Goal: Task Accomplishment & Management: Manage account settings

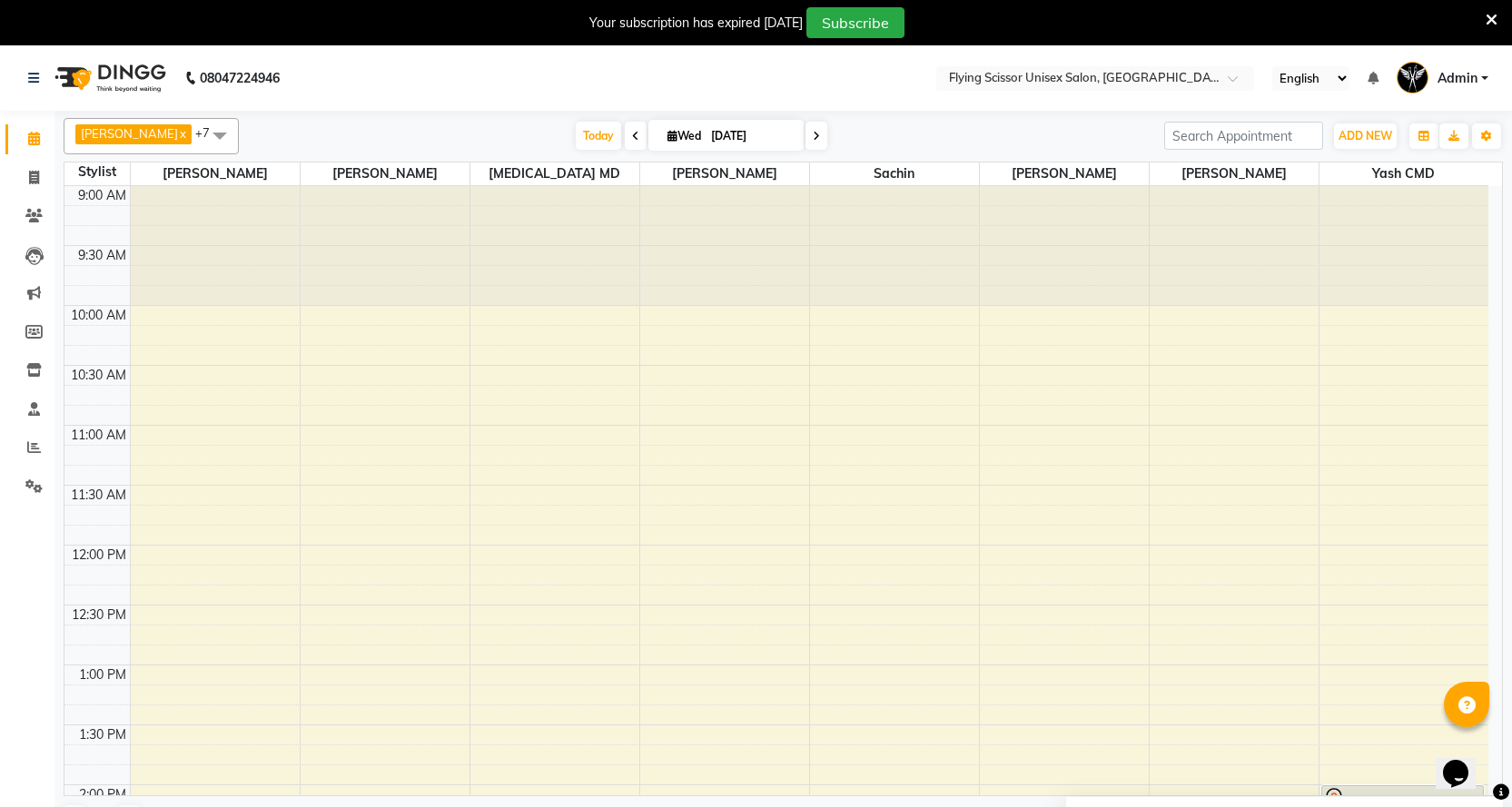
scroll to position [363, 0]
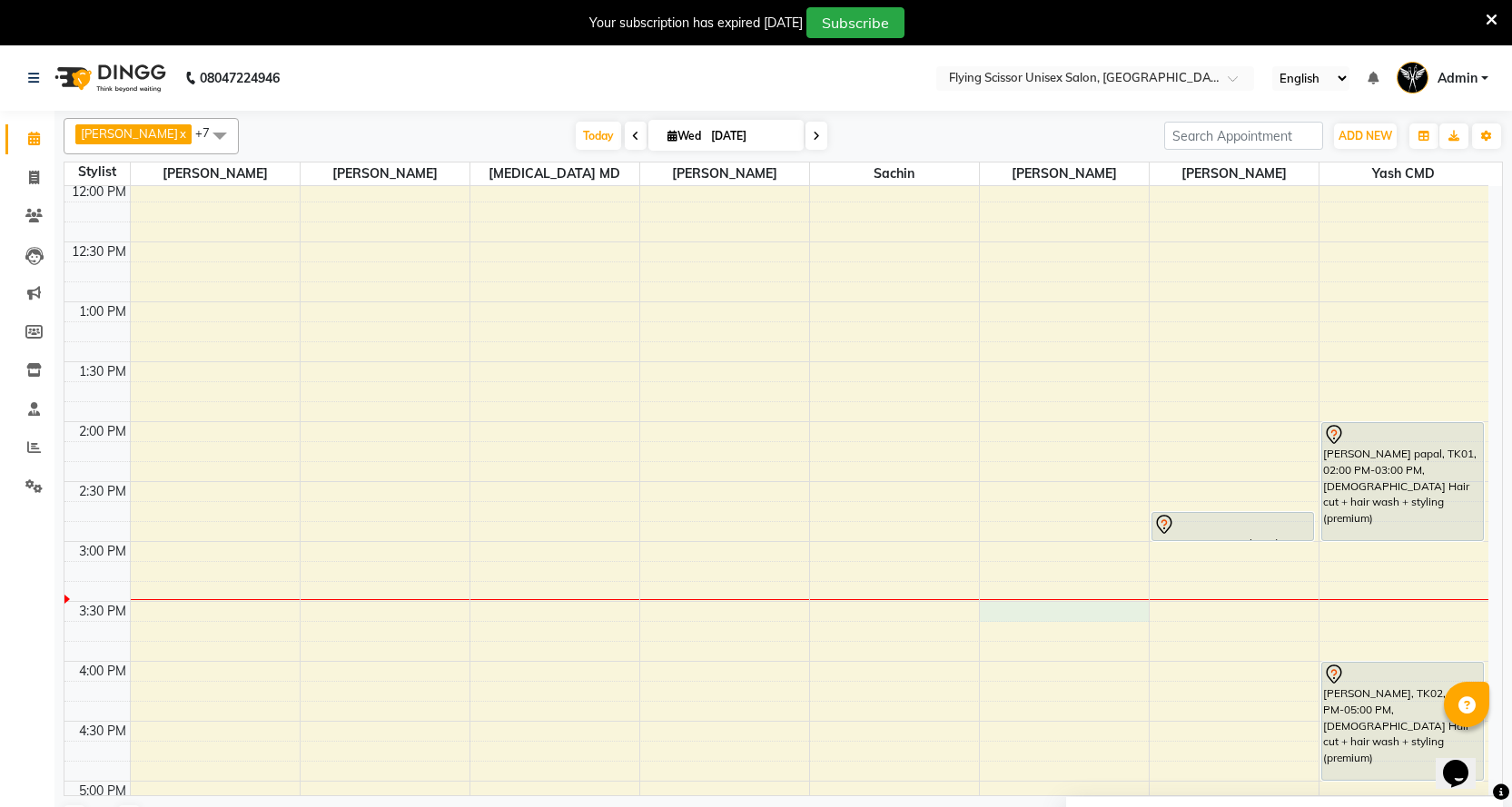
click at [1001, 611] on div "9:00 AM 9:30 AM 10:00 AM 10:30 AM 11:00 AM 11:30 AM 12:00 PM 12:30 PM 1:00 PM 1…" at bounding box center [777, 601] width 1424 height 1558
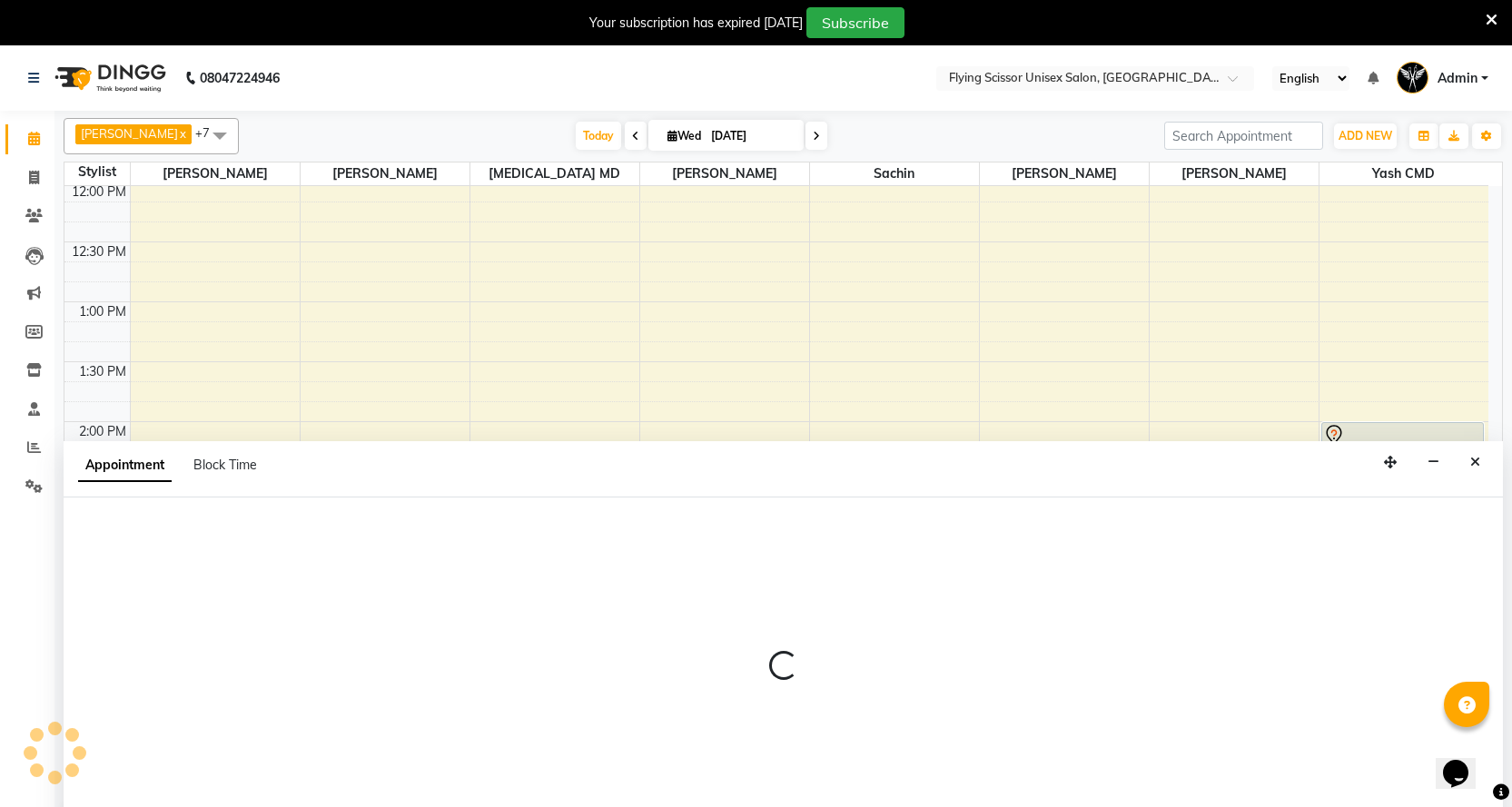
scroll to position [45, 0]
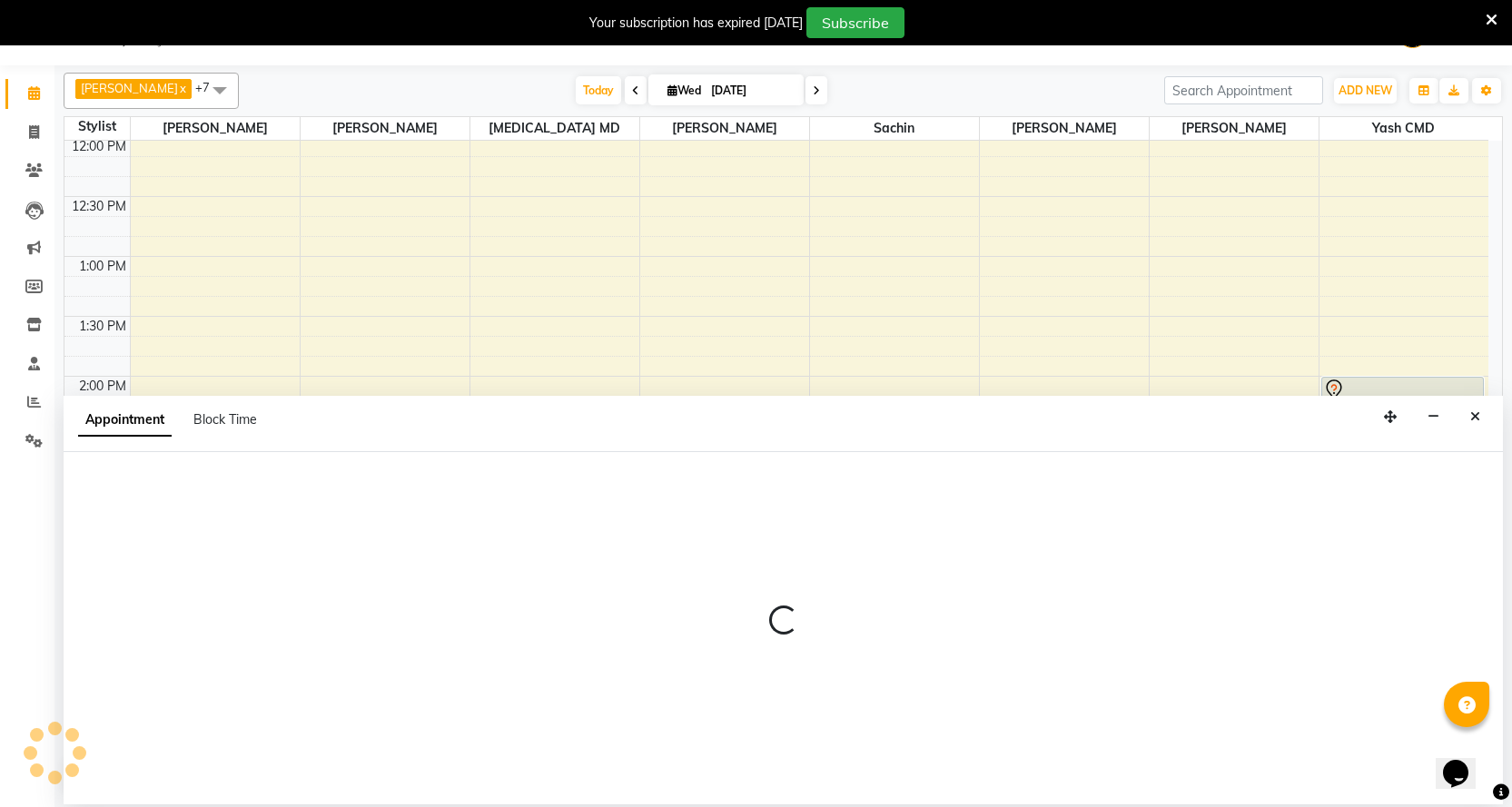
select select "70618"
select select "930"
select select "tentative"
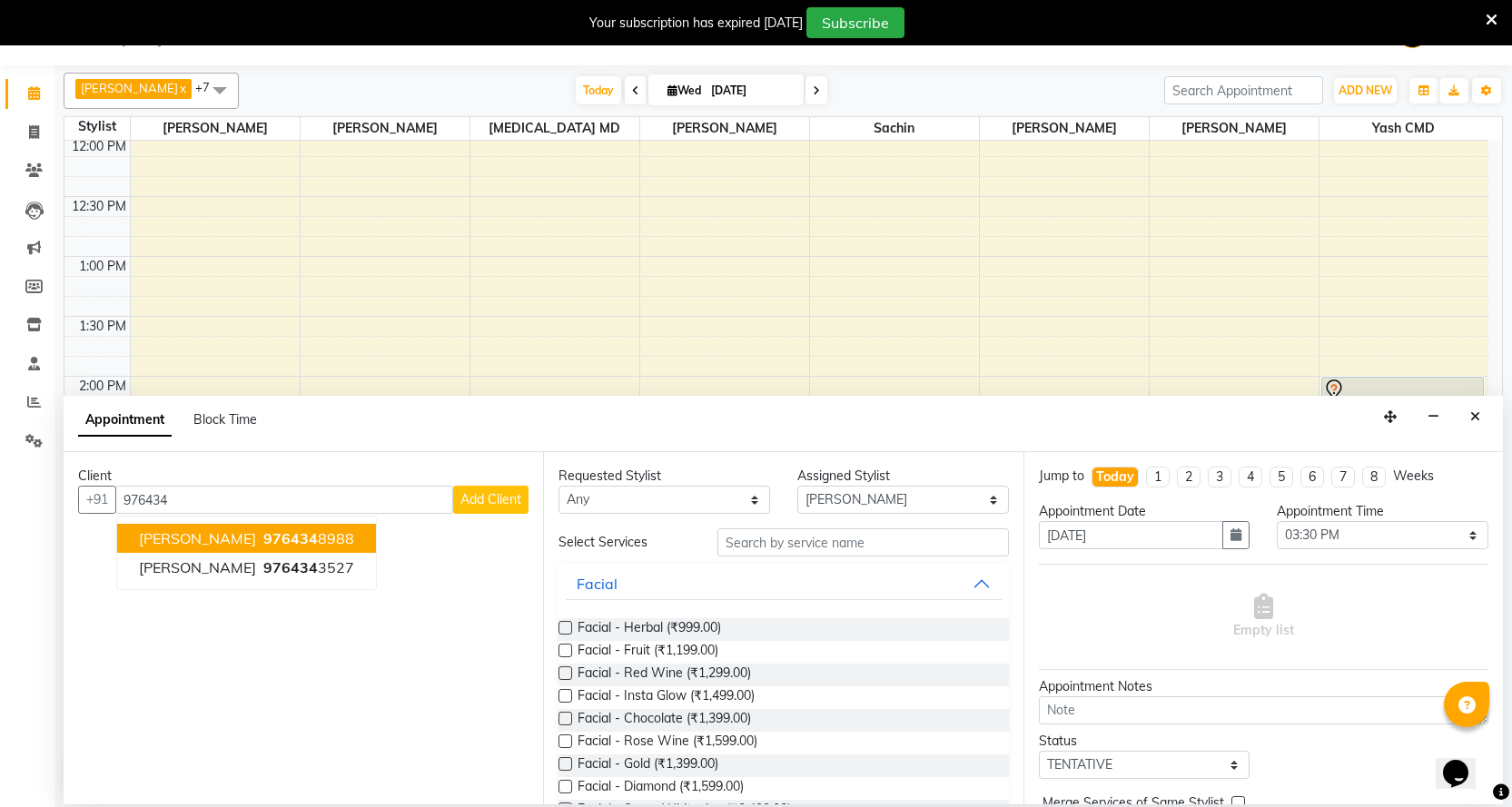
click at [337, 537] on button "smita rane 976434 8988" at bounding box center [247, 537] width 259 height 29
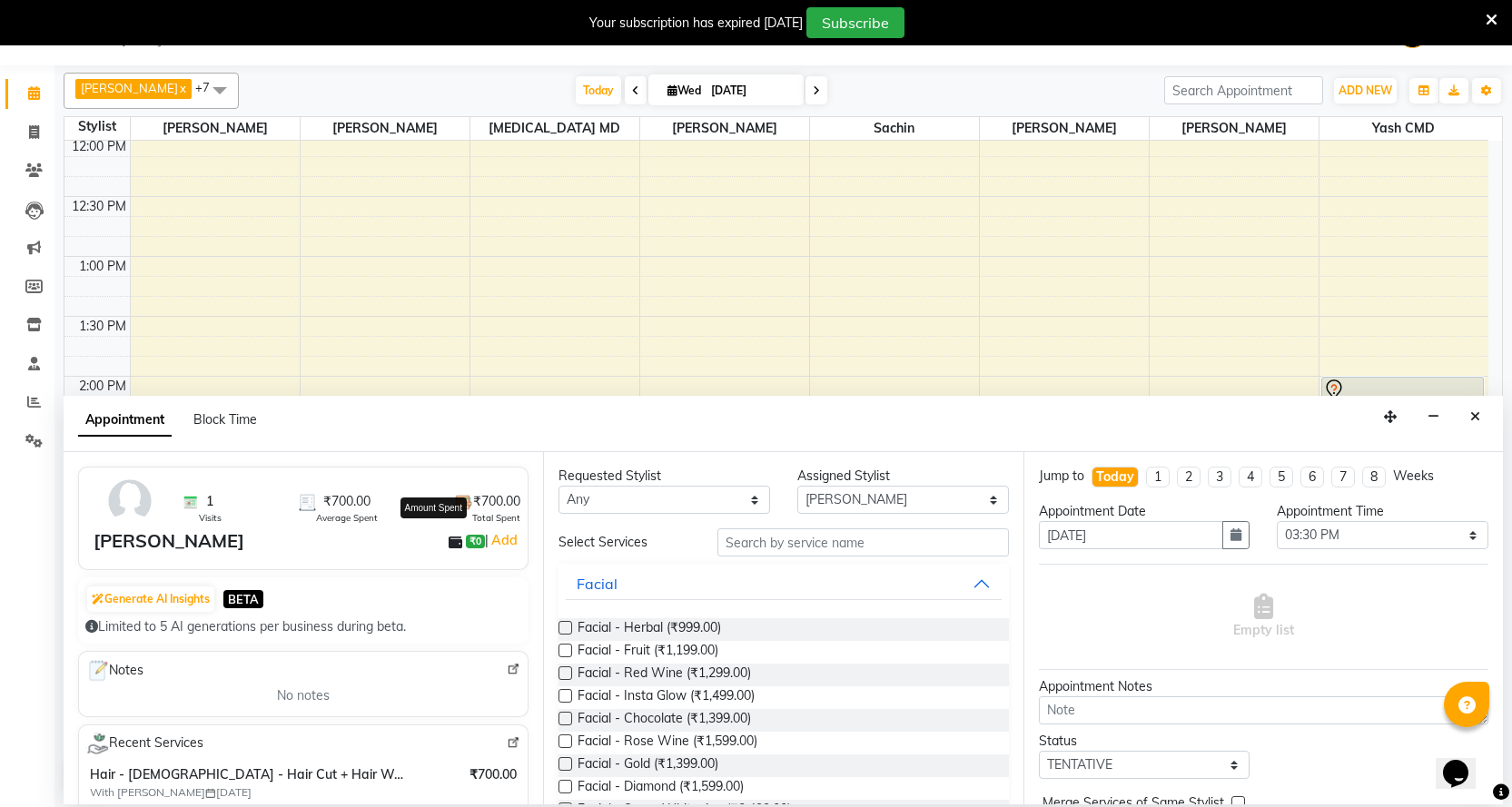
scroll to position [182, 0]
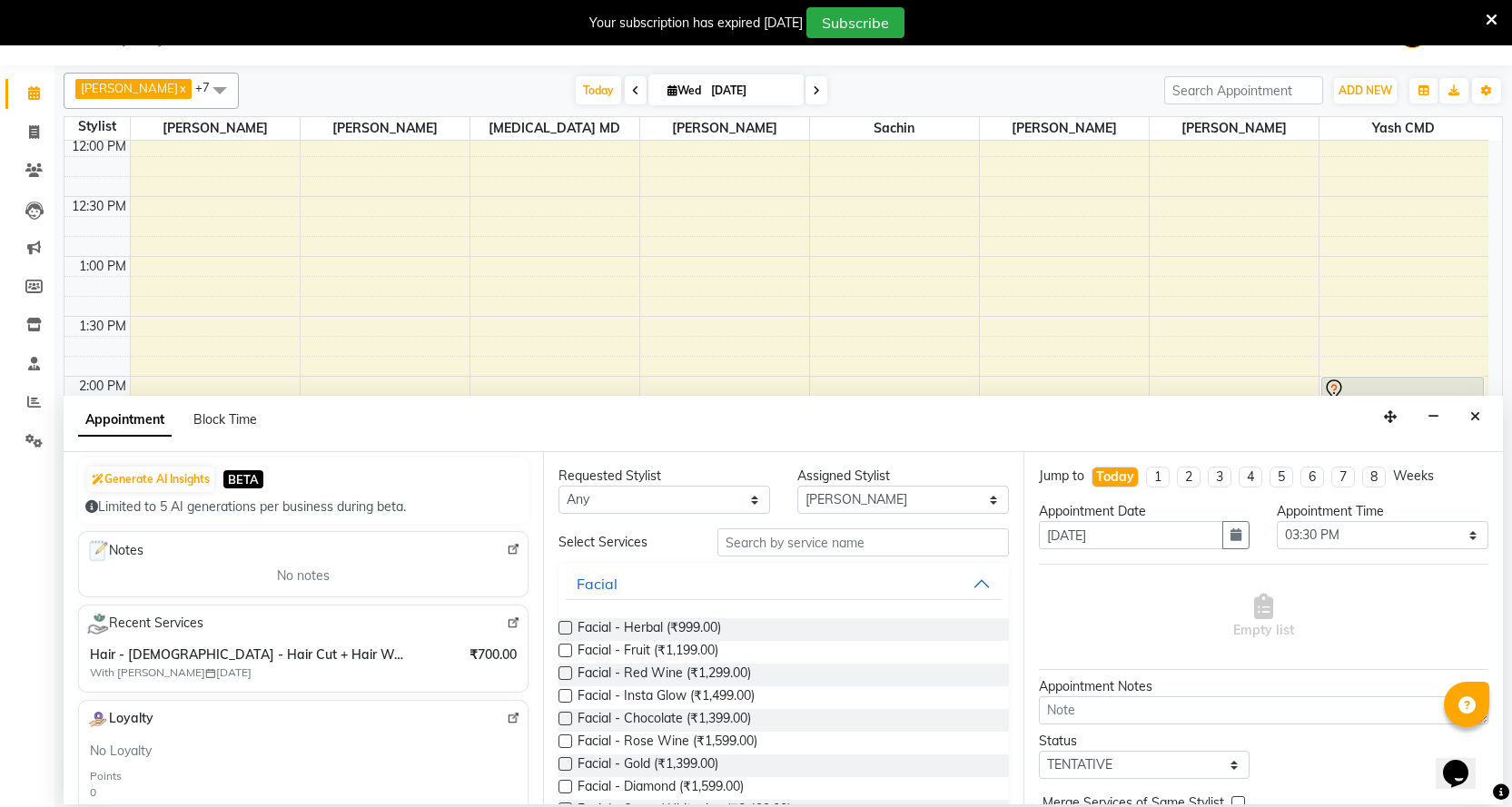
type input "9764348988"
click at [804, 541] on input "text" at bounding box center [863, 542] width 291 height 28
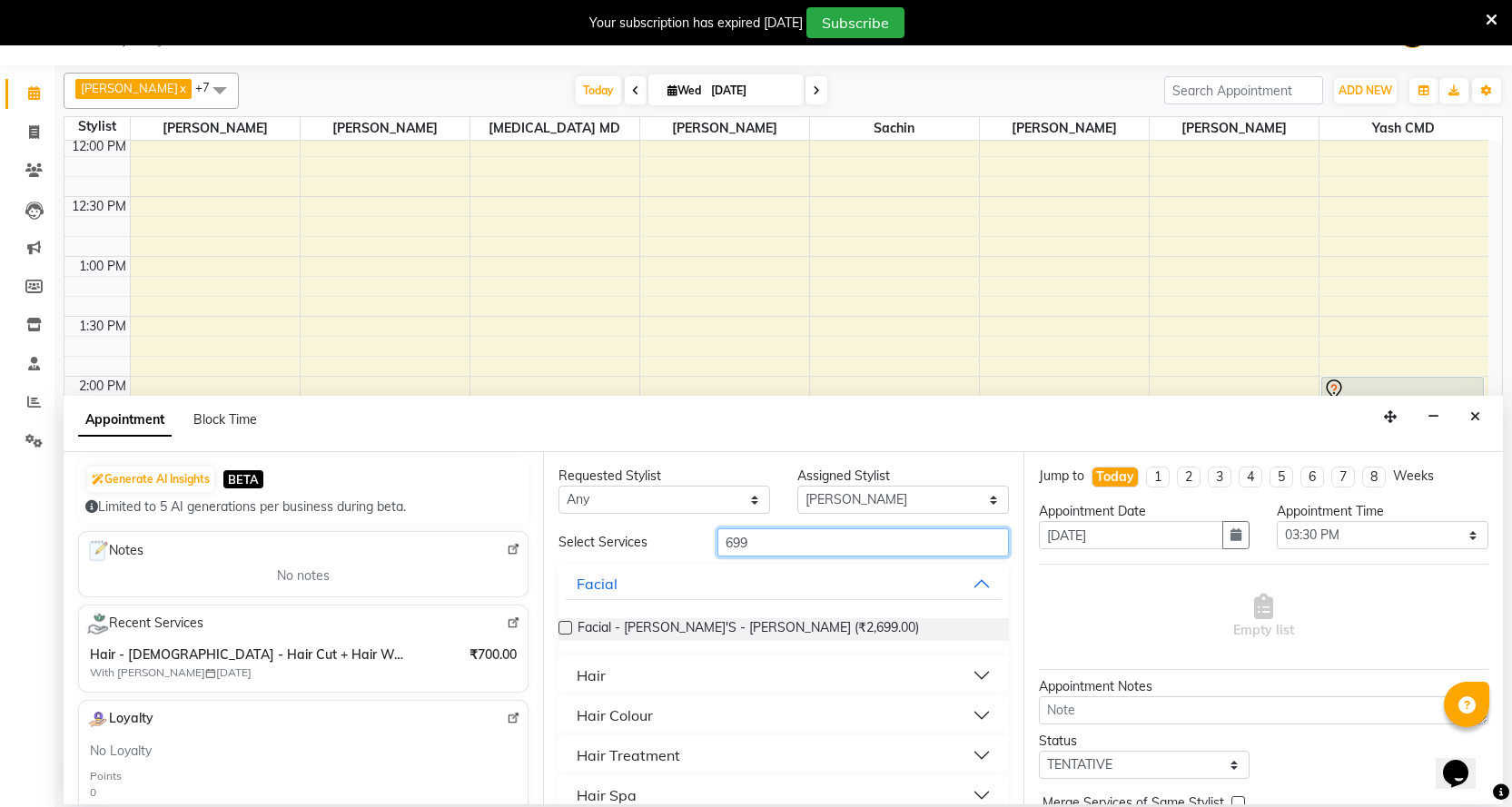
type input "699"
drag, startPoint x: 629, startPoint y: 670, endPoint x: 622, endPoint y: 685, distance: 16.6
click at [628, 675] on button "Hair" at bounding box center [783, 675] width 435 height 32
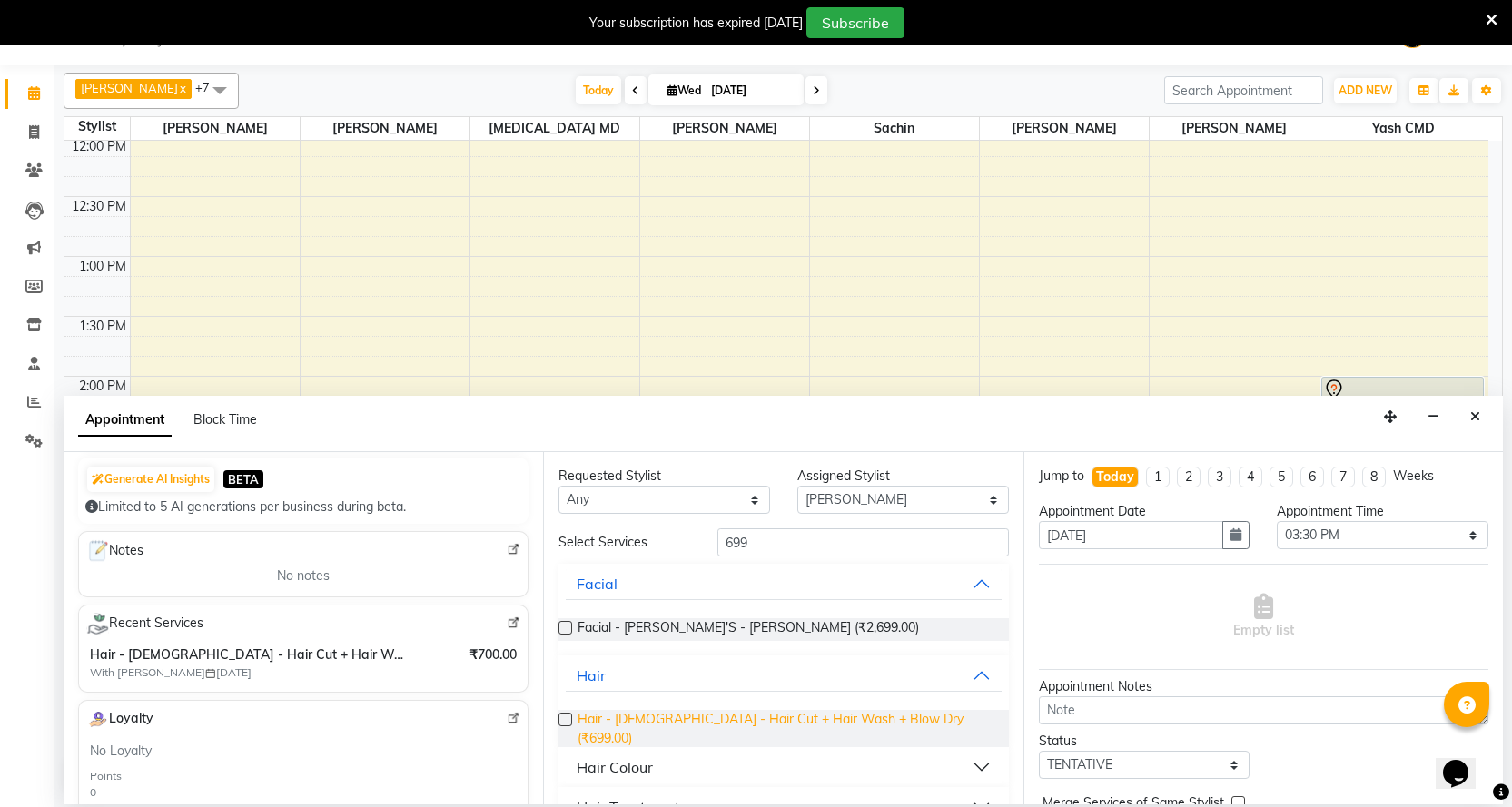
drag, startPoint x: 618, startPoint y: 711, endPoint x: 638, endPoint y: 721, distance: 22.4
click at [620, 712] on span "Hair - [DEMOGRAPHIC_DATA] - Hair Cut + Hair Wash + Blow Dry (₹699.00)" at bounding box center [785, 729] width 416 height 38
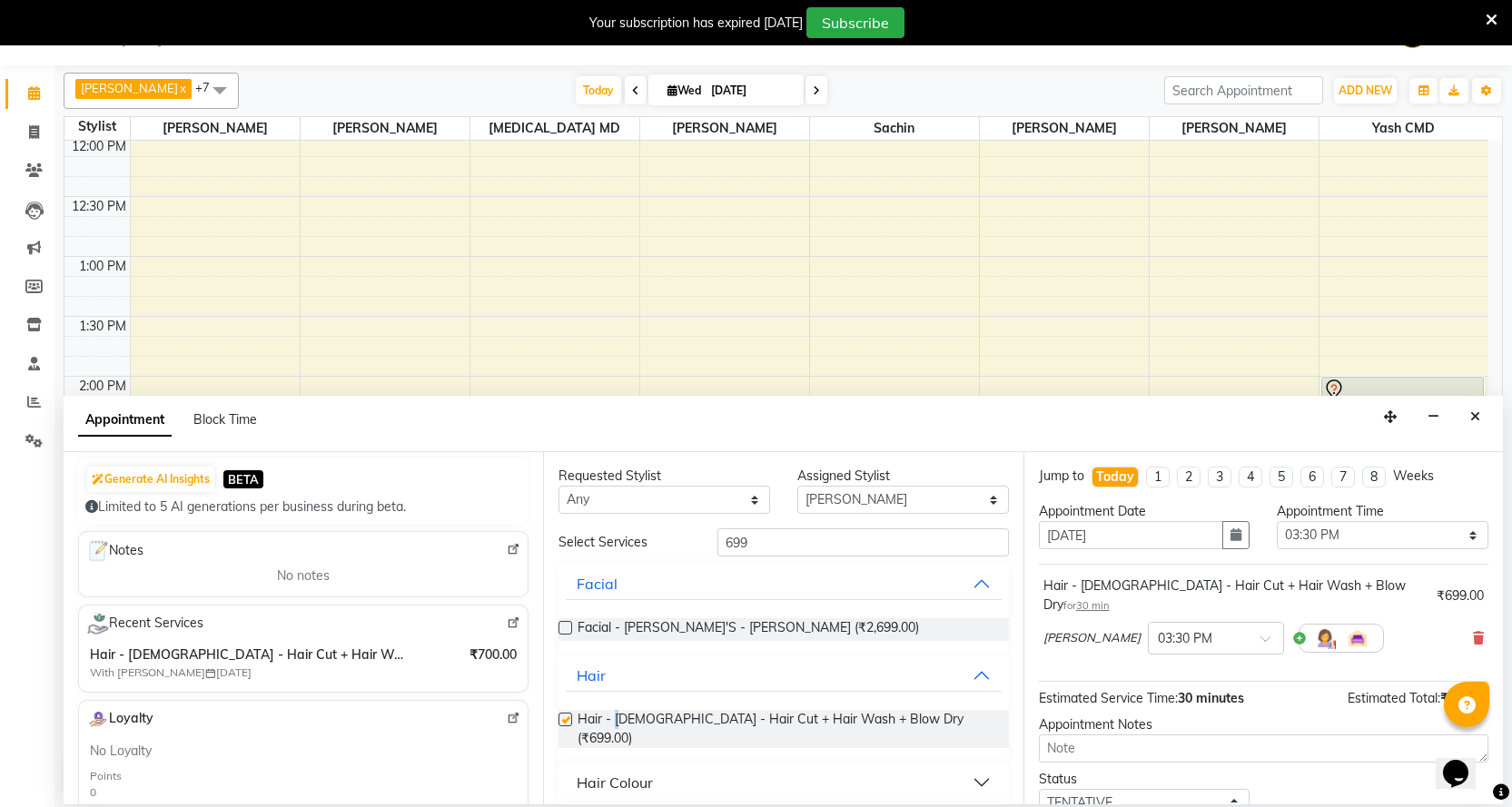
checkbox input "false"
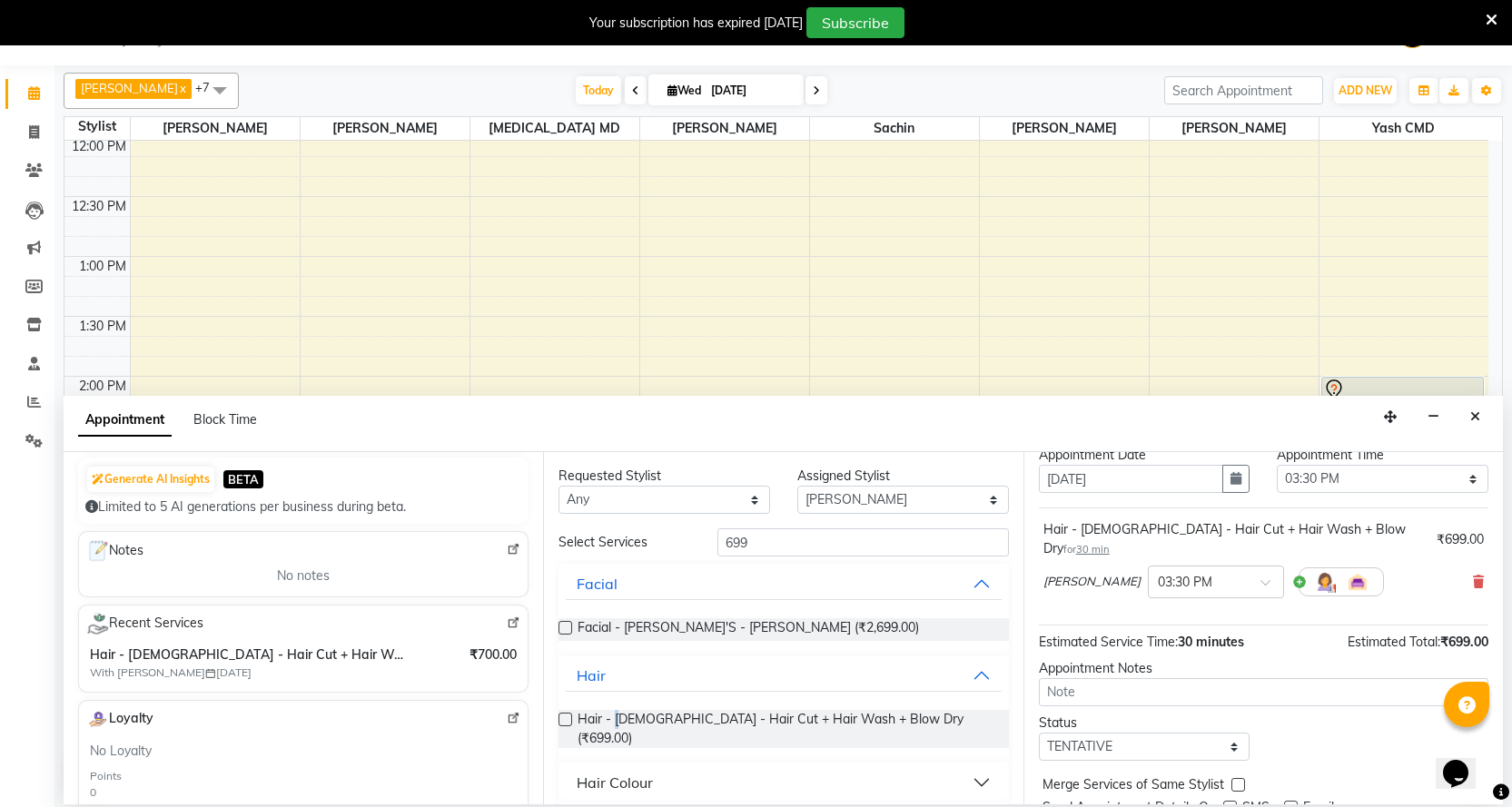
scroll to position [108, 0]
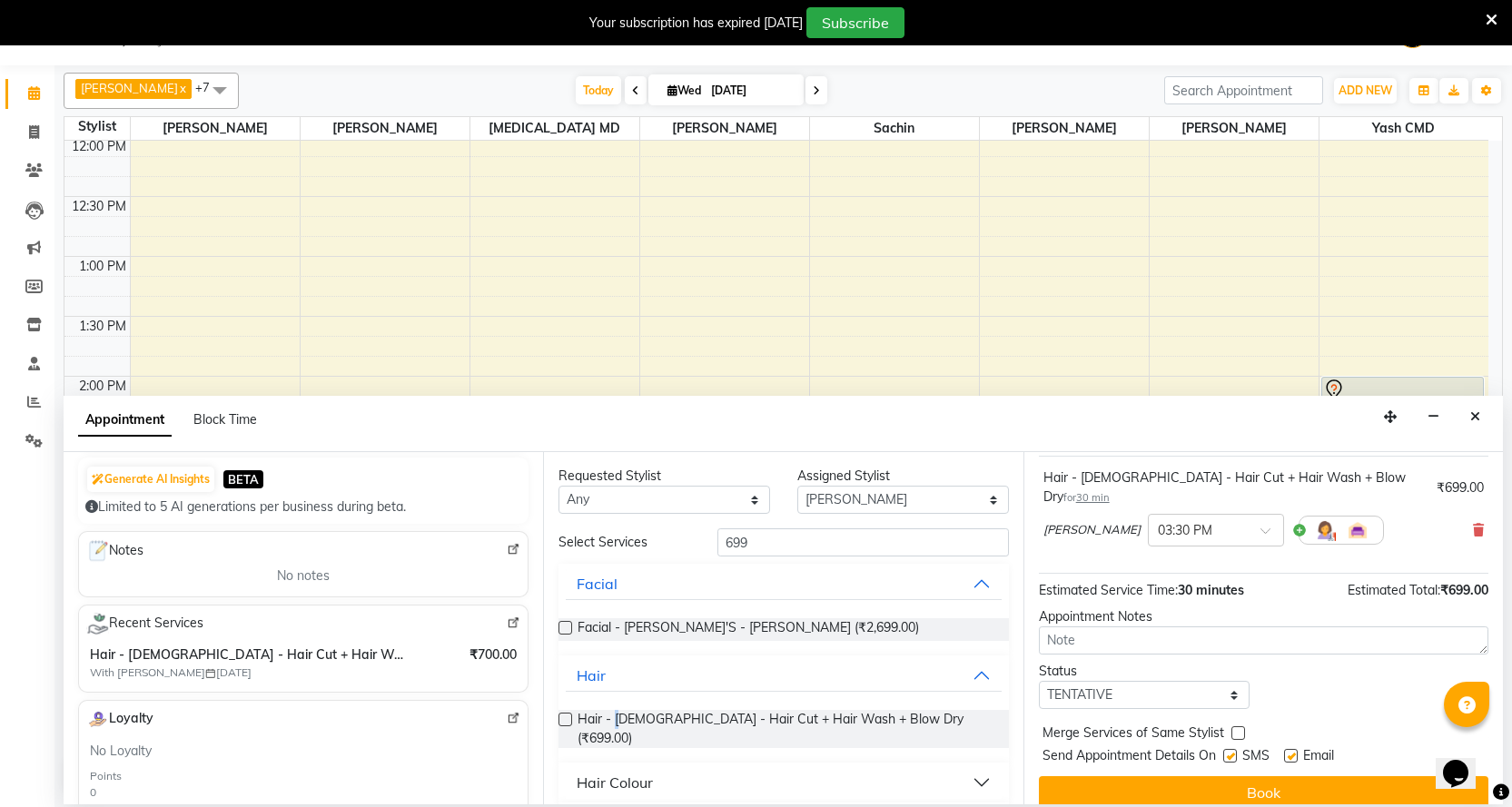
click at [1235, 777] on button "Book" at bounding box center [1264, 792] width 450 height 32
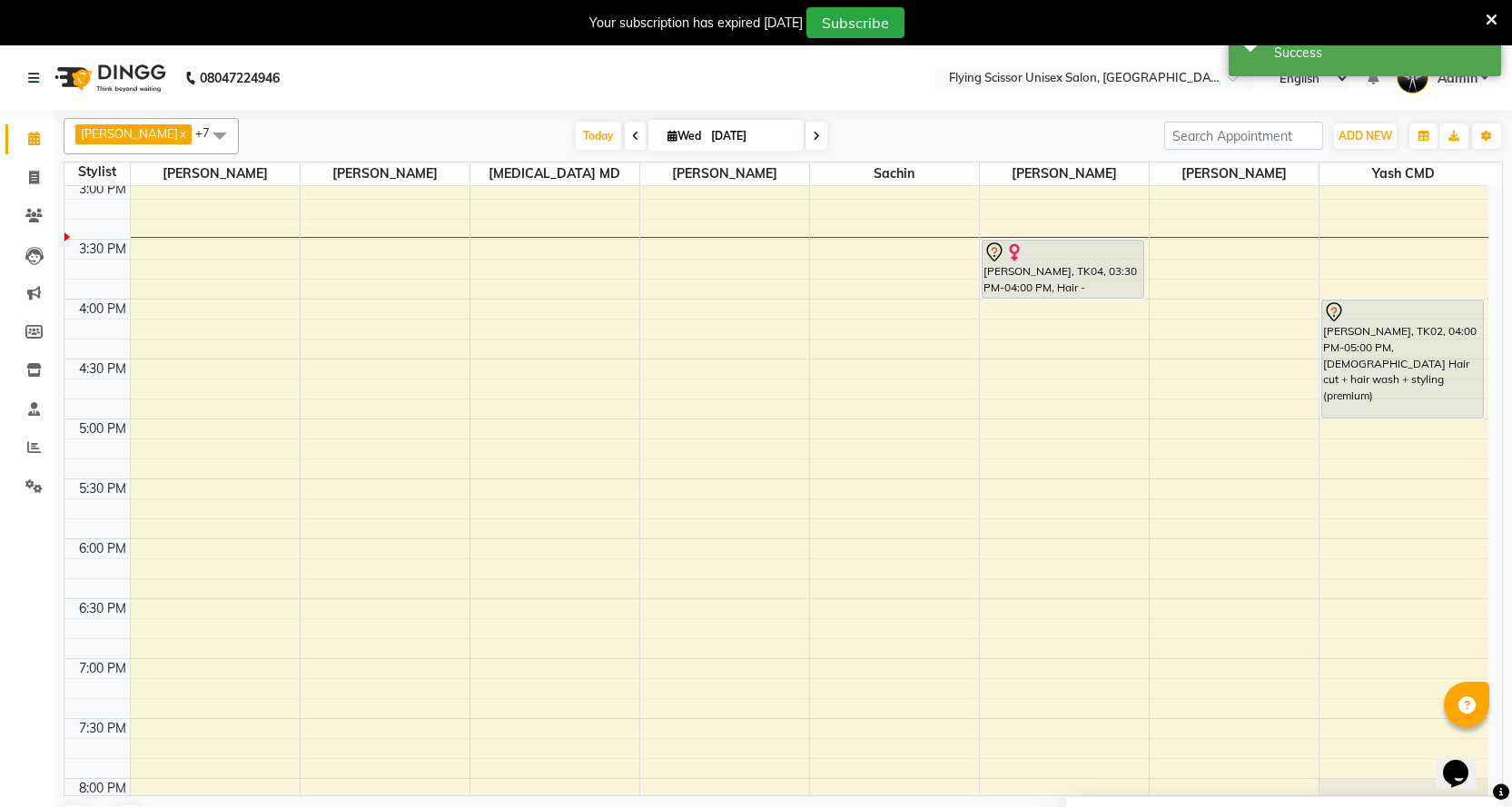
scroll to position [727, 0]
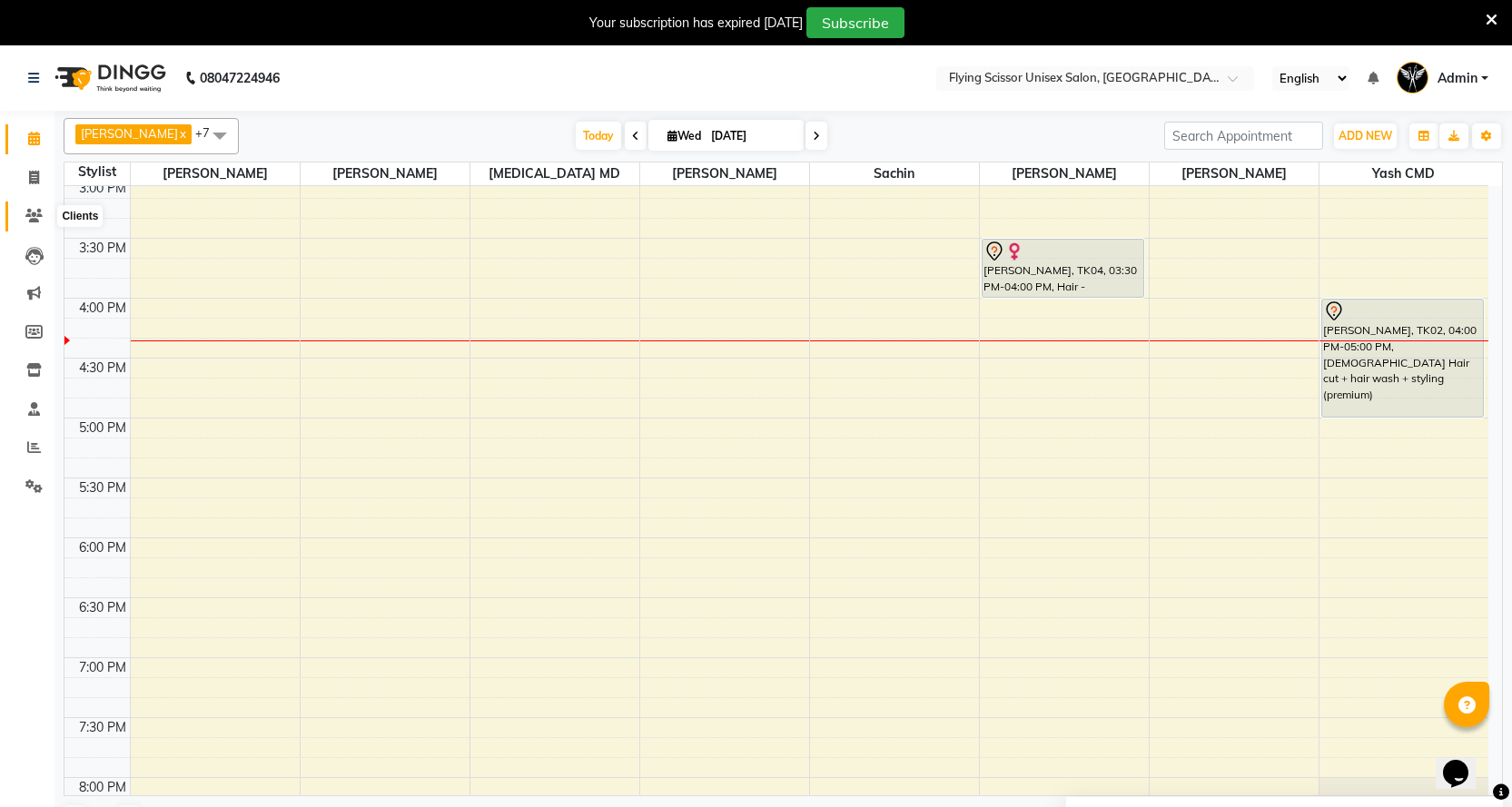
click at [35, 223] on span at bounding box center [34, 216] width 31 height 21
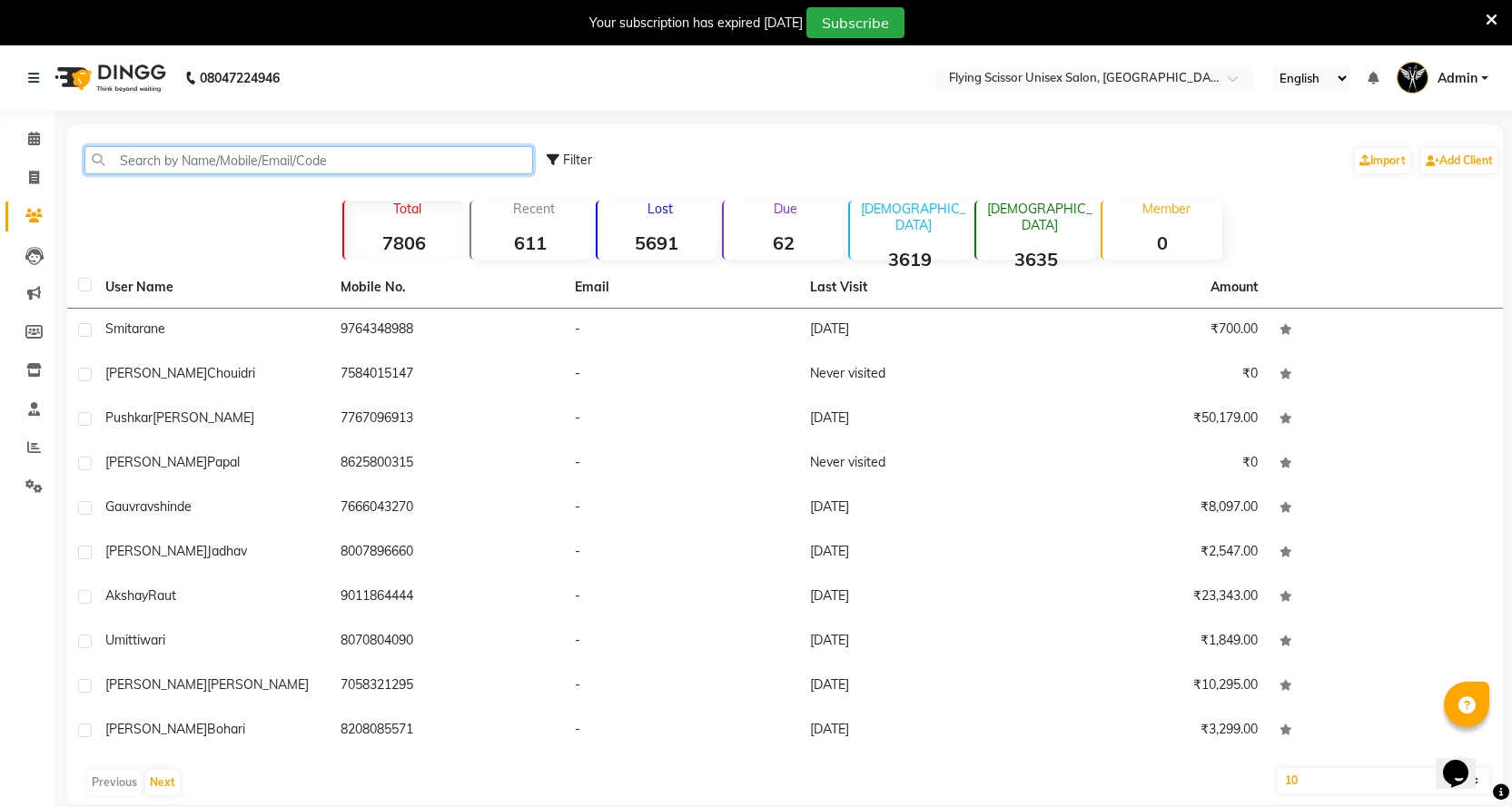
click at [261, 151] on input "text" at bounding box center [308, 160] width 449 height 28
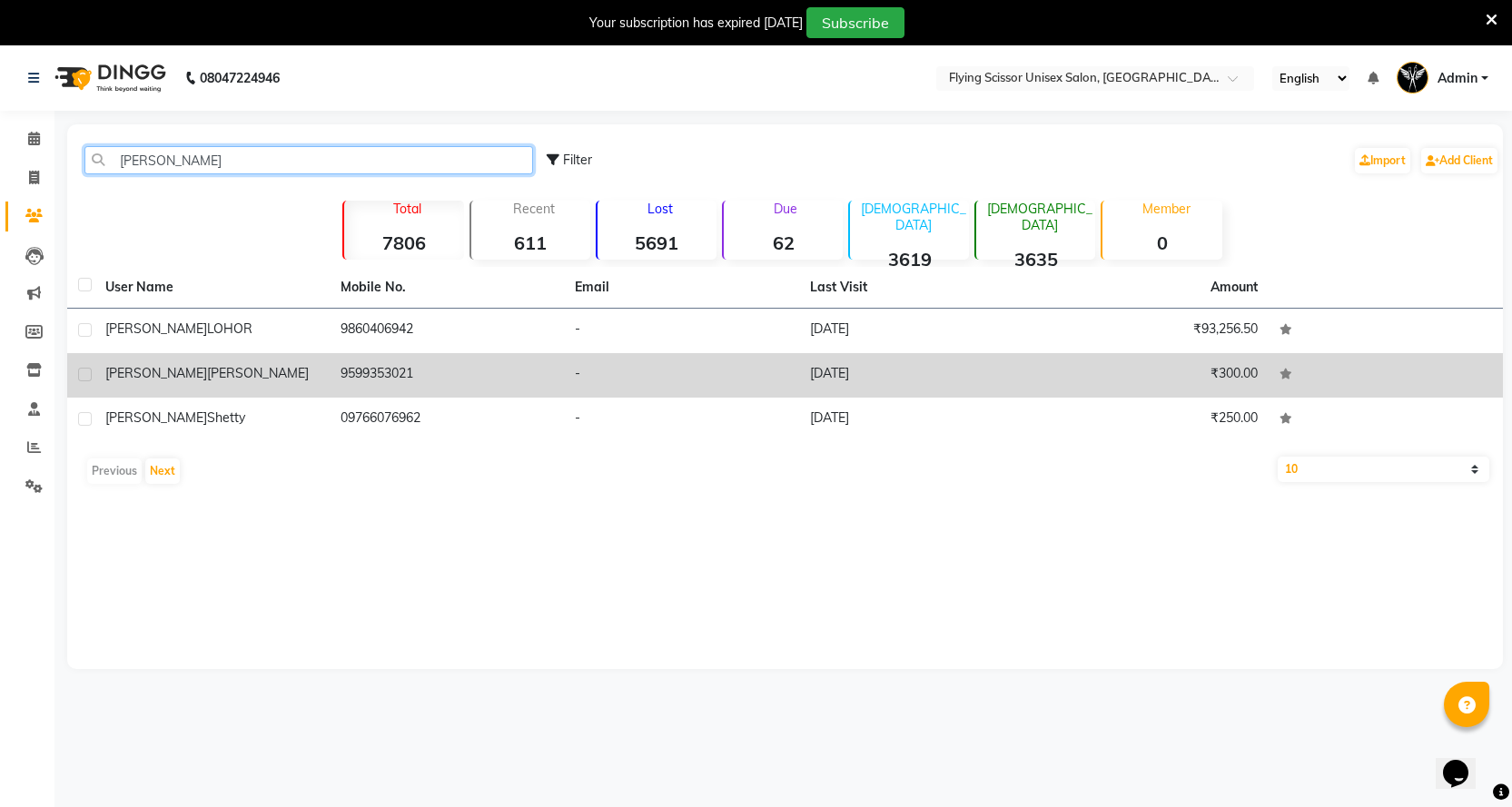
type input "nishit"
click at [284, 388] on td "nishita prajapati" at bounding box center [212, 376] width 236 height 44
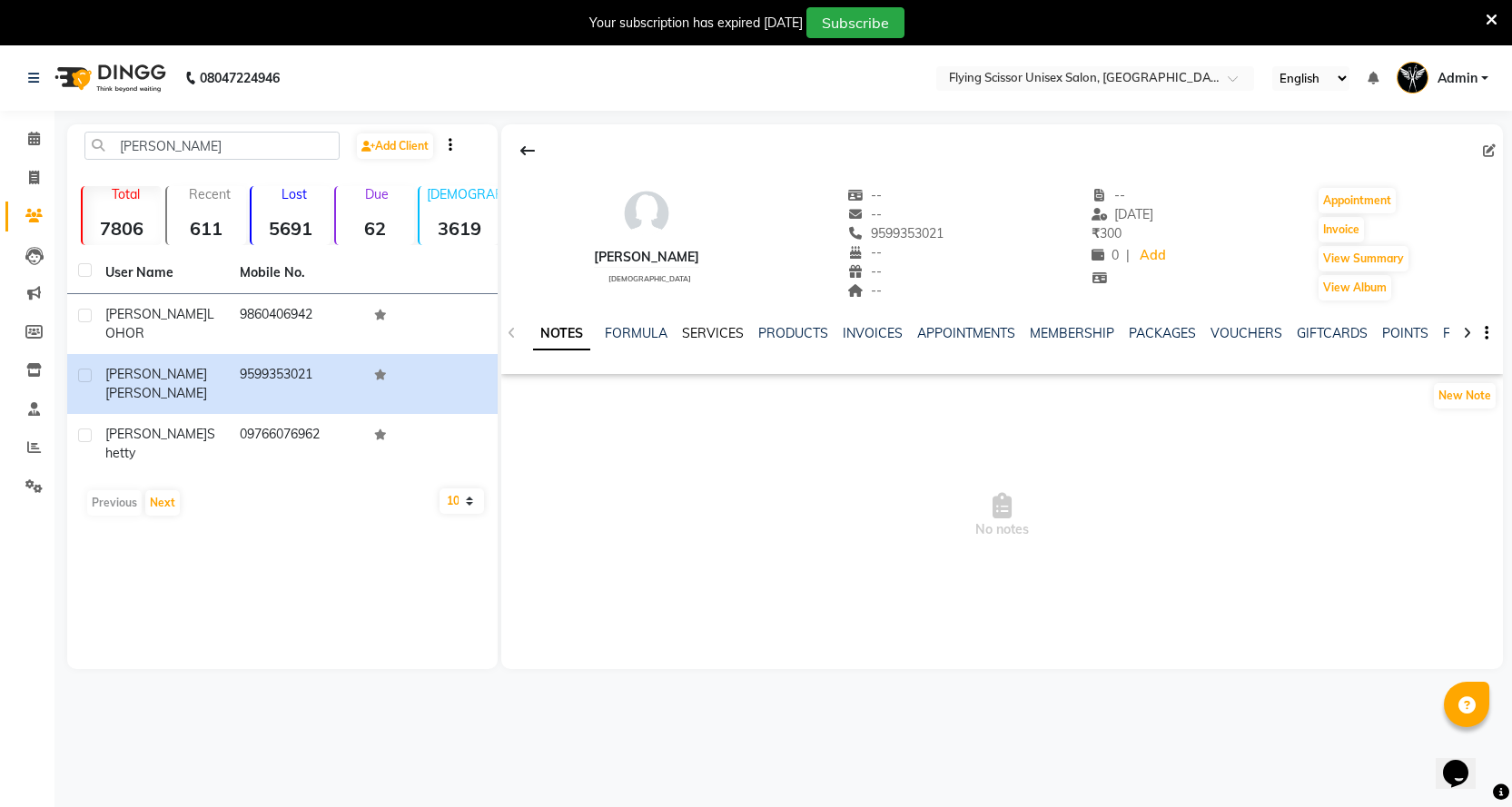
click at [714, 325] on link "SERVICES" at bounding box center [713, 333] width 62 height 17
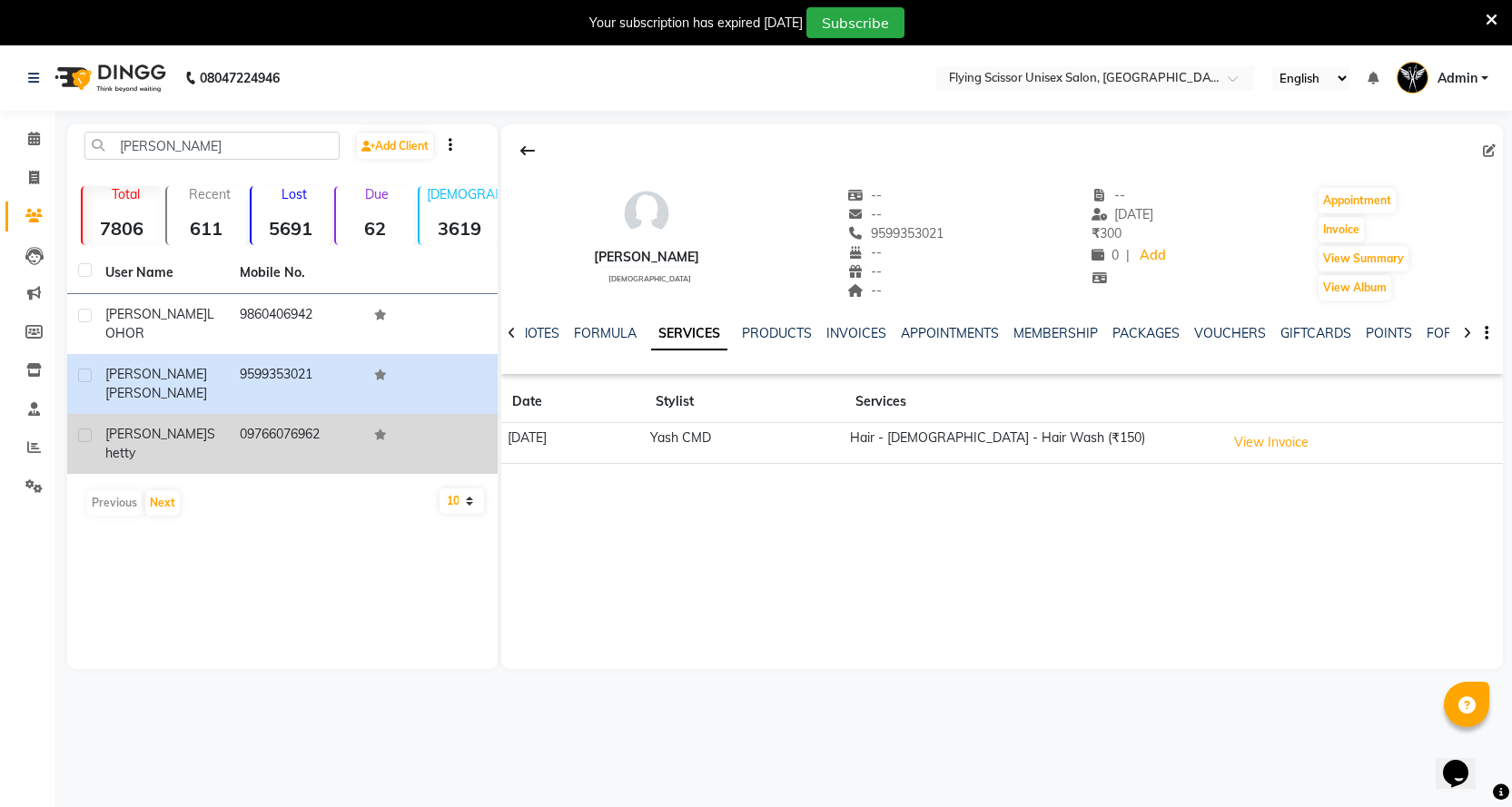
click at [257, 414] on td "09766076962" at bounding box center [296, 443] width 135 height 60
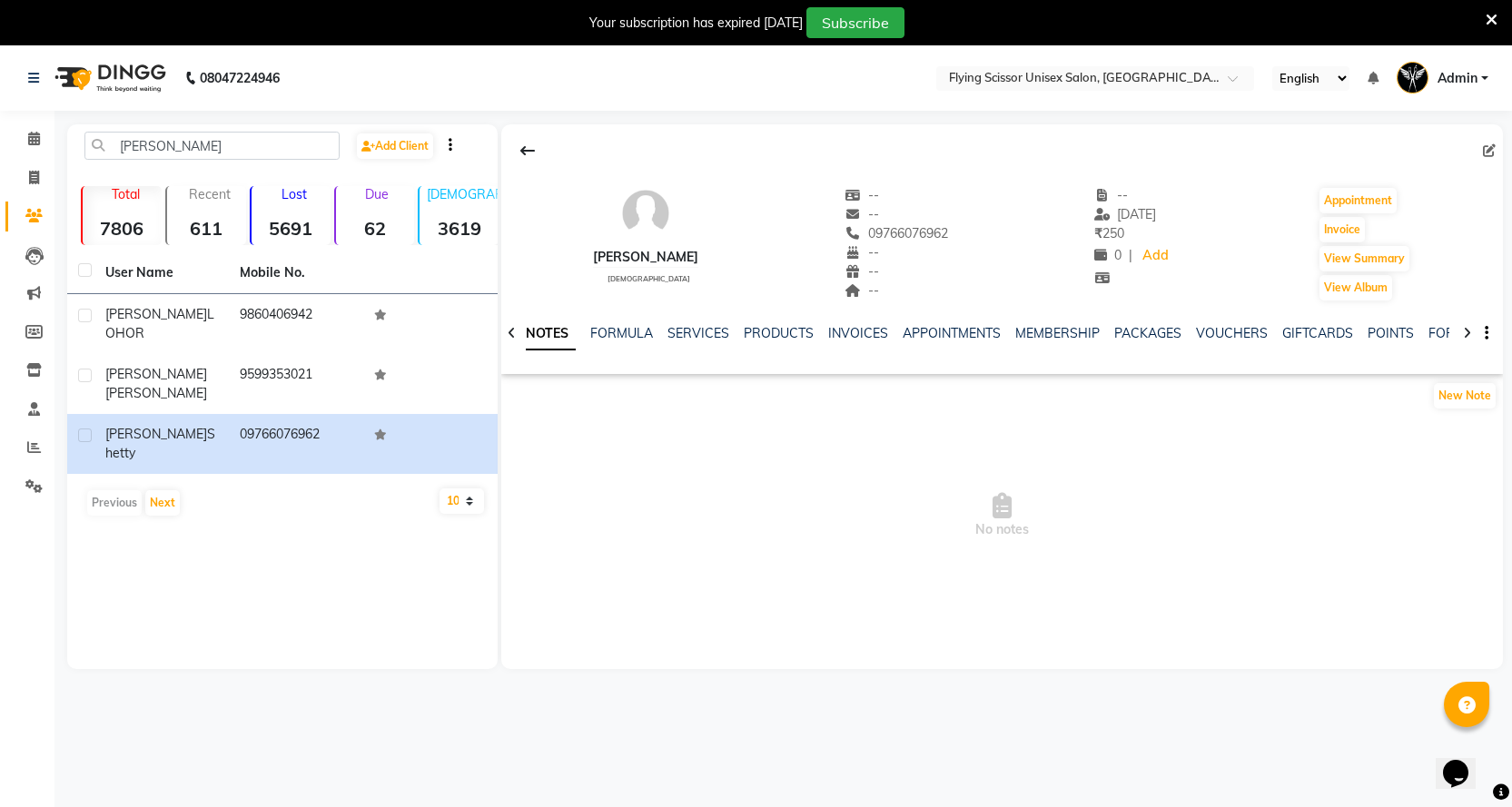
click at [705, 323] on div "NOTES FORMULA SERVICES PRODUCTS INVOICES APPOINTMENTS MEMBERSHIP PACKAGES VOUCH…" at bounding box center [1002, 333] width 1002 height 63
click at [701, 330] on link "SERVICES" at bounding box center [698, 333] width 62 height 17
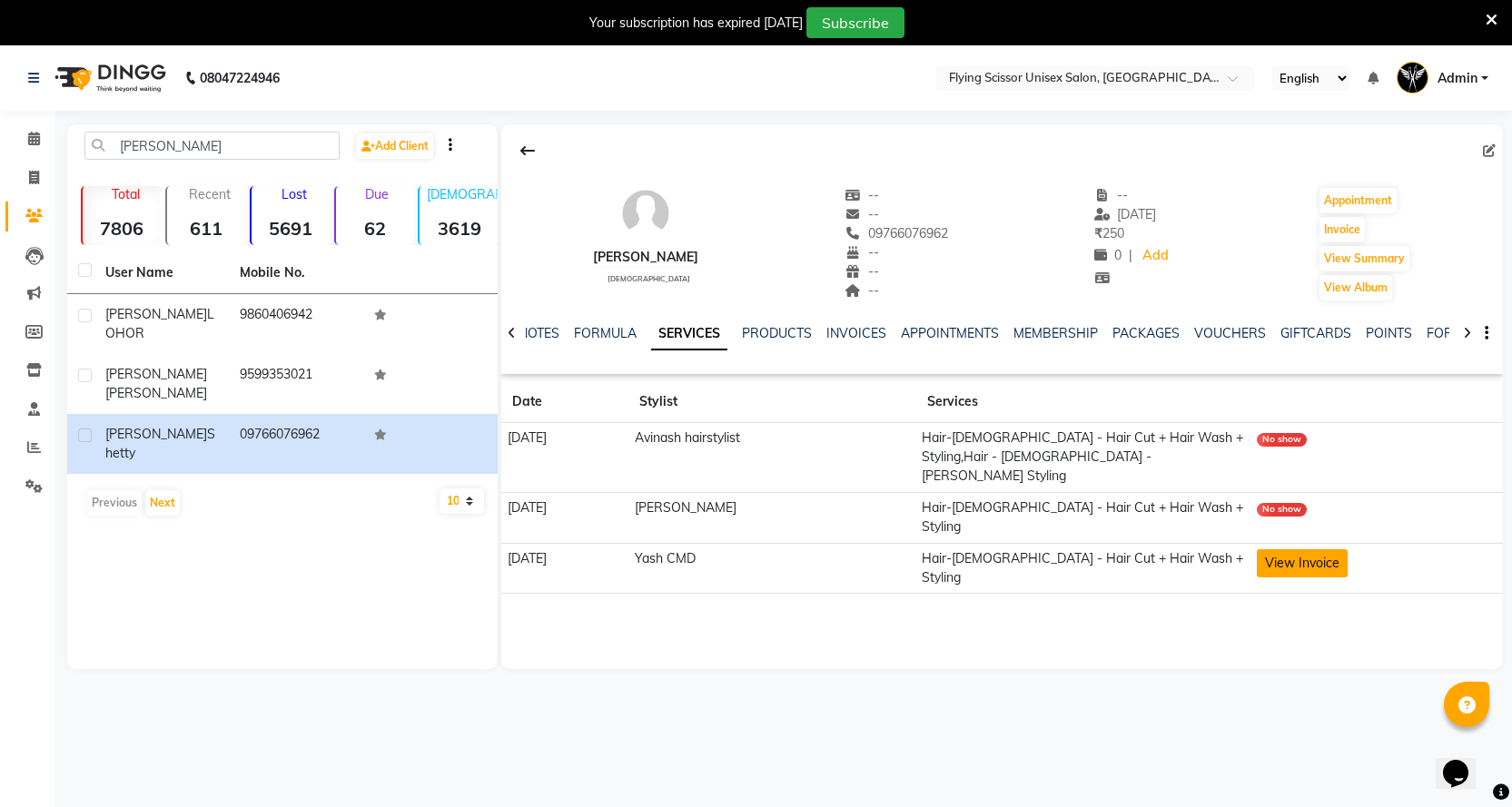
click at [1287, 549] on button "View Invoice" at bounding box center [1302, 563] width 91 height 28
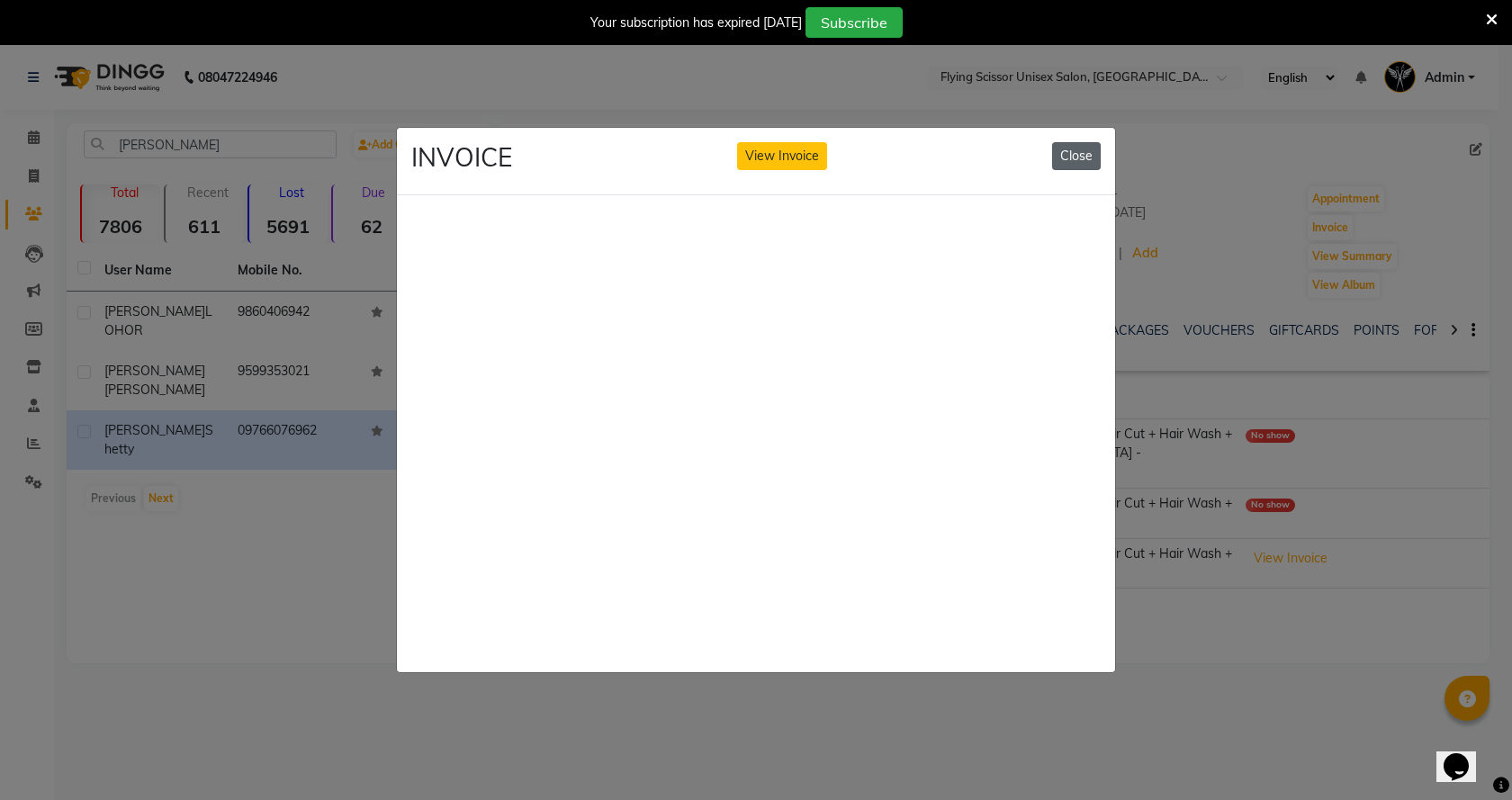
click at [1079, 157] on button "Close" at bounding box center [1076, 156] width 49 height 27
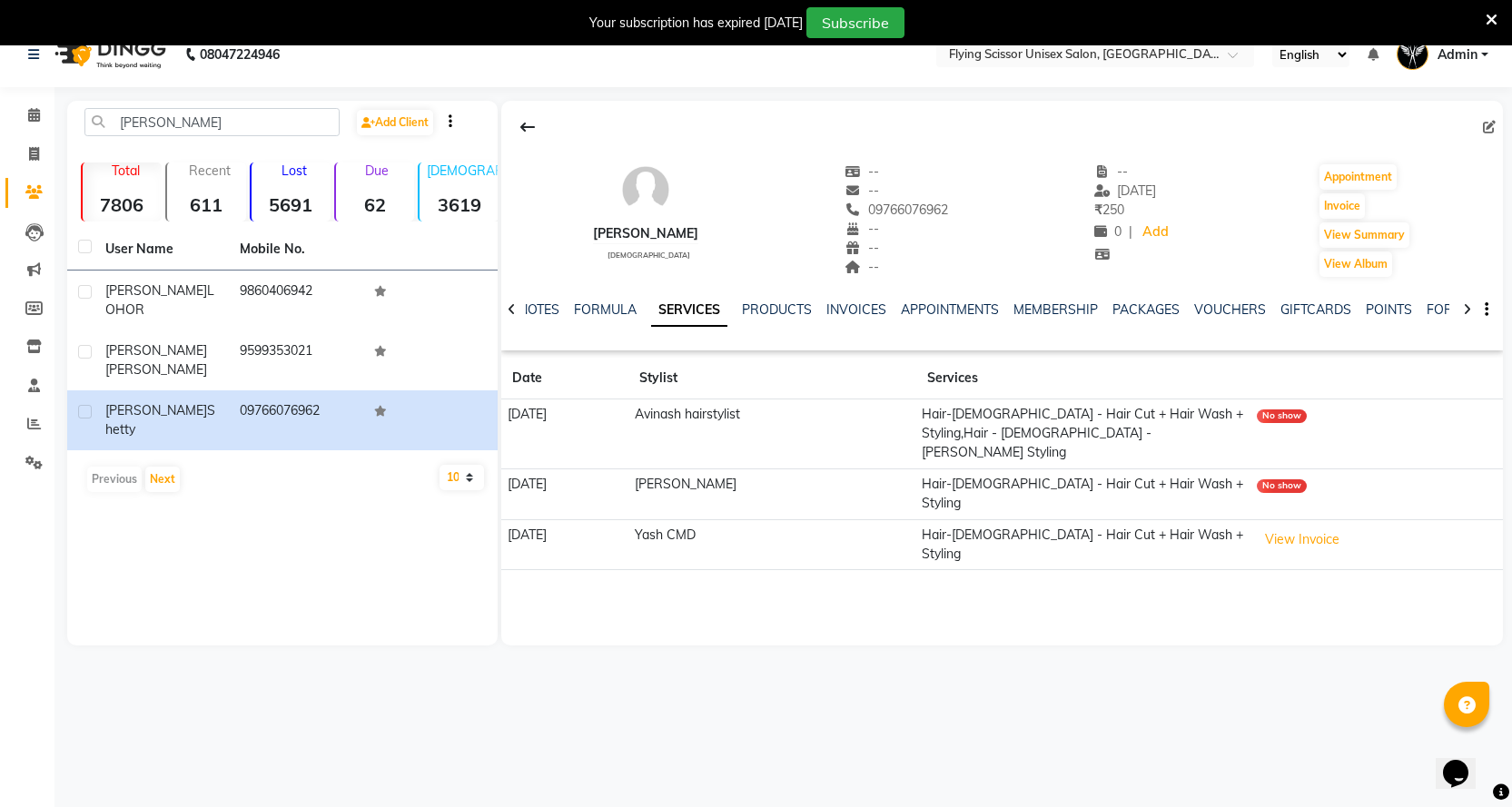
scroll to position [45, 0]
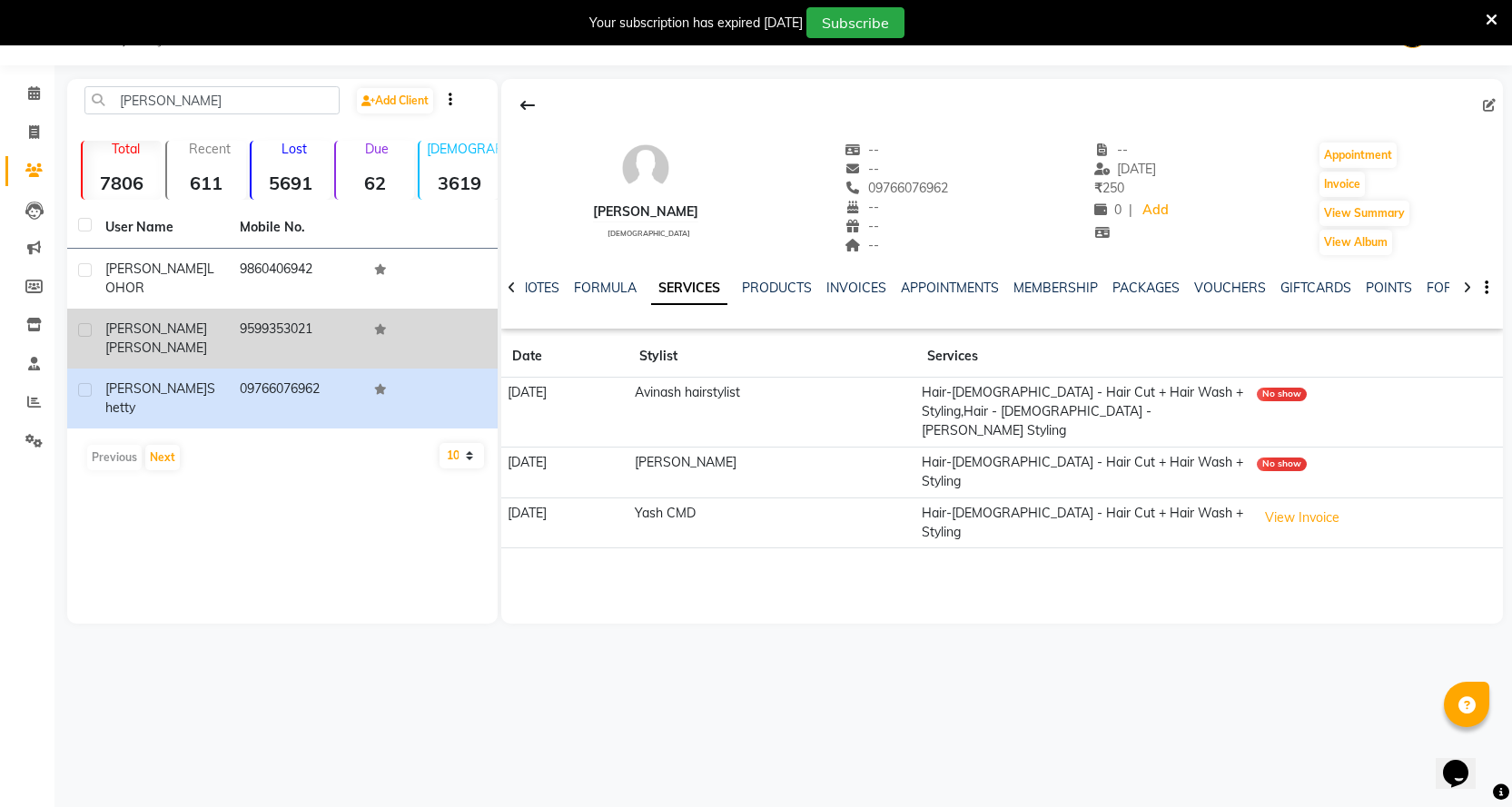
click at [260, 328] on td "9599353021" at bounding box center [296, 338] width 135 height 60
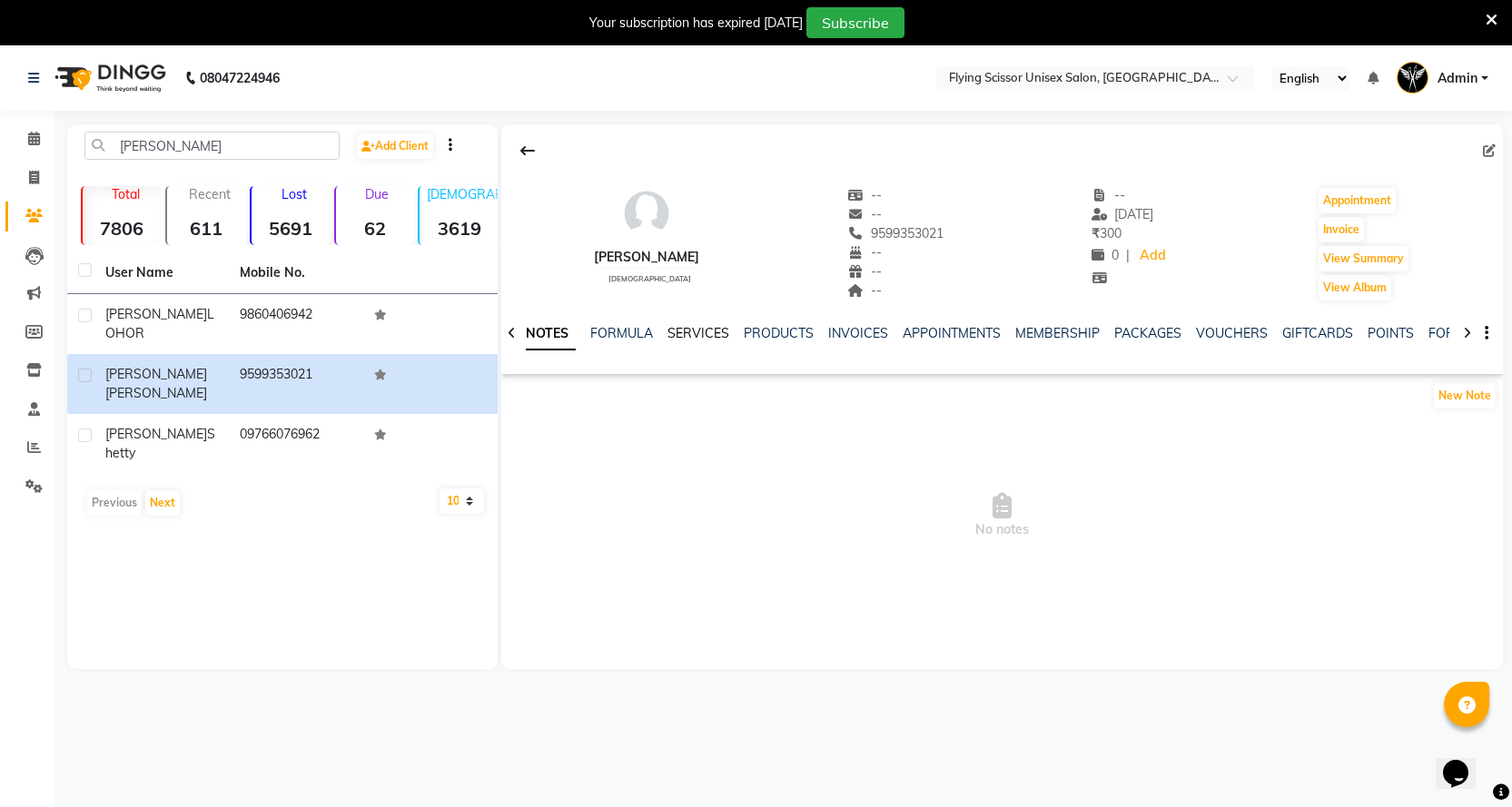
click at [688, 336] on link "SERVICES" at bounding box center [698, 333] width 62 height 17
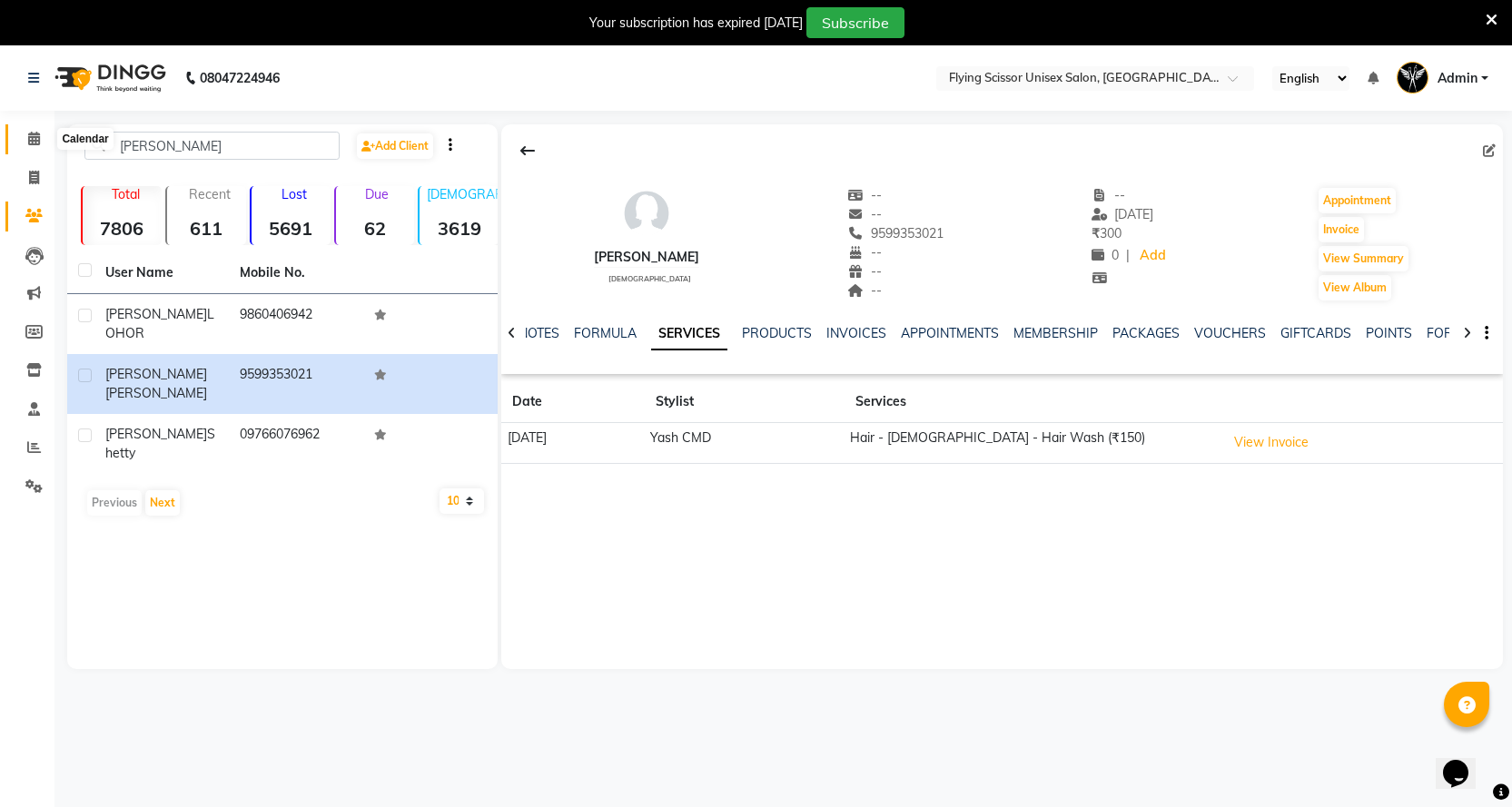
click at [44, 146] on span at bounding box center [34, 139] width 31 height 21
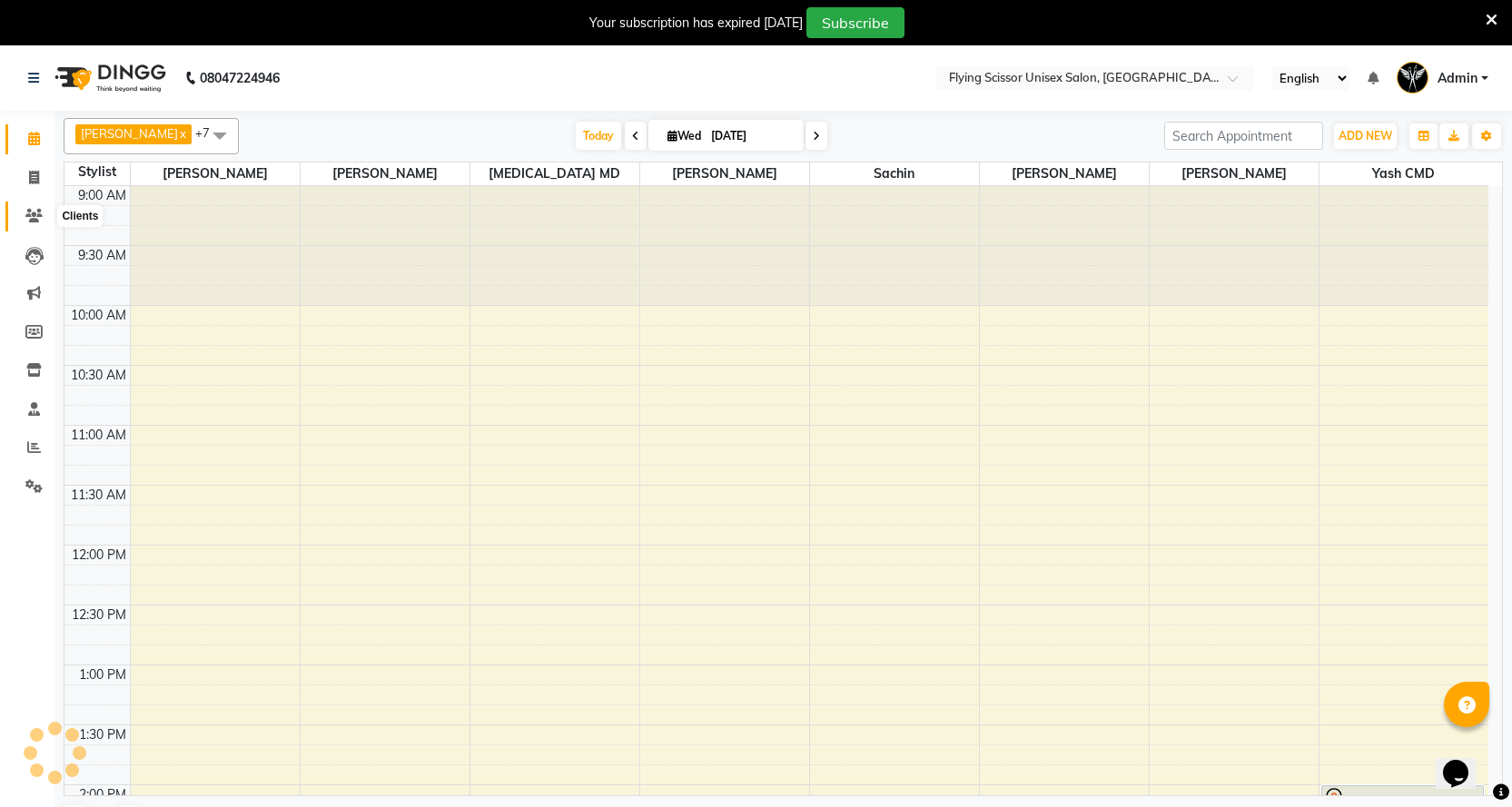
click at [23, 211] on span at bounding box center [34, 216] width 31 height 21
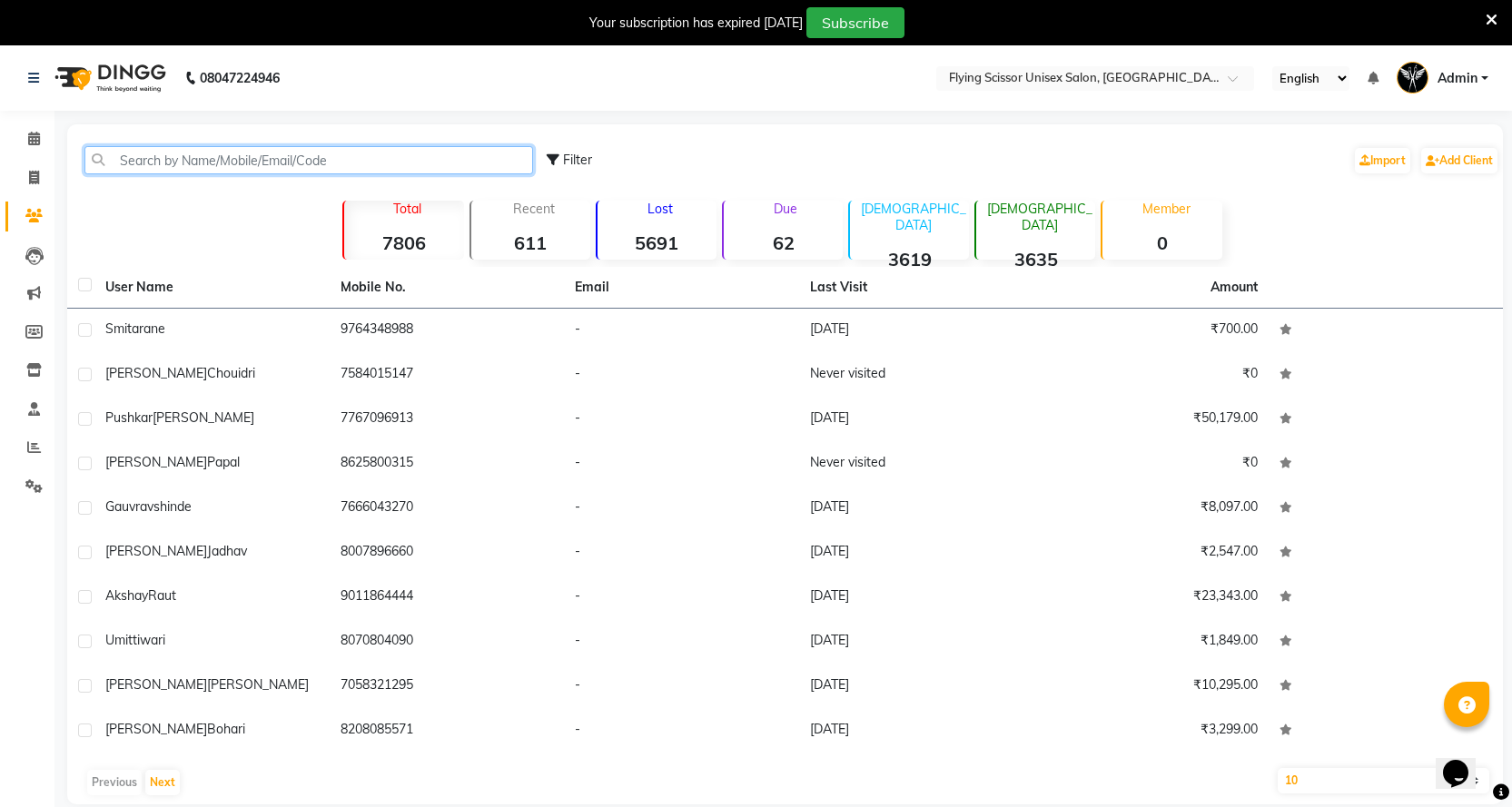
click at [235, 157] on input "text" at bounding box center [308, 160] width 449 height 28
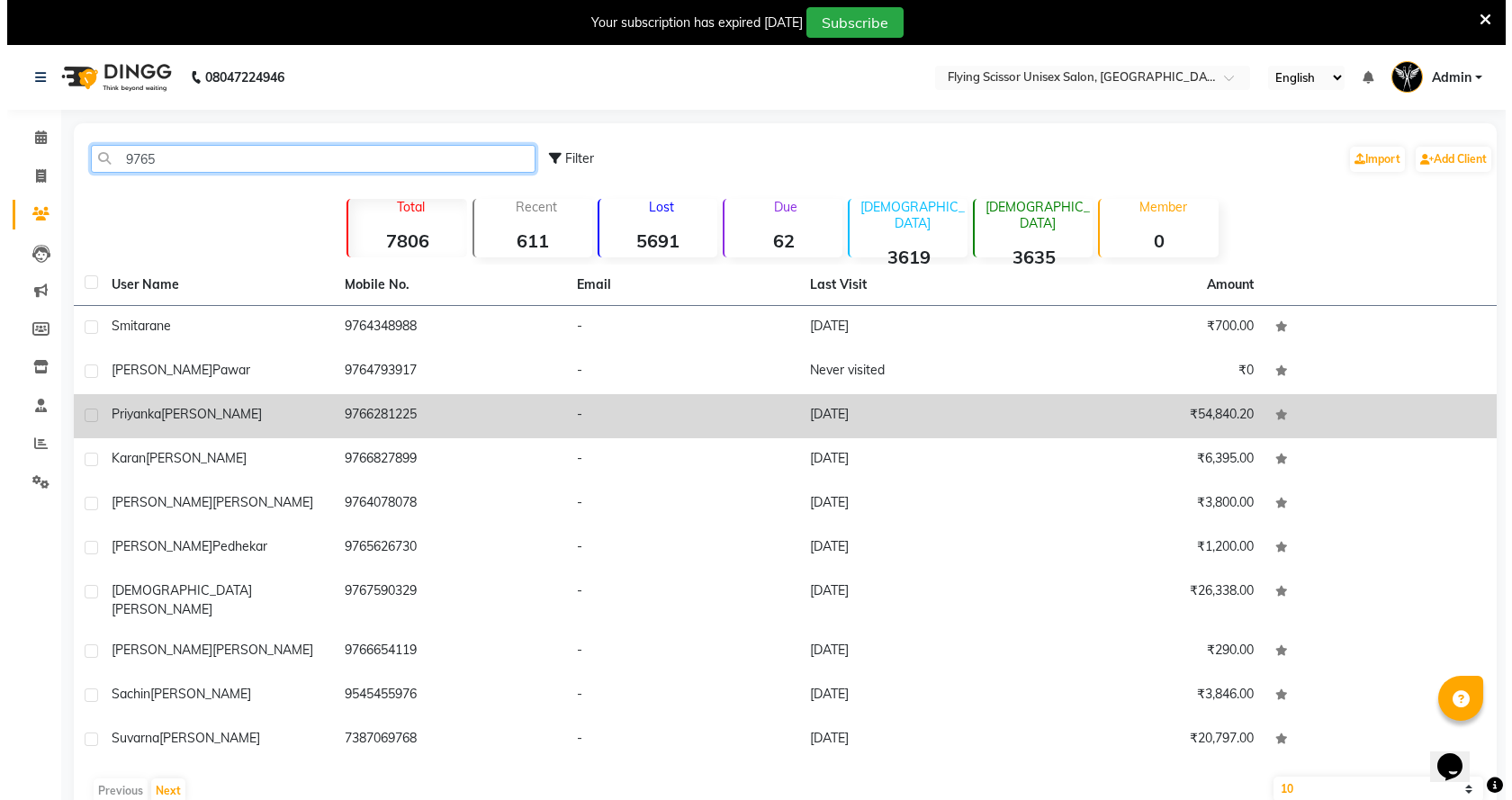
scroll to position [45, 0]
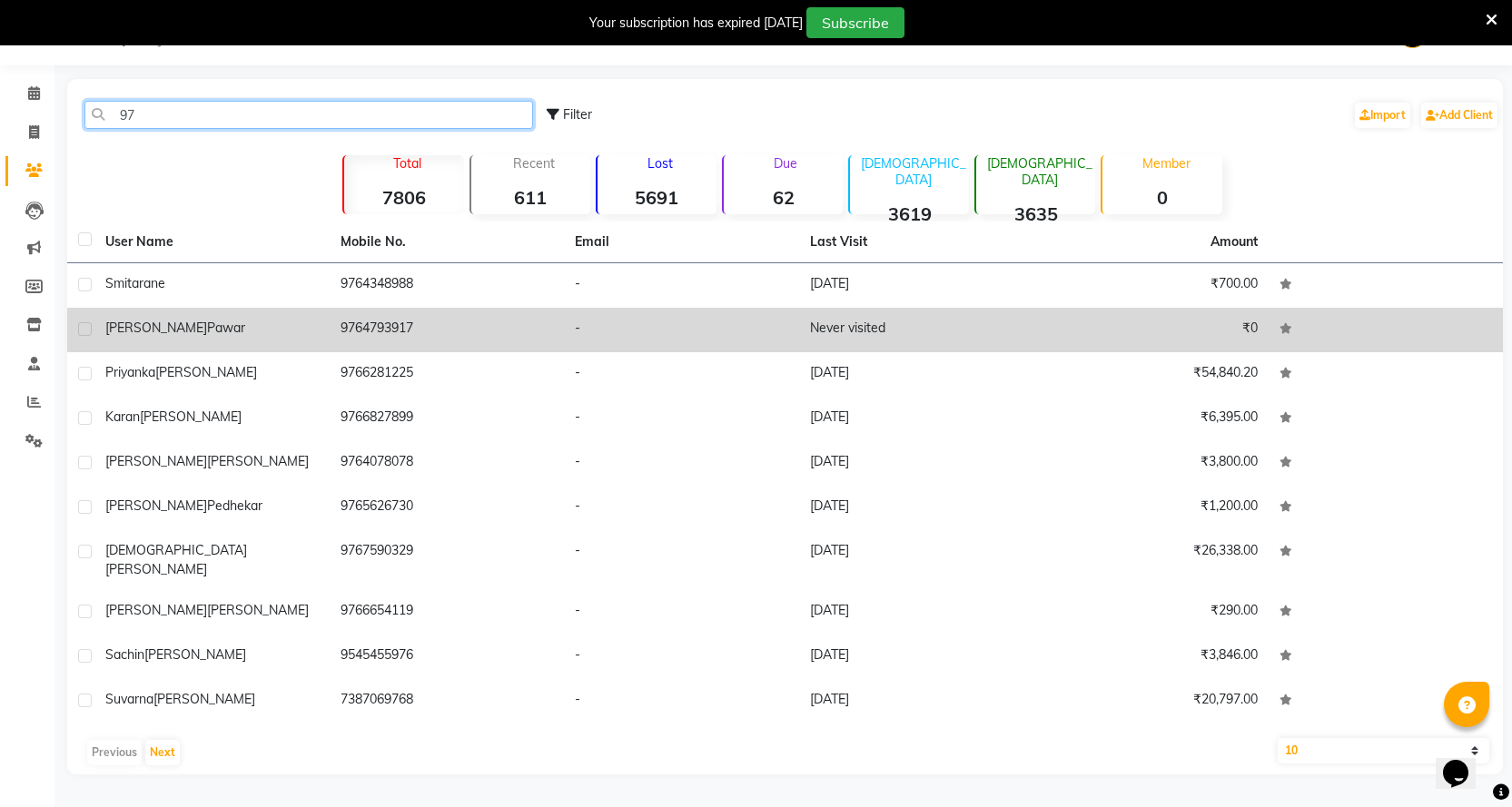
type input "9"
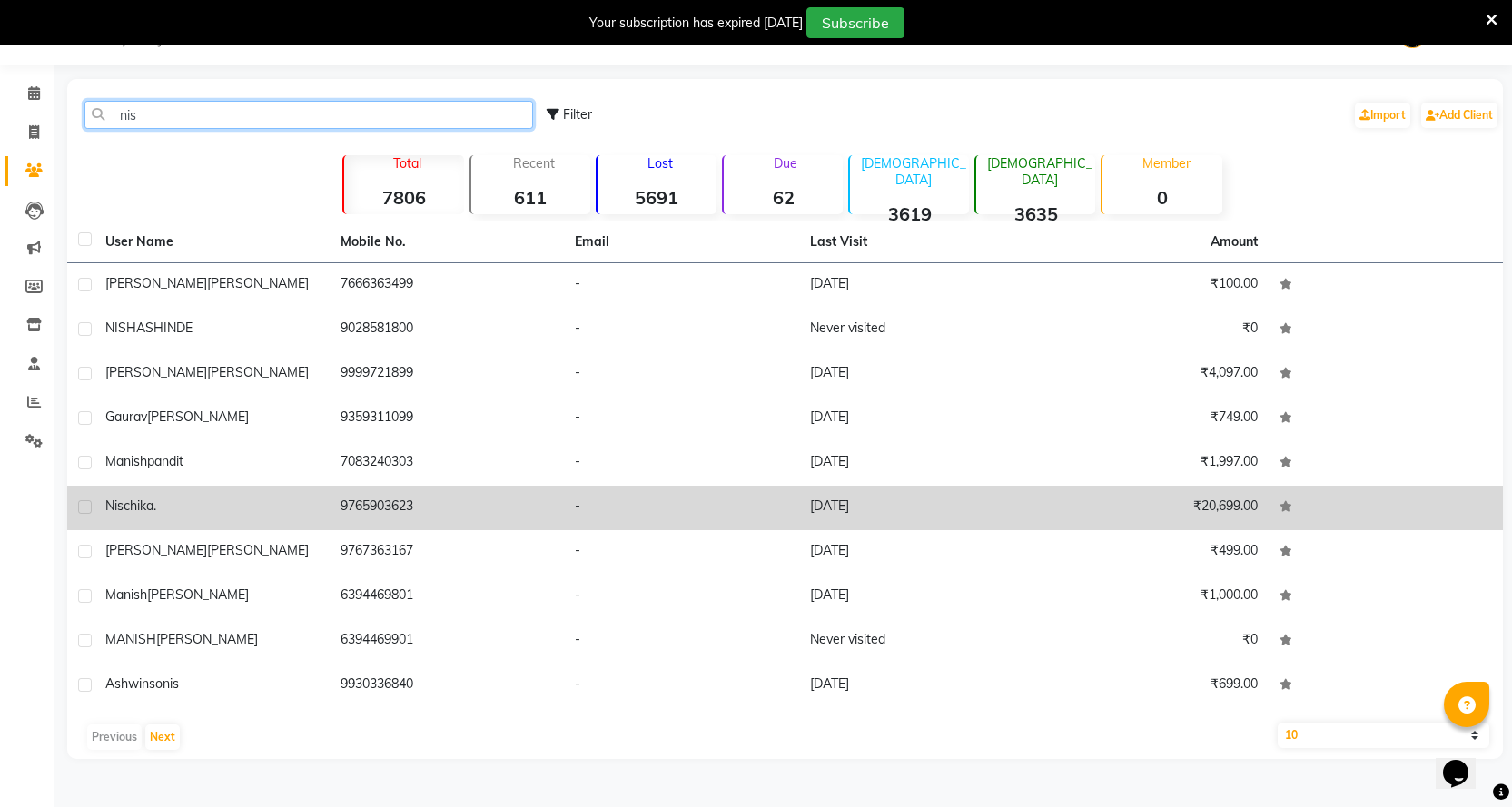
type input "nis"
click at [163, 505] on div "nischika ." at bounding box center [212, 506] width 213 height 19
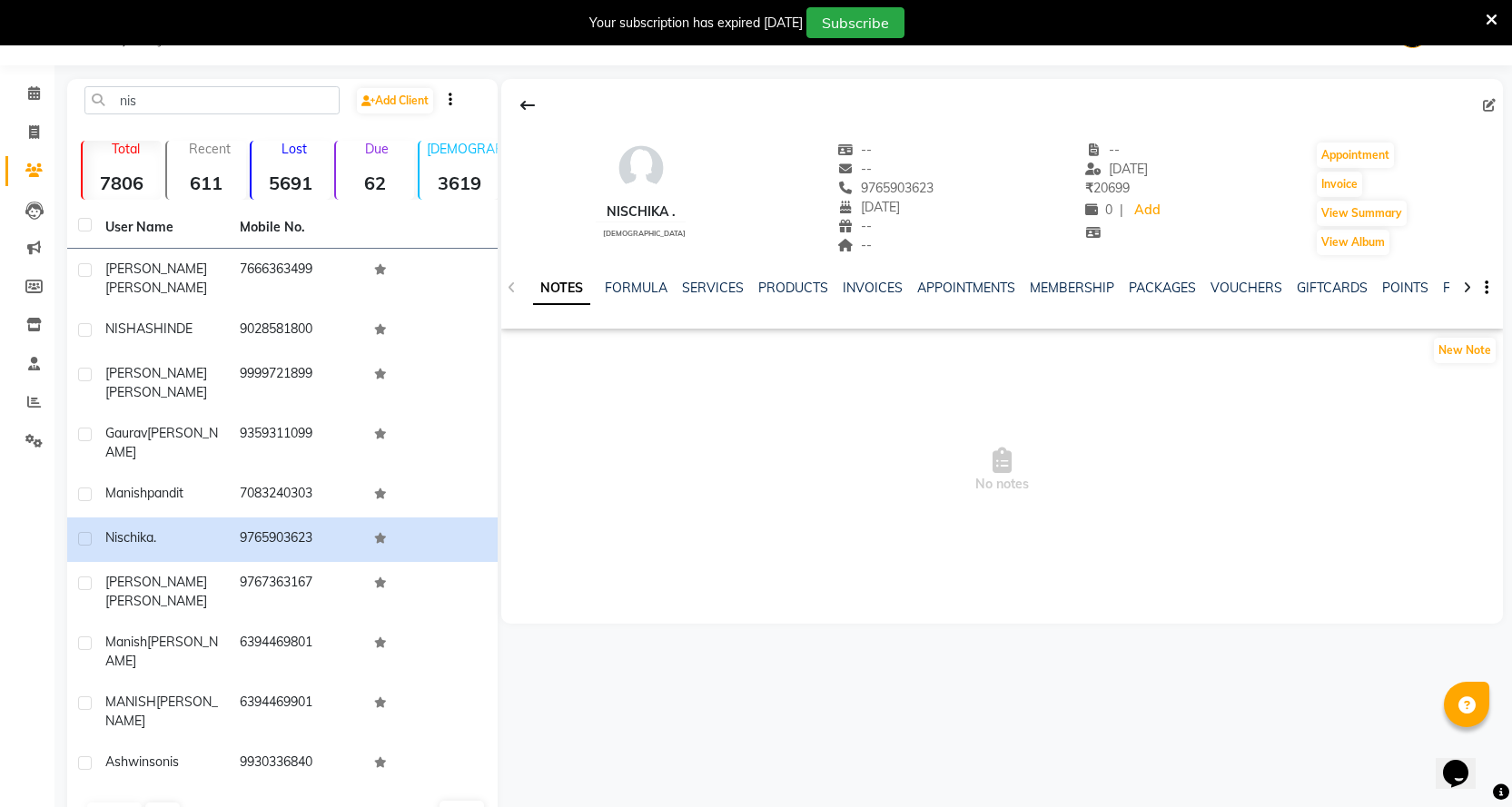
click at [742, 286] on ul "NOTES FORMULA SERVICES PRODUCTS INVOICES APPOINTMENTS MEMBERSHIP PACKAGES VOUCH…" at bounding box center [1109, 288] width 1154 height 19
click at [720, 294] on link "SERVICES" at bounding box center [713, 288] width 62 height 17
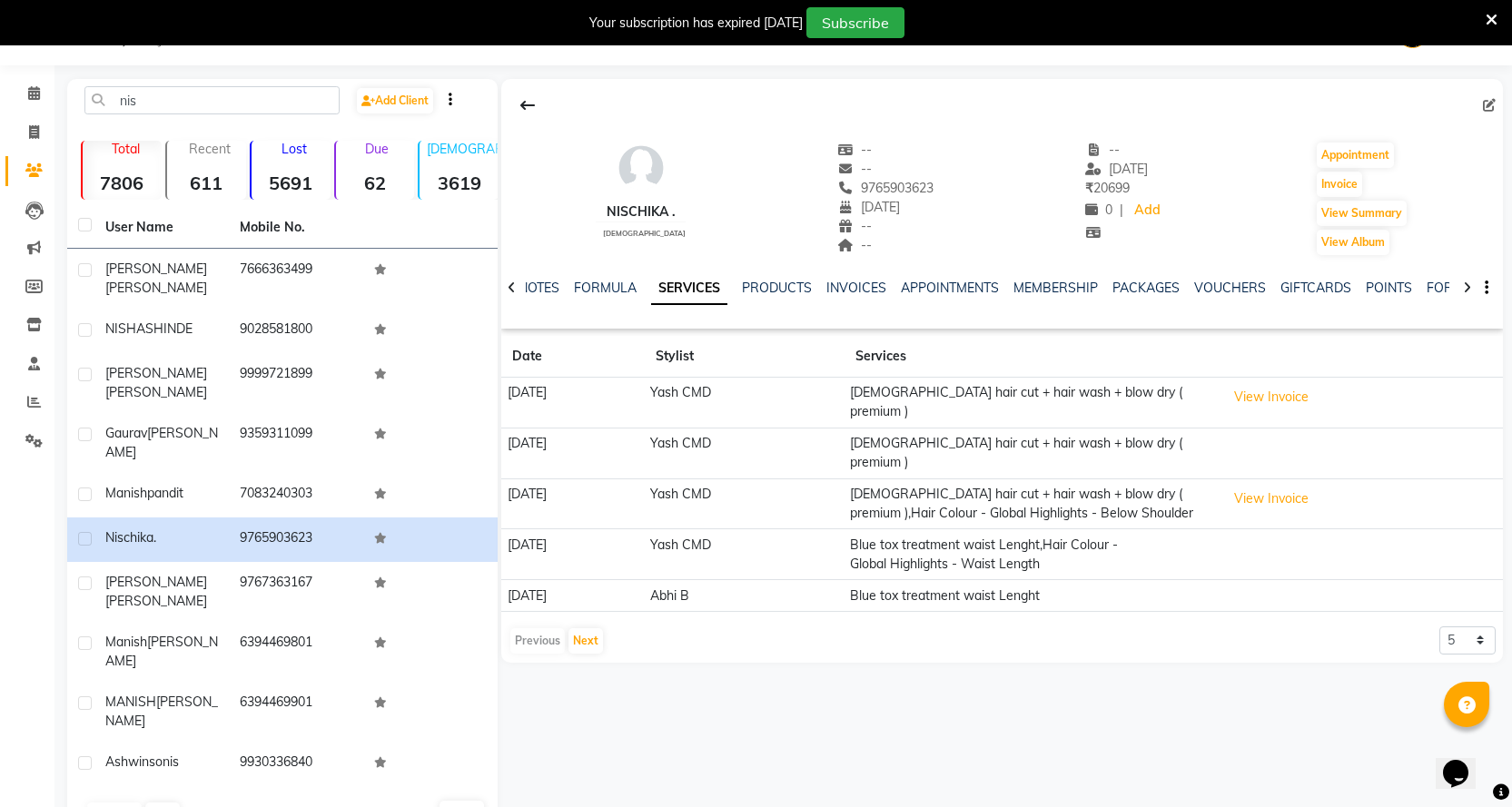
click at [1283, 414] on td "View Invoice" at bounding box center [1362, 403] width 283 height 51
click at [1282, 387] on button "View Invoice" at bounding box center [1272, 397] width 91 height 28
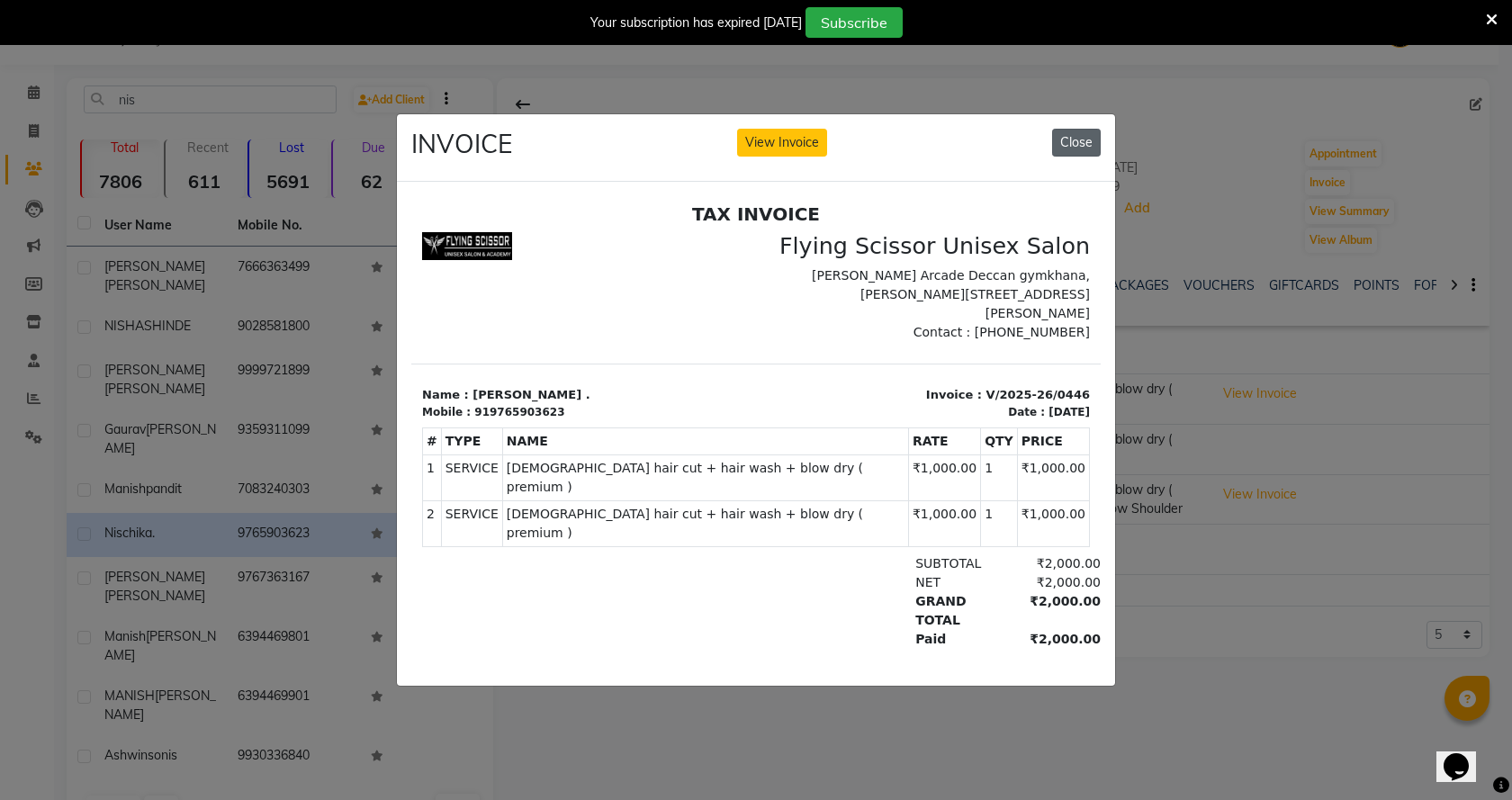
click at [1068, 132] on button "Close" at bounding box center [1076, 143] width 49 height 27
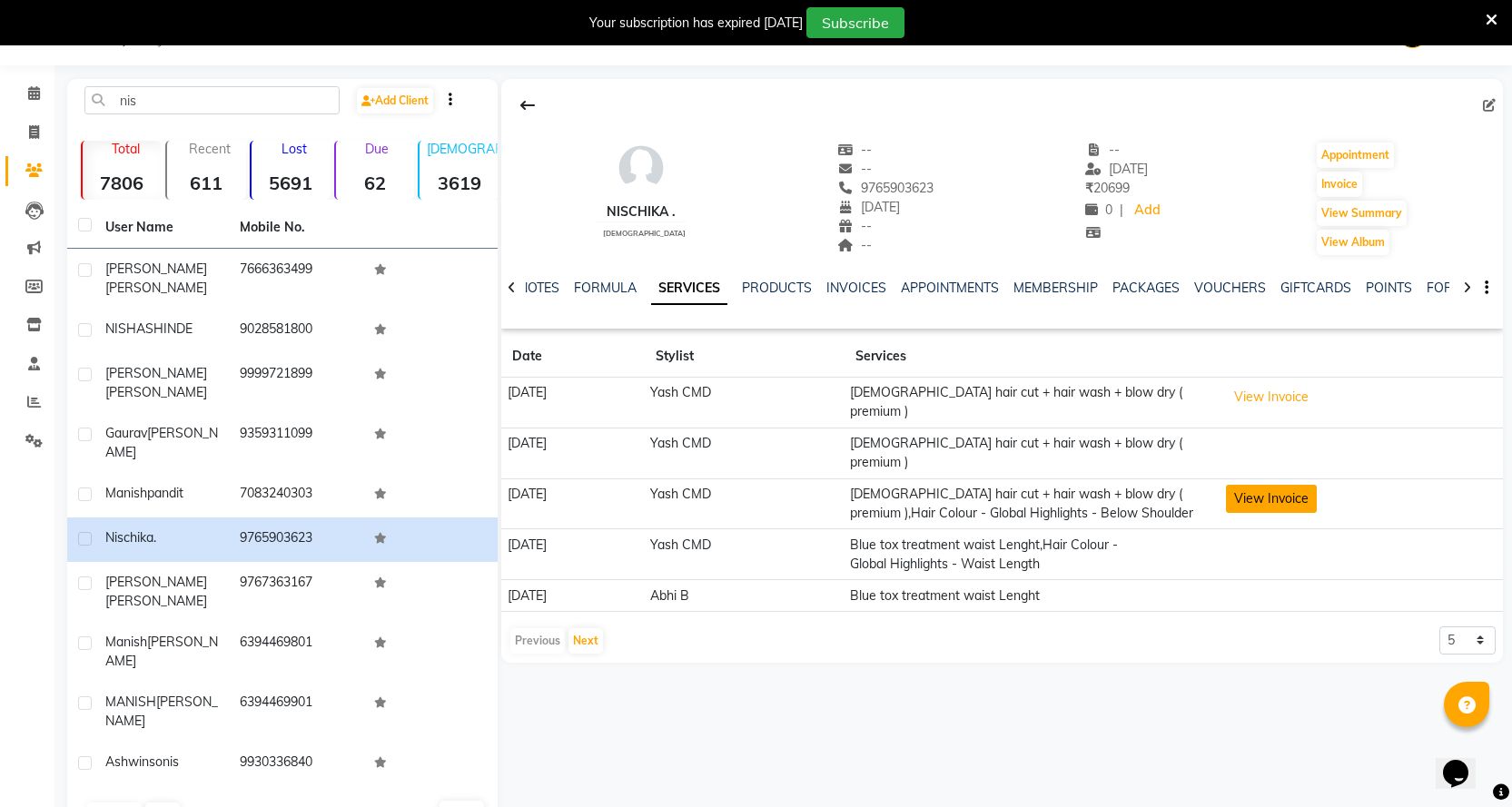
click at [1279, 485] on button "View Invoice" at bounding box center [1272, 499] width 91 height 28
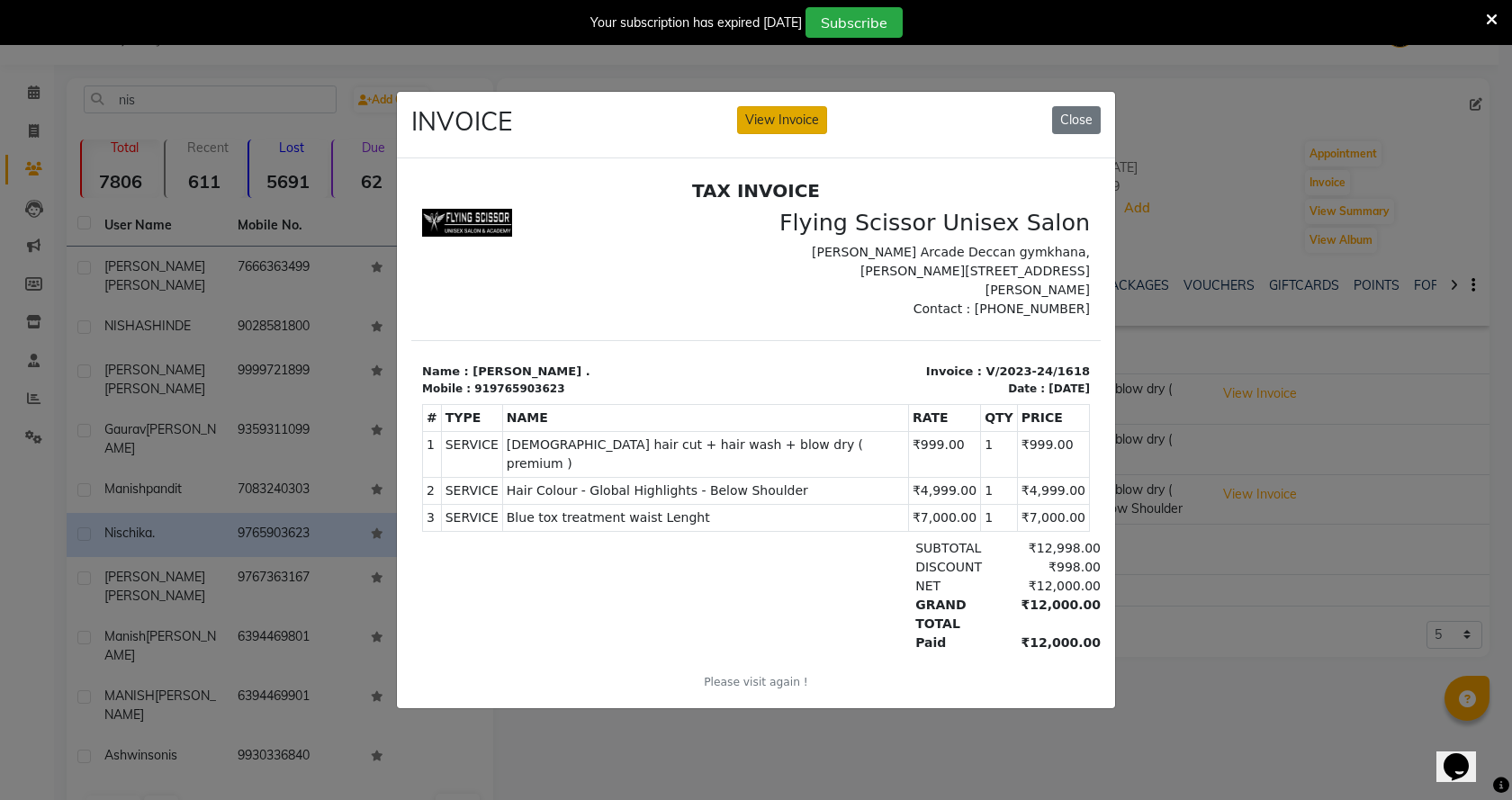
click at [786, 118] on button "View Invoice" at bounding box center [782, 120] width 90 height 27
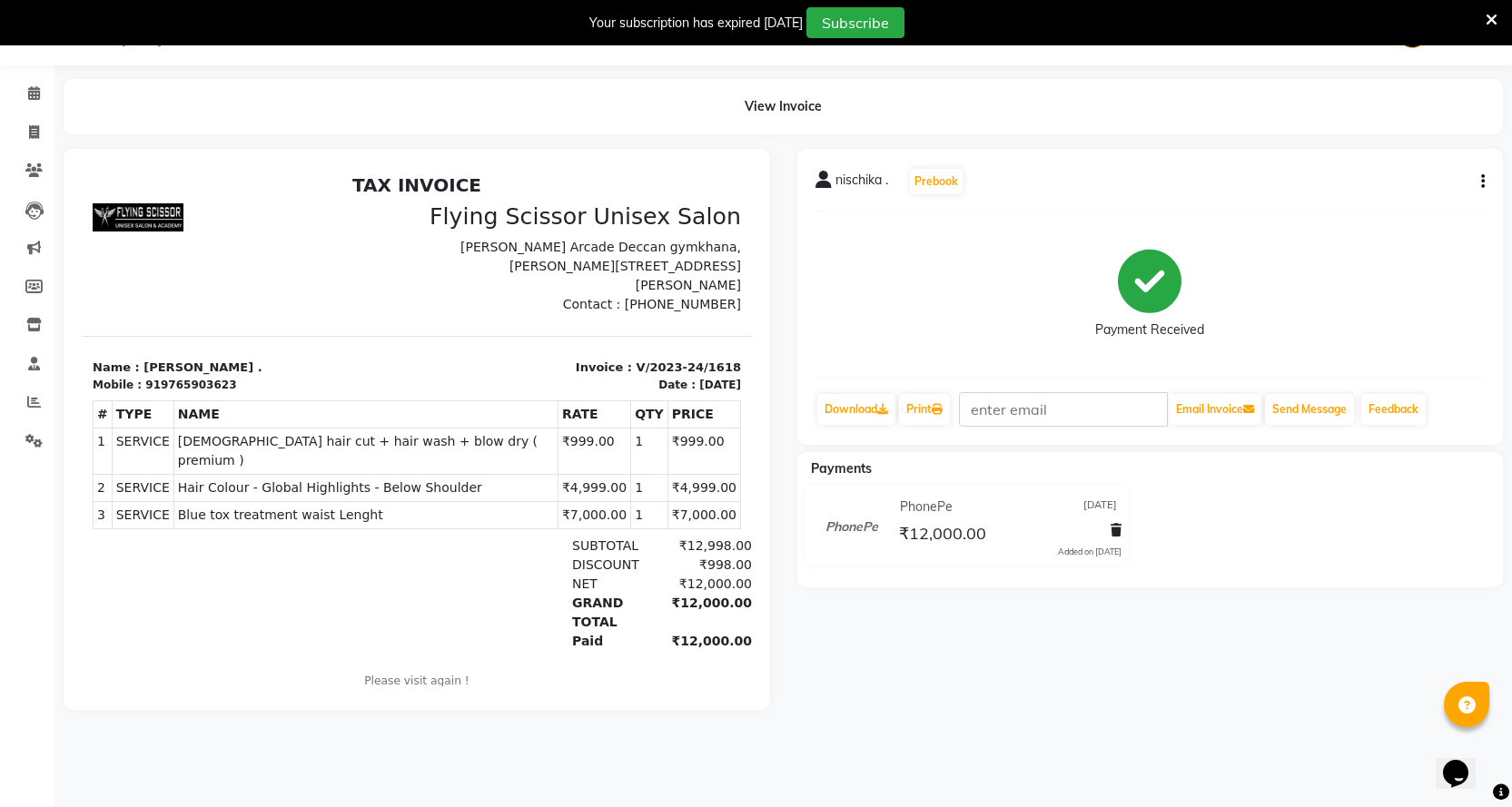
click at [1476, 187] on button "button" at bounding box center [1480, 182] width 11 height 19
click at [1445, 161] on div "Split Service Amount" at bounding box center [1393, 159] width 125 height 23
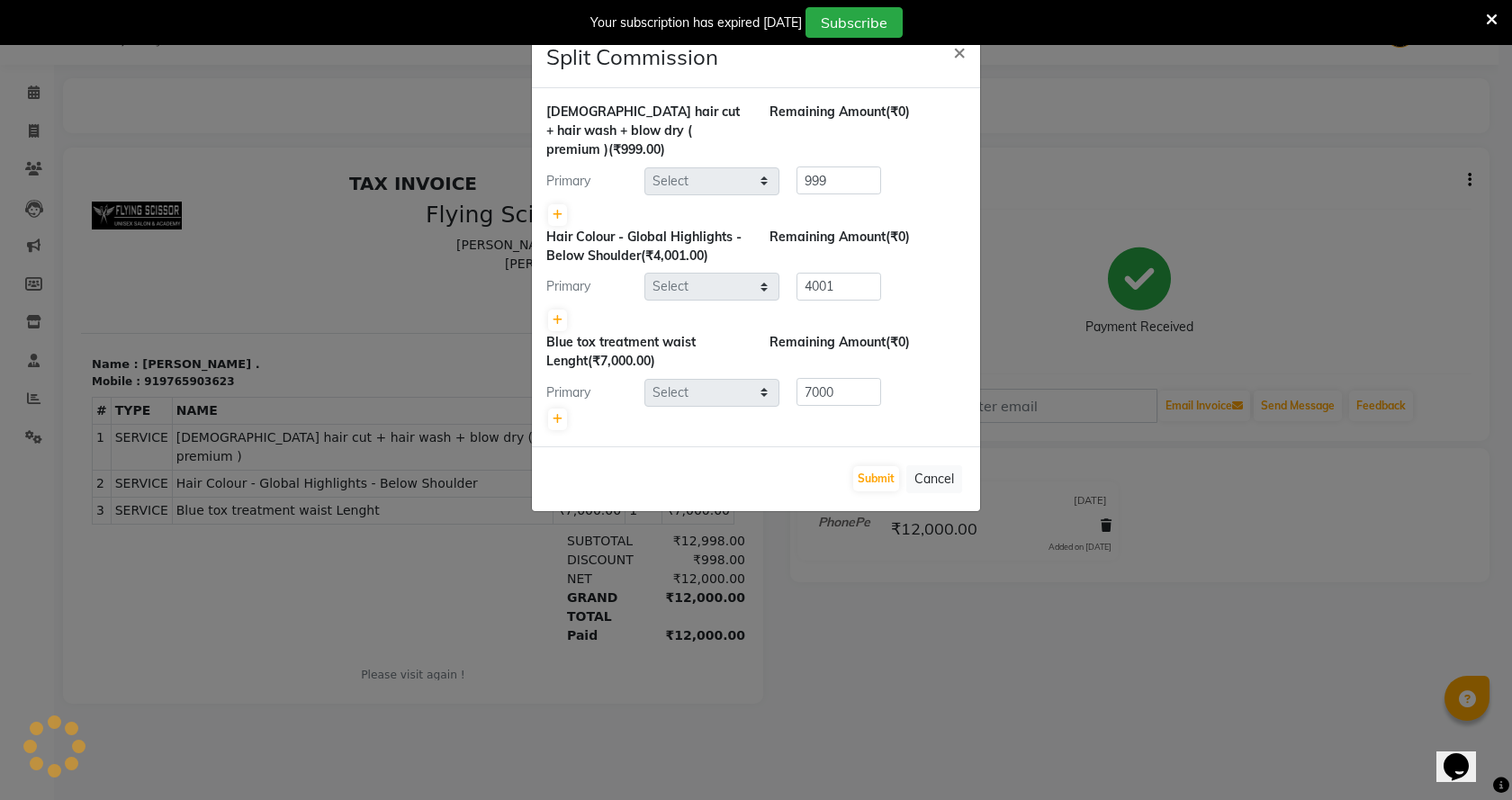
click at [1321, 160] on ngb-modal-window "Split Commission × female hair cut + hair wash + blow dry ( premium ) (₹999.00)…" at bounding box center [756, 400] width 1512 height 800
select select "1679"
select select "13959"
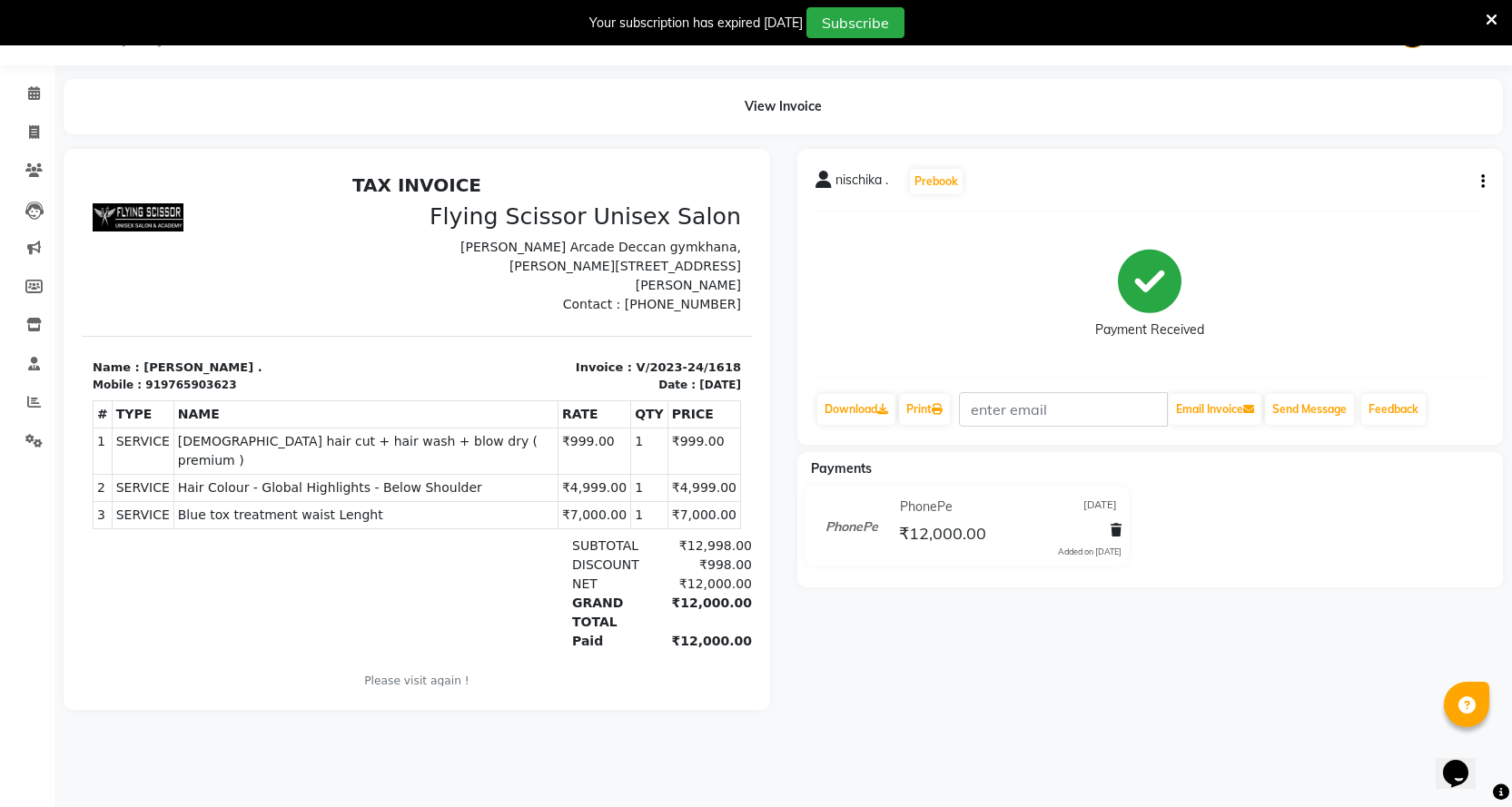
click at [1471, 180] on div "nischika . Prebook" at bounding box center [1151, 181] width 671 height 29
click at [1475, 179] on button "button" at bounding box center [1480, 182] width 11 height 19
click at [1405, 168] on div "Split Service Amount" at bounding box center [1393, 159] width 125 height 23
select select "1679"
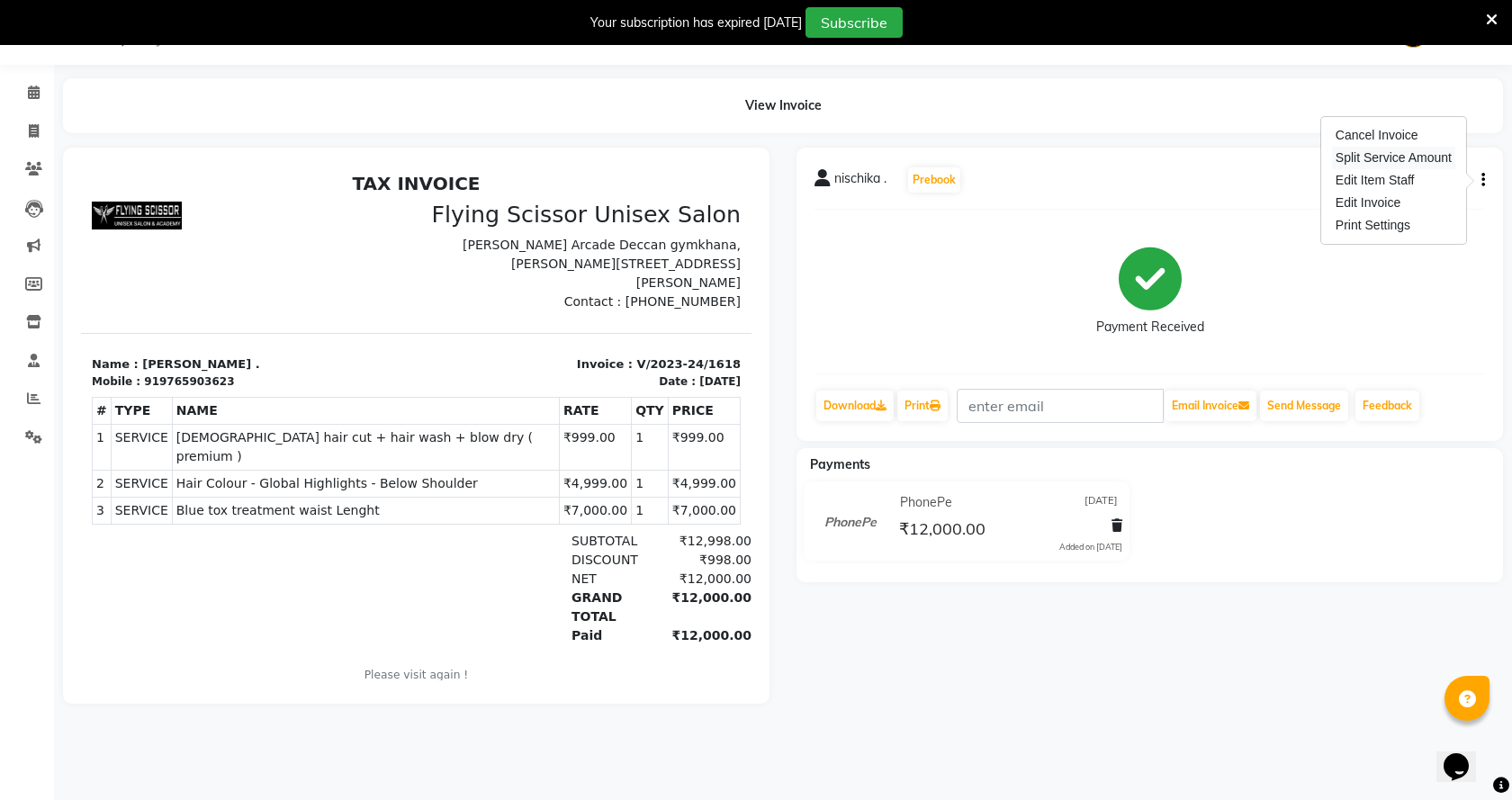
select select "13959"
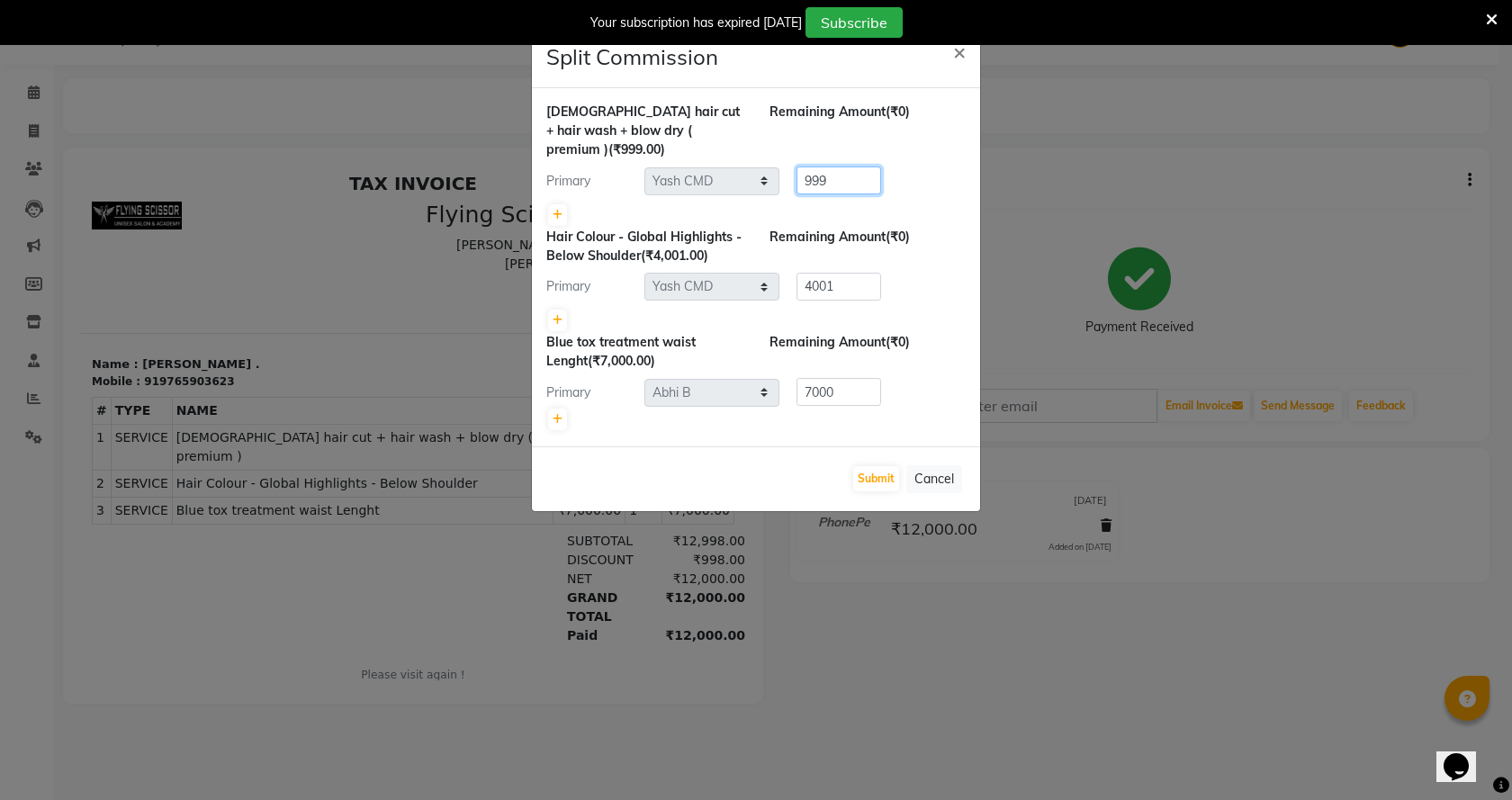
click at [1137, 170] on ngb-modal-window "Split Commission × female hair cut + hair wash + blow dry ( premium ) (₹999.00)…" at bounding box center [756, 400] width 1512 height 800
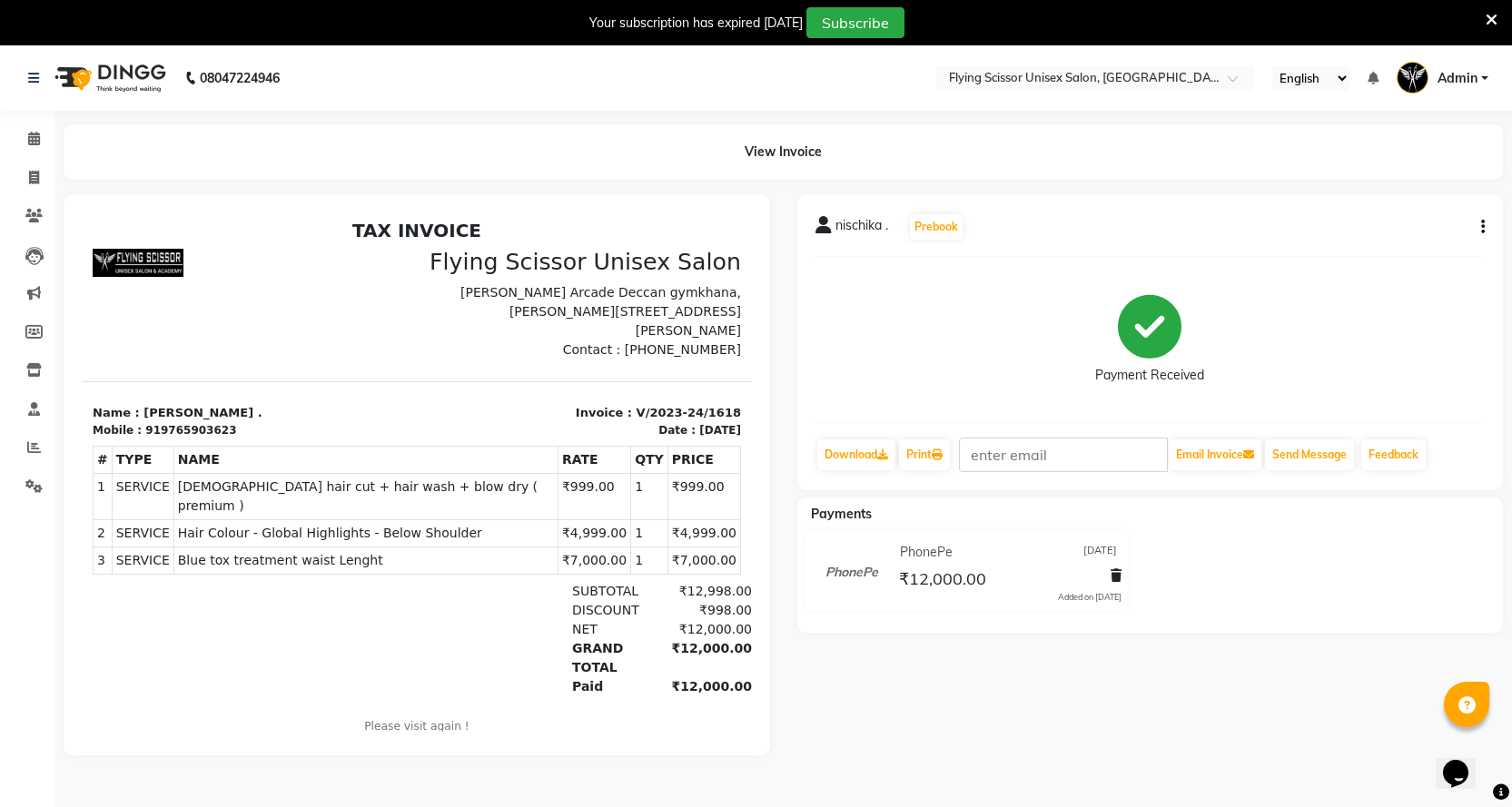
click at [1480, 228] on button "button" at bounding box center [1480, 227] width 11 height 19
click at [1362, 250] on div "Edit Invoice" at bounding box center [1393, 250] width 125 height 23
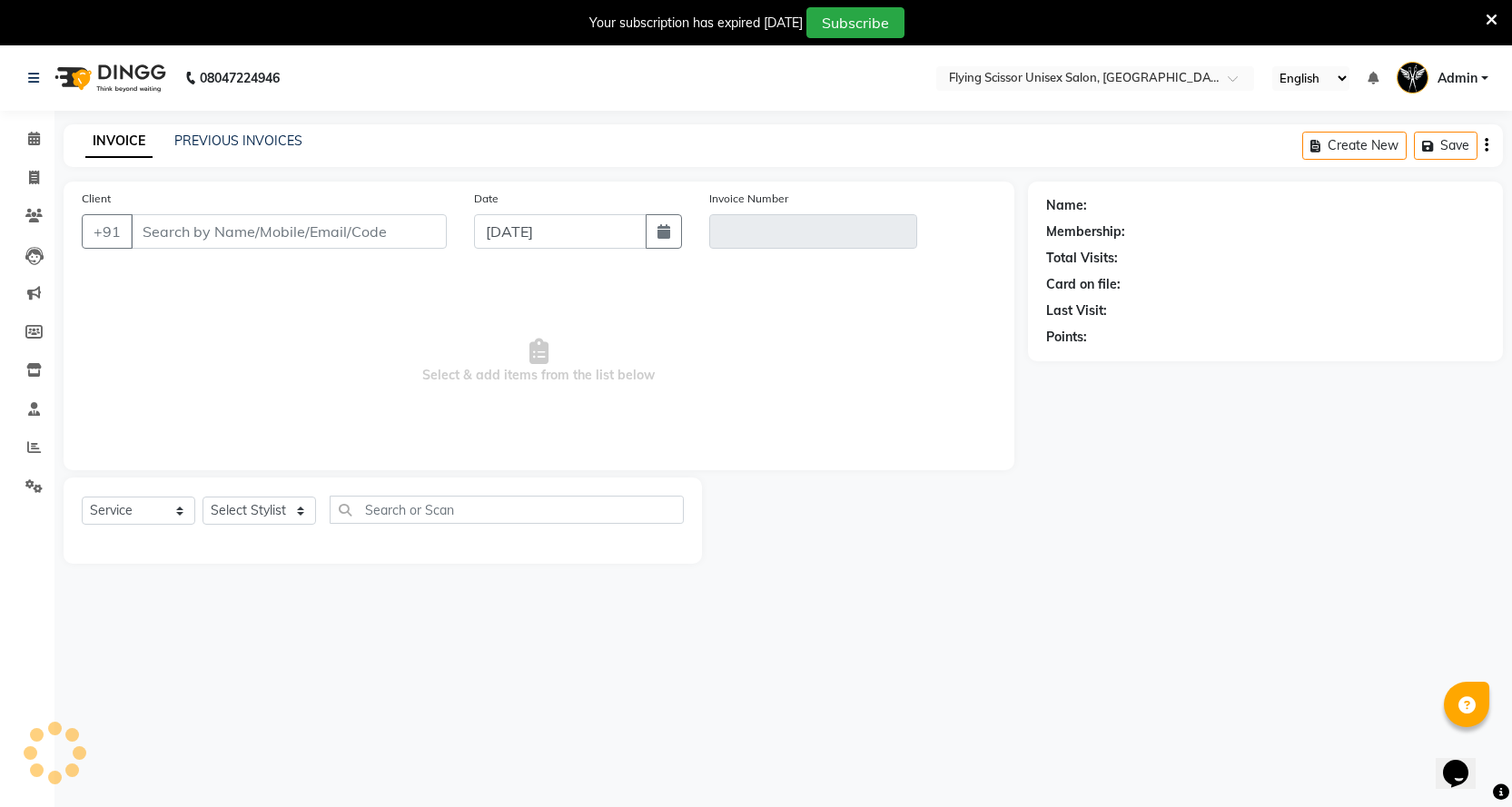
scroll to position [45, 0]
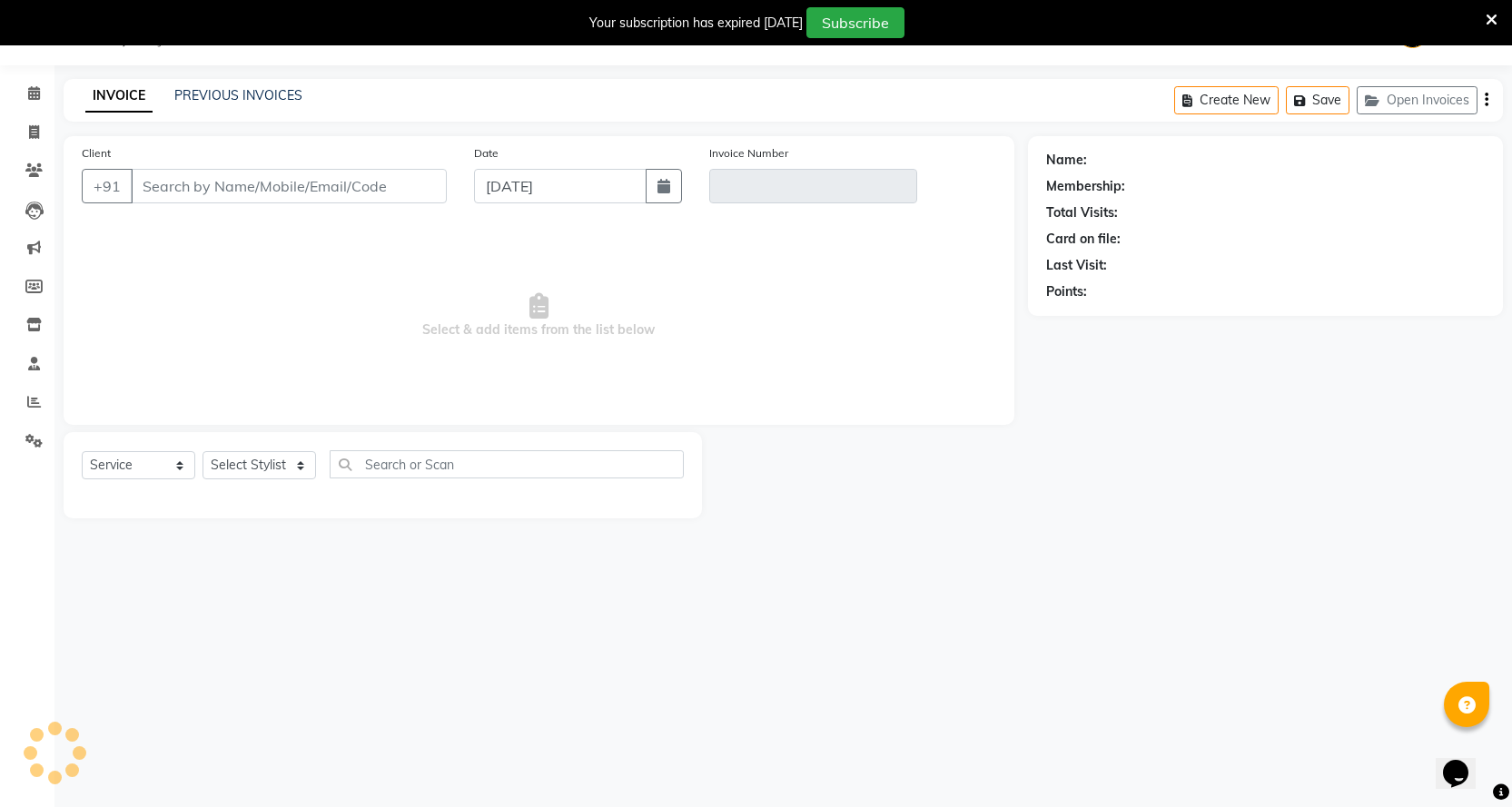
select select "membership"
select select "18390"
type input "9765903623"
type input "V/2023-24/1618"
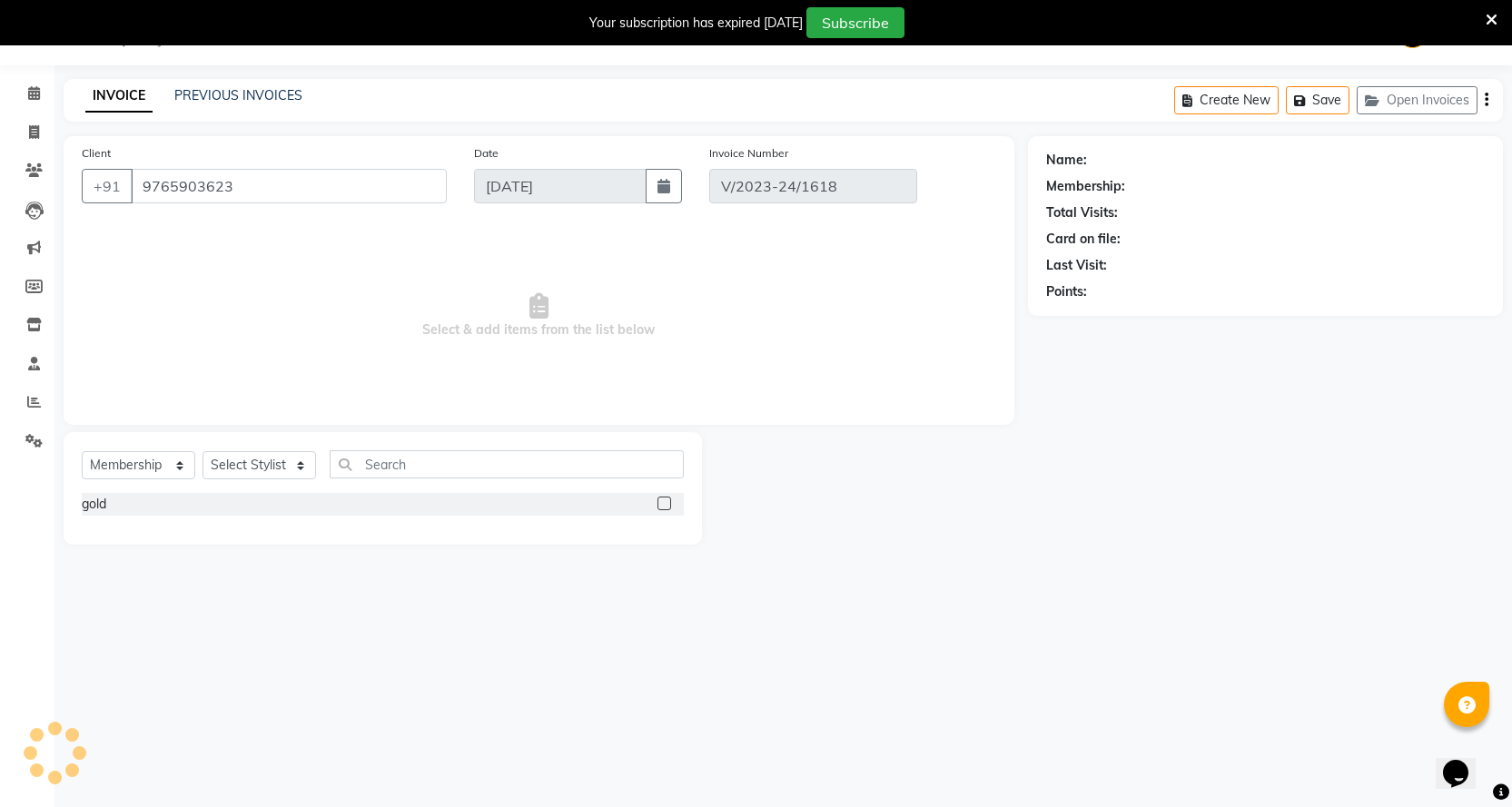
type input "12-09-2023"
select select "select"
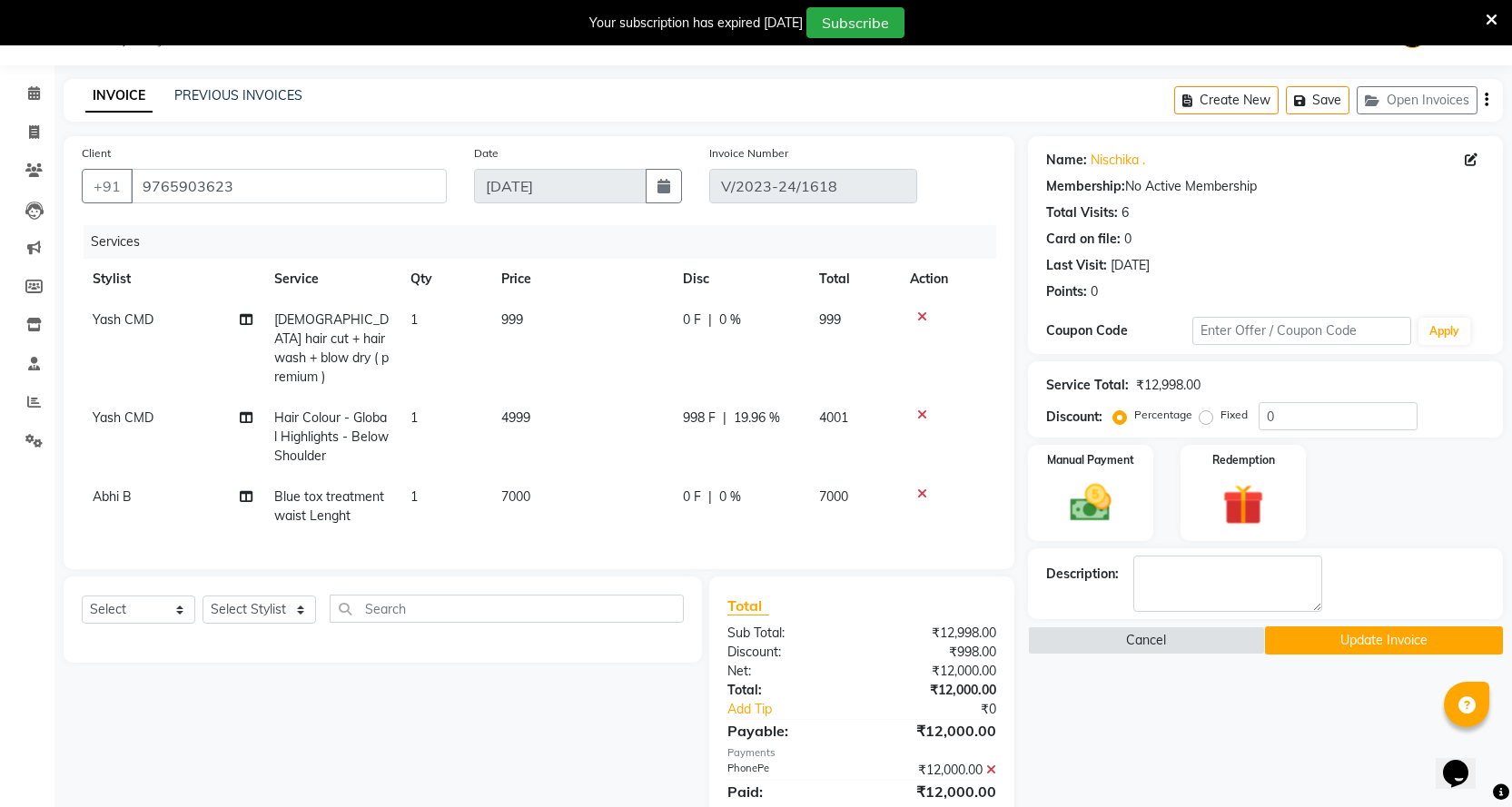
scroll to position [0, 0]
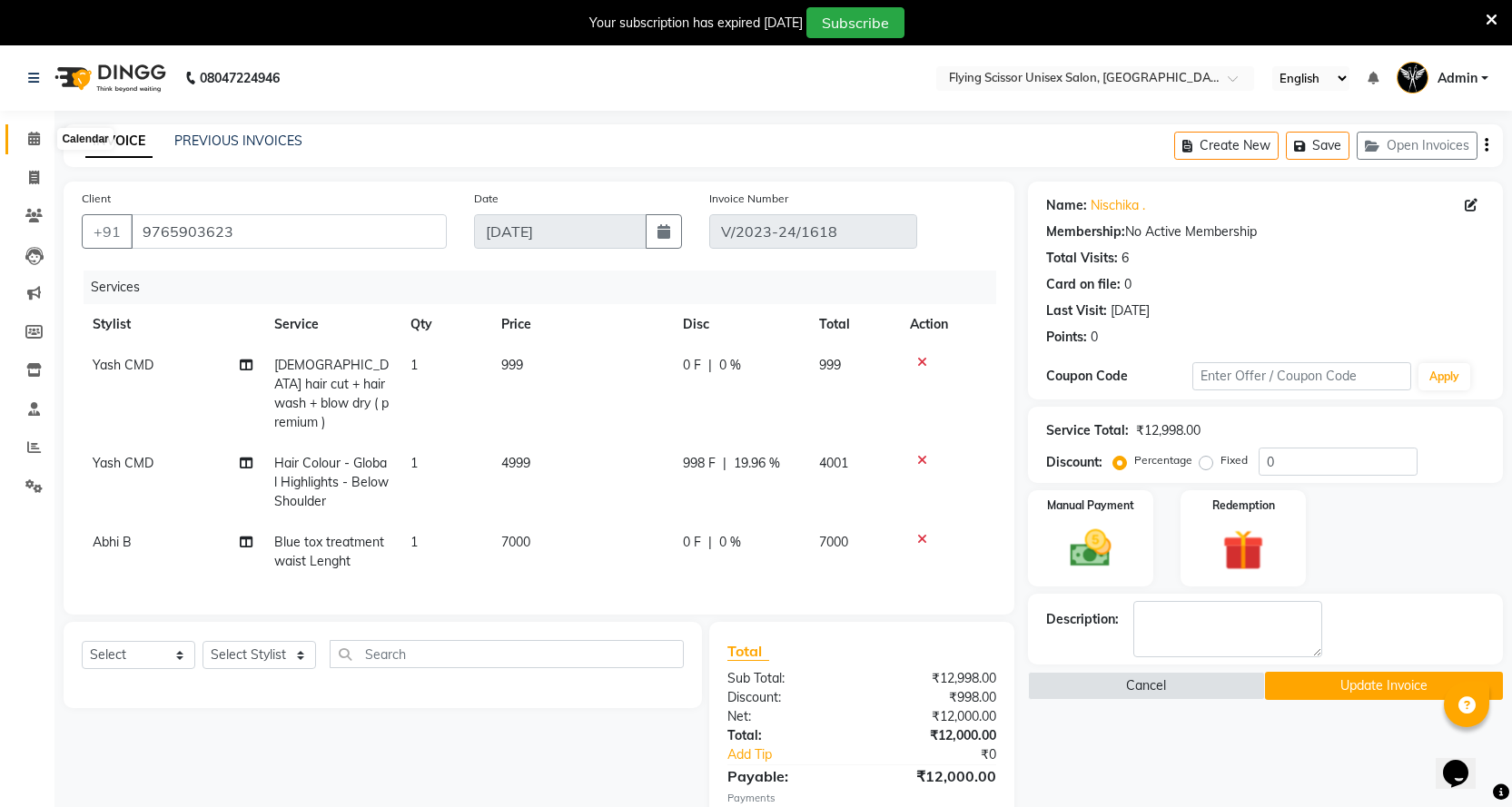
click at [35, 137] on icon at bounding box center [33, 139] width 12 height 14
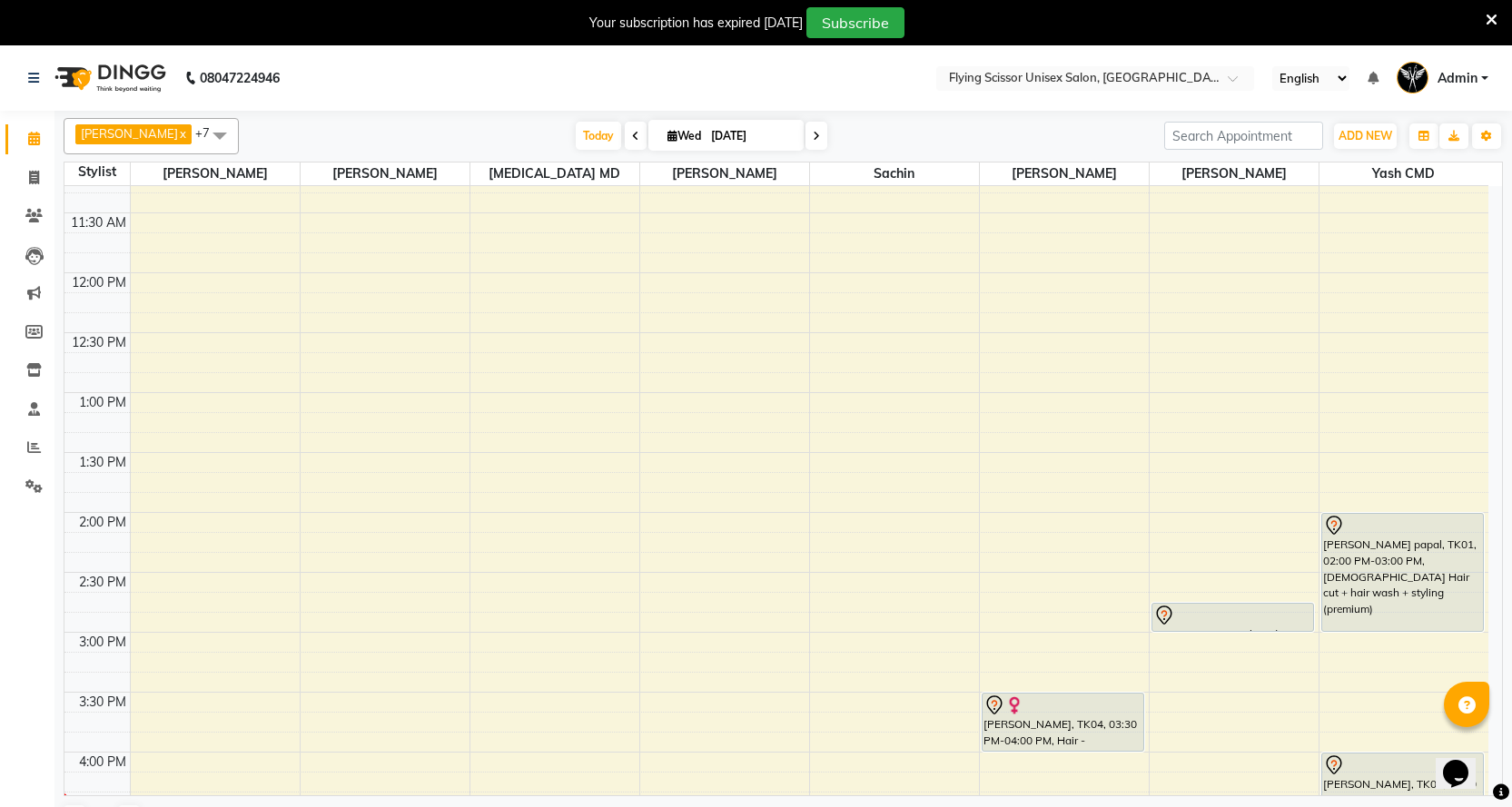
scroll to position [635, 0]
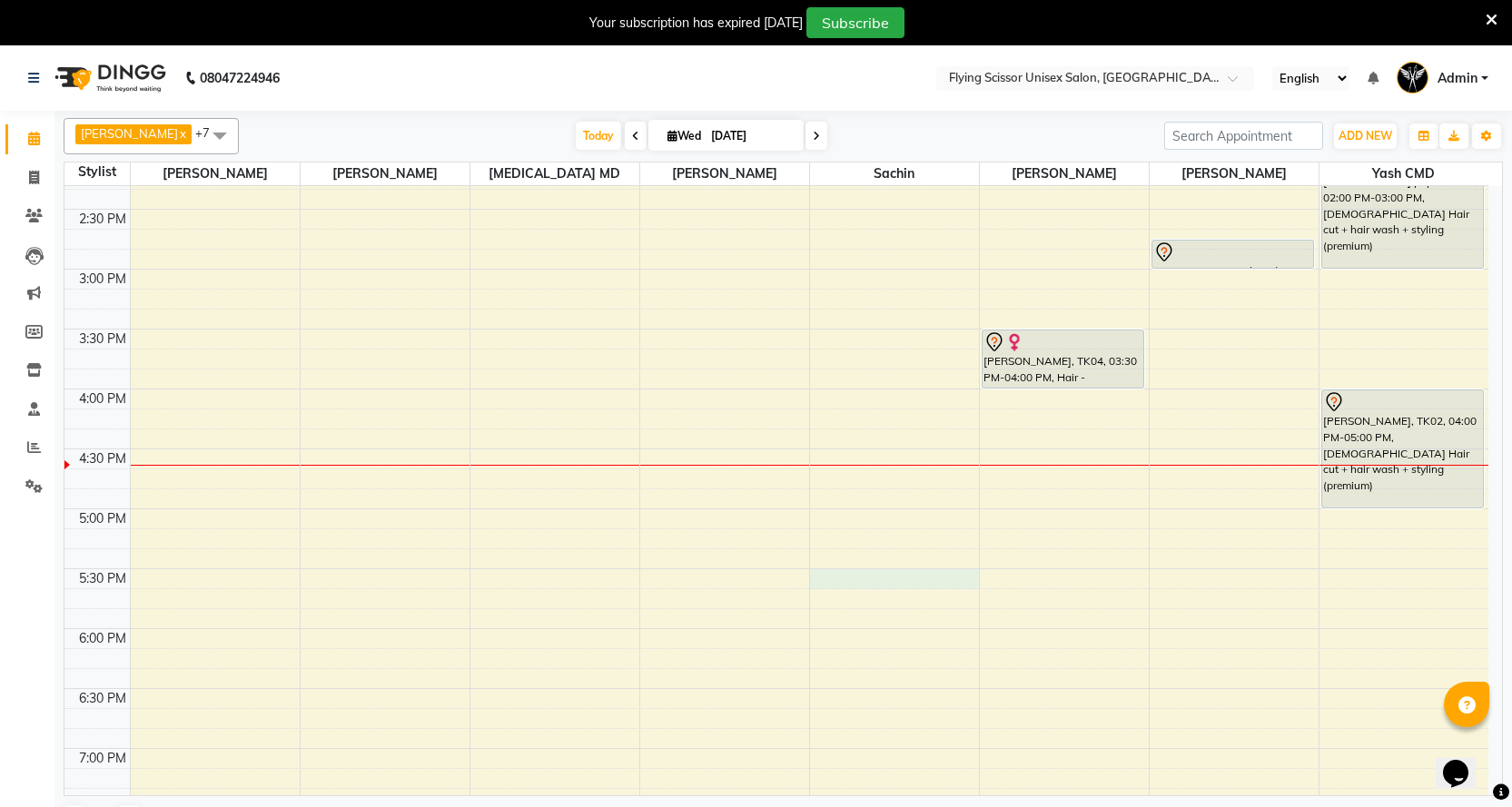
click at [848, 579] on div "9:00 AM 9:30 AM 10:00 AM 10:30 AM 11:00 AM 11:30 AM 12:00 PM 12:30 PM 1:00 PM 1…" at bounding box center [777, 329] width 1424 height 1558
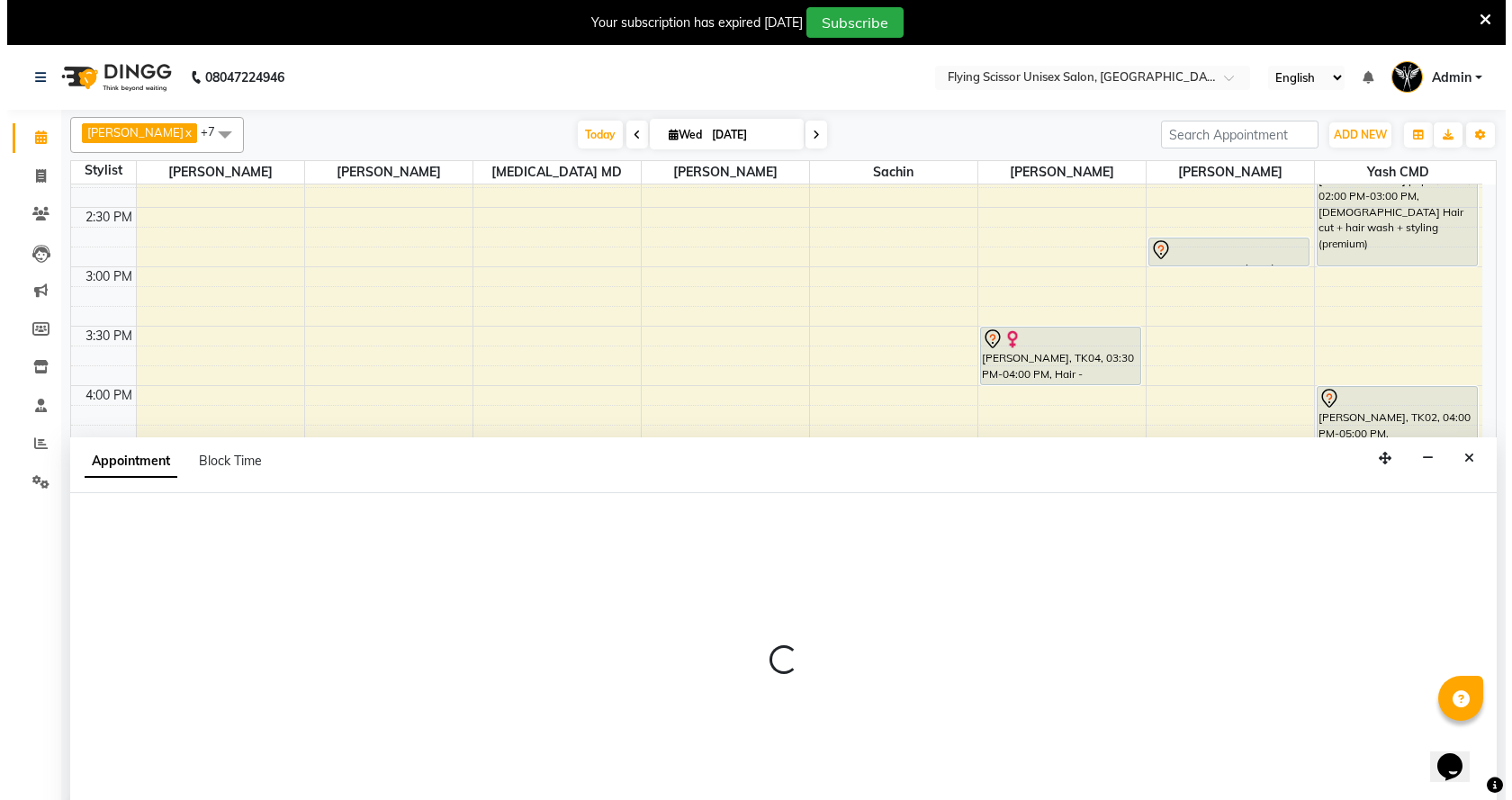
scroll to position [24, 0]
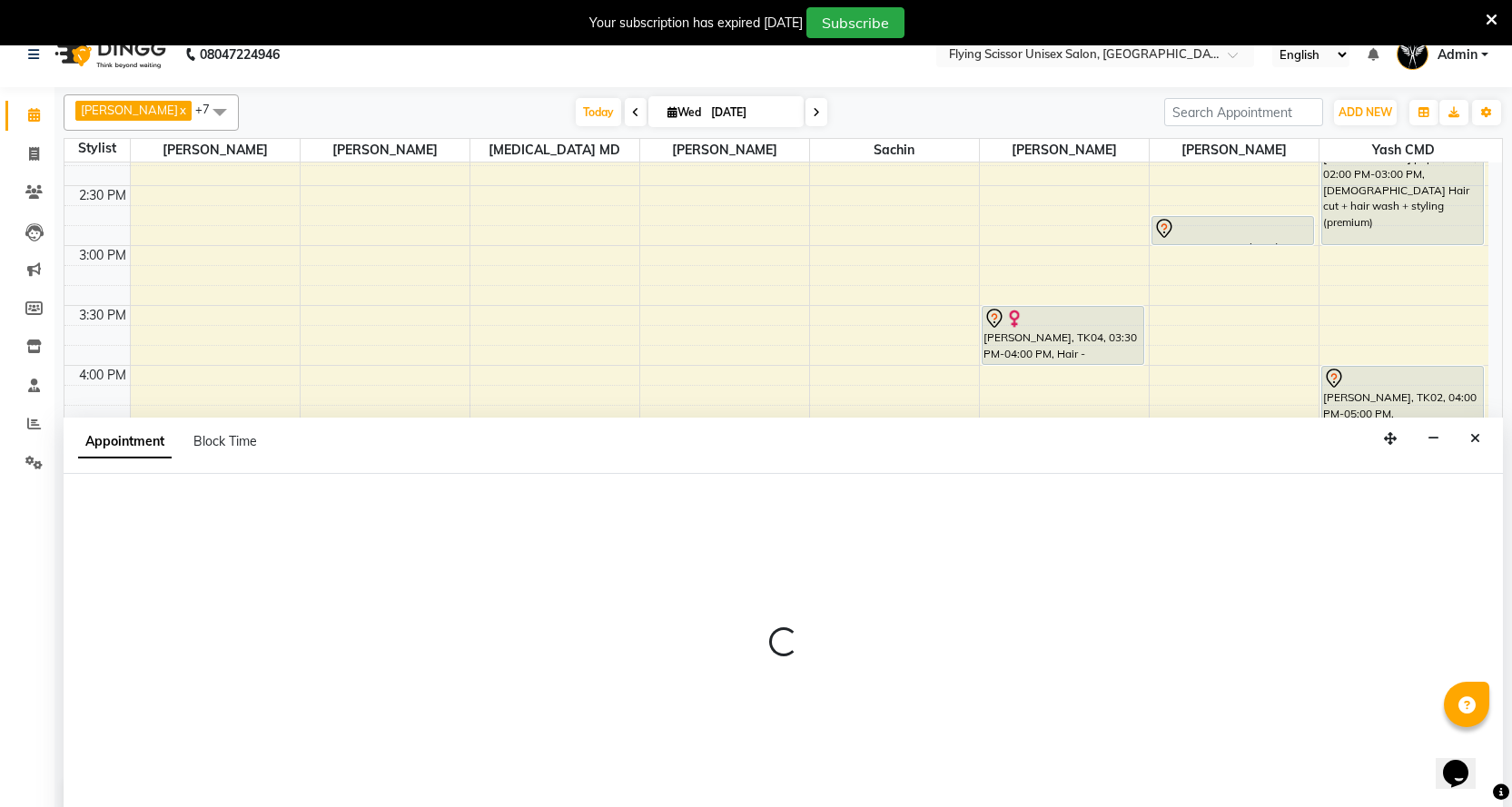
select select "67686"
select select "1050"
select select "tentative"
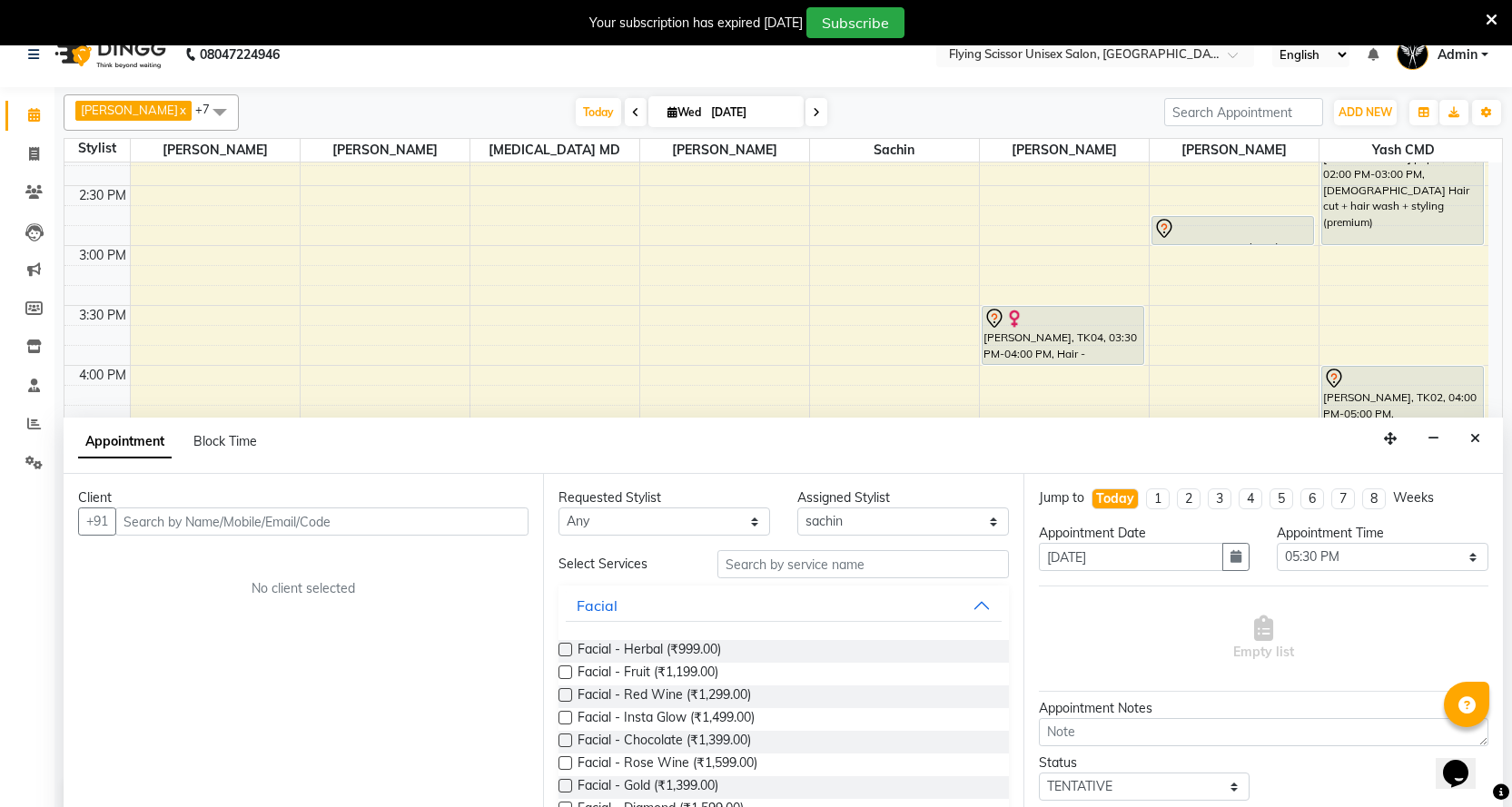
click at [434, 518] on input "text" at bounding box center [321, 522] width 413 height 28
type input "v"
type input "7822023360"
click at [466, 514] on span "Add Client" at bounding box center [491, 522] width 61 height 17
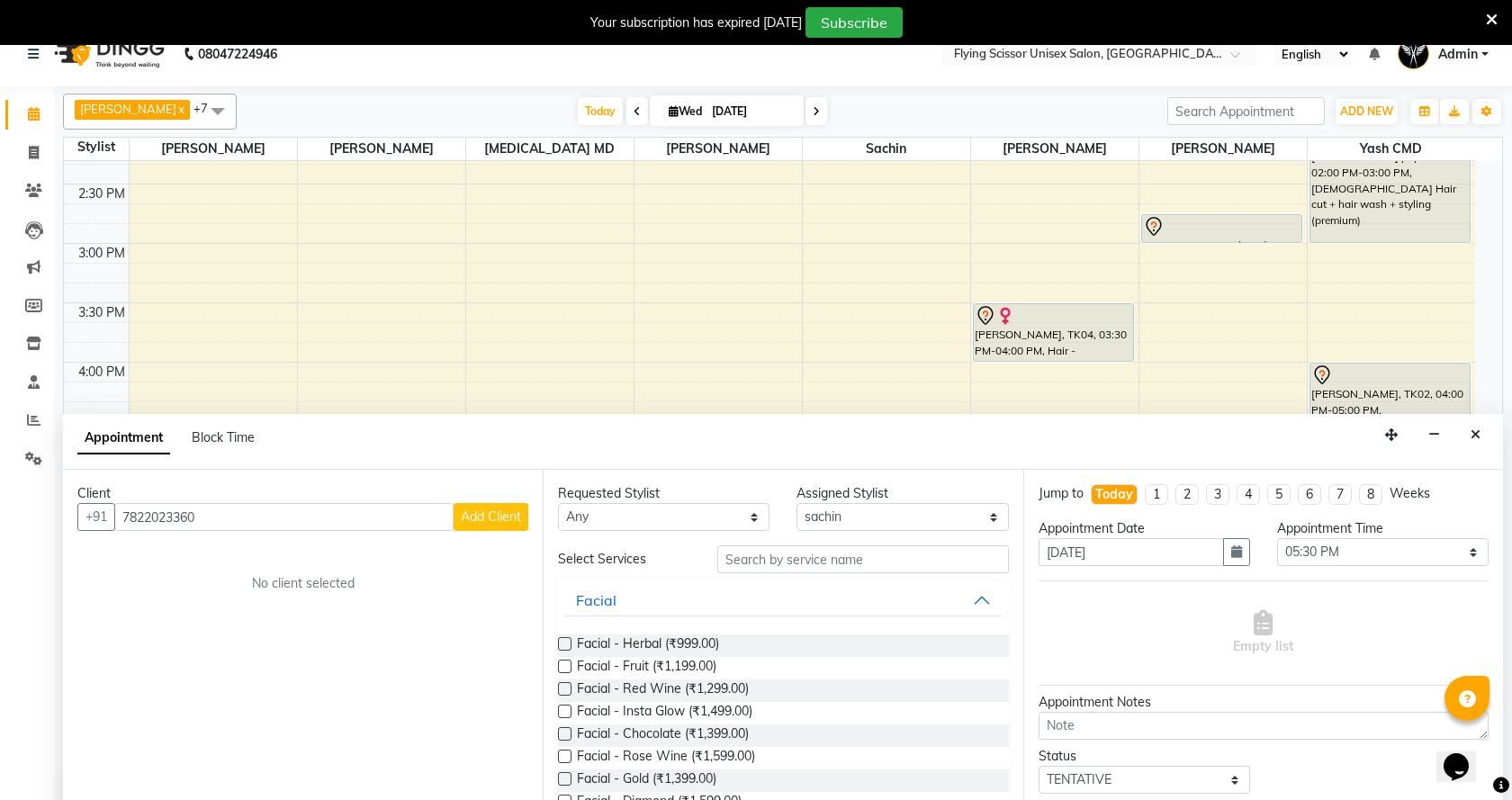
select select "22"
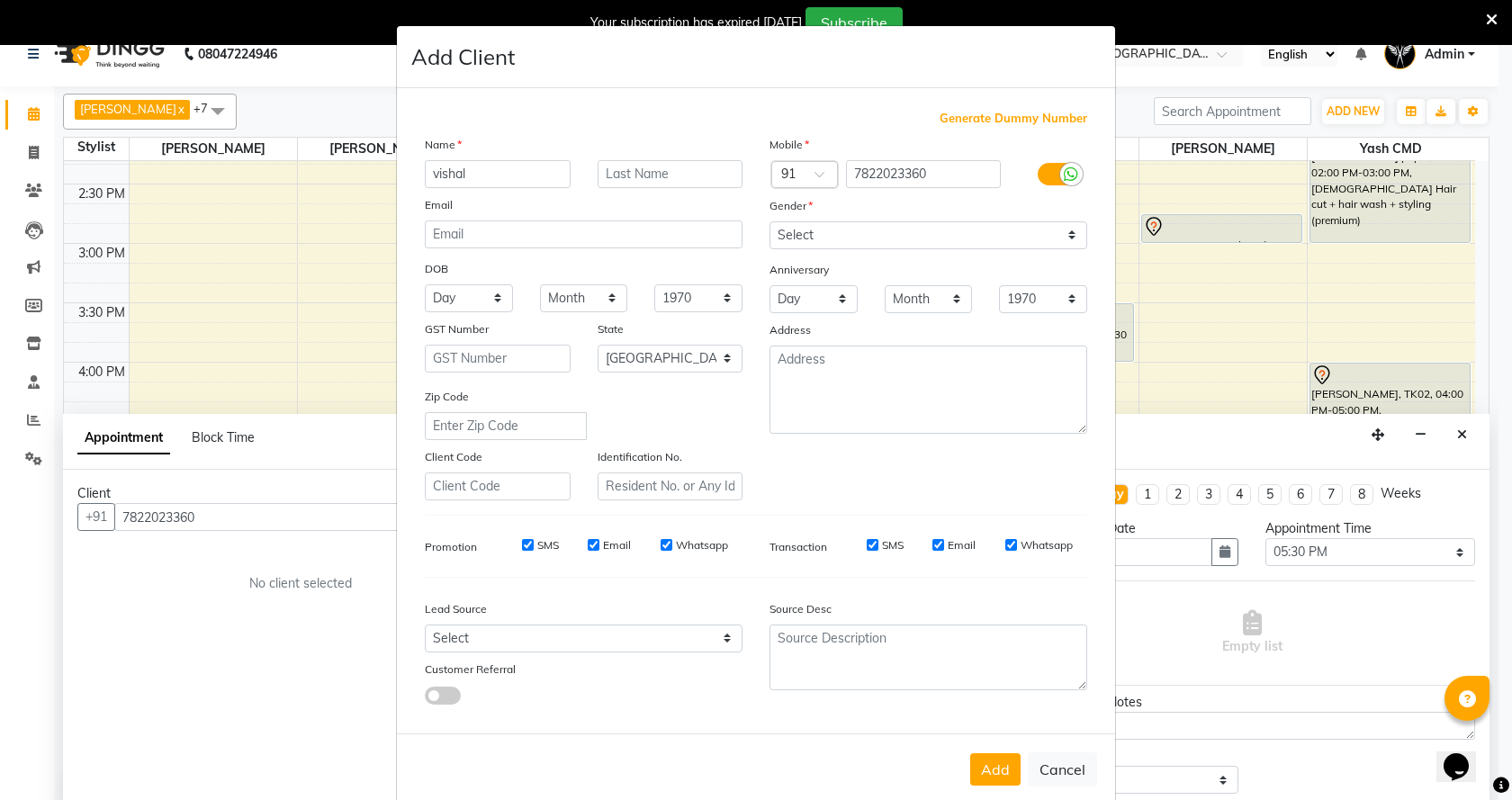
type input "vishal"
click at [675, 168] on input "text" at bounding box center [670, 174] width 146 height 27
type input "jadhav"
click at [787, 222] on div "Mobile Country Code × 91 7822023360 Gender Select Male Female Other Prefer Not …" at bounding box center [928, 318] width 345 height 365
drag, startPoint x: 787, startPoint y: 223, endPoint x: 788, endPoint y: 235, distance: 12.0
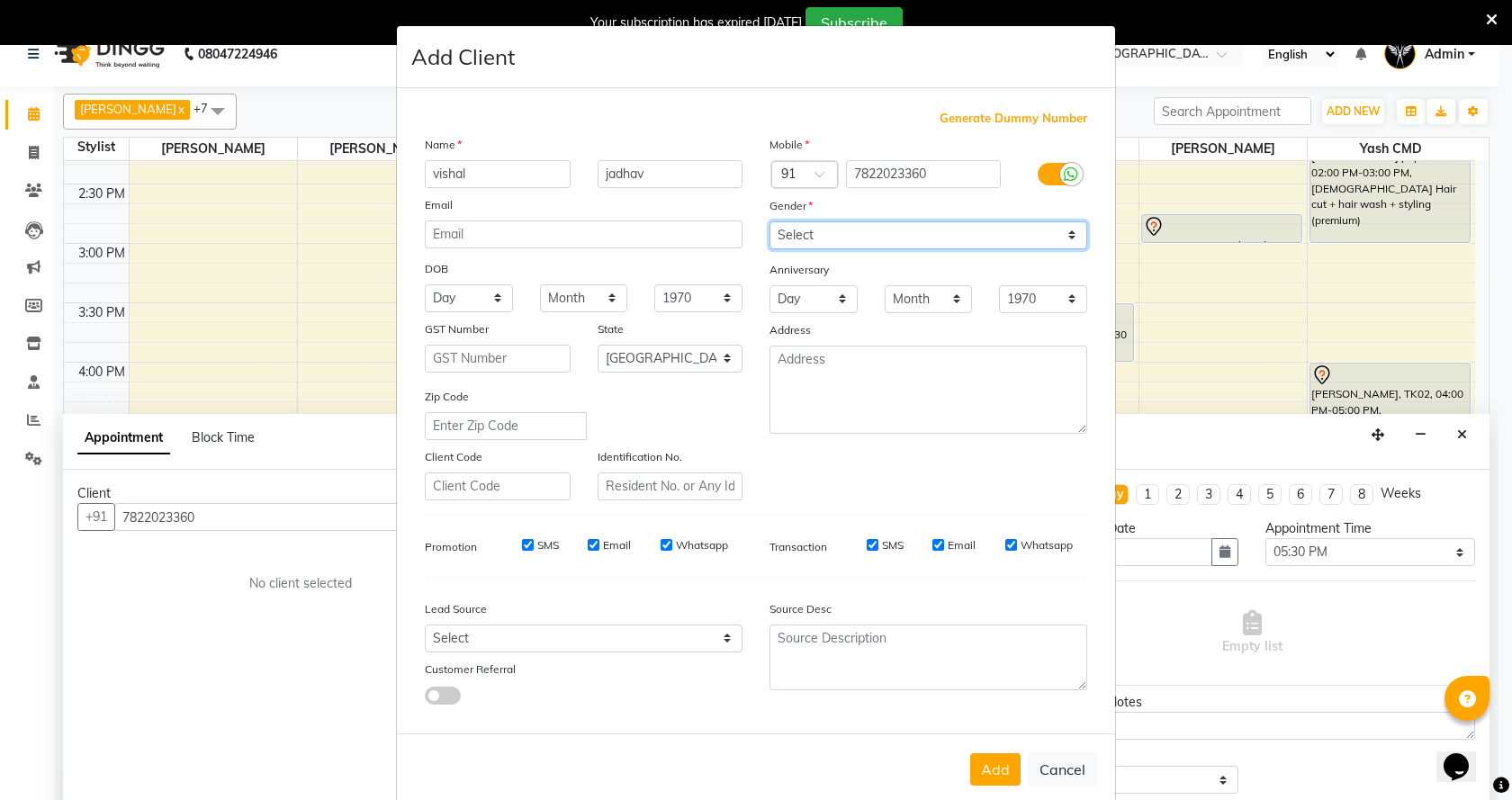
click at [788, 235] on select "Select [DEMOGRAPHIC_DATA] [DEMOGRAPHIC_DATA] Other Prefer Not To Say" at bounding box center [928, 235] width 318 height 27
select select "[DEMOGRAPHIC_DATA]"
click at [770, 222] on select "Select [DEMOGRAPHIC_DATA] [DEMOGRAPHIC_DATA] Other Prefer Not To Say" at bounding box center [928, 235] width 318 height 27
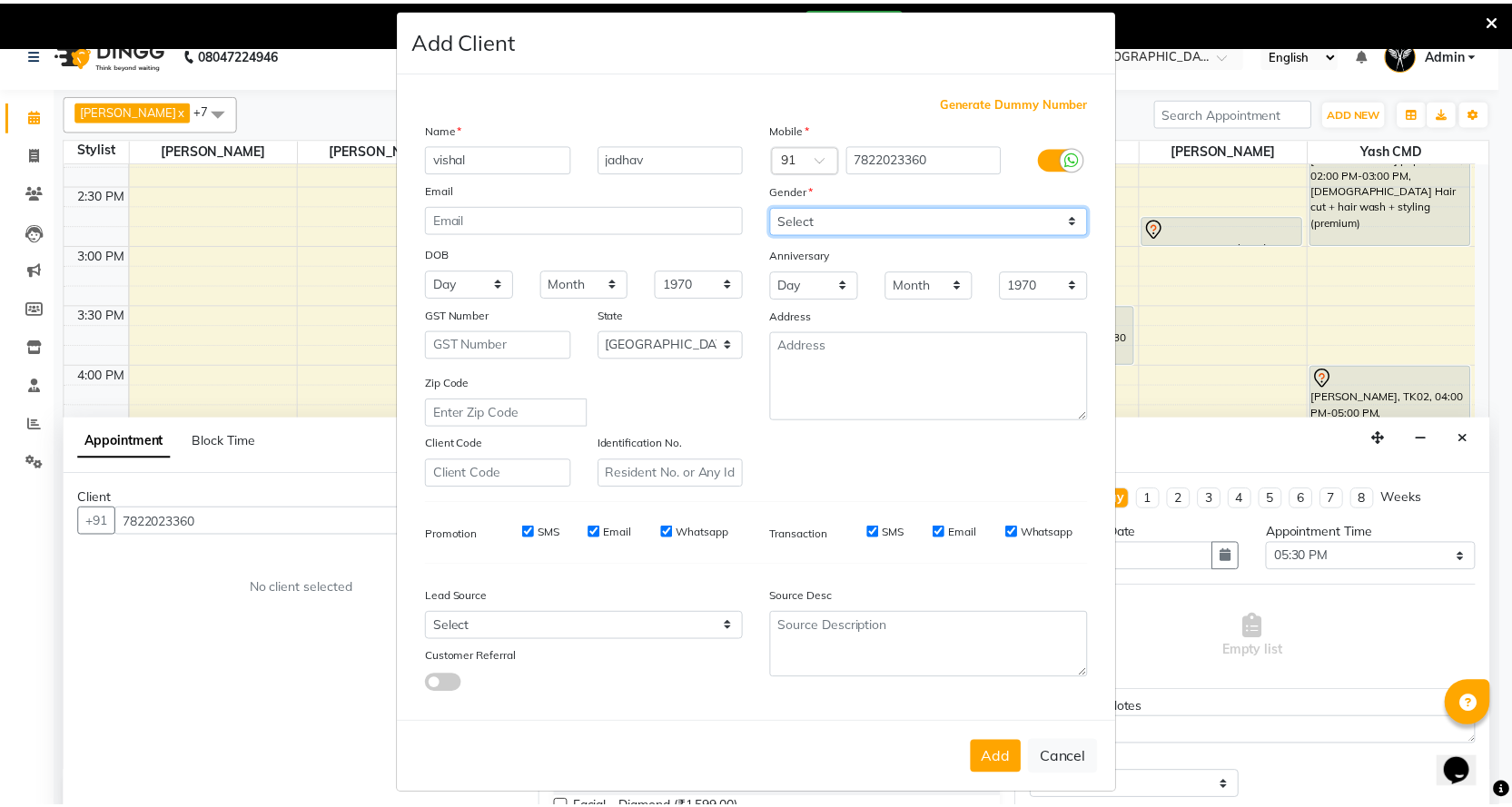
scroll to position [30, 0]
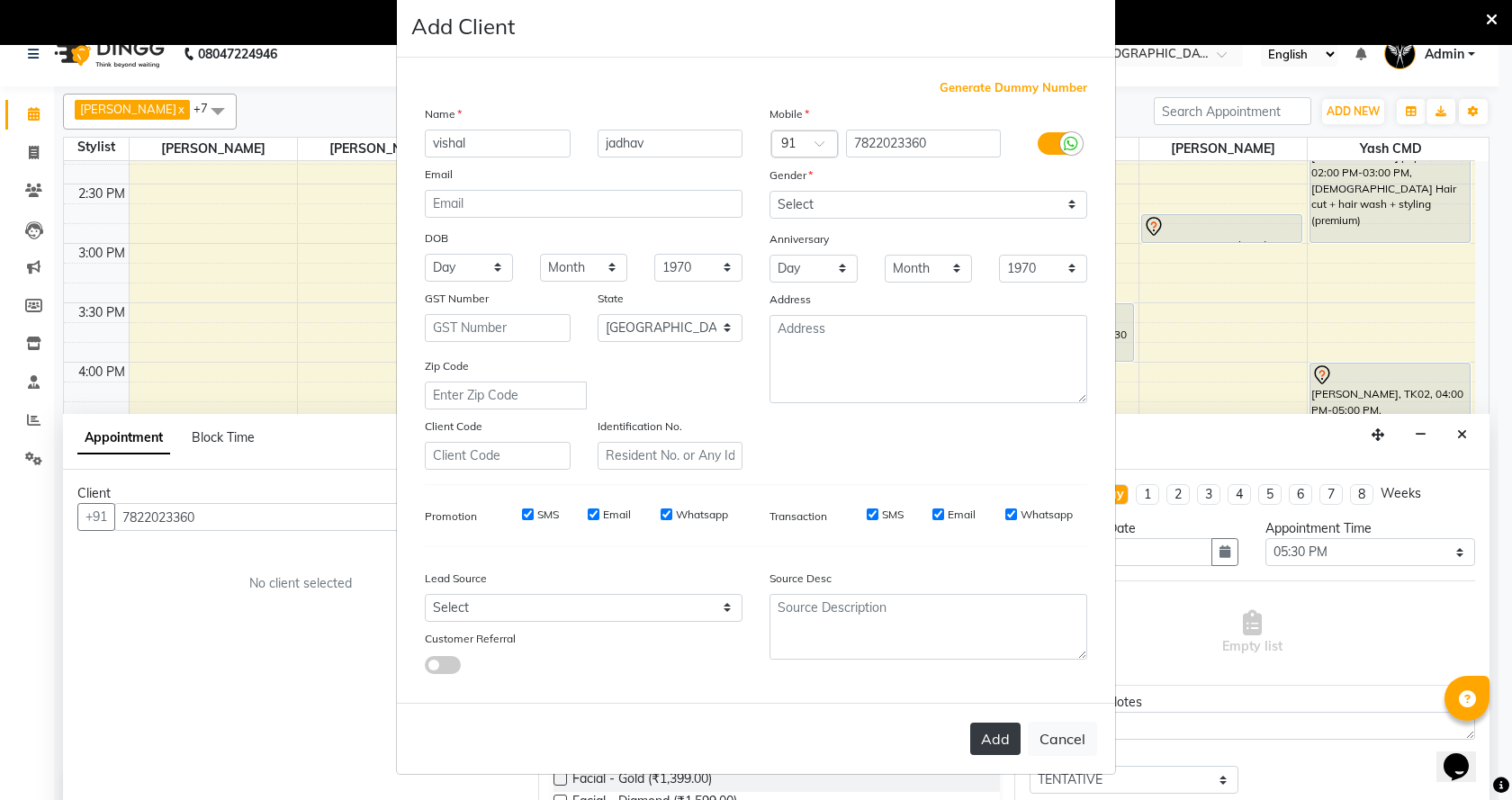
click at [988, 750] on button "Add" at bounding box center [995, 739] width 50 height 32
select select
select select "null"
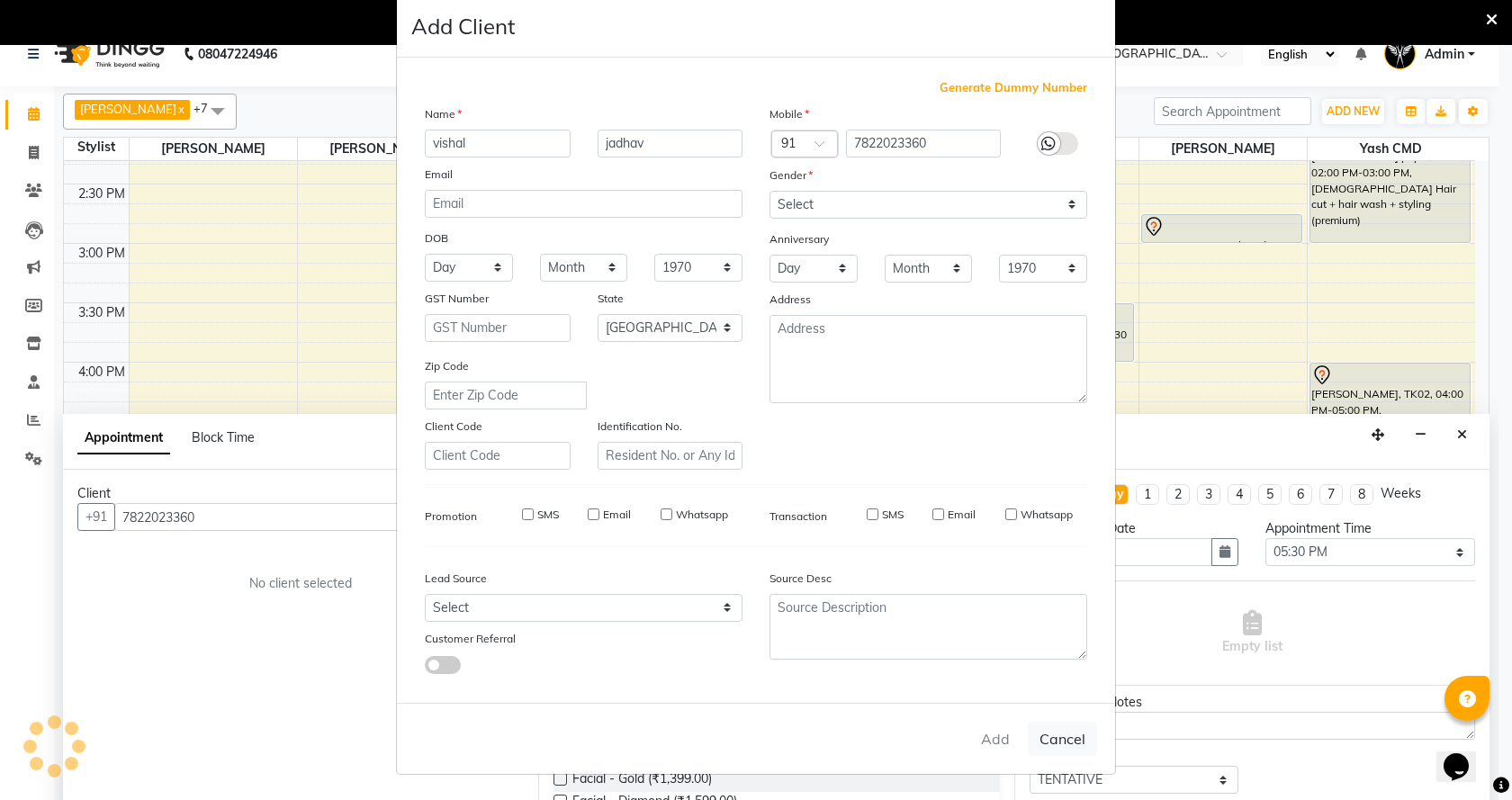
select select
checkbox input "false"
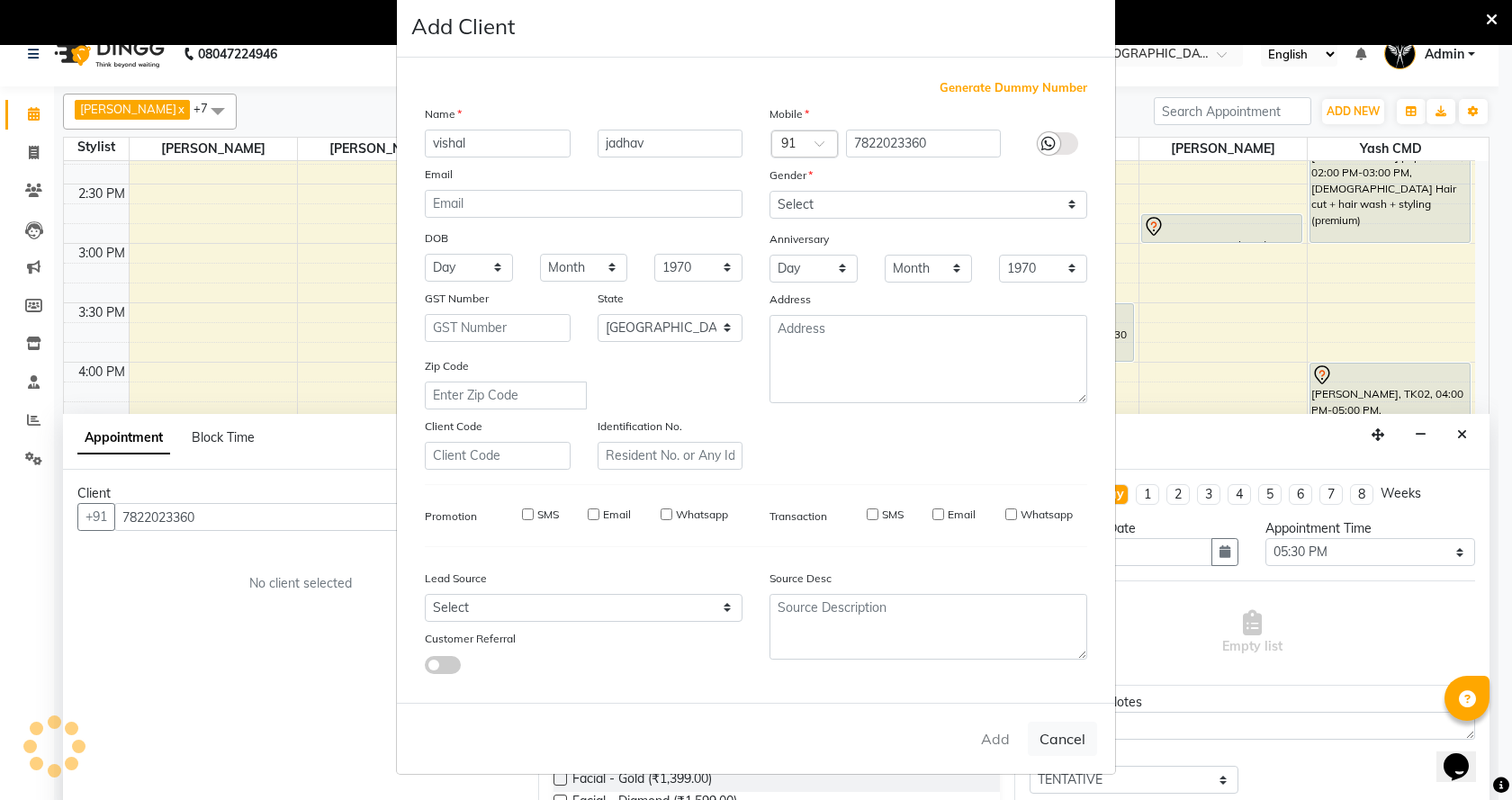
checkbox input "false"
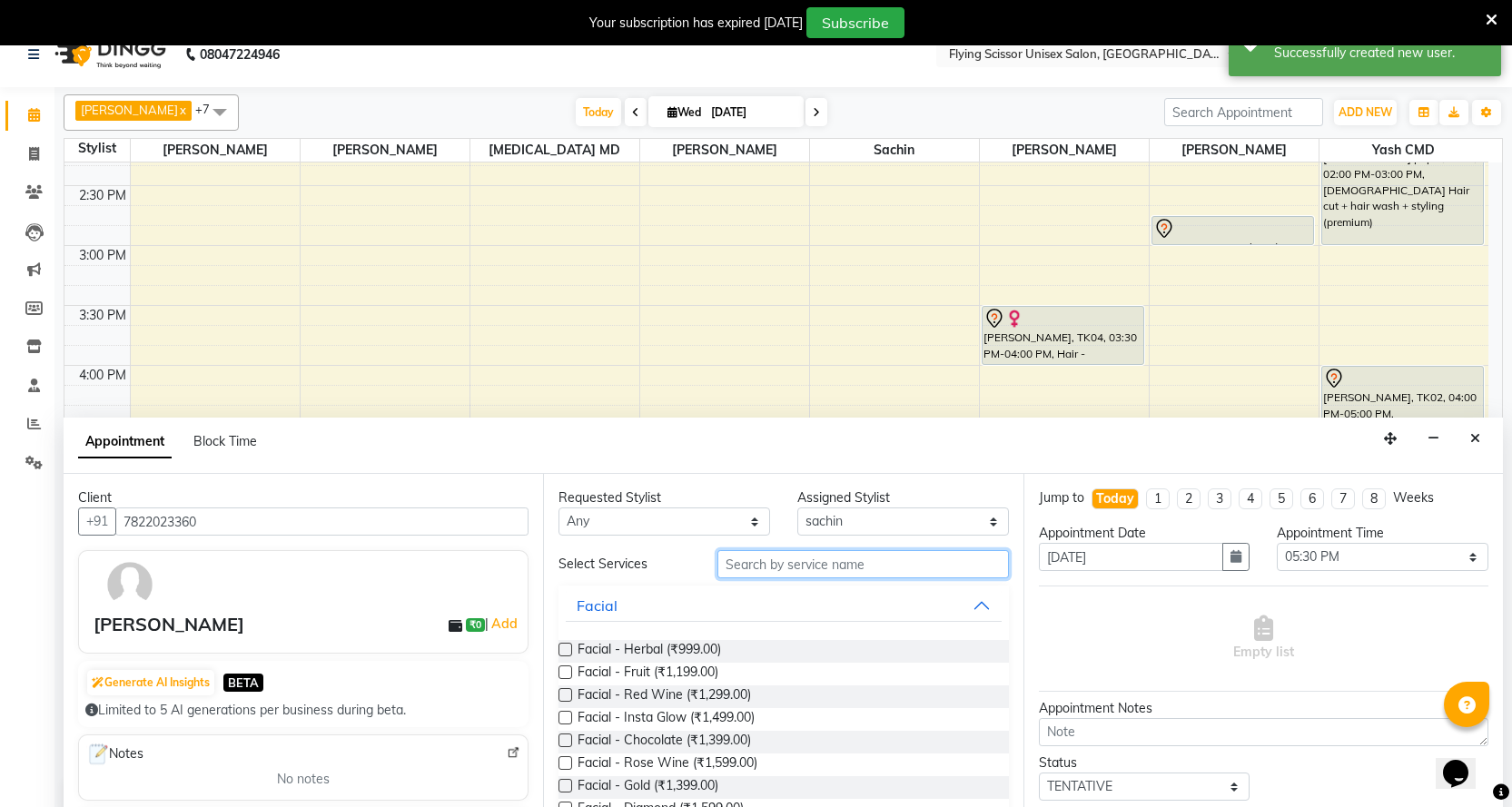
click at [897, 562] on input "text" at bounding box center [863, 564] width 291 height 28
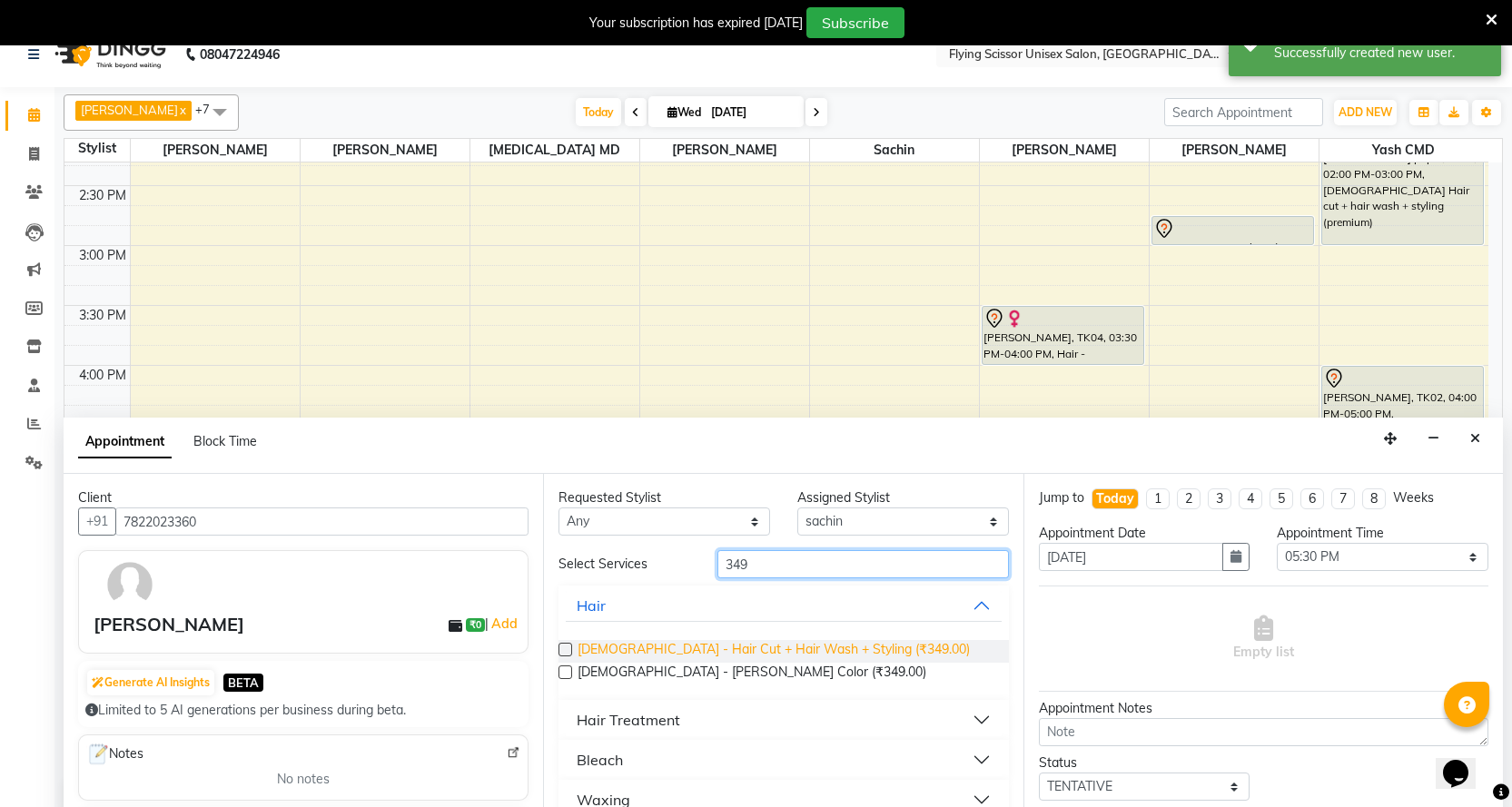
type input "349"
click at [815, 644] on span "[DEMOGRAPHIC_DATA] - Hair Cut + Hair Wash + Styling (₹349.00)" at bounding box center [773, 651] width 393 height 23
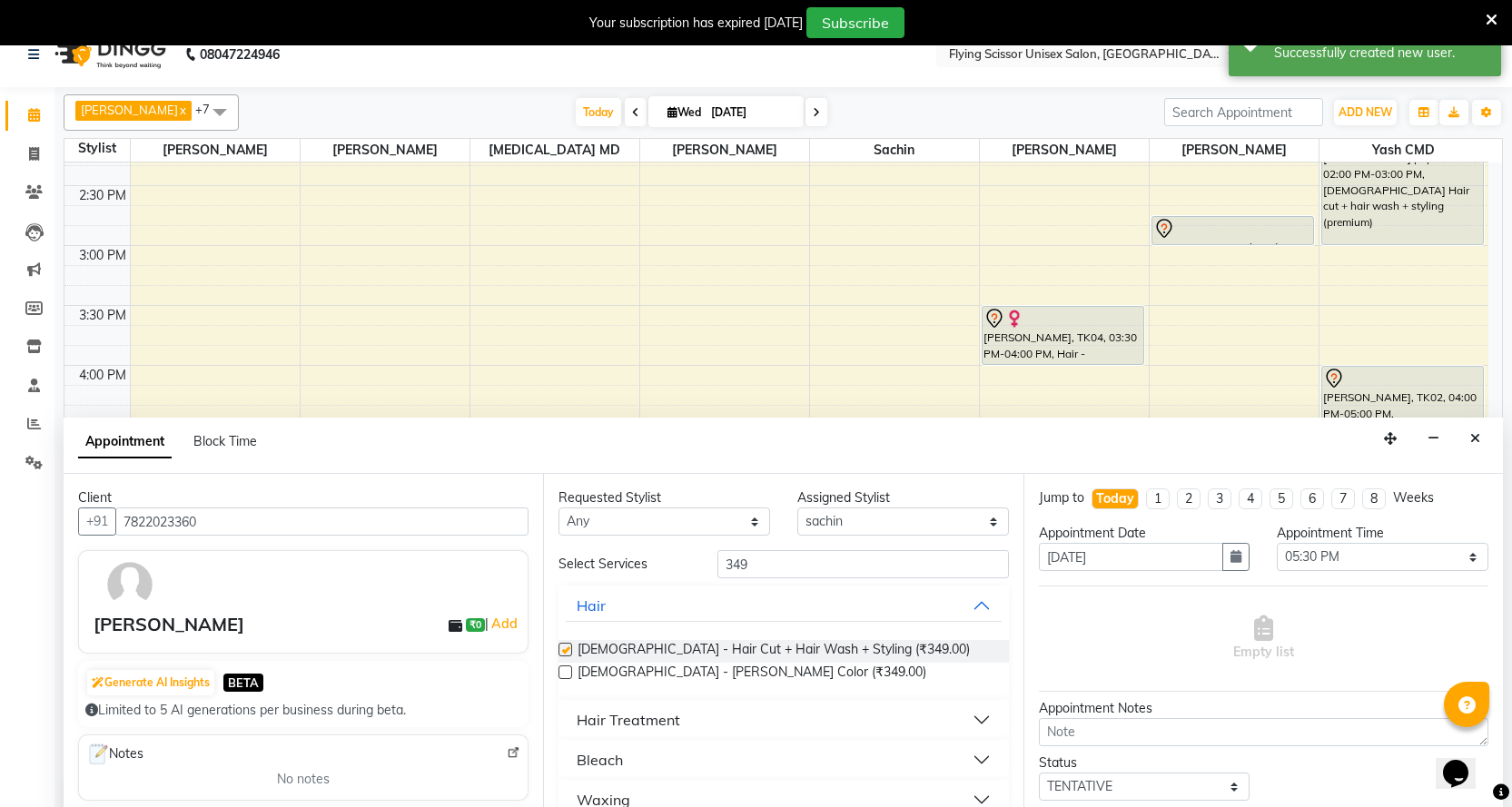
checkbox input "false"
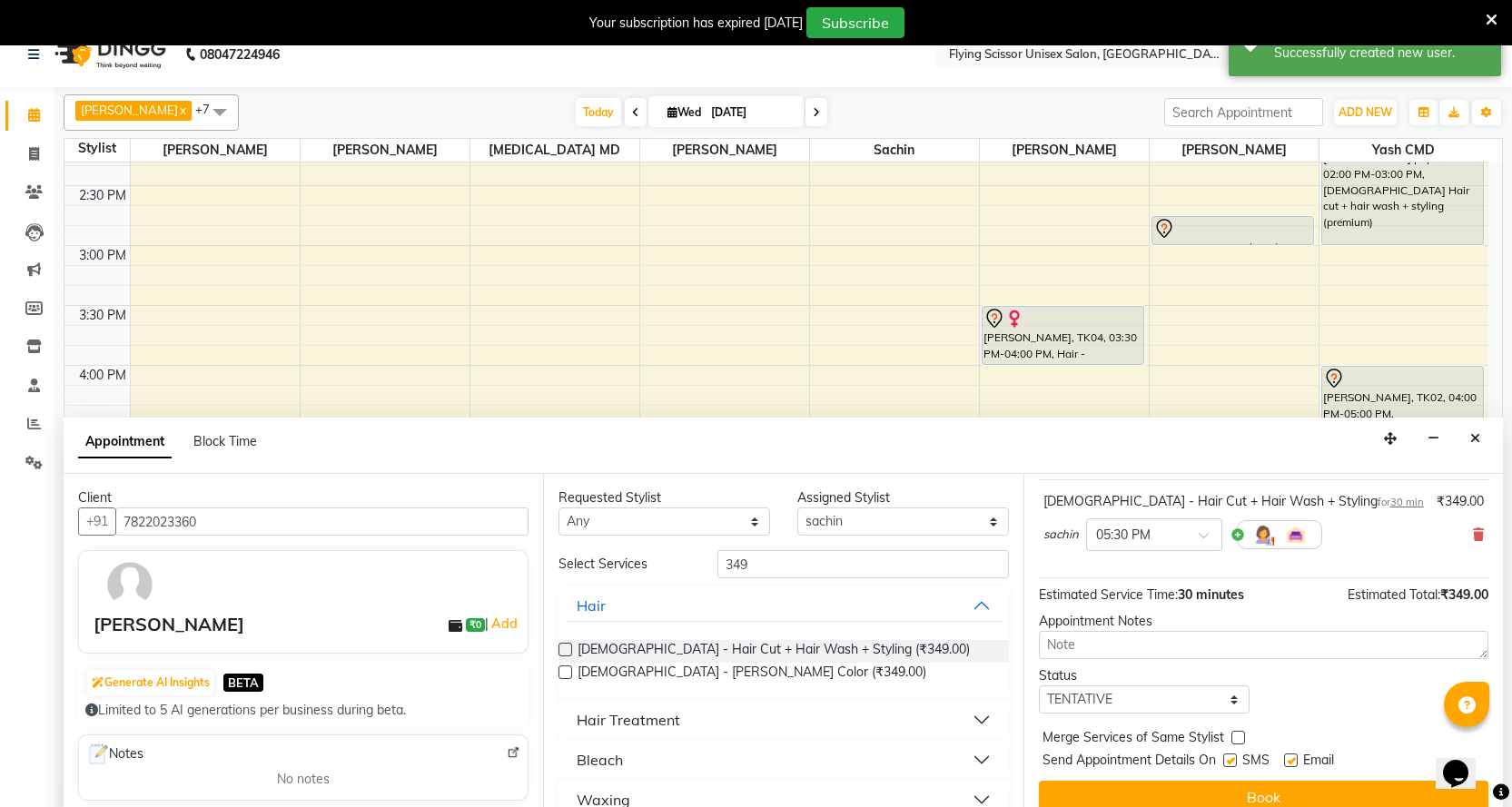
scroll to position [108, 0]
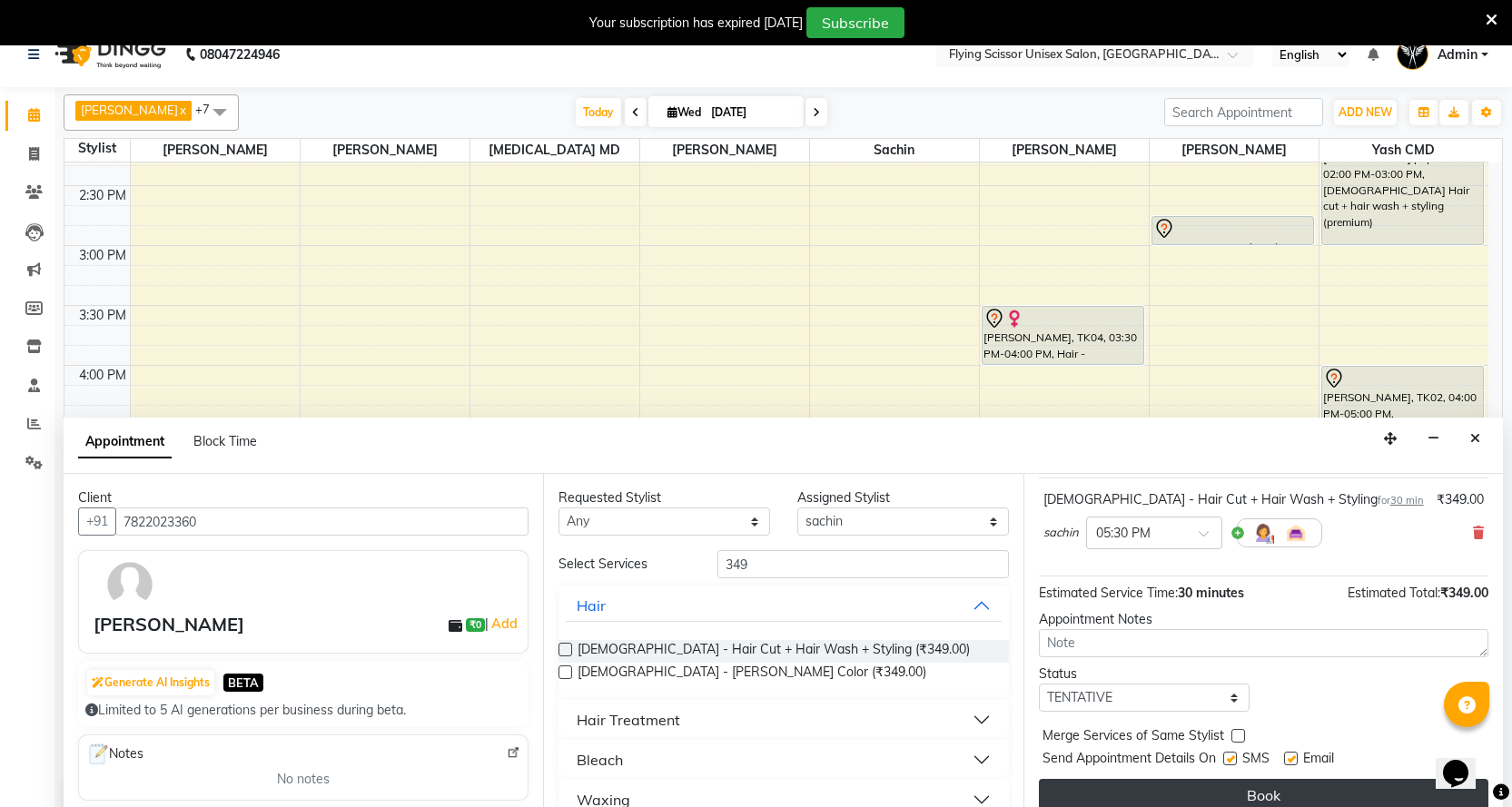
click at [1114, 794] on button "Book" at bounding box center [1264, 795] width 450 height 32
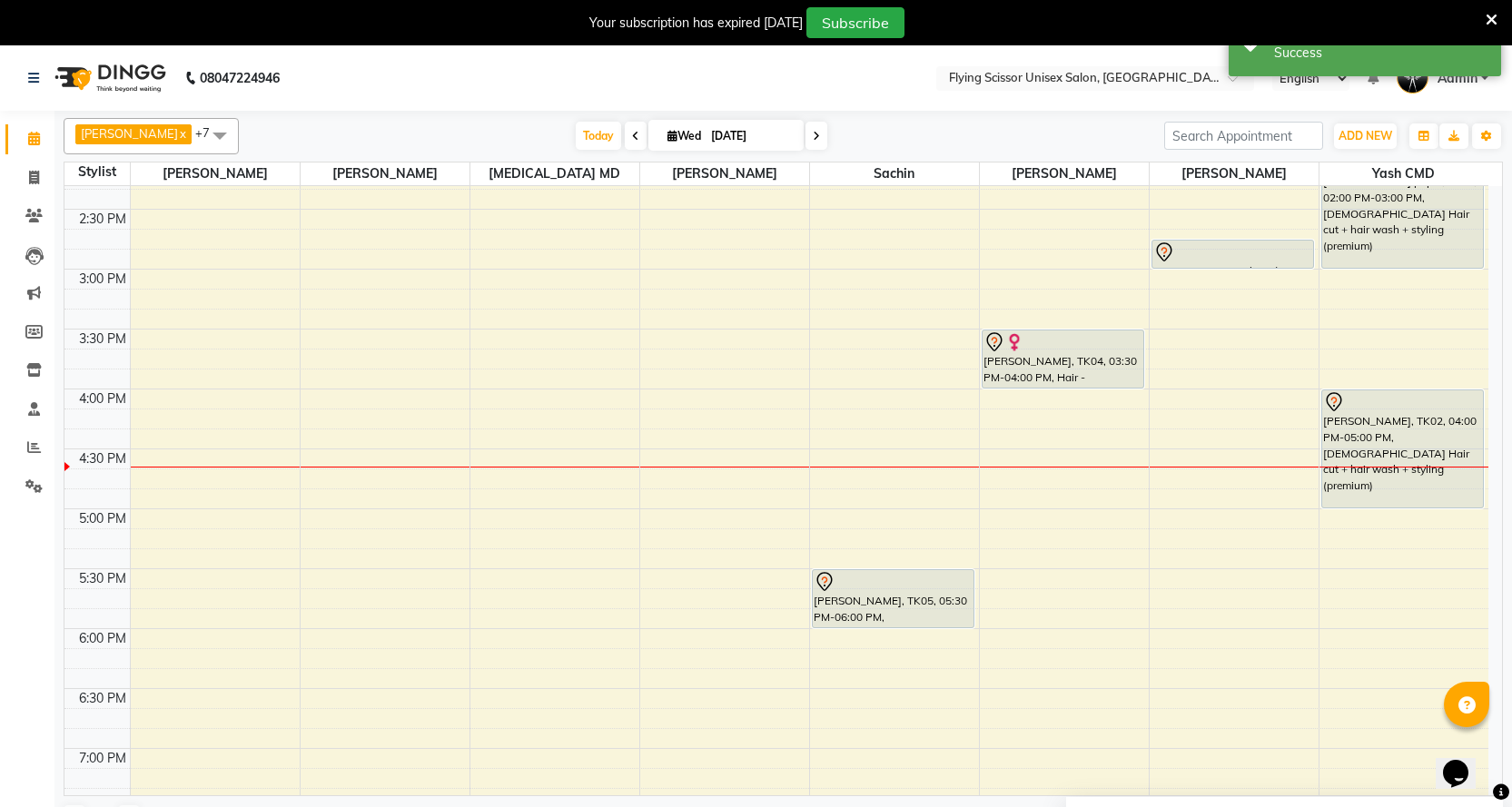
scroll to position [182, 0]
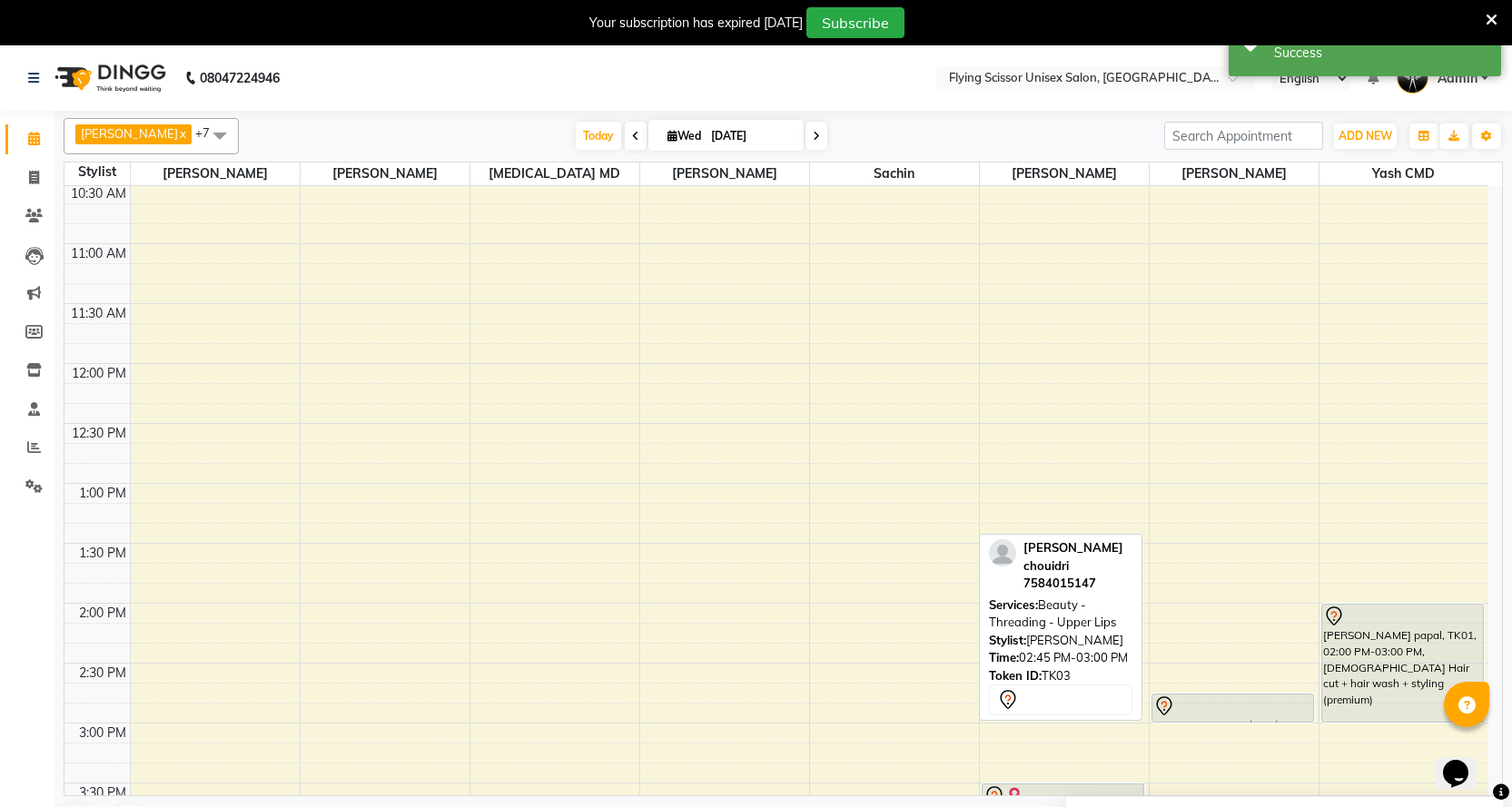
click at [1228, 724] on div at bounding box center [1233, 722] width 161 height 7
select select "7"
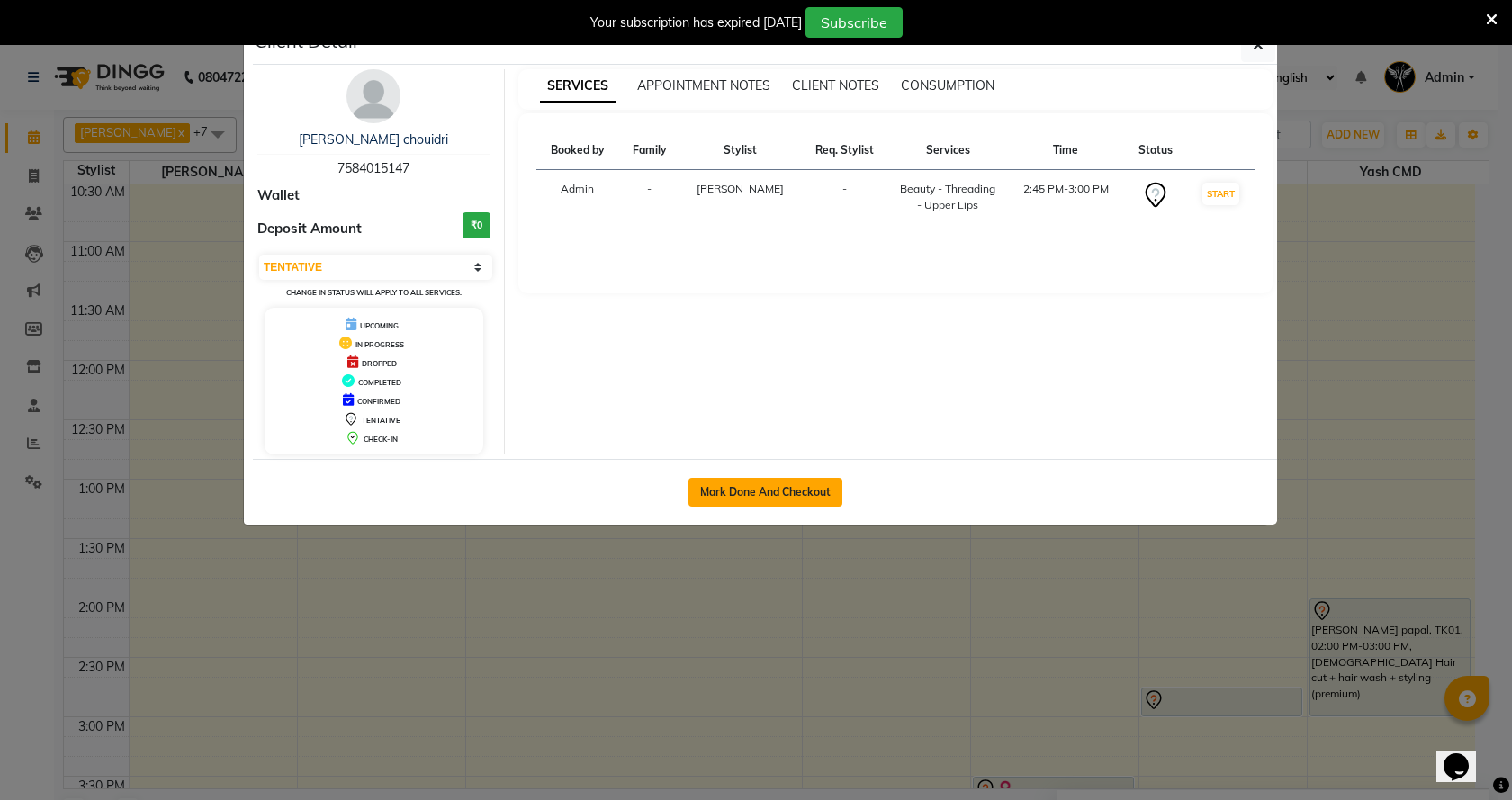
click at [807, 486] on button "Mark Done And Checkout" at bounding box center [765, 492] width 154 height 28
select select "service"
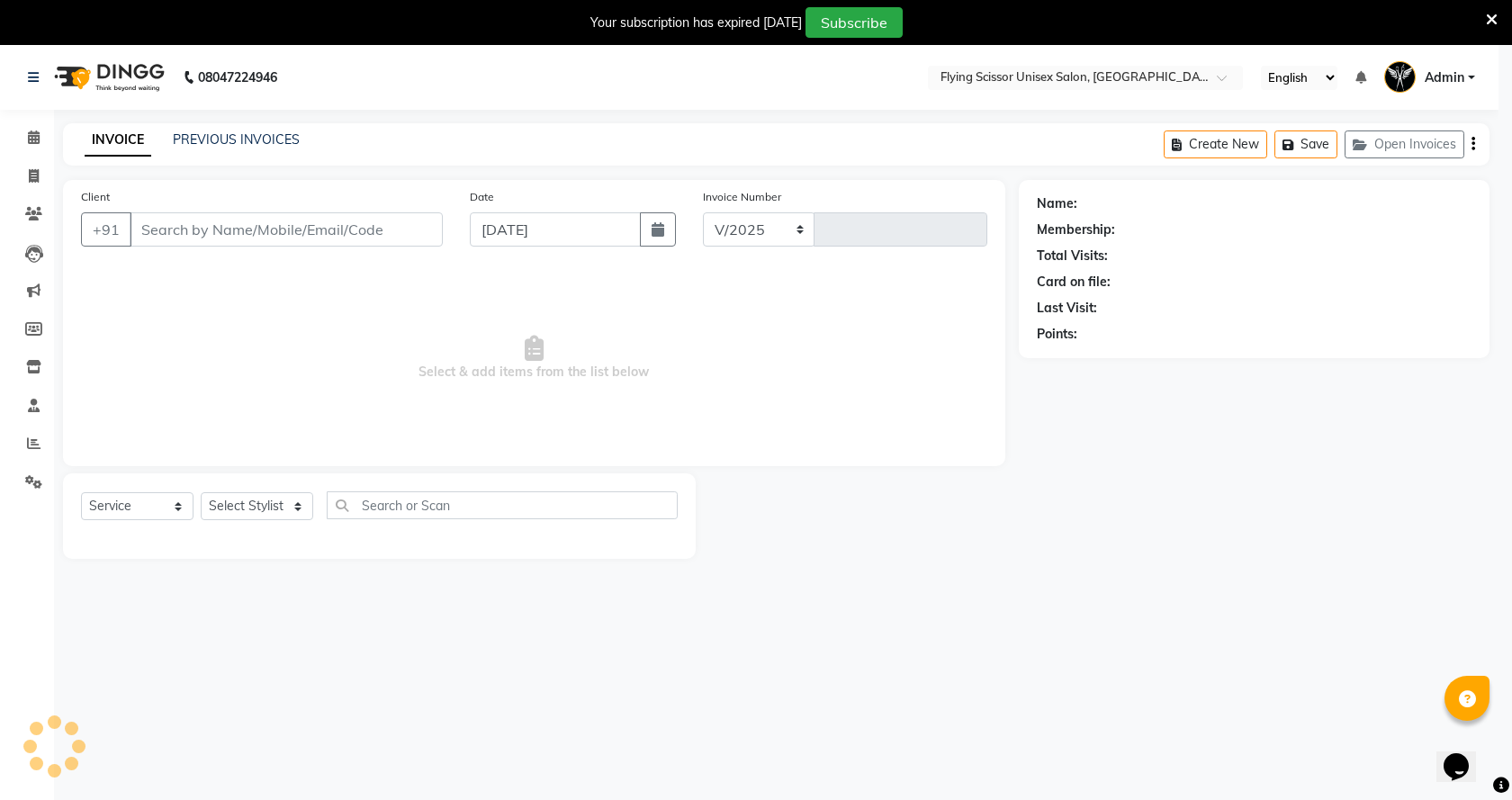
select select "46"
type input "1526"
select select "membership"
type input "7584015147"
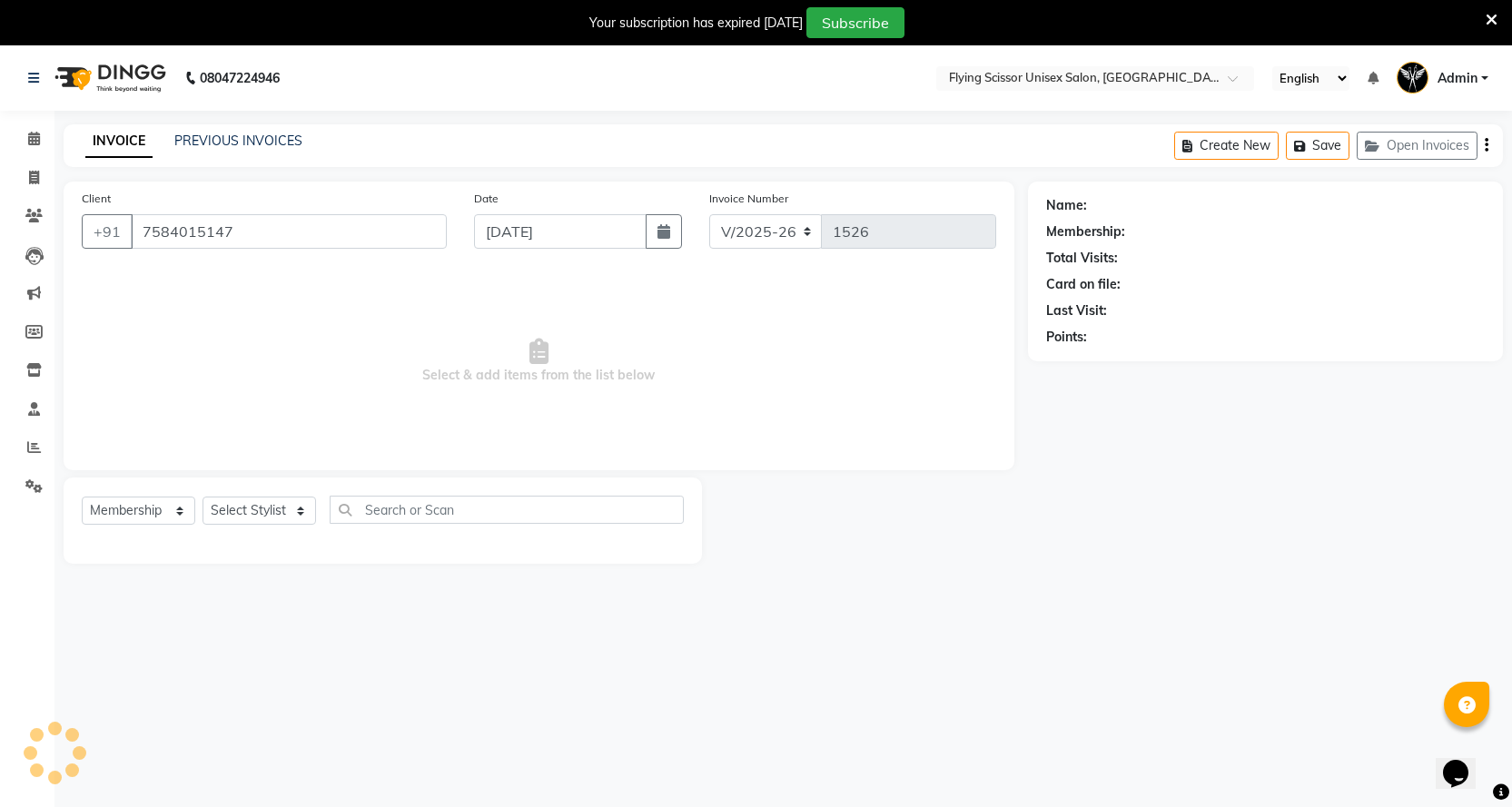
select select "18390"
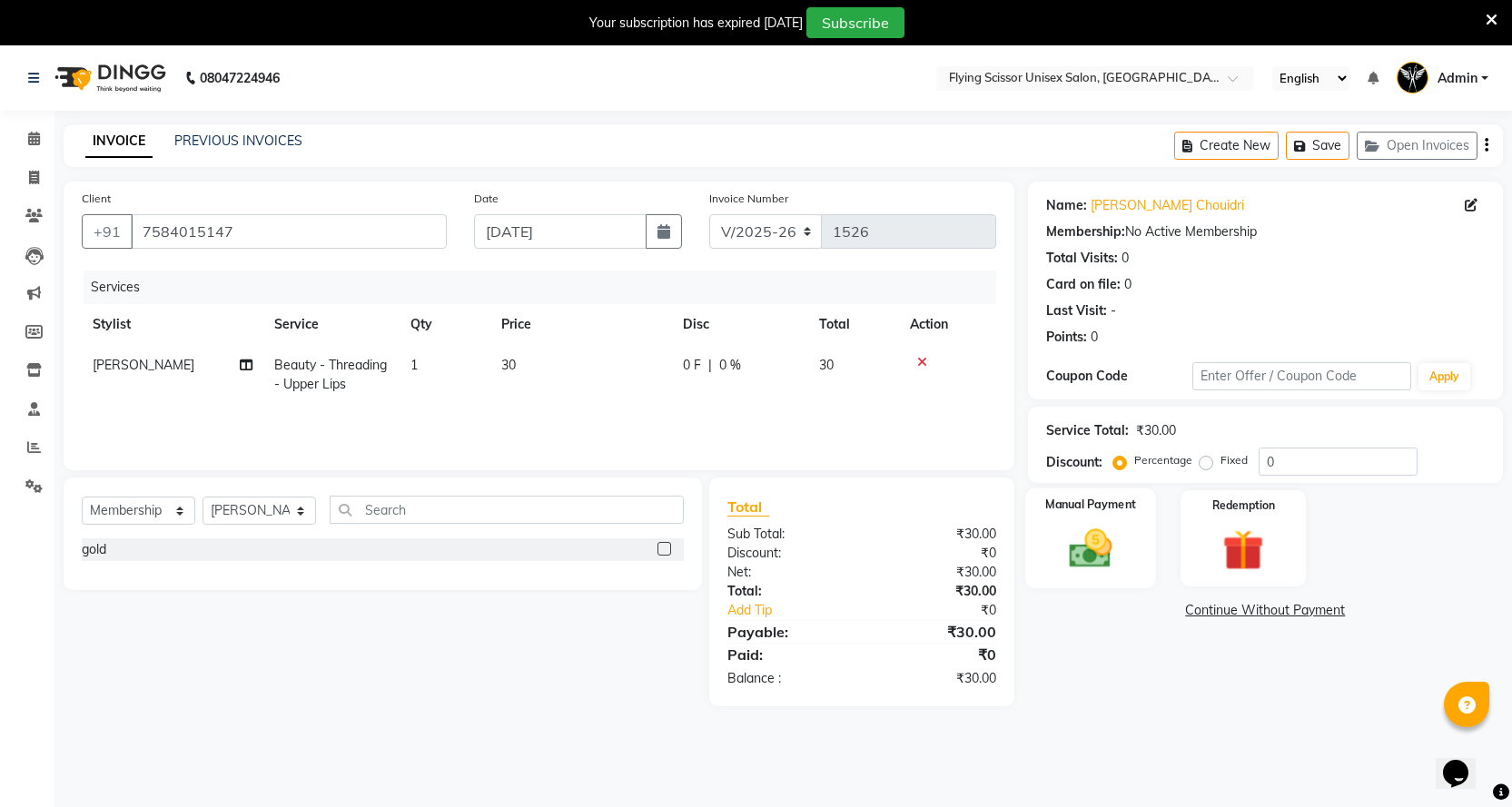
click at [1154, 542] on div "Manual Payment" at bounding box center [1091, 538] width 131 height 101
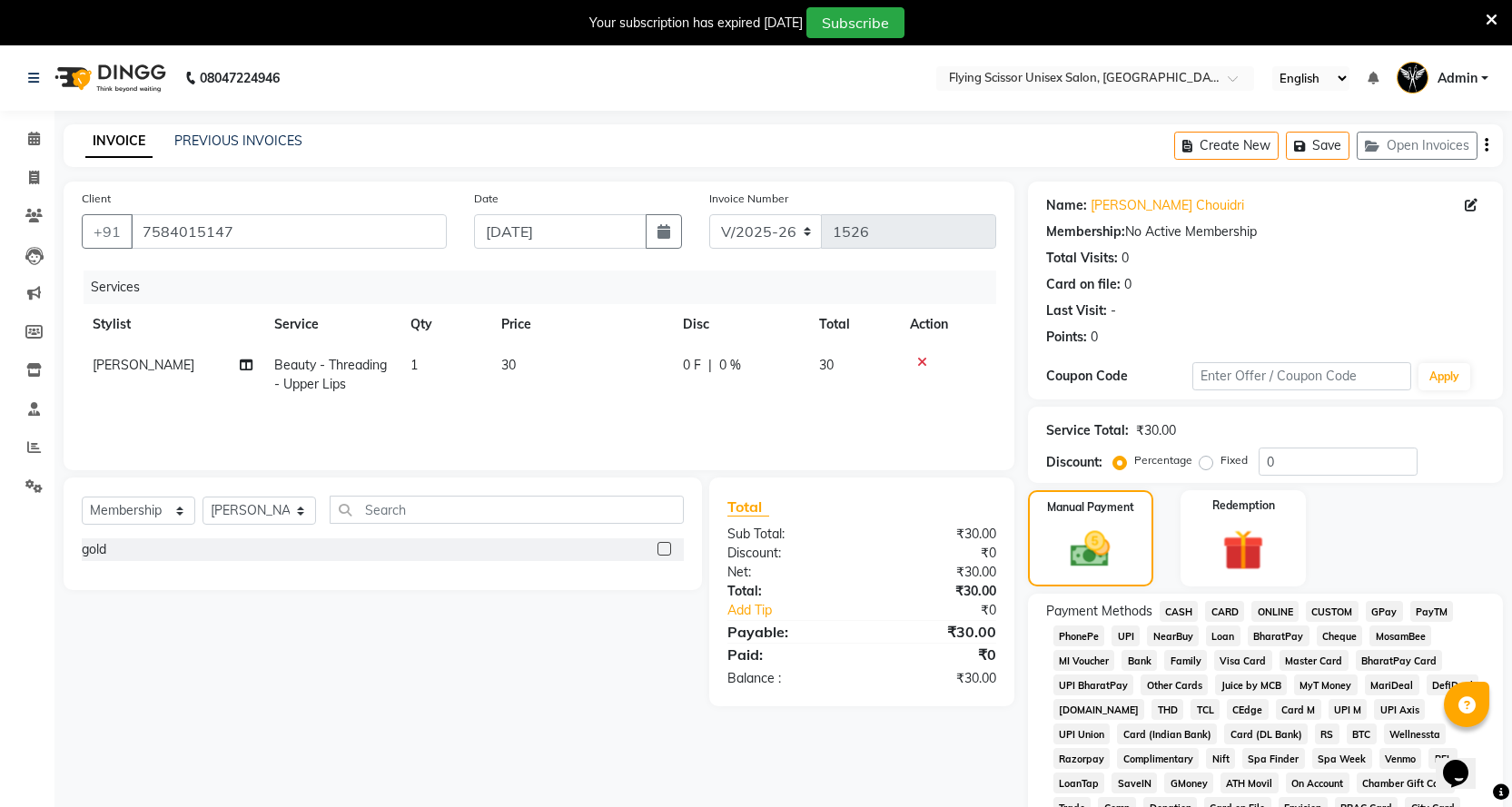
click at [1266, 606] on span "ONLINE" at bounding box center [1275, 611] width 47 height 21
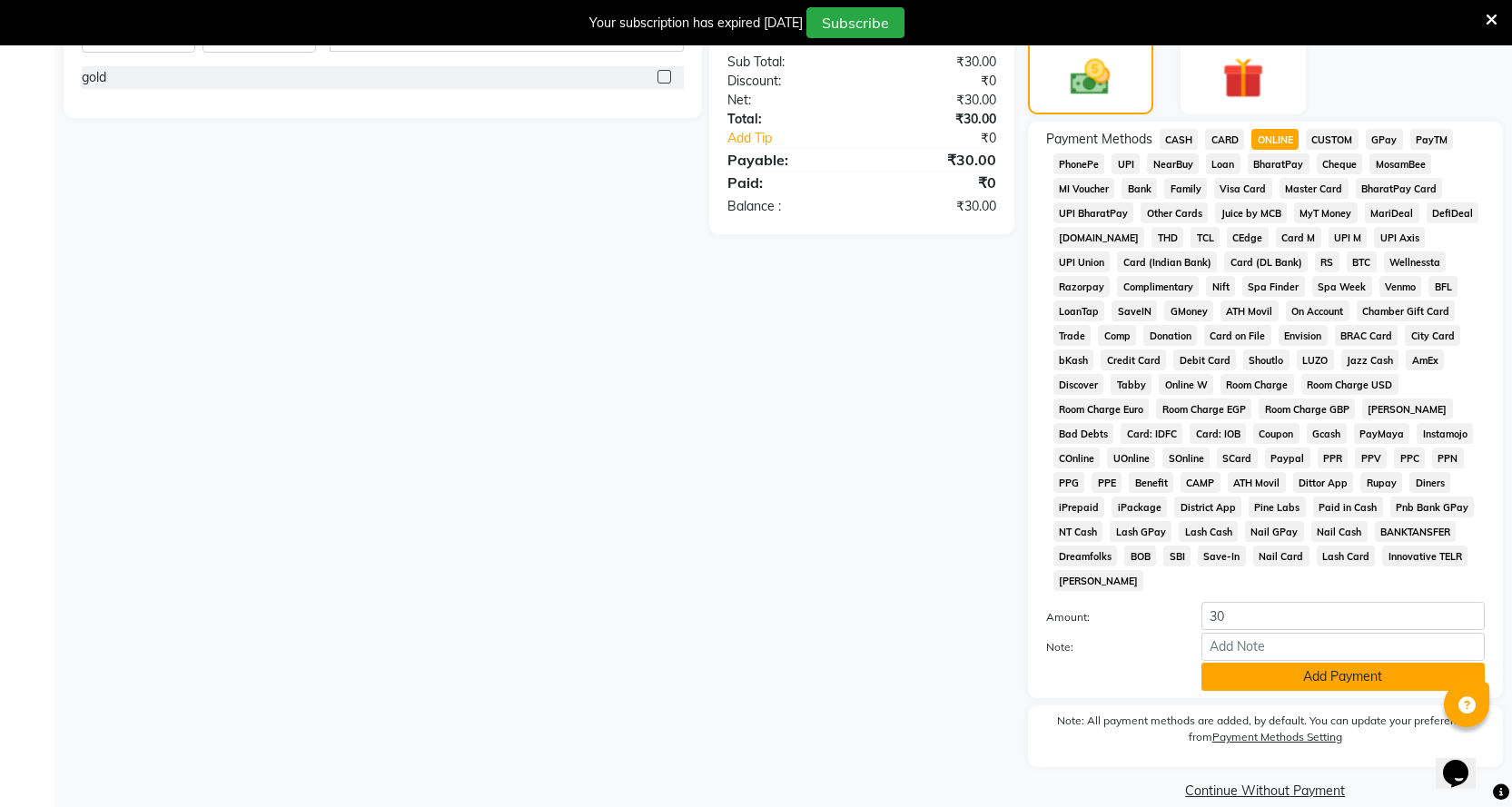
click at [1276, 663] on button "Add Payment" at bounding box center [1343, 677] width 284 height 28
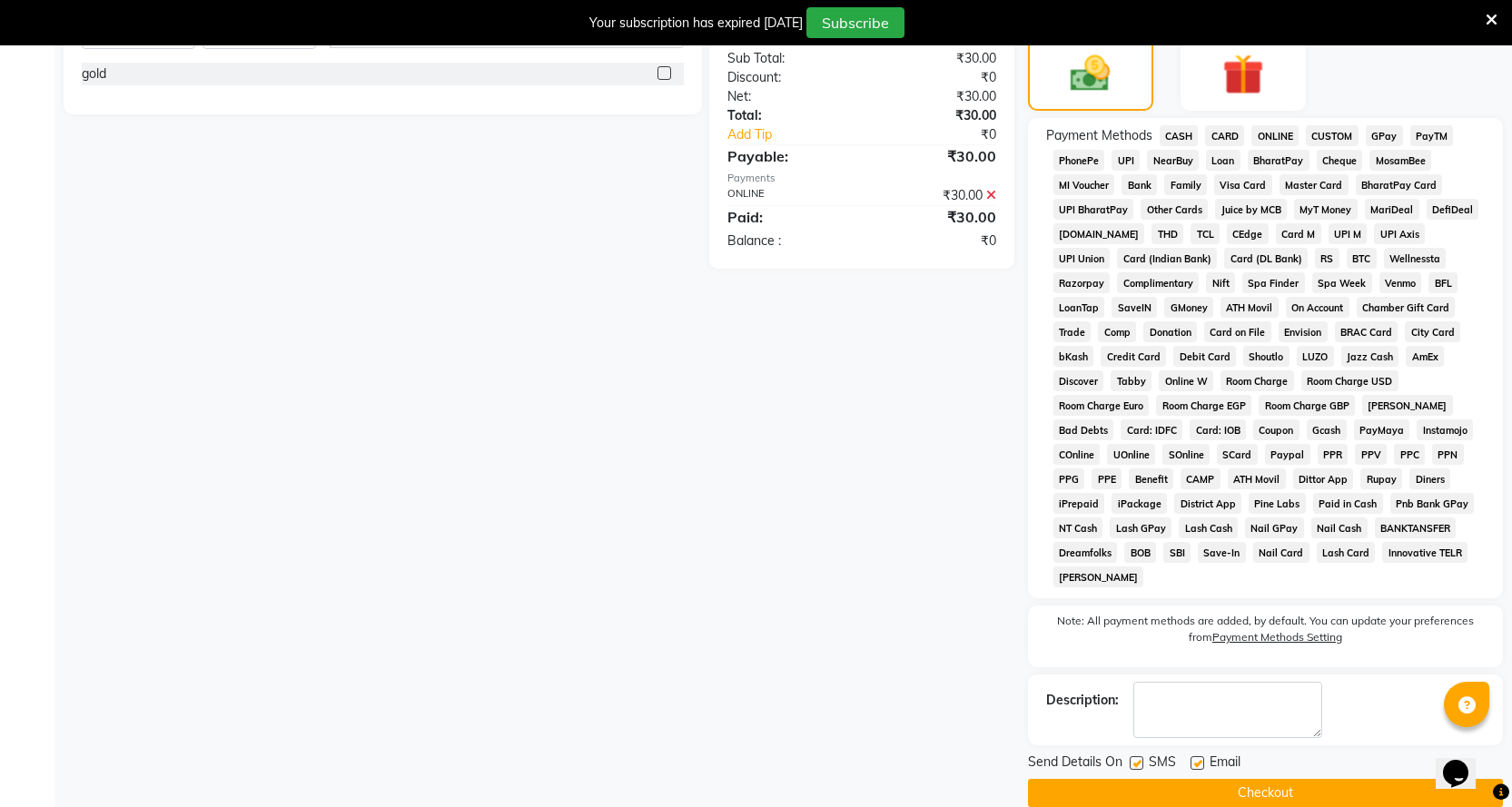
scroll to position [478, 0]
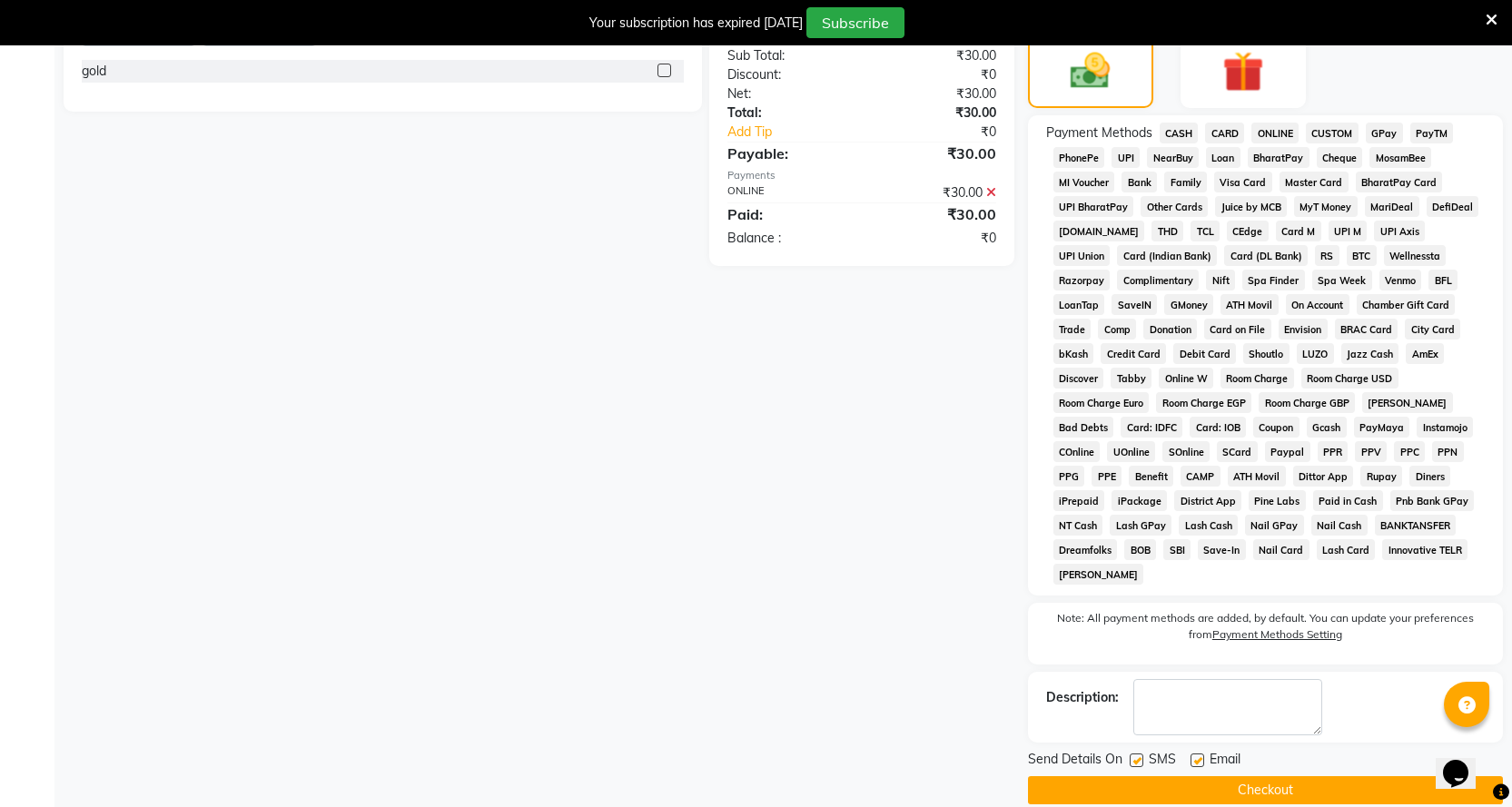
click at [1286, 777] on button "Checkout" at bounding box center [1265, 790] width 475 height 28
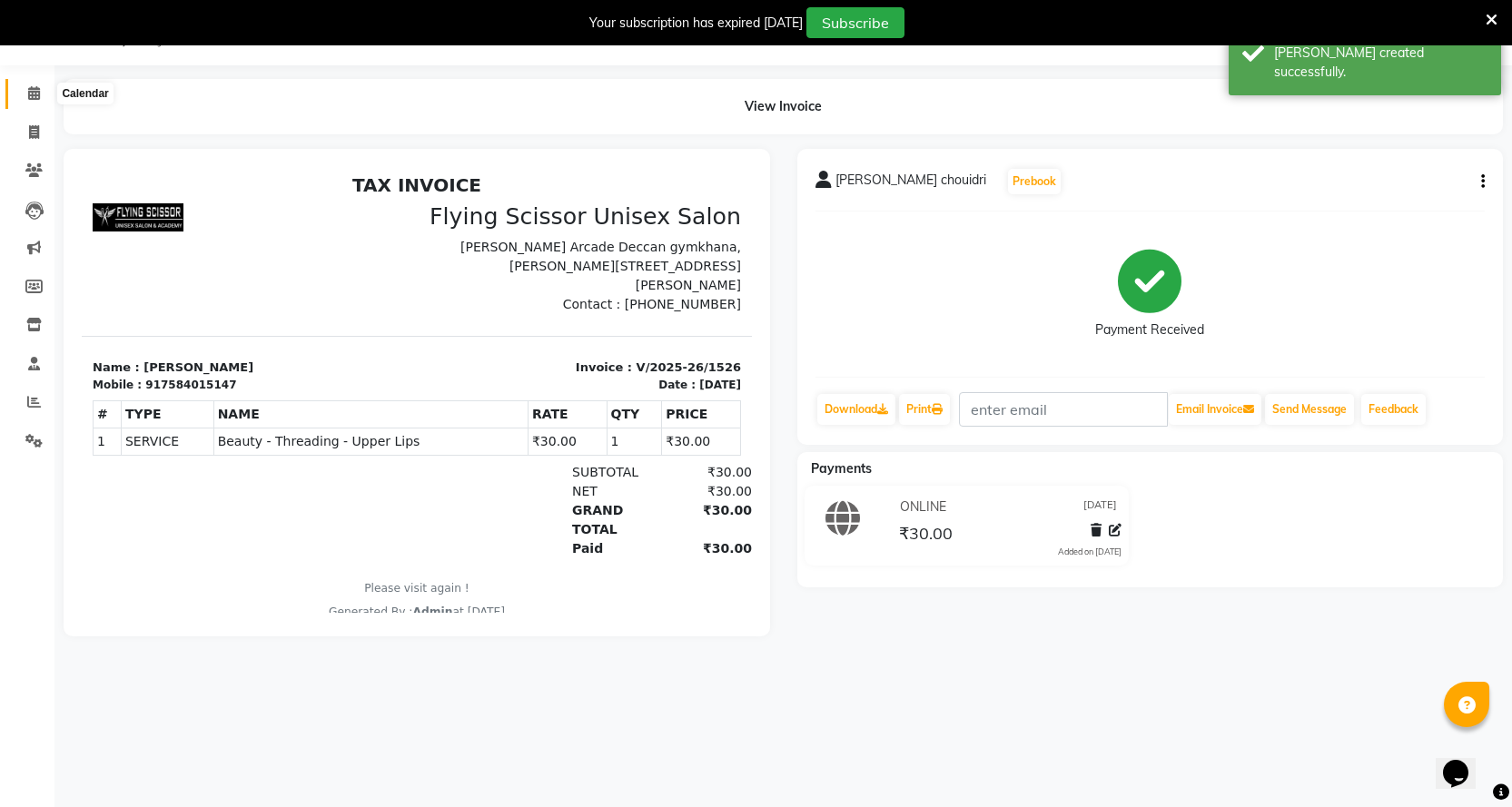
drag, startPoint x: 43, startPoint y: 92, endPoint x: 73, endPoint y: 103, distance: 32.0
click at [44, 92] on span at bounding box center [34, 93] width 31 height 21
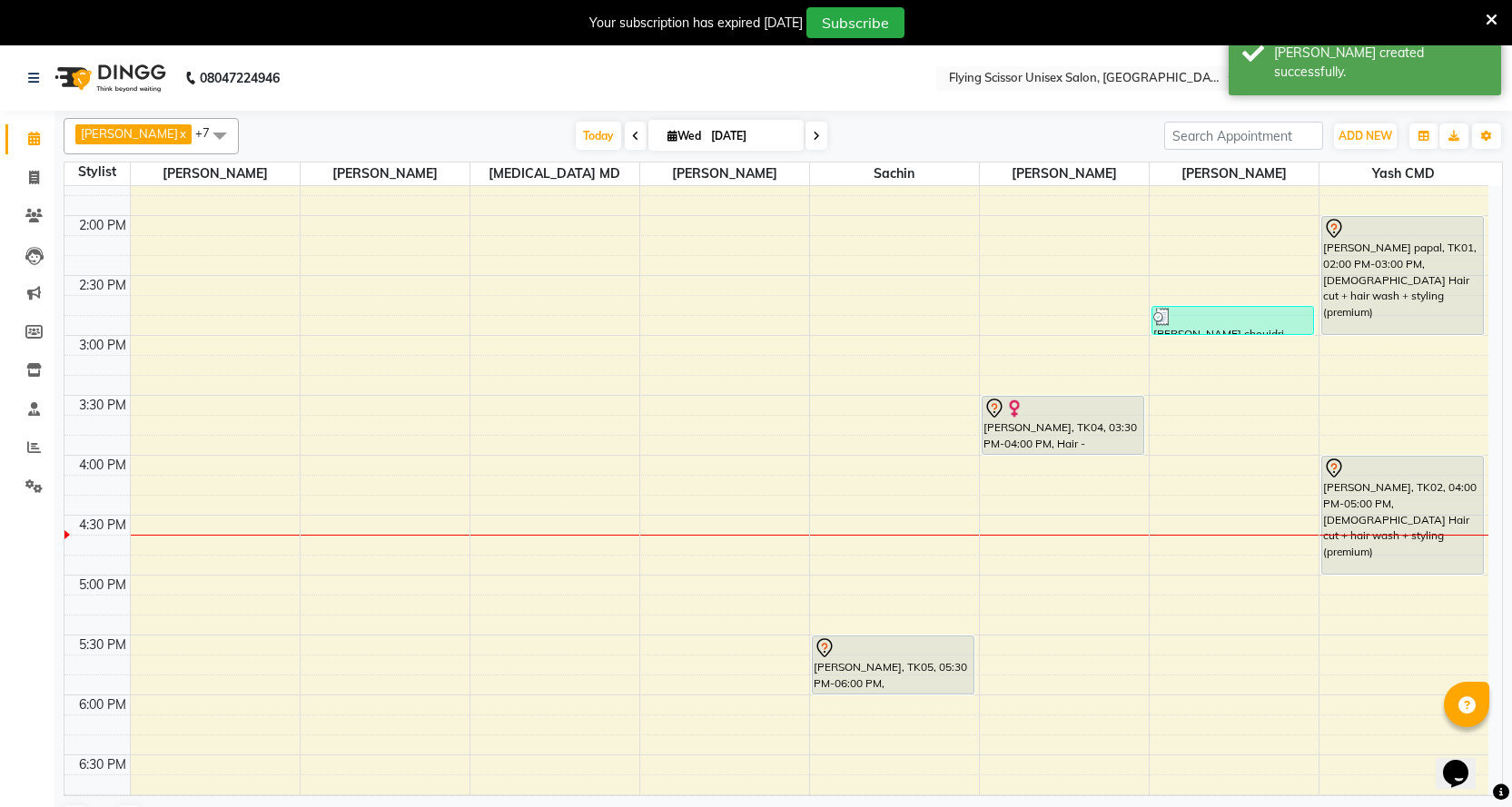
scroll to position [545, 0]
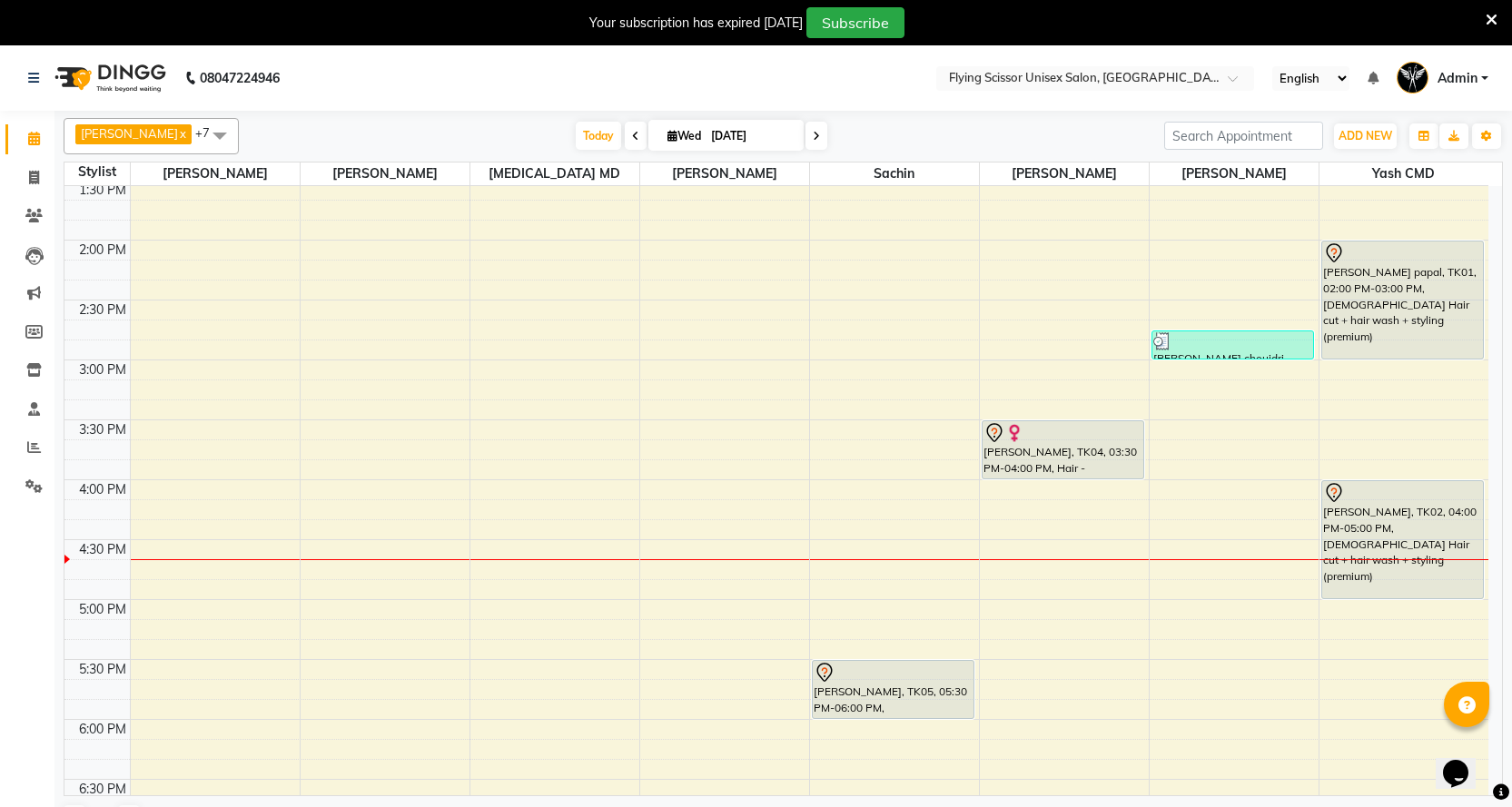
click at [1361, 373] on div "9:00 AM 9:30 AM 10:00 AM 10:30 AM 11:00 AM 11:30 AM 12:00 PM 12:30 PM 1:00 PM 1…" at bounding box center [777, 420] width 1424 height 1558
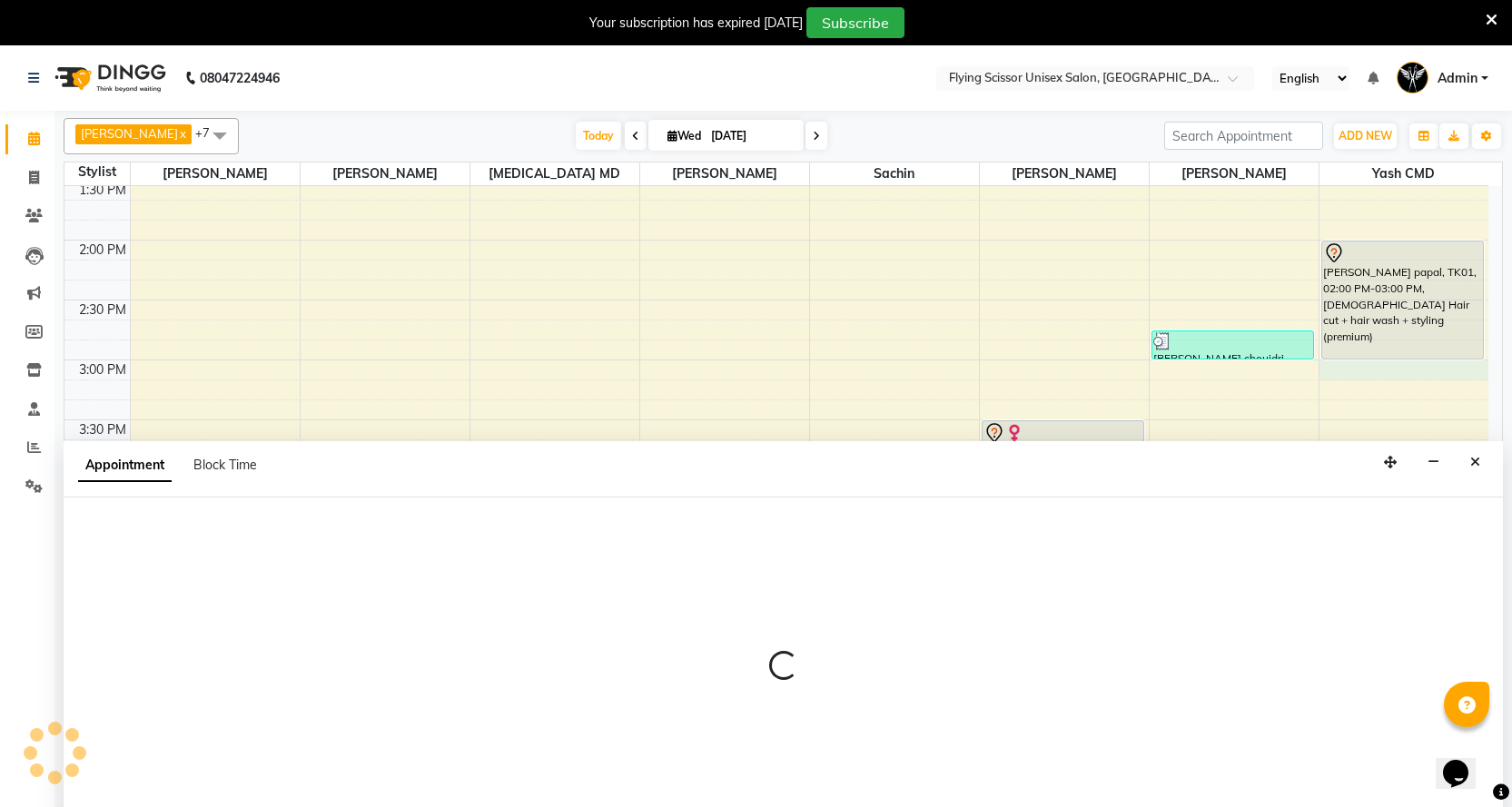
select select "1679"
select select "900"
select select "tentative"
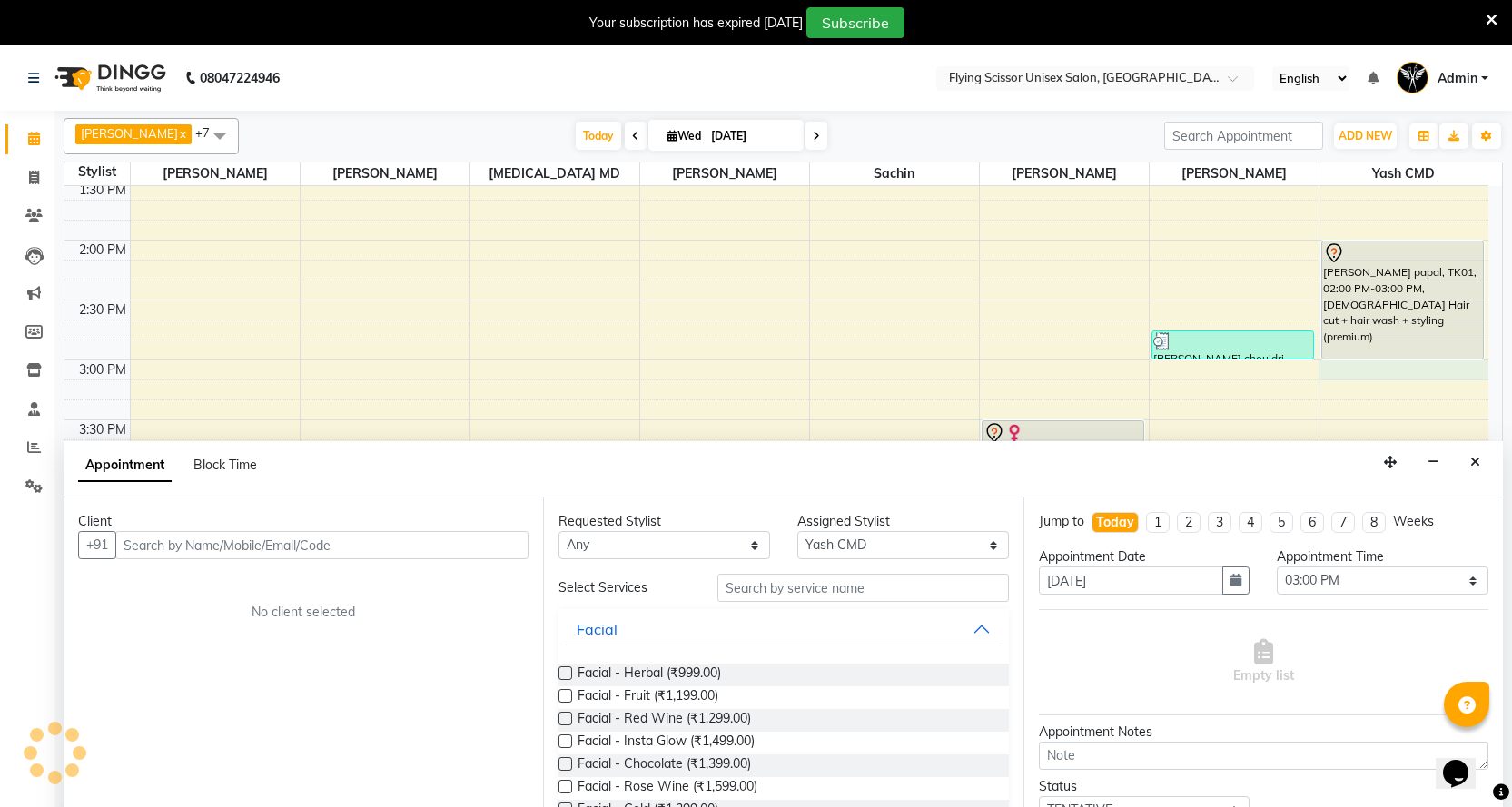
scroll to position [36, 0]
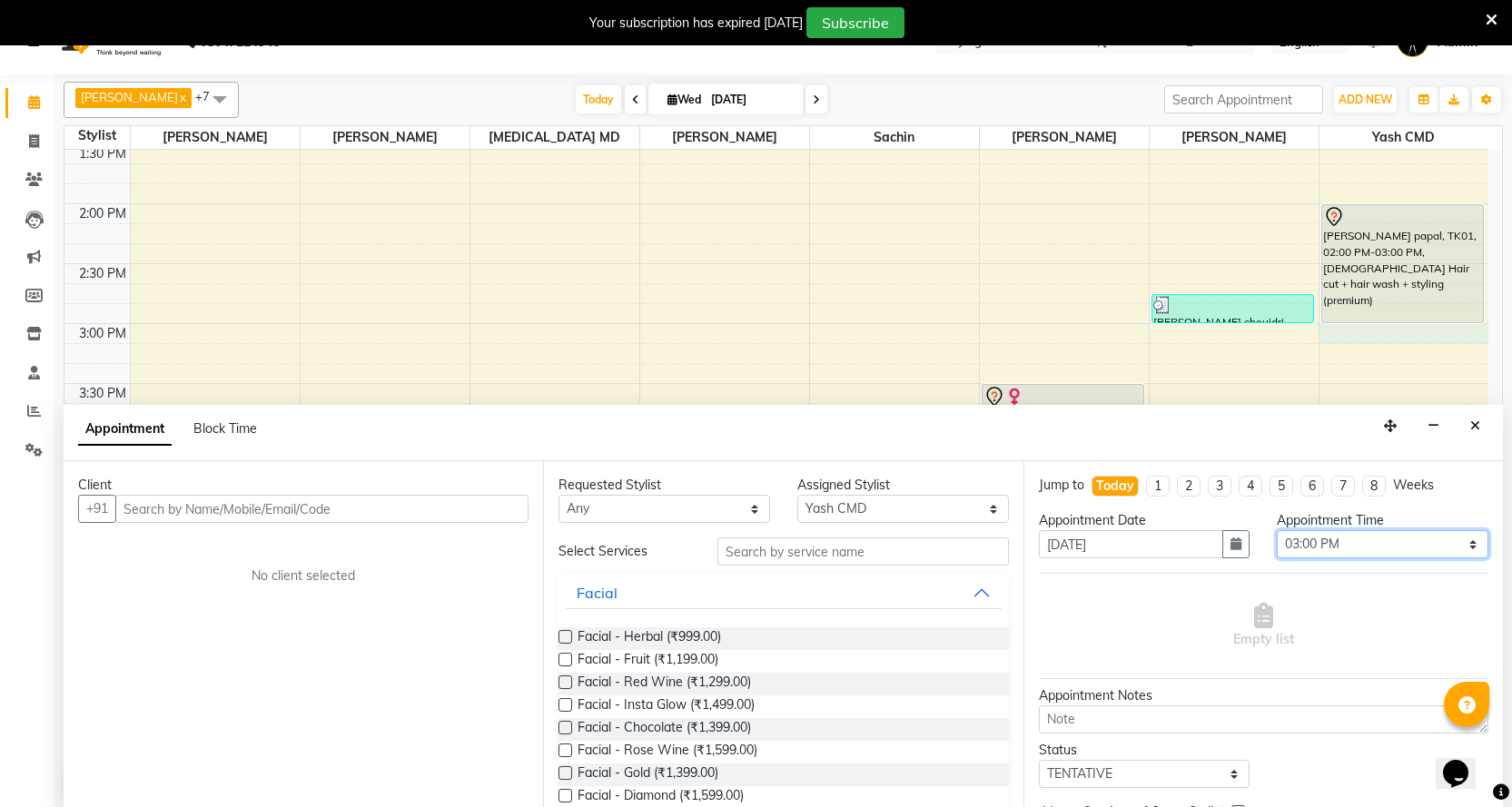
click at [1361, 540] on select "Select 10:00 AM 10:15 AM 10:30 AM 10:45 AM 11:00 AM 11:15 AM 11:30 AM 11:45 AM …" at bounding box center [1383, 544] width 212 height 28
select select "780"
click at [1277, 530] on select "Select 10:00 AM 10:15 AM 10:30 AM 10:45 AM 11:00 AM 11:15 AM 11:30 AM 11:45 AM …" at bounding box center [1383, 544] width 212 height 28
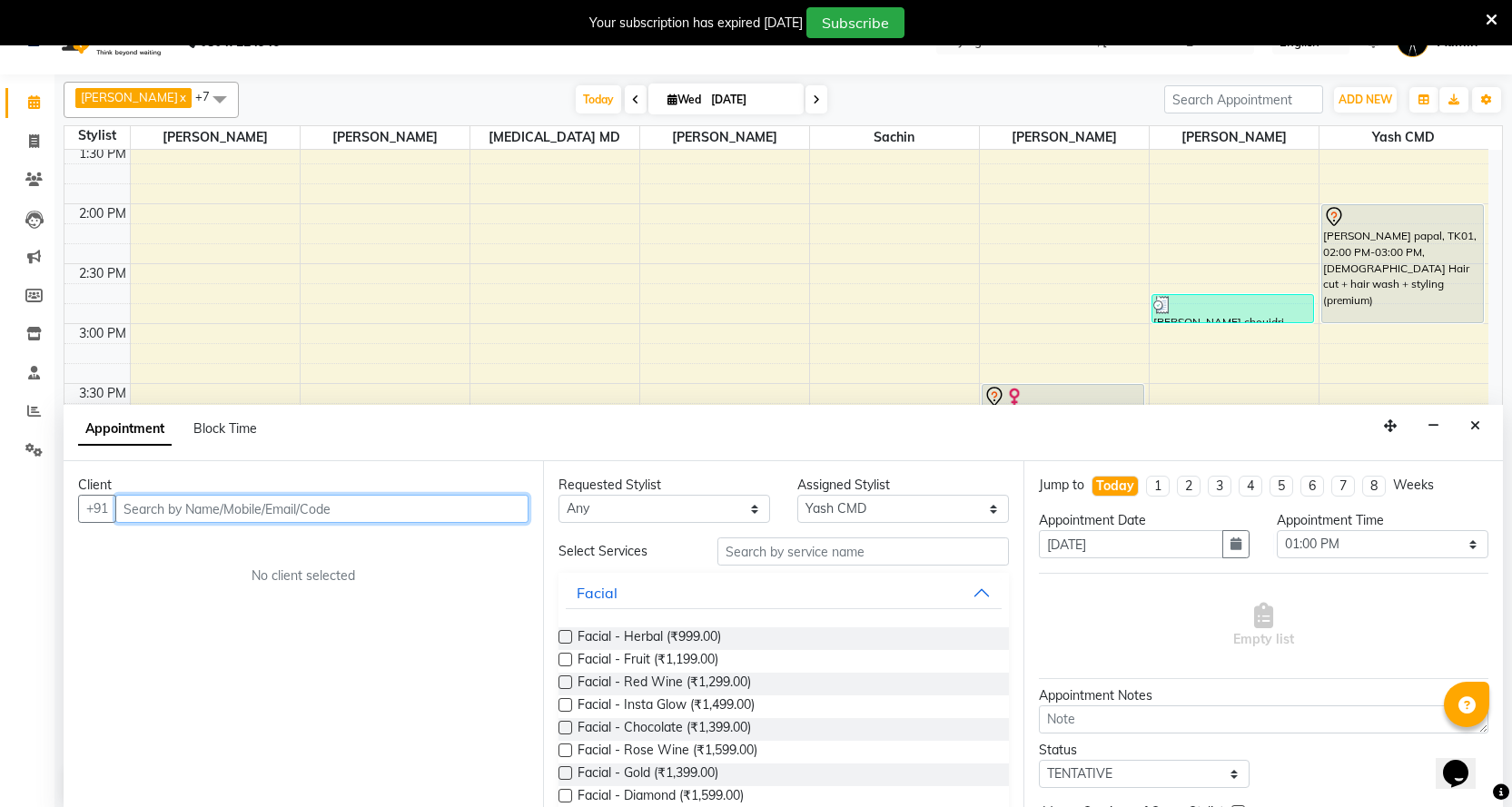
click at [520, 513] on input "text" at bounding box center [321, 509] width 413 height 28
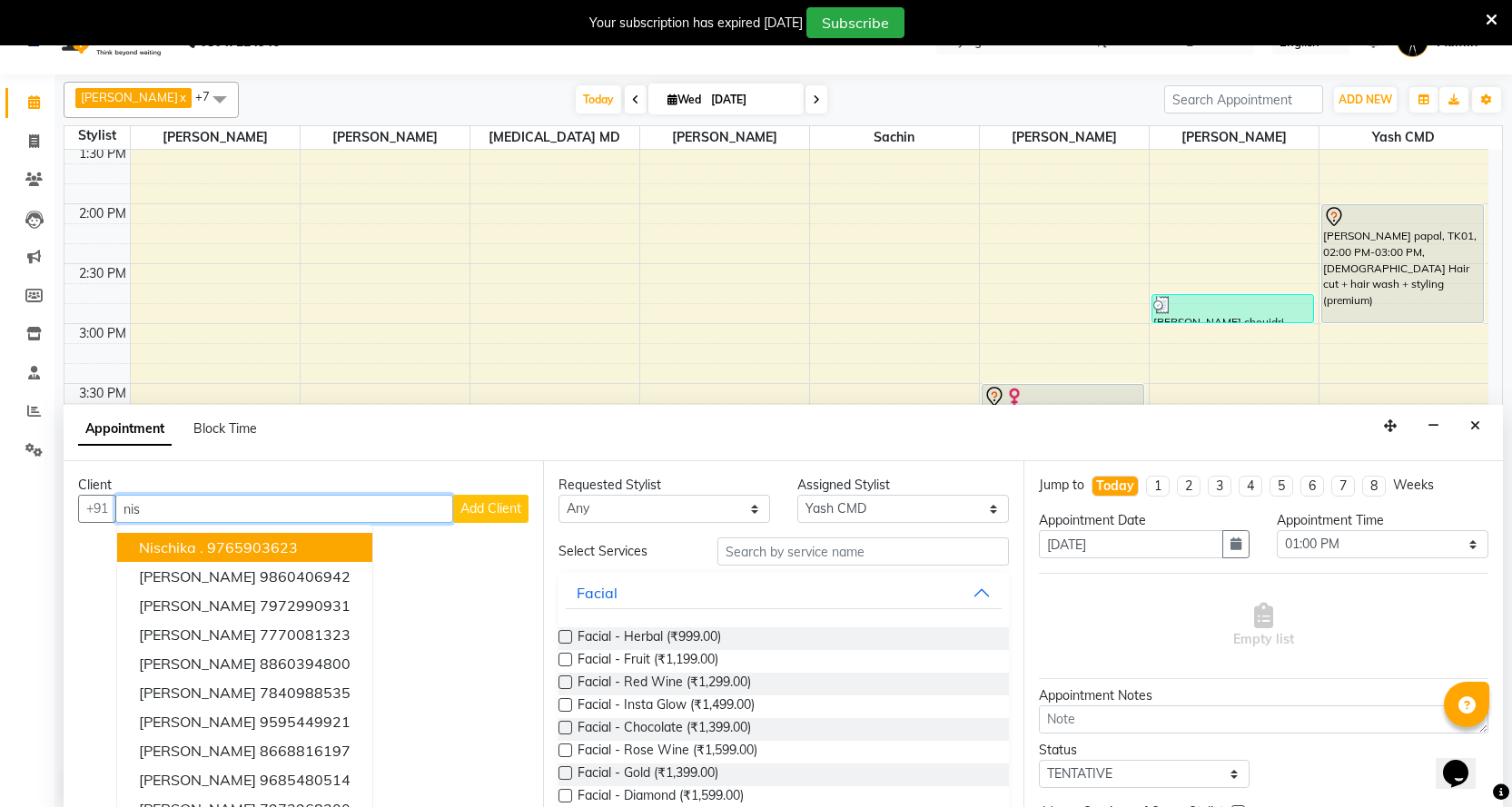
click at [344, 553] on button "nischika . 9765903623" at bounding box center [245, 547] width 255 height 29
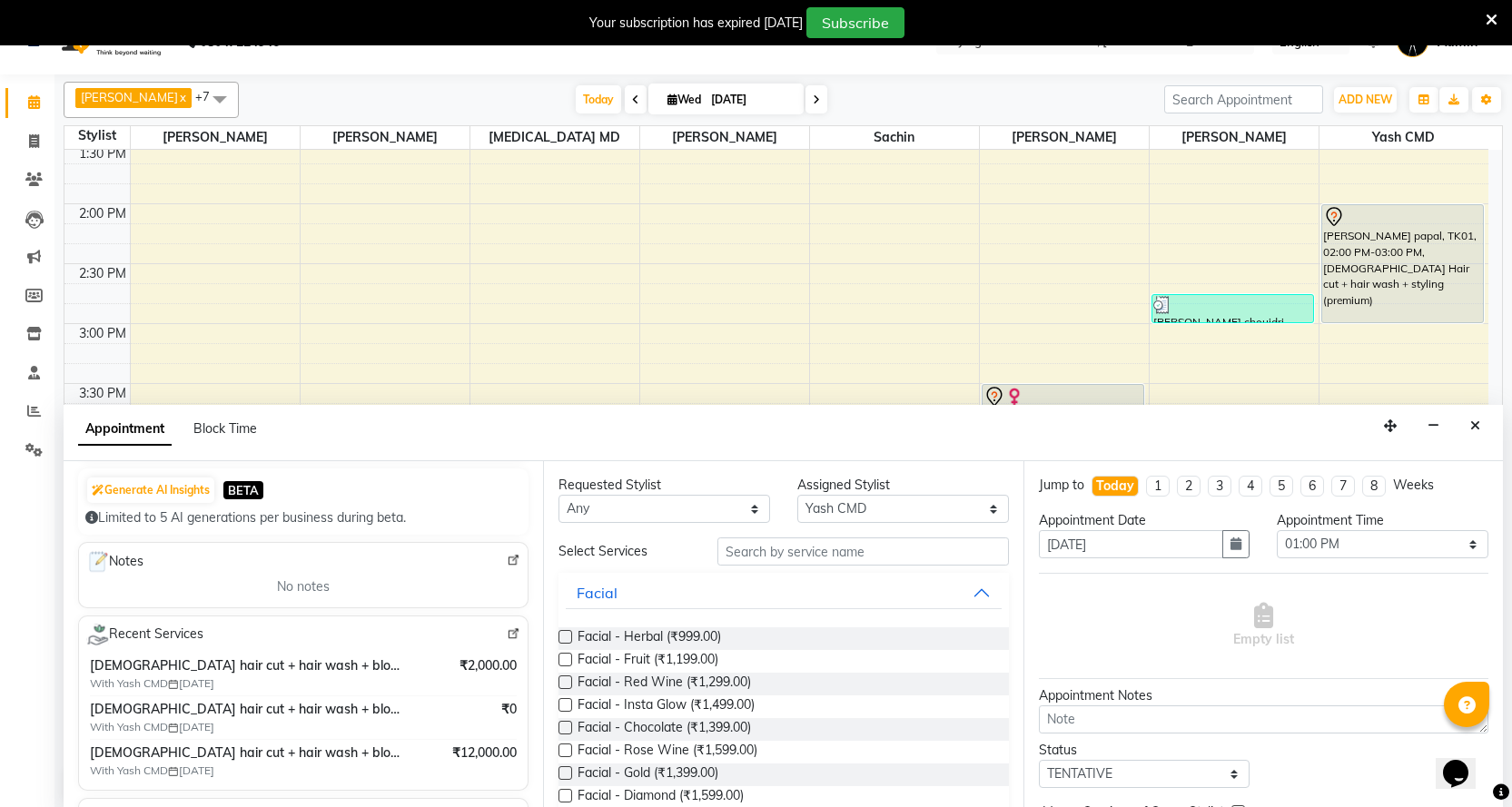
scroll to position [182, 0]
type input "9765903623"
click at [878, 540] on input "text" at bounding box center [863, 551] width 291 height 28
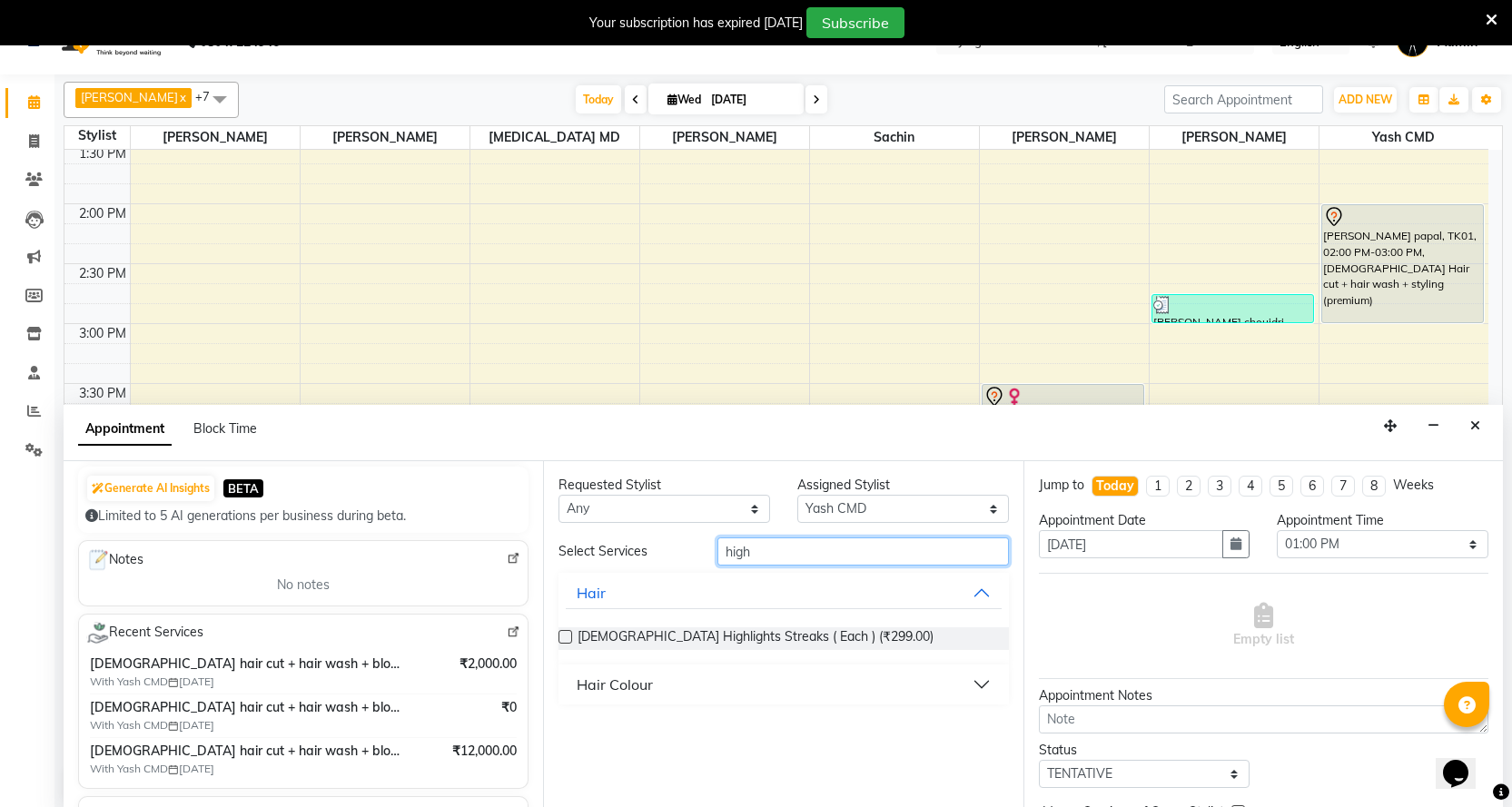
type input "high"
click at [710, 686] on button "Hair Colour" at bounding box center [783, 684] width 435 height 32
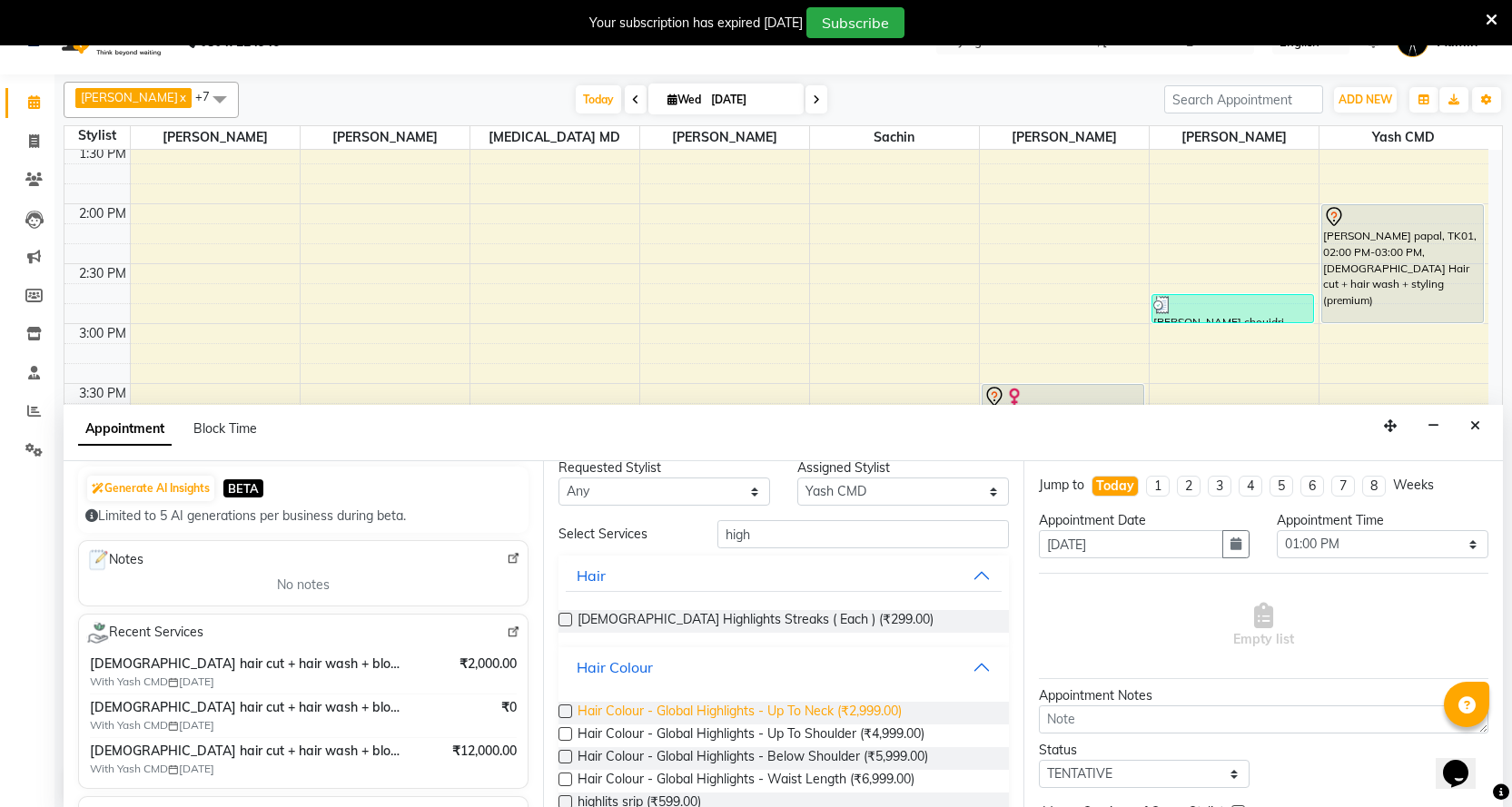
scroll to position [48, 0]
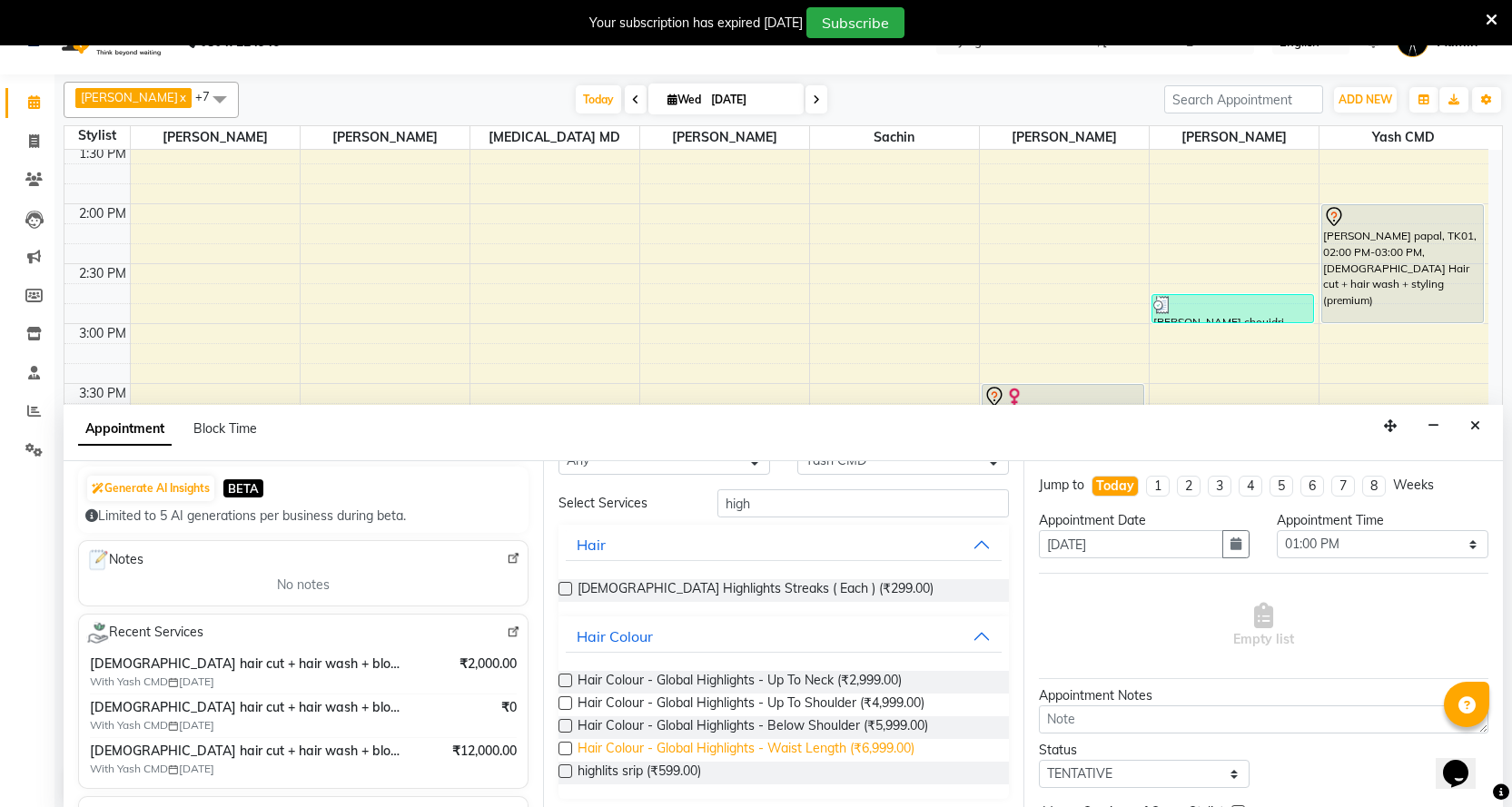
click at [722, 761] on span "Hair Colour - Global Highlights - Waist Length (₹6,999.00)" at bounding box center [745, 750] width 337 height 23
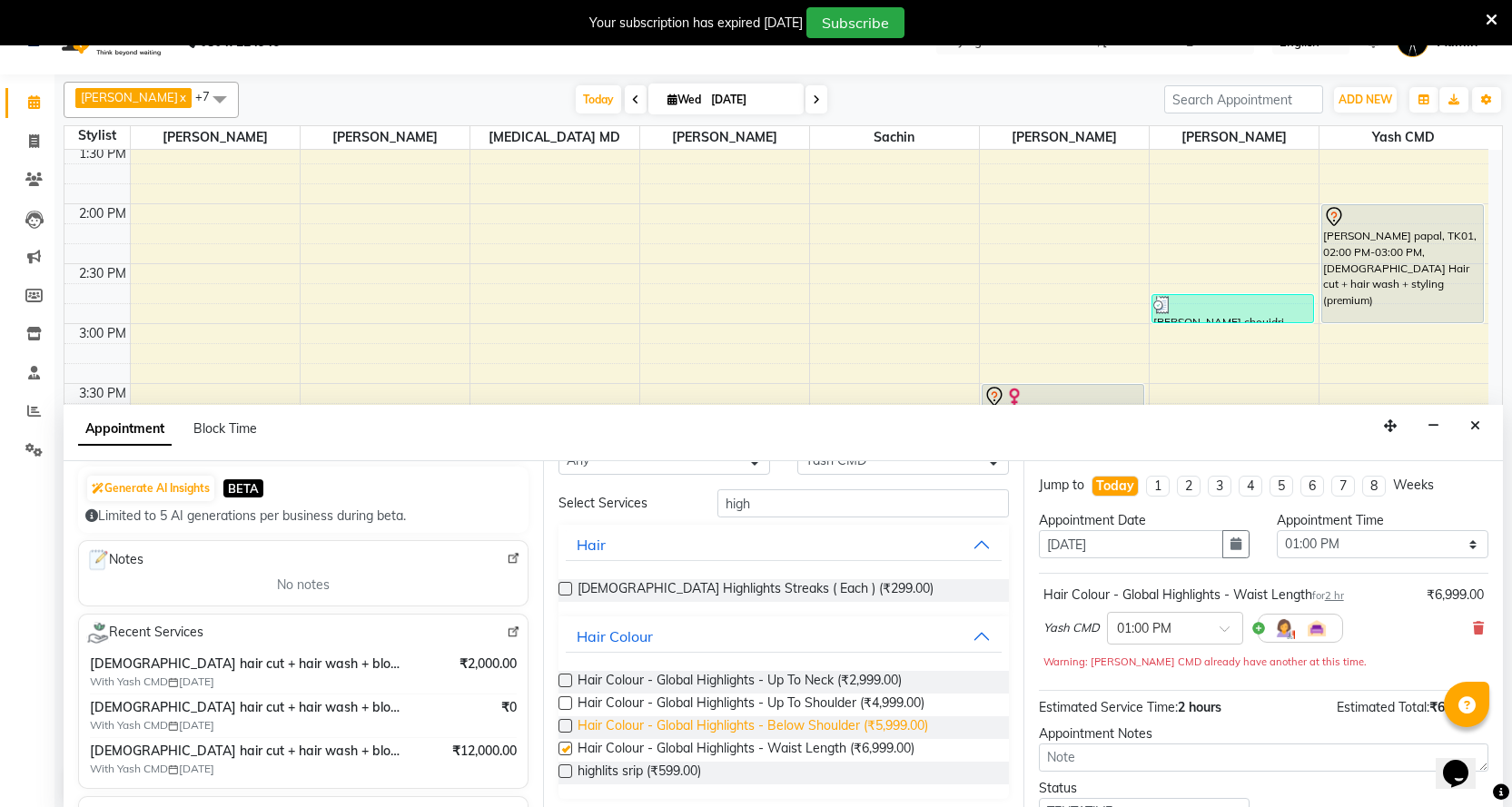
checkbox input "false"
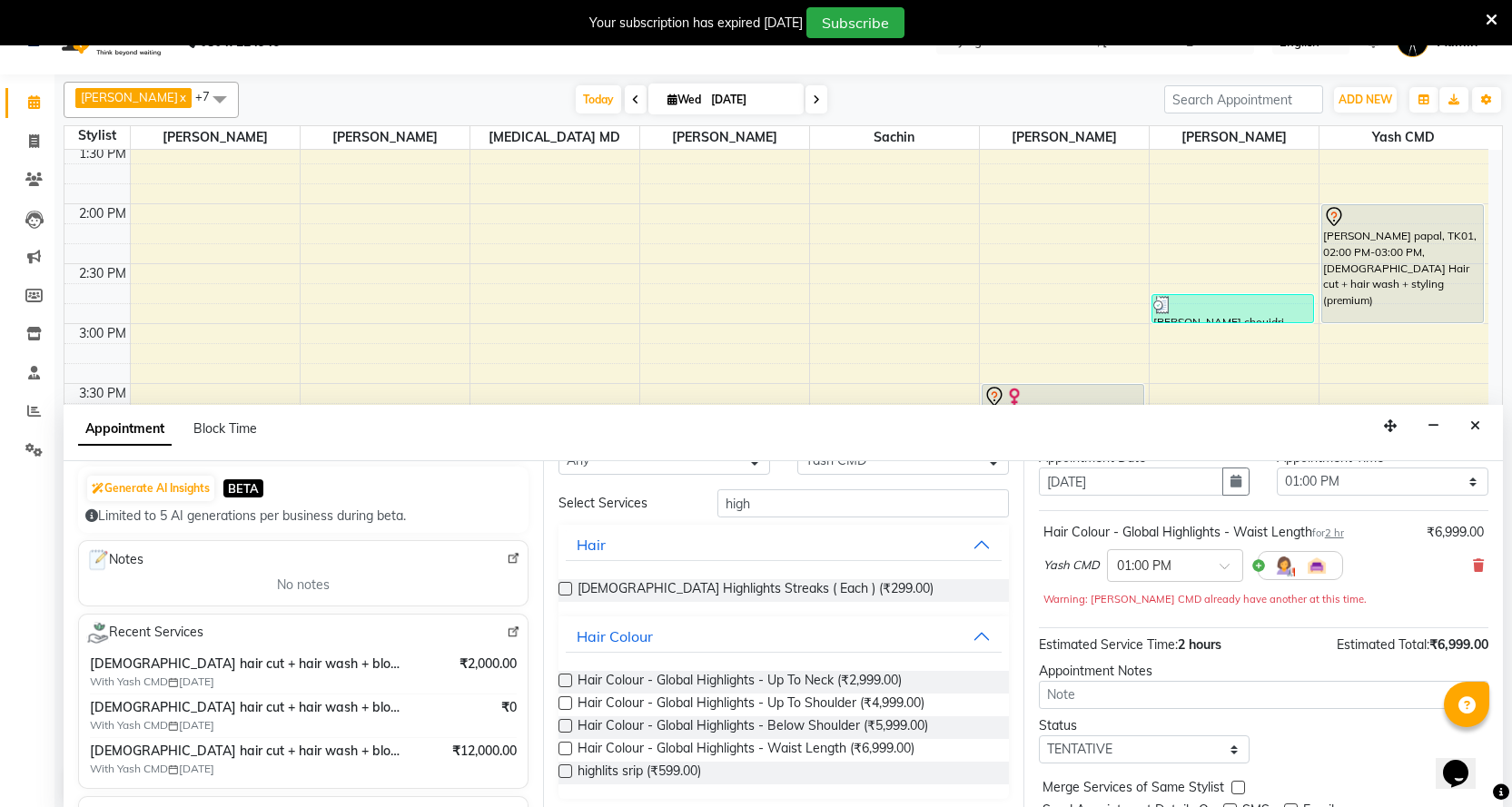
scroll to position [127, 0]
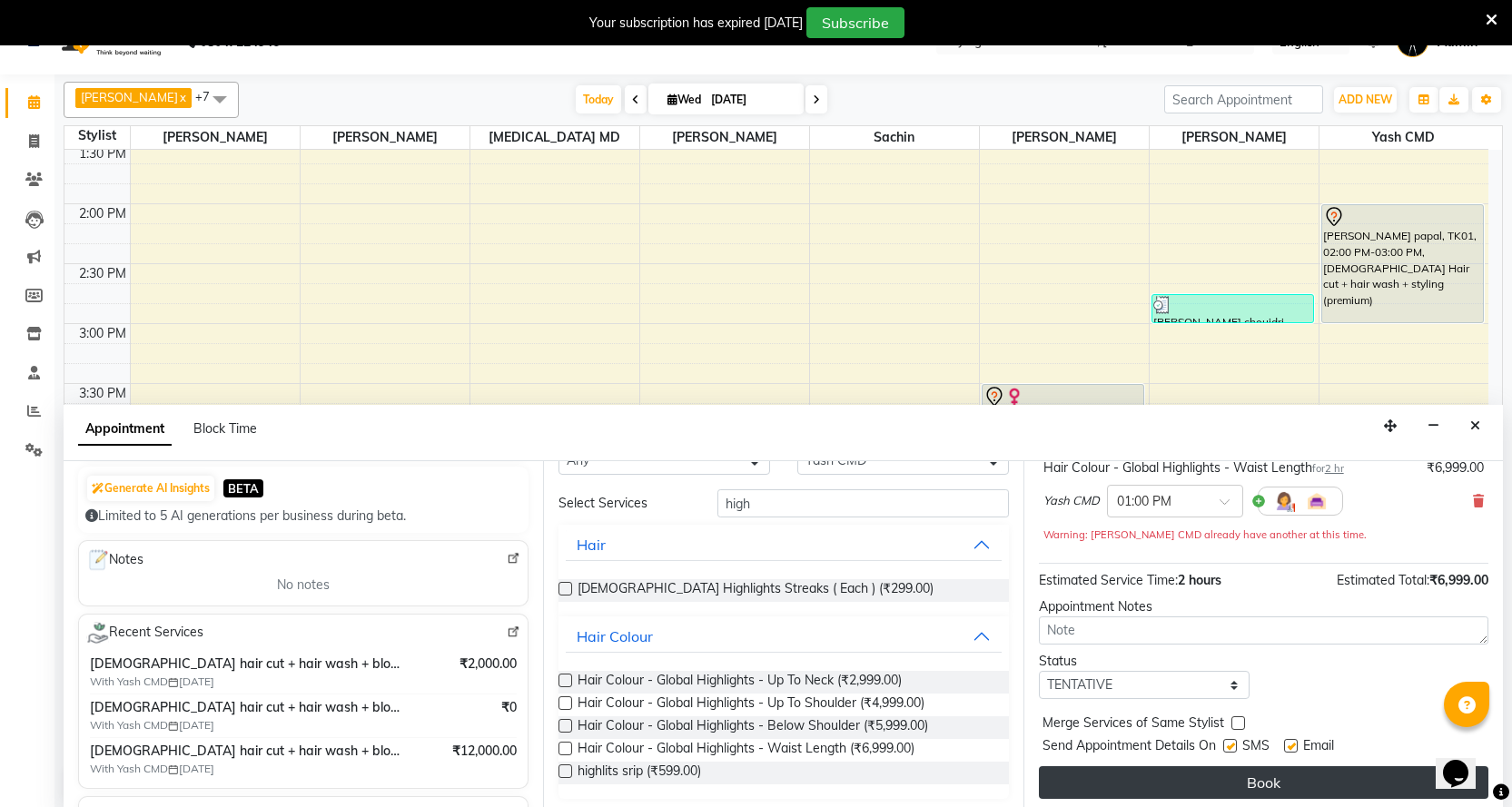
click at [1110, 789] on button "Book" at bounding box center [1264, 782] width 450 height 32
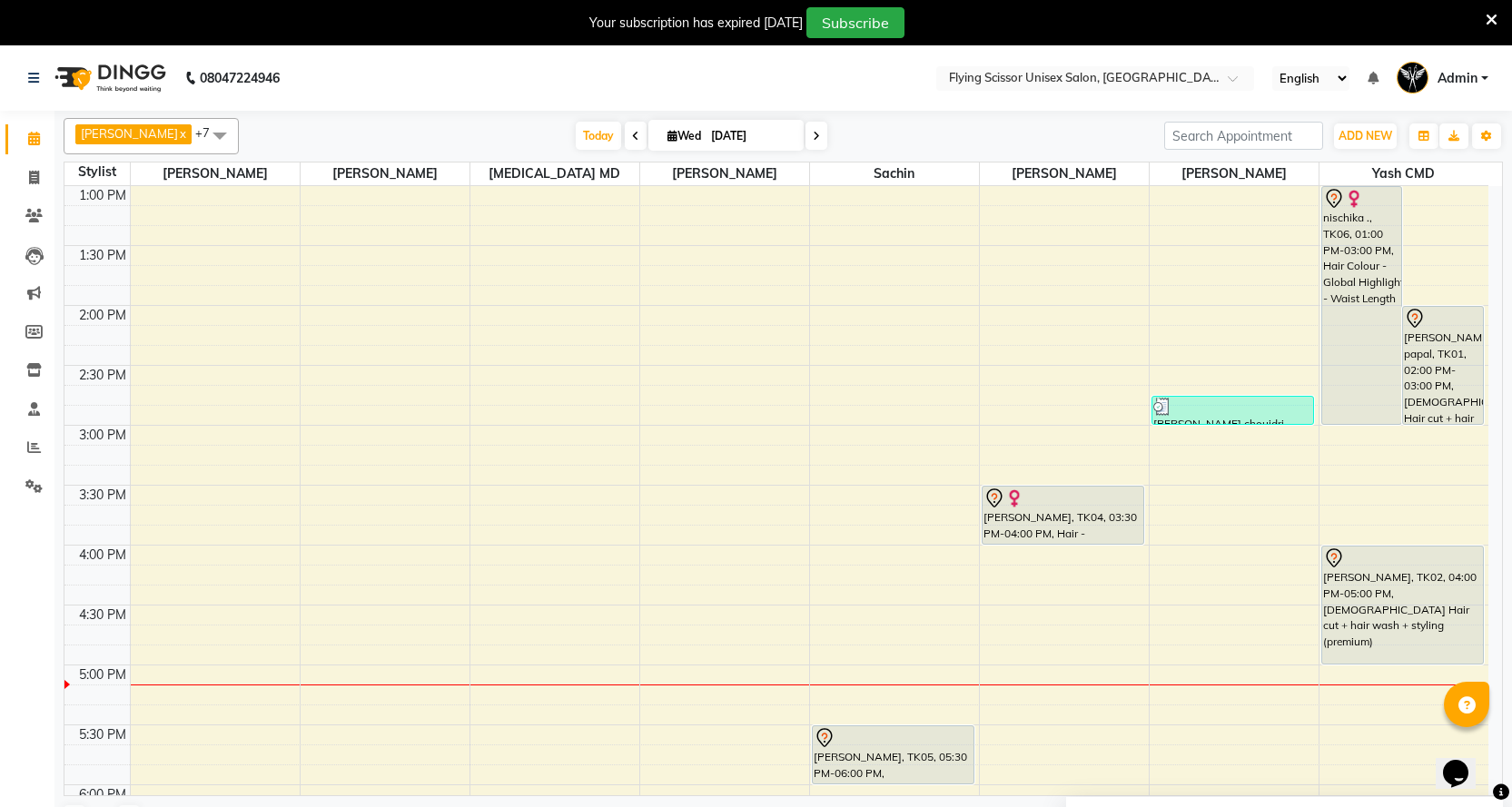
scroll to position [454, 0]
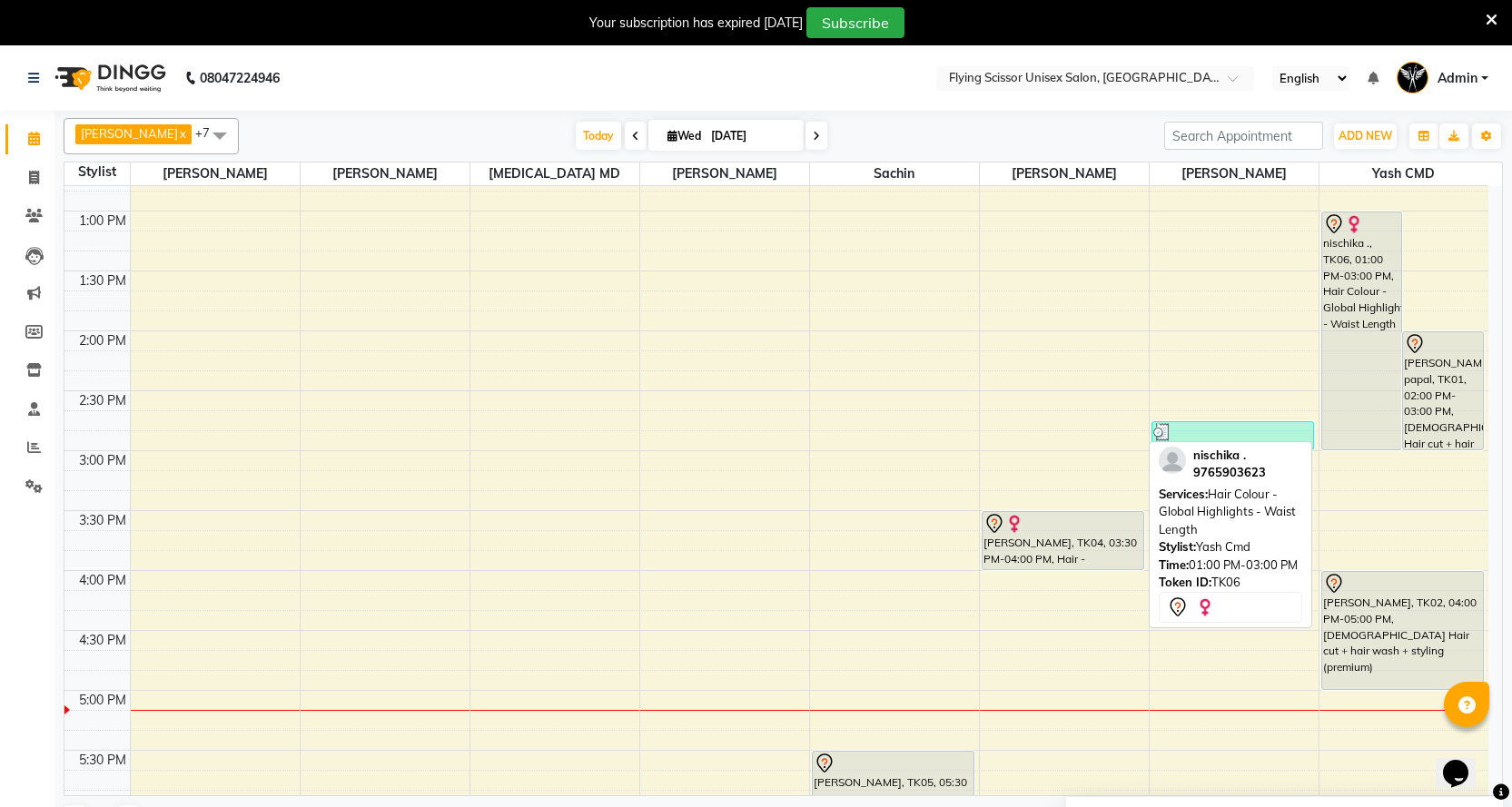
click at [1344, 346] on div "nischika ., TK06, 01:00 PM-03:00 PM, Hair Colour - Global Highlights - Waist Le…" at bounding box center [1362, 331] width 80 height 237
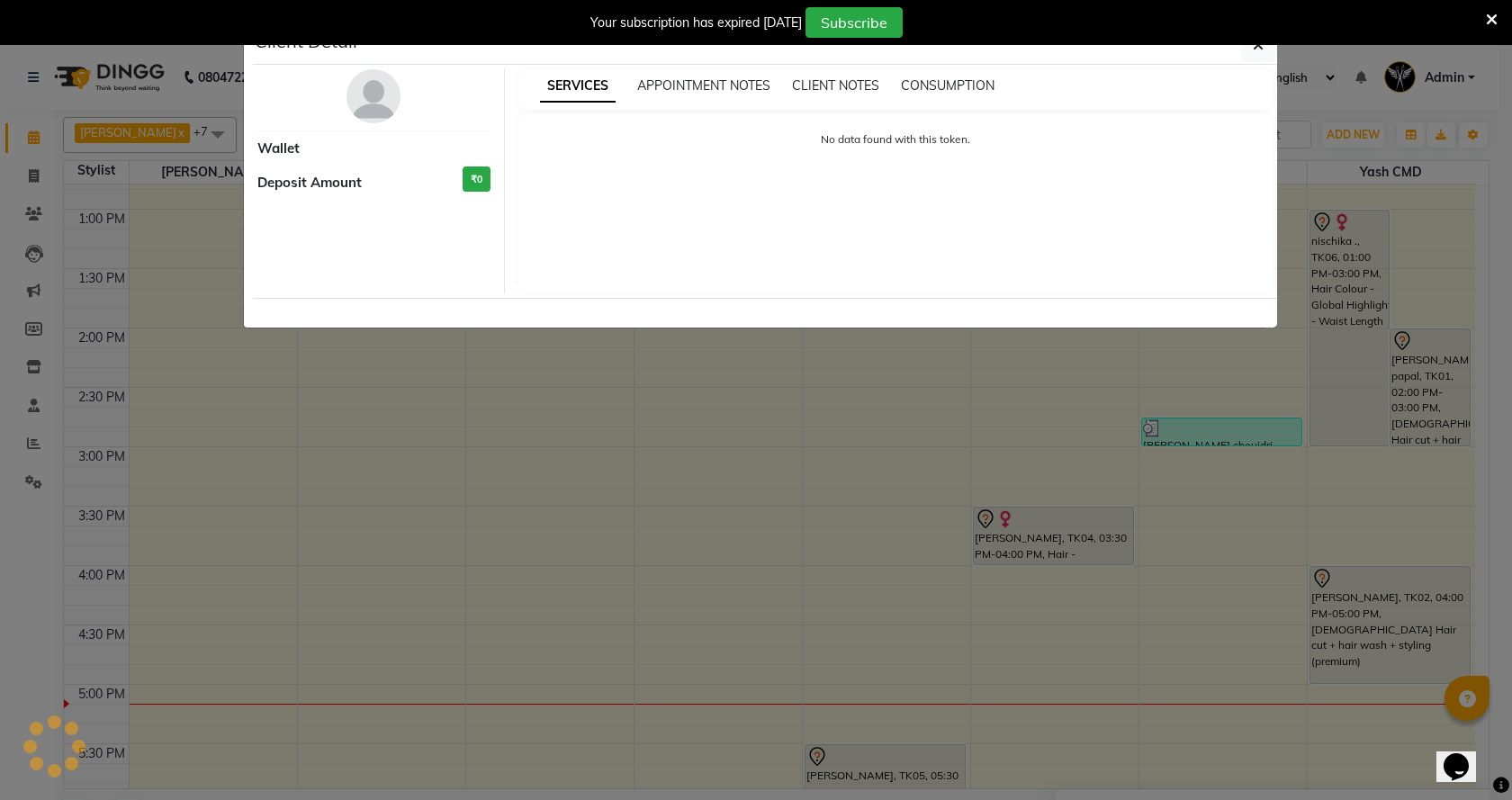
select select "7"
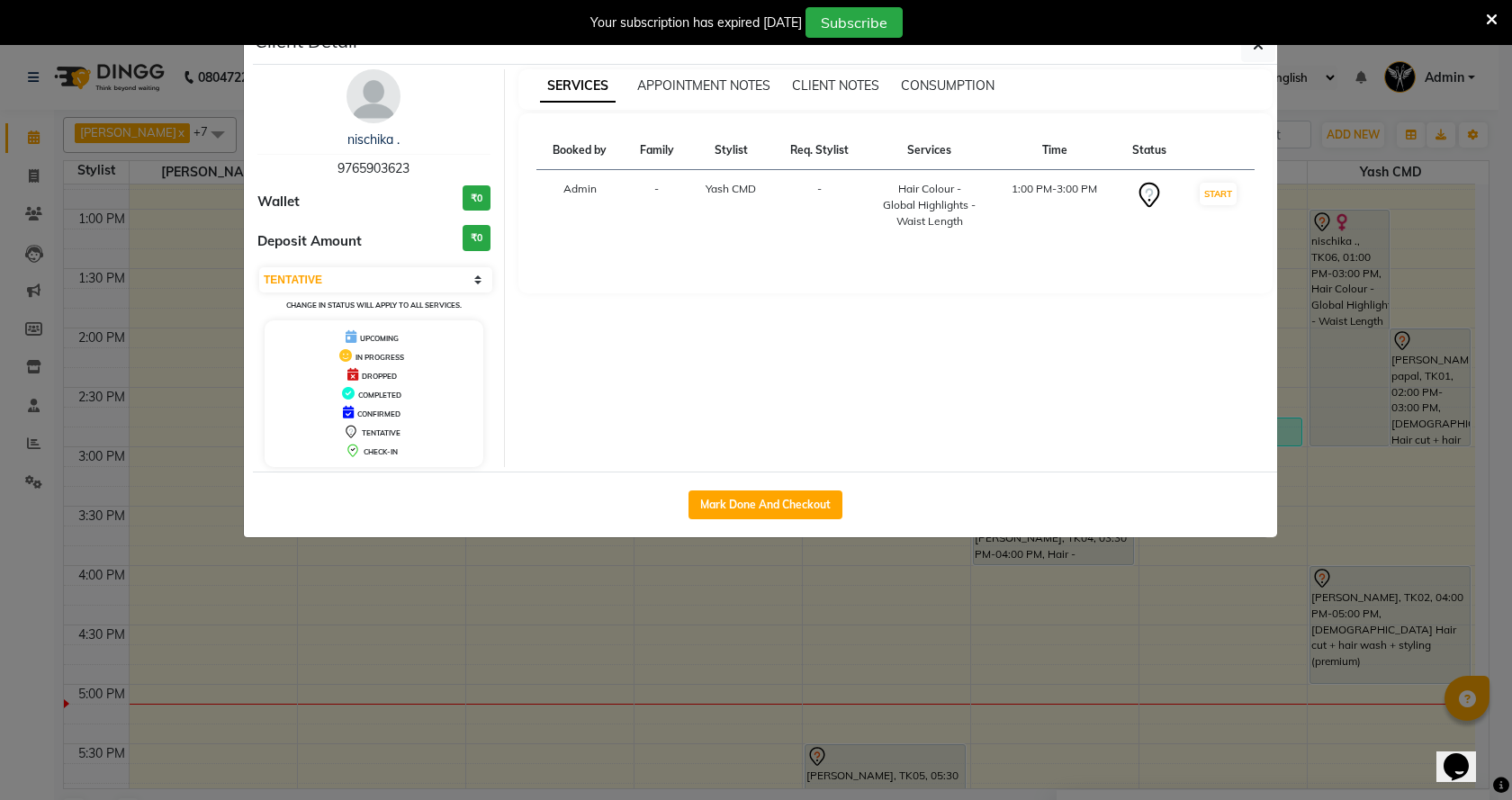
click at [807, 488] on div "Mark Done And Checkout" at bounding box center [764, 504] width 1024 height 66
click at [803, 502] on button "Mark Done And Checkout" at bounding box center [765, 504] width 154 height 28
select select "46"
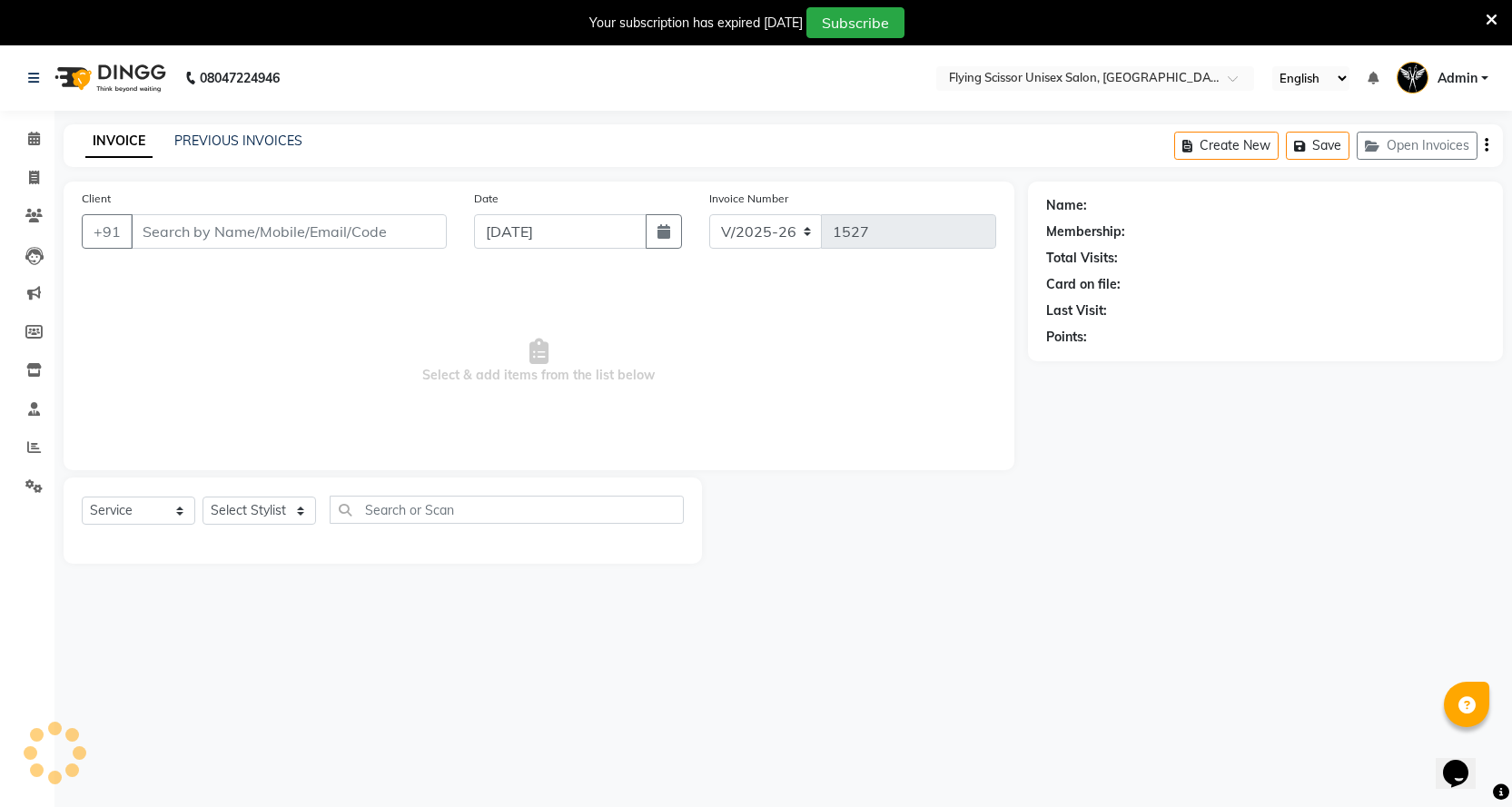
select select "membership"
type input "9765903623"
select select "18390"
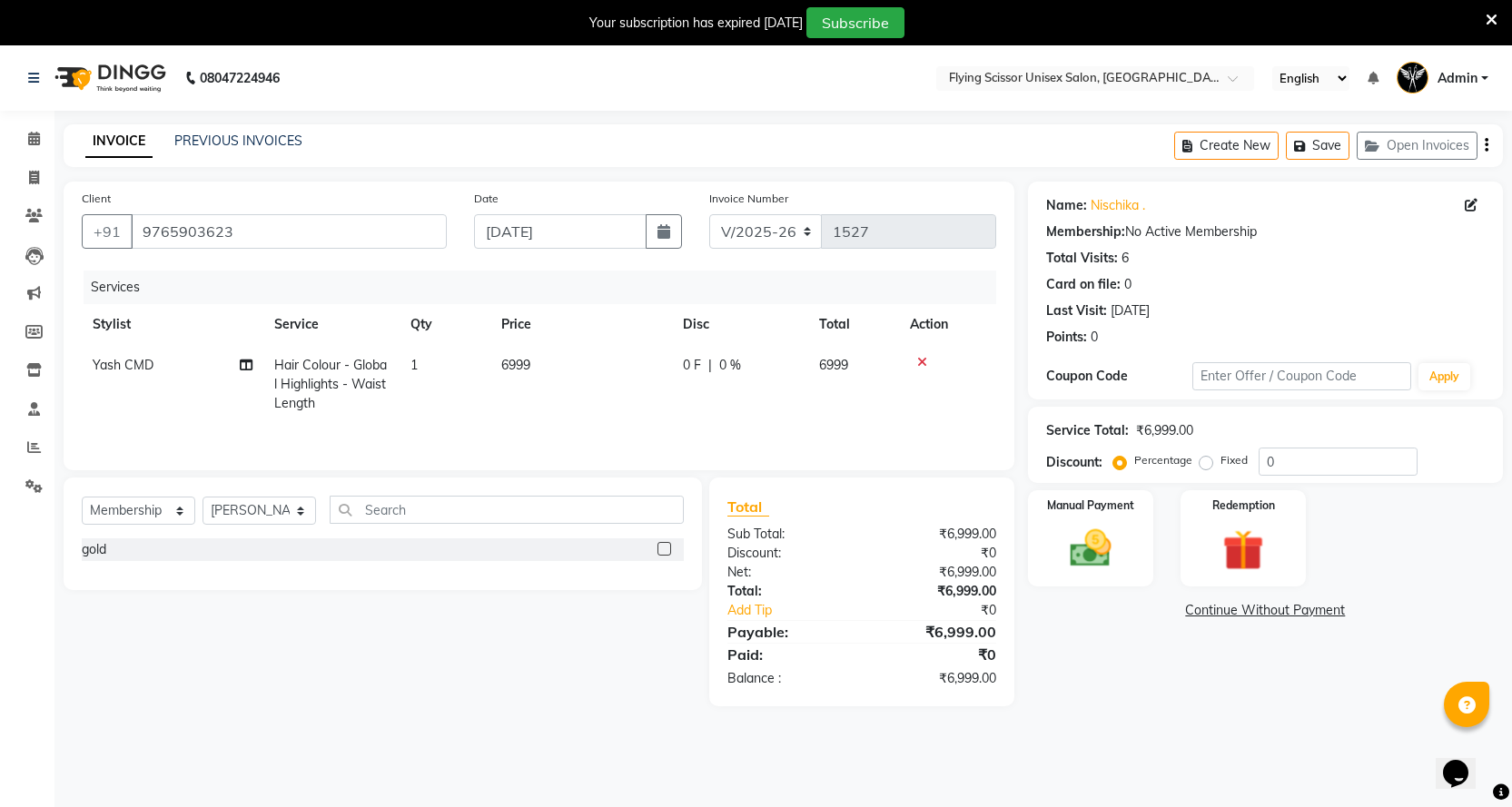
click at [733, 355] on td "0 F | 0 %" at bounding box center [741, 385] width 137 height 79
select select "1679"
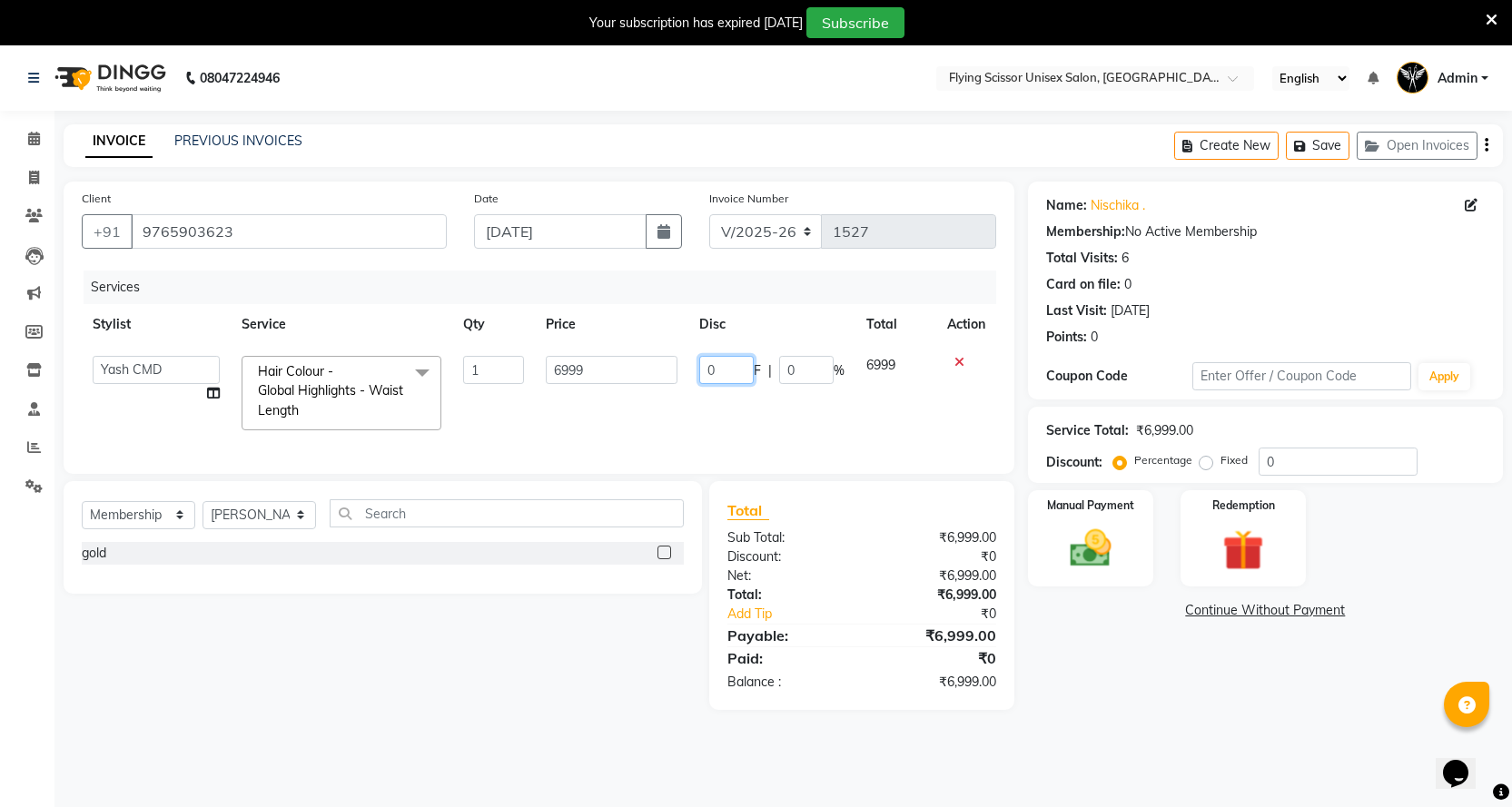
click at [733, 359] on input "0" at bounding box center [726, 369] width 54 height 28
type input "999"
click at [737, 429] on div "Services Stylist Service Qty Price Disc Total Action Abhi B Ashish J Jayesh K m…" at bounding box center [539, 363] width 914 height 186
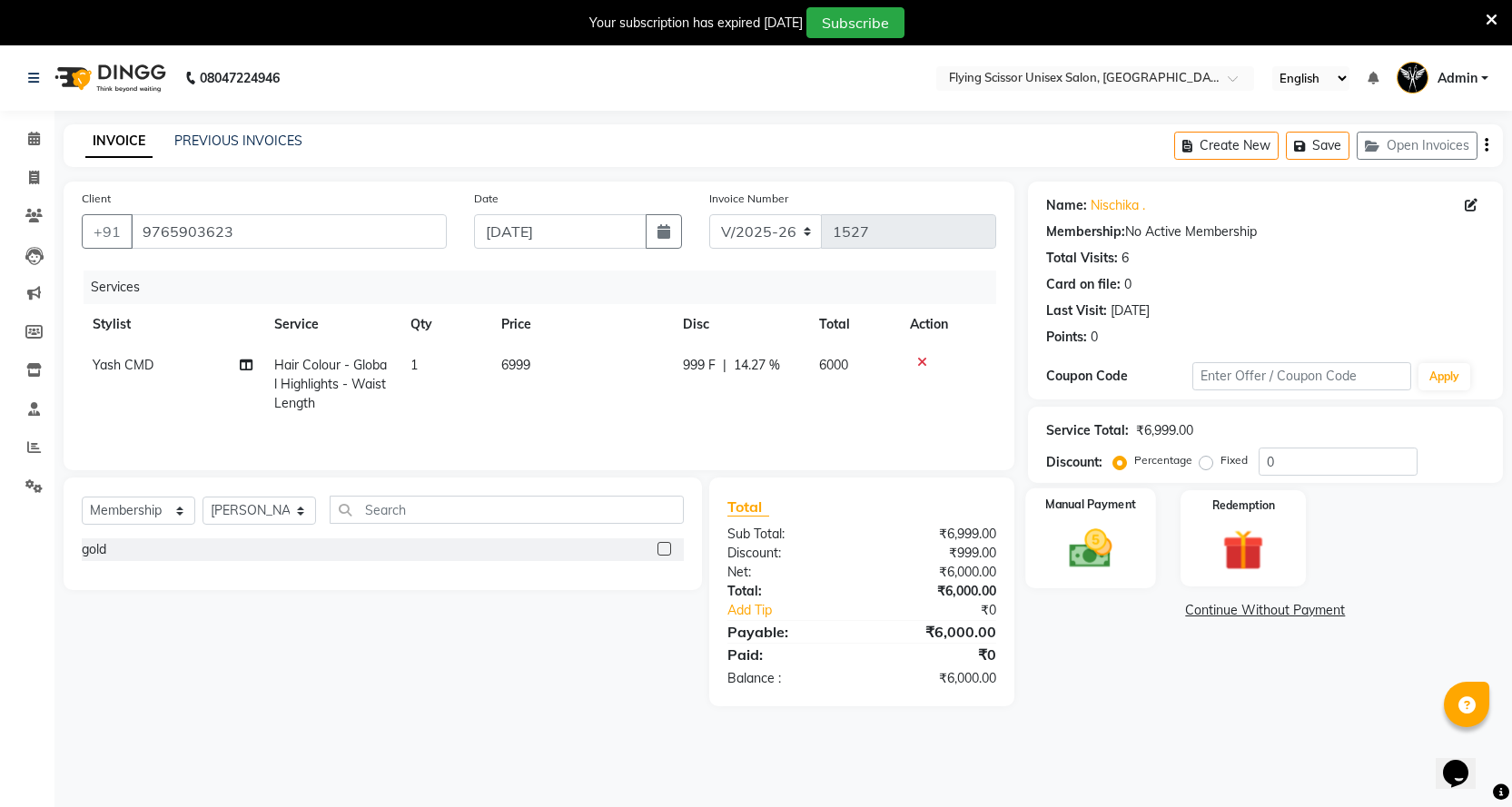
click at [1125, 540] on img at bounding box center [1091, 548] width 70 height 49
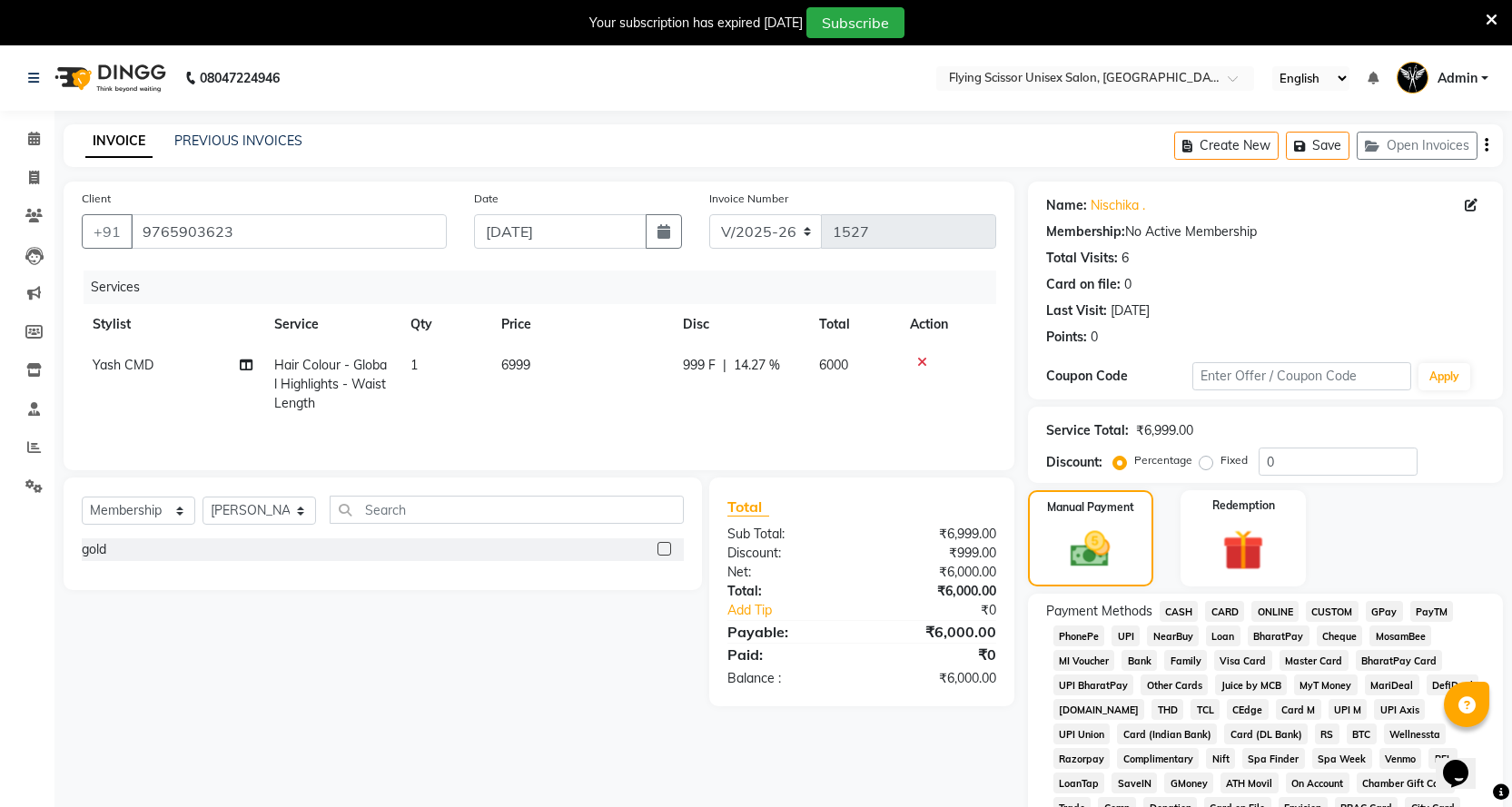
click at [1274, 616] on span "ONLINE" at bounding box center [1275, 611] width 47 height 21
click at [1262, 615] on span "ONLINE" at bounding box center [1275, 611] width 47 height 21
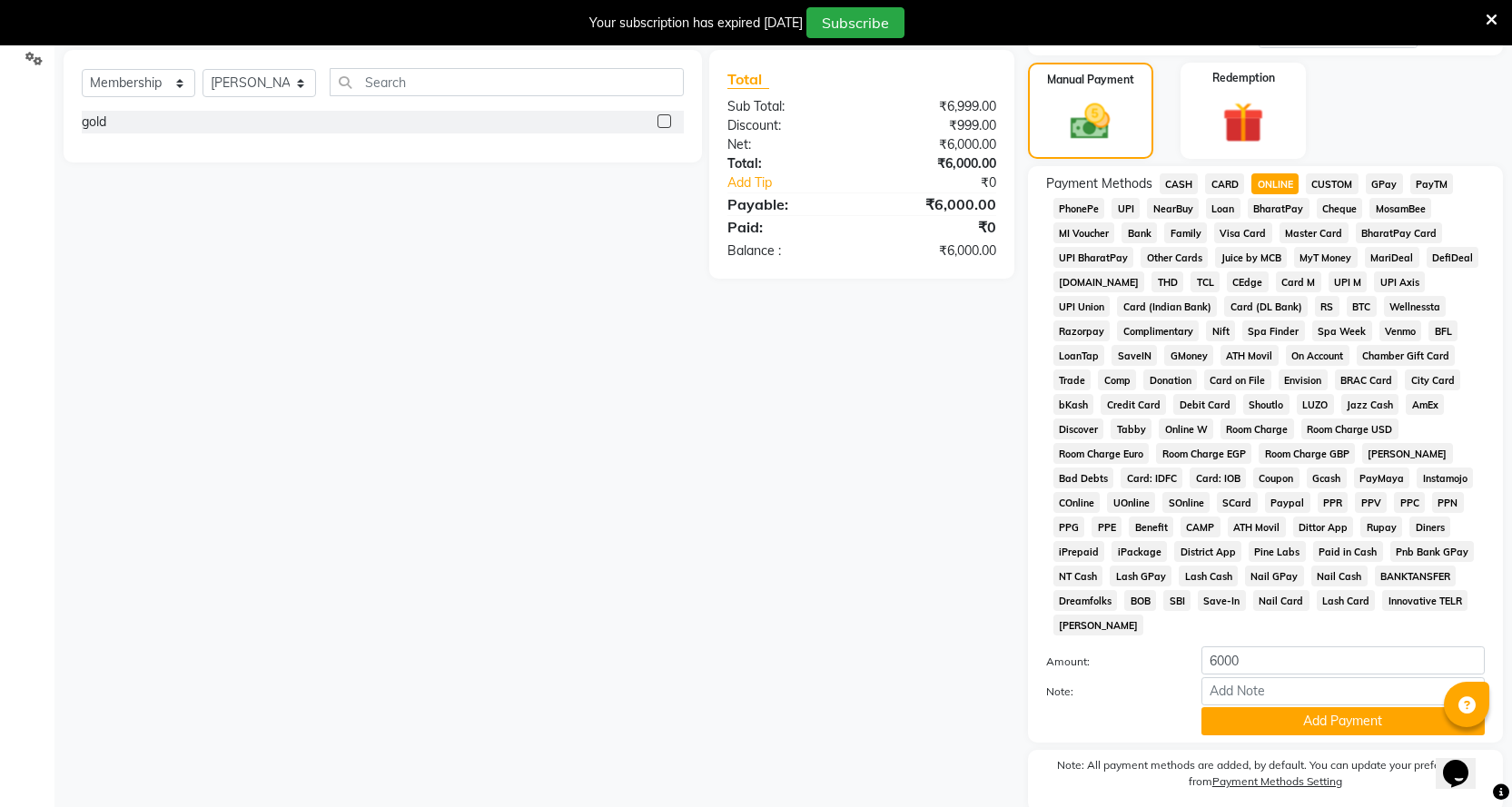
scroll to position [472, 0]
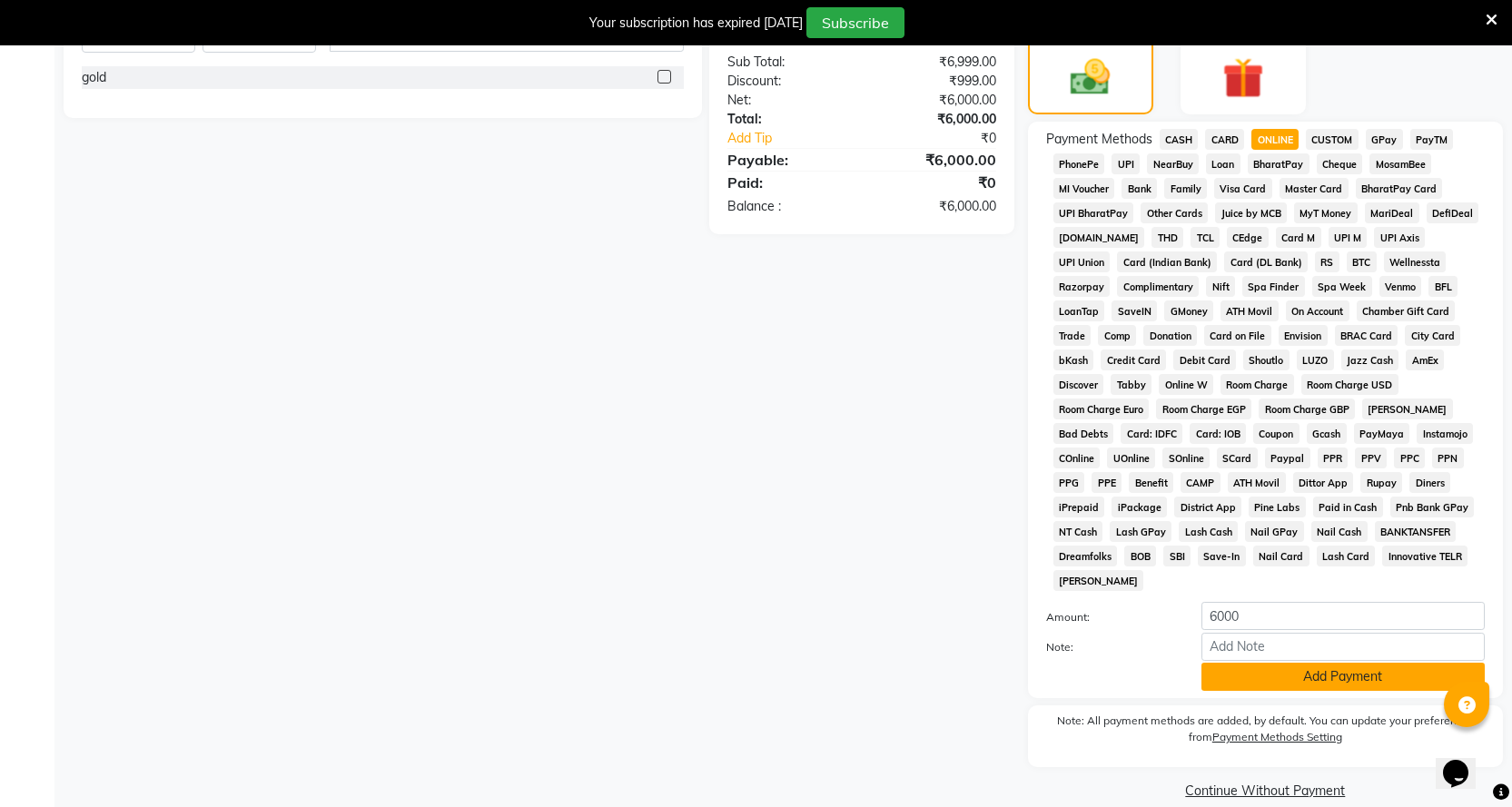
click at [1278, 664] on button "Add Payment" at bounding box center [1343, 677] width 284 height 28
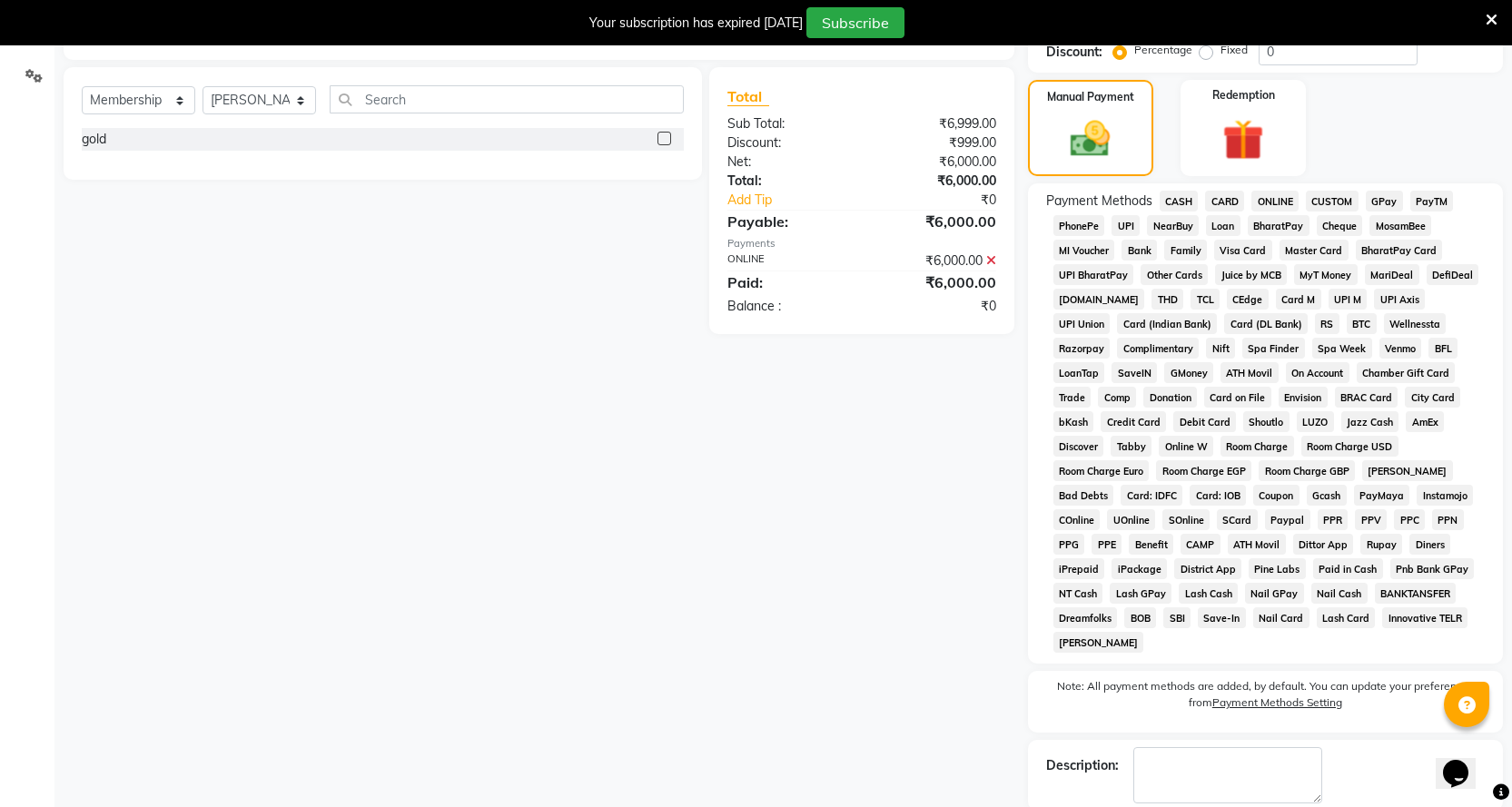
scroll to position [478, 0]
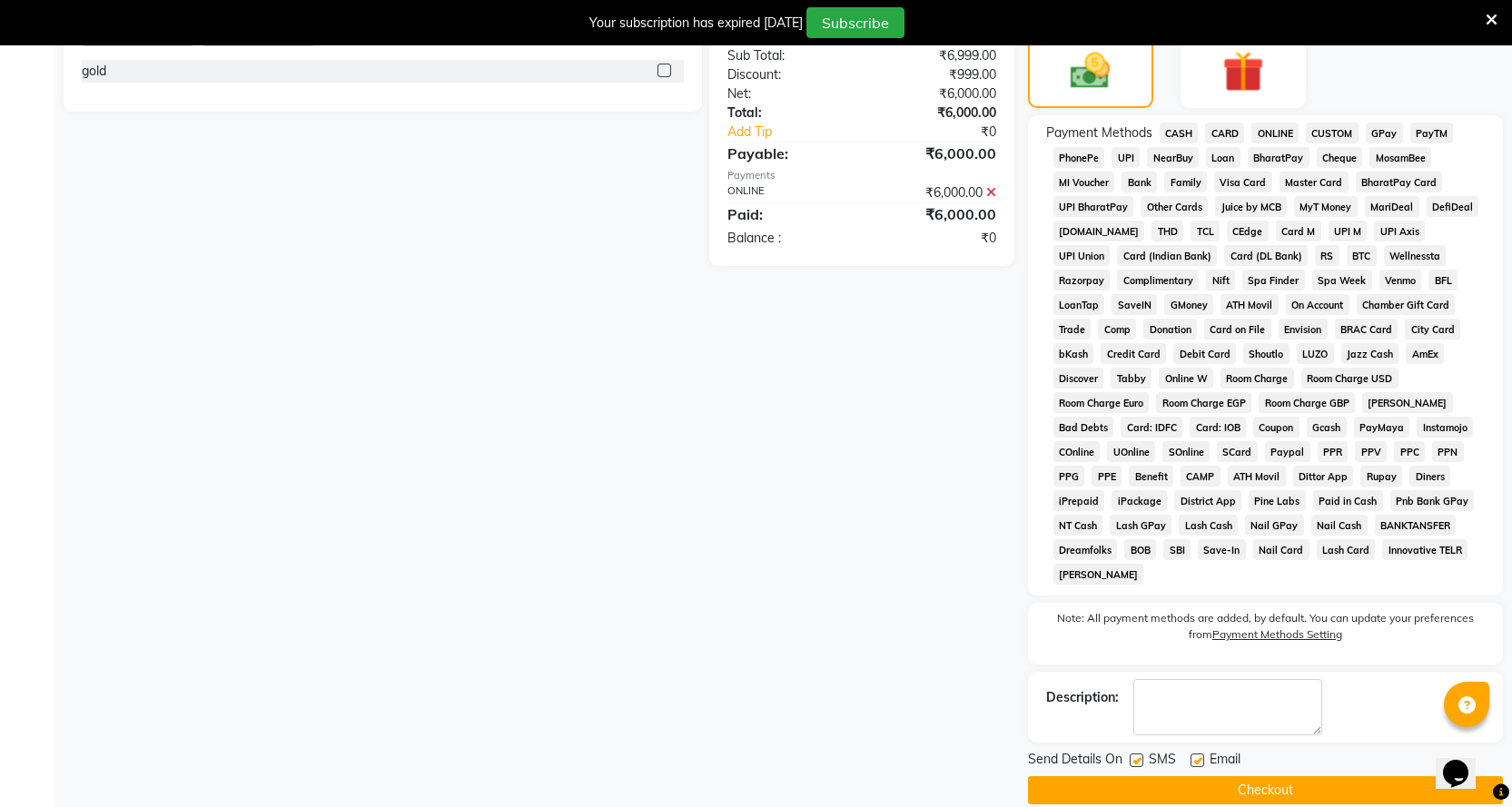
click at [1134, 777] on button "Checkout" at bounding box center [1265, 790] width 475 height 28
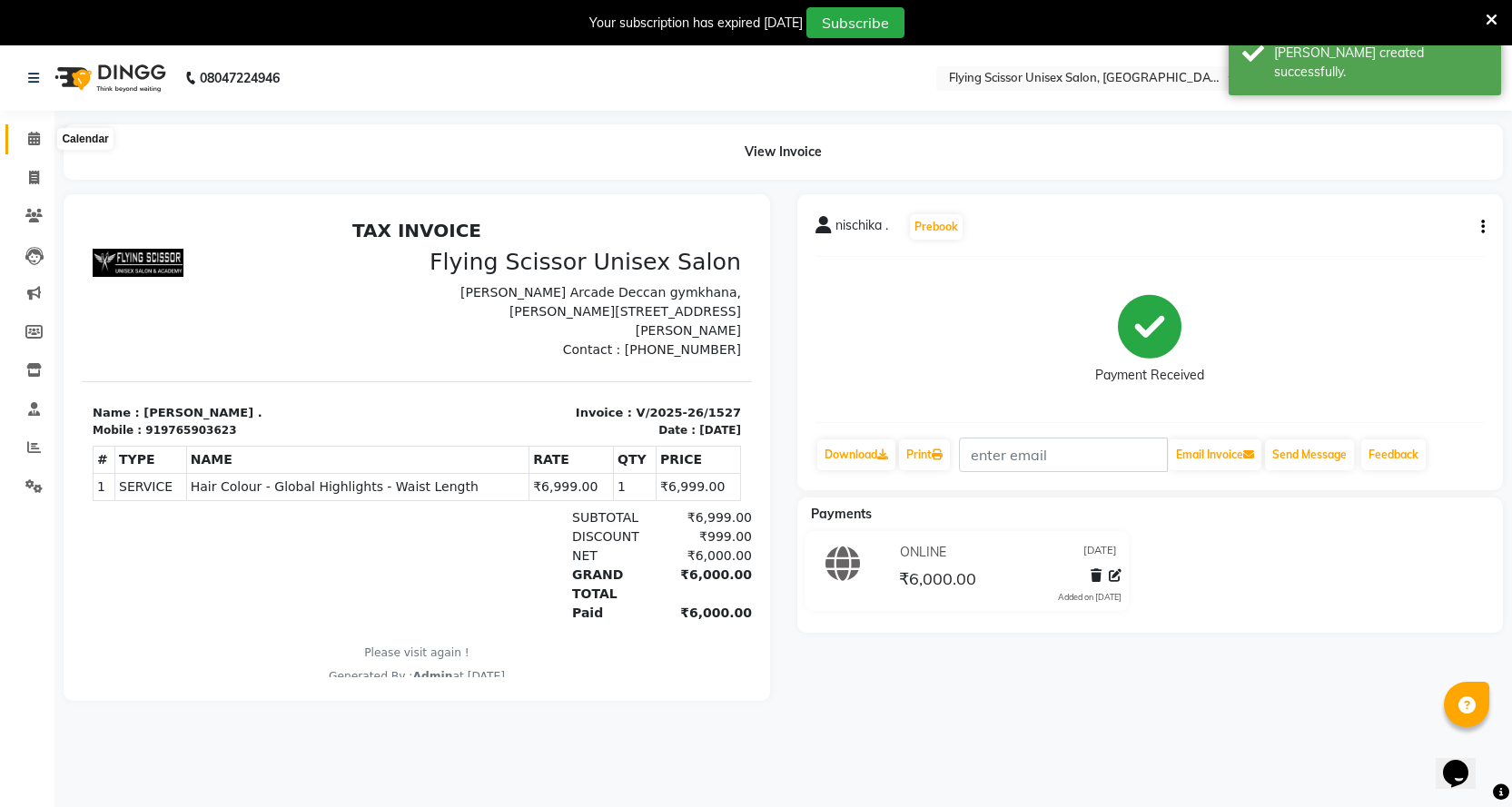
click at [46, 139] on span at bounding box center [34, 139] width 31 height 21
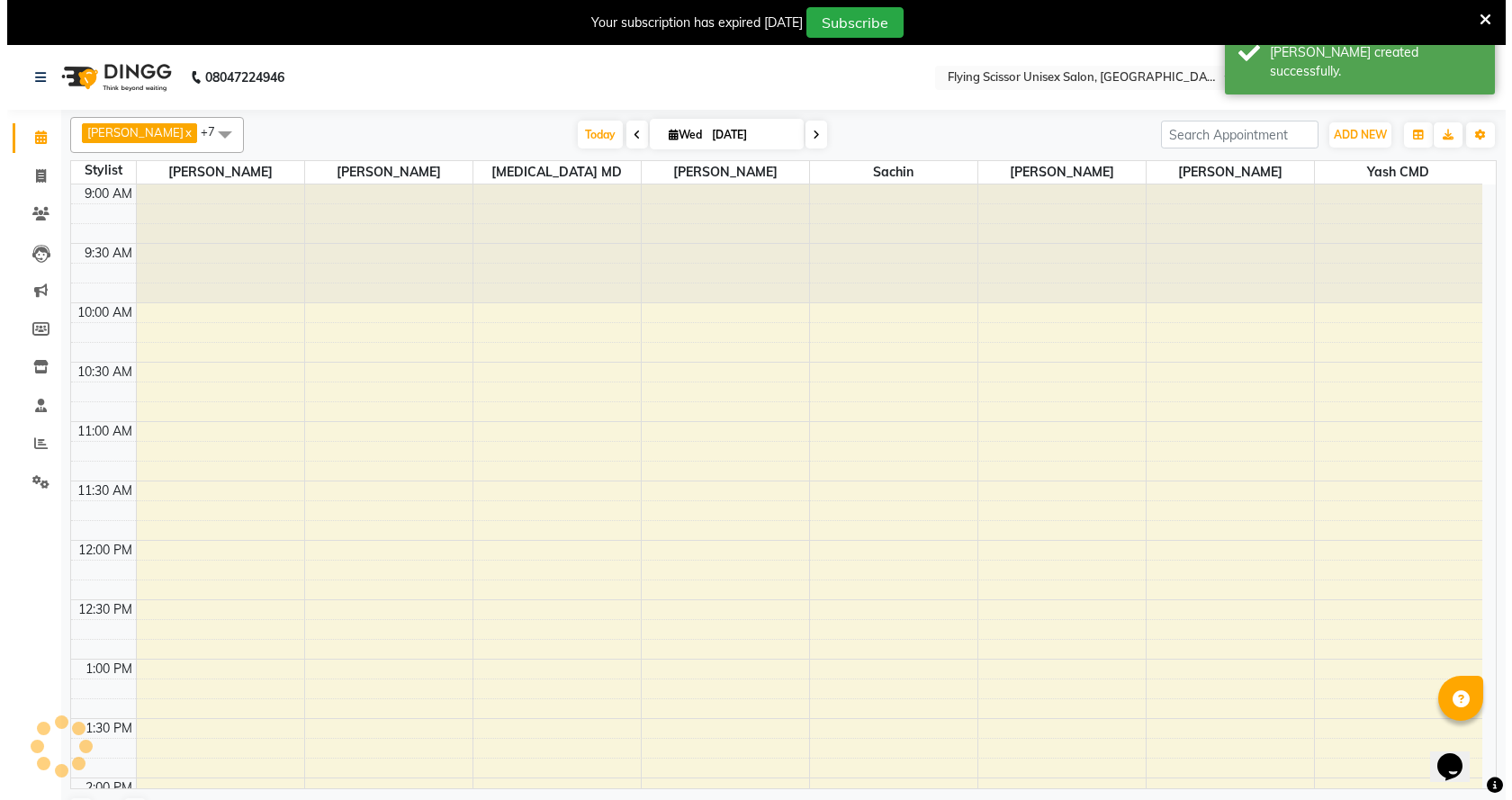
scroll to position [905, 0]
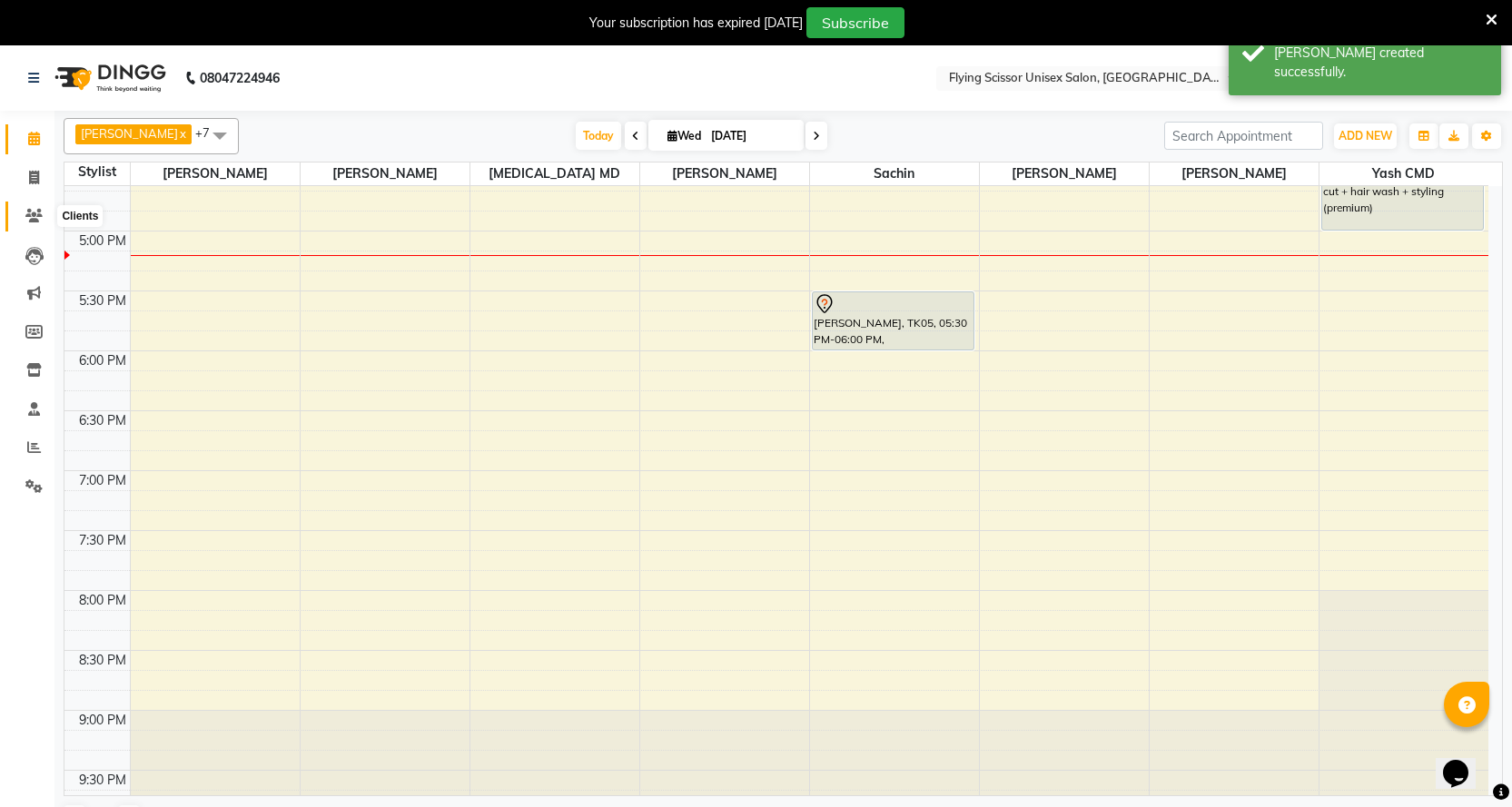
click at [27, 213] on icon at bounding box center [34, 215] width 18 height 14
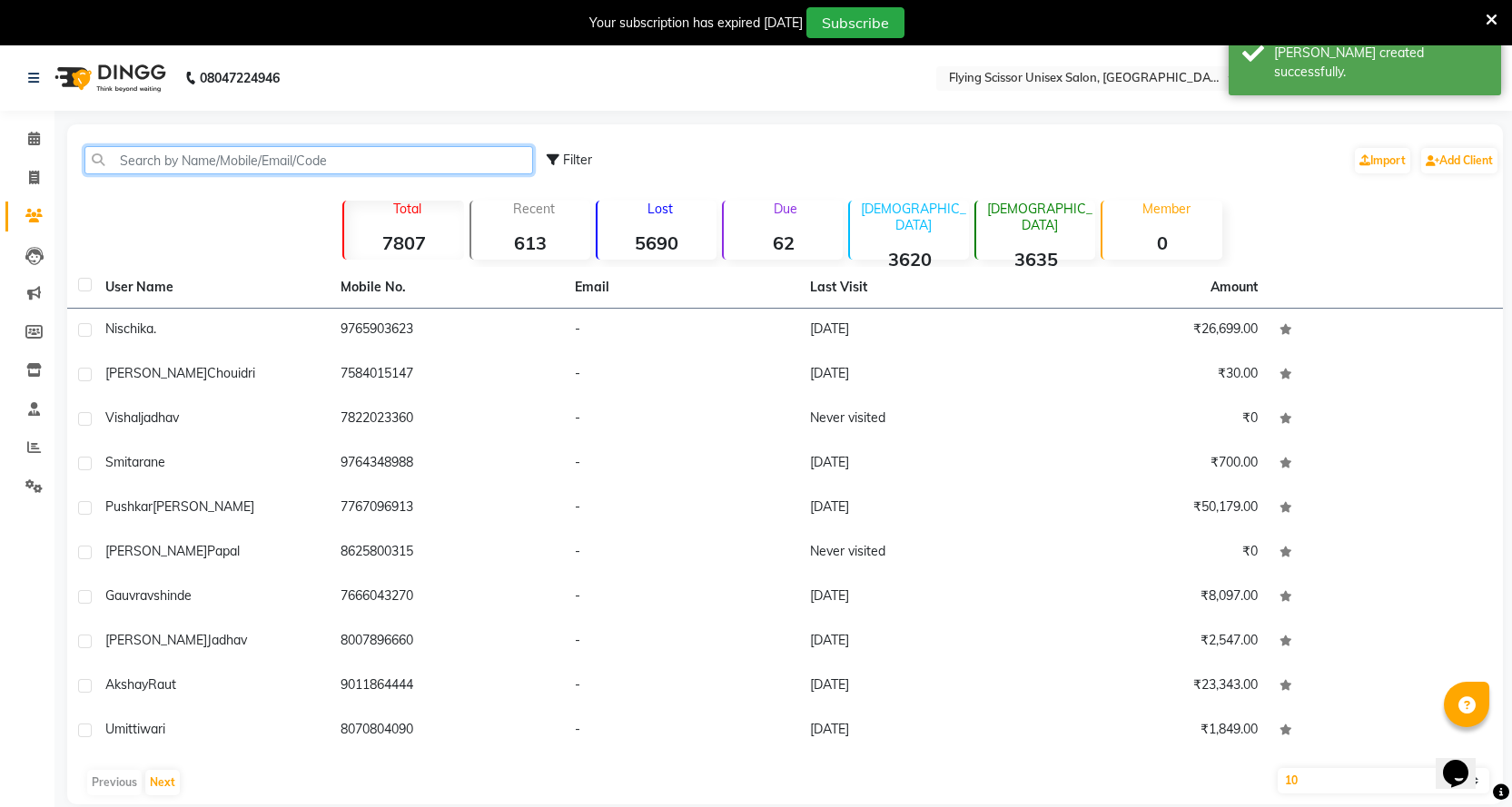
click at [183, 153] on input "text" at bounding box center [308, 160] width 449 height 28
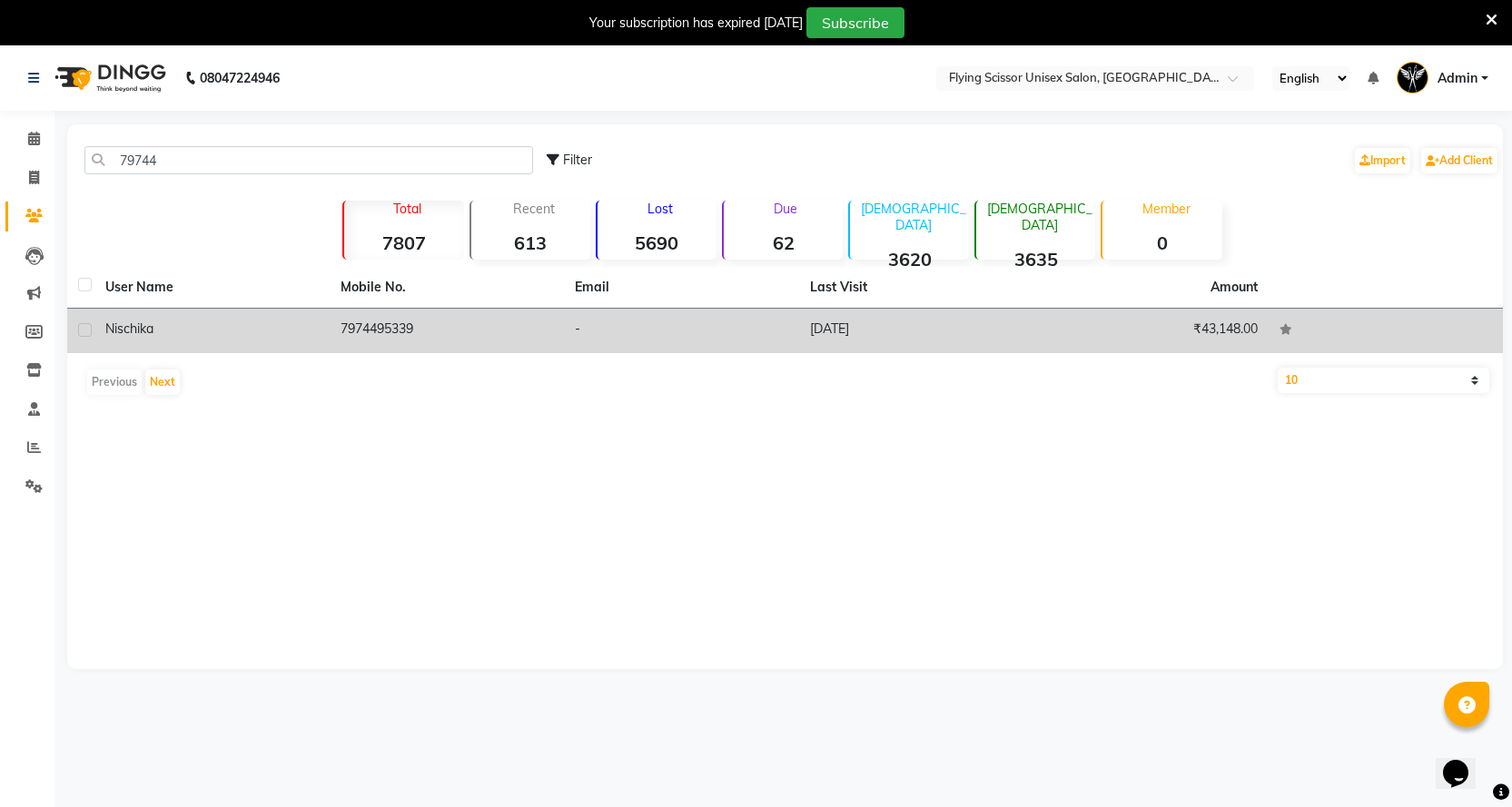
click at [151, 320] on span "Nischika" at bounding box center [129, 329] width 48 height 17
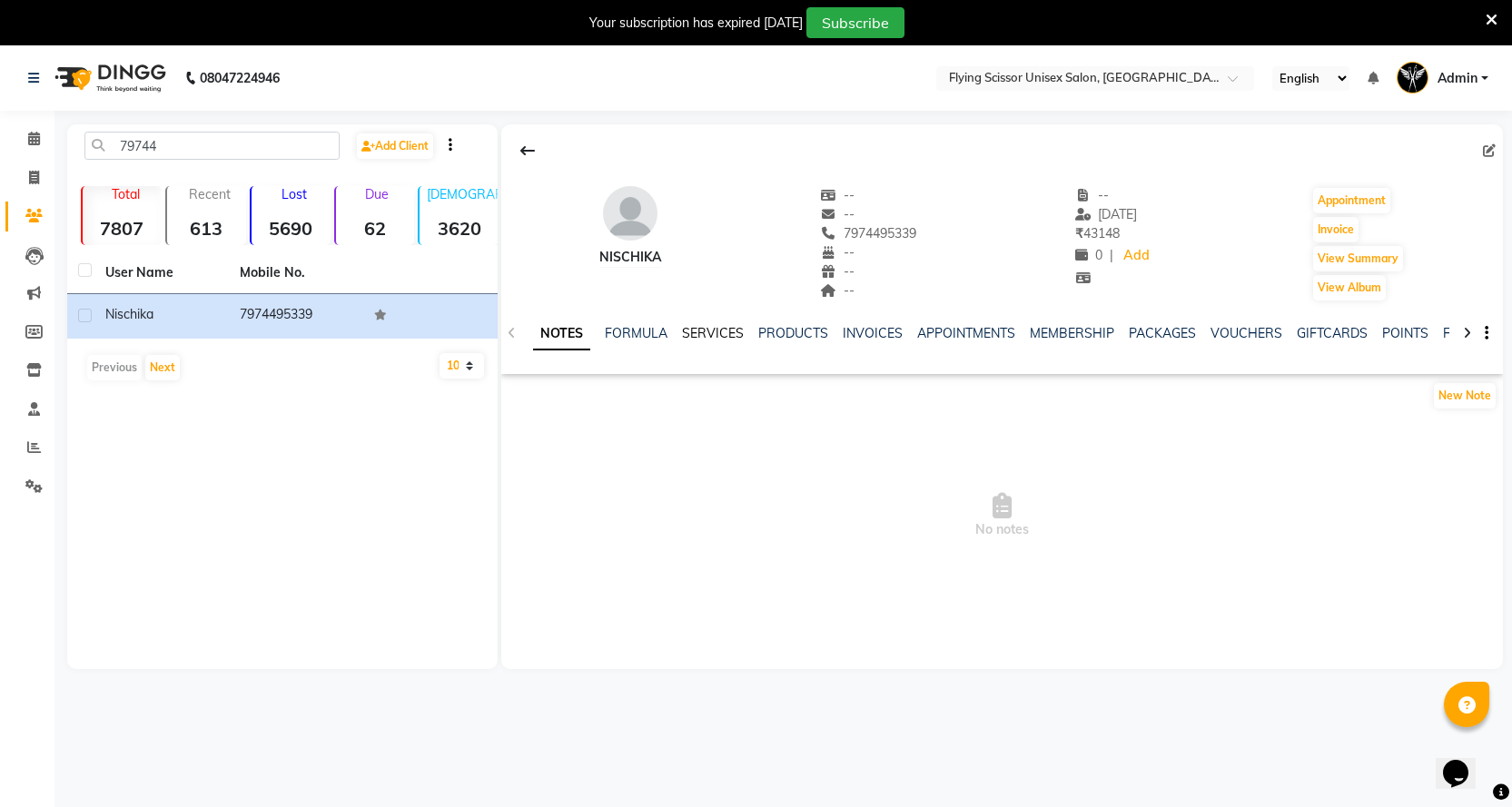
click at [683, 328] on link "SERVICES" at bounding box center [713, 333] width 62 height 17
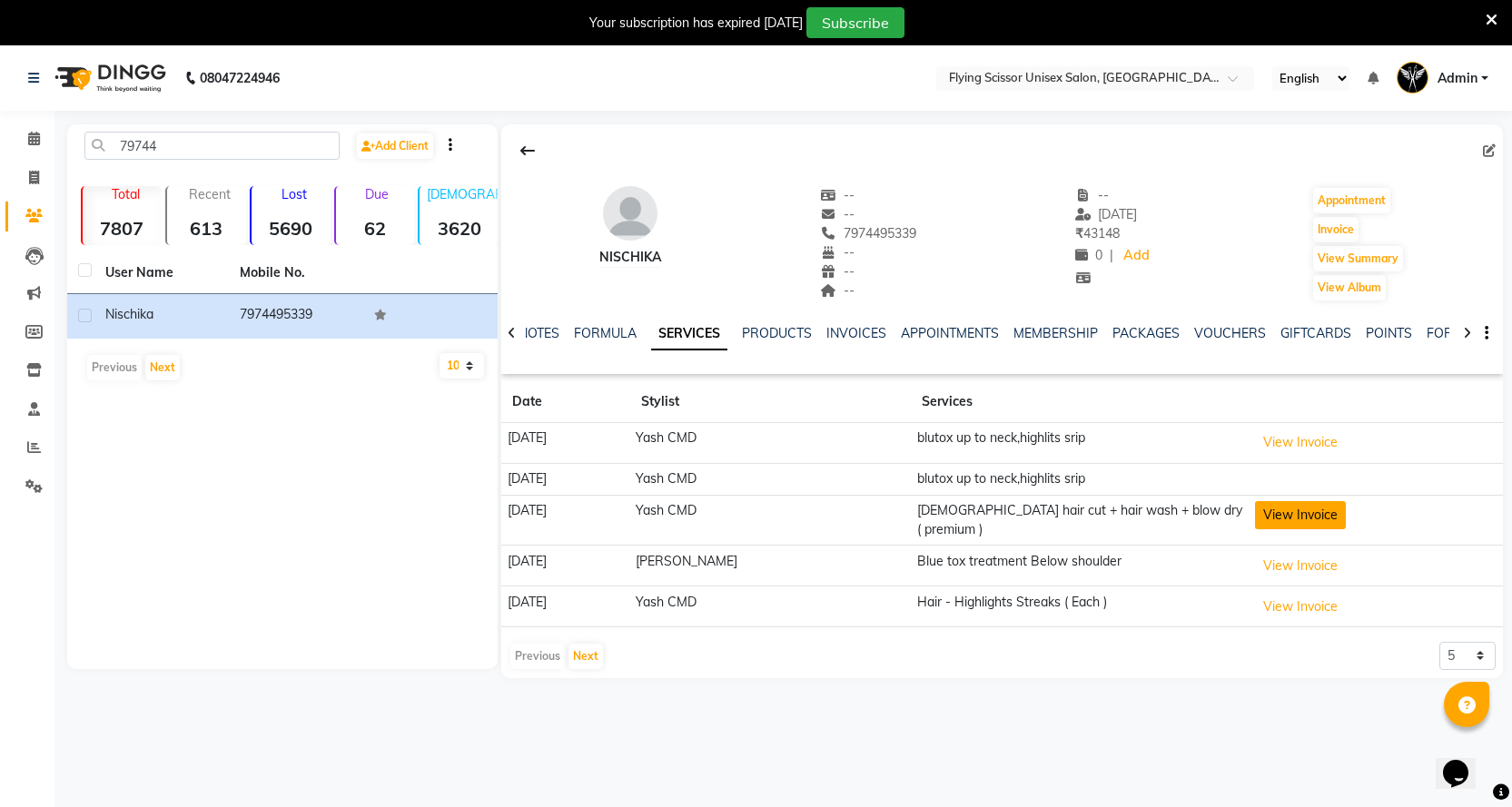
click at [1272, 525] on button "View Invoice" at bounding box center [1300, 515] width 91 height 28
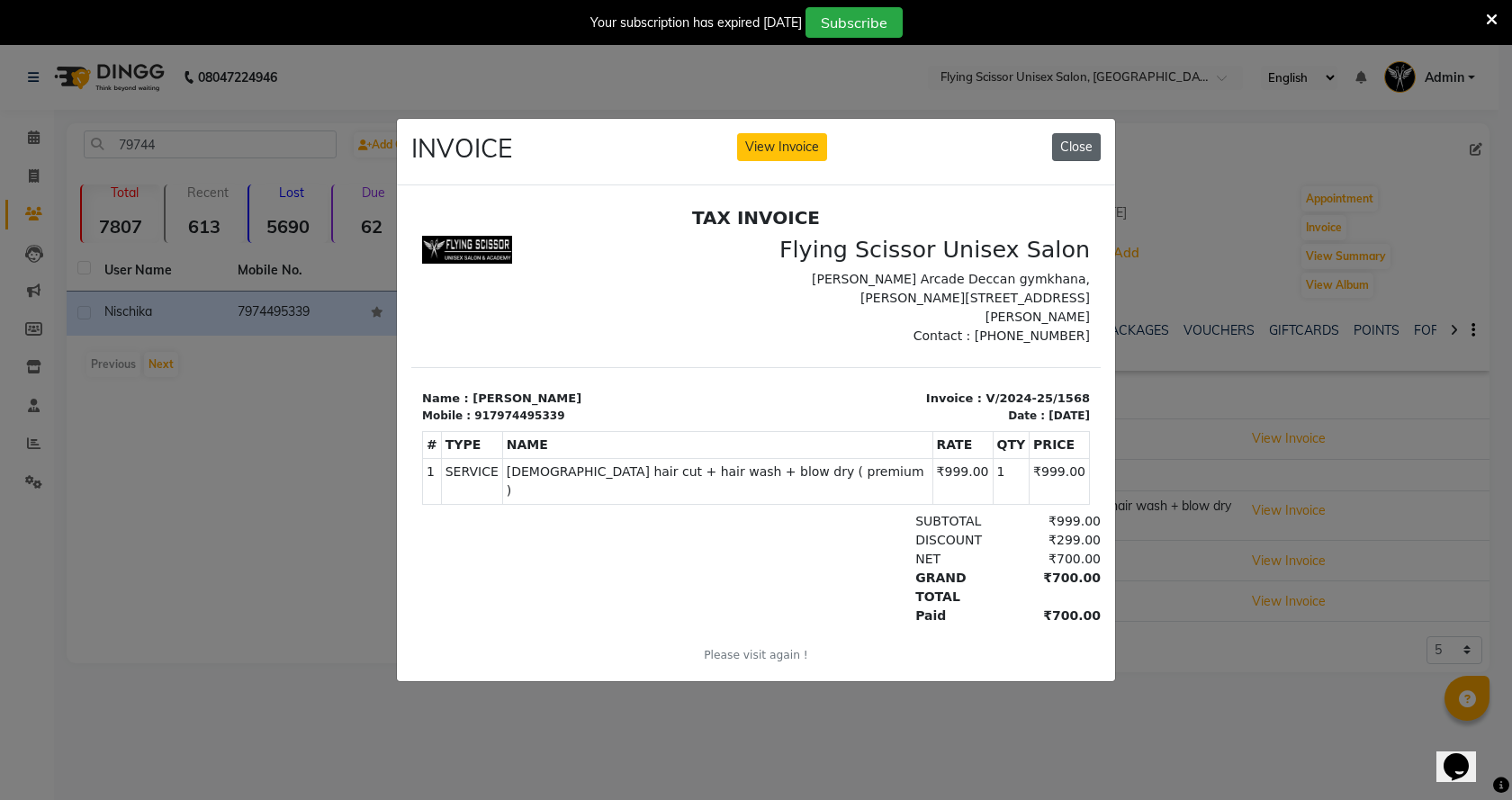
click at [1075, 149] on button "Close" at bounding box center [1076, 147] width 49 height 27
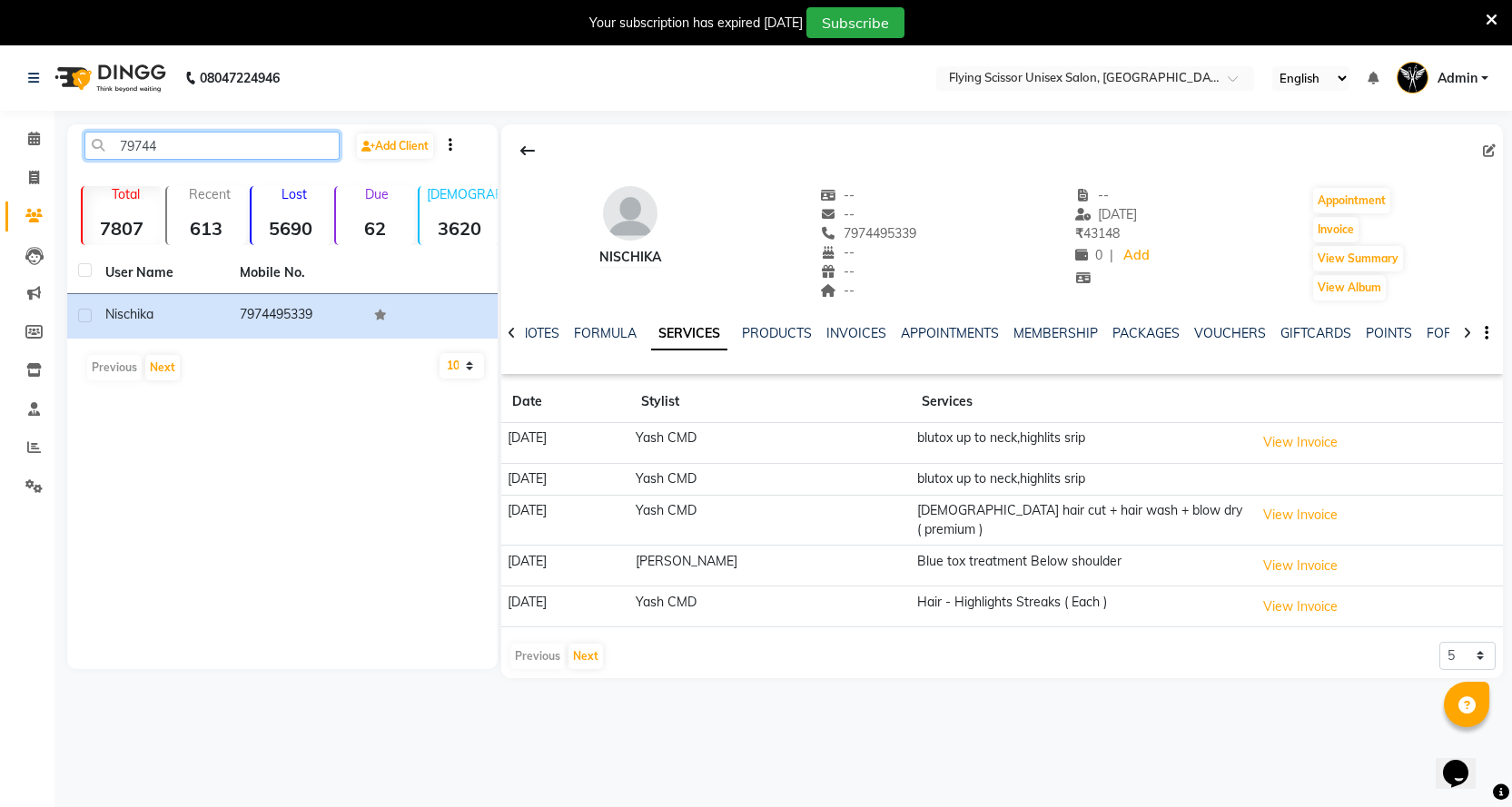
click at [217, 156] on input "79744" at bounding box center [212, 146] width 255 height 28
type input "7"
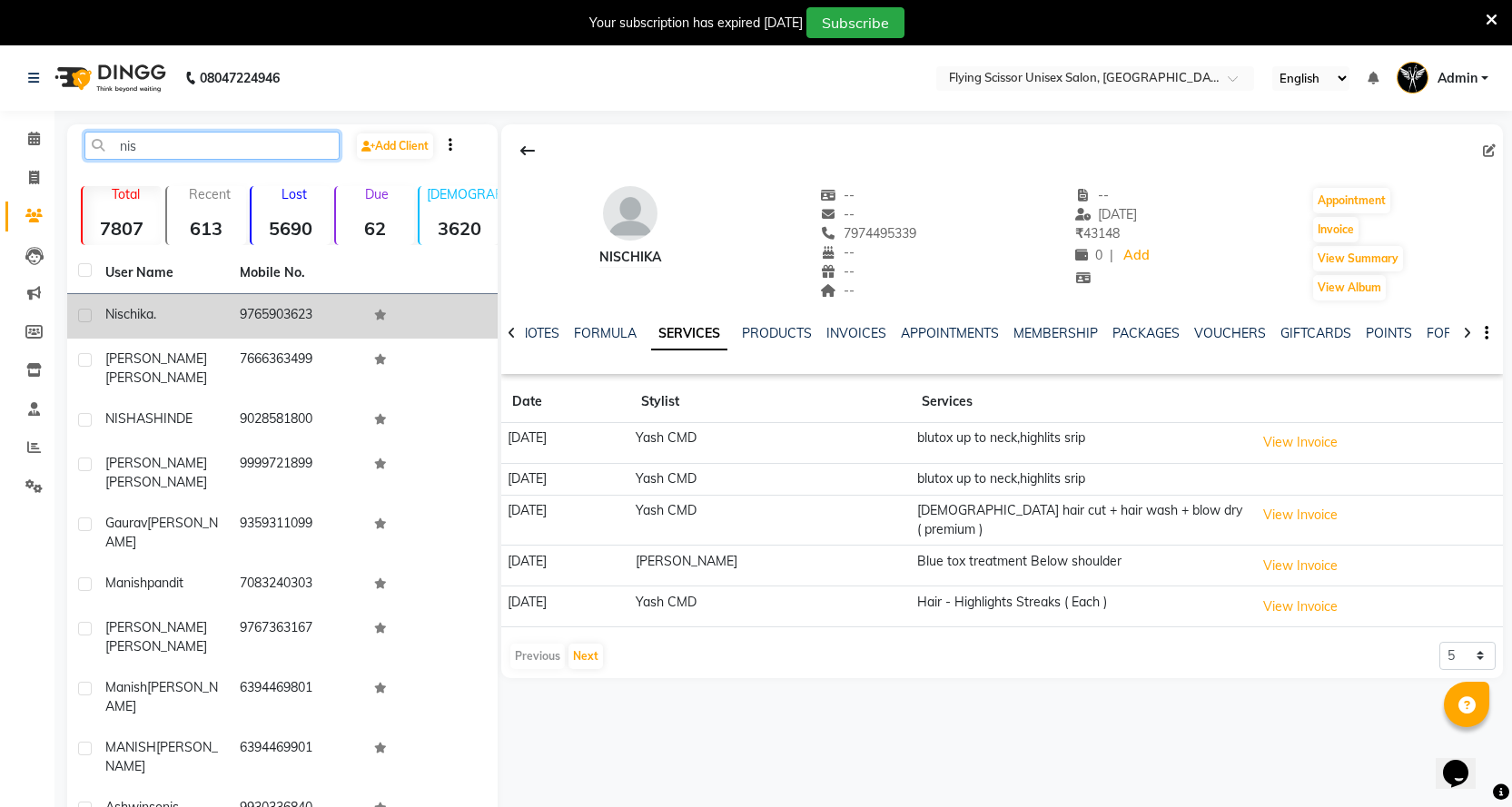
type input "nis"
drag, startPoint x: 211, startPoint y: 303, endPoint x: 246, endPoint y: 316, distance: 37.3
click at [211, 304] on td "nischika ." at bounding box center [162, 317] width 135 height 44
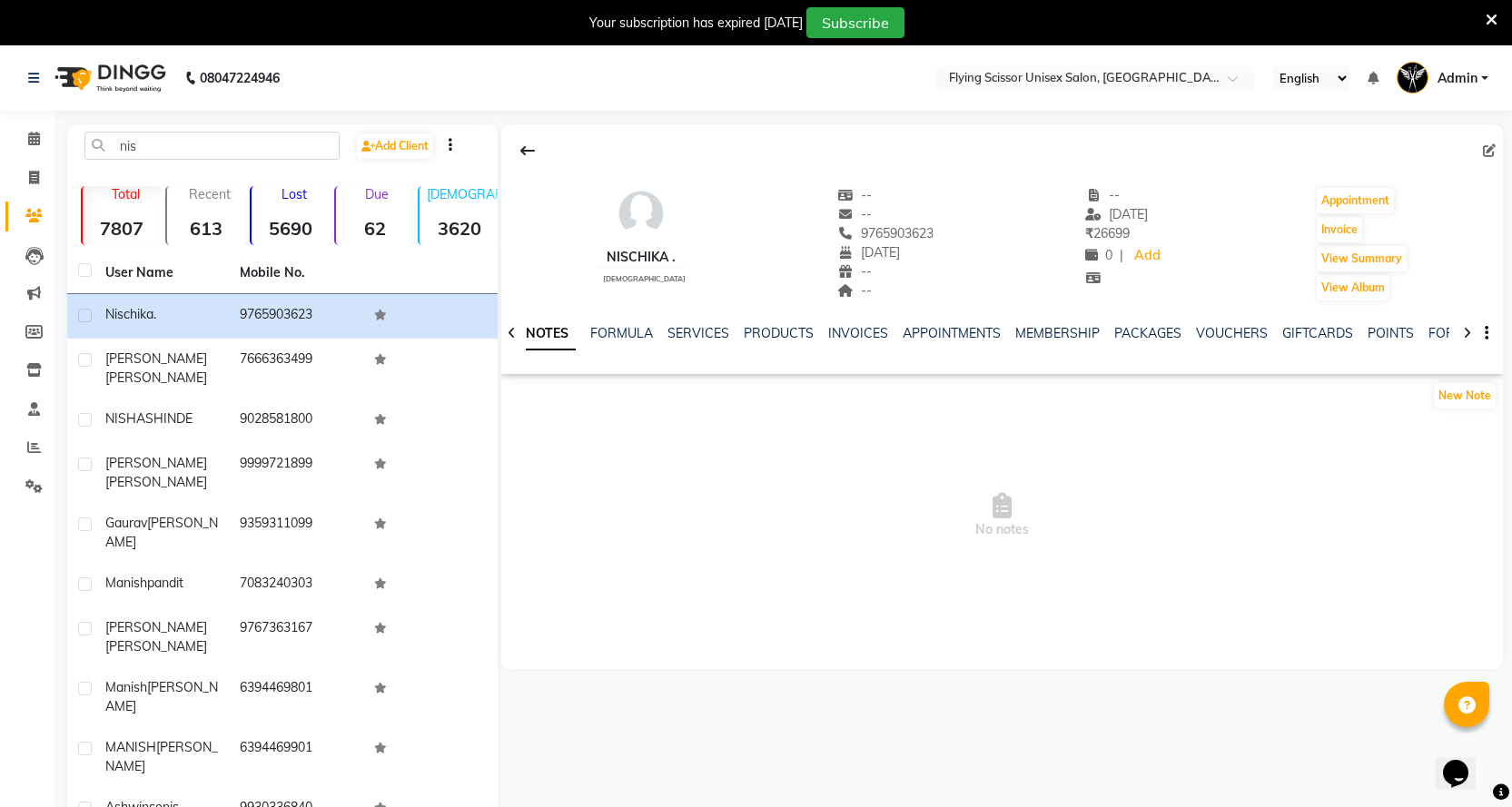
click at [693, 324] on div "SERVICES" at bounding box center [698, 333] width 62 height 19
click at [694, 324] on div "SERVICES" at bounding box center [698, 333] width 62 height 19
click at [694, 329] on link "SERVICES" at bounding box center [698, 333] width 62 height 17
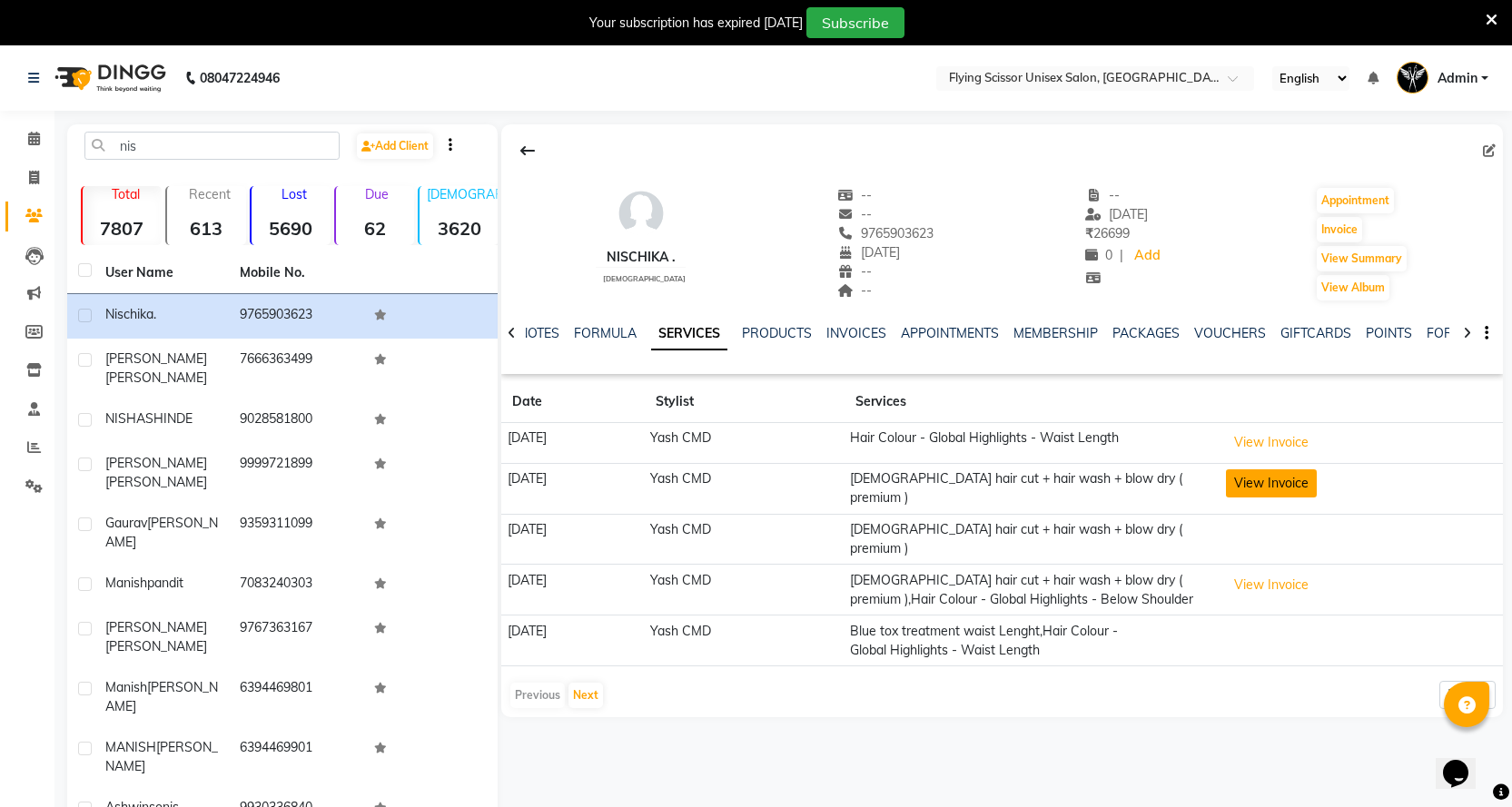
click at [1299, 491] on button "View Invoice" at bounding box center [1272, 483] width 91 height 28
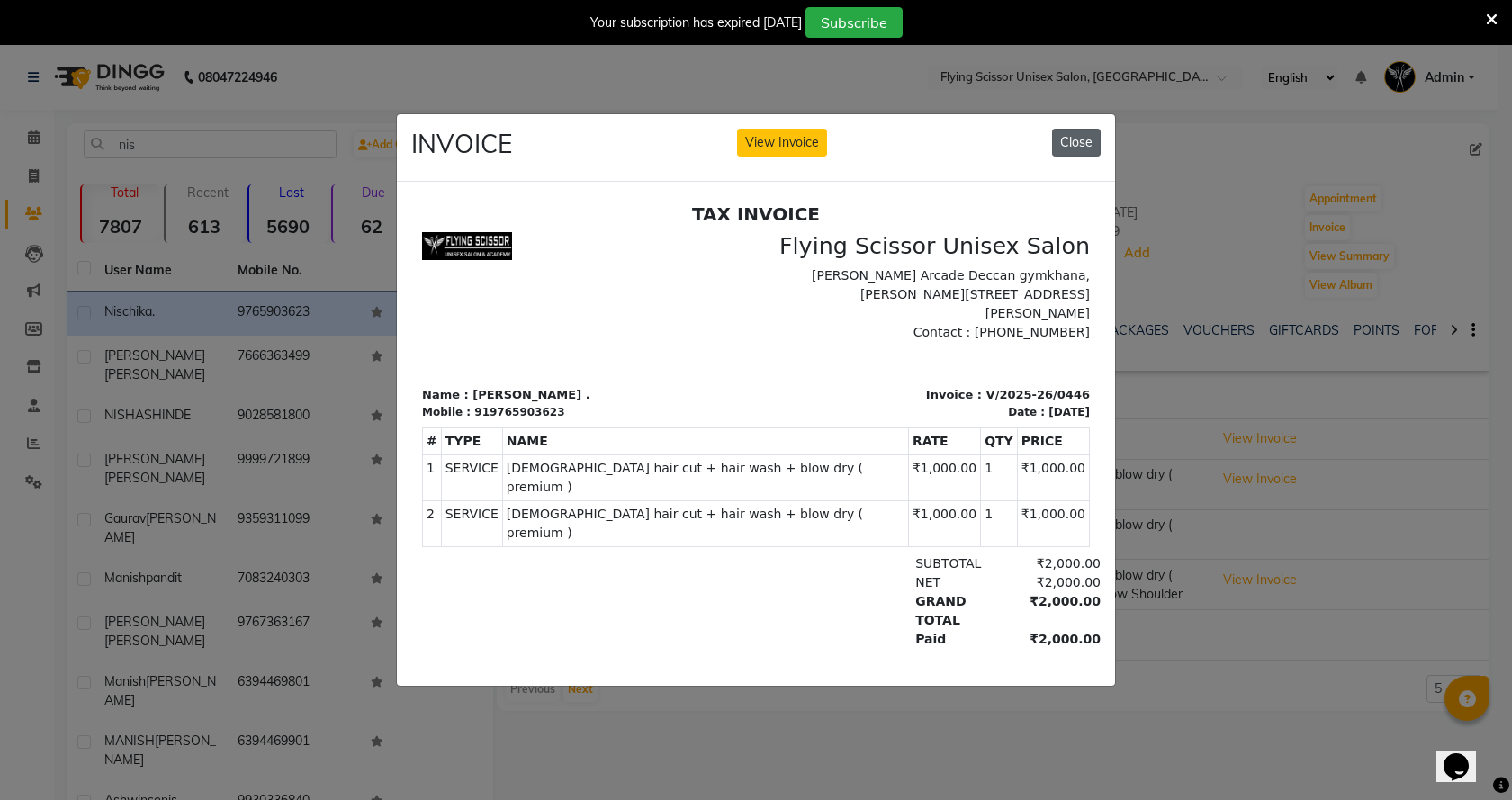
click at [1072, 133] on button "Close" at bounding box center [1076, 143] width 49 height 27
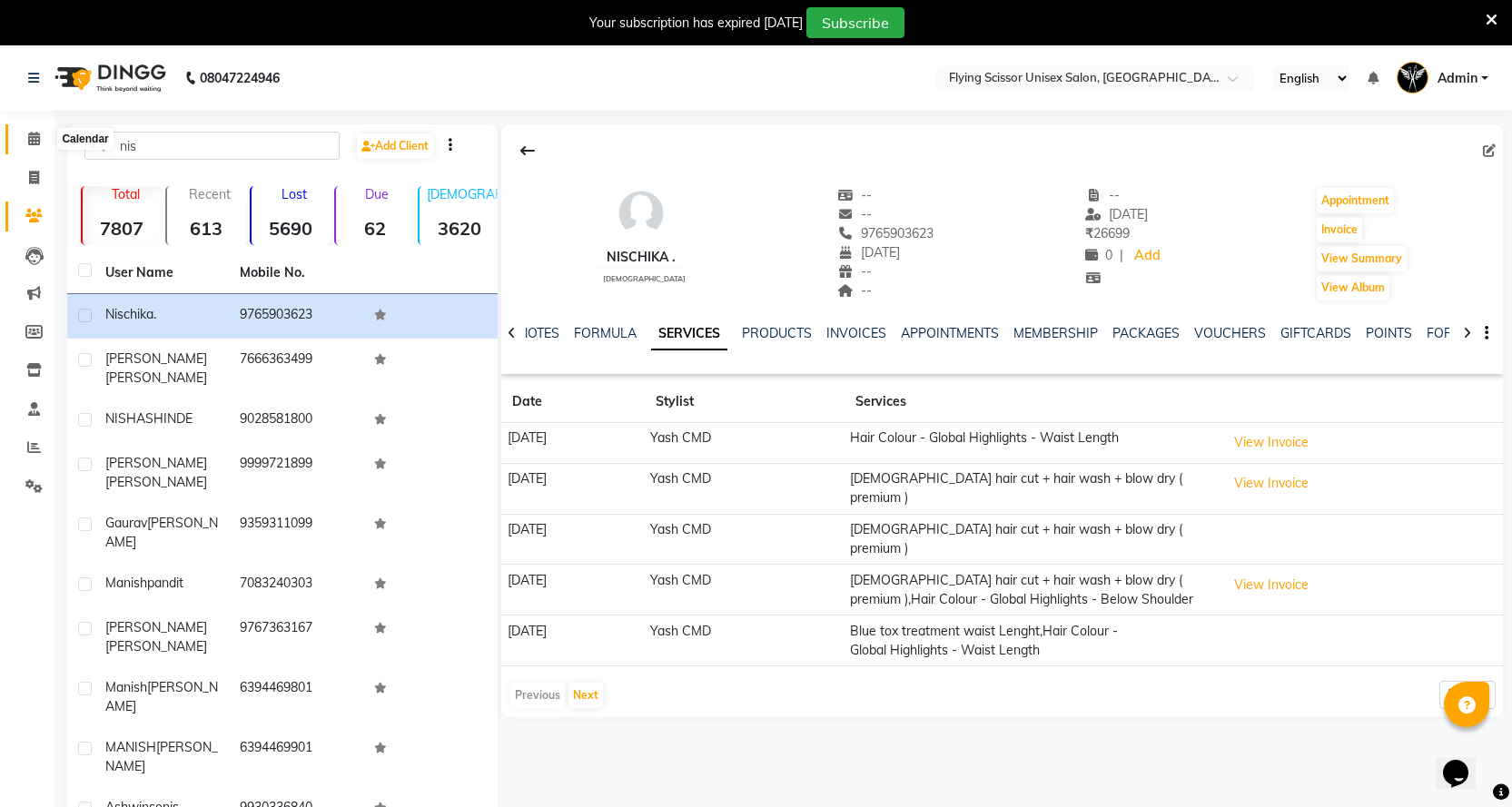
click at [30, 146] on span at bounding box center [34, 139] width 31 height 21
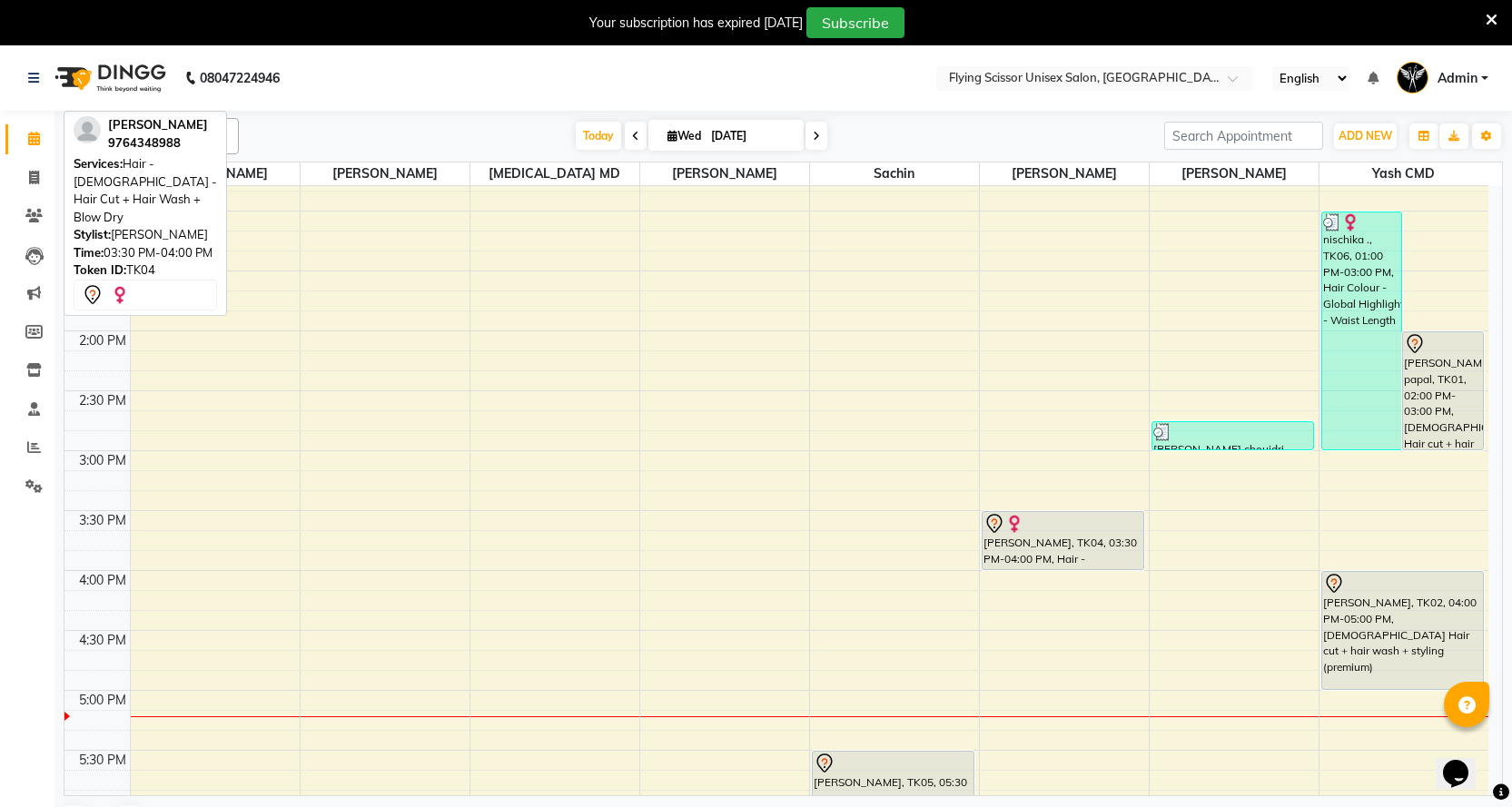
scroll to position [635, 0]
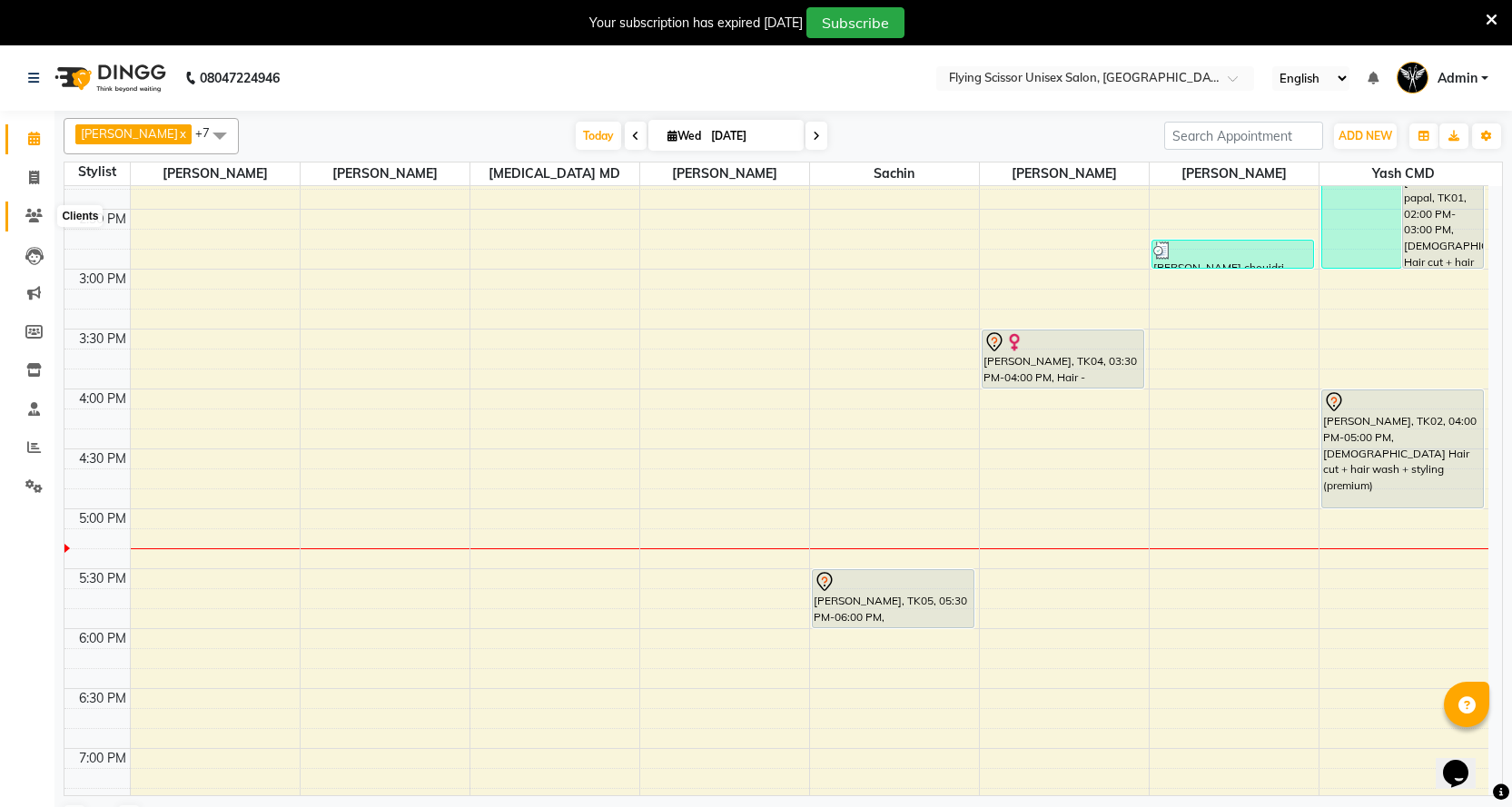
click at [27, 212] on icon at bounding box center [34, 215] width 18 height 14
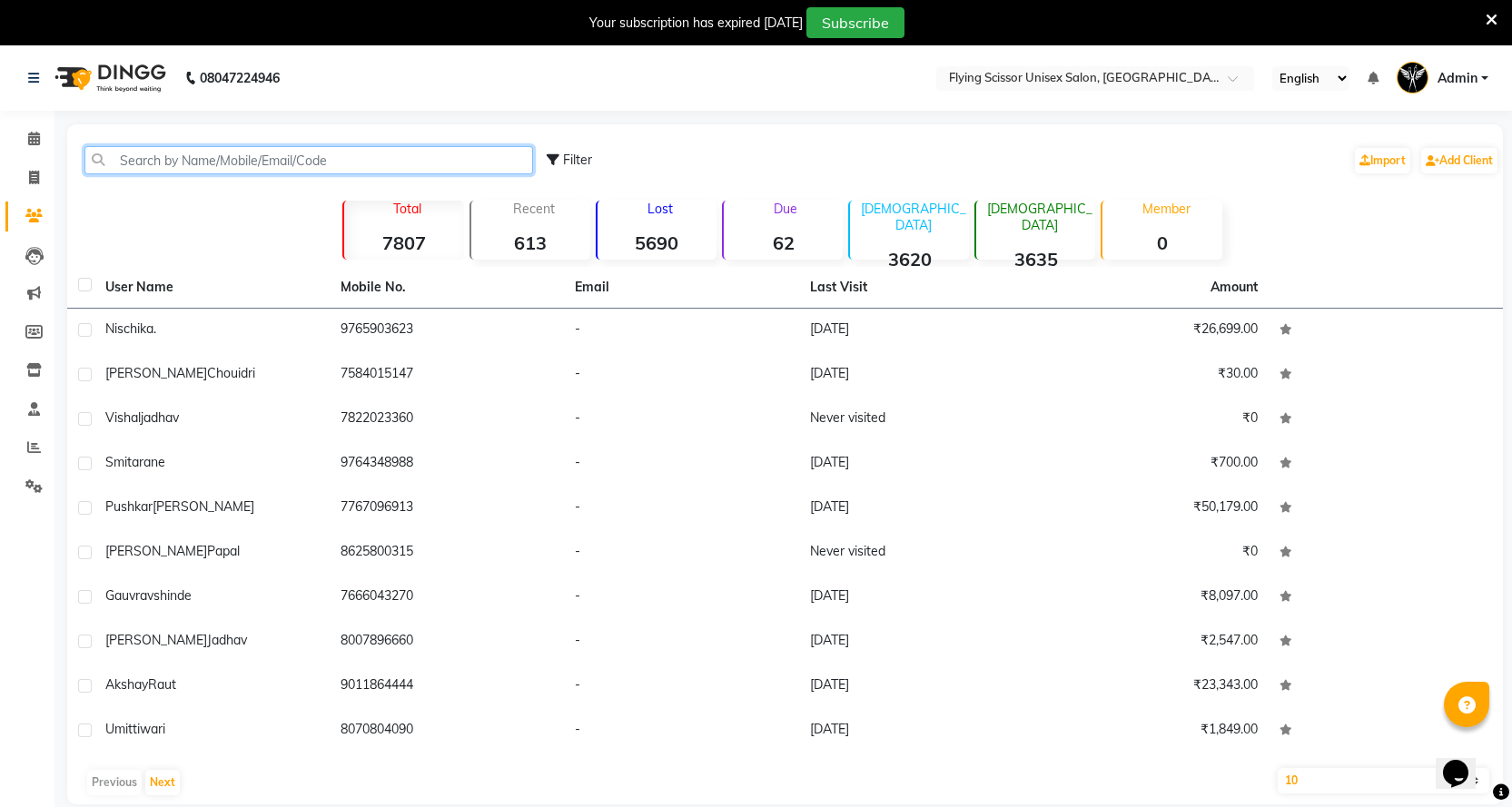
click at [166, 153] on input "text" at bounding box center [308, 160] width 449 height 28
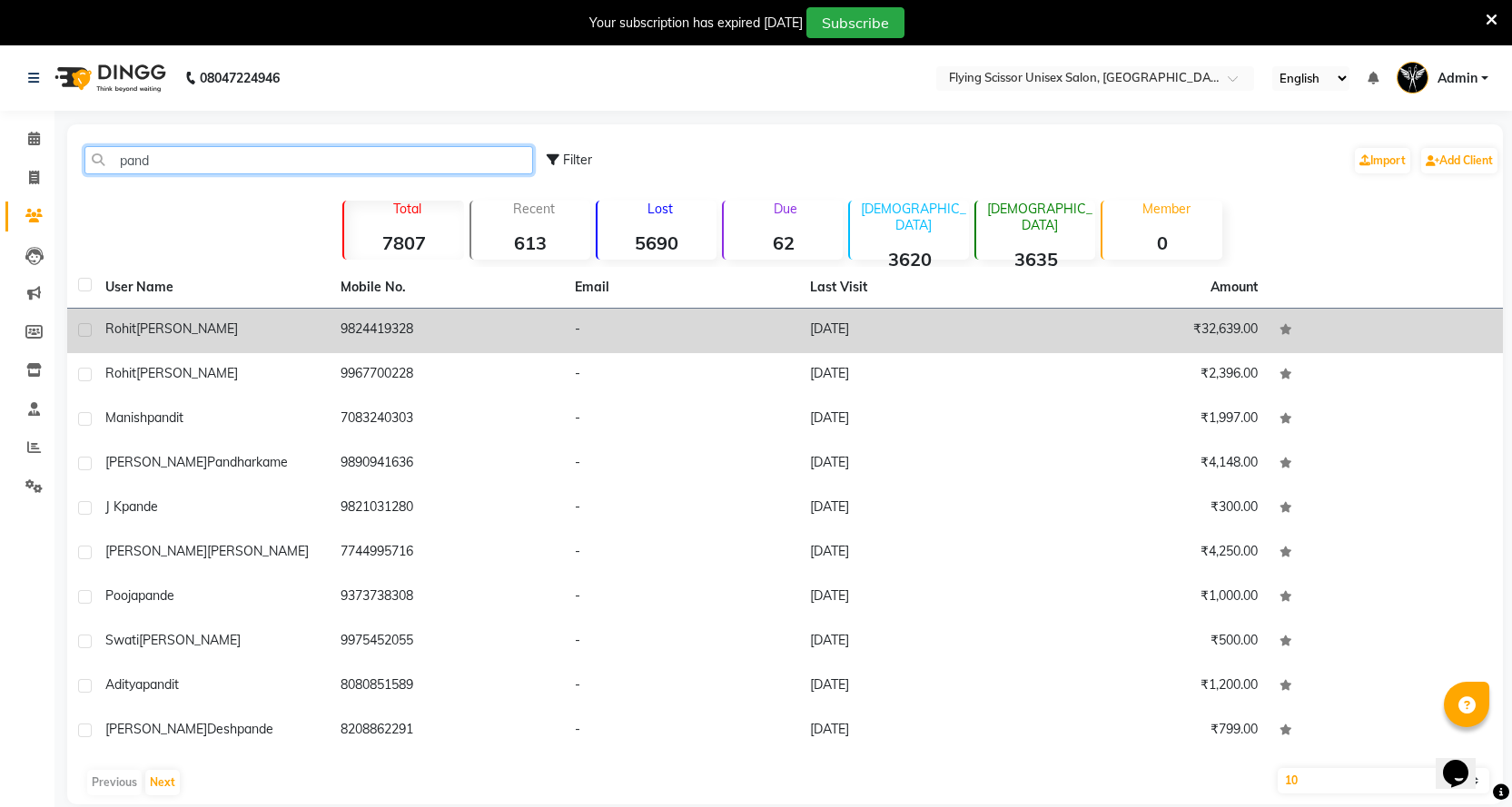
type input "pand"
drag, startPoint x: 333, startPoint y: 331, endPoint x: 468, endPoint y: 336, distance: 135.1
click at [468, 336] on td "9824419328" at bounding box center [447, 331] width 236 height 44
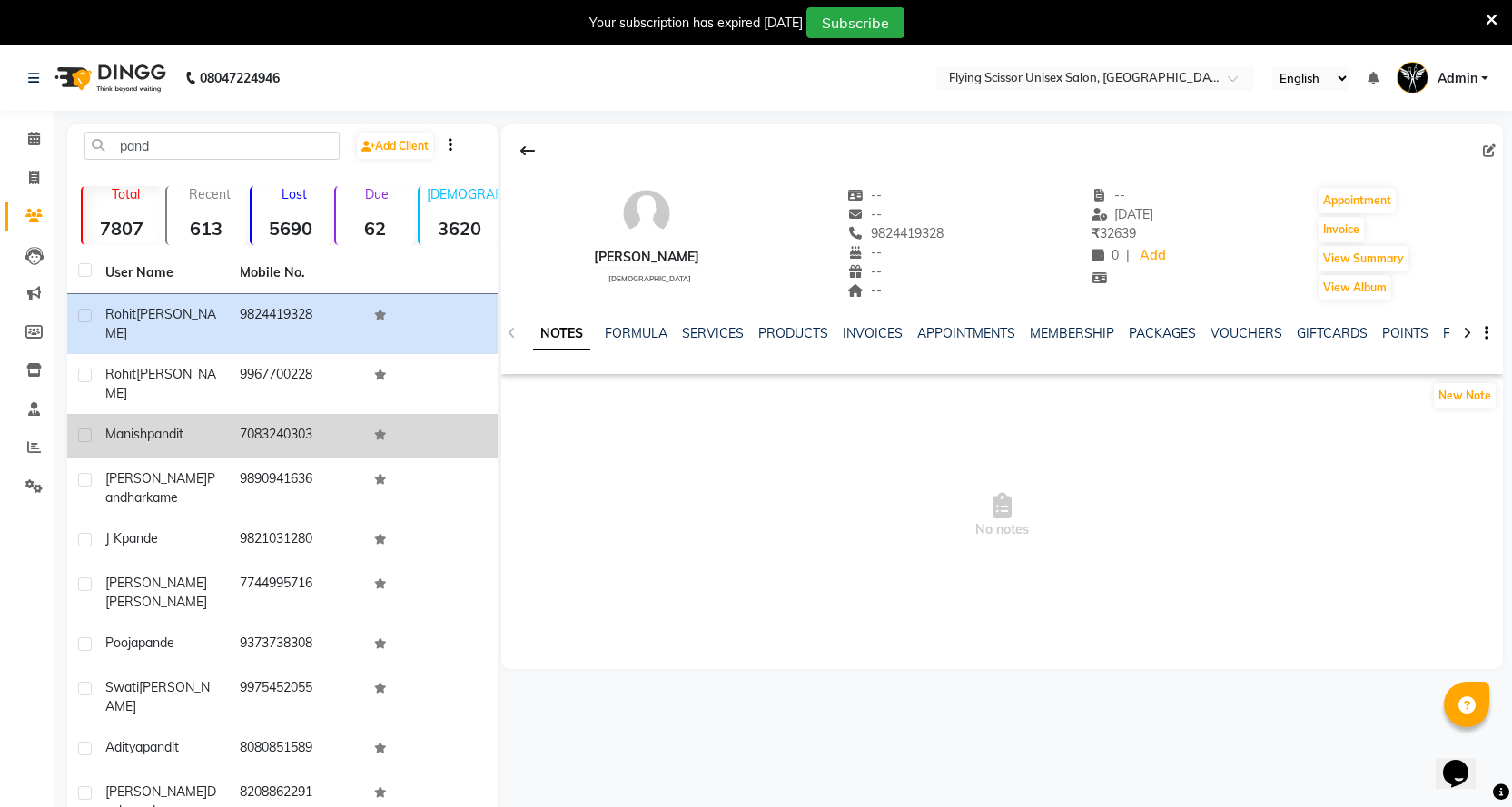
drag, startPoint x: 468, startPoint y: 336, endPoint x: 447, endPoint y: 390, distance: 57.9
click at [447, 414] on td at bounding box center [430, 436] width 135 height 44
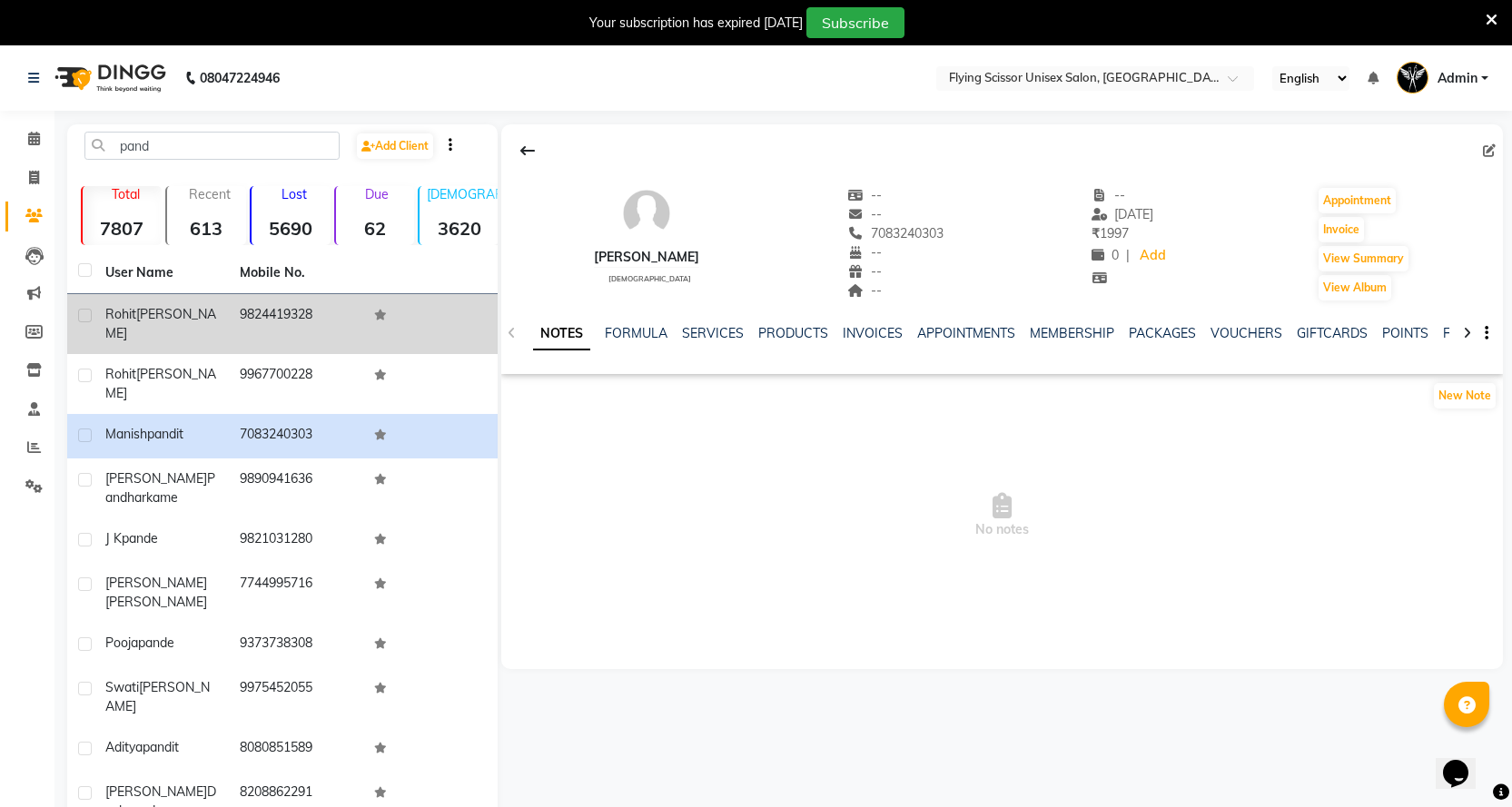
drag, startPoint x: 236, startPoint y: 312, endPoint x: 337, endPoint y: 317, distance: 101.1
click at [327, 317] on td "9824419328" at bounding box center [296, 324] width 135 height 60
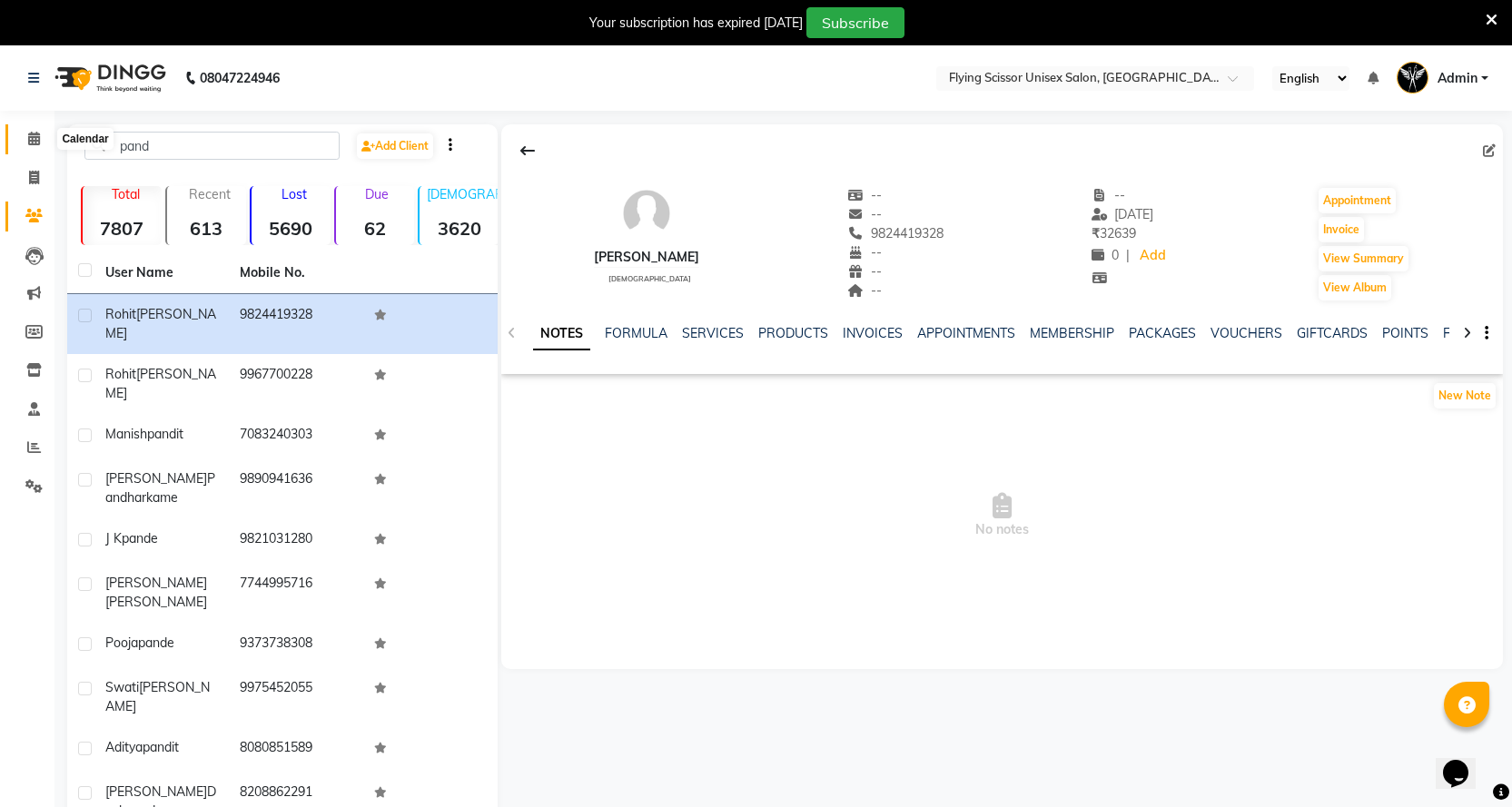
click at [31, 138] on icon at bounding box center [33, 139] width 12 height 14
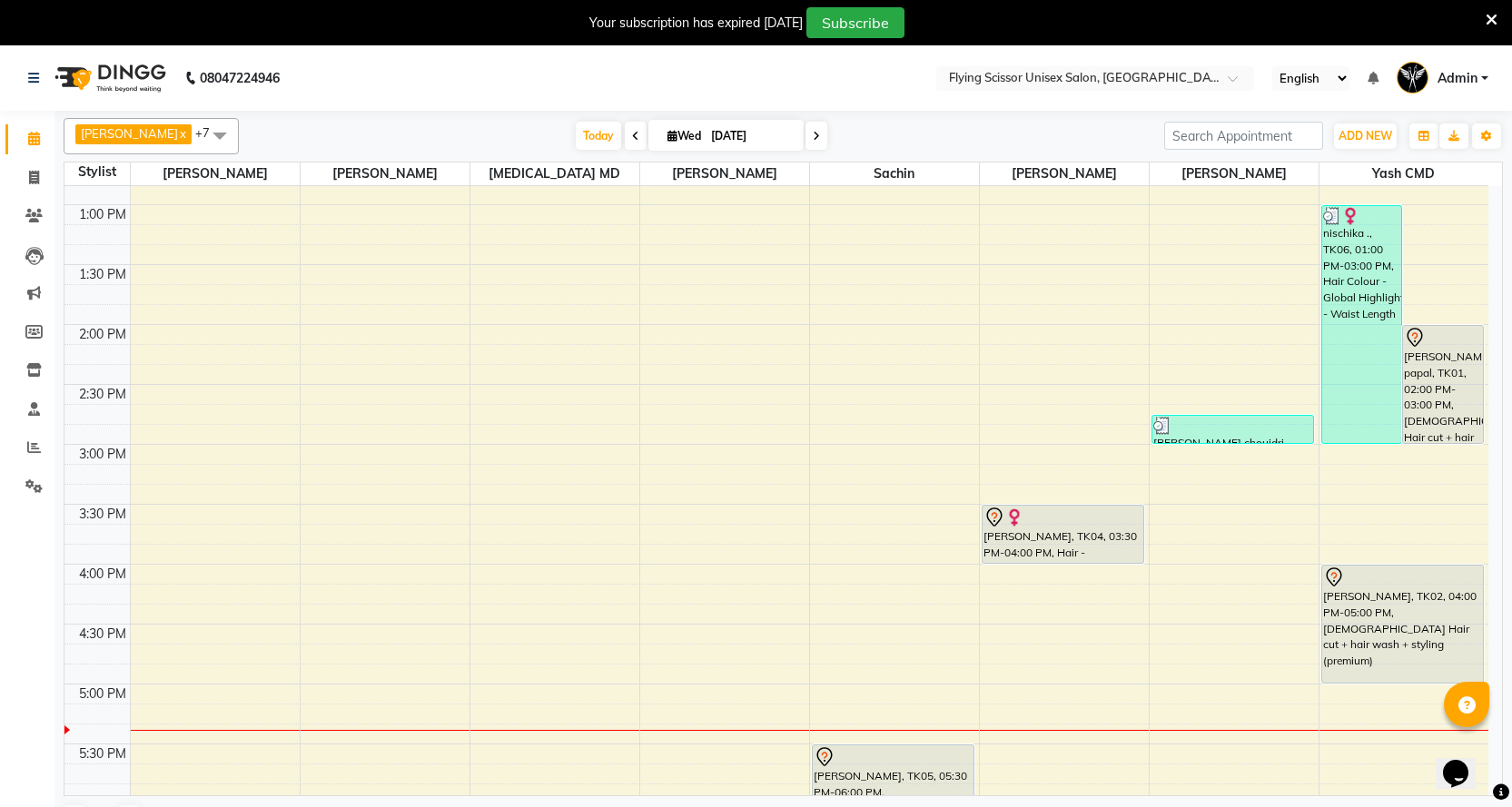
scroll to position [727, 0]
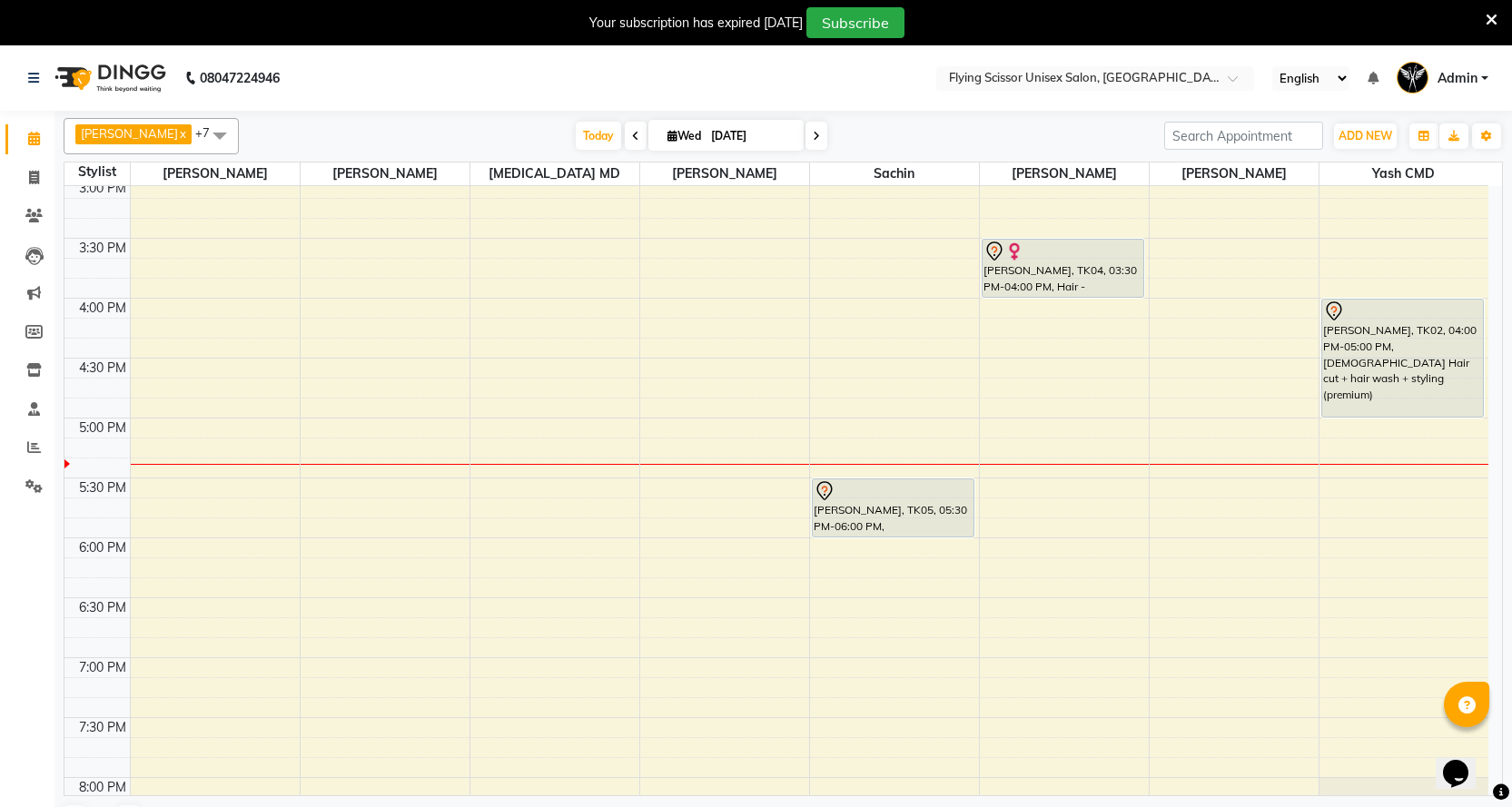
click at [1345, 463] on div "9:00 AM 9:30 AM 10:00 AM 10:30 AM 11:00 AM 11:30 AM 12:00 PM 12:30 PM 1:00 PM 1…" at bounding box center [777, 238] width 1424 height 1558
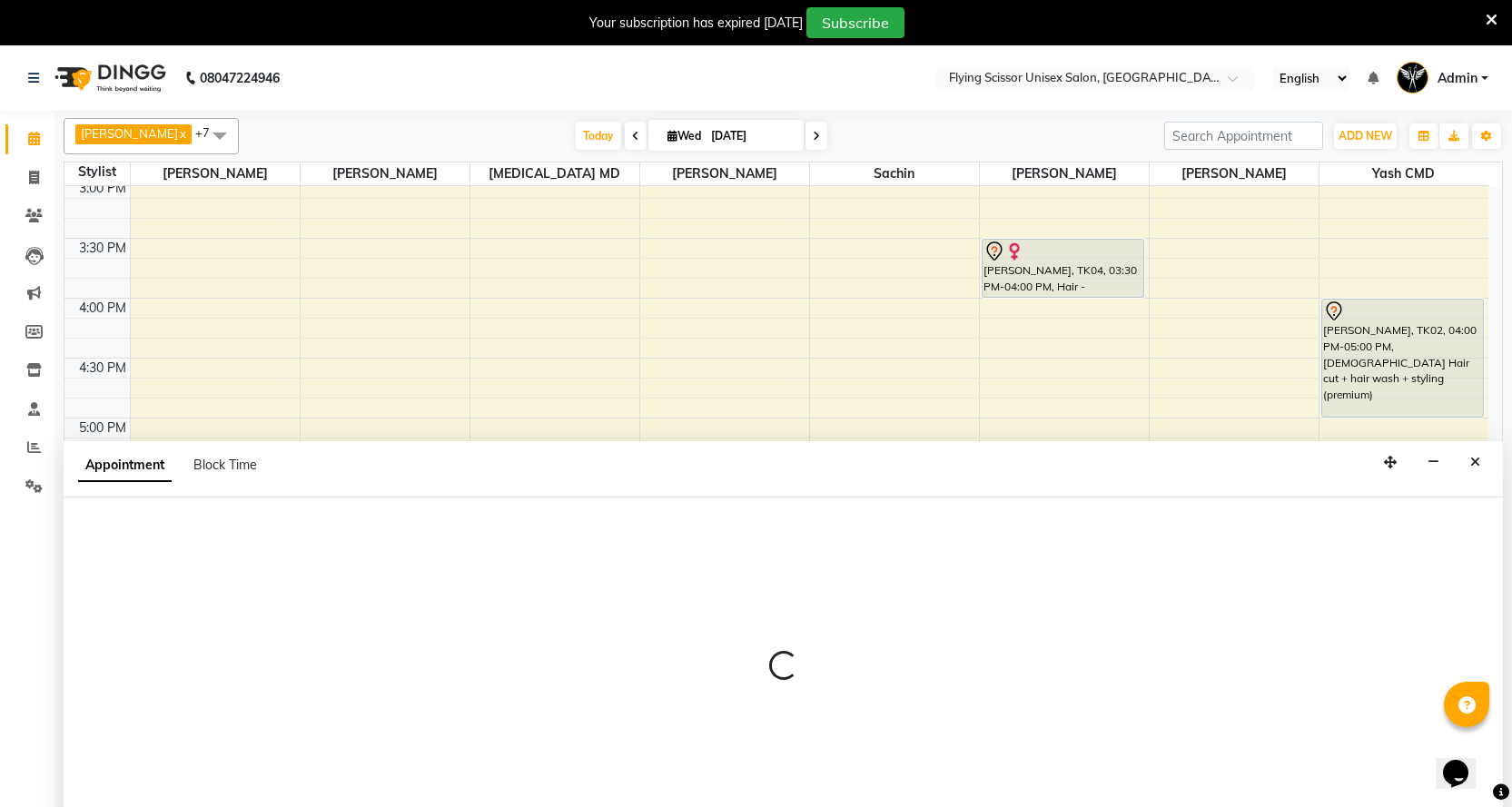
scroll to position [24, 0]
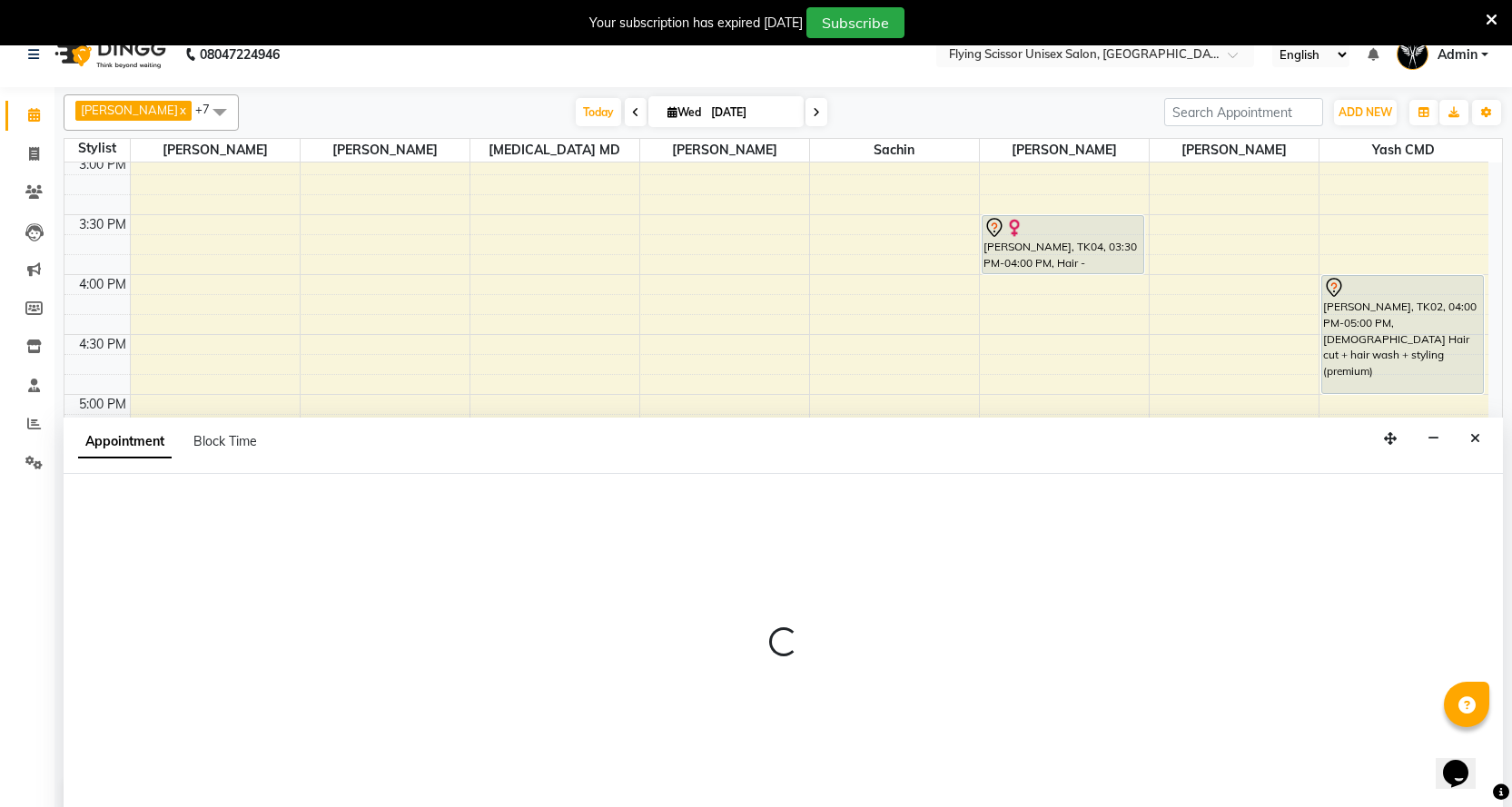
select select "1679"
select select "1035"
select select "tentative"
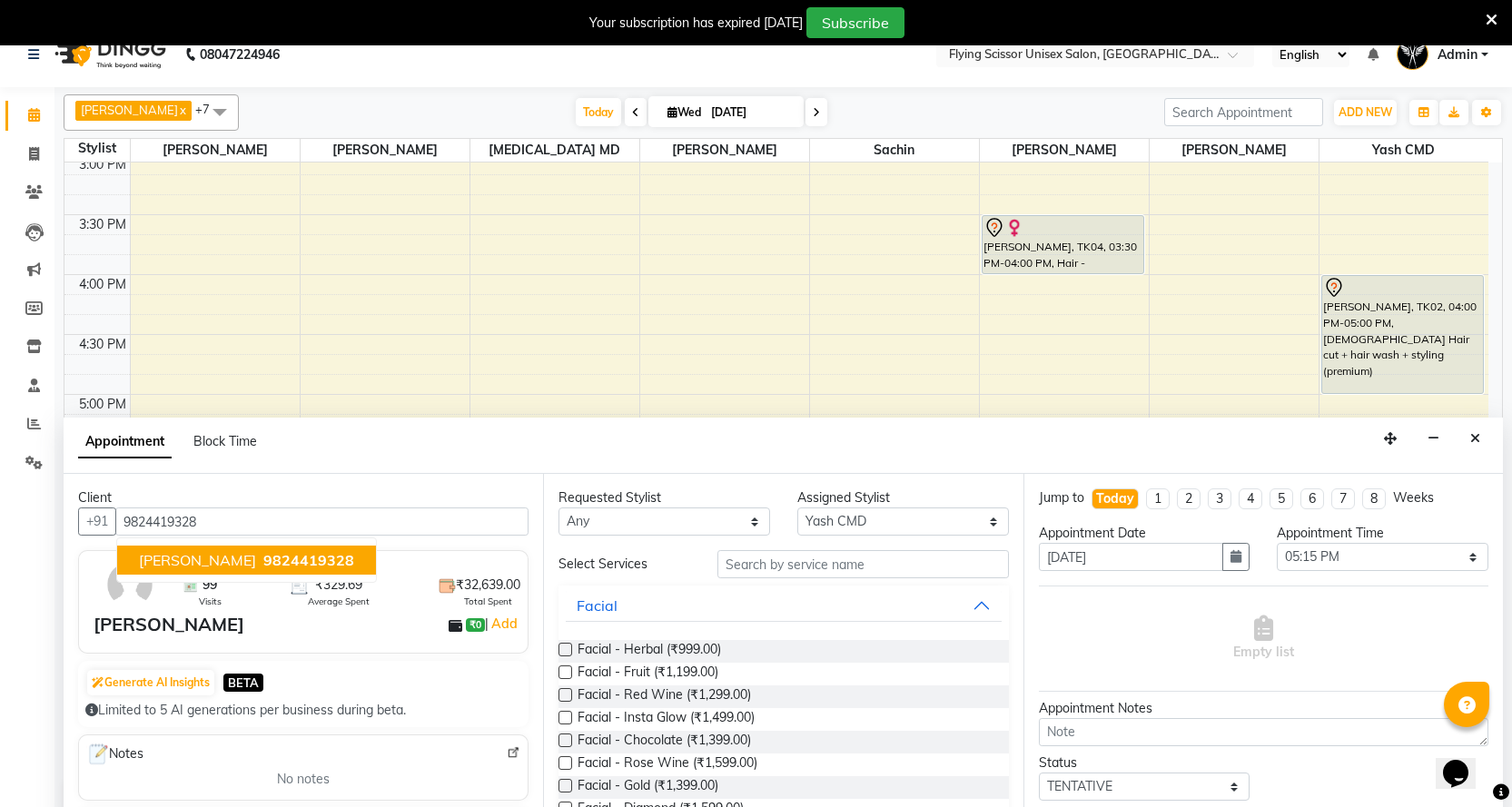
type input "9824419328"
click at [780, 565] on input "text" at bounding box center [863, 564] width 291 height 28
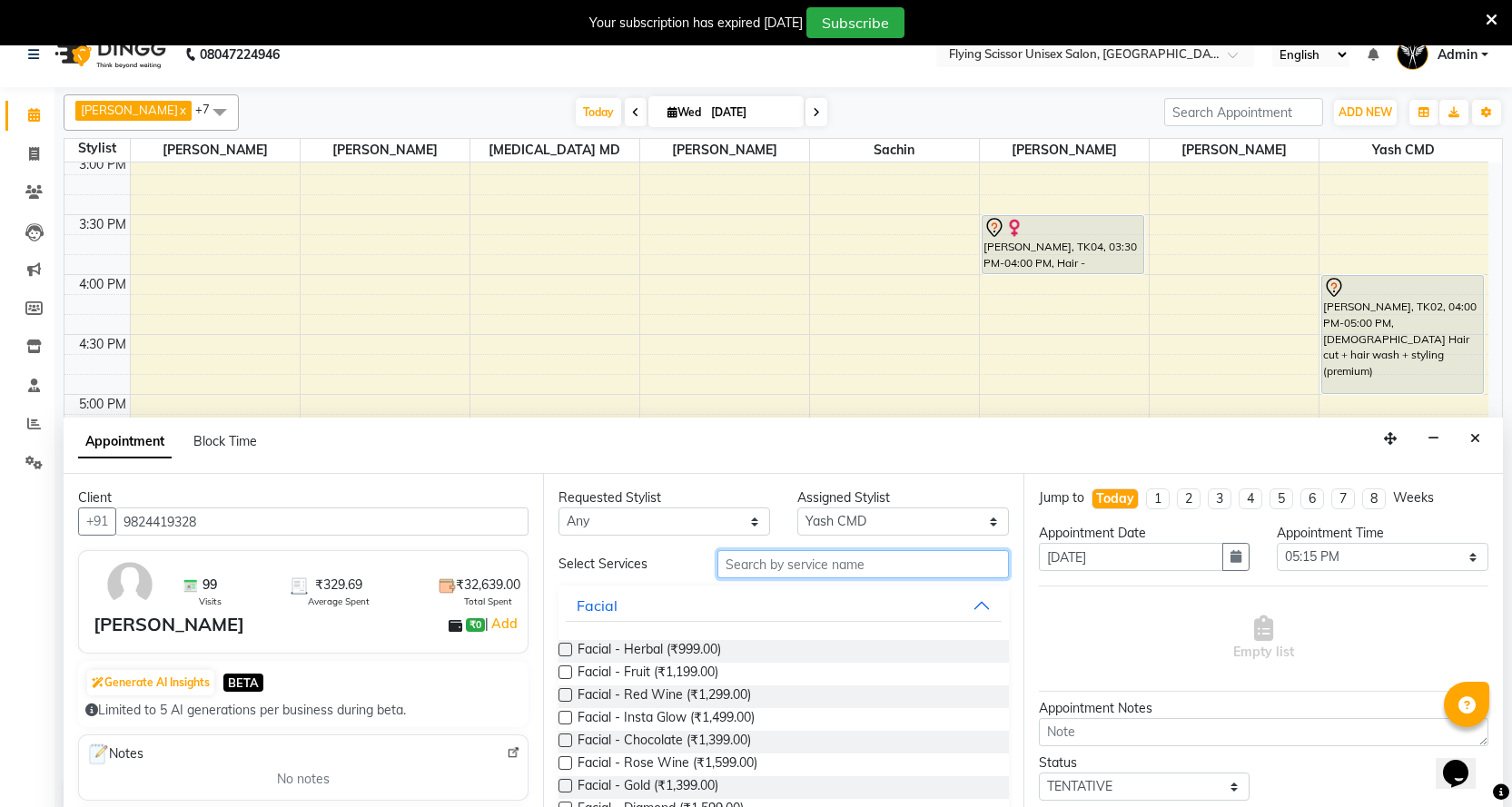
type input "1"
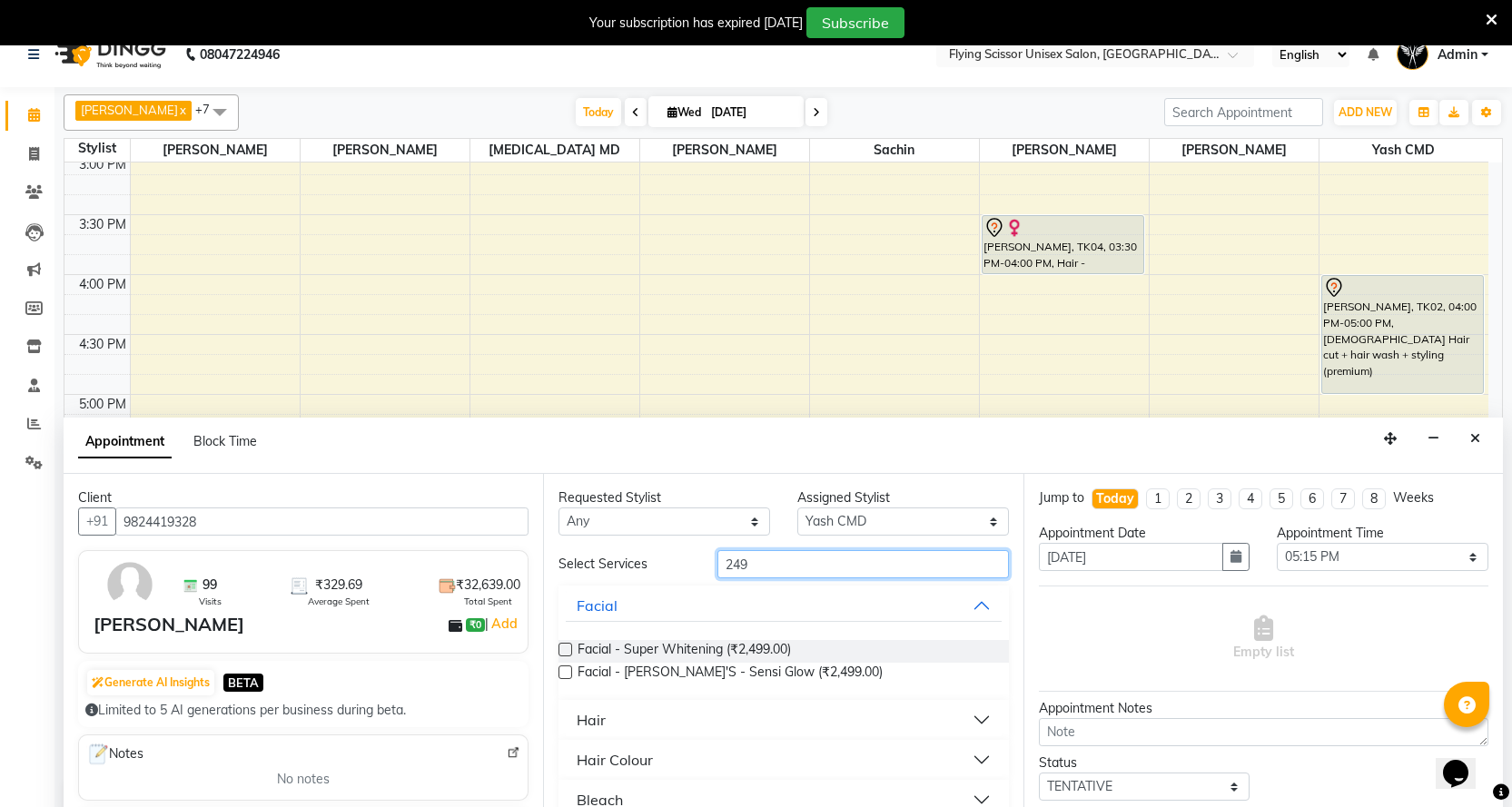
type input "249"
click at [629, 724] on button "Hair" at bounding box center [783, 719] width 435 height 32
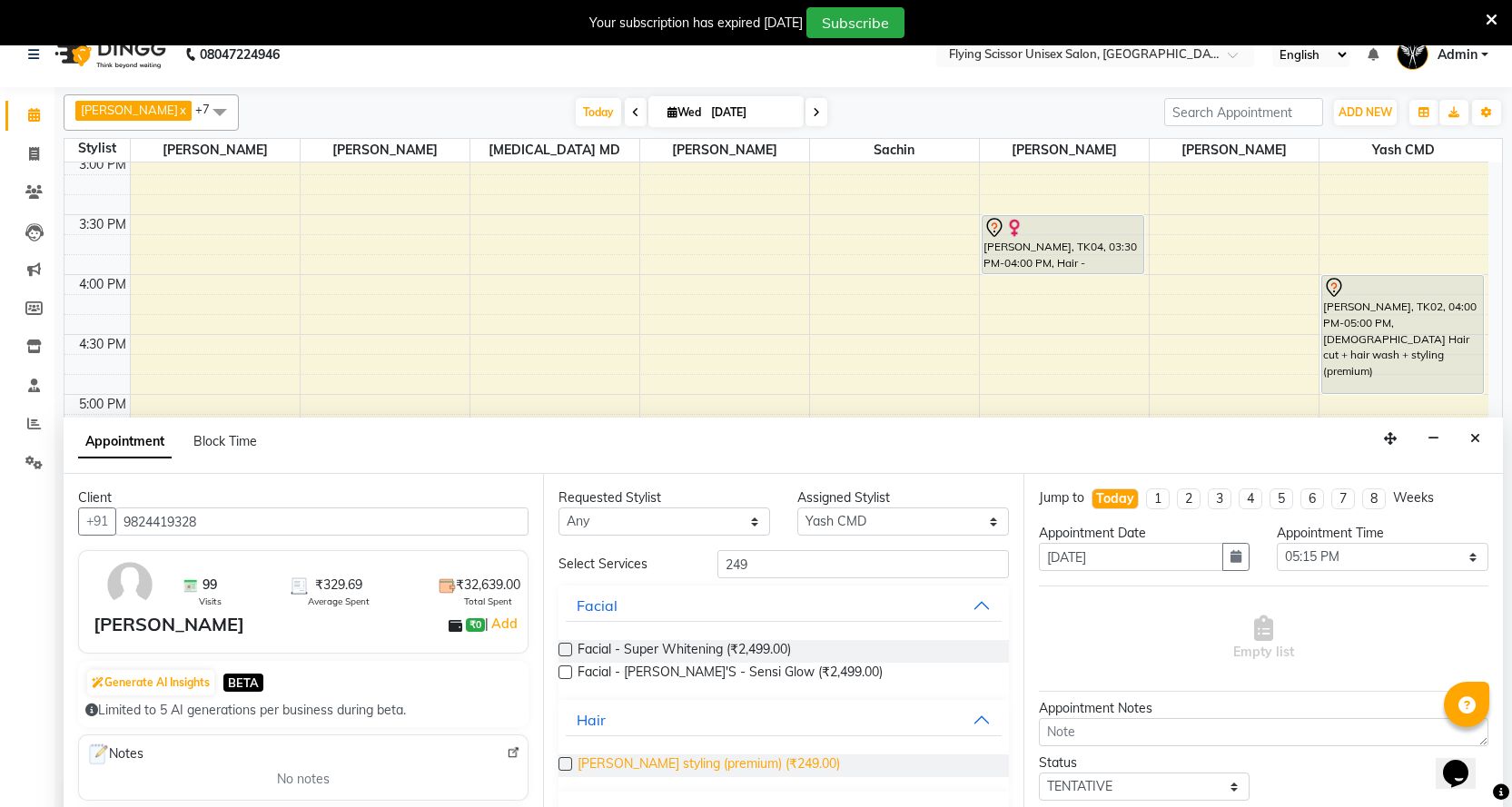
click at [629, 763] on span "beard styling (premium) (₹249.00)" at bounding box center [708, 765] width 262 height 23
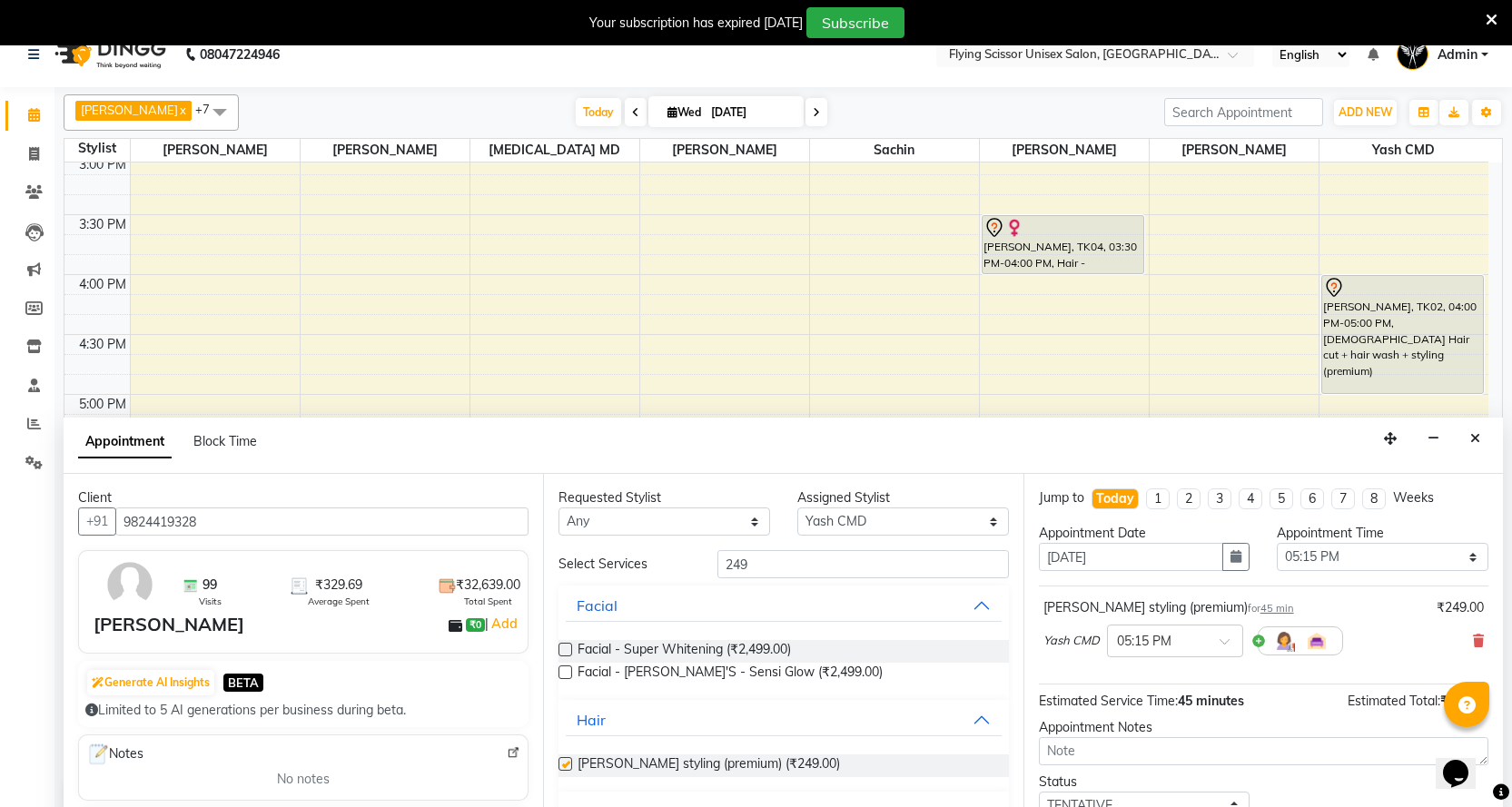
checkbox input "false"
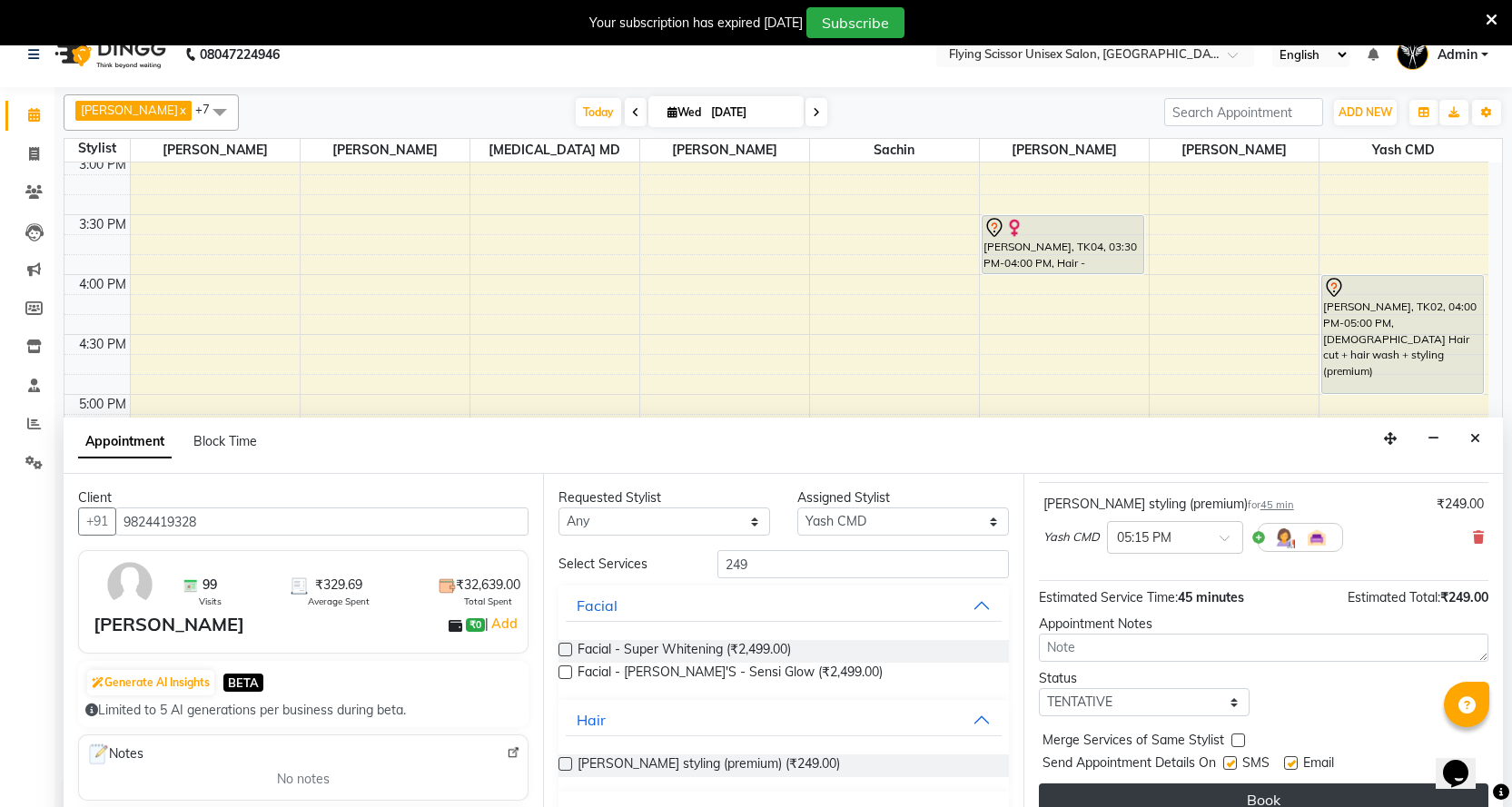
scroll to position [108, 0]
click at [1096, 781] on button "Book" at bounding box center [1264, 795] width 450 height 32
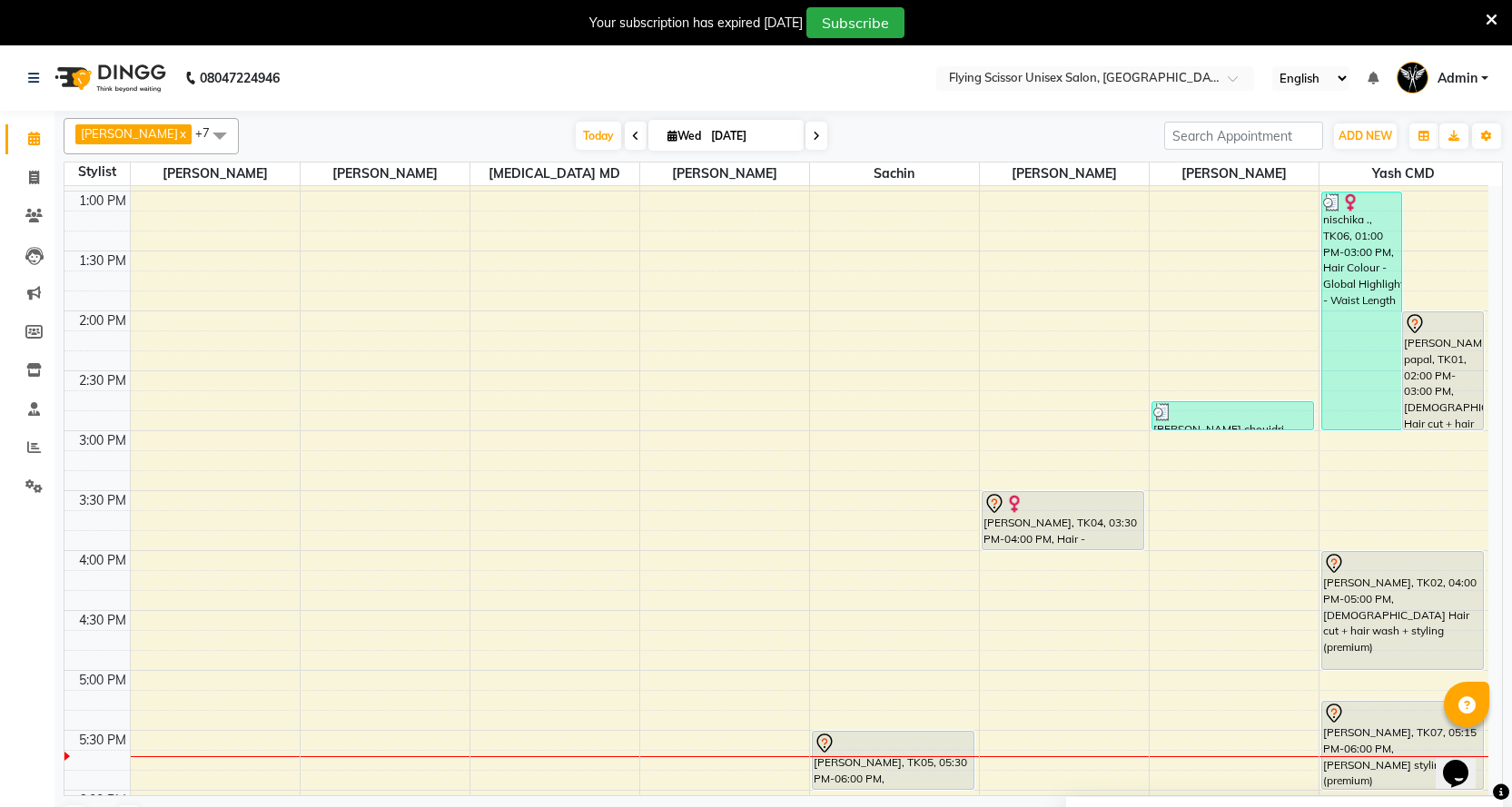
scroll to position [454, 0]
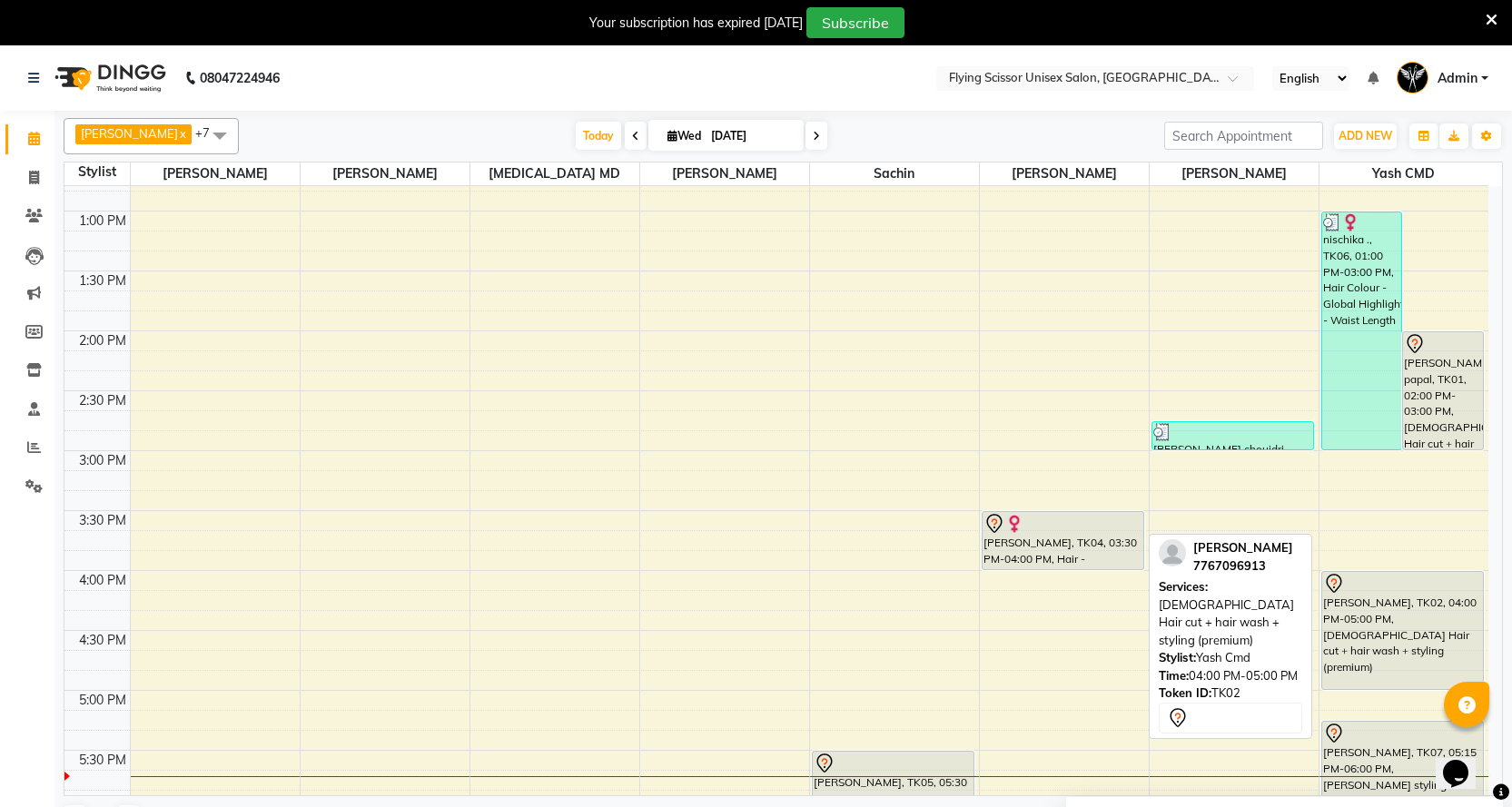
click at [1427, 580] on div at bounding box center [1403, 584] width 160 height 22
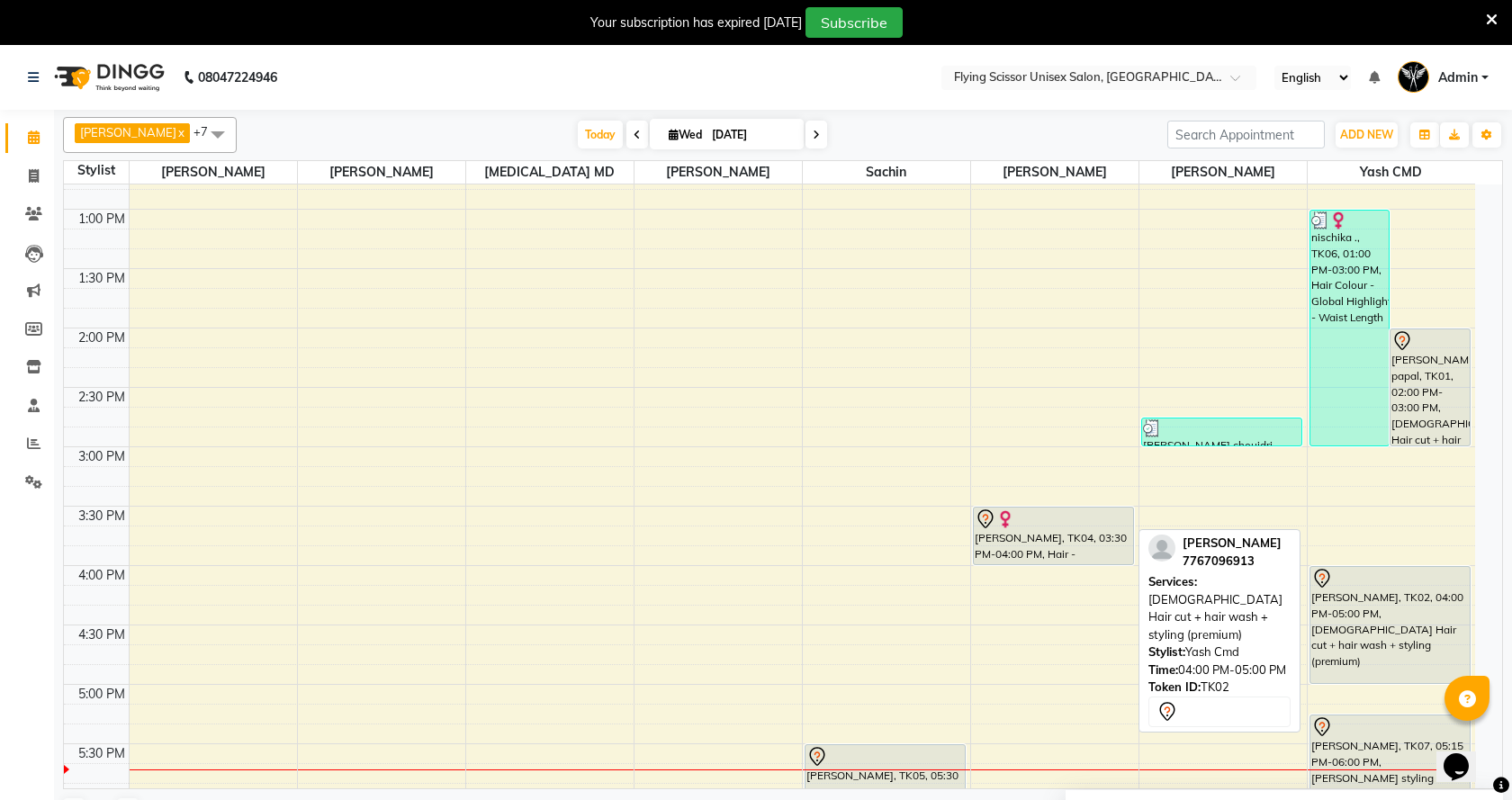
select select "7"
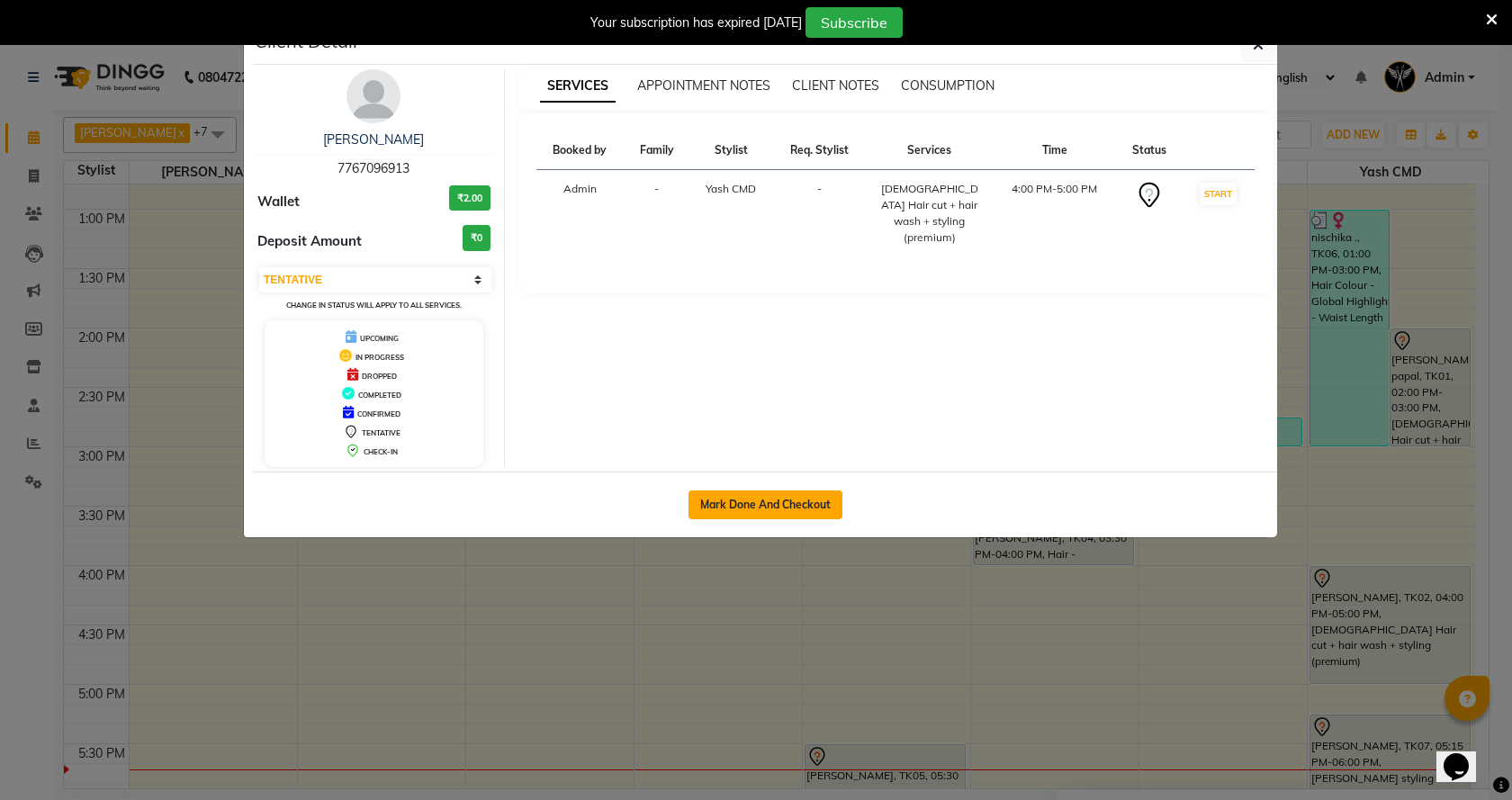
click at [766, 492] on button "Mark Done And Checkout" at bounding box center [765, 504] width 154 height 28
select select "service"
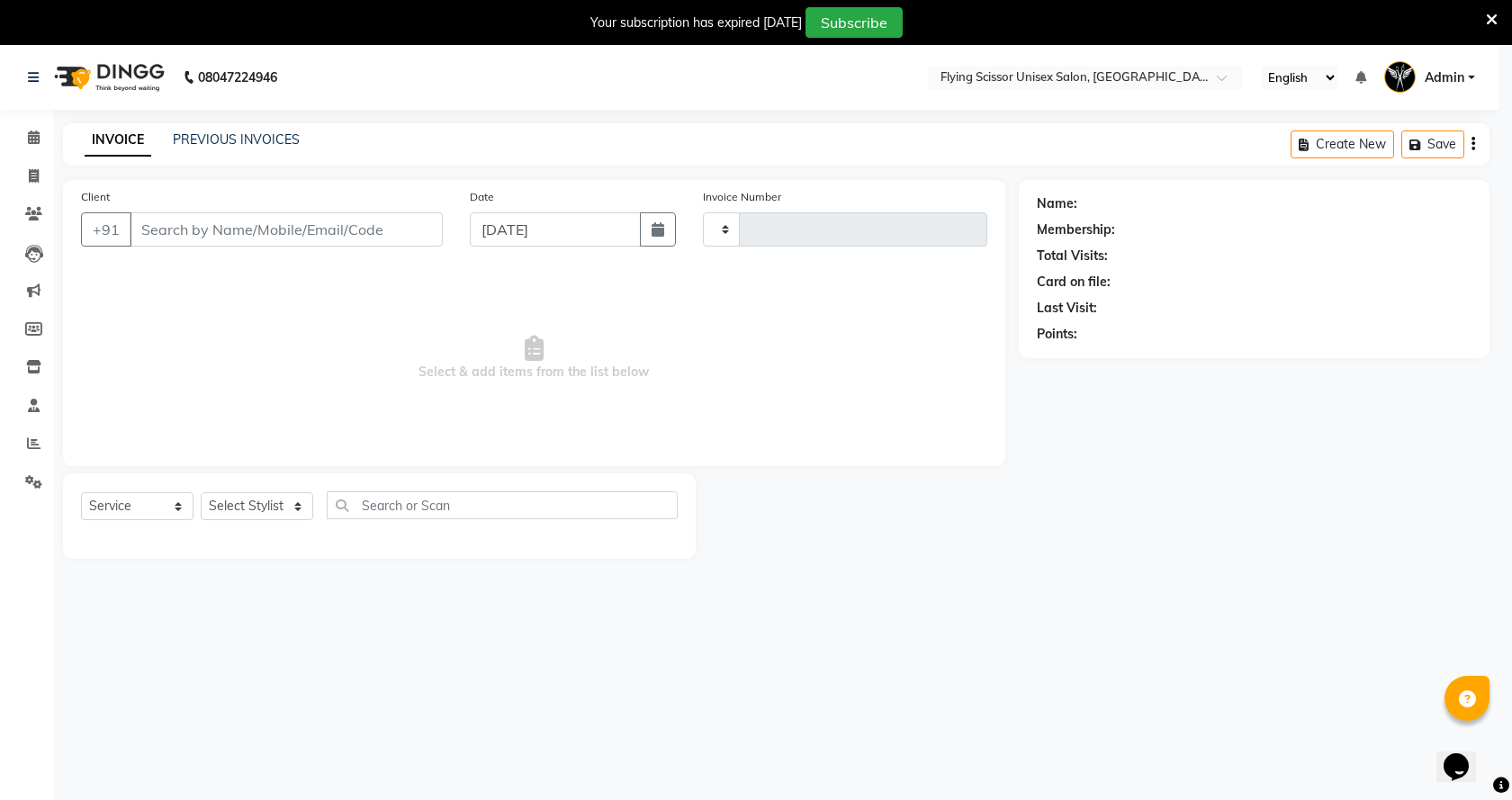
type input "1528"
select select "3"
select select "46"
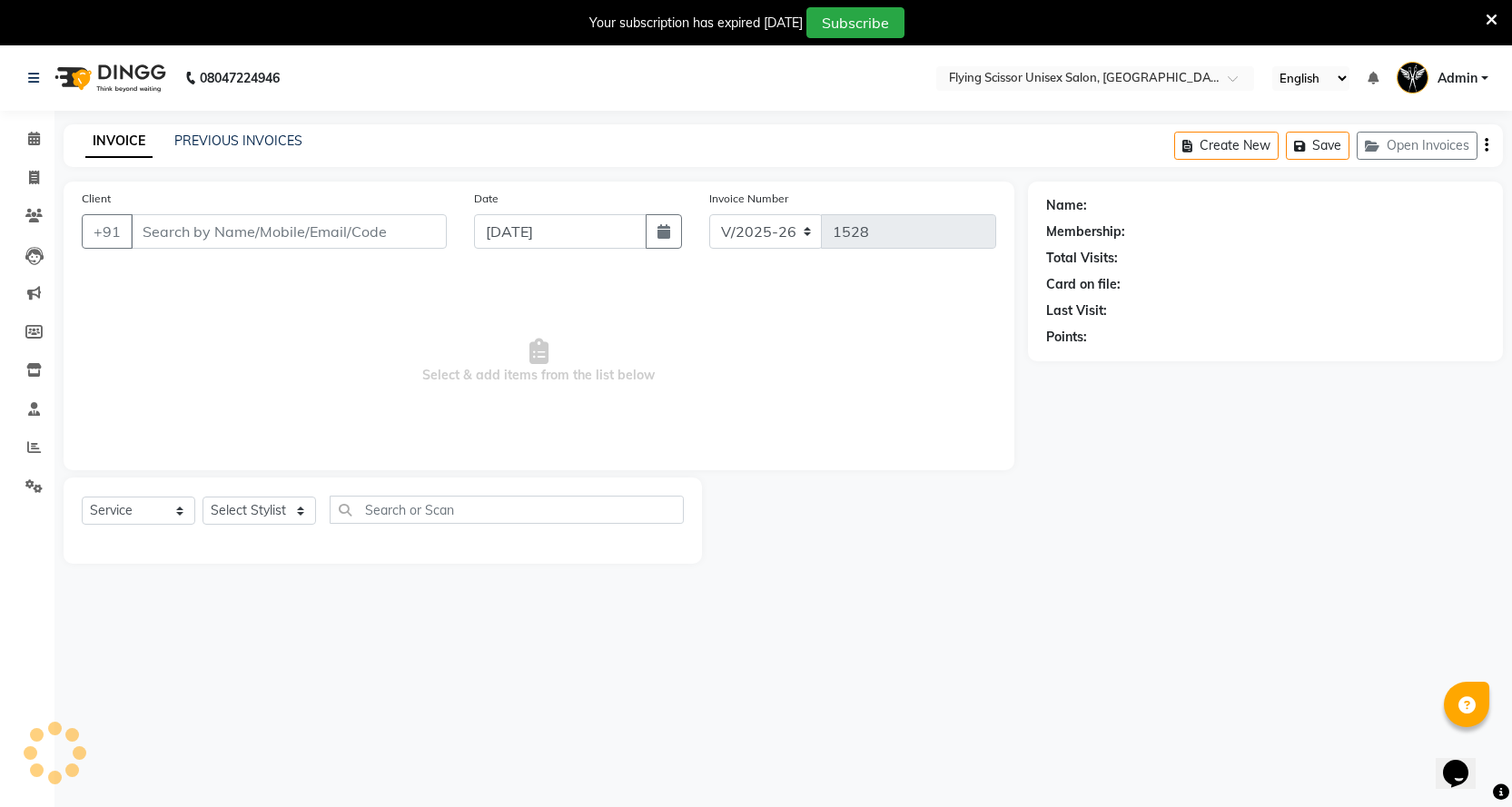
select select "membership"
select select "18390"
type input "7767096913"
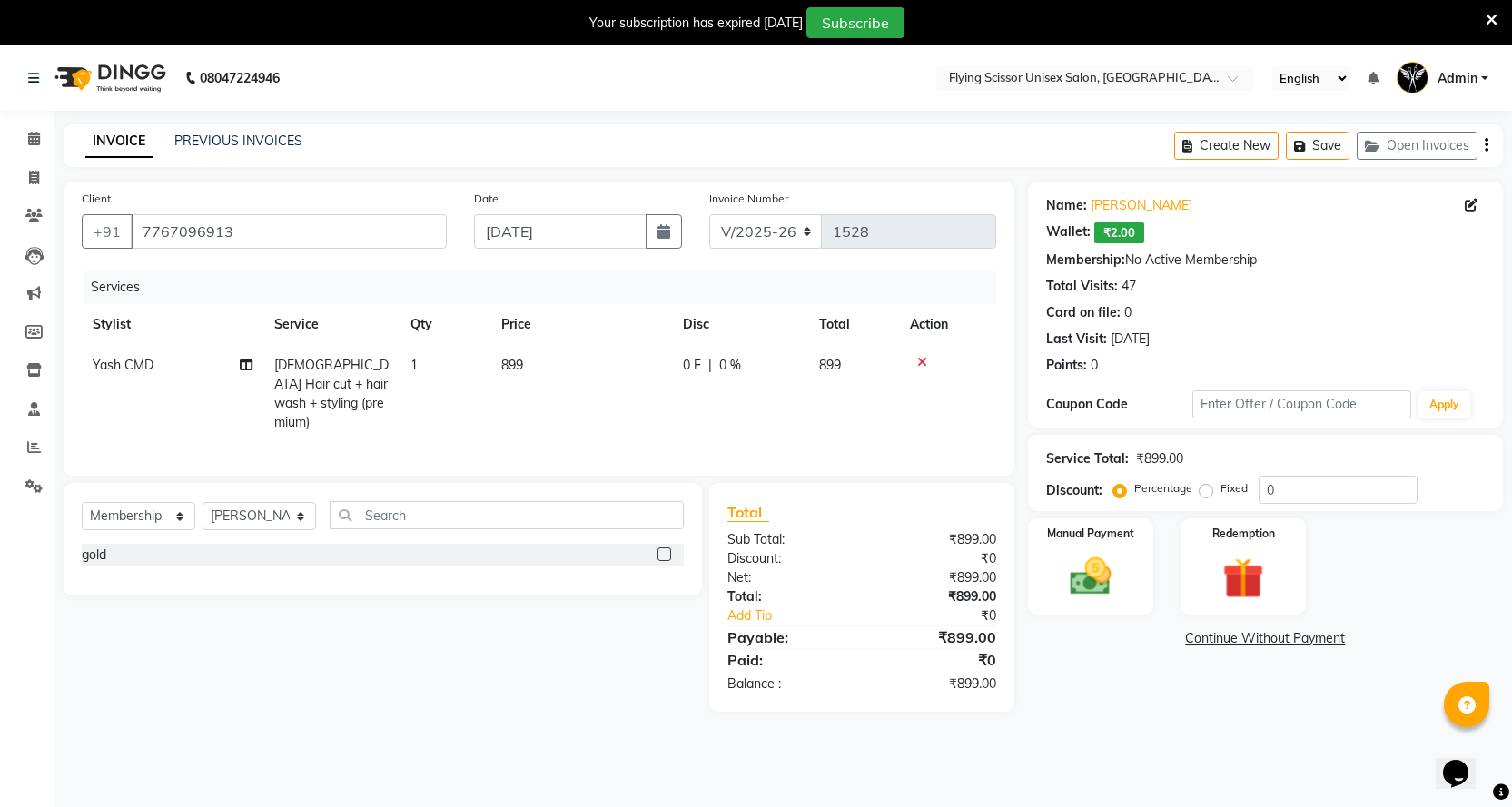
scroll to position [45, 0]
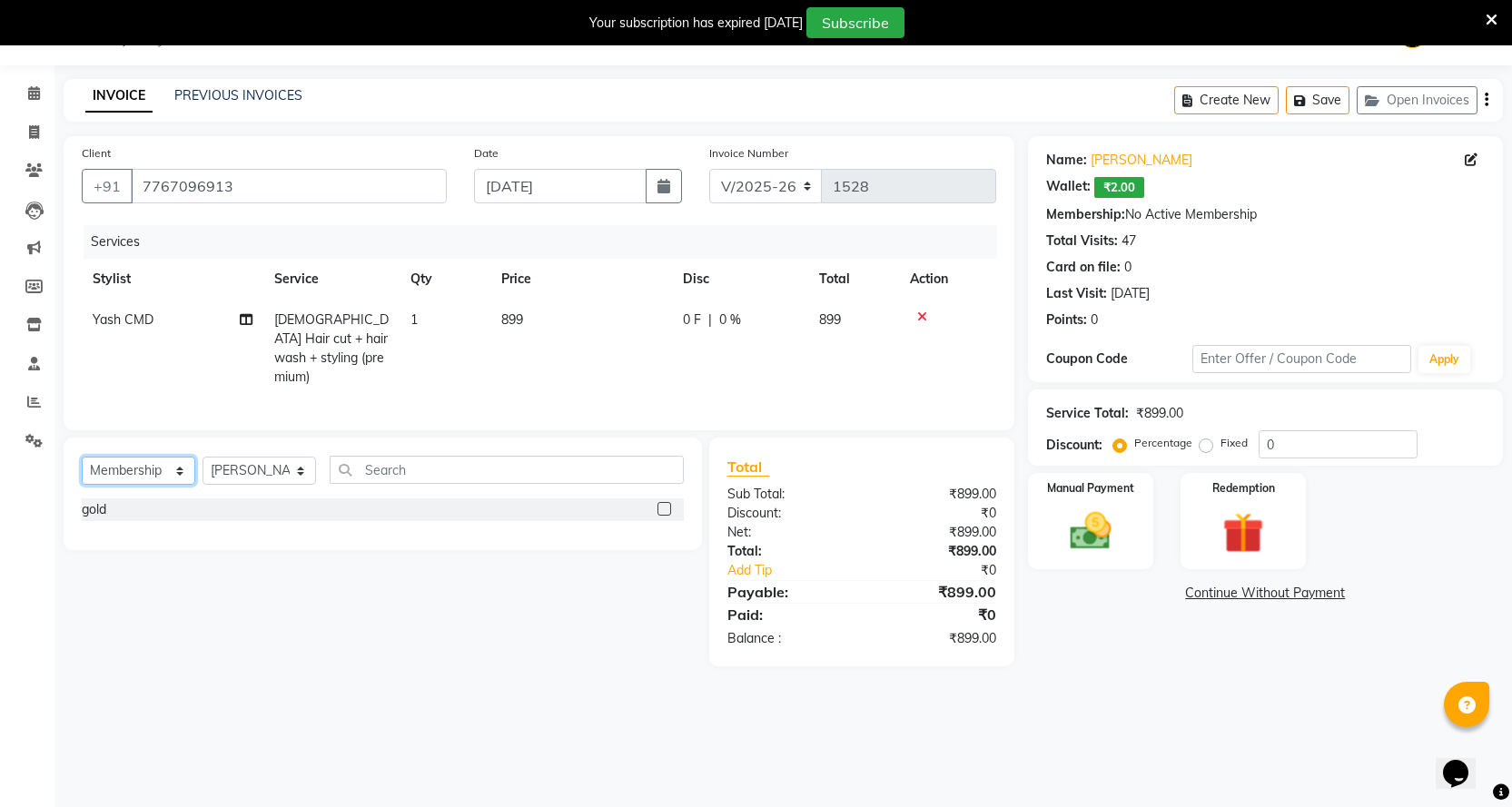
click at [175, 474] on select "Select Service Product Membership Package Voucher Prepaid Gift Card" at bounding box center [139, 471] width 114 height 28
select select "service"
click at [82, 457] on select "Select Service Product Membership Package Voucher Prepaid Gift Card" at bounding box center [139, 471] width 114 height 28
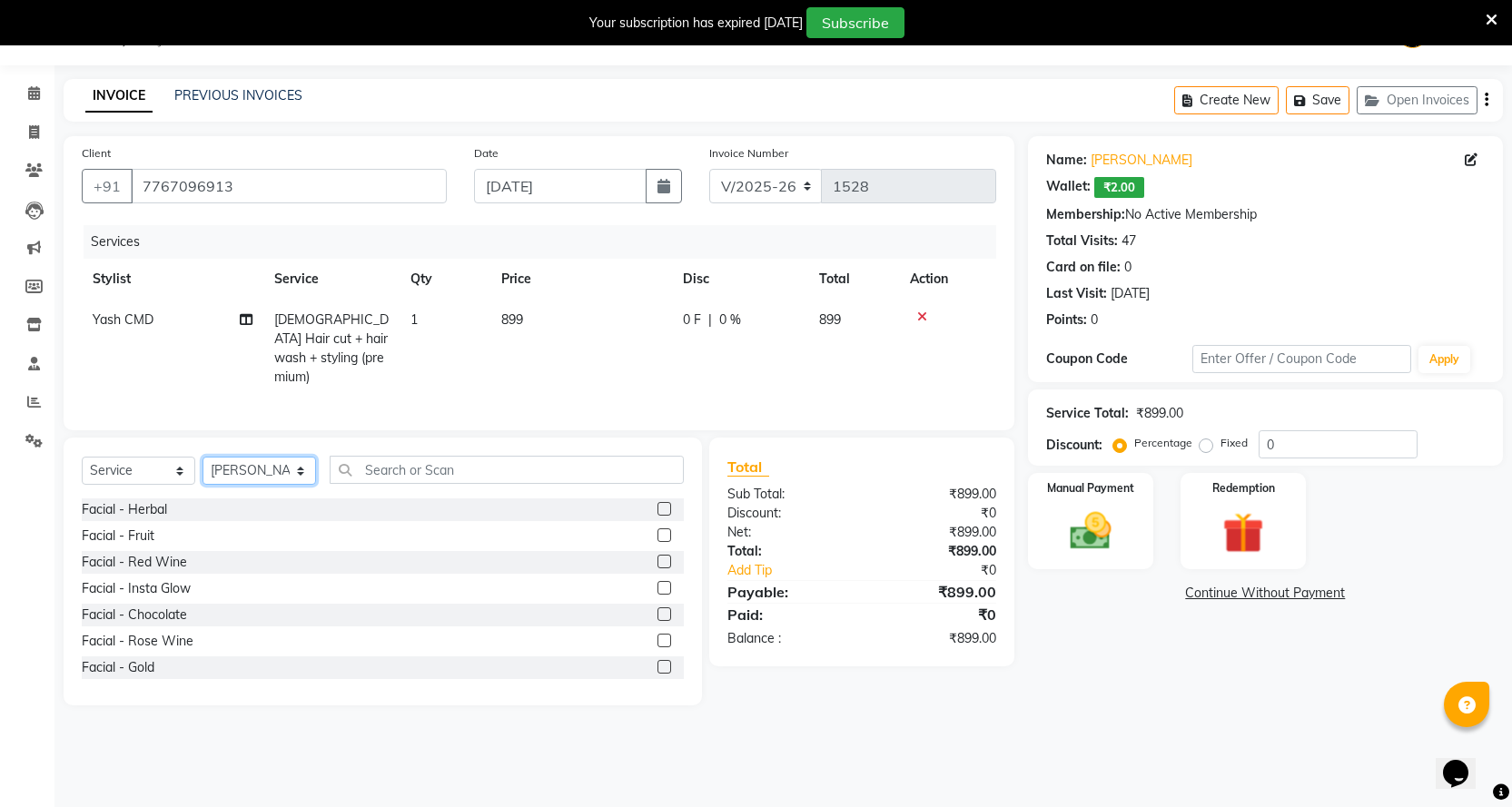
click at [267, 464] on select "Select Stylist Abhi B [PERSON_NAME] J [PERSON_NAME][MEDICAL_DATA] MD [PERSON_NA…" at bounding box center [259, 471] width 114 height 28
select select "1679"
click at [202, 457] on select "Select Stylist Abhi B [PERSON_NAME] J [PERSON_NAME][MEDICAL_DATA] MD [PERSON_NA…" at bounding box center [259, 471] width 114 height 28
click at [441, 465] on input "text" at bounding box center [507, 470] width 355 height 28
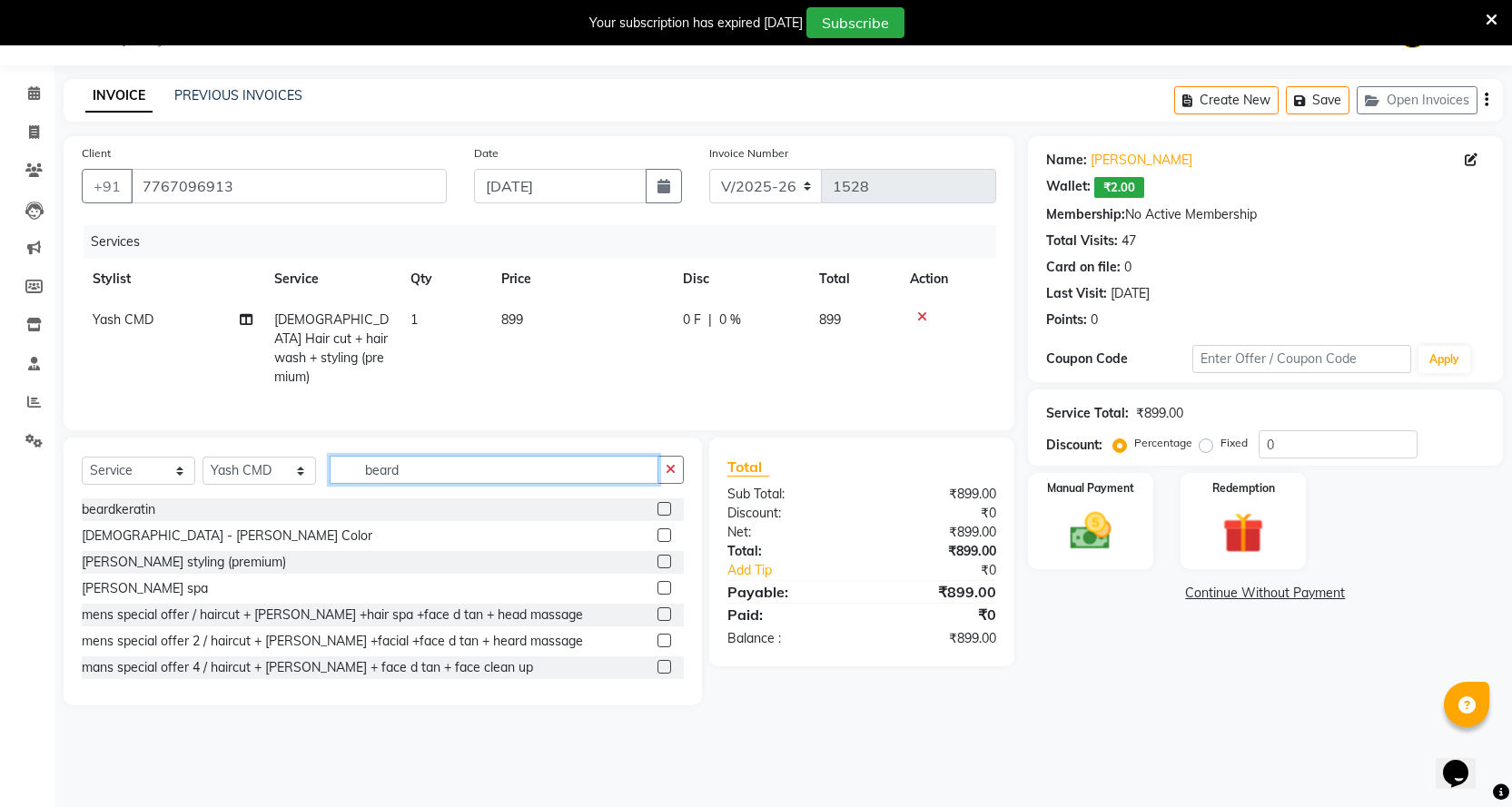
type input "beard"
click at [658, 555] on label at bounding box center [664, 561] width 14 height 14
click at [658, 557] on input "checkbox" at bounding box center [663, 562] width 12 height 12
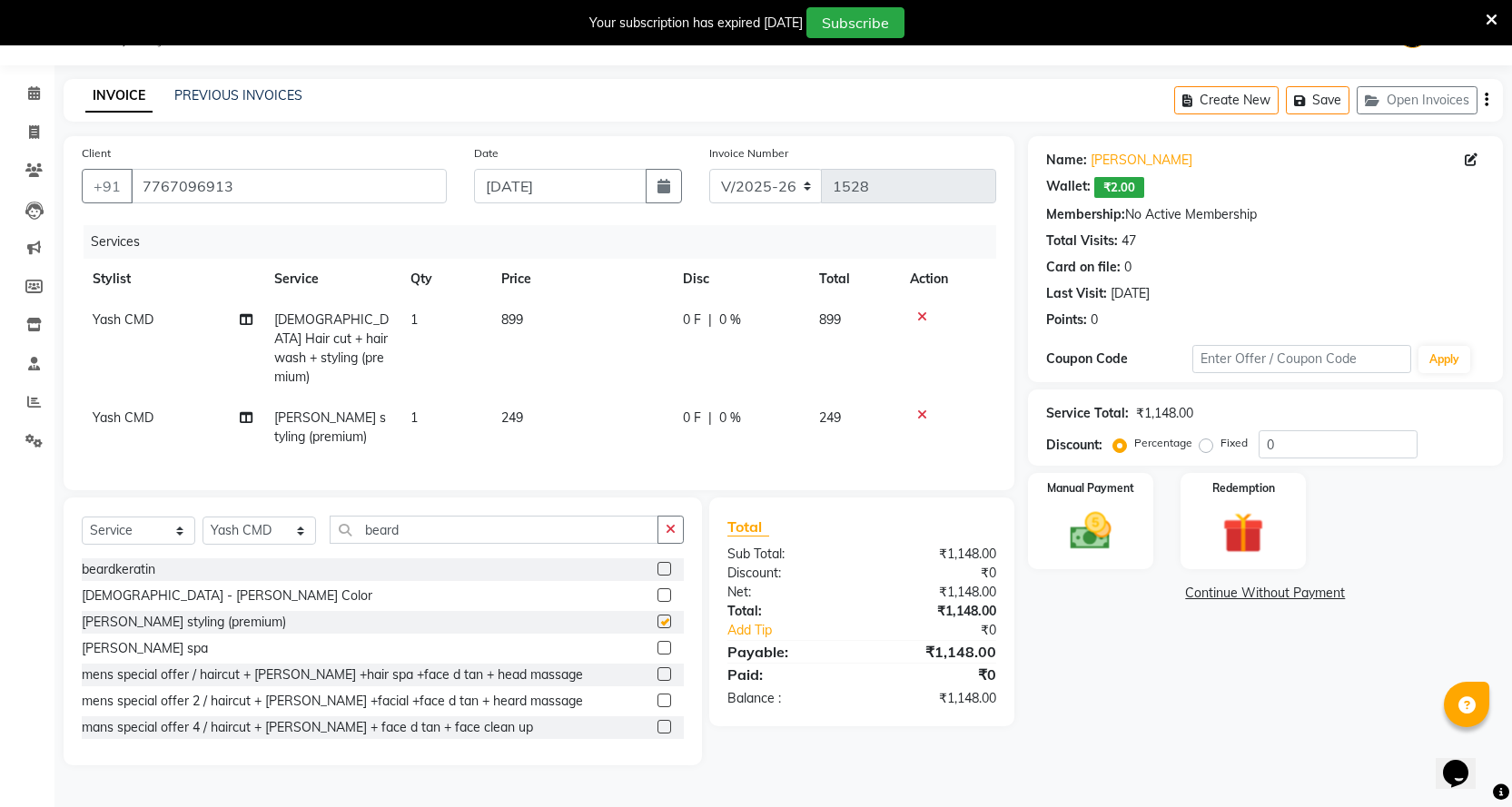
checkbox input "false"
click at [721, 423] on td "0 F | 0 %" at bounding box center [741, 428] width 137 height 60
select select "1679"
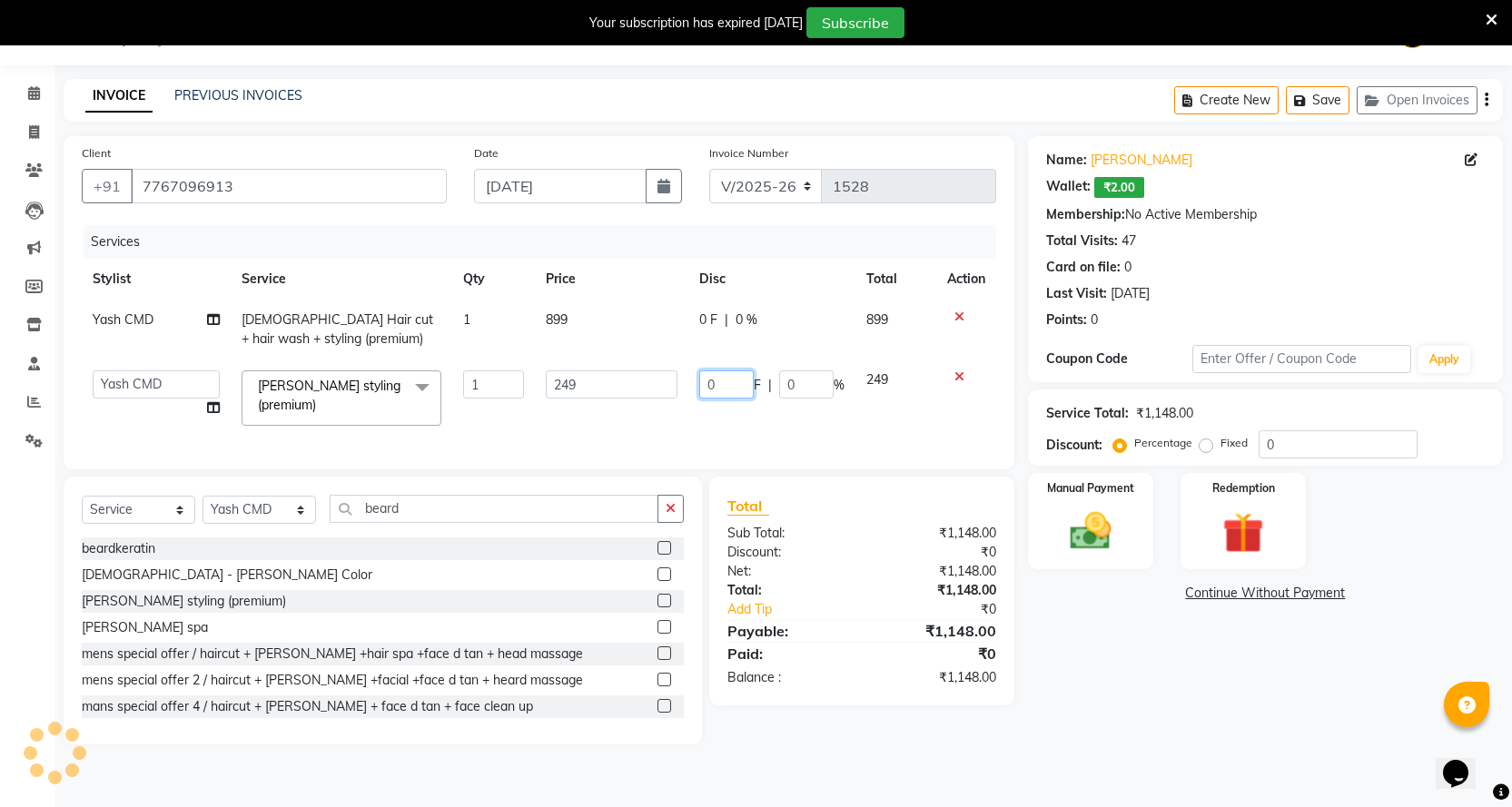
click at [731, 395] on input "0" at bounding box center [726, 384] width 54 height 28
type input "50"
click at [696, 325] on td "0 F | 0 %" at bounding box center [771, 330] width 167 height 60
select select "1679"
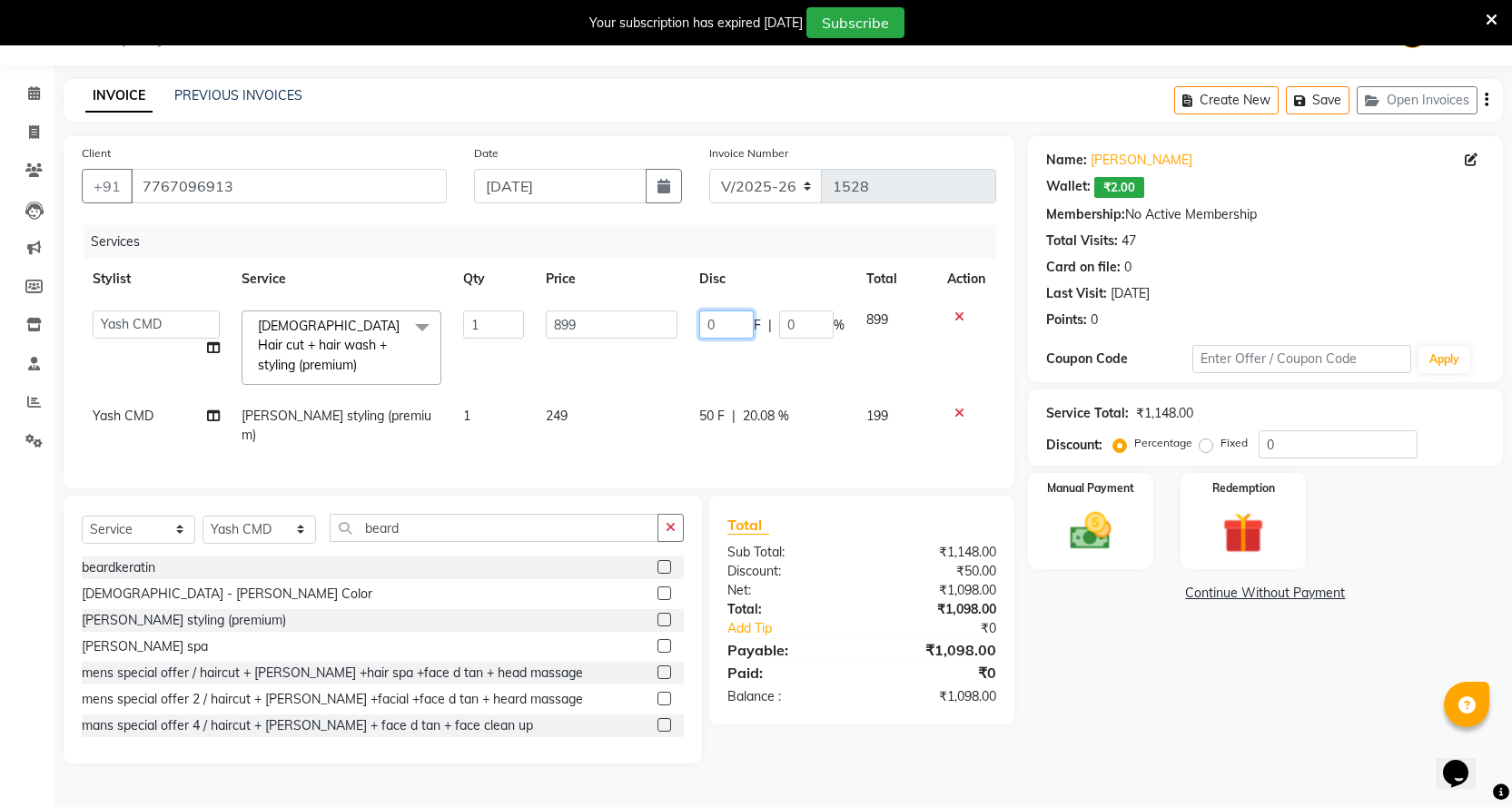
click at [723, 325] on input "0" at bounding box center [726, 324] width 54 height 28
type input "199"
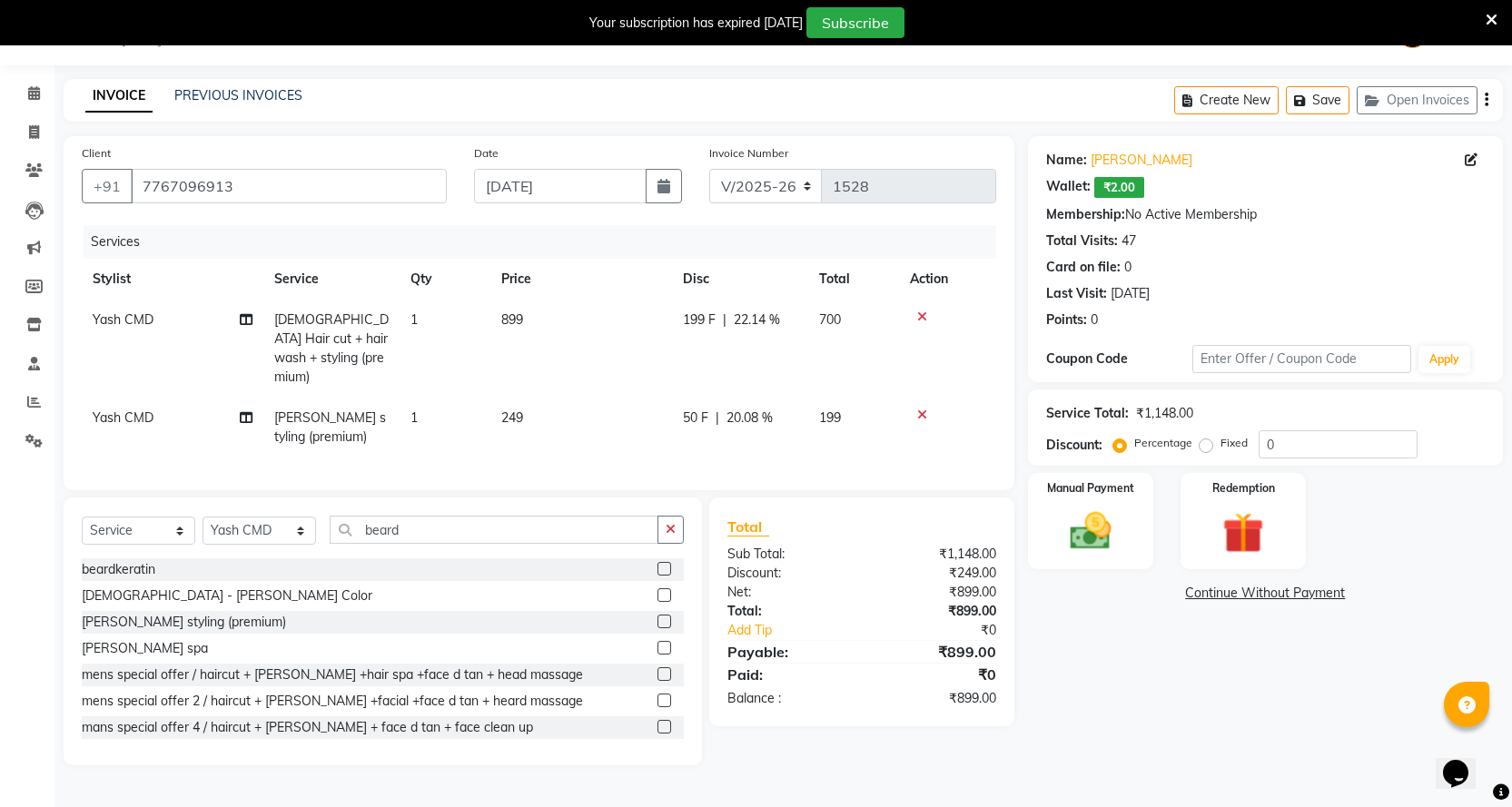
click at [793, 368] on td "199 F | 22.14 %" at bounding box center [741, 349] width 137 height 98
select select "1679"
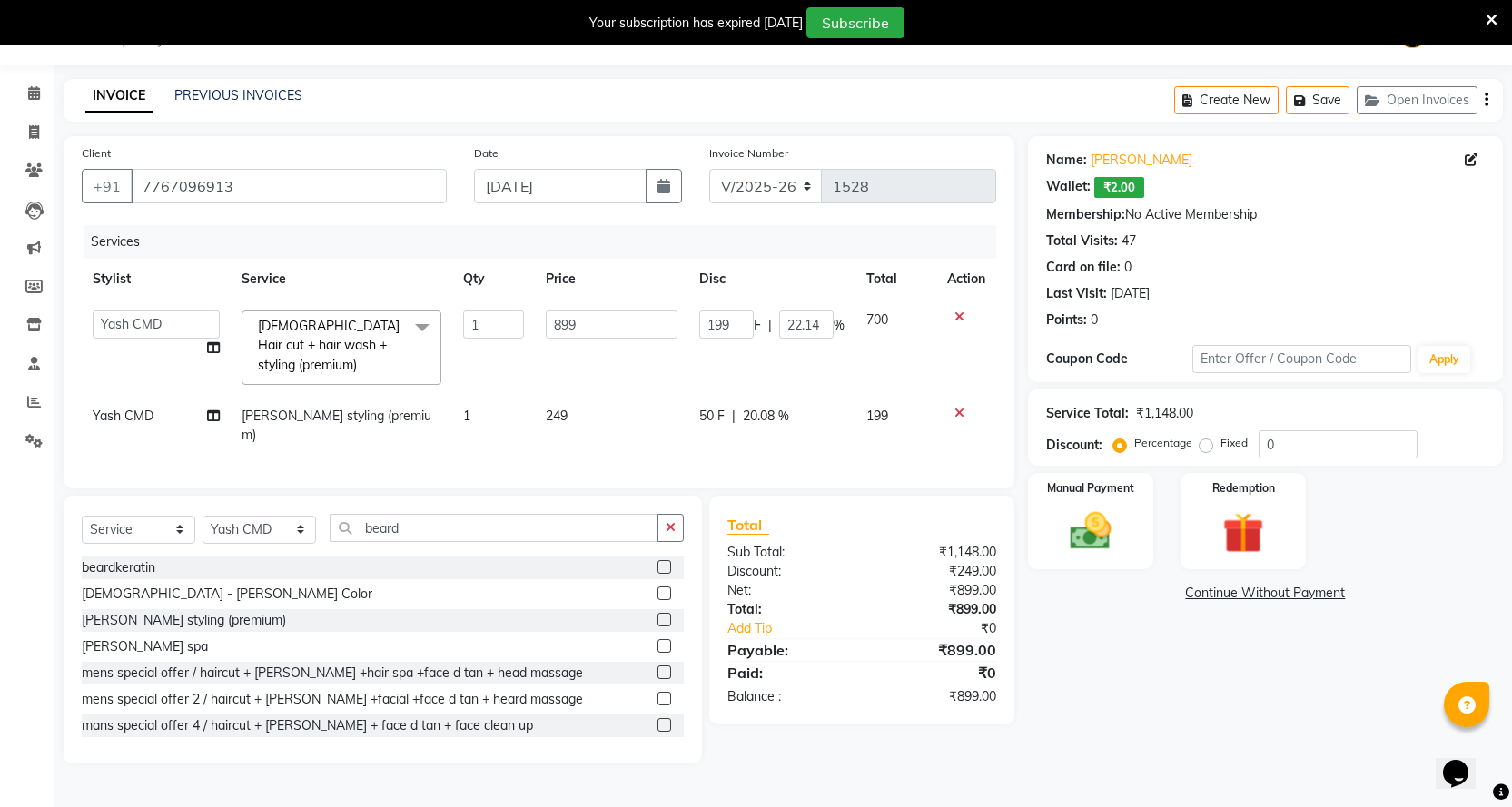
scroll to position [0, 0]
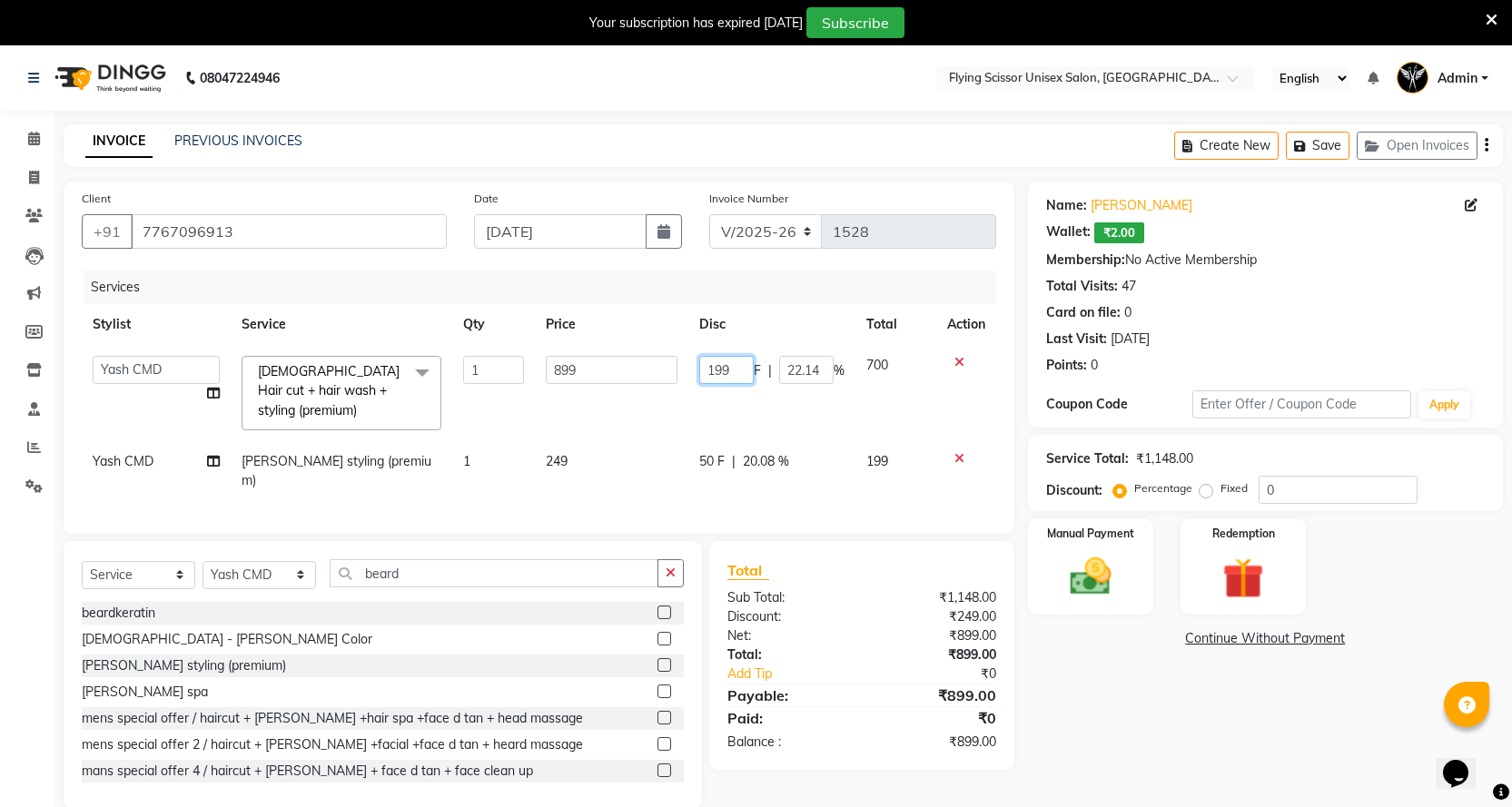
click at [715, 378] on input "199" at bounding box center [726, 369] width 54 height 28
click at [833, 418] on tr "Abhi B Ashish J Jayesh K mayuresh Nikita MD Raj L sachin Samiksha Adhatrao shra…" at bounding box center [539, 393] width 914 height 96
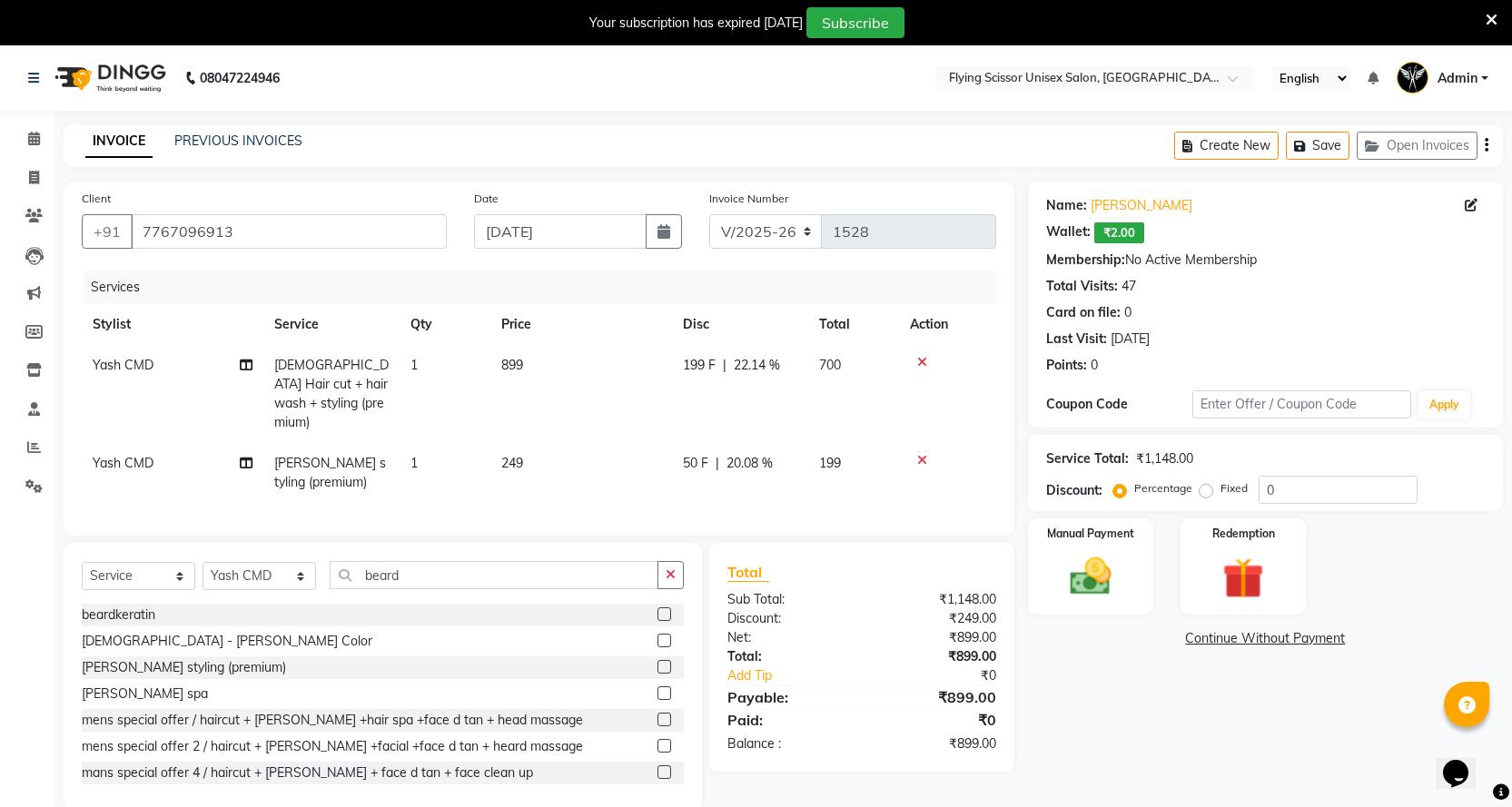
scroll to position [45, 0]
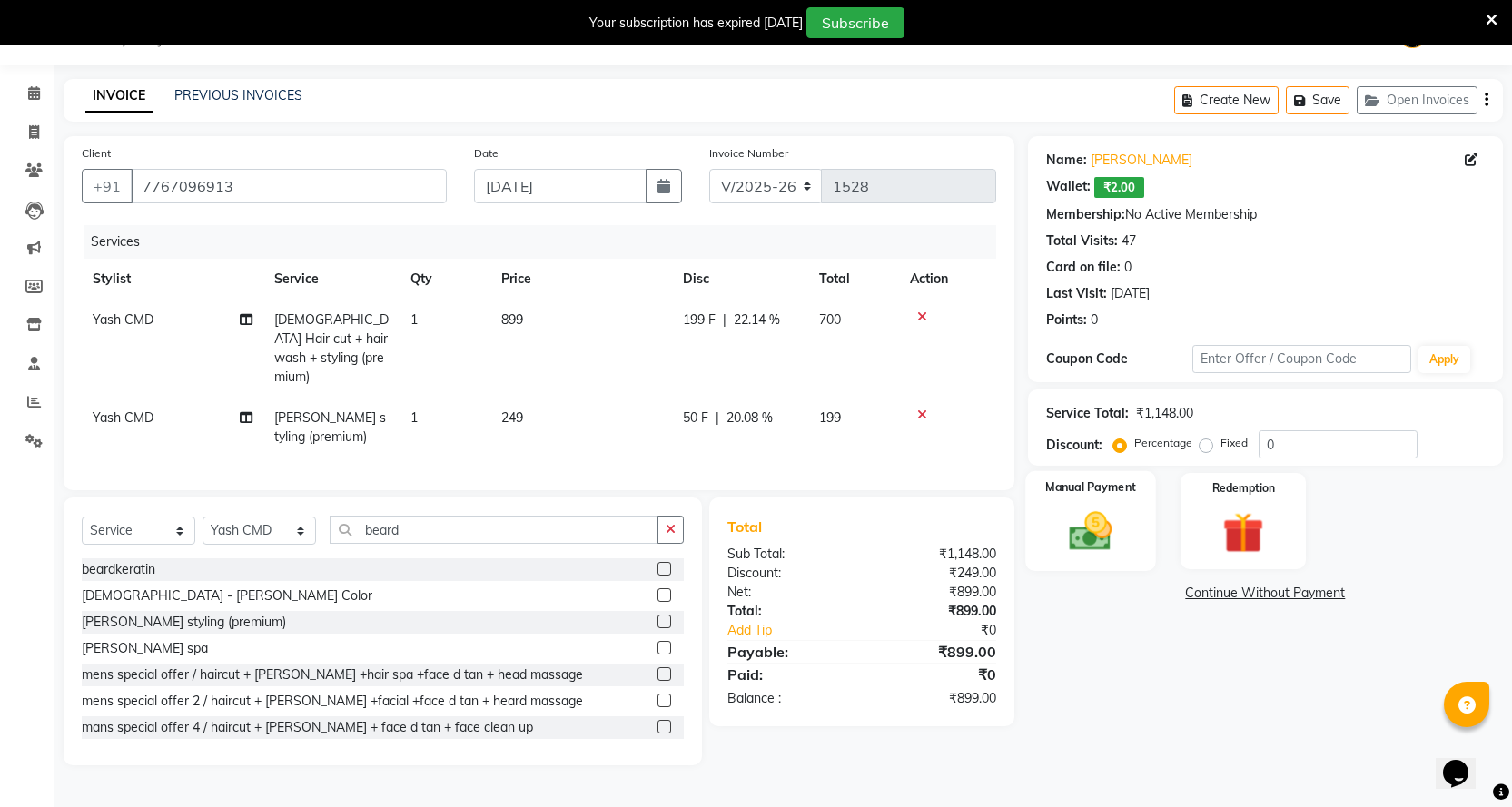
click at [1093, 527] on img at bounding box center [1091, 531] width 70 height 49
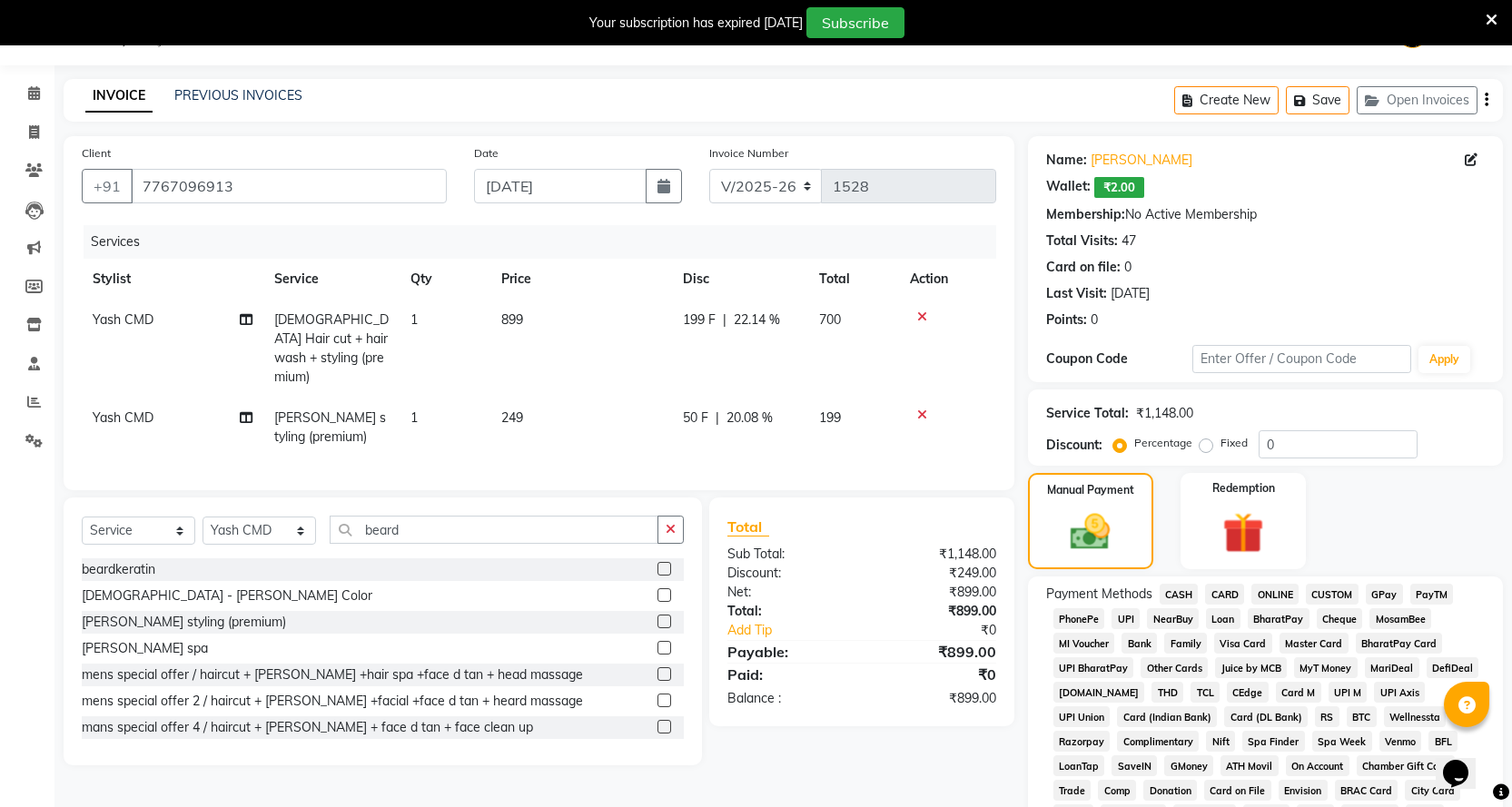
click at [1279, 596] on span "ONLINE" at bounding box center [1275, 594] width 47 height 21
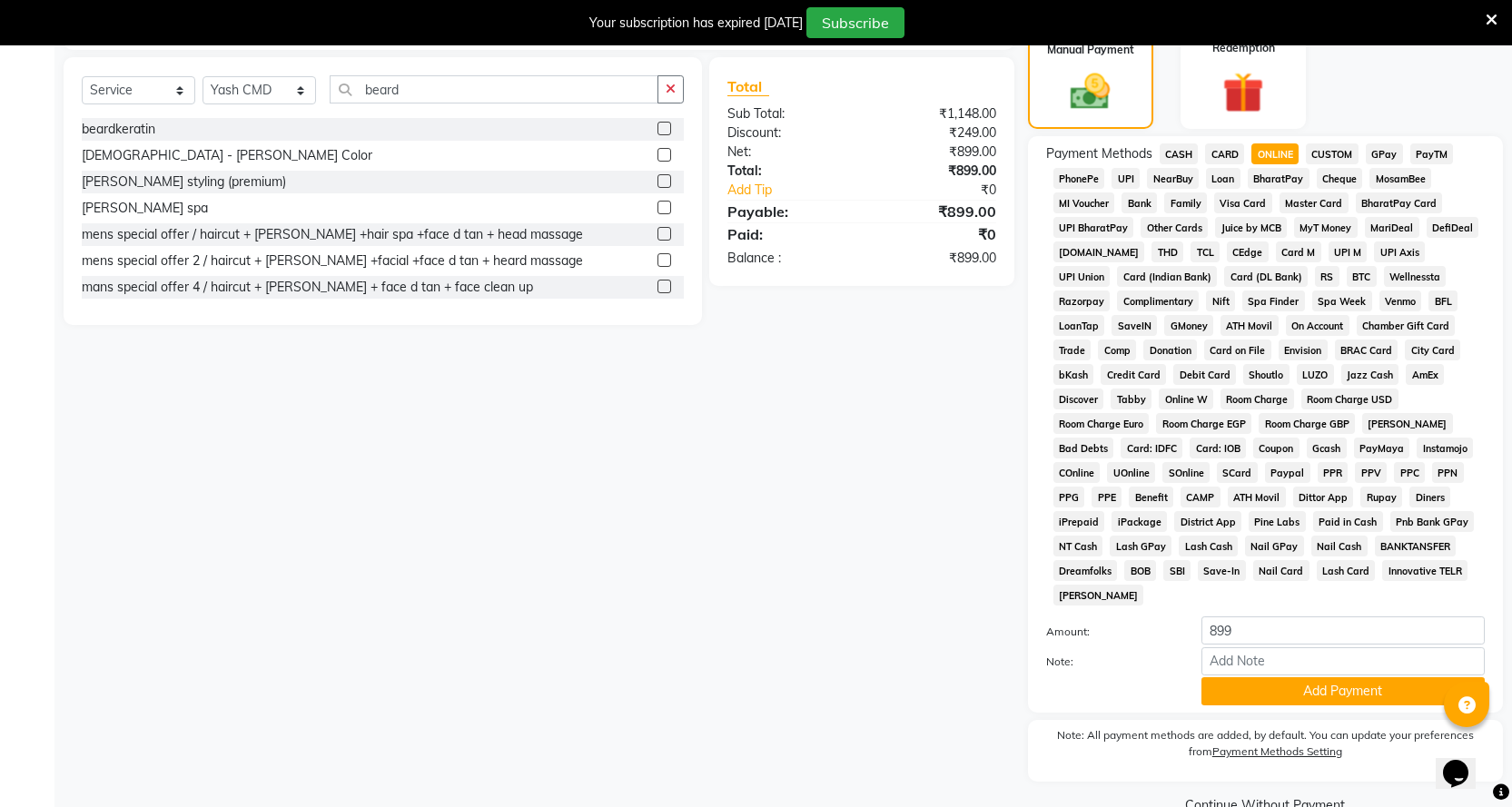
scroll to position [500, 0]
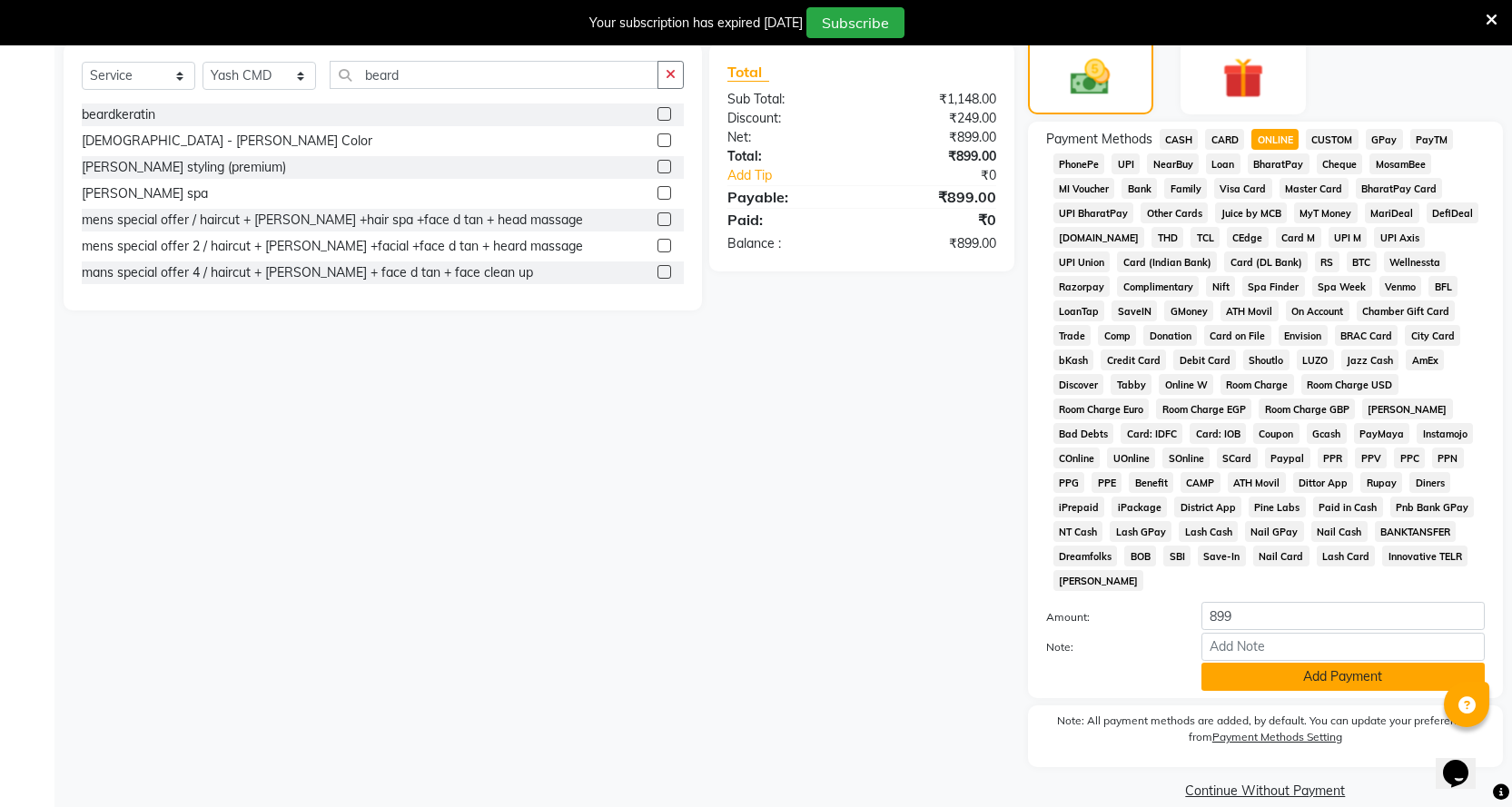
click at [1267, 663] on button "Add Payment" at bounding box center [1343, 677] width 284 height 28
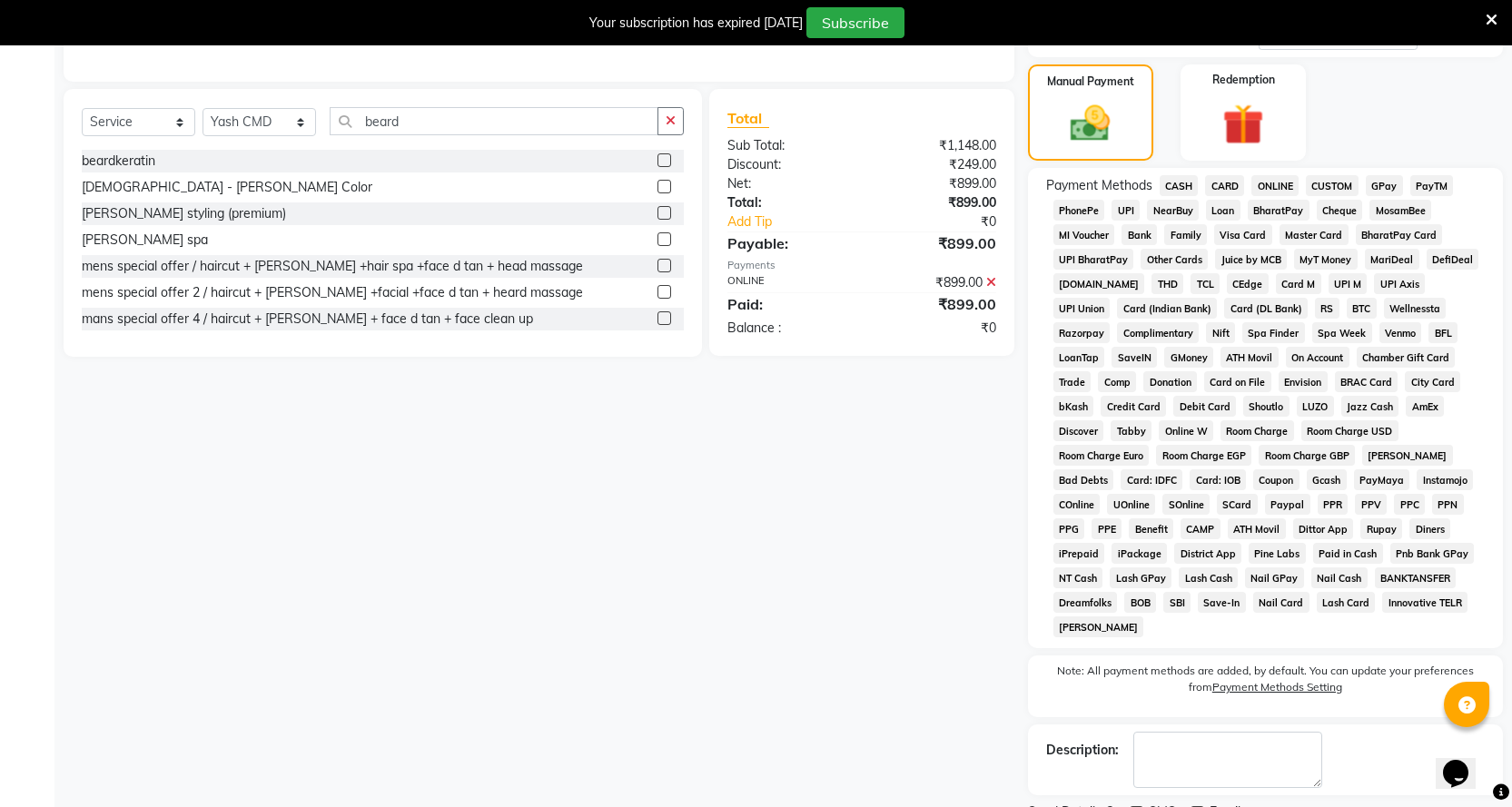
scroll to position [507, 0]
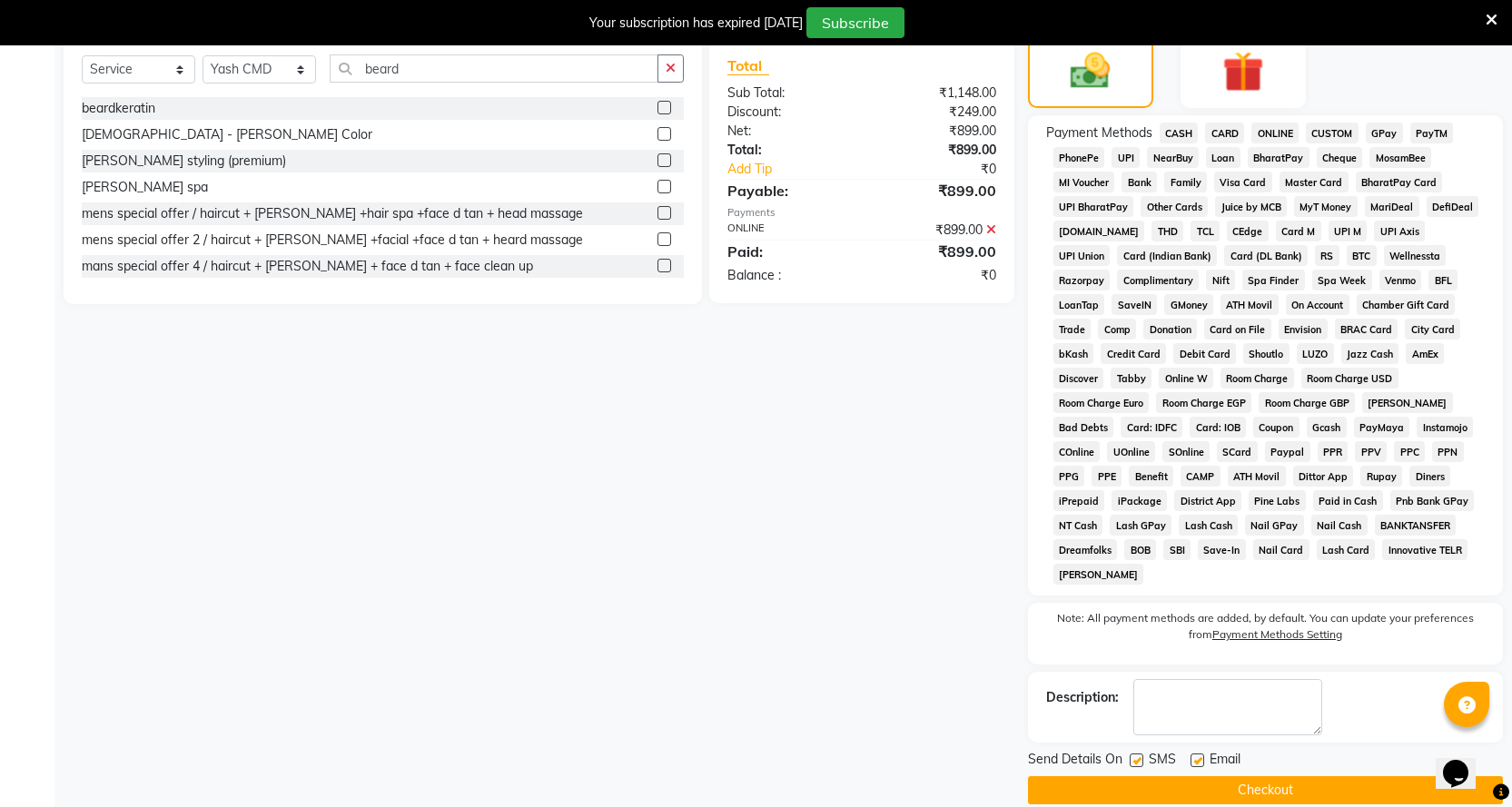
click at [1183, 777] on button "Checkout" at bounding box center [1265, 790] width 475 height 28
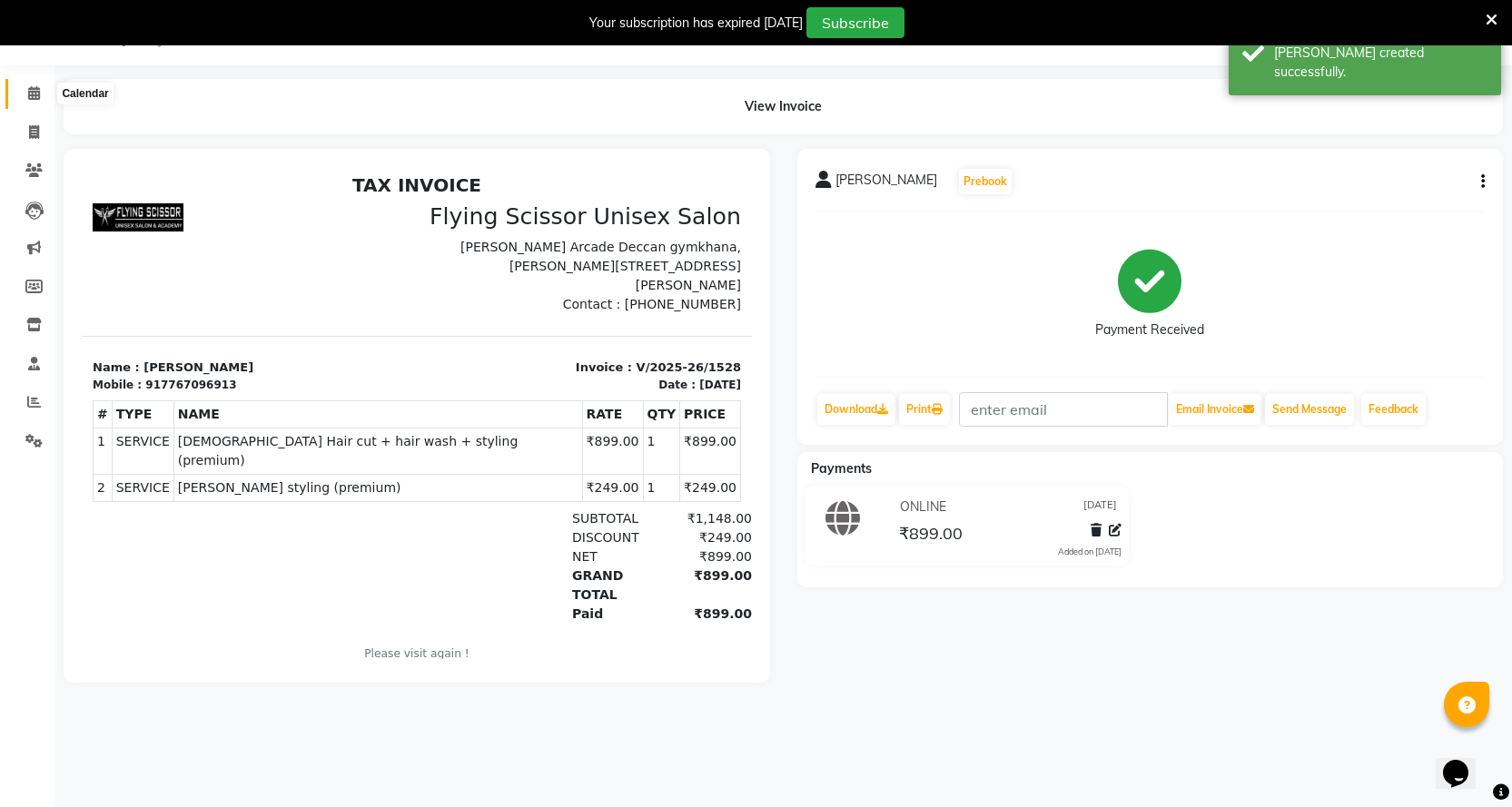
click at [37, 96] on icon at bounding box center [33, 92] width 12 height 14
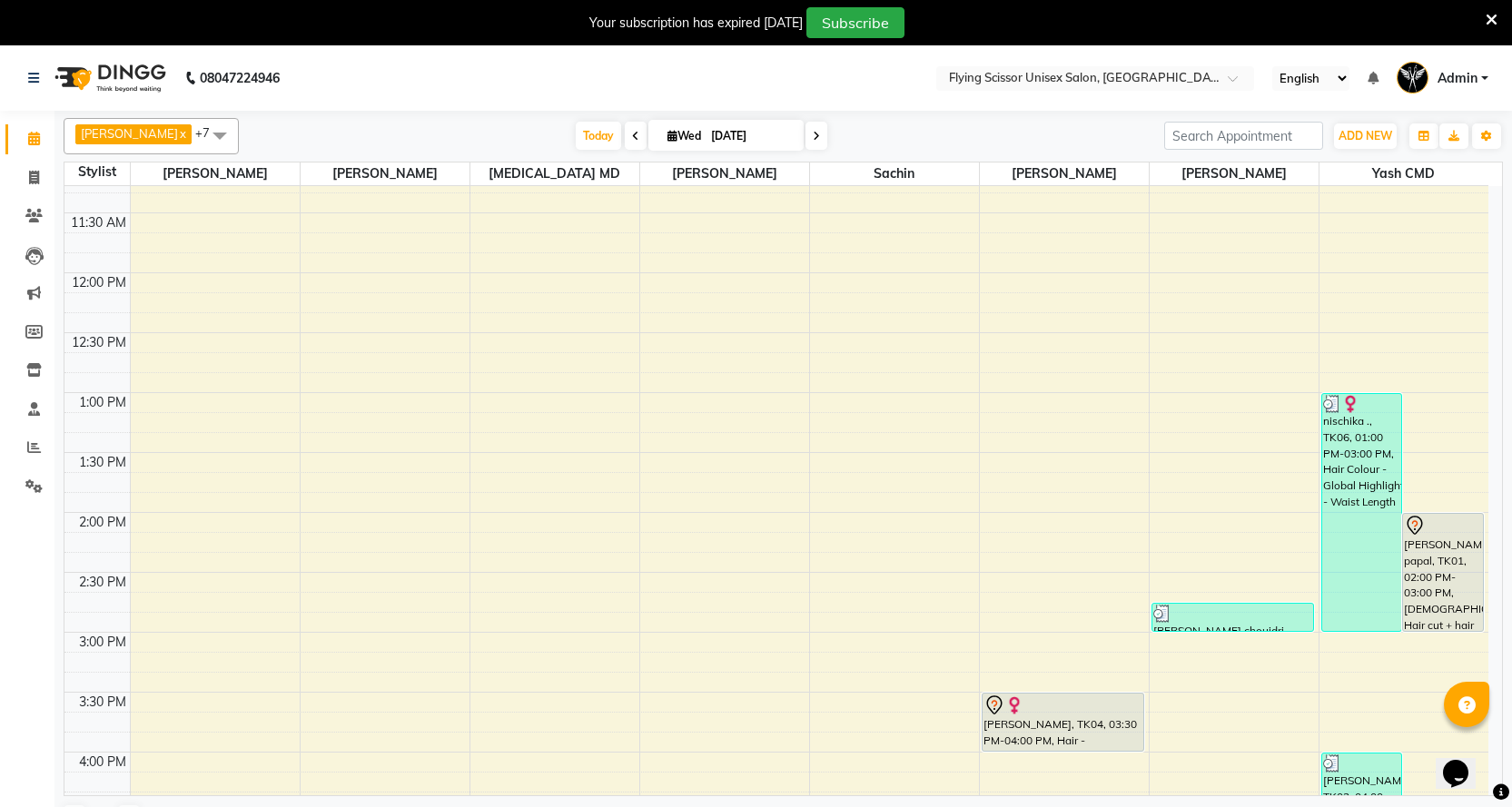
scroll to position [545, 0]
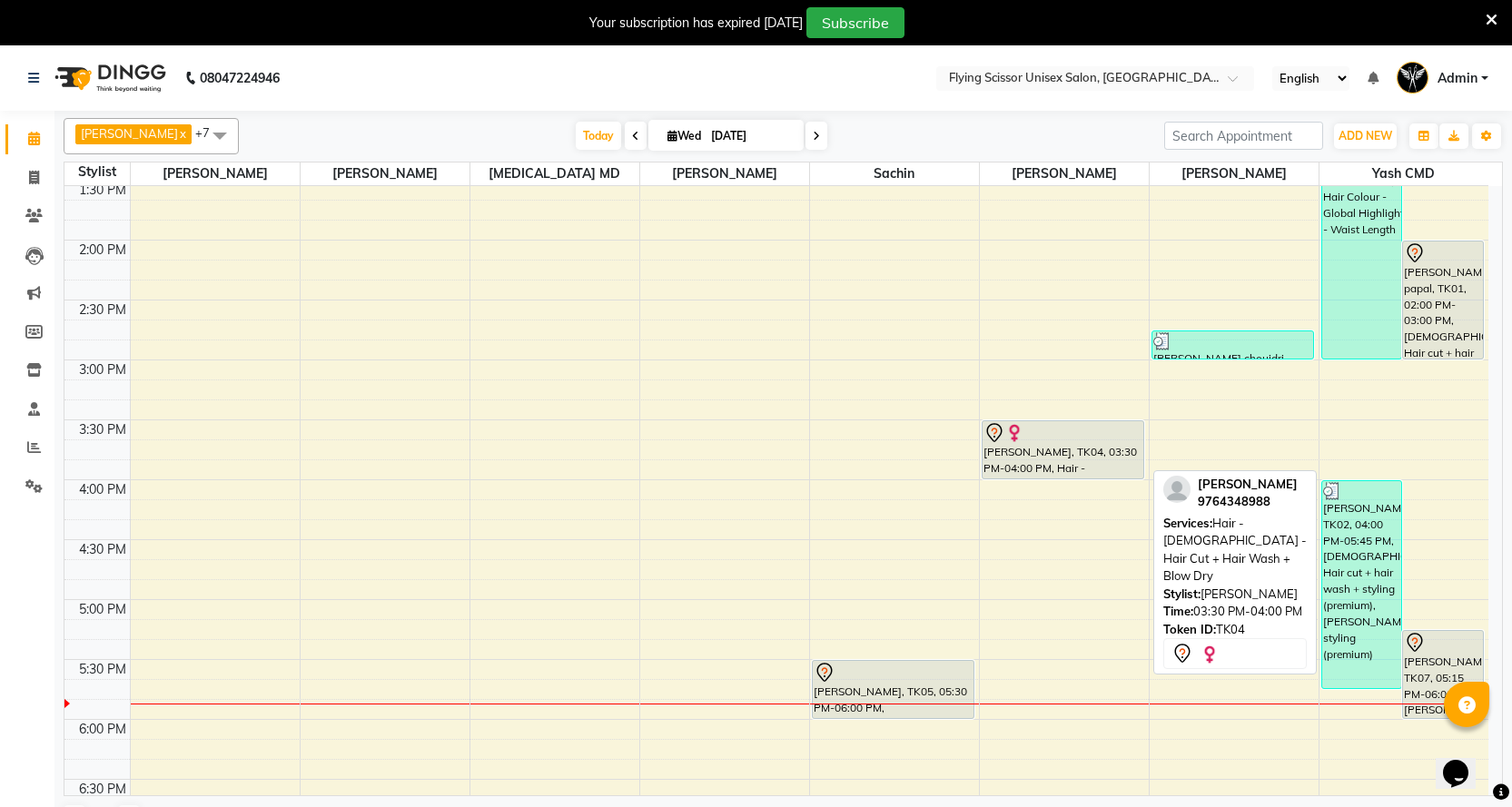
click at [1011, 452] on div "smita rane, TK04, 03:30 PM-04:00 PM, Hair - Female - Hair Cut + Hair Wash + Blo…" at bounding box center [1063, 450] width 161 height 57
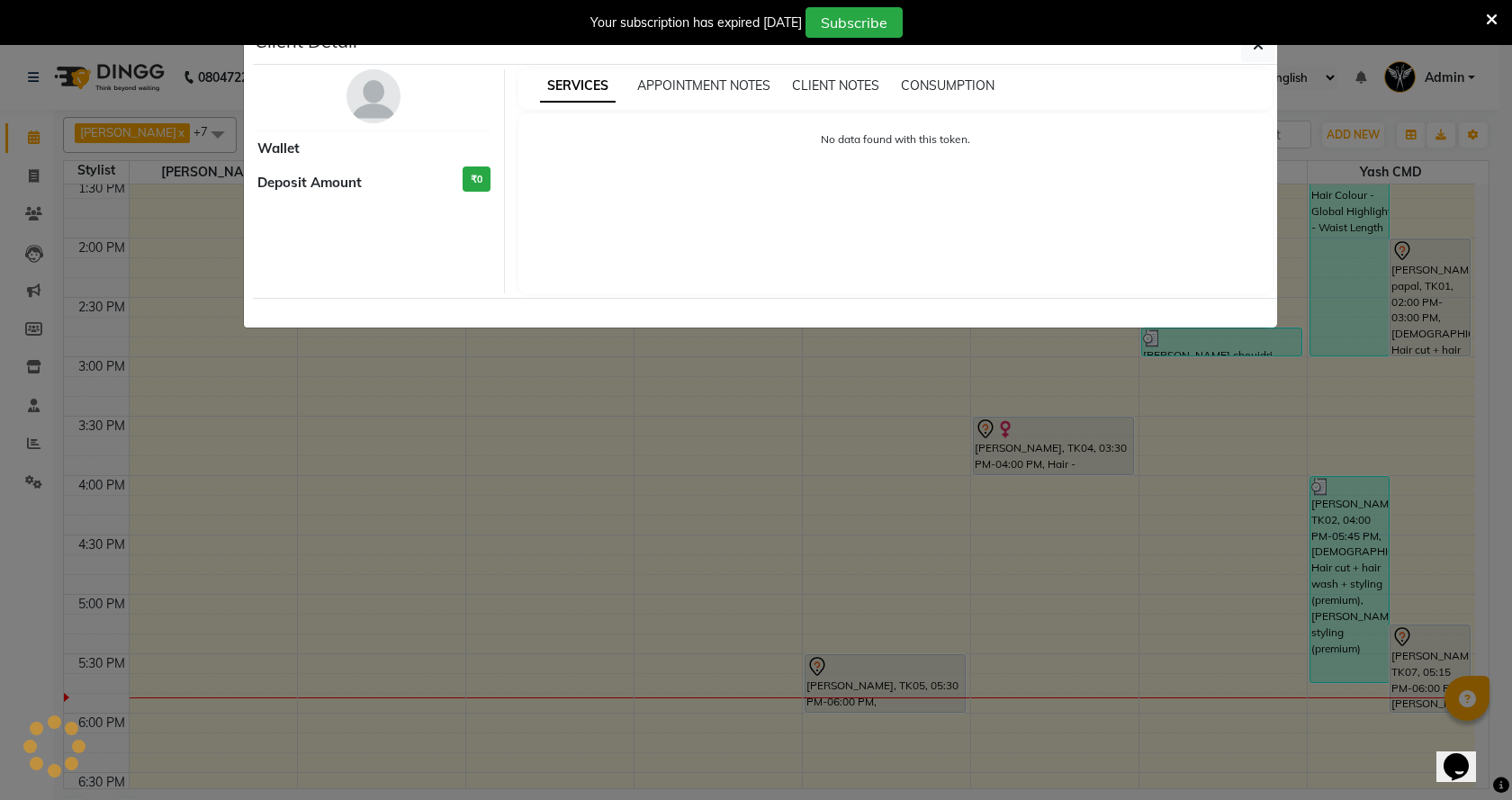
select select "7"
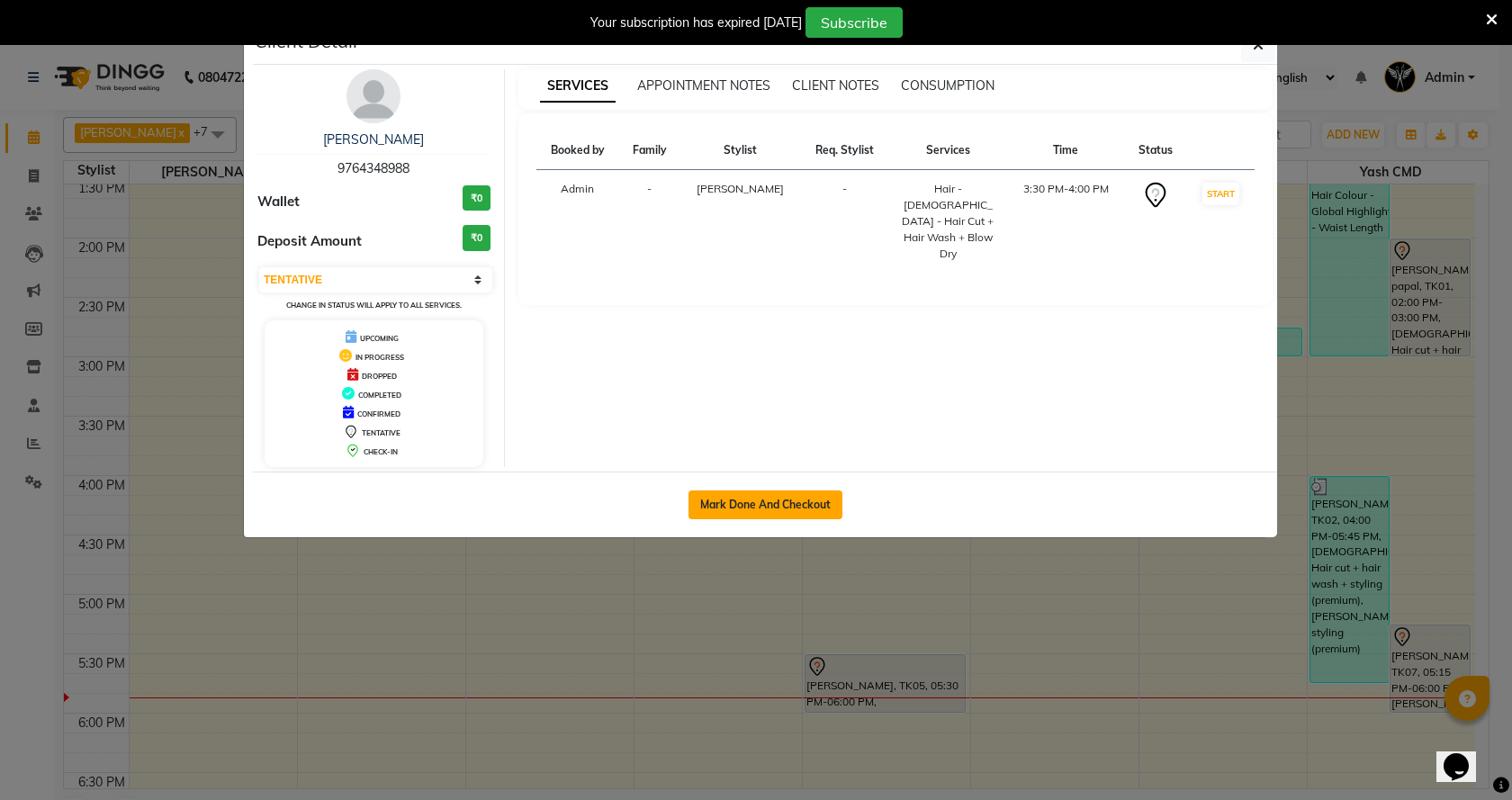
click at [755, 502] on button "Mark Done And Checkout" at bounding box center [765, 504] width 154 height 28
select select "46"
select select "service"
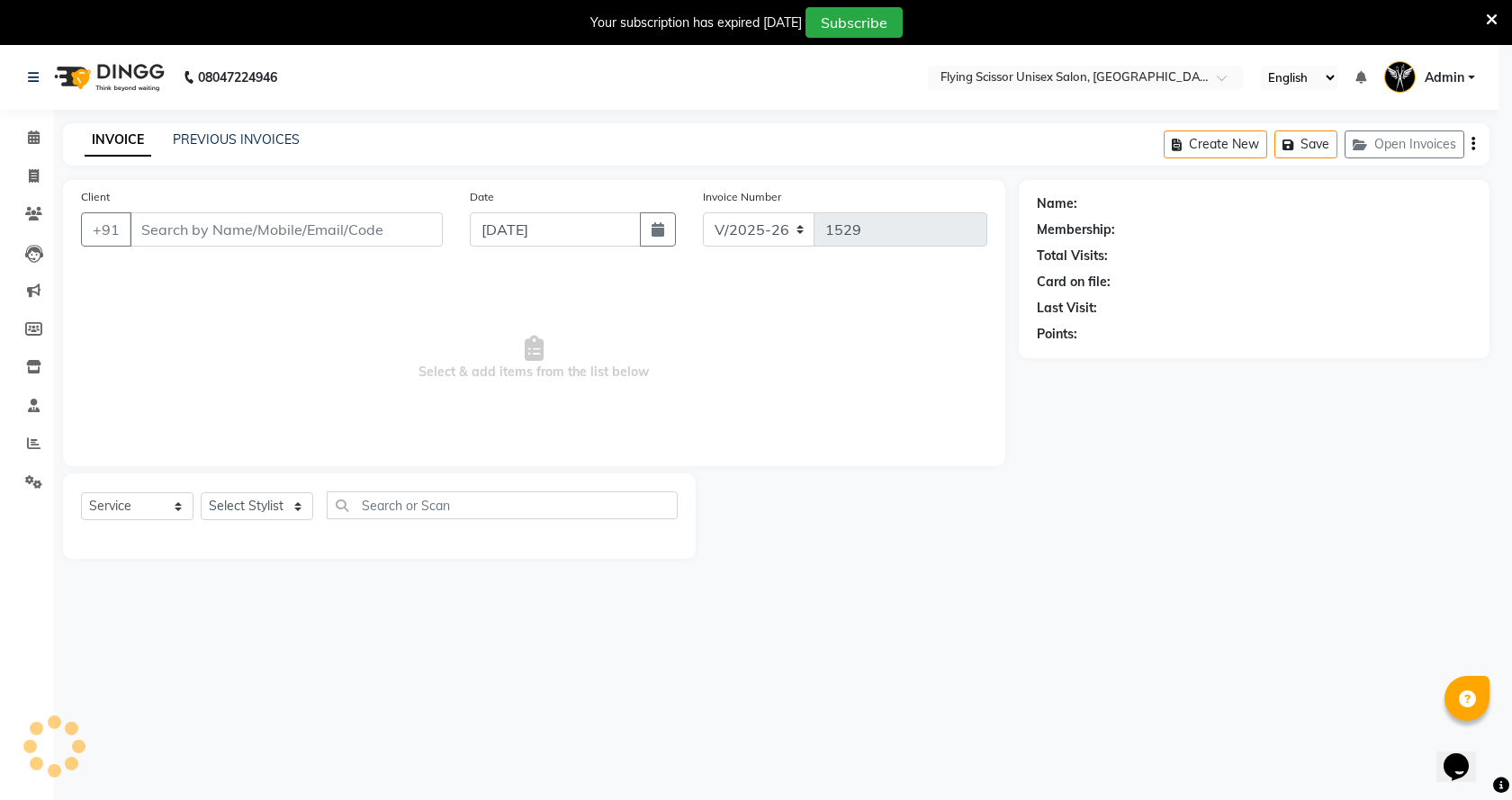
select select "3"
select select "membership"
select select "18390"
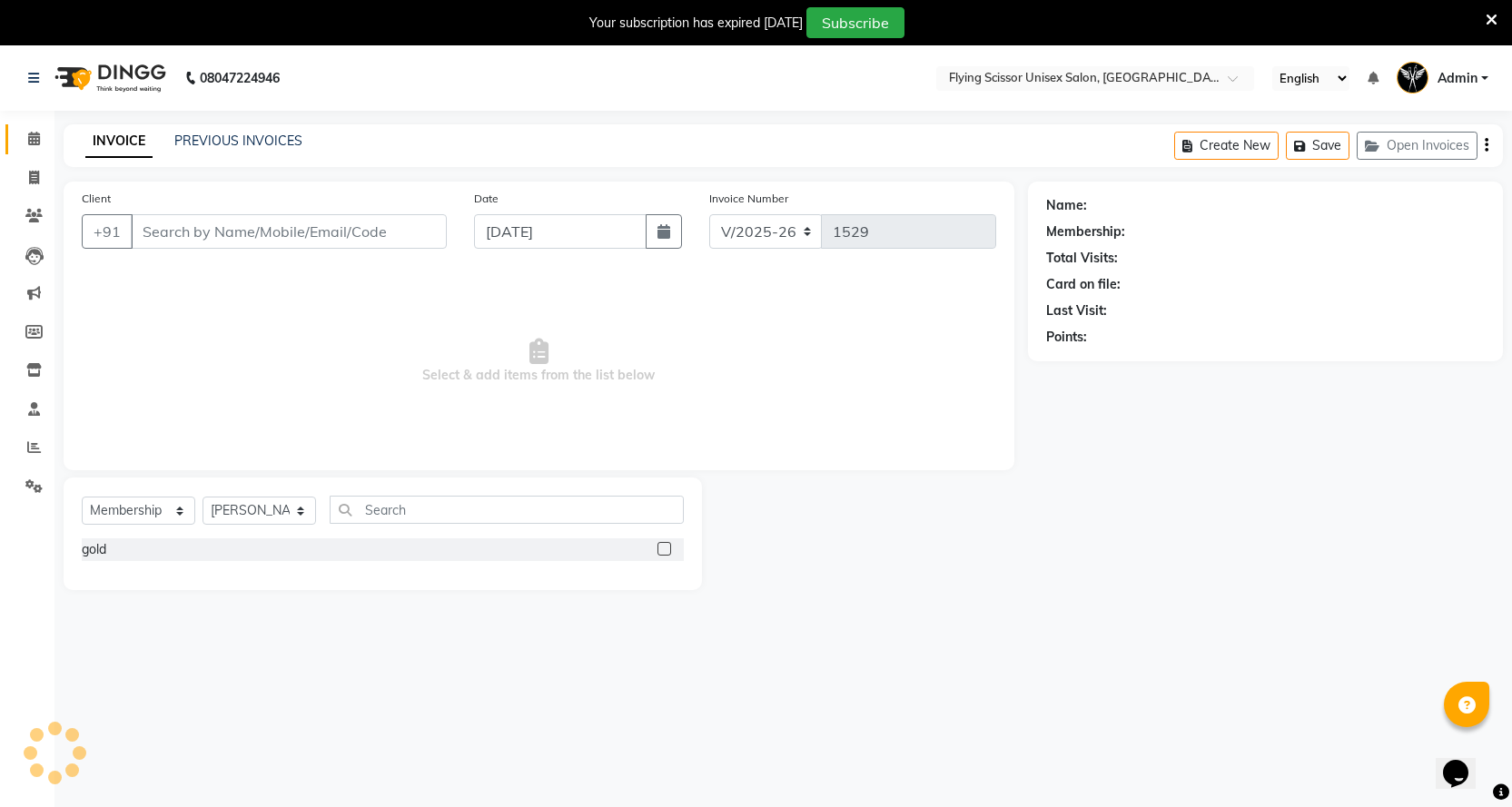
type input "9764348988"
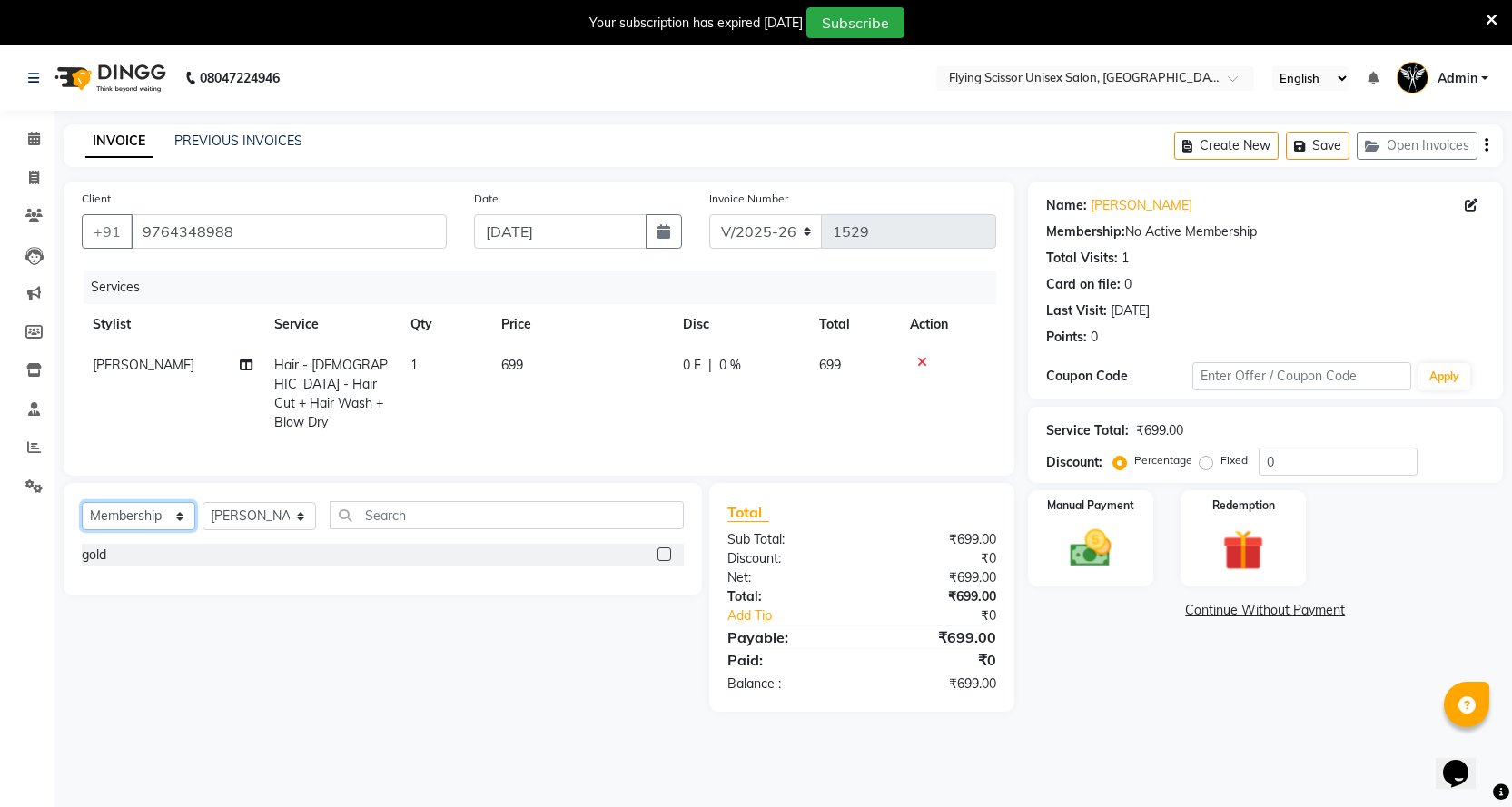
click at [101, 518] on select "Select Service Product Membership Package Voucher Prepaid Gift Card" at bounding box center [139, 516] width 114 height 28
select select "service"
click at [82, 502] on select "Select Service Product Membership Package Voucher Prepaid Gift Card" at bounding box center [139, 516] width 114 height 28
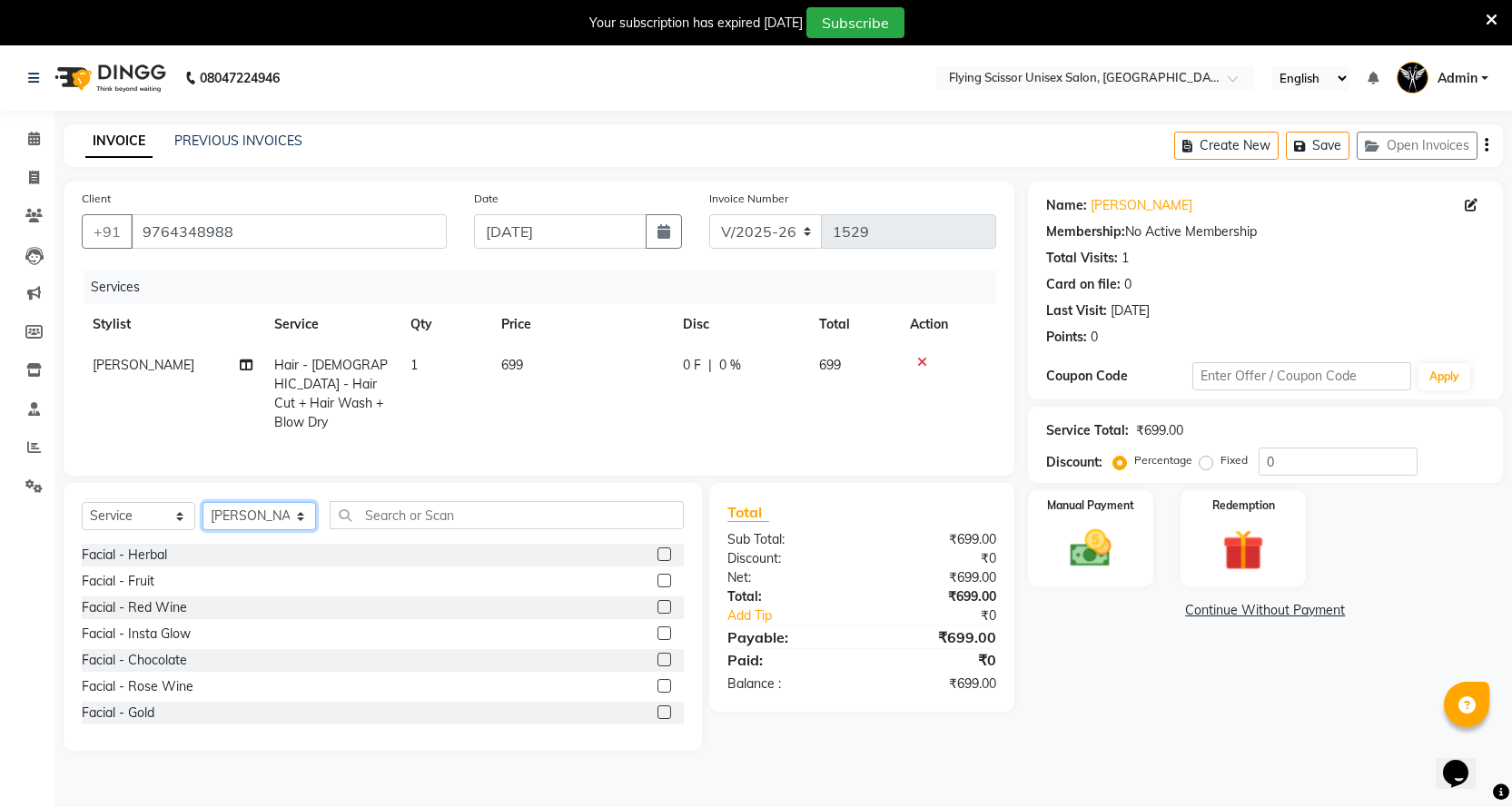
click at [243, 510] on select "Select Stylist Abhi B [PERSON_NAME] J [PERSON_NAME][MEDICAL_DATA] MD [PERSON_NA…" at bounding box center [259, 516] width 114 height 28
select select "70618"
click at [202, 502] on select "Select Stylist Abhi B [PERSON_NAME] J [PERSON_NAME][MEDICAL_DATA] MD [PERSON_NA…" at bounding box center [259, 516] width 114 height 28
click at [388, 513] on input "text" at bounding box center [507, 515] width 355 height 28
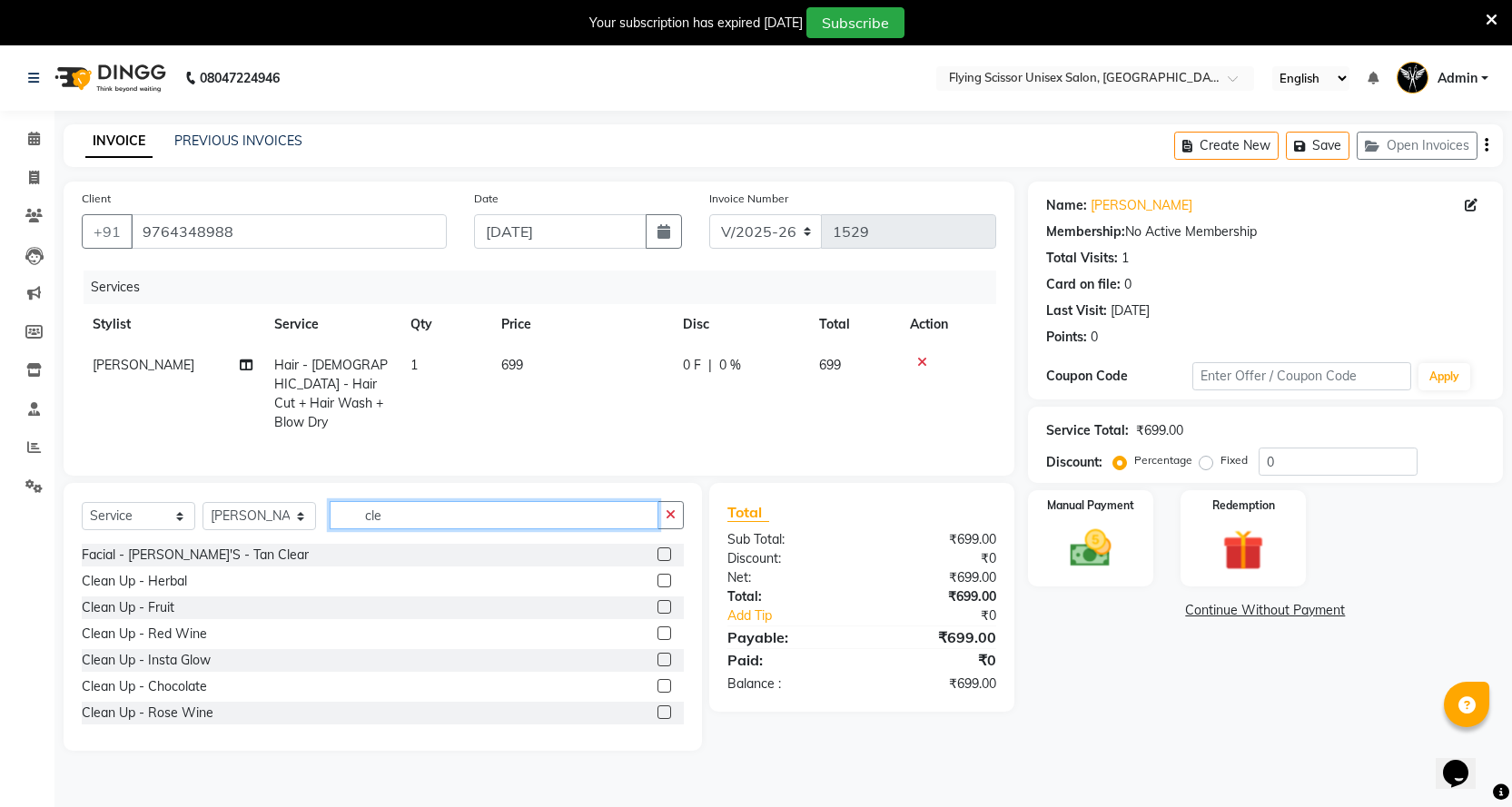
type input "cle"
click at [658, 574] on label at bounding box center [664, 581] width 14 height 14
click at [658, 575] on input "checkbox" at bounding box center [663, 581] width 12 height 12
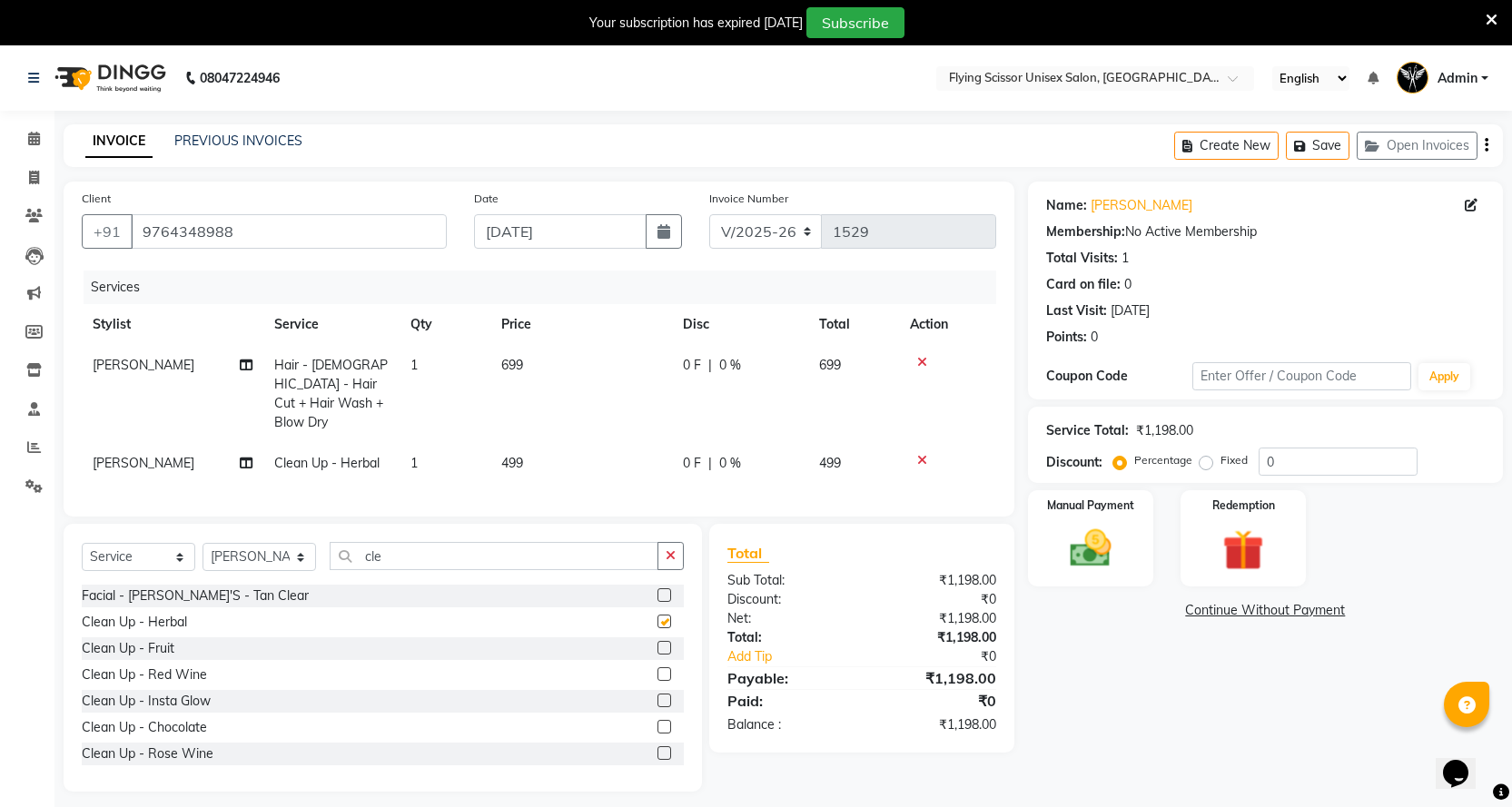
checkbox input "false"
click at [455, 542] on input "cle" at bounding box center [494, 556] width 329 height 28
type input "c"
click at [278, 552] on select "Select Stylist Abhi B [PERSON_NAME] J [PERSON_NAME][MEDICAL_DATA] MD [PERSON_NA…" at bounding box center [259, 557] width 114 height 28
select select "10517"
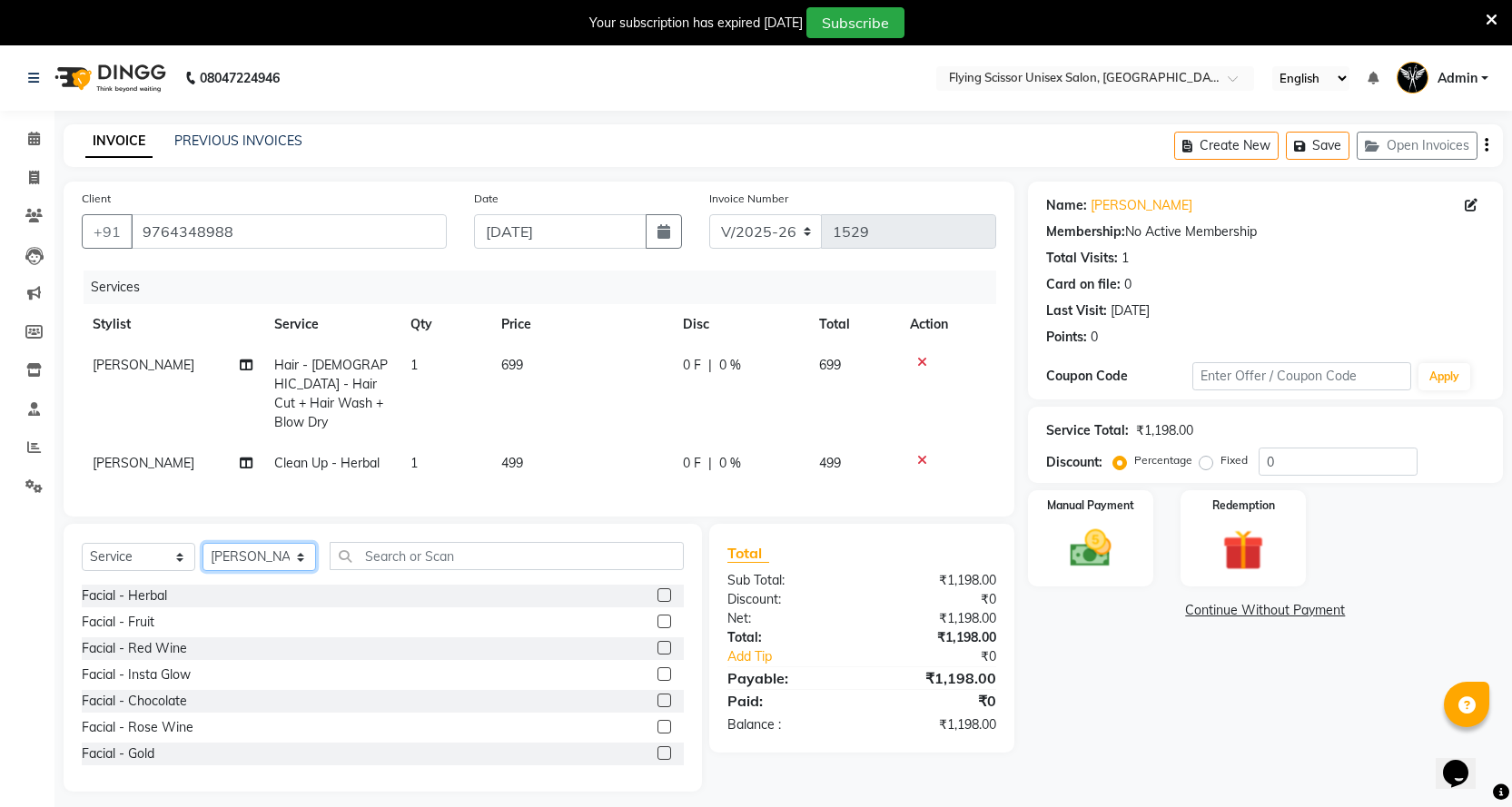
click at [202, 543] on select "Select Stylist Abhi B [PERSON_NAME] J [PERSON_NAME][MEDICAL_DATA] MD [PERSON_NA…" at bounding box center [259, 557] width 114 height 28
click at [393, 548] on input "text" at bounding box center [507, 556] width 355 height 28
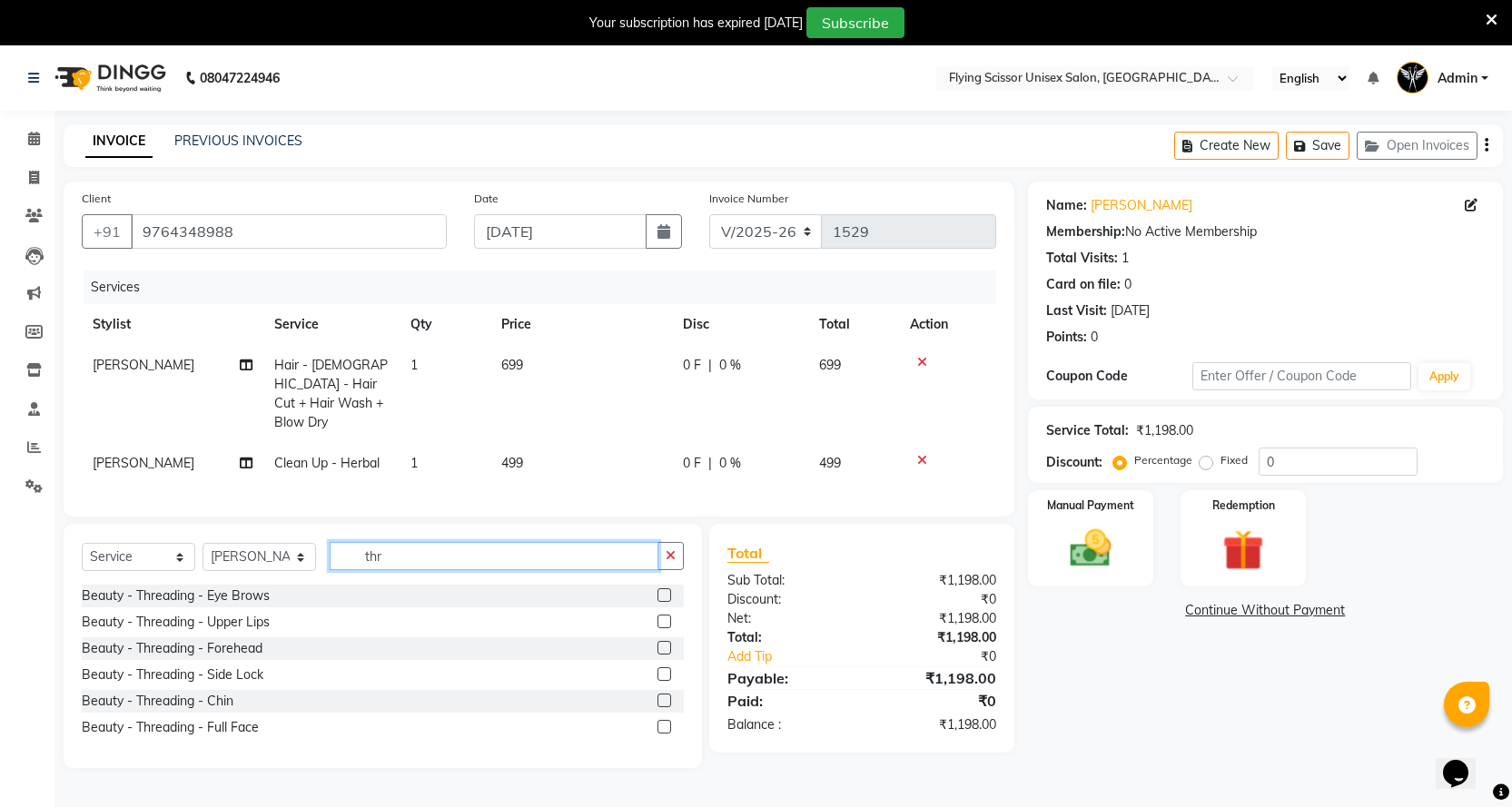
type input "thr"
click at [658, 588] on label at bounding box center [664, 595] width 14 height 14
click at [658, 590] on input "checkbox" at bounding box center [663, 596] width 12 height 12
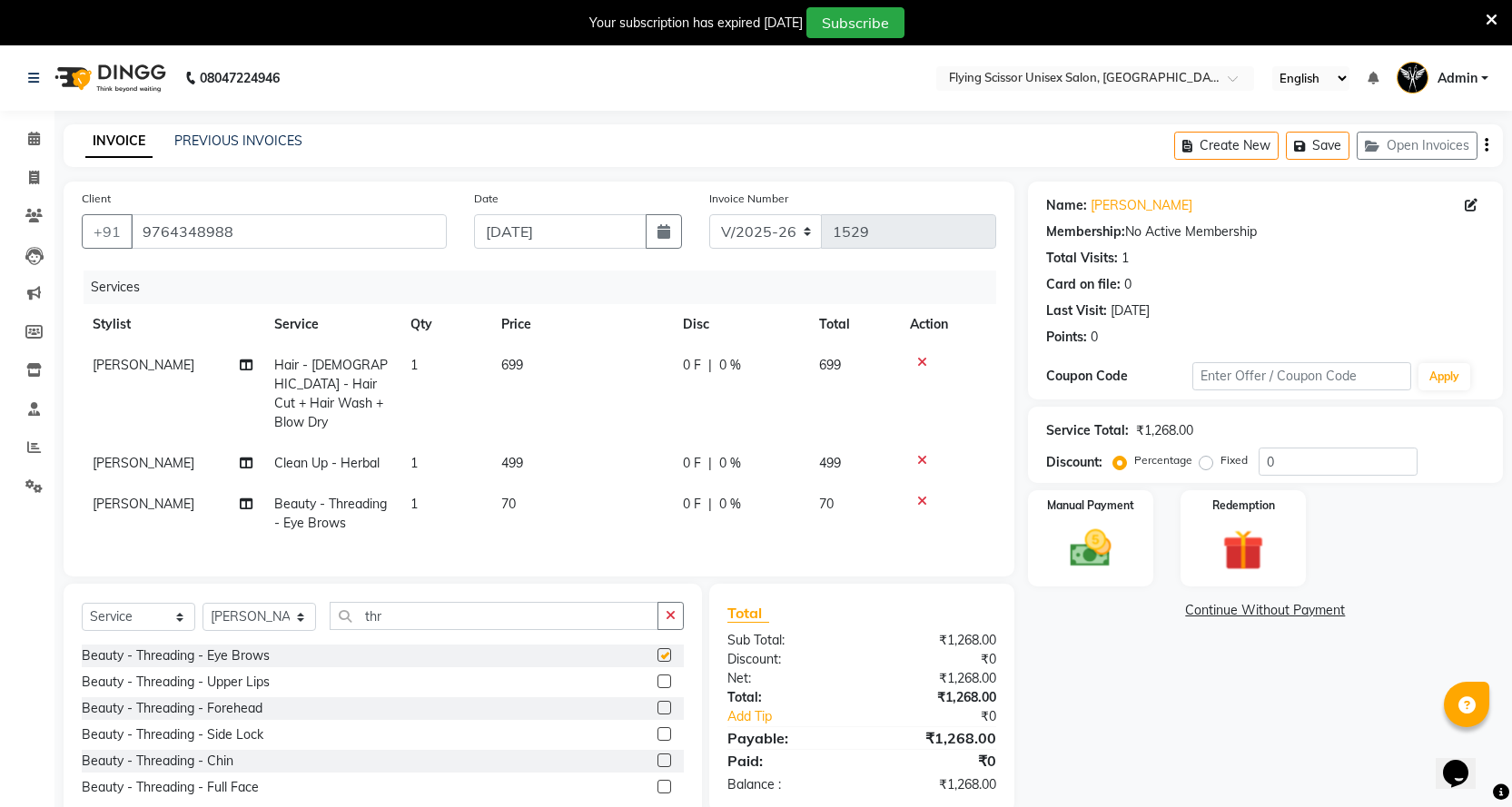
checkbox input "false"
click at [613, 451] on td "499" at bounding box center [581, 464] width 182 height 41
select select "70618"
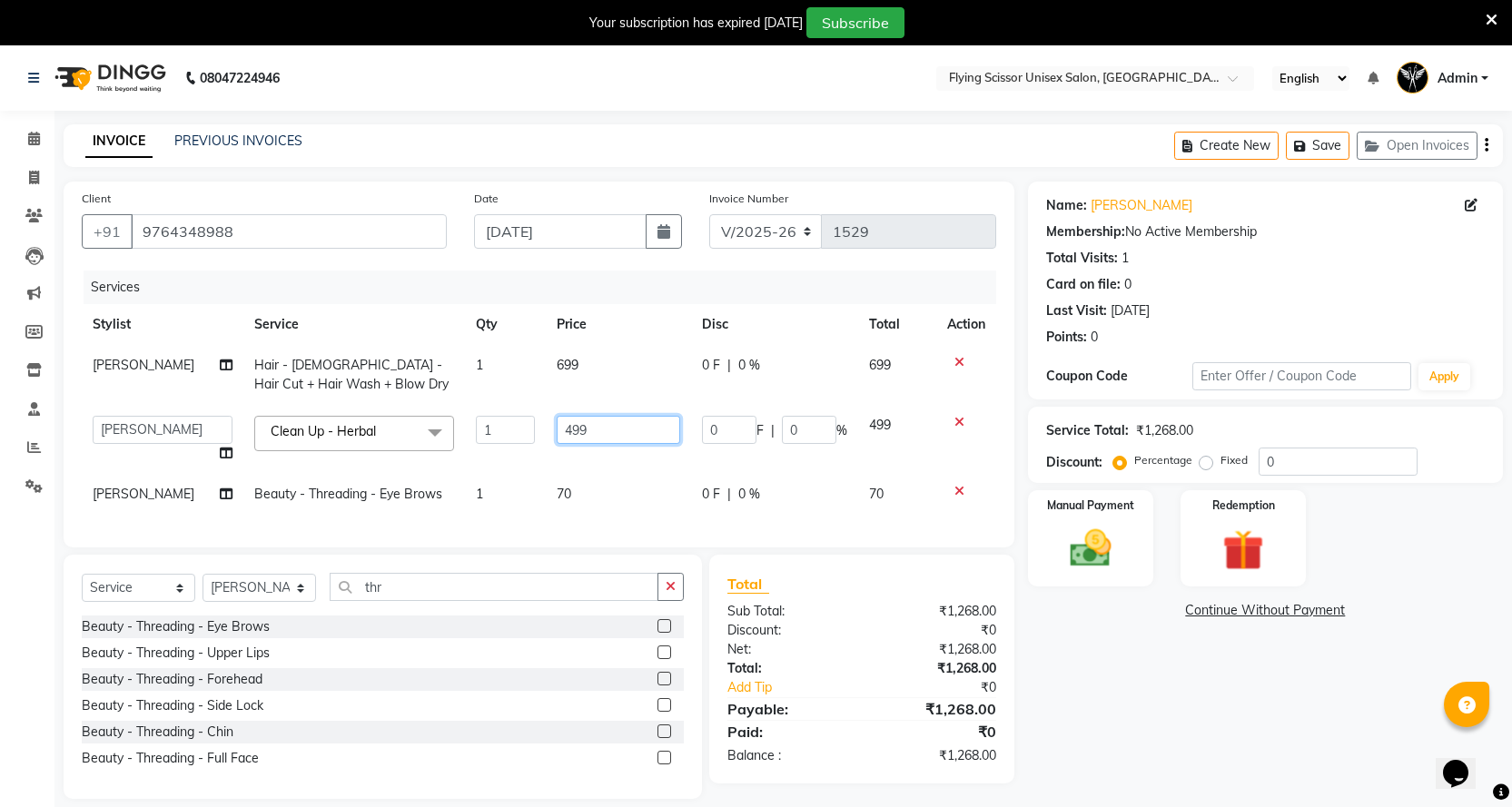
click at [621, 433] on input "499" at bounding box center [619, 429] width 124 height 28
type input "4"
type input "500"
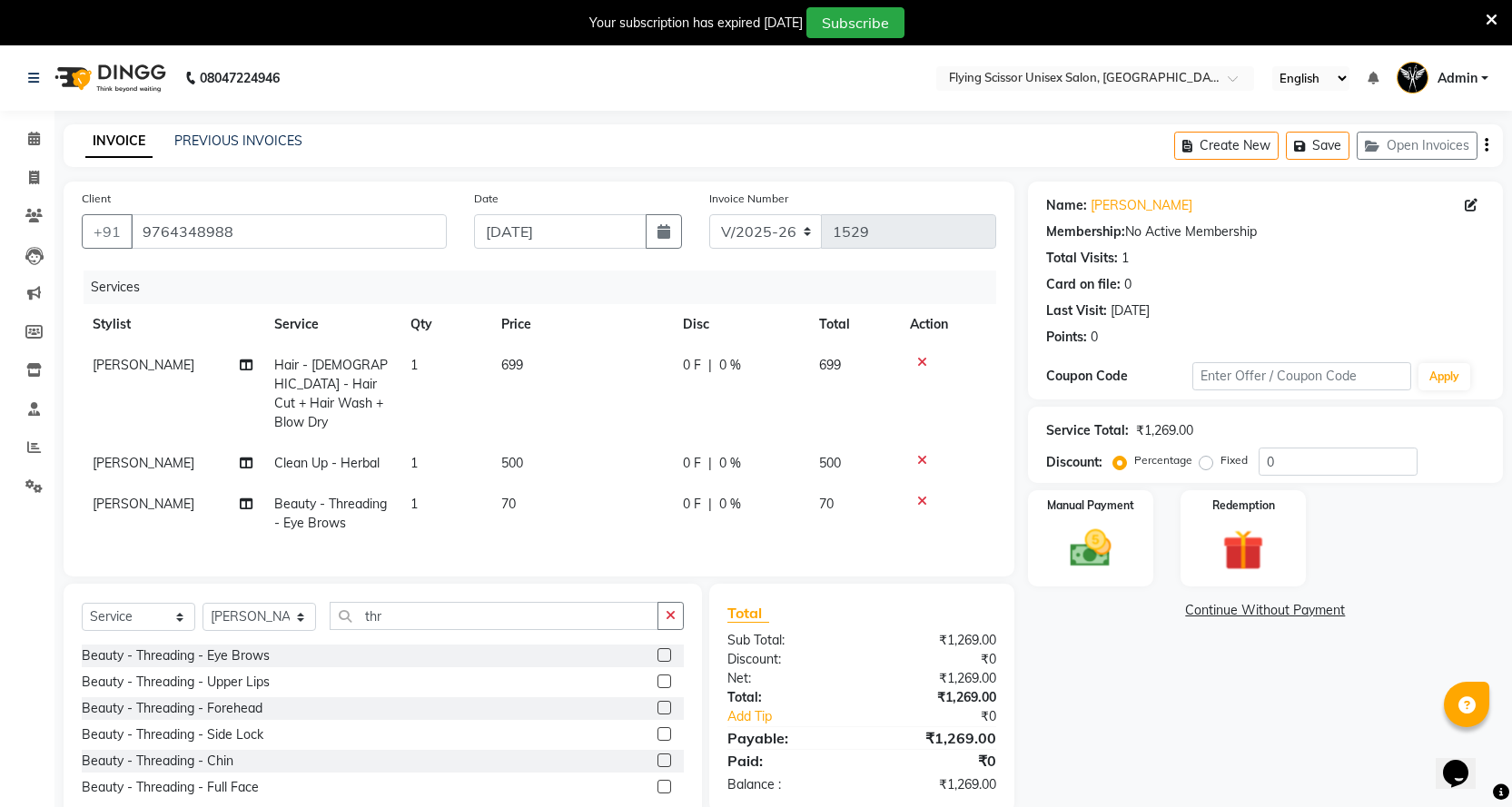
click at [616, 386] on td "699" at bounding box center [581, 394] width 182 height 98
select select "70618"
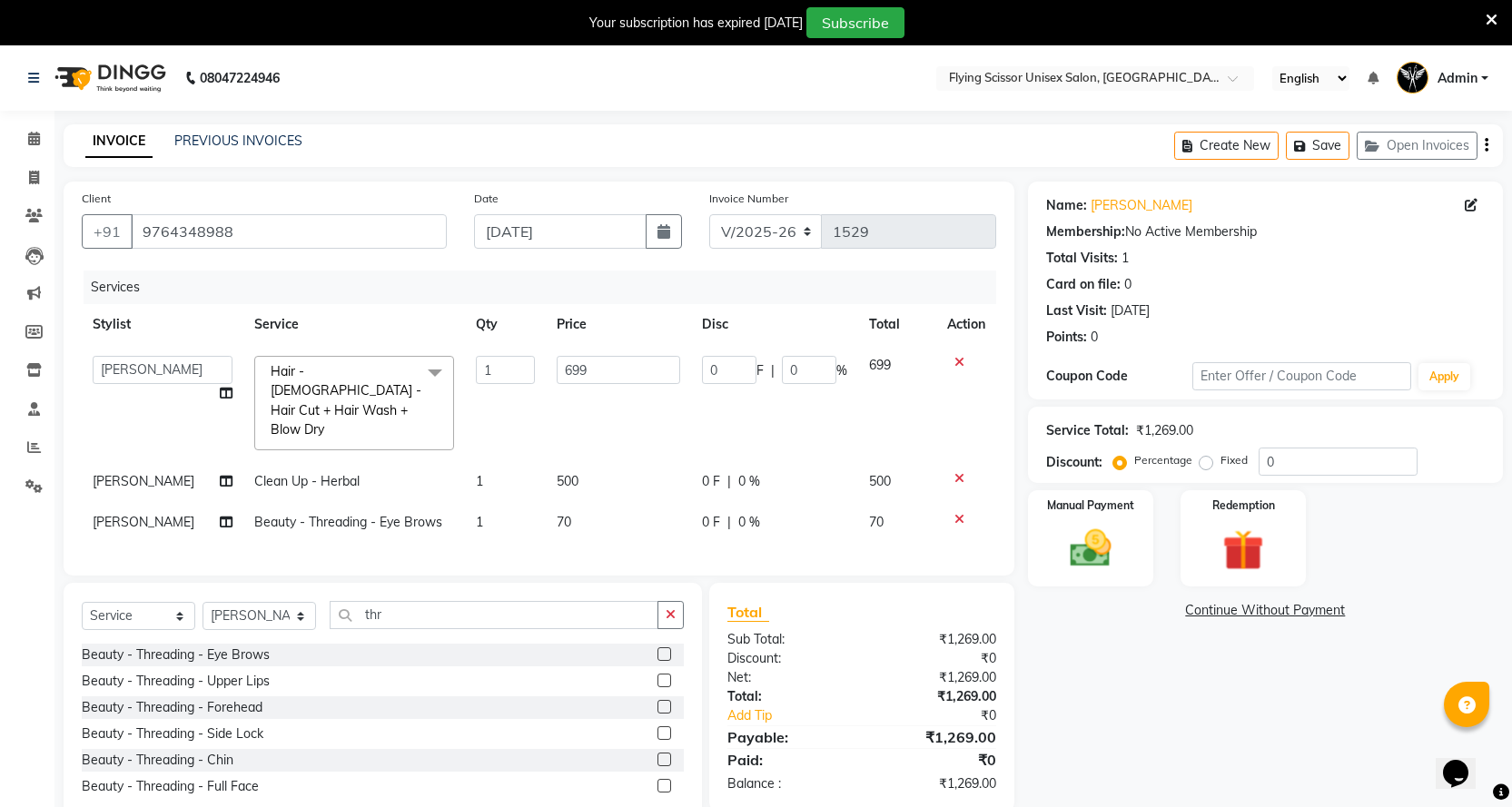
click at [614, 367] on input "699" at bounding box center [619, 369] width 124 height 28
type input "6"
type input "700"
click at [605, 462] on td "500" at bounding box center [618, 482] width 145 height 41
select select "70618"
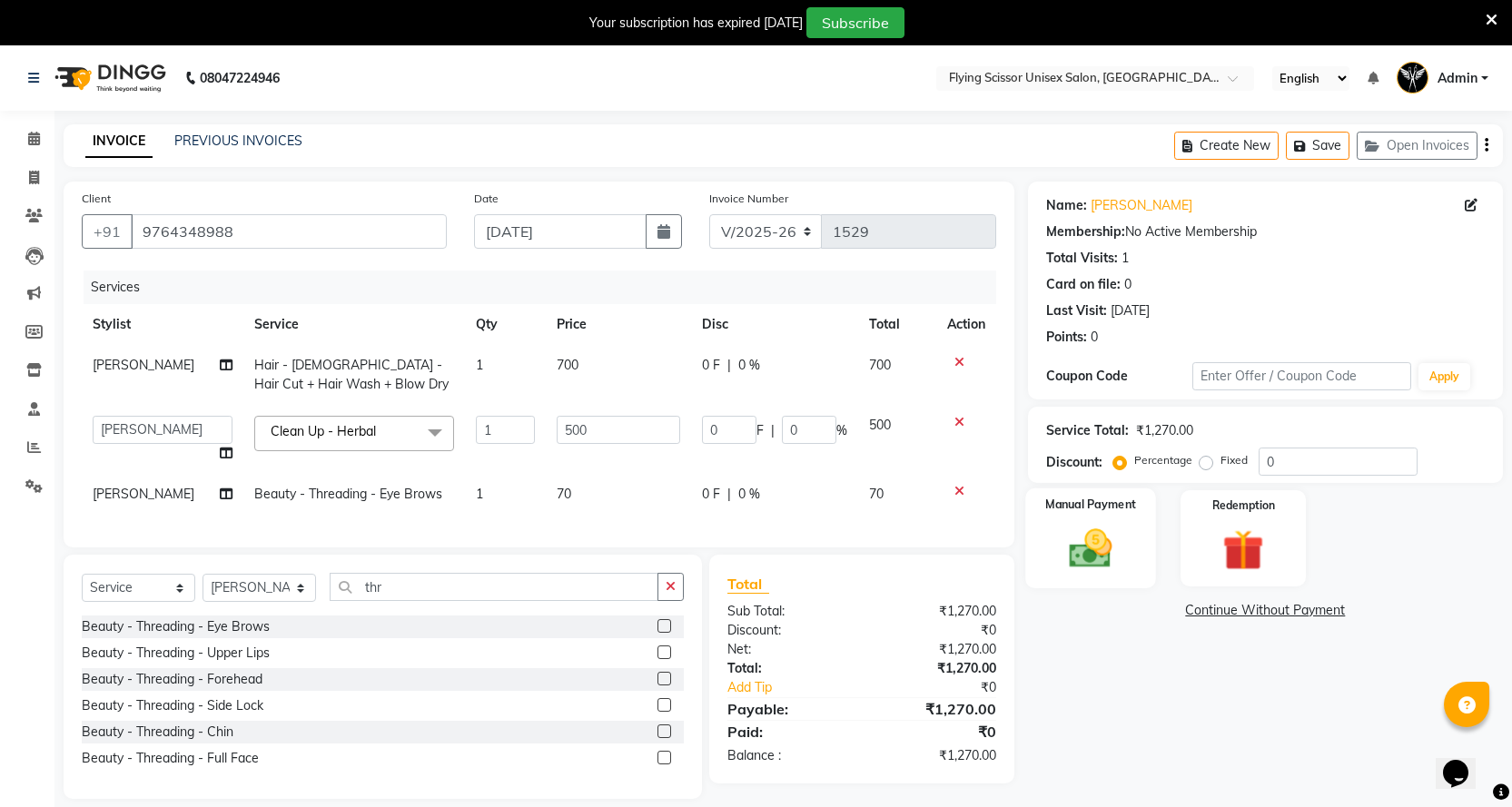
drag, startPoint x: 1114, startPoint y: 540, endPoint x: 1131, endPoint y: 576, distance: 39.8
click at [1115, 540] on img at bounding box center [1091, 548] width 70 height 49
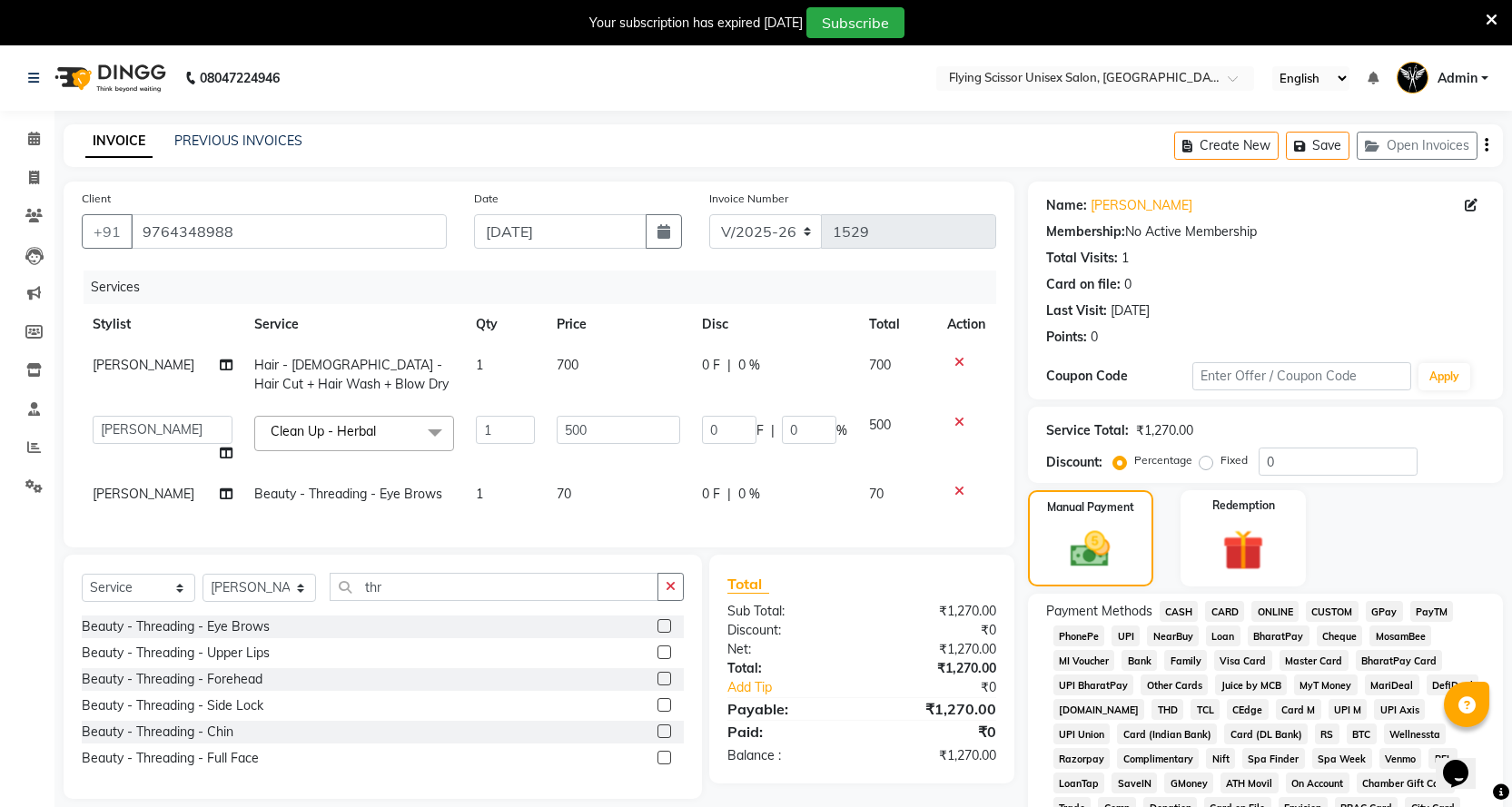
click at [1290, 606] on span "ONLINE" at bounding box center [1275, 611] width 47 height 21
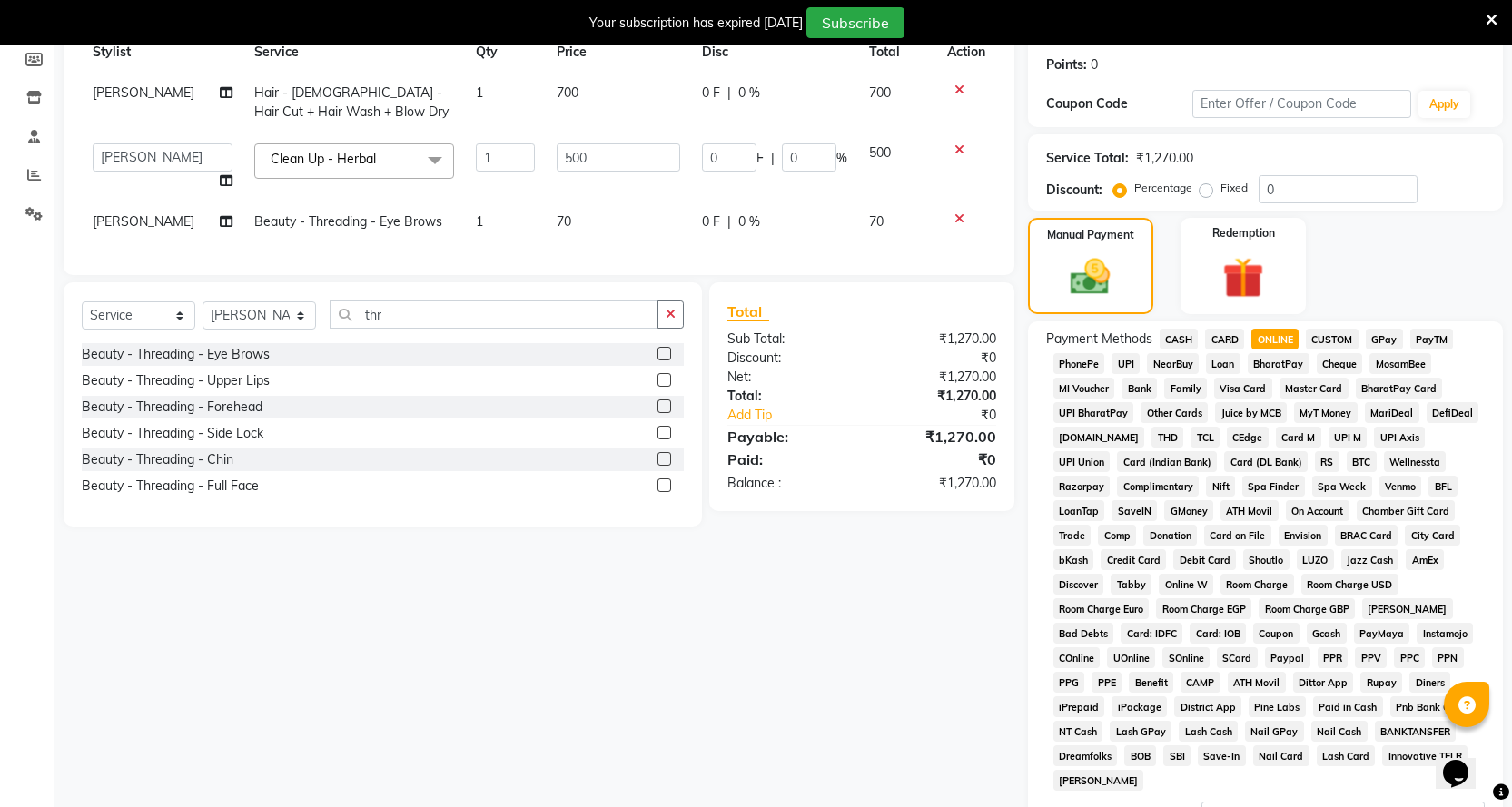
scroll to position [472, 0]
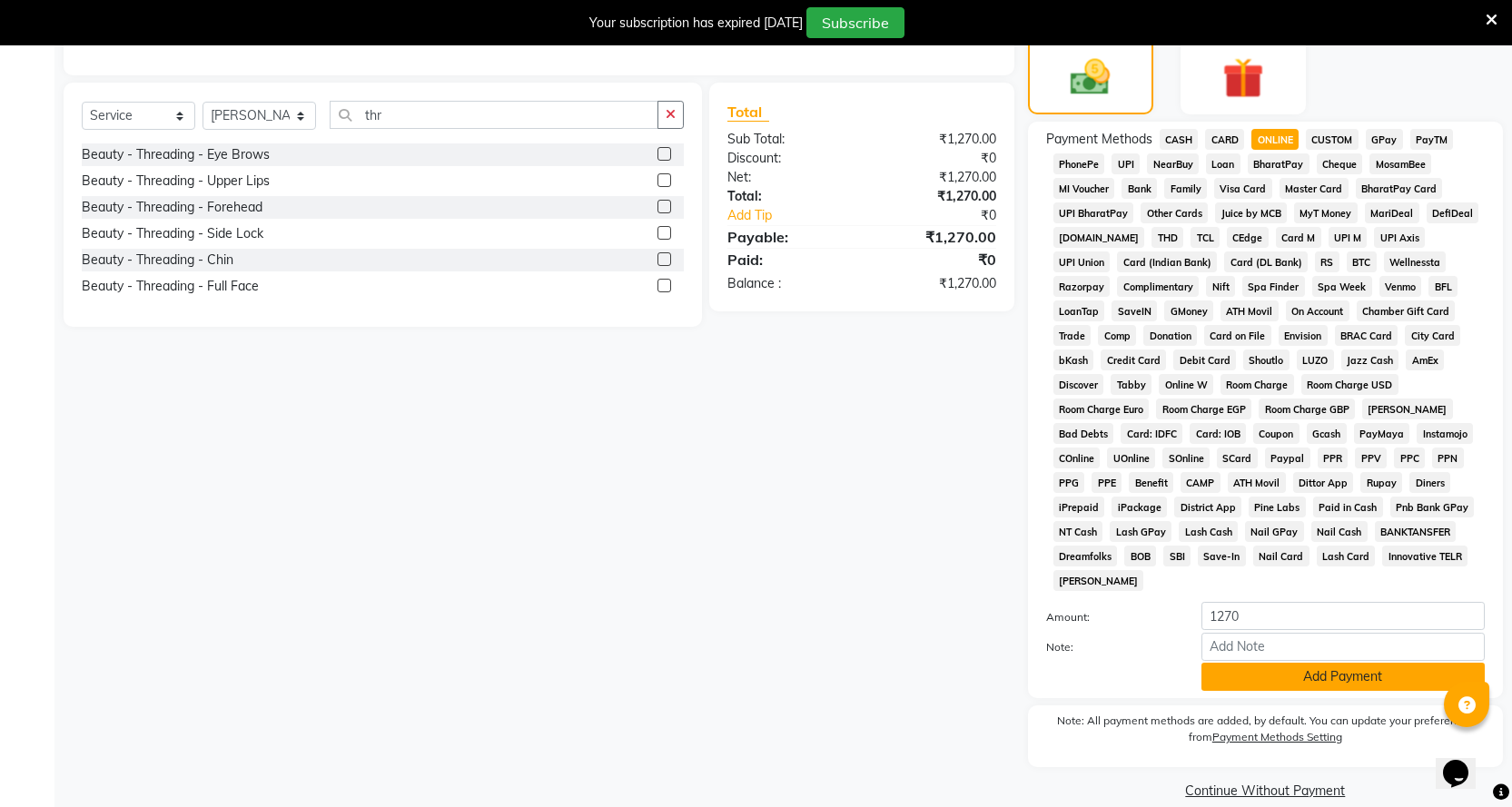
click at [1230, 665] on button "Add Payment" at bounding box center [1343, 677] width 284 height 28
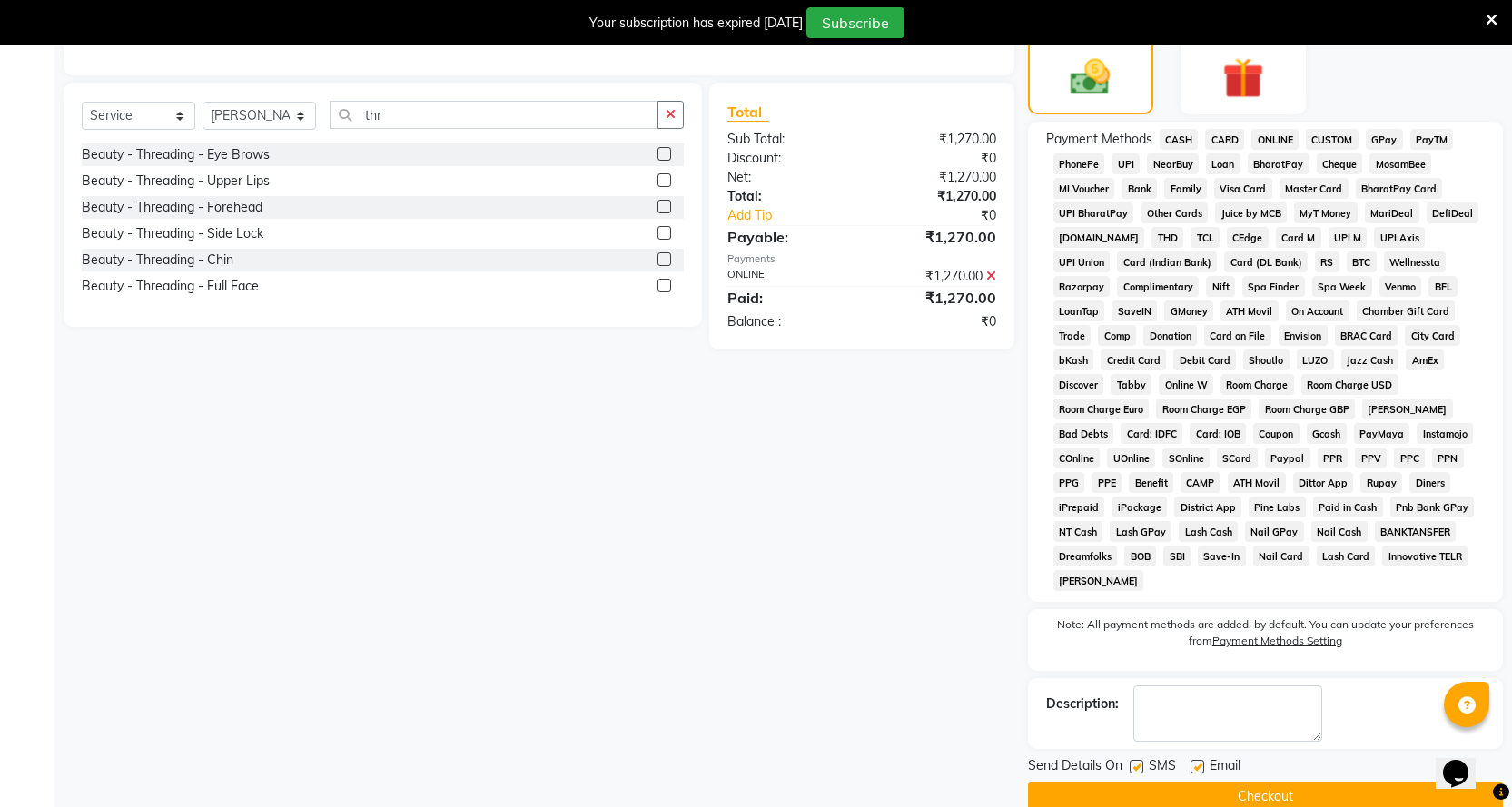
scroll to position [478, 0]
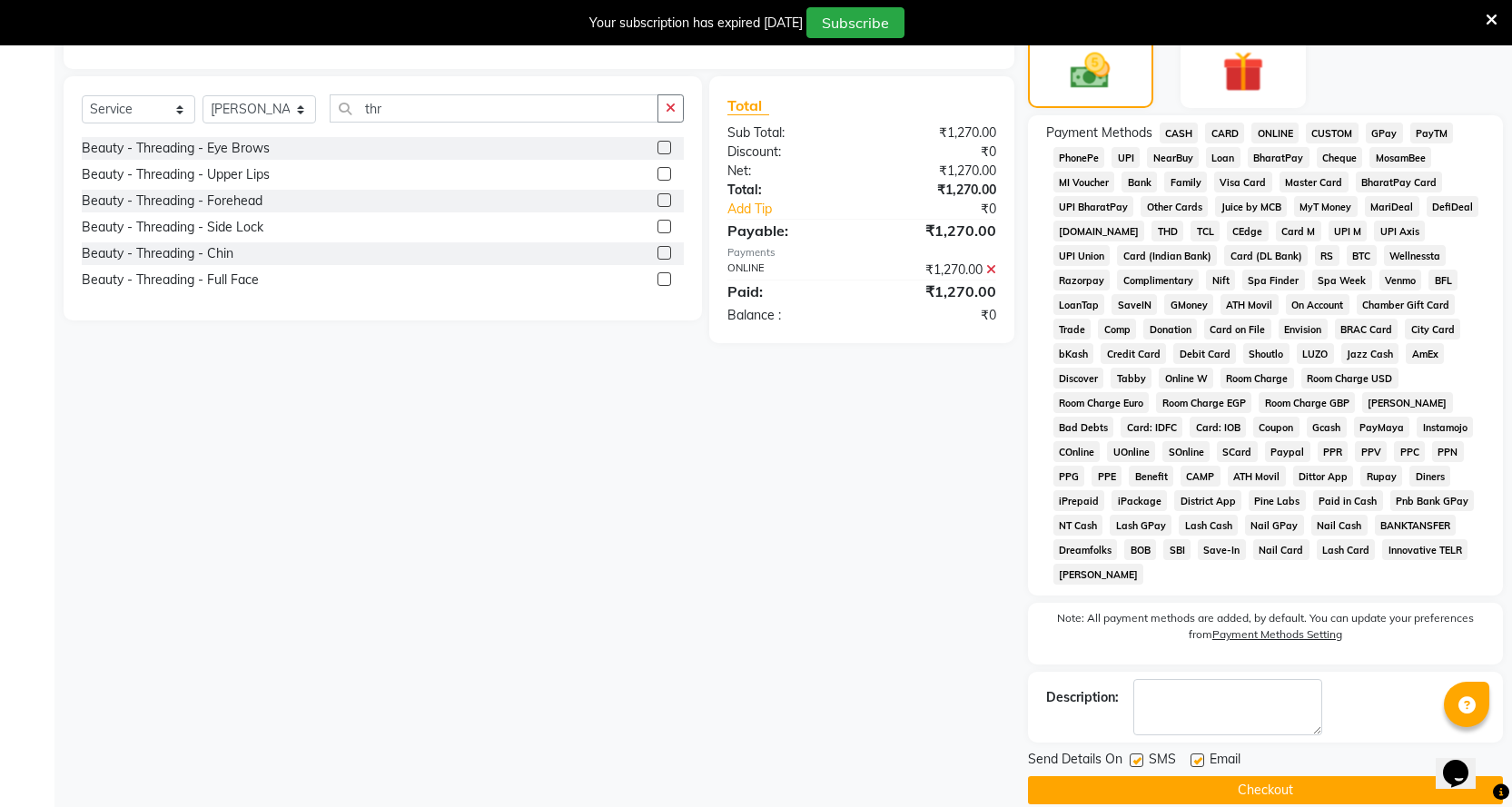
click at [1273, 777] on button "Checkout" at bounding box center [1265, 790] width 475 height 28
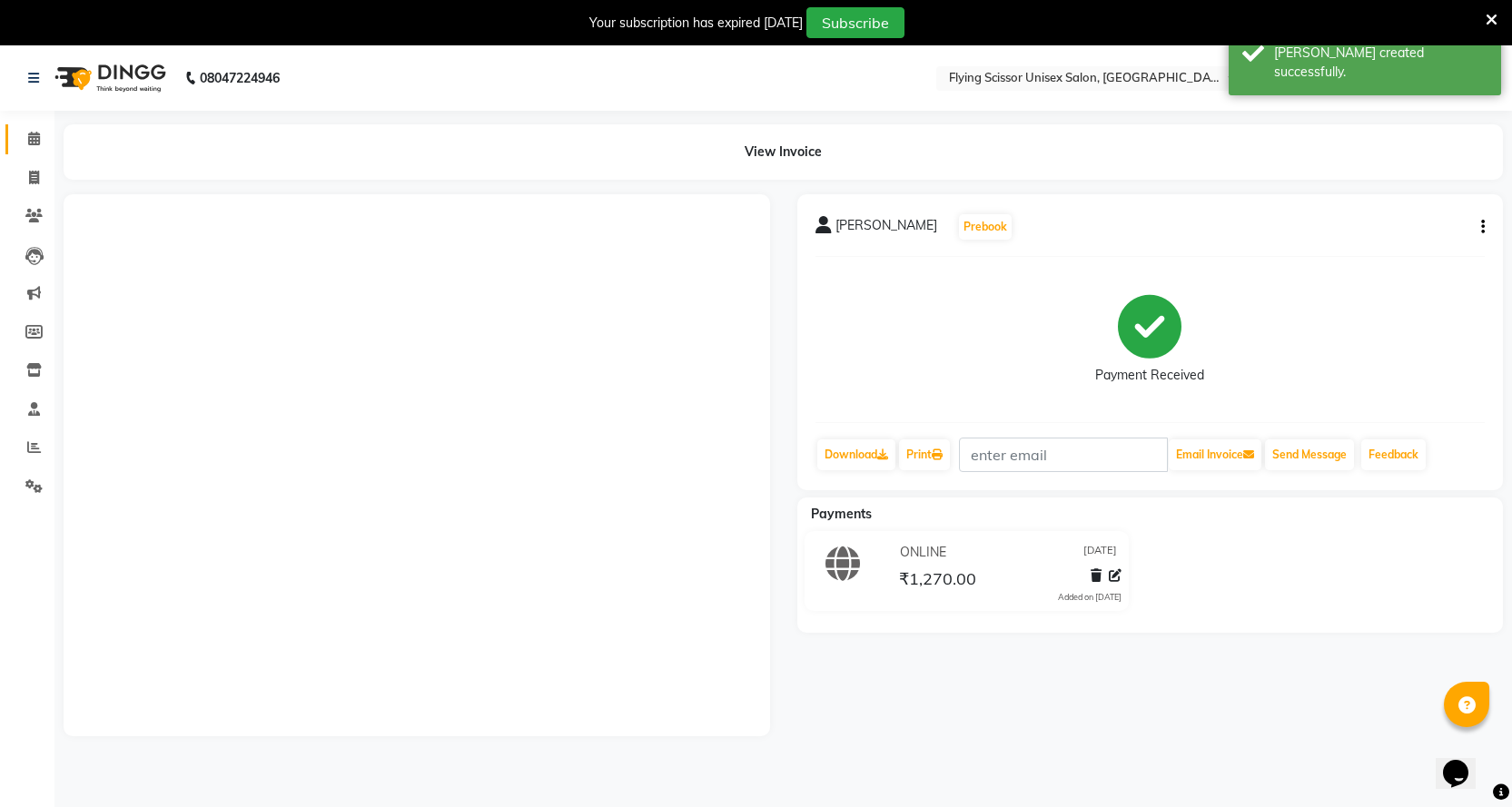
click at [42, 127] on link "Calendar" at bounding box center [27, 139] width 43 height 30
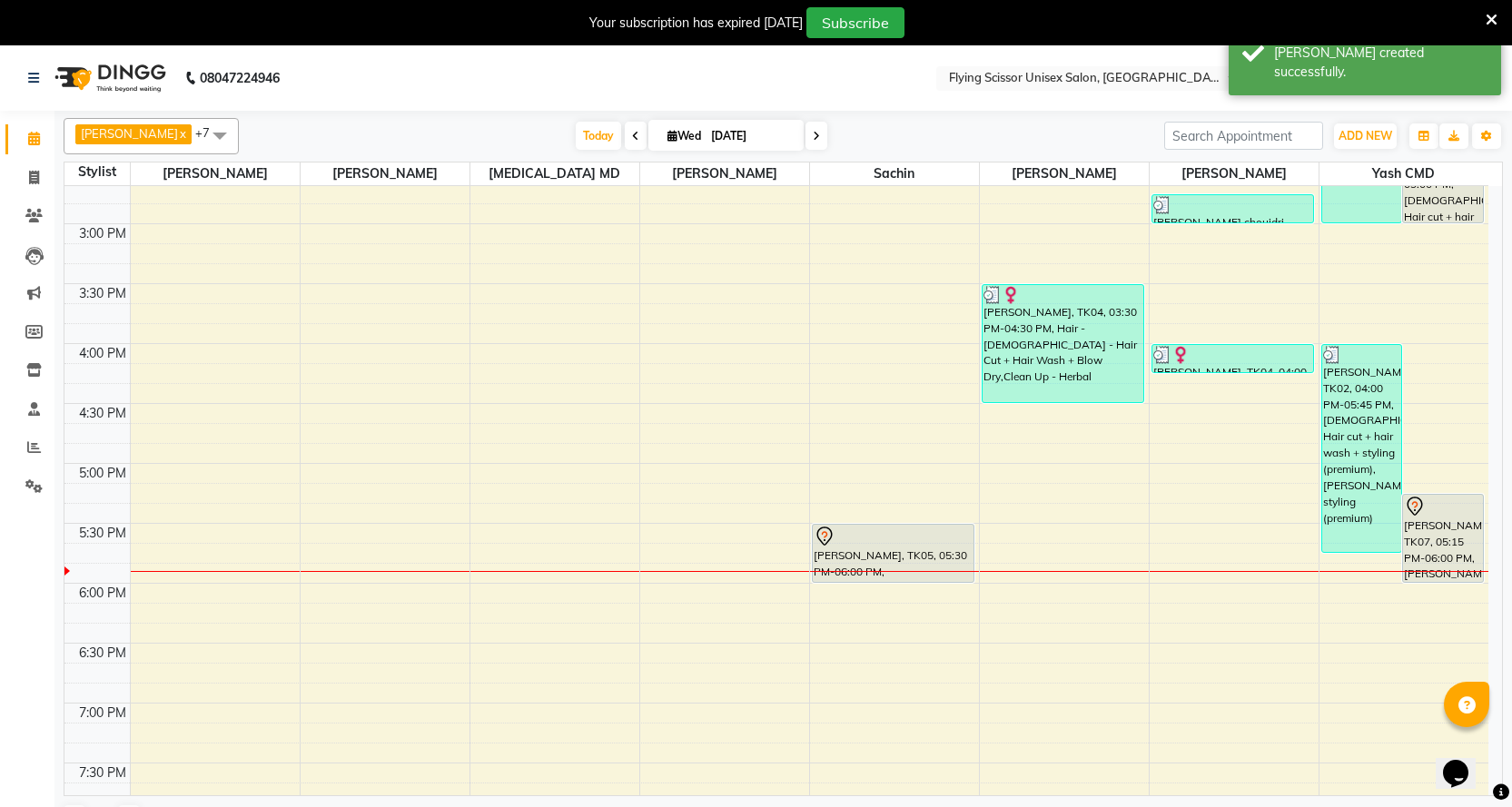
scroll to position [727, 0]
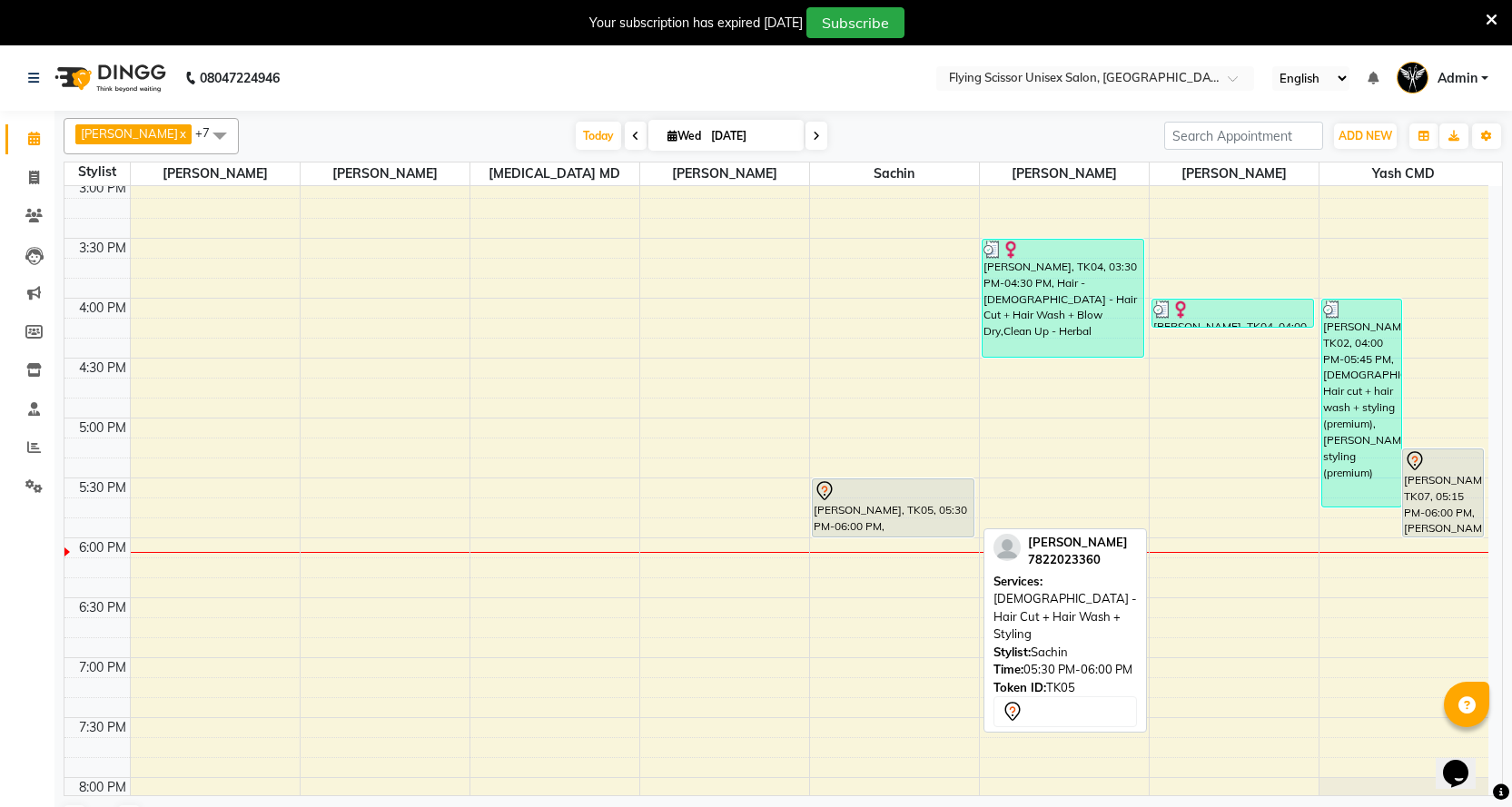
click at [840, 497] on div at bounding box center [893, 491] width 159 height 22
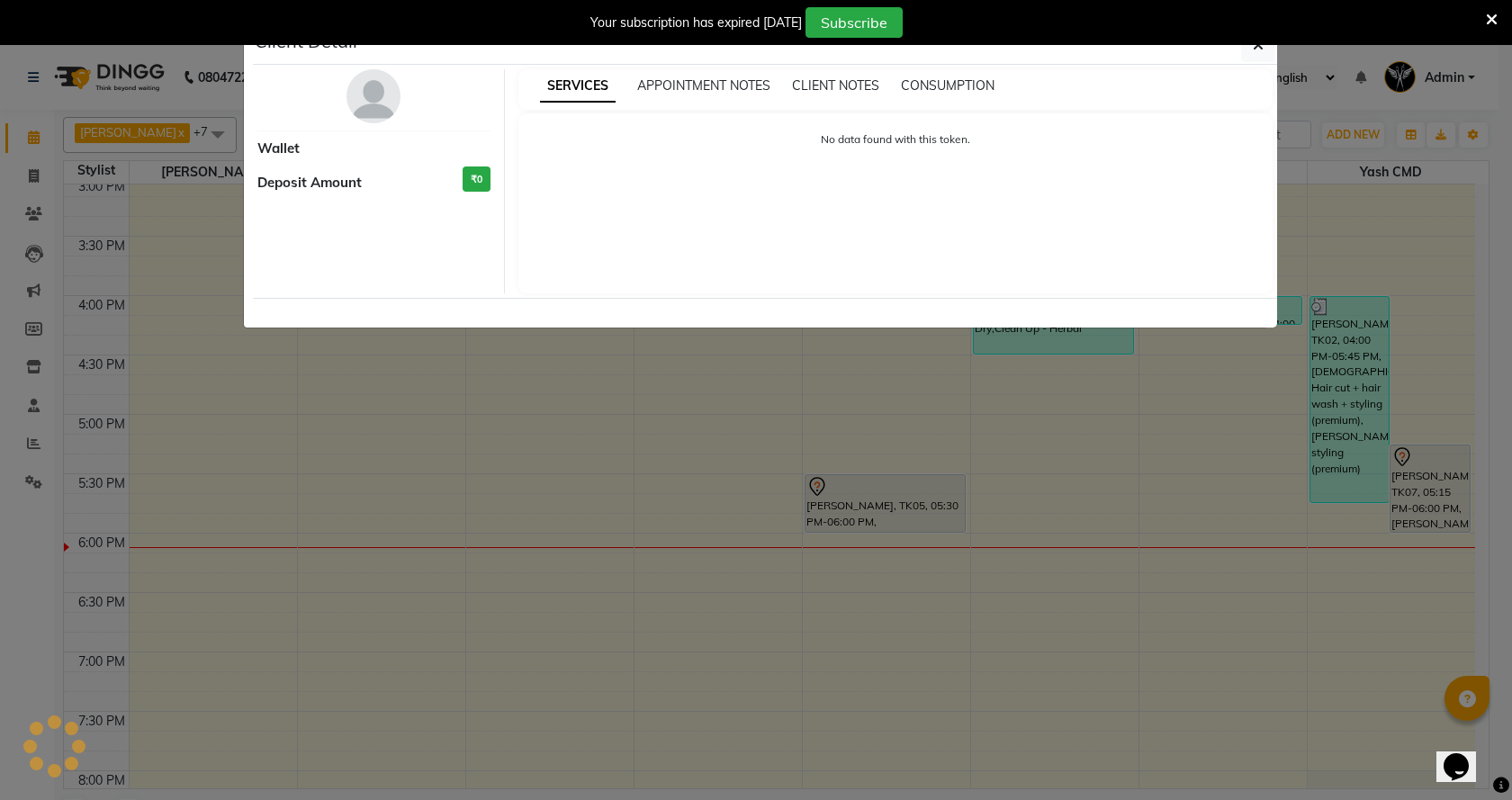
select select "7"
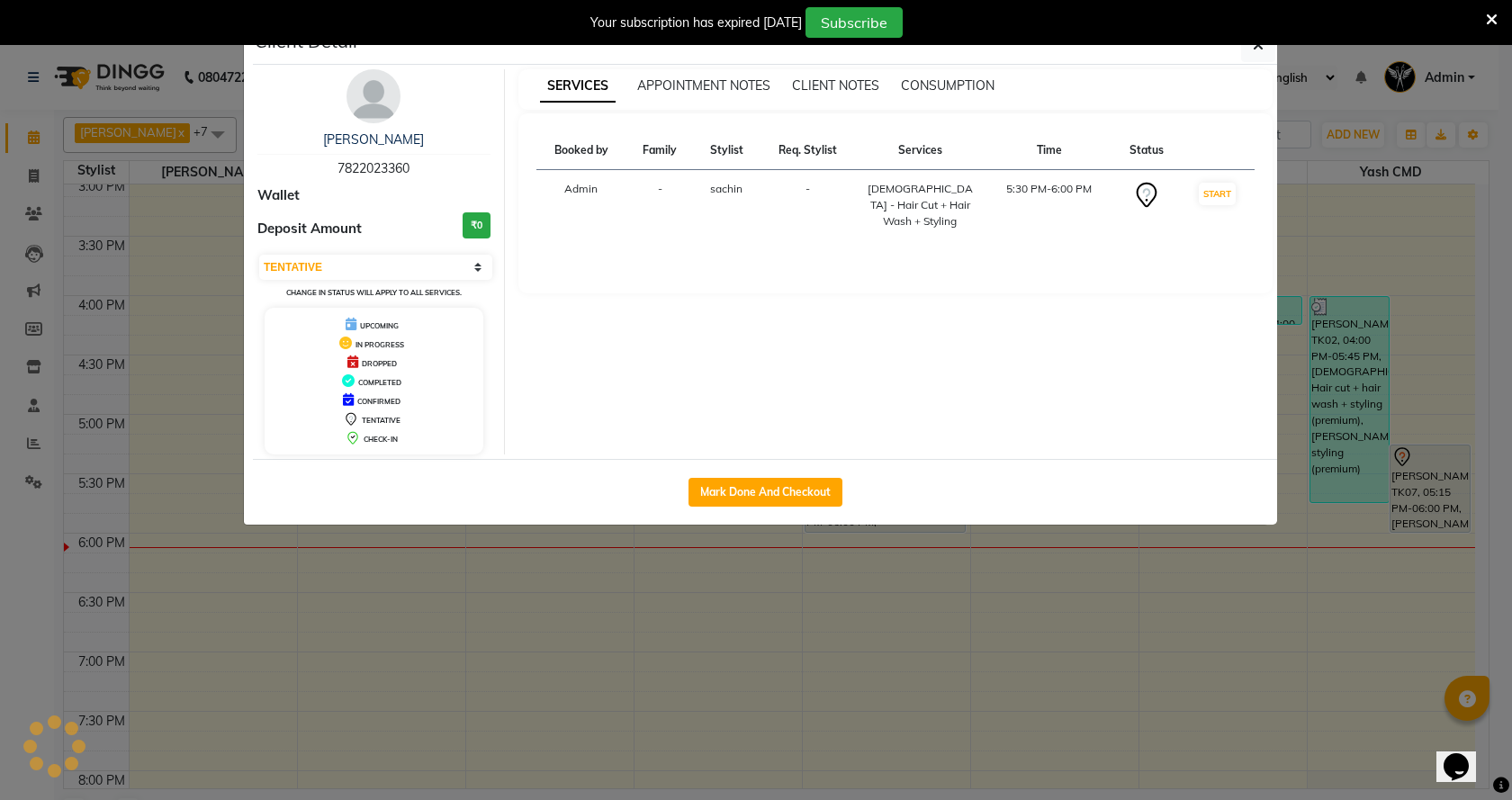
click at [785, 473] on div "Mark Done And Checkout" at bounding box center [764, 492] width 1024 height 66
click at [785, 484] on button "Mark Done And Checkout" at bounding box center [765, 492] width 154 height 28
select select "46"
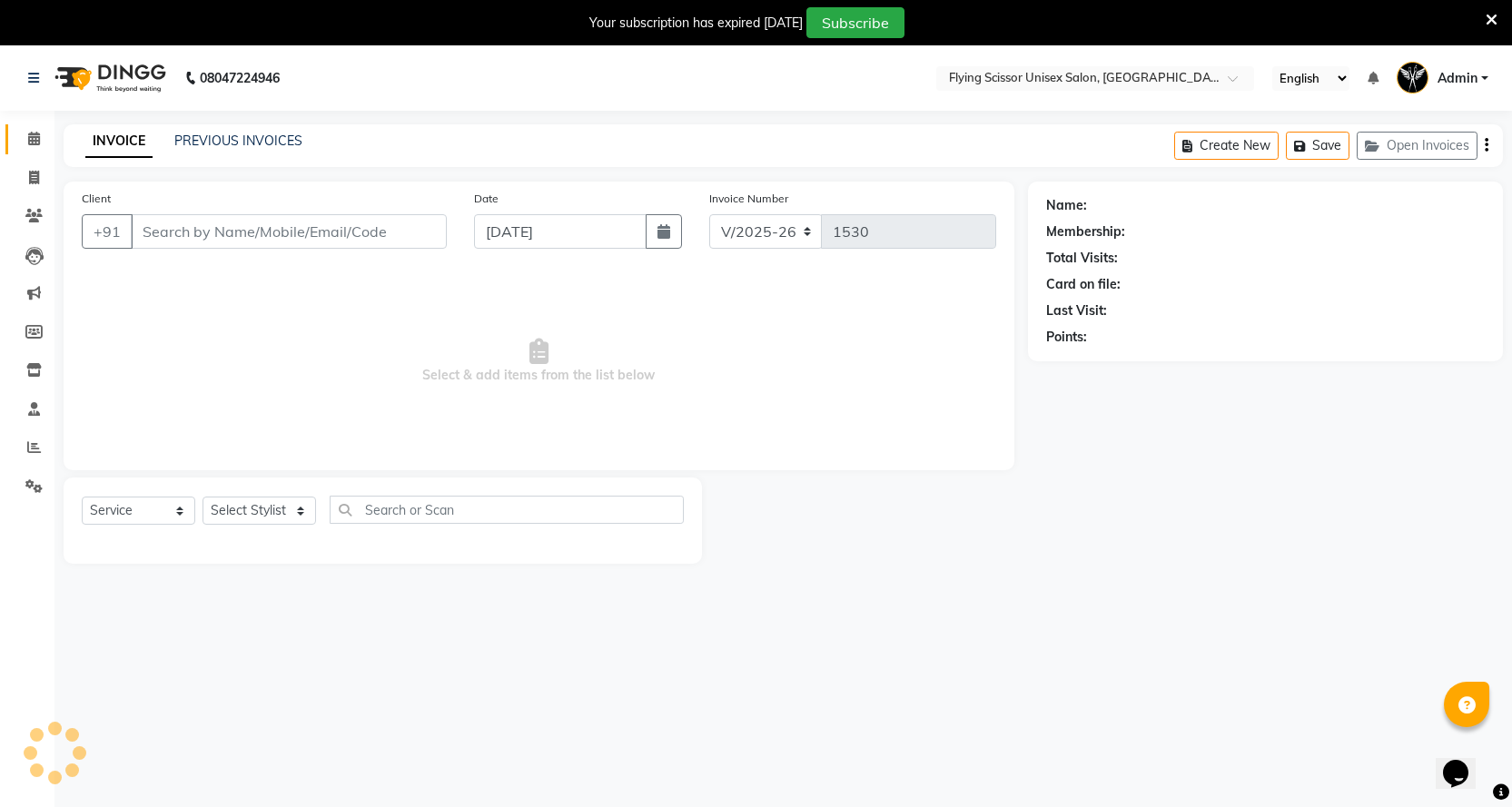
select select "membership"
select select "18390"
type input "7822023360"
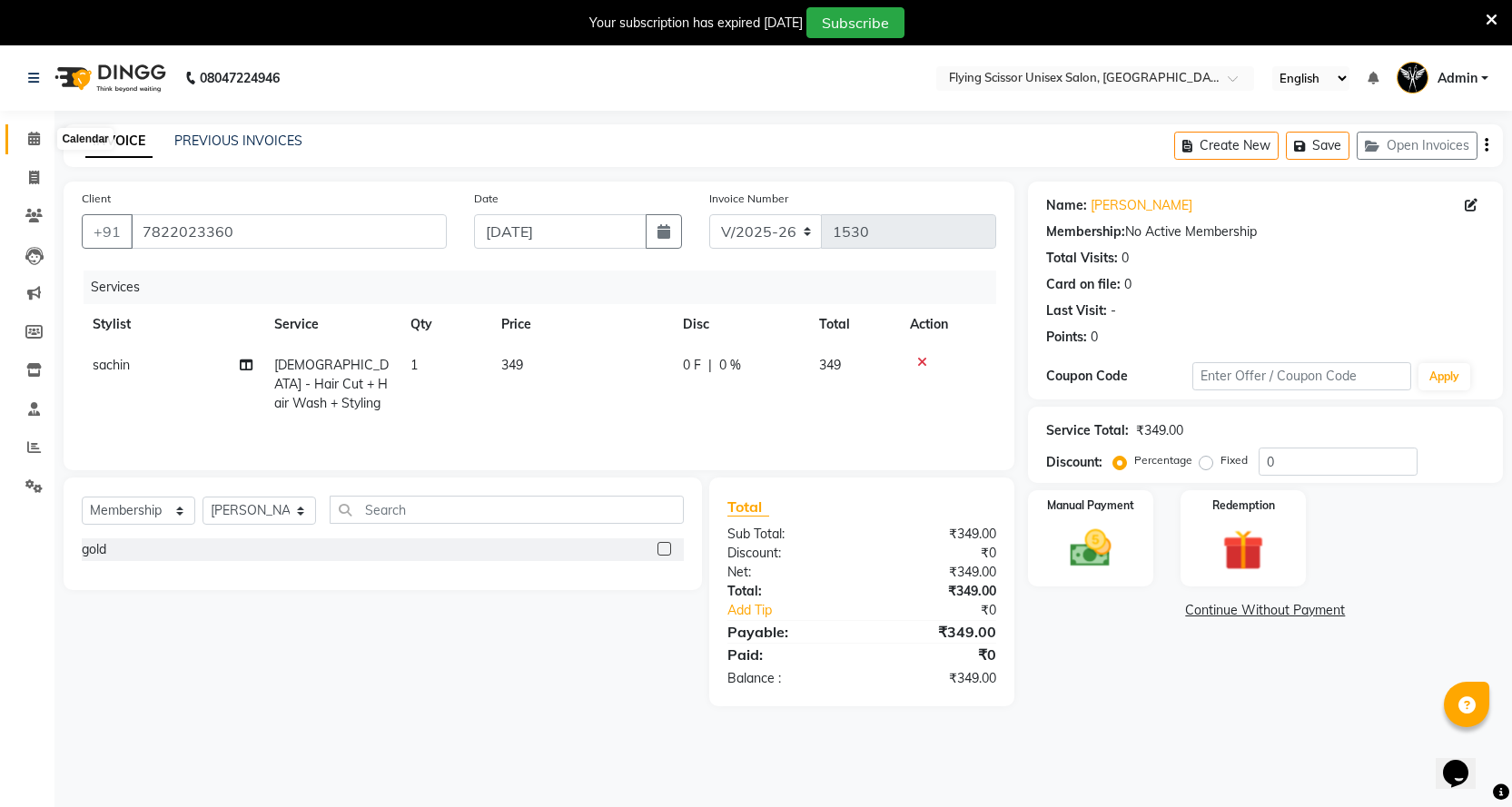
click at [31, 138] on icon at bounding box center [33, 139] width 12 height 14
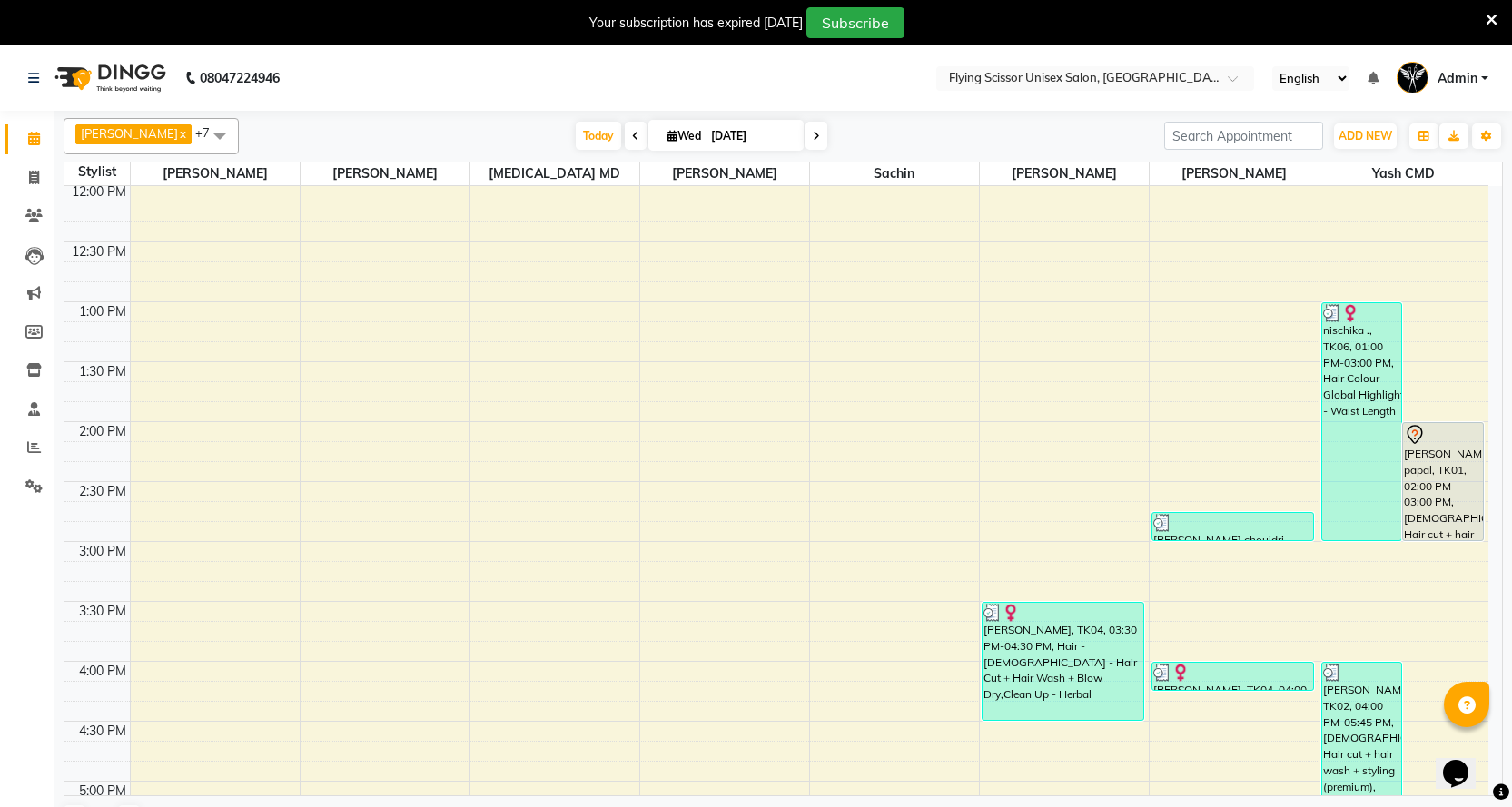
scroll to position [817, 0]
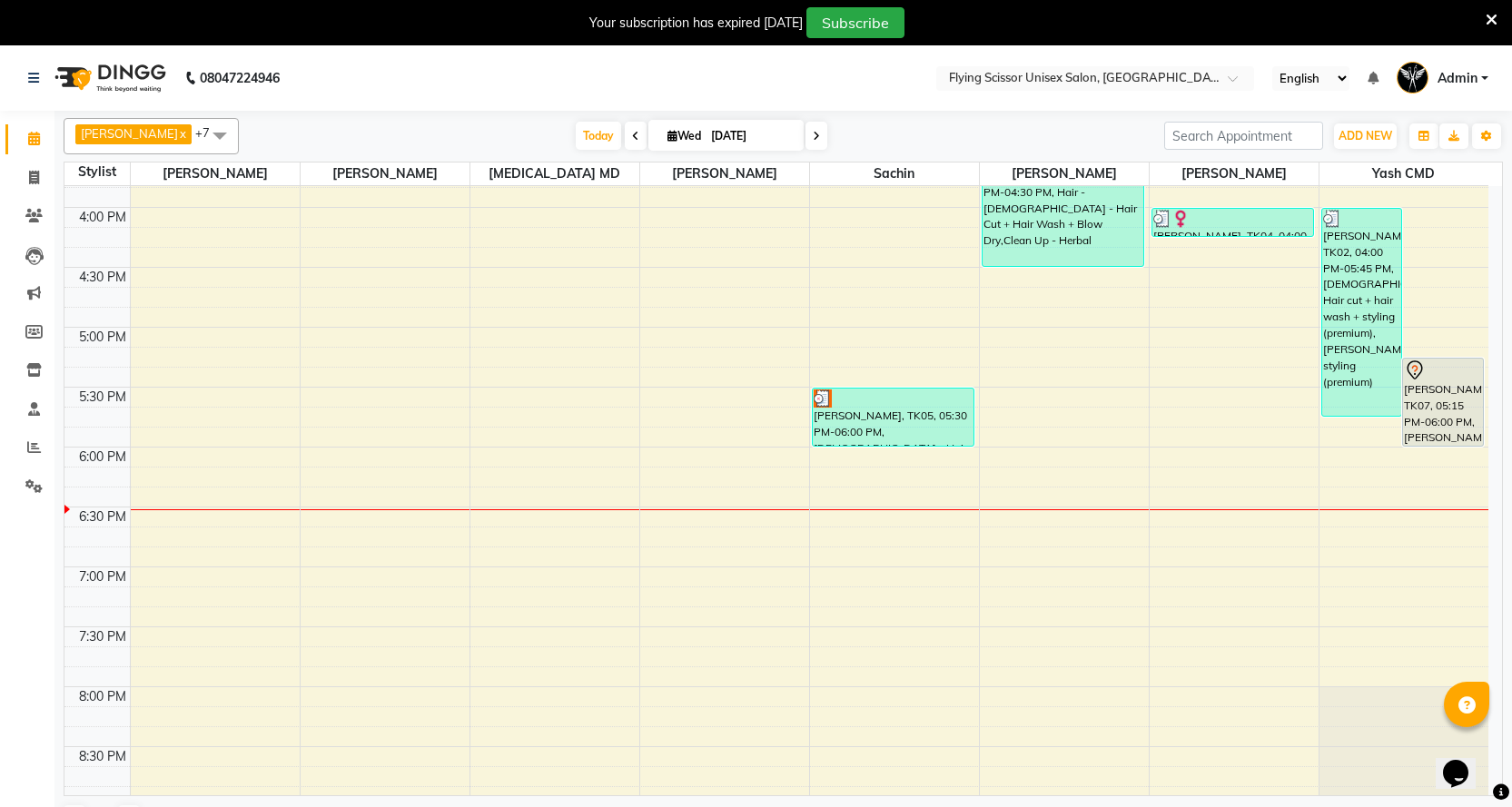
click at [625, 138] on span at bounding box center [636, 136] width 22 height 28
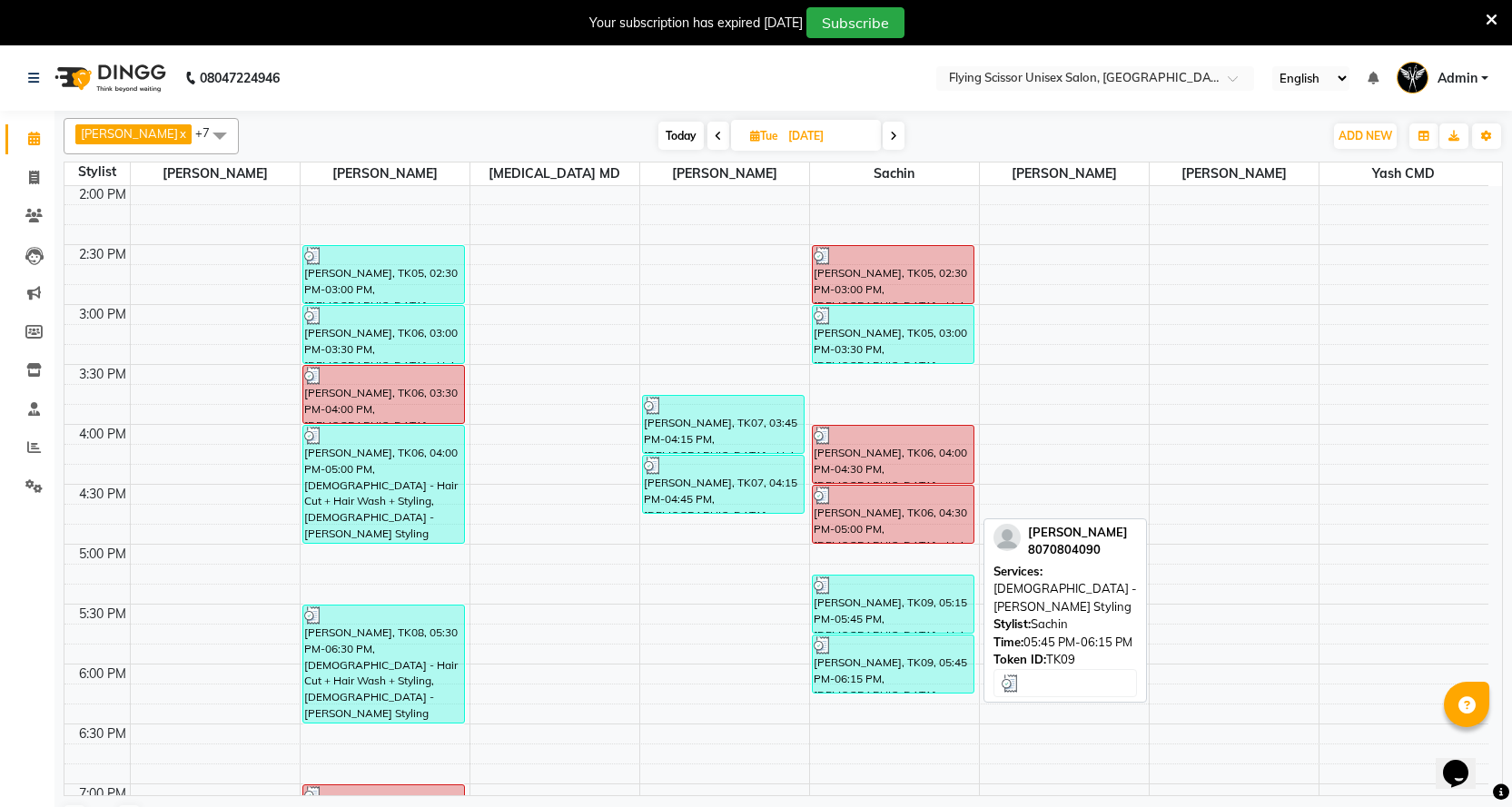
scroll to position [584, 0]
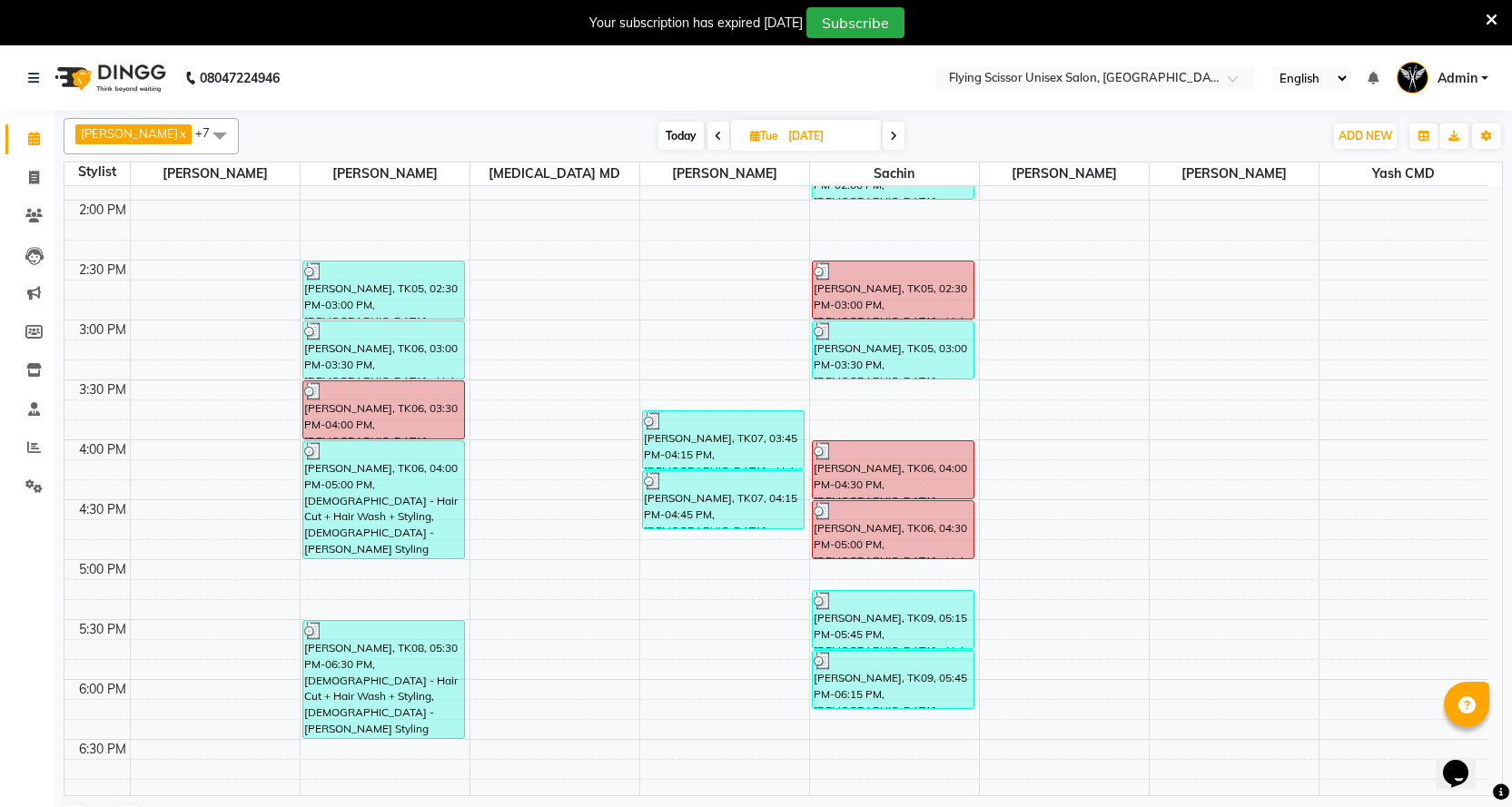
click at [659, 128] on span "Today" at bounding box center [681, 136] width 45 height 28
type input "[DATE]"
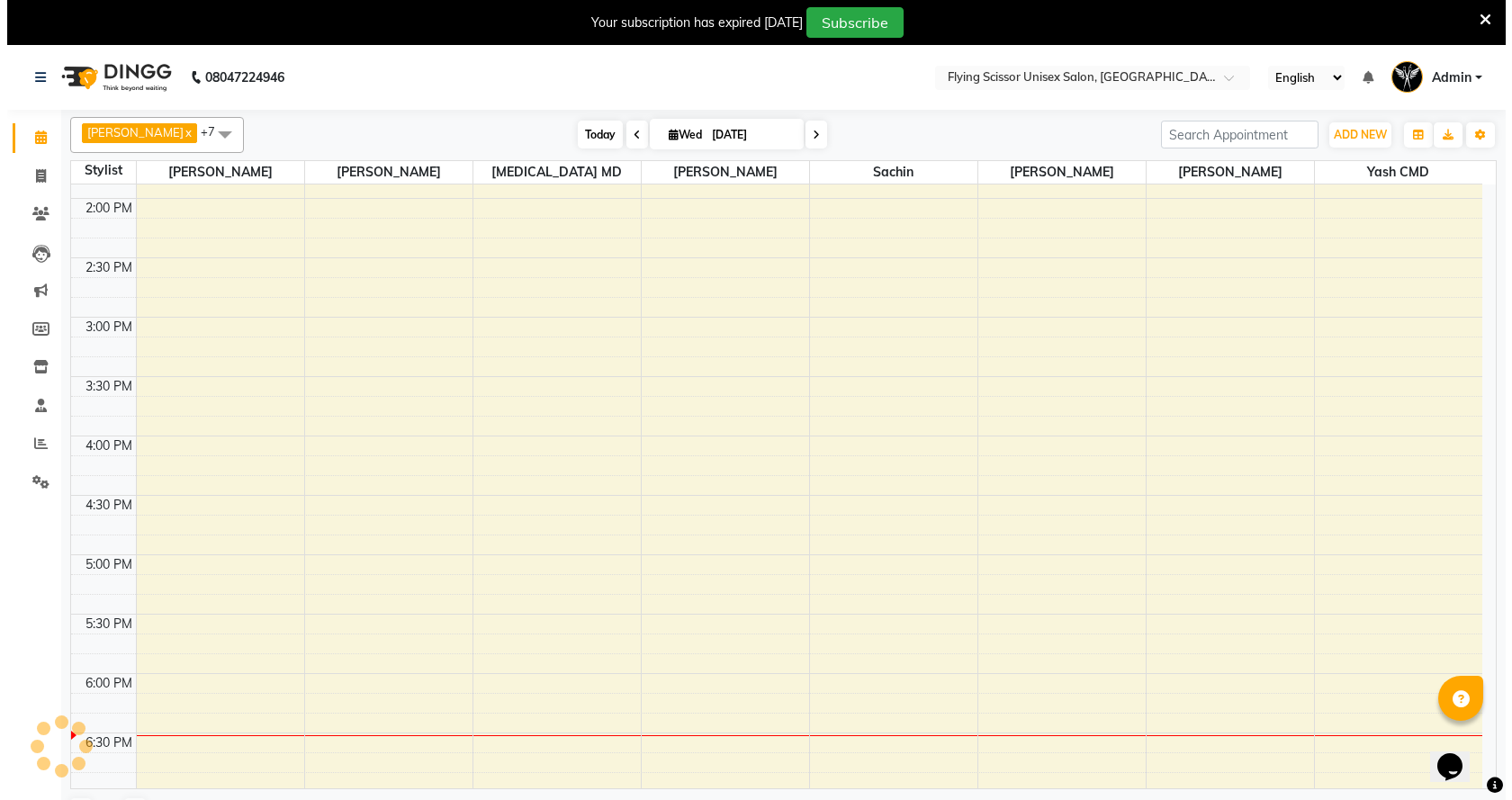
scroll to position [940, 0]
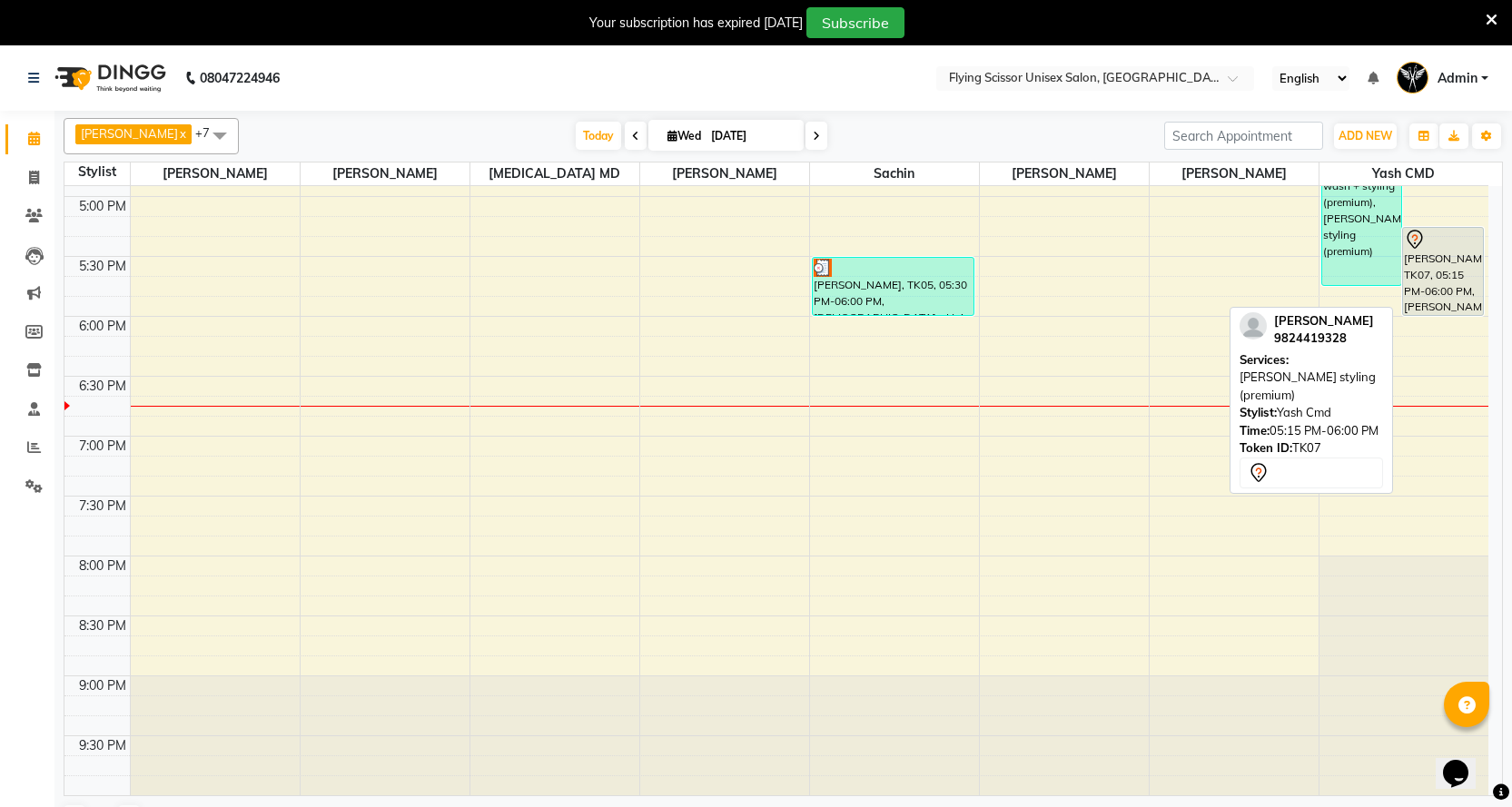
click at [1449, 277] on div "Rohit Pandya, TK07, 05:15 PM-06:00 PM, beard styling (premium)" at bounding box center [1443, 271] width 80 height 87
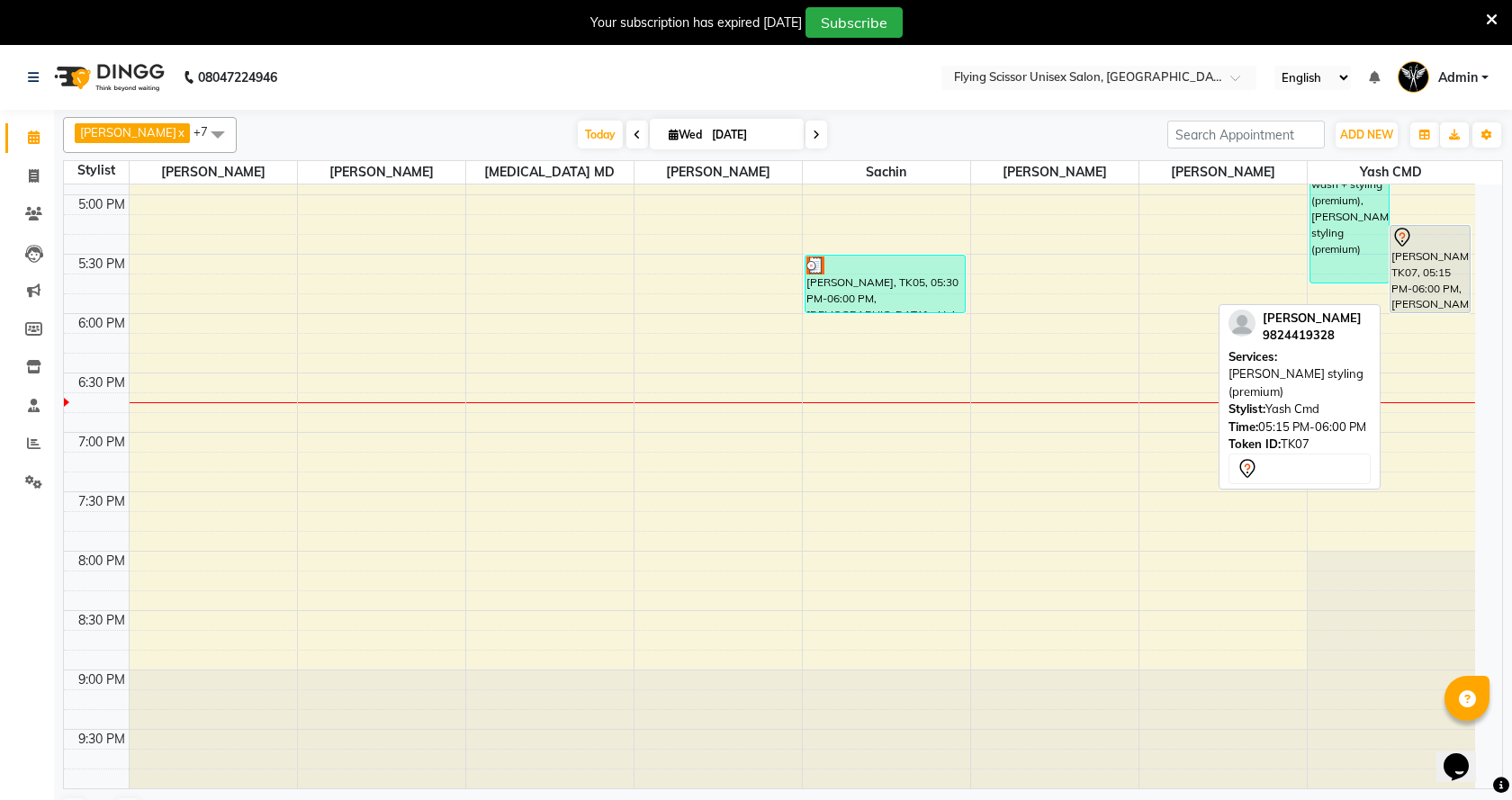
select select "7"
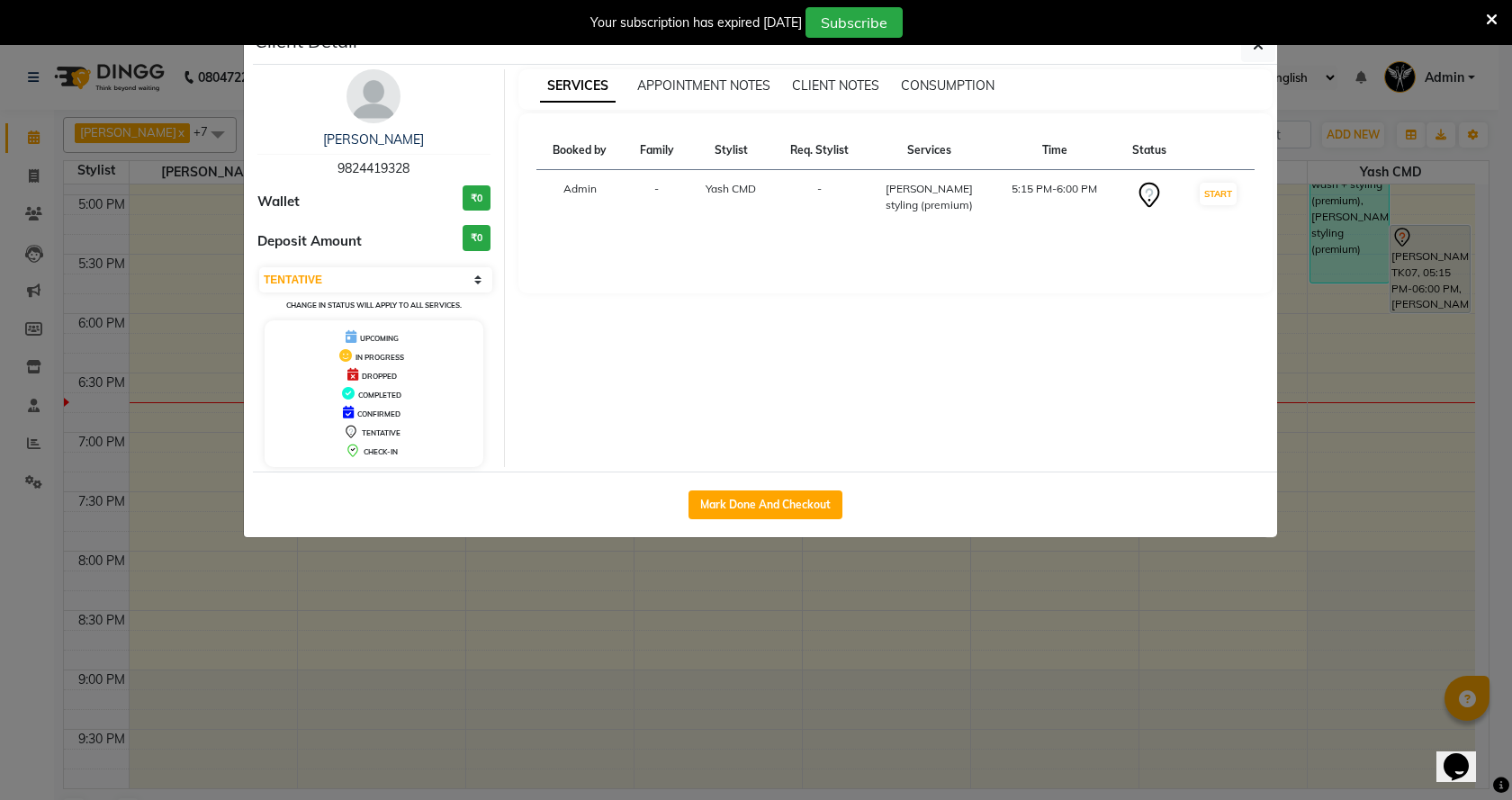
click at [354, 112] on img at bounding box center [373, 96] width 54 height 54
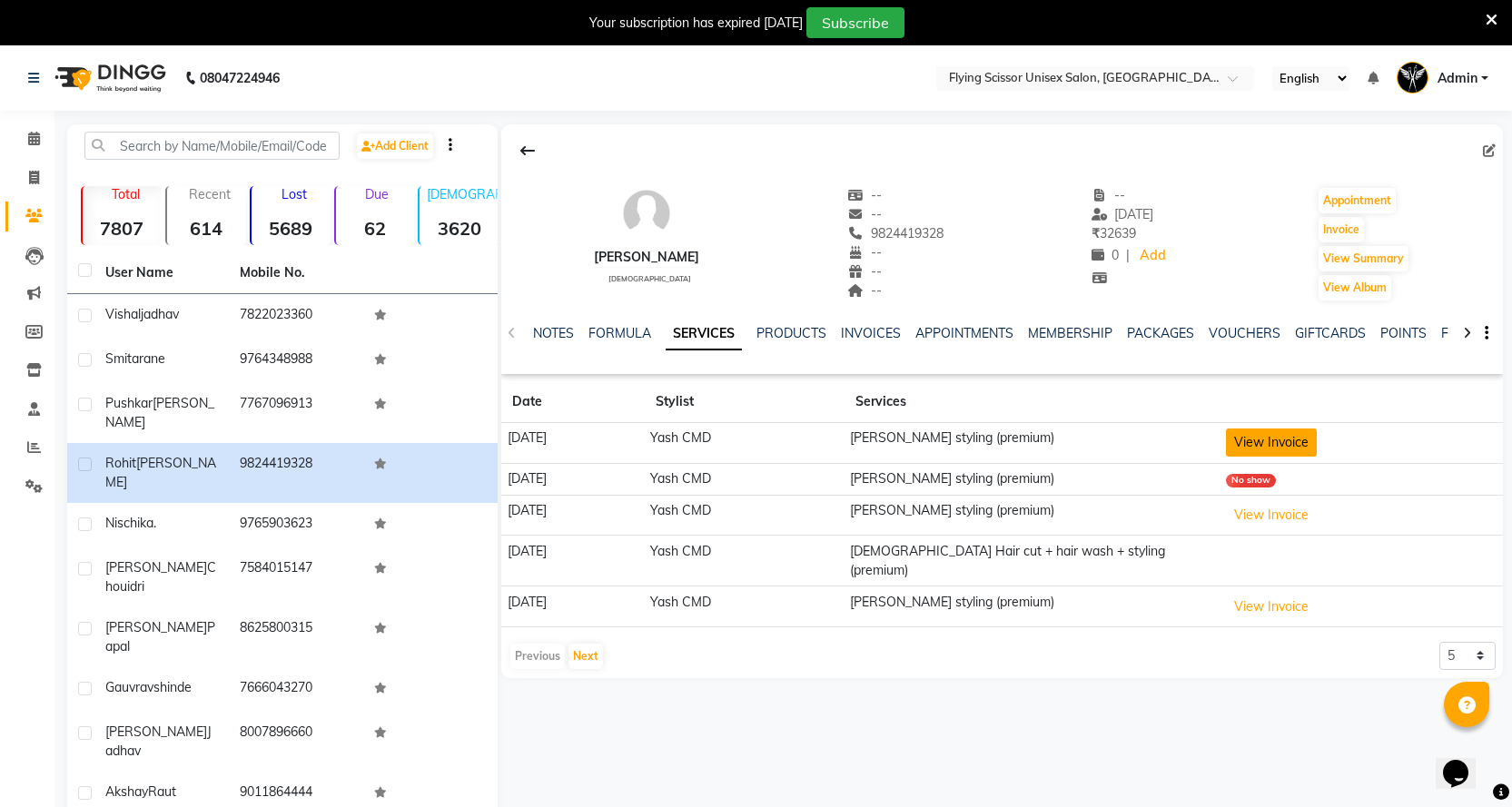
click at [1300, 441] on button "View Invoice" at bounding box center [1272, 442] width 91 height 28
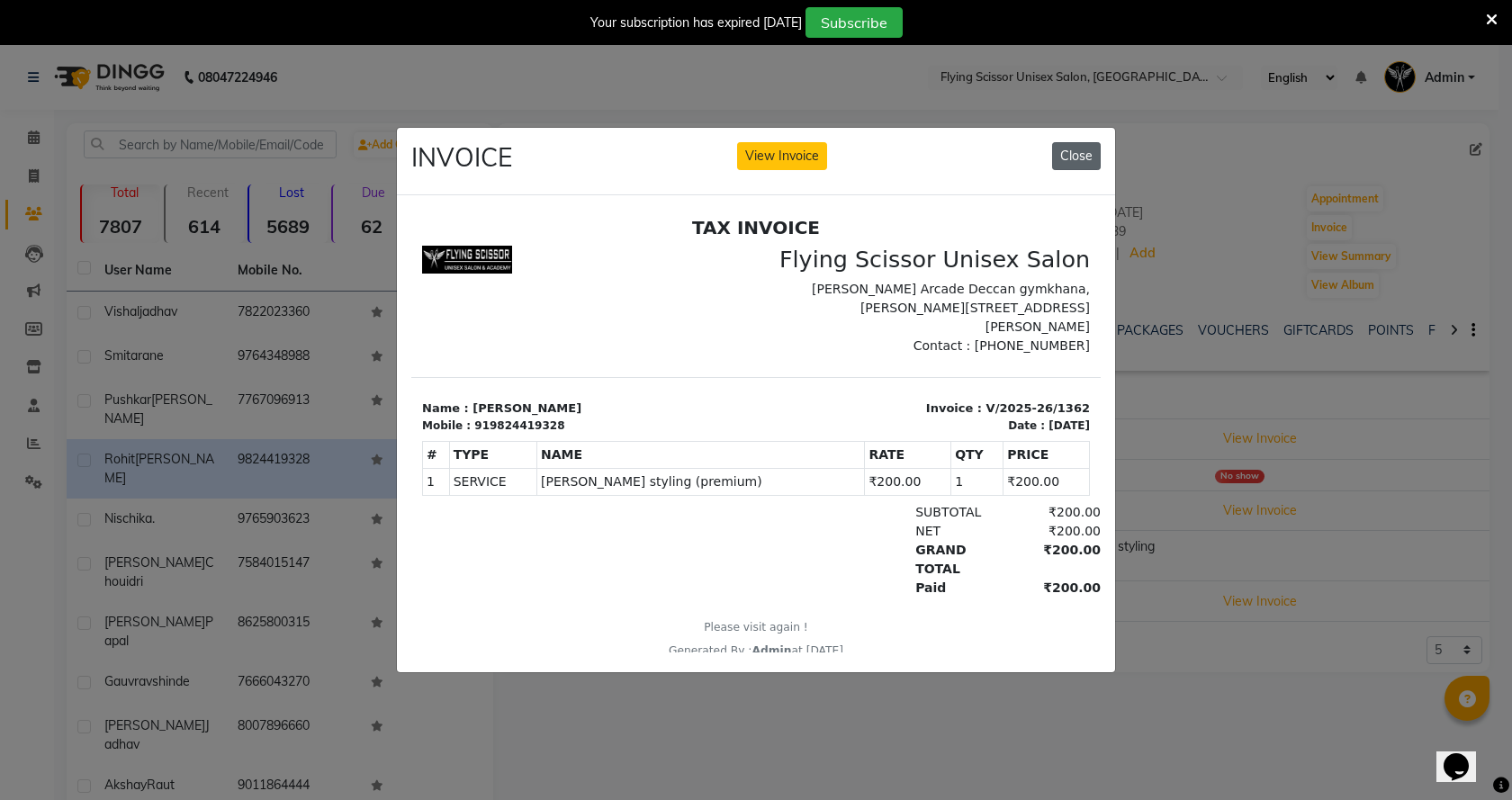
click at [1075, 154] on button "Close" at bounding box center [1076, 156] width 49 height 27
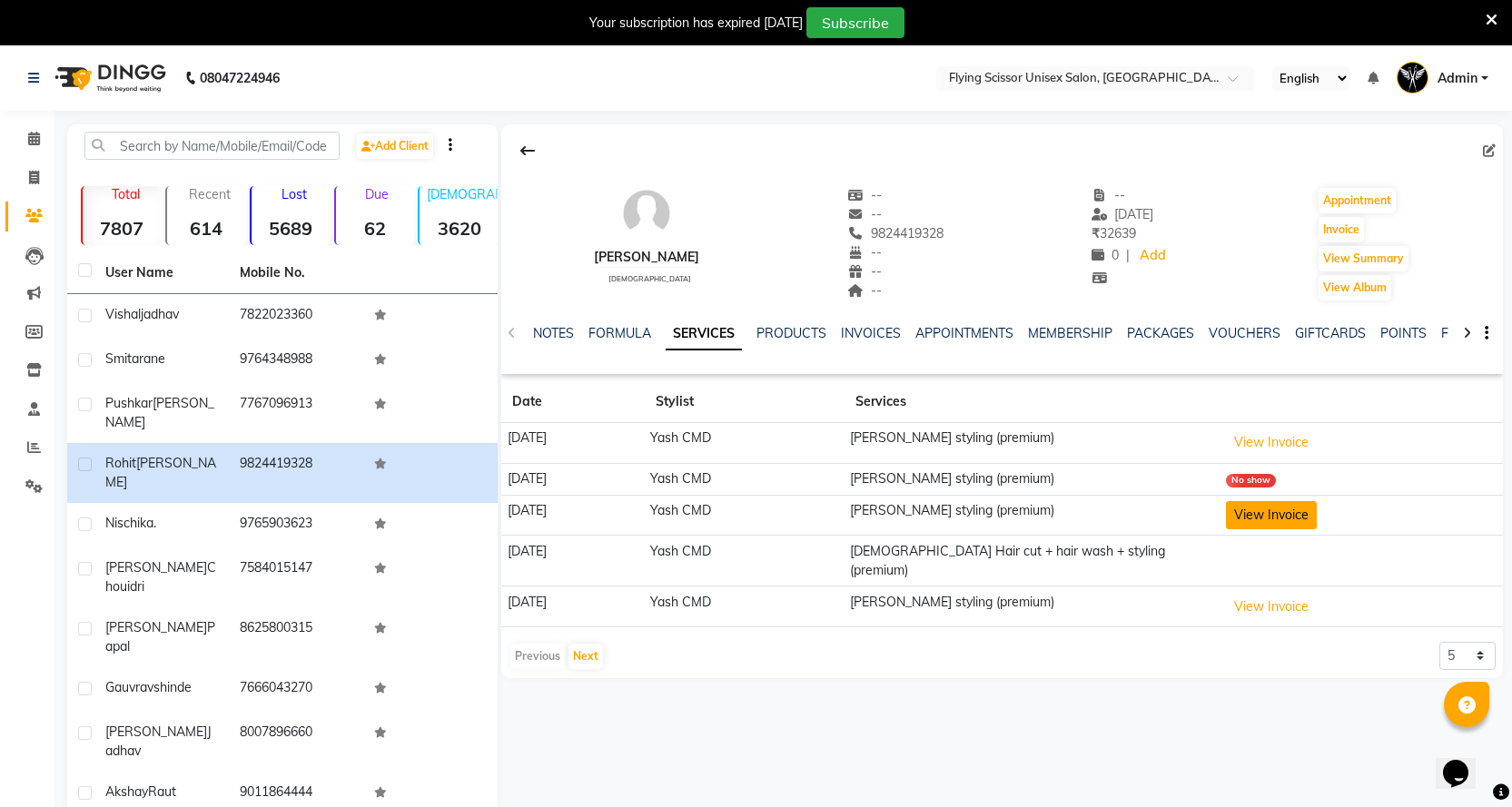
click at [1294, 506] on button "View Invoice" at bounding box center [1272, 515] width 91 height 28
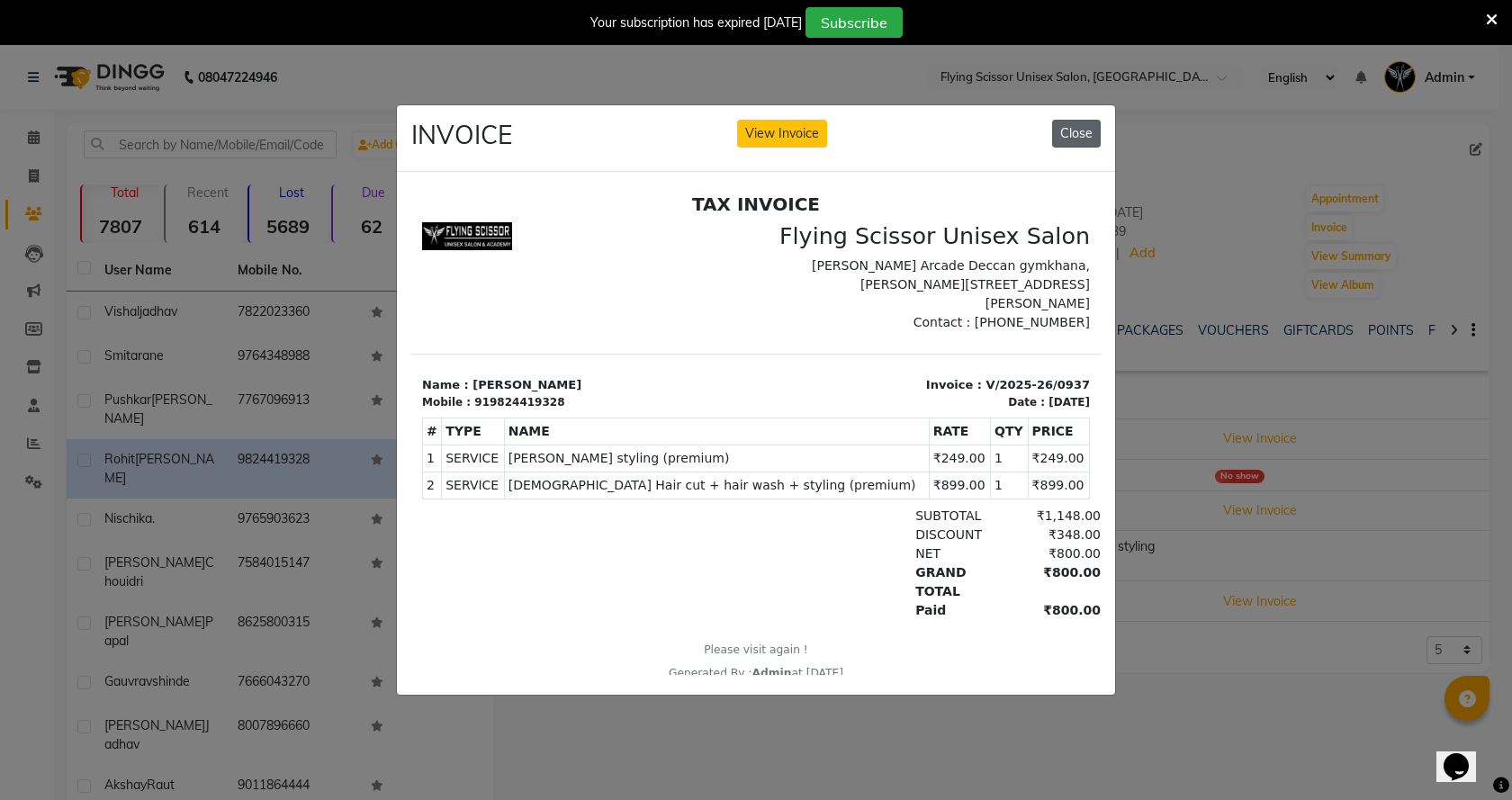
click at [1069, 135] on button "Close" at bounding box center [1076, 134] width 49 height 27
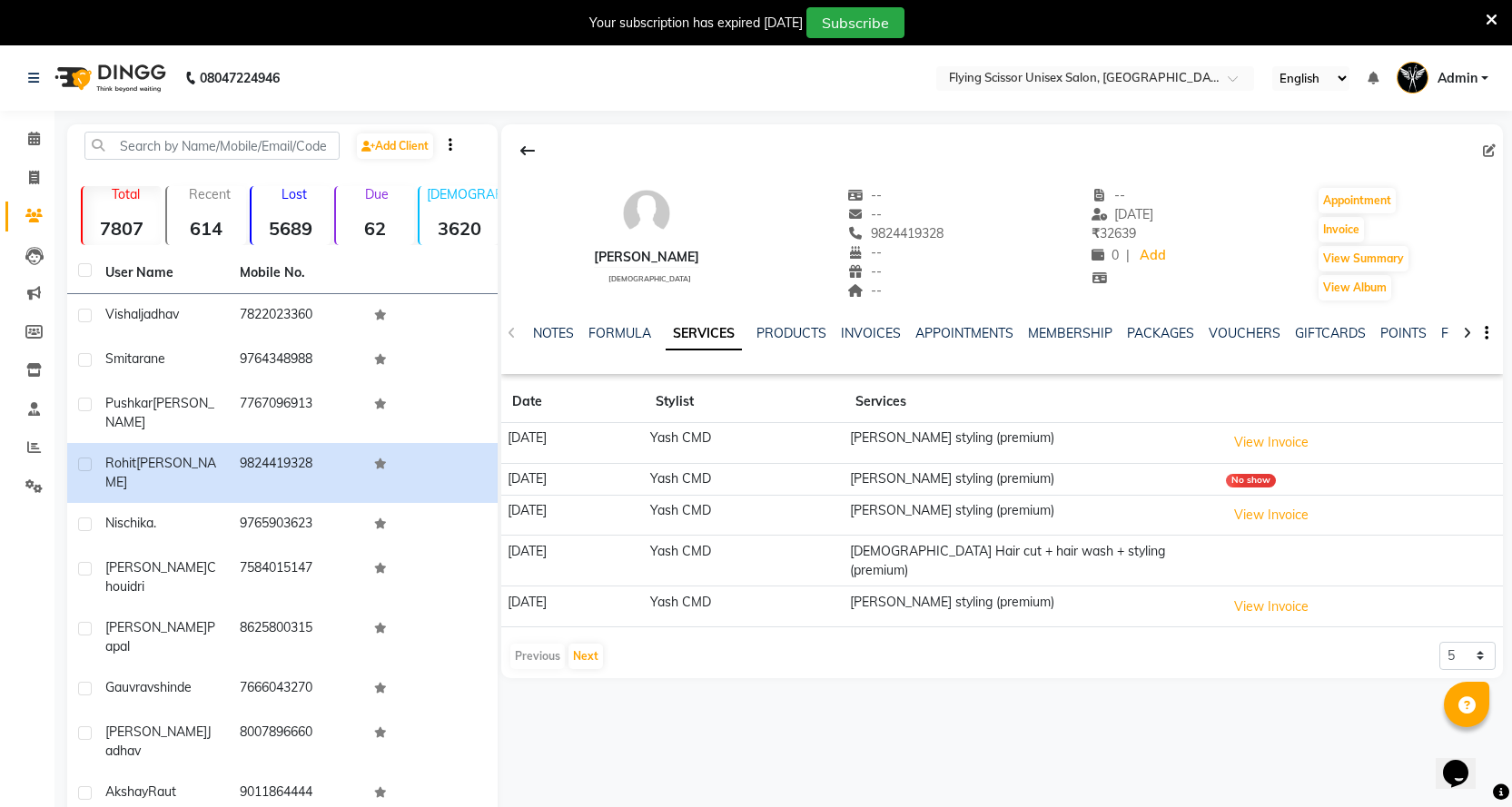
click at [30, 156] on li "Calendar" at bounding box center [27, 139] width 54 height 39
click at [30, 145] on span at bounding box center [34, 139] width 31 height 21
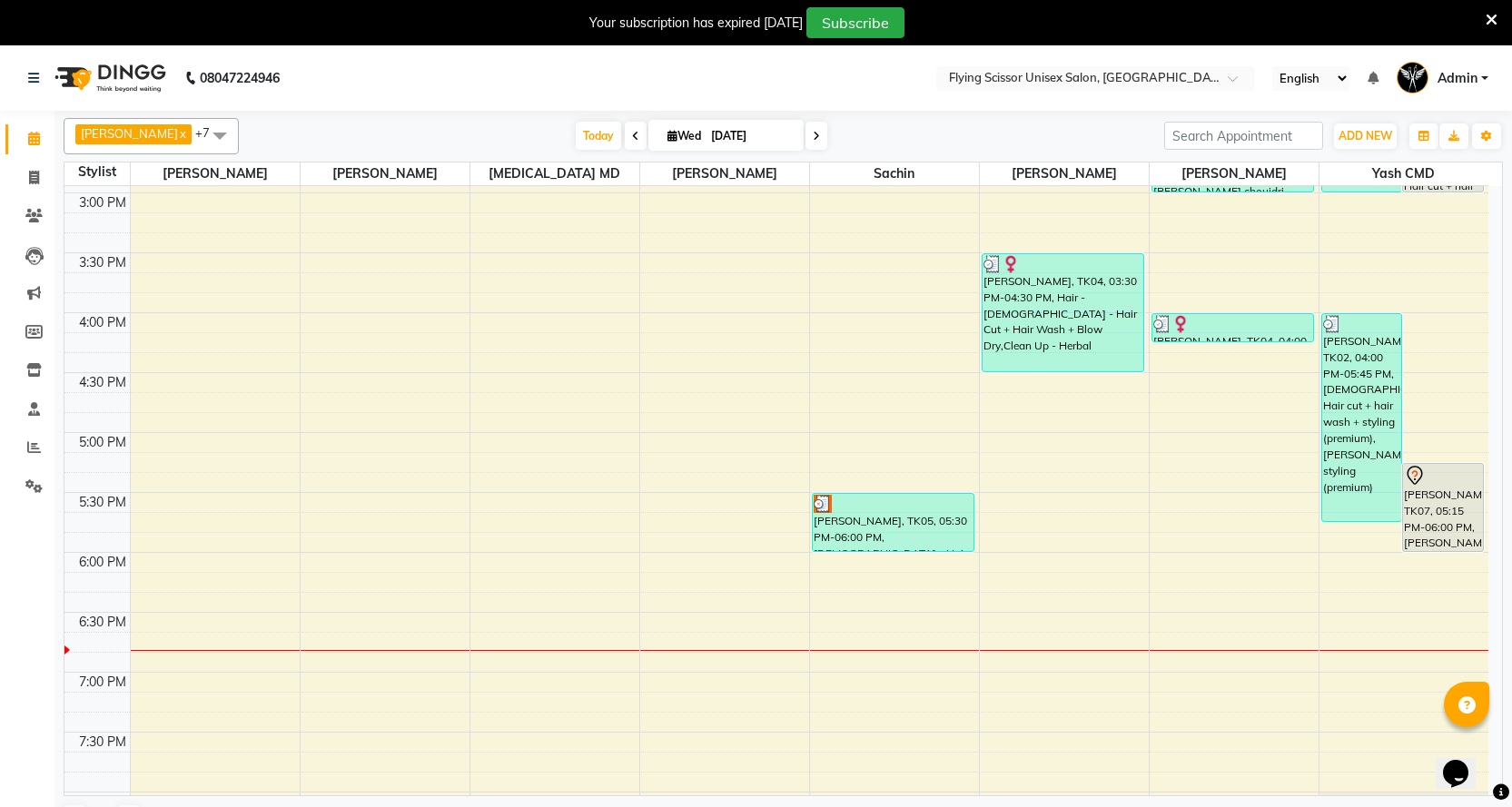
scroll to position [908, 0]
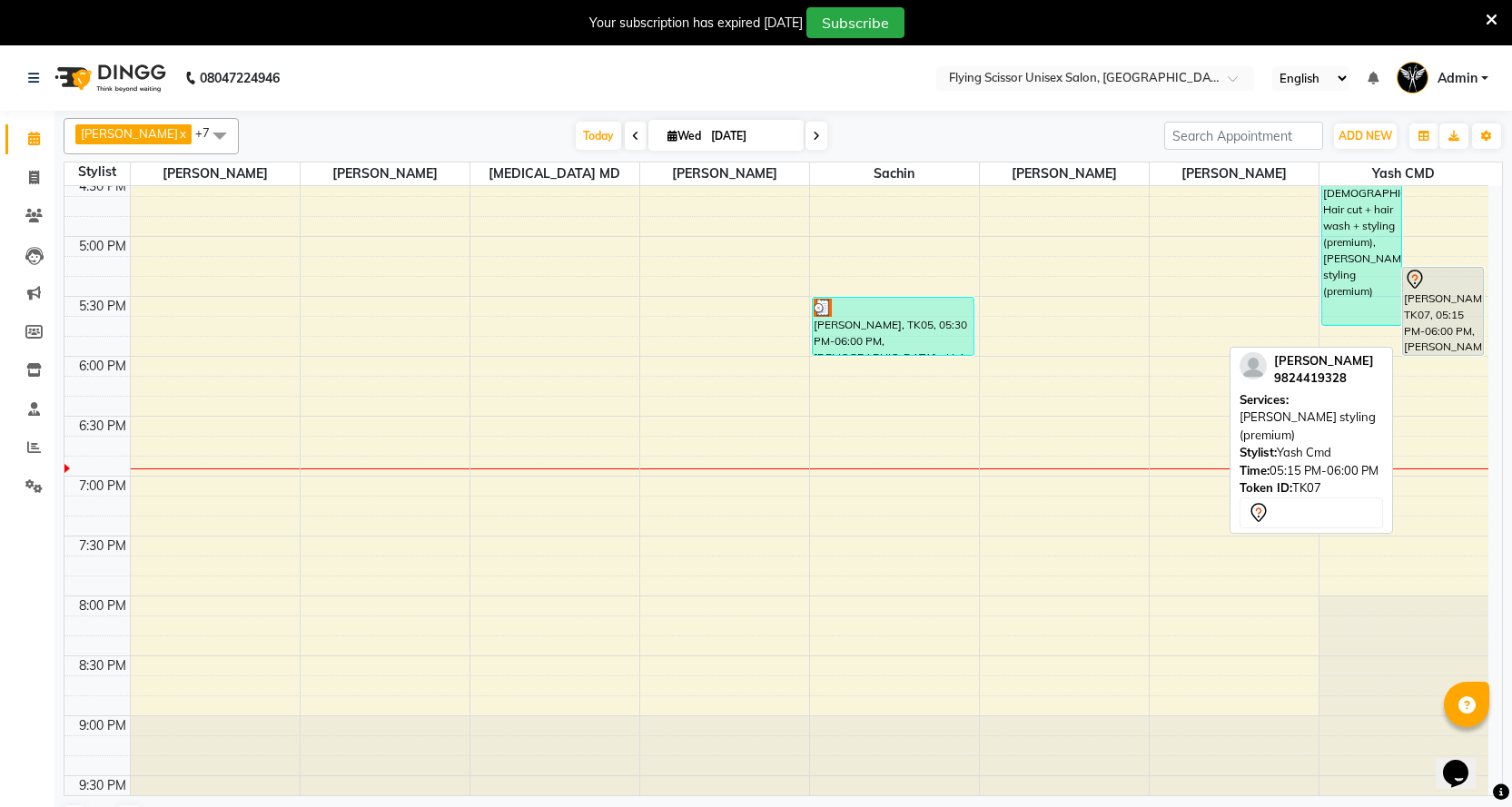
click at [1461, 355] on div at bounding box center [1443, 355] width 80 height 7
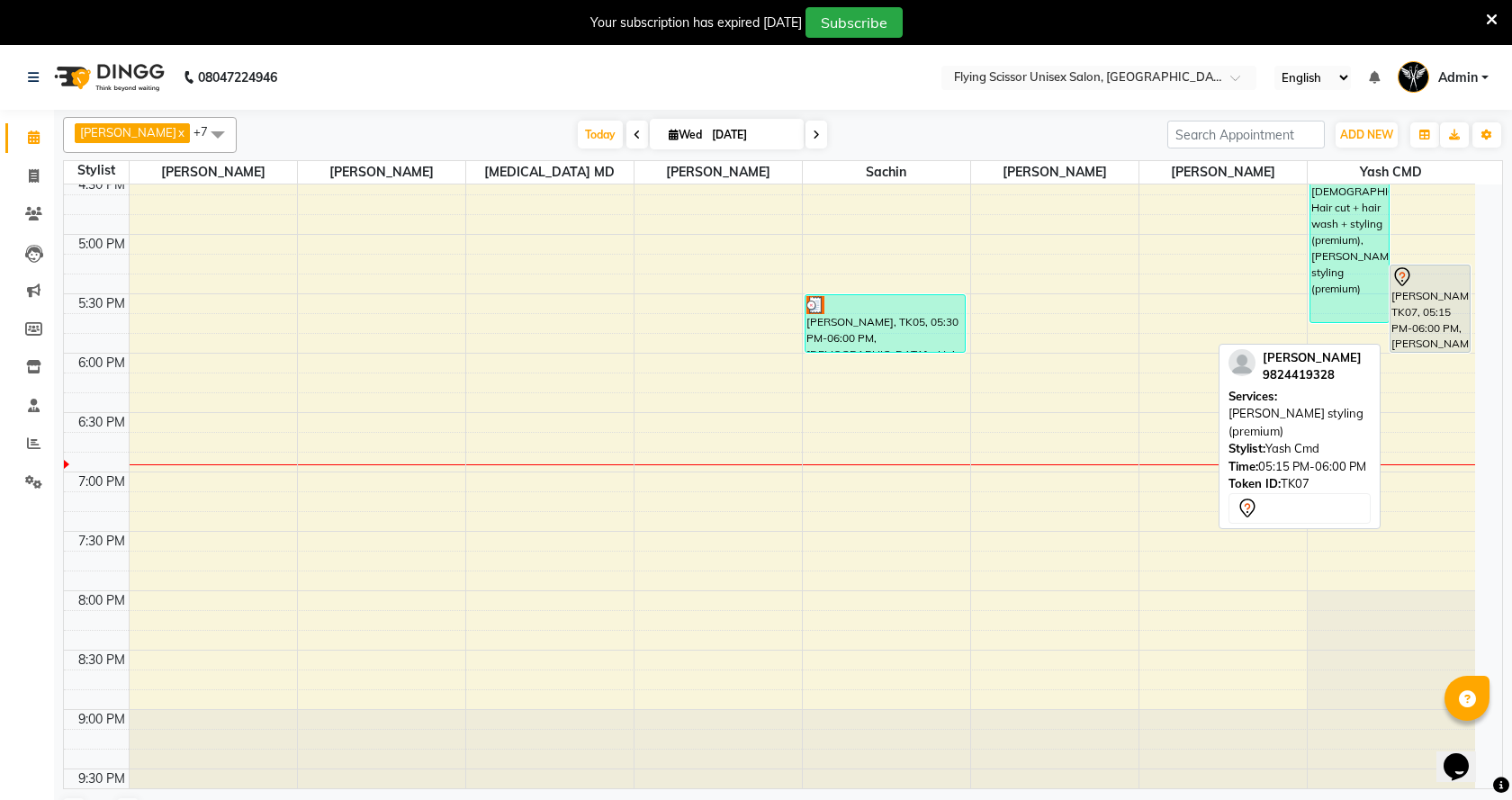
select select "7"
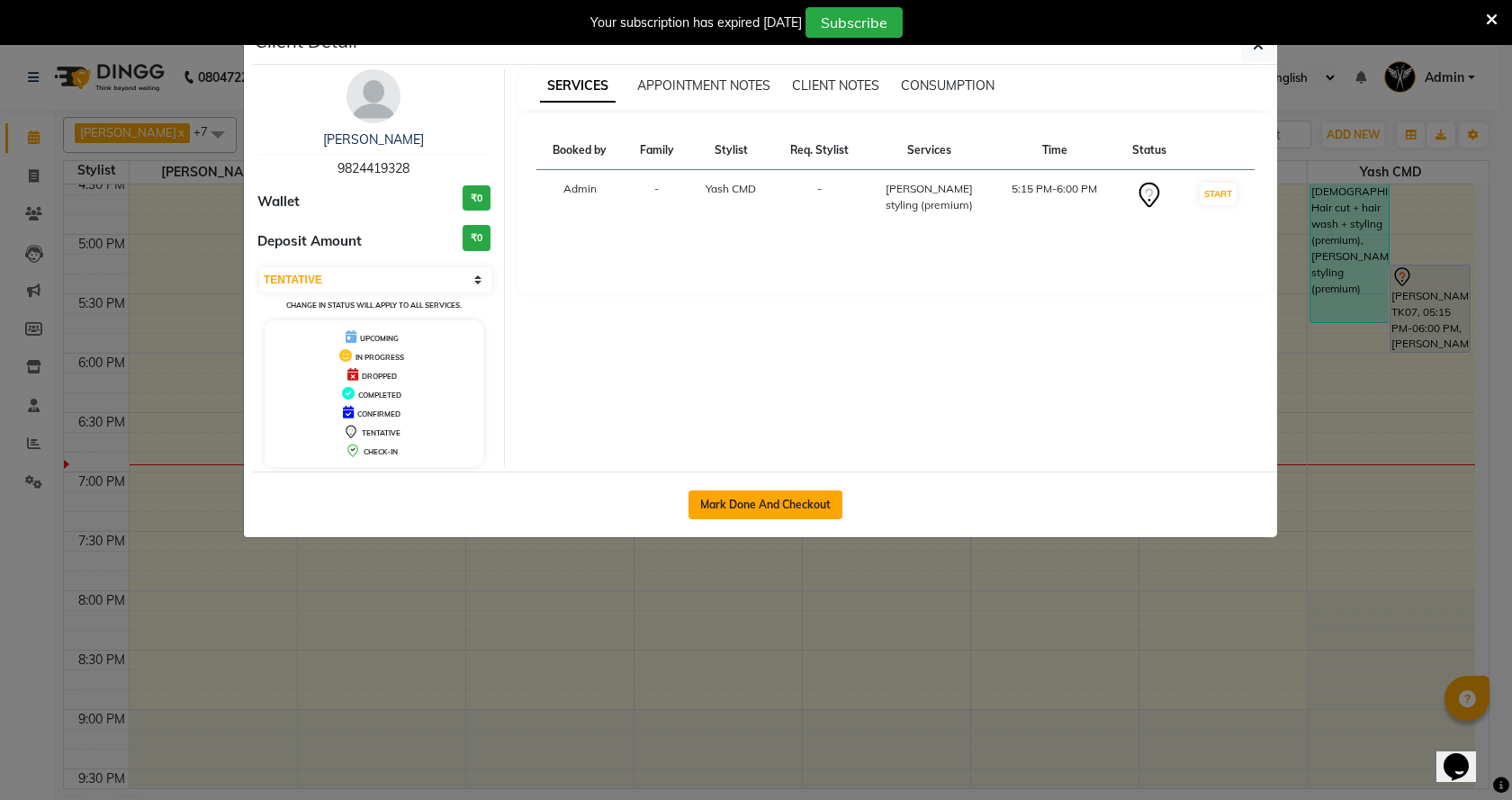
click at [781, 505] on button "Mark Done And Checkout" at bounding box center [765, 504] width 154 height 28
select select "46"
select select "service"
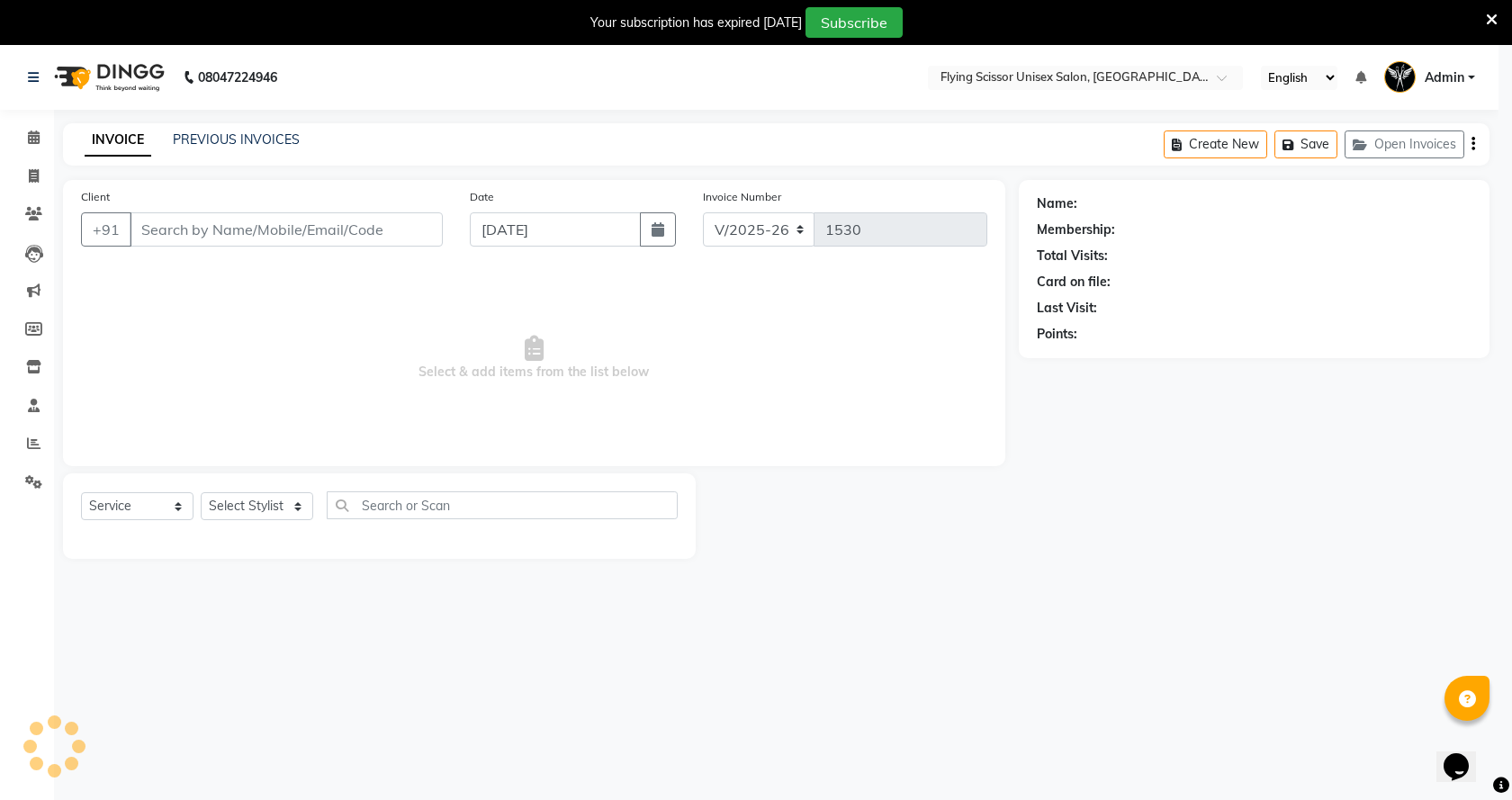
select select "3"
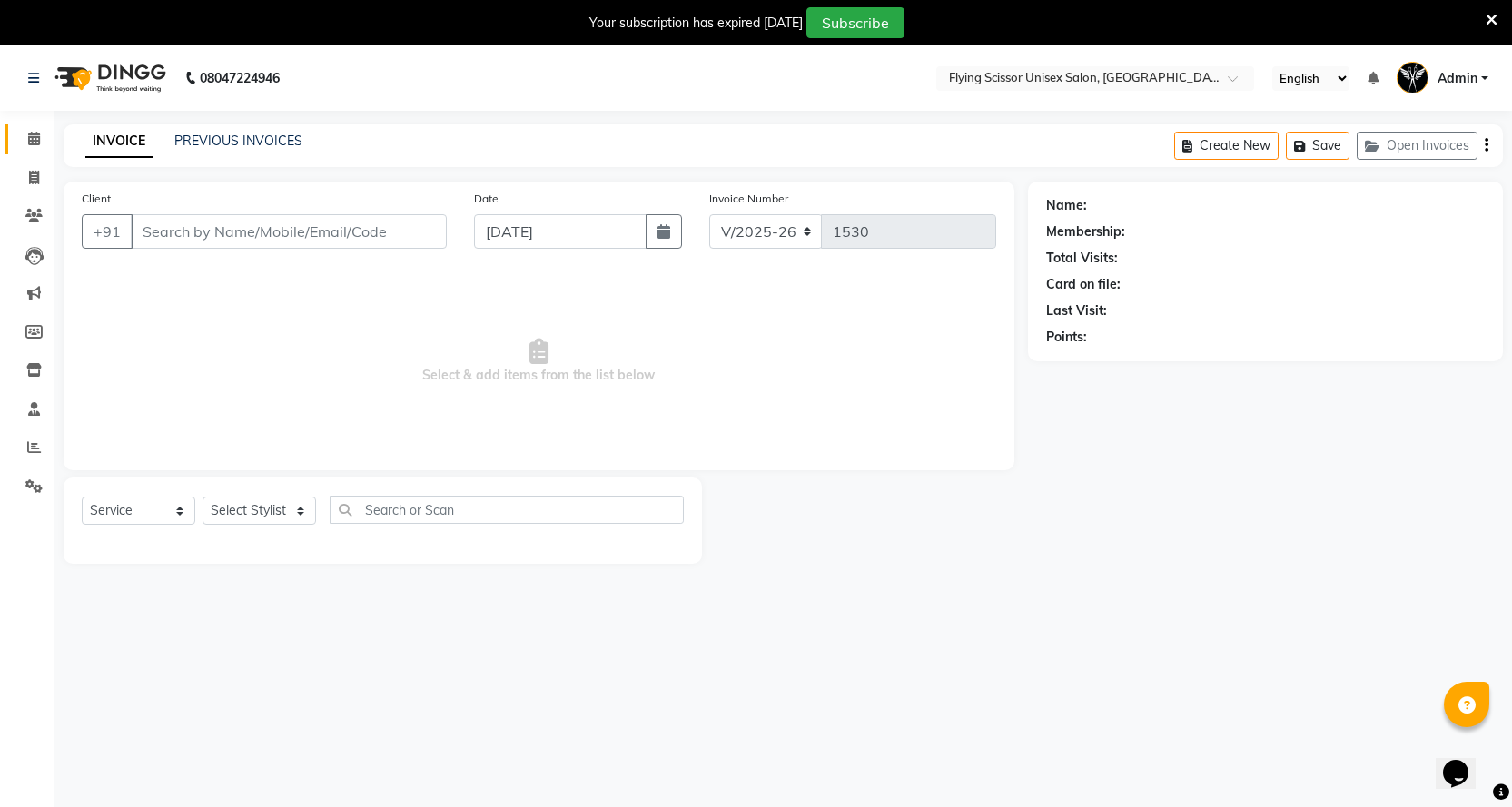
select select "membership"
type input "9824419328"
select select "18390"
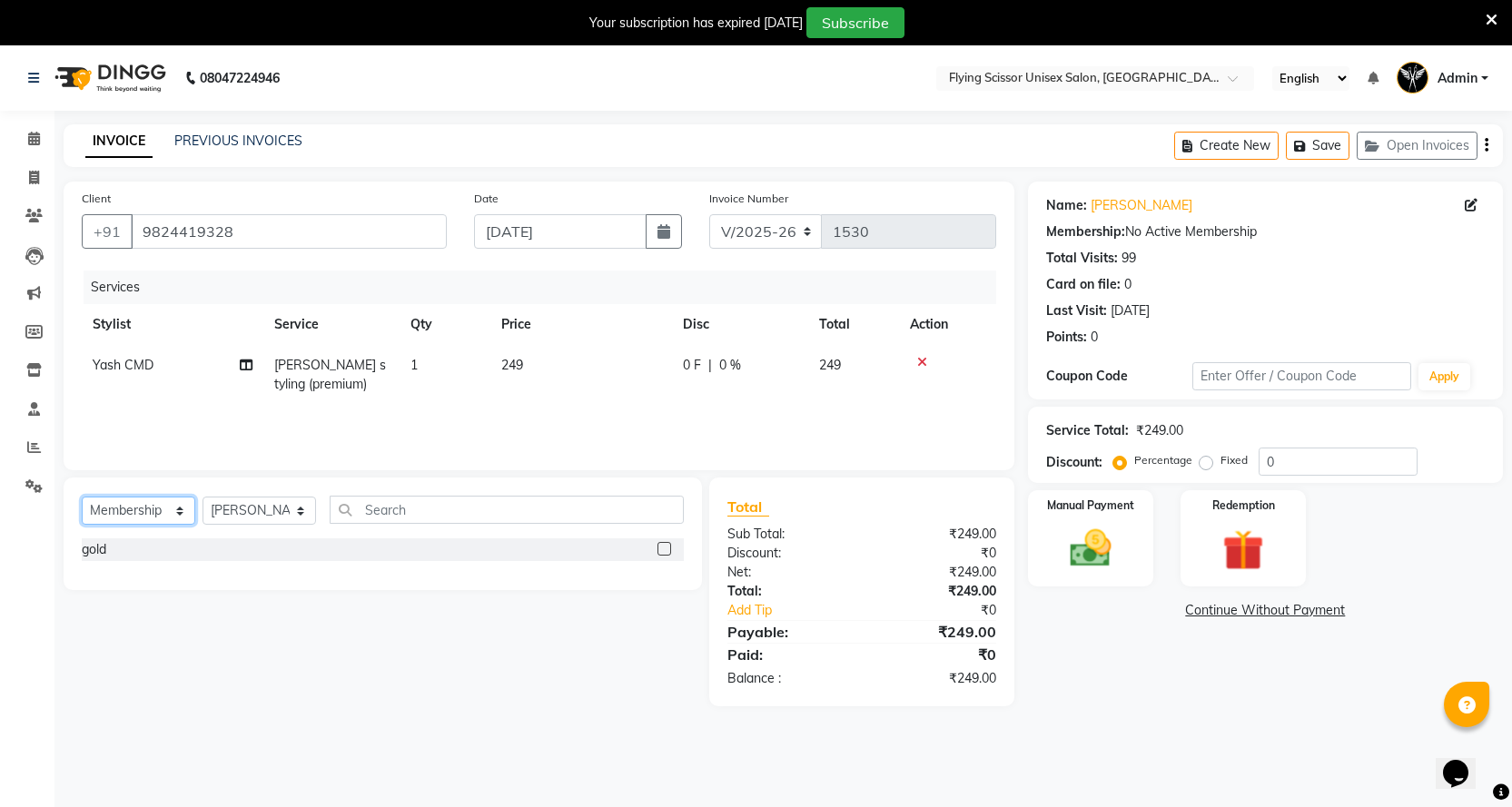
click at [149, 504] on select "Select Service Product Membership Package Voucher Prepaid Gift Card" at bounding box center [139, 511] width 114 height 28
click at [38, 143] on icon at bounding box center [33, 139] width 12 height 14
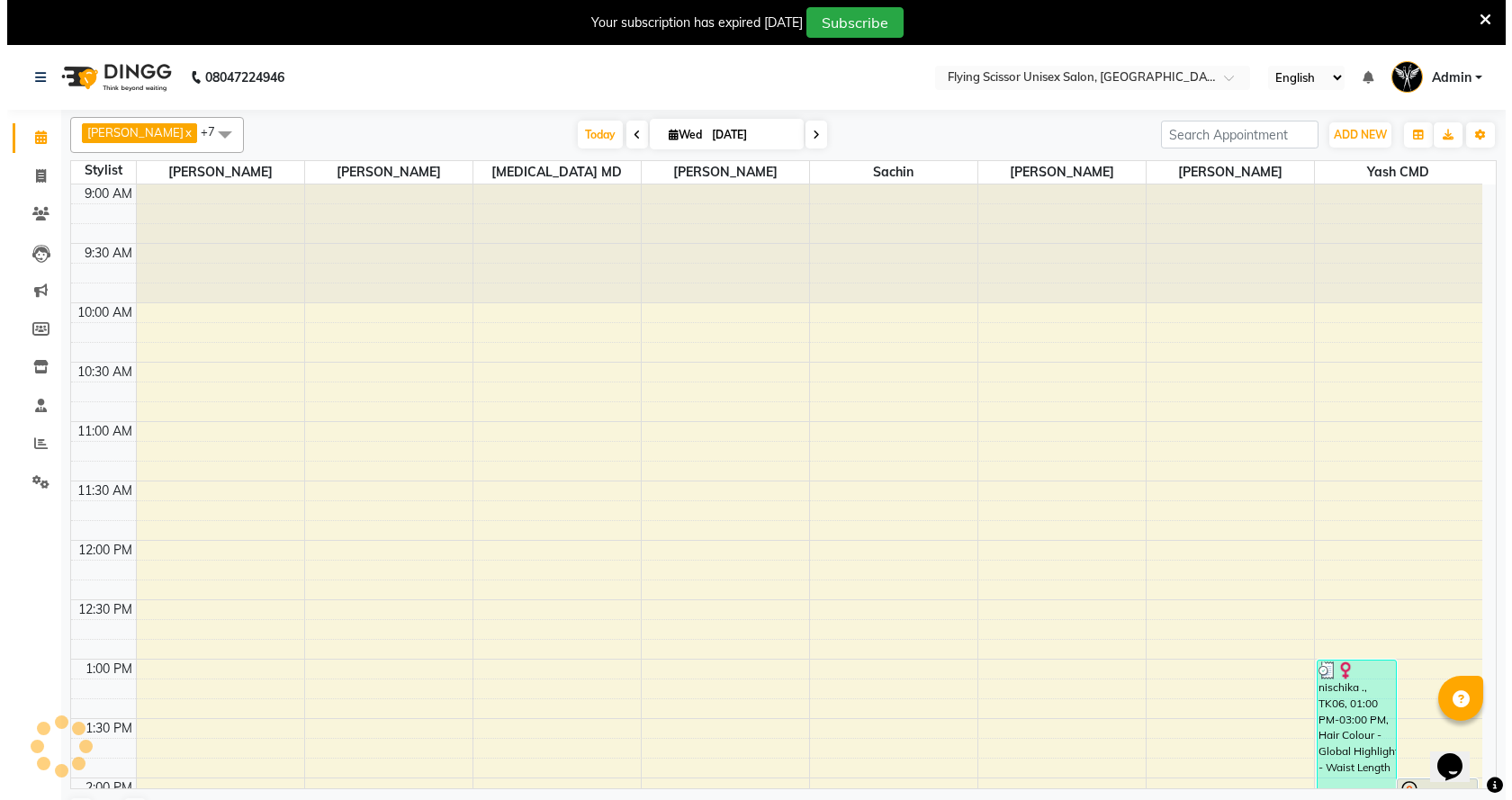
scroll to position [905, 0]
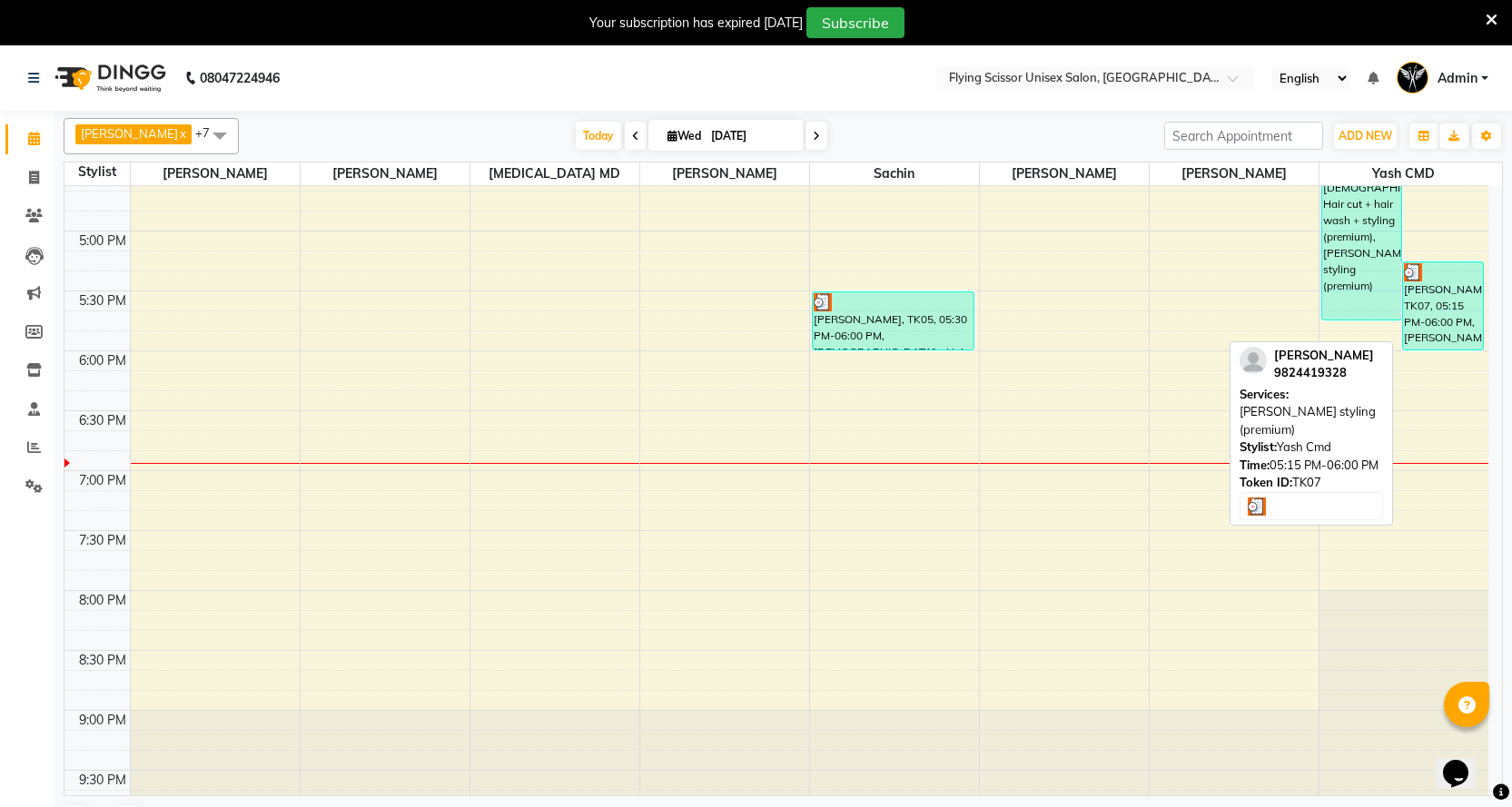
click at [1408, 295] on div "Rohit Pandya, TK07, 05:15 PM-06:00 PM, beard styling (premium)" at bounding box center [1443, 306] width 80 height 87
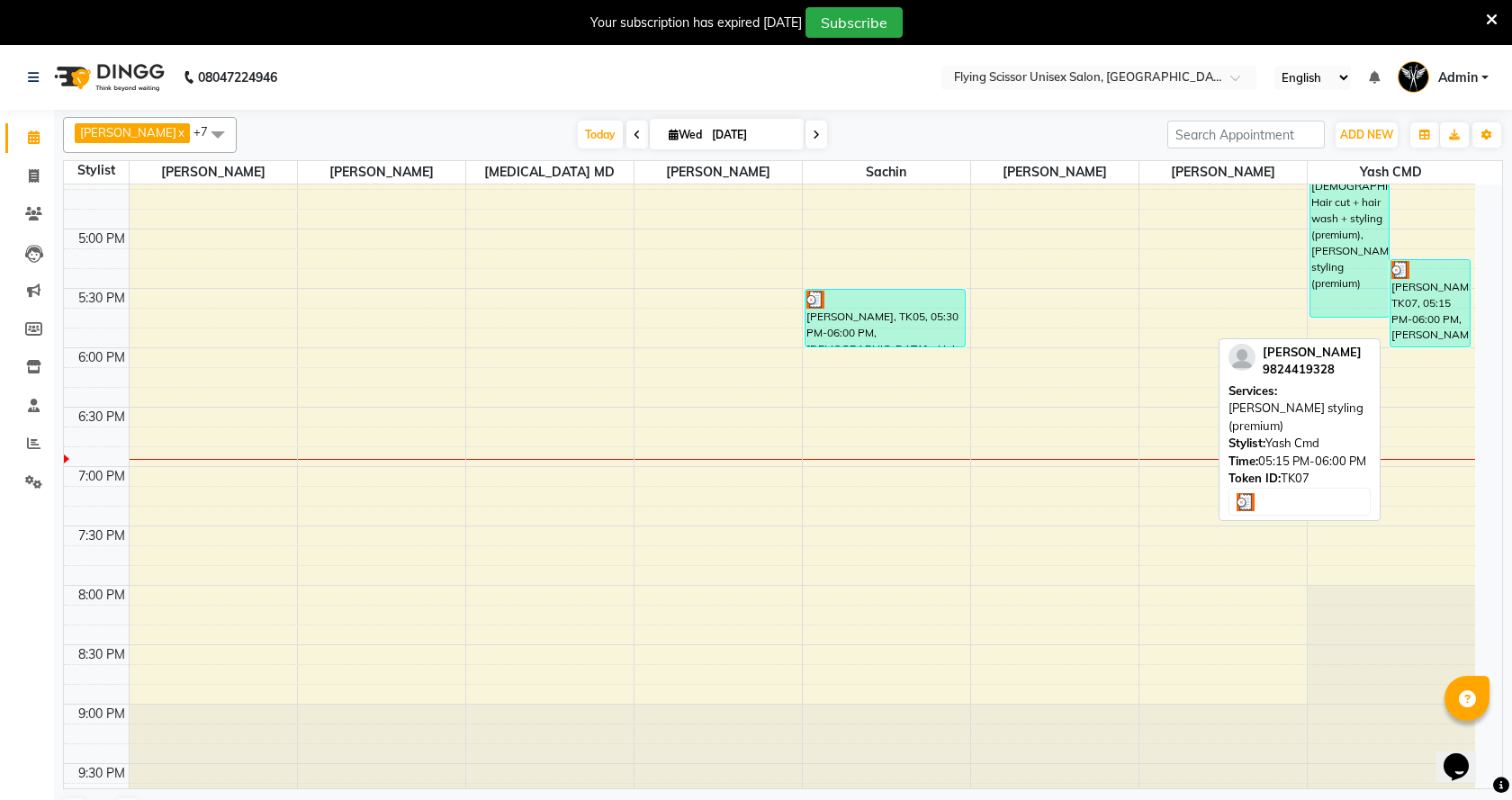
select select "3"
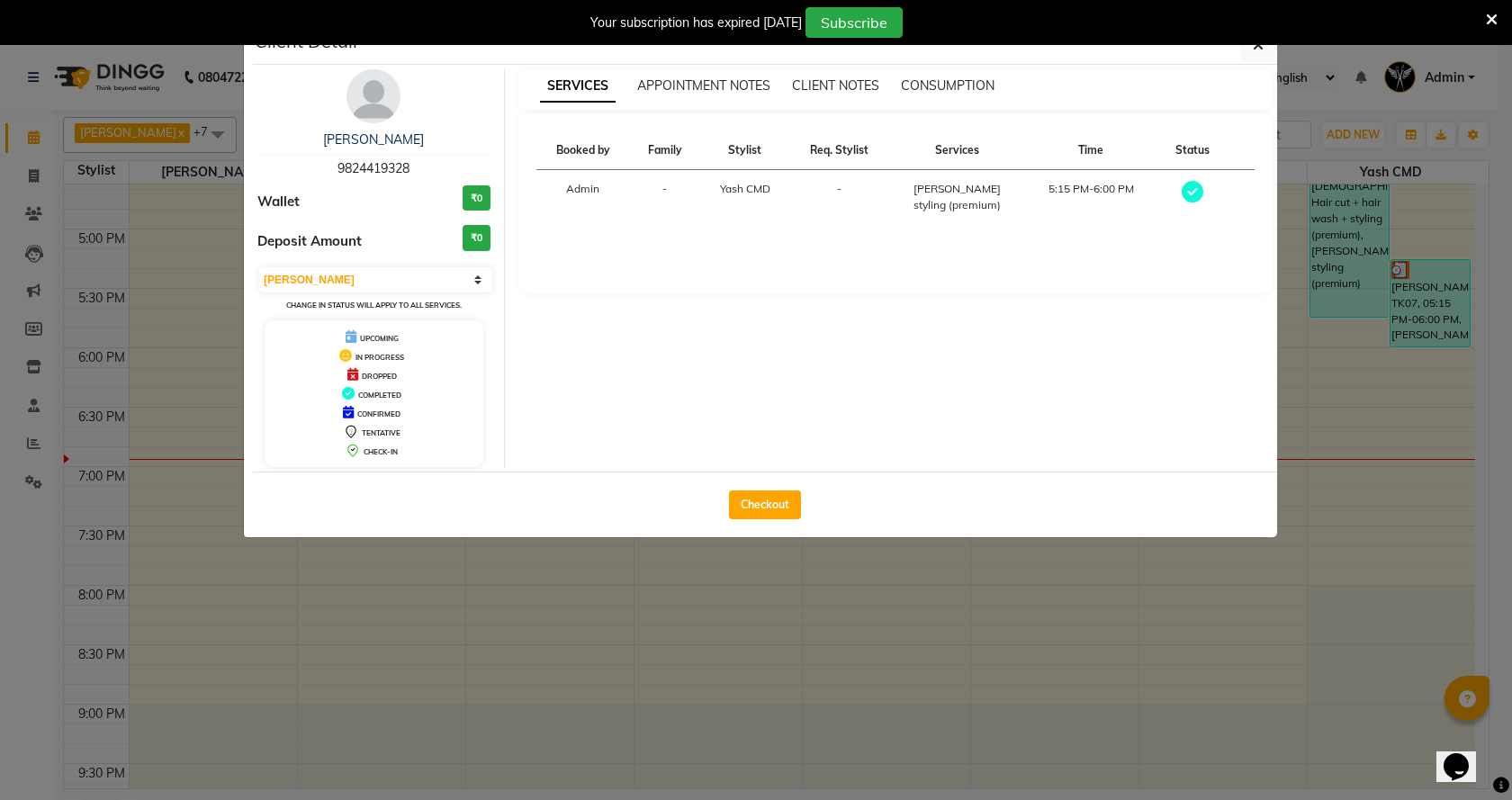
click at [370, 97] on img at bounding box center [373, 96] width 54 height 54
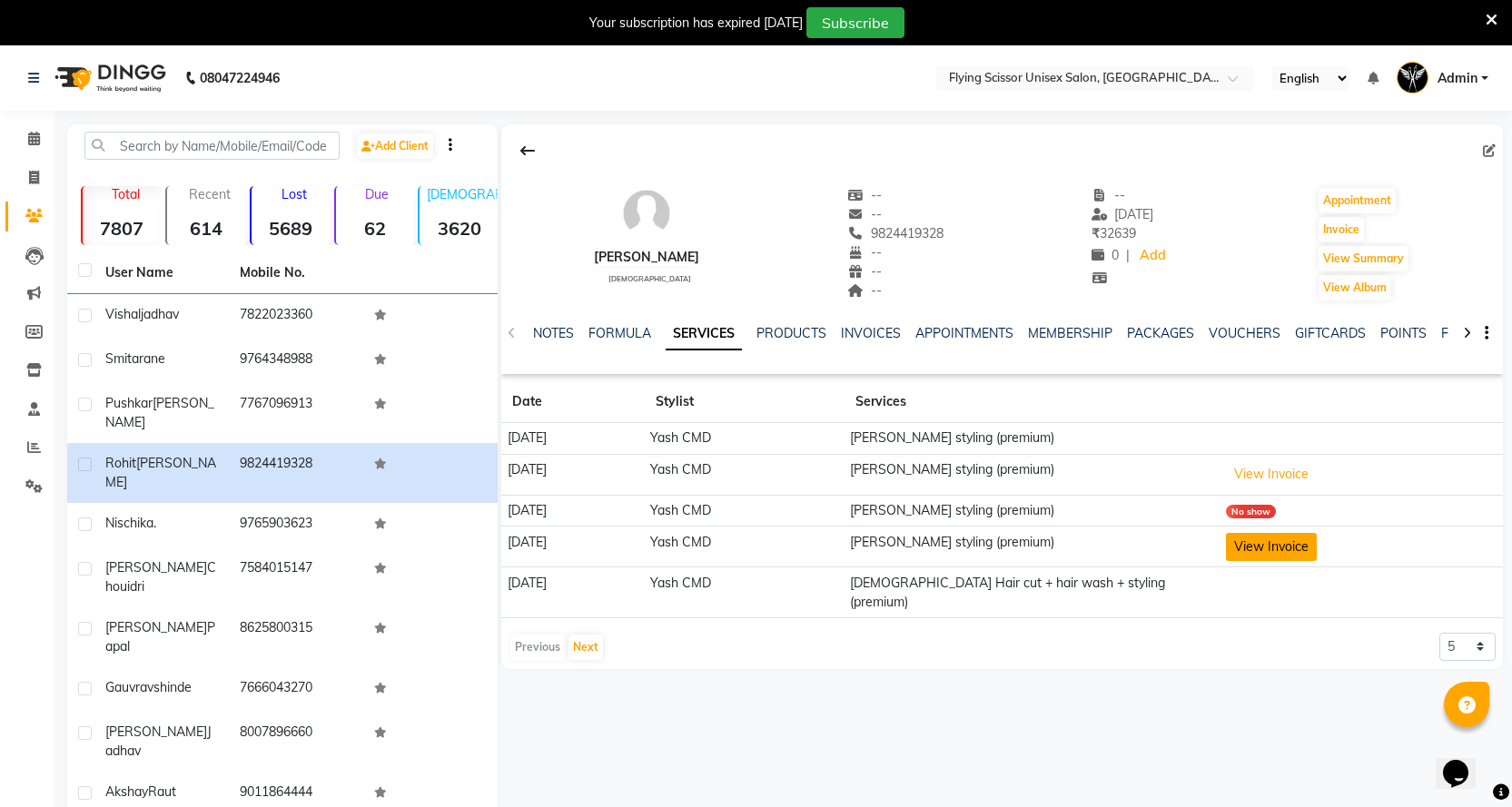
click at [1276, 538] on button "View Invoice" at bounding box center [1272, 547] width 91 height 28
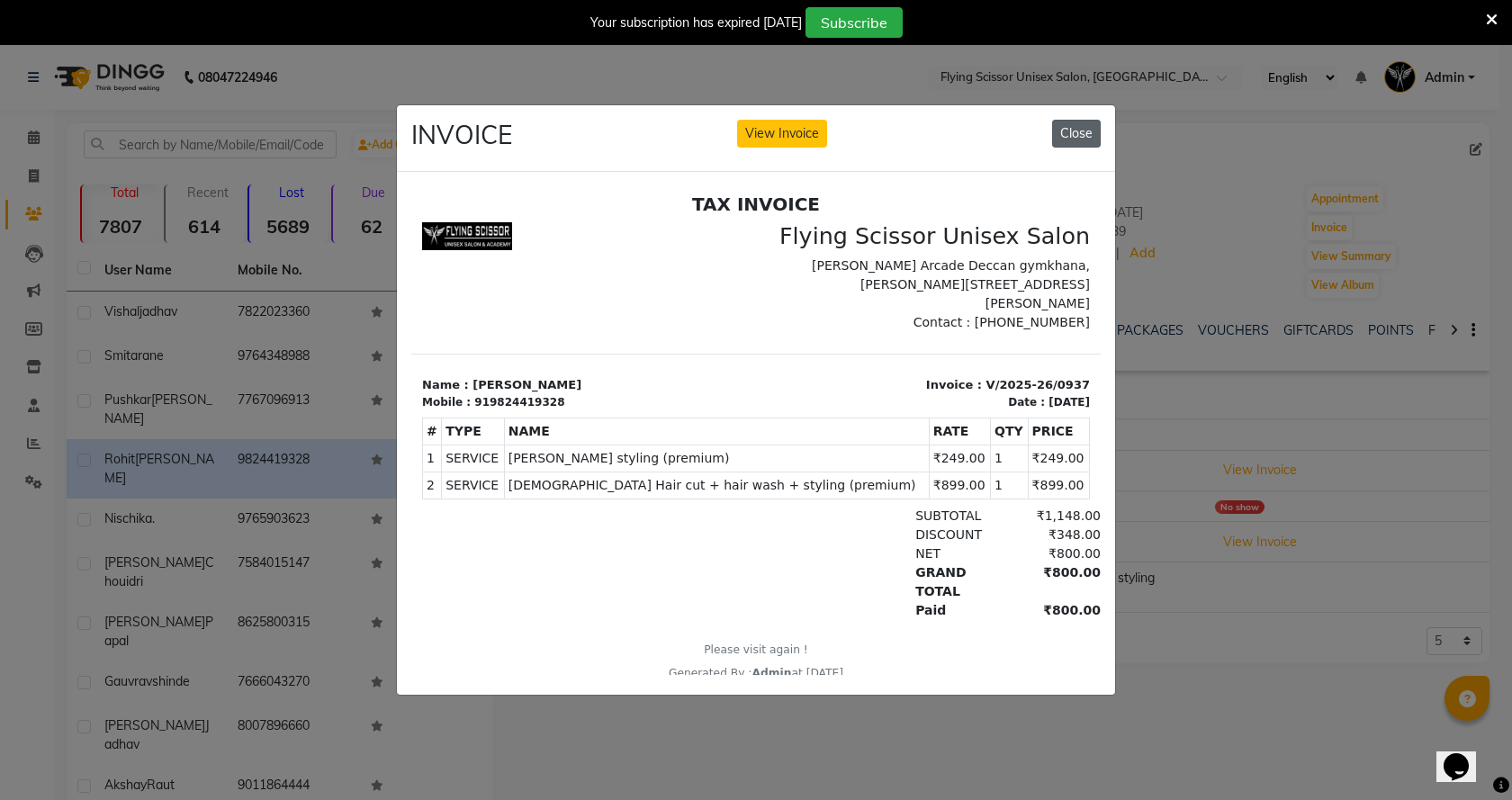
click at [1090, 124] on button "Close" at bounding box center [1076, 134] width 49 height 27
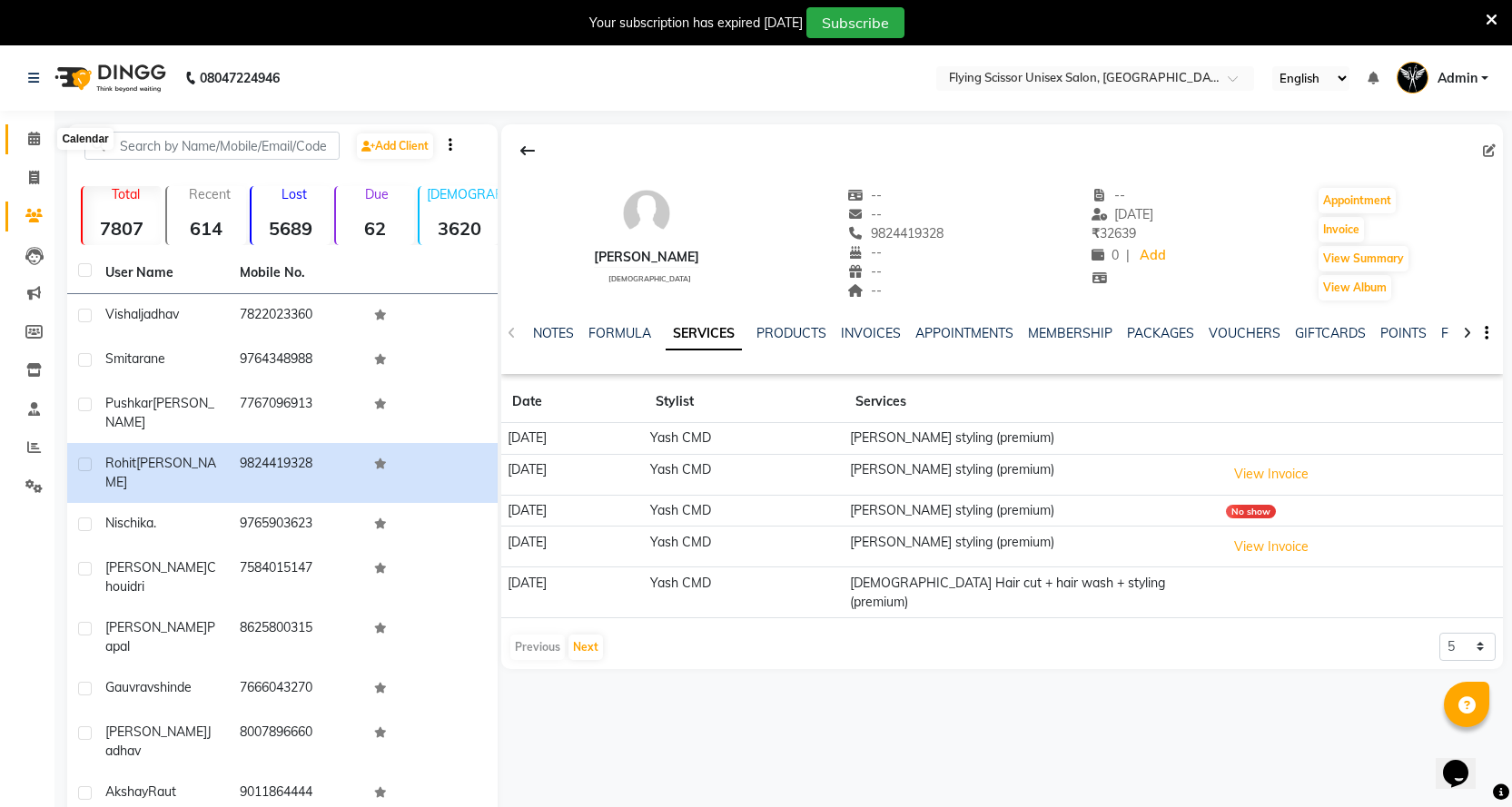
click at [26, 135] on span at bounding box center [34, 139] width 31 height 21
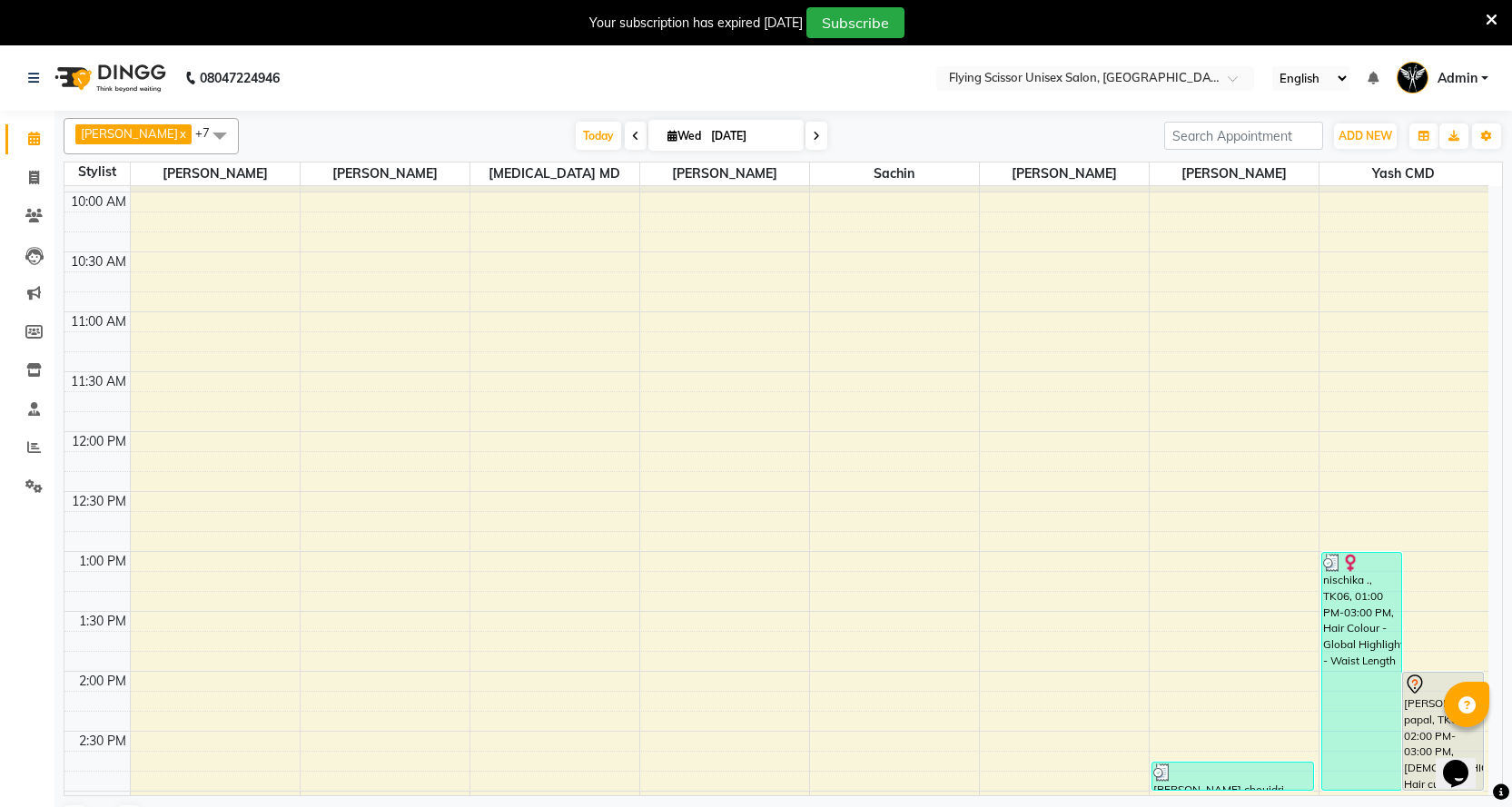
scroll to position [545, 0]
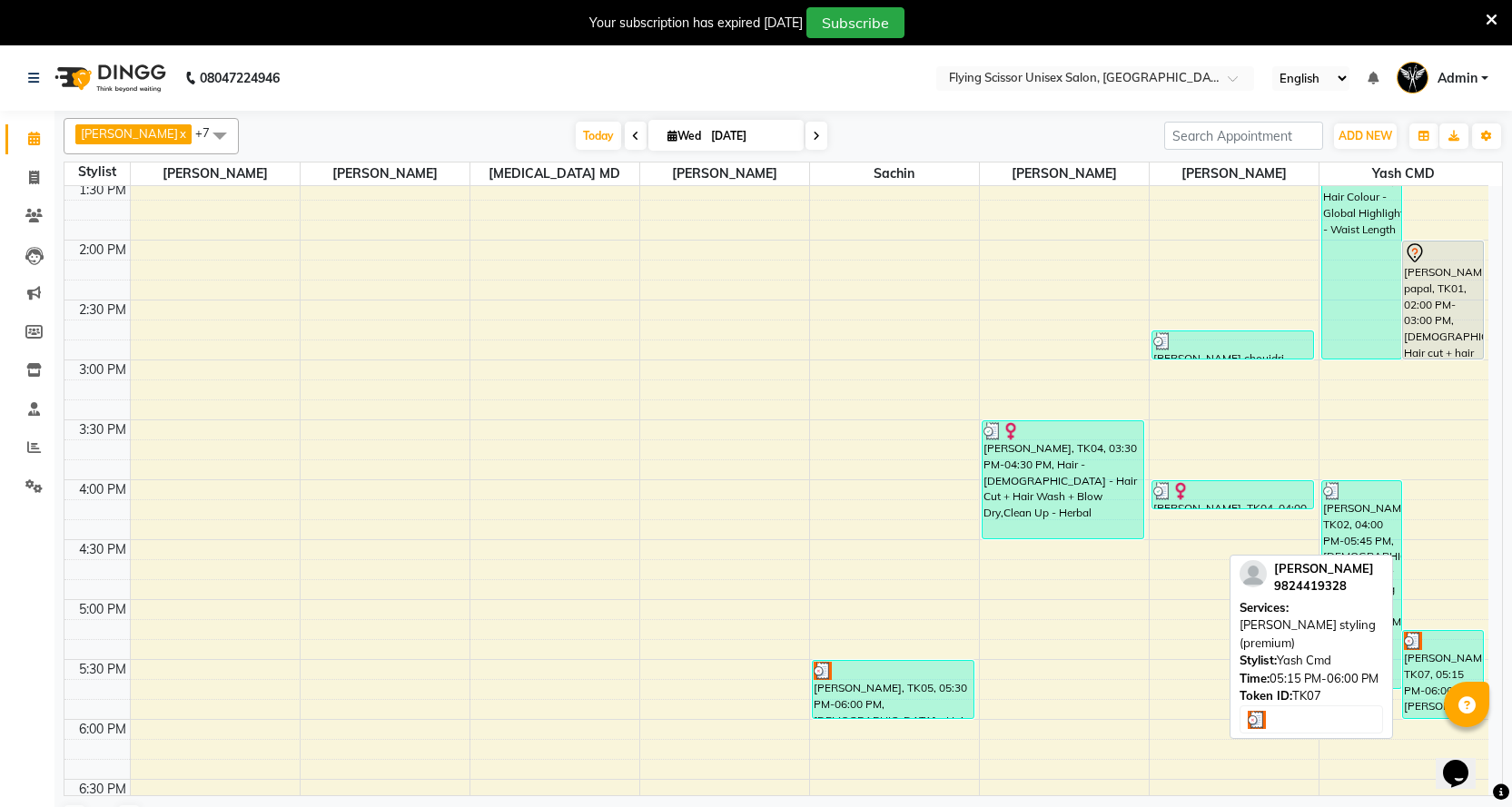
click at [1448, 668] on div "Rohit Pandya, TK07, 05:15 PM-06:00 PM, beard styling (premium)" at bounding box center [1443, 674] width 80 height 87
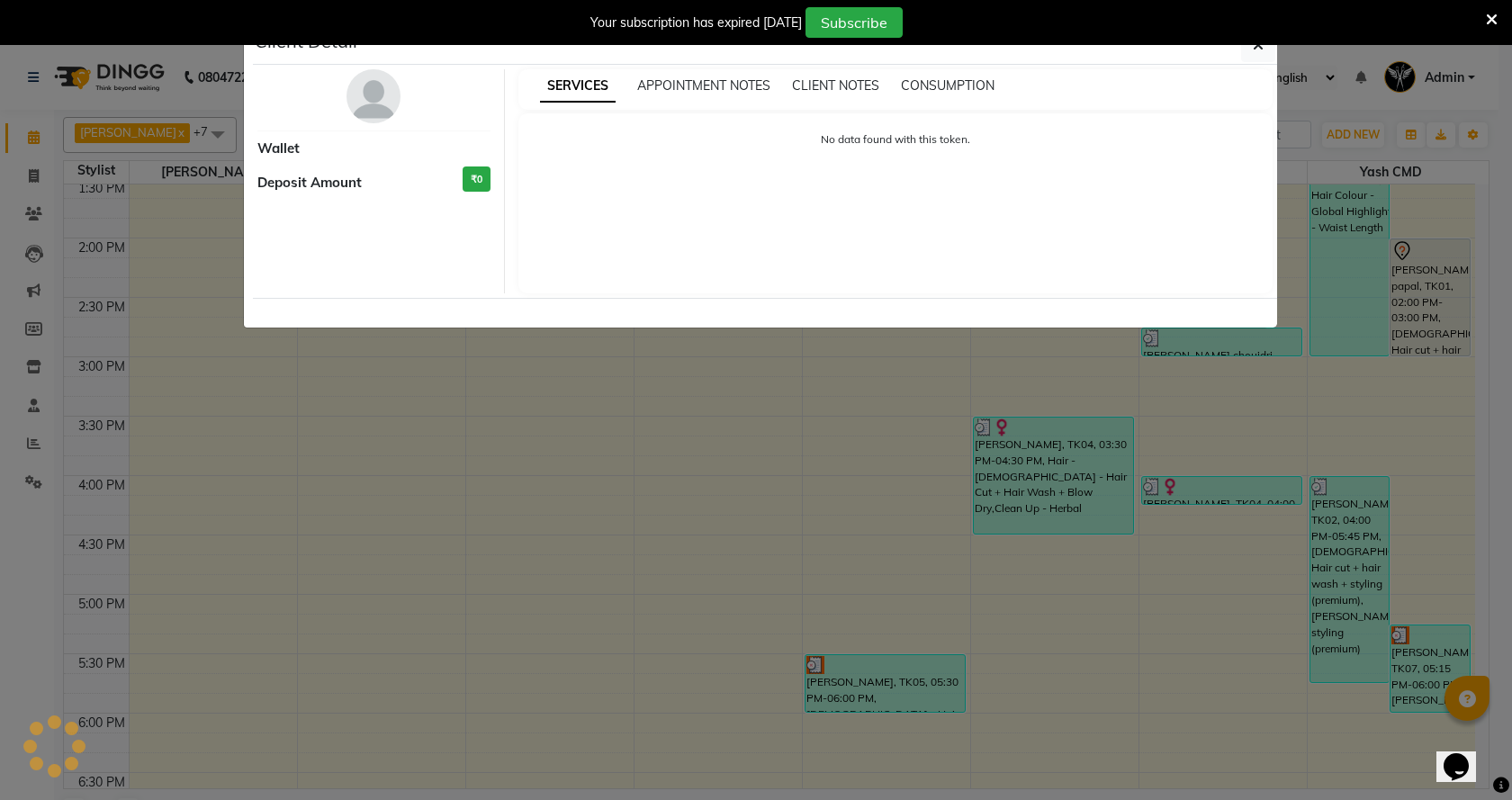
select select "3"
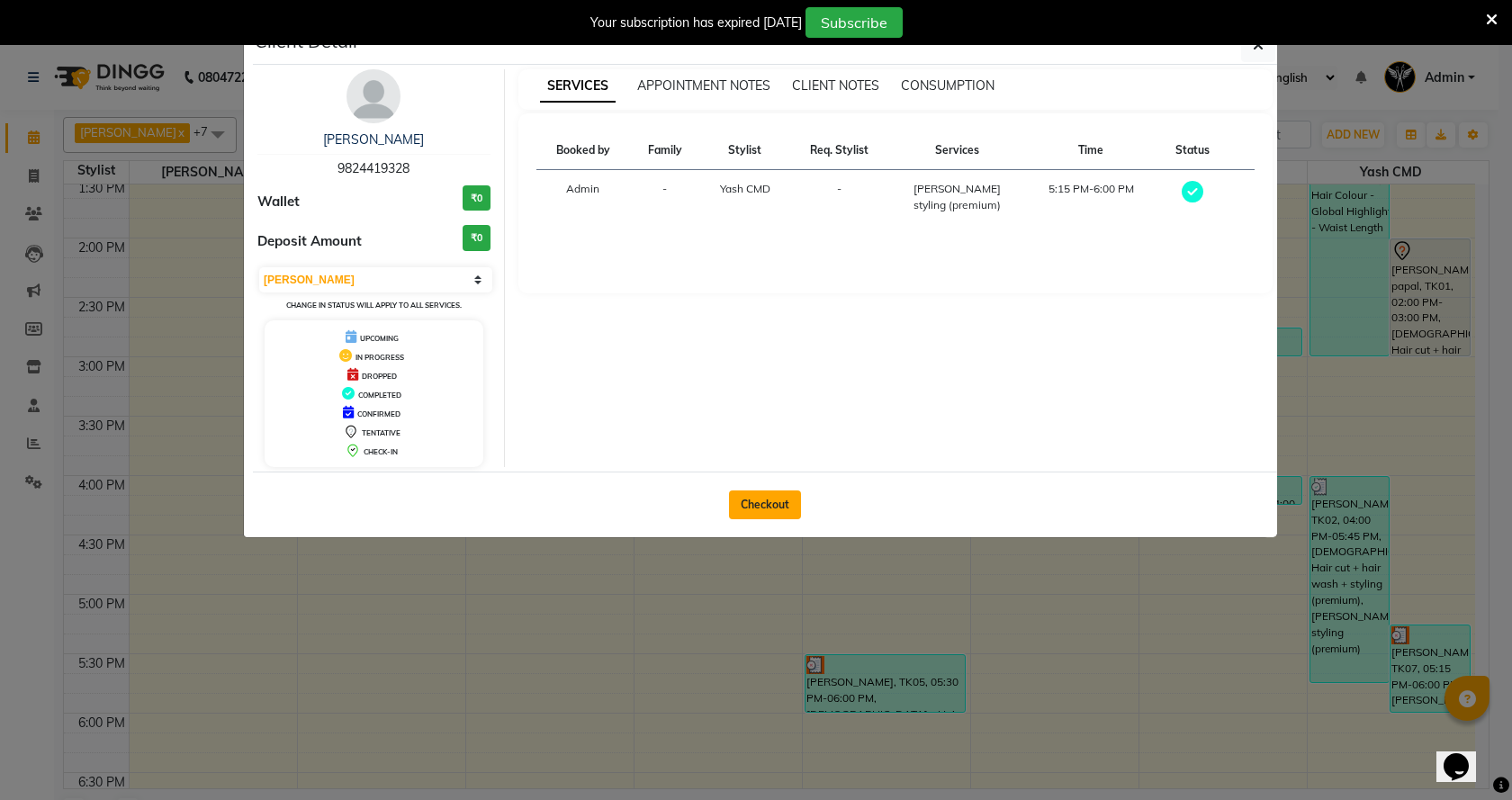
click at [739, 506] on button "Checkout" at bounding box center [765, 504] width 72 height 28
select select "service"
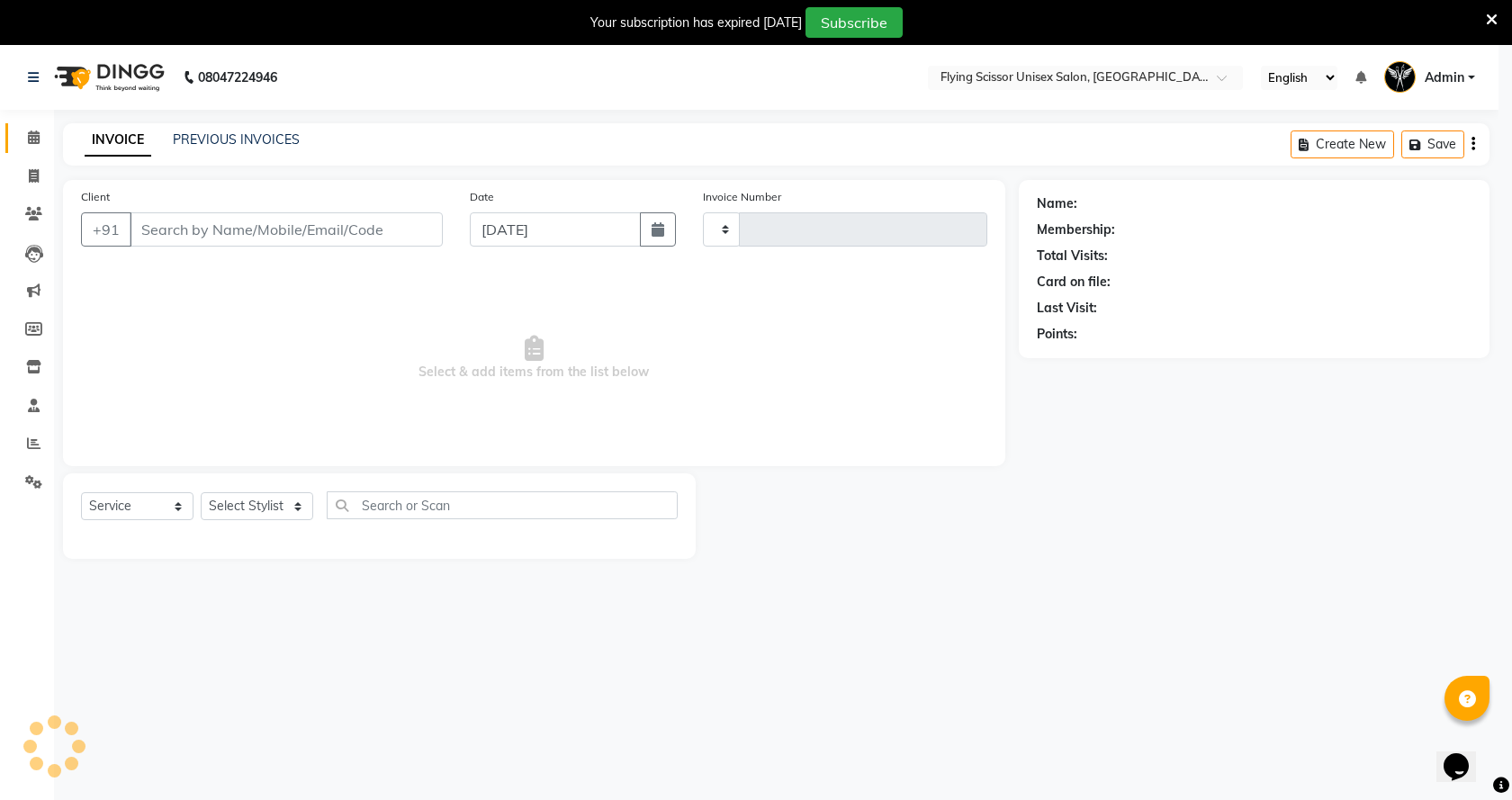
type input "1530"
select select "46"
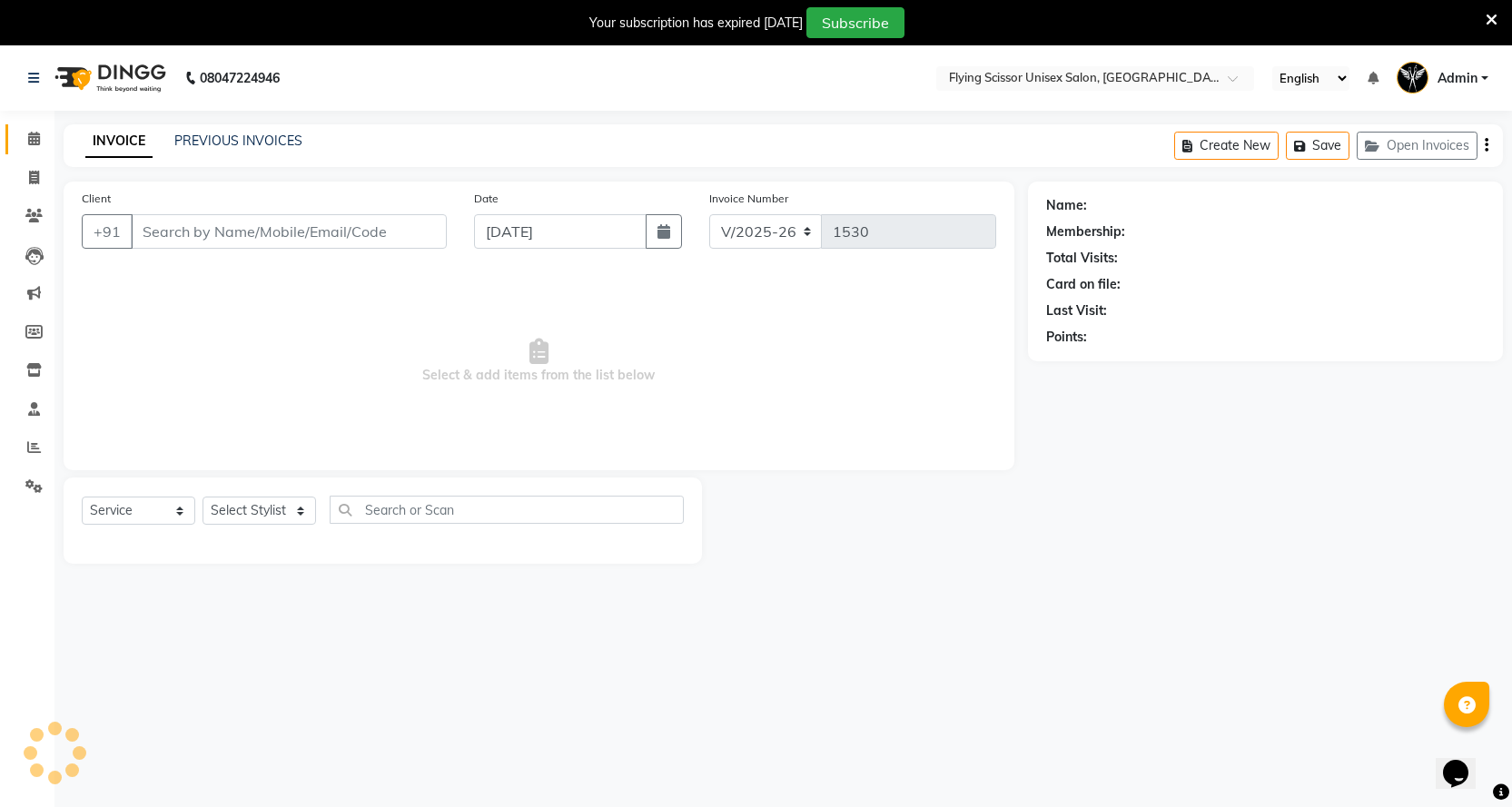
select select "membership"
select select "18390"
type input "9824419328"
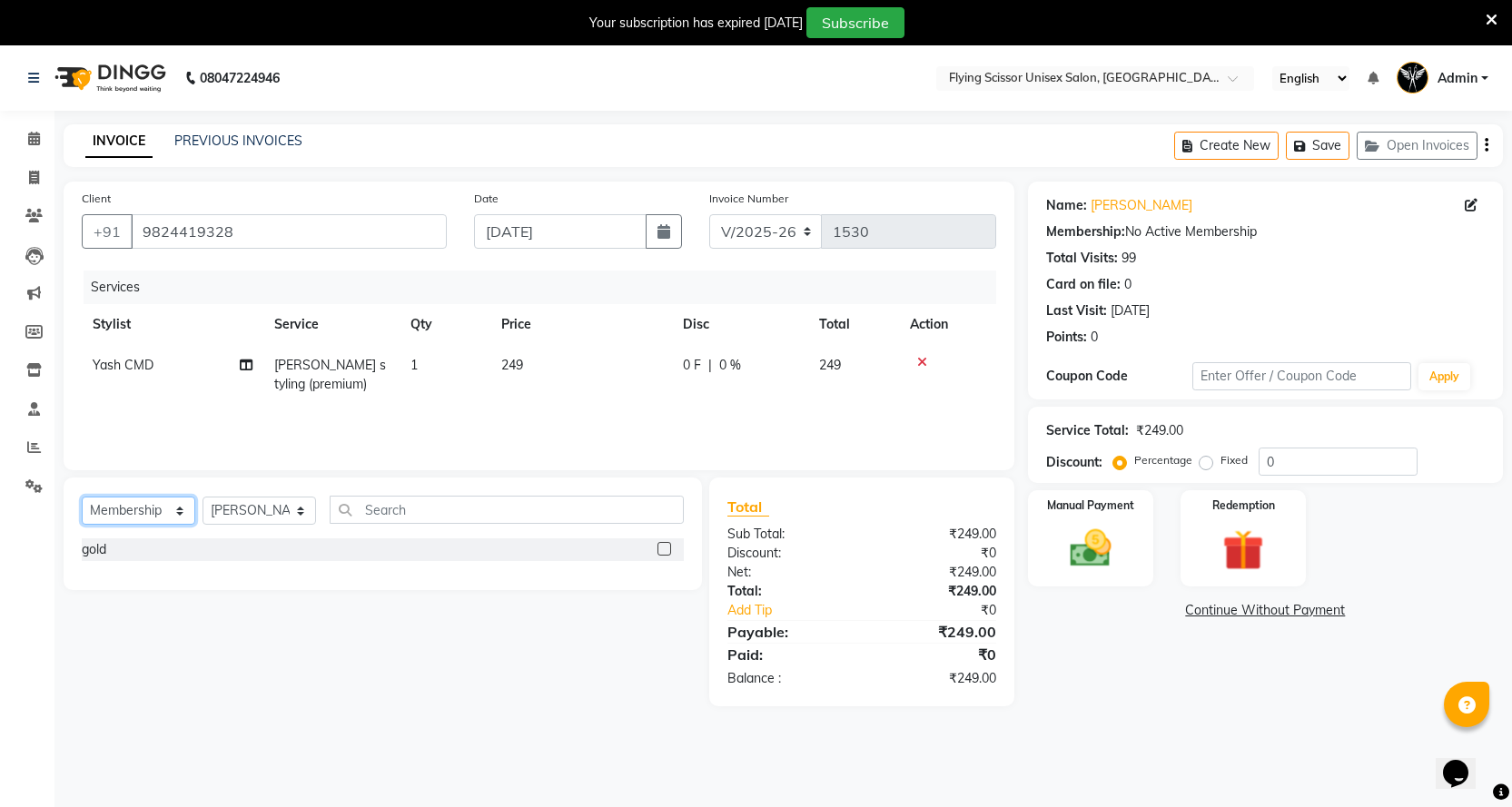
click at [112, 511] on select "Select Service Product Membership Package Voucher Prepaid Gift Card" at bounding box center [139, 511] width 114 height 28
select select "service"
click at [82, 497] on select "Select Service Product Membership Package Voucher Prepaid Gift Card" at bounding box center [139, 511] width 114 height 28
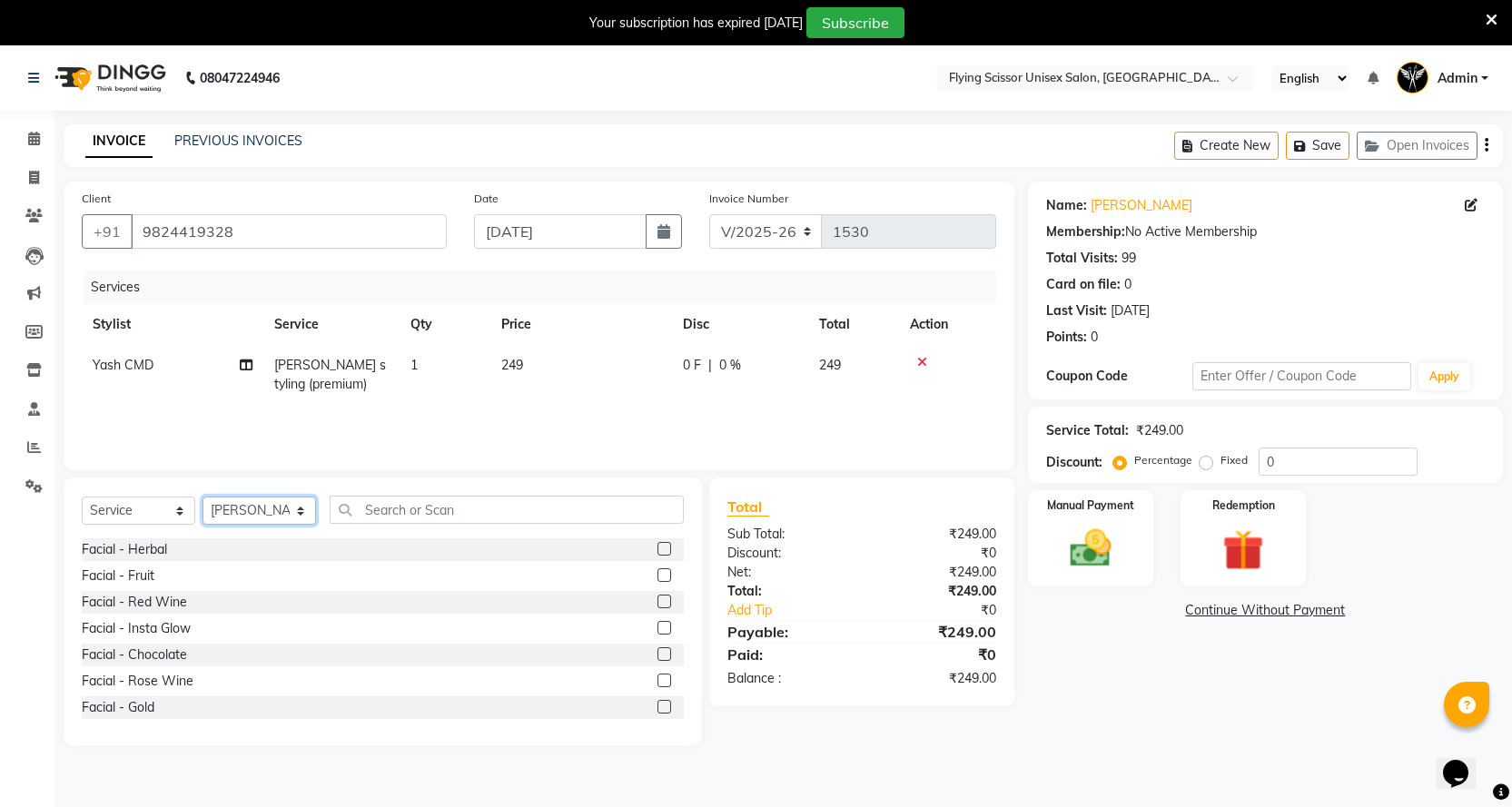
click at [267, 500] on select "Select Stylist Abhi B [PERSON_NAME] J [PERSON_NAME][MEDICAL_DATA] MD [PERSON_NA…" at bounding box center [259, 511] width 114 height 28
select select "1679"
click at [202, 497] on select "Select Stylist Abhi B [PERSON_NAME] J [PERSON_NAME][MEDICAL_DATA] MD [PERSON_NA…" at bounding box center [259, 511] width 114 height 28
click at [417, 503] on input "text" at bounding box center [507, 510] width 355 height 28
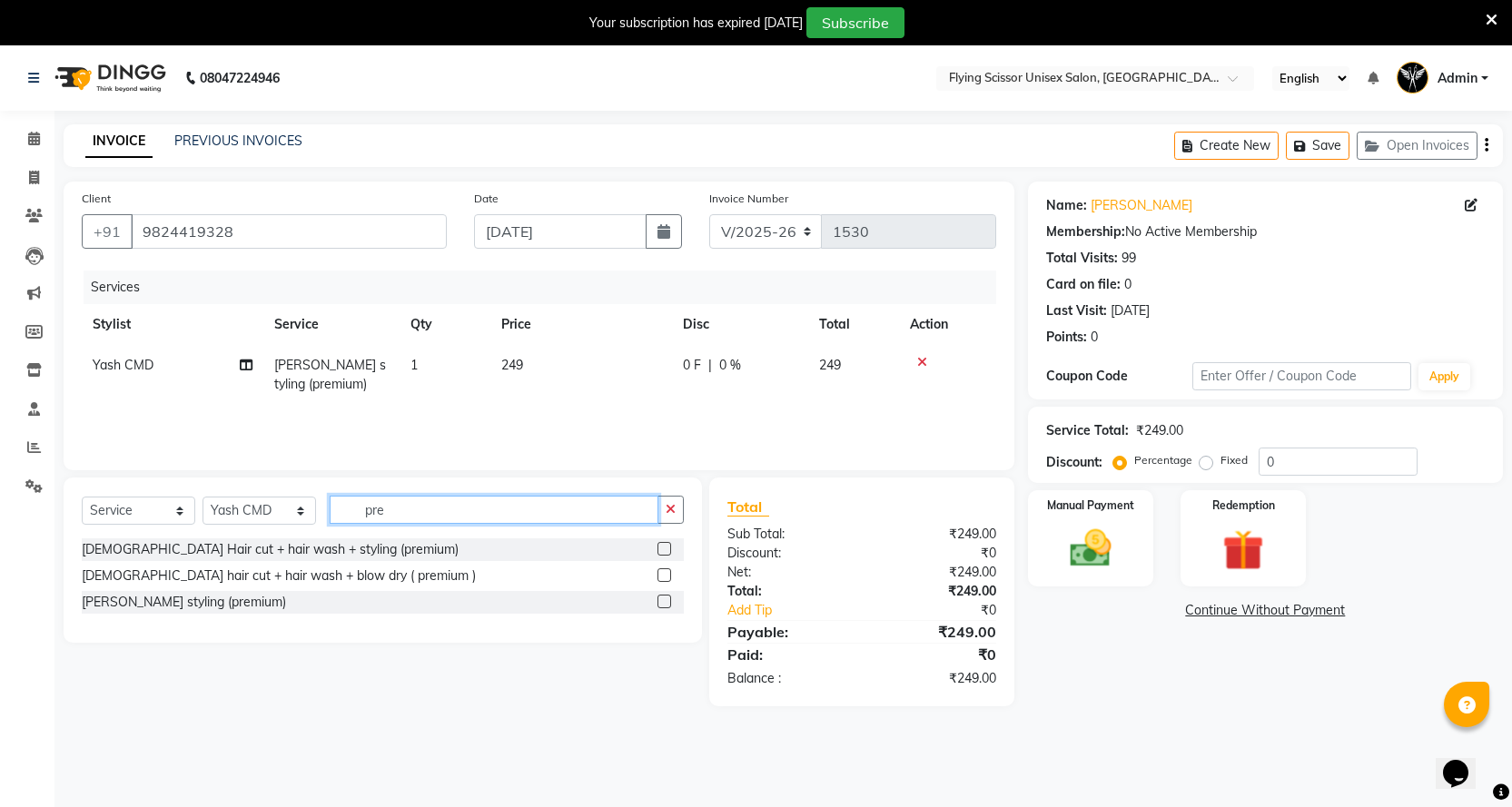
type input "pre"
click at [658, 547] on label at bounding box center [664, 548] width 14 height 14
click at [658, 547] on input "checkbox" at bounding box center [663, 549] width 12 height 12
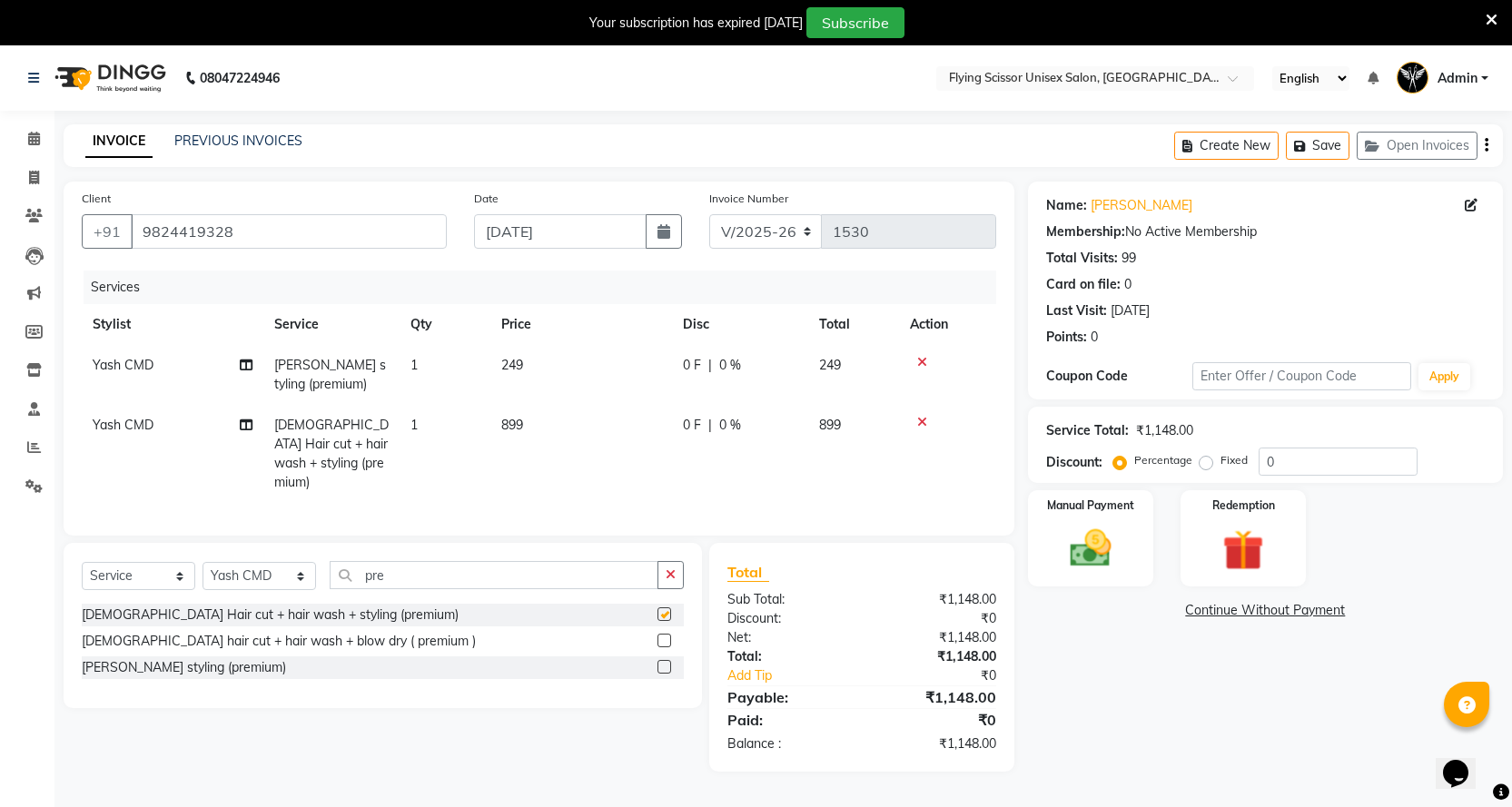
checkbox input "false"
click at [717, 448] on td "0 F | 0 %" at bounding box center [741, 454] width 137 height 98
select select "1679"
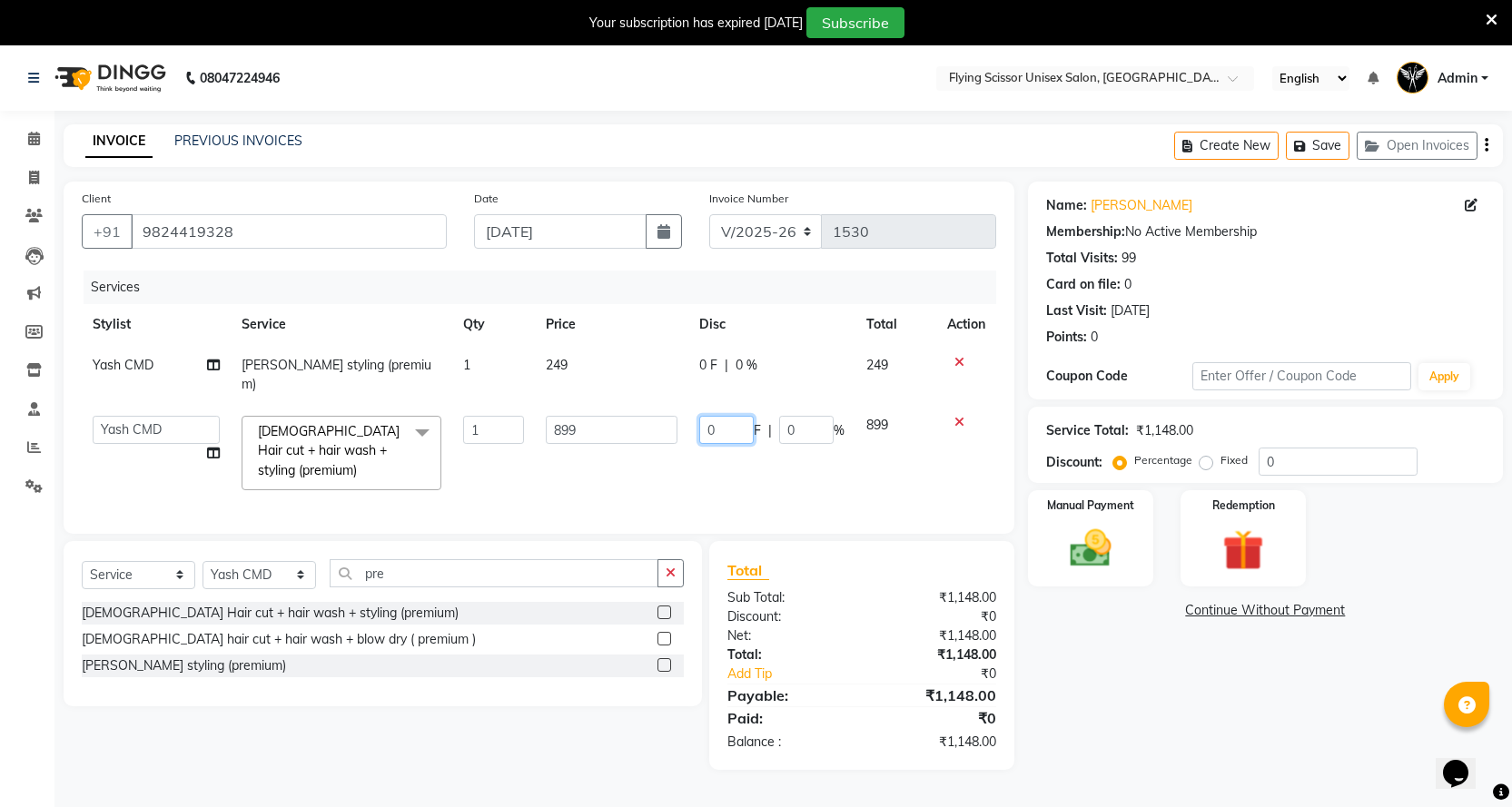
click at [750, 416] on input "0" at bounding box center [726, 429] width 54 height 28
type input "0299"
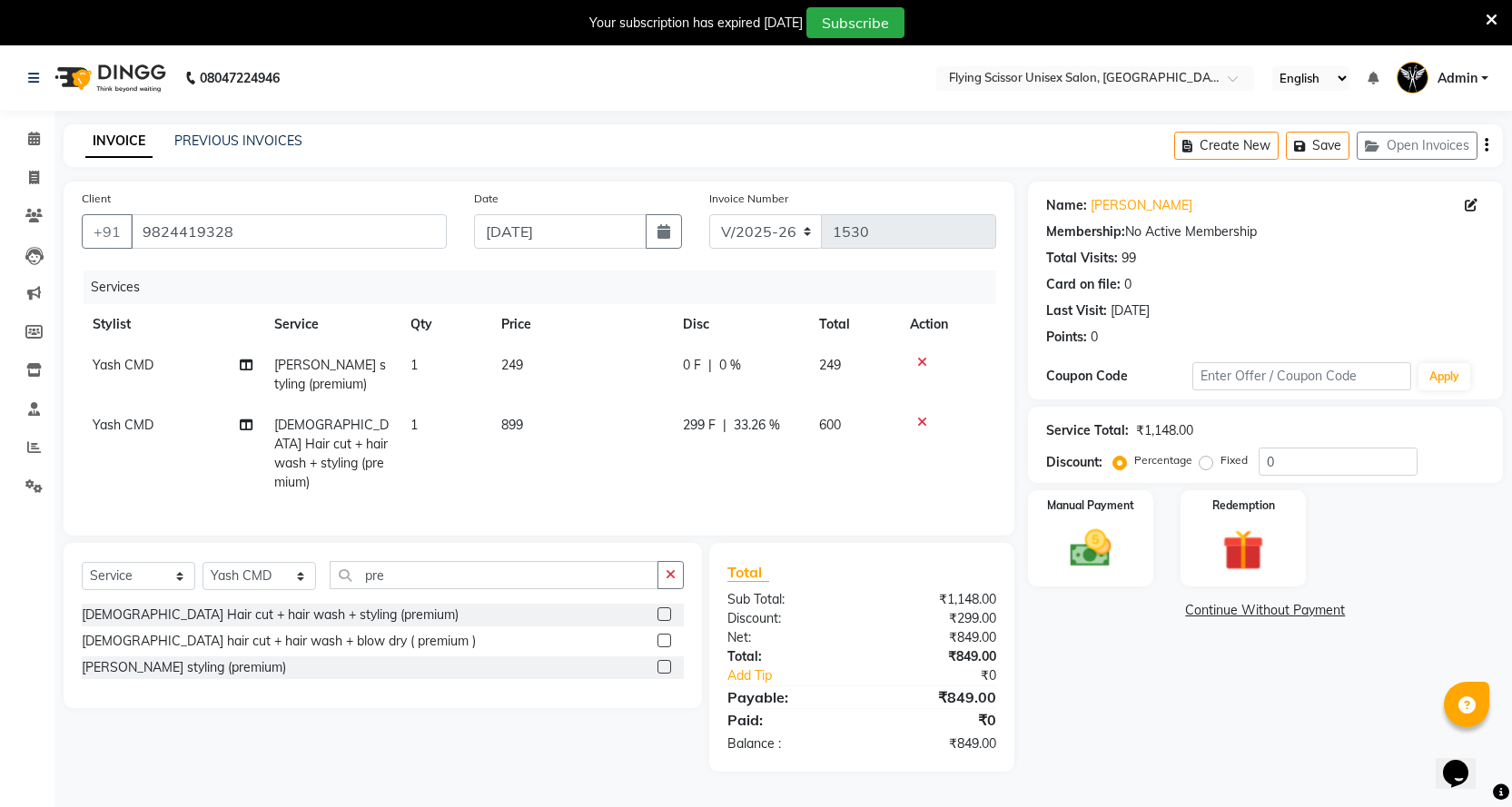
click at [729, 462] on td "299 F | 33.26 %" at bounding box center [741, 454] width 137 height 98
select select "1679"
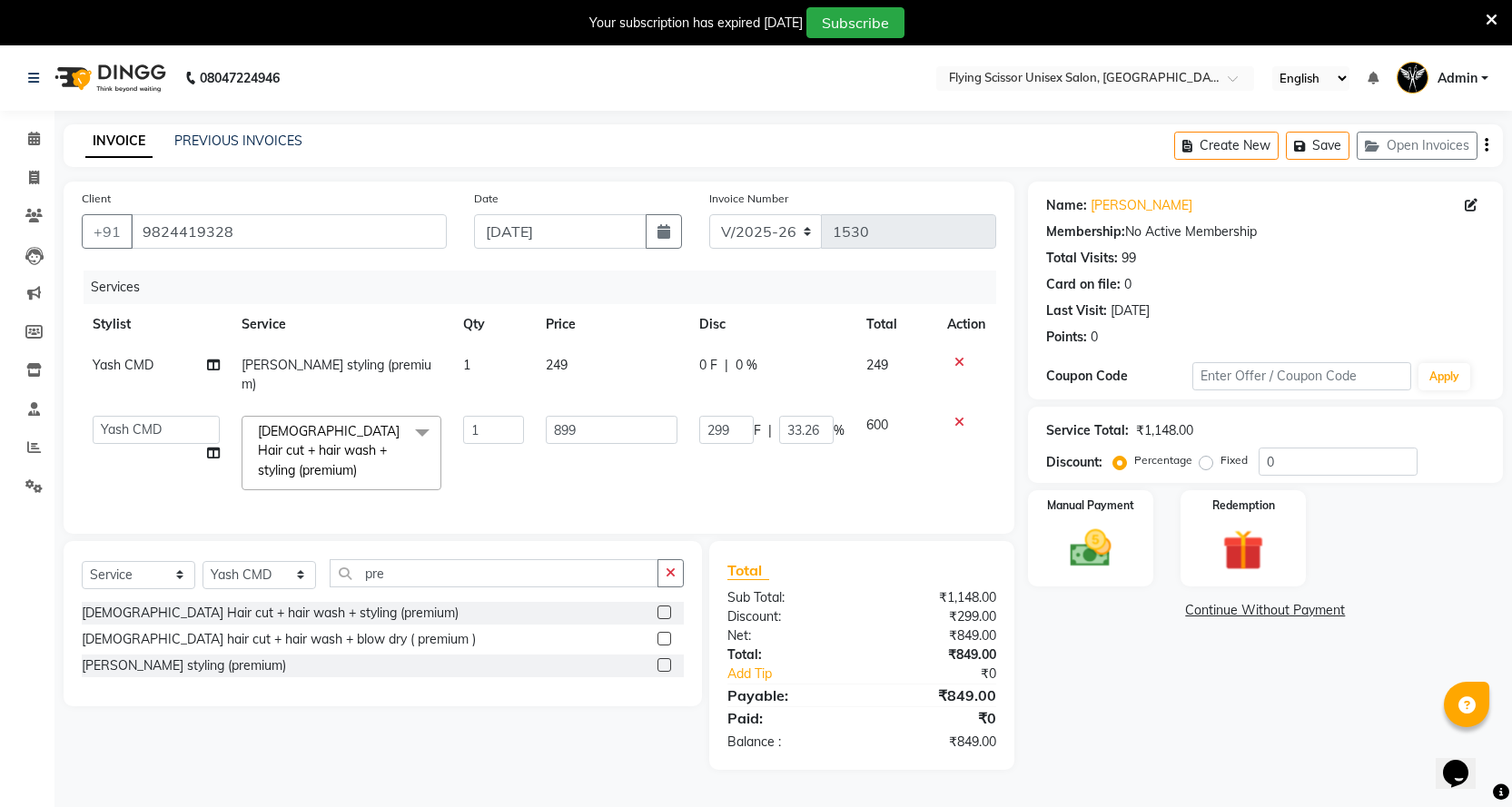
click at [714, 373] on span "0 F" at bounding box center [708, 365] width 18 height 19
select select "1679"
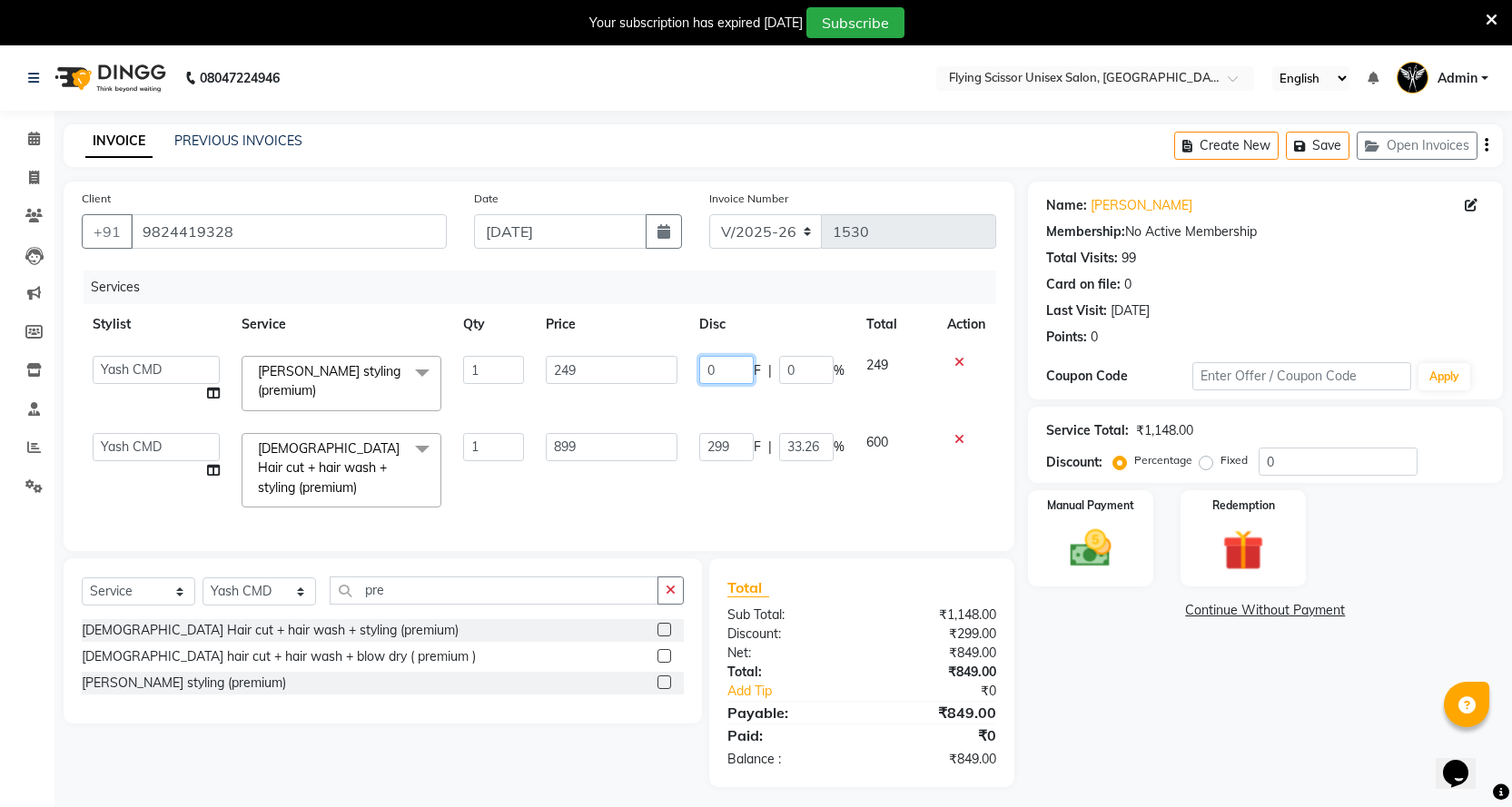
click at [726, 367] on input "0" at bounding box center [726, 369] width 54 height 28
type input "049"
click at [726, 410] on tbody "Abhi B Ashish J Jayesh K mayuresh Nikita MD Raj L sachin Samiksha Adhatrao shra…" at bounding box center [539, 432] width 914 height 174
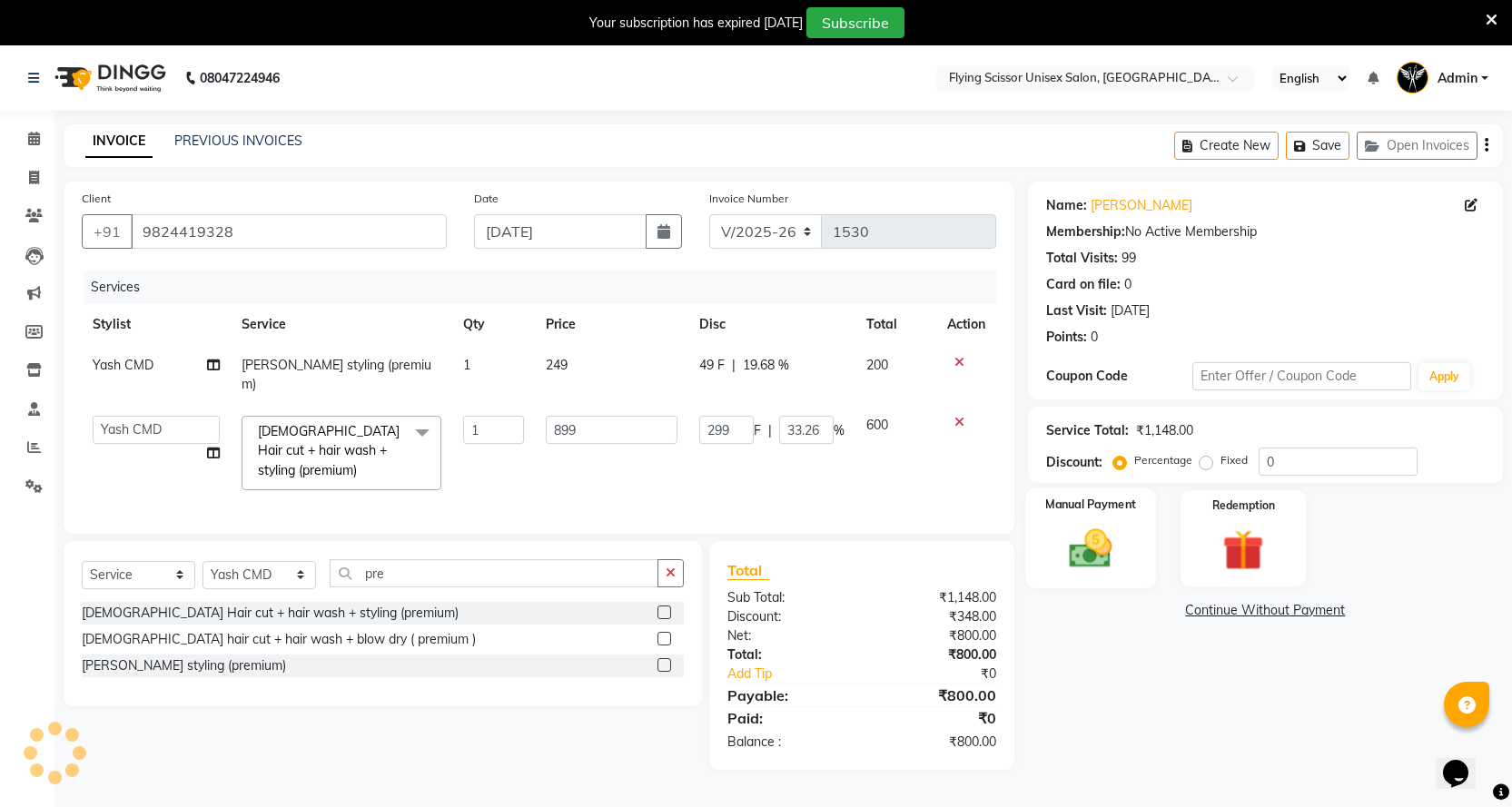
click at [1067, 524] on img at bounding box center [1091, 548] width 70 height 49
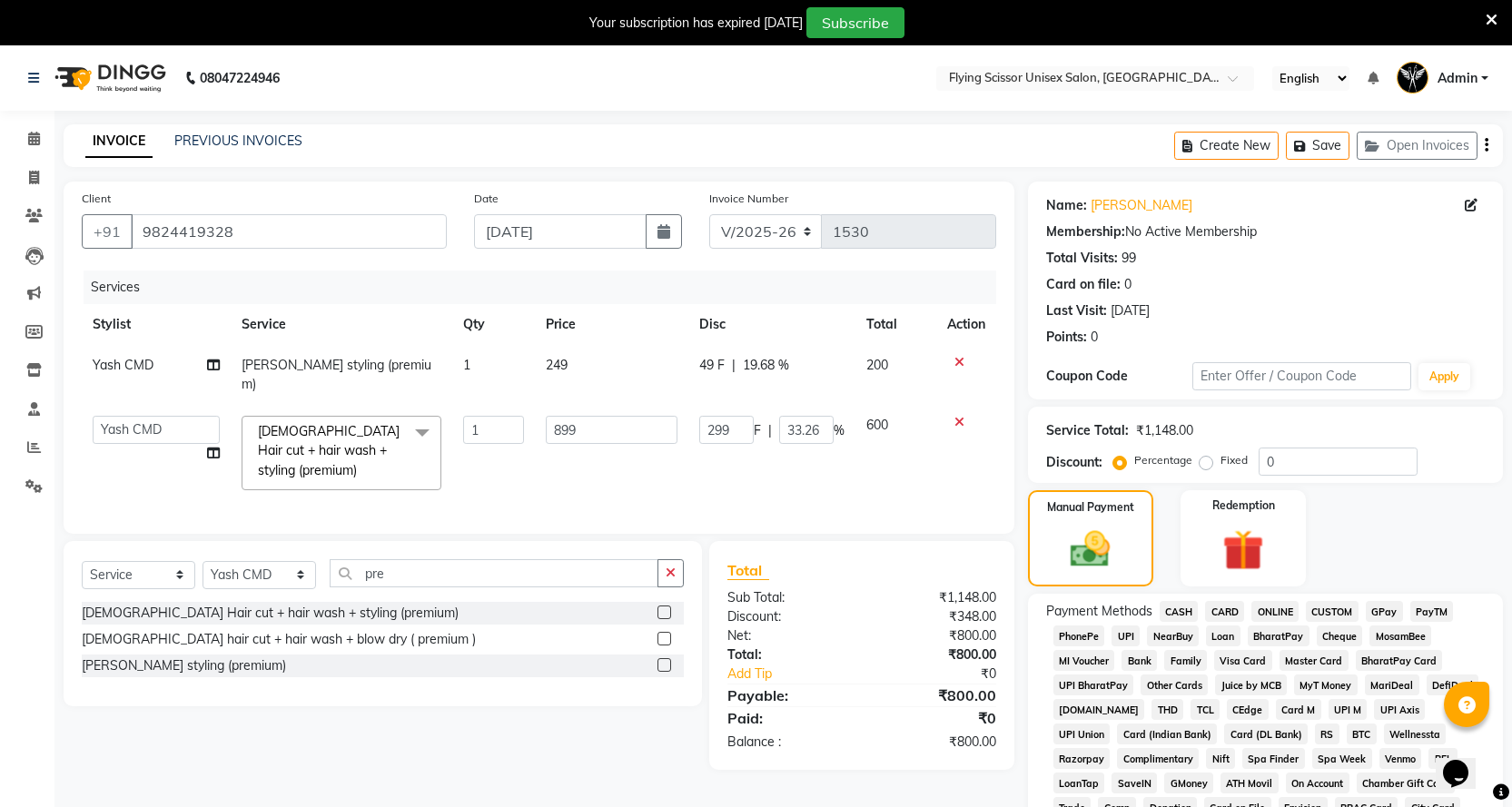
click at [1278, 608] on span "ONLINE" at bounding box center [1275, 611] width 47 height 21
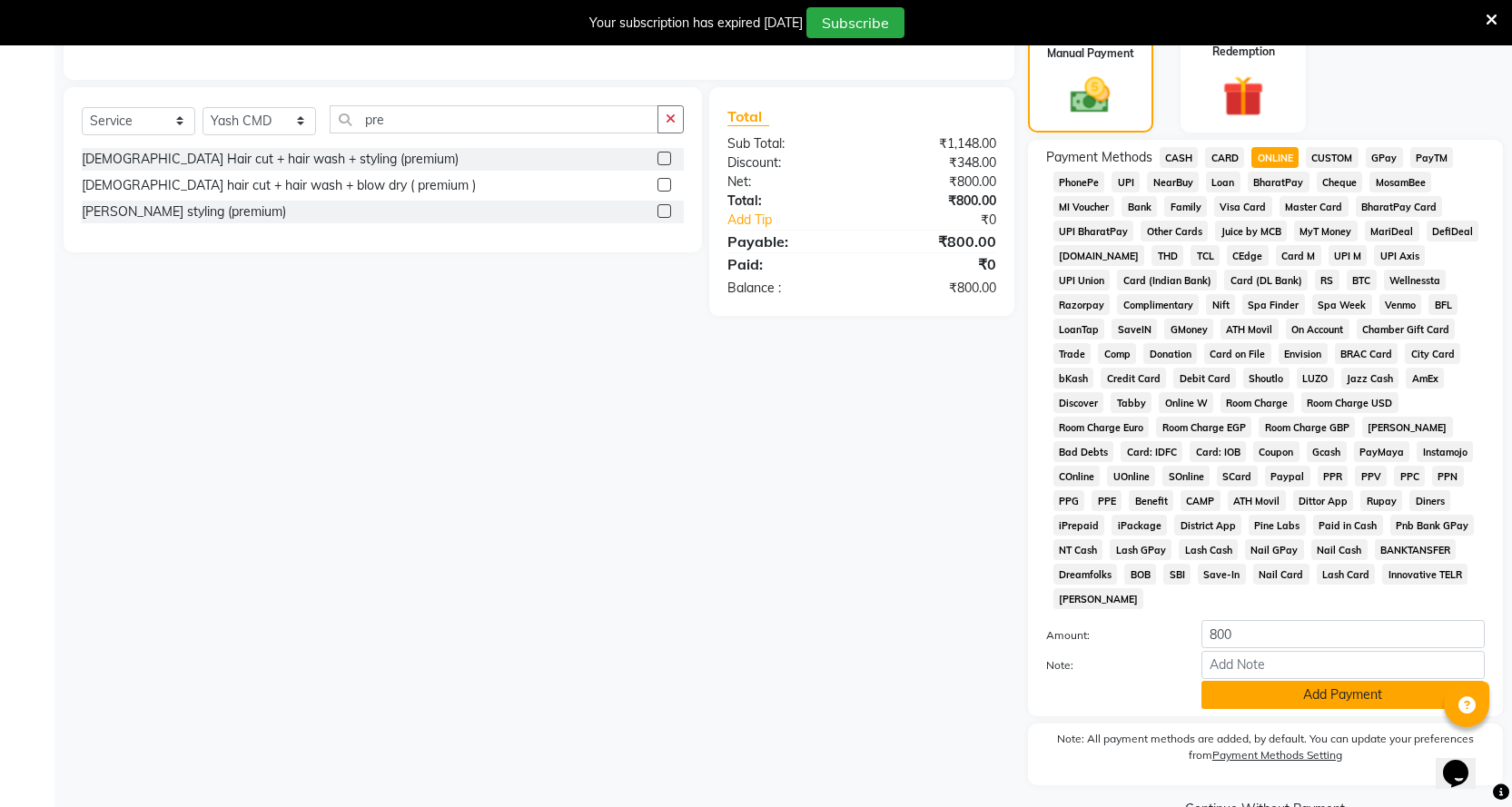
click at [1289, 681] on button "Add Payment" at bounding box center [1343, 695] width 284 height 28
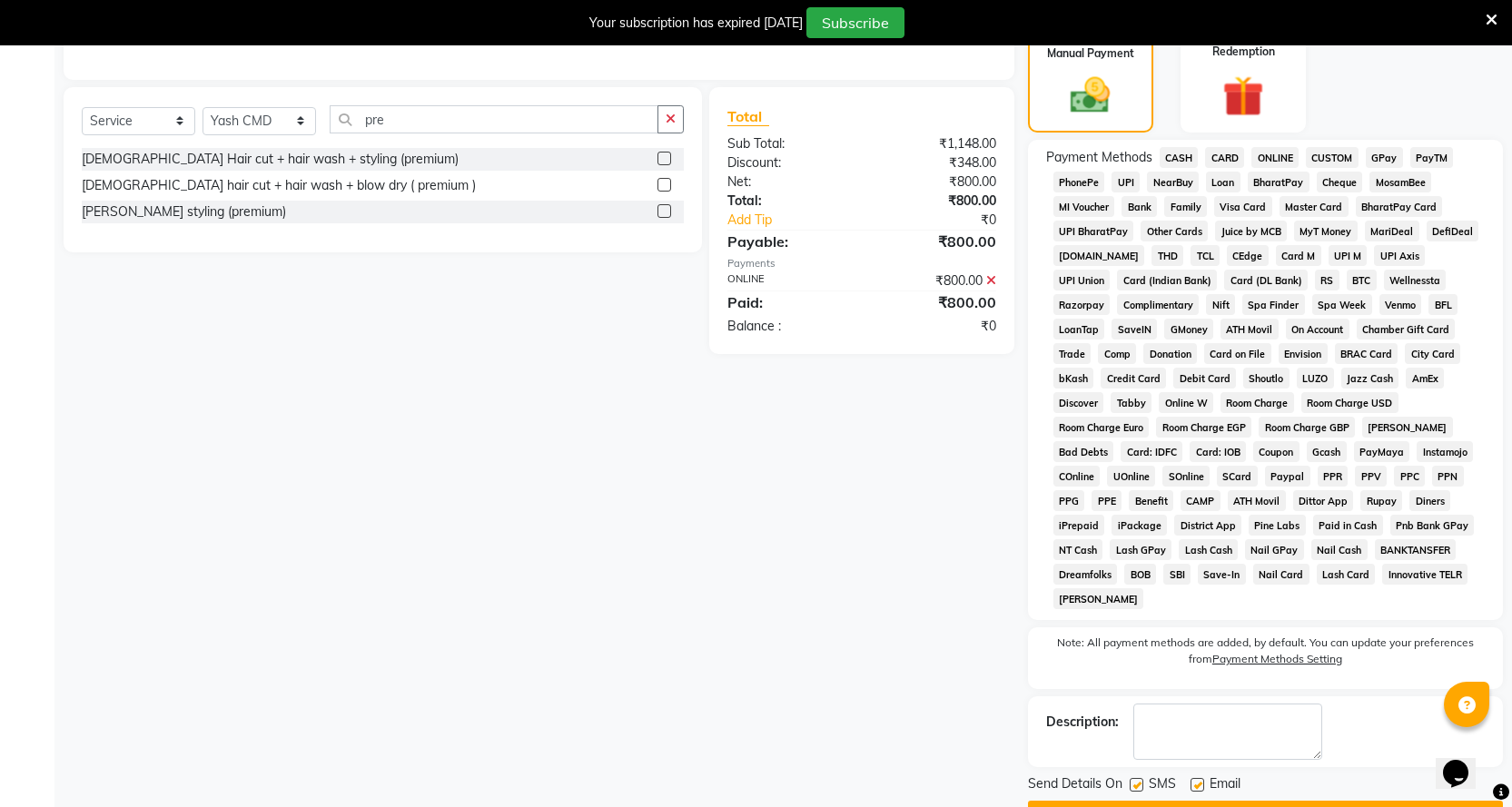
scroll to position [478, 0]
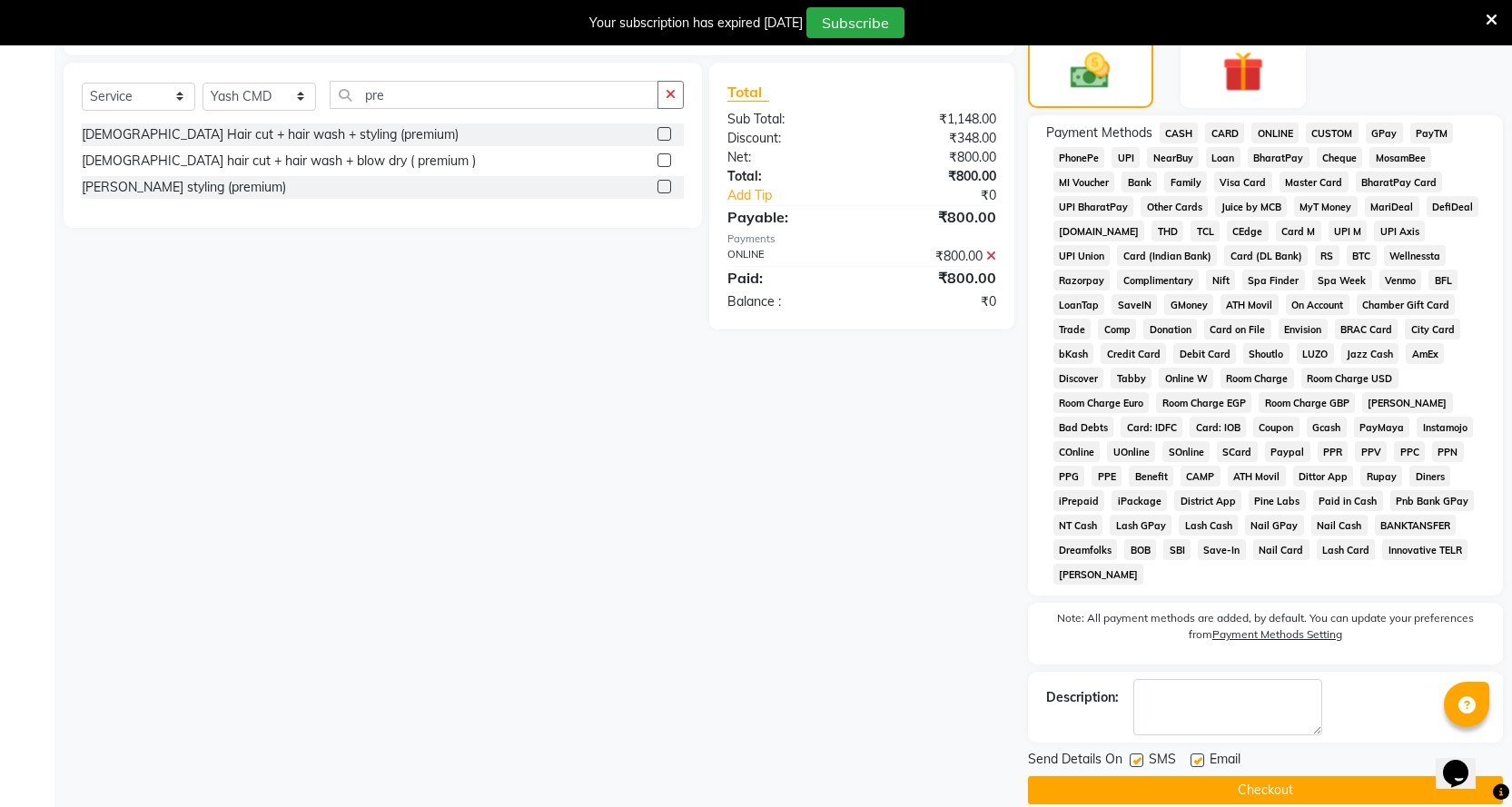
click at [1269, 777] on button "Checkout" at bounding box center [1265, 790] width 475 height 28
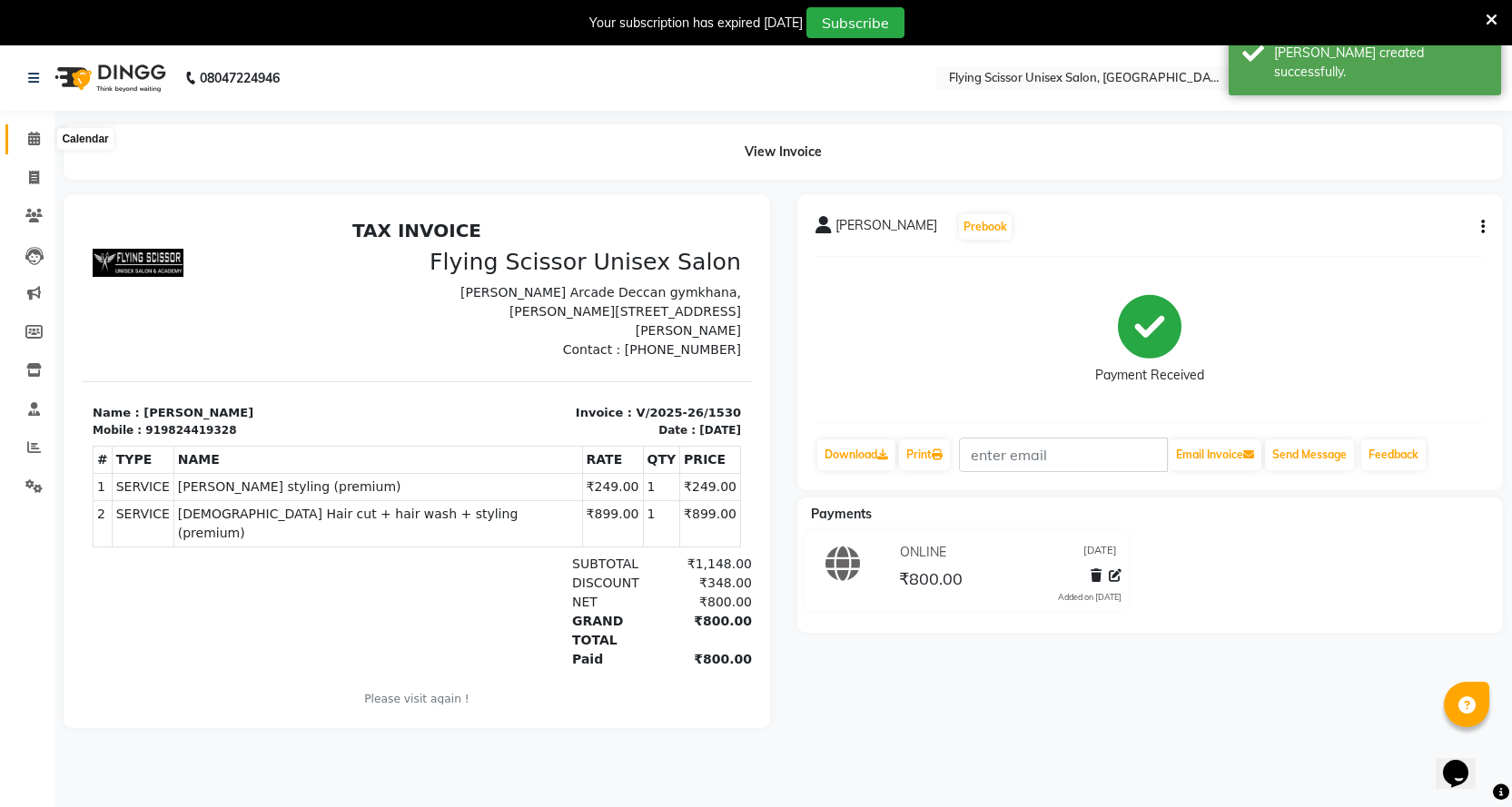
click at [33, 131] on span at bounding box center [34, 139] width 31 height 21
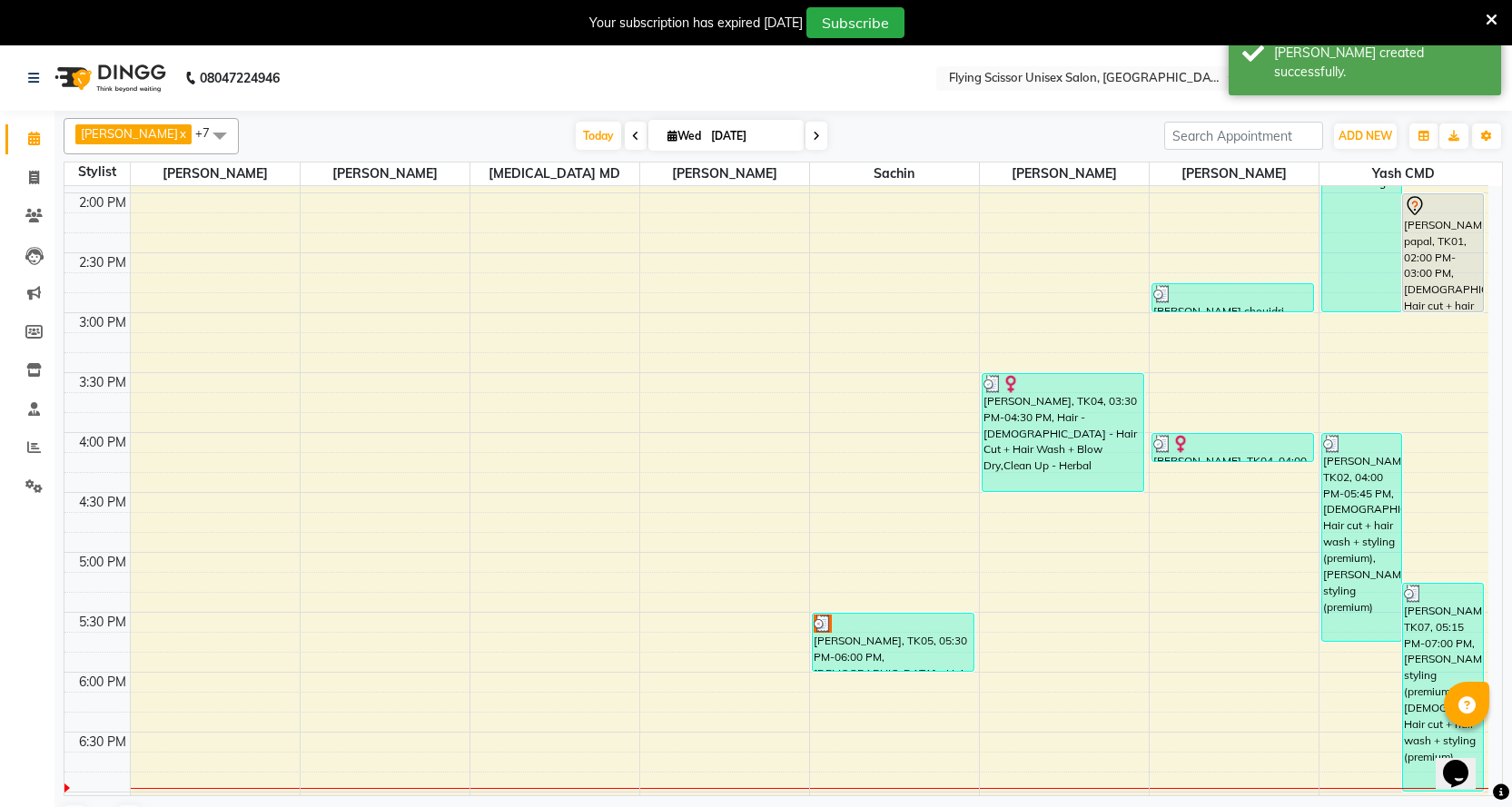
scroll to position [727, 0]
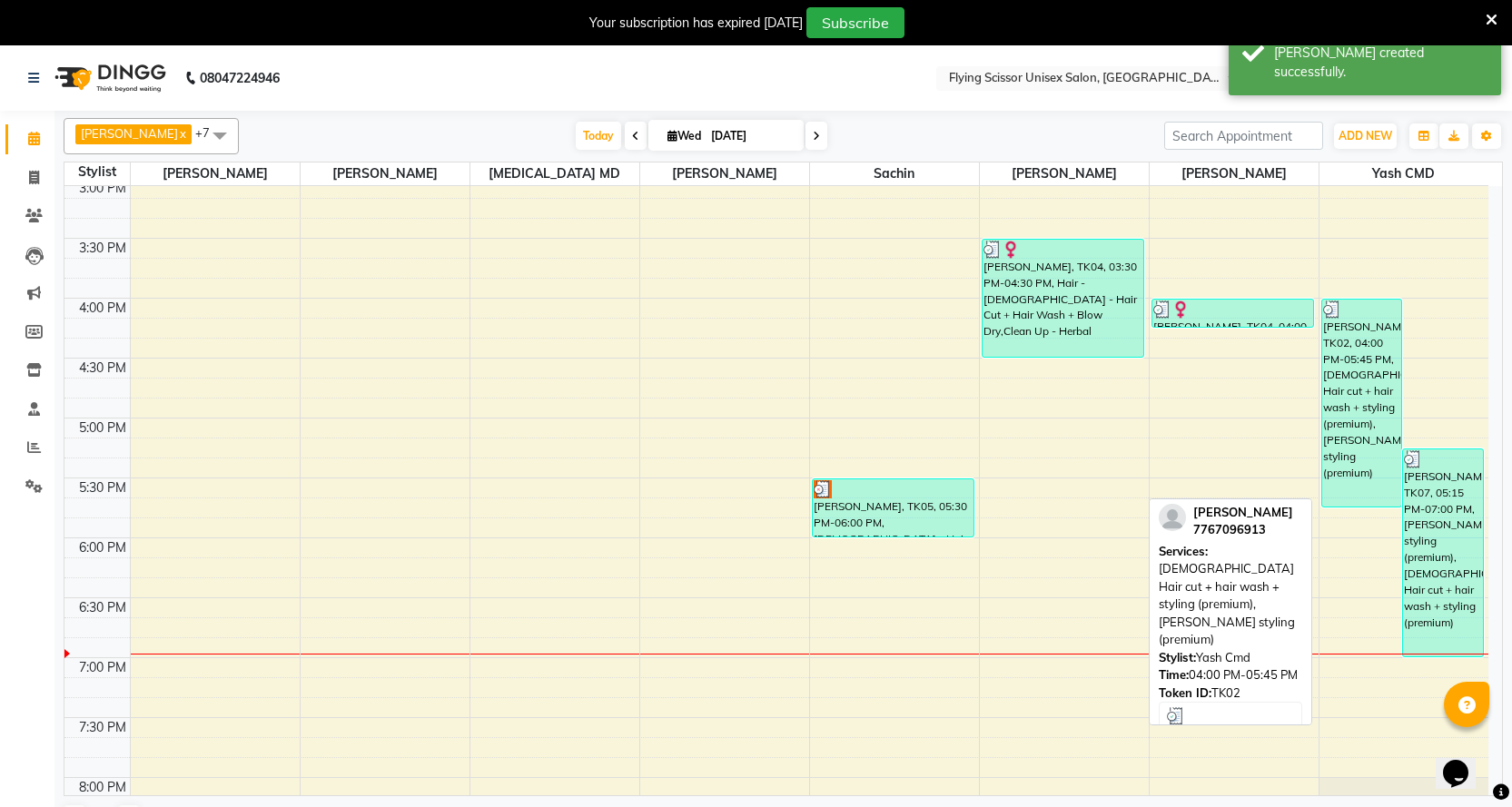
click at [1362, 426] on div "[PERSON_NAME], TK02, 04:00 PM-05:45 PM, [DEMOGRAPHIC_DATA] Hair cut + hair wash…" at bounding box center [1362, 404] width 80 height 207
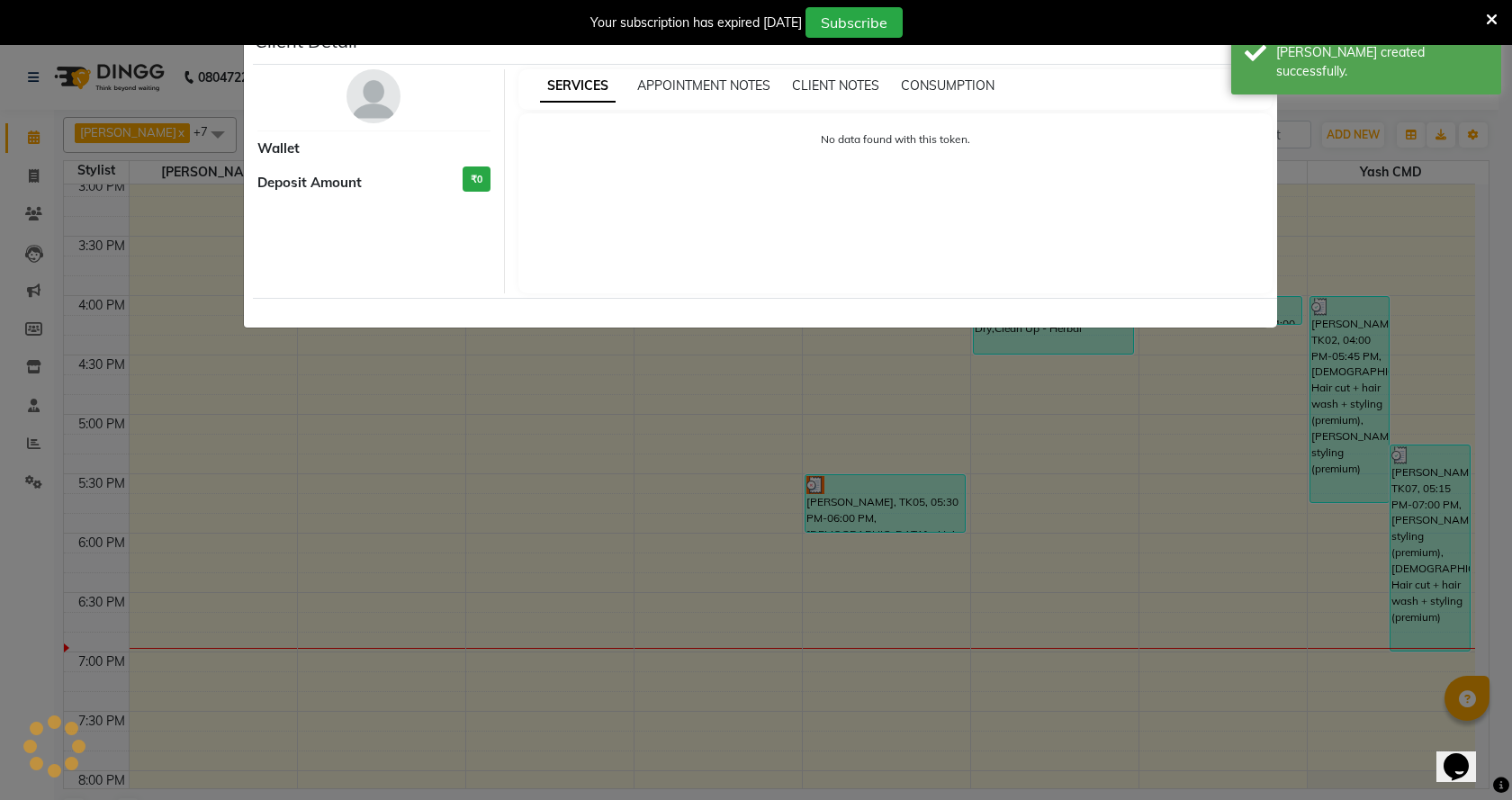
select select "3"
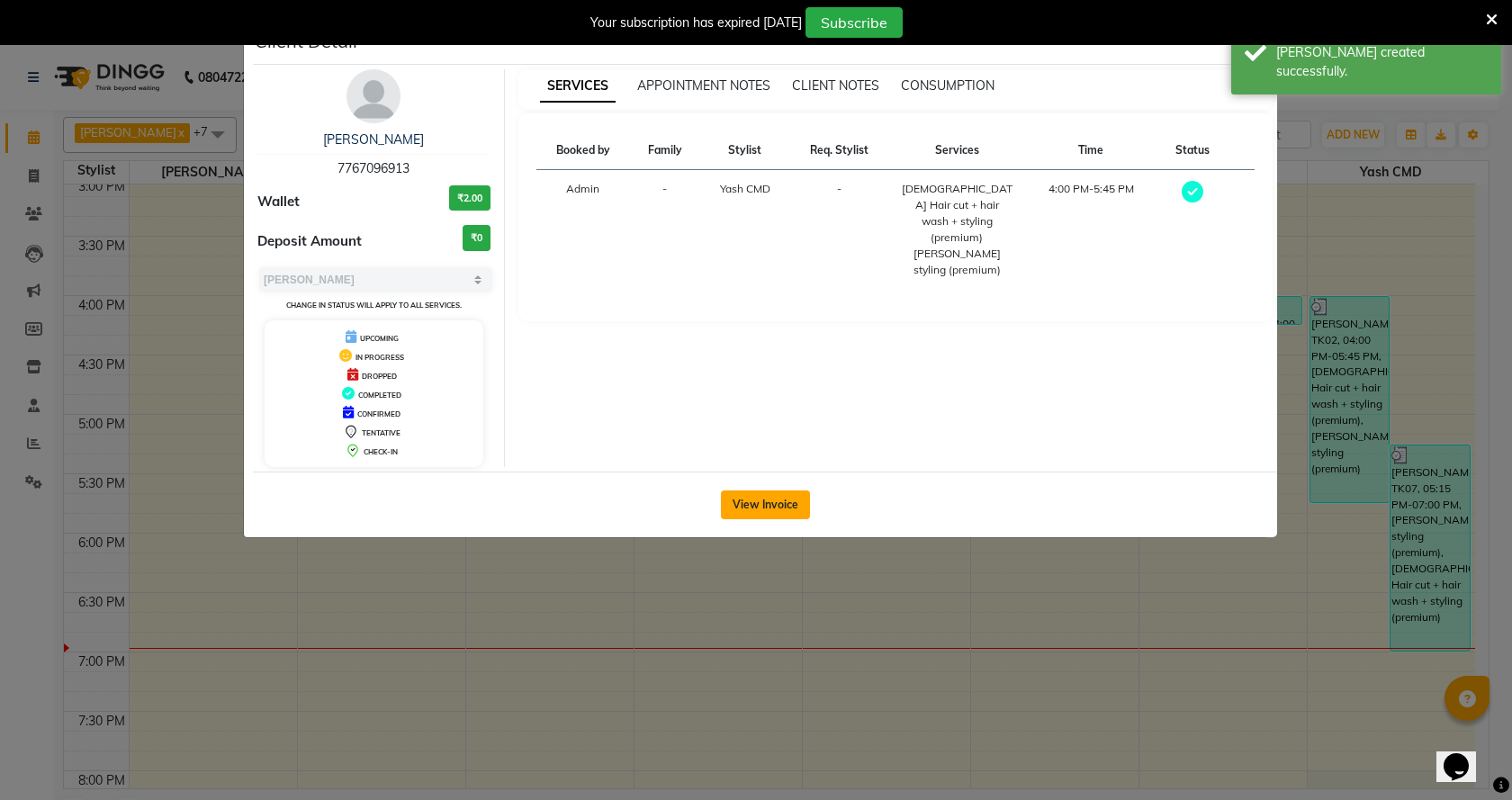
click at [803, 510] on button "View Invoice" at bounding box center [765, 504] width 89 height 28
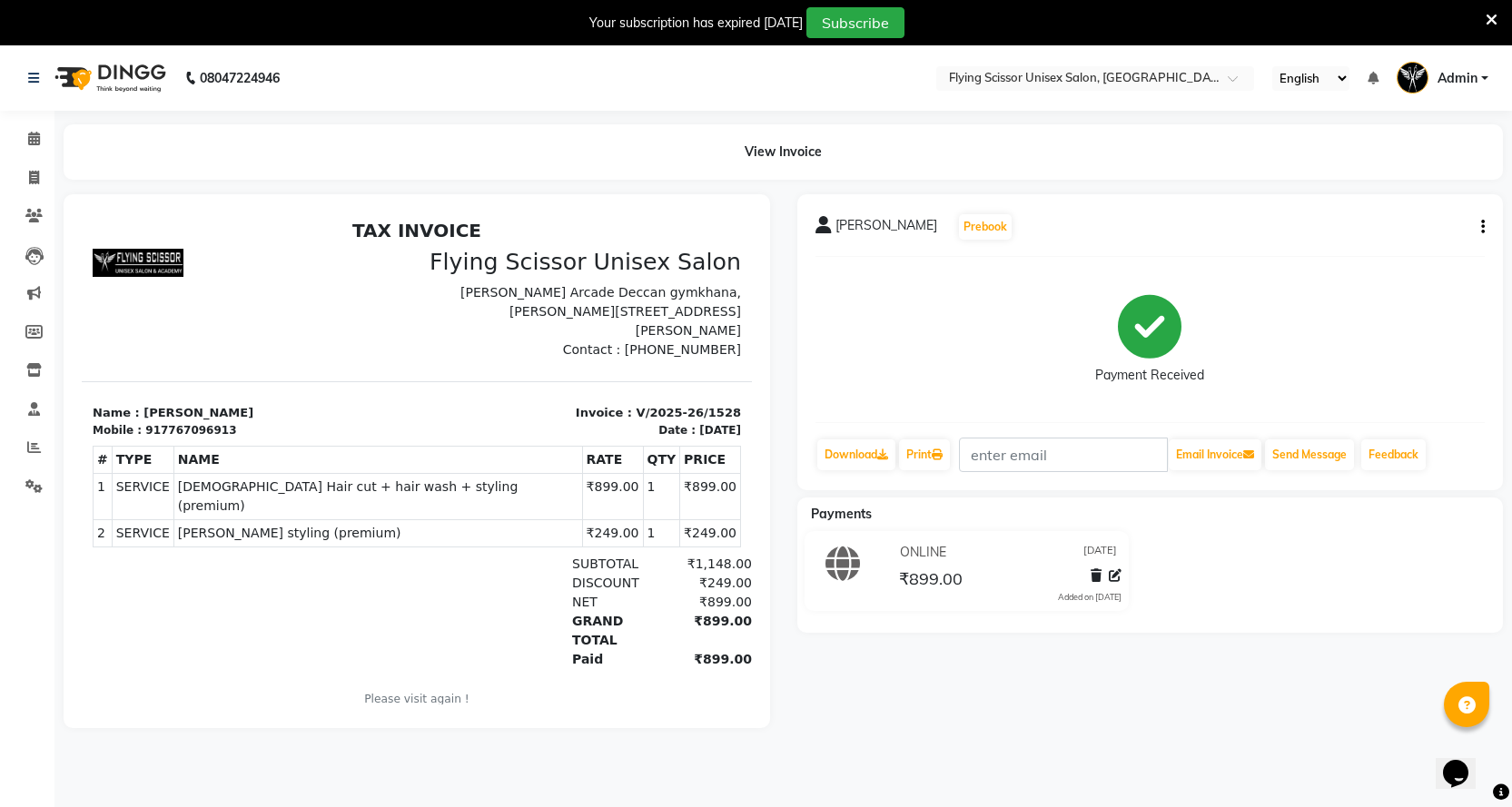
click at [1480, 230] on button "button" at bounding box center [1480, 227] width 11 height 19
click at [1391, 252] on div "Edit Invoice" at bounding box center [1393, 250] width 125 height 23
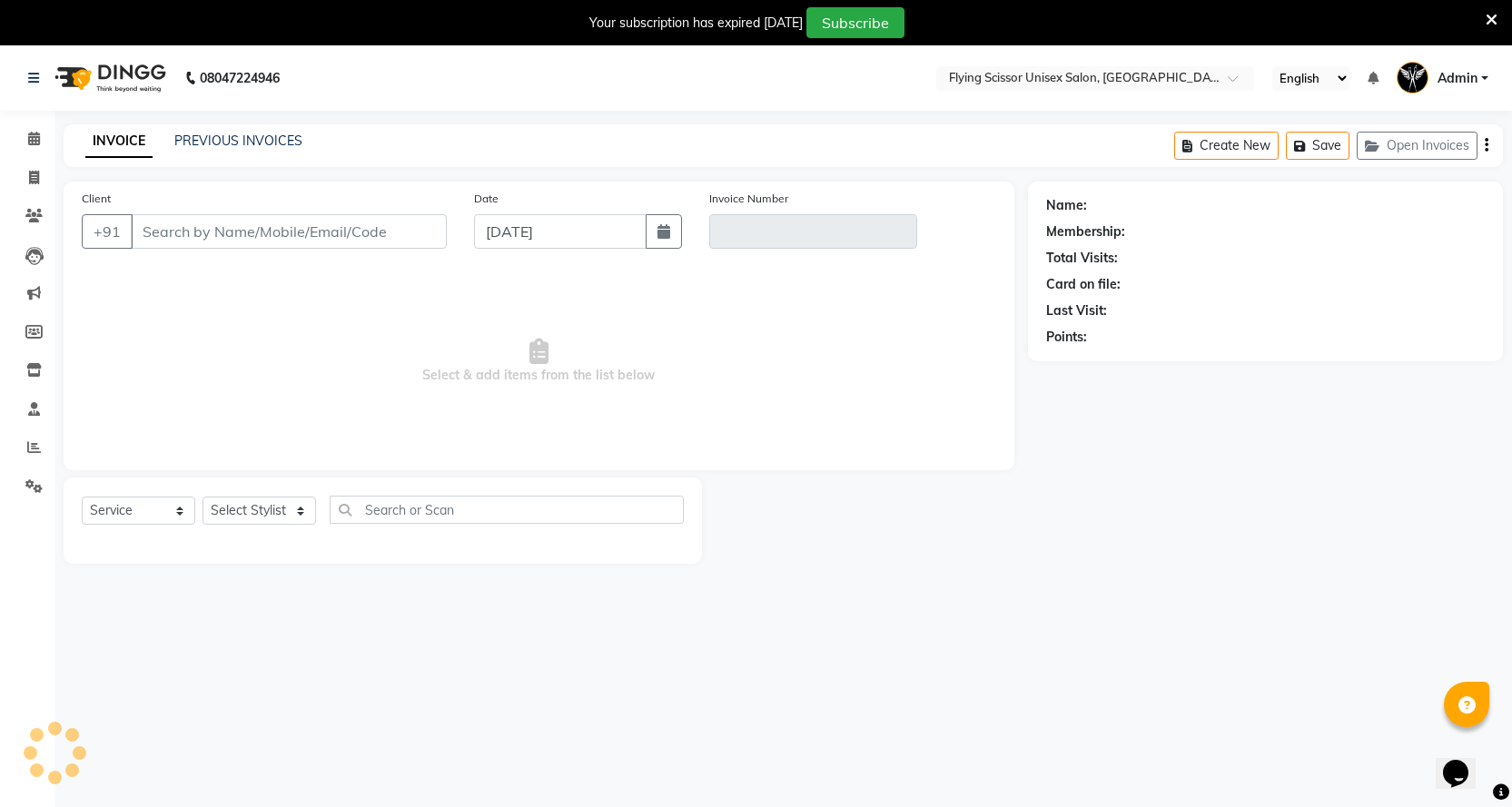
scroll to position [45, 0]
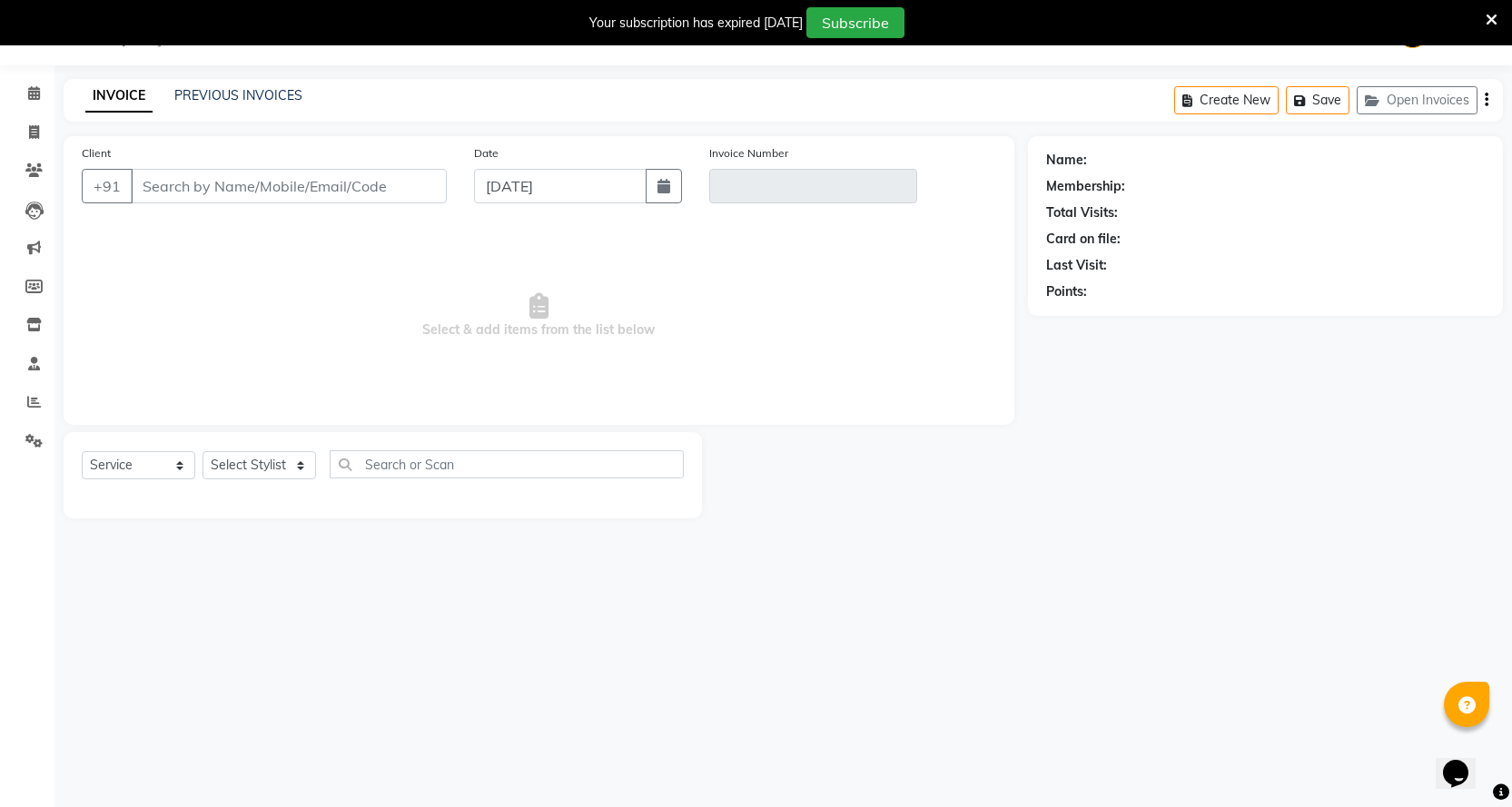
select select "membership"
select select "18390"
type input "7767096913"
type input "V/2025-26/1528"
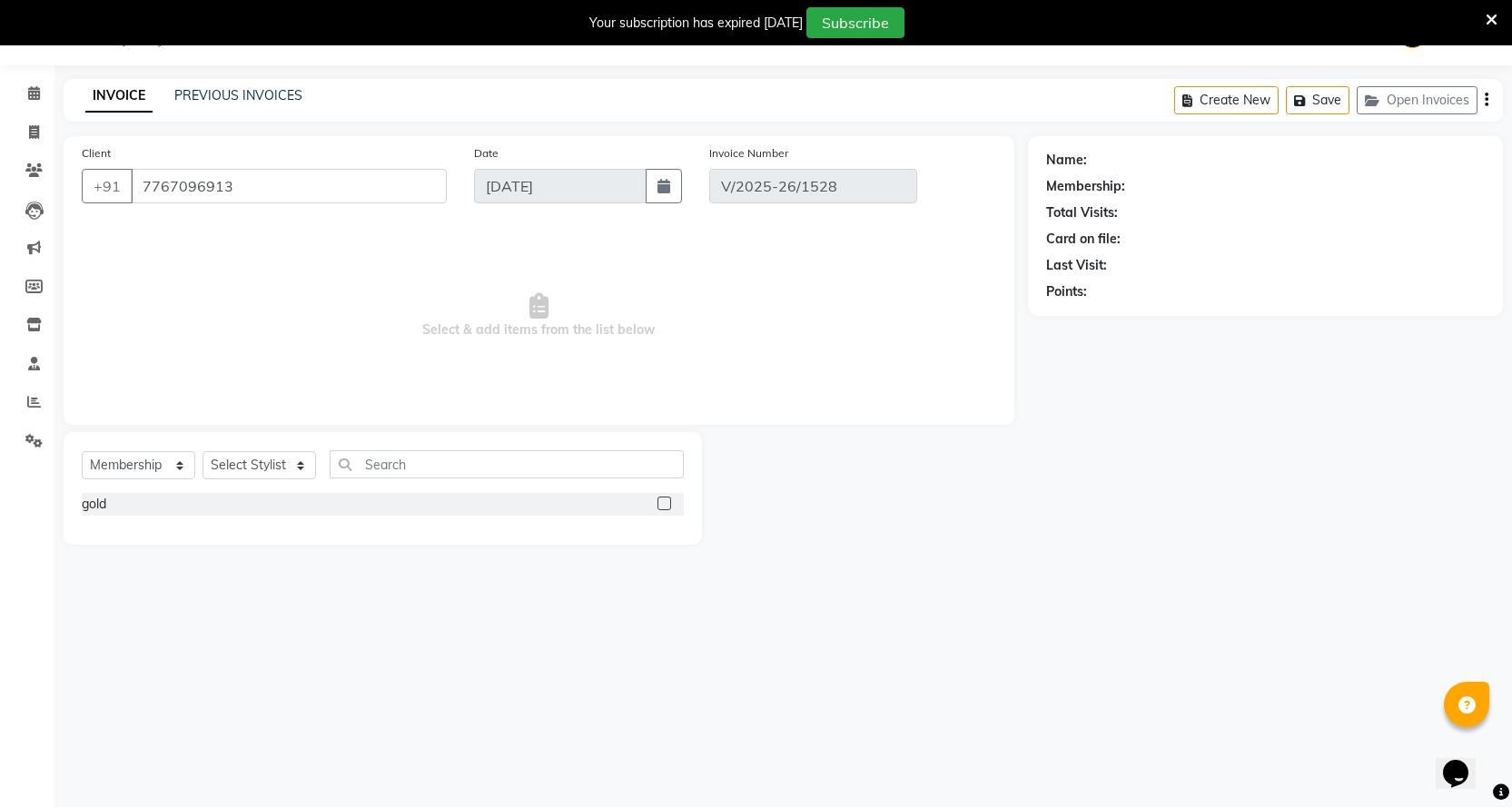
select select "select"
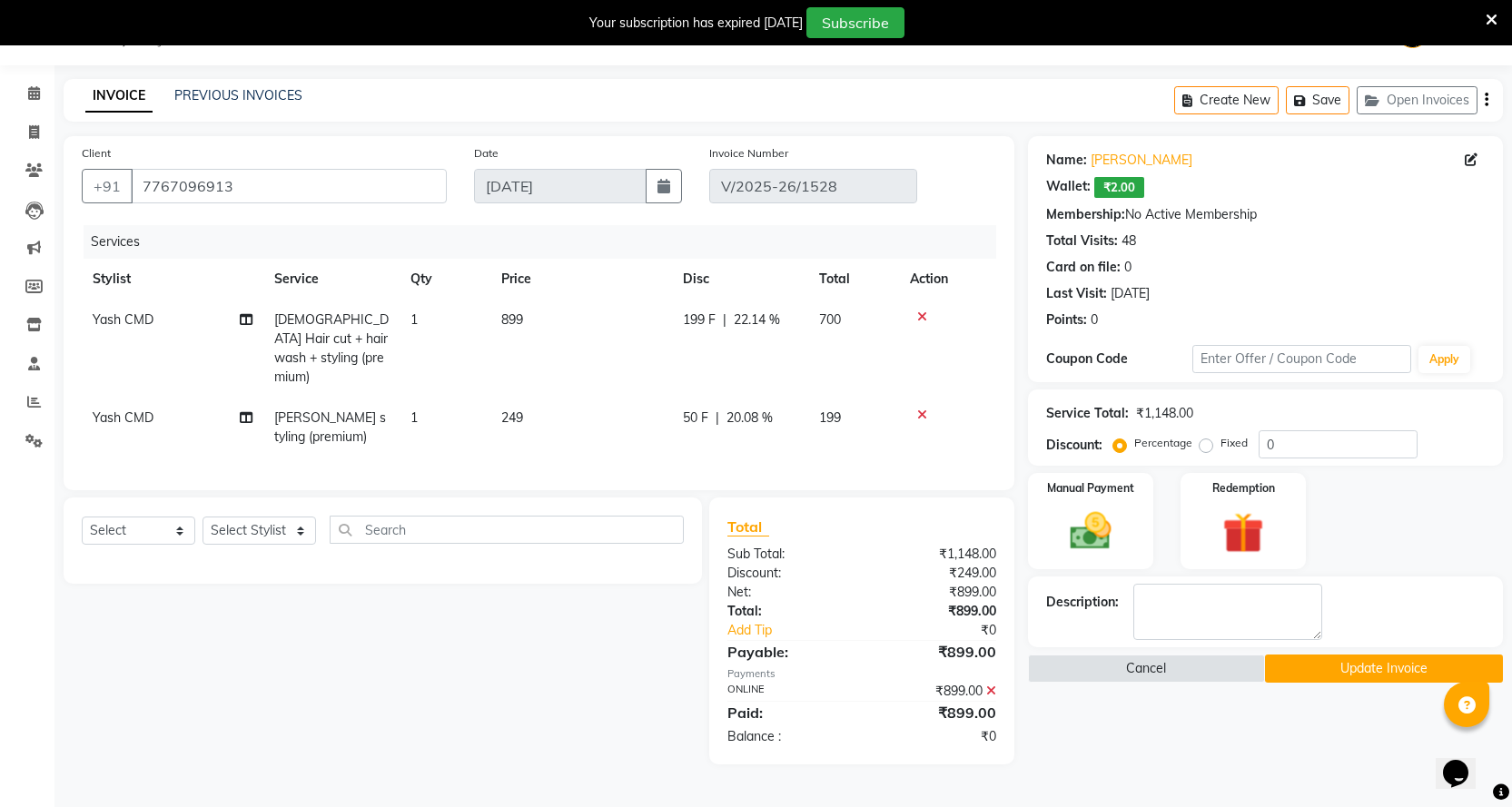
click at [1378, 661] on button "Update Invoice" at bounding box center [1385, 668] width 238 height 28
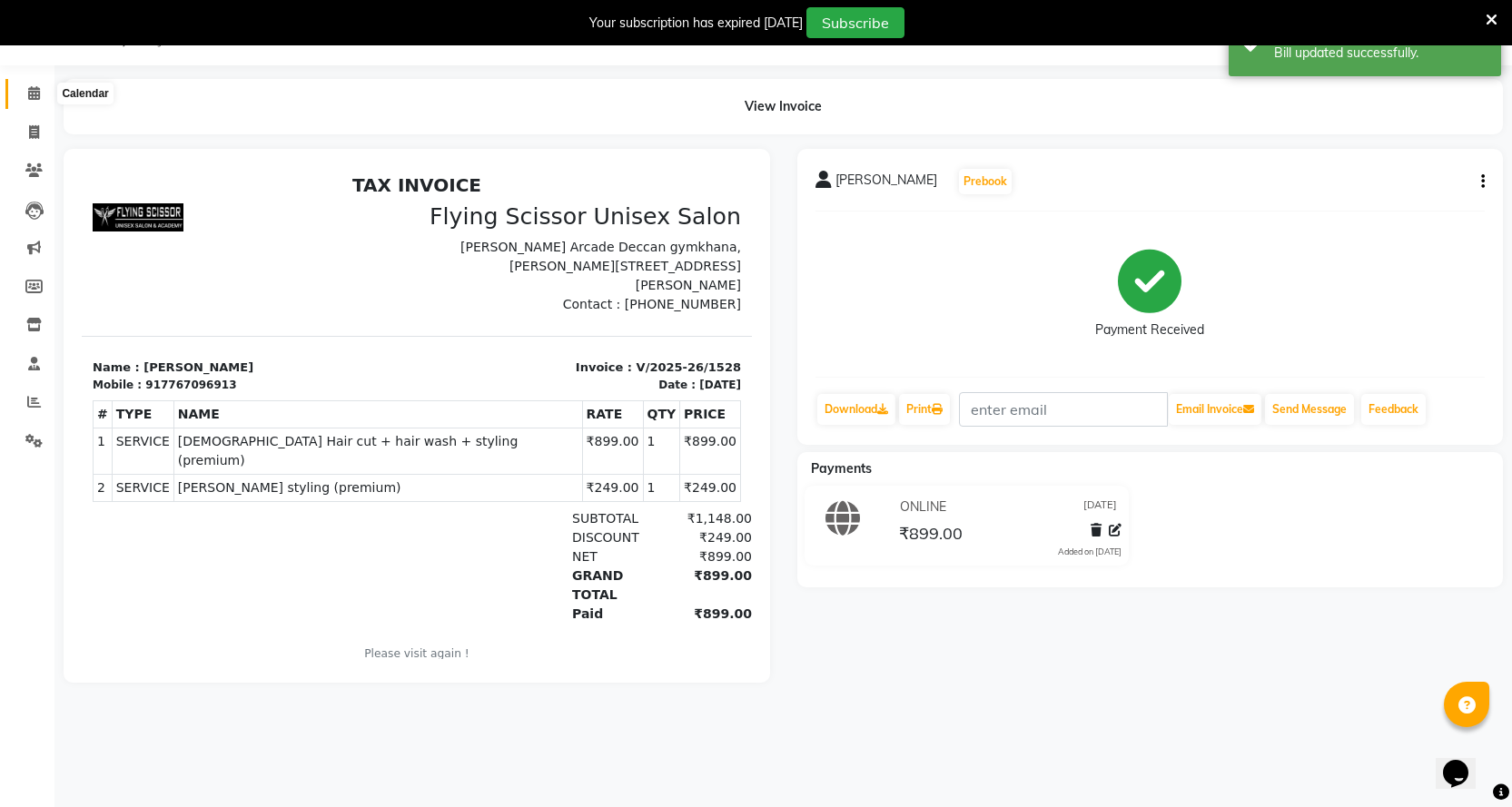
click at [27, 92] on span at bounding box center [34, 93] width 31 height 21
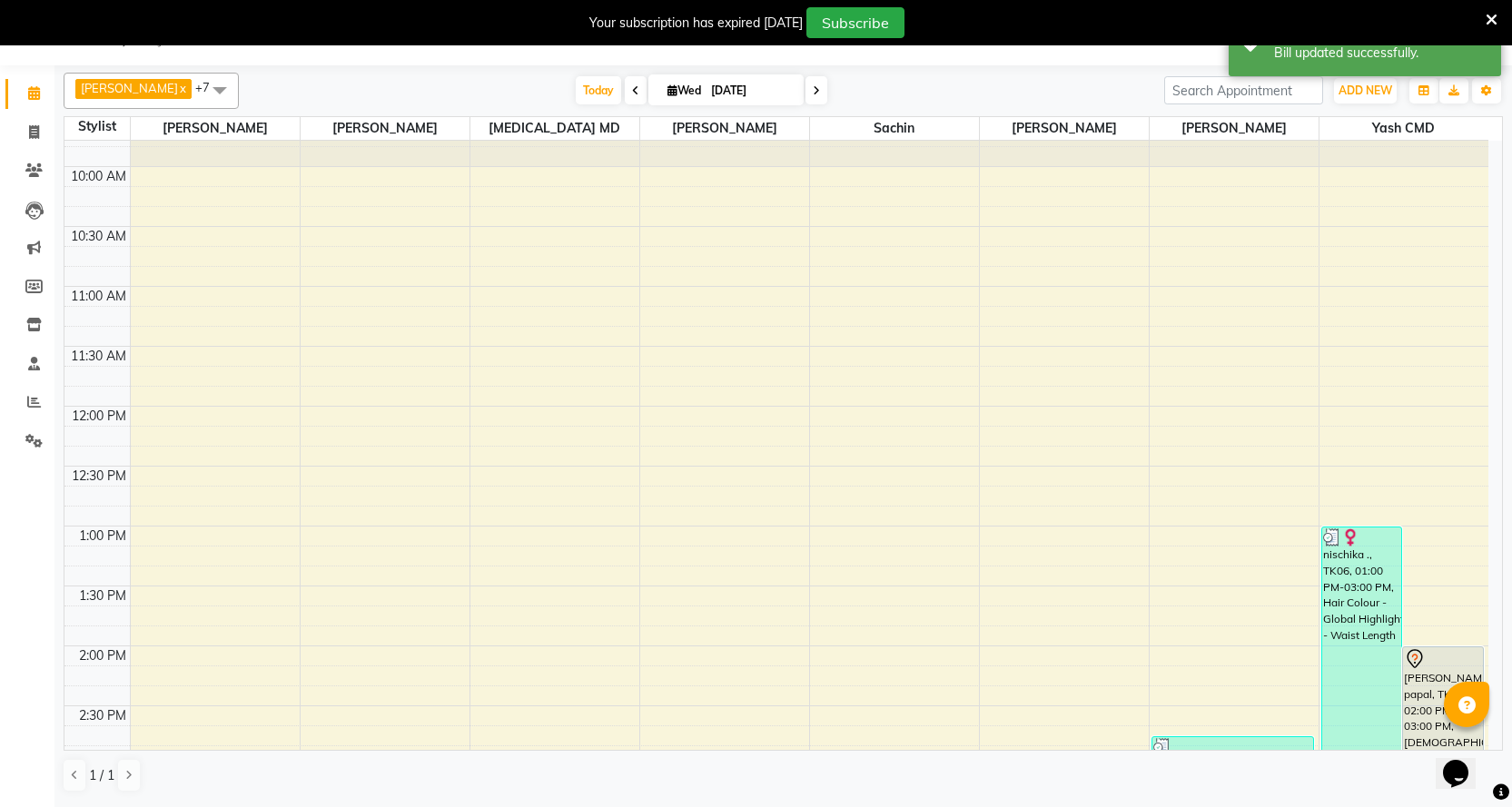
scroll to position [454, 0]
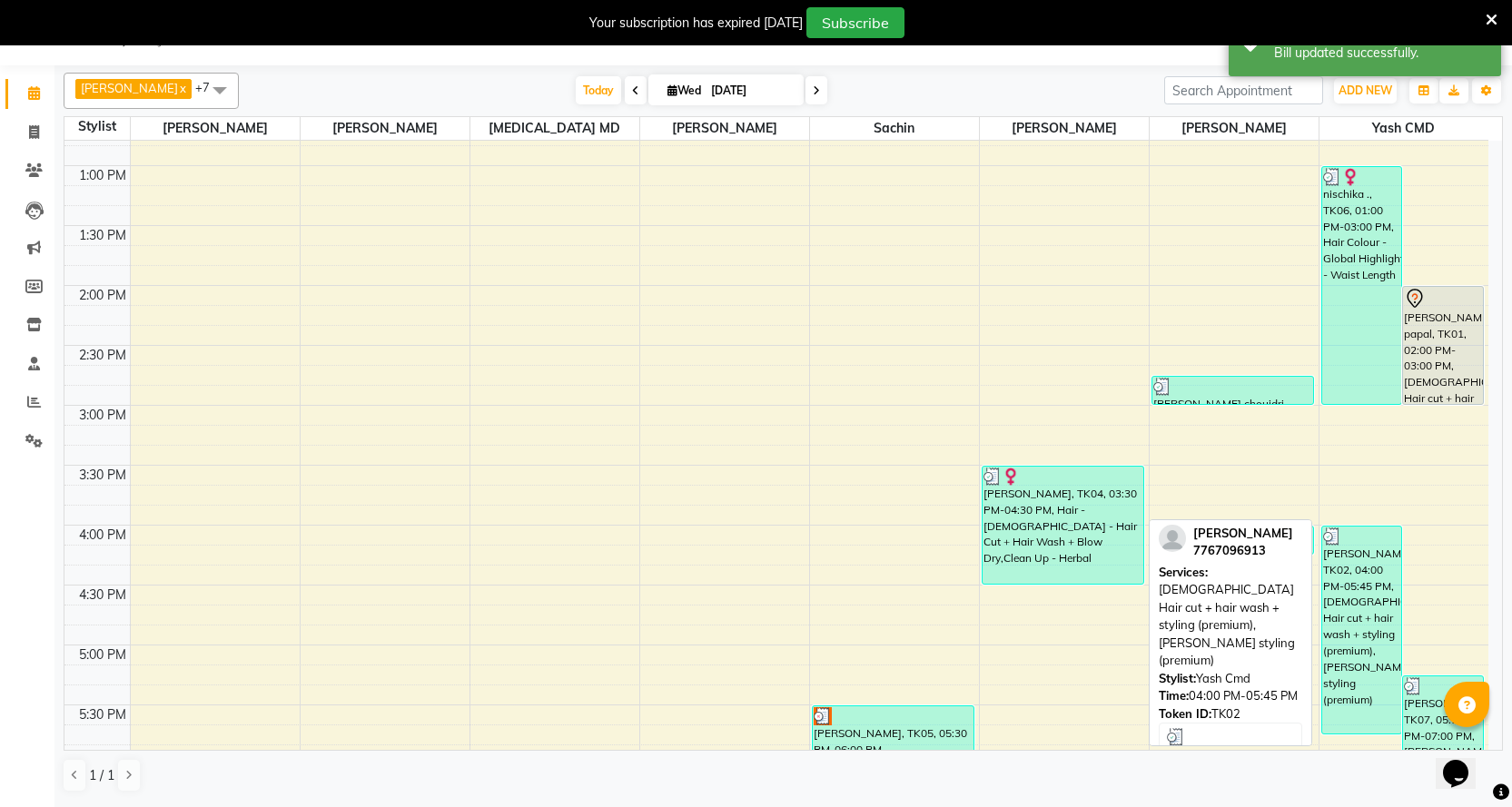
click at [1328, 566] on div "[PERSON_NAME], TK02, 04:00 PM-05:45 PM, [DEMOGRAPHIC_DATA] Hair cut + hair wash…" at bounding box center [1362, 630] width 80 height 207
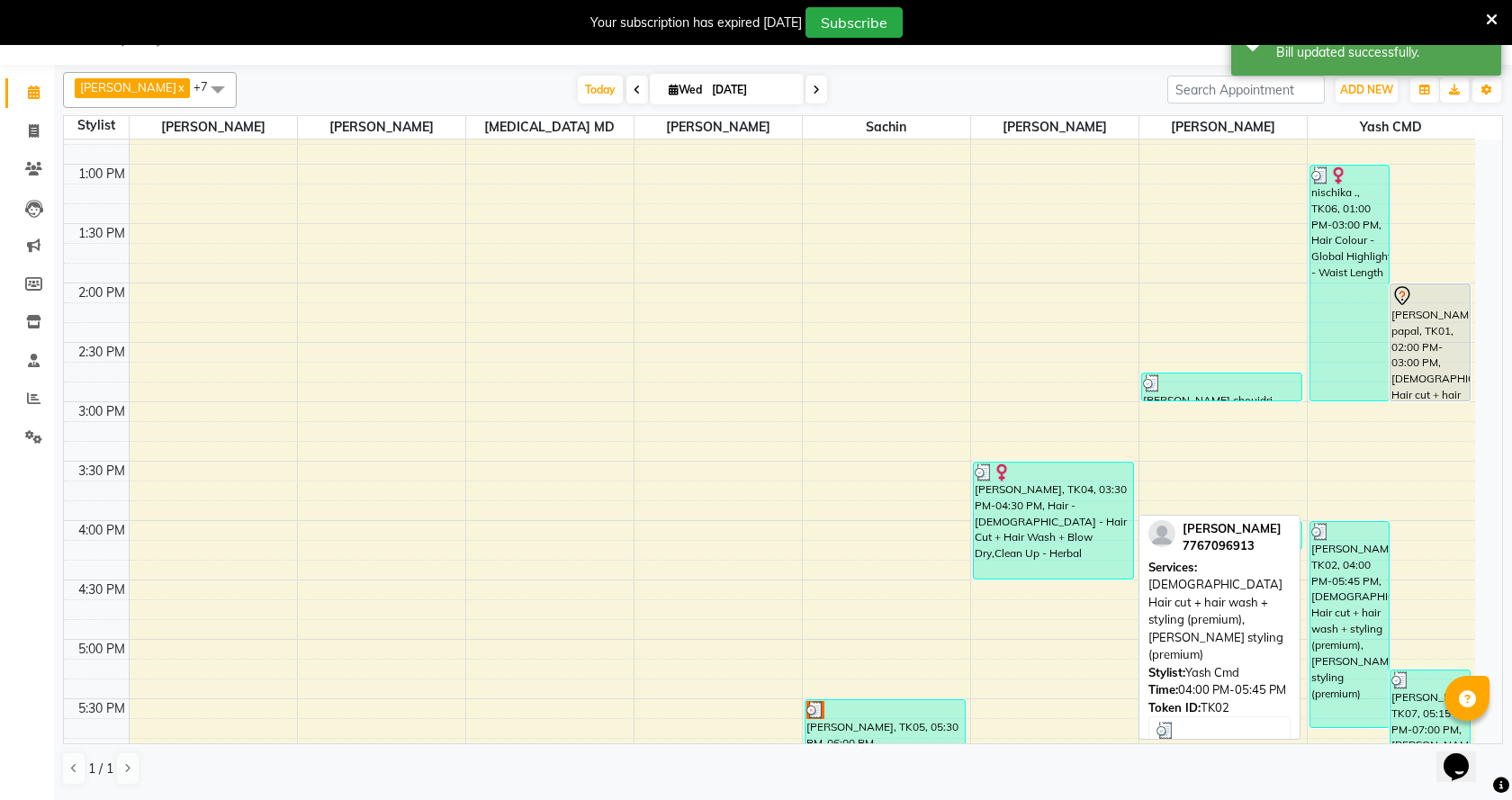
select select "3"
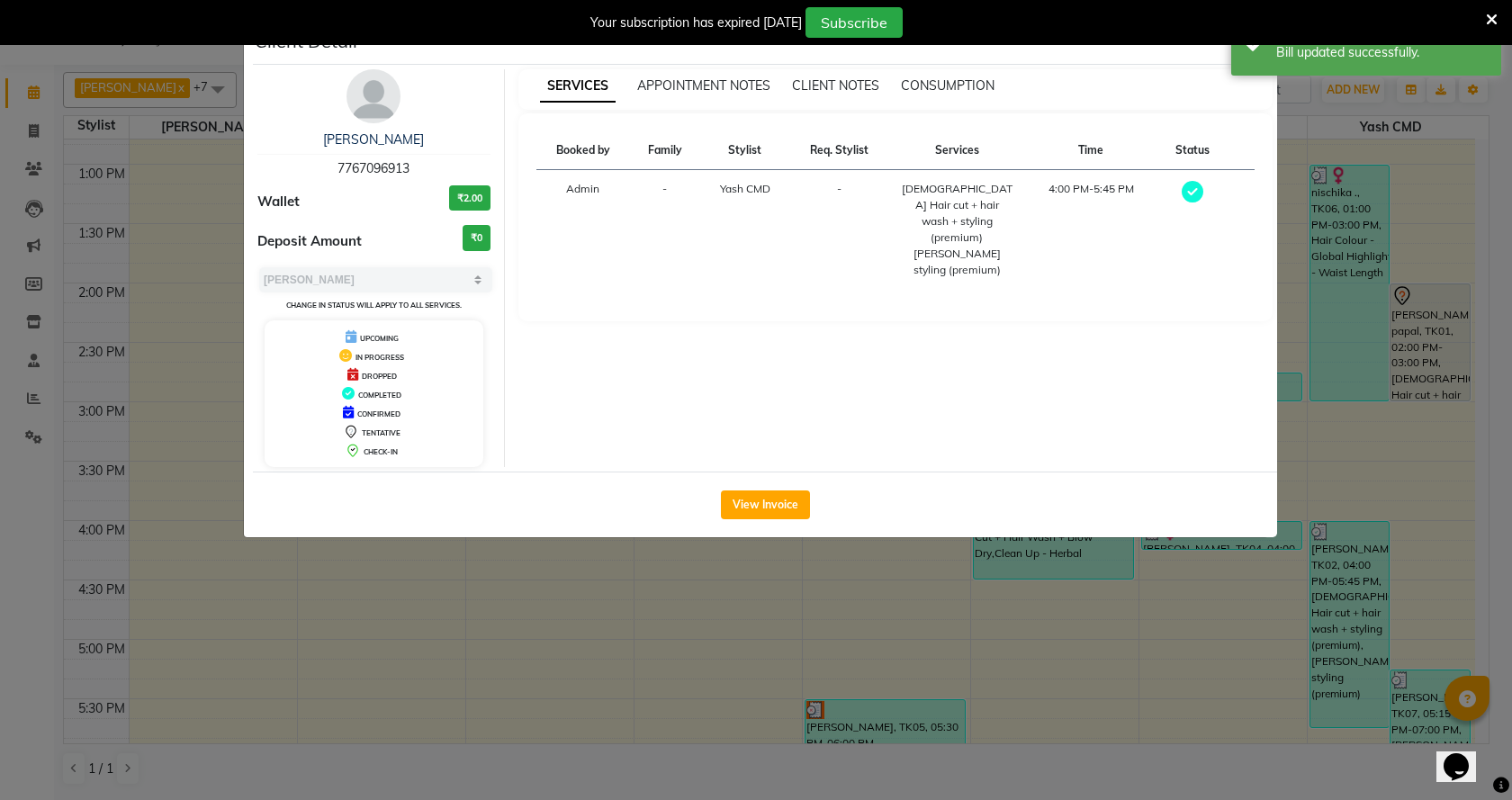
drag, startPoint x: 794, startPoint y: 514, endPoint x: 980, endPoint y: 417, distance: 209.8
click at [794, 510] on button "View Invoice" at bounding box center [765, 504] width 89 height 28
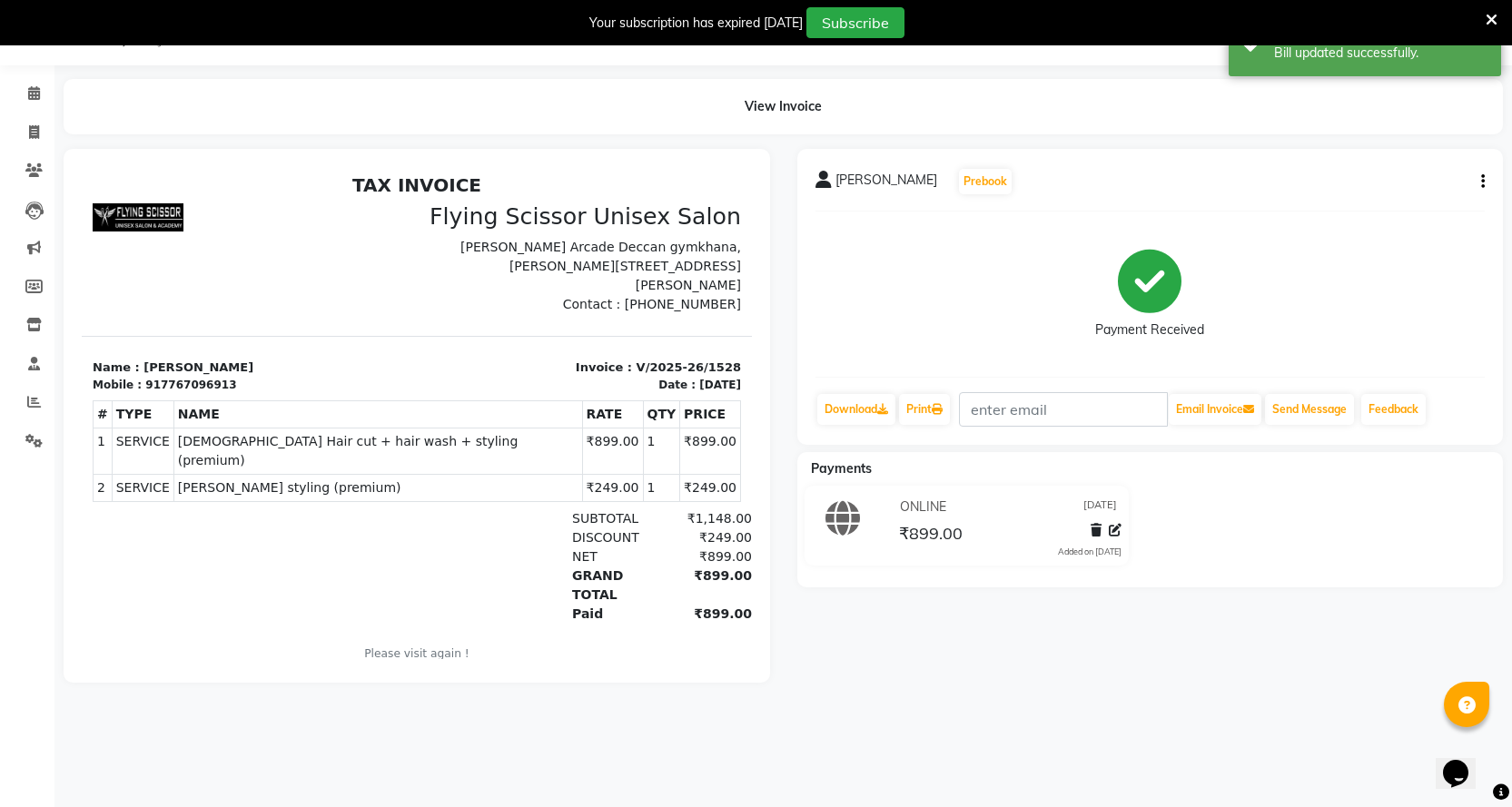
click at [1483, 182] on icon "button" at bounding box center [1483, 182] width 4 height 1
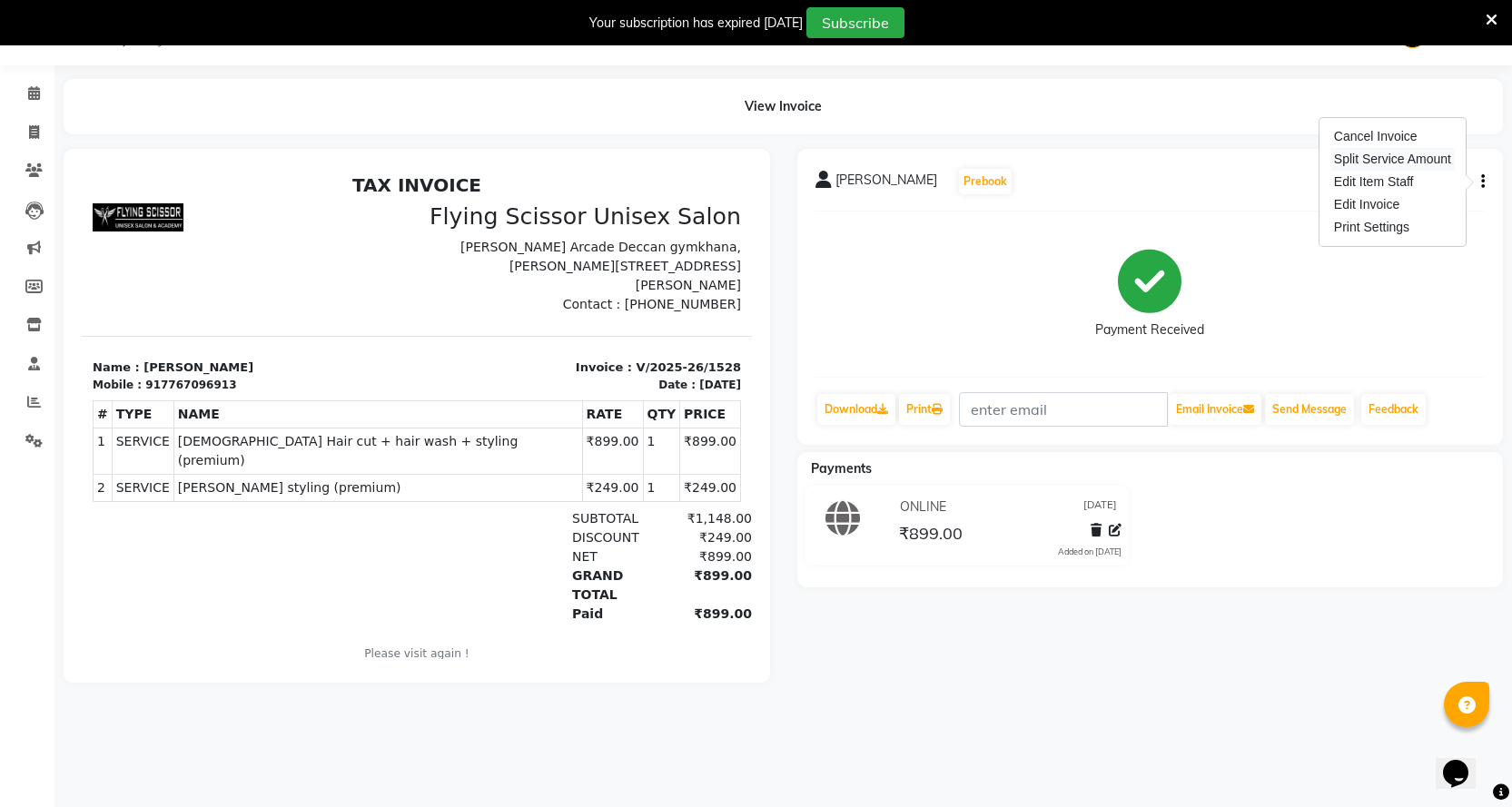
click at [1423, 163] on div "Split Service Amount" at bounding box center [1393, 159] width 125 height 23
select select "1679"
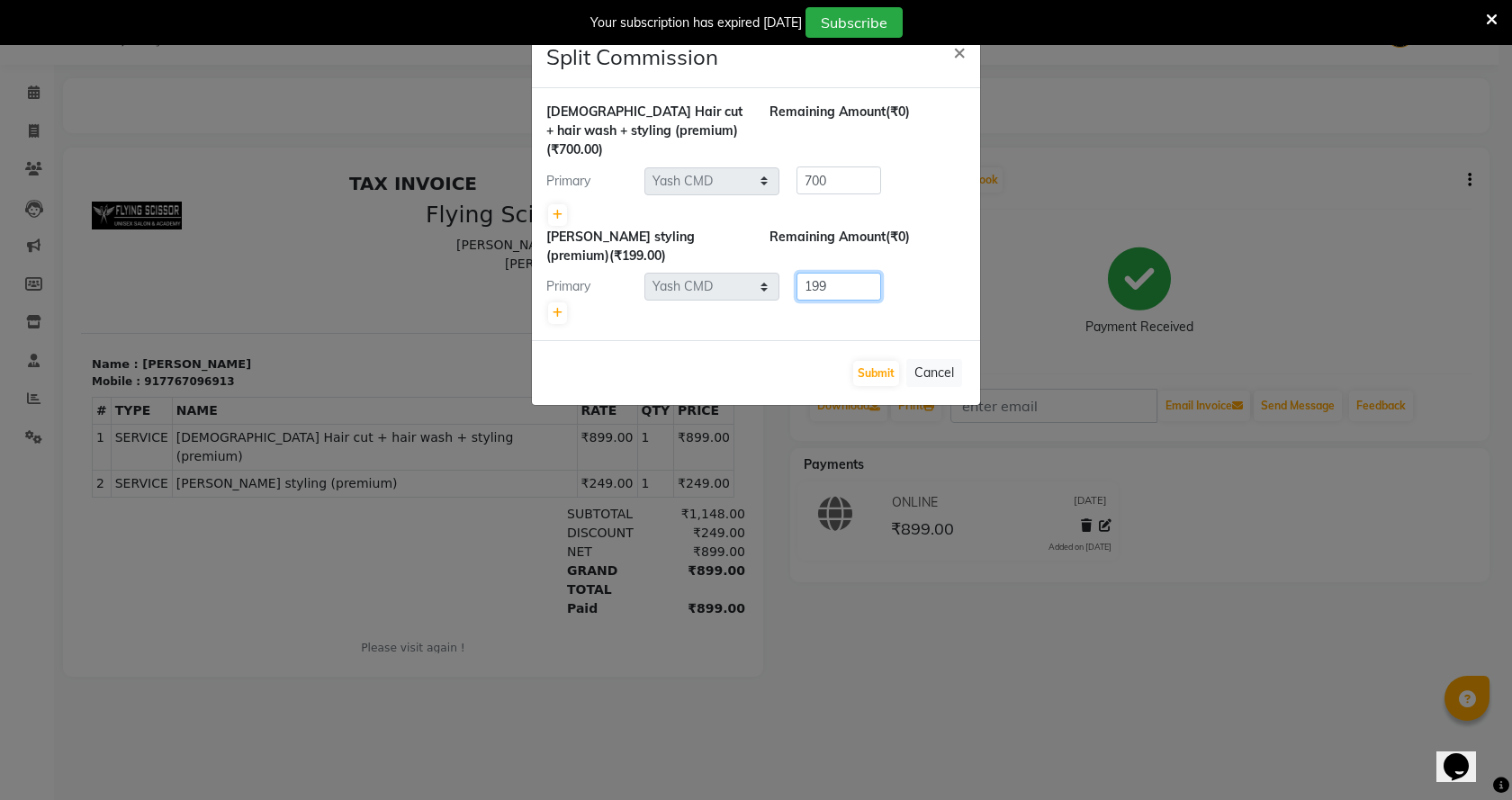
click at [1123, 260] on ngb-modal-window "Split Commission × Male Hair cut + hair wash + styling (premium) (₹700.00) Rema…" at bounding box center [756, 400] width 1512 height 800
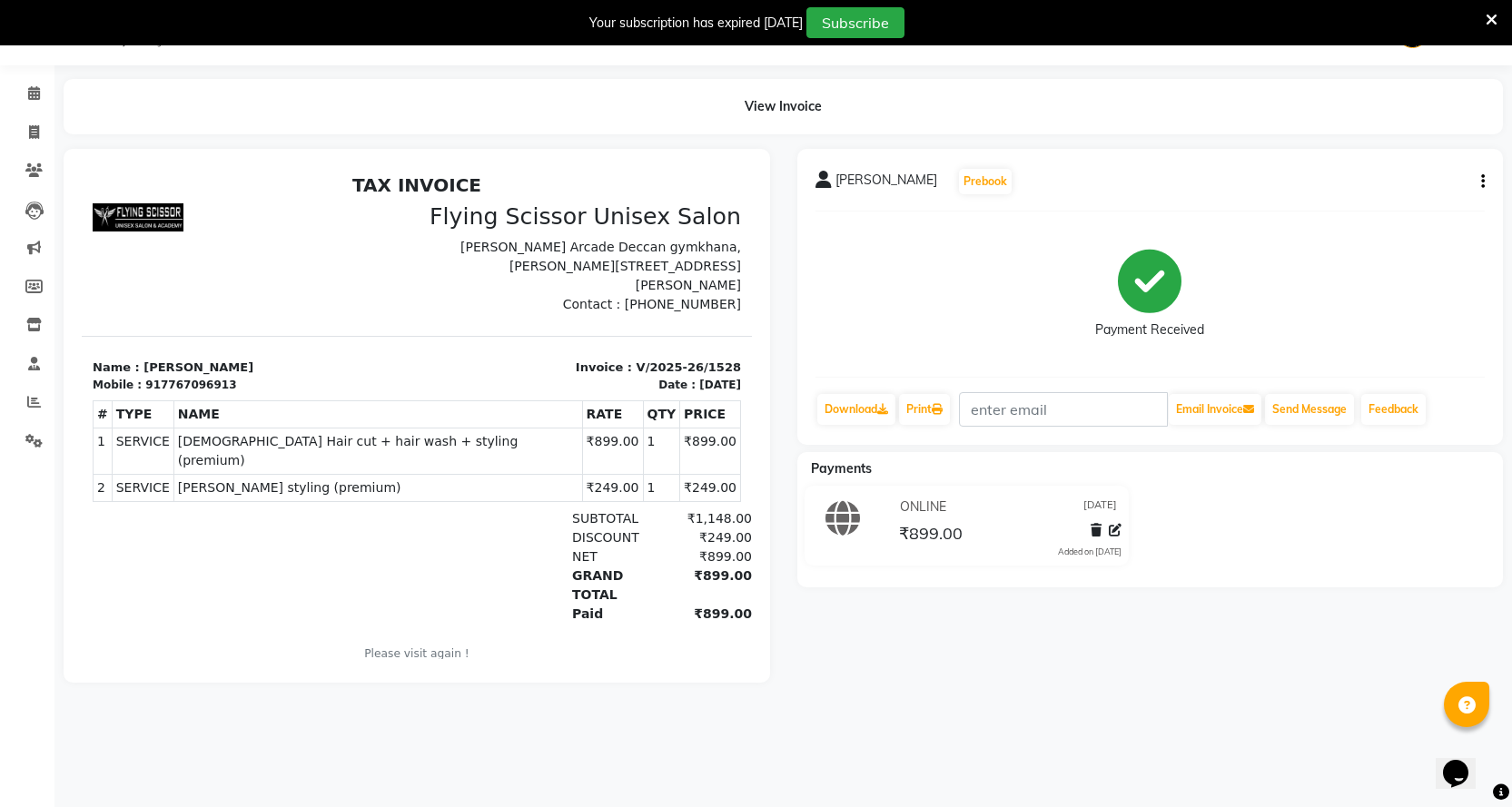
click at [1476, 184] on button "button" at bounding box center [1480, 182] width 11 height 19
click at [1396, 156] on div "Split Service Amount" at bounding box center [1393, 159] width 125 height 23
select select "1679"
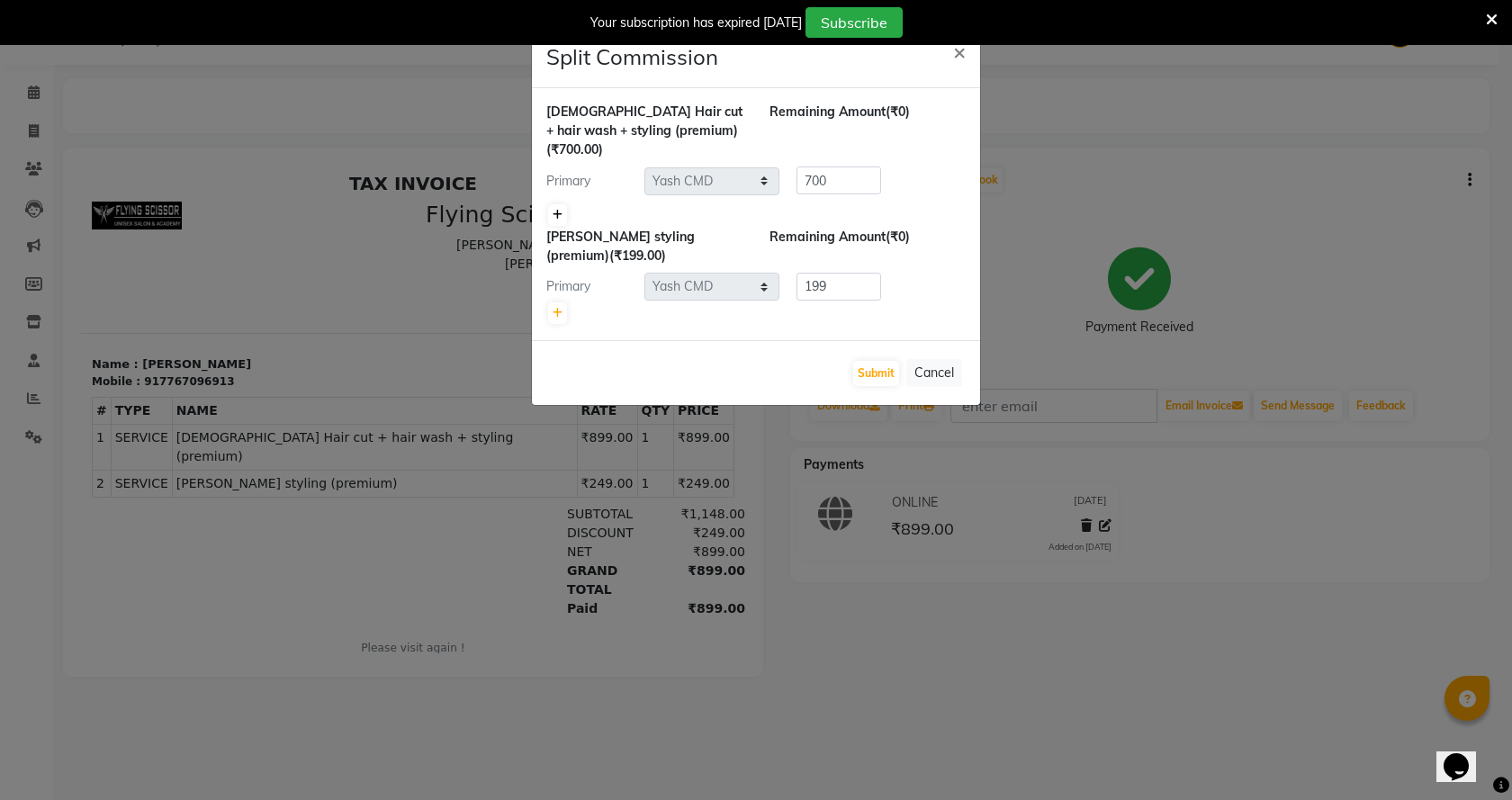
click at [557, 204] on link at bounding box center [557, 215] width 19 height 22
type input "350"
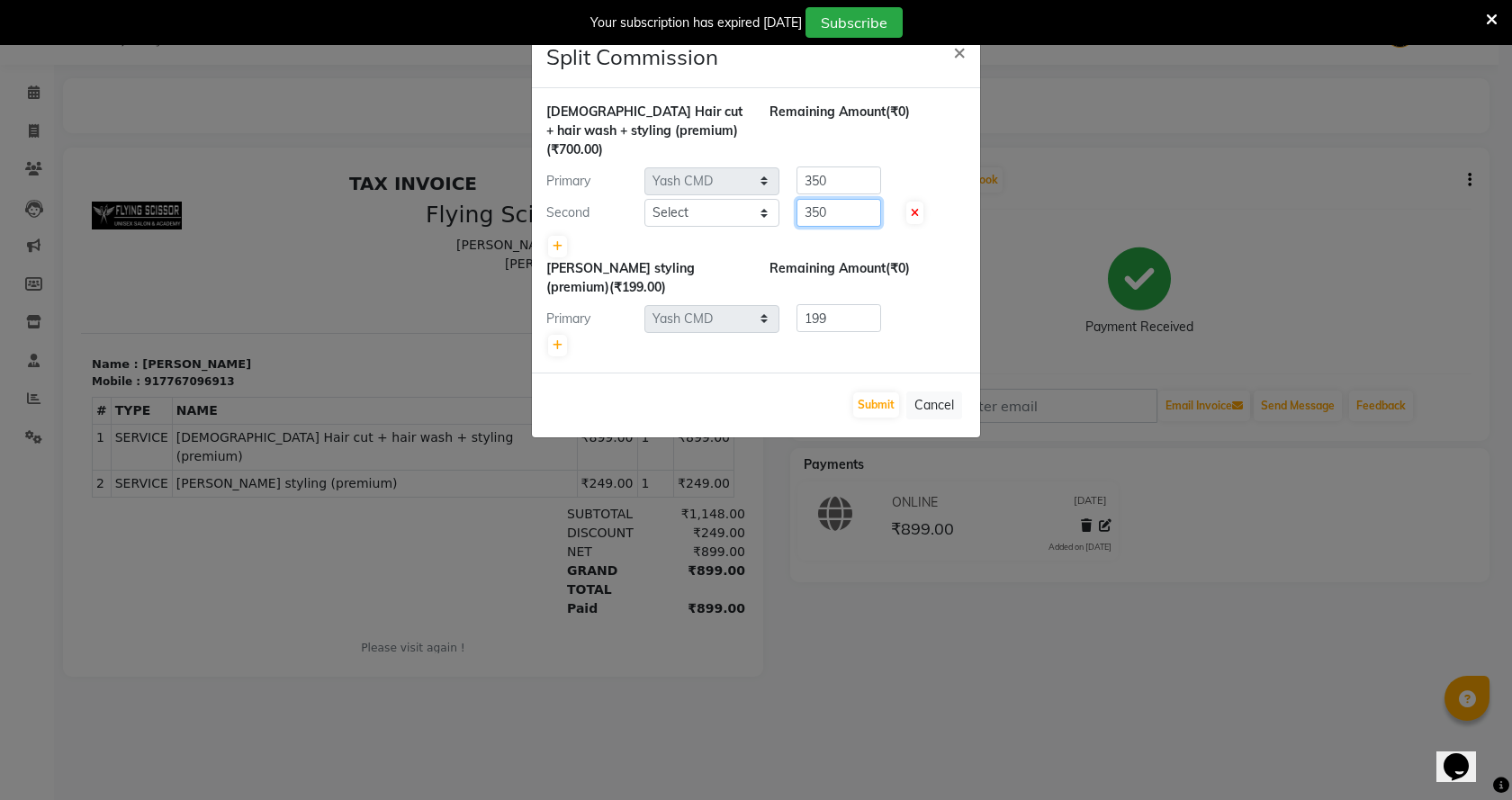
click at [806, 199] on input "350" at bounding box center [838, 212] width 84 height 27
click at [750, 199] on select "Select Abhi B [PERSON_NAME] J [PERSON_NAME] [MEDICAL_DATA] MD [PERSON_NAME] L s…" at bounding box center [712, 212] width 135 height 27
select select "67686"
click at [644, 199] on select "Select Abhi B [PERSON_NAME] J [PERSON_NAME] [MEDICAL_DATA] MD [PERSON_NAME] L s…" at bounding box center [712, 212] width 135 height 27
click at [812, 199] on input "350" at bounding box center [838, 212] width 84 height 27
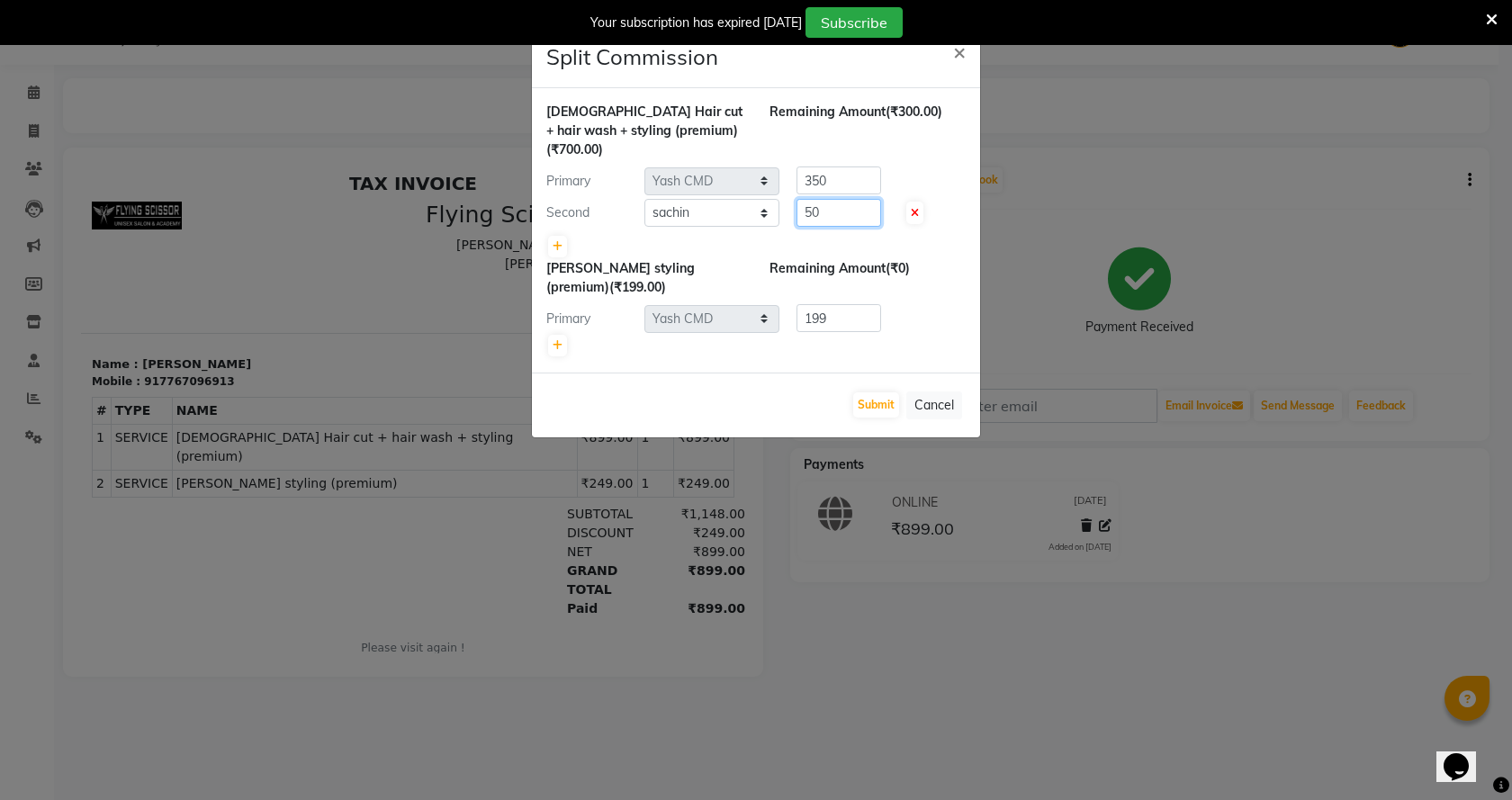
type input "50"
click at [812, 167] on input "350" at bounding box center [838, 180] width 84 height 27
type input "650"
click at [887, 393] on button "Submit" at bounding box center [876, 405] width 46 height 26
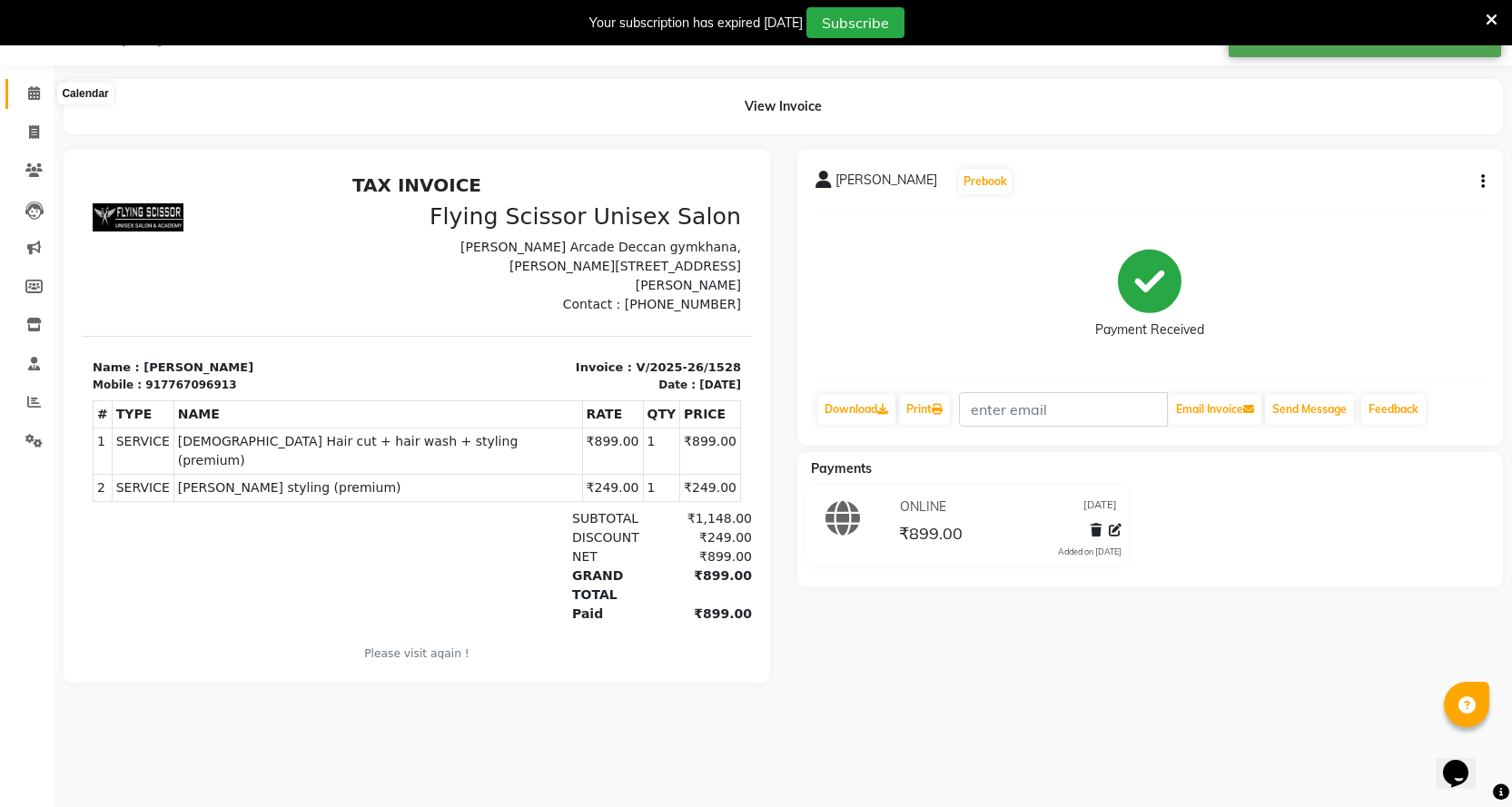
click at [41, 88] on span at bounding box center [34, 93] width 31 height 21
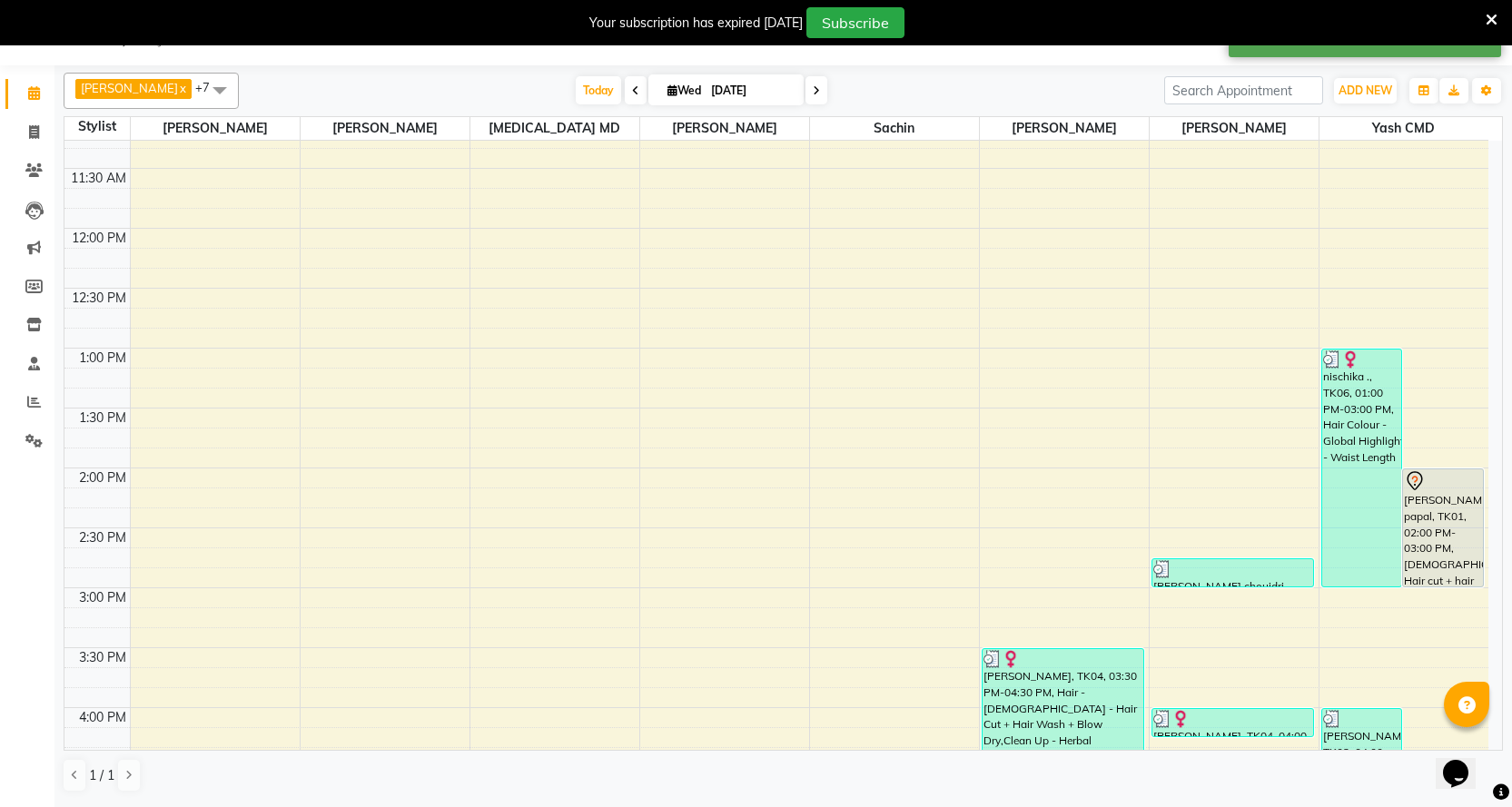
scroll to position [272, 0]
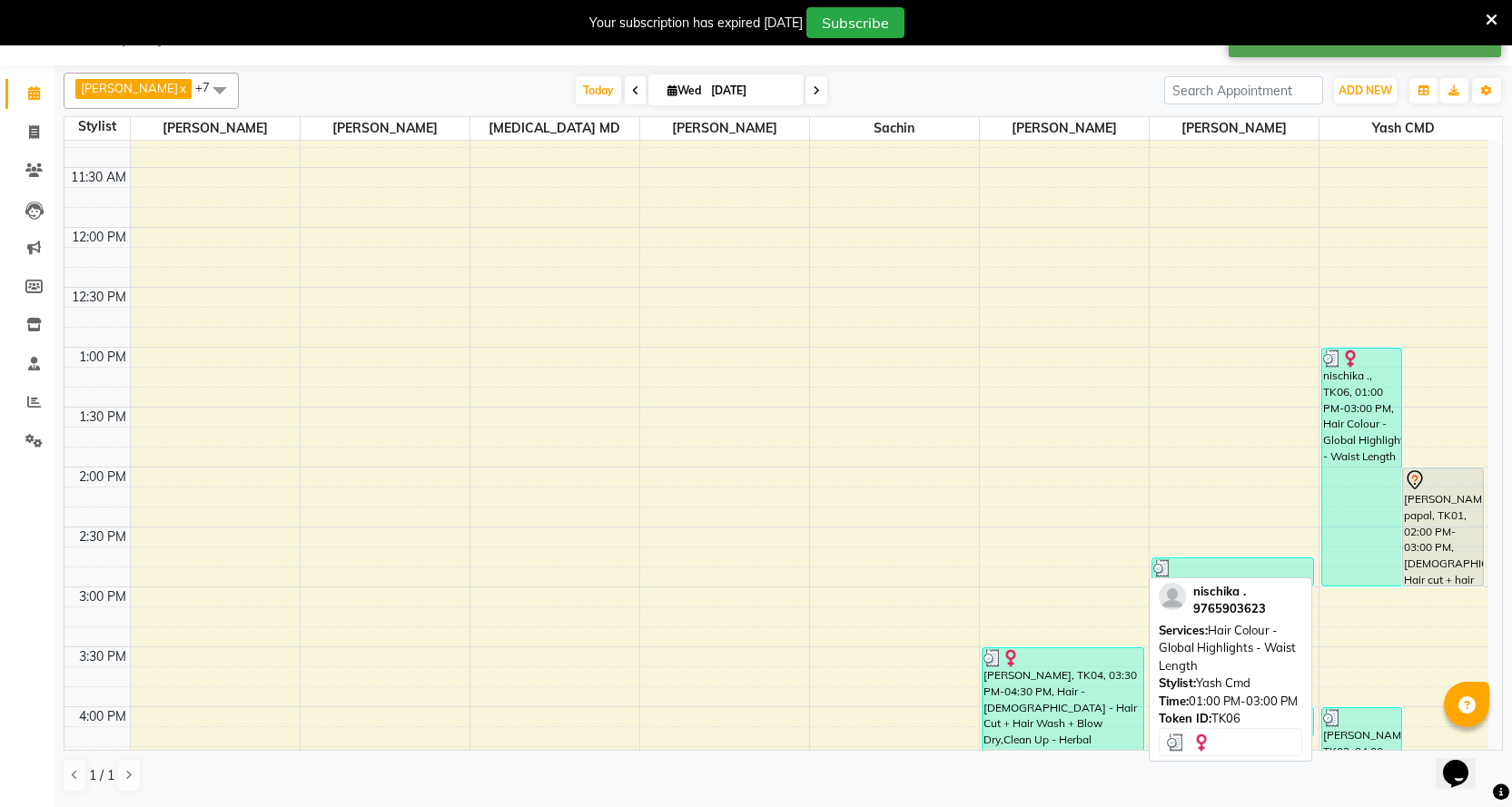
click at [1343, 436] on div "nischika ., TK06, 01:00 PM-03:00 PM, Hair Colour - Global Highlights - Waist Le…" at bounding box center [1362, 467] width 80 height 237
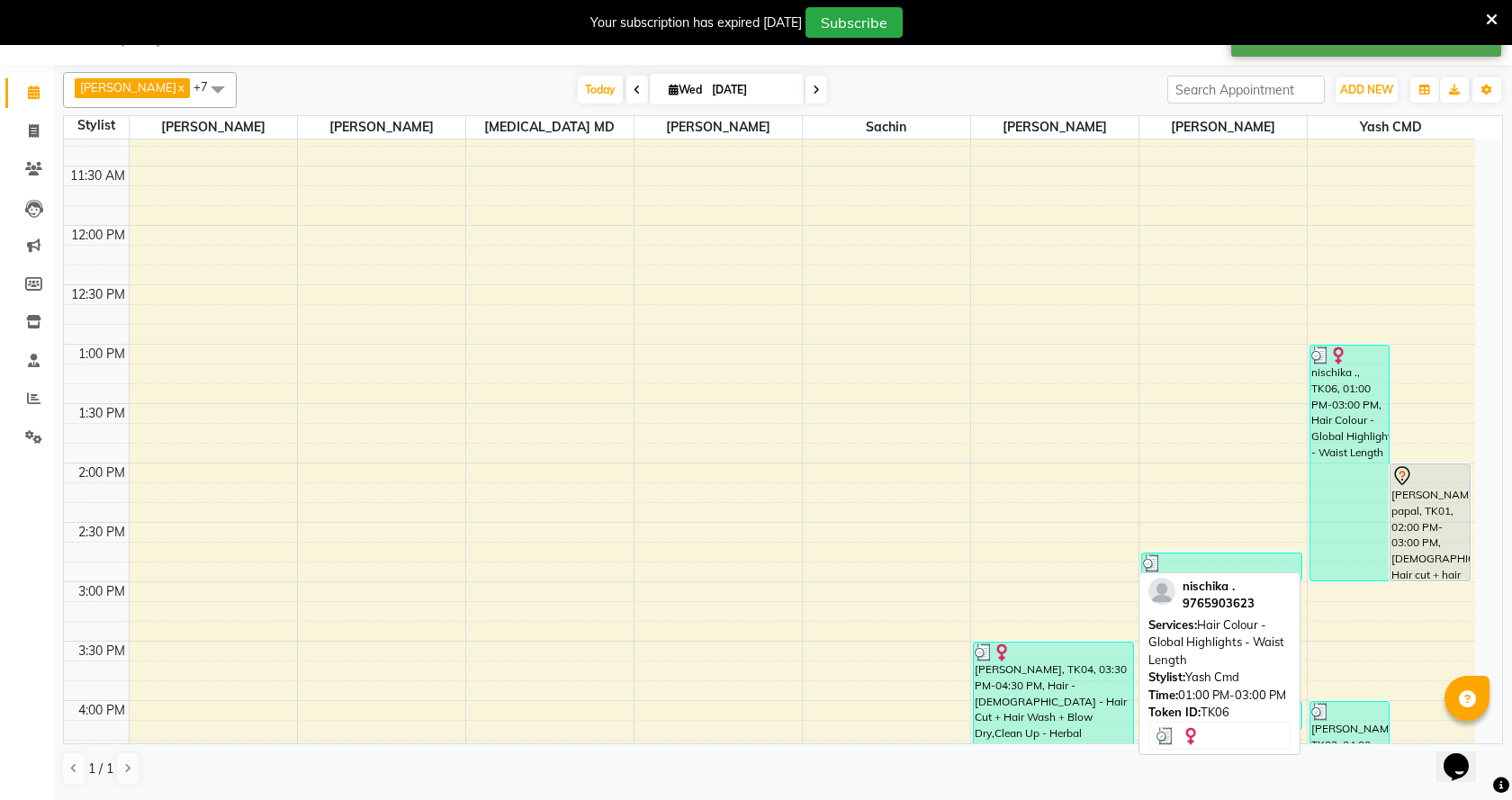
select select "3"
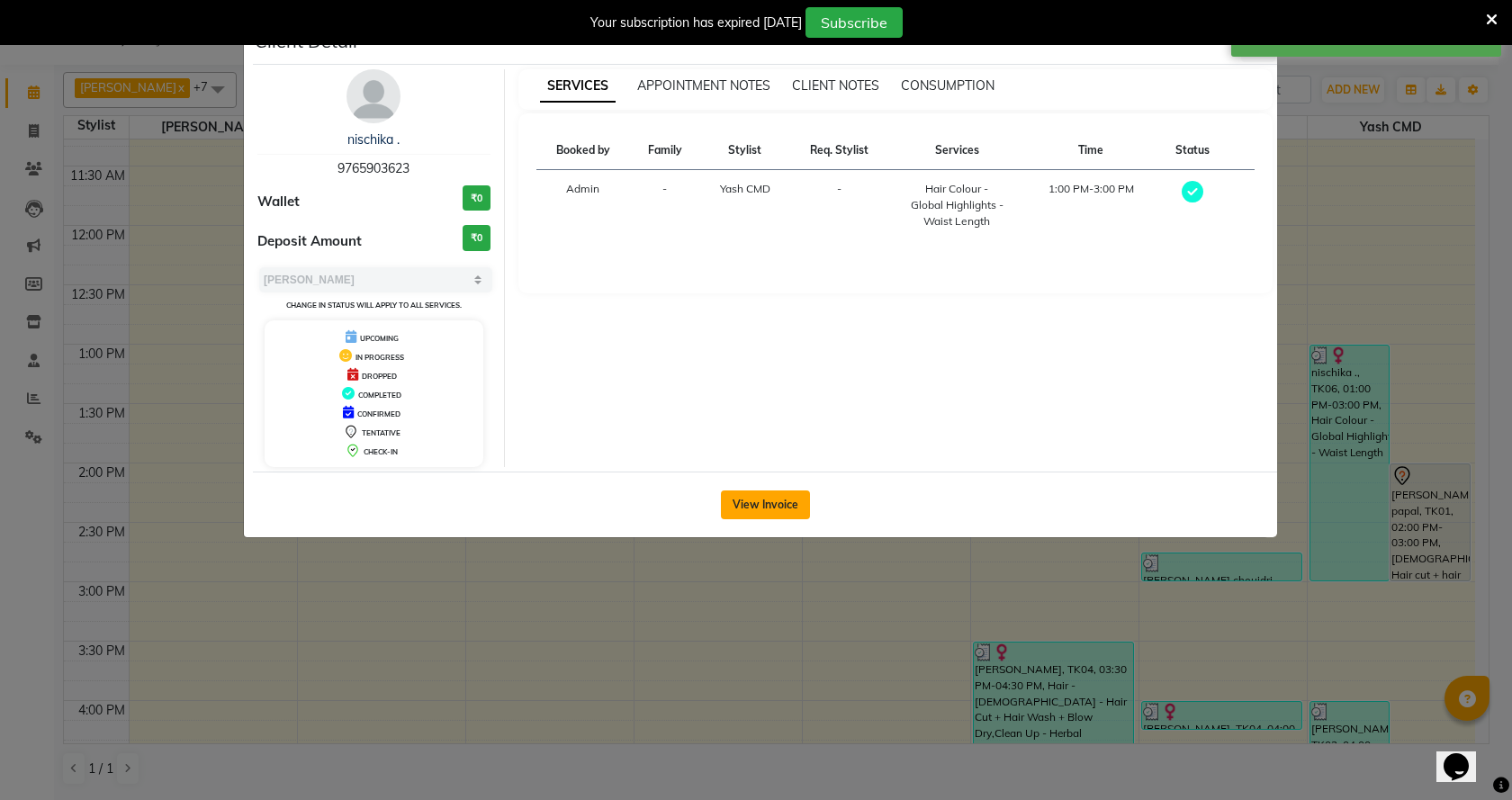
click at [750, 502] on button "View Invoice" at bounding box center [765, 504] width 89 height 28
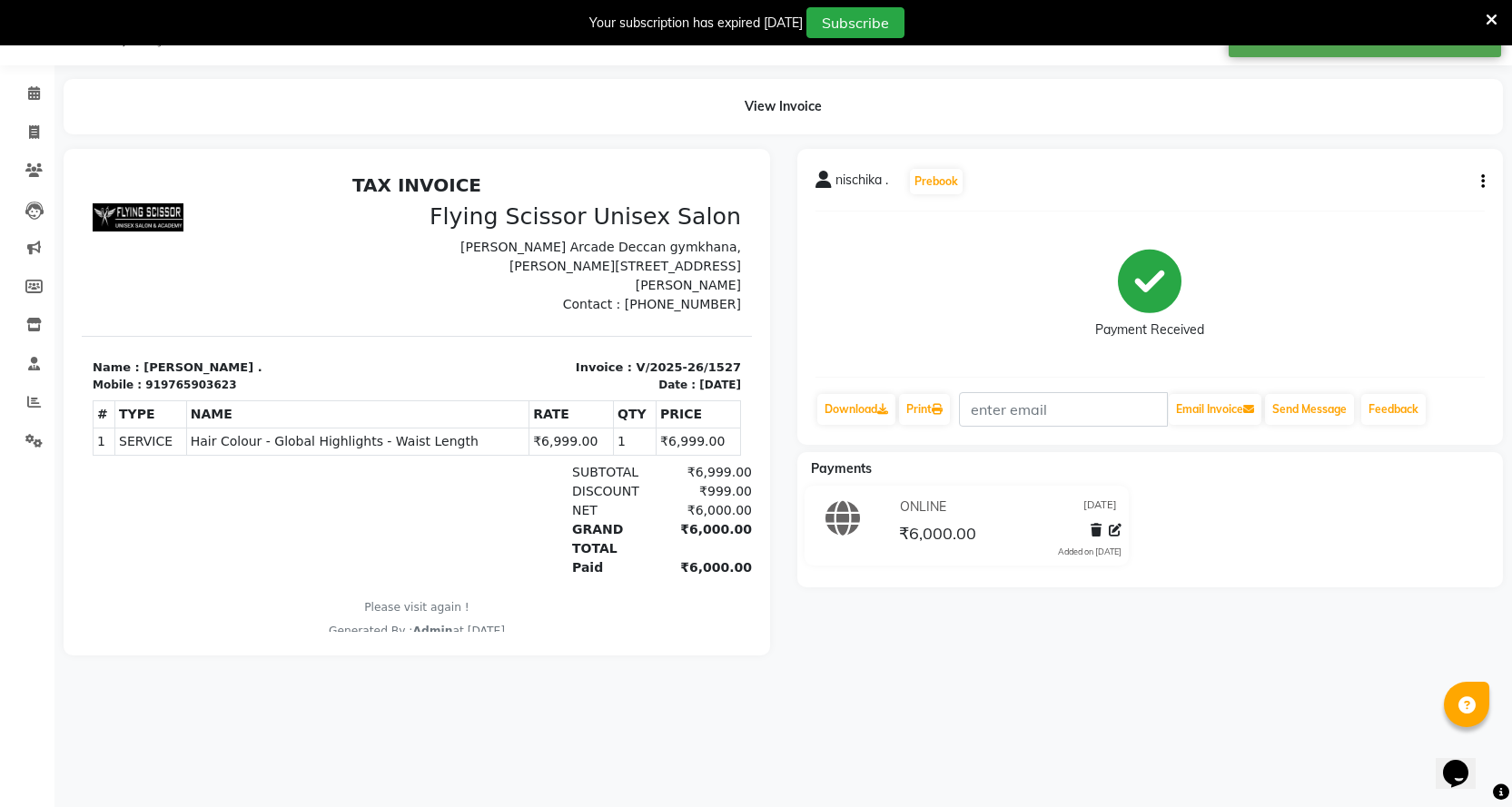
click at [1485, 179] on div "nischika . Prebook Payment Received Download Print Email Invoice Send Message F…" at bounding box center [1150, 296] width 707 height 296
click at [1484, 182] on icon "button" at bounding box center [1483, 182] width 4 height 1
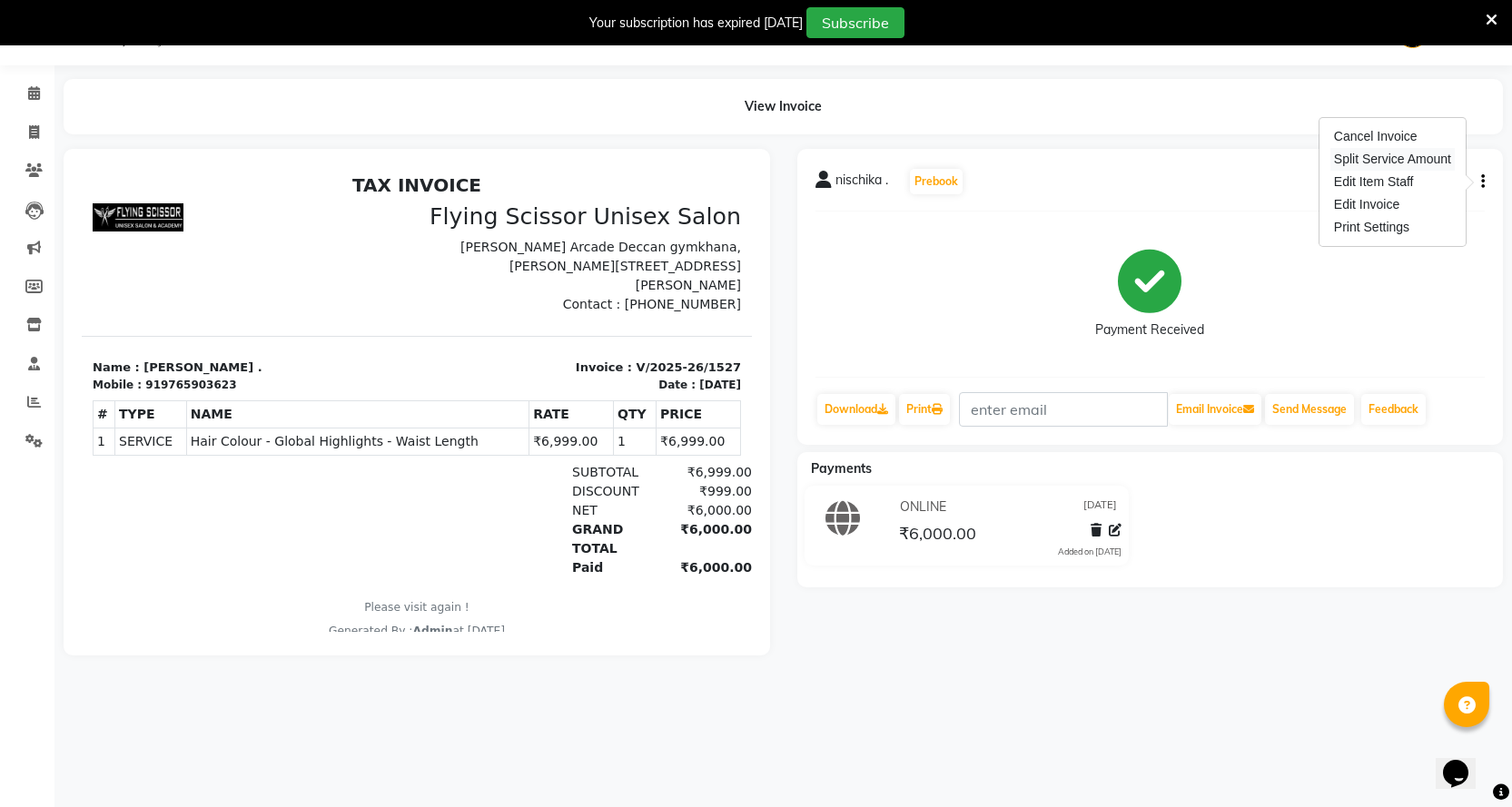
click at [1444, 156] on div "Split Service Amount" at bounding box center [1393, 159] width 125 height 23
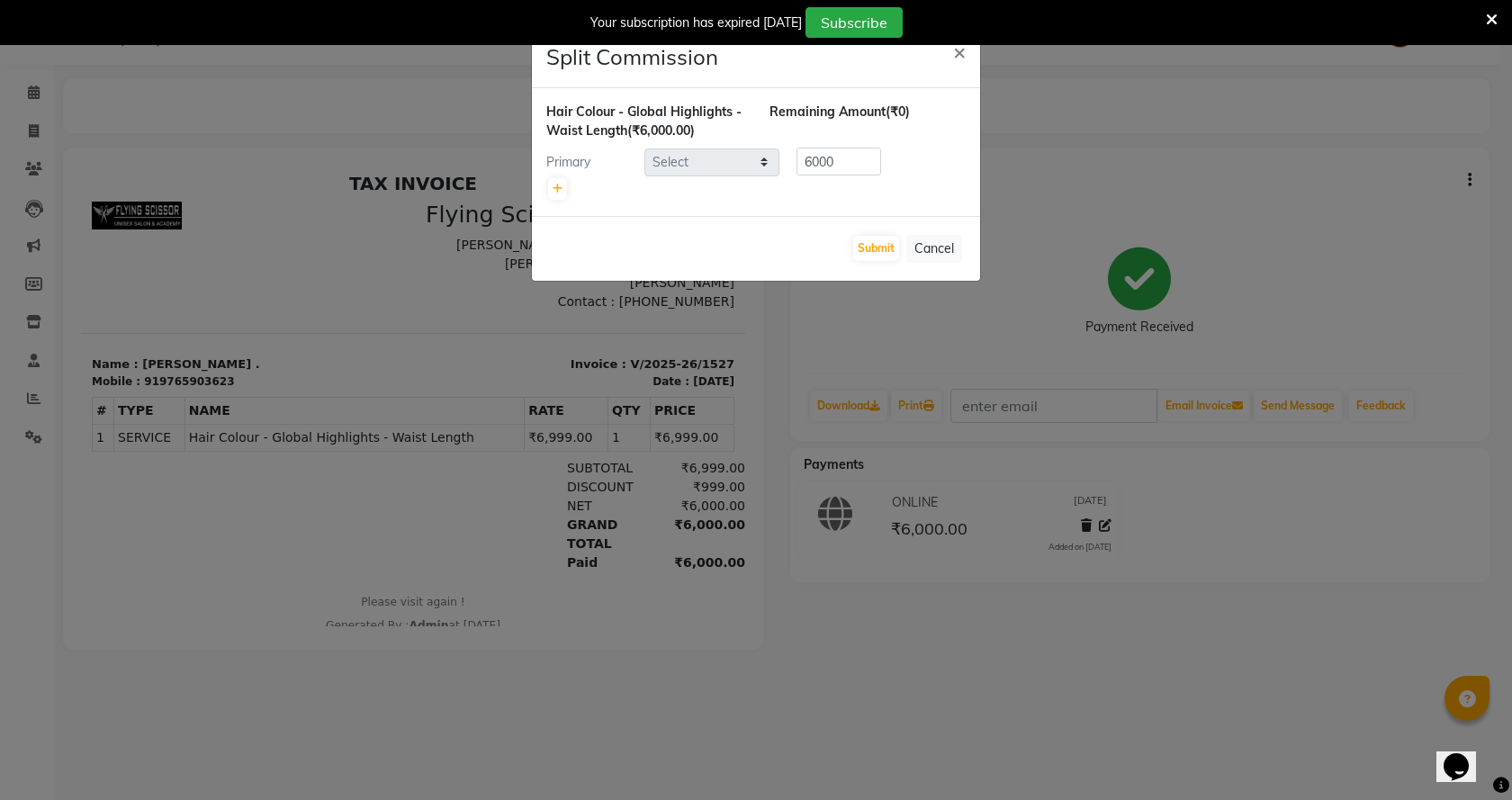
select select "1679"
click at [556, 187] on icon at bounding box center [557, 189] width 10 height 11
type input "3000"
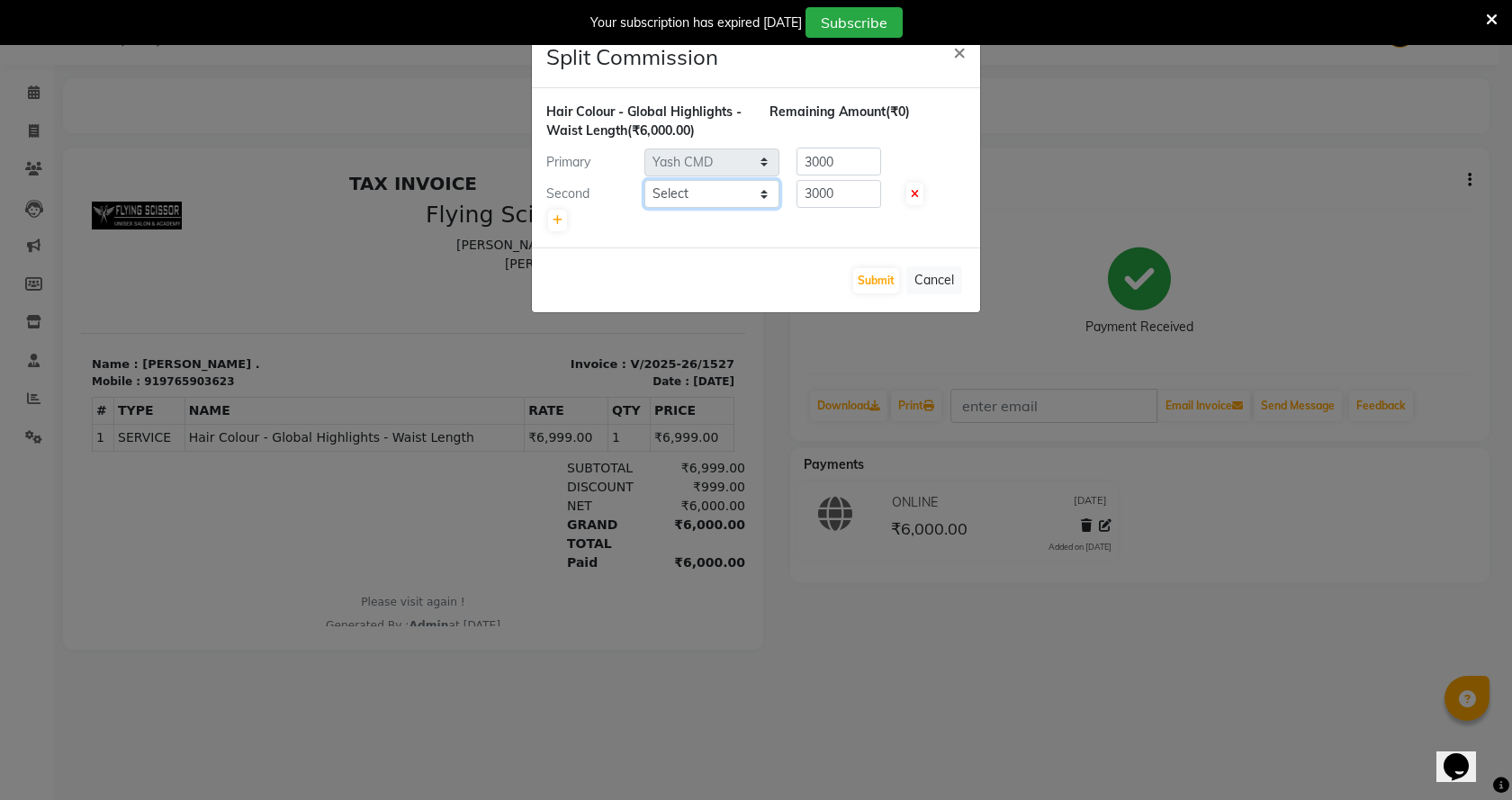
click at [755, 192] on select "Select Abhi B [PERSON_NAME] J [PERSON_NAME] [MEDICAL_DATA] MD [PERSON_NAME] L s…" at bounding box center [712, 194] width 135 height 27
select select "15730"
click at [644, 180] on select "Select Abhi B [PERSON_NAME] J [PERSON_NAME] [MEDICAL_DATA] MD [PERSON_NAME] L s…" at bounding box center [712, 194] width 135 height 27
click at [885, 282] on button "Submit" at bounding box center [876, 281] width 46 height 26
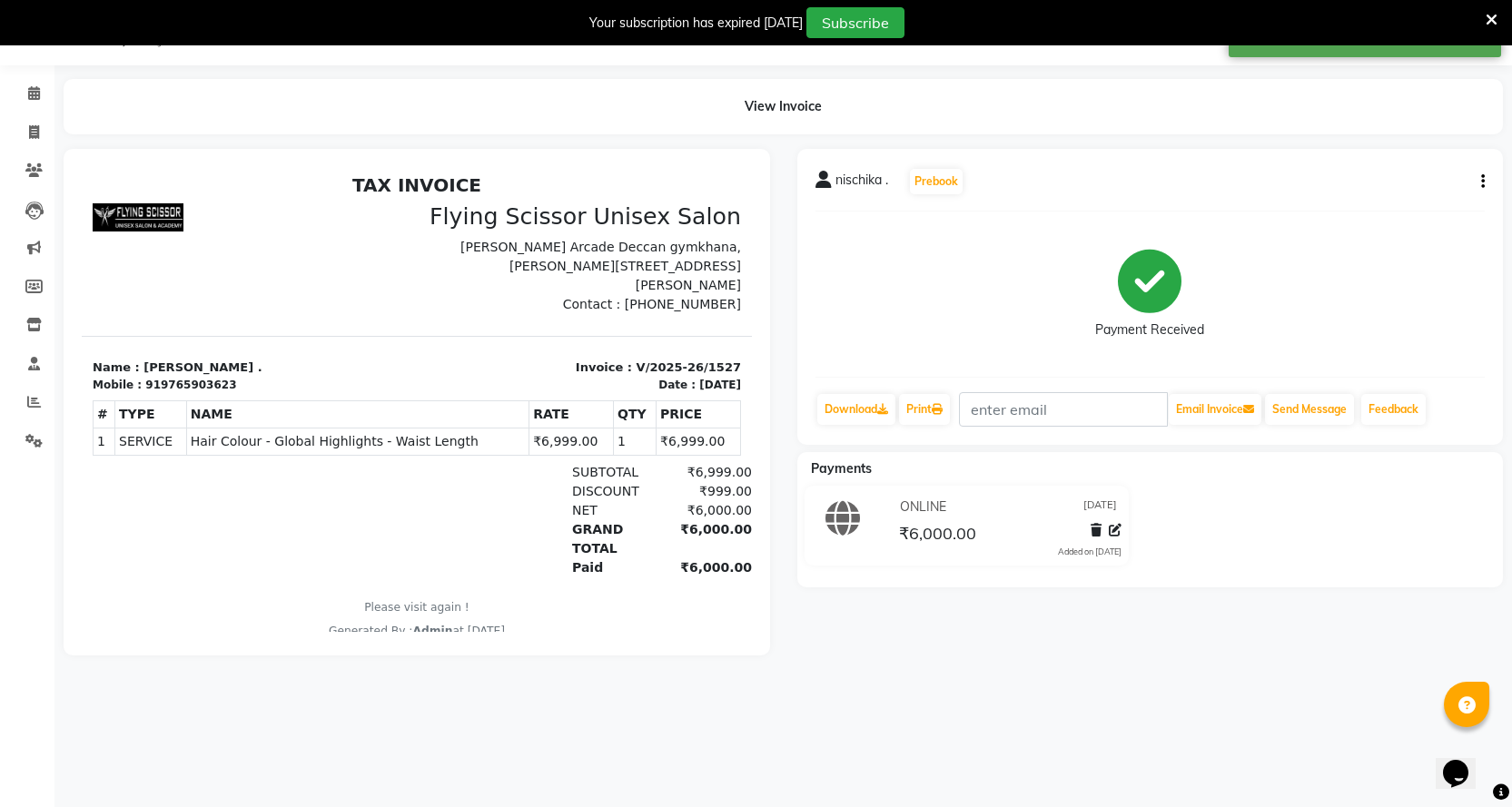
click at [1476, 181] on button "button" at bounding box center [1480, 182] width 11 height 19
click at [1397, 154] on div "Split Service Amount" at bounding box center [1393, 159] width 125 height 23
select select "1679"
select select "15730"
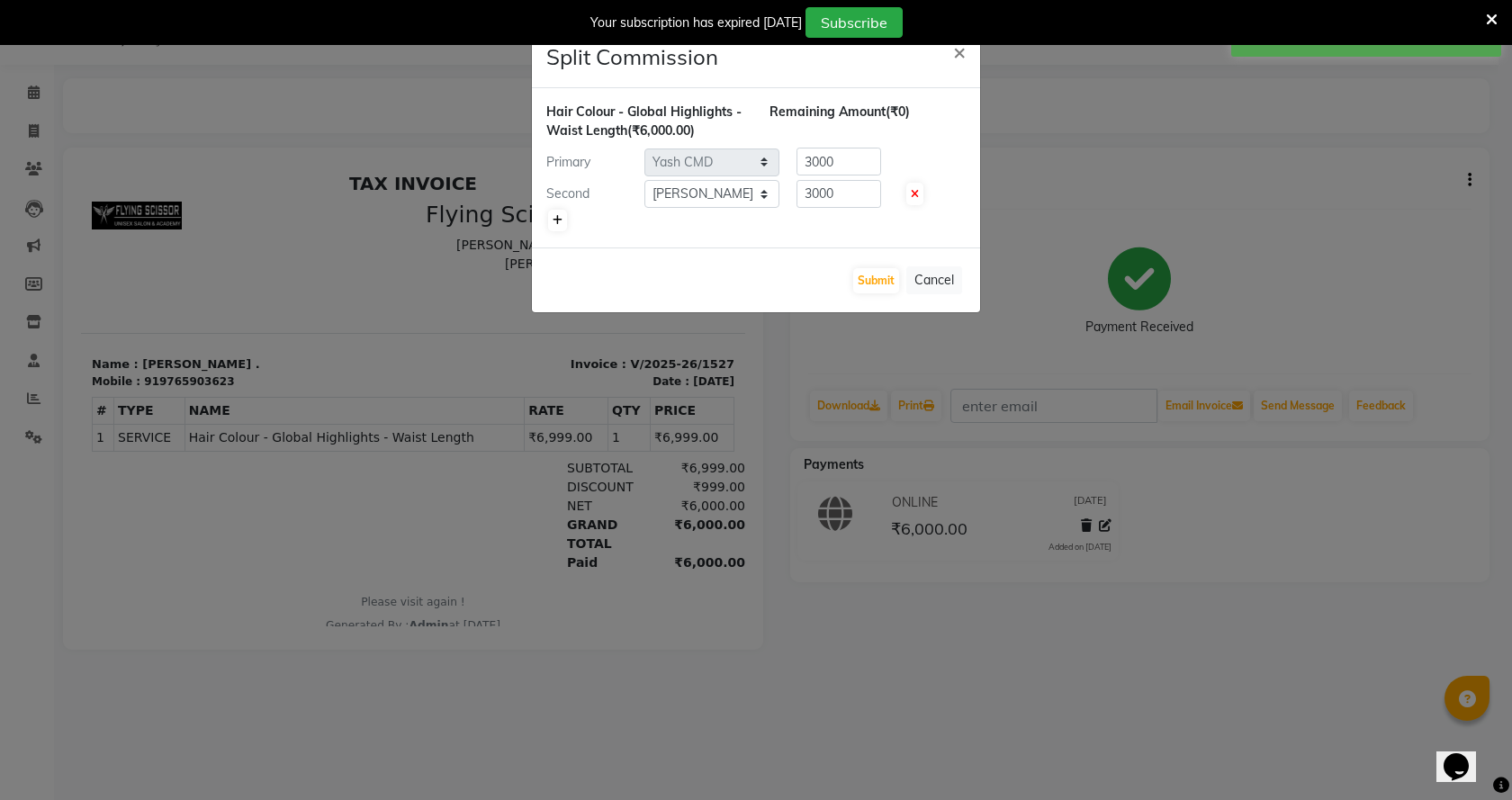
click at [559, 230] on link at bounding box center [557, 221] width 19 height 22
type input "2000"
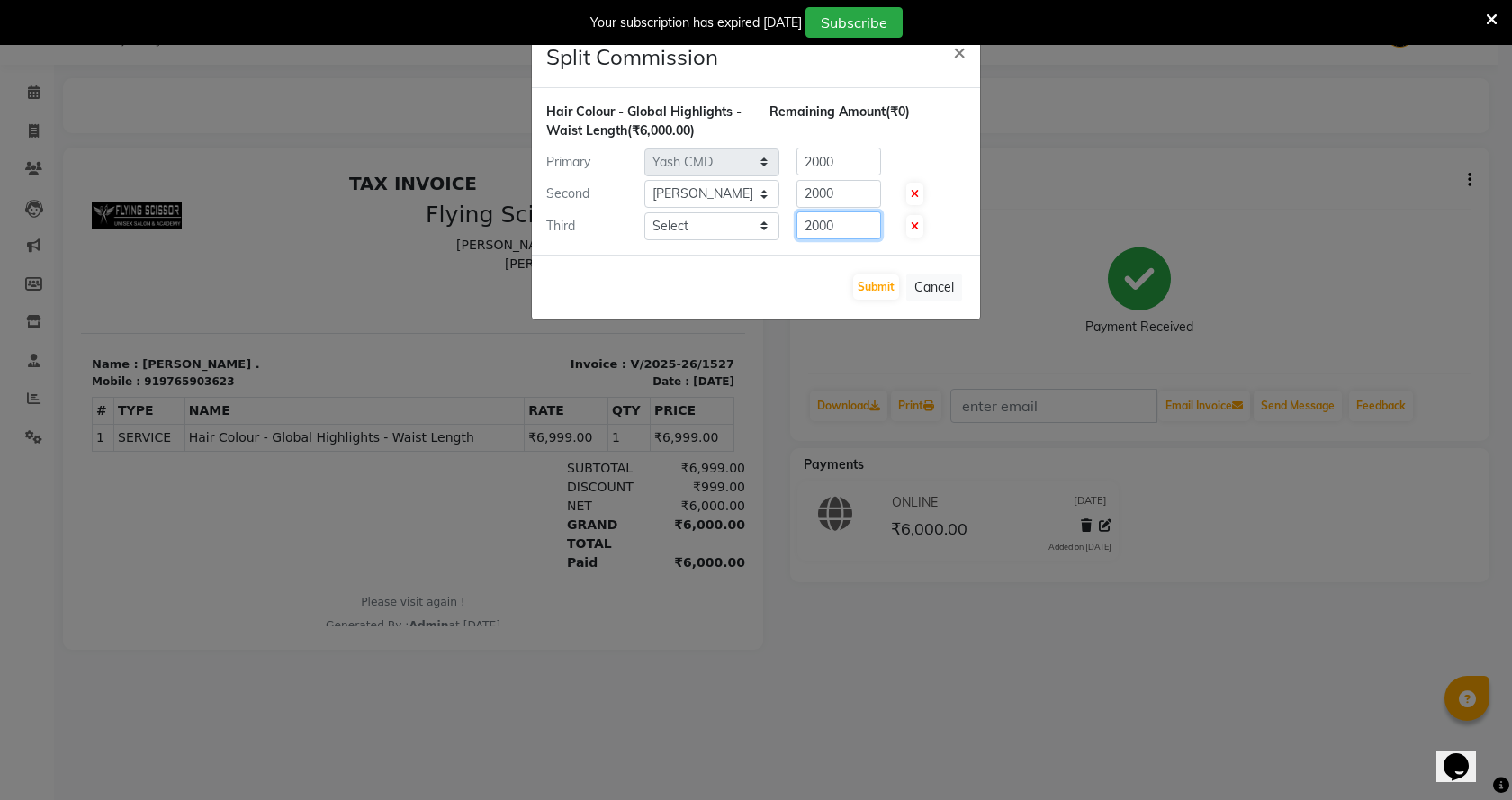
click at [840, 224] on input "2000" at bounding box center [838, 225] width 84 height 27
type input "2"
drag, startPoint x: 740, startPoint y: 224, endPoint x: 738, endPoint y: 235, distance: 11.2
click at [740, 224] on select "Select Abhi B [PERSON_NAME] J [PERSON_NAME] [MEDICAL_DATA] MD [PERSON_NAME] L s…" at bounding box center [712, 226] width 135 height 27
select select "10517"
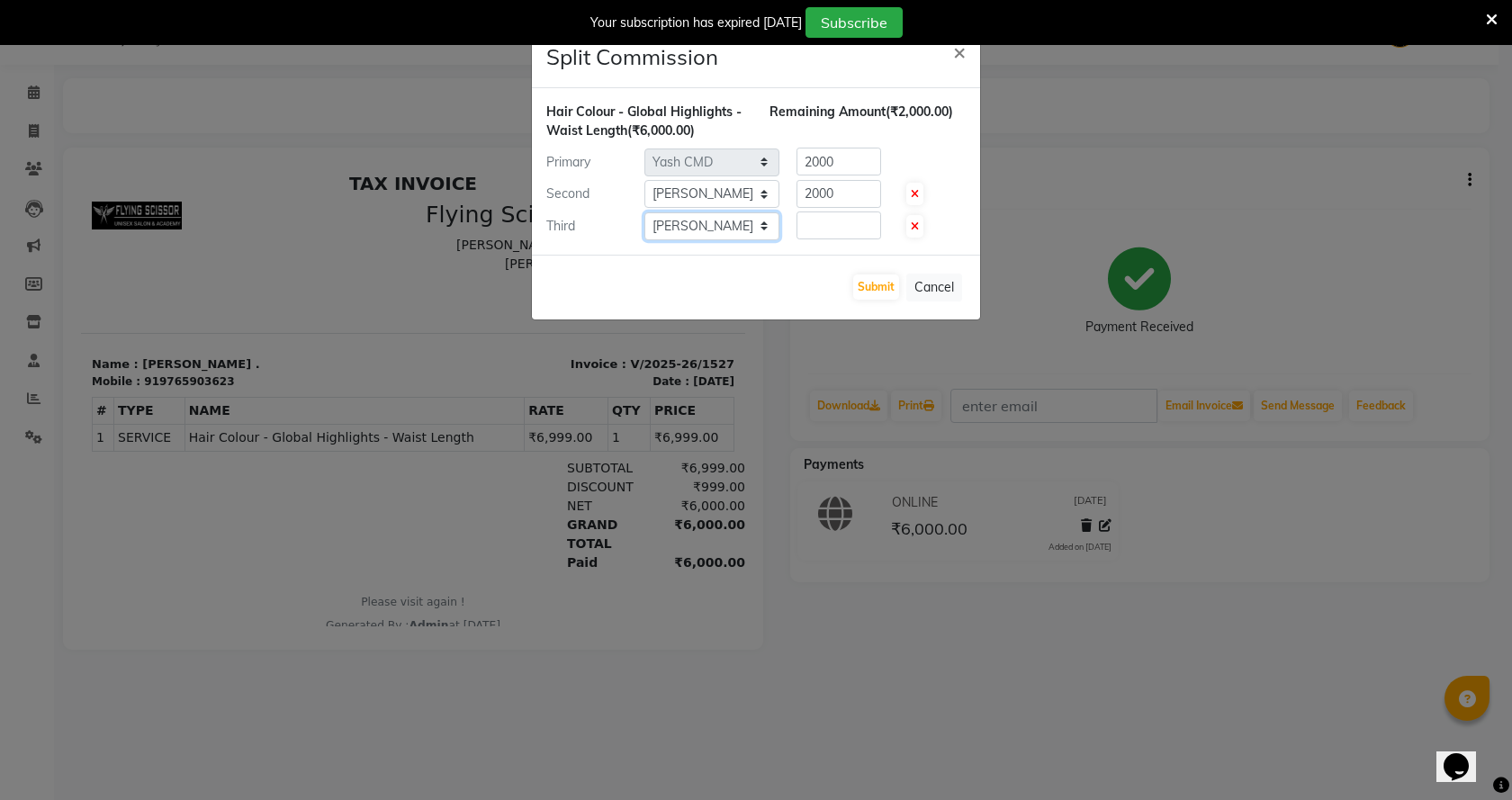
click at [644, 212] on select "Select Abhi B [PERSON_NAME] J [PERSON_NAME] [MEDICAL_DATA] MD [PERSON_NAME] L s…" at bounding box center [712, 226] width 135 height 27
drag, startPoint x: 822, startPoint y: 242, endPoint x: 827, endPoint y: 204, distance: 38.3
click at [825, 216] on div "Hair Colour - Global Highlights - Waist Length (₹6,000.00) Remaining Amount (₹2…" at bounding box center [756, 171] width 448 height 167
type input "100"
click at [883, 297] on button "Submit" at bounding box center [876, 287] width 46 height 26
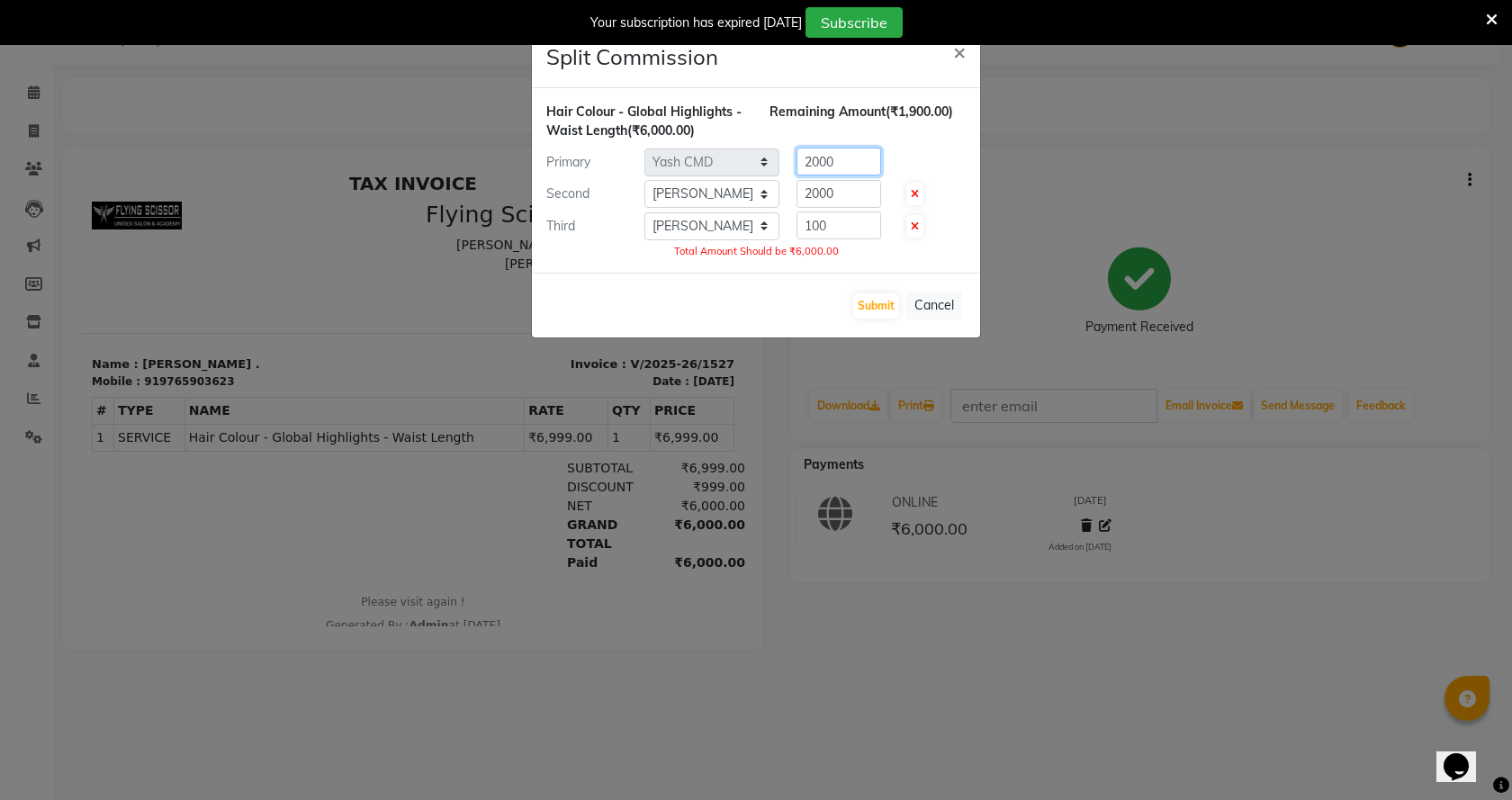
click at [855, 161] on input "2000" at bounding box center [838, 161] width 84 height 27
type input "2"
click at [868, 199] on input "2000" at bounding box center [838, 194] width 84 height 27
click at [861, 173] on input "11800" at bounding box center [838, 161] width 84 height 27
type input "1"
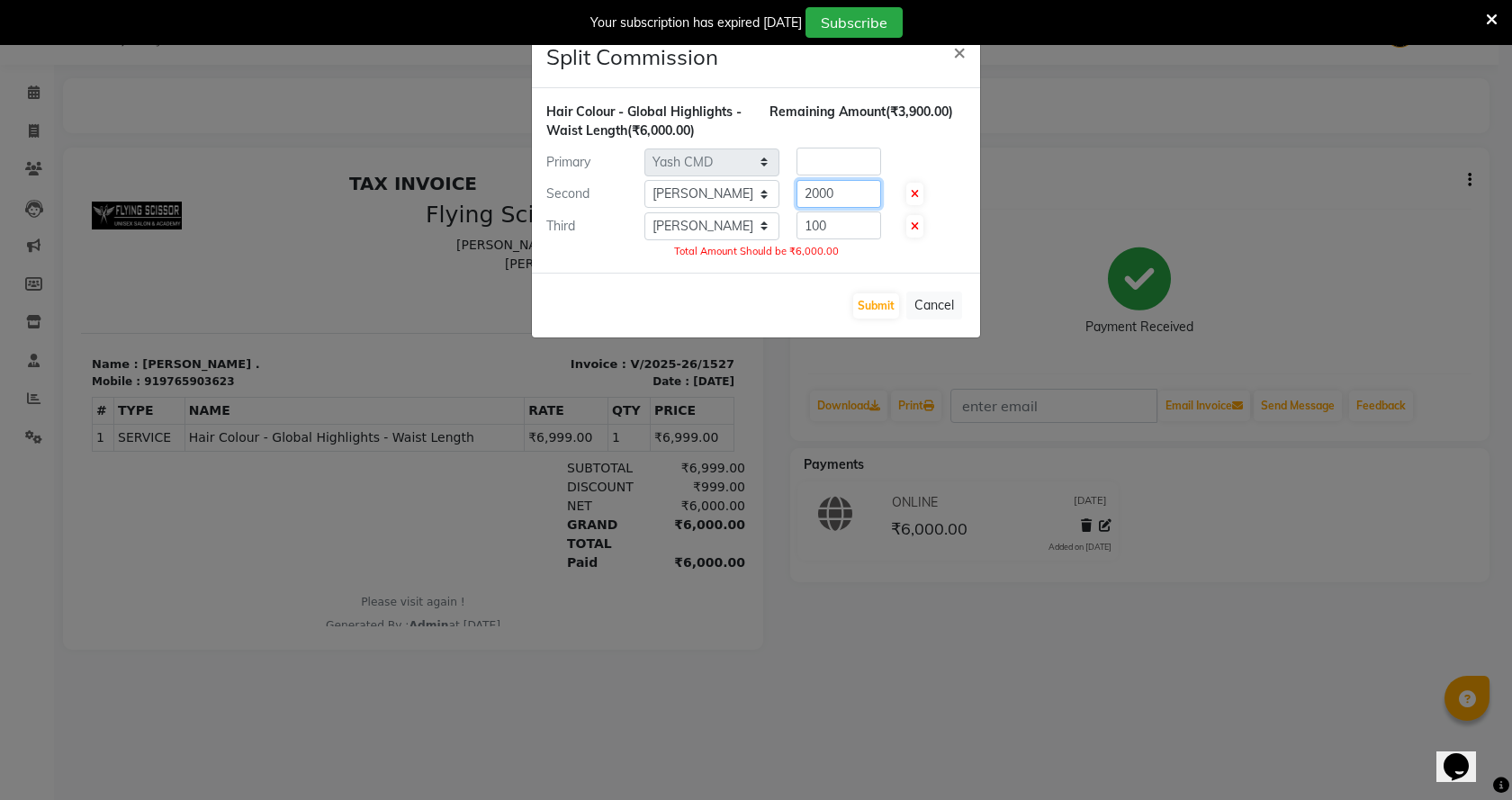
click at [857, 195] on input "2000" at bounding box center [838, 194] width 84 height 27
type input "2"
type input "2950"
click at [837, 160] on input "number" at bounding box center [838, 161] width 84 height 27
type input "2950"
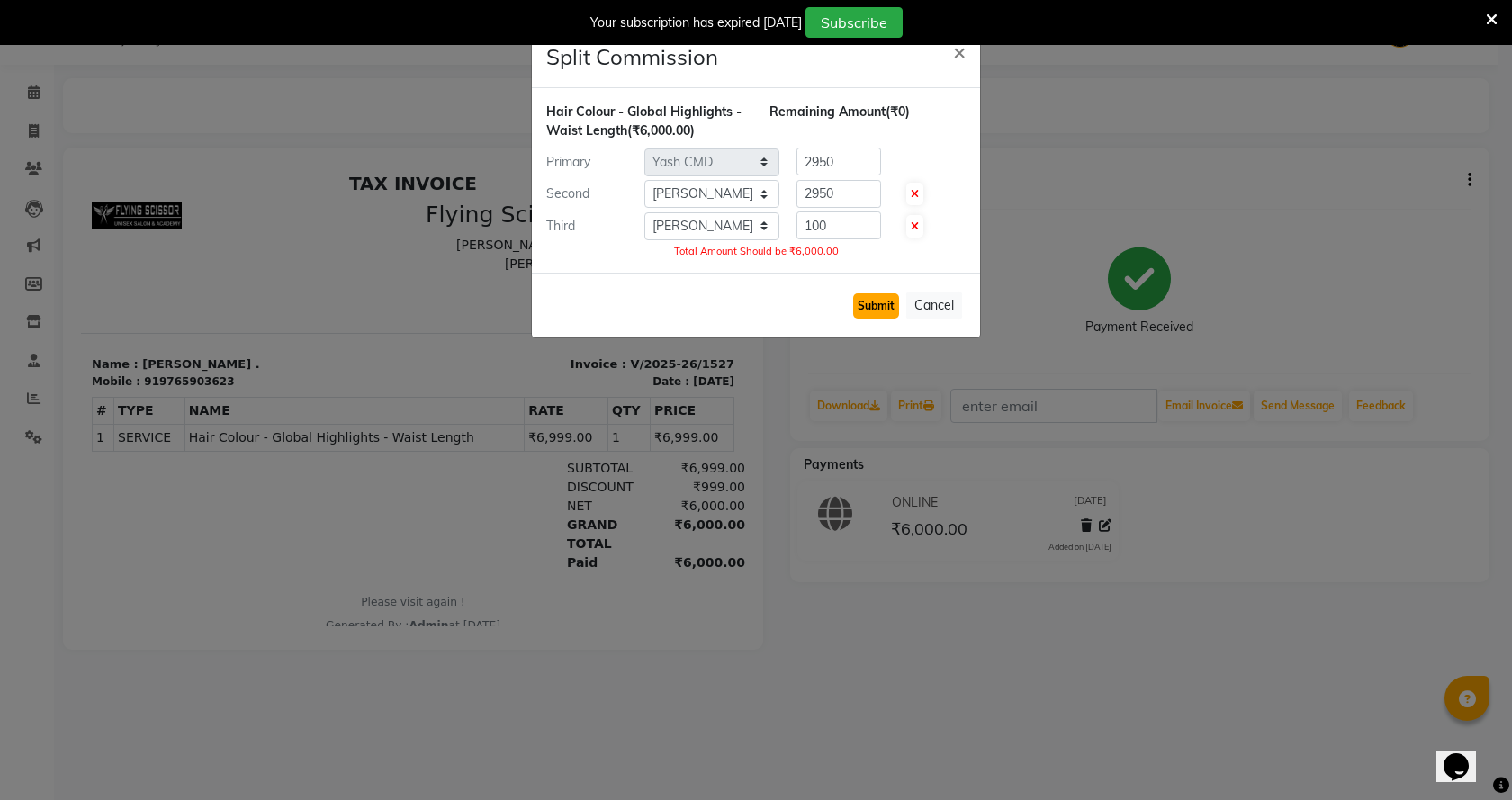
click at [879, 298] on button "Submit" at bounding box center [876, 307] width 46 height 26
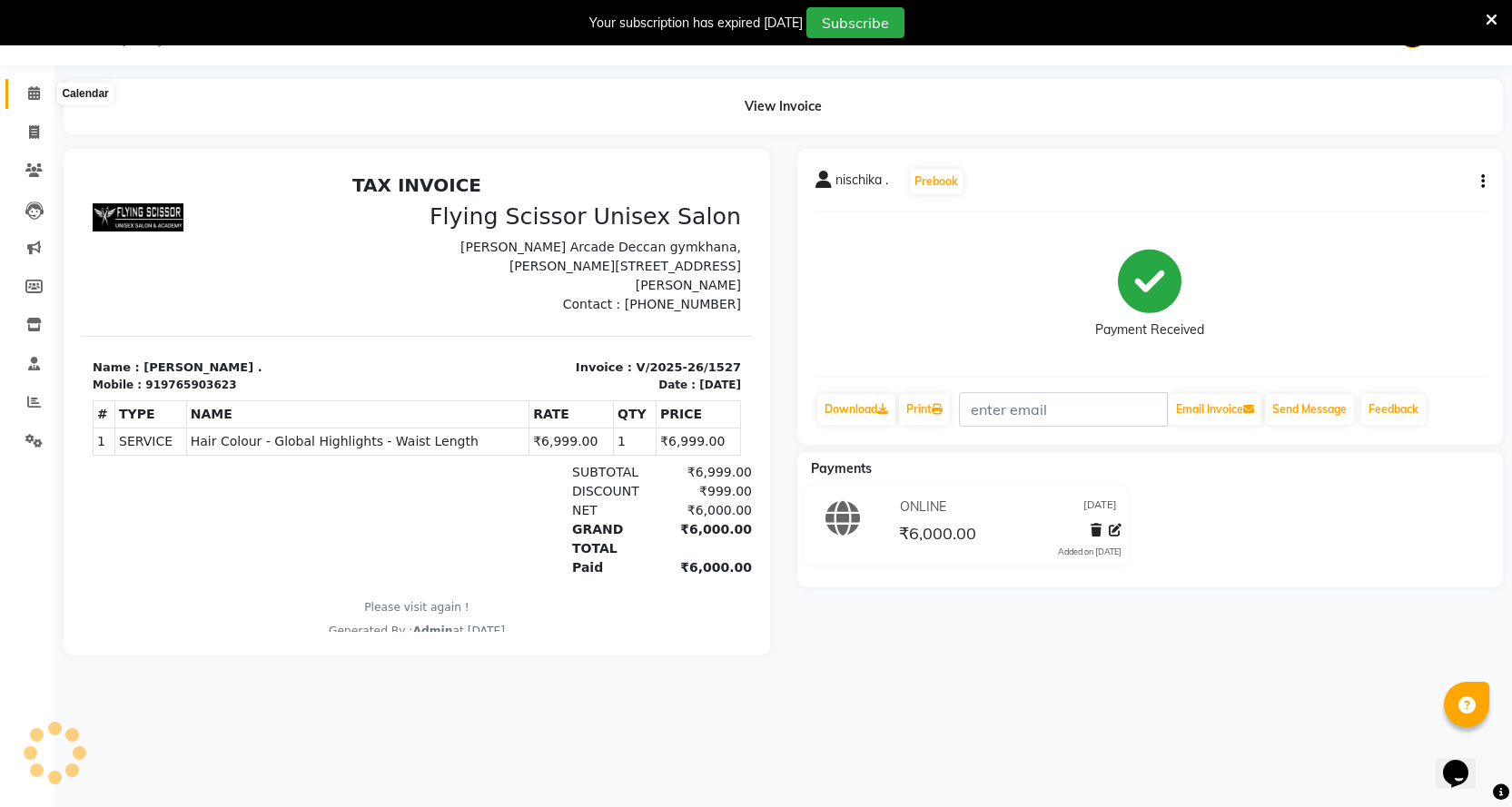
click at [24, 90] on span at bounding box center [34, 93] width 31 height 21
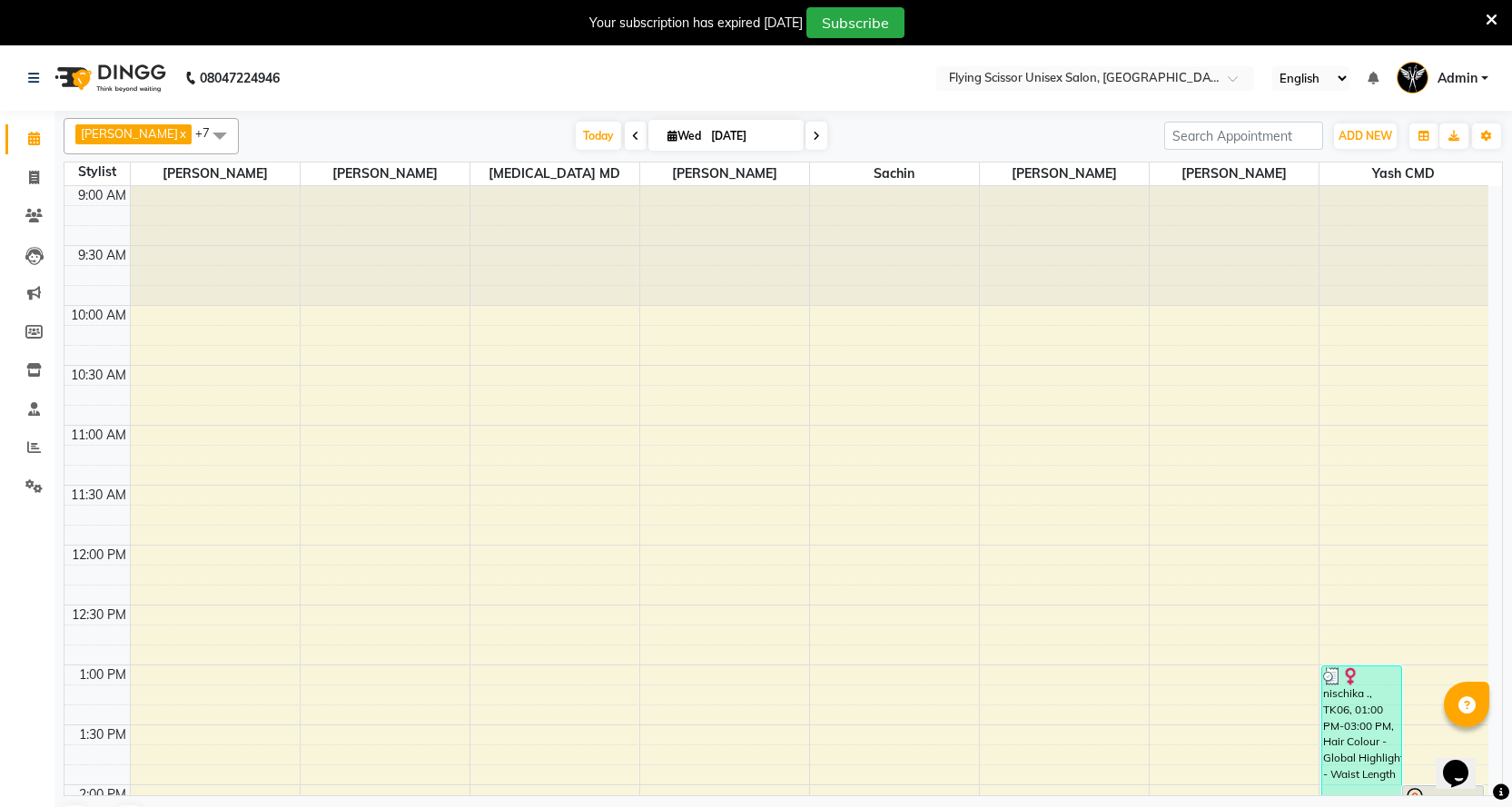
click at [625, 127] on span at bounding box center [636, 136] width 22 height 28
click at [611, 127] on div "Today Wed 02-09-2025" at bounding box center [701, 137] width 907 height 28
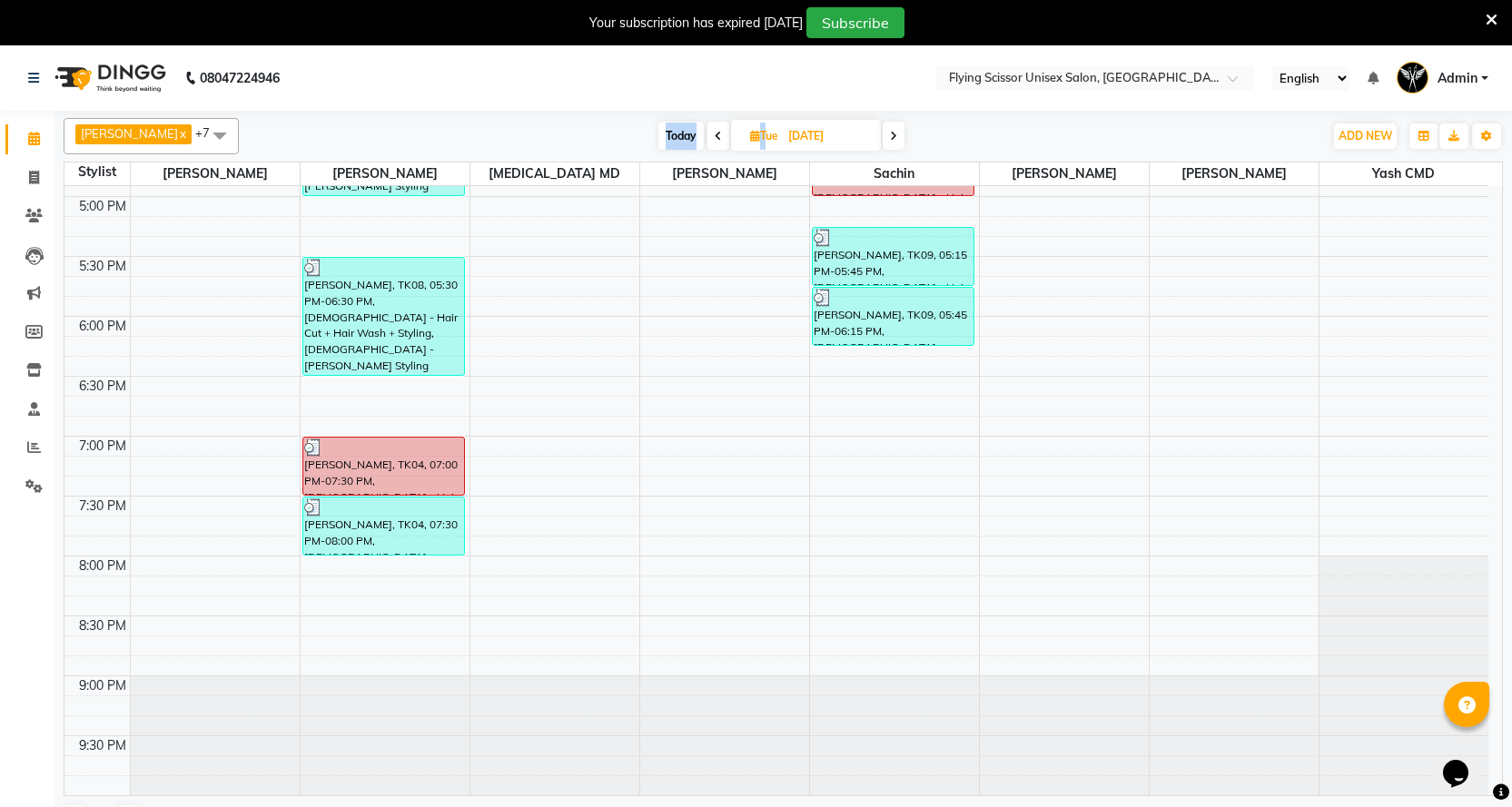
click at [708, 140] on div "Today Tue 02-09-2025" at bounding box center [781, 137] width 249 height 28
click at [708, 140] on span at bounding box center [719, 136] width 22 height 28
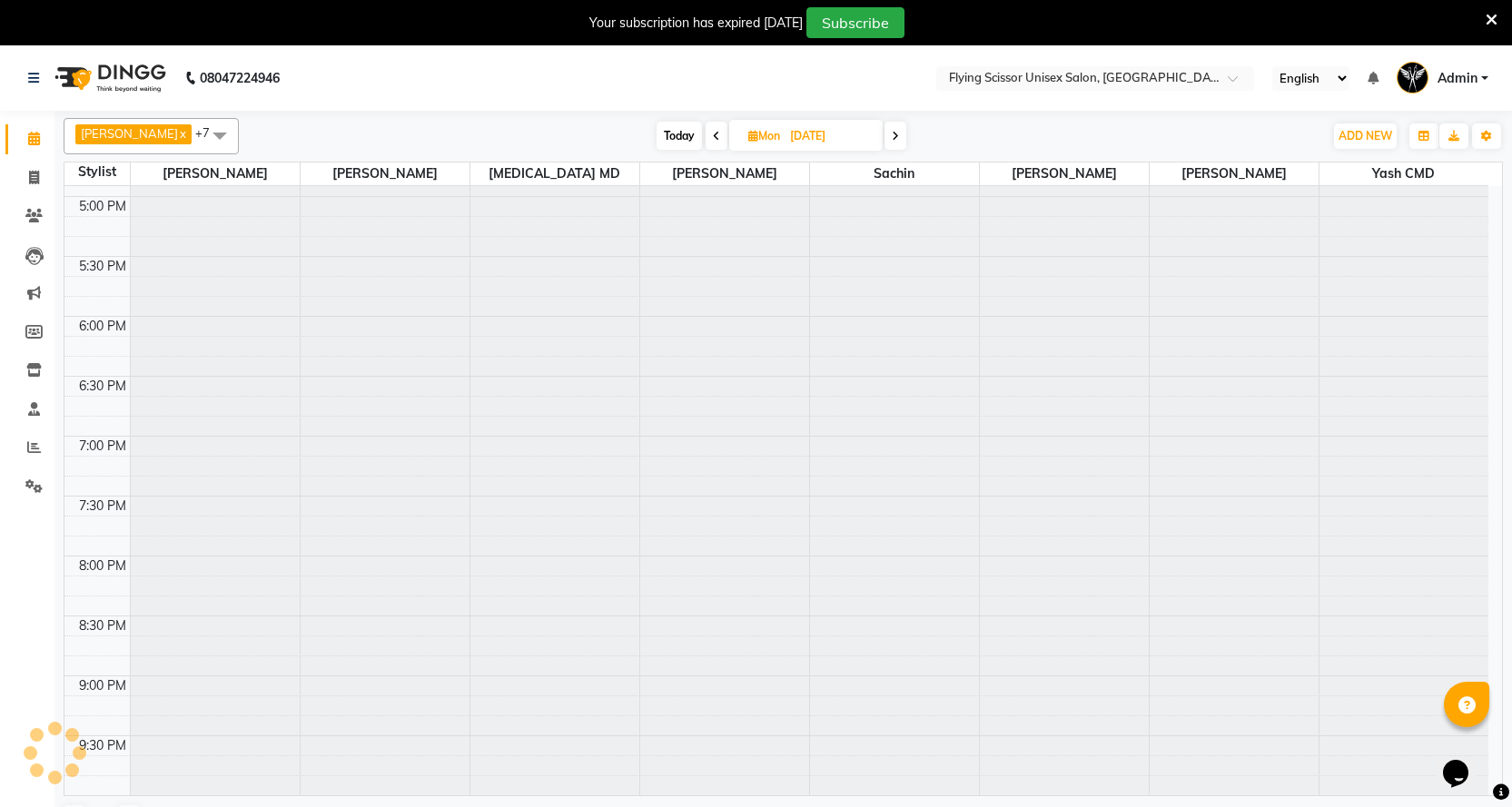
scroll to position [0, 0]
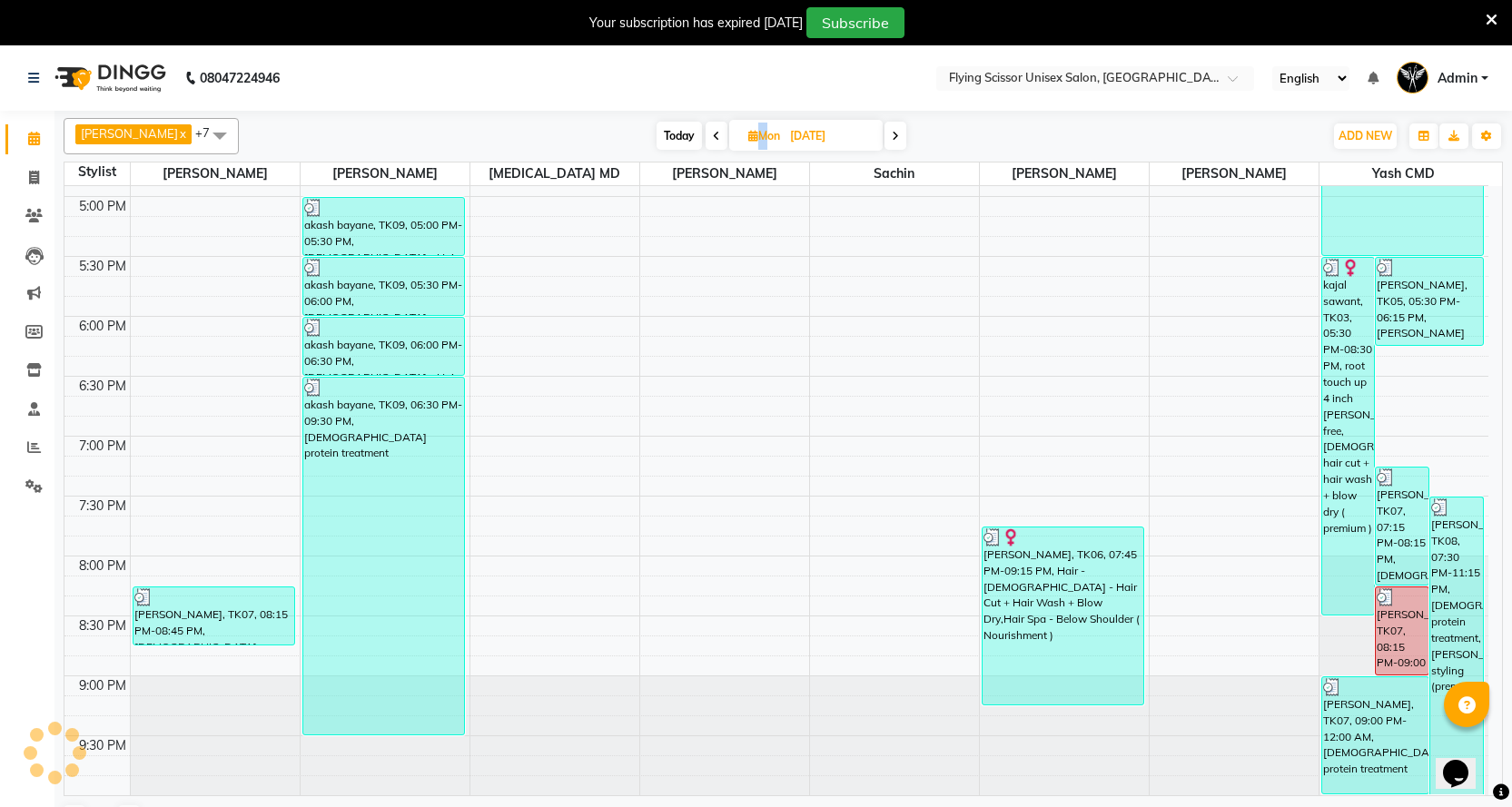
click at [706, 140] on span at bounding box center [717, 136] width 22 height 28
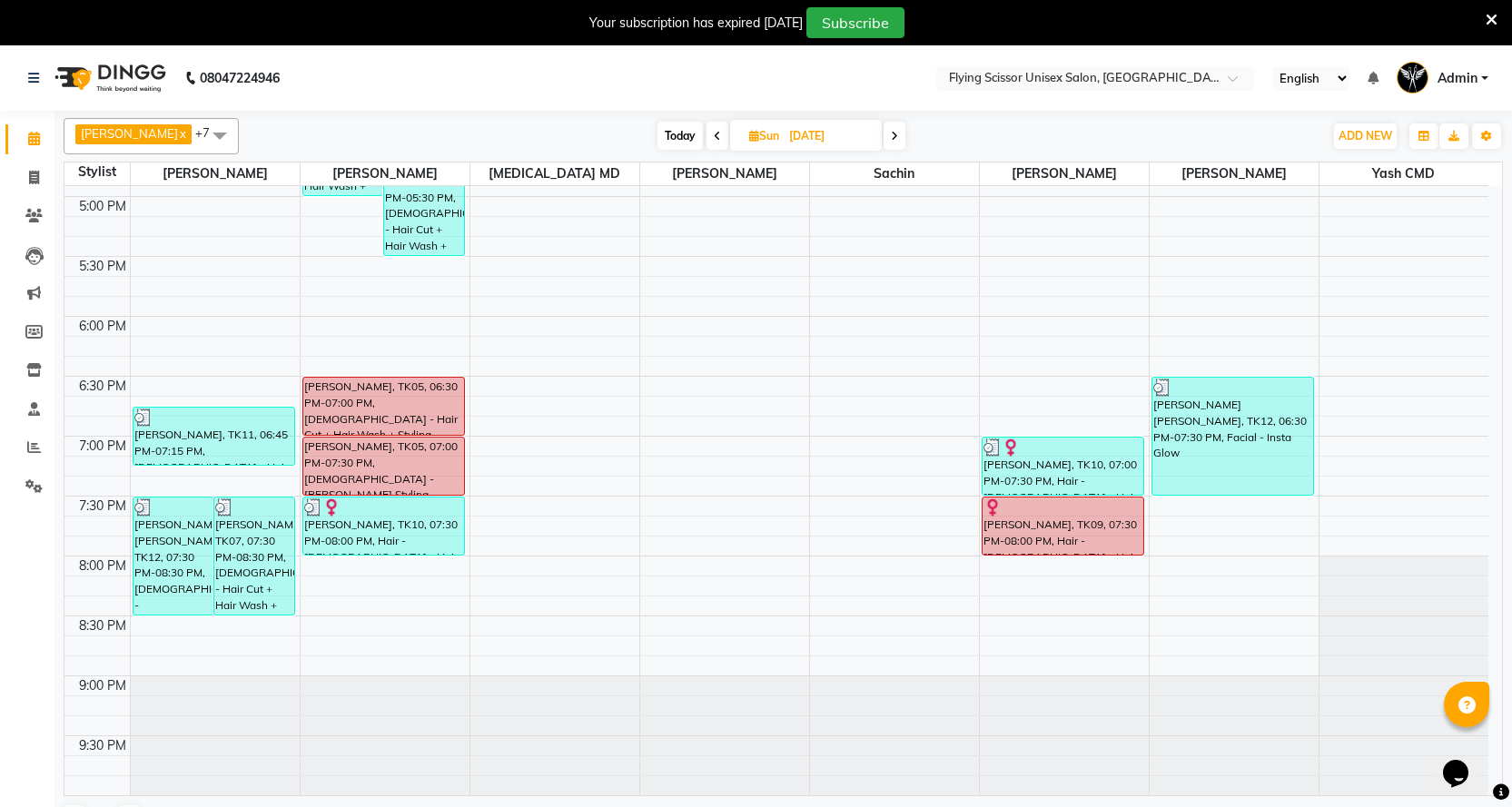
click at [707, 140] on span at bounding box center [718, 136] width 22 height 28
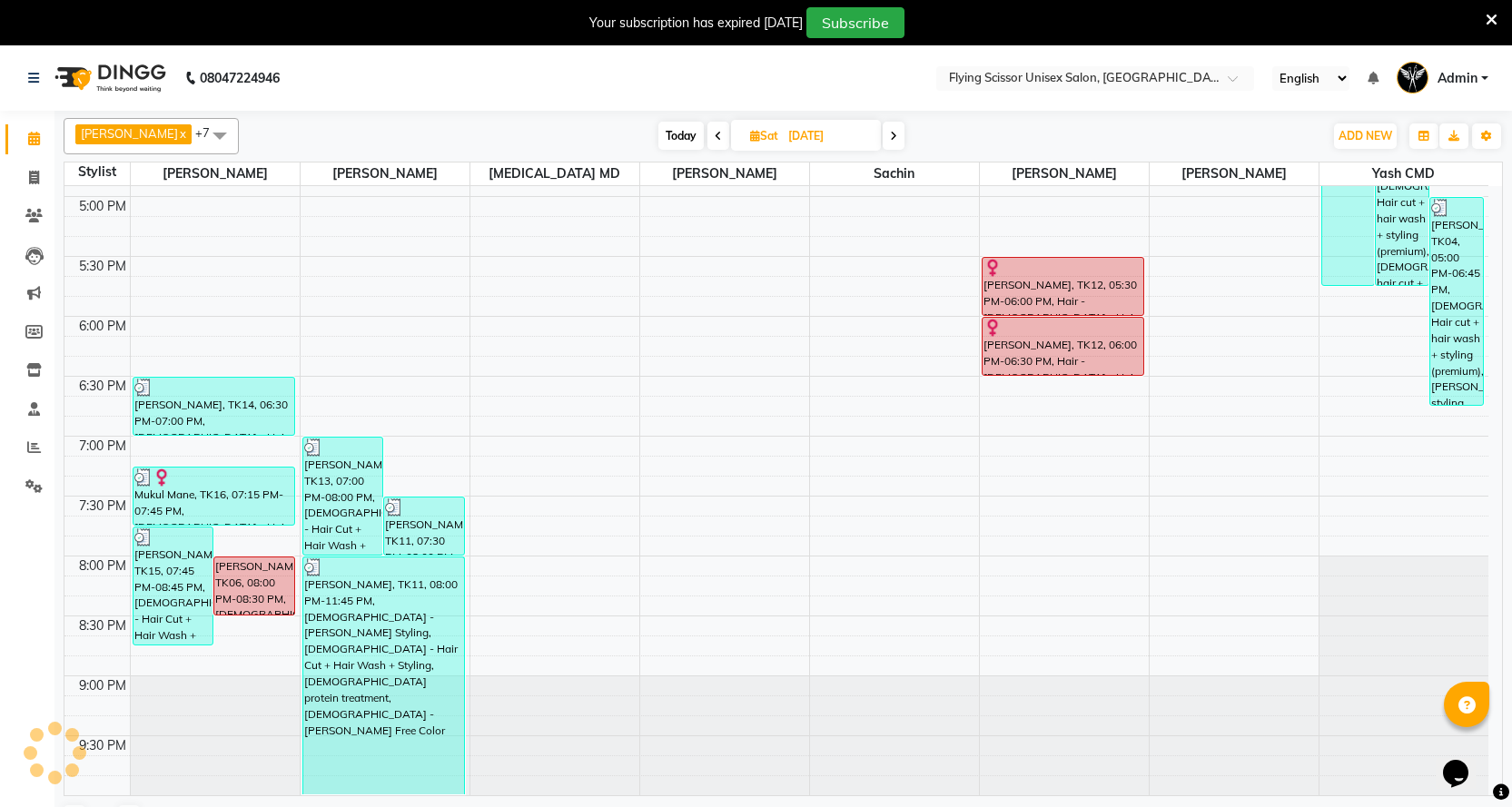
click at [708, 140] on span at bounding box center [719, 136] width 22 height 28
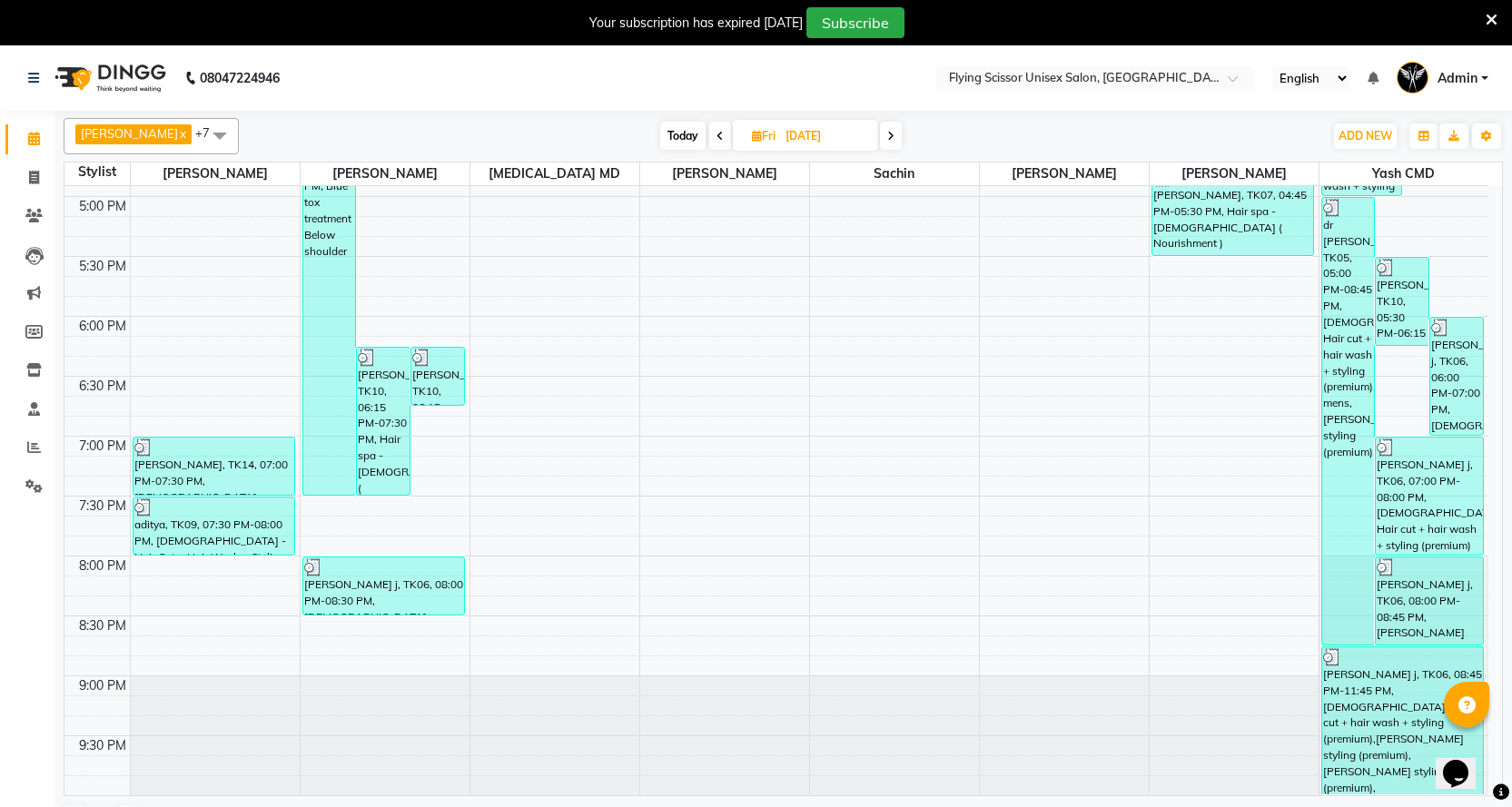
click at [709, 140] on span at bounding box center [720, 136] width 22 height 28
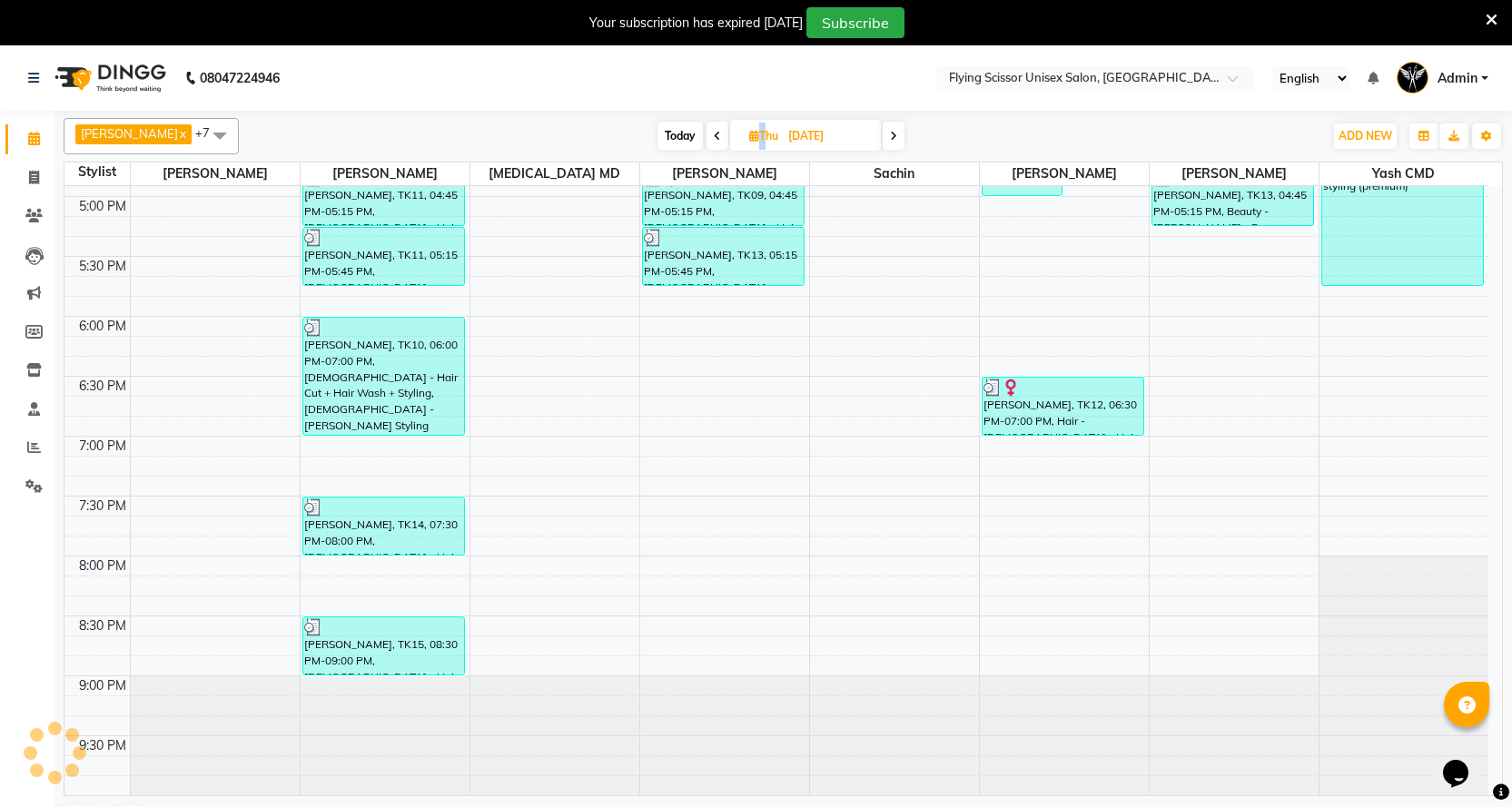
click at [707, 140] on span at bounding box center [718, 136] width 22 height 28
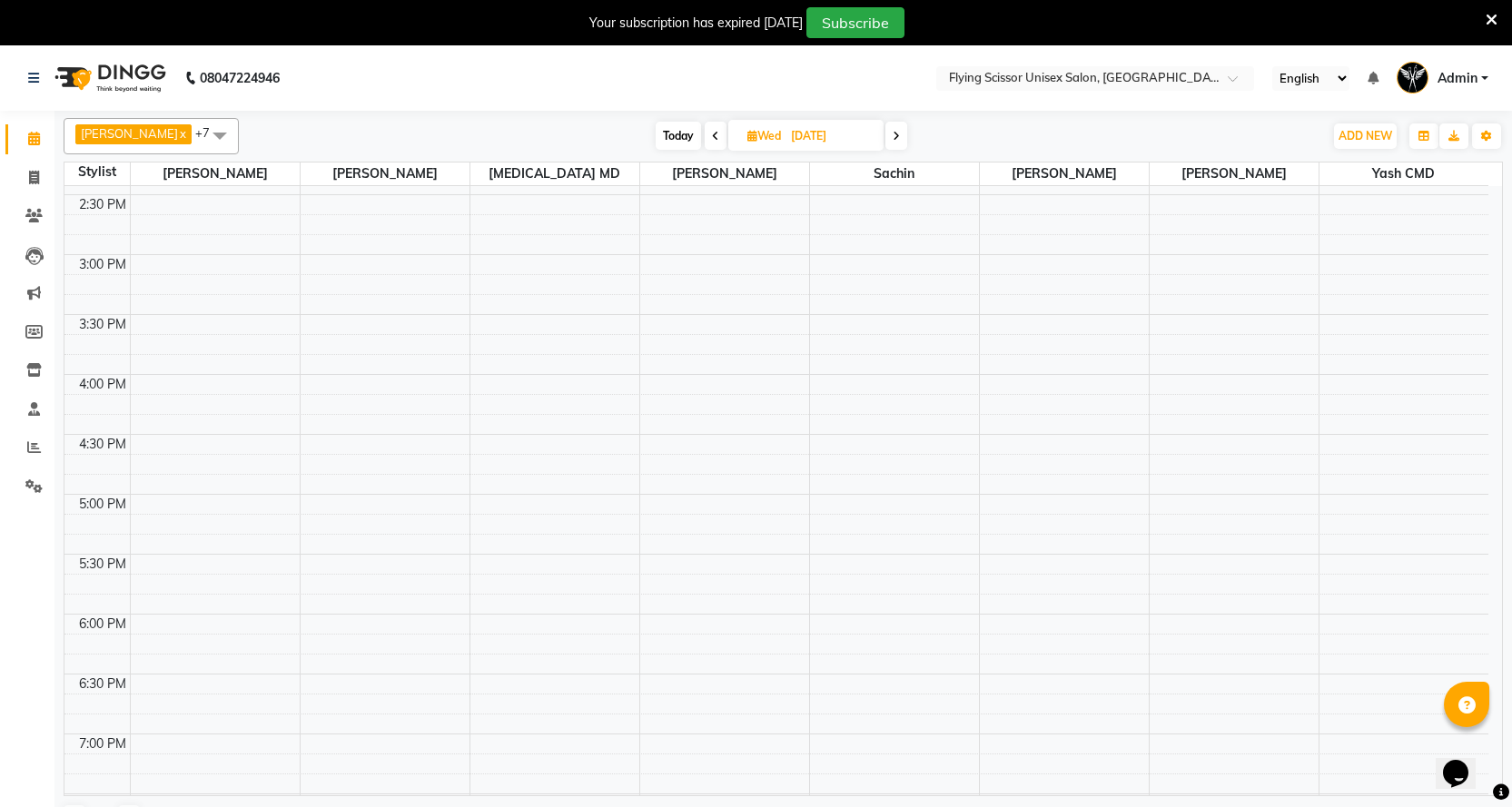
scroll to position [494, 0]
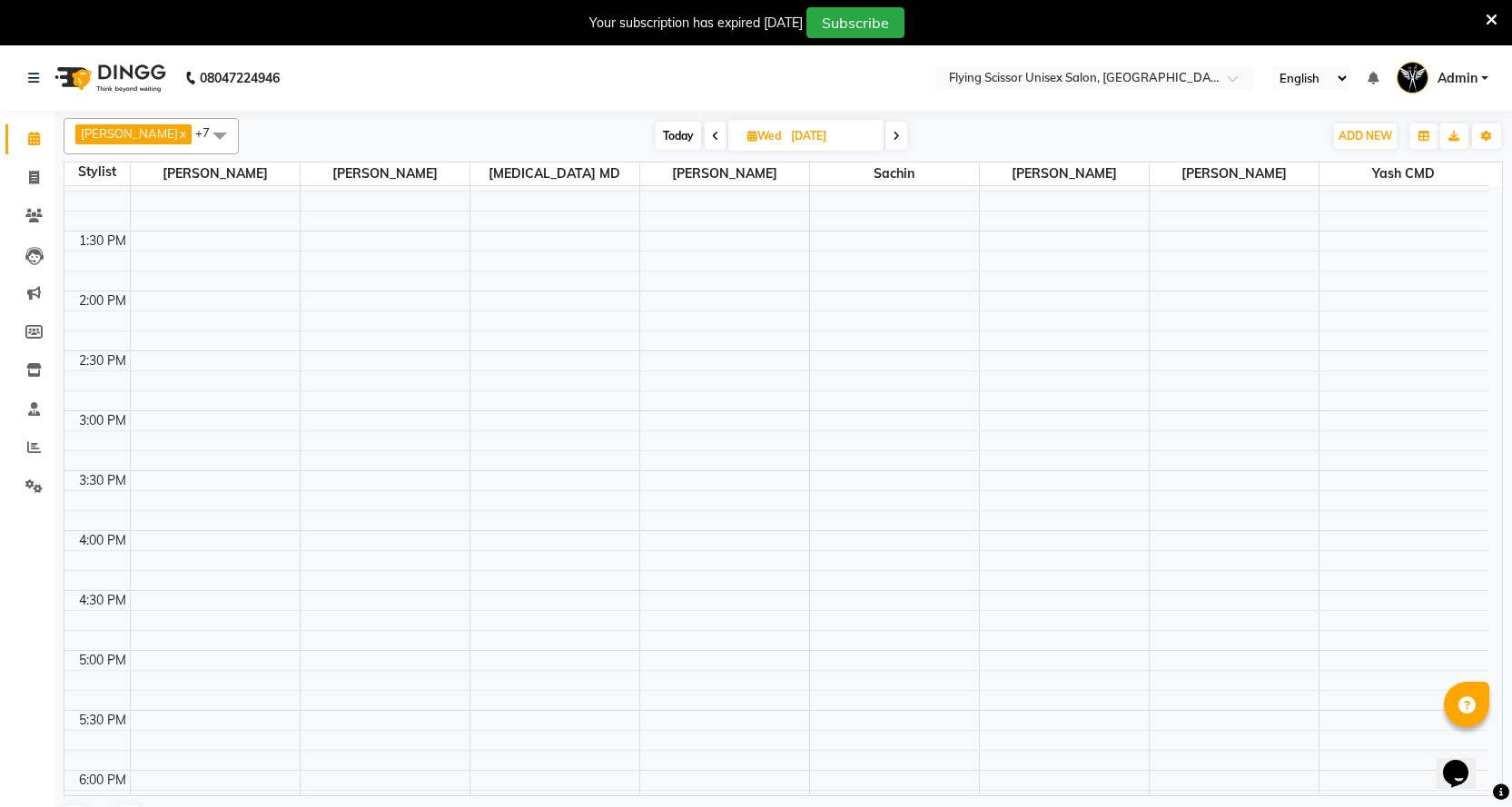
click at [705, 134] on span at bounding box center [716, 136] width 22 height 28
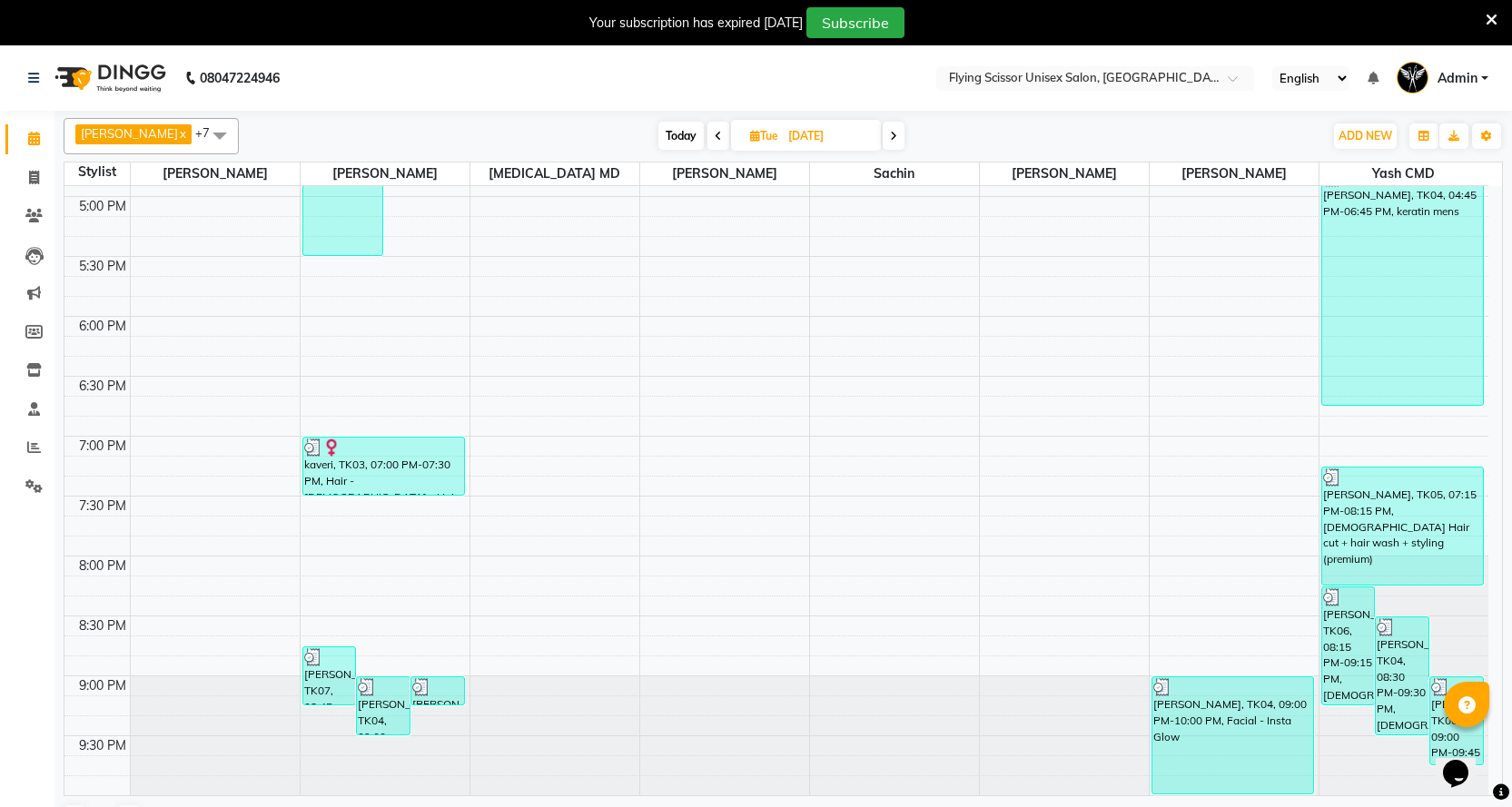
click at [883, 139] on span at bounding box center [894, 136] width 22 height 28
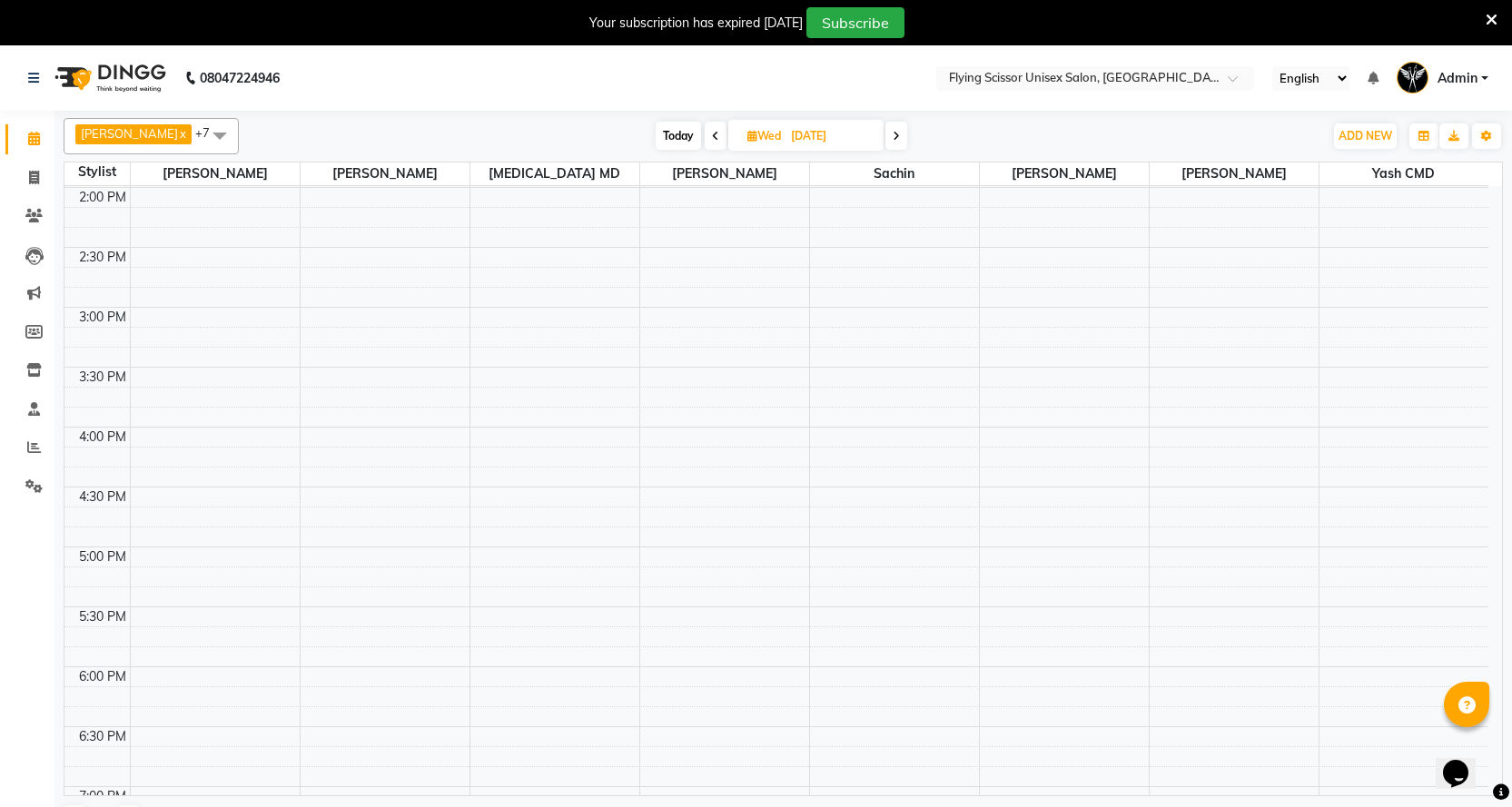
scroll to position [584, 0]
click at [705, 144] on span at bounding box center [716, 136] width 22 height 28
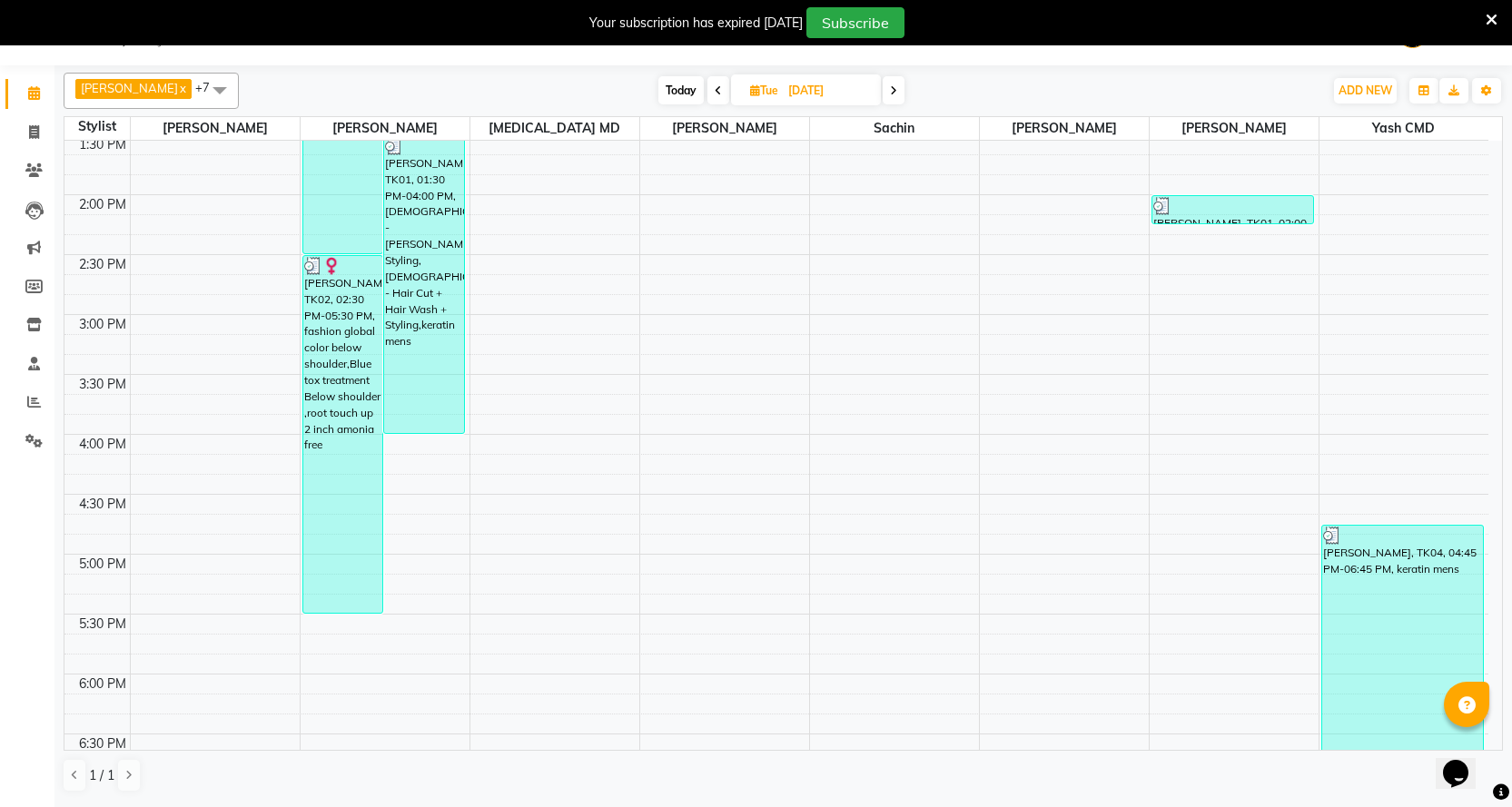
scroll to position [494, 0]
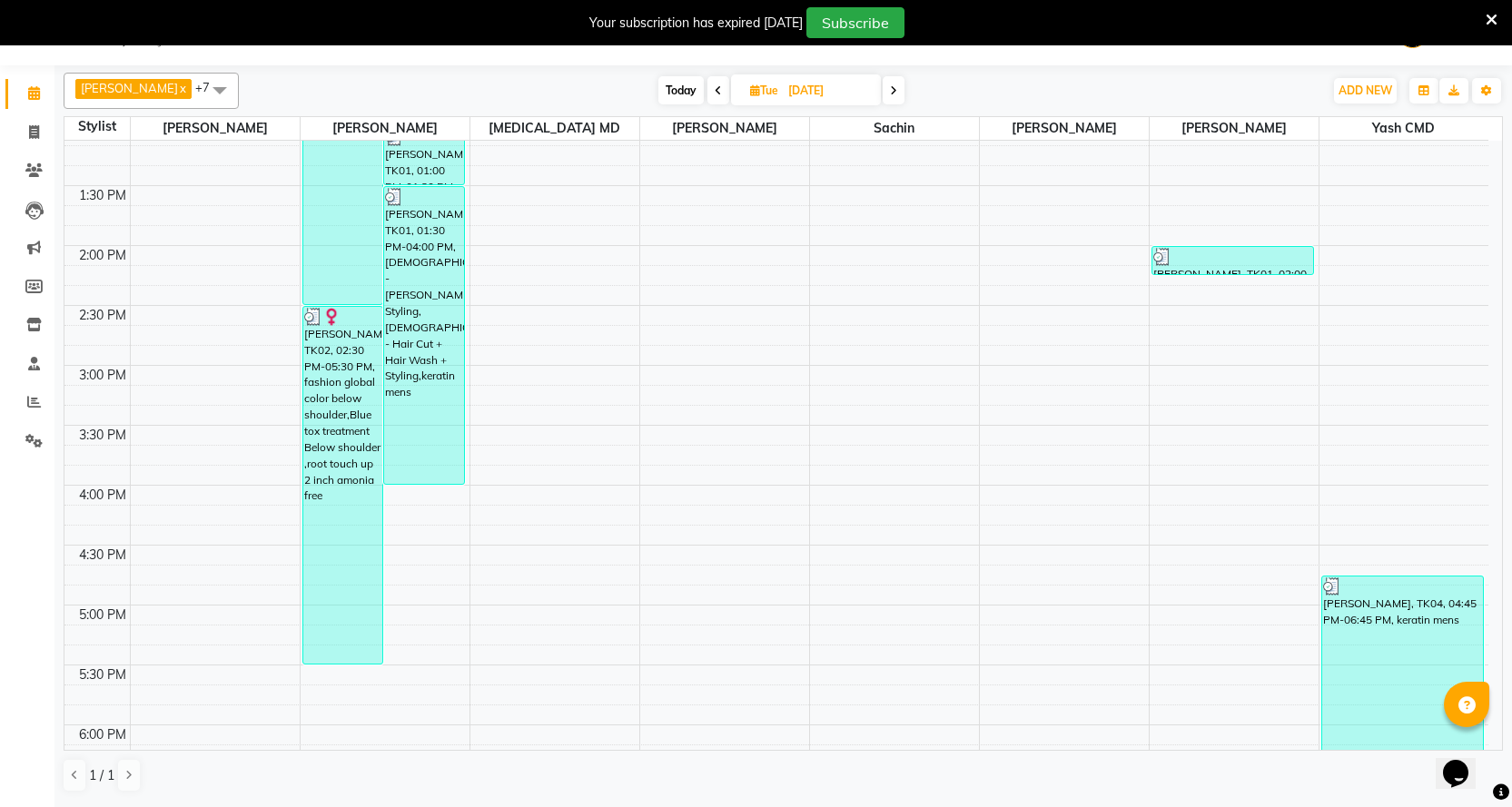
click at [890, 90] on icon at bounding box center [894, 90] width 7 height 11
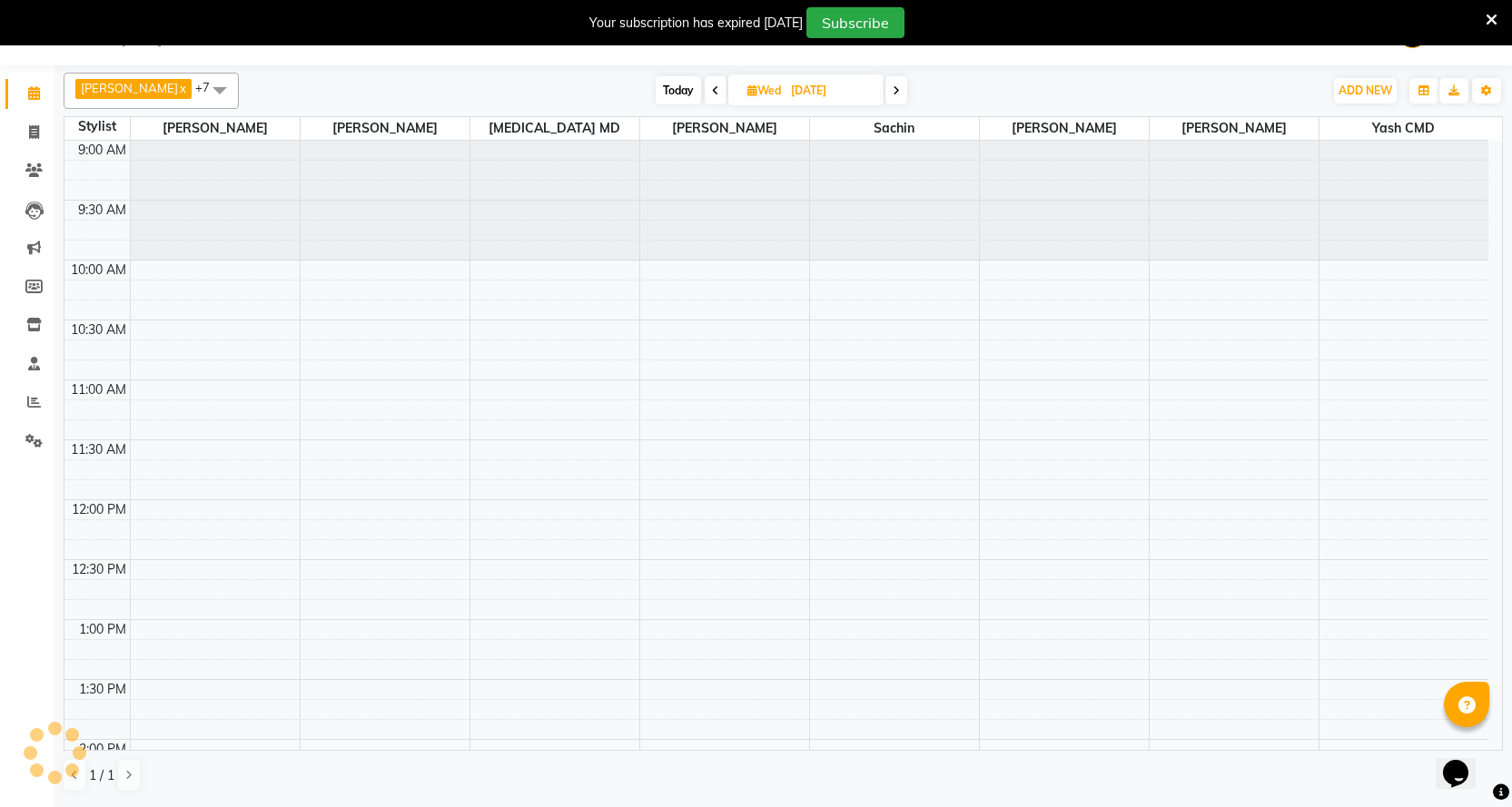
scroll to position [948, 0]
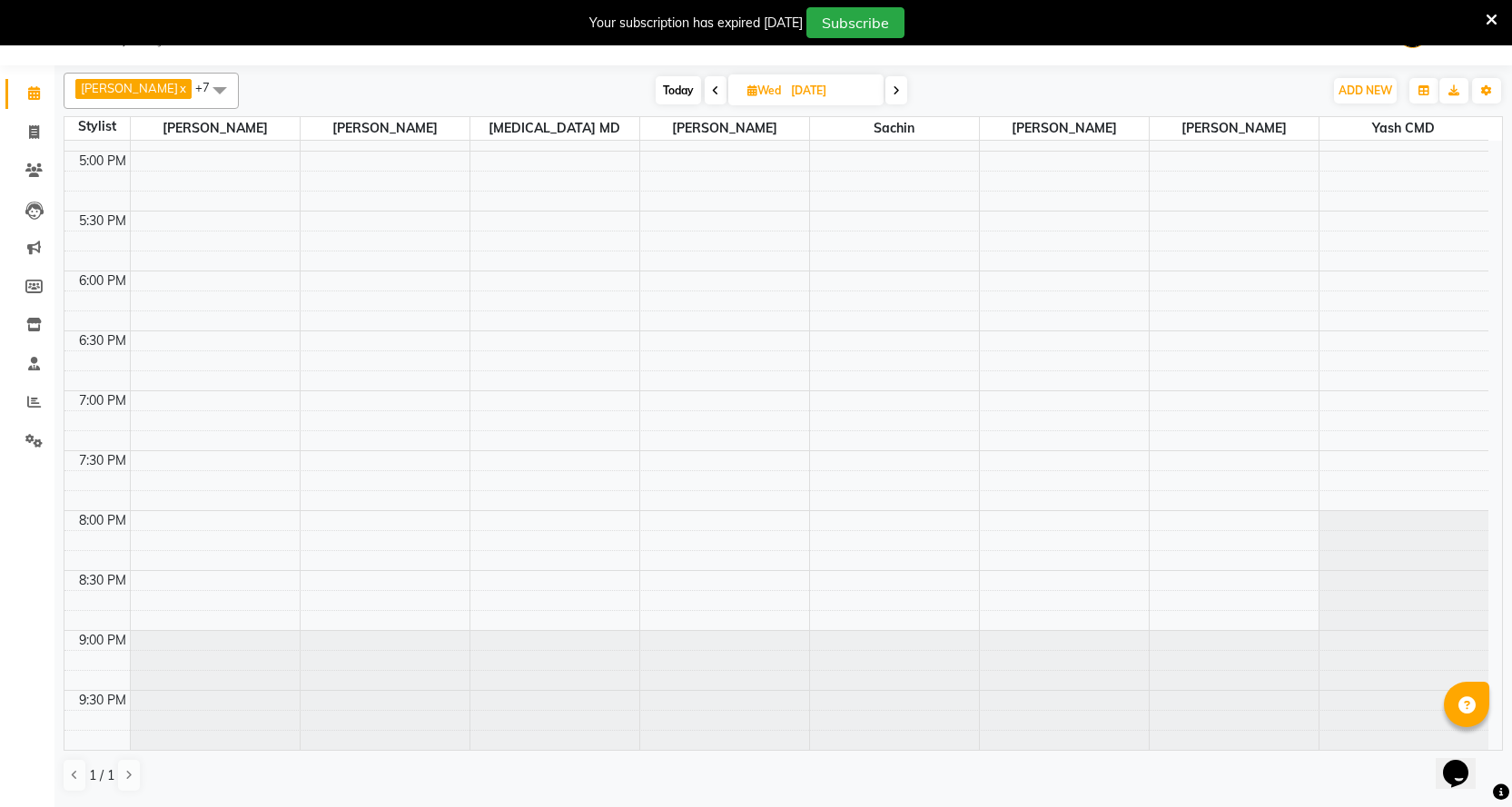
click at [886, 97] on span at bounding box center [897, 90] width 22 height 28
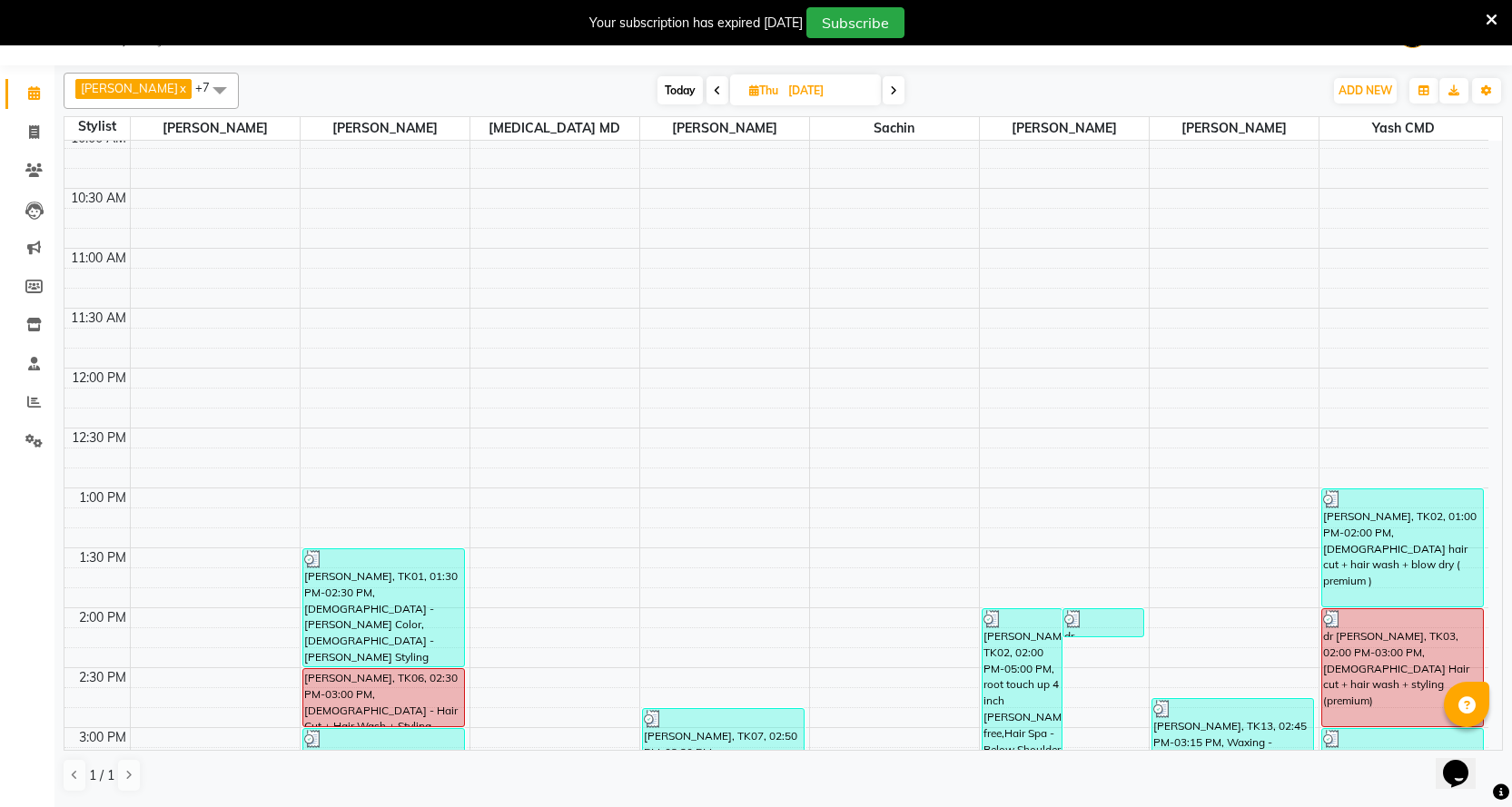
scroll to position [131, 0]
click at [864, 87] on div "Today Thu 28-08-2025" at bounding box center [780, 91] width 250 height 28
click at [883, 87] on span at bounding box center [894, 90] width 22 height 28
type input "[DATE]"
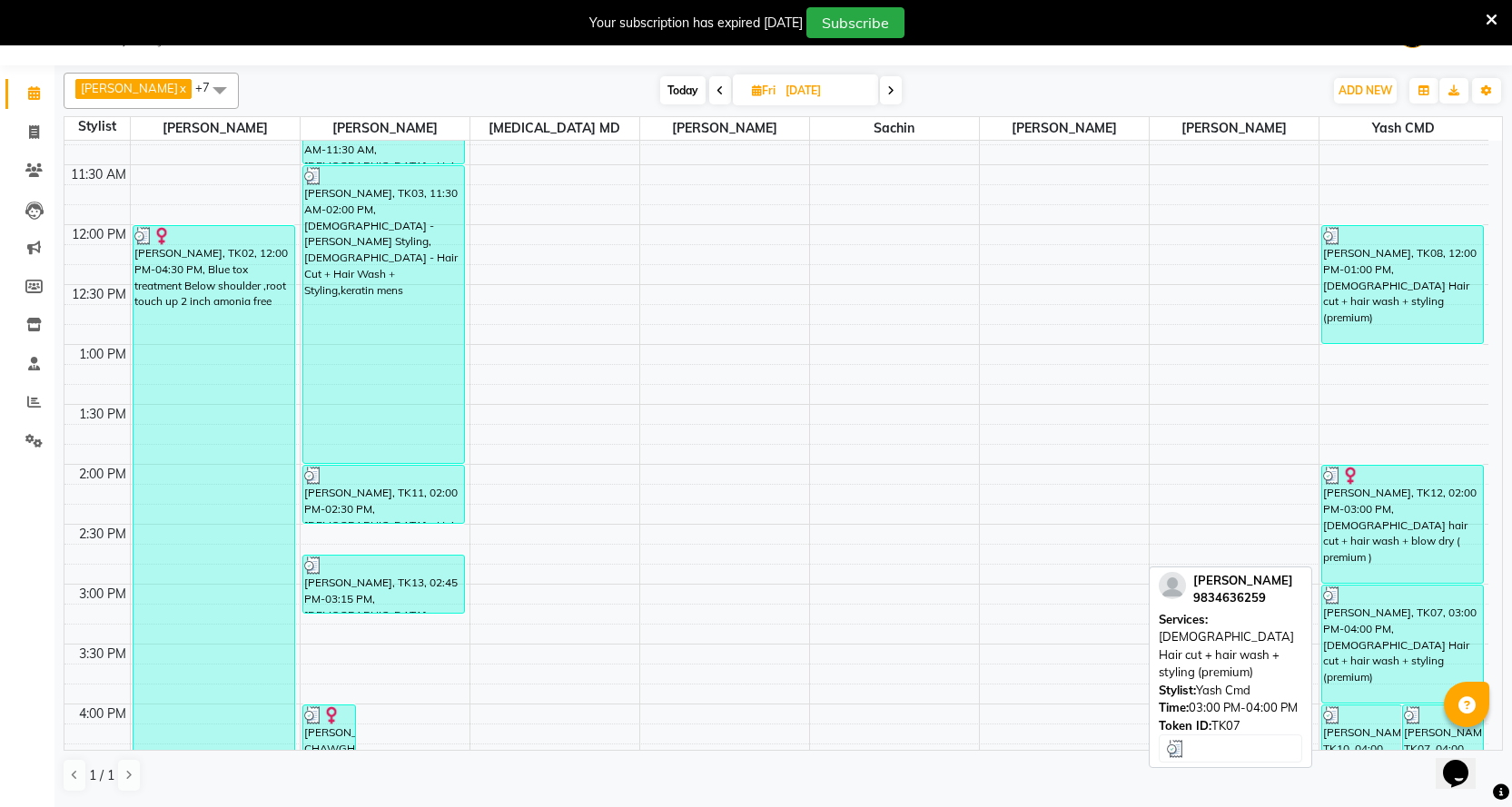
scroll to position [222, 0]
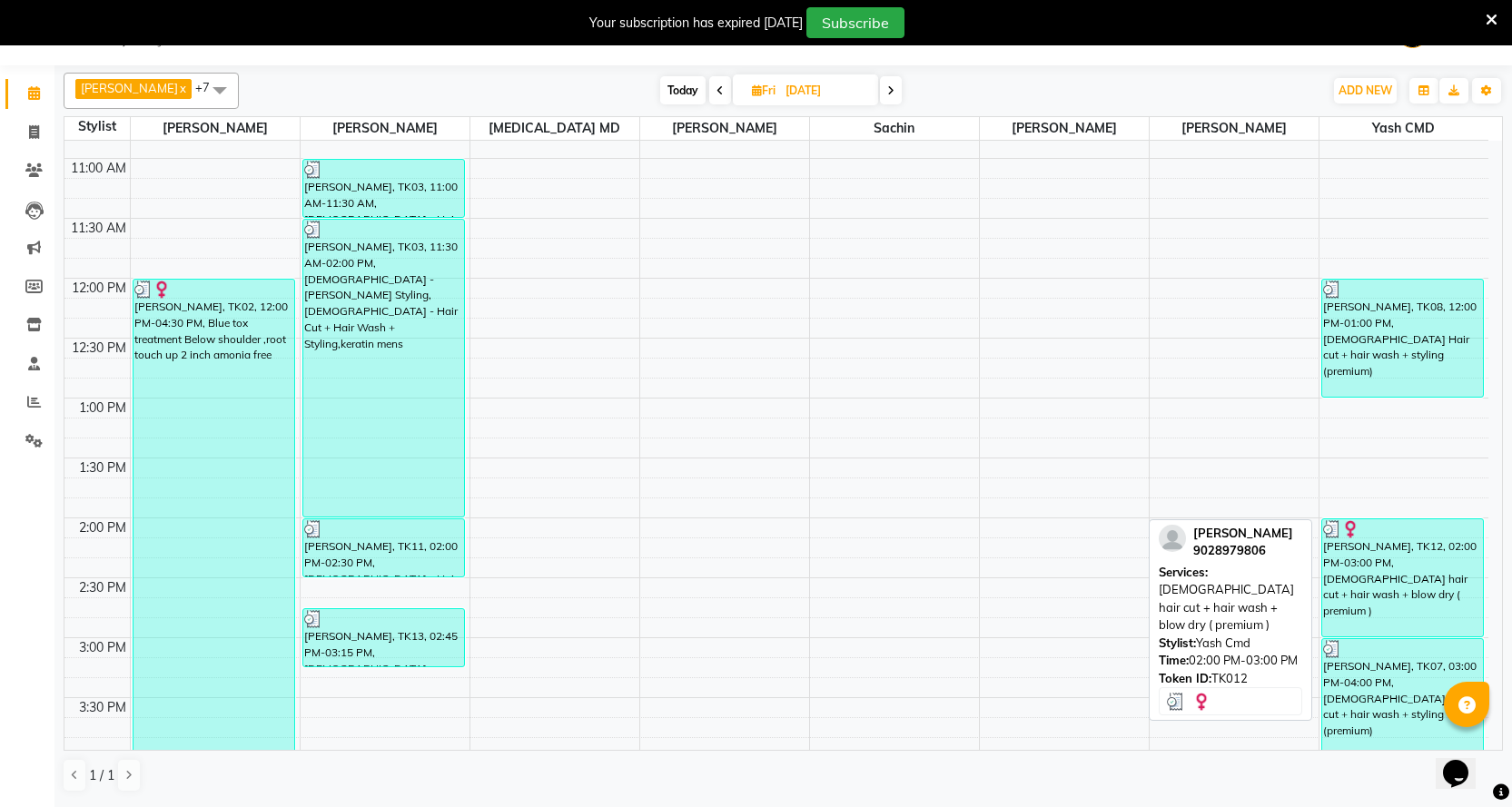
click at [1393, 560] on div "[PERSON_NAME], TK12, 02:00 PM-03:00 PM, [DEMOGRAPHIC_DATA] hair cut + hair wash…" at bounding box center [1403, 578] width 162 height 117
select select "3"
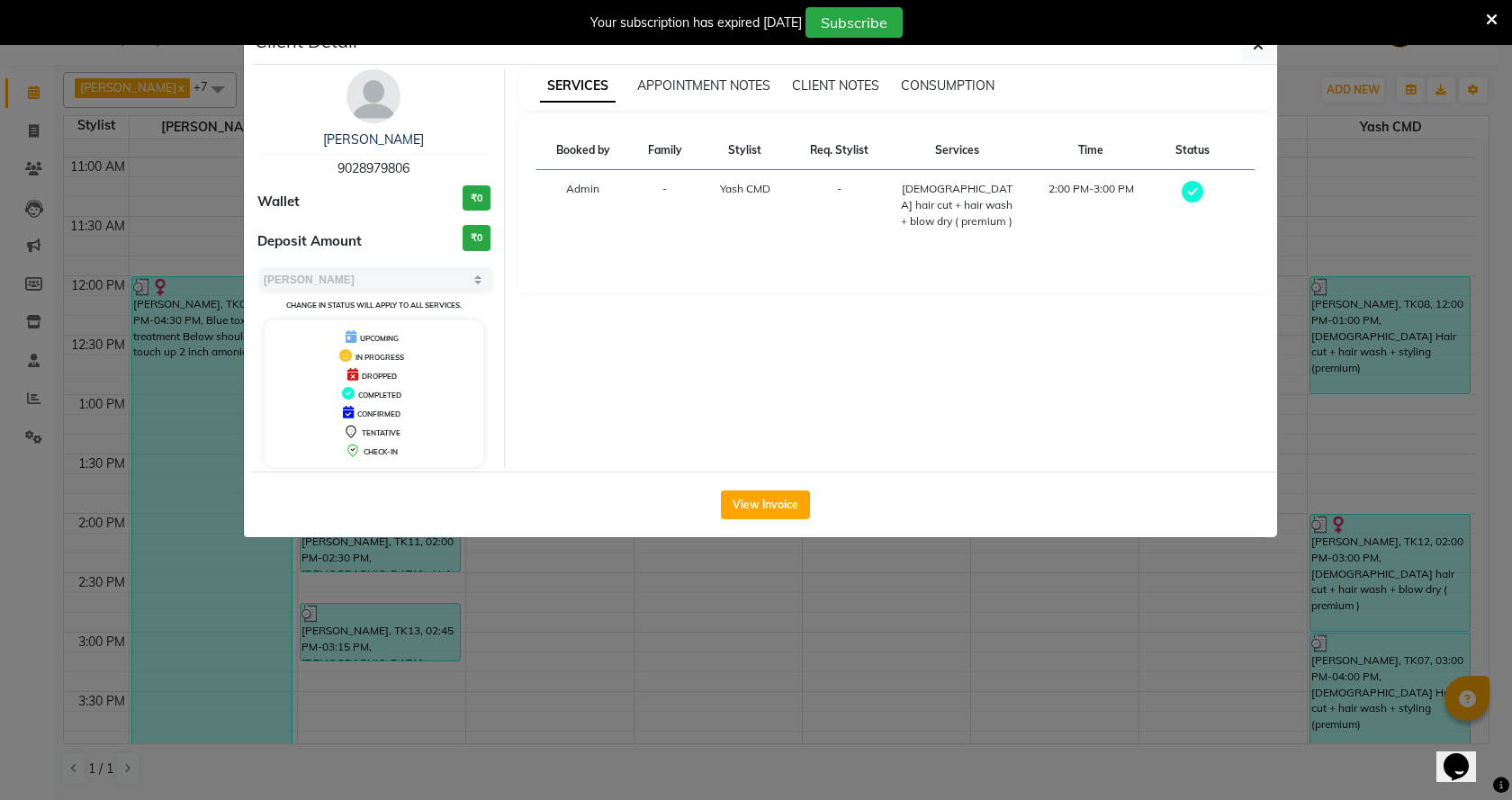
drag, startPoint x: 794, startPoint y: 497, endPoint x: 872, endPoint y: 454, distance: 89.1
click at [792, 498] on button "View Invoice" at bounding box center [765, 504] width 89 height 28
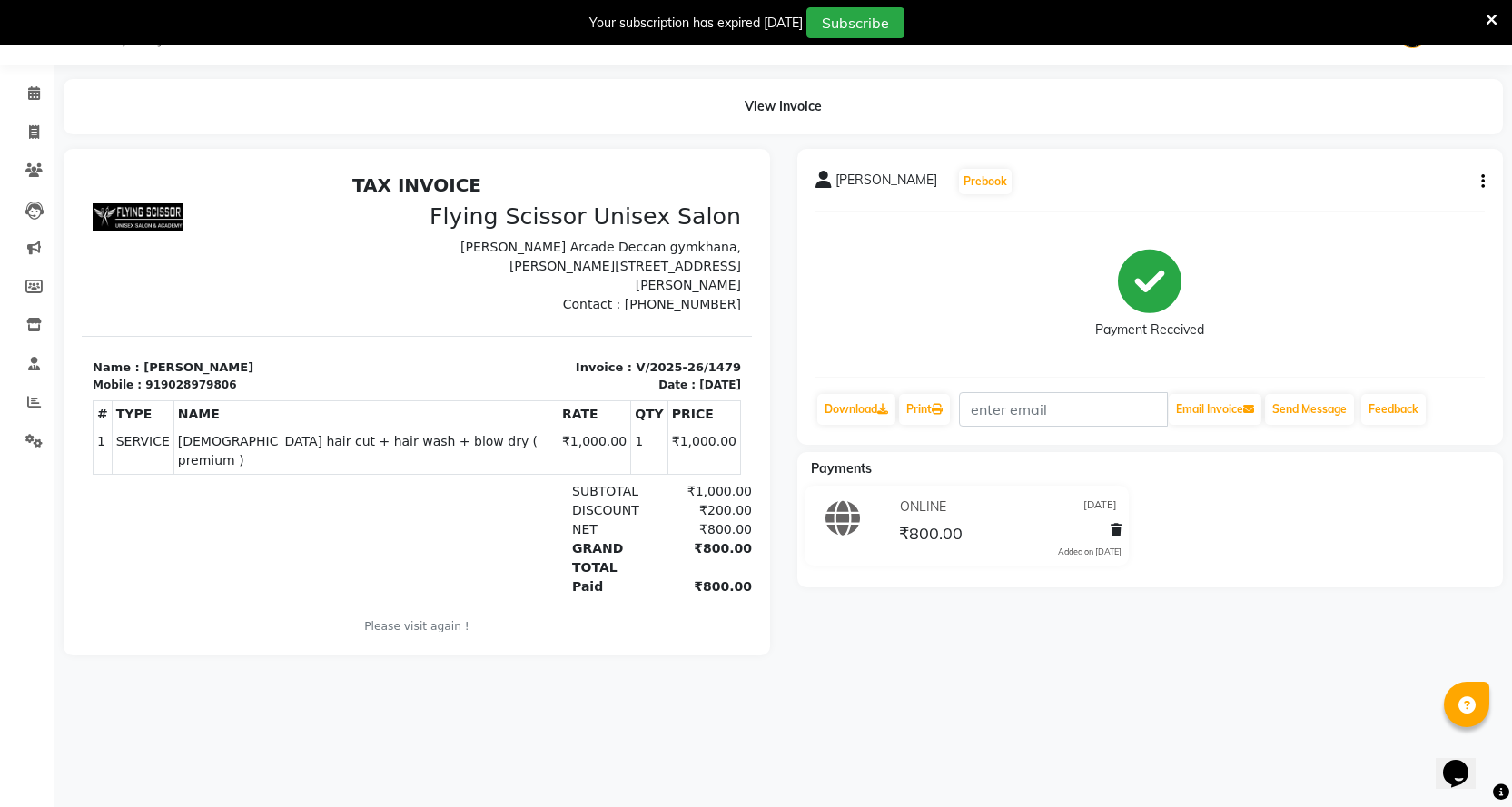
click at [1481, 179] on button "button" at bounding box center [1480, 182] width 11 height 19
click at [1435, 158] on div "Split Service Amount" at bounding box center [1393, 159] width 125 height 23
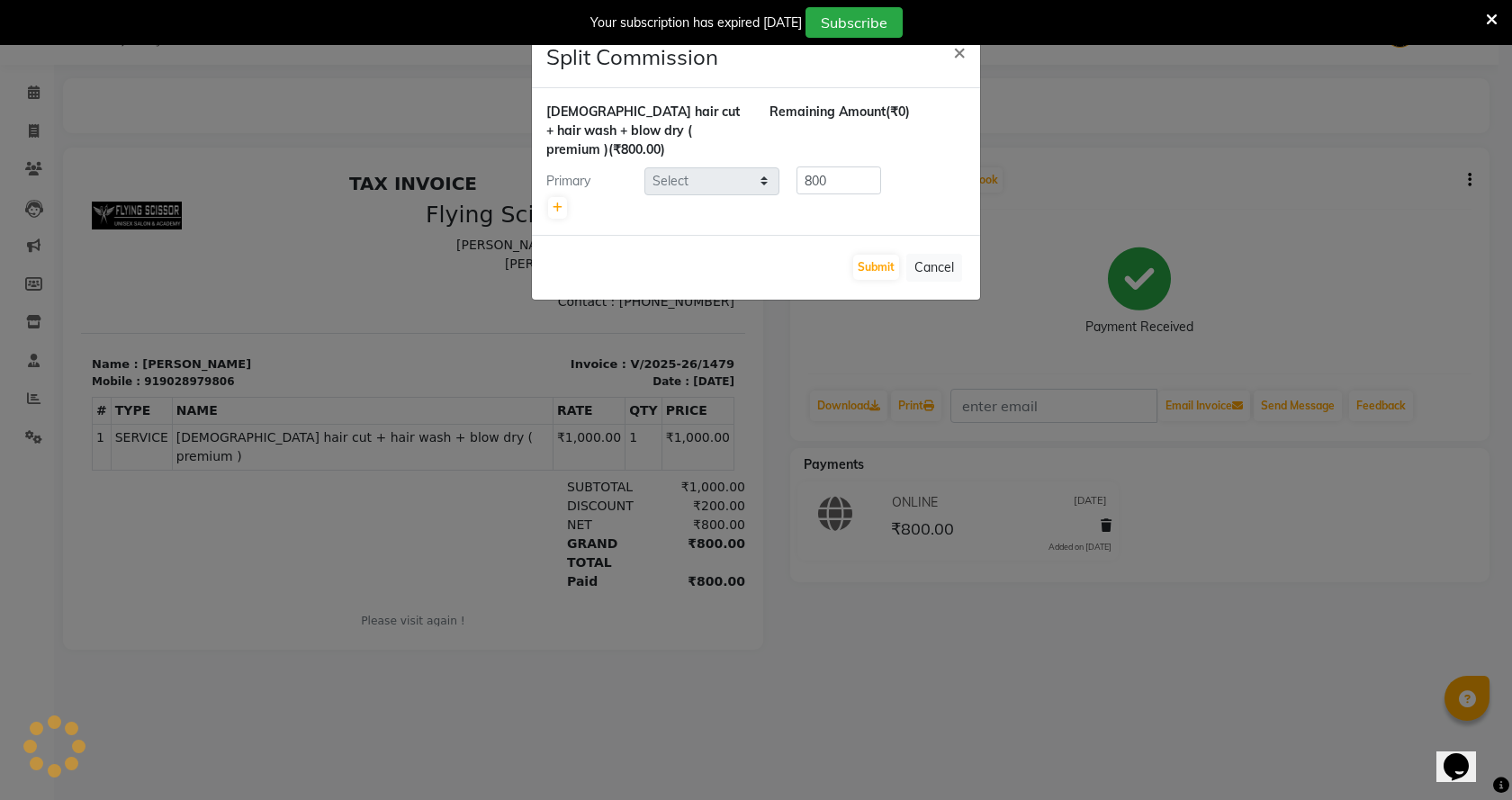
select select "1679"
click at [1351, 206] on ngb-modal-window "Split Commission × female hair cut + hair wash + blow dry ( premium ) (₹800.00)…" at bounding box center [756, 400] width 1512 height 800
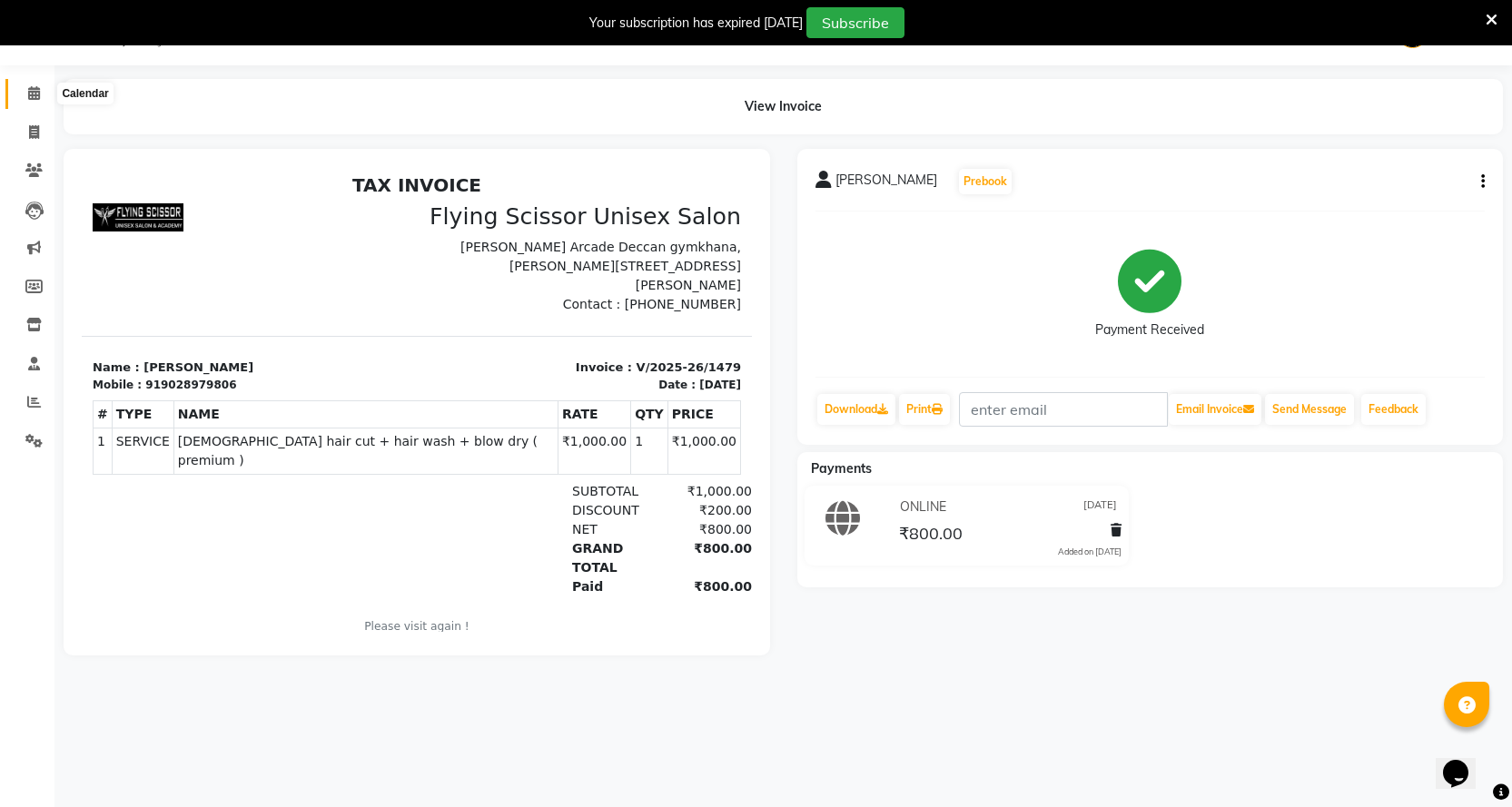
click at [25, 93] on span at bounding box center [34, 93] width 31 height 21
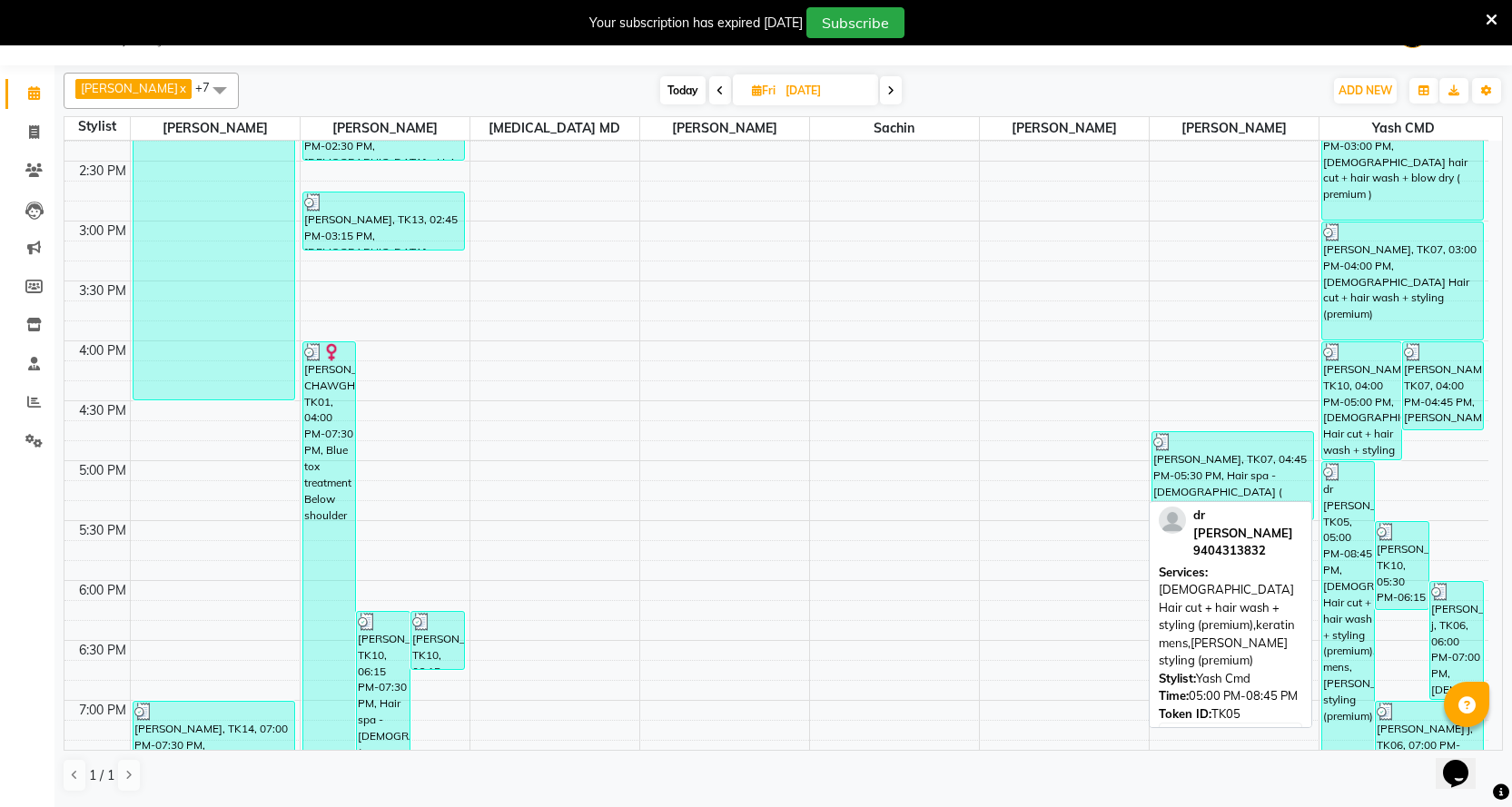
scroll to position [817, 0]
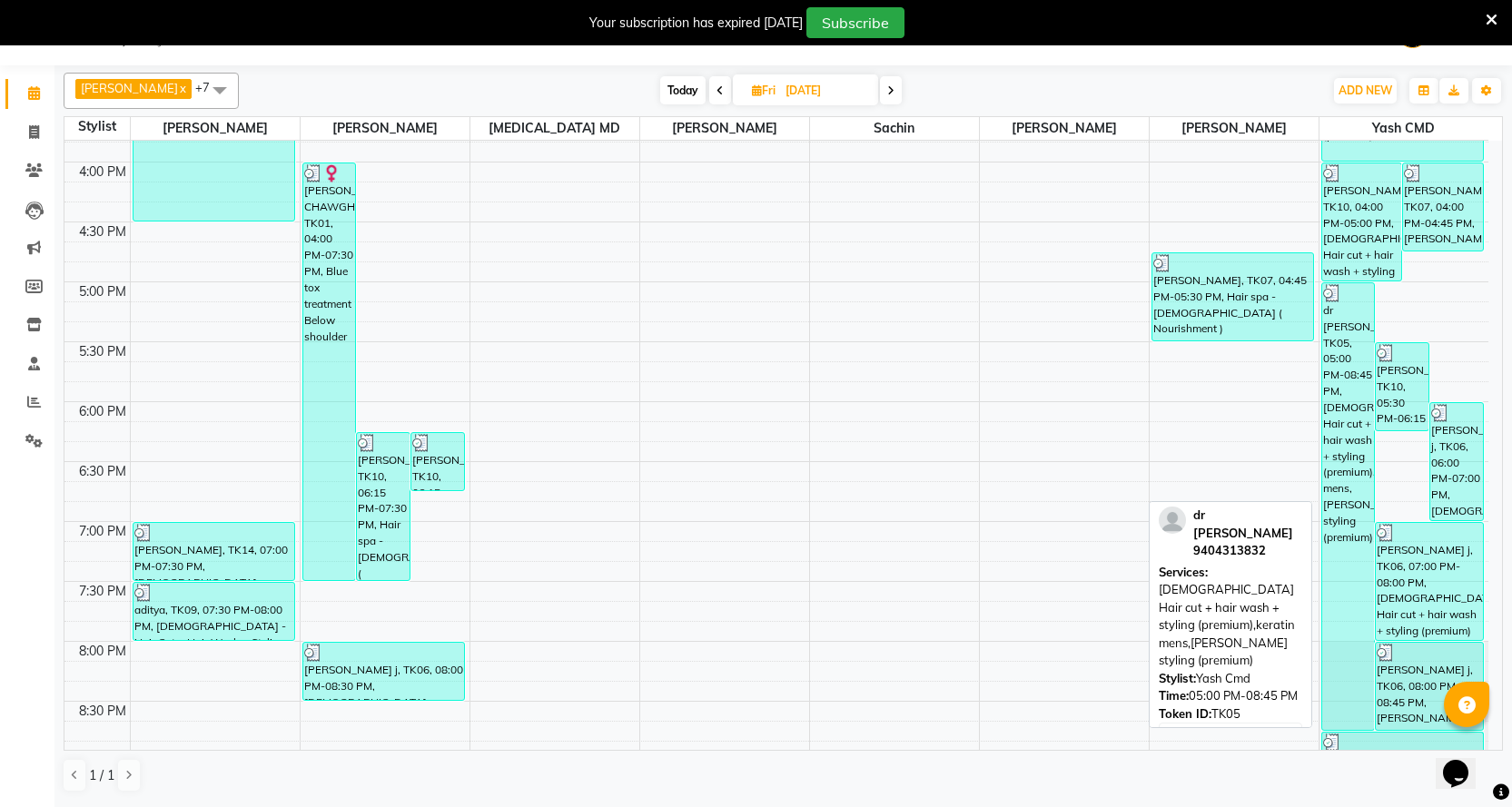
click at [1341, 548] on div "dr [PERSON_NAME], TK05, 05:00 PM-08:45 PM, [DEMOGRAPHIC_DATA] Hair cut + hair w…" at bounding box center [1349, 507] width 53 height 447
select select "3"
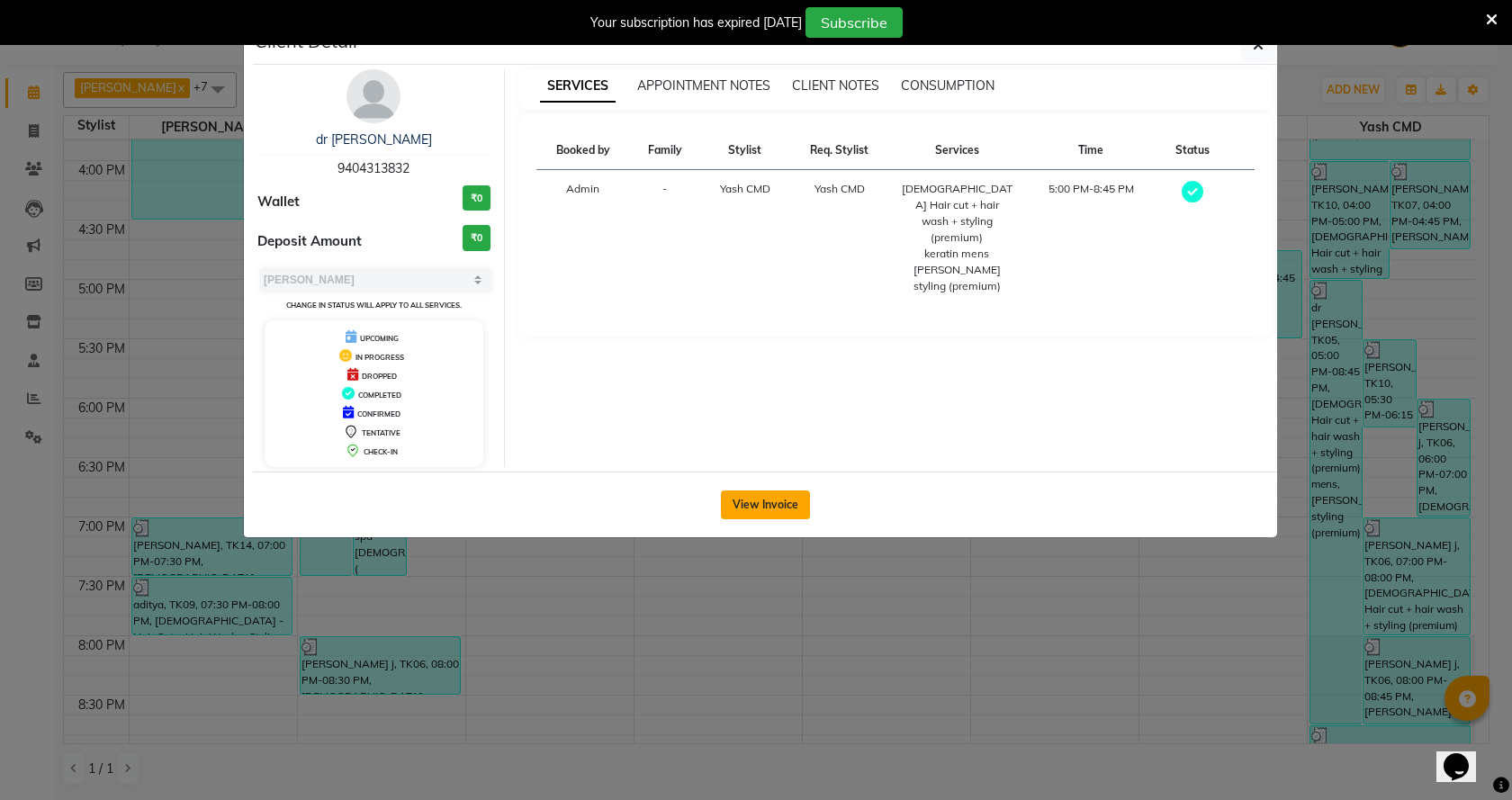
drag, startPoint x: 776, startPoint y: 500, endPoint x: 799, endPoint y: 495, distance: 23.5
click at [776, 502] on button "View Invoice" at bounding box center [765, 504] width 89 height 28
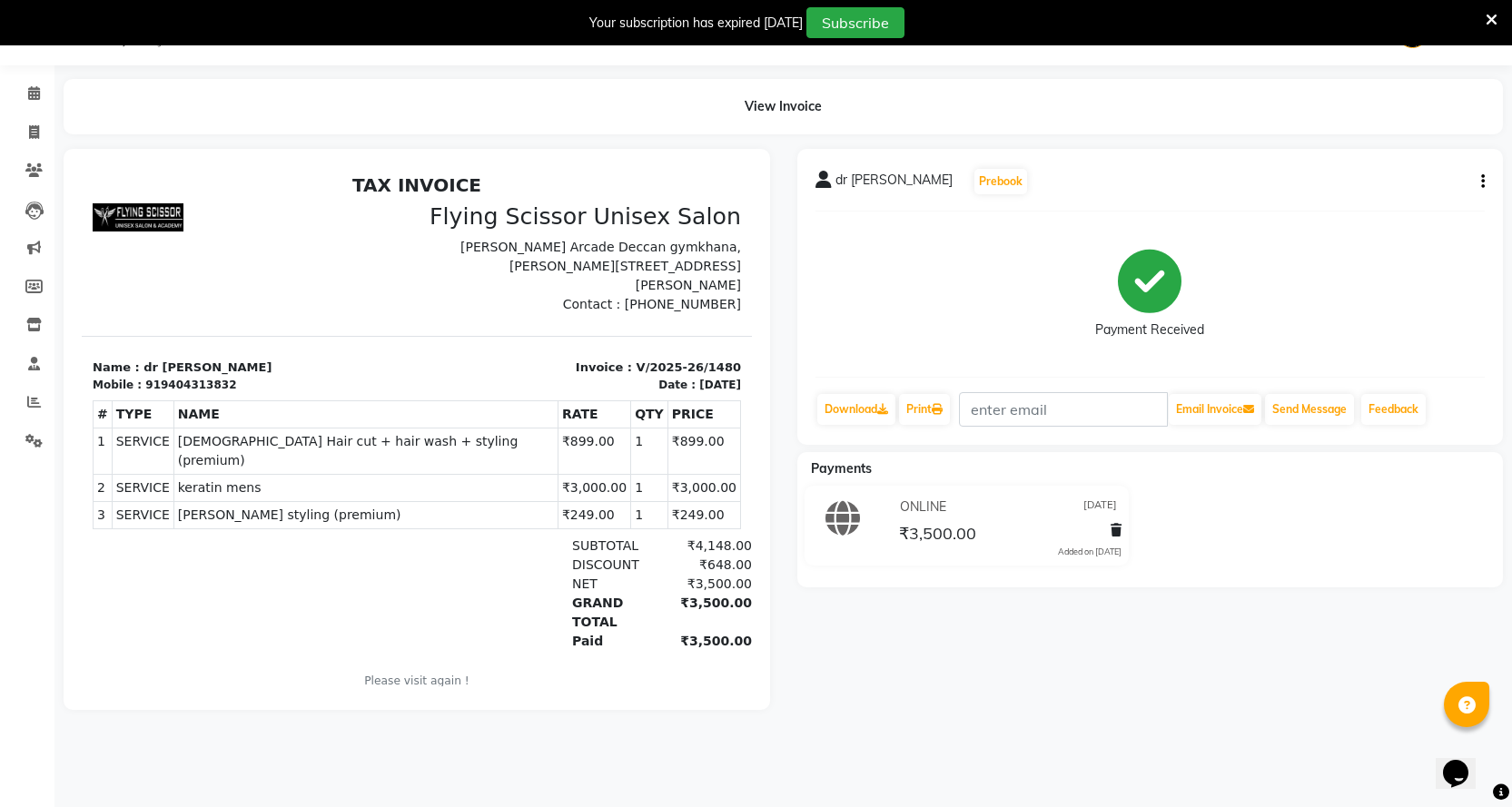
drag, startPoint x: 1478, startPoint y: 187, endPoint x: 1470, endPoint y: 199, distance: 14.4
click at [1477, 194] on div "dr sanvad samudre Prebook" at bounding box center [1151, 181] width 671 height 29
click at [1480, 174] on button "button" at bounding box center [1480, 182] width 11 height 19
click at [1398, 153] on div "Split Service Amount" at bounding box center [1393, 159] width 125 height 23
select select "1679"
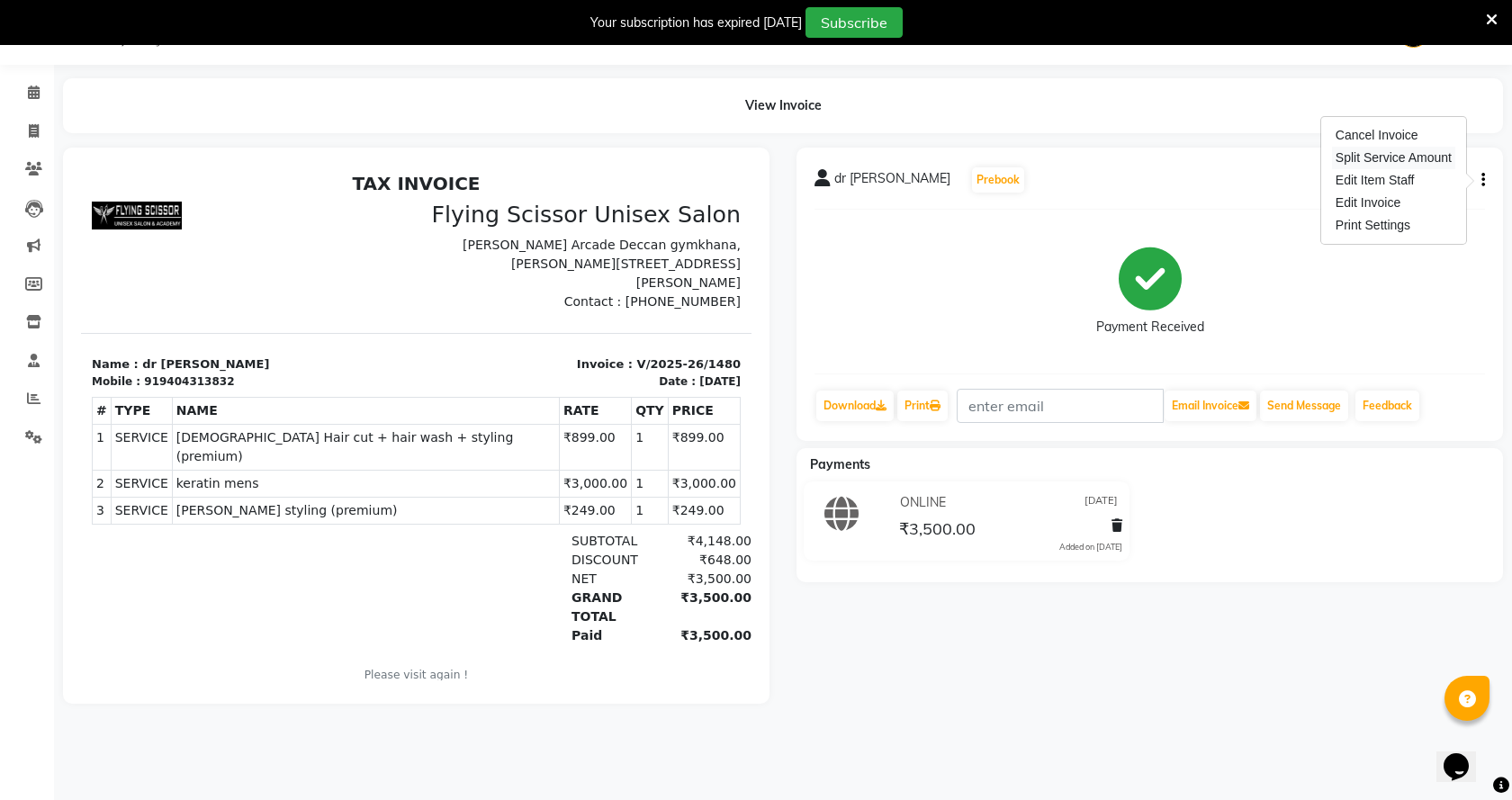
select select "10517"
select select "1679"
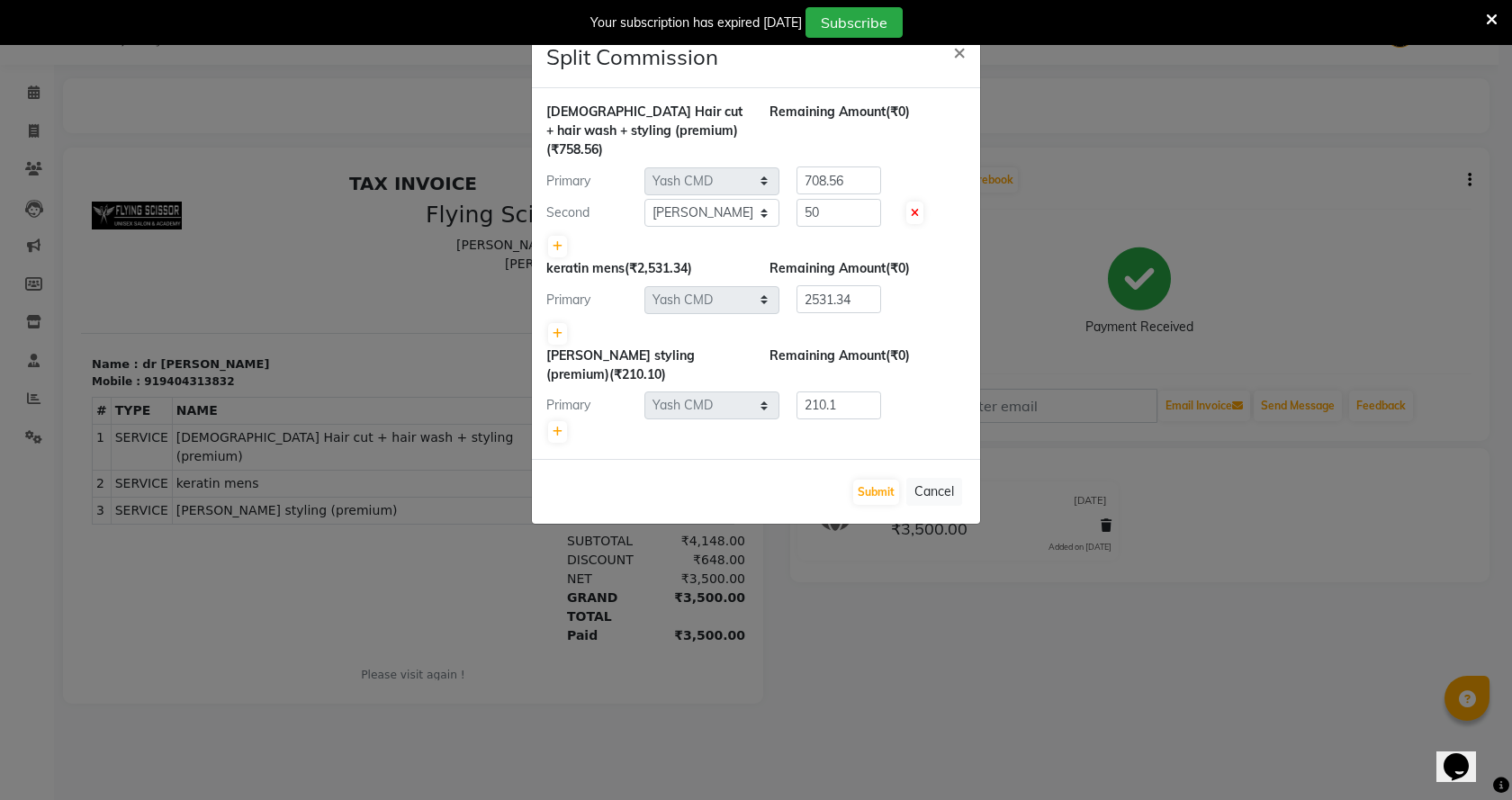
click at [1275, 192] on ngb-modal-window "Split Commission × Male Hair cut + hair wash + styling (premium) (₹758.56) Rema…" at bounding box center [756, 400] width 1512 height 800
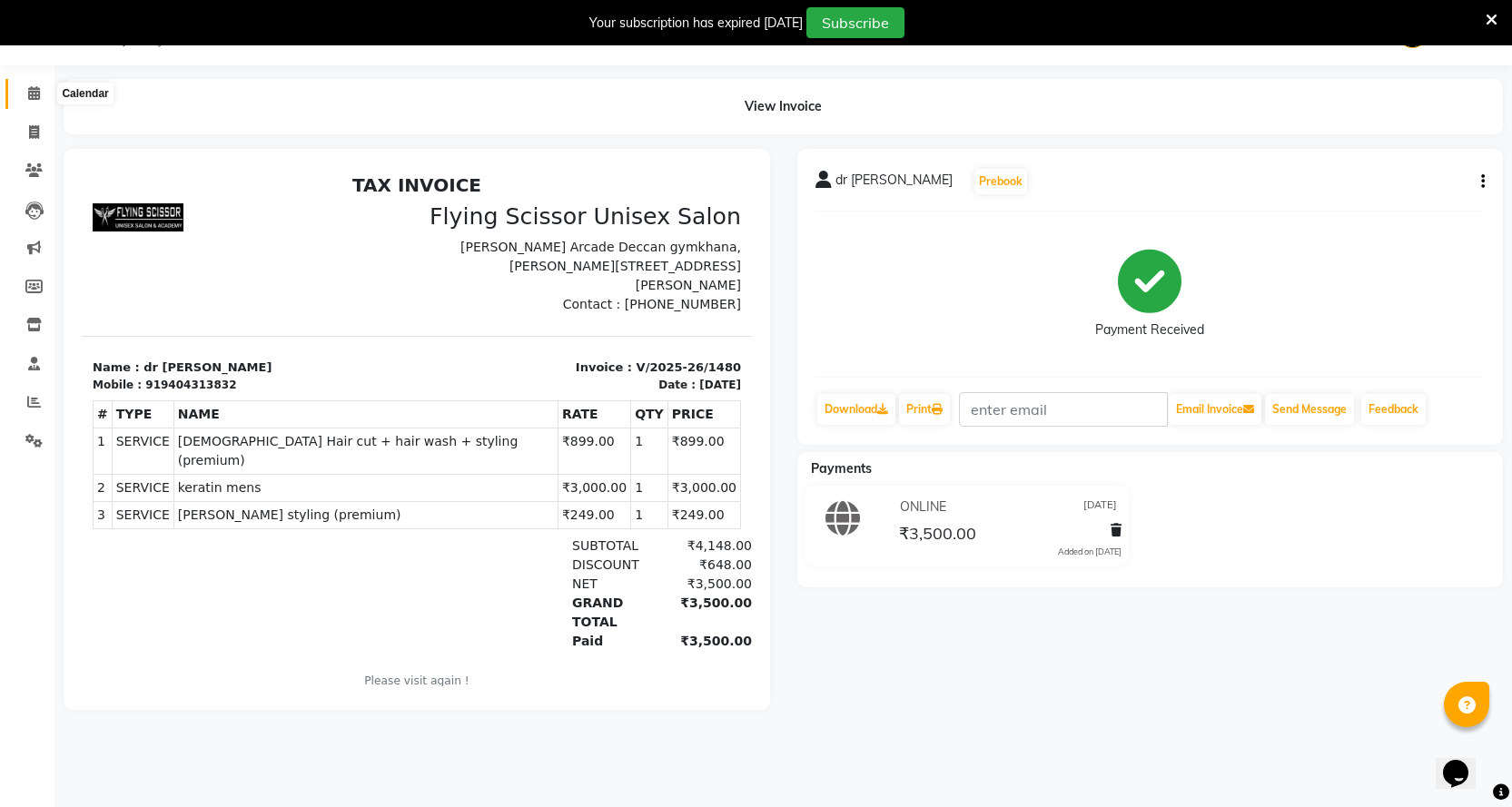
click at [27, 91] on span at bounding box center [34, 93] width 31 height 21
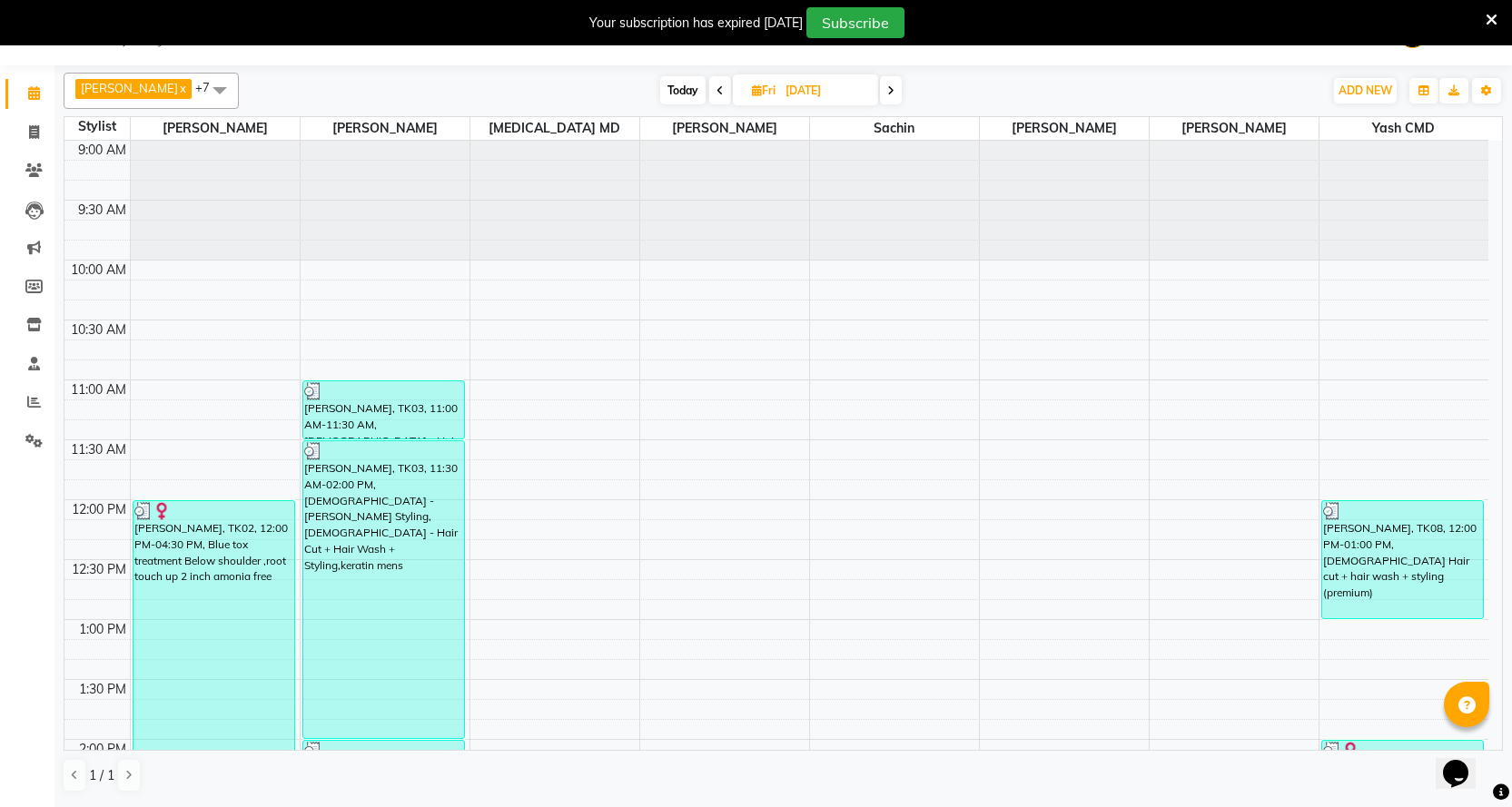
click at [709, 85] on span at bounding box center [720, 90] width 22 height 28
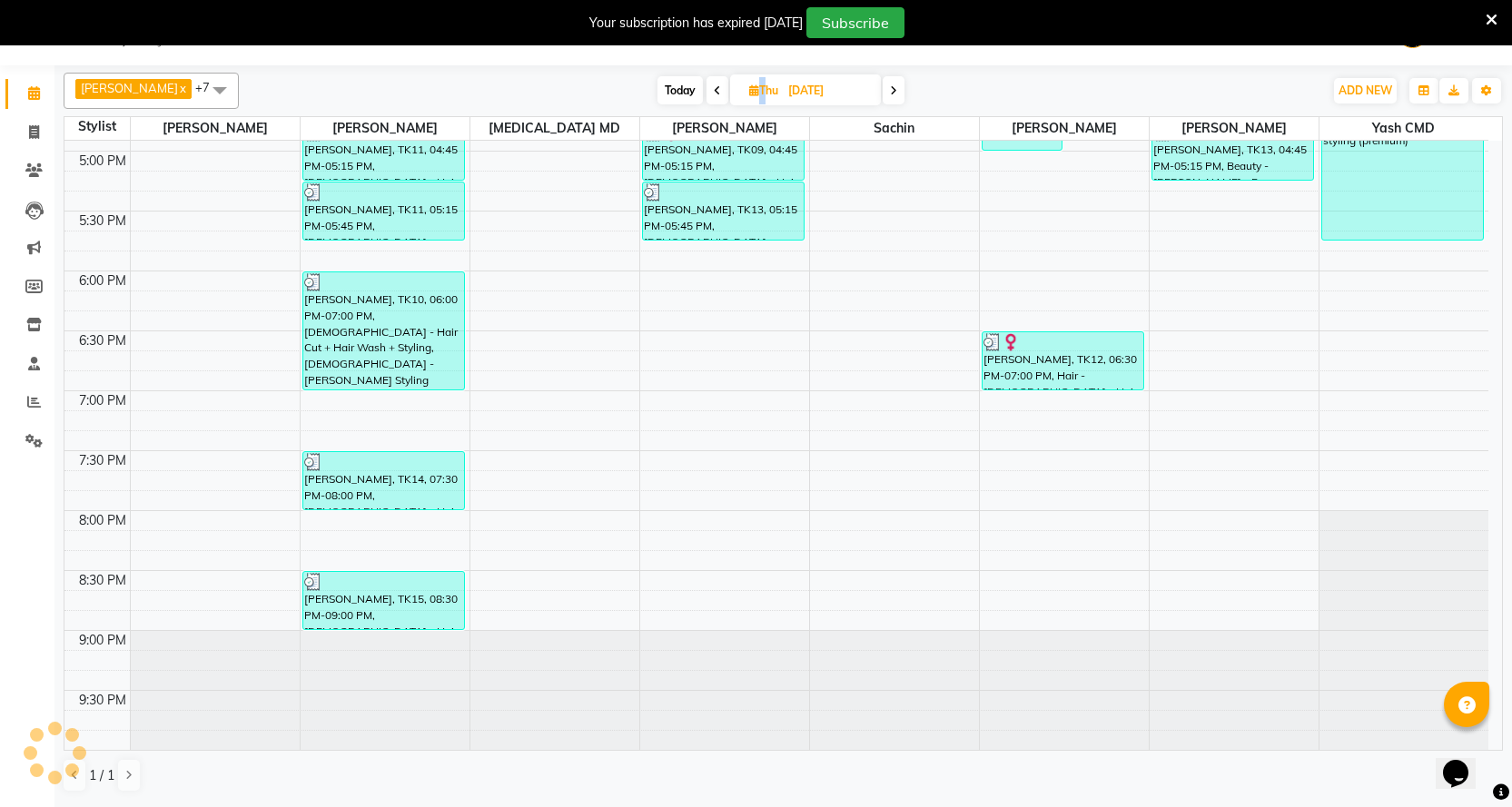
click at [707, 85] on span at bounding box center [718, 90] width 22 height 28
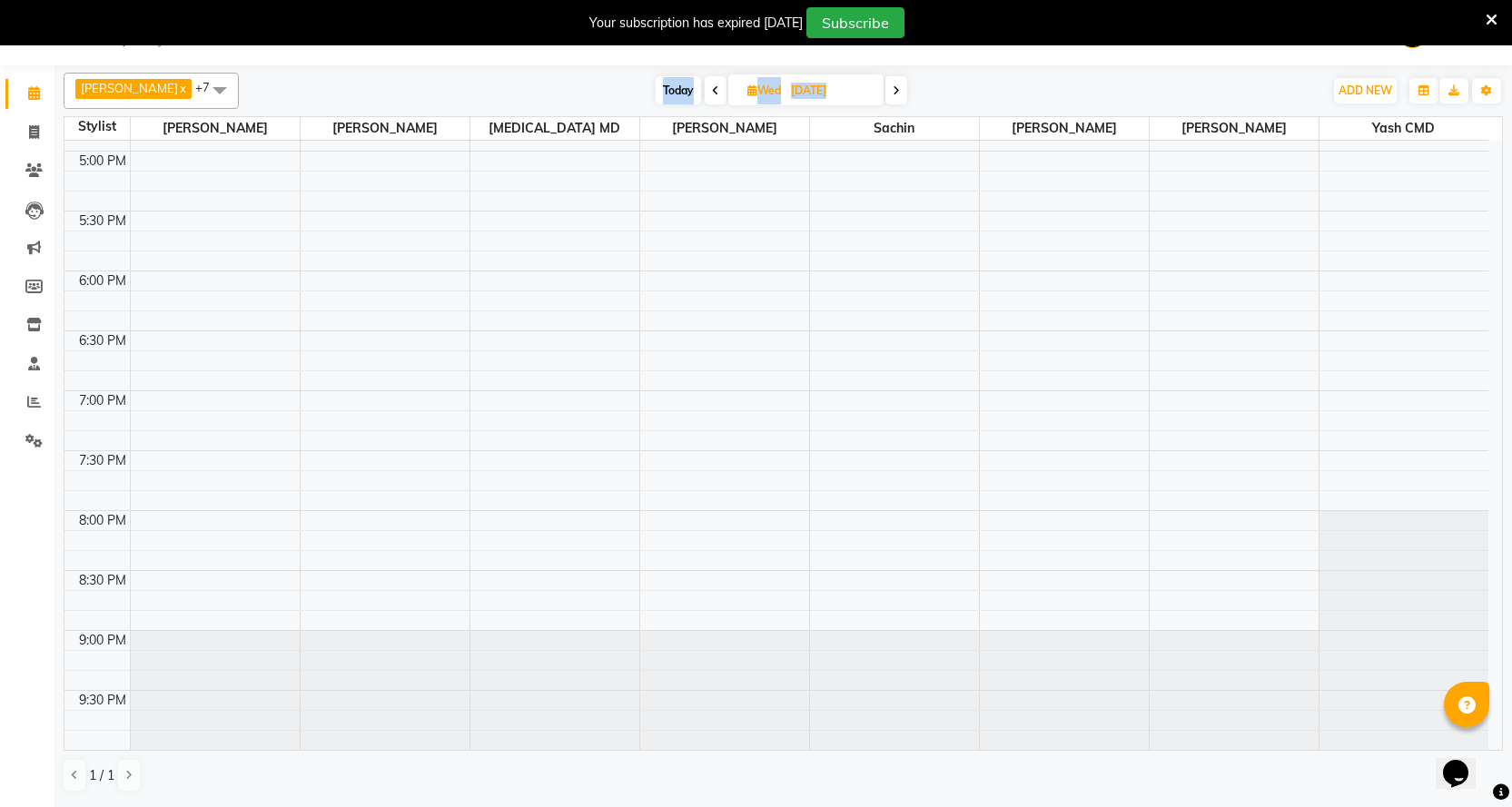
click at [705, 85] on span at bounding box center [716, 90] width 22 height 28
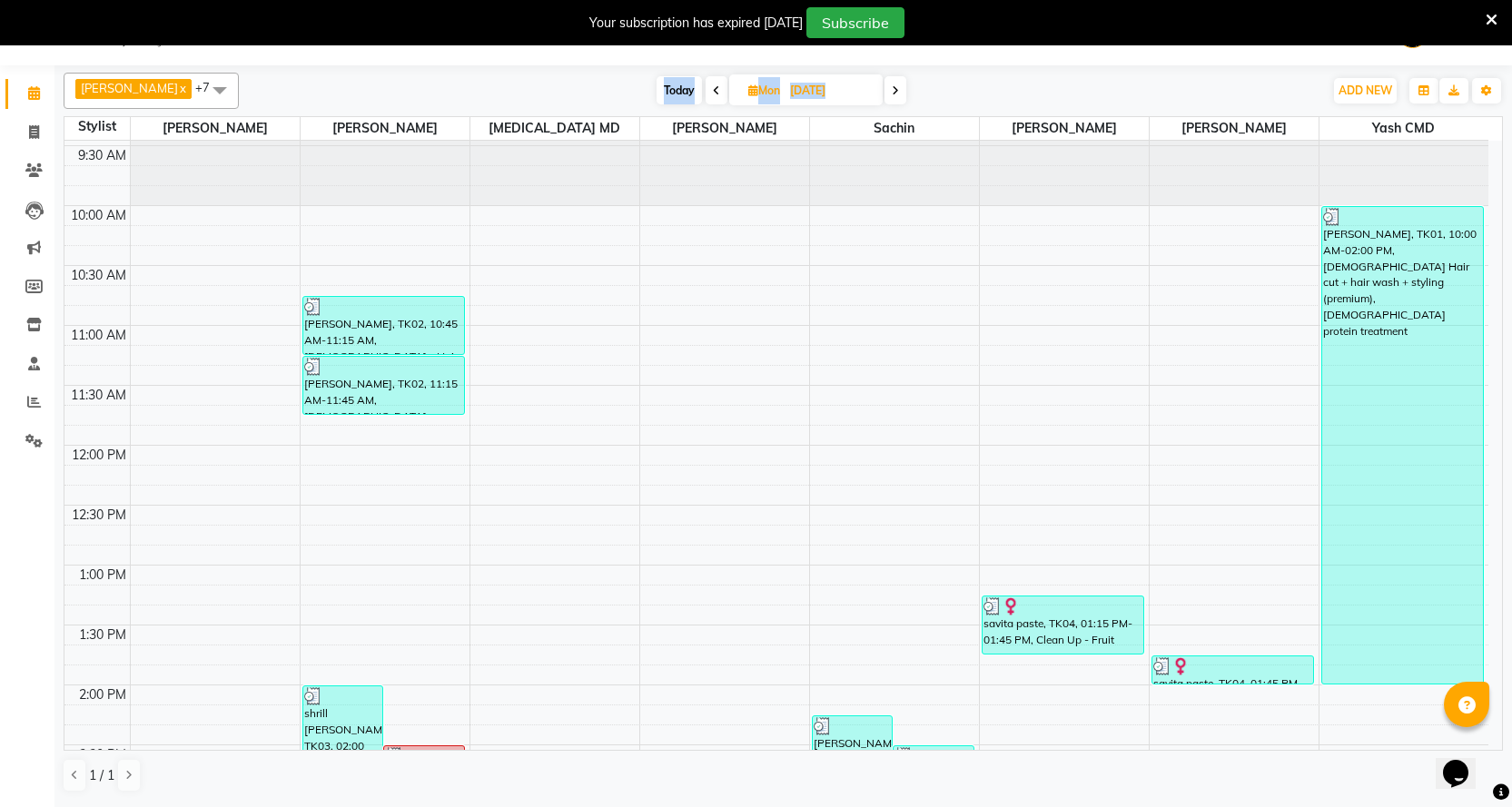
scroll to position [40, 0]
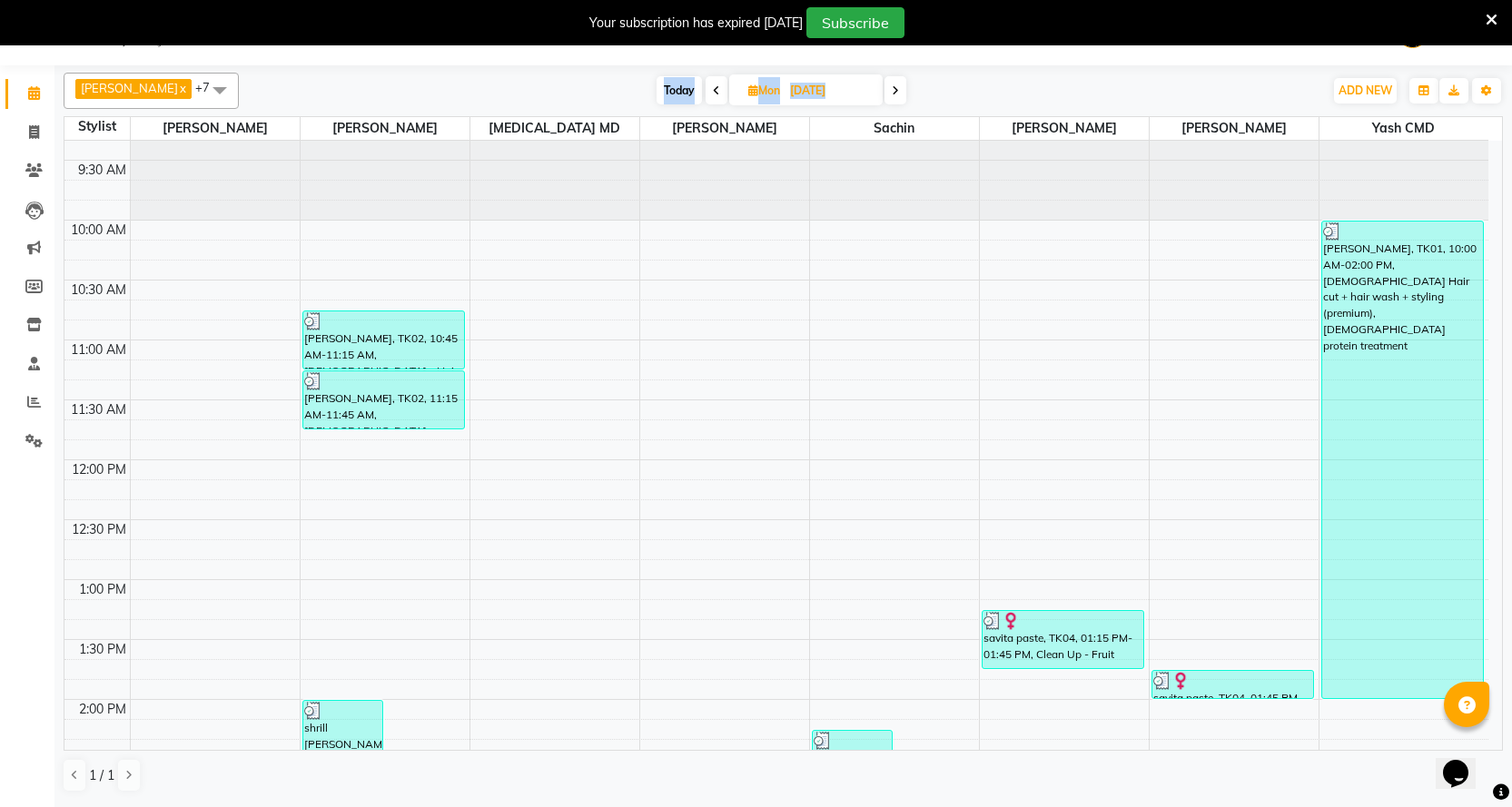
click at [885, 98] on span at bounding box center [896, 90] width 22 height 28
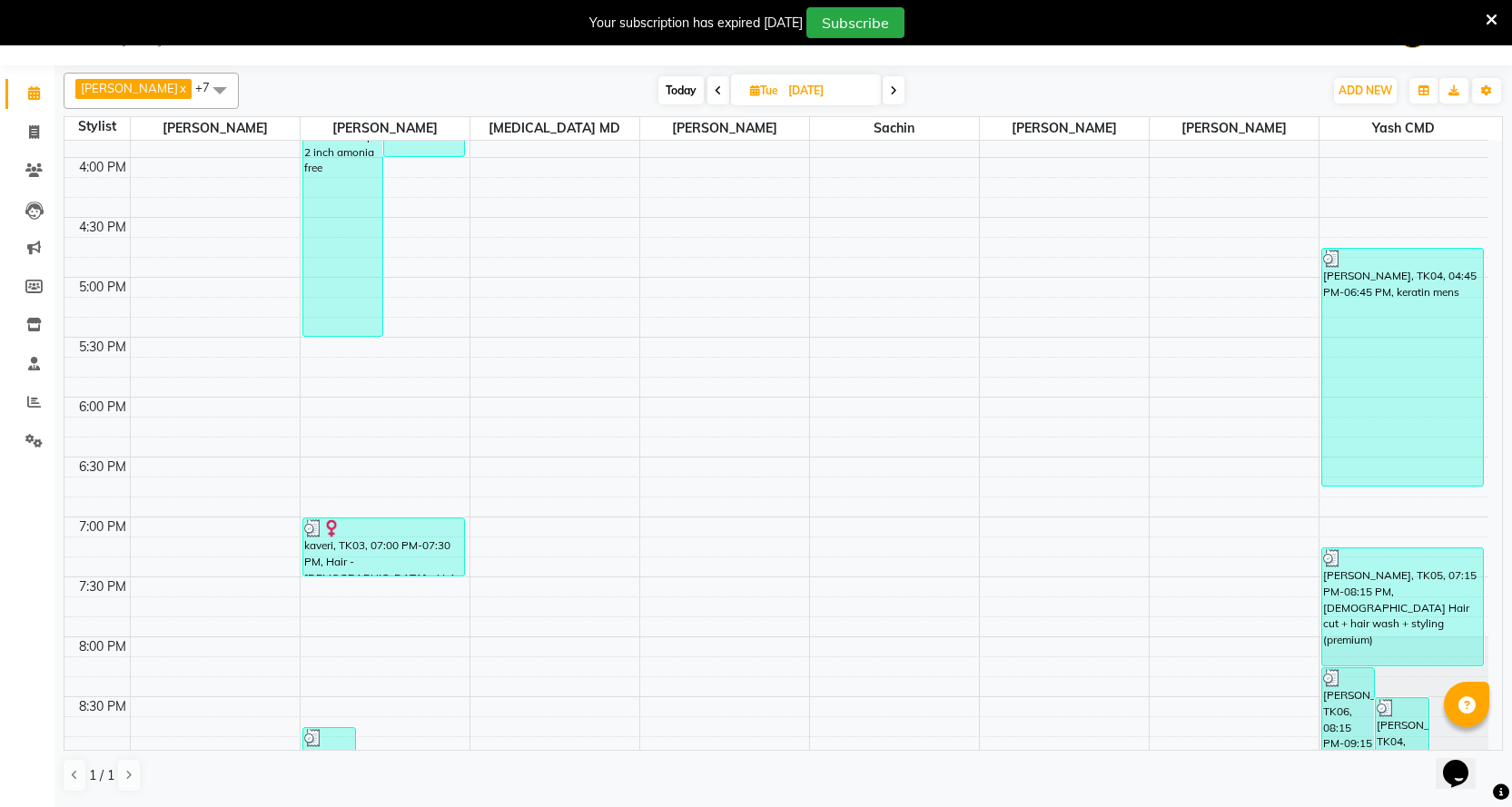
scroll to position [584, 0]
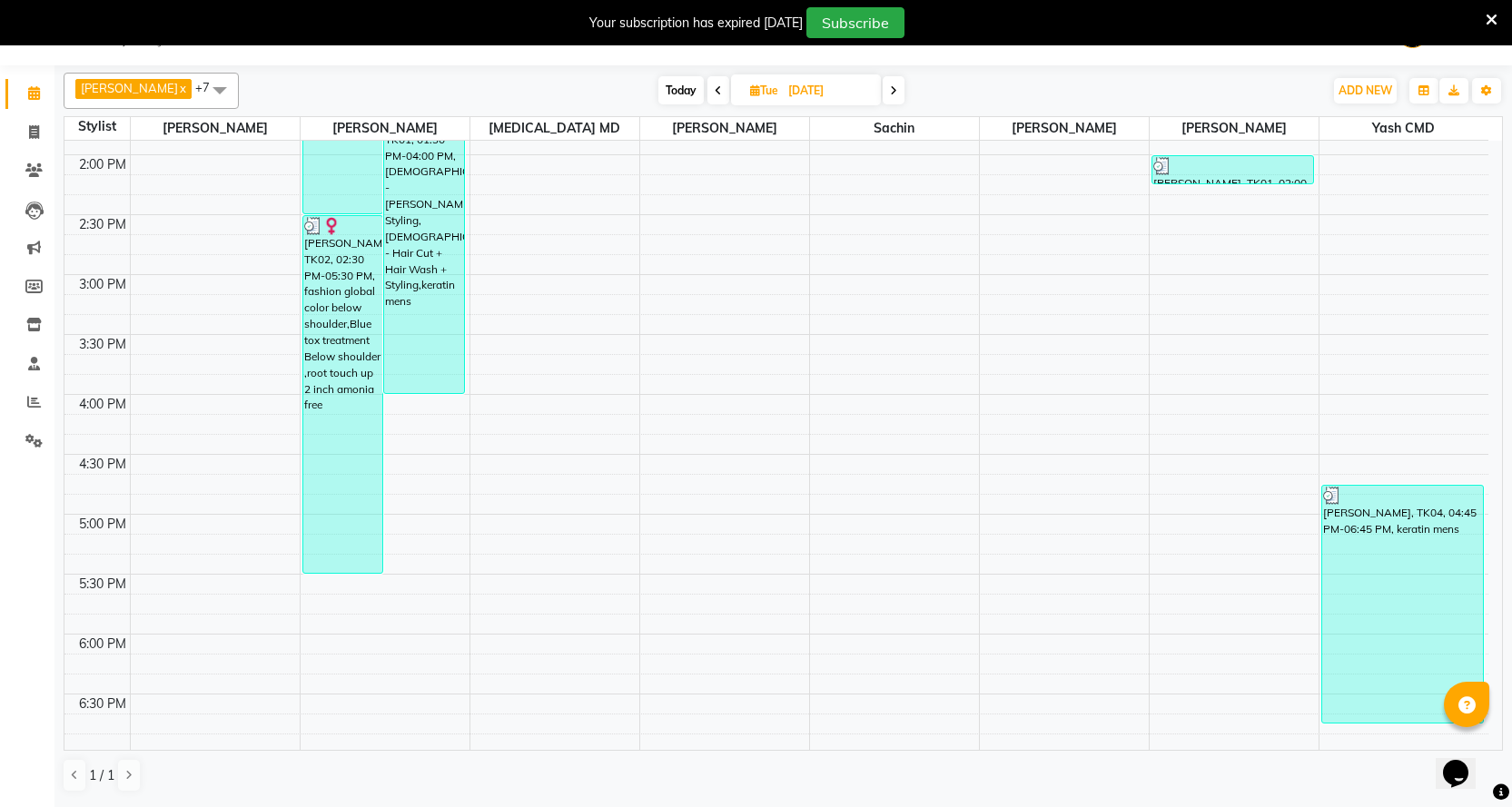
click at [883, 88] on span at bounding box center [894, 90] width 22 height 28
type input "[DATE]"
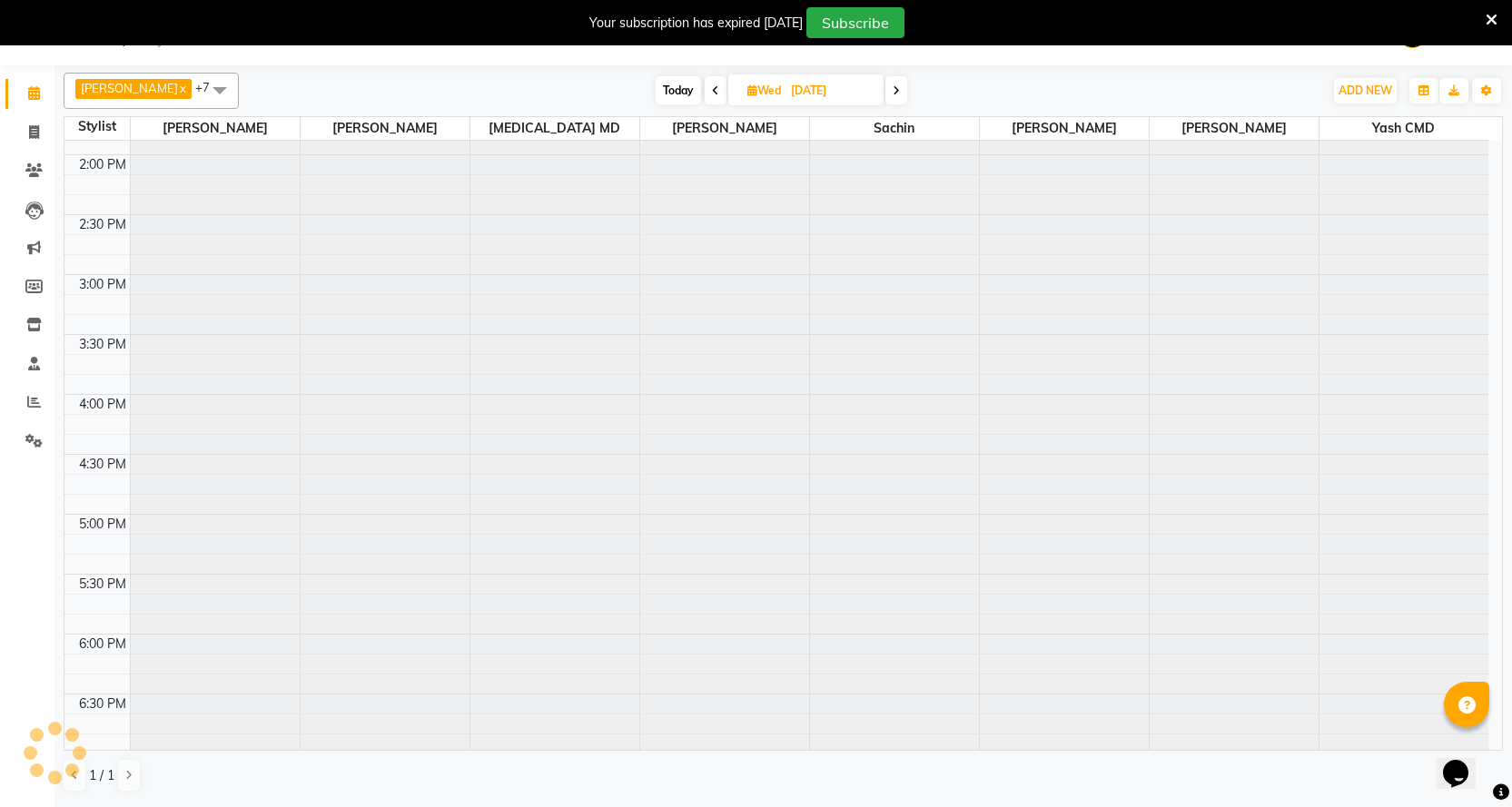
scroll to position [948, 0]
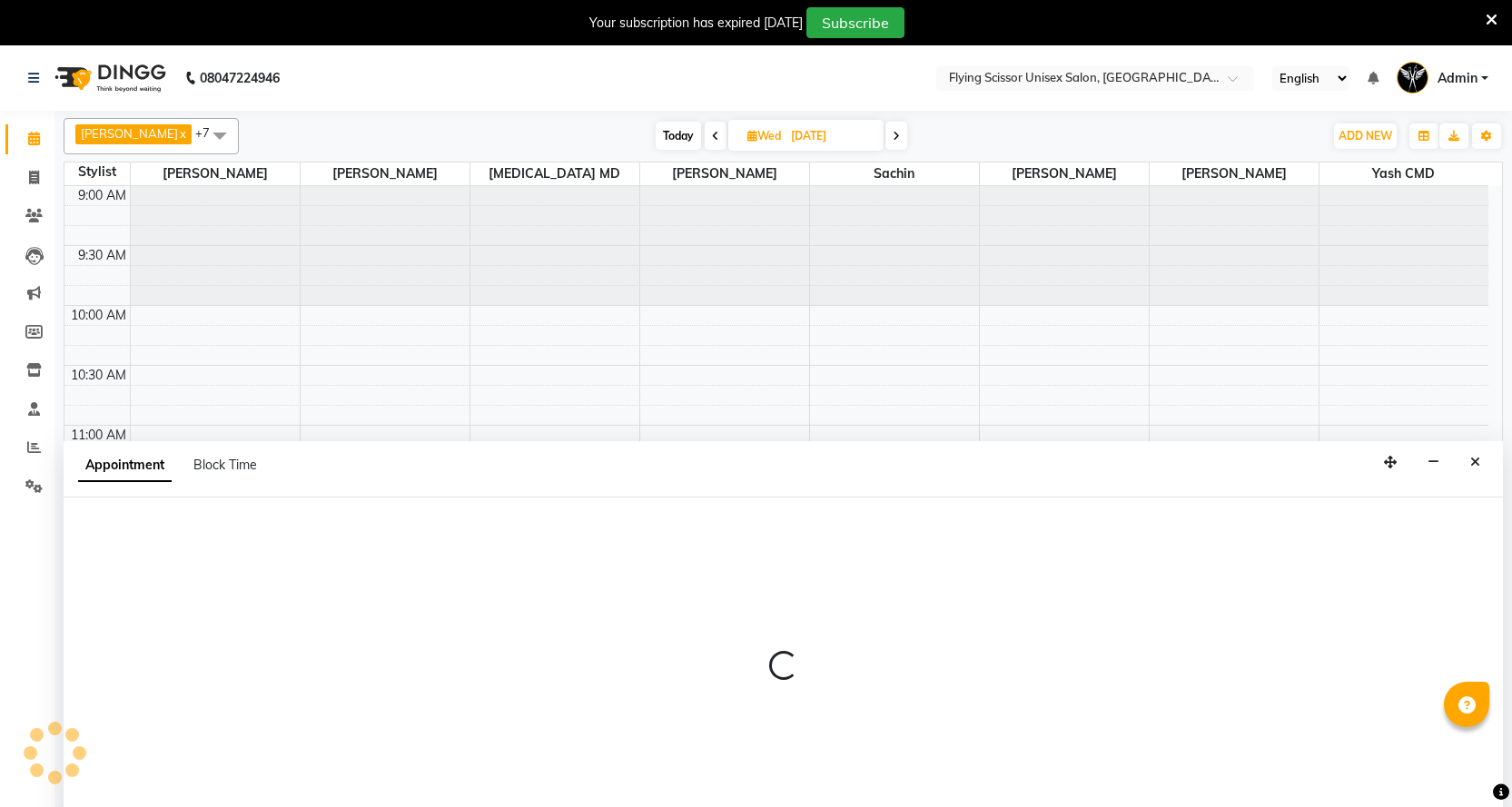
scroll to position [25, 0]
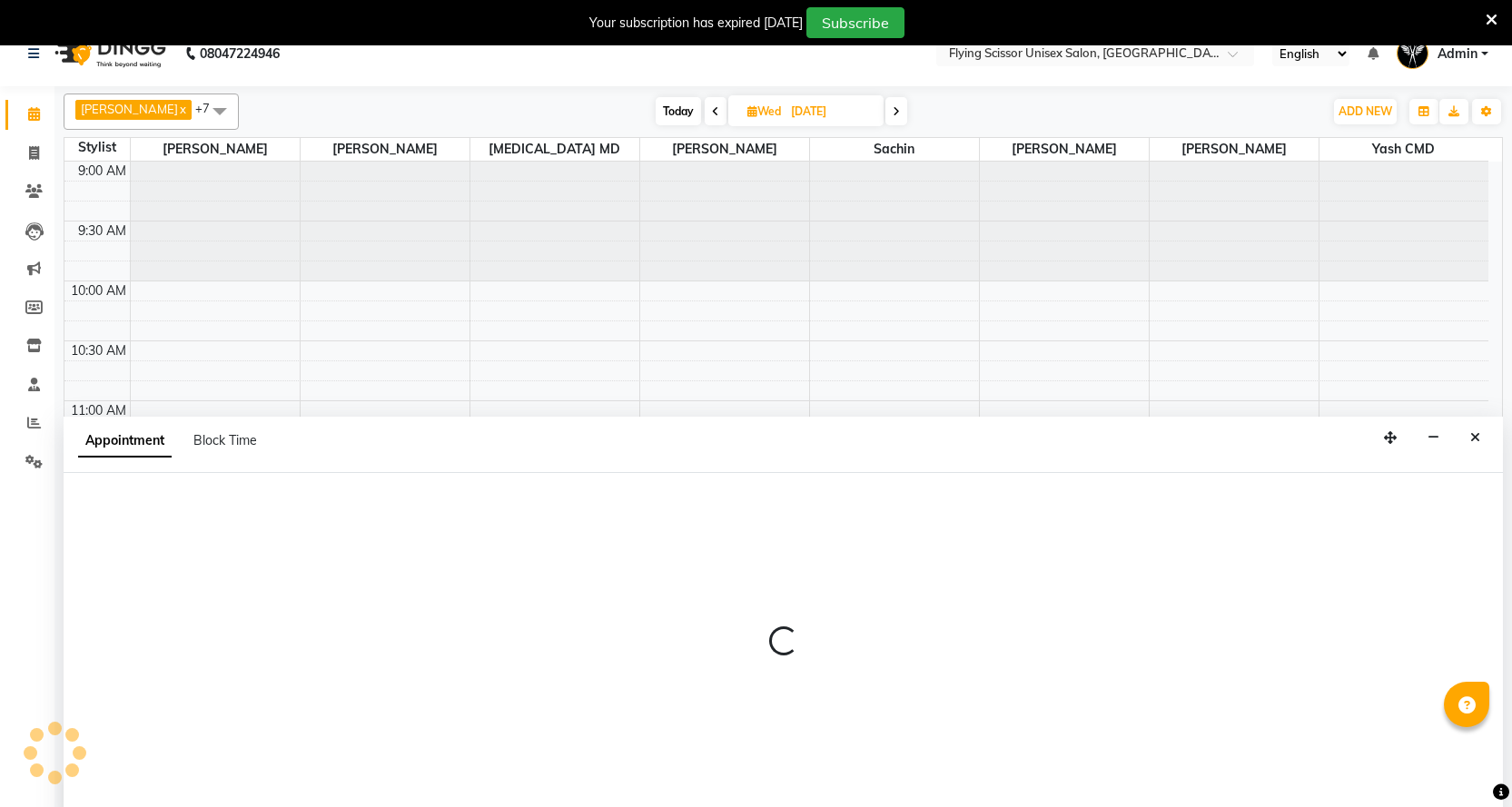
select select "67686"
select select "705"
select select "tentative"
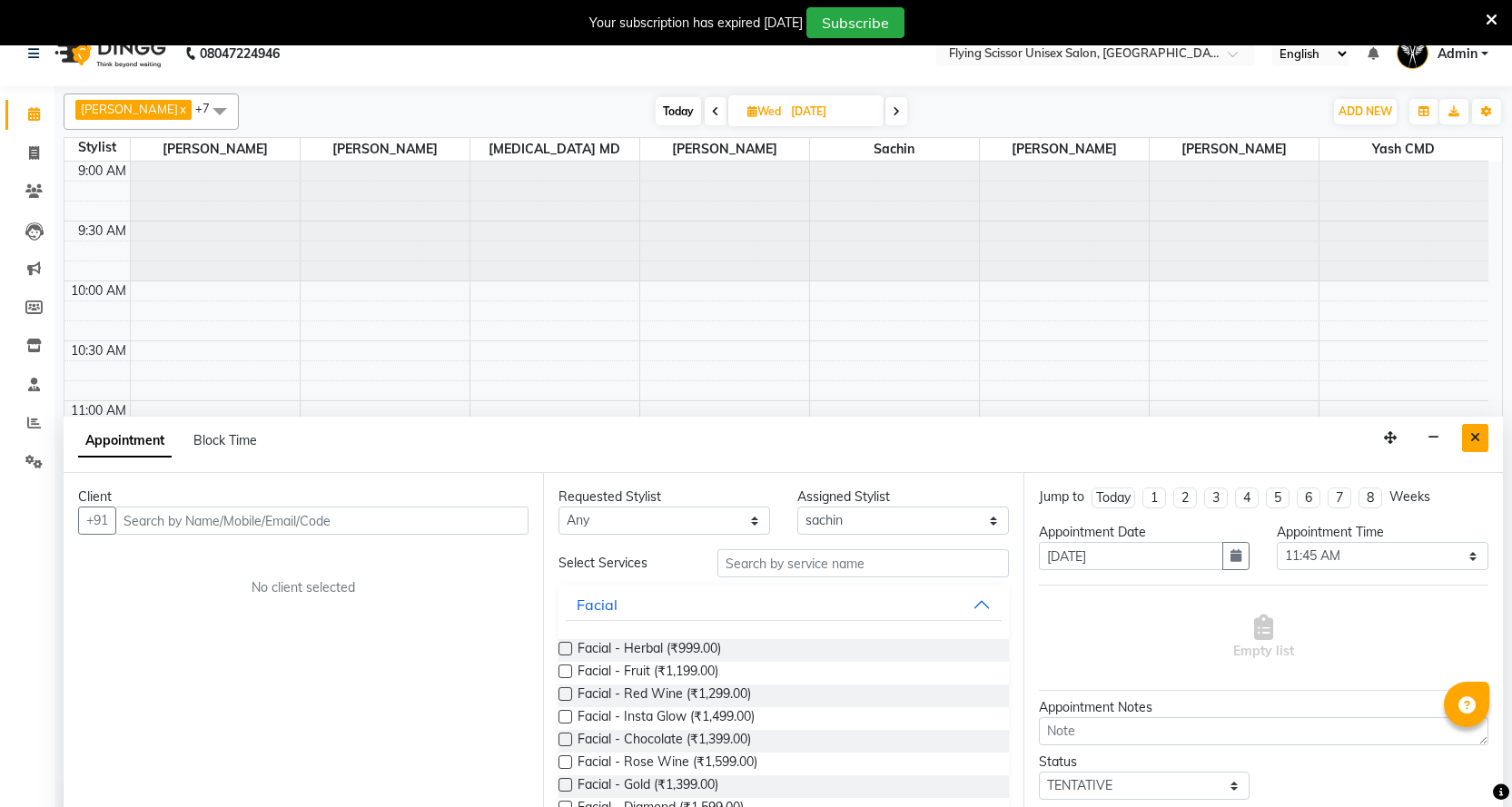
click at [1470, 428] on button "Close" at bounding box center [1475, 438] width 27 height 28
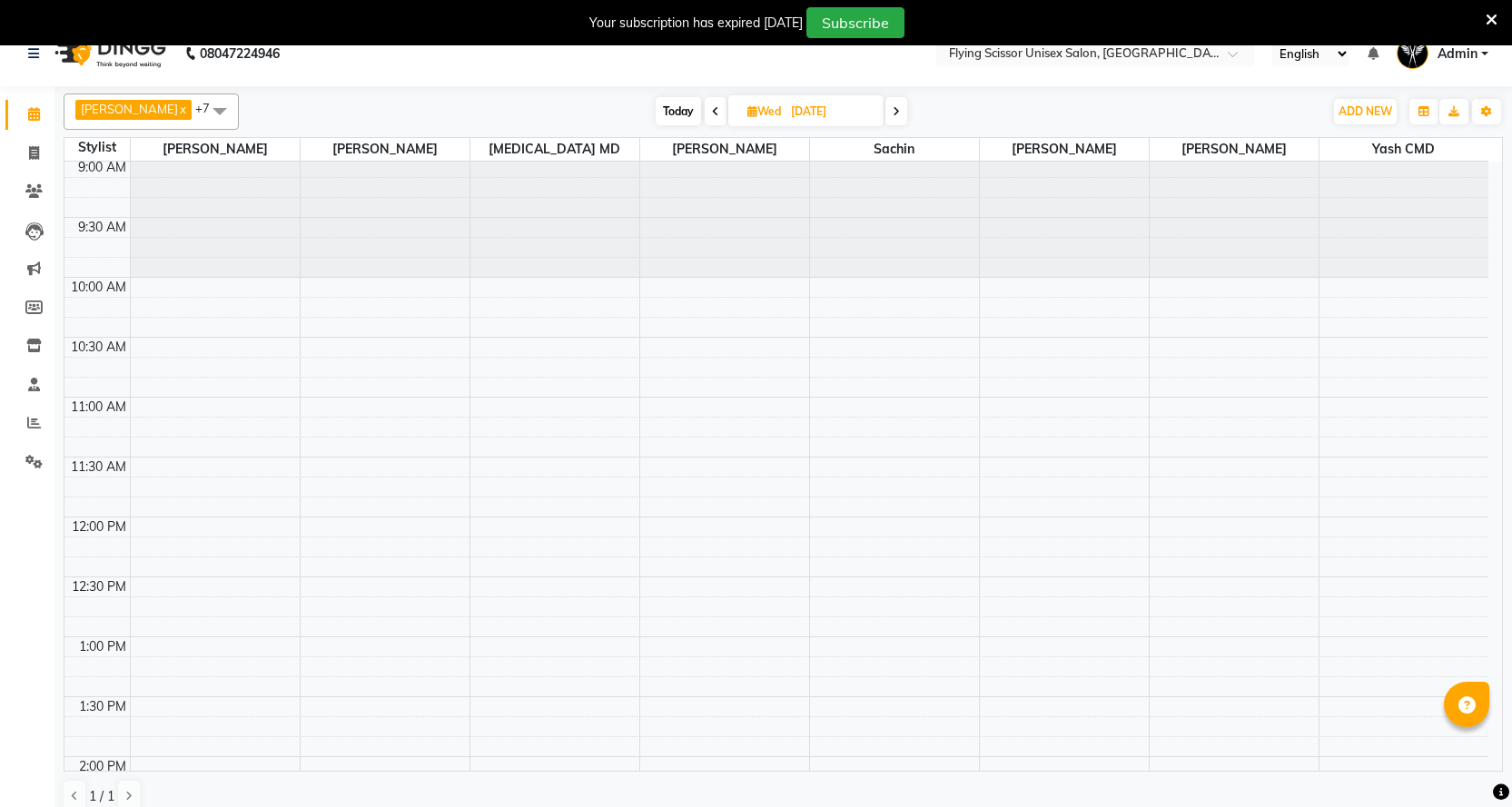
scroll to position [0, 0]
click at [886, 115] on span at bounding box center [897, 111] width 22 height 28
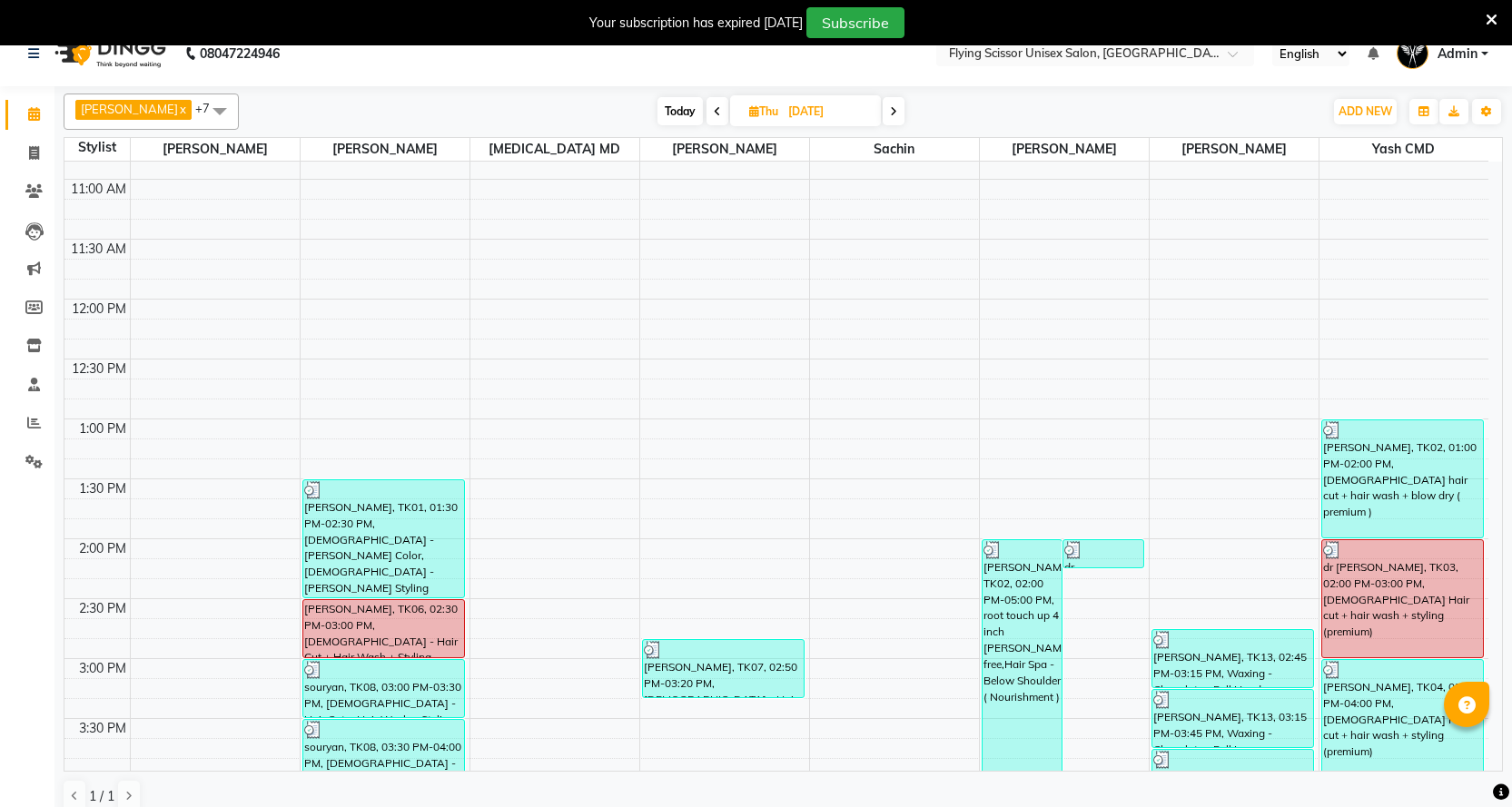
scroll to position [584, 0]
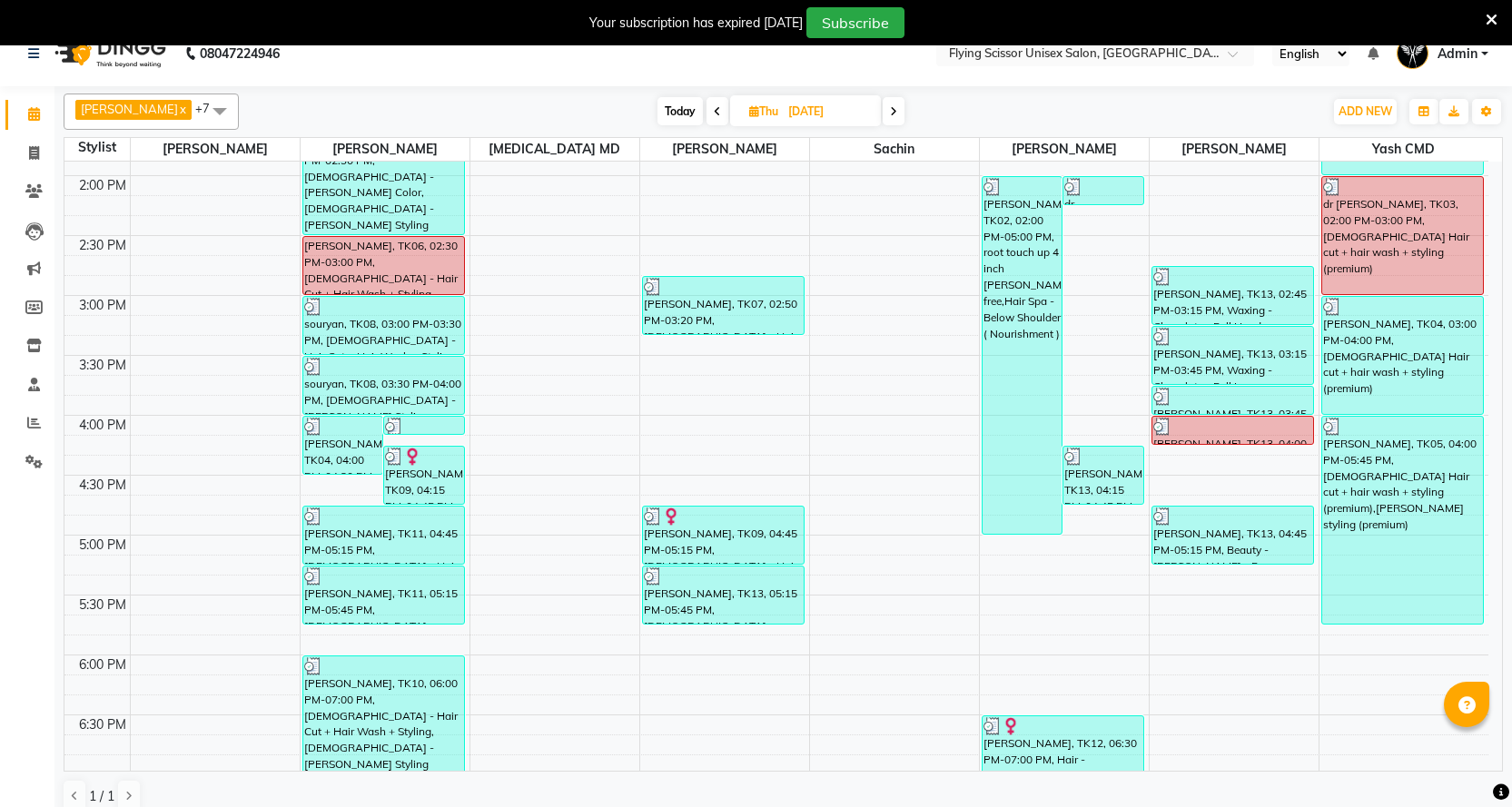
click at [890, 111] on icon at bounding box center [894, 112] width 7 height 11
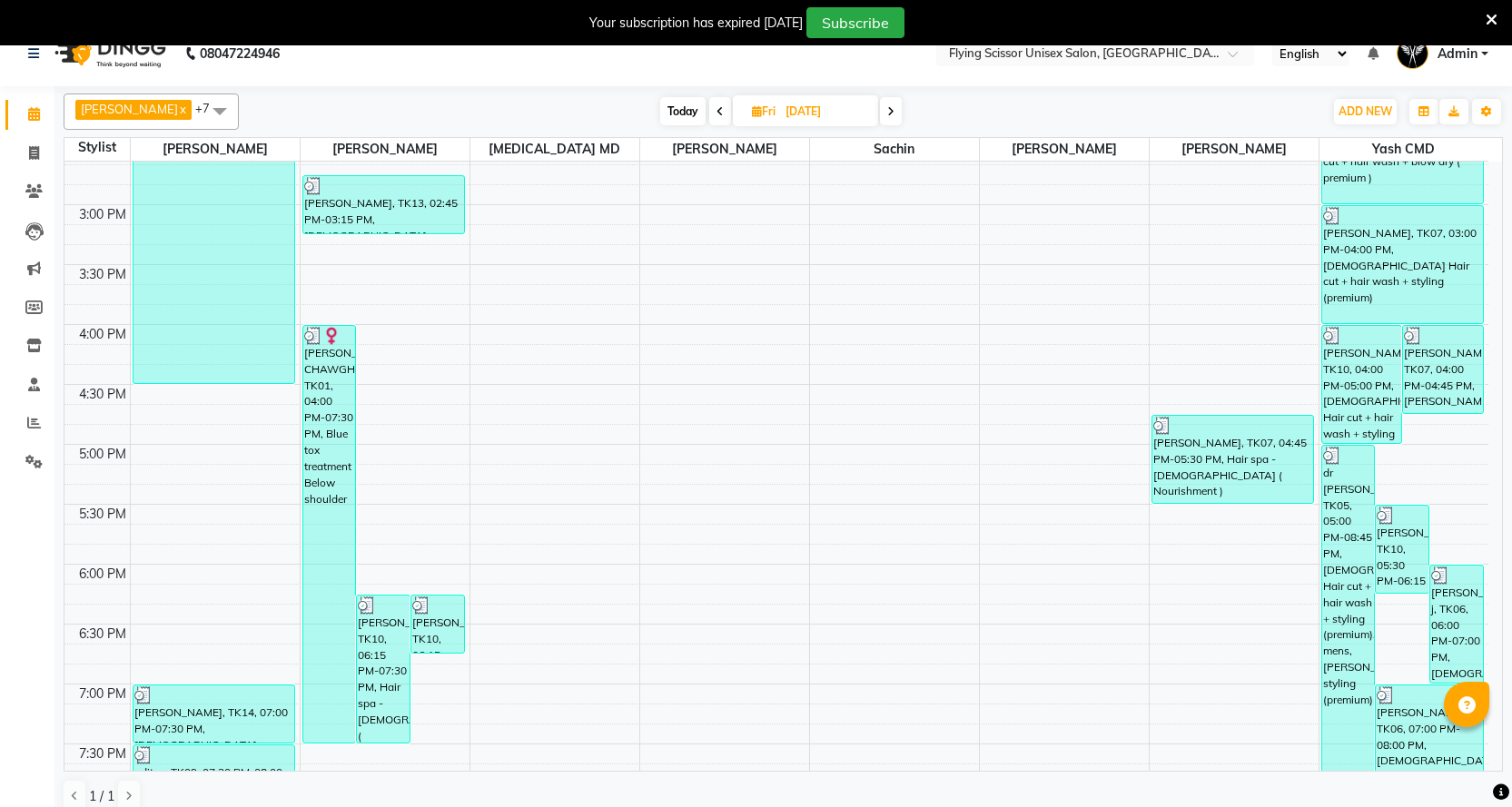
click at [880, 108] on span at bounding box center [891, 111] width 22 height 28
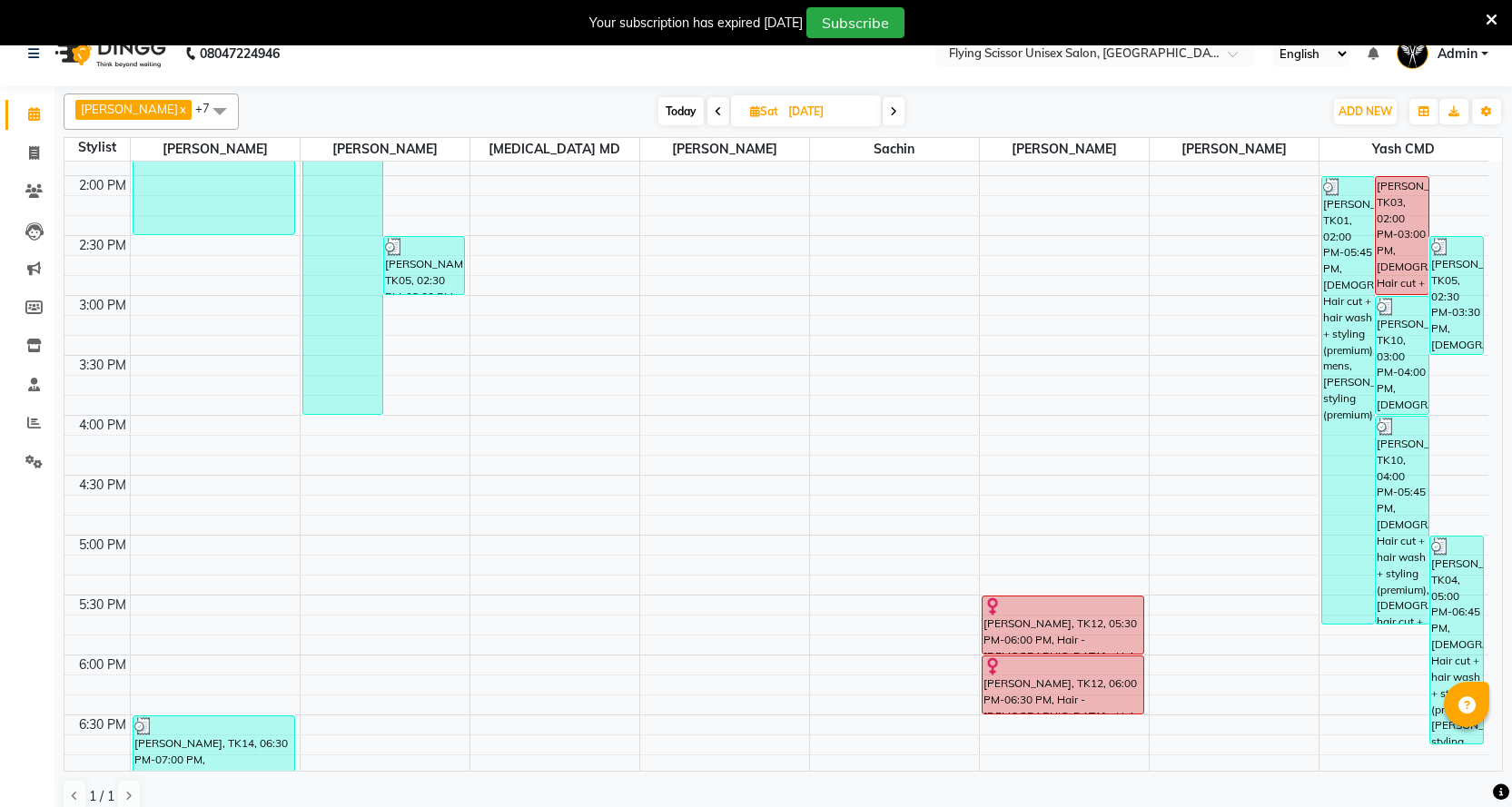
scroll to position [494, 0]
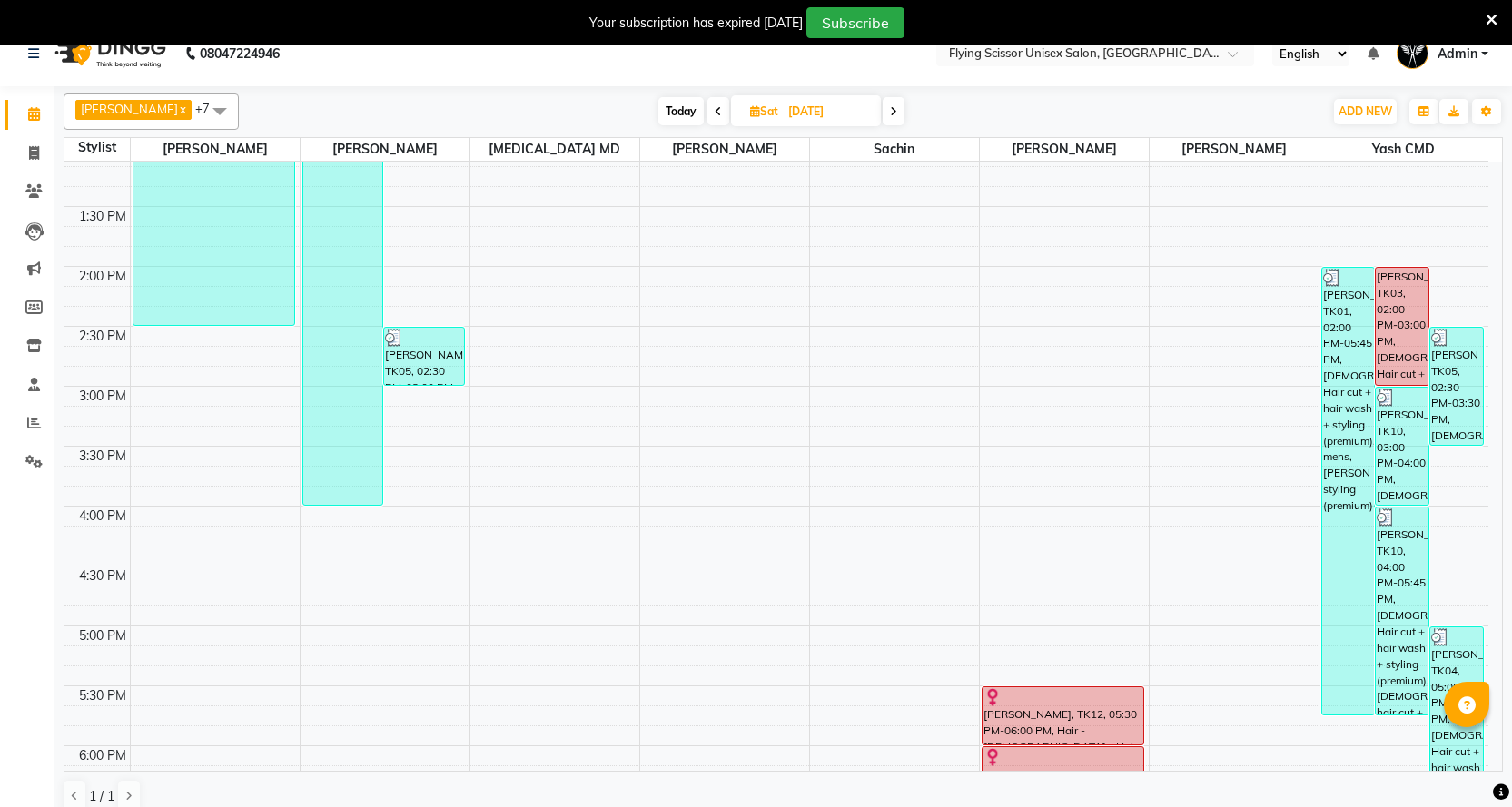
click at [885, 109] on span at bounding box center [894, 111] width 22 height 28
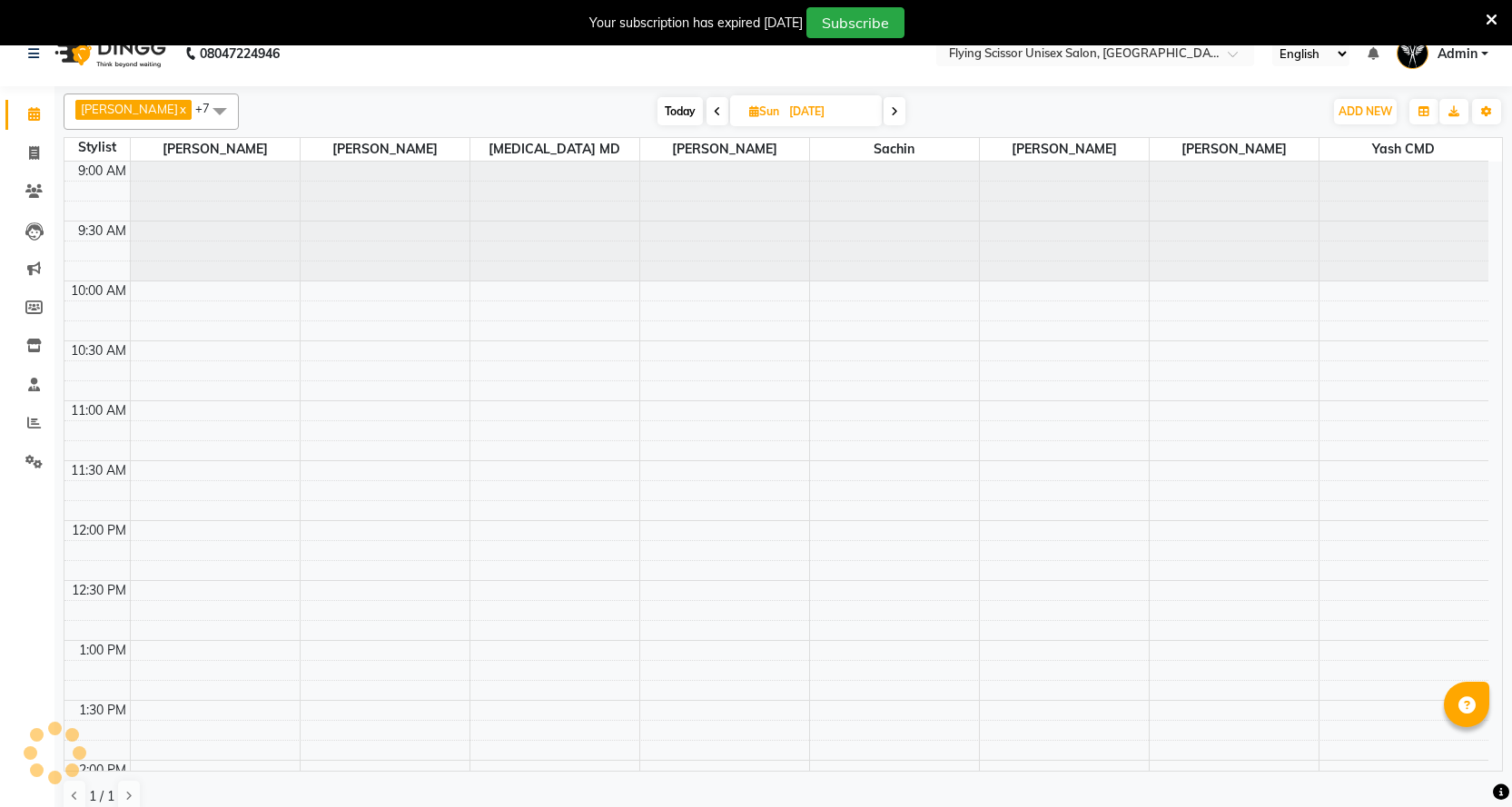
scroll to position [948, 0]
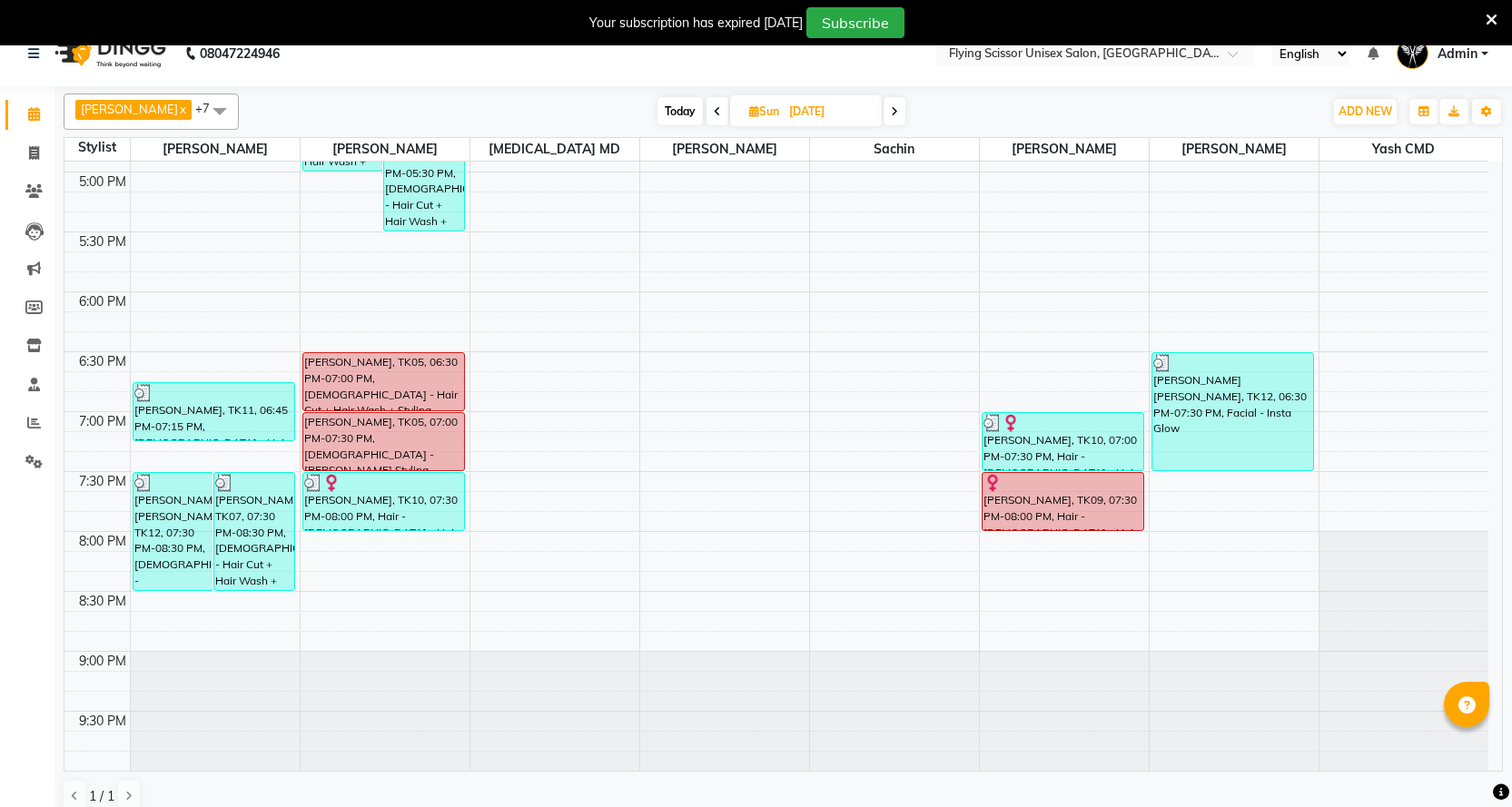
click at [707, 112] on span at bounding box center [718, 111] width 22 height 28
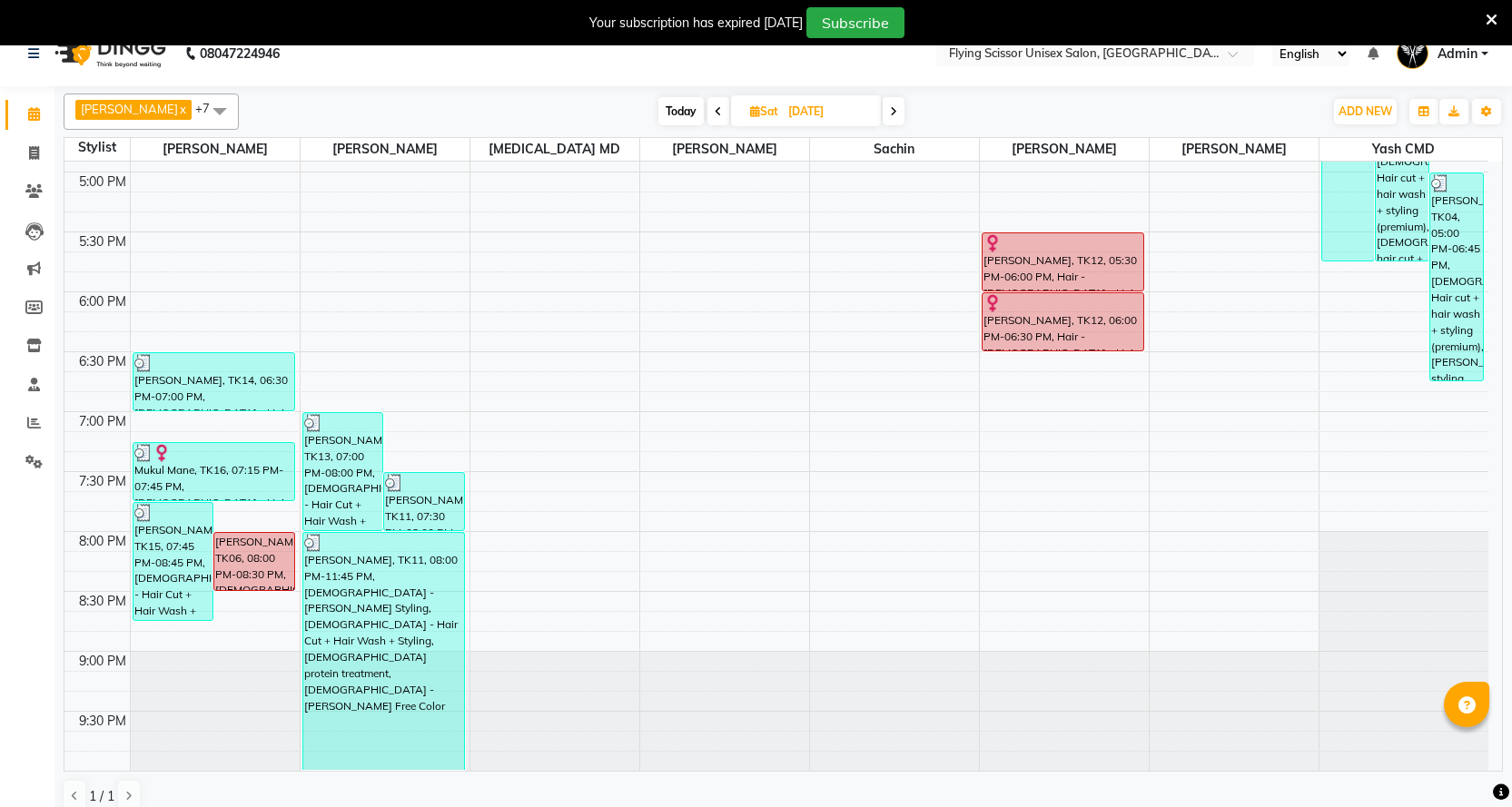
click at [708, 112] on span at bounding box center [719, 111] width 22 height 28
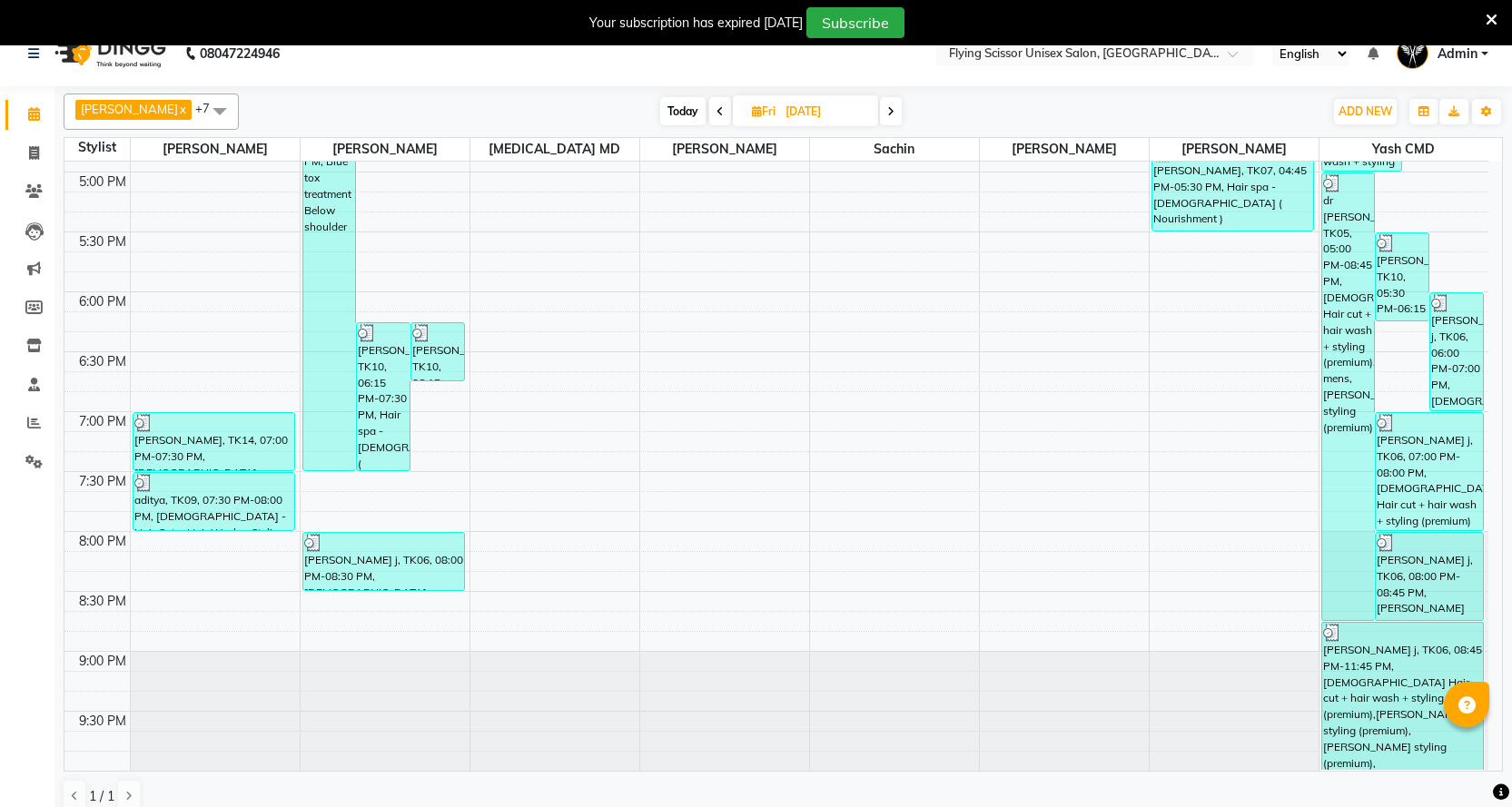
click at [709, 112] on span at bounding box center [720, 111] width 22 height 28
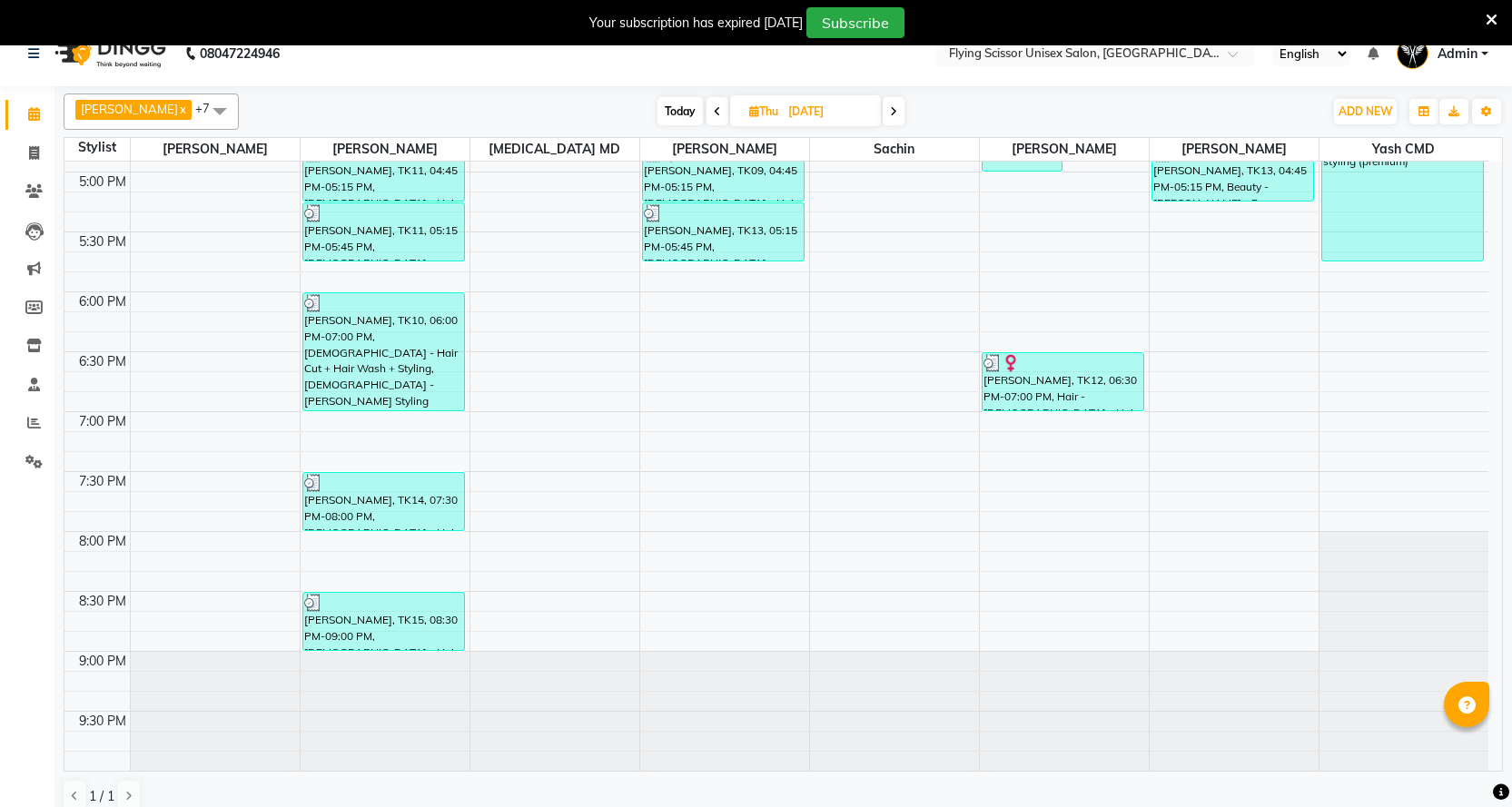
click at [714, 112] on icon at bounding box center [718, 112] width 7 height 11
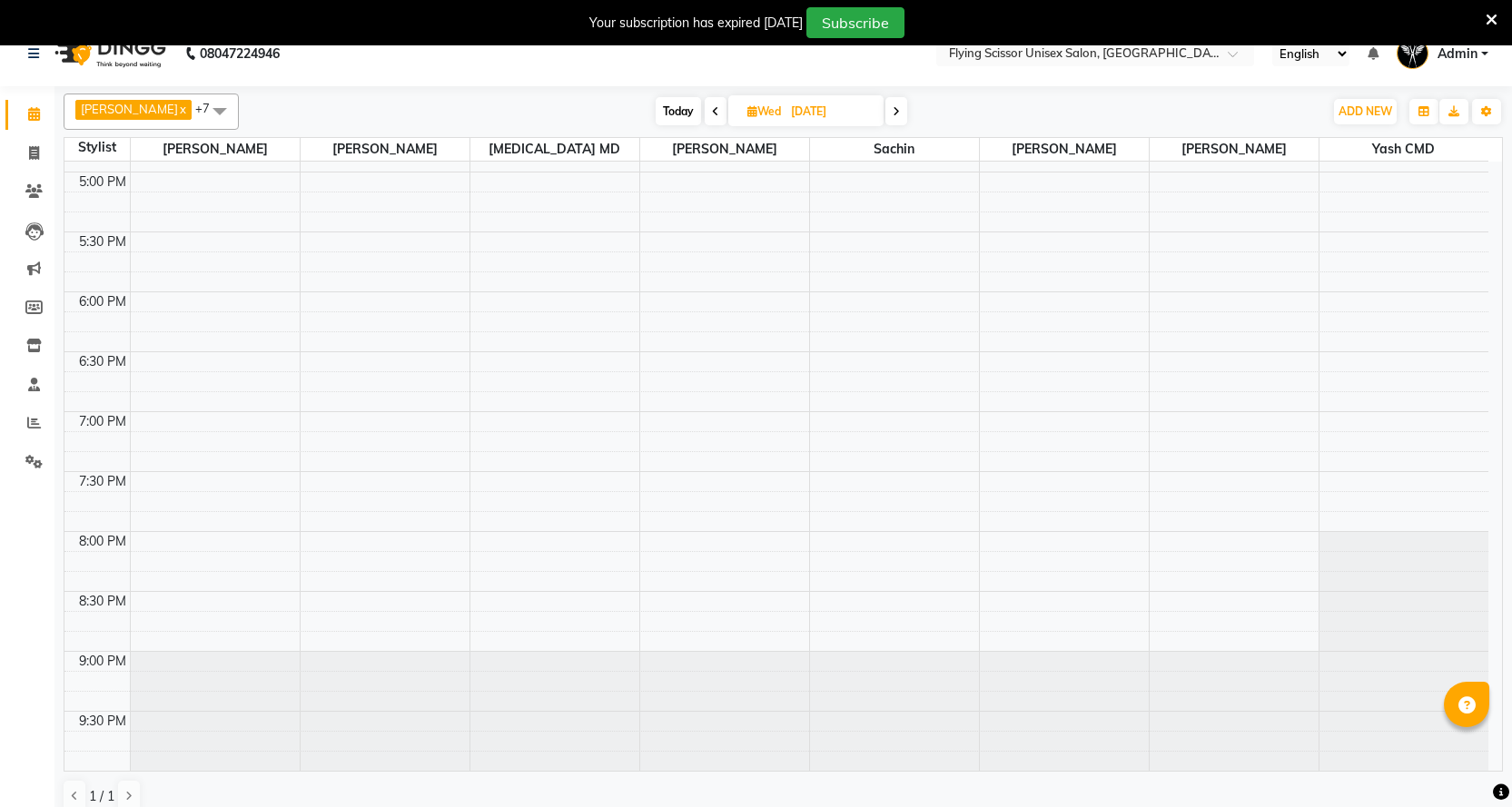
click at [712, 112] on icon at bounding box center [716, 112] width 7 height 11
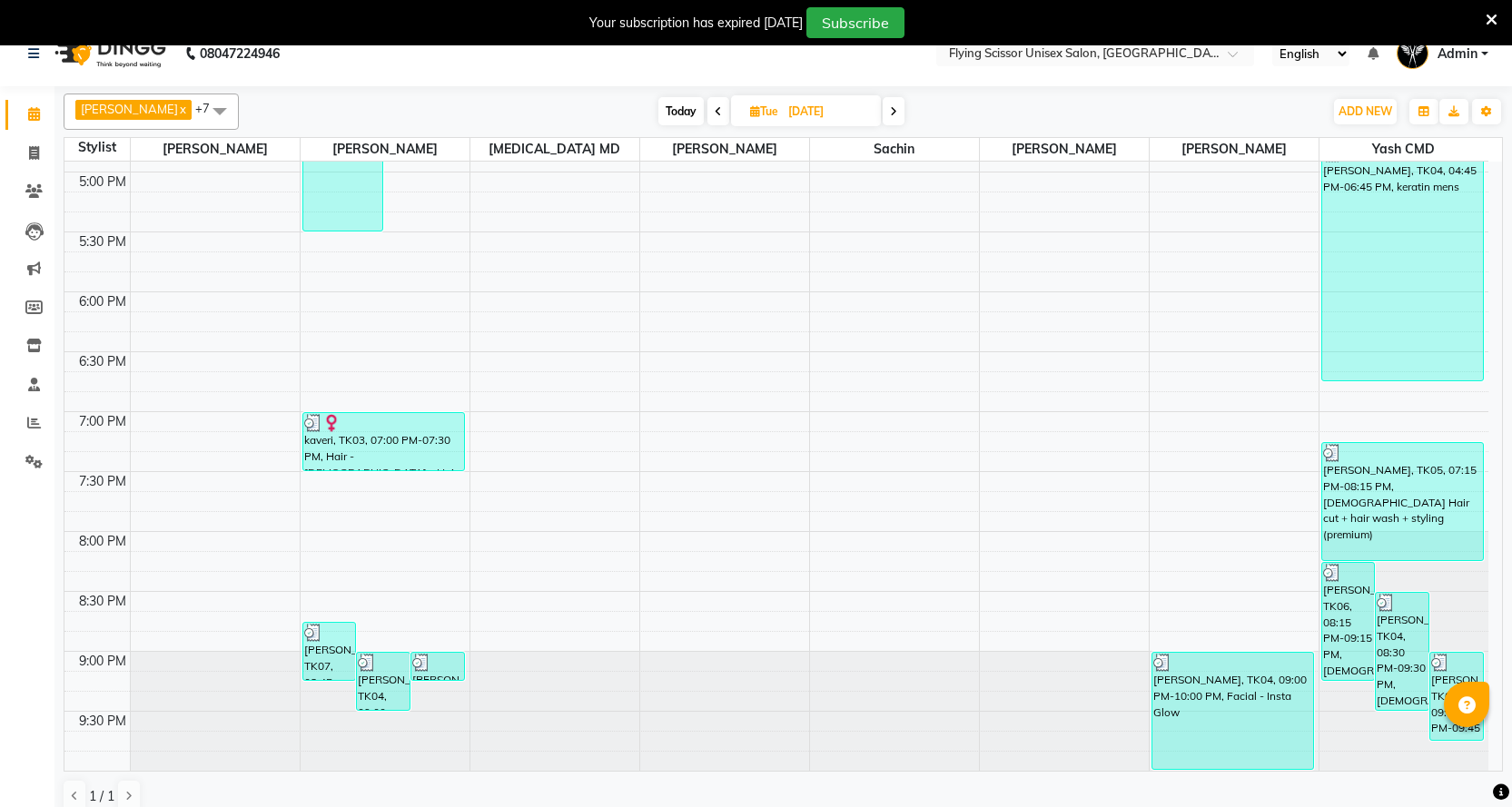
click at [715, 112] on icon at bounding box center [719, 112] width 7 height 11
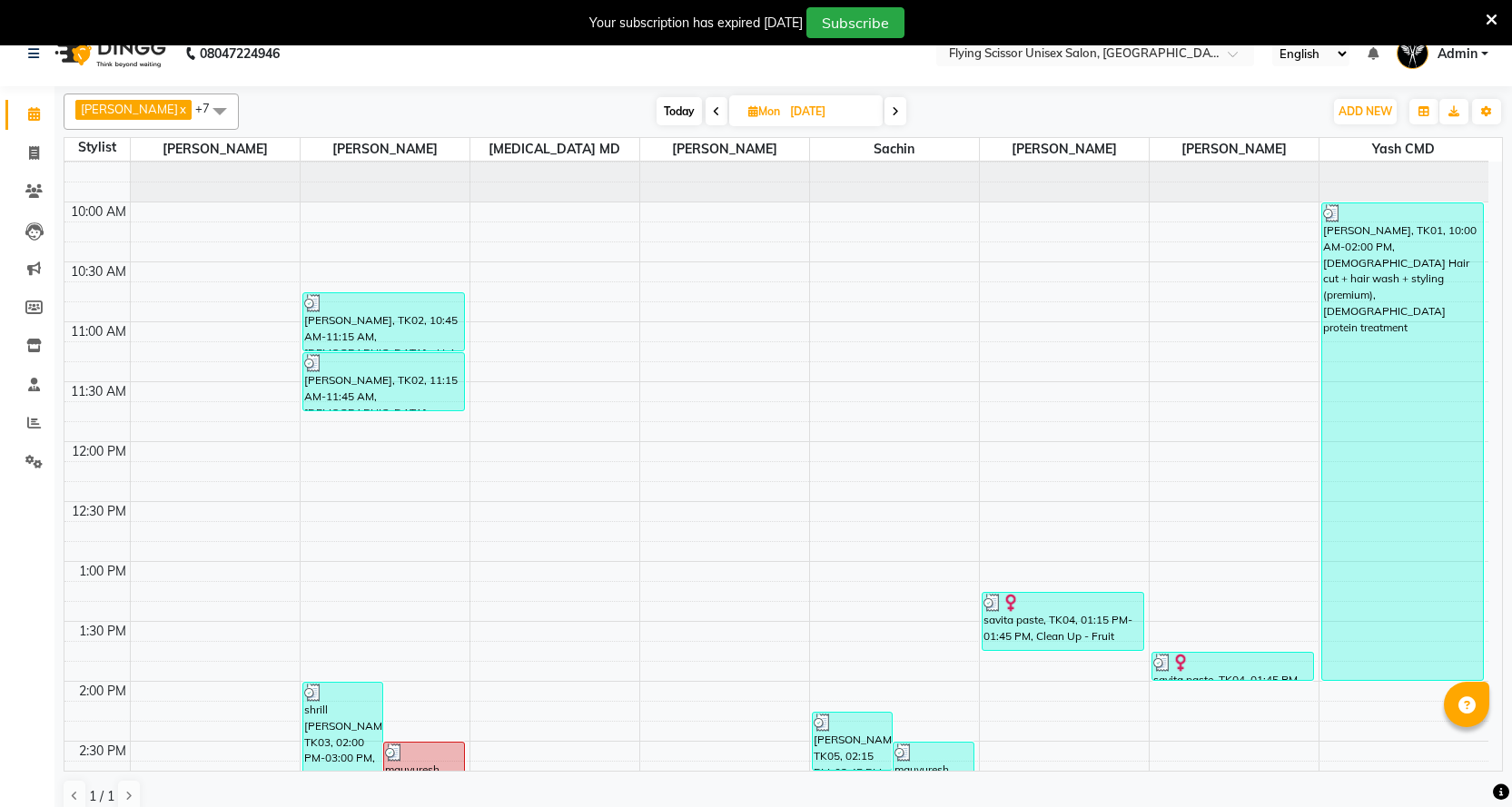
scroll to position [40, 0]
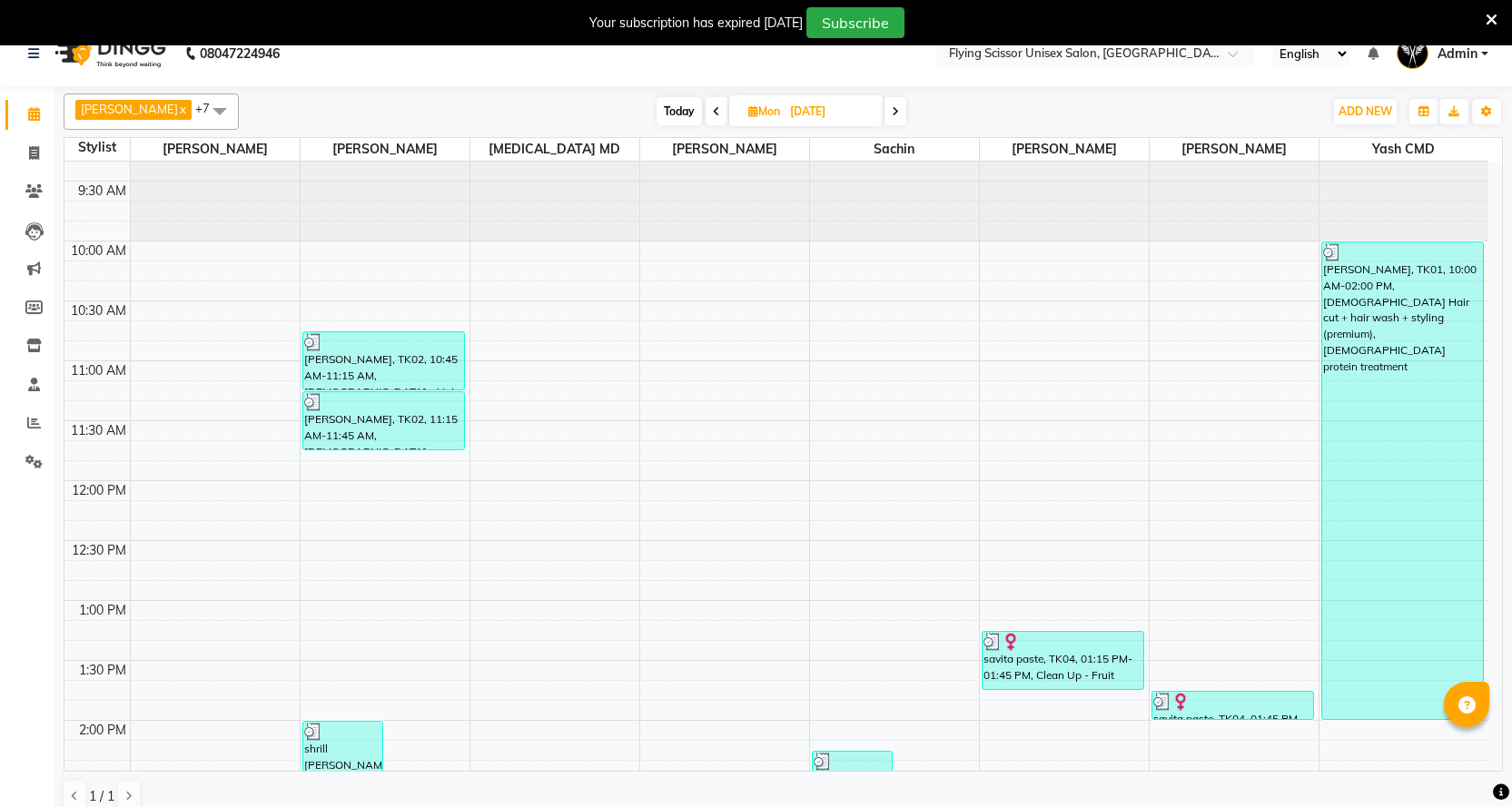
click at [713, 116] on icon at bounding box center [717, 112] width 7 height 11
type input "[DATE]"
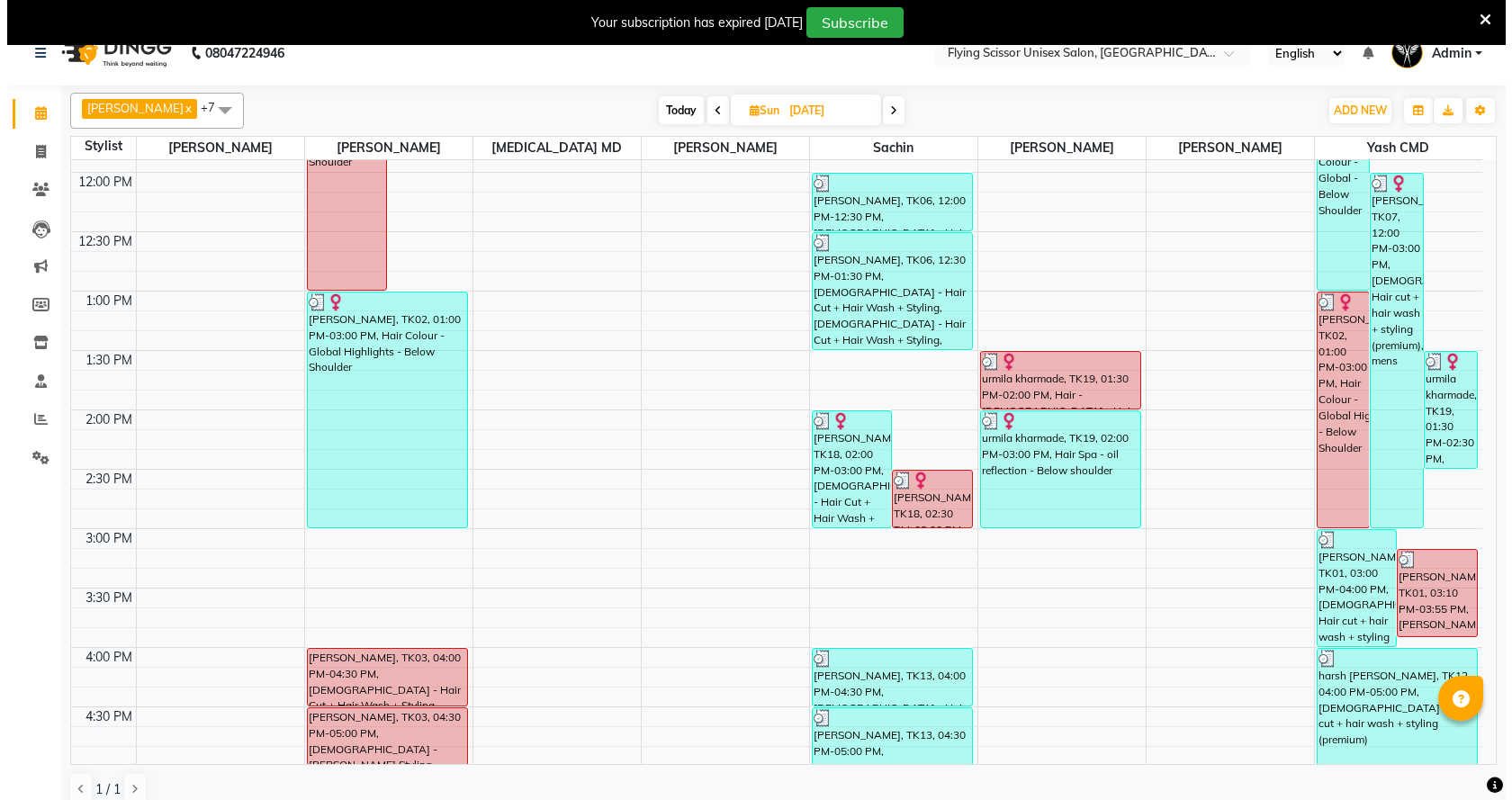
scroll to position [309, 0]
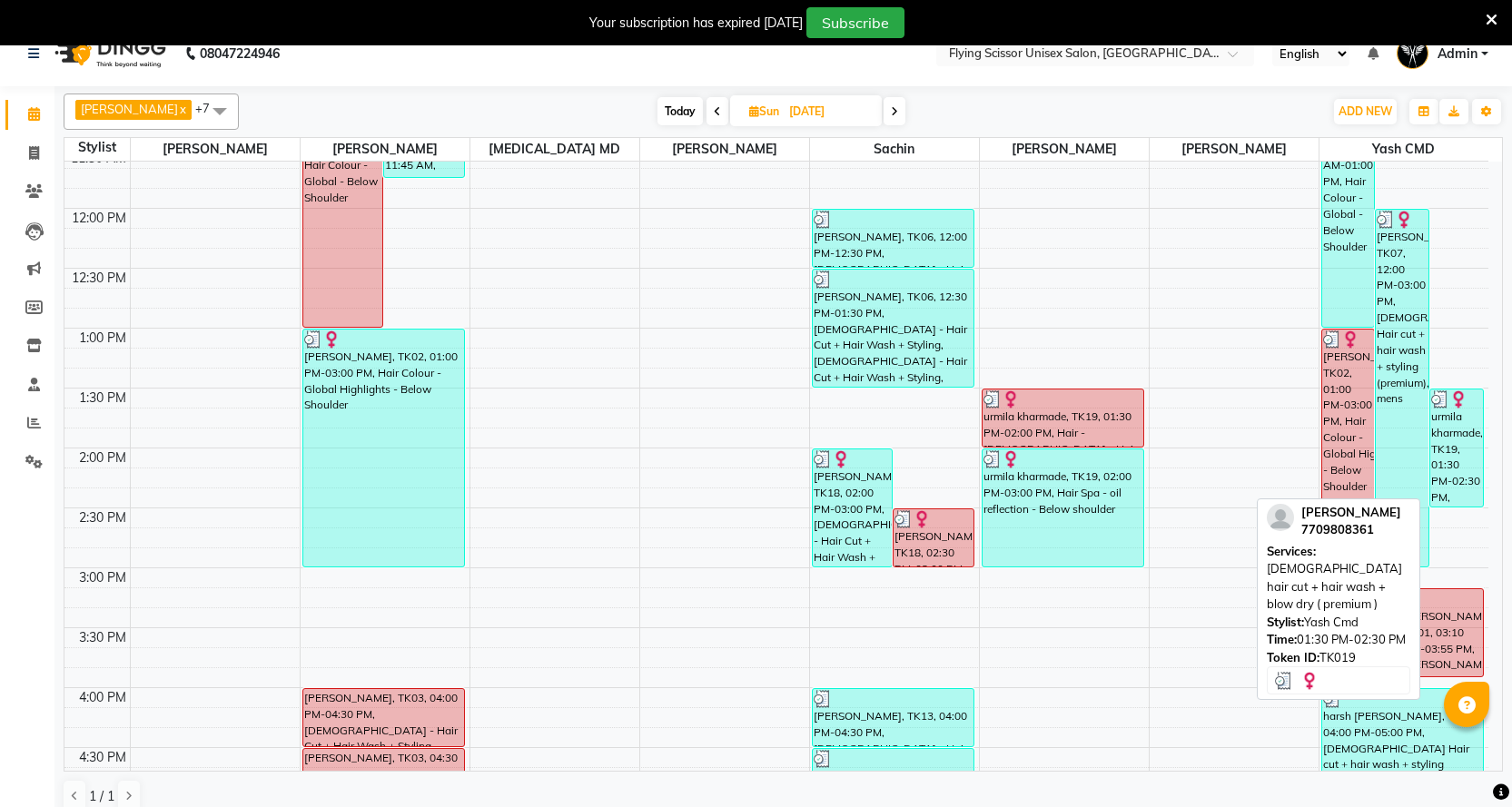
click at [1439, 416] on div "urmila kharmade, TK19, 01:30 PM-02:30 PM, [DEMOGRAPHIC_DATA] hair cut + hair wa…" at bounding box center [1457, 448] width 53 height 117
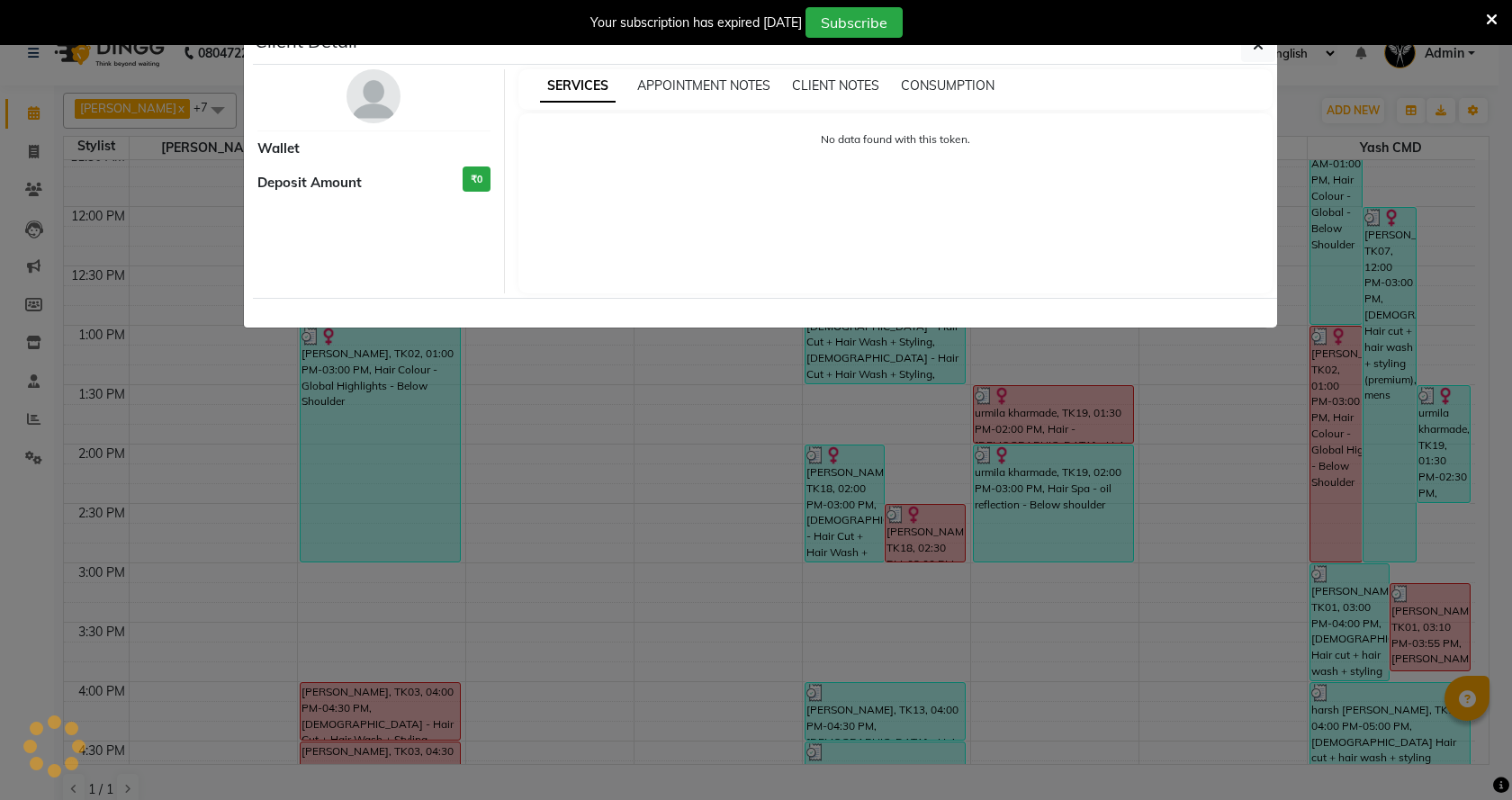
select select "3"
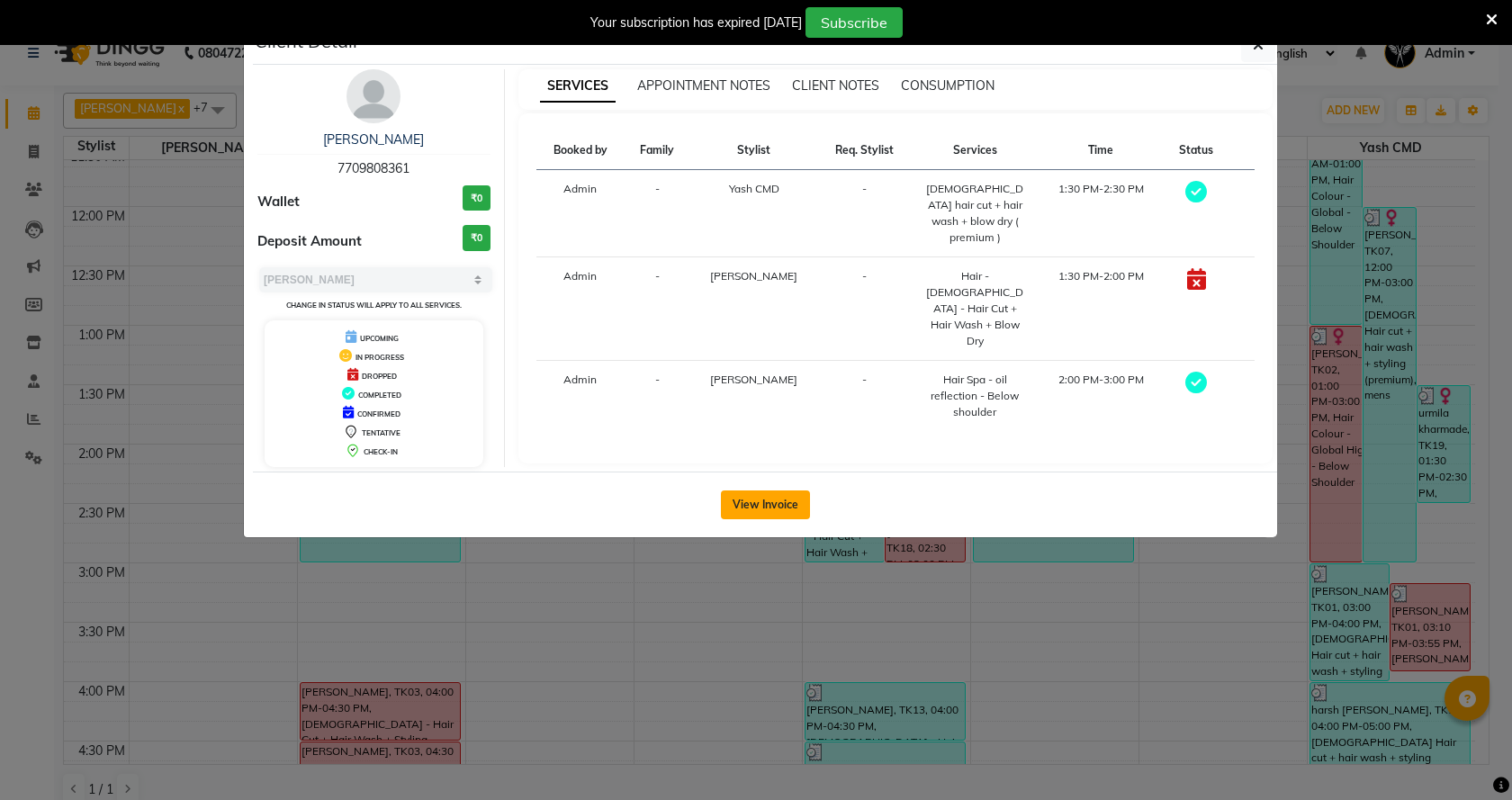
click at [758, 500] on button "View Invoice" at bounding box center [765, 504] width 89 height 28
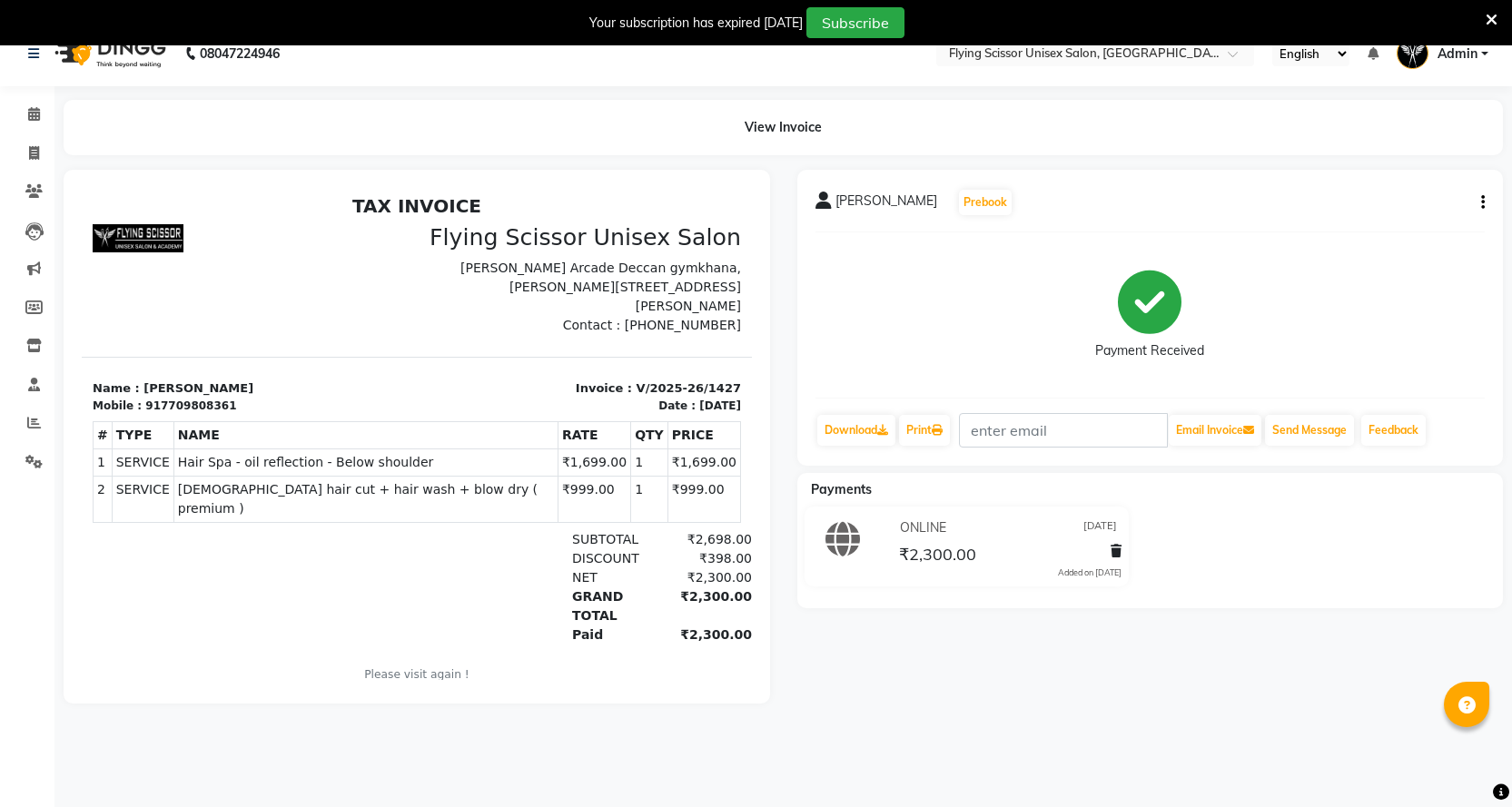
click at [1478, 195] on button "button" at bounding box center [1480, 202] width 11 height 19
click at [1455, 185] on div "Cancel Invoice Split Service Amount Edit Item Staff Edit Invoice Print Settings" at bounding box center [1393, 202] width 146 height 128
click at [1448, 185] on div "urmila kharmade Prebook Payment Received Download Print Email Invoice Send Mess…" at bounding box center [1150, 318] width 707 height 296
click at [1475, 208] on button "button" at bounding box center [1480, 202] width 11 height 19
click at [1449, 180] on div "Split Service Amount" at bounding box center [1393, 180] width 125 height 23
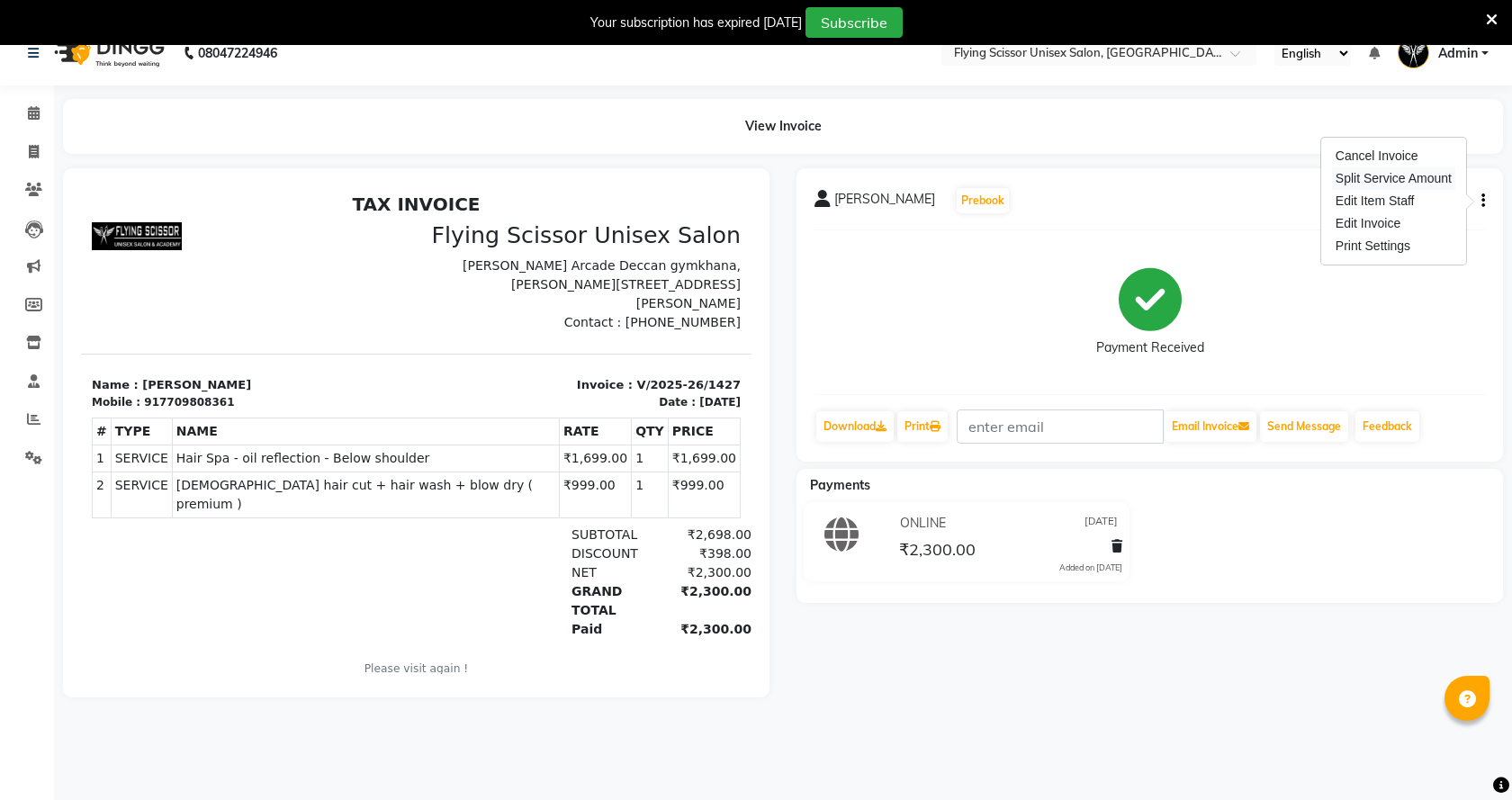
select select "70618"
select select "1679"
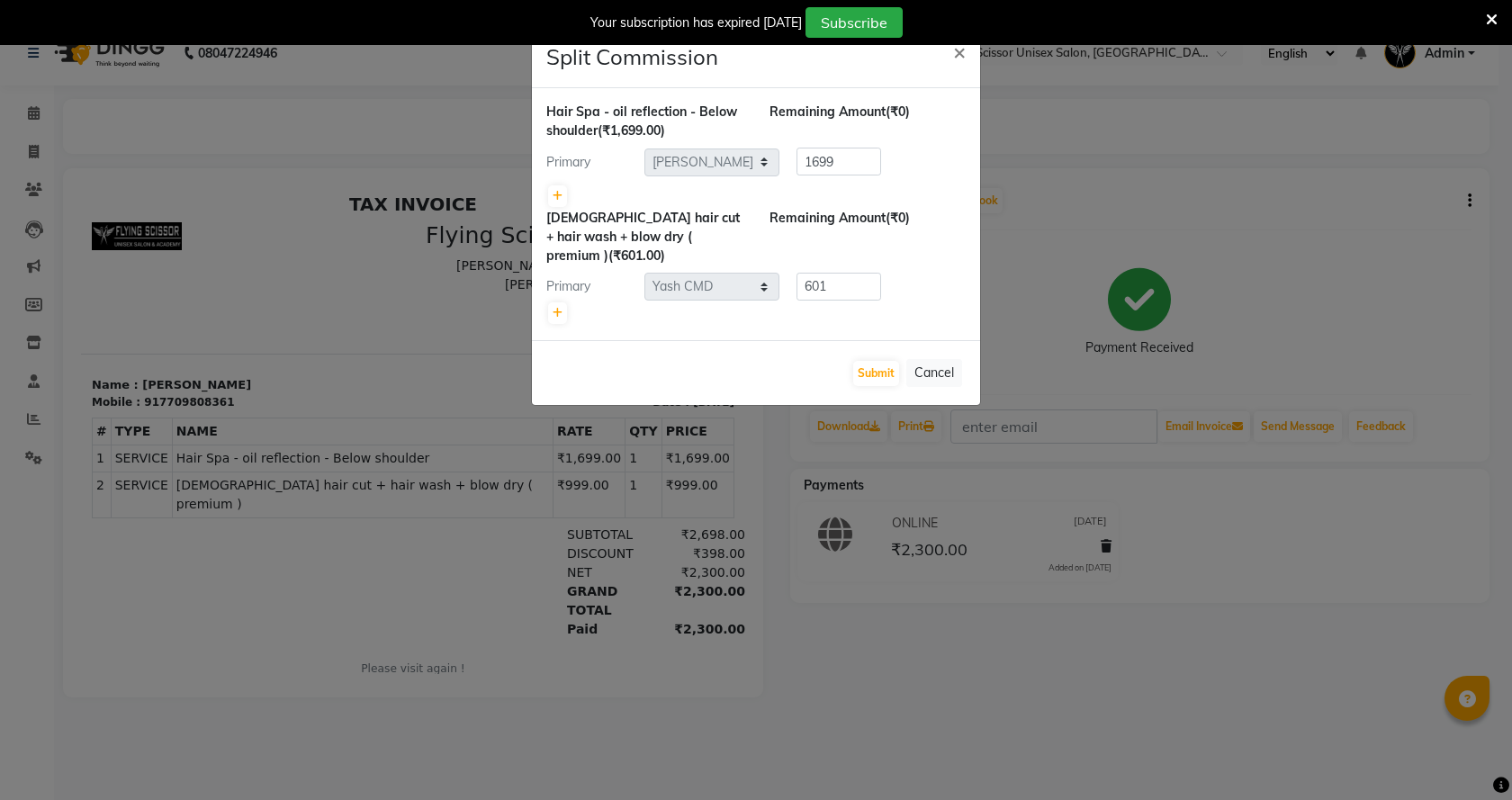
click at [1064, 173] on ngb-modal-window "Split Commission × Hair Spa - oil reflection - Below shoulder (₹1,699.00) Remai…" at bounding box center [756, 400] width 1512 height 800
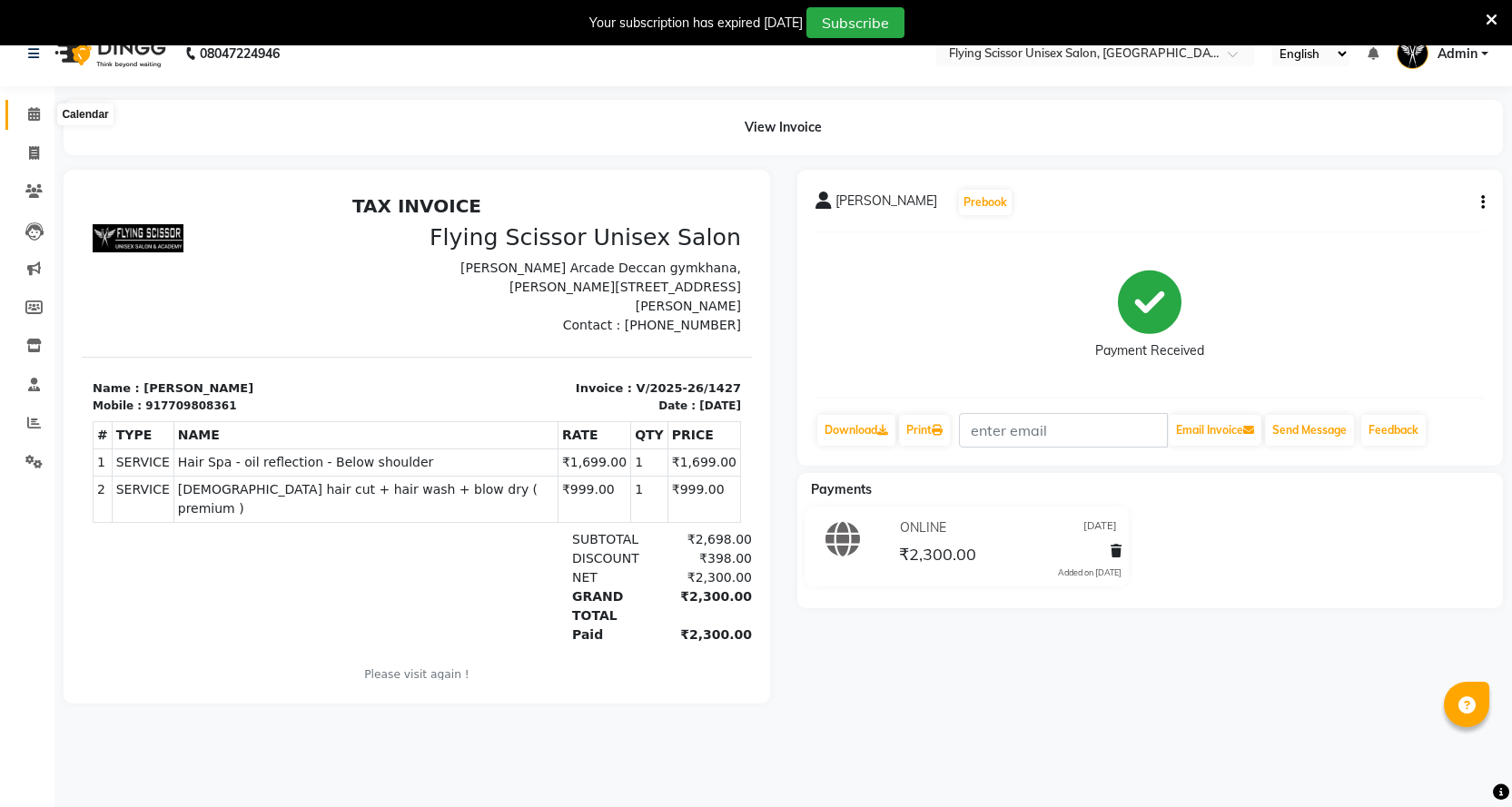
click at [26, 111] on span at bounding box center [34, 114] width 31 height 21
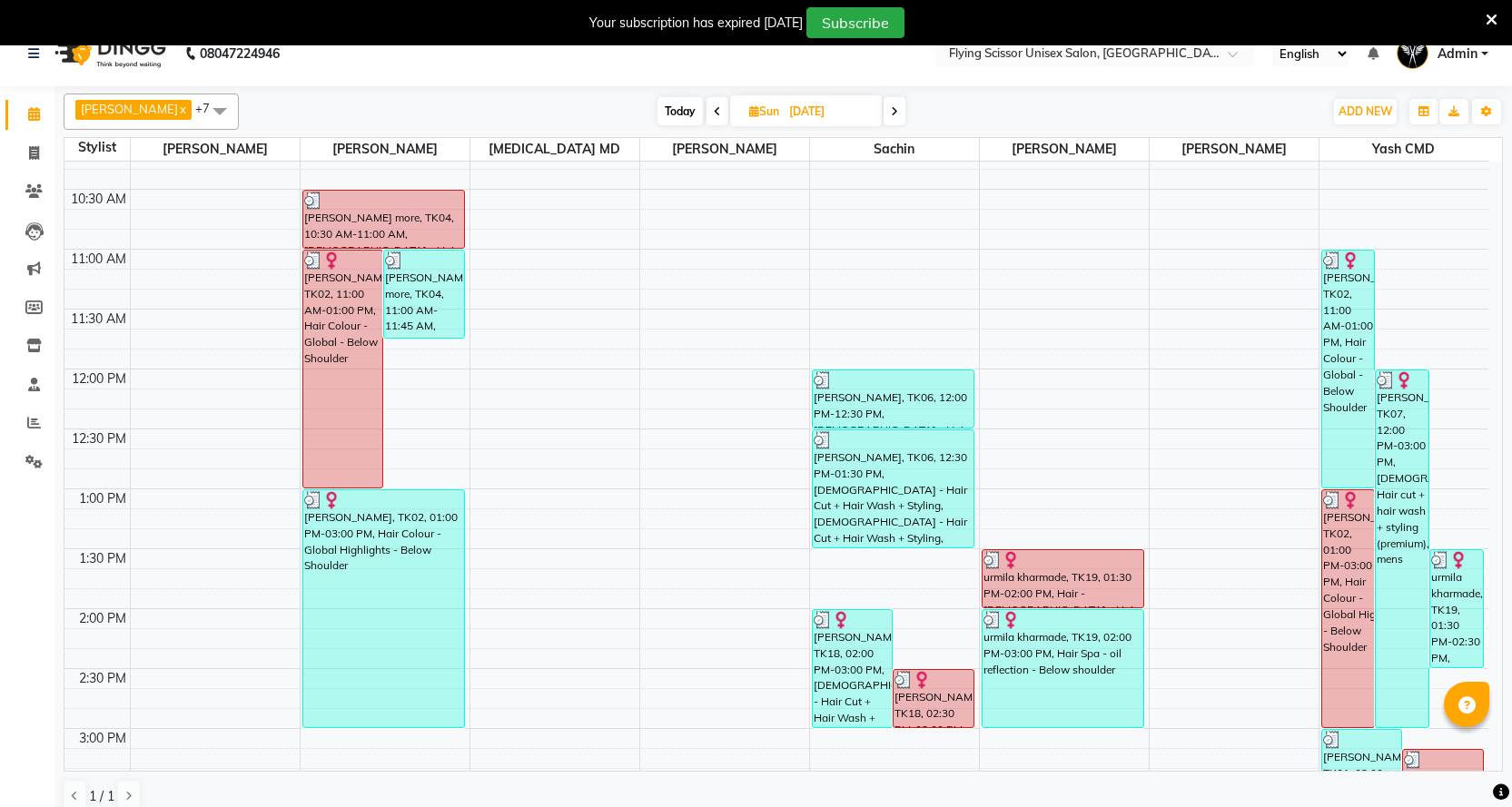
scroll to position [96, 0]
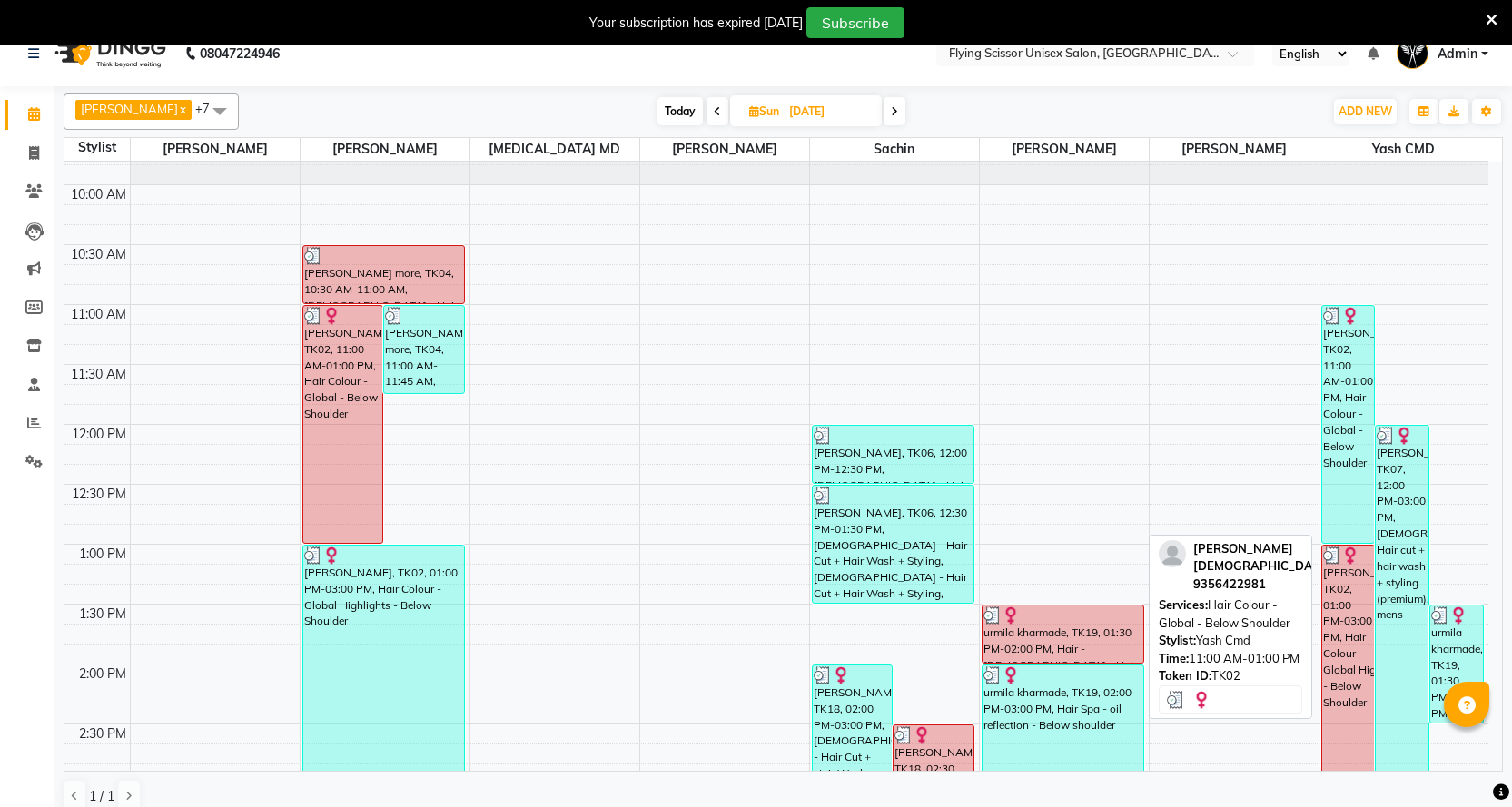
click at [1338, 336] on div "[PERSON_NAME], TK02, 11:00 AM-01:00 PM, Hair Colour - Global - Below Shoulder" at bounding box center [1349, 424] width 53 height 237
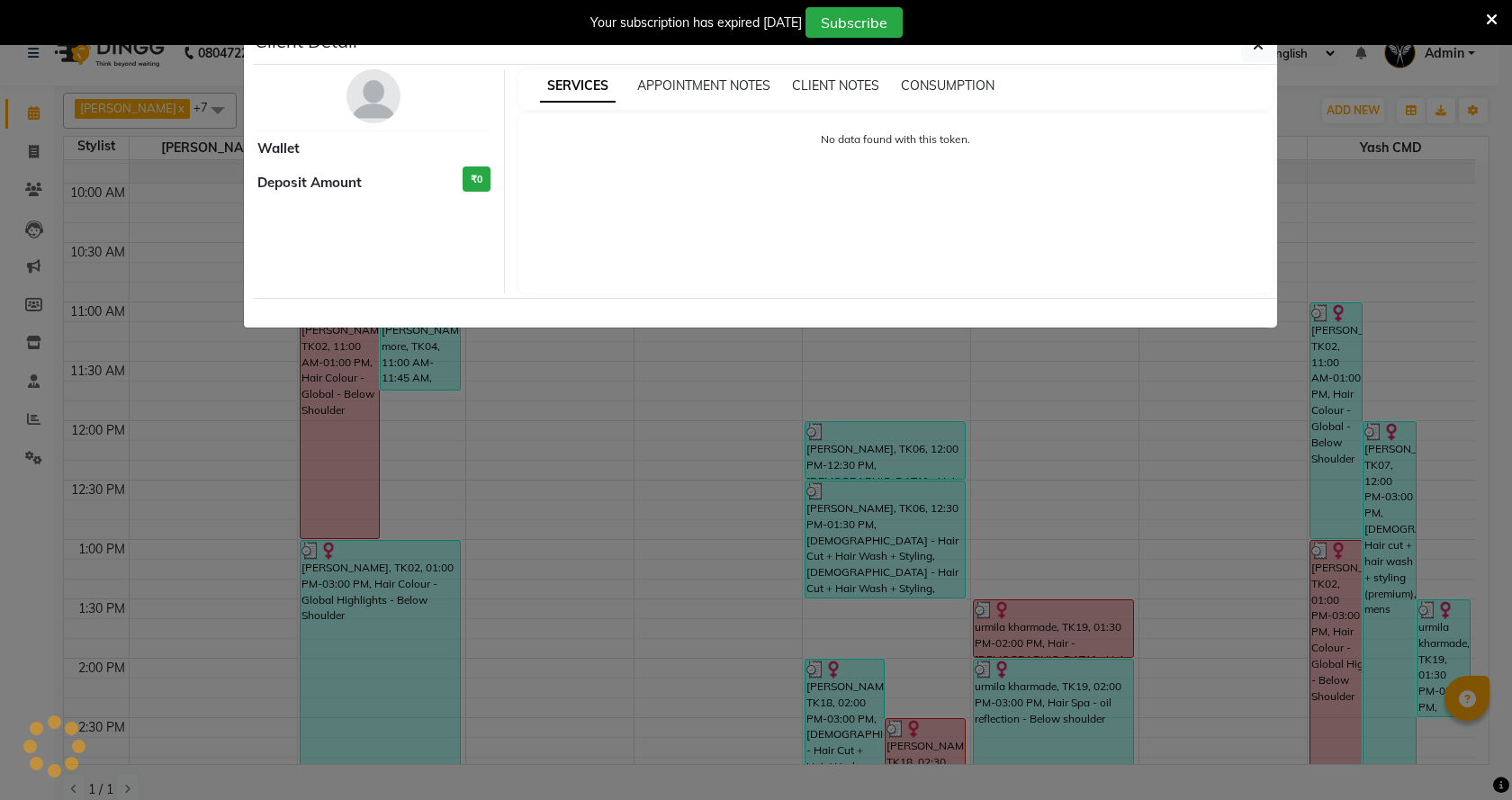
select select "3"
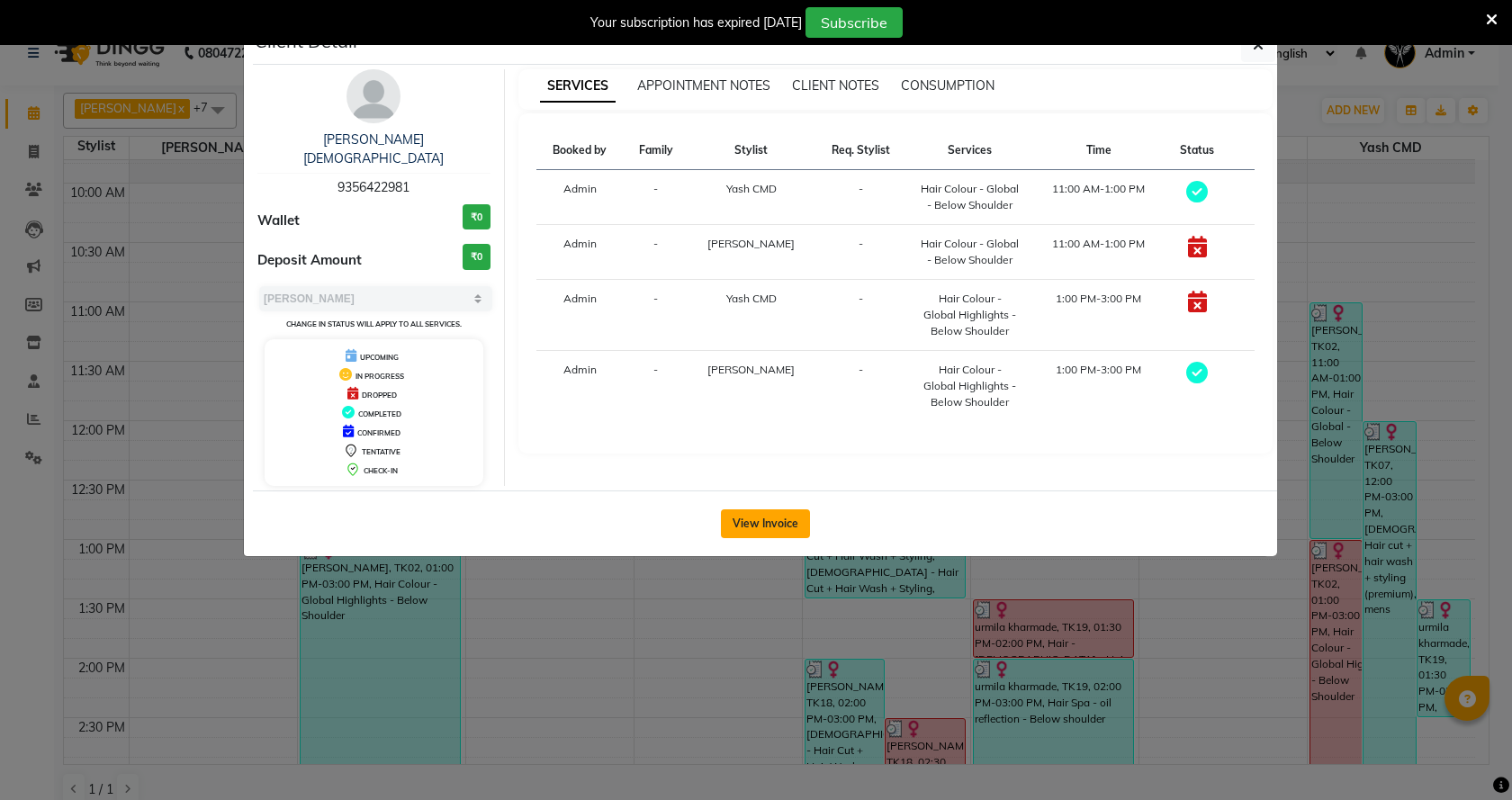
click at [766, 510] on button "View Invoice" at bounding box center [765, 524] width 89 height 28
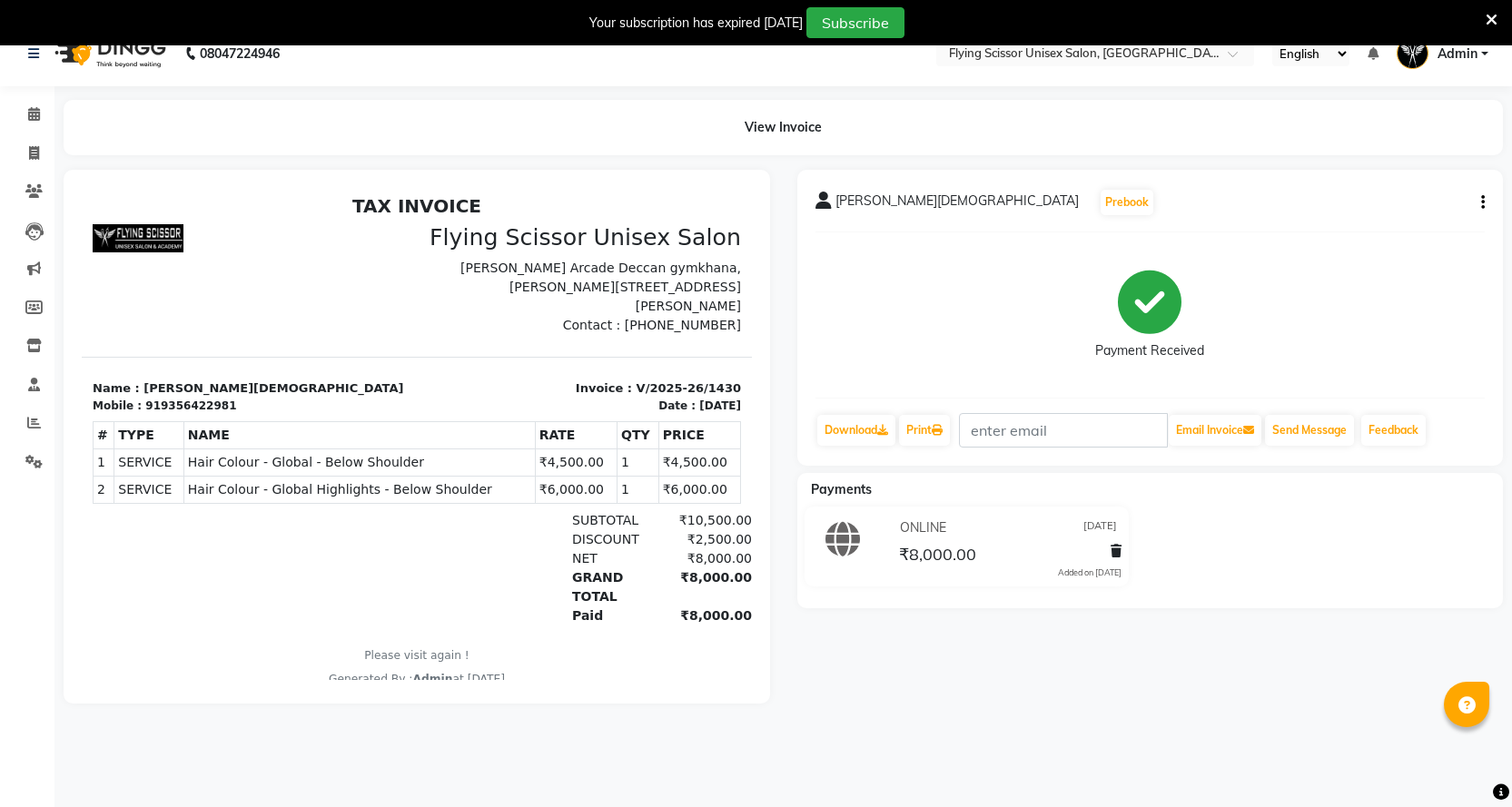
click at [1477, 197] on button "button" at bounding box center [1480, 202] width 11 height 19
click at [1397, 172] on div "Split Service Amount" at bounding box center [1393, 180] width 125 height 23
select select "1679"
select select "18390"
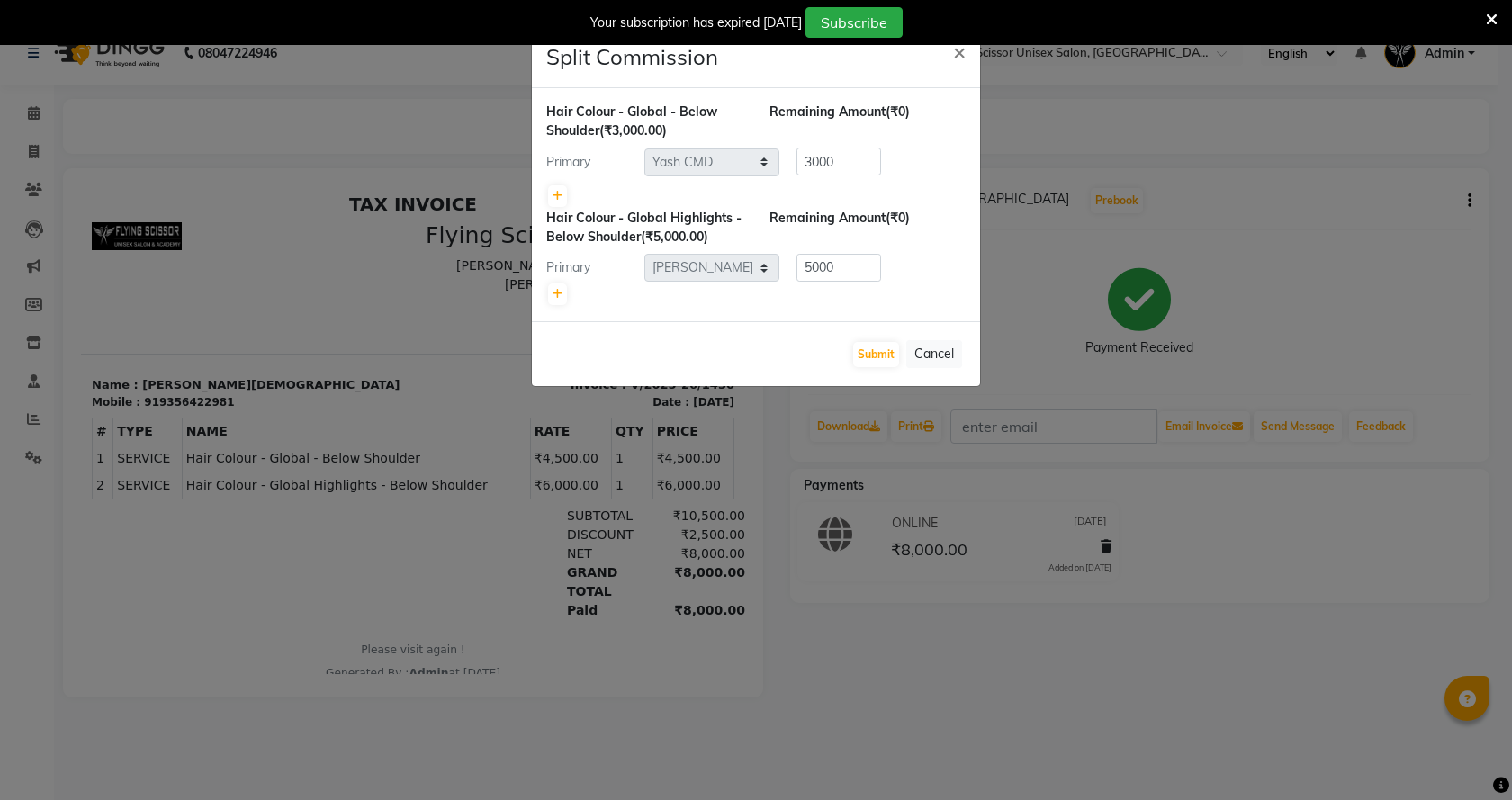
drag, startPoint x: 1279, startPoint y: 177, endPoint x: 1160, endPoint y: 182, distance: 119.1
click at [1270, 179] on ngb-modal-window "Split Commission × Hair Colour - Global - Below Shoulder (₹3,000.00) Remaining …" at bounding box center [756, 400] width 1512 height 800
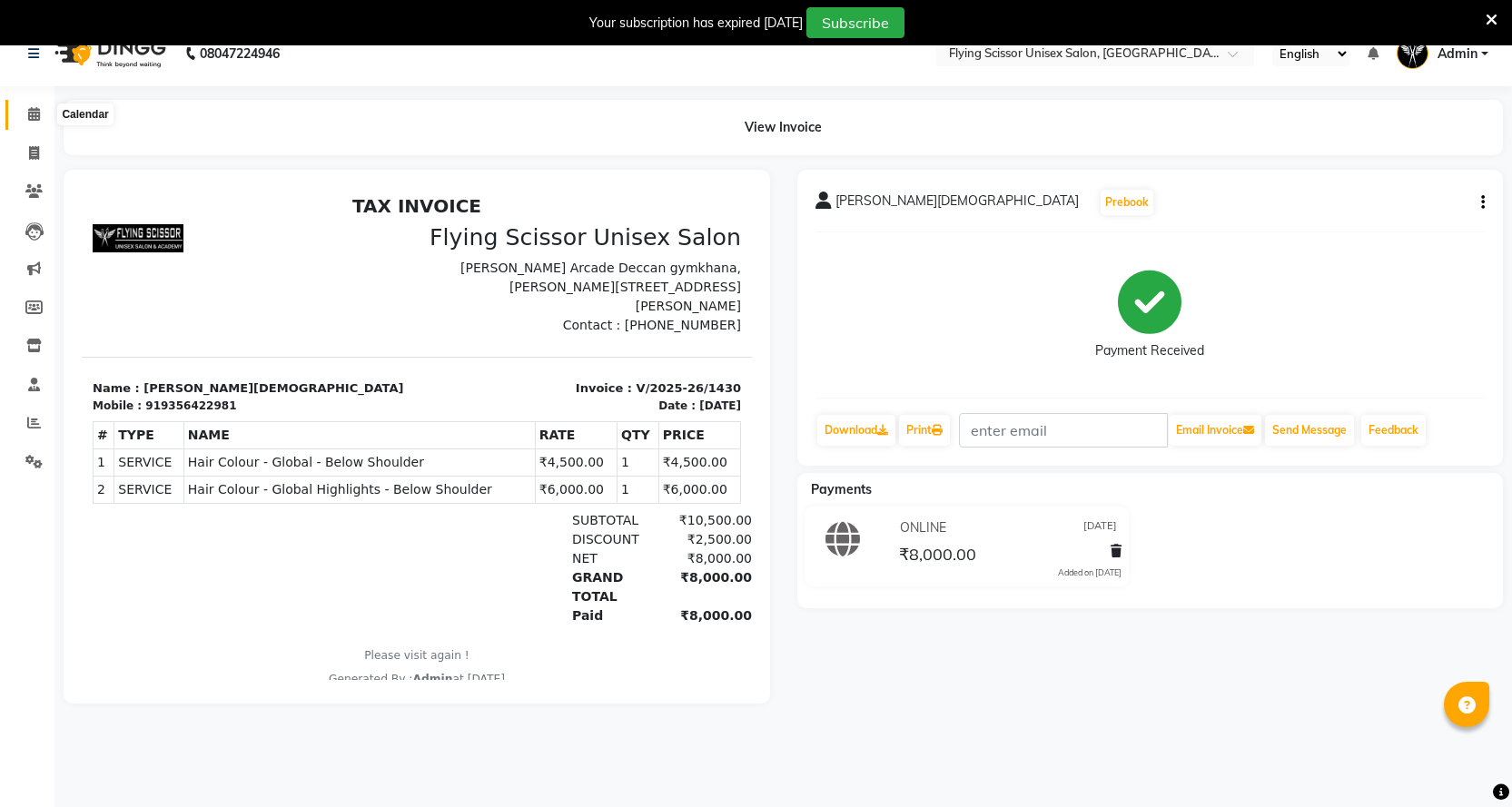
click at [28, 110] on icon at bounding box center [33, 114] width 12 height 14
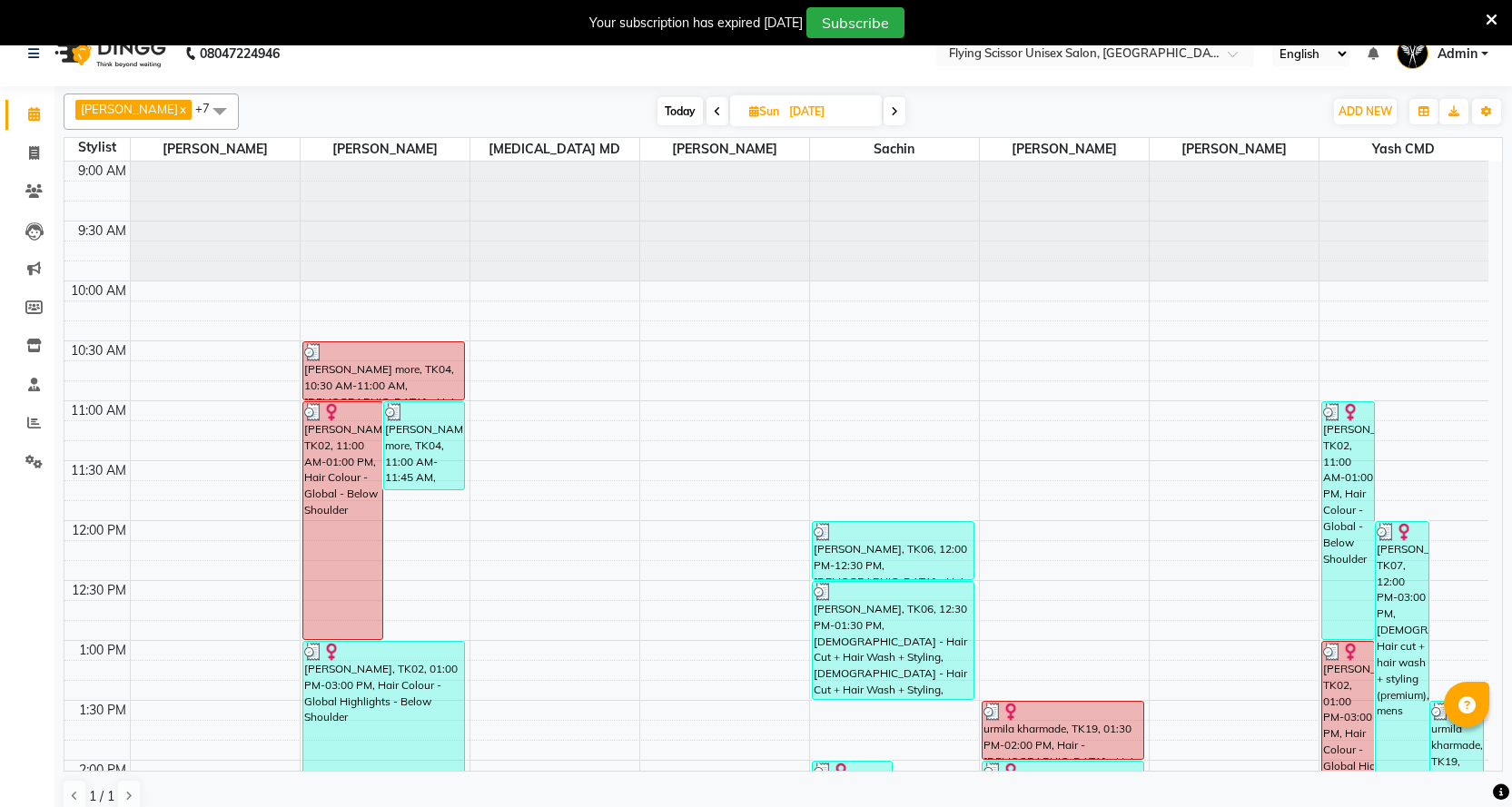
click at [884, 103] on span at bounding box center [895, 111] width 22 height 28
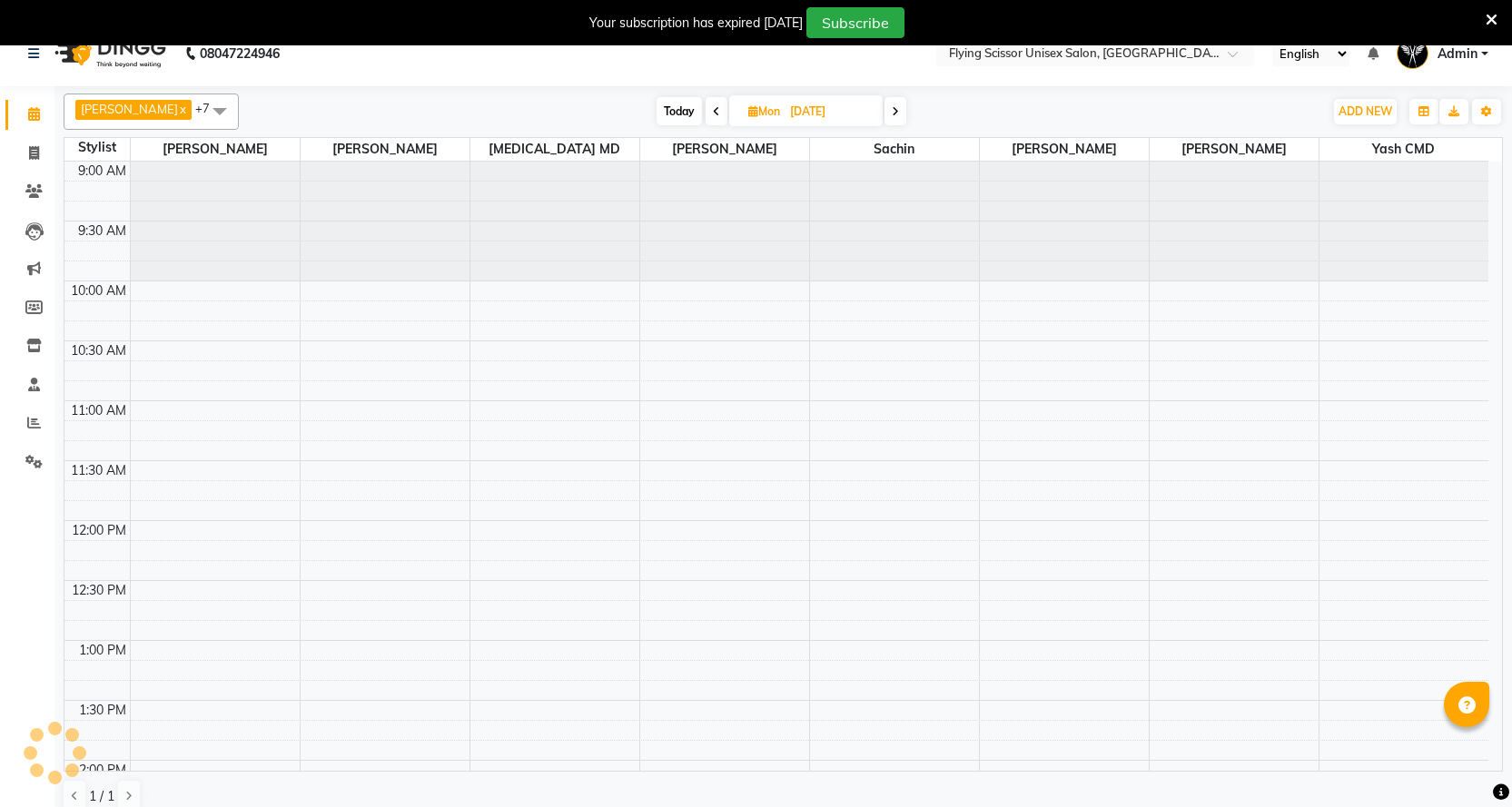
scroll to position [948, 0]
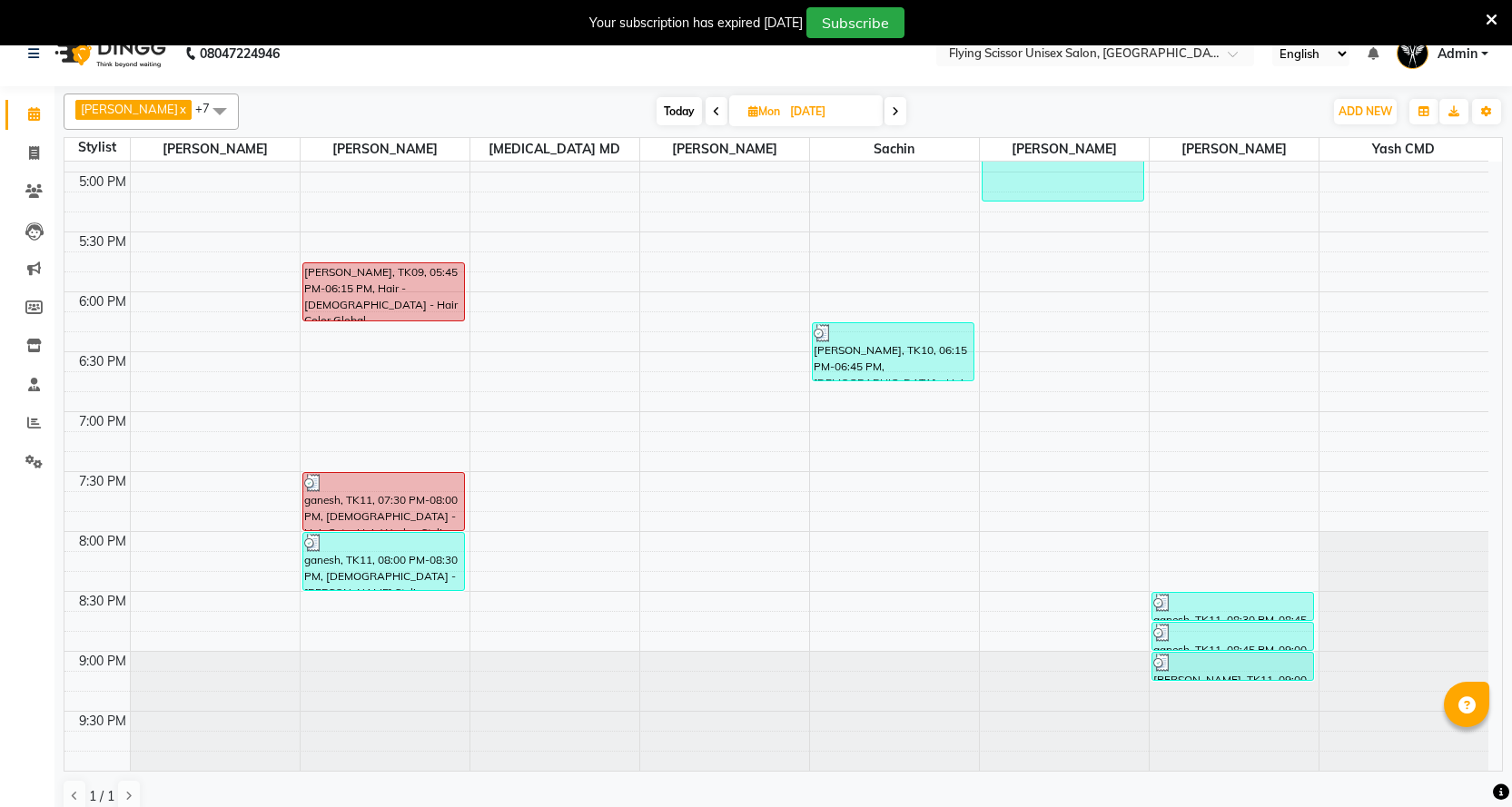
click at [706, 112] on span at bounding box center [717, 111] width 22 height 28
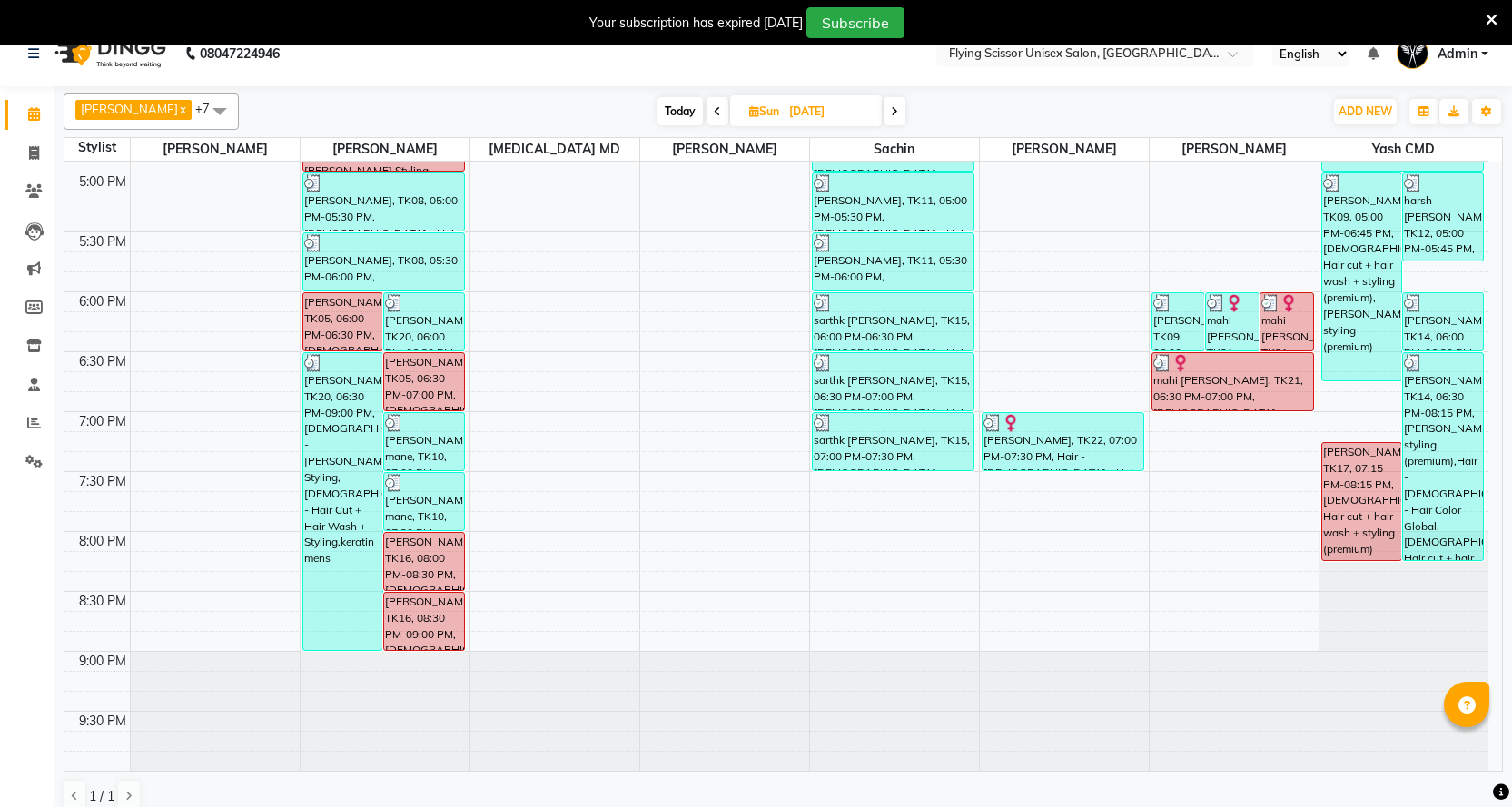
click at [884, 112] on span at bounding box center [895, 111] width 22 height 28
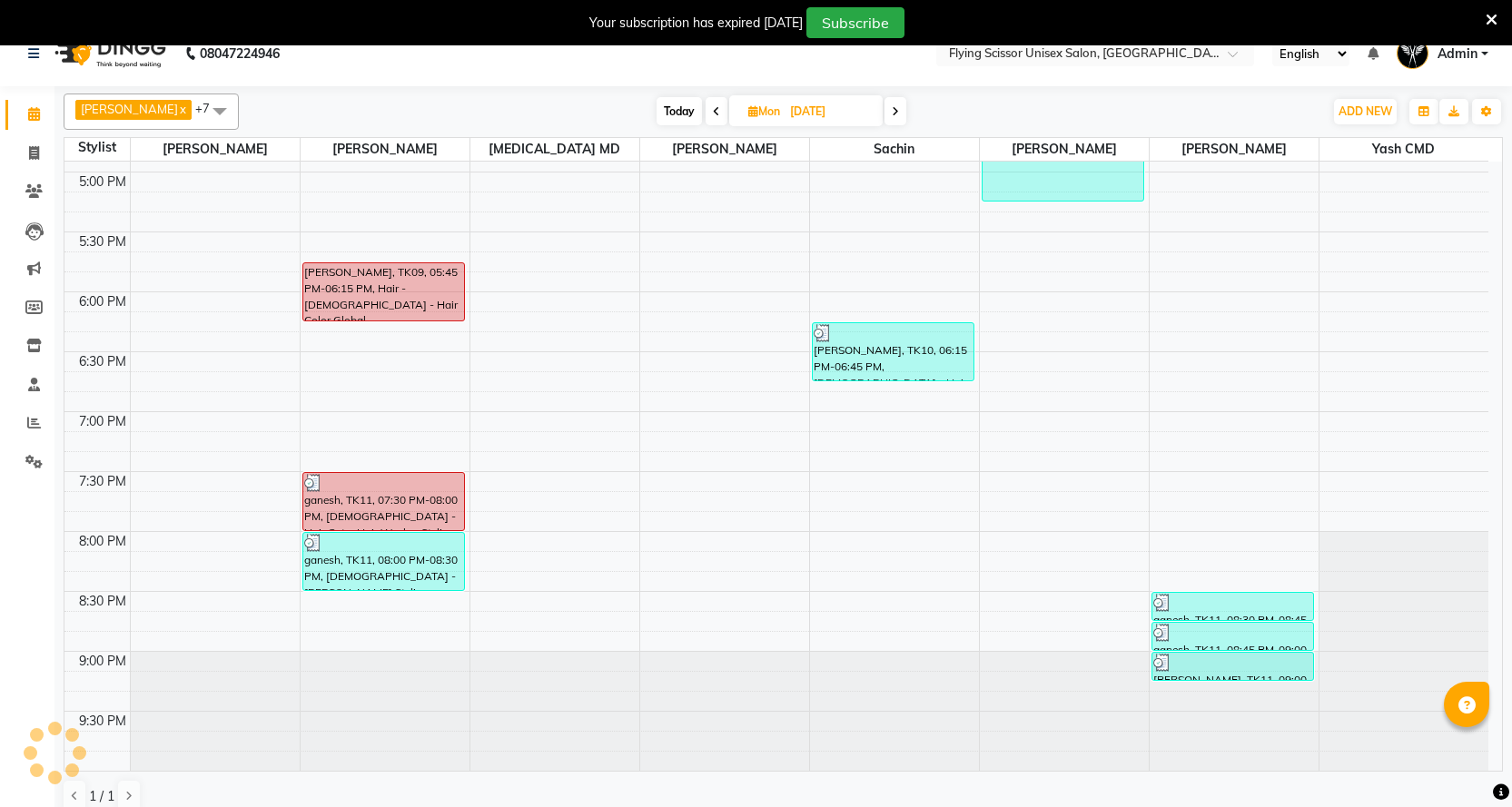
click at [892, 110] on icon at bounding box center [896, 112] width 7 height 11
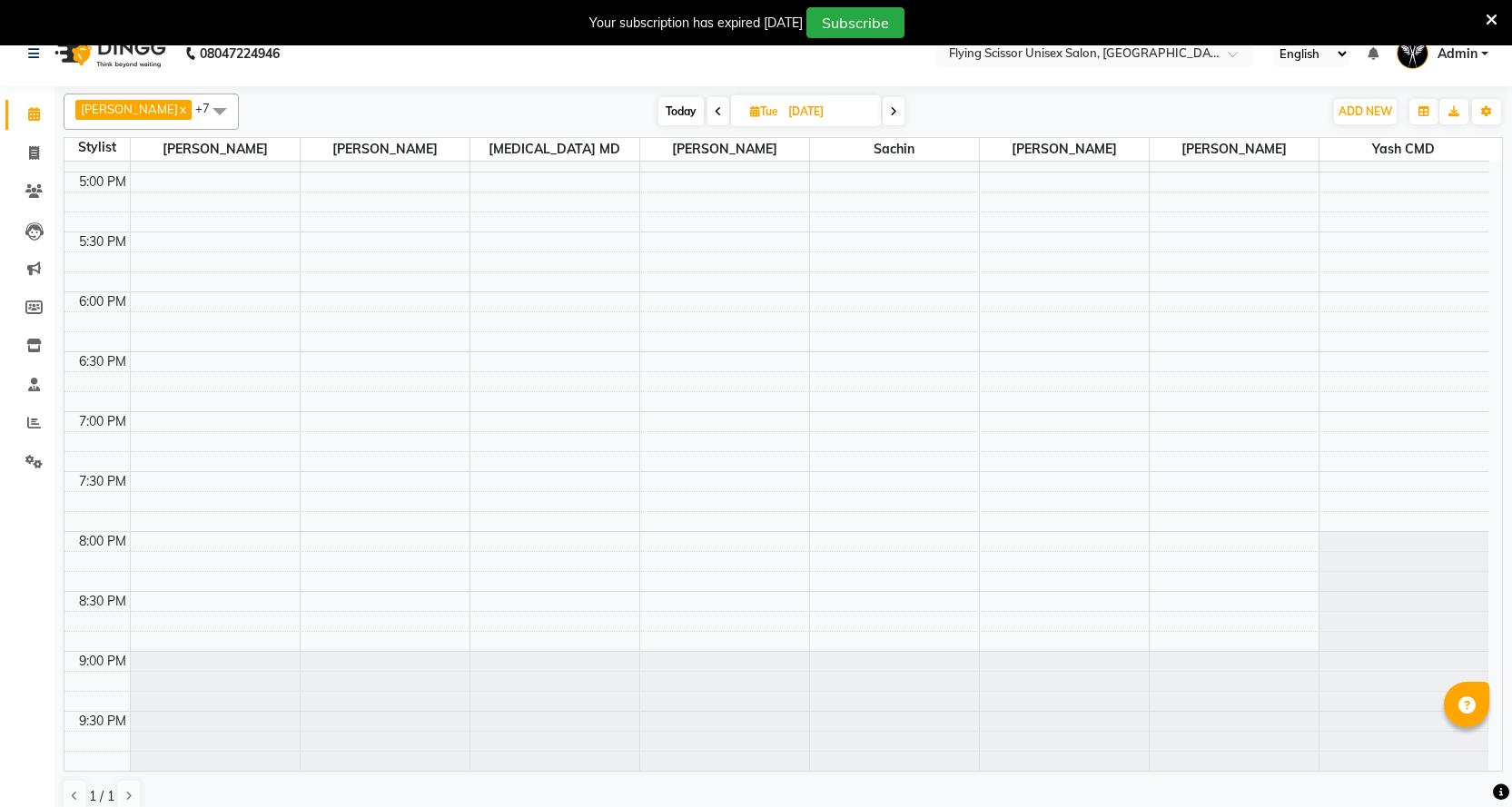
click at [890, 110] on icon at bounding box center [894, 112] width 7 height 11
click at [893, 110] on icon at bounding box center [897, 112] width 7 height 11
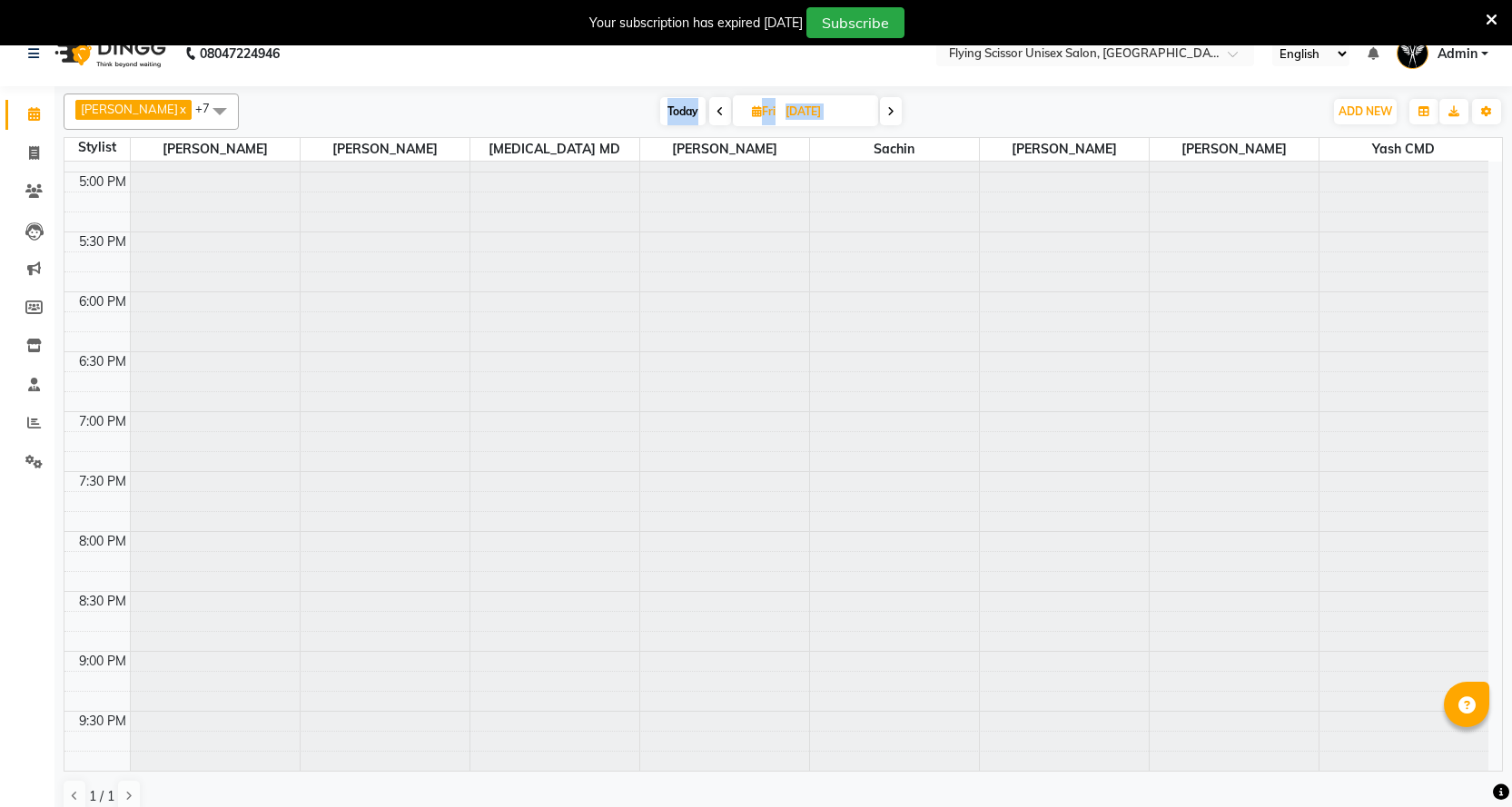
scroll to position [0, 0]
click at [888, 110] on icon at bounding box center [891, 112] width 7 height 11
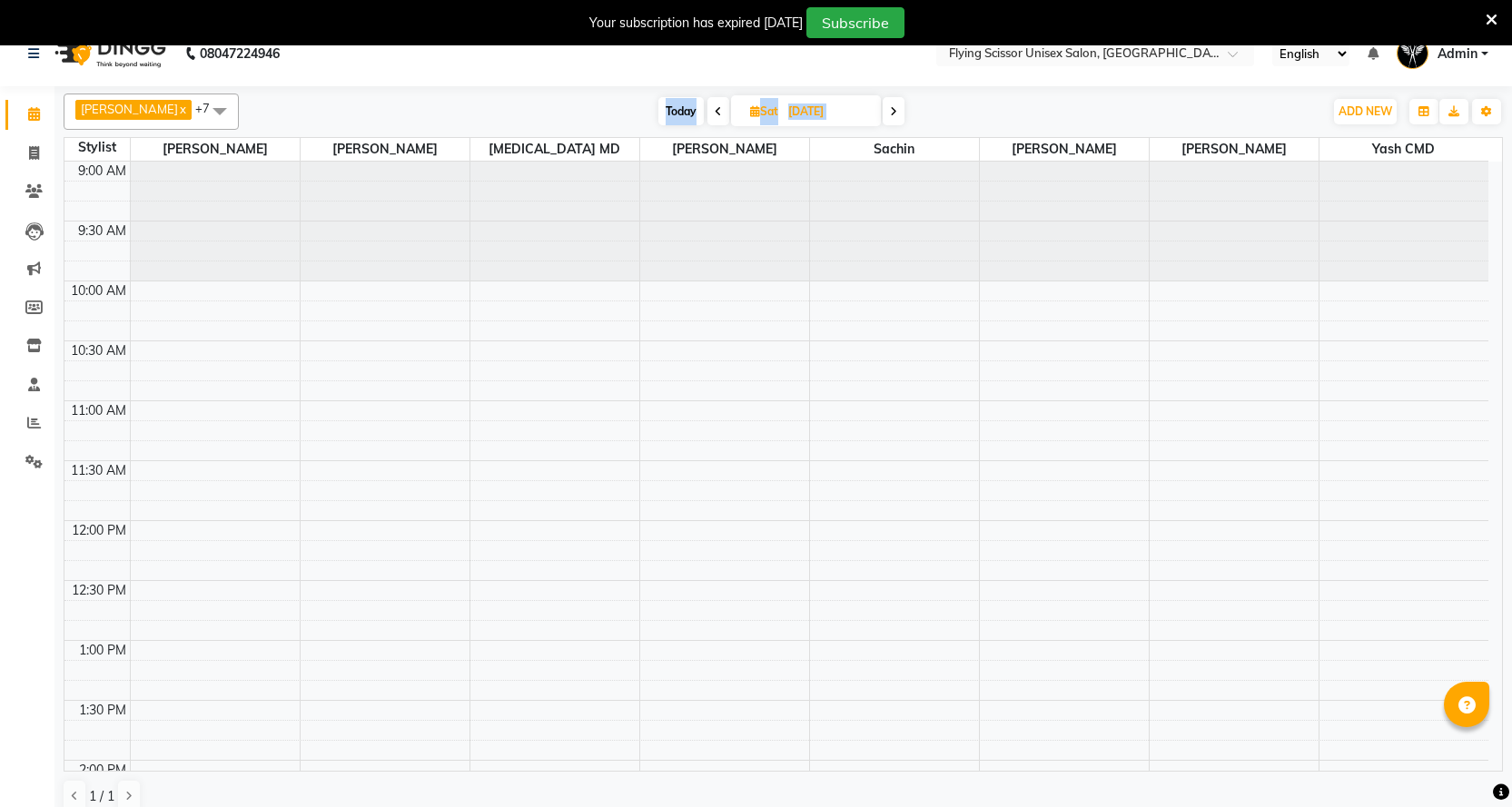
scroll to position [948, 0]
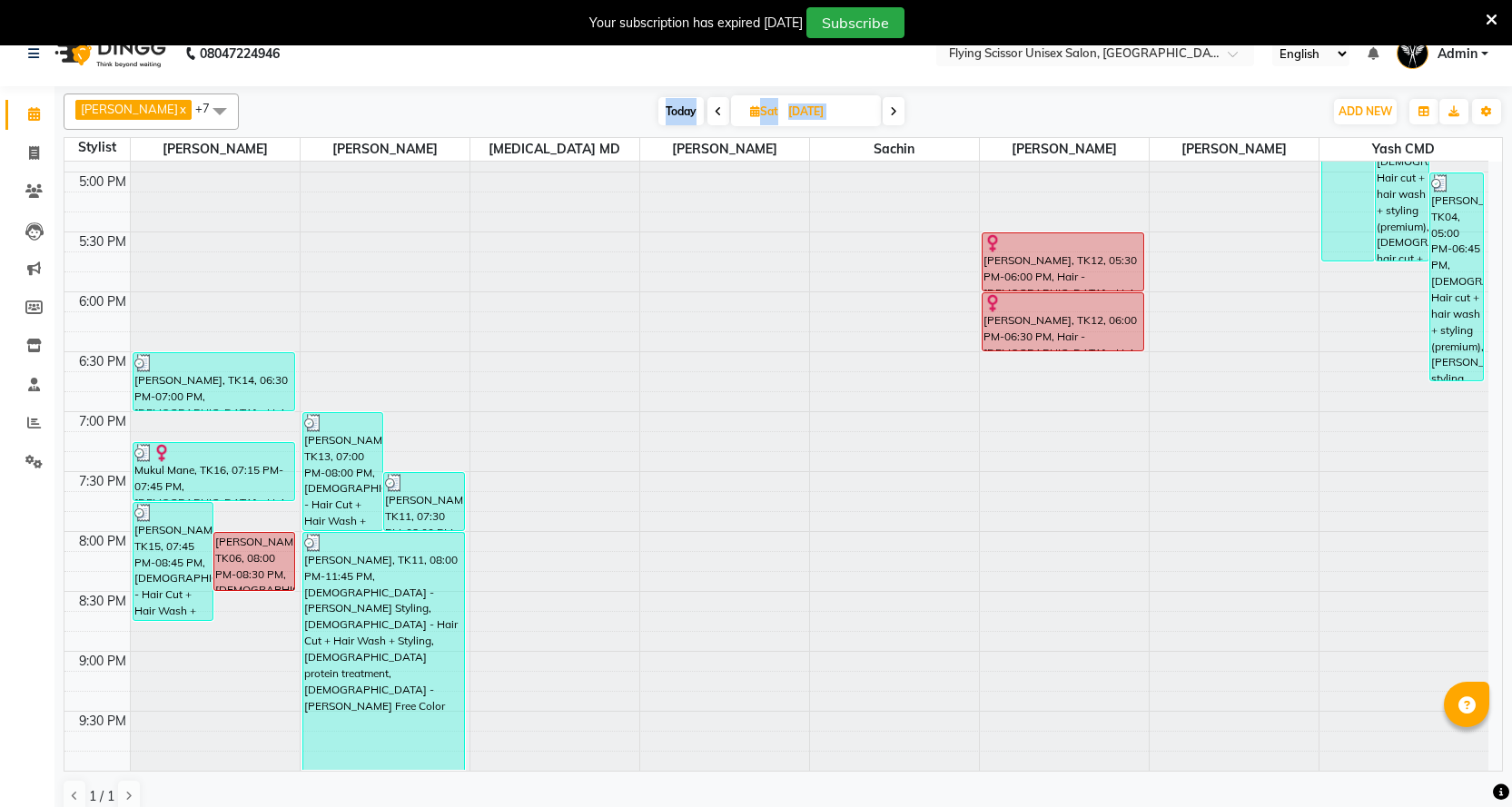
click at [715, 108] on icon at bounding box center [719, 112] width 7 height 11
type input "[DATE]"
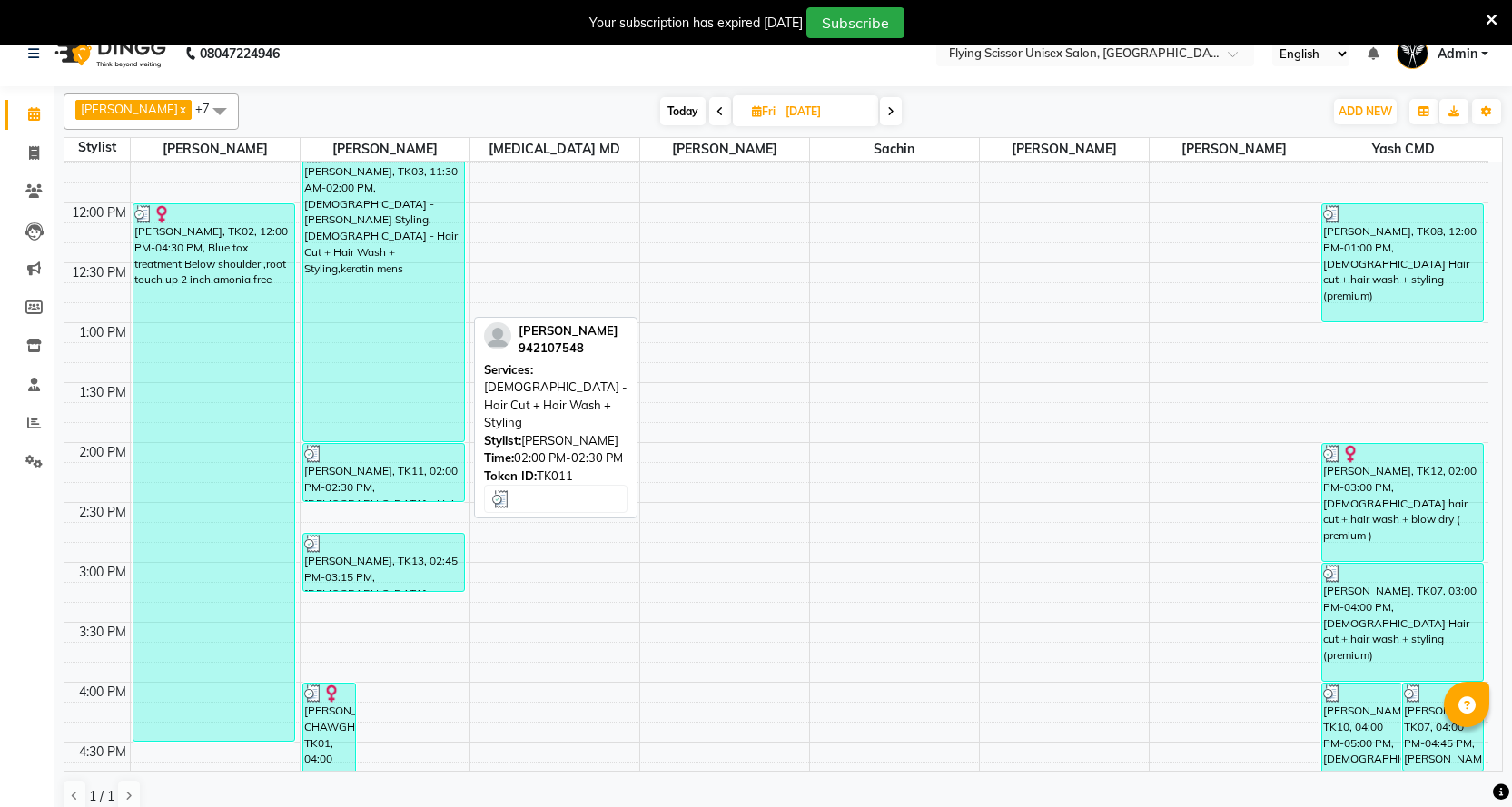
scroll to position [312, 0]
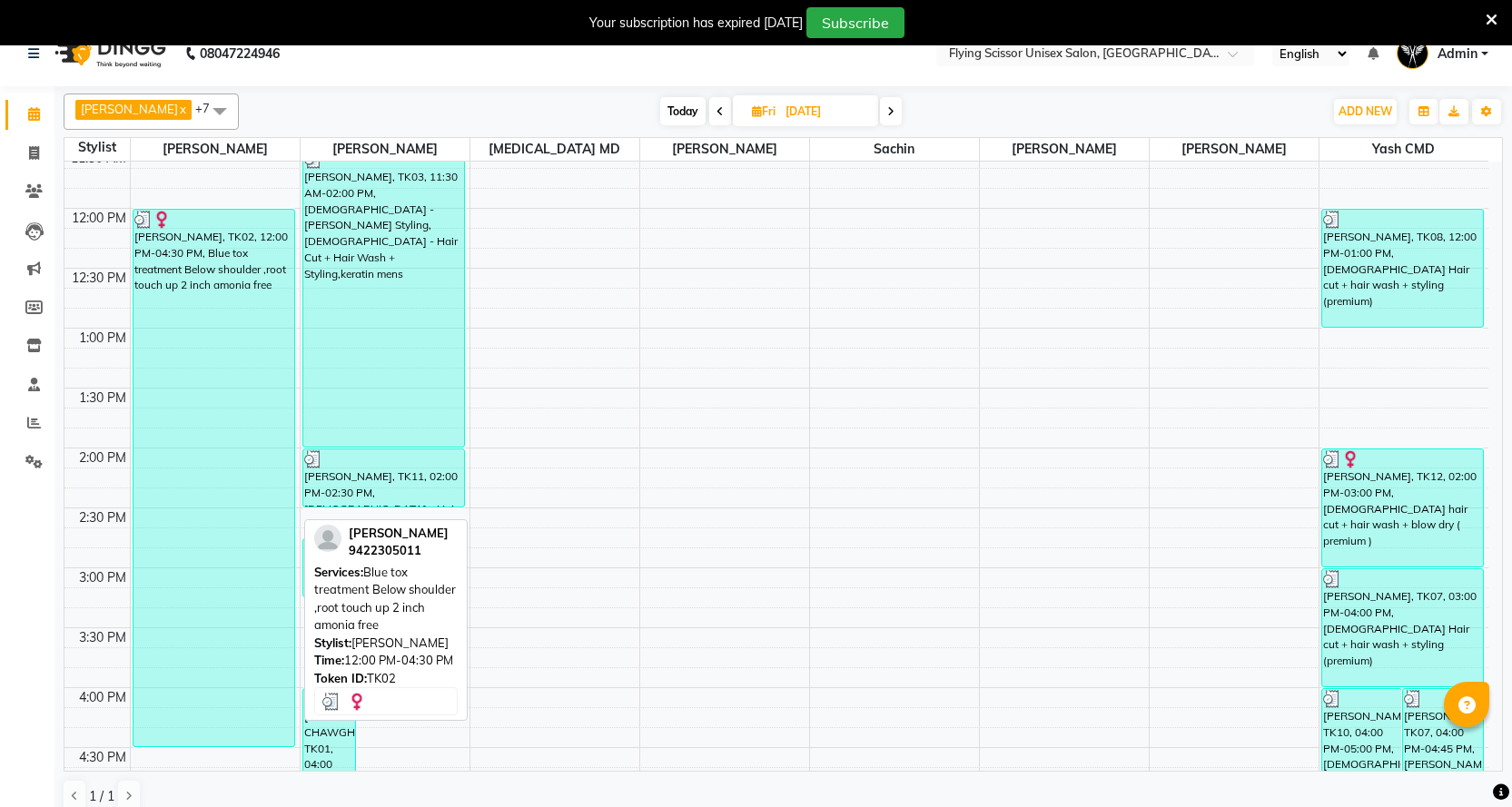
click at [258, 296] on div "[PERSON_NAME], TK02, 12:00 PM-04:30 PM, Blue tox treatment Below shoulder ,root…" at bounding box center [214, 477] width 161 height 536
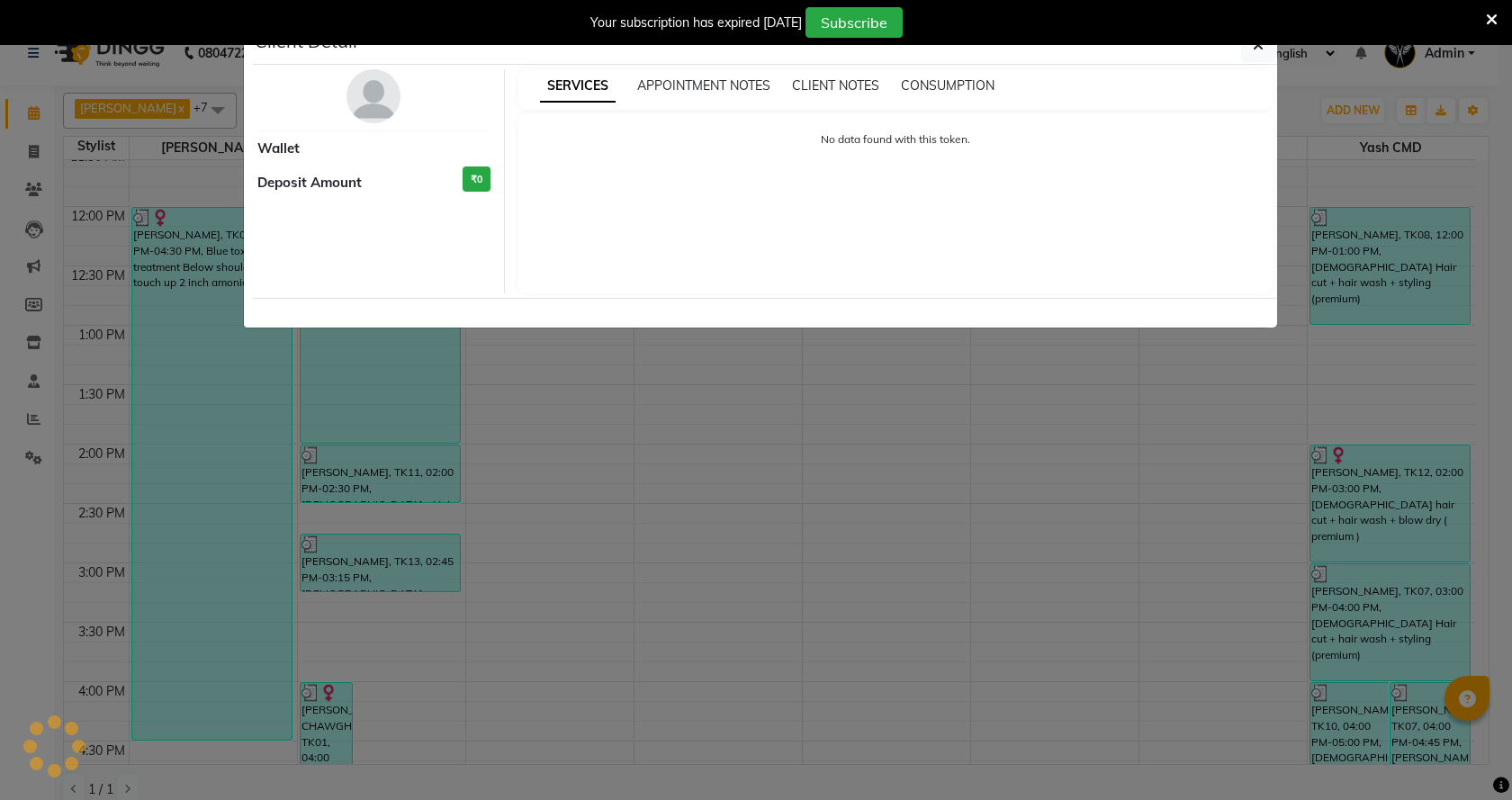
select select "3"
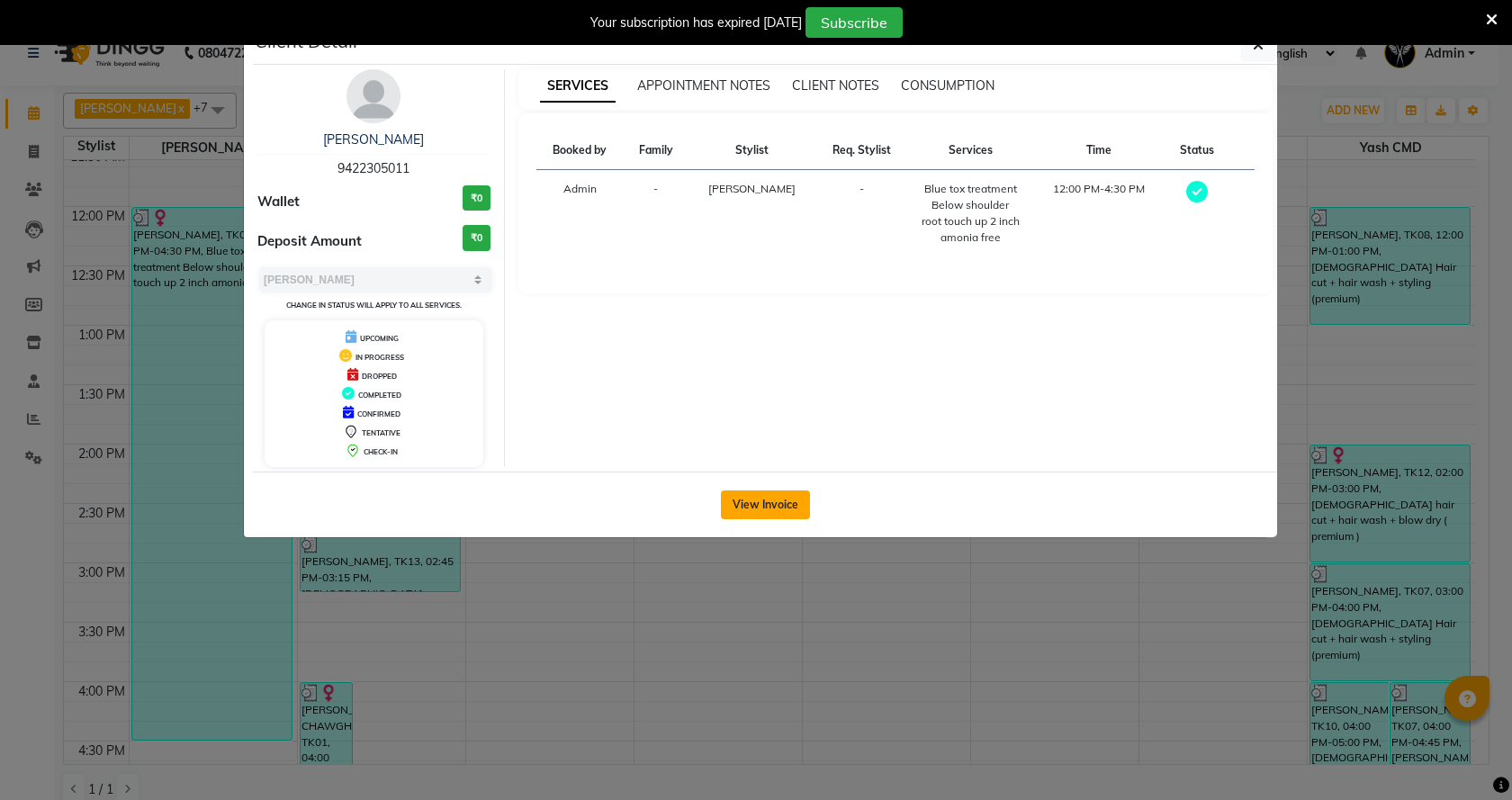
click at [776, 491] on button "View Invoice" at bounding box center [765, 504] width 89 height 28
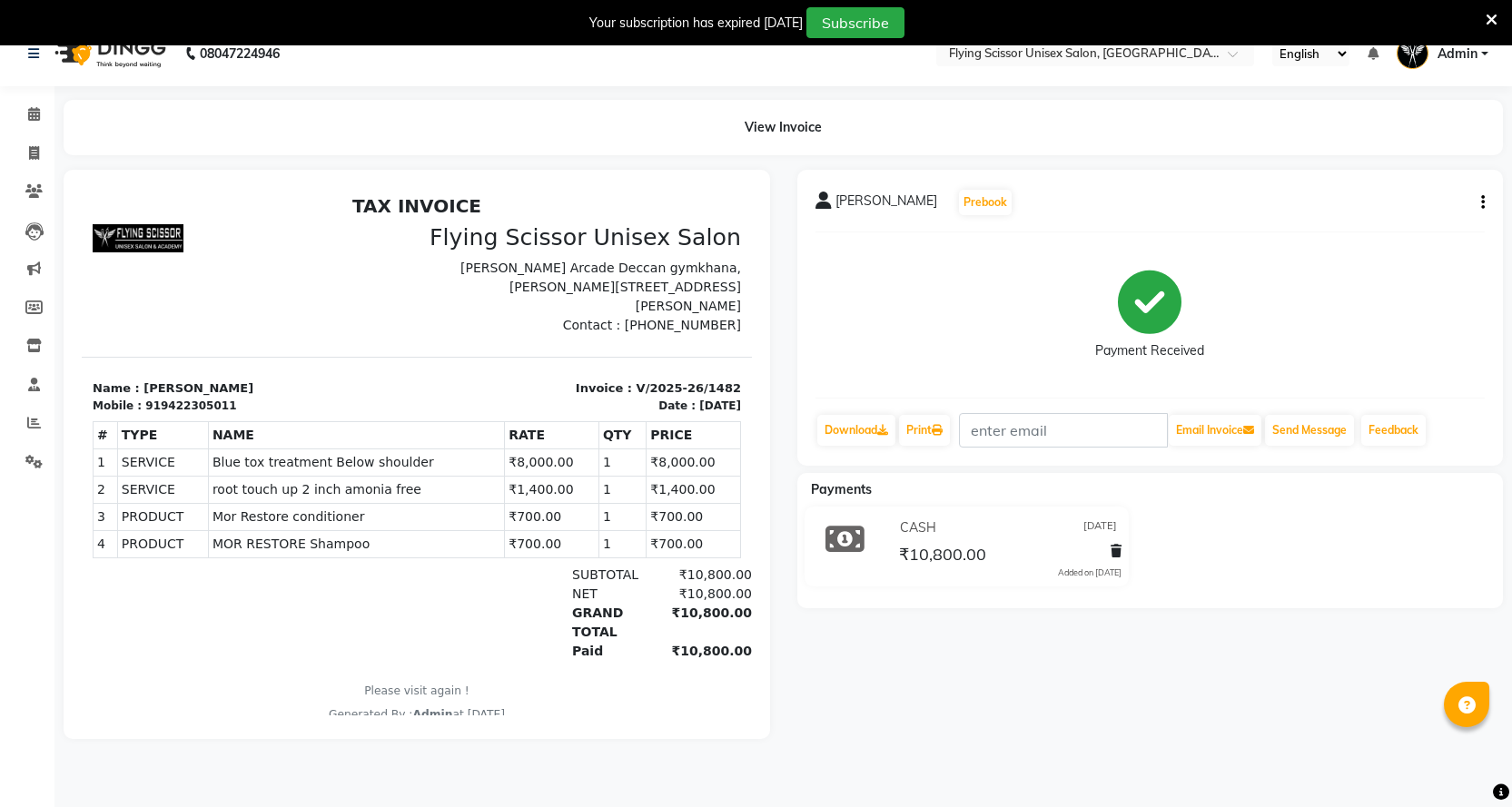
click at [1482, 202] on icon "button" at bounding box center [1483, 202] width 4 height 1
click at [1433, 180] on div "Split Service Amount" at bounding box center [1393, 180] width 125 height 23
select select "15730"
select select "70618"
select select "15730"
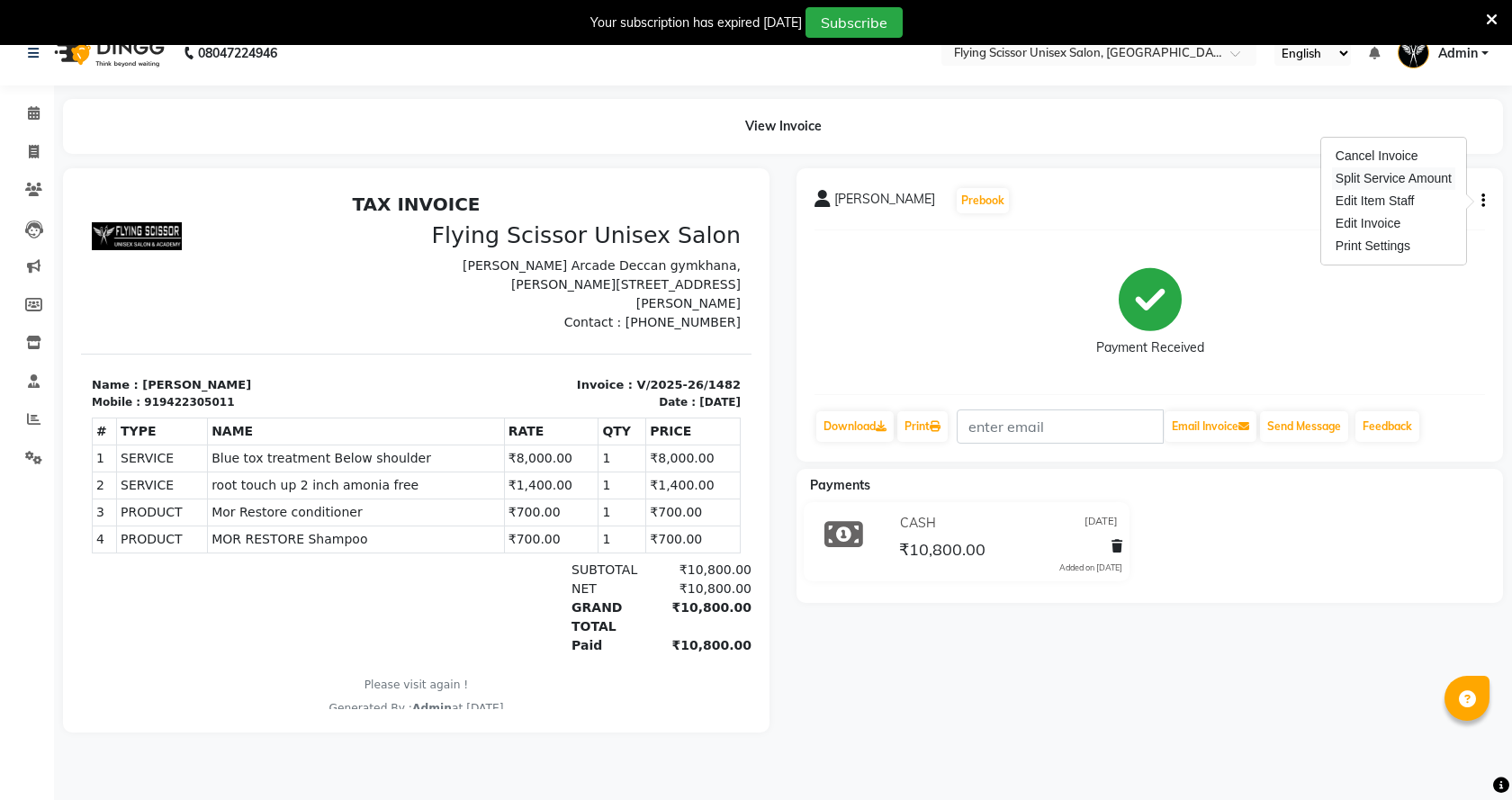
select select "10517"
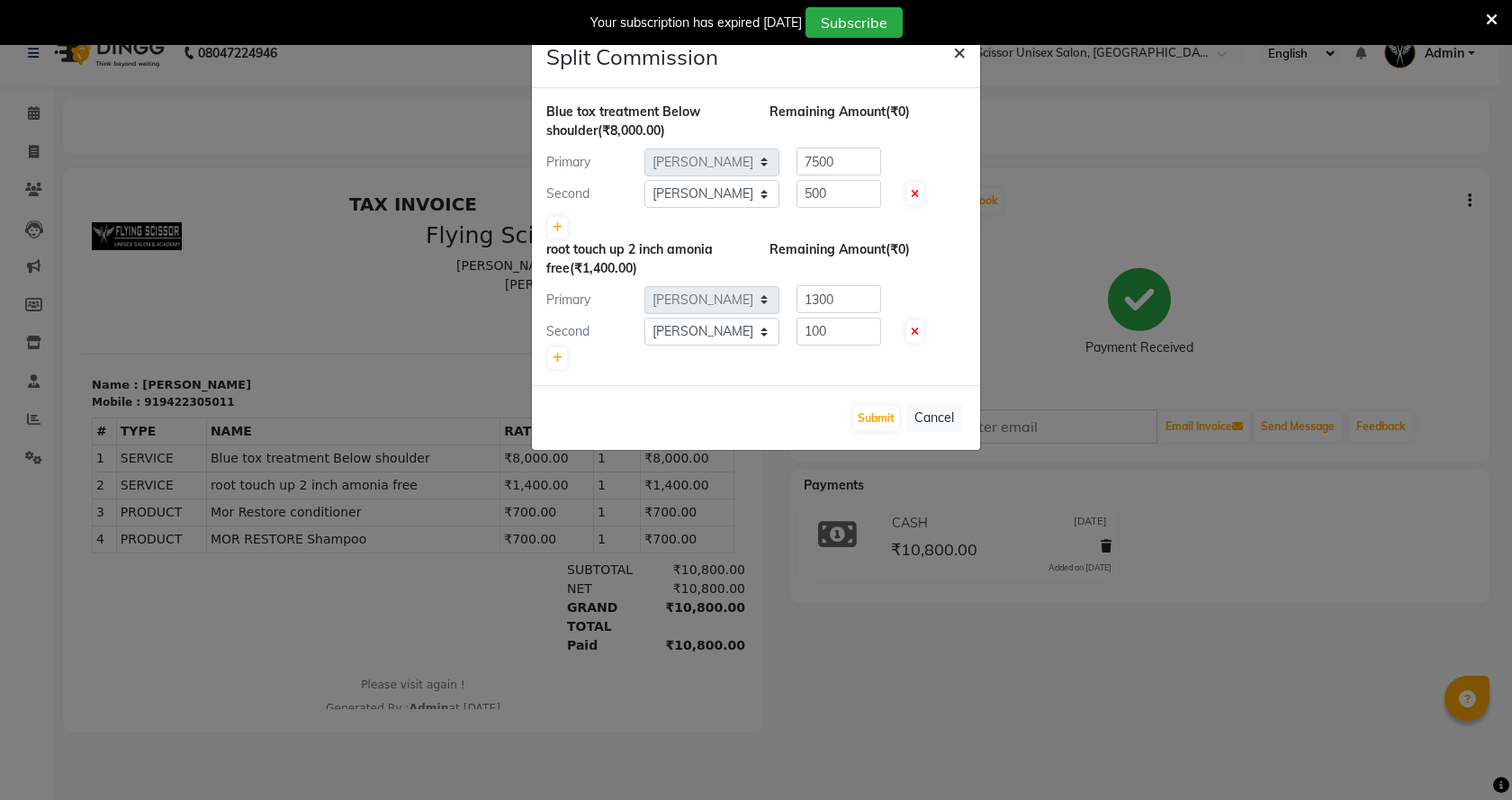
click at [960, 59] on span "×" at bounding box center [959, 51] width 13 height 27
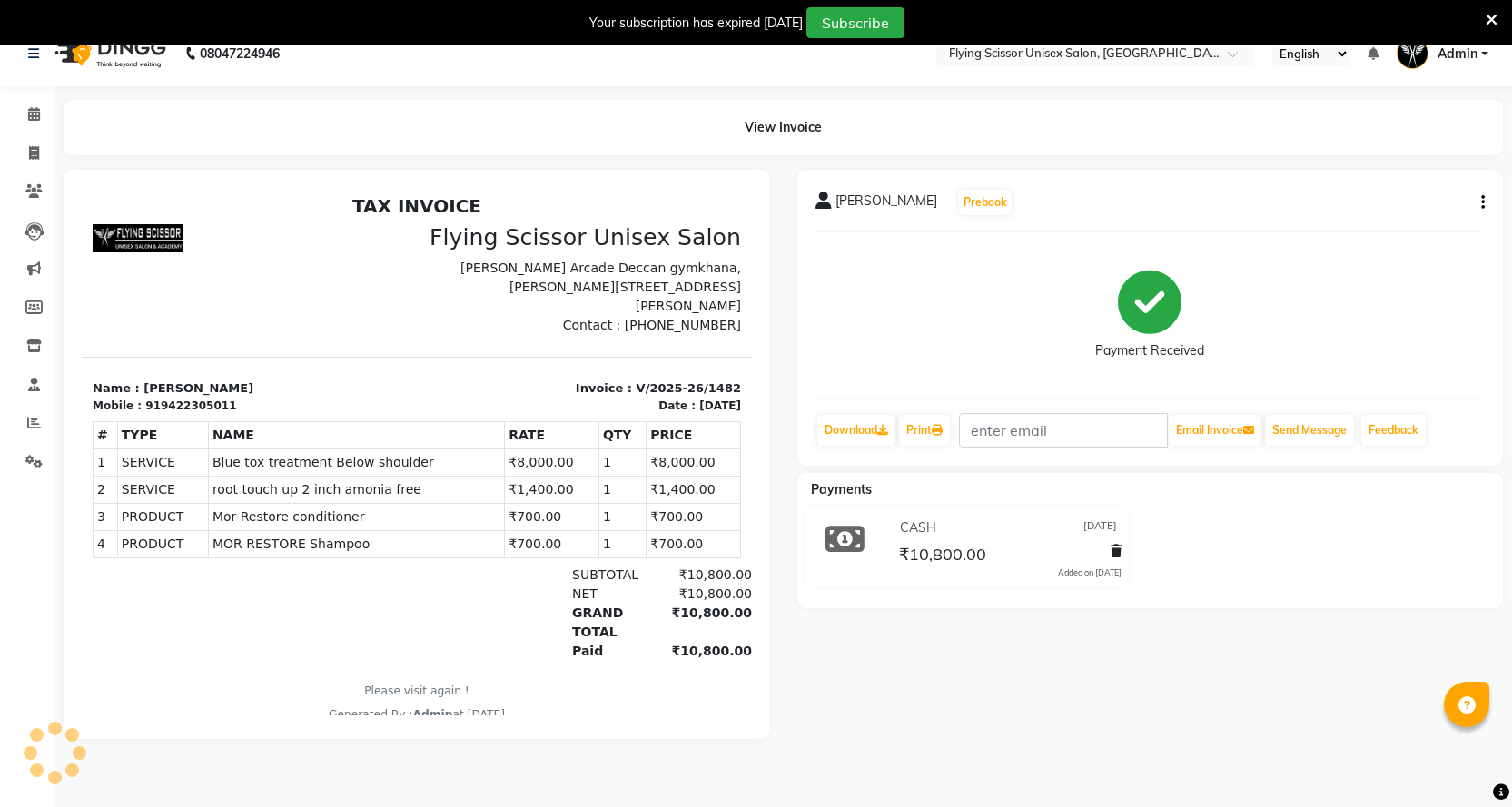
click at [1470, 199] on div "[PERSON_NAME] Prebook" at bounding box center [1151, 202] width 671 height 29
click at [1484, 202] on icon "button" at bounding box center [1483, 202] width 4 height 1
click at [1396, 170] on div "Split Service Amount" at bounding box center [1393, 180] width 125 height 23
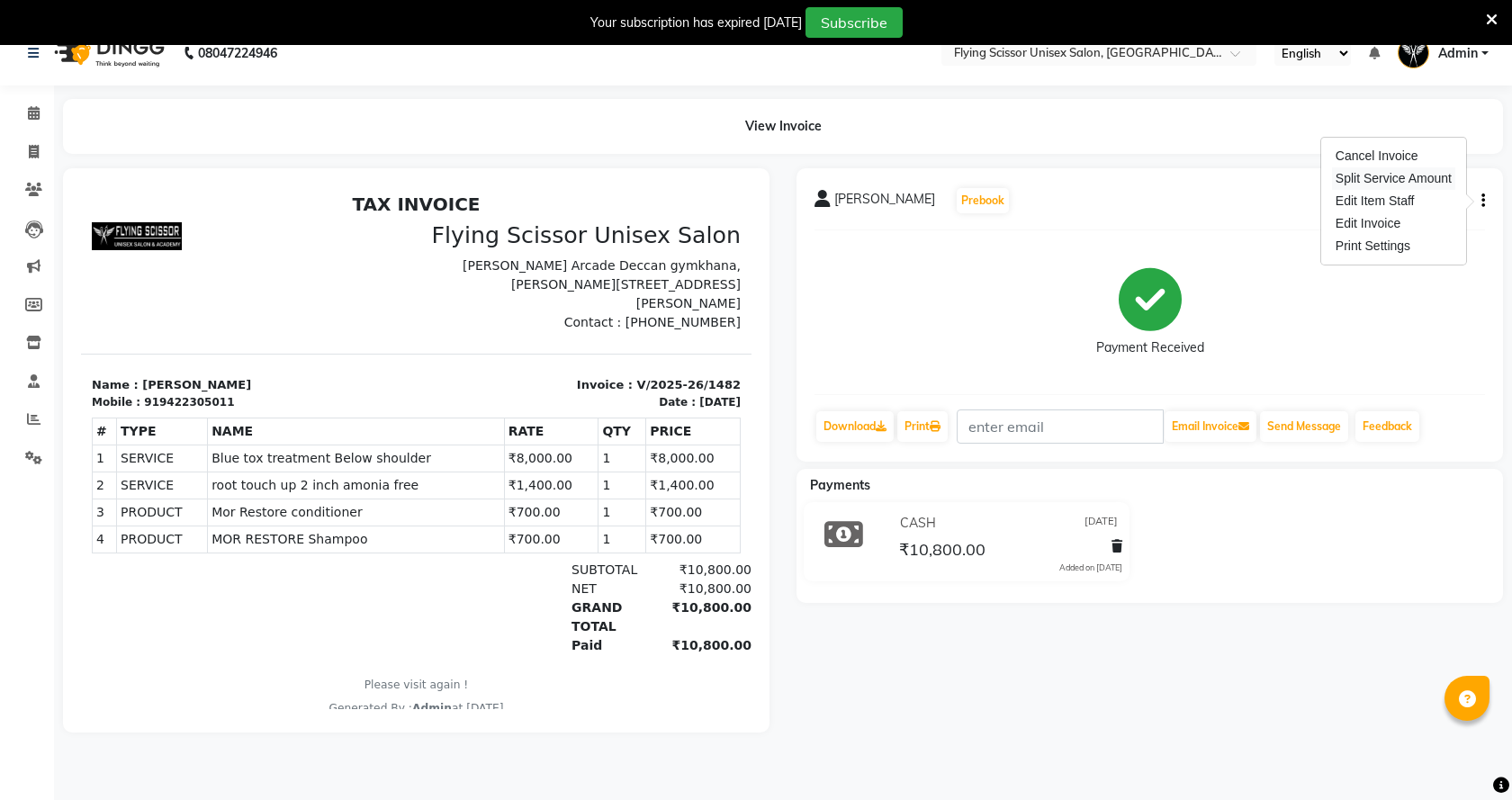
select select "15730"
select select "70618"
select select "15730"
select select "10517"
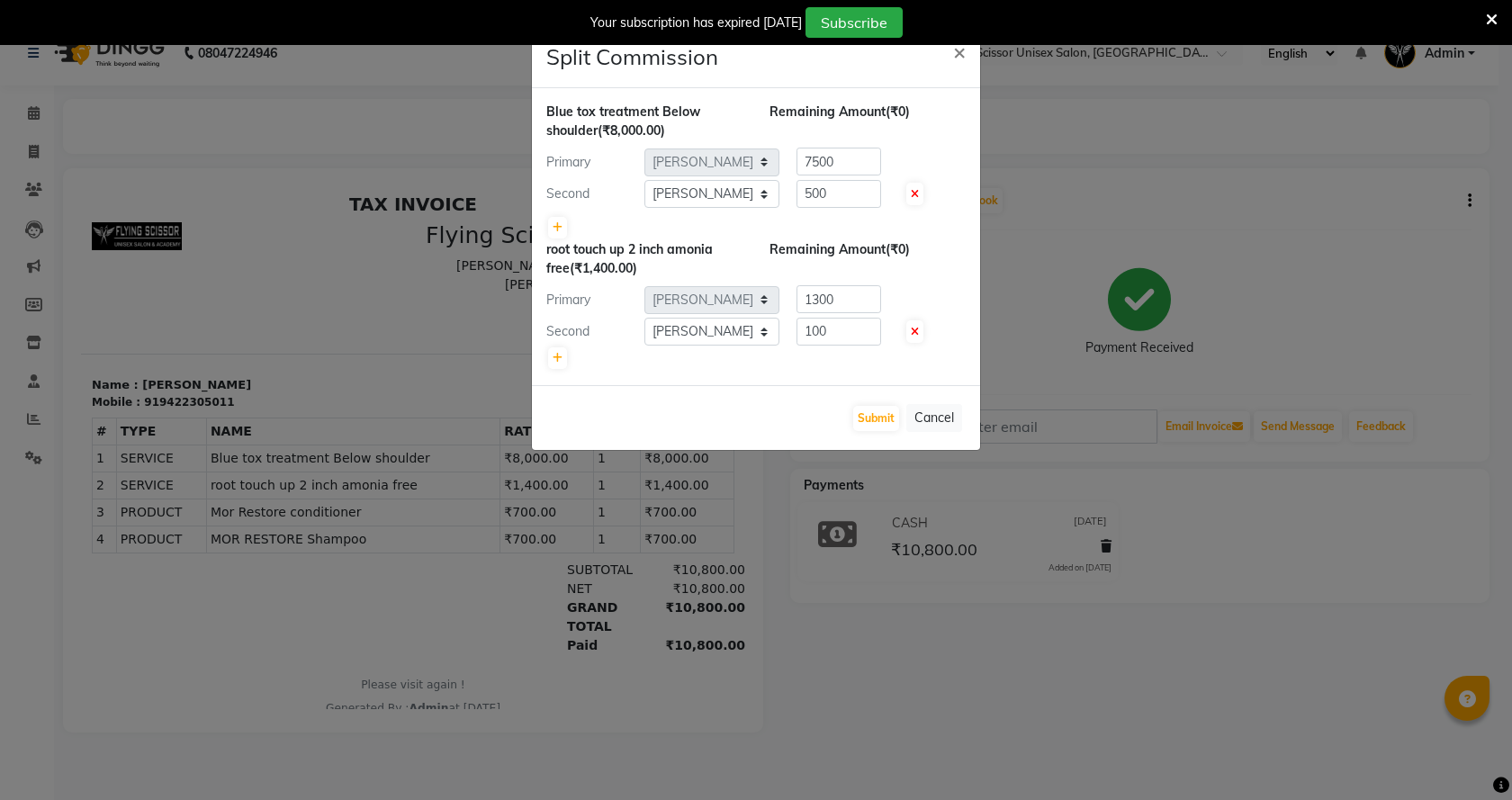
click at [1336, 364] on ngb-modal-window "Split Commission × Blue tox treatment Below shoulder (₹8,000.00) Remaining Amou…" at bounding box center [756, 400] width 1512 height 800
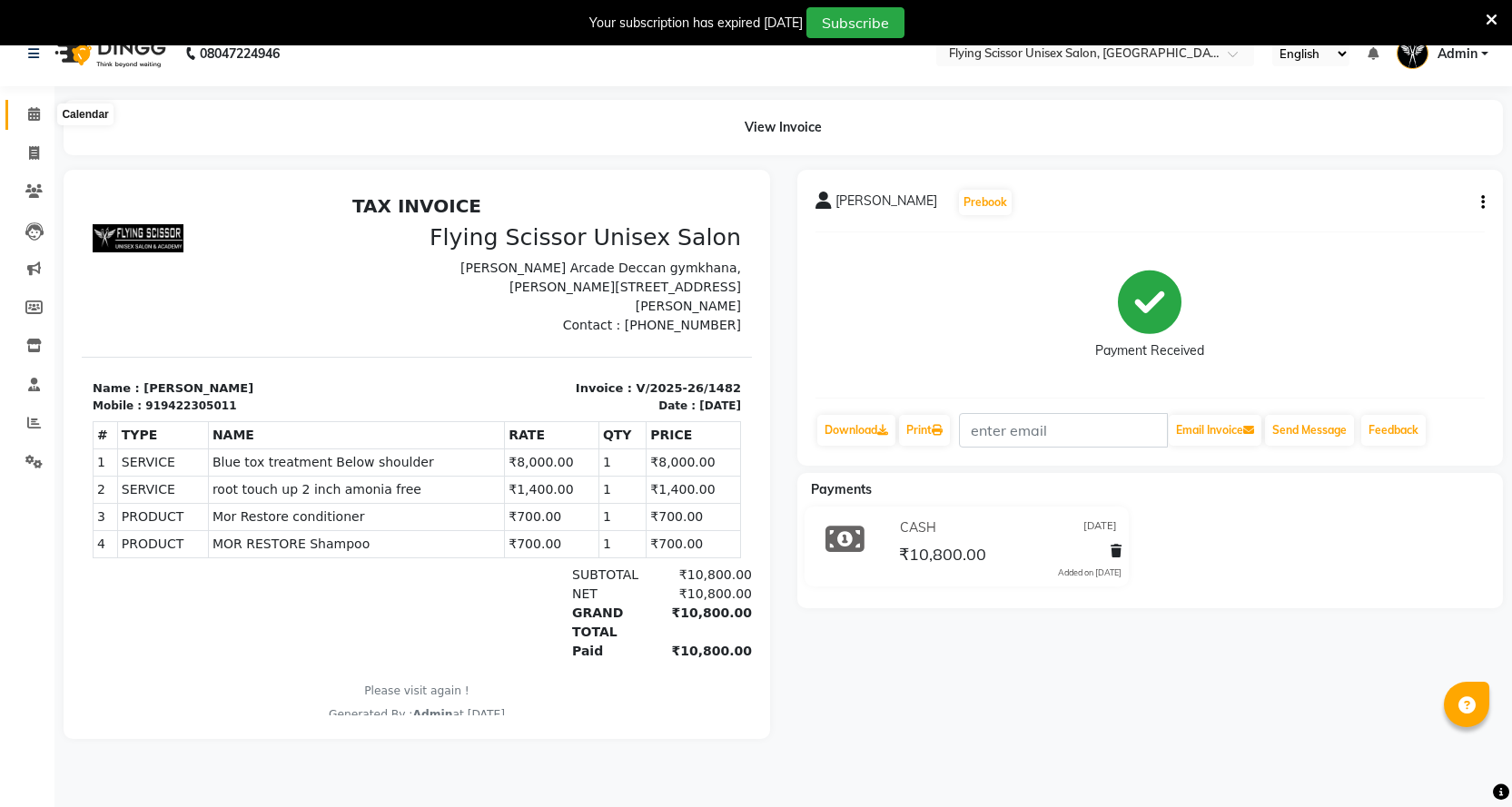
click at [36, 107] on icon at bounding box center [33, 114] width 12 height 14
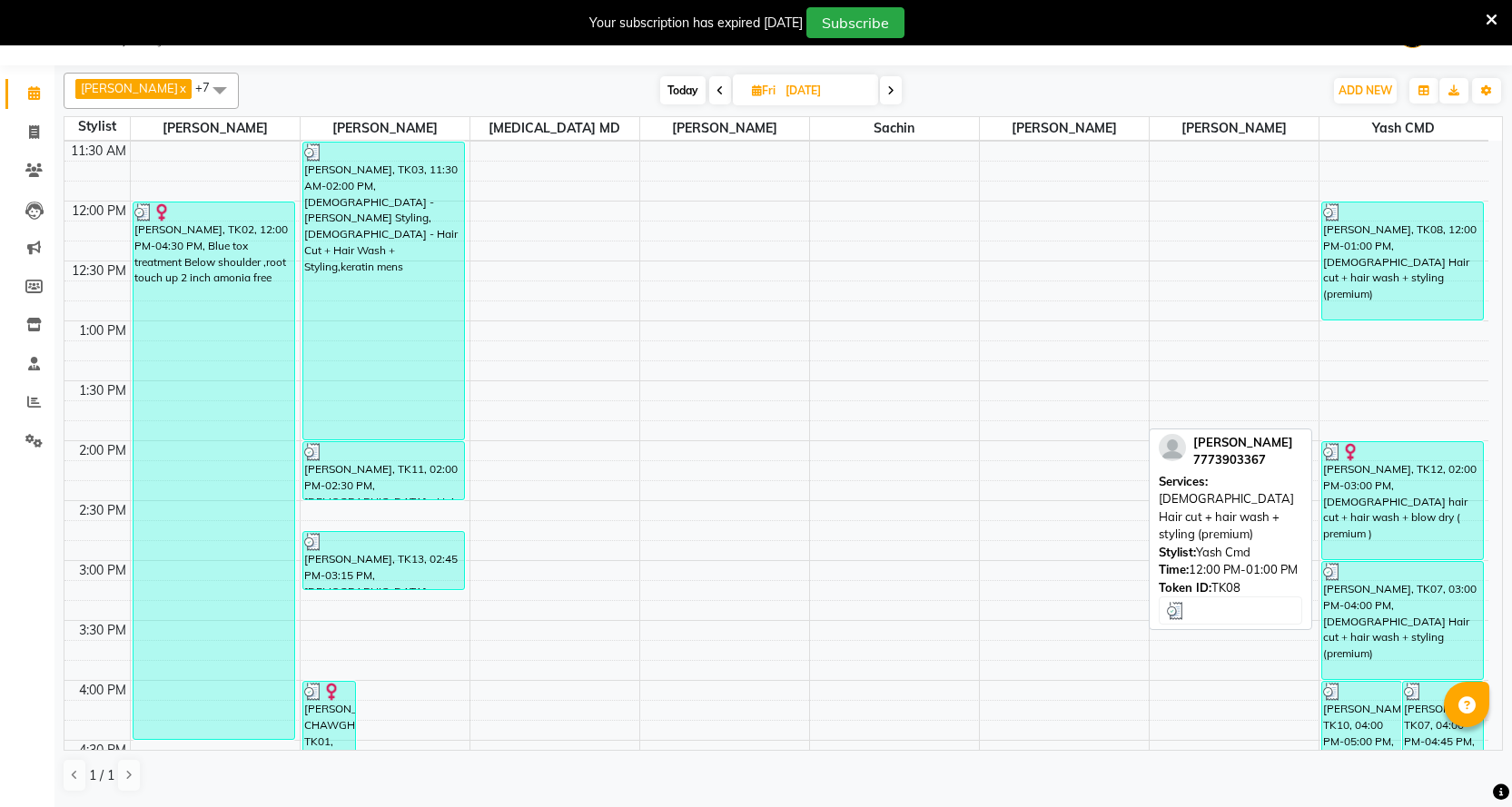
scroll to position [545, 0]
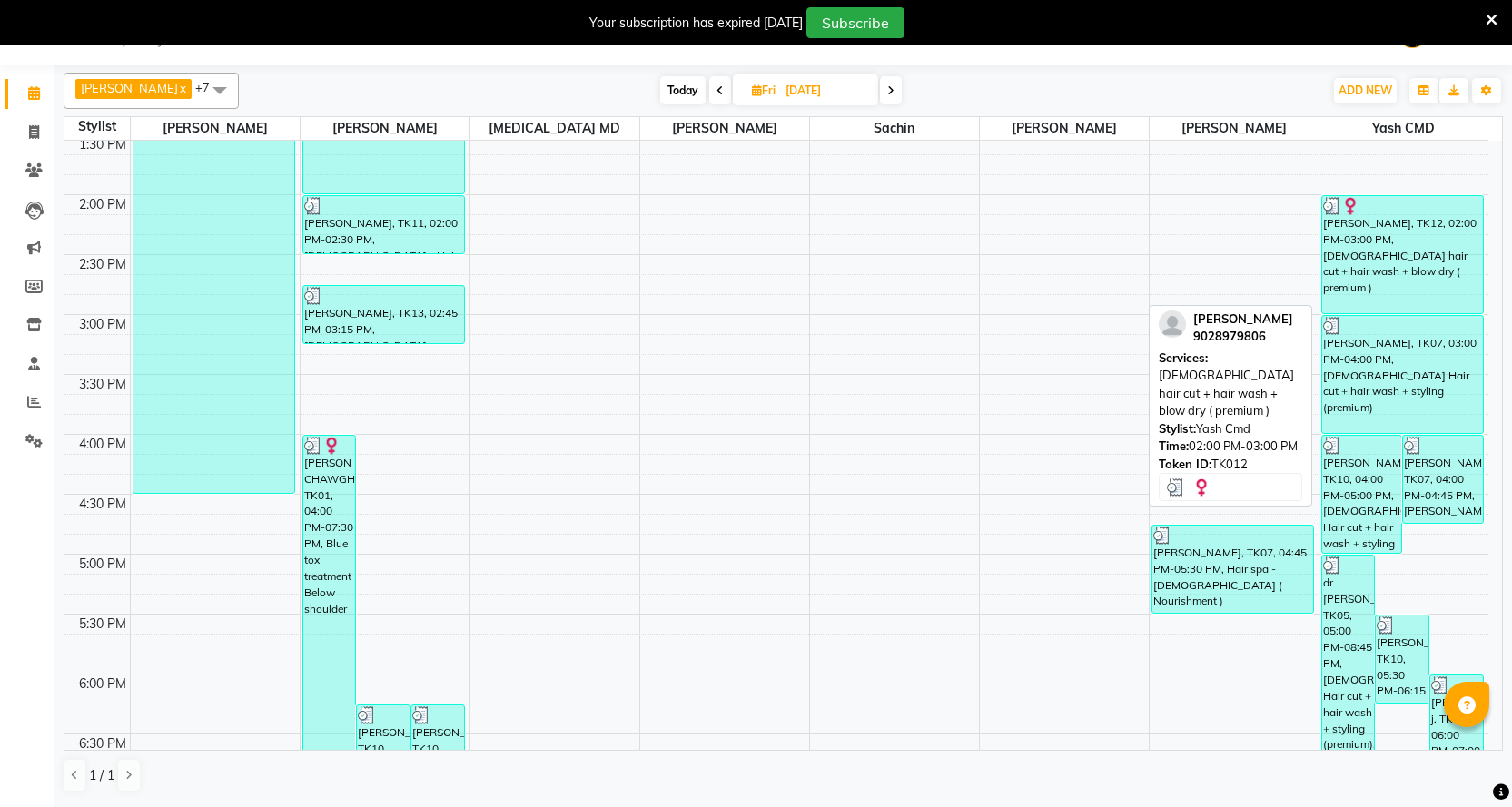
click at [1370, 284] on div "[PERSON_NAME], TK12, 02:00 PM-03:00 PM, [DEMOGRAPHIC_DATA] hair cut + hair wash…" at bounding box center [1403, 254] width 162 height 117
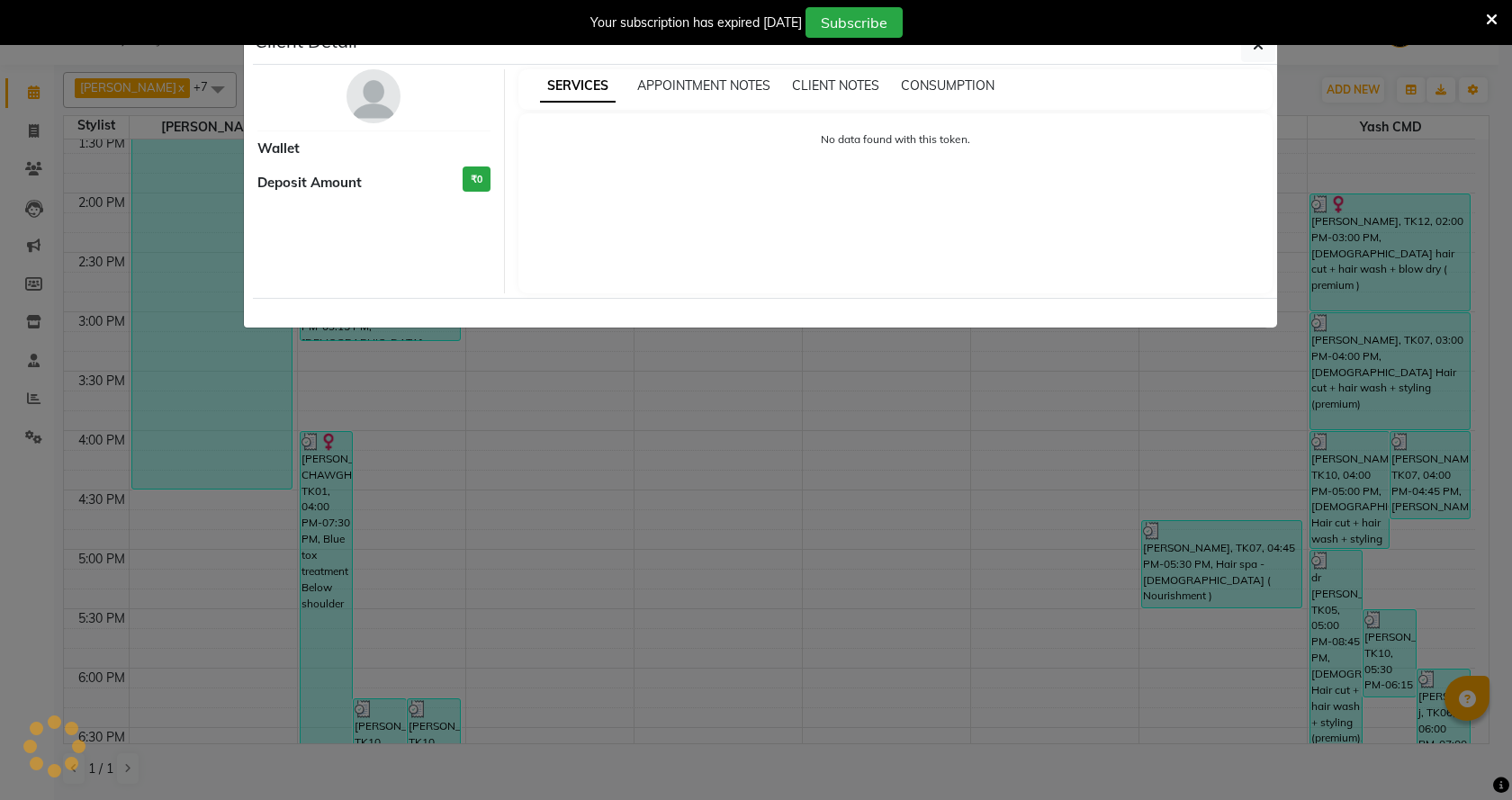
select select "3"
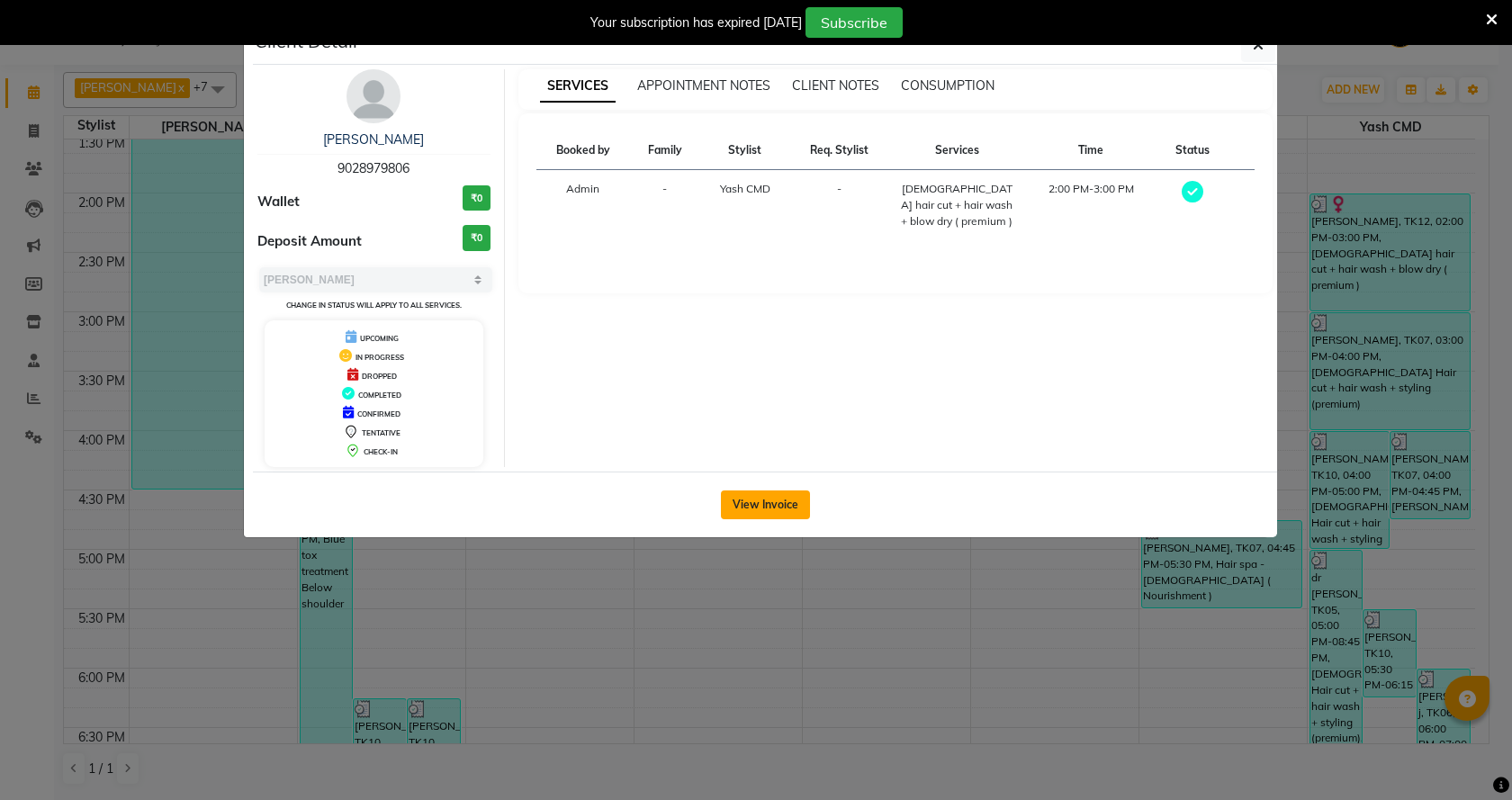
click at [783, 507] on button "View Invoice" at bounding box center [765, 504] width 89 height 28
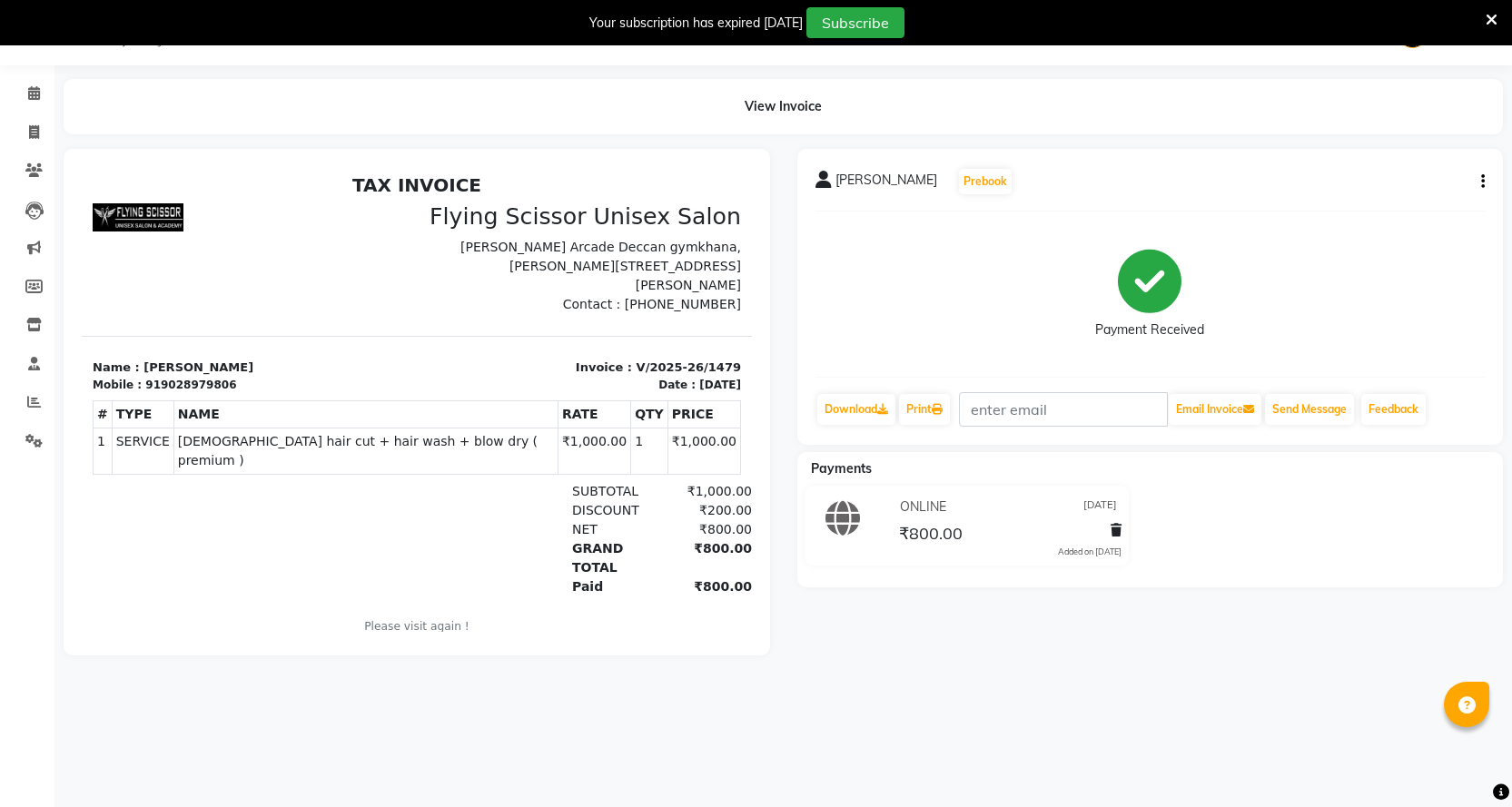
click at [1479, 182] on button "button" at bounding box center [1480, 182] width 11 height 19
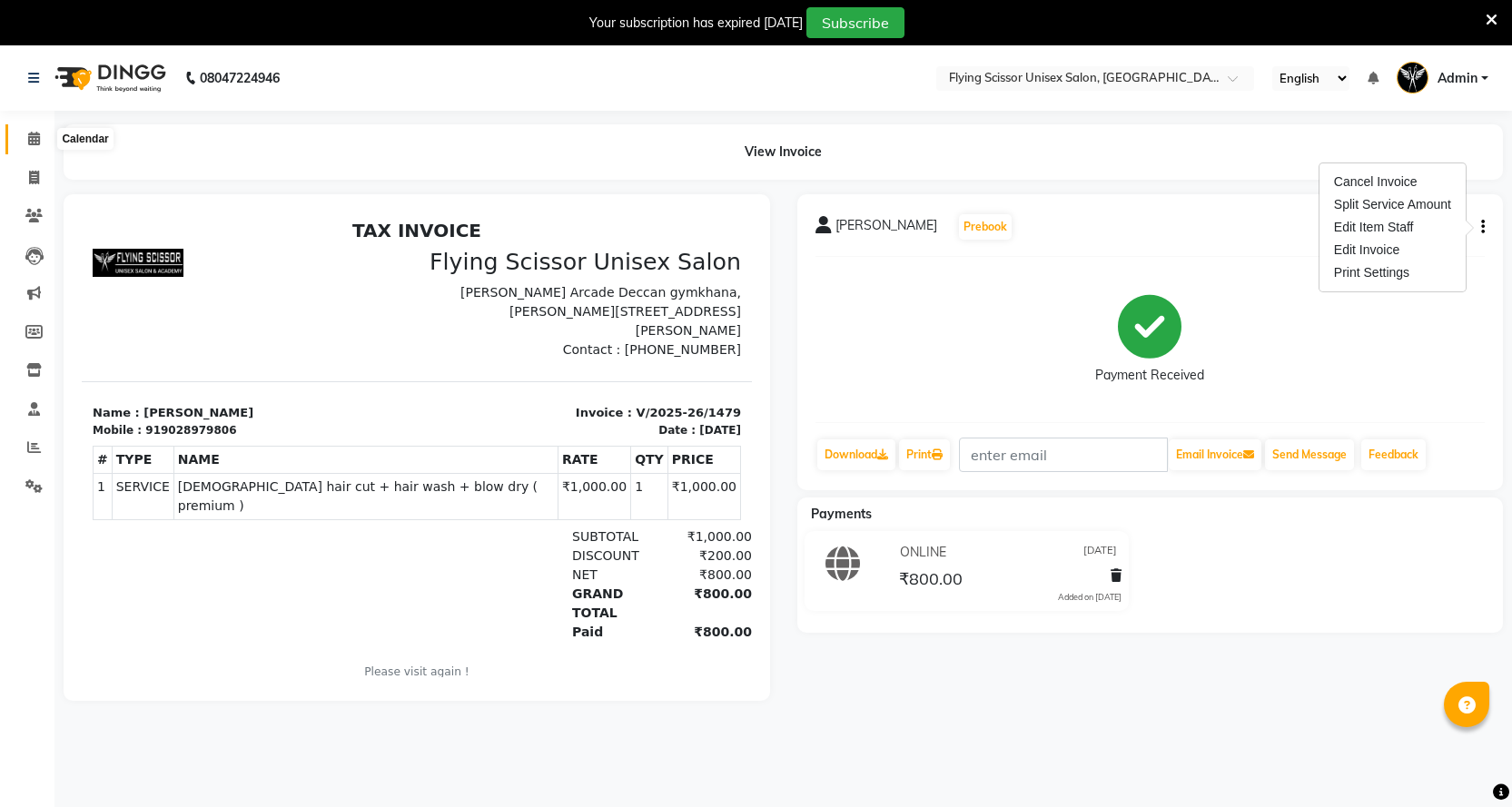
click at [33, 135] on icon at bounding box center [33, 139] width 12 height 14
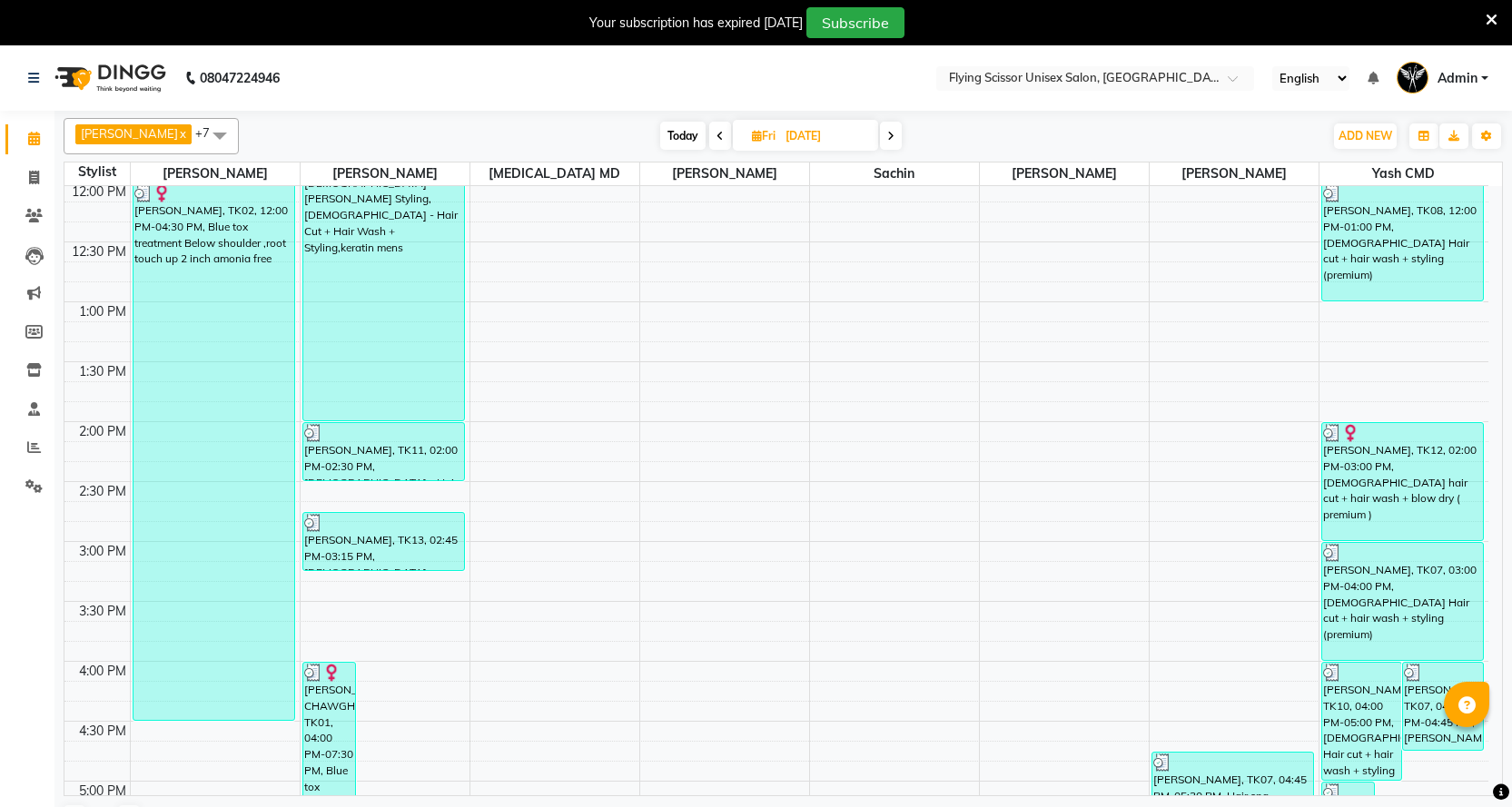
click at [717, 138] on icon at bounding box center [720, 137] width 7 height 11
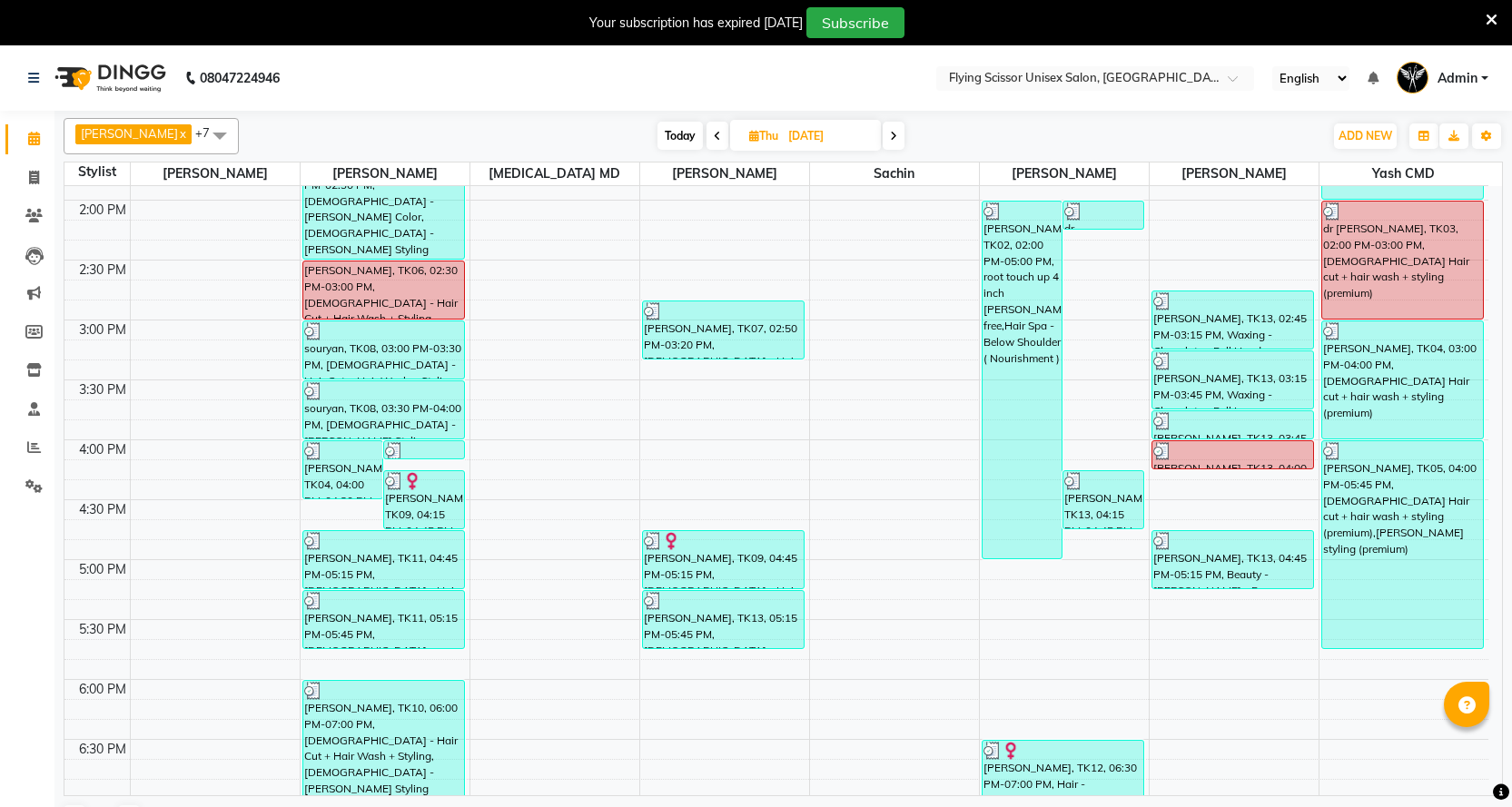
scroll to position [131, 0]
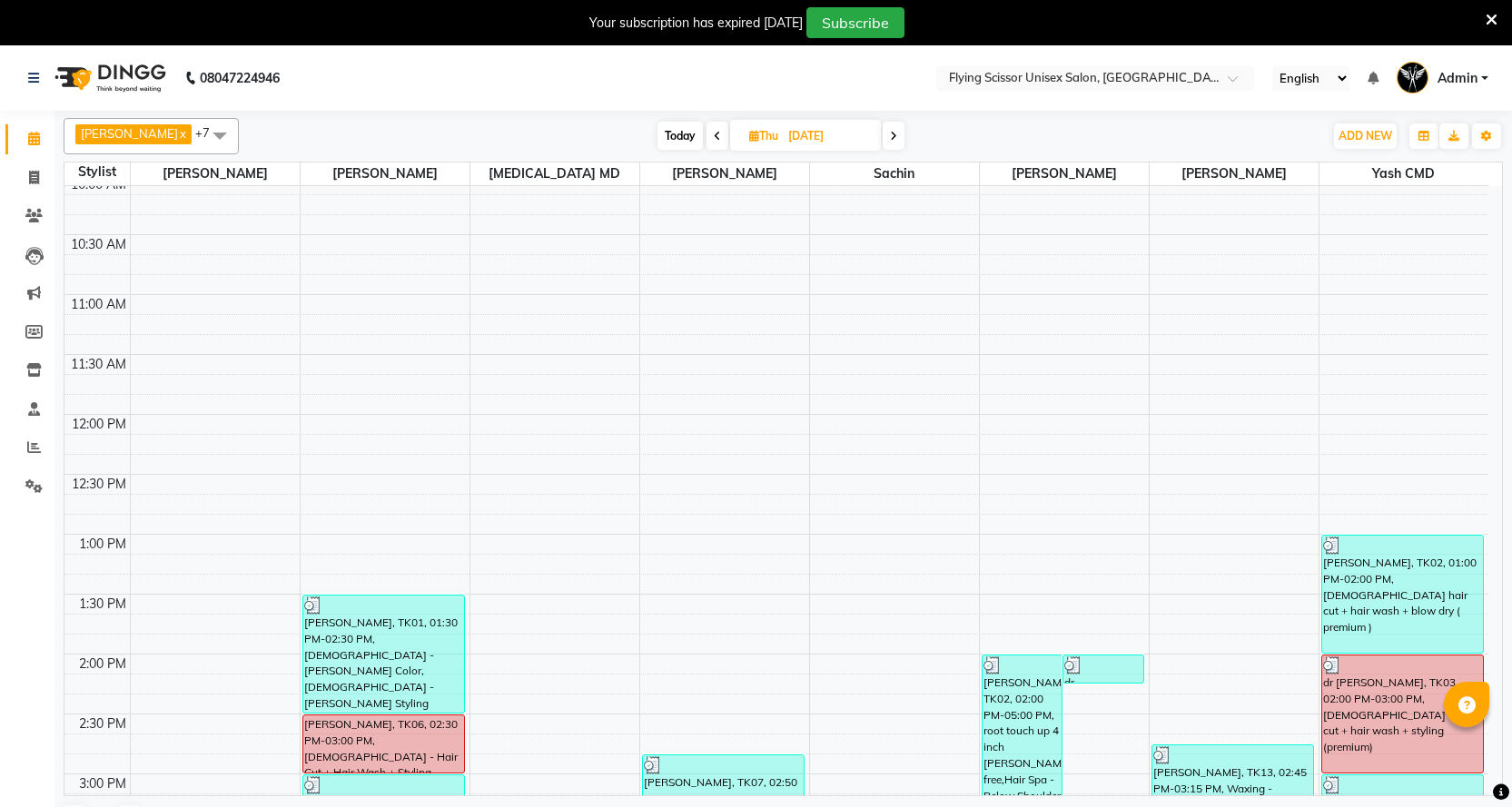
click at [707, 134] on span at bounding box center [718, 136] width 22 height 28
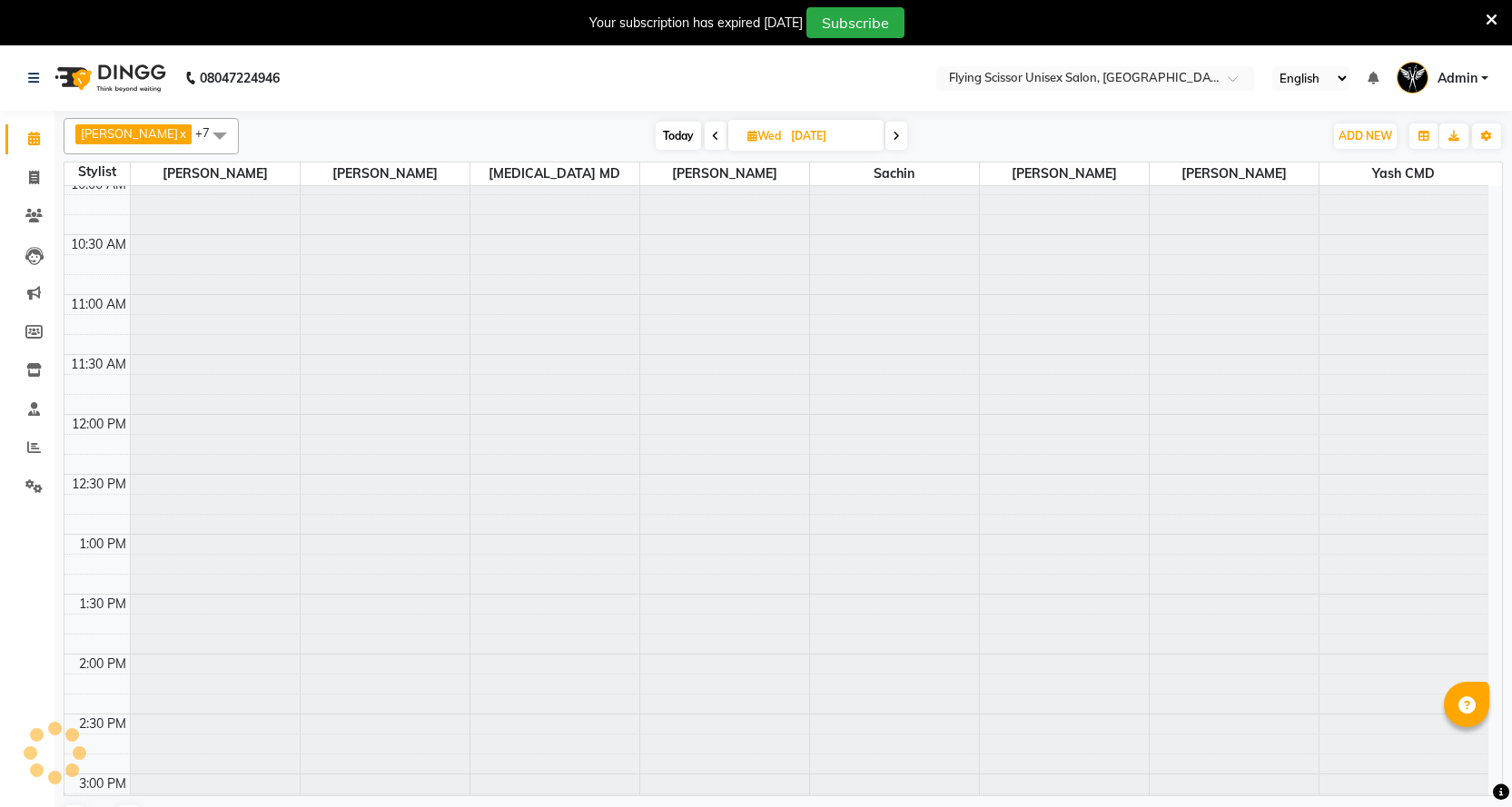
scroll to position [948, 0]
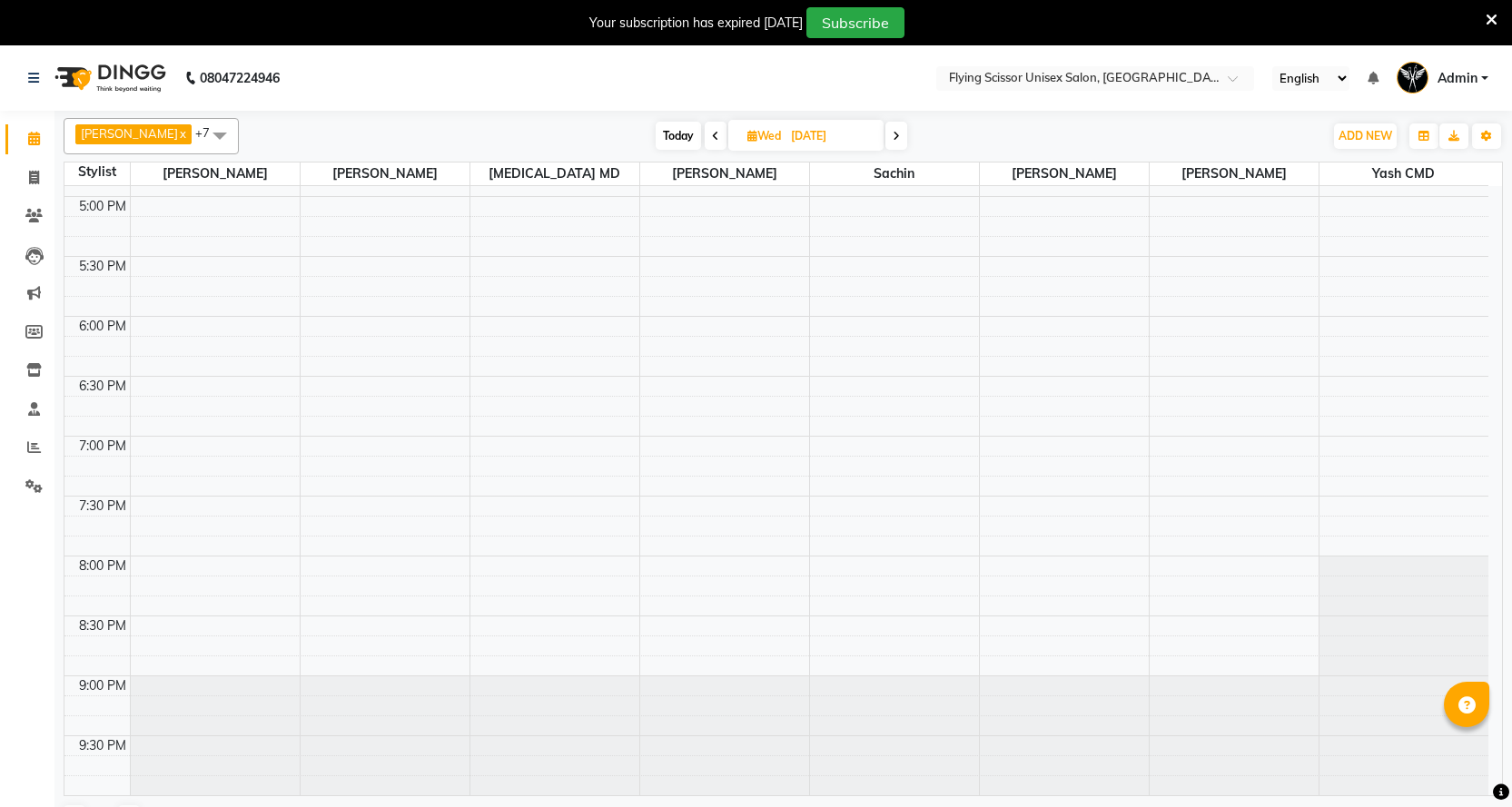
click at [712, 137] on icon at bounding box center [716, 137] width 7 height 11
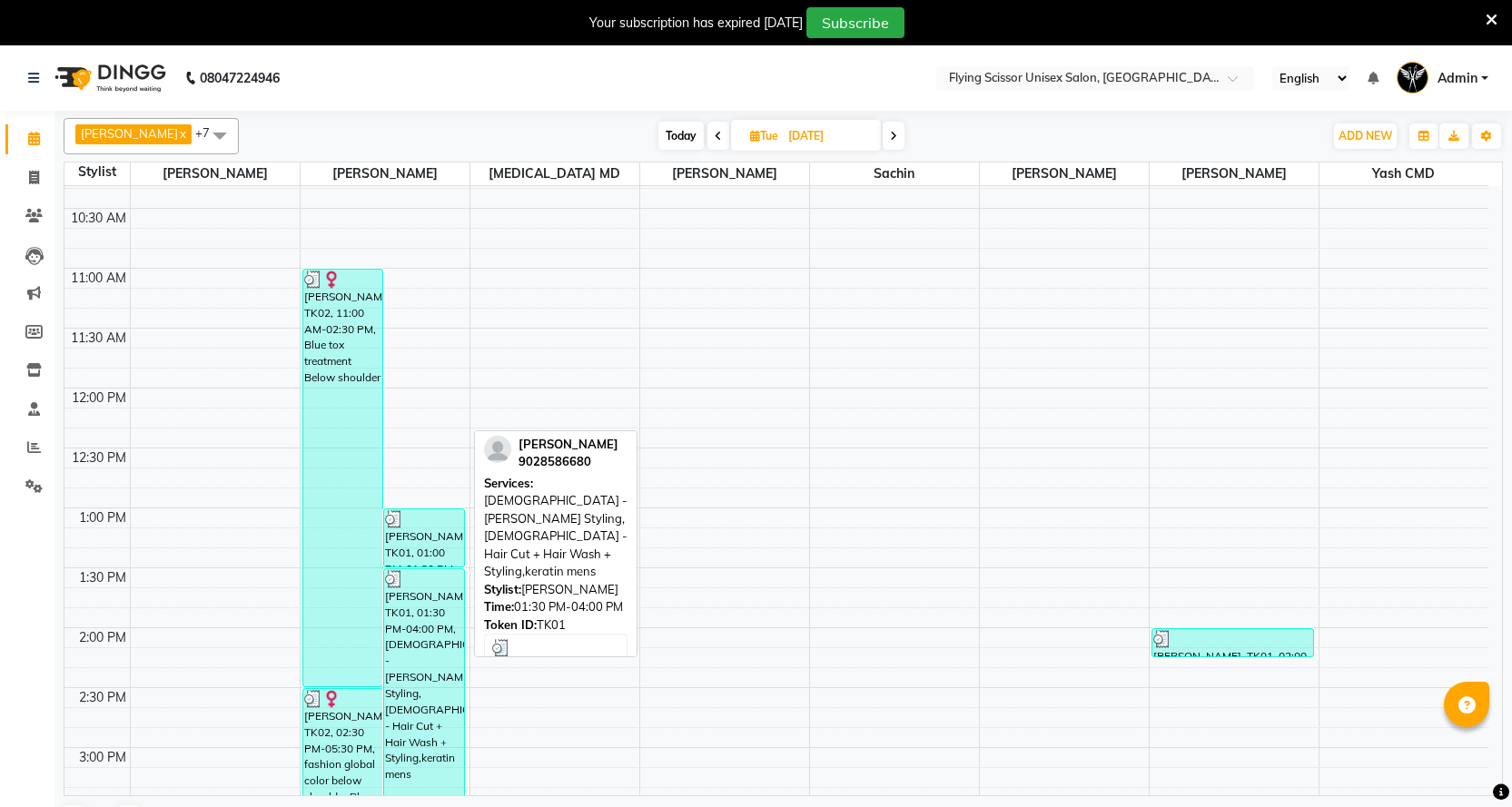
scroll to position [131, 0]
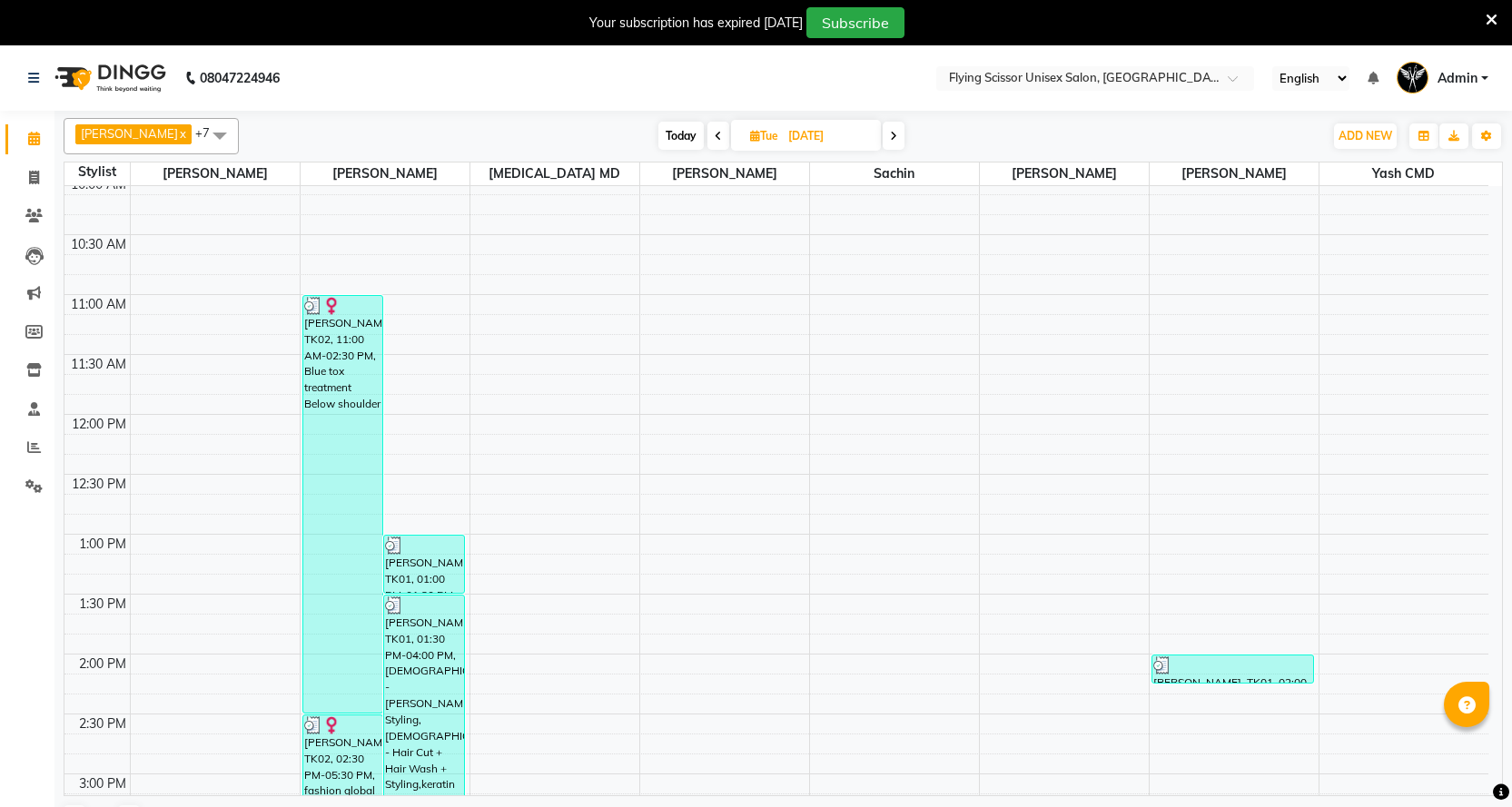
click at [682, 135] on span "Today" at bounding box center [681, 136] width 45 height 28
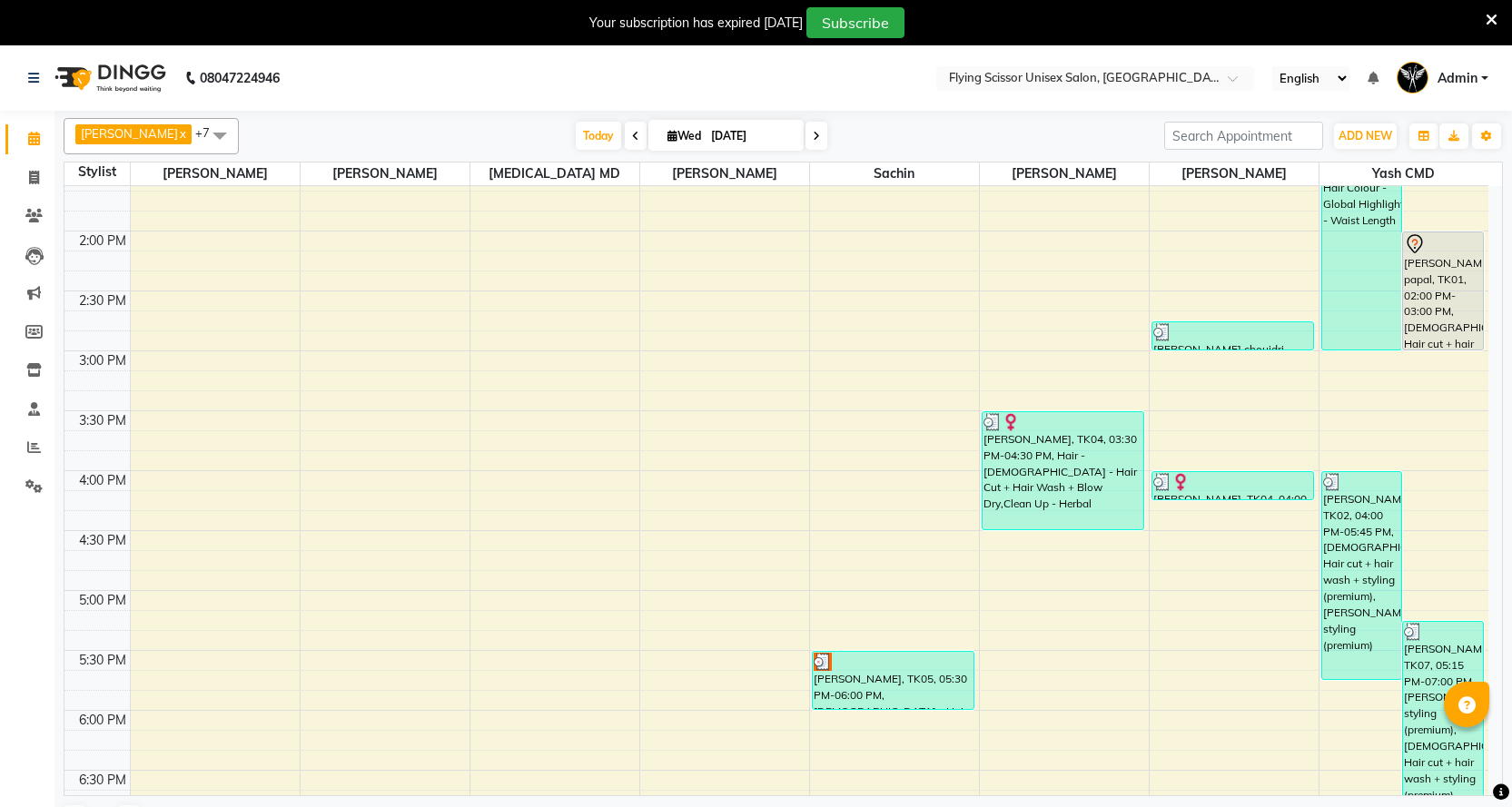
scroll to position [404, 0]
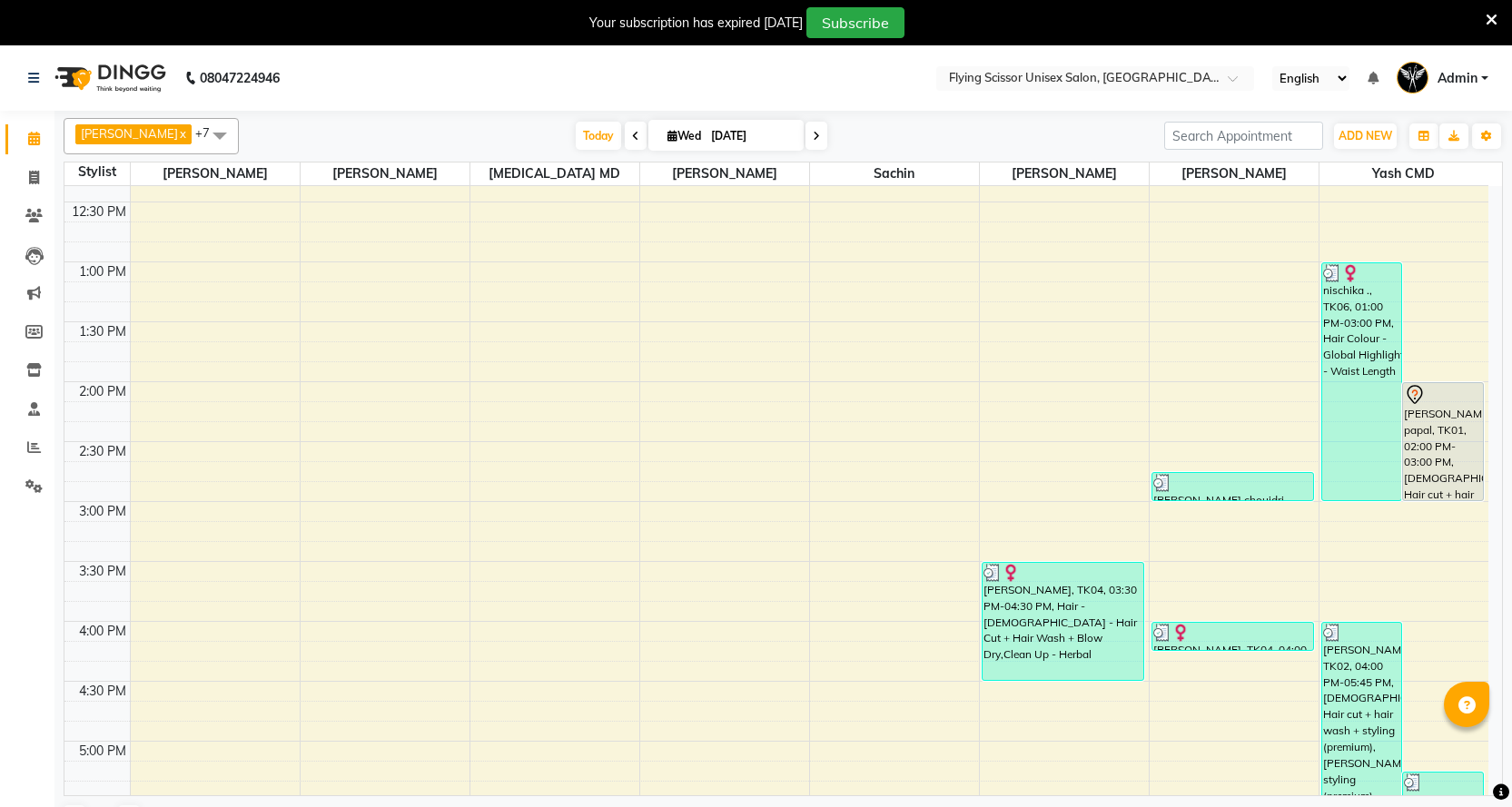
click at [632, 134] on icon at bounding box center [635, 137] width 7 height 11
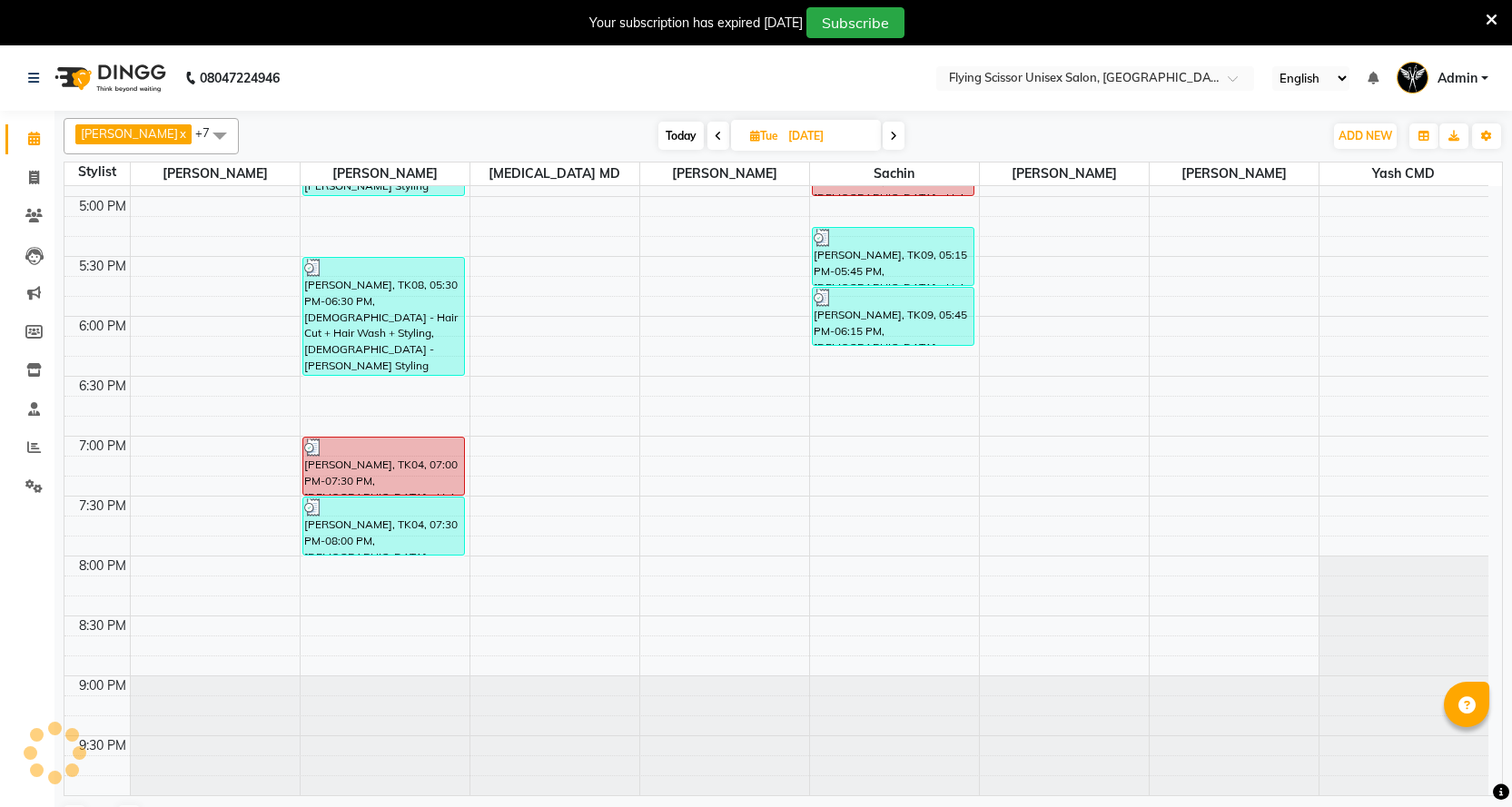
click at [708, 127] on span at bounding box center [719, 136] width 22 height 28
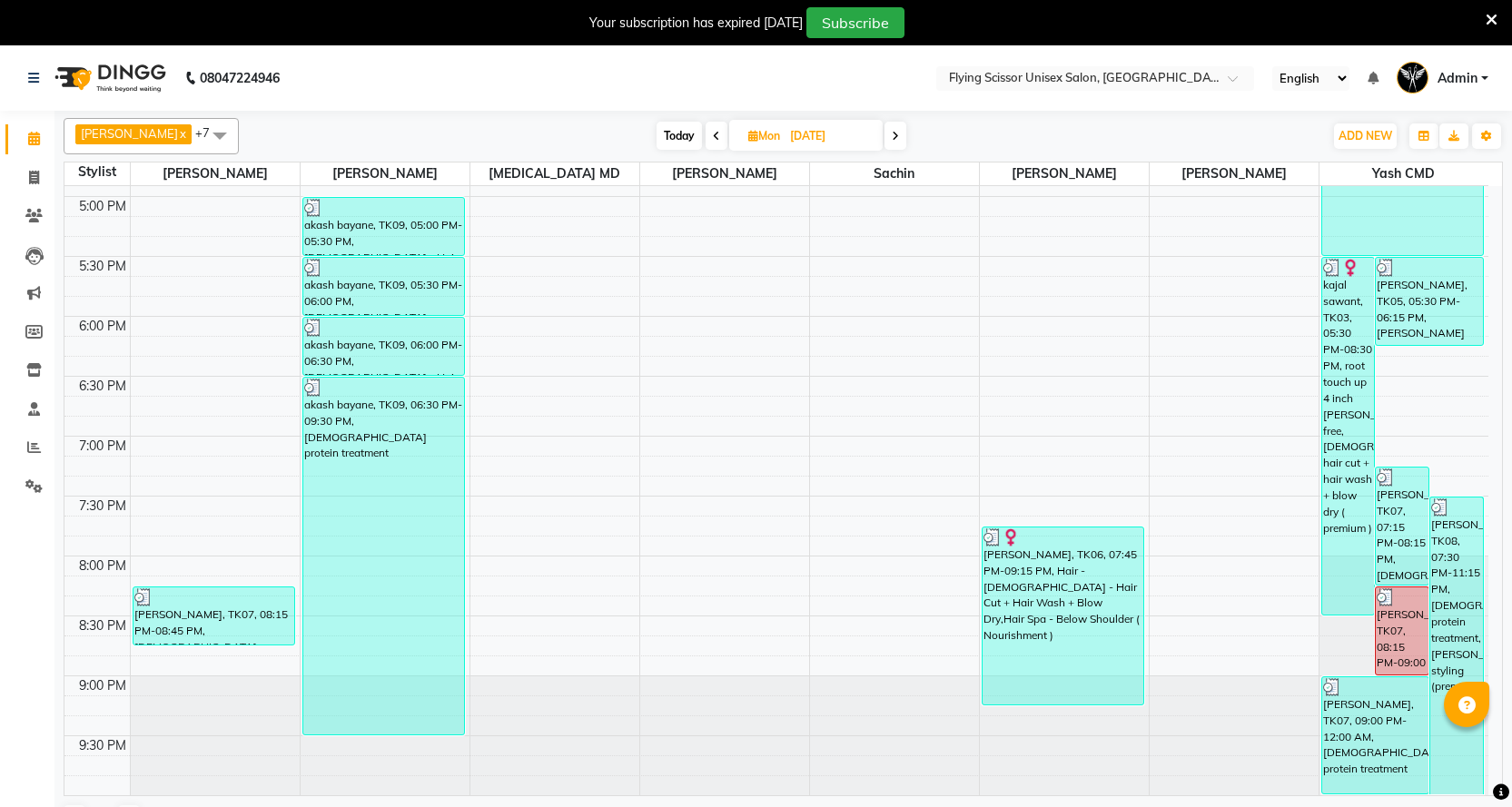
click at [706, 127] on span at bounding box center [717, 136] width 22 height 28
type input "[DATE]"
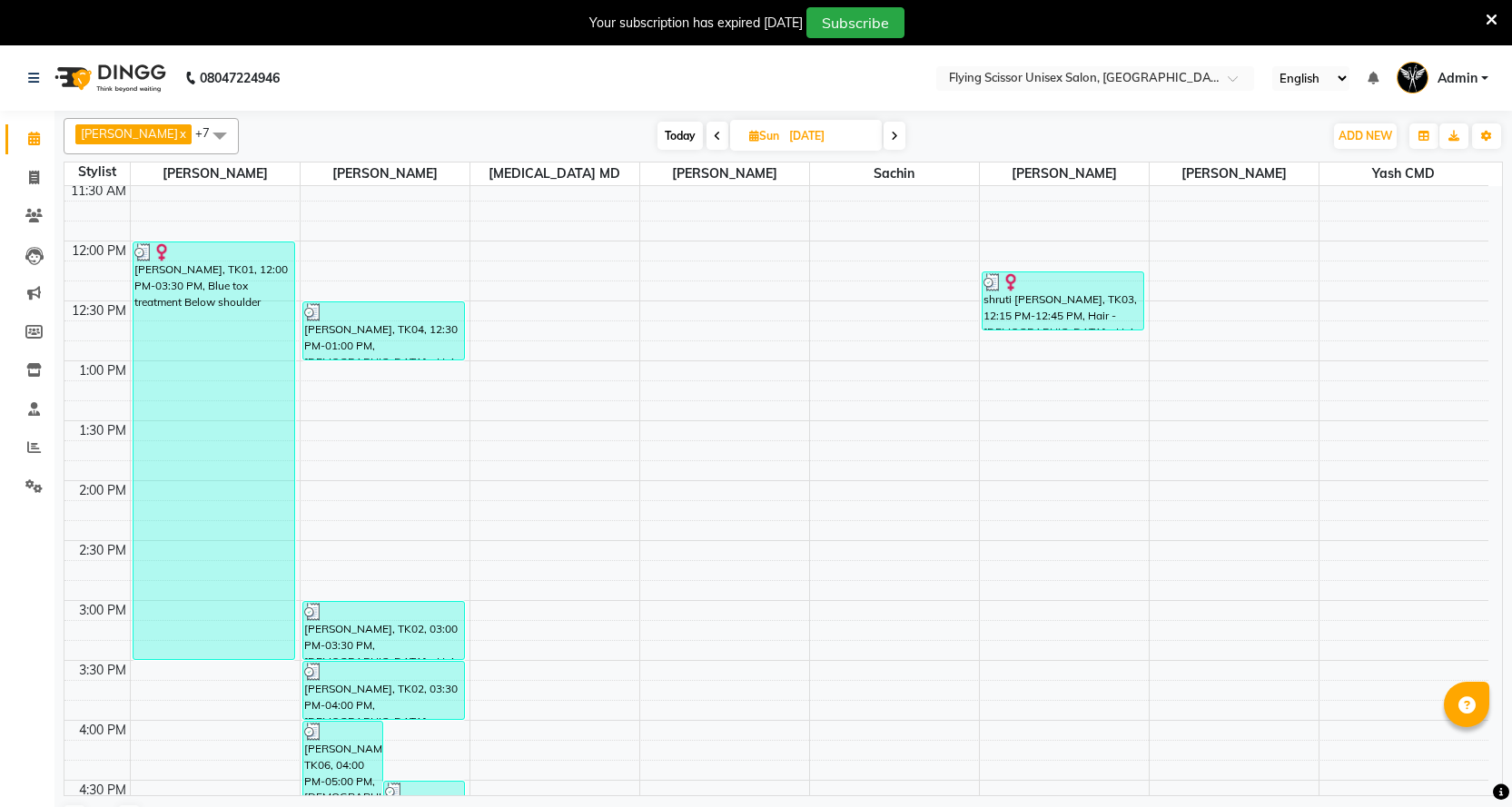
scroll to position [222, 0]
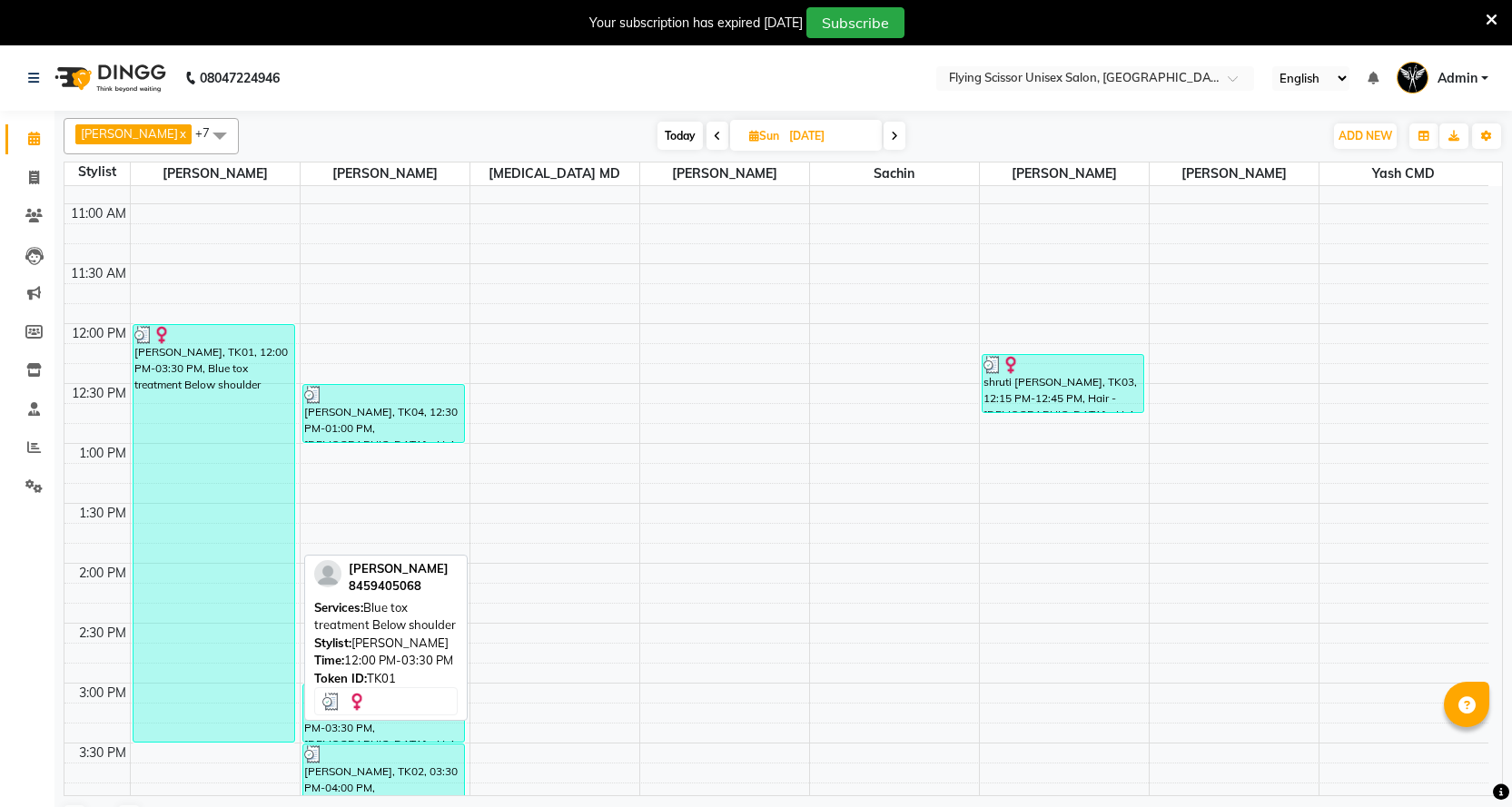
click at [273, 367] on div "[PERSON_NAME], TK01, 12:00 PM-03:30 PM, Blue tox treatment Below shoulder" at bounding box center [214, 533] width 161 height 416
select select "3"
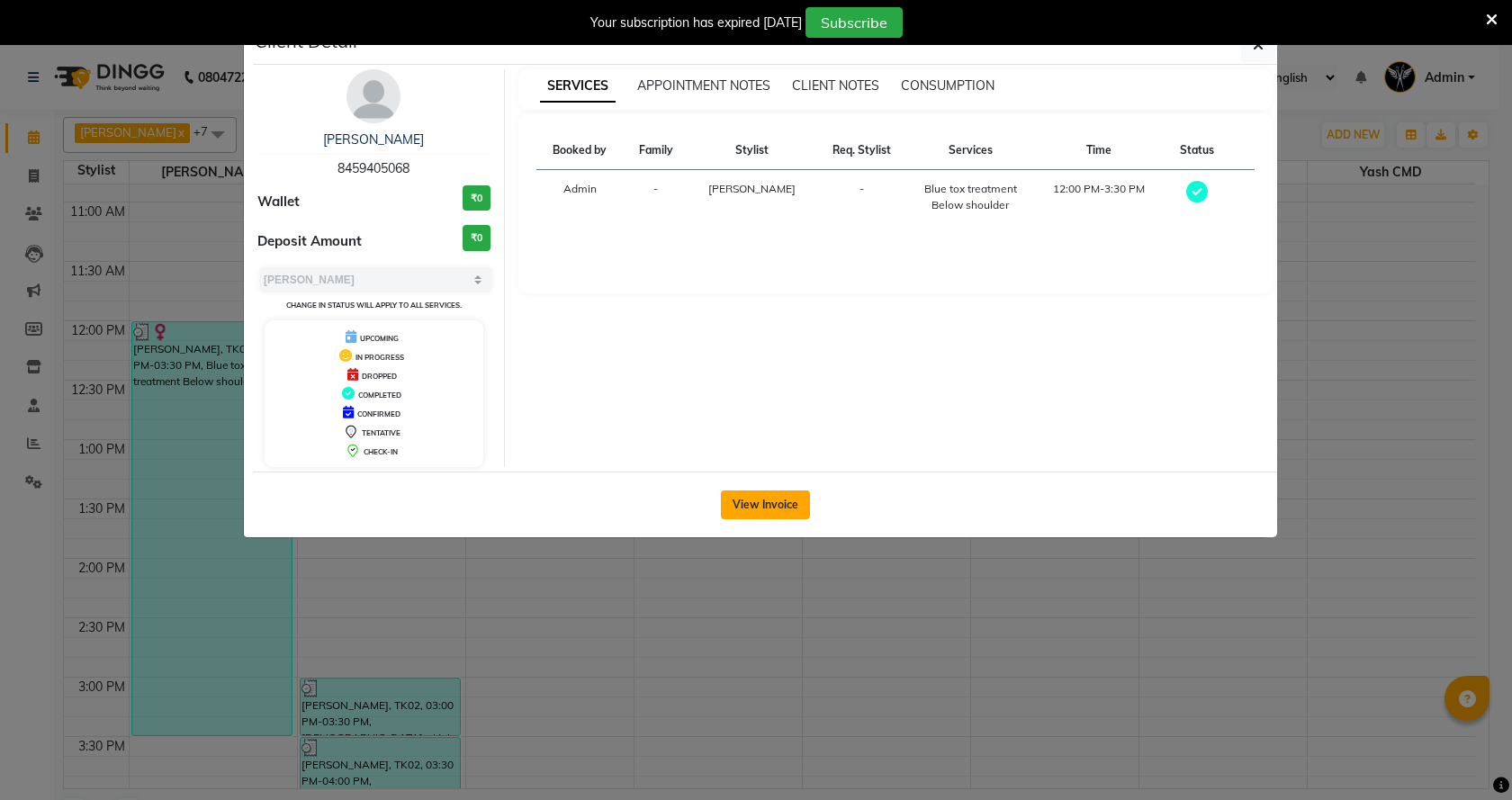
click at [769, 497] on button "View Invoice" at bounding box center [765, 504] width 89 height 28
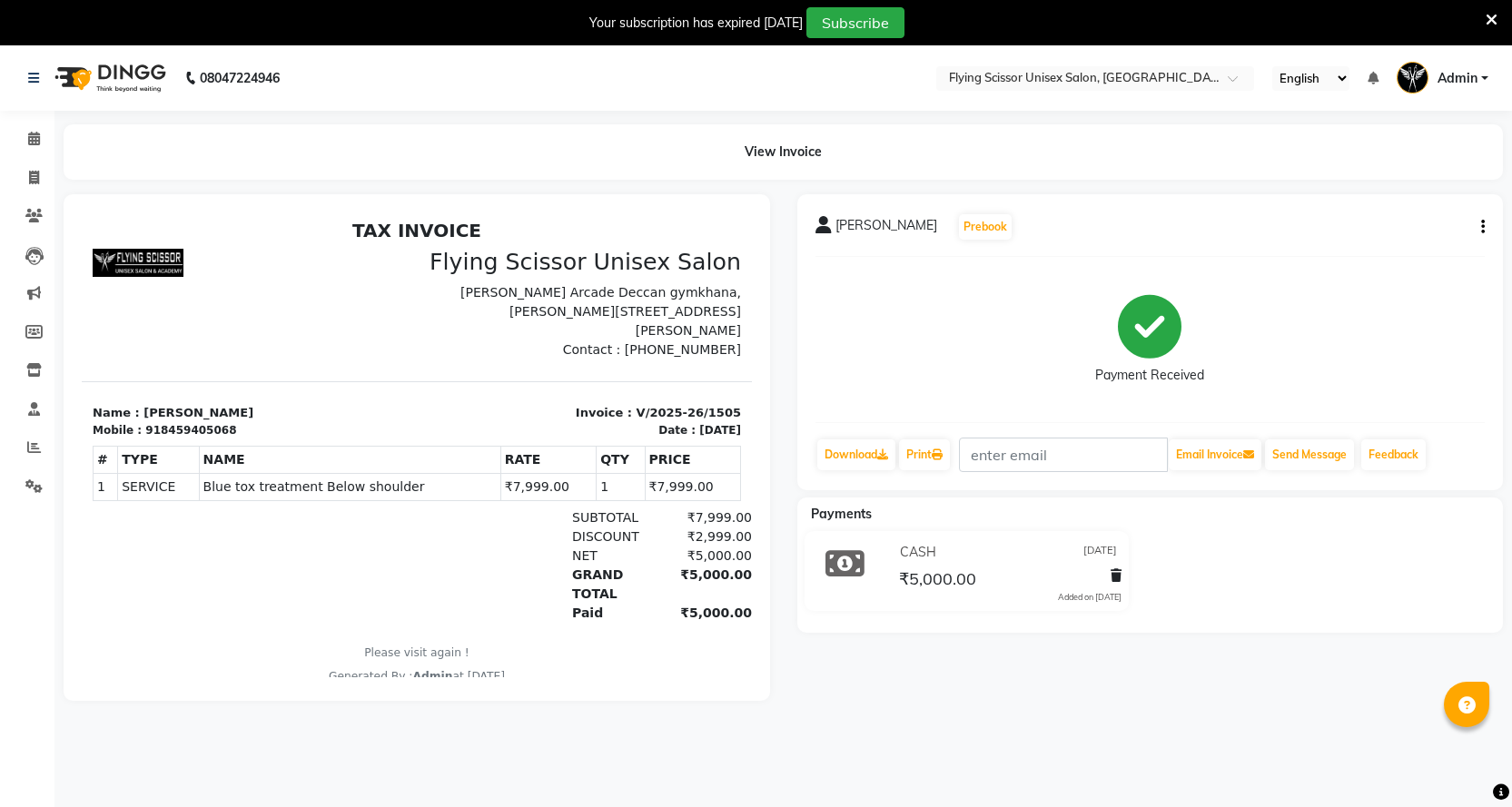
click at [1485, 232] on div "[PERSON_NAME] Prebook Payment Received Download Print Email Invoice Send Messag…" at bounding box center [1150, 342] width 707 height 296
click at [1481, 230] on button "button" at bounding box center [1480, 227] width 11 height 19
click at [1407, 214] on div "Split Service Amount" at bounding box center [1393, 204] width 125 height 23
select select "15730"
select select "70618"
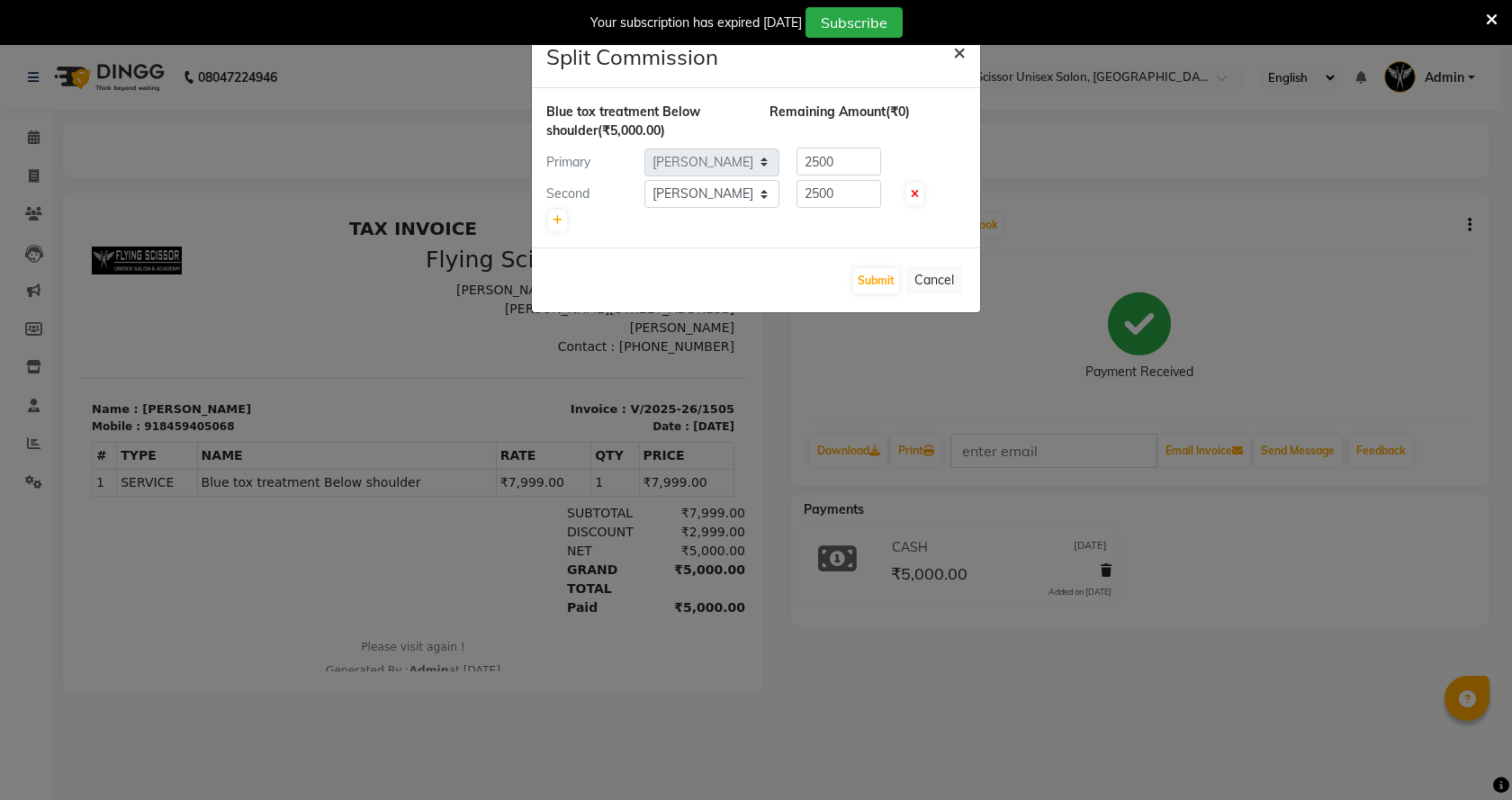
click at [947, 53] on button "×" at bounding box center [959, 51] width 41 height 50
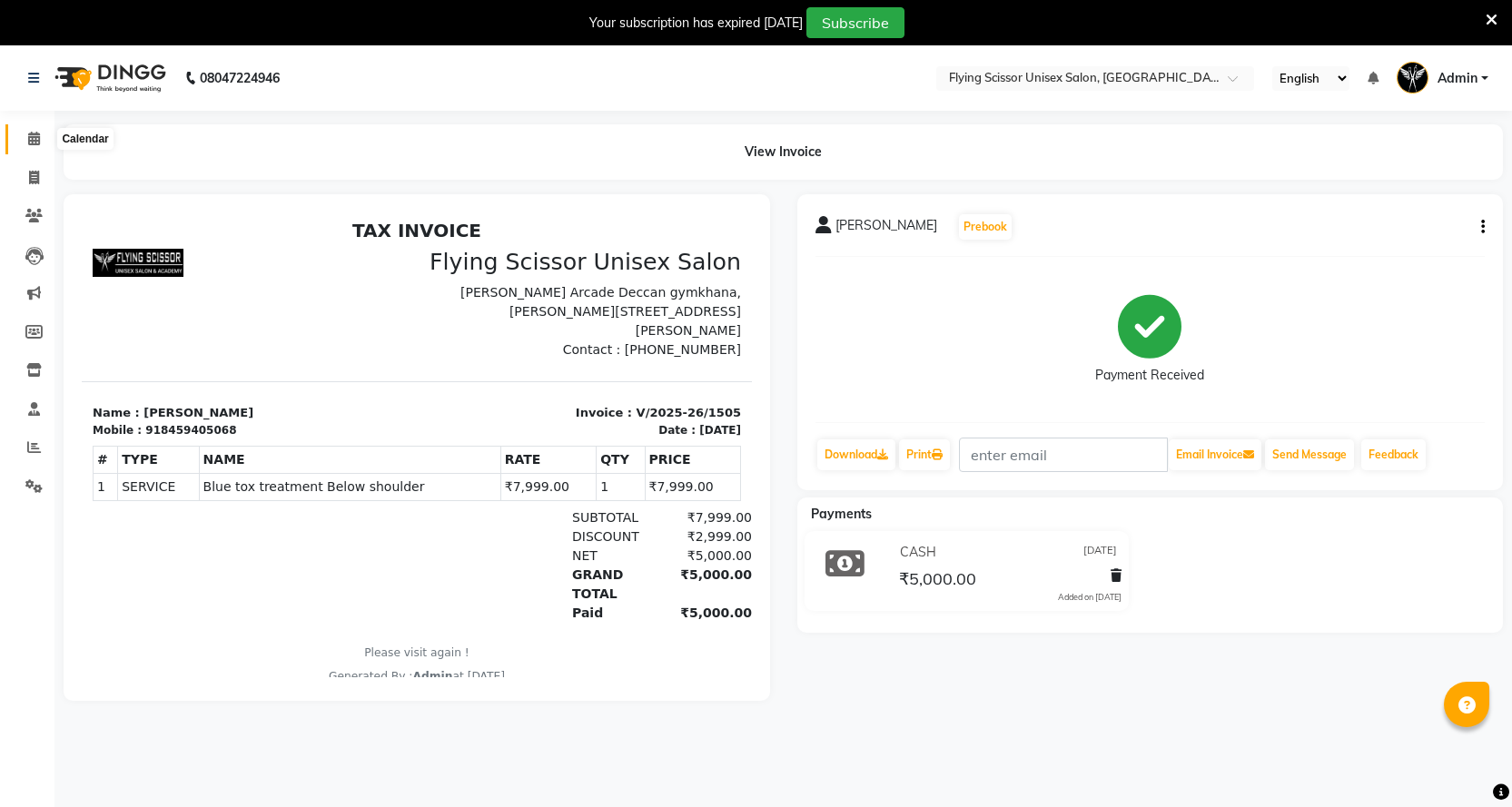
click at [30, 129] on span at bounding box center [34, 139] width 31 height 21
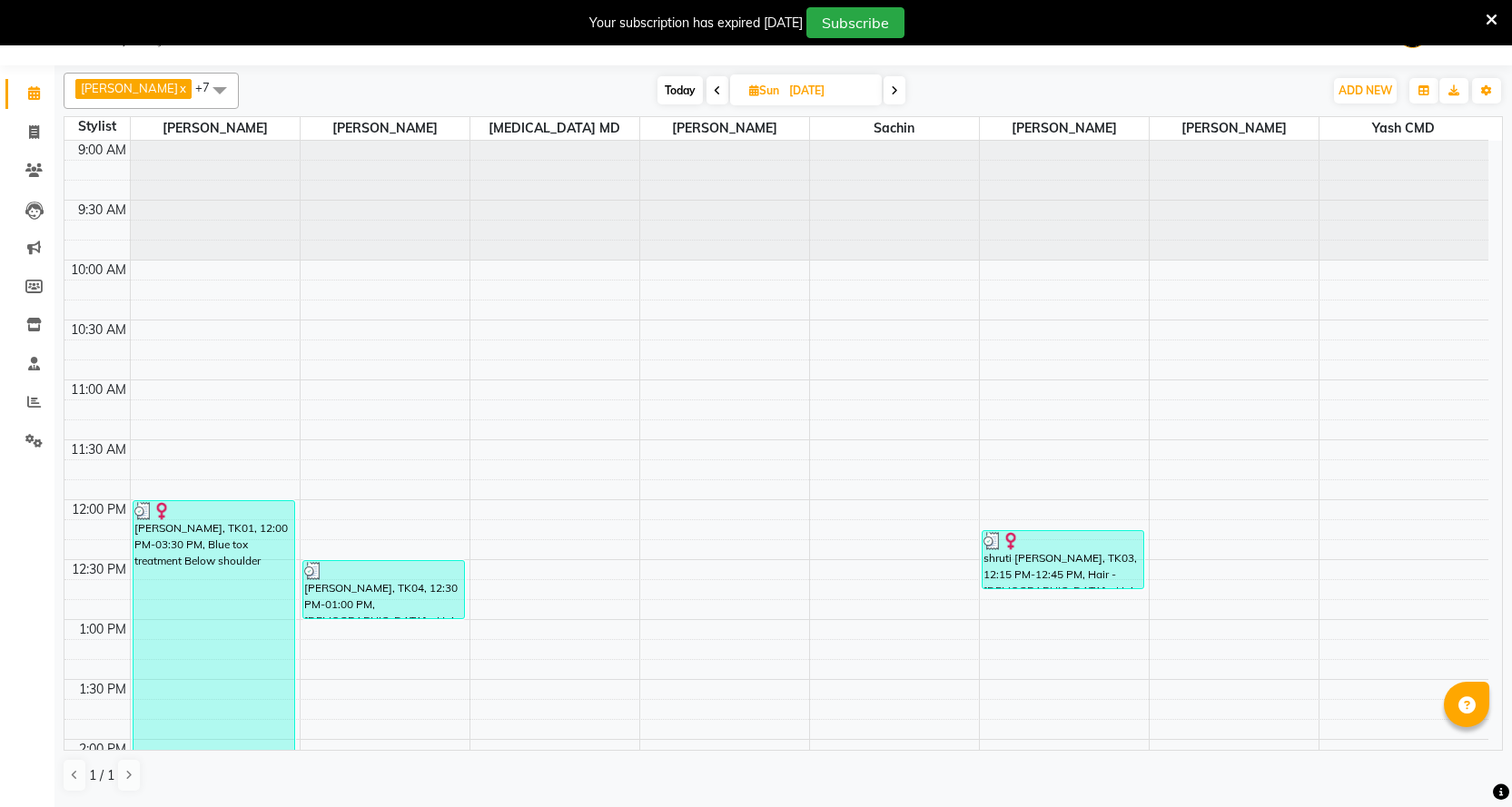
click at [891, 88] on icon at bounding box center [895, 90] width 7 height 11
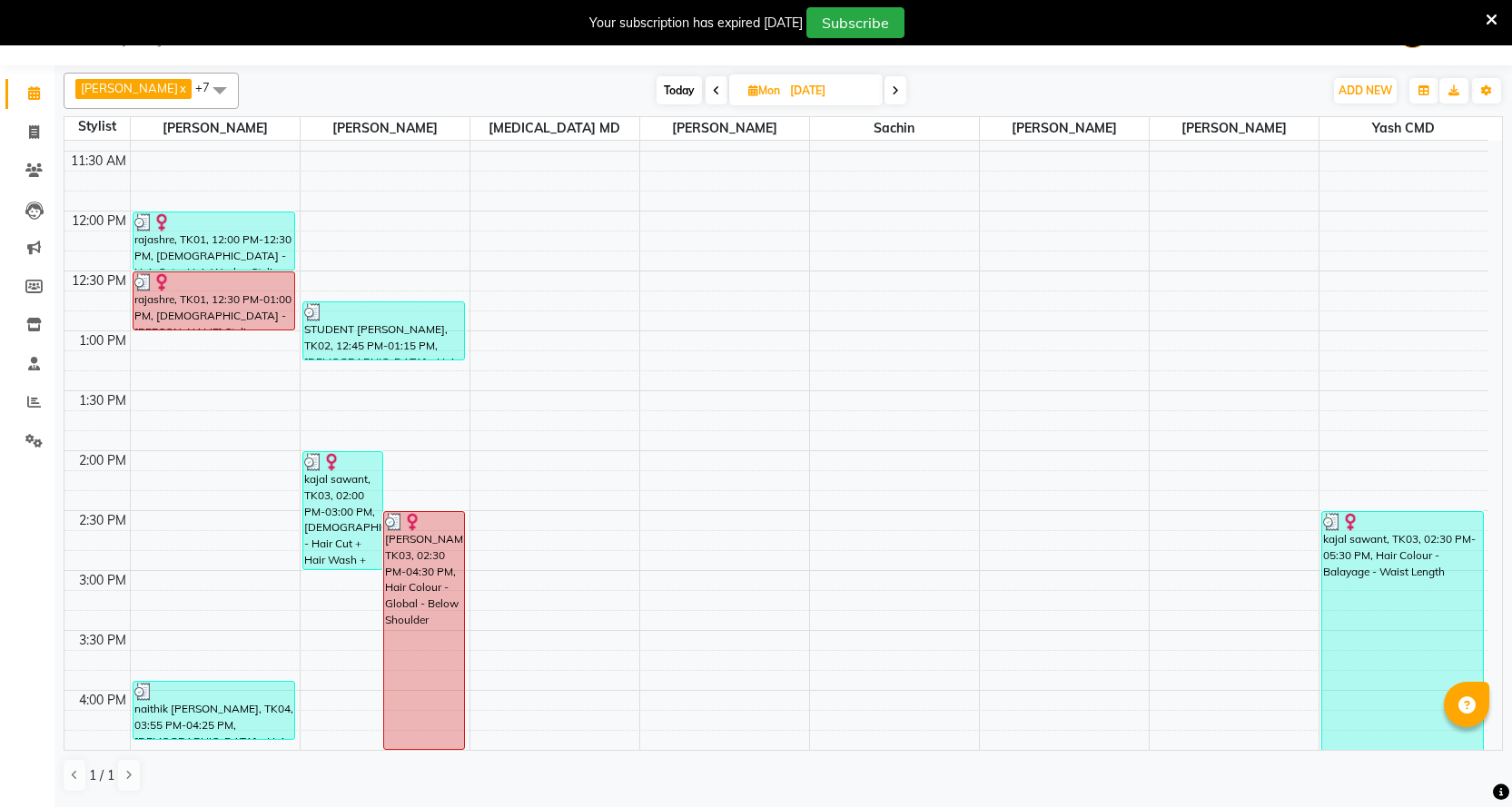
scroll to position [222, 0]
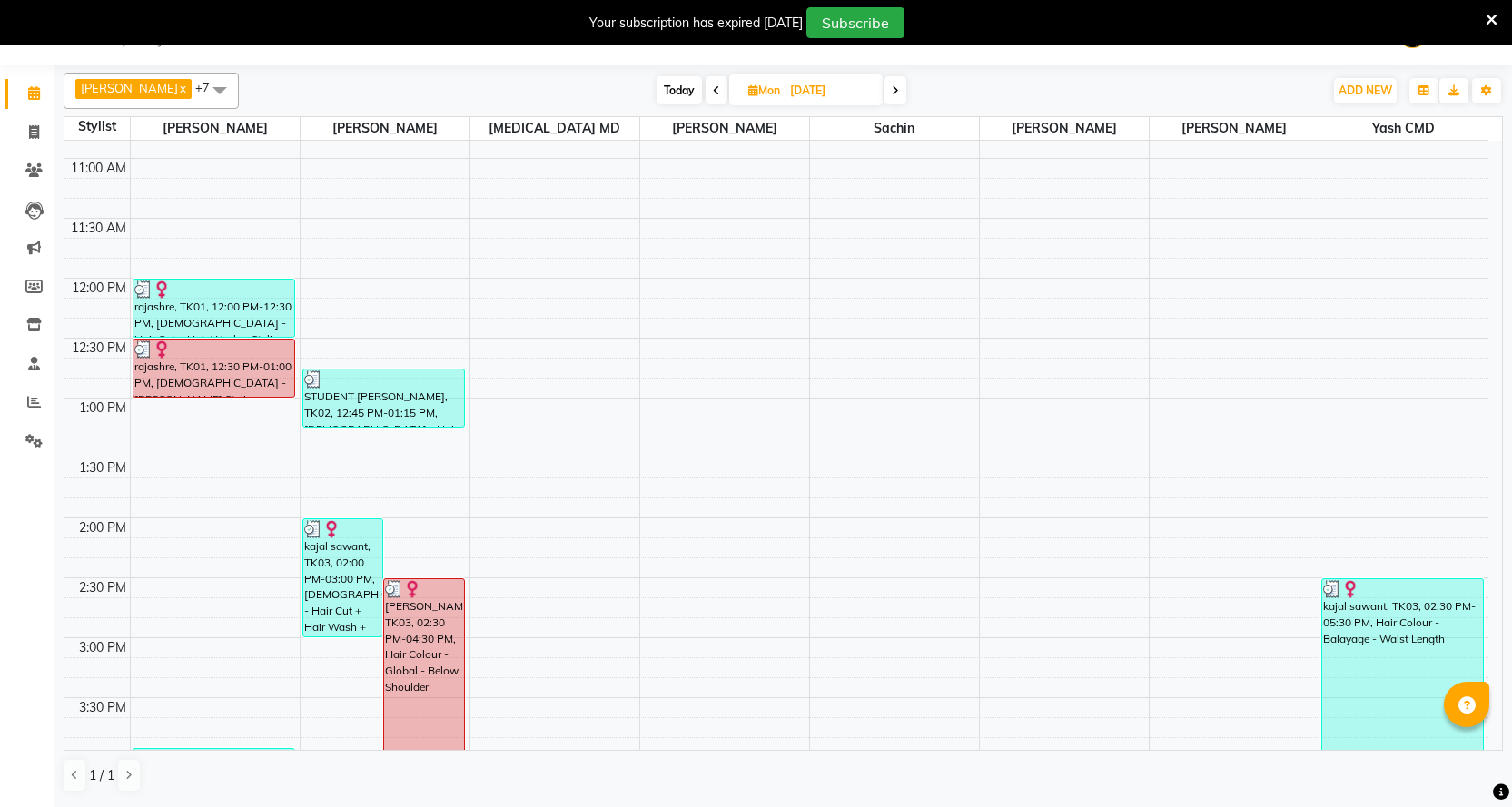
click at [892, 91] on icon at bounding box center [896, 90] width 7 height 11
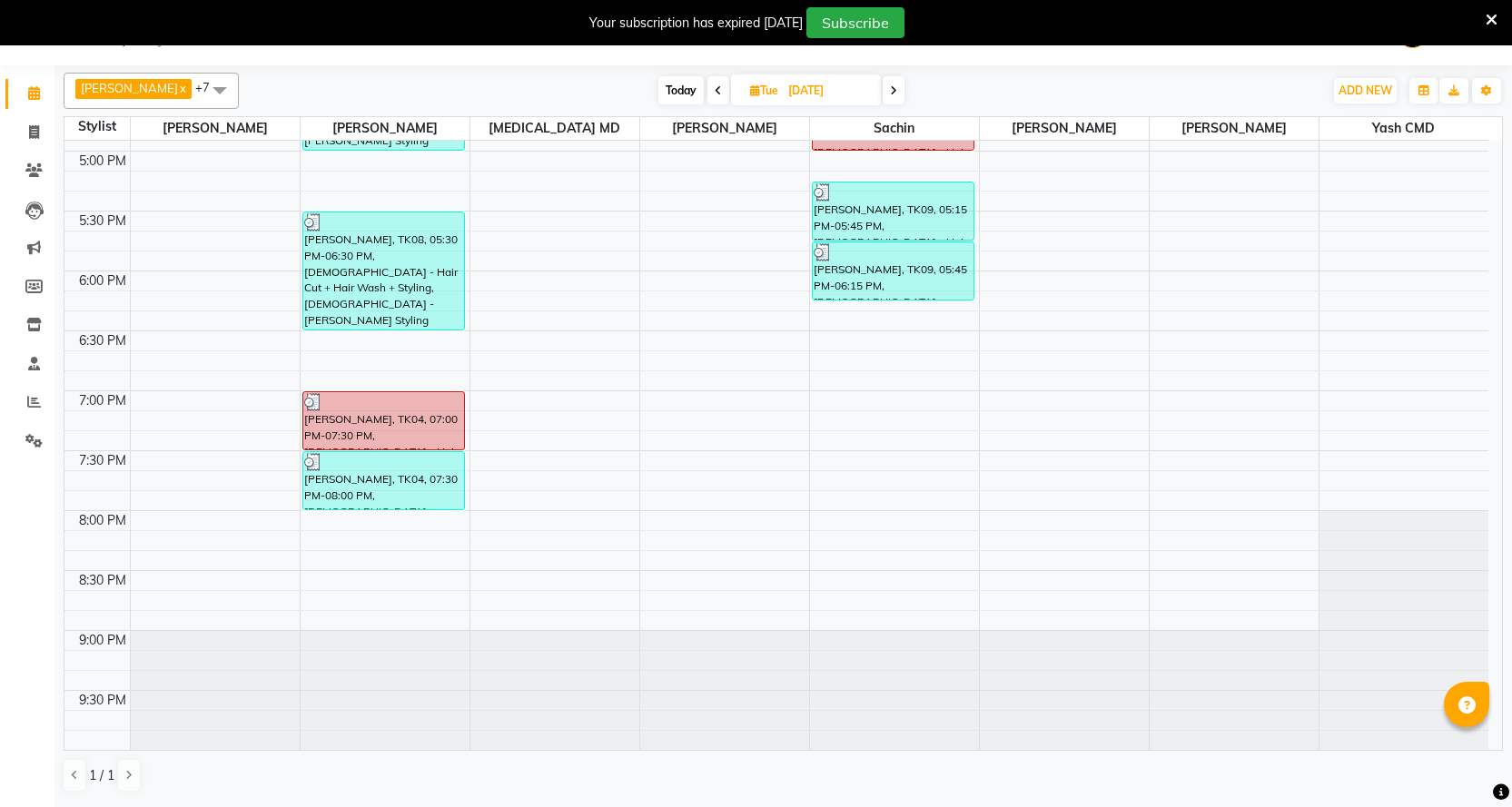
click at [661, 91] on span "Today" at bounding box center [681, 90] width 45 height 28
type input "[DATE]"
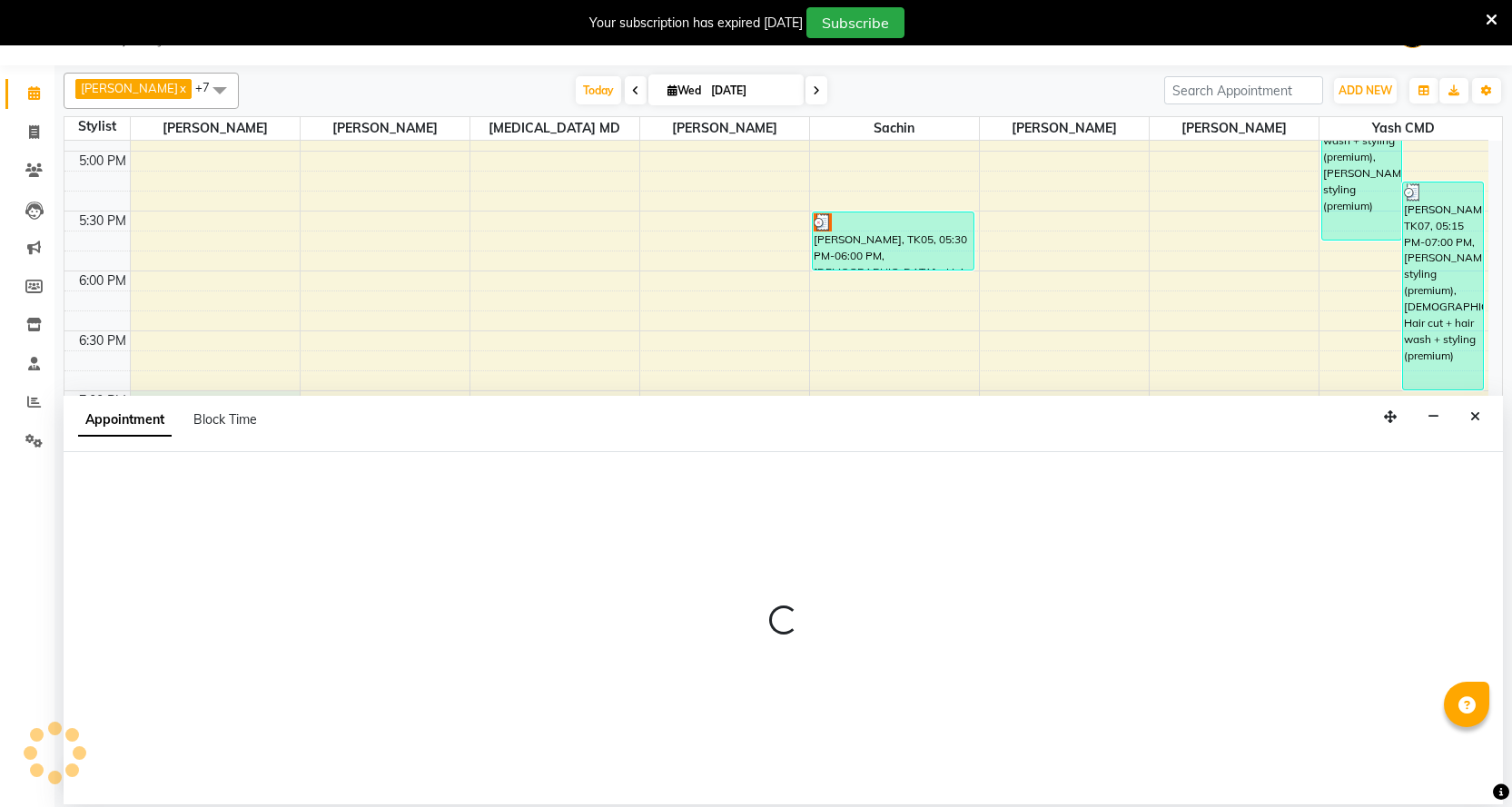
select select "15730"
select select "1140"
select select "tentative"
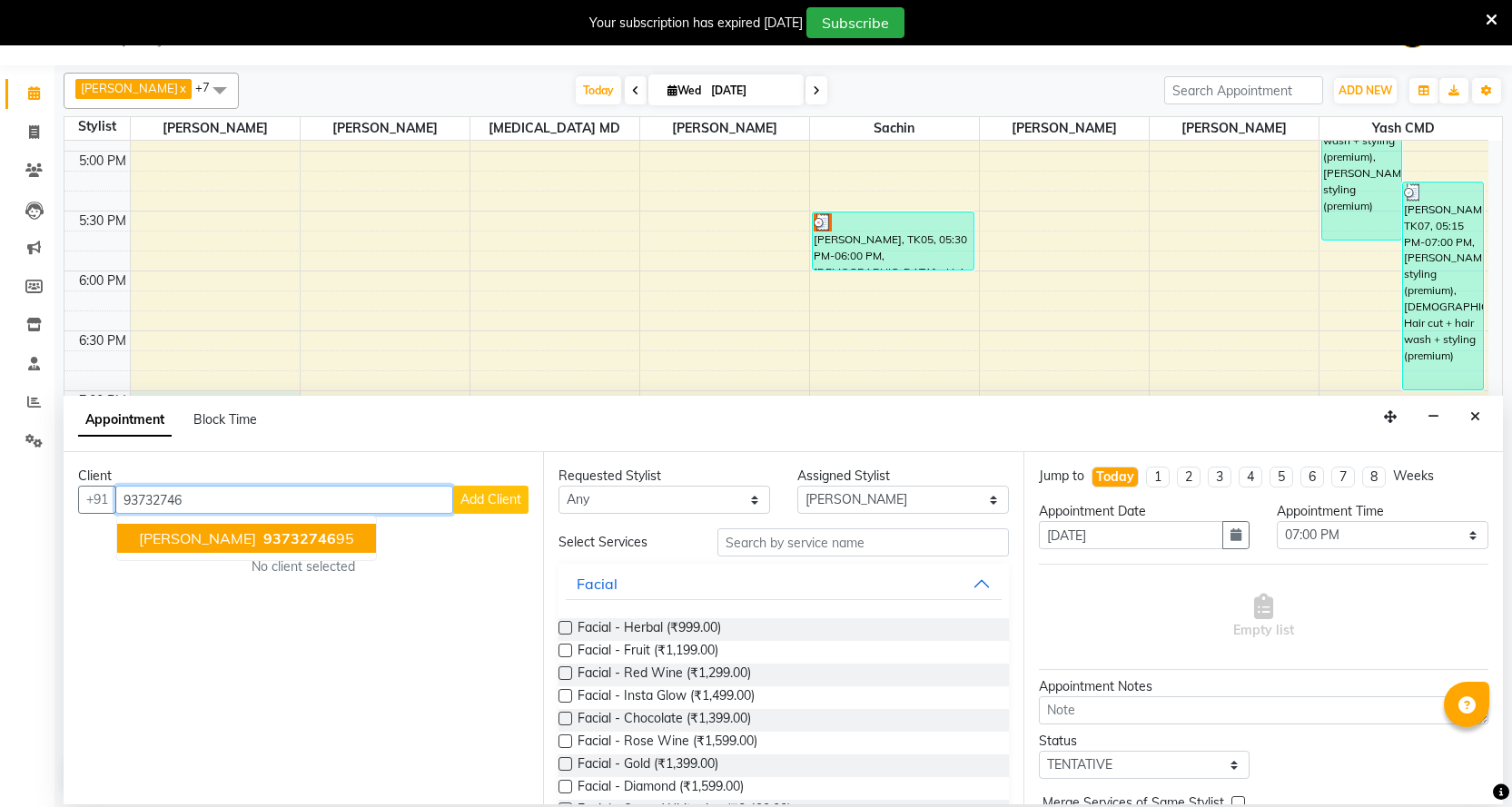
click at [185, 531] on span "[PERSON_NAME]" at bounding box center [197, 538] width 117 height 18
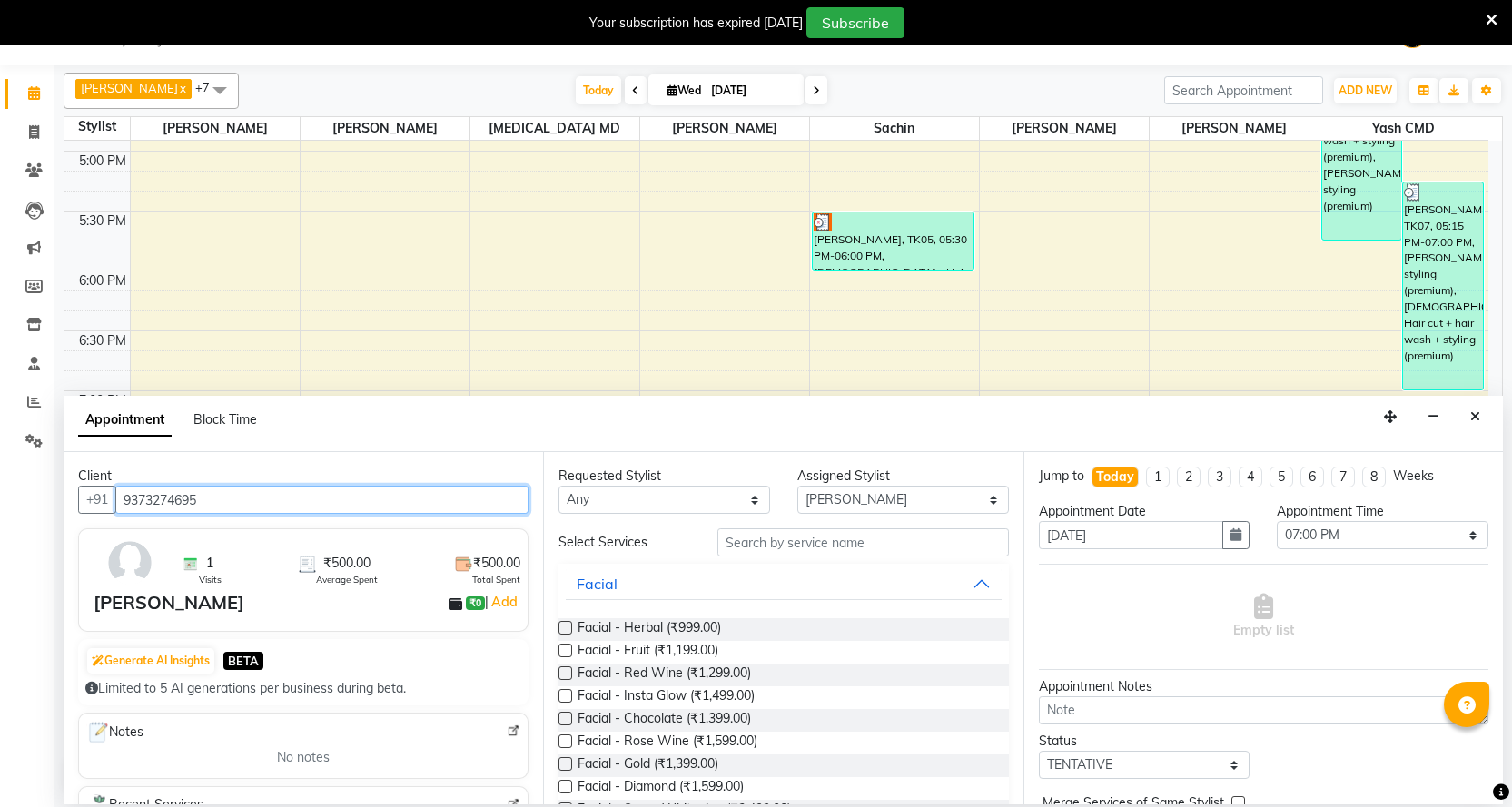
type input "9373274695"
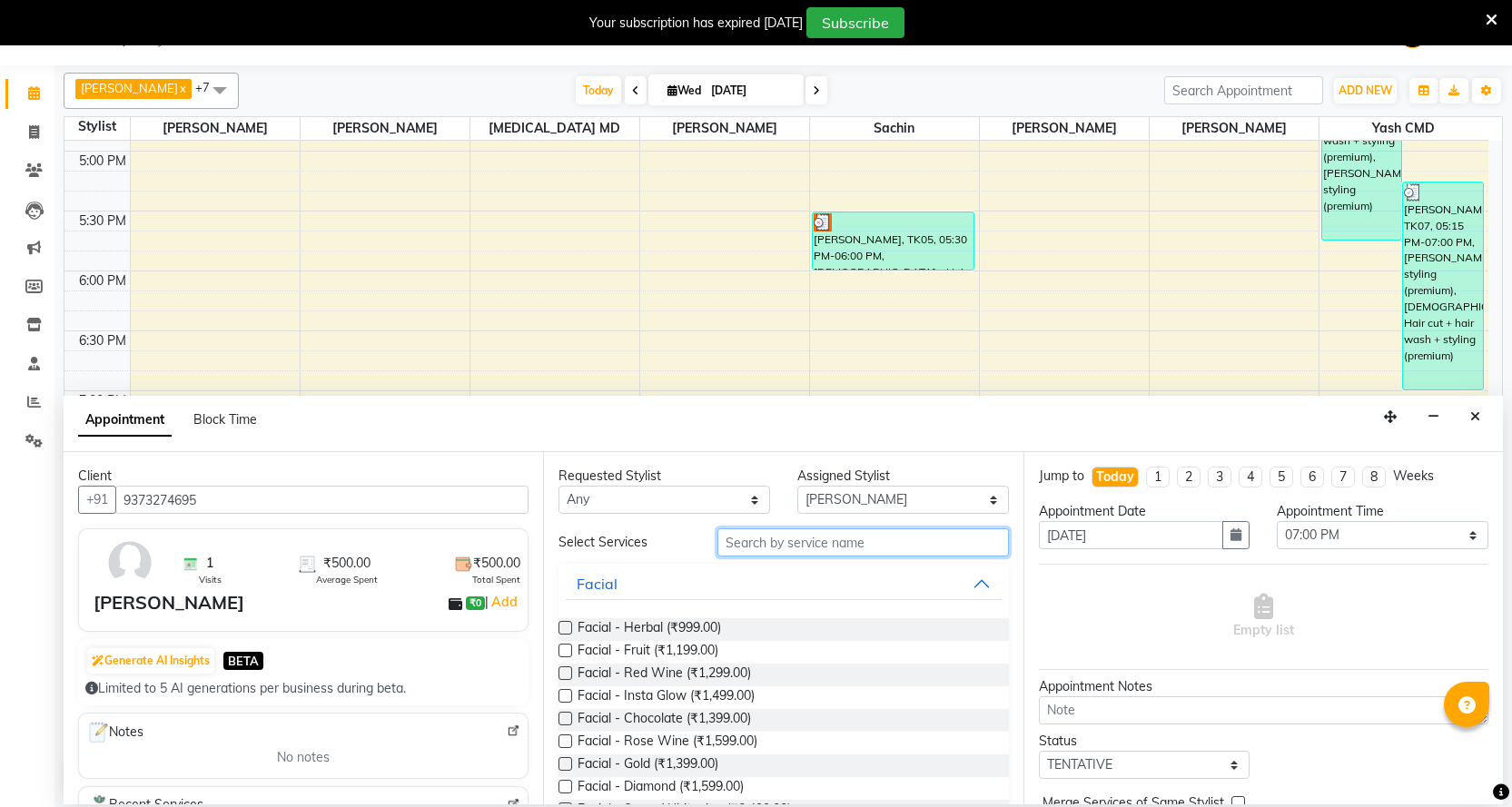
click at [828, 528] on input "text" at bounding box center [863, 542] width 291 height 28
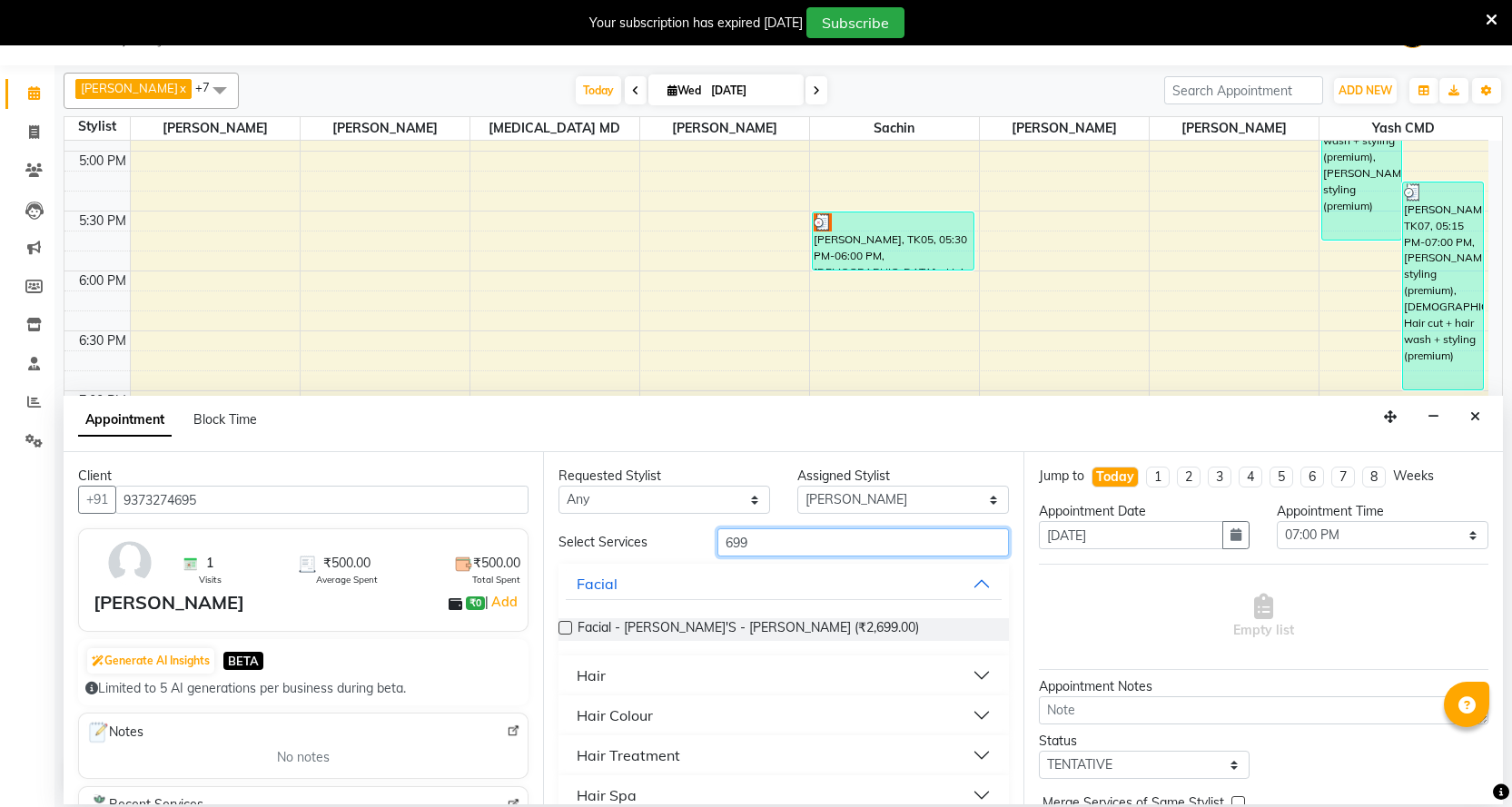
type input "699"
click at [618, 681] on button "Hair" at bounding box center [783, 675] width 435 height 32
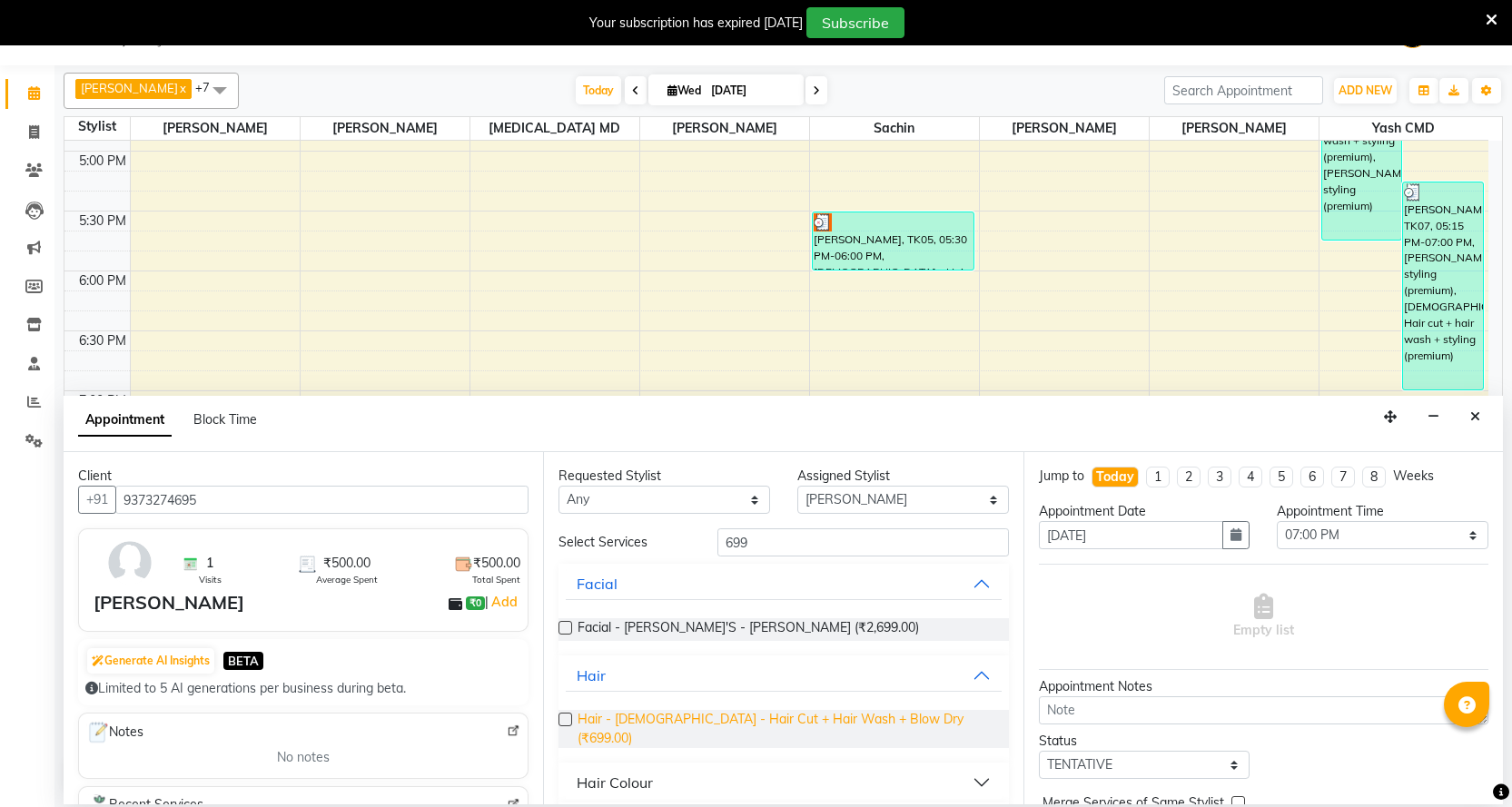
drag, startPoint x: 632, startPoint y: 715, endPoint x: 671, endPoint y: 656, distance: 70.7
click at [634, 711] on span "Hair - [DEMOGRAPHIC_DATA] - Hair Cut + Hair Wash + Blow Dry (₹699.00)" at bounding box center [785, 729] width 416 height 38
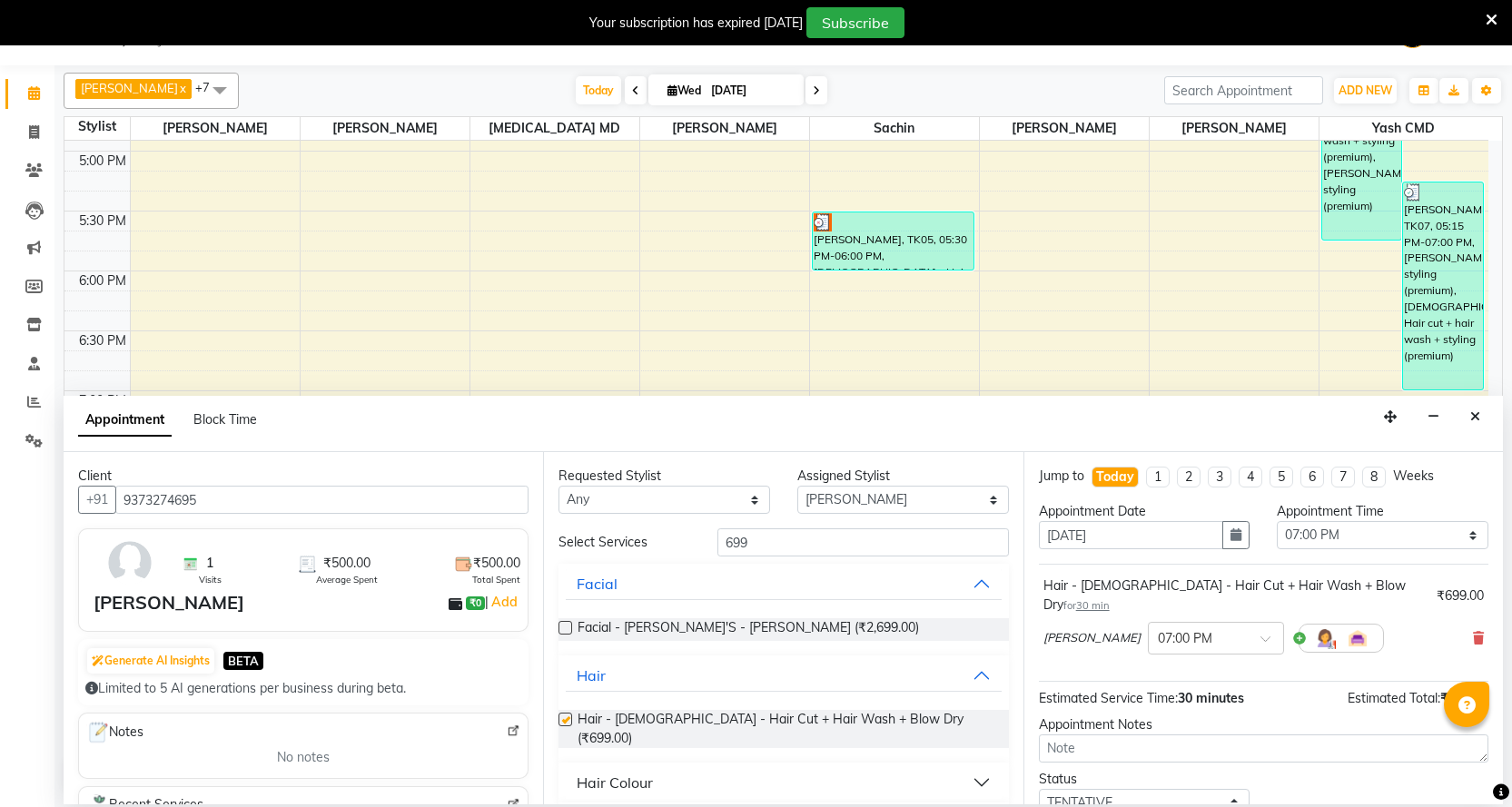
checkbox input "false"
click at [827, 496] on select "Select Abhi B [PERSON_NAME] J [PERSON_NAME] [MEDICAL_DATA] MD [PERSON_NAME] L s…" at bounding box center [902, 500] width 212 height 28
select select "70618"
click at [797, 486] on select "Select Abhi B [PERSON_NAME] J [PERSON_NAME] [MEDICAL_DATA] MD [PERSON_NAME] L s…" at bounding box center [902, 500] width 212 height 28
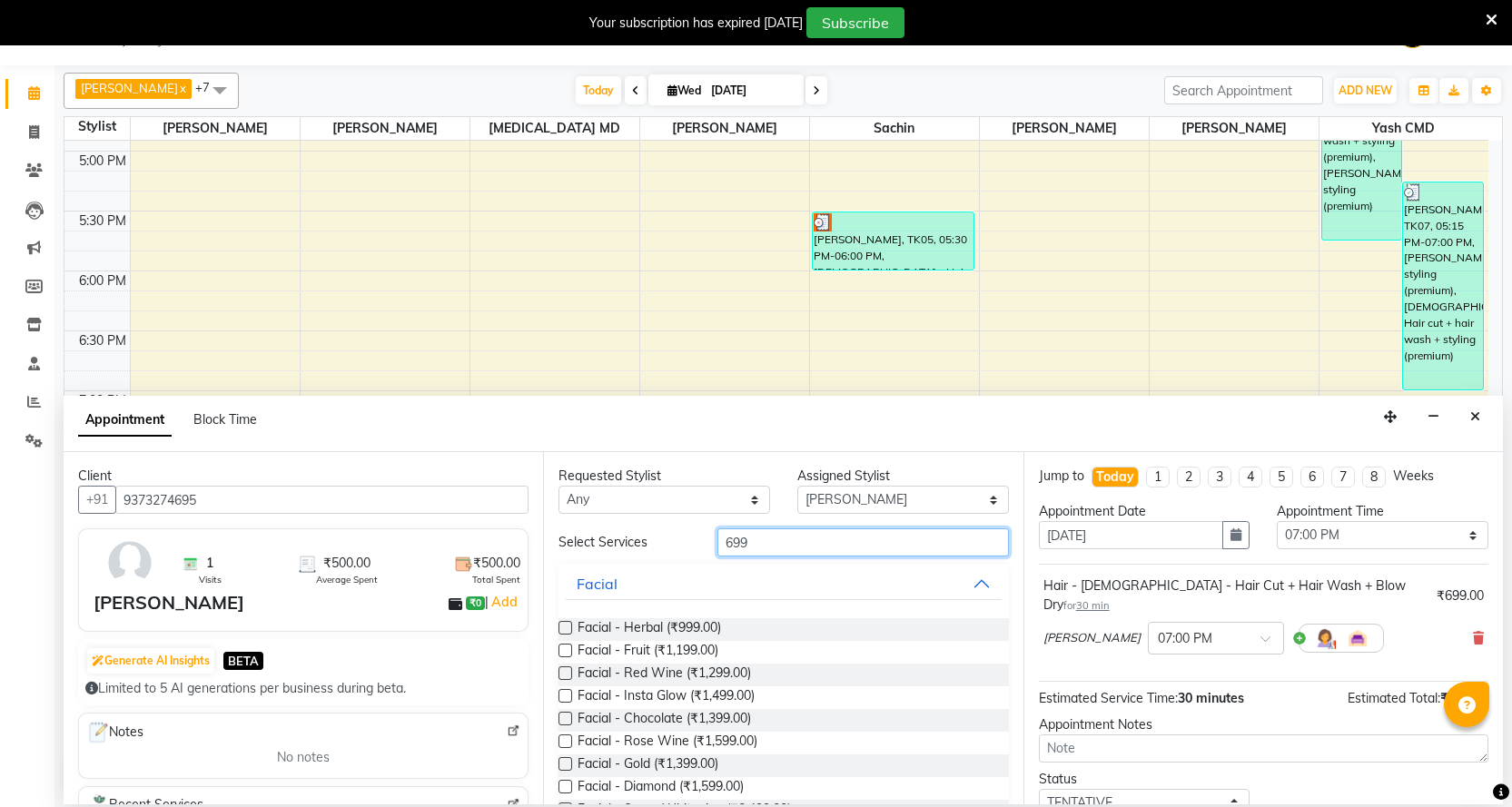
click at [771, 553] on input "699" at bounding box center [863, 542] width 291 height 28
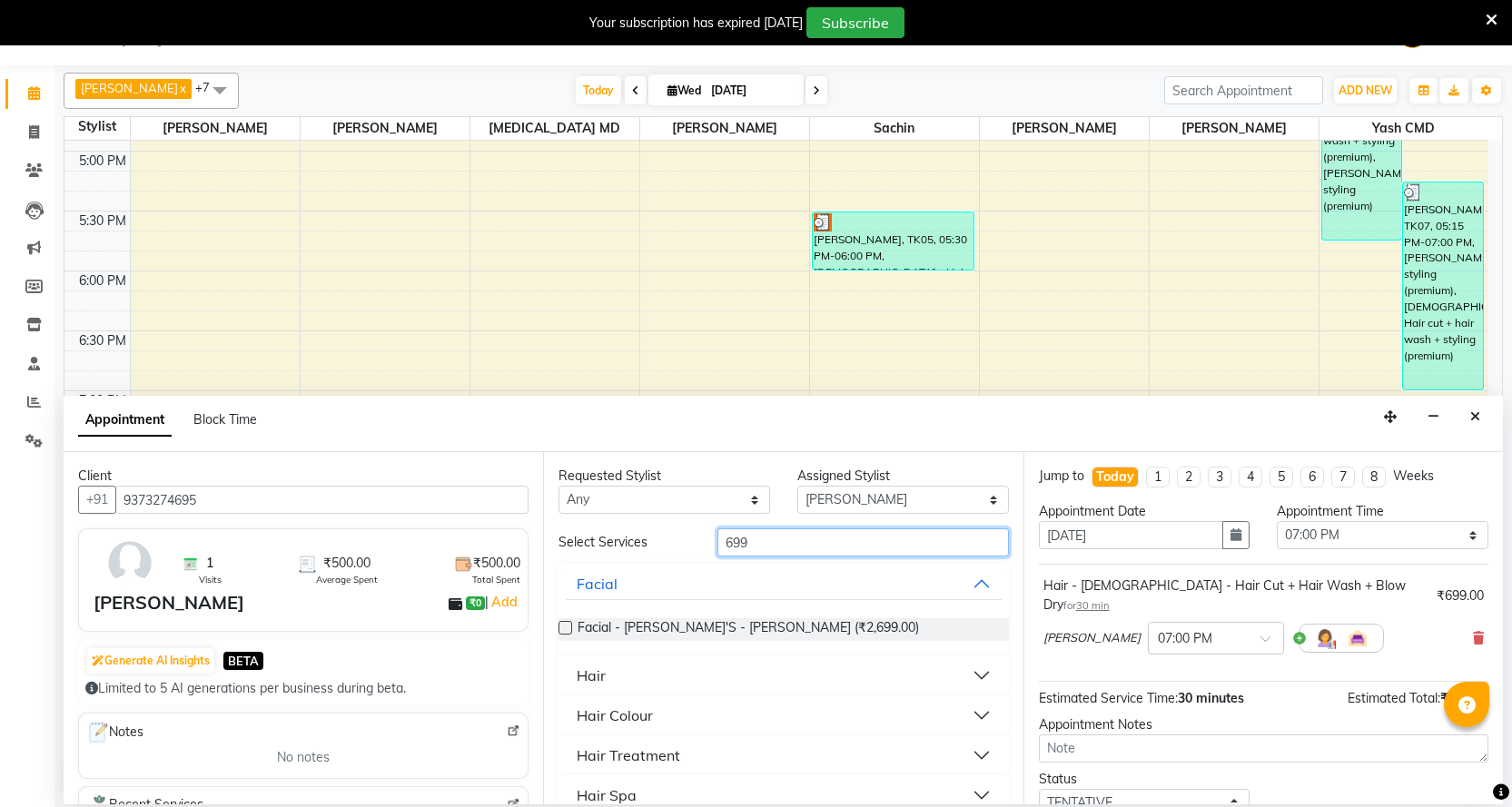
type input "699"
click at [604, 672] on div "Hair" at bounding box center [590, 676] width 29 height 22
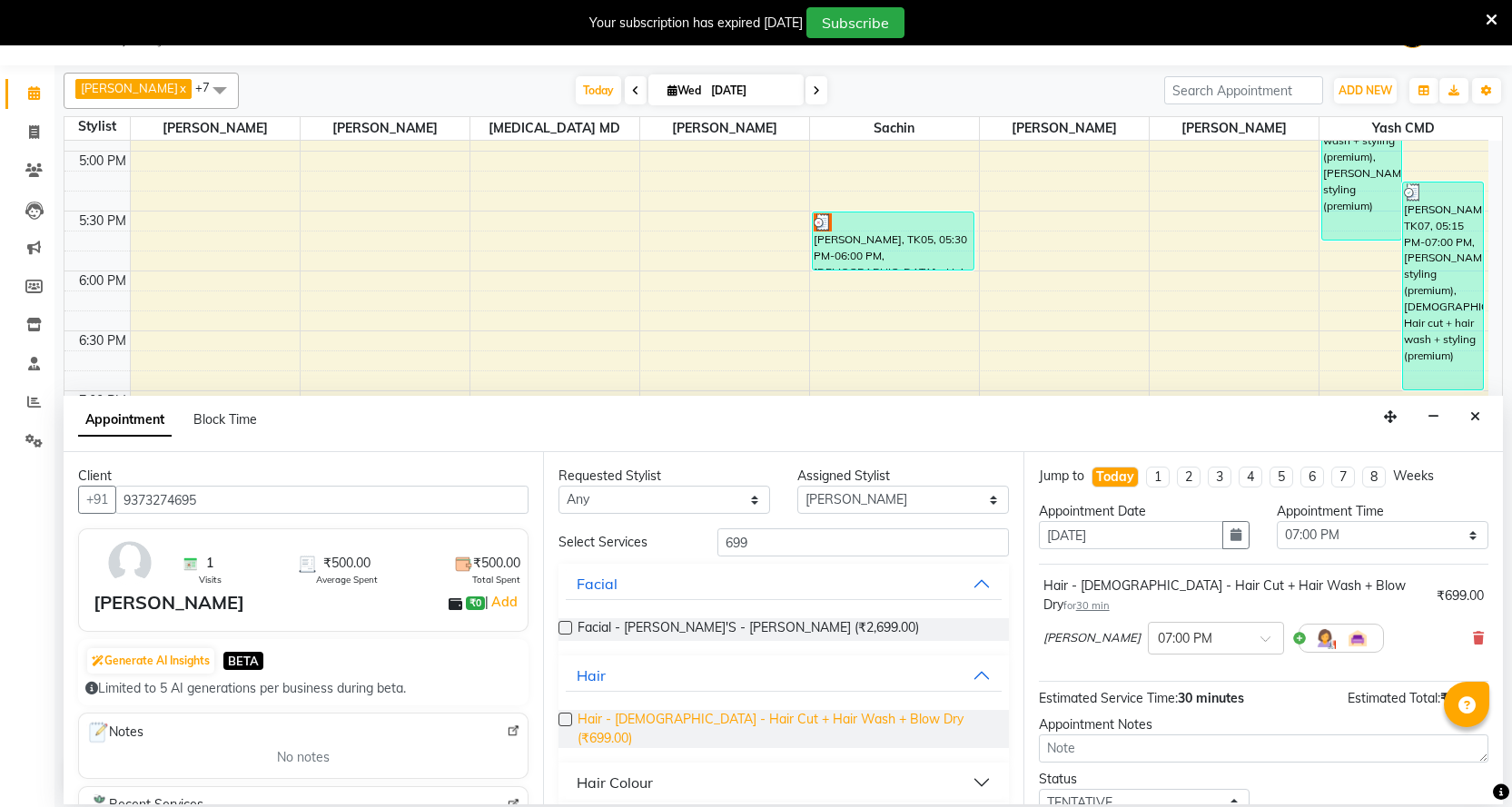
click at [619, 719] on span "Hair - [DEMOGRAPHIC_DATA] - Hair Cut + Hair Wash + Blow Dry (₹699.00)" at bounding box center [785, 729] width 416 height 38
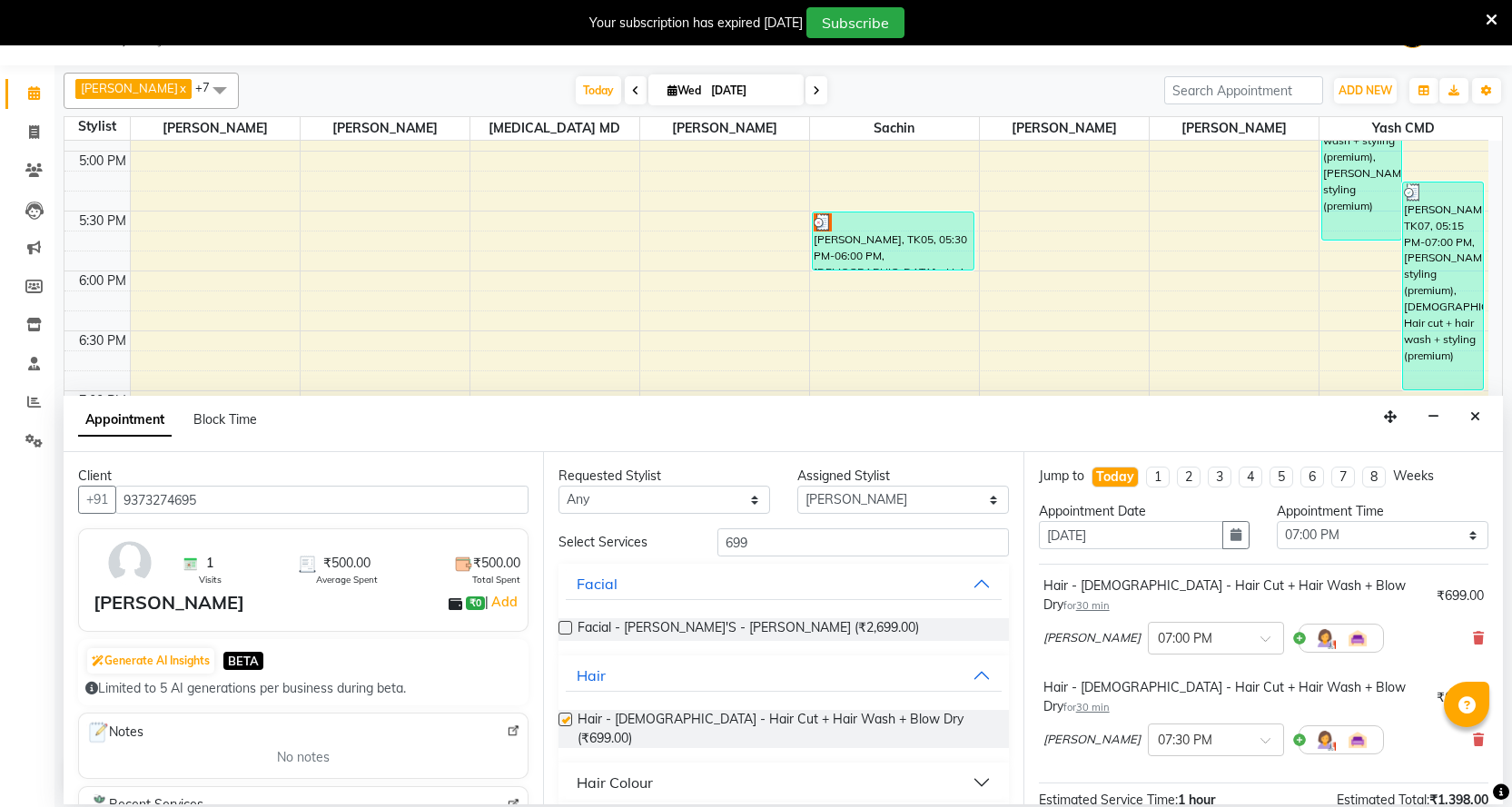
checkbox input "false"
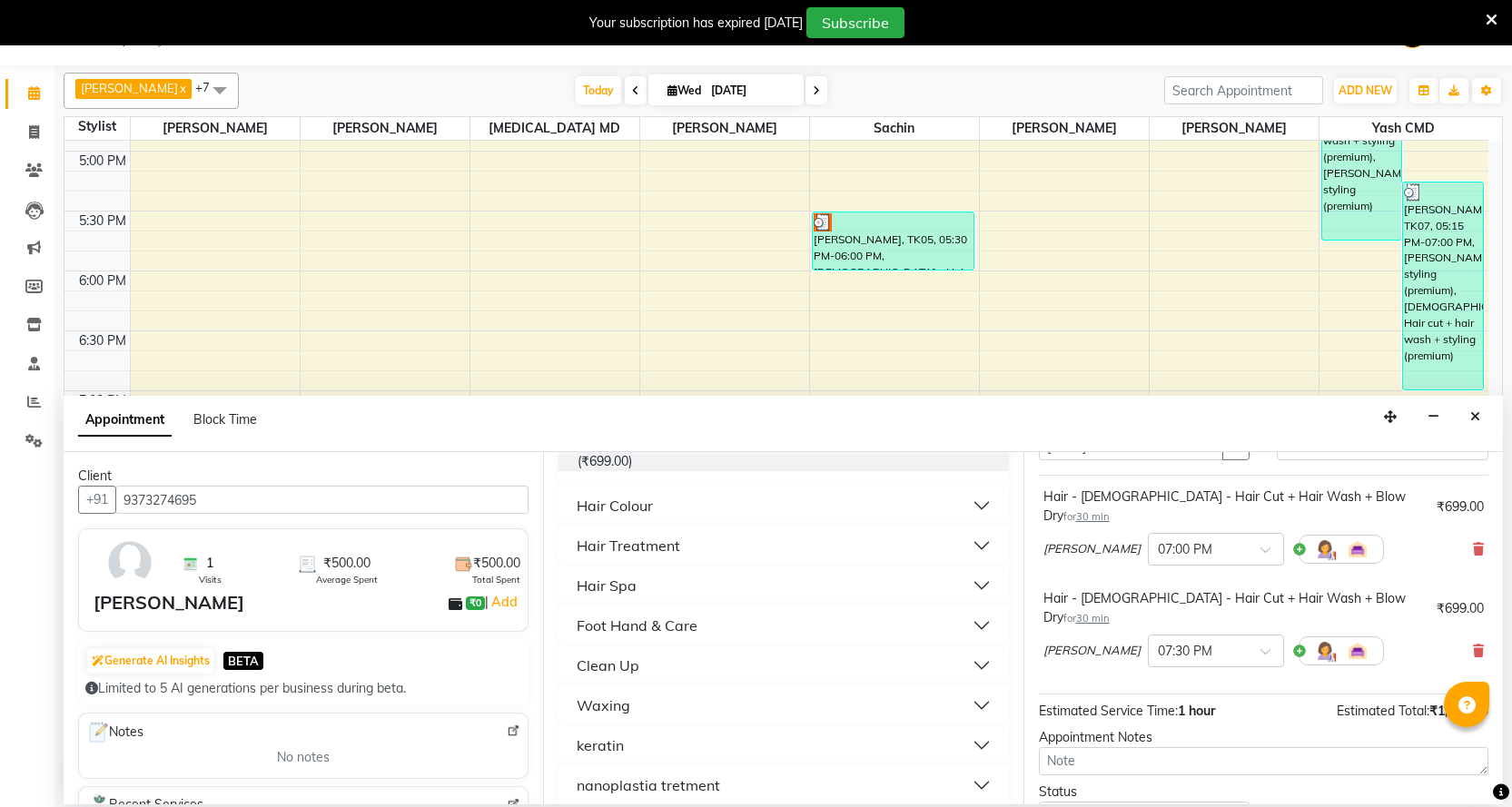
scroll to position [191, 0]
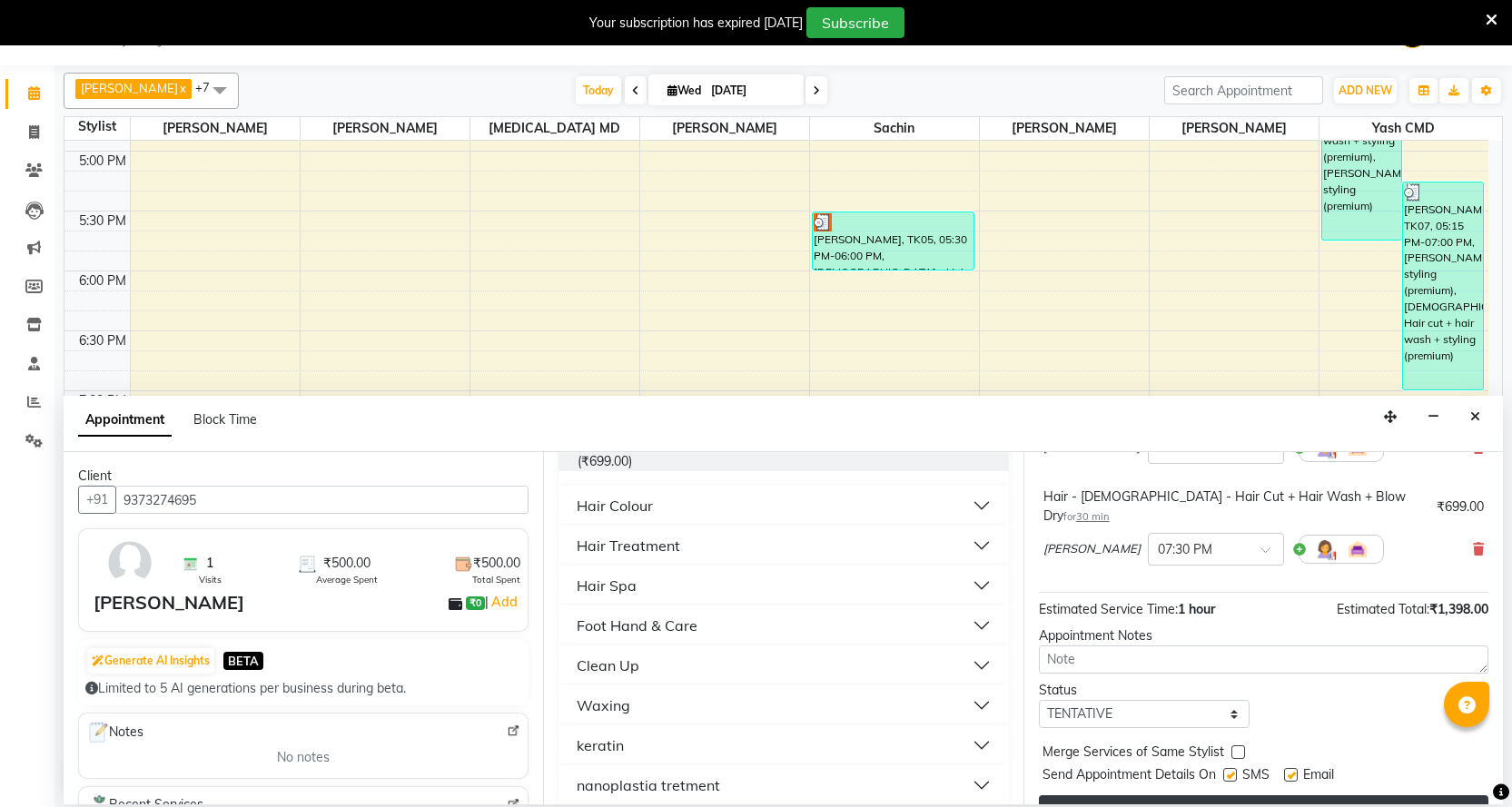
click at [1095, 795] on button "Book" at bounding box center [1264, 811] width 450 height 32
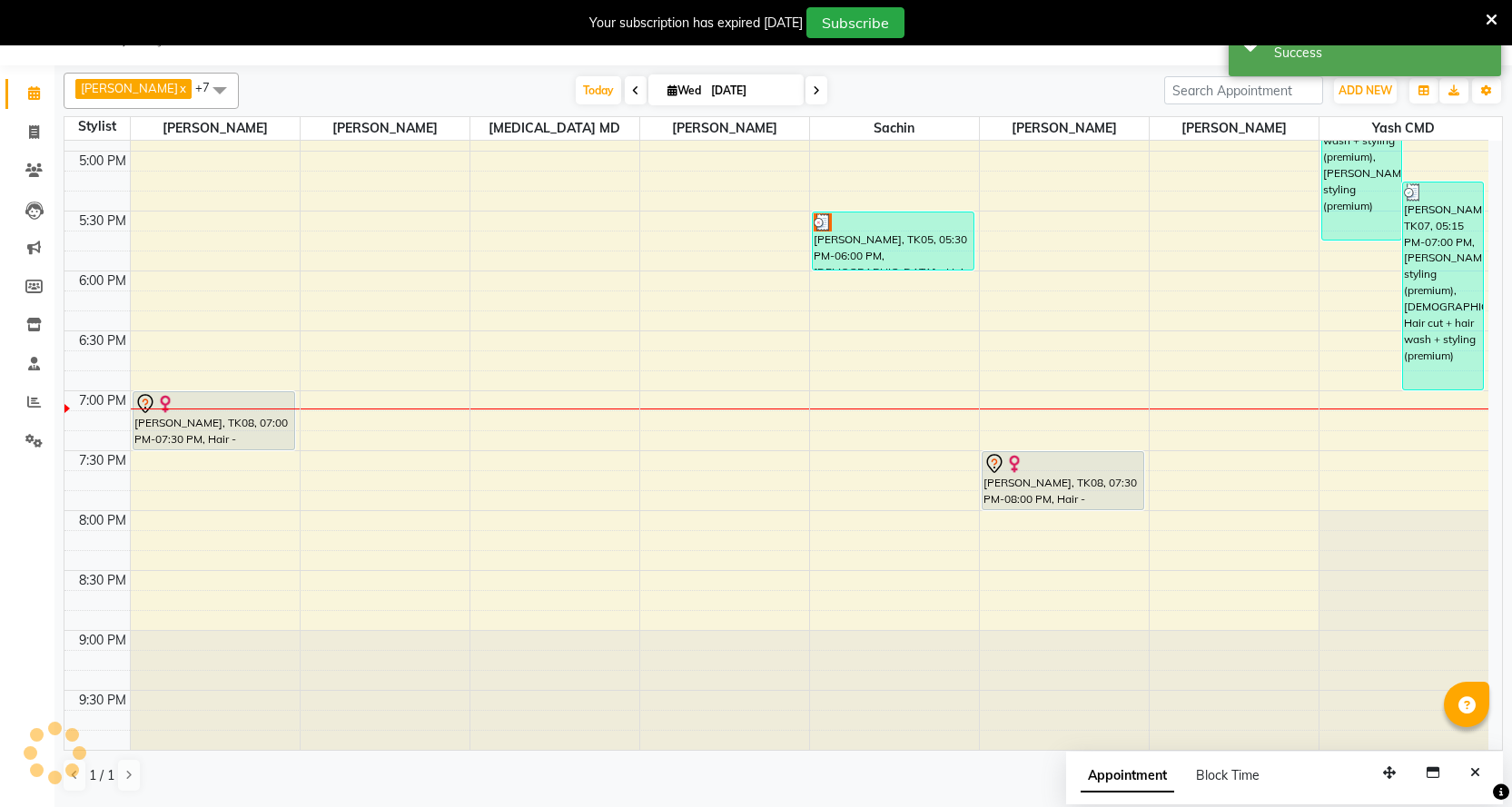
scroll to position [0, 0]
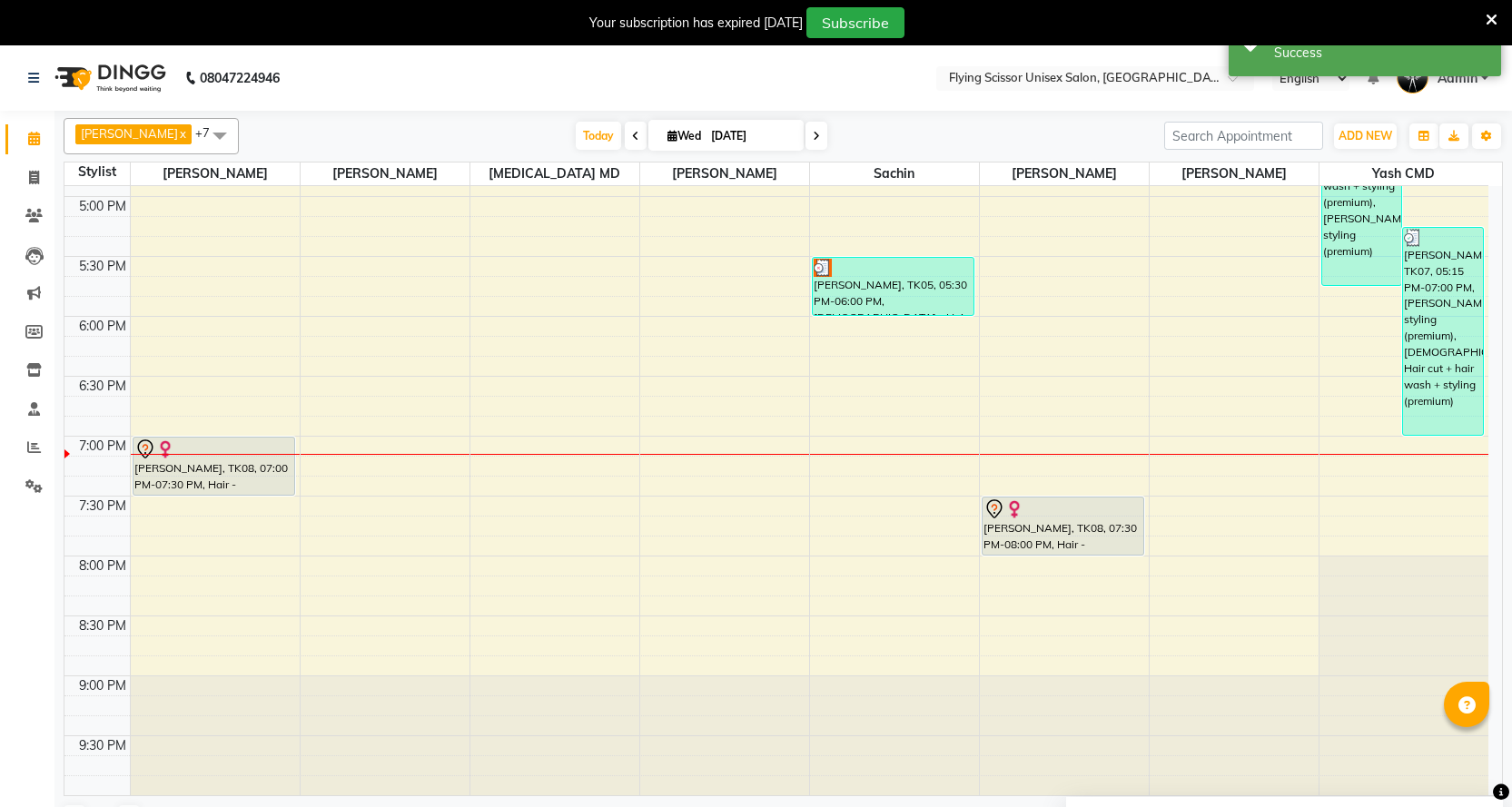
click at [625, 124] on span at bounding box center [636, 136] width 22 height 28
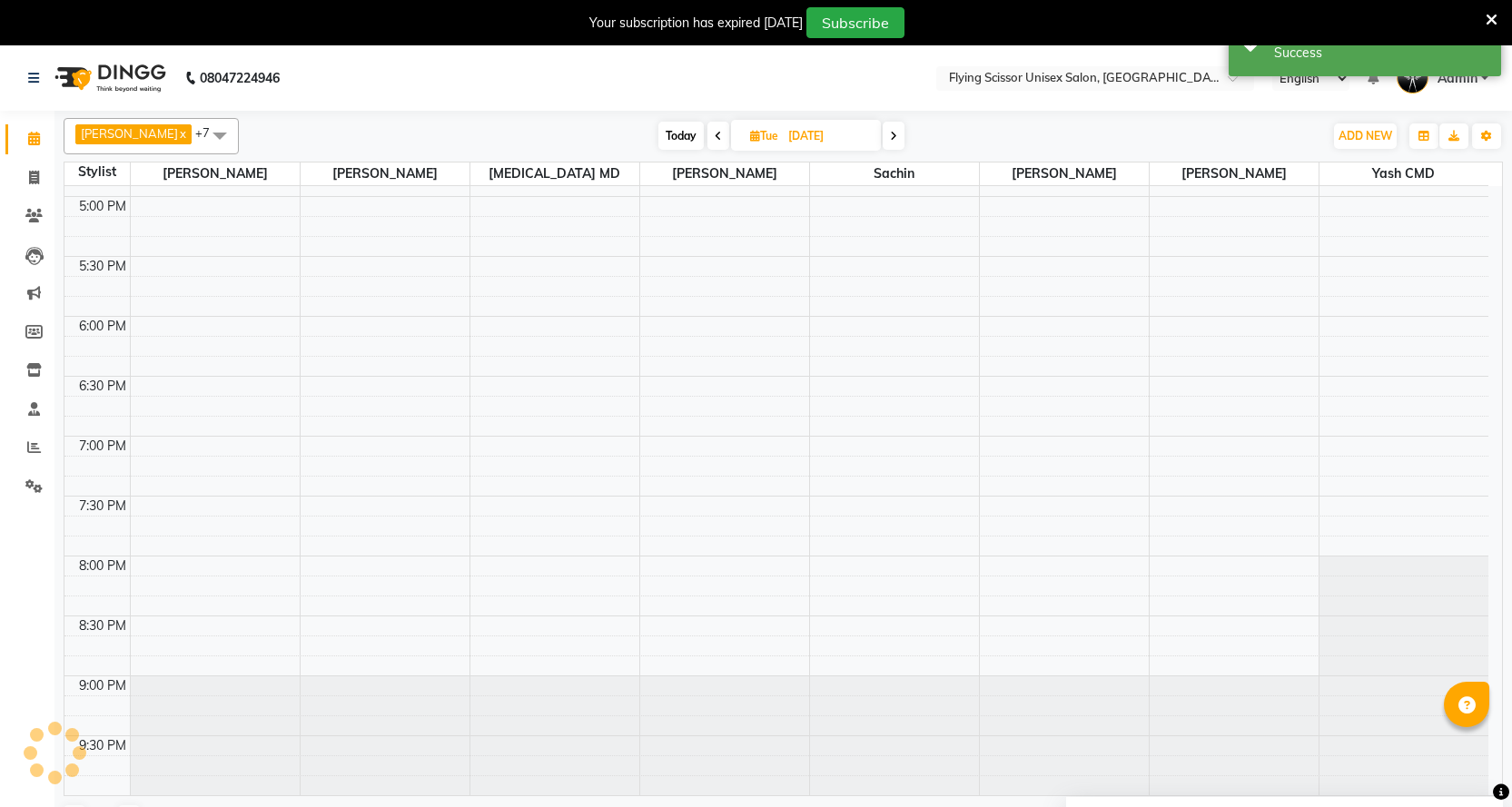
scroll to position [948, 0]
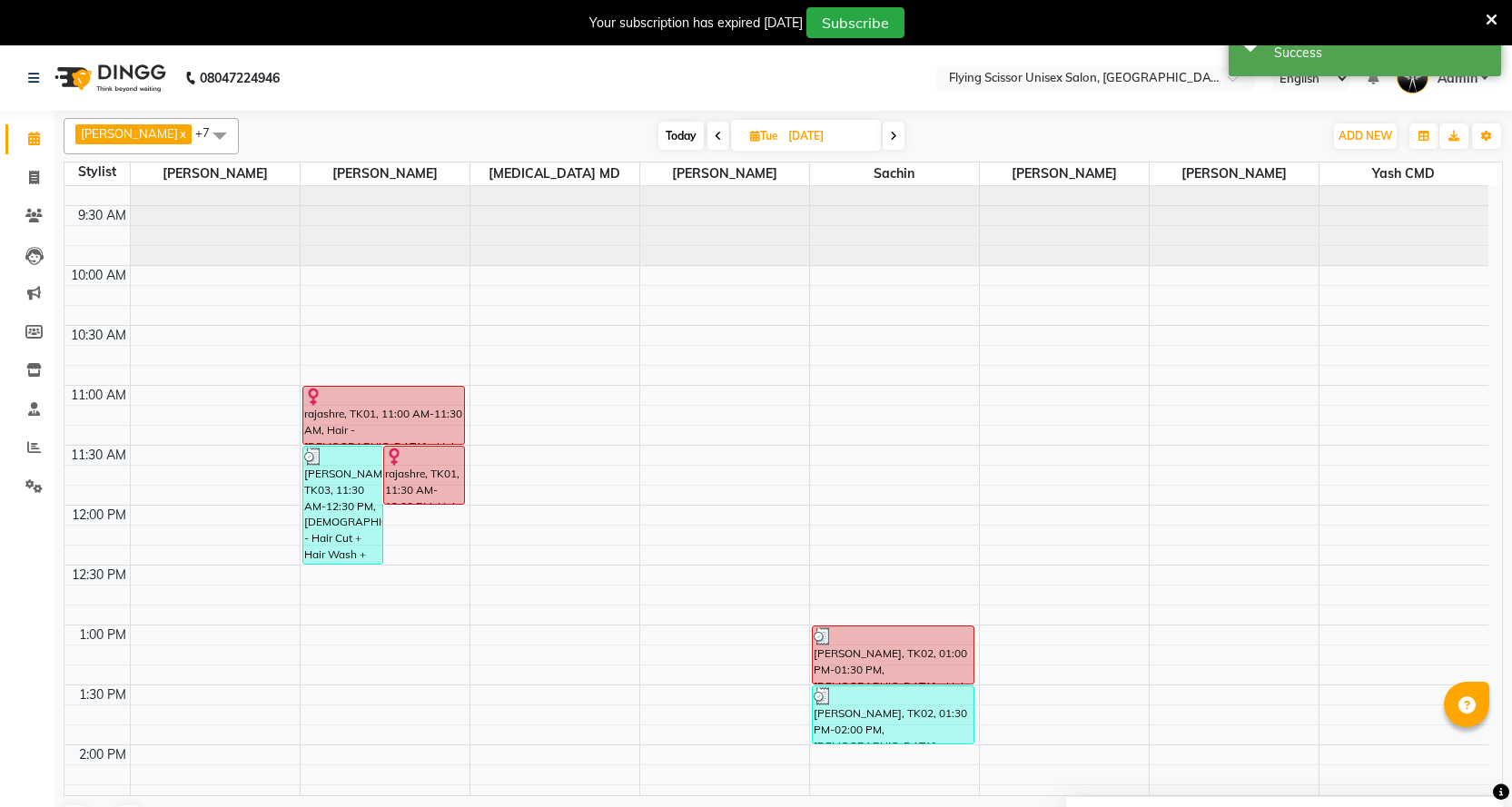
click at [708, 130] on span at bounding box center [719, 136] width 22 height 28
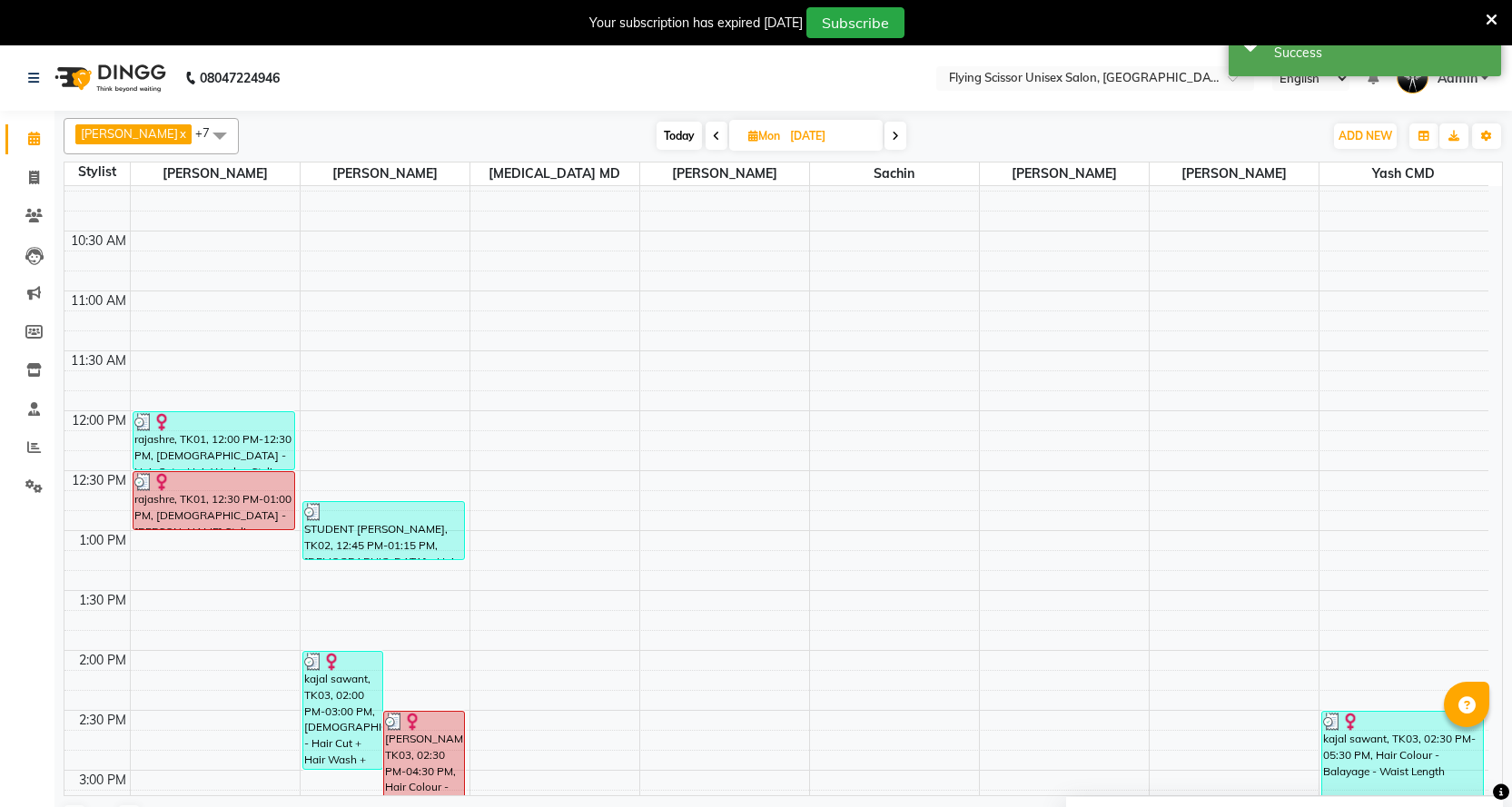
scroll to position [131, 0]
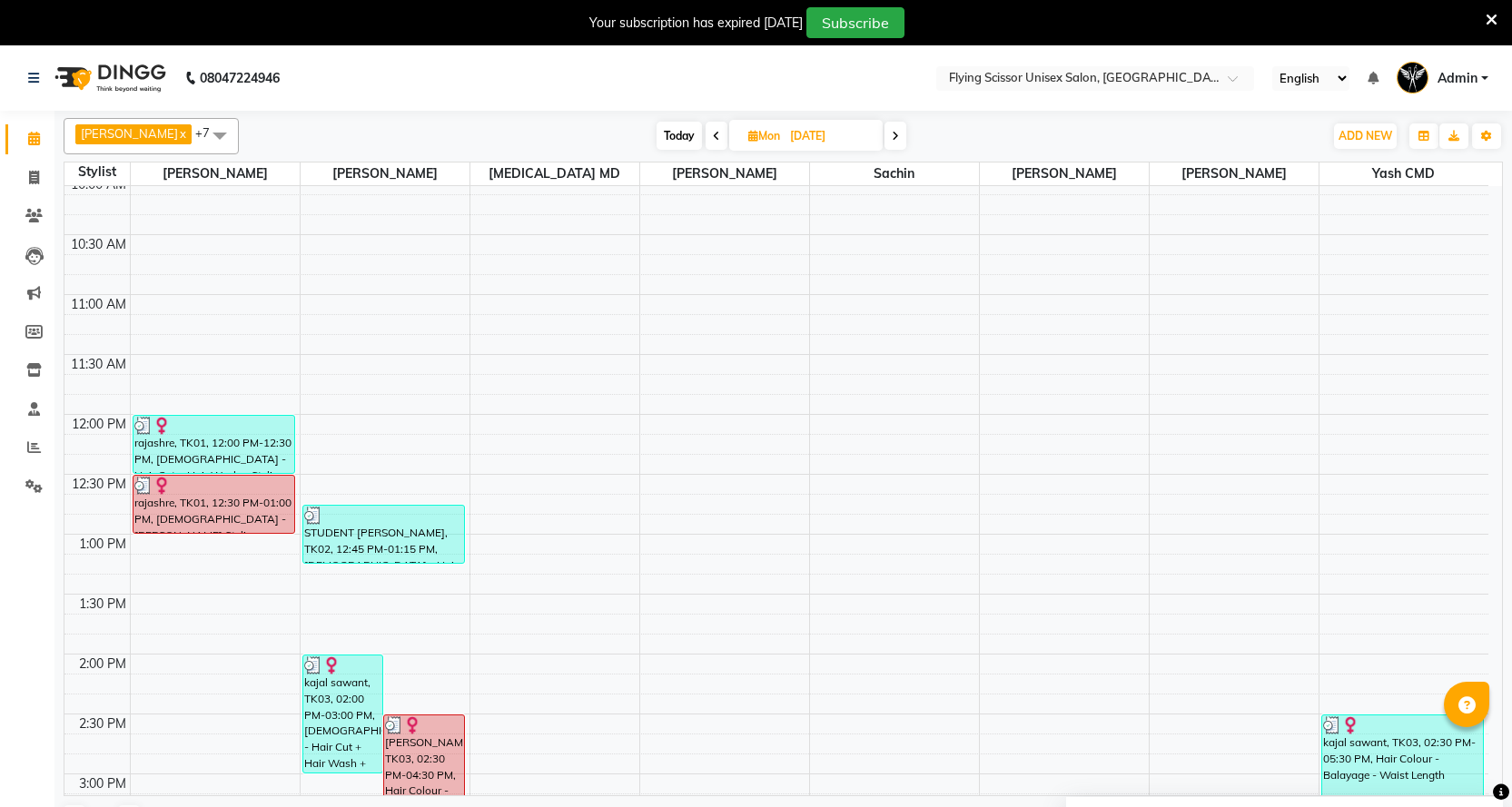
click at [713, 137] on icon at bounding box center [717, 137] width 7 height 11
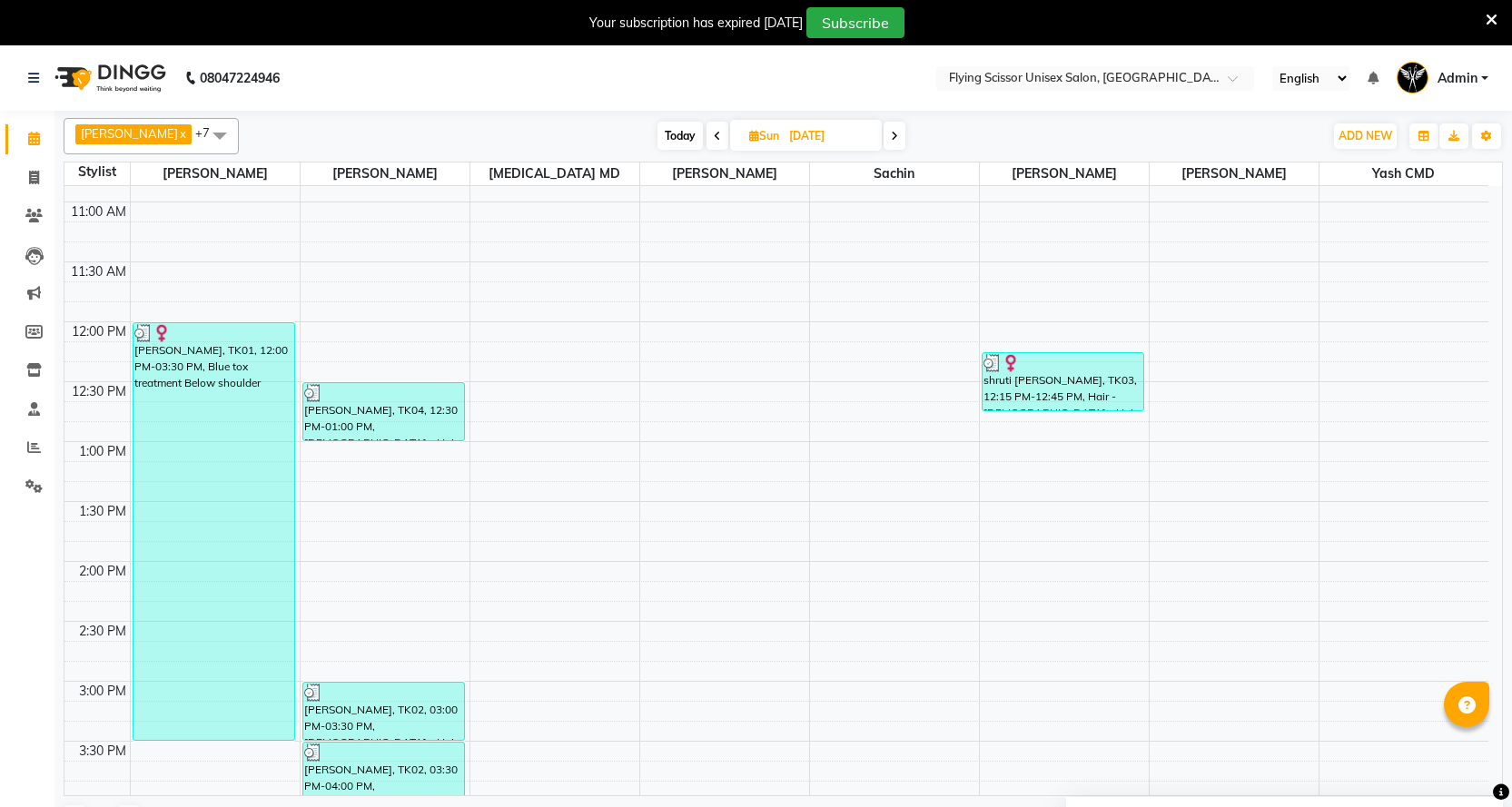
scroll to position [222, 0]
click at [714, 139] on icon at bounding box center [718, 137] width 7 height 11
type input "[DATE]"
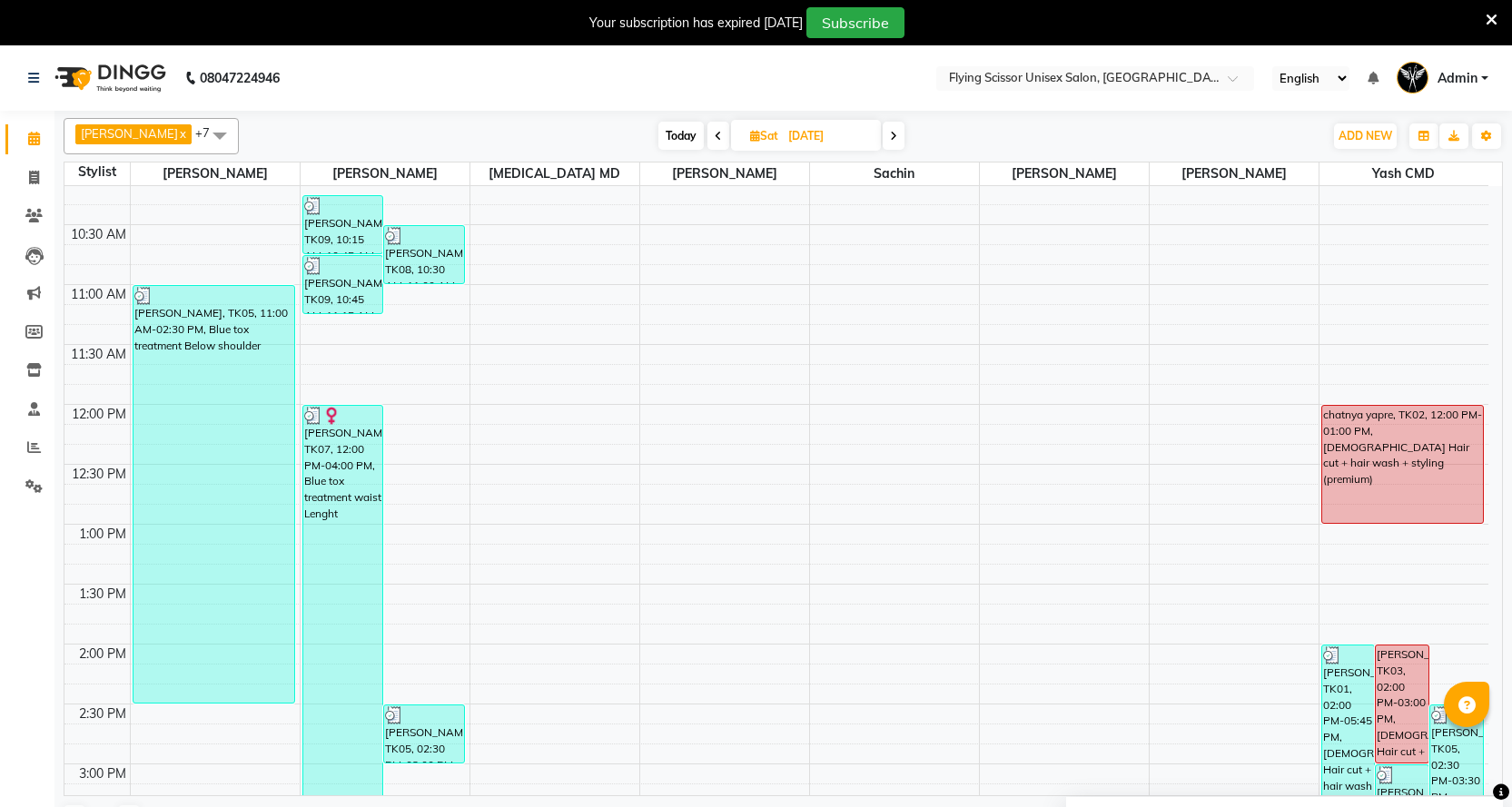
scroll to position [404, 0]
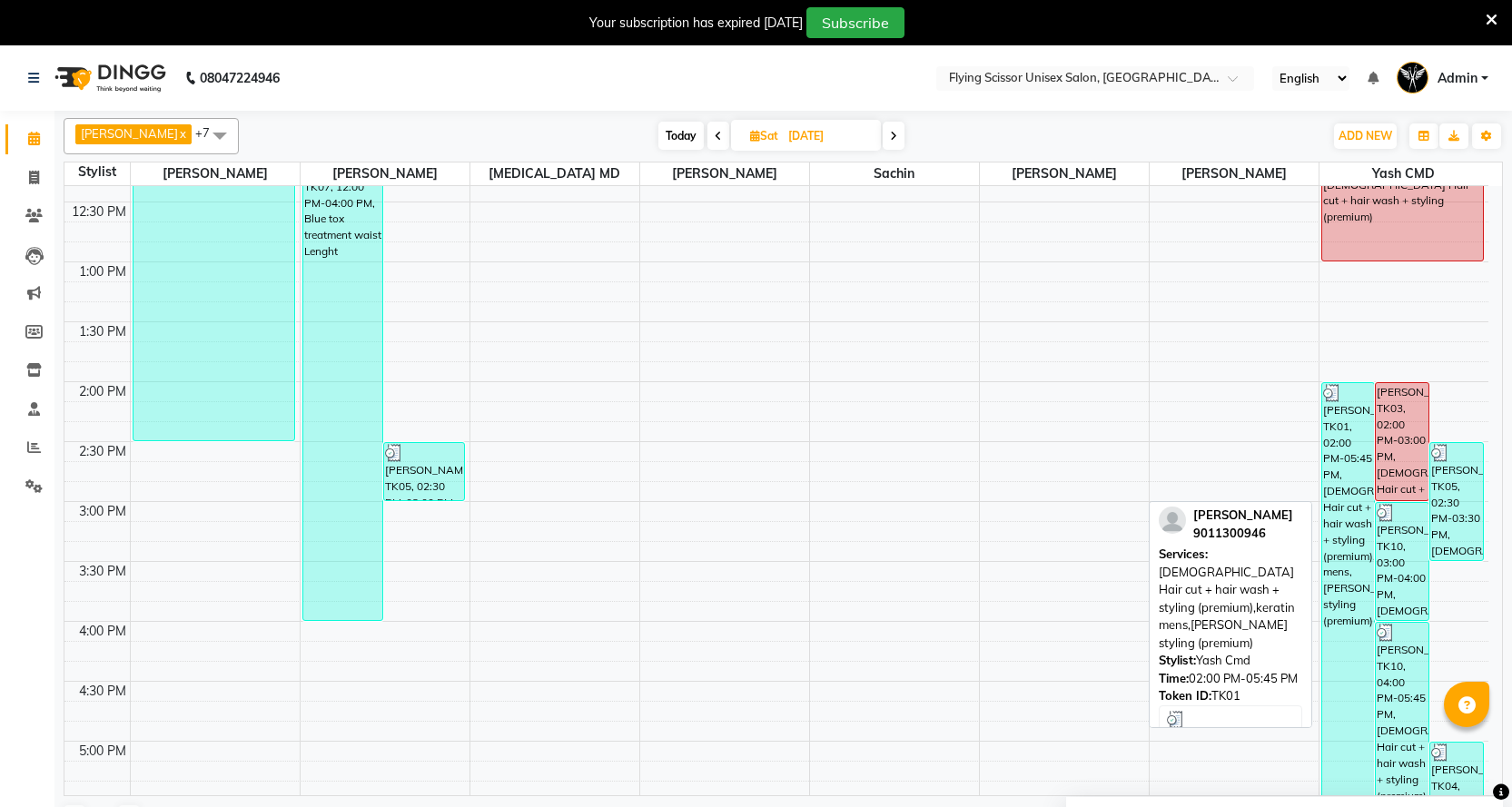
click at [1337, 491] on div "[PERSON_NAME], TK01, 02:00 PM-05:45 PM, [DEMOGRAPHIC_DATA] Hair cut + hair wash…" at bounding box center [1349, 607] width 53 height 447
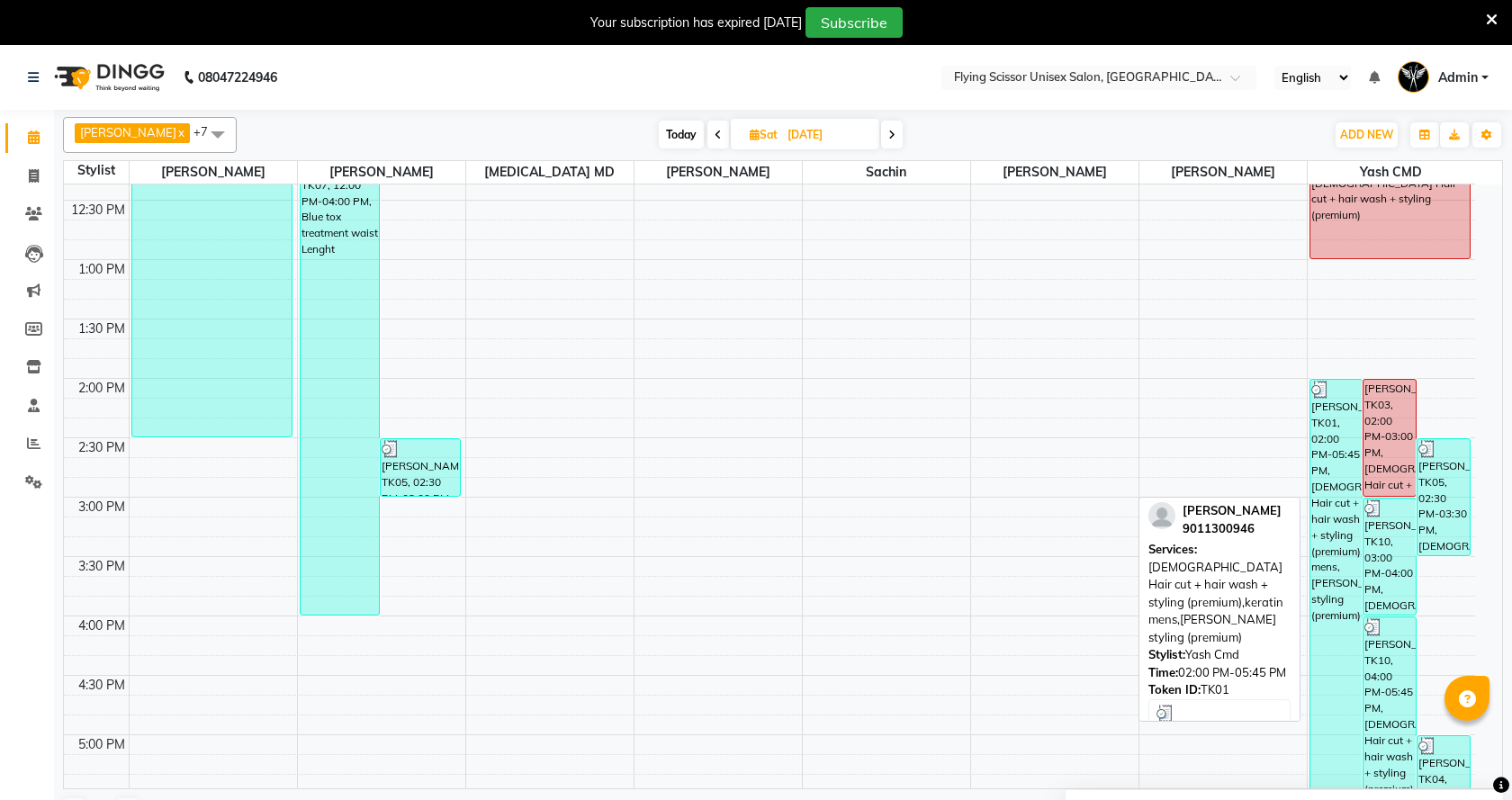
select select "3"
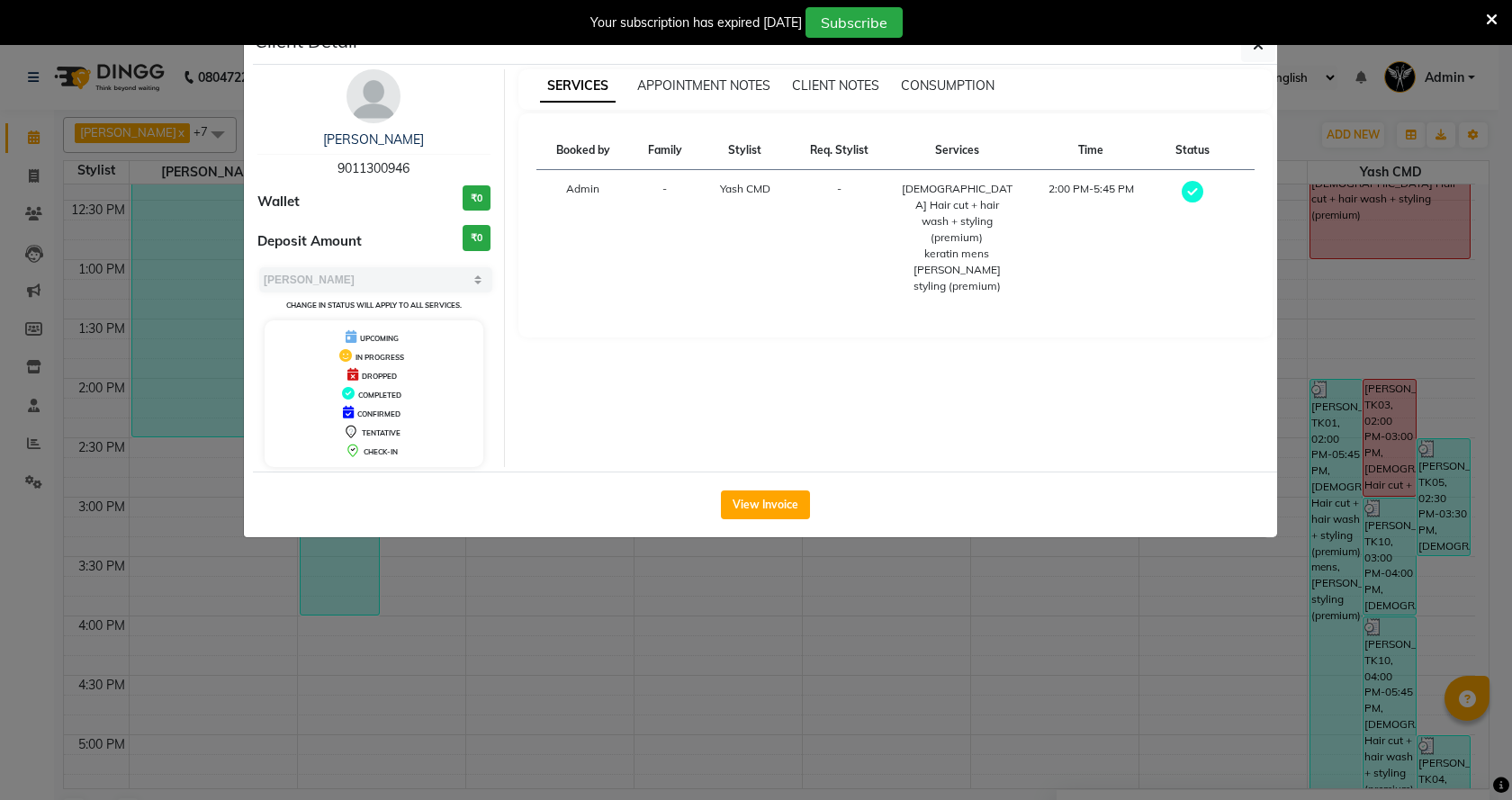
click at [837, 553] on ngb-modal-window "Client Detail [PERSON_NAME] 9011300946 Wallet ₹0 Deposit Amount ₹0 Select MARK …" at bounding box center [756, 400] width 1512 height 800
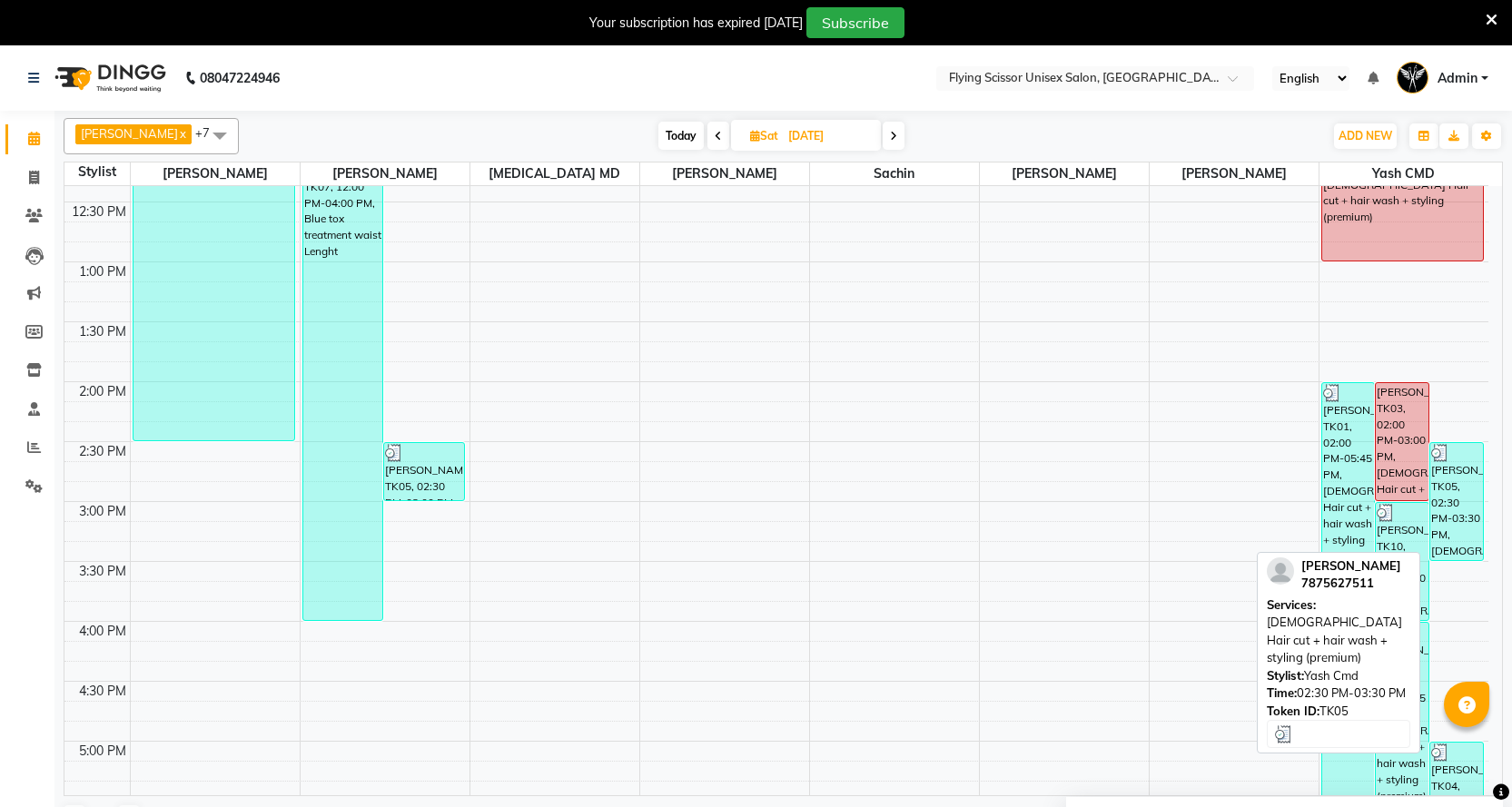
click at [1469, 522] on div "[PERSON_NAME], TK05, 02:30 PM-03:30 PM, [DEMOGRAPHIC_DATA] Hair cut + hair wash…" at bounding box center [1457, 501] width 53 height 117
select select "3"
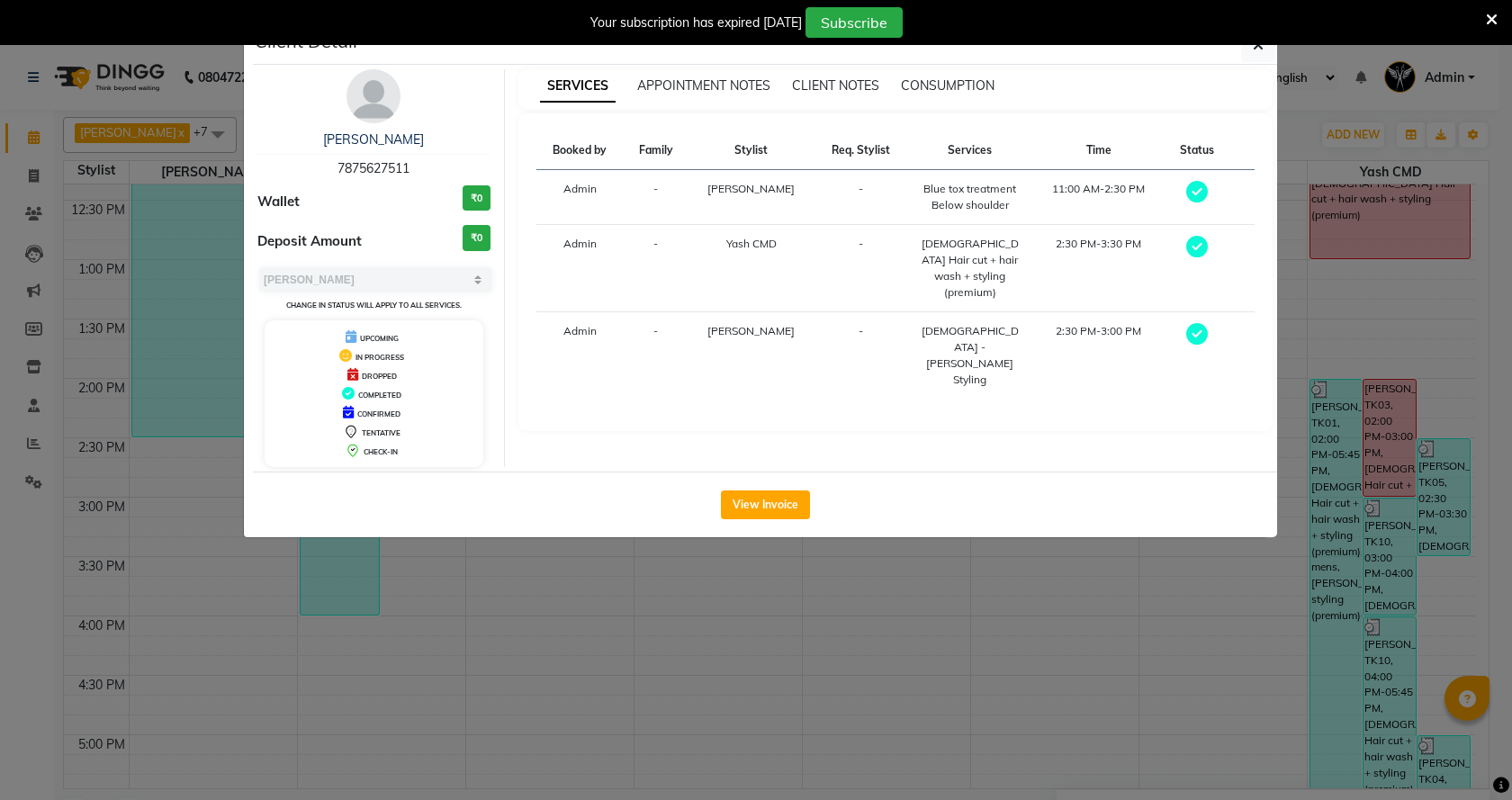
click at [1093, 557] on ngb-modal-window "Client Detail [PERSON_NAME] 7875627511 Wallet ₹0 Deposit Amount ₹0 Select MARK …" at bounding box center [756, 400] width 1512 height 800
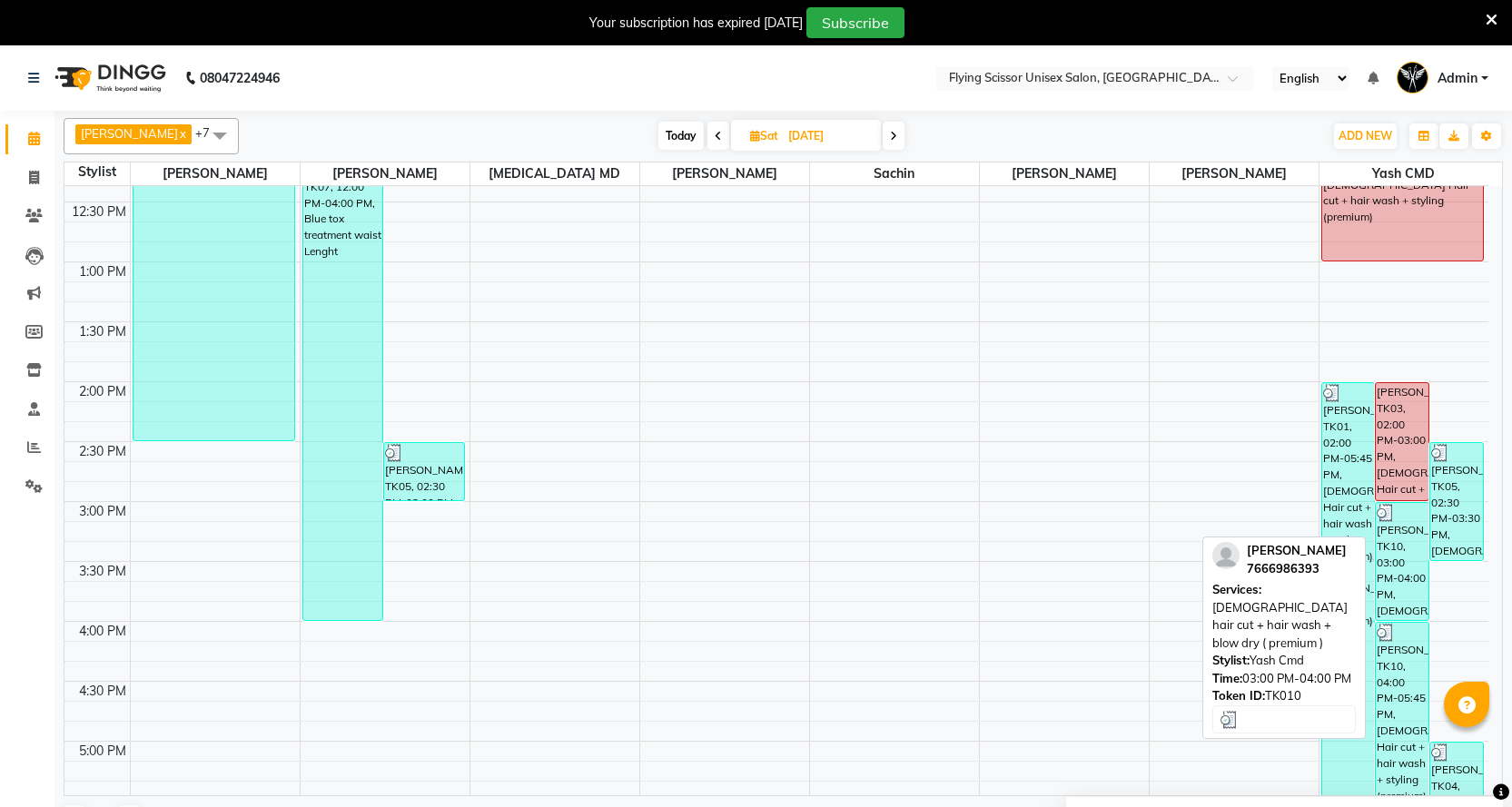
click at [1415, 564] on div "[PERSON_NAME], TK10, 03:00 PM-04:00 PM, [DEMOGRAPHIC_DATA] hair cut + hair wash…" at bounding box center [1402, 561] width 53 height 117
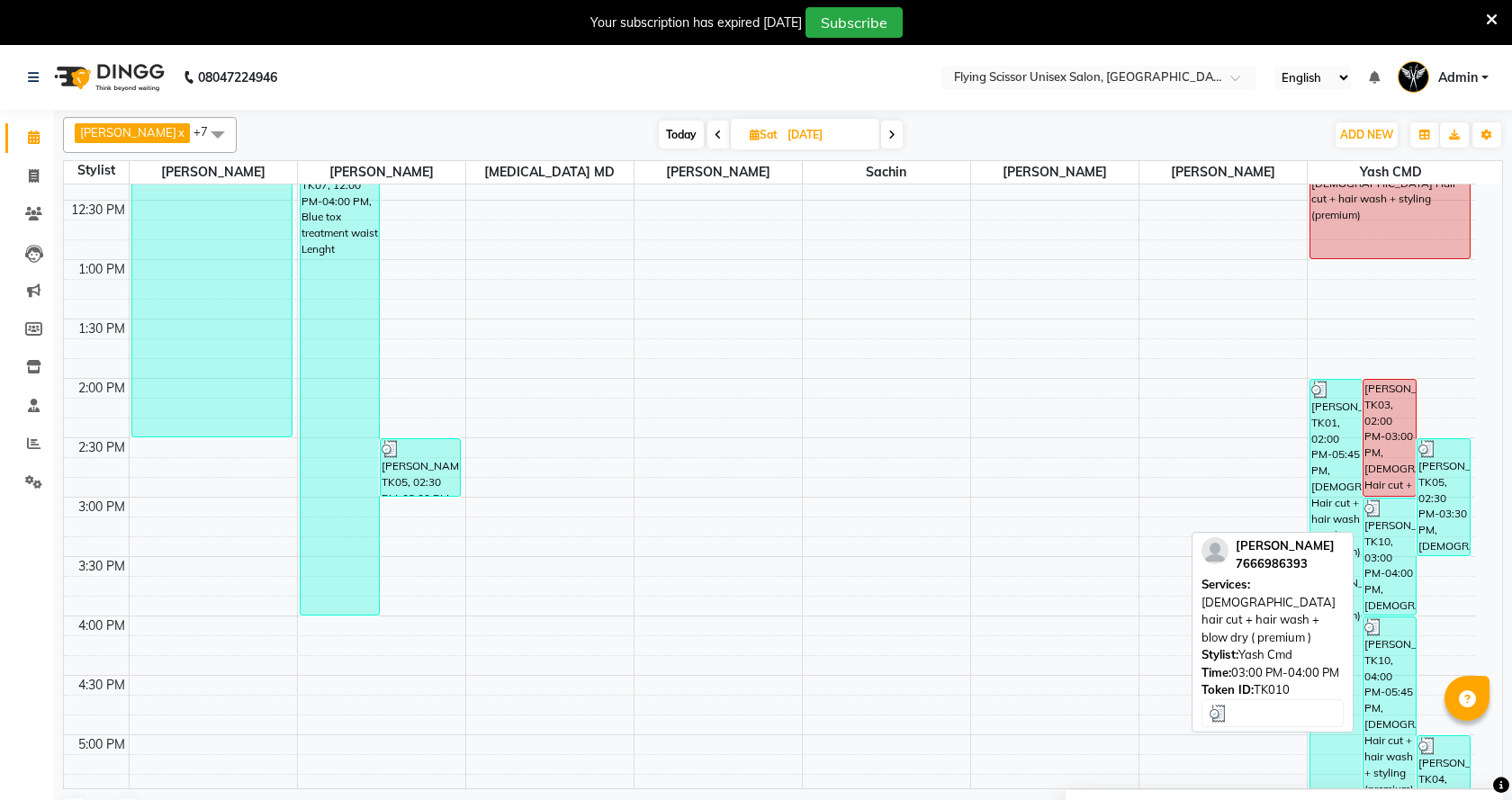
select select "3"
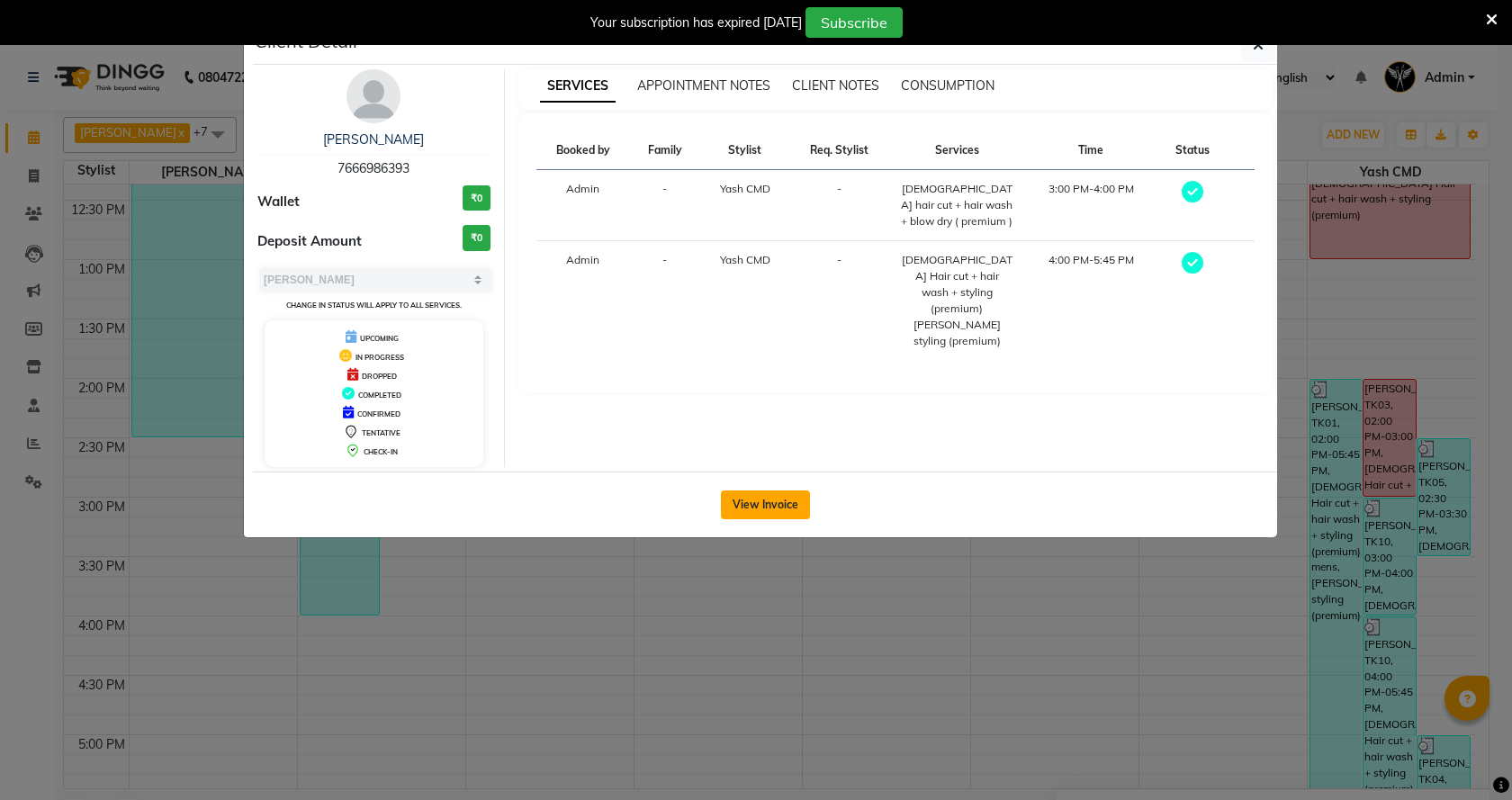
click at [805, 499] on button "View Invoice" at bounding box center [765, 504] width 89 height 28
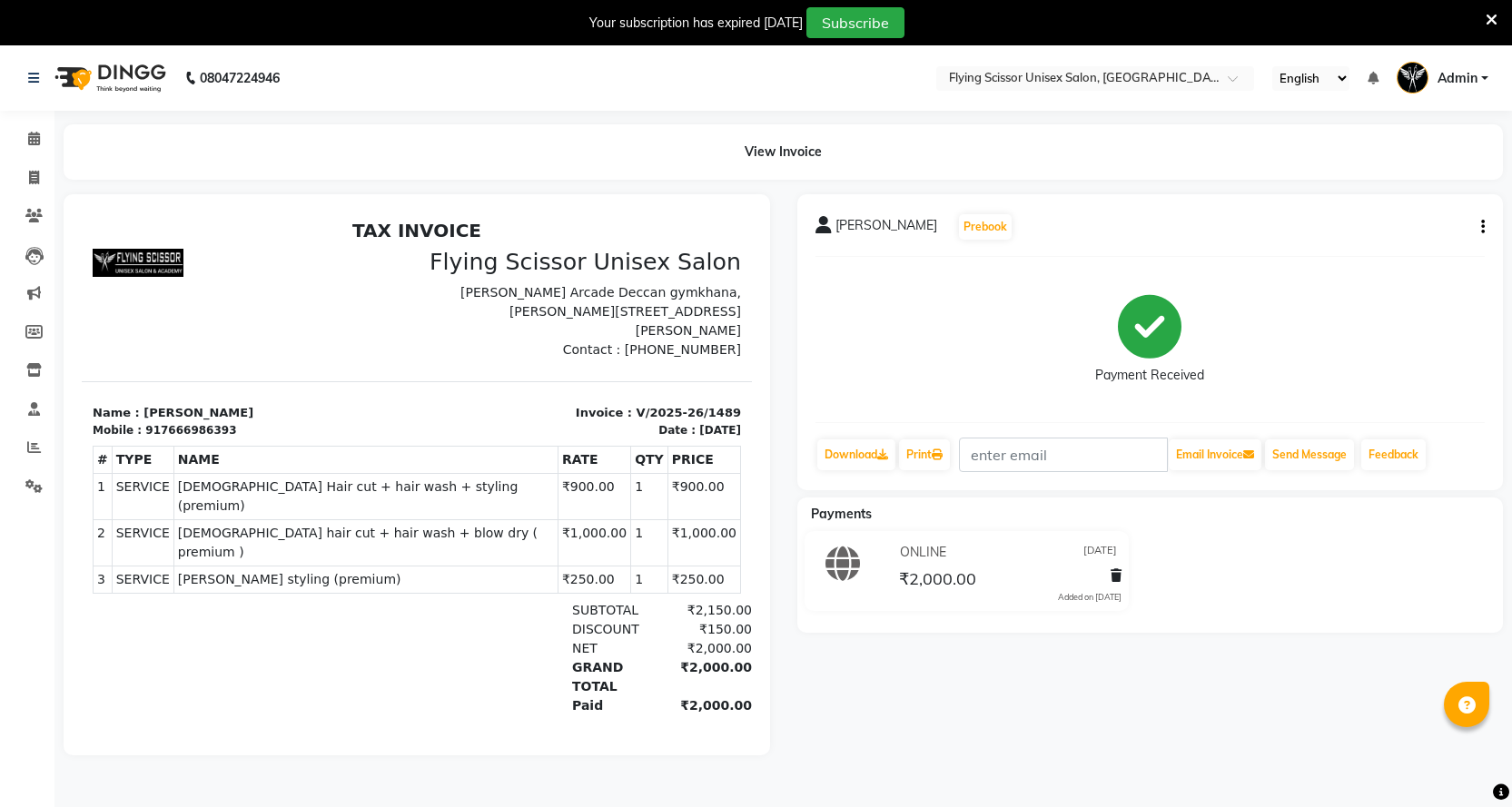
click at [1487, 226] on div "[PERSON_NAME] Prebook Payment Received Download Print Email Invoice Send Messag…" at bounding box center [1150, 342] width 707 height 296
click at [1485, 226] on div "[PERSON_NAME] Prebook Payment Received Download Print Email Invoice Send Messag…" at bounding box center [1150, 342] width 707 height 296
click at [1482, 227] on icon "button" at bounding box center [1483, 227] width 4 height 1
click at [1431, 199] on div "Split Service Amount" at bounding box center [1393, 204] width 125 height 23
select select "1679"
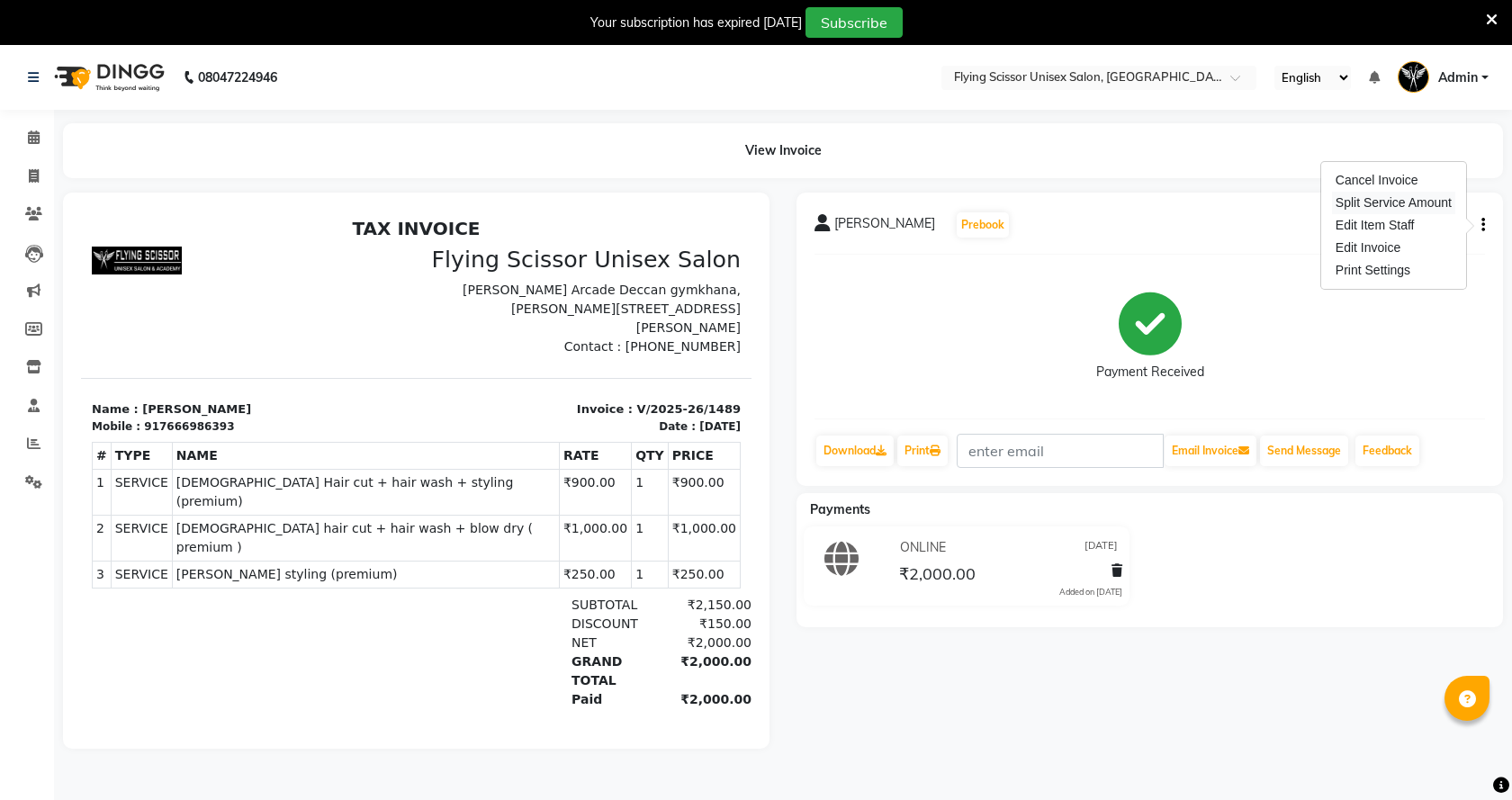
select select "1679"
select select "10517"
select select "1679"
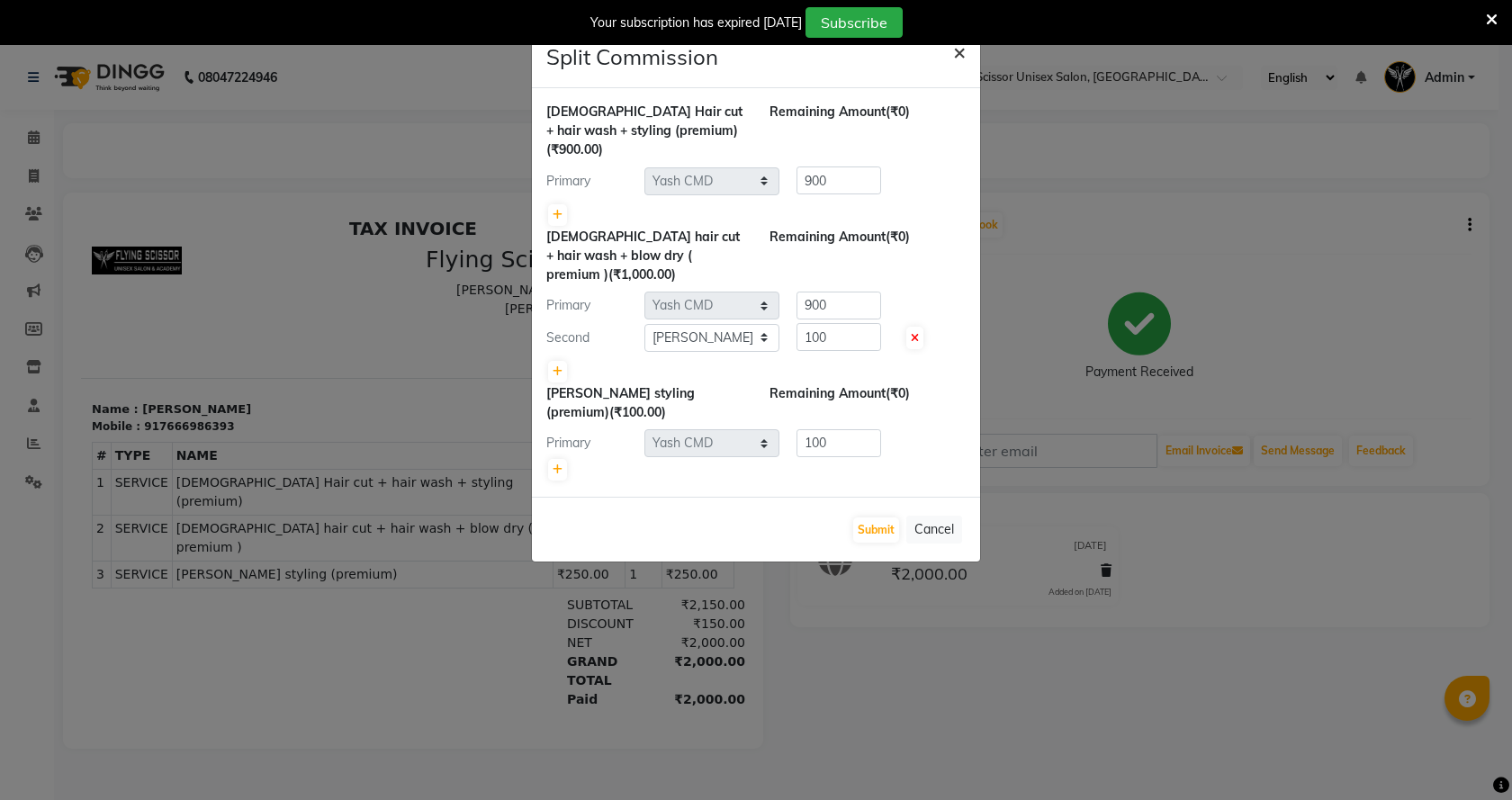
click at [956, 53] on span "×" at bounding box center [959, 51] width 13 height 27
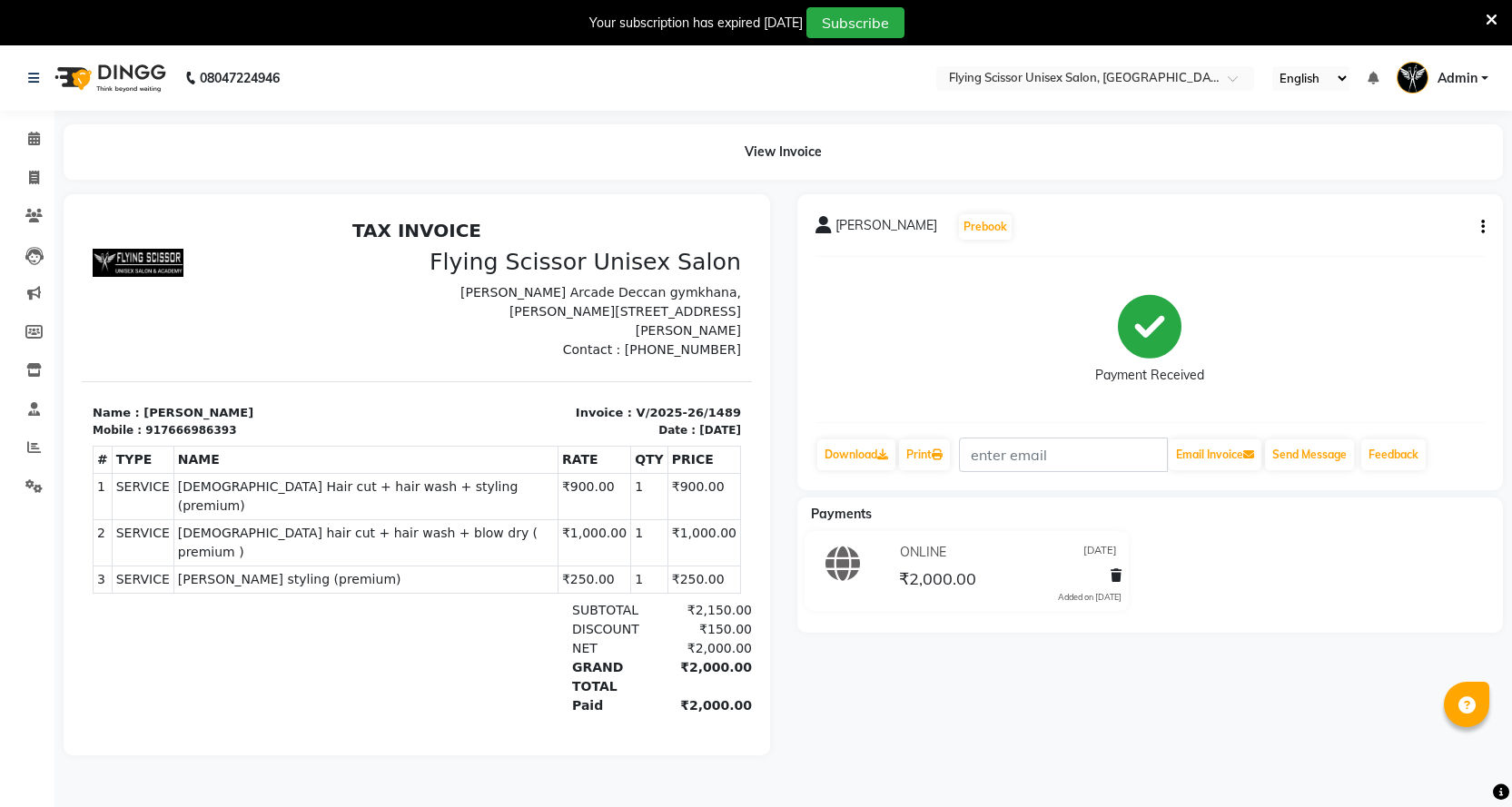
click at [1476, 232] on button "button" at bounding box center [1480, 227] width 11 height 19
click at [1383, 200] on div "Split Service Amount" at bounding box center [1393, 204] width 125 height 23
select select "1679"
select select "10517"
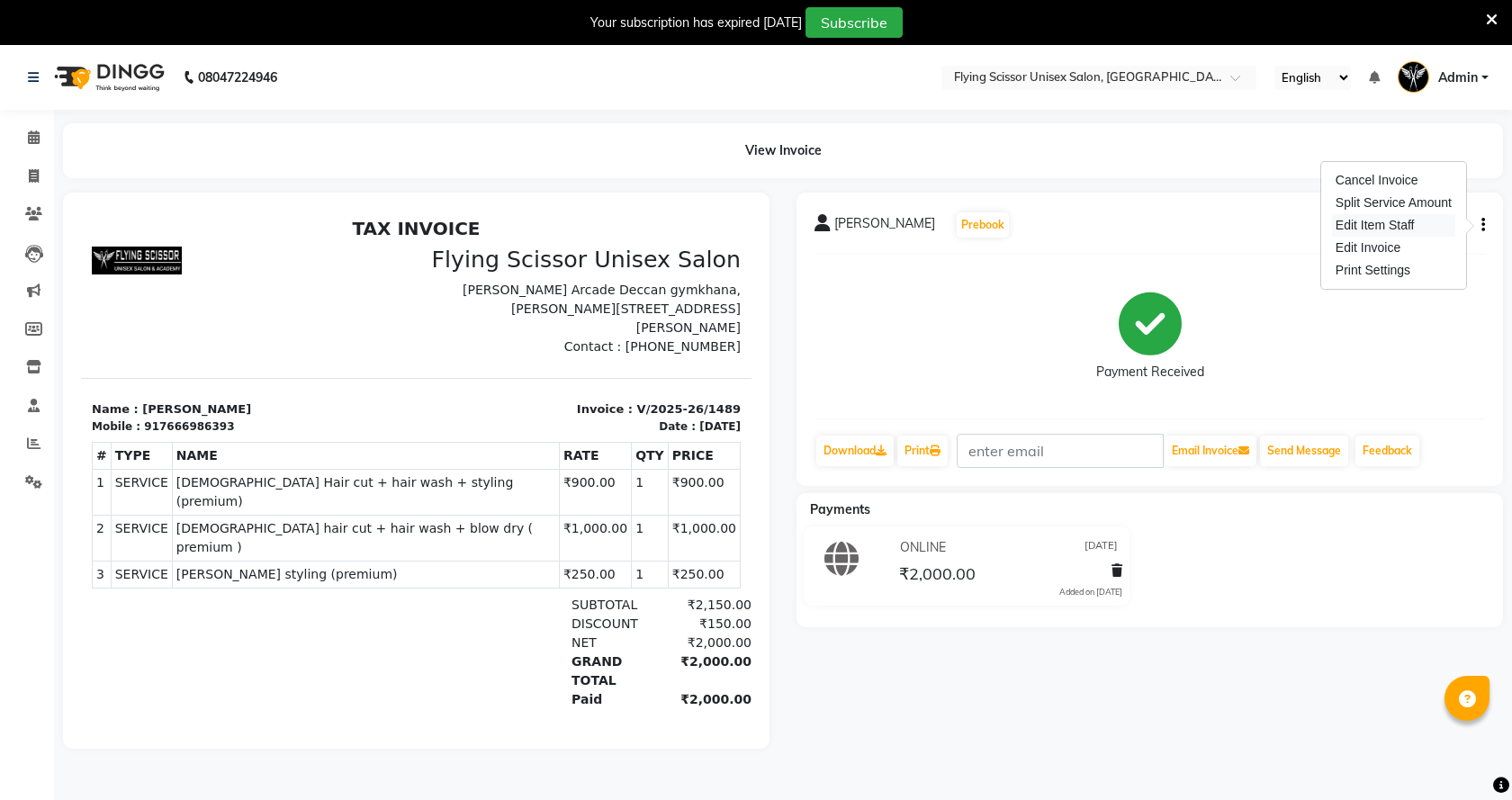
select select "1679"
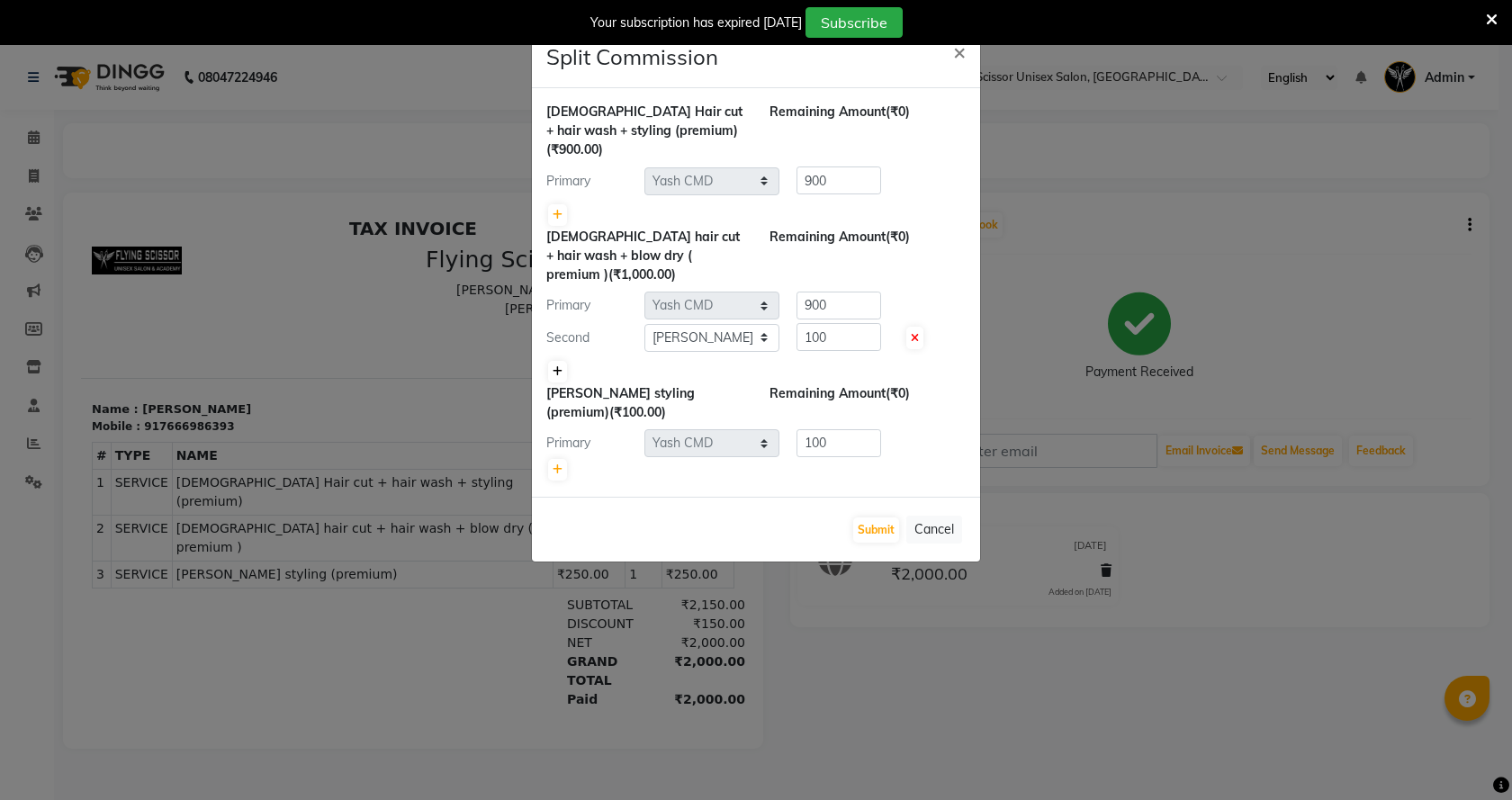
click at [566, 361] on link at bounding box center [557, 372] width 19 height 22
type input "333.33"
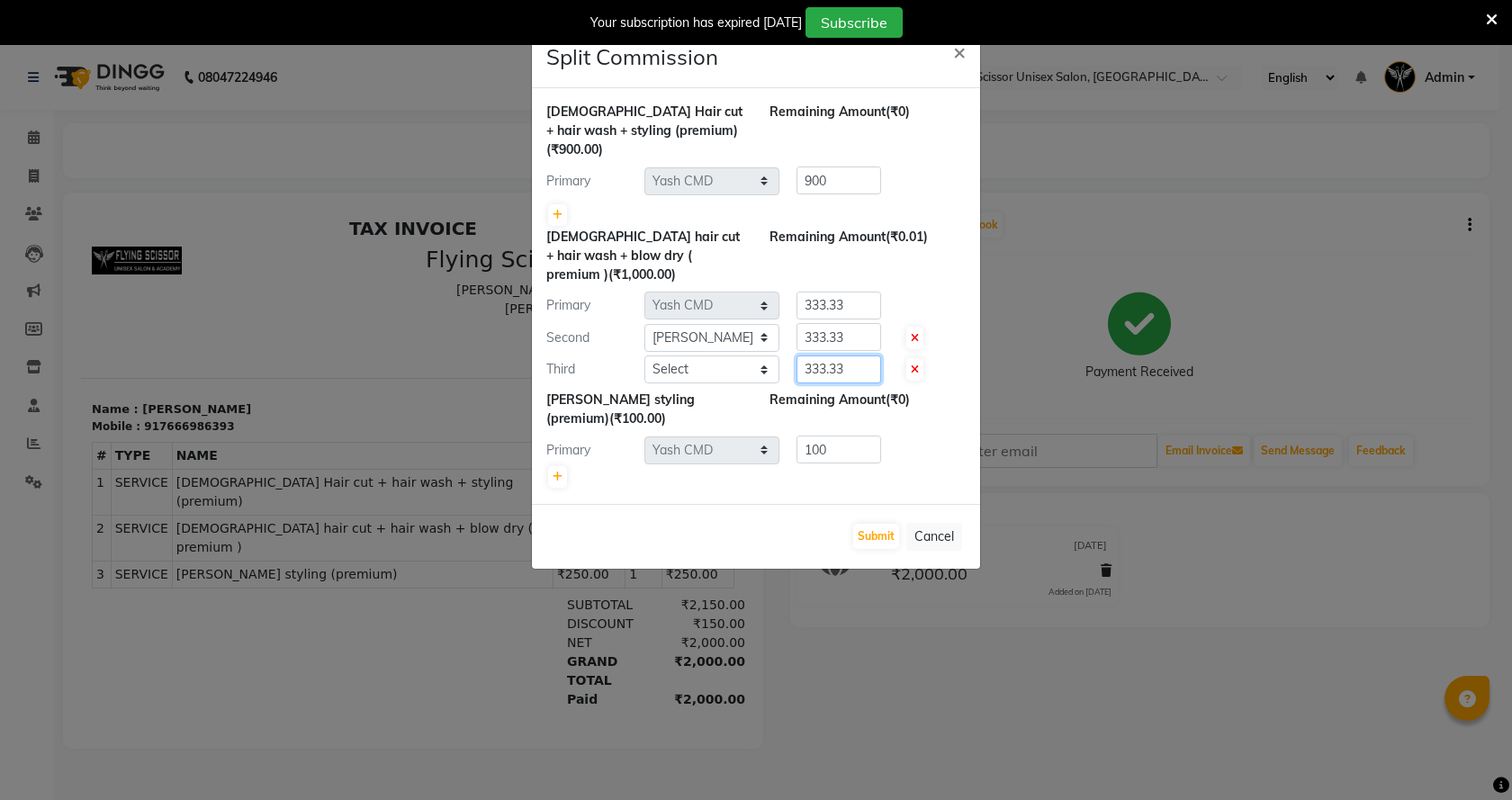
click at [850, 355] on input "333.33" at bounding box center [838, 369] width 84 height 27
type input "3"
click at [853, 330] on input "333.33" at bounding box center [838, 337] width 84 height 27
type input "3"
click at [850, 292] on input "333.33" at bounding box center [838, 306] width 84 height 27
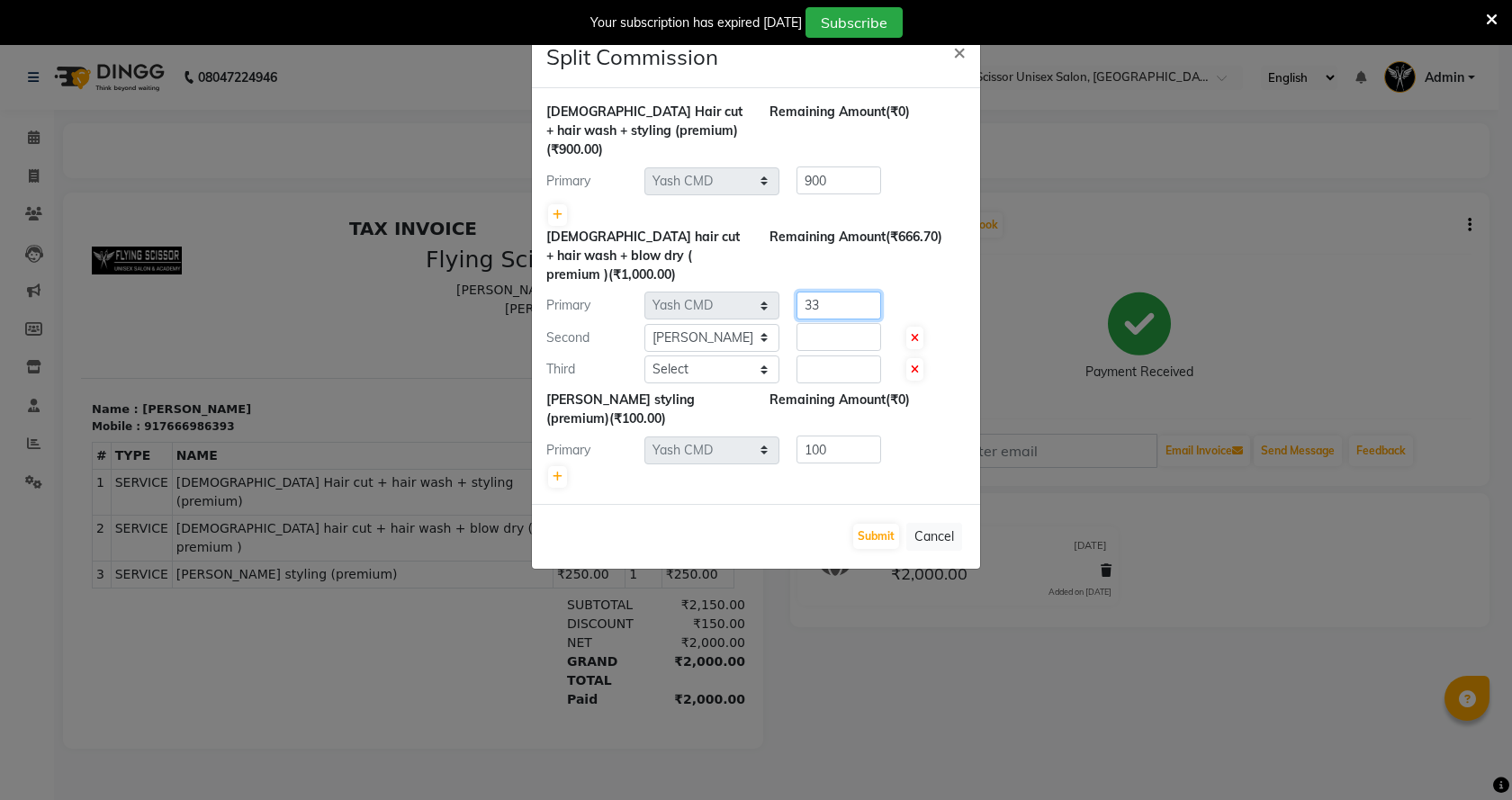
type input "3"
type input "600"
click at [861, 323] on input "number" at bounding box center [838, 337] width 84 height 27
type input "100"
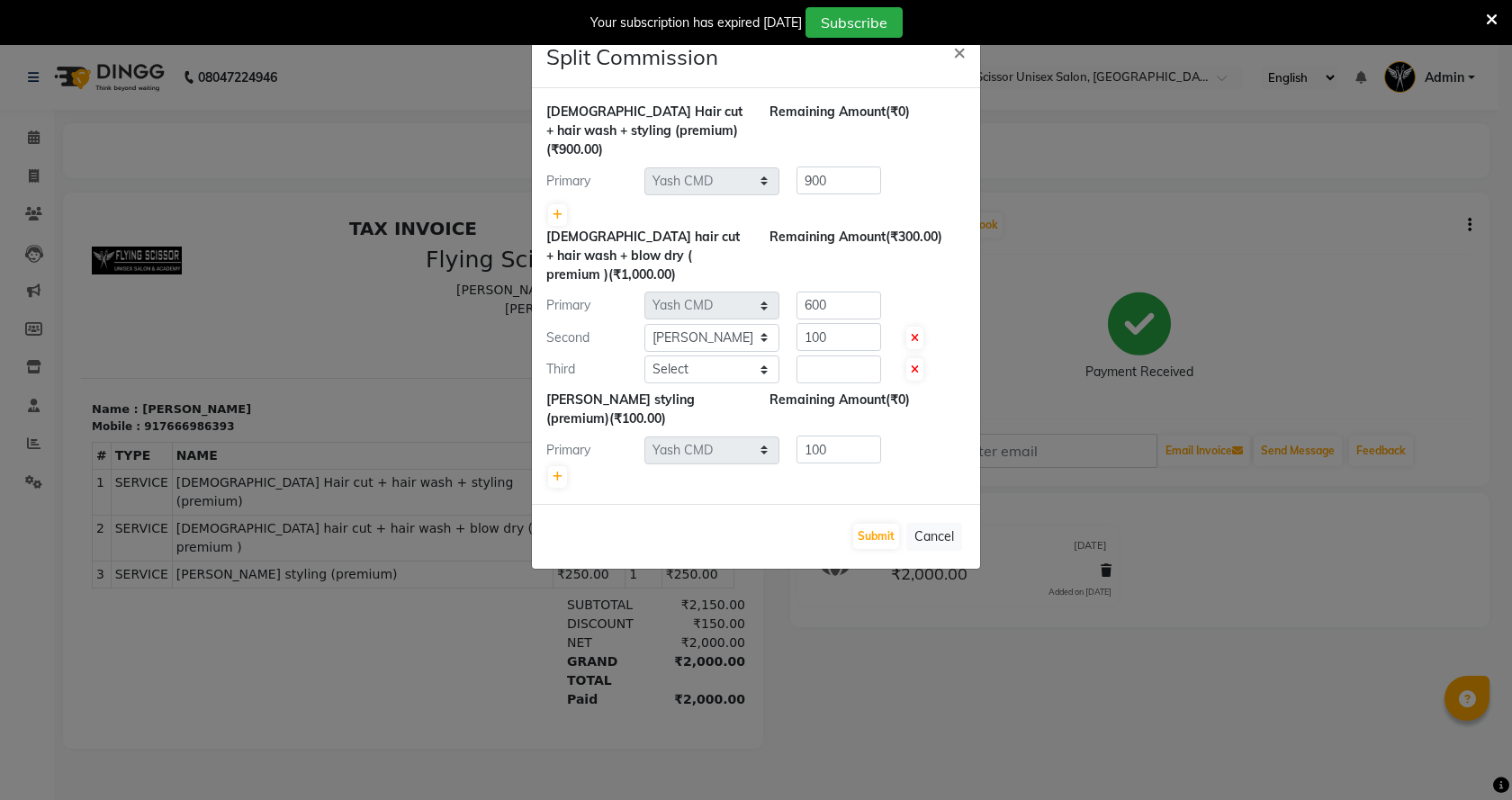
click at [853, 367] on div "[DEMOGRAPHIC_DATA] Hair cut + hair wash + styling (premium) (₹900.00) Remaining…" at bounding box center [756, 296] width 448 height 416
click at [853, 355] on input "number" at bounding box center [838, 369] width 84 height 27
type input "300"
click at [864, 524] on button "Submit" at bounding box center [876, 536] width 46 height 26
click at [702, 355] on select "Select Abhi B [PERSON_NAME] J [PERSON_NAME] [MEDICAL_DATA] MD [PERSON_NAME] L s…" at bounding box center [712, 369] width 135 height 27
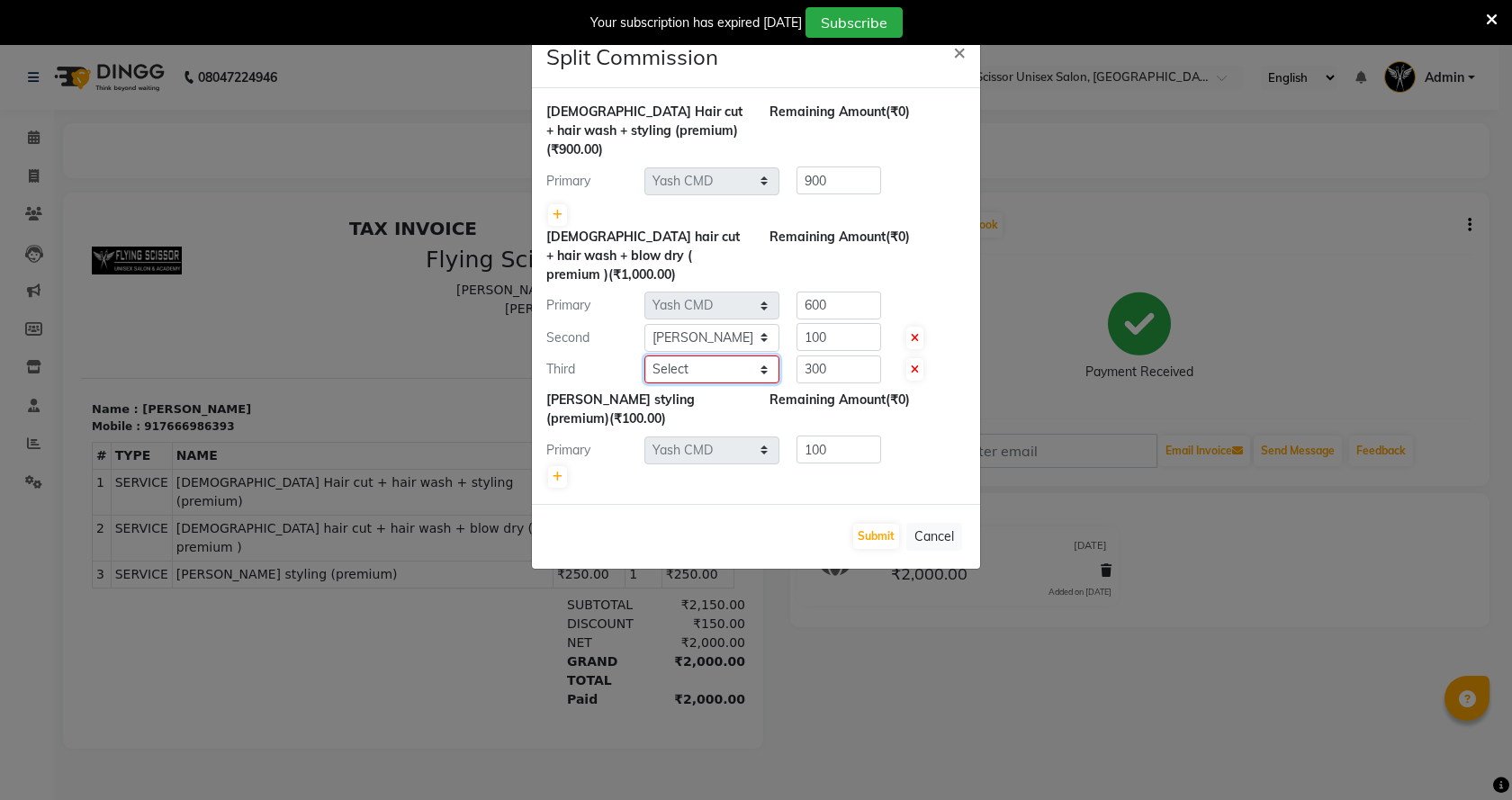
select select "70618"
click at [644, 355] on select "Select Abhi B [PERSON_NAME] J [PERSON_NAME] [MEDICAL_DATA] MD [PERSON_NAME] L s…" at bounding box center [712, 369] width 135 height 27
click at [866, 524] on button "Submit" at bounding box center [876, 536] width 46 height 26
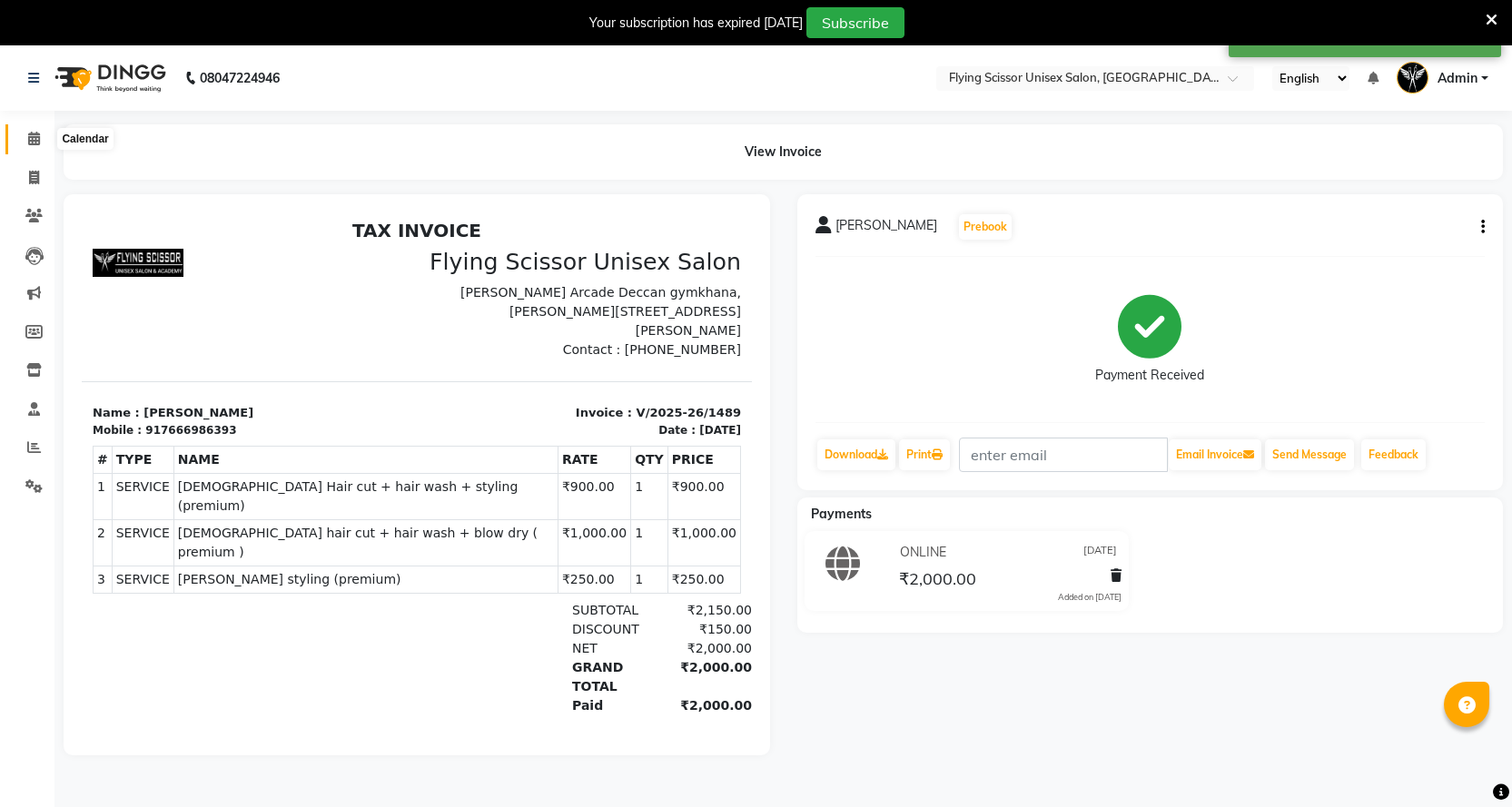
click at [47, 140] on span at bounding box center [34, 139] width 31 height 21
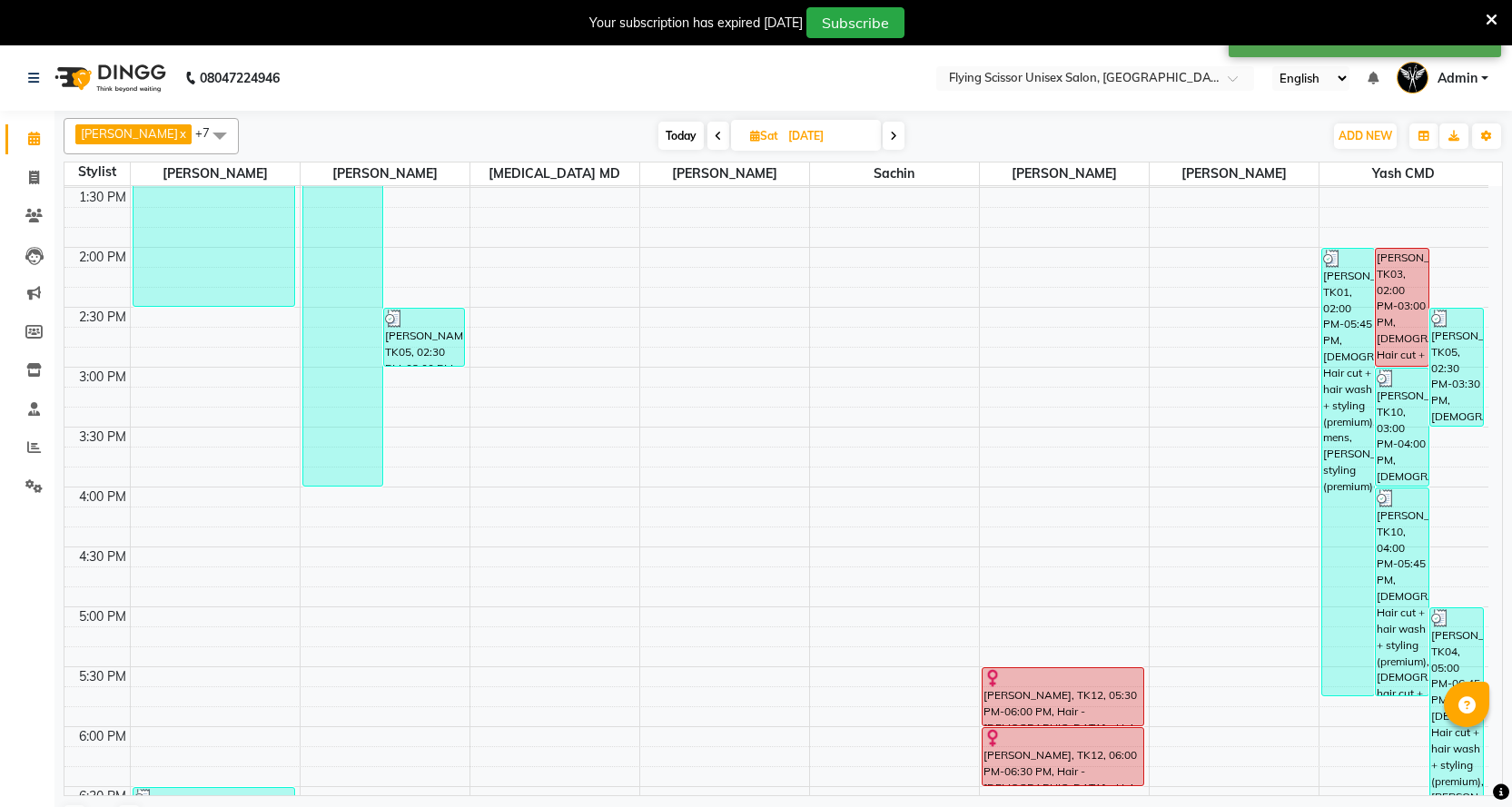
scroll to position [727, 0]
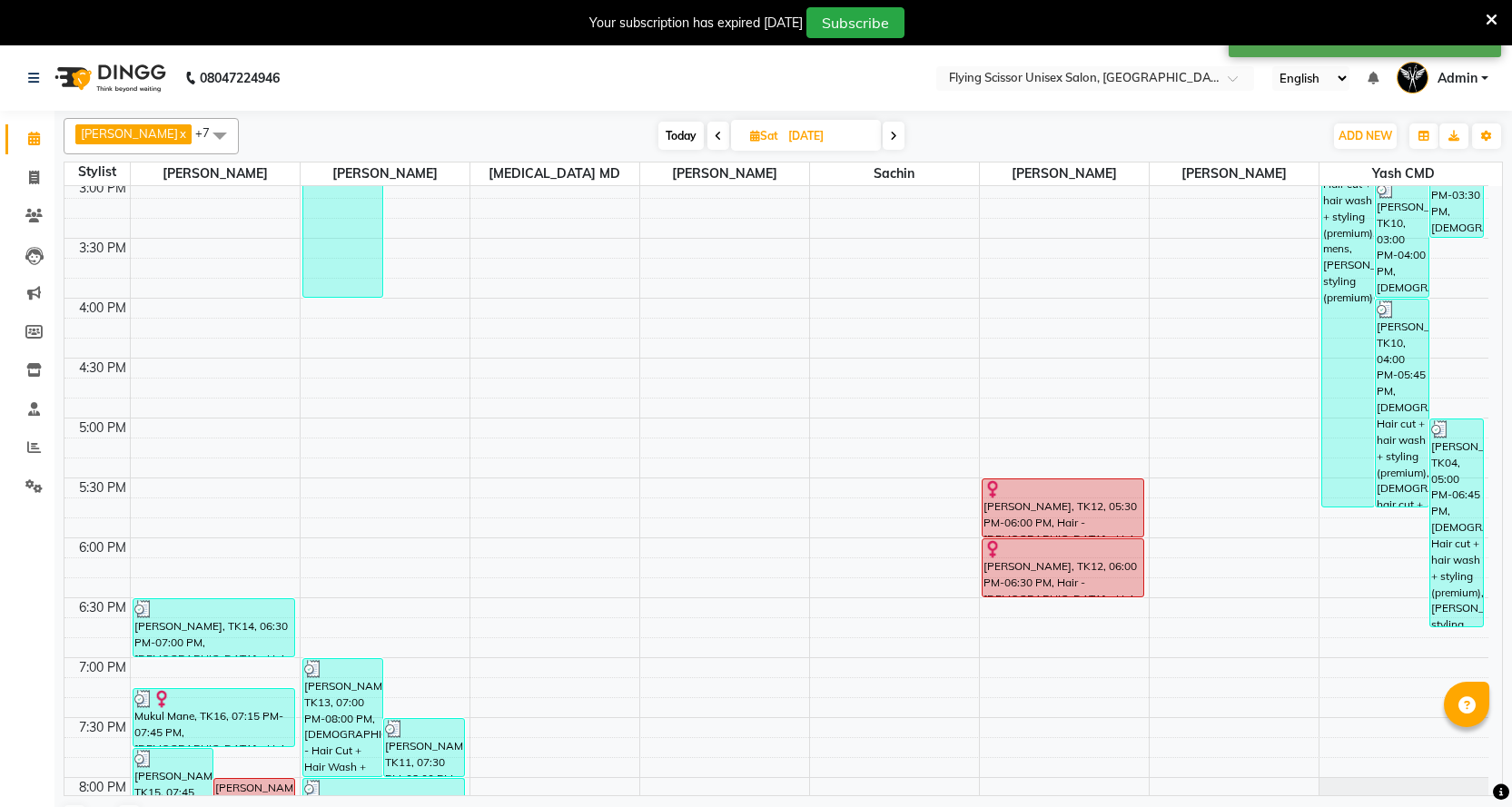
click at [660, 151] on div "Ashish J x [PERSON_NAME] x [PERSON_NAME] MD x sachin x [PERSON_NAME] x [PERSON_…" at bounding box center [783, 136] width 1440 height 36
click at [661, 141] on span "Today" at bounding box center [681, 136] width 45 height 28
type input "[DATE]"
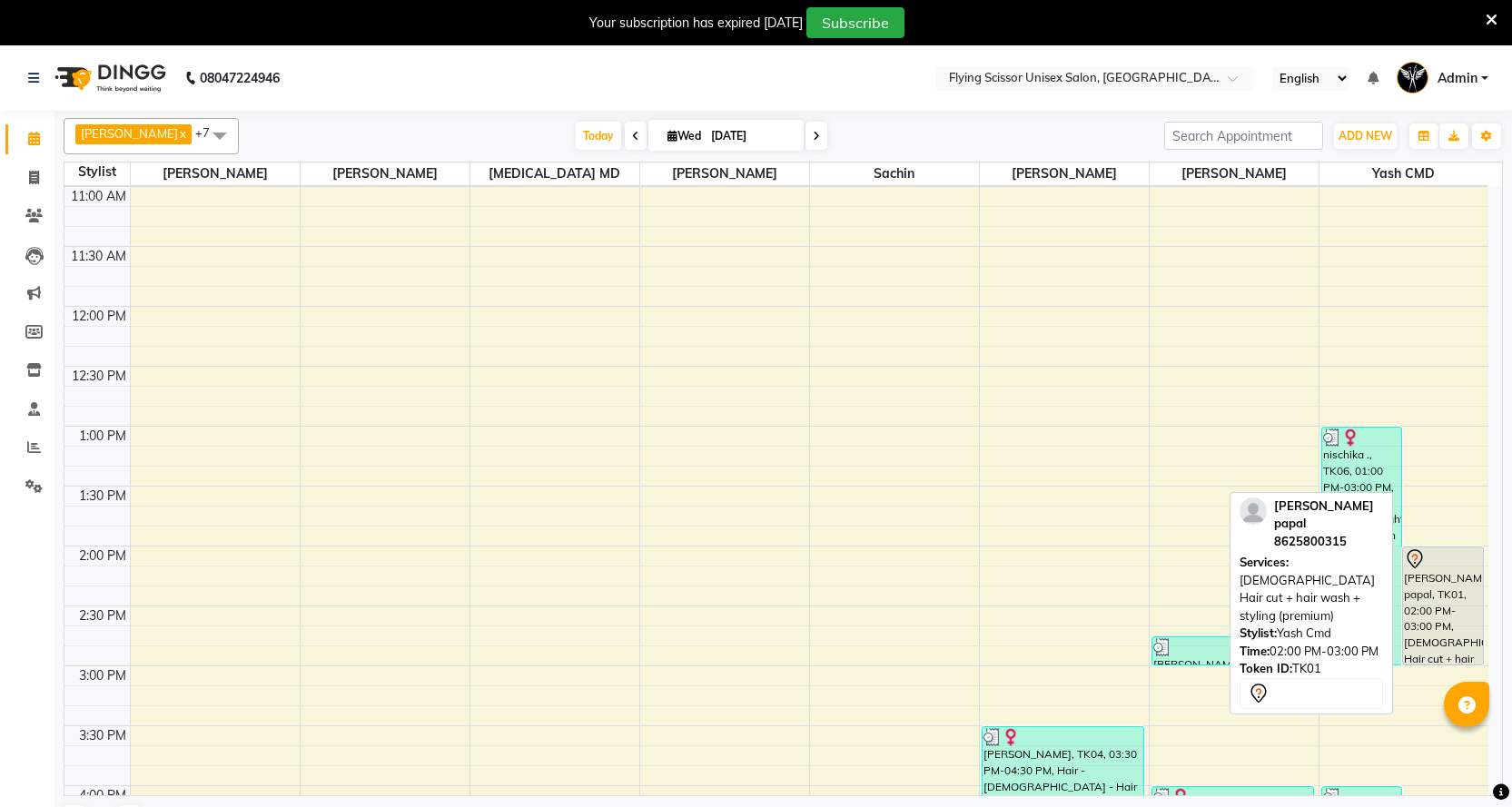
scroll to position [222, 0]
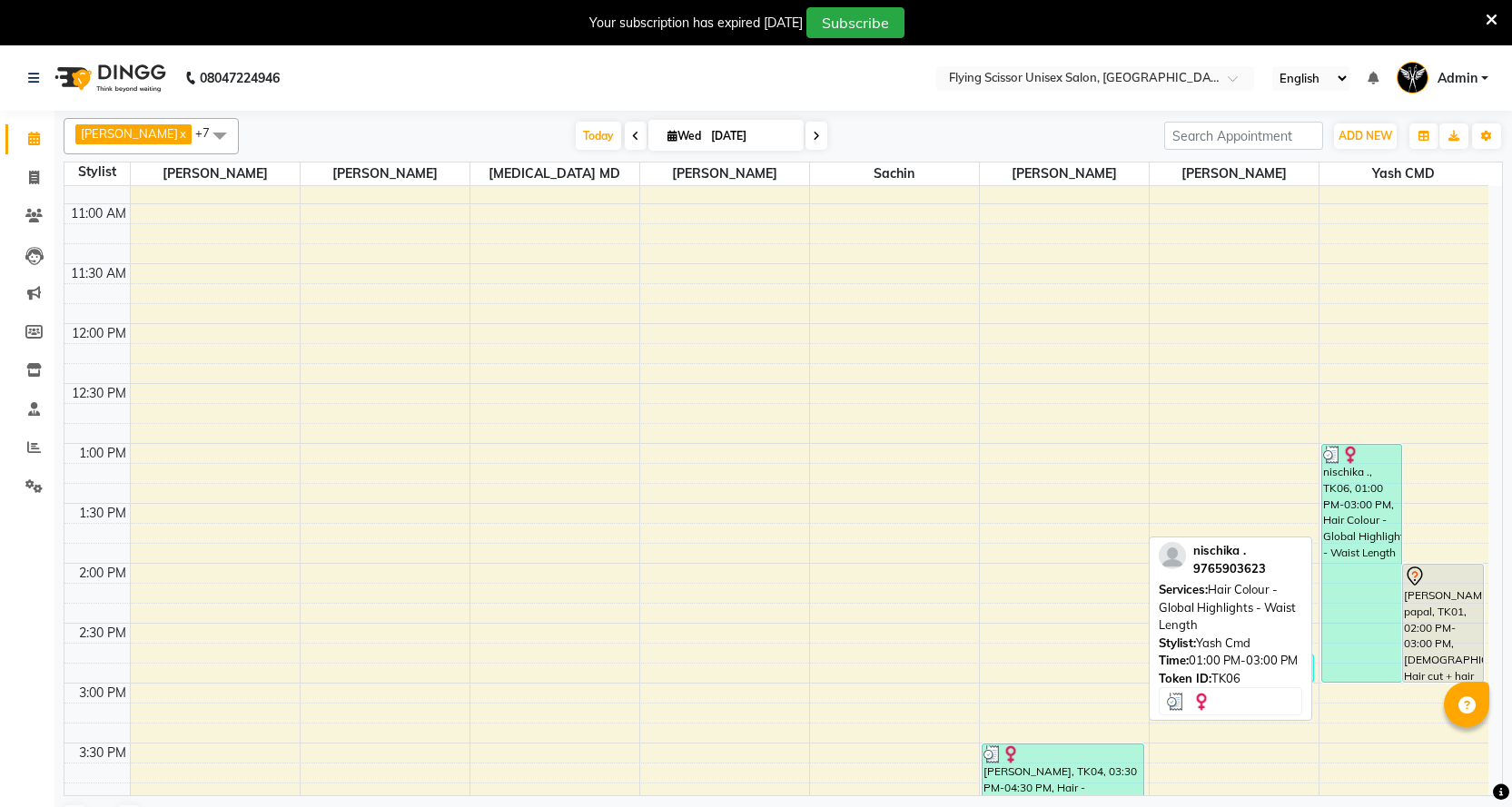
click at [1340, 491] on div "nischika ., TK06, 01:00 PM-03:00 PM, Hair Colour - Global Highlights - Waist Le…" at bounding box center [1362, 563] width 80 height 237
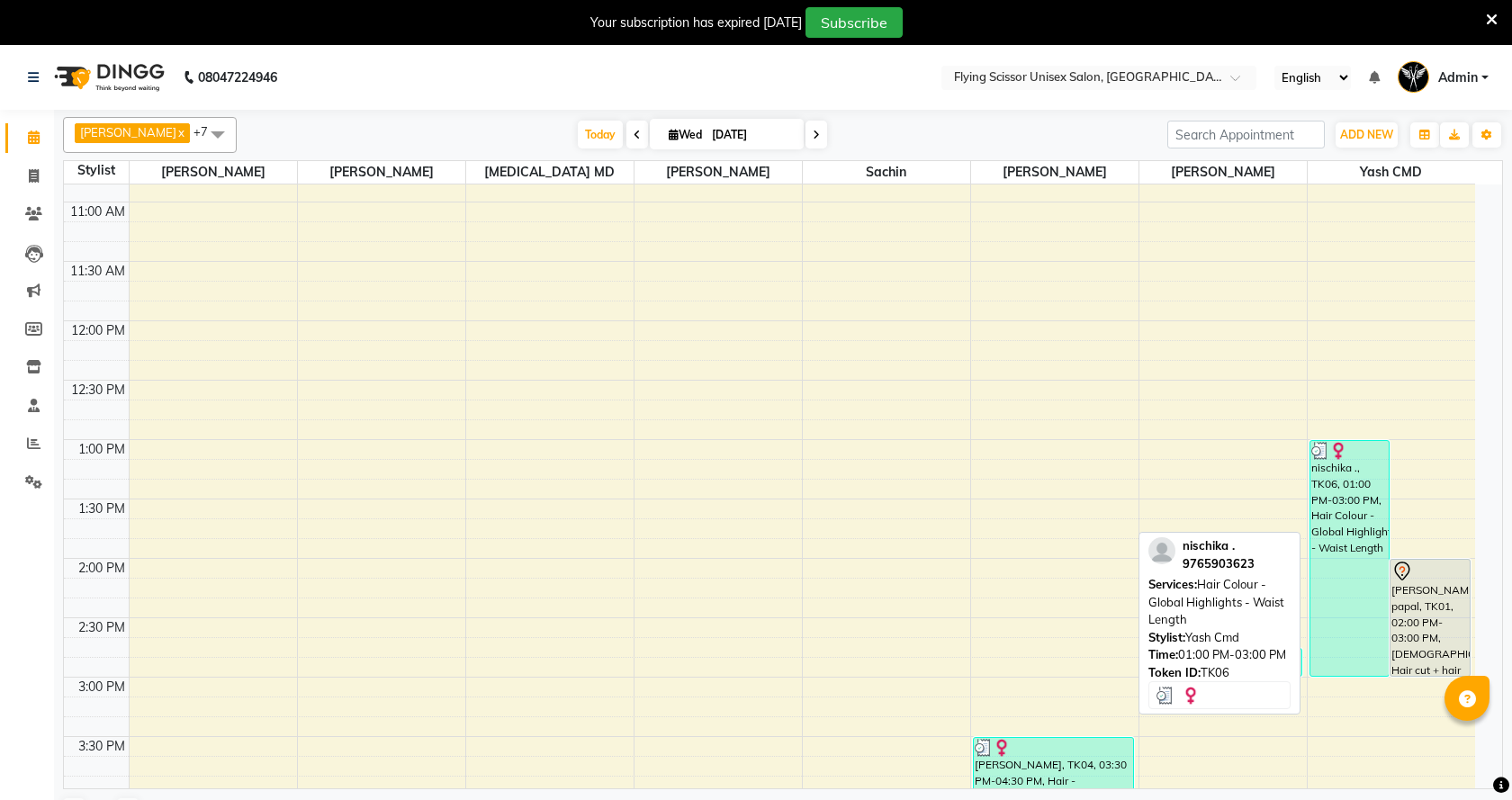
select select "3"
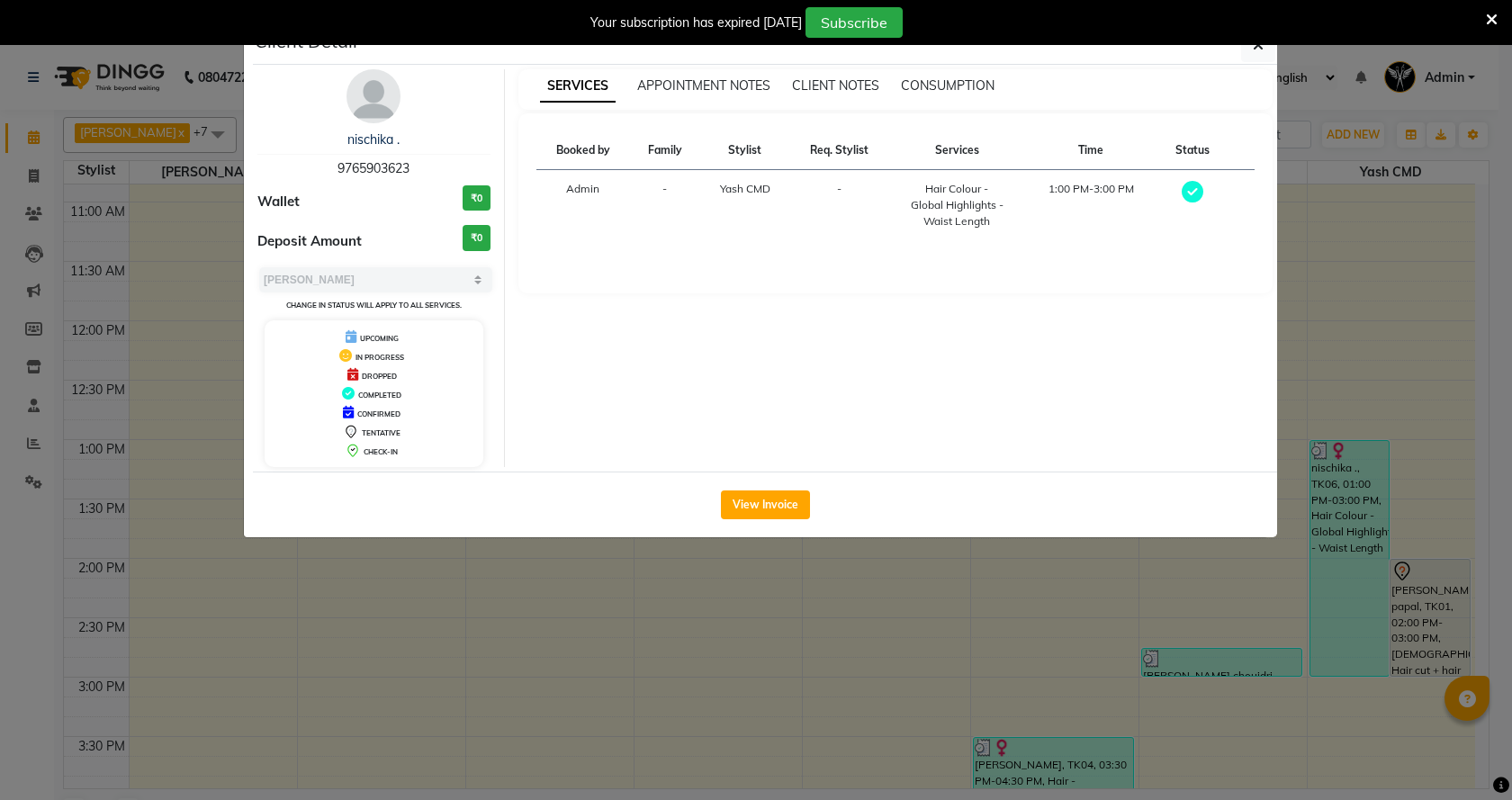
drag, startPoint x: 729, startPoint y: 505, endPoint x: 801, endPoint y: 497, distance: 72.4
click at [746, 503] on button "View Invoice" at bounding box center [765, 504] width 89 height 28
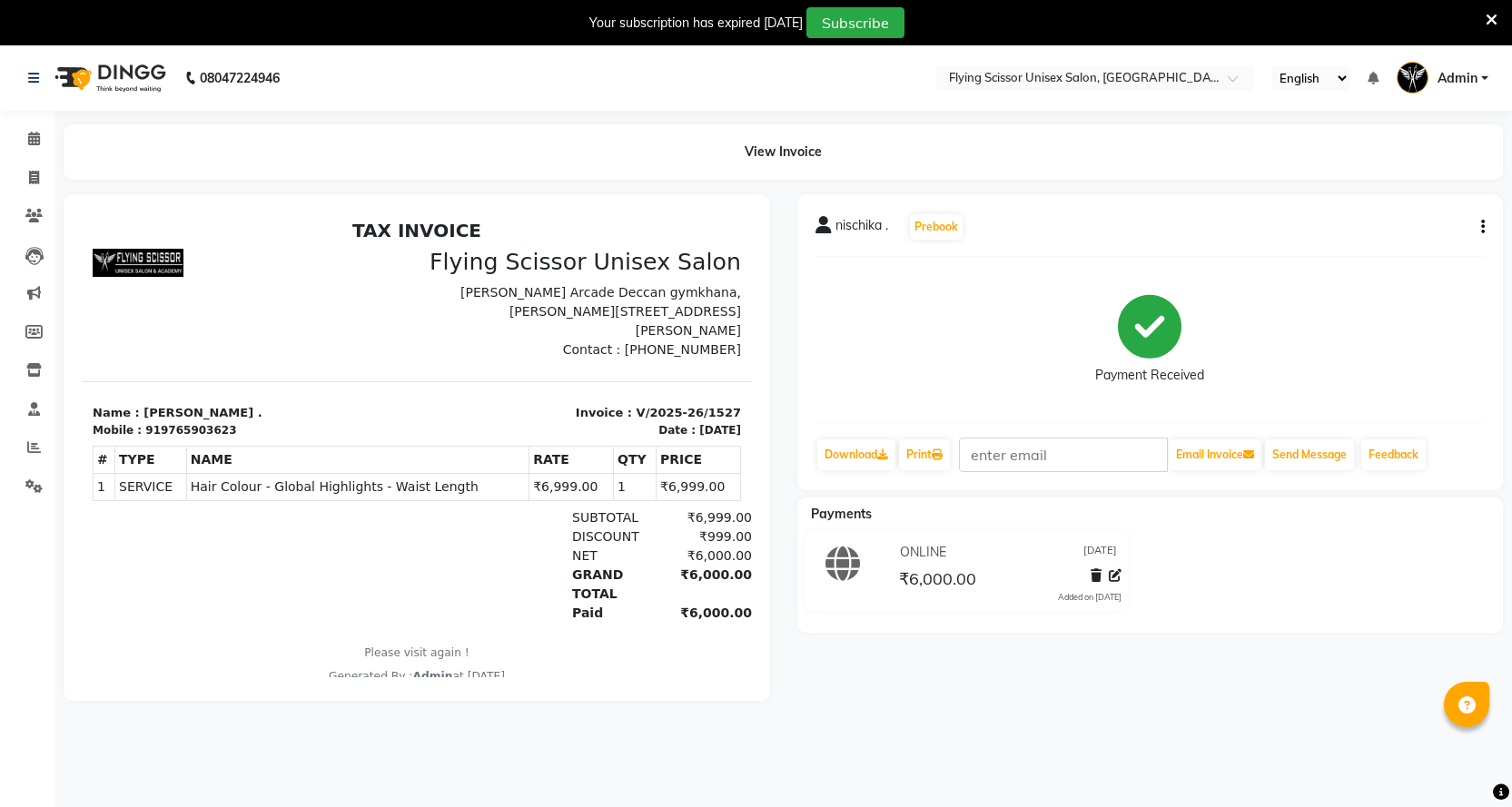
click at [1485, 224] on div "nischika . Prebook Payment Received Download Print Email Invoice Send Message F…" at bounding box center [1150, 342] width 707 height 296
click at [1482, 227] on icon "button" at bounding box center [1483, 227] width 4 height 1
click at [1383, 200] on div "Split Service Amount" at bounding box center [1393, 204] width 125 height 23
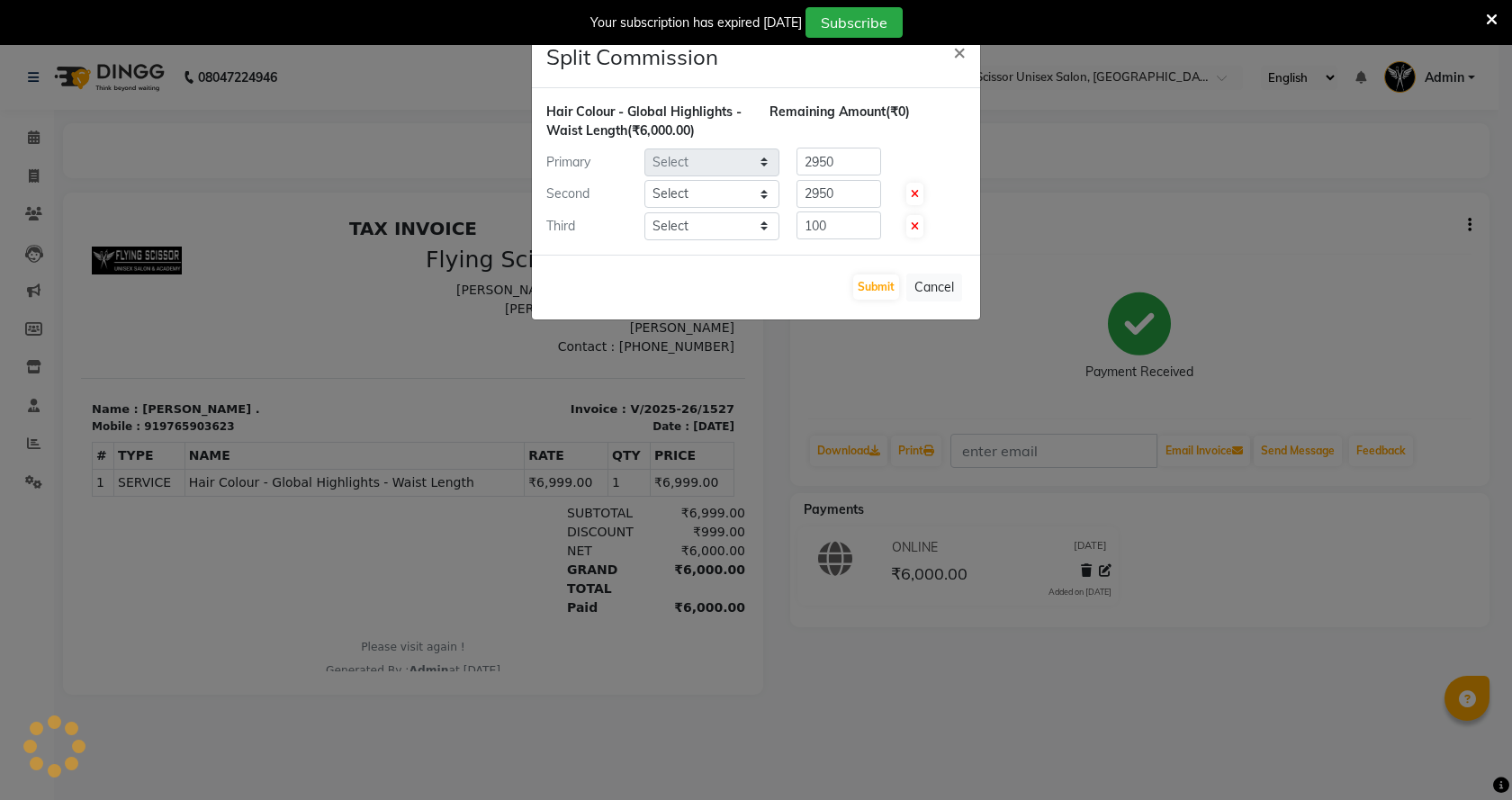
select select "1679"
select select "15730"
select select "10517"
click at [1031, 218] on ngb-modal-window "Split Commission × Hair Colour - Global Highlights - Waist Length (₹6,000.00) R…" at bounding box center [756, 400] width 1512 height 800
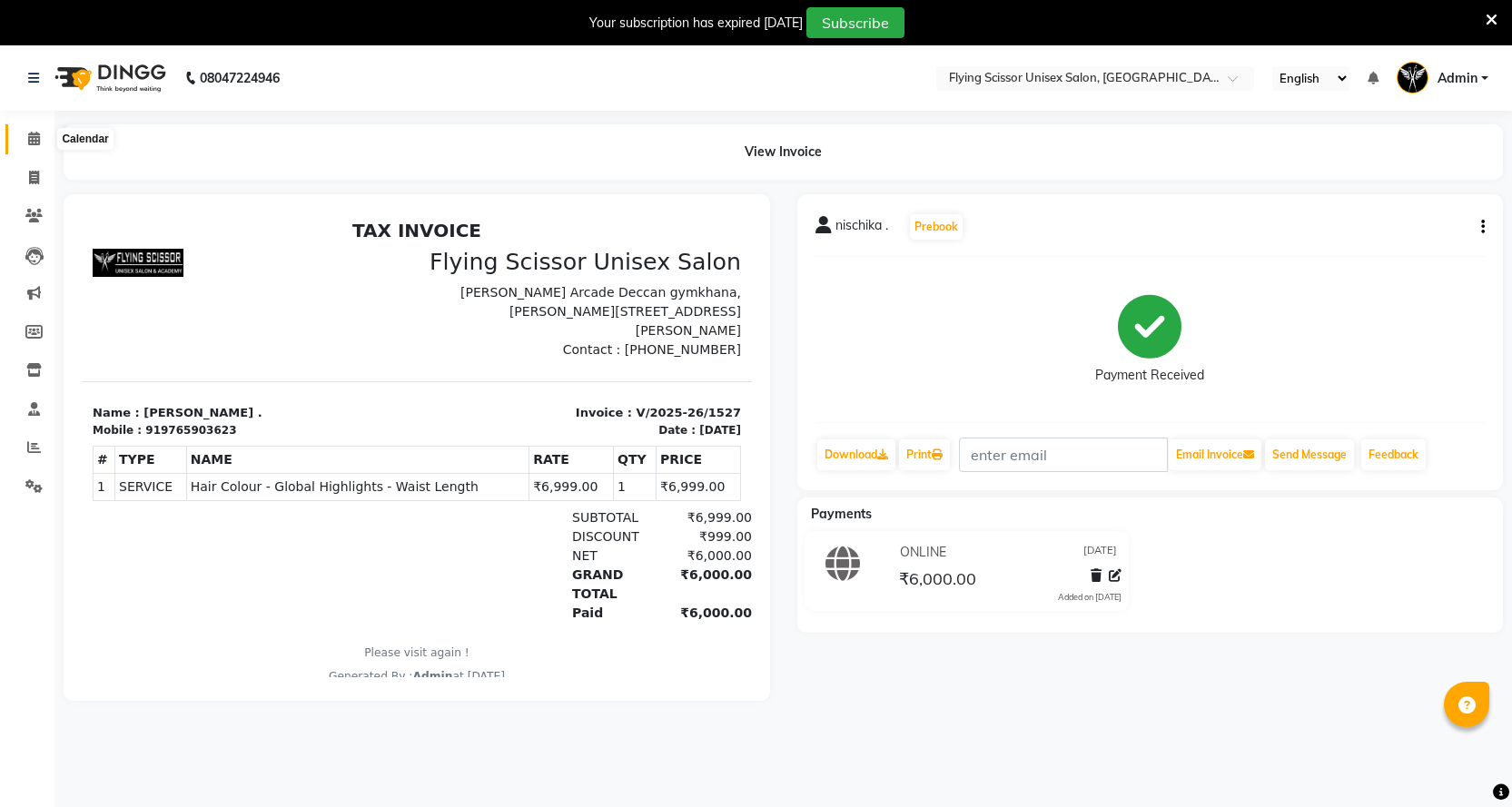
click at [30, 136] on icon at bounding box center [33, 139] width 12 height 14
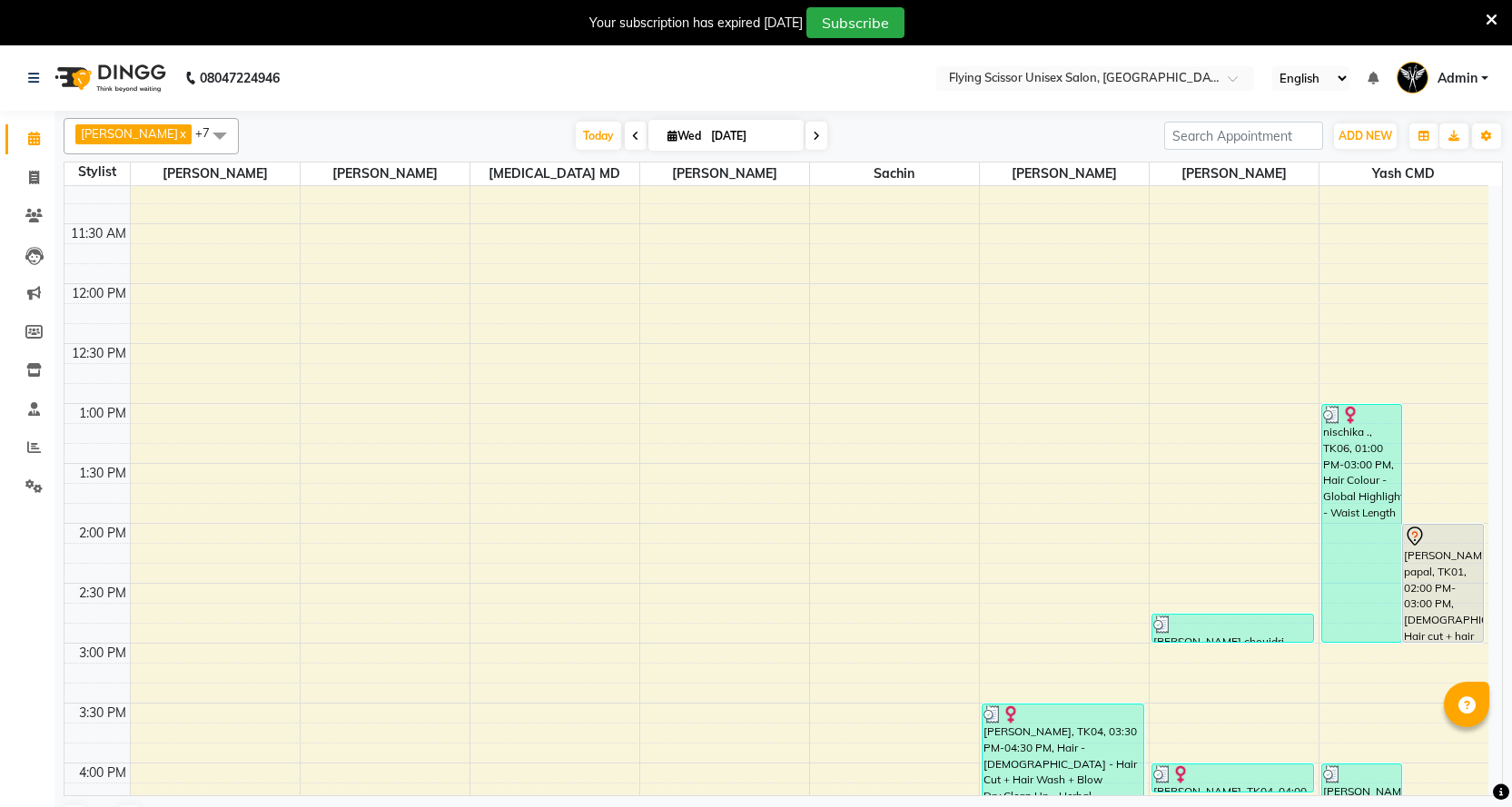
scroll to position [90, 0]
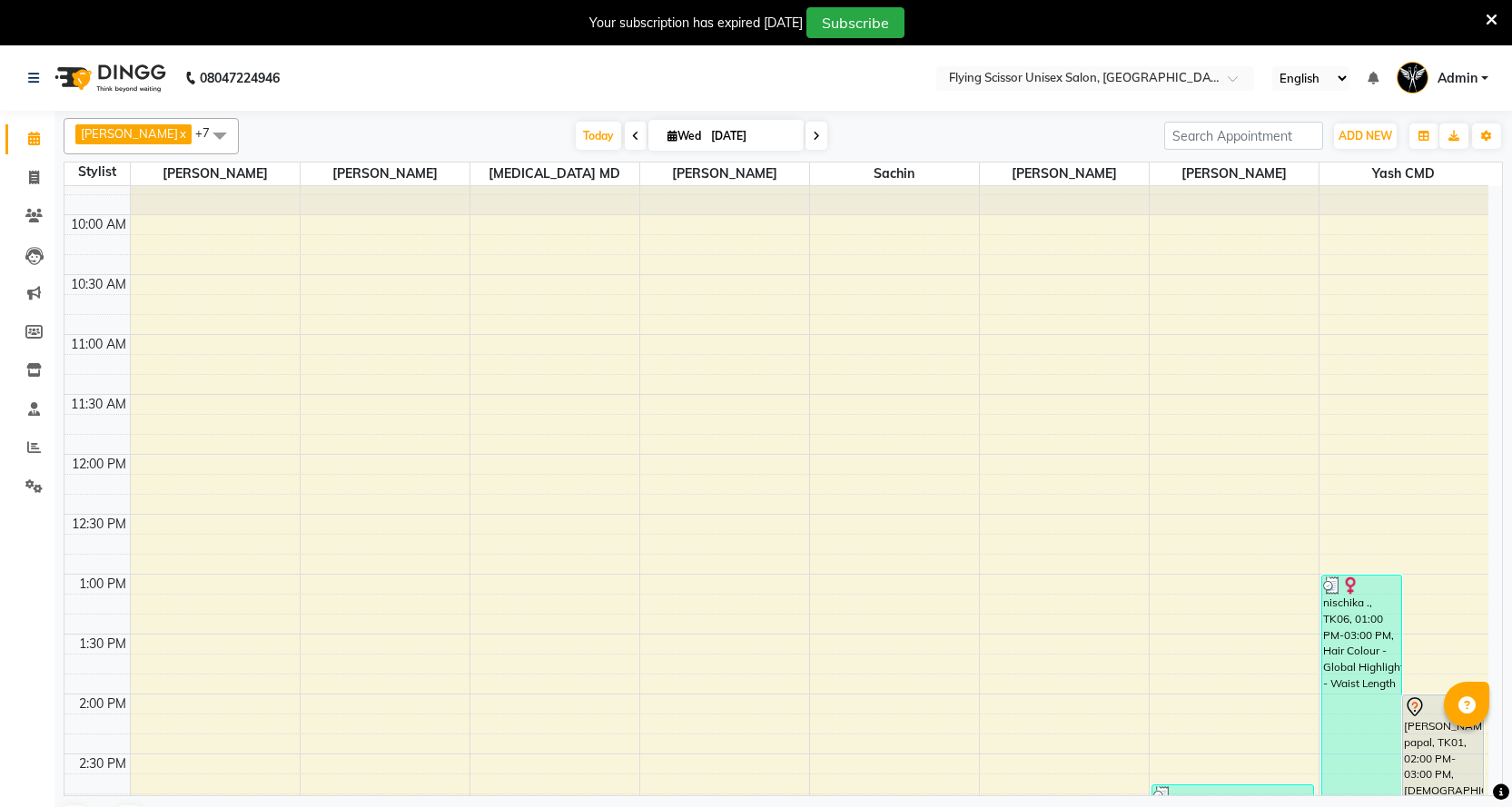
click at [625, 129] on span at bounding box center [636, 136] width 22 height 28
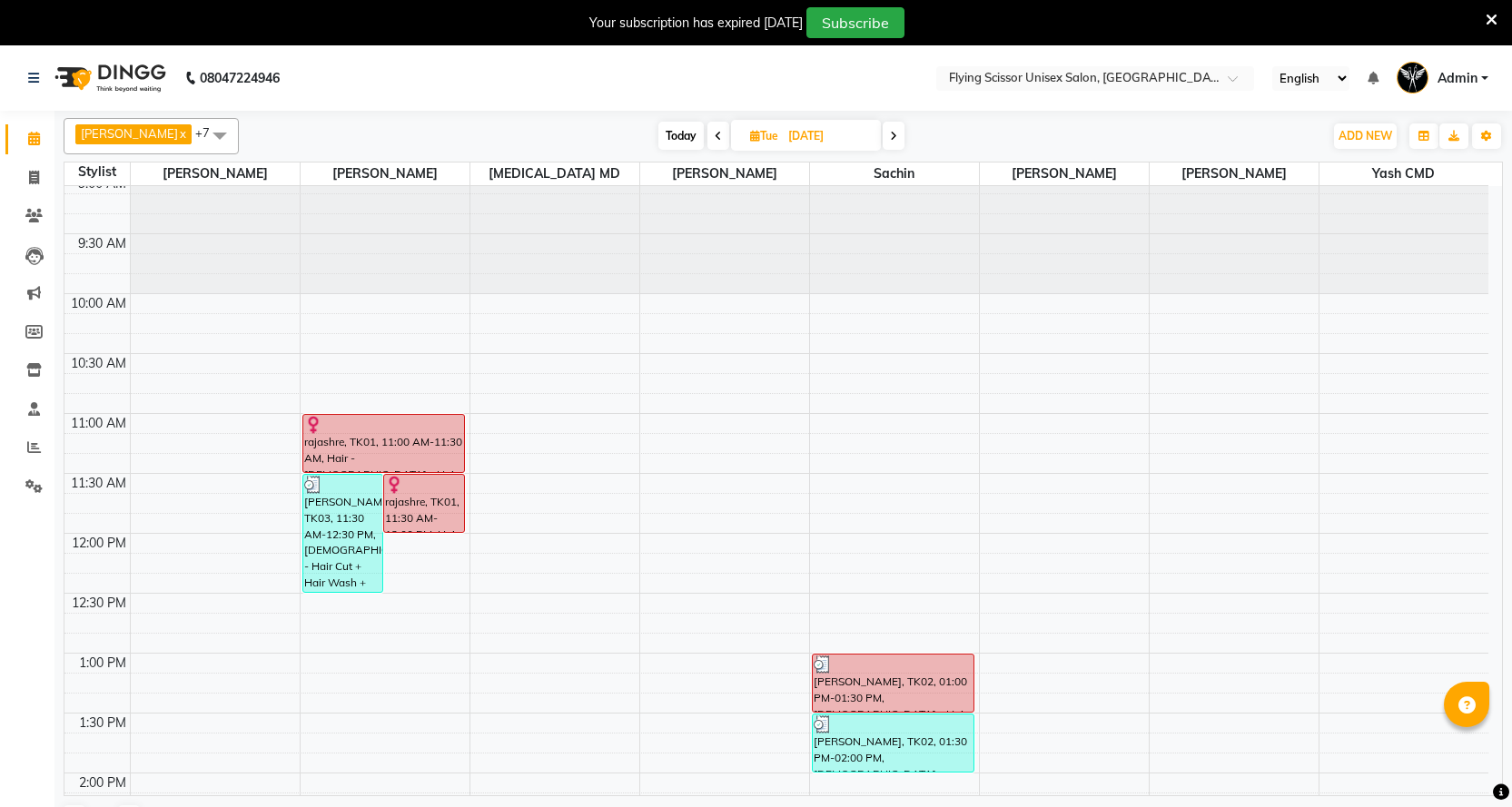
scroll to position [0, 0]
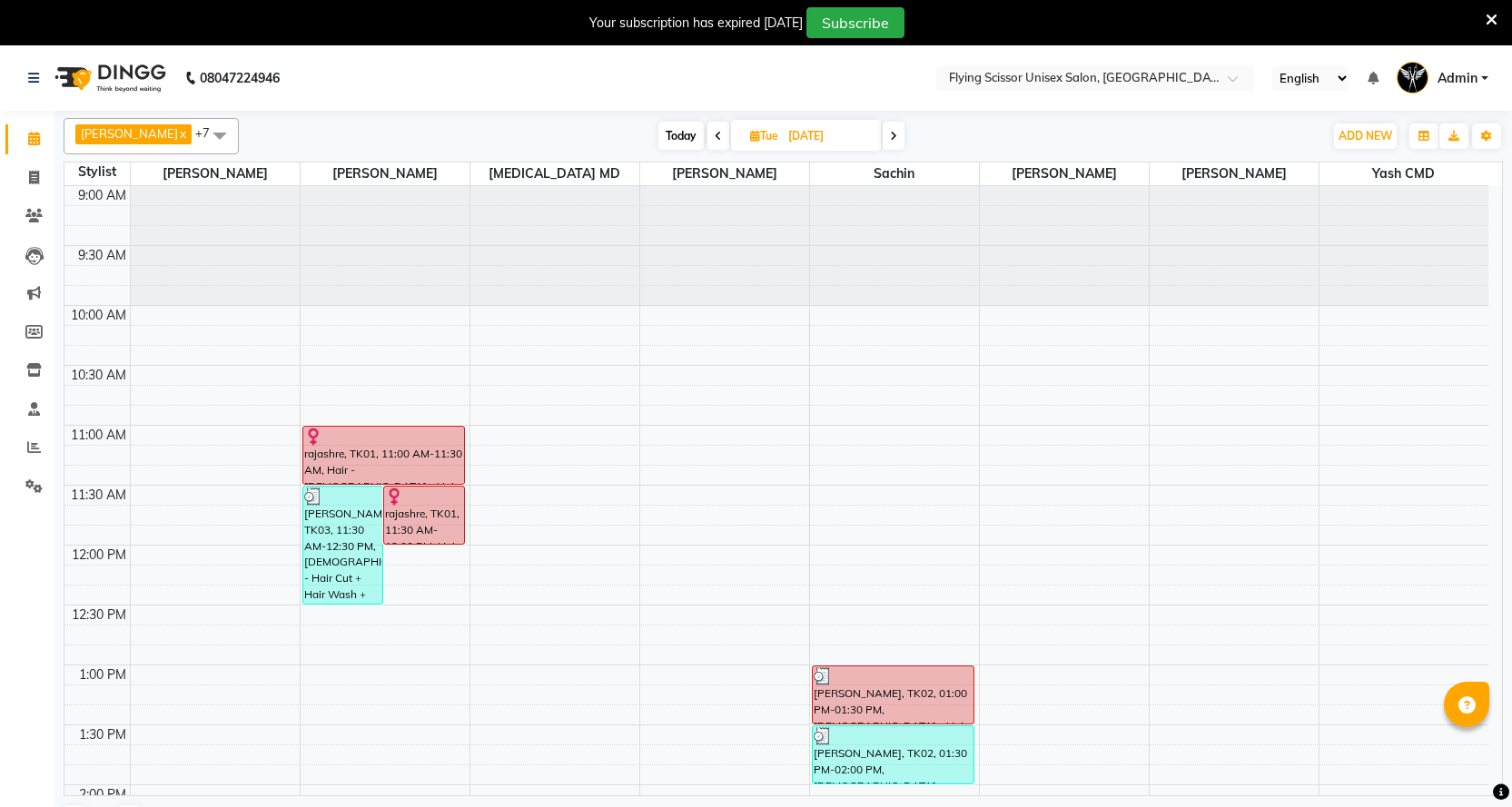
click at [715, 133] on icon at bounding box center [719, 137] width 7 height 11
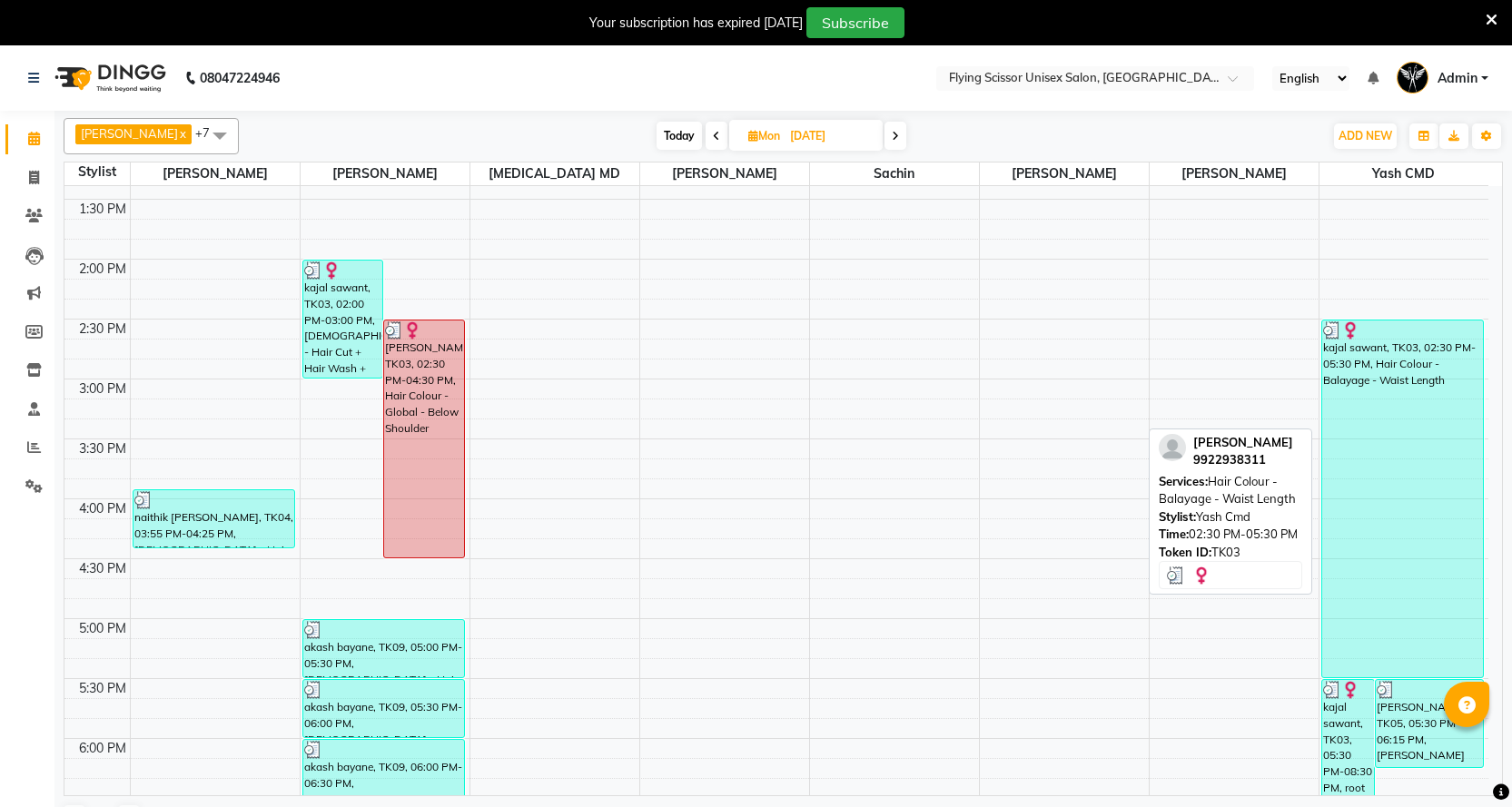
scroll to position [494, 0]
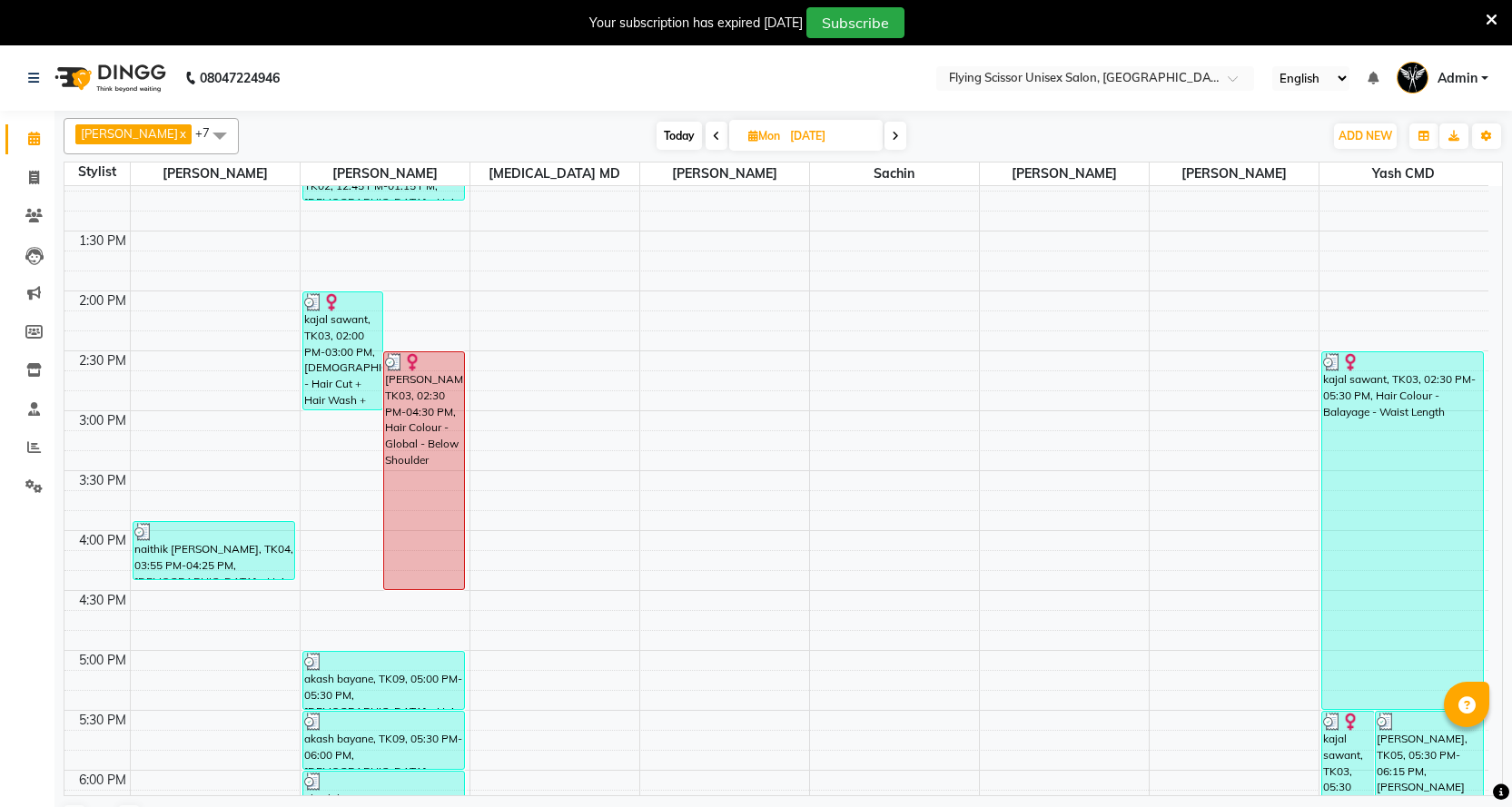
click at [657, 140] on span "Today" at bounding box center [679, 136] width 45 height 28
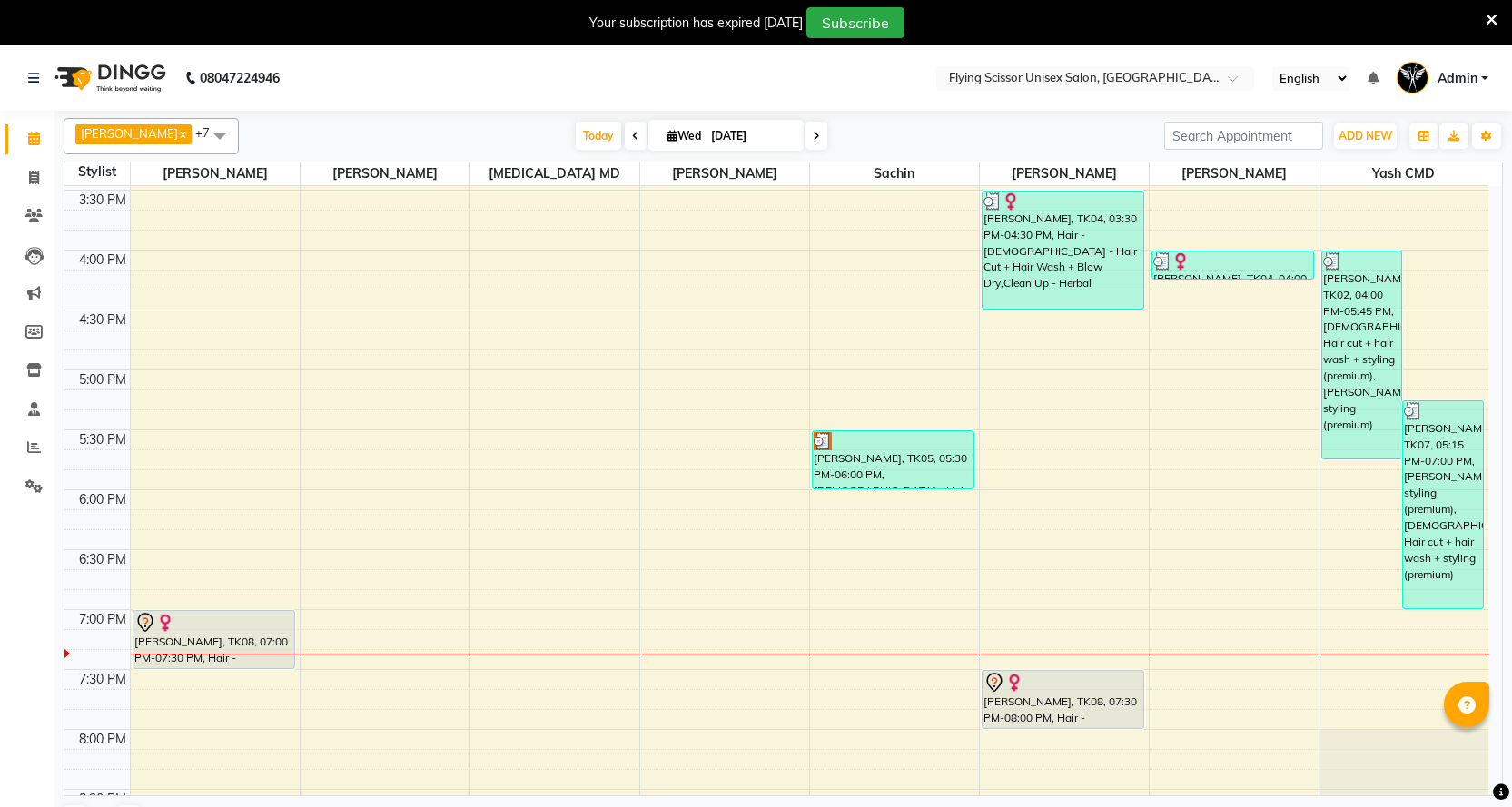
scroll to position [948, 0]
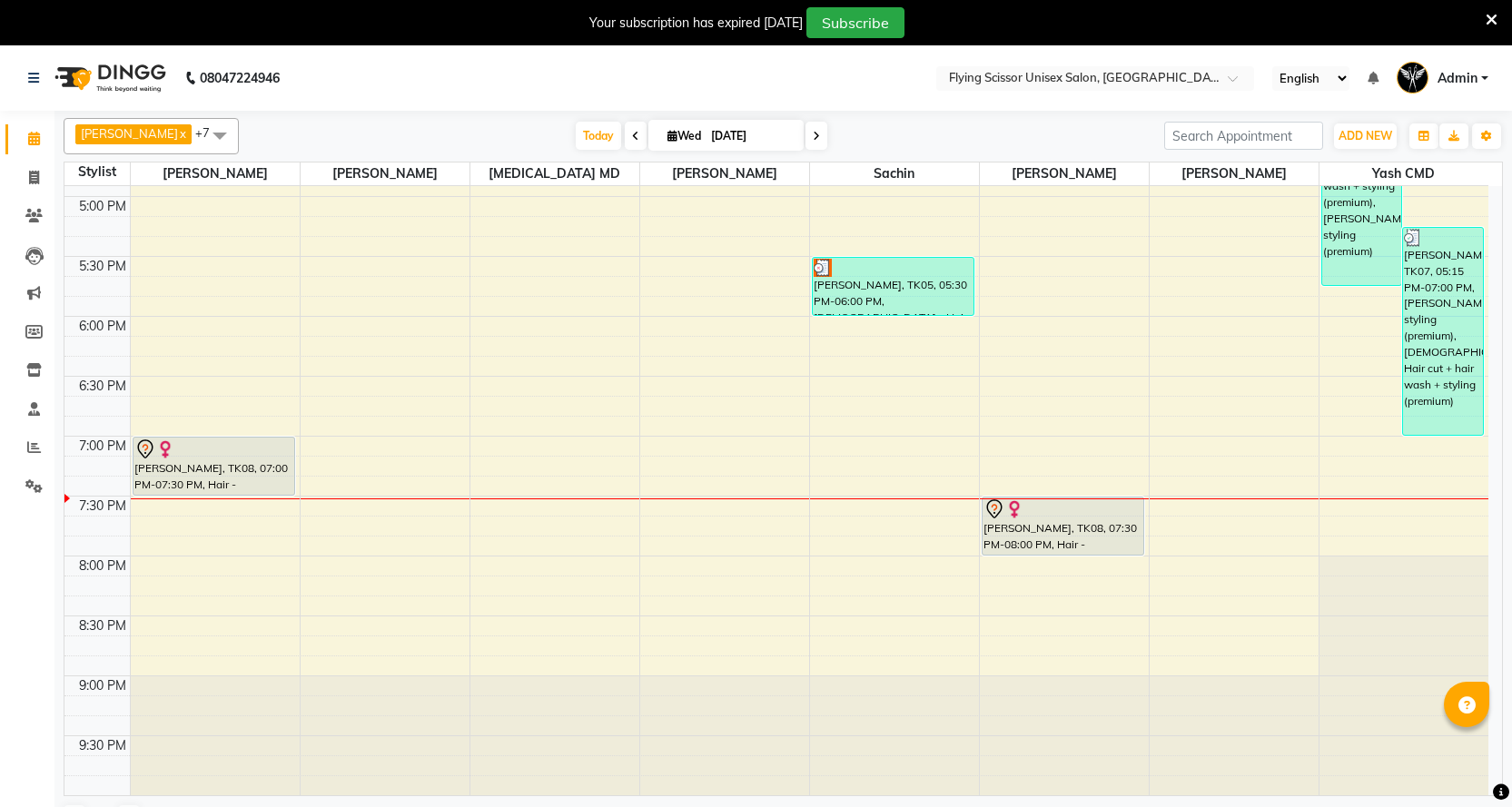
click at [813, 140] on icon at bounding box center [816, 137] width 7 height 11
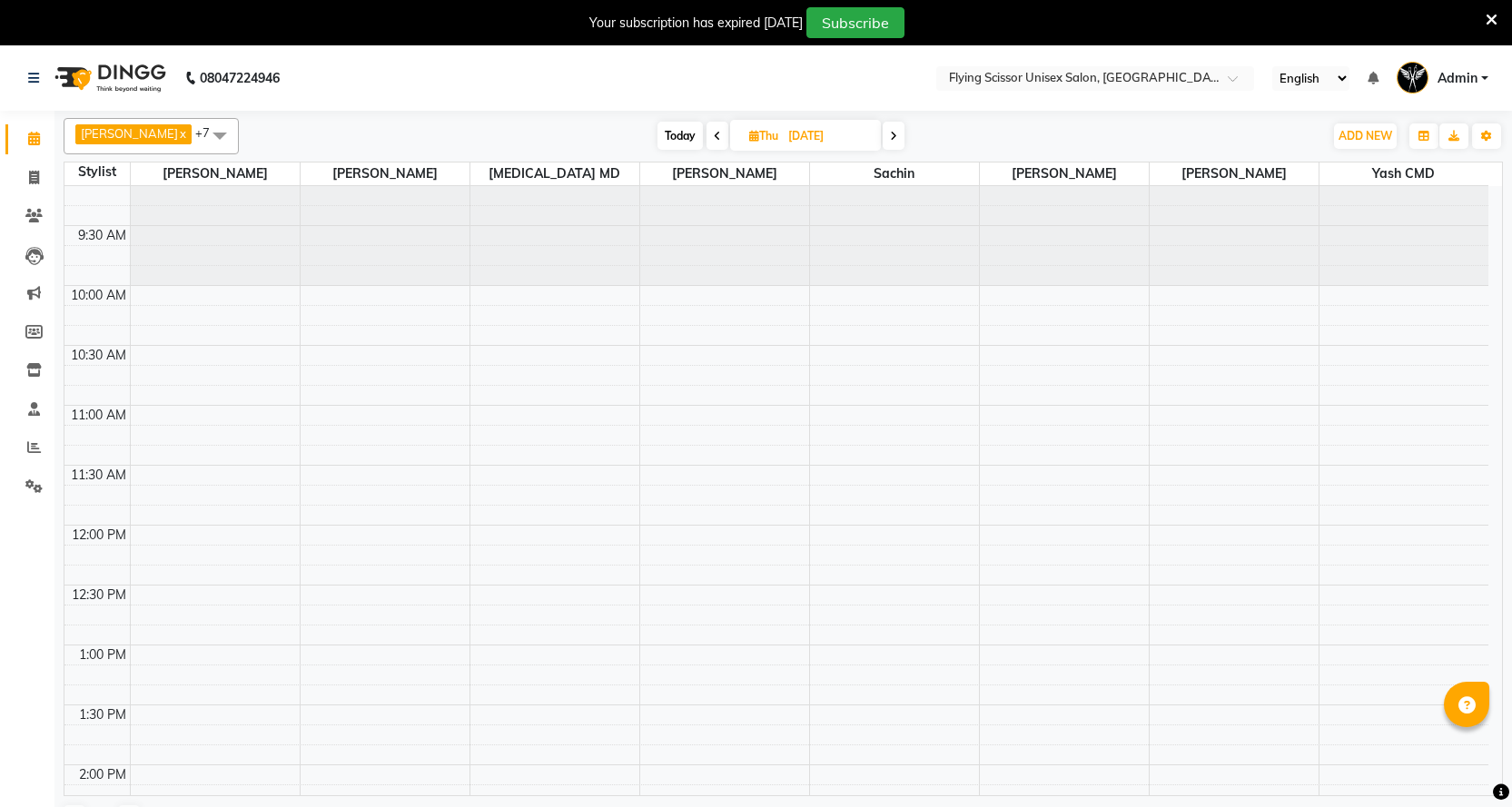
scroll to position [0, 0]
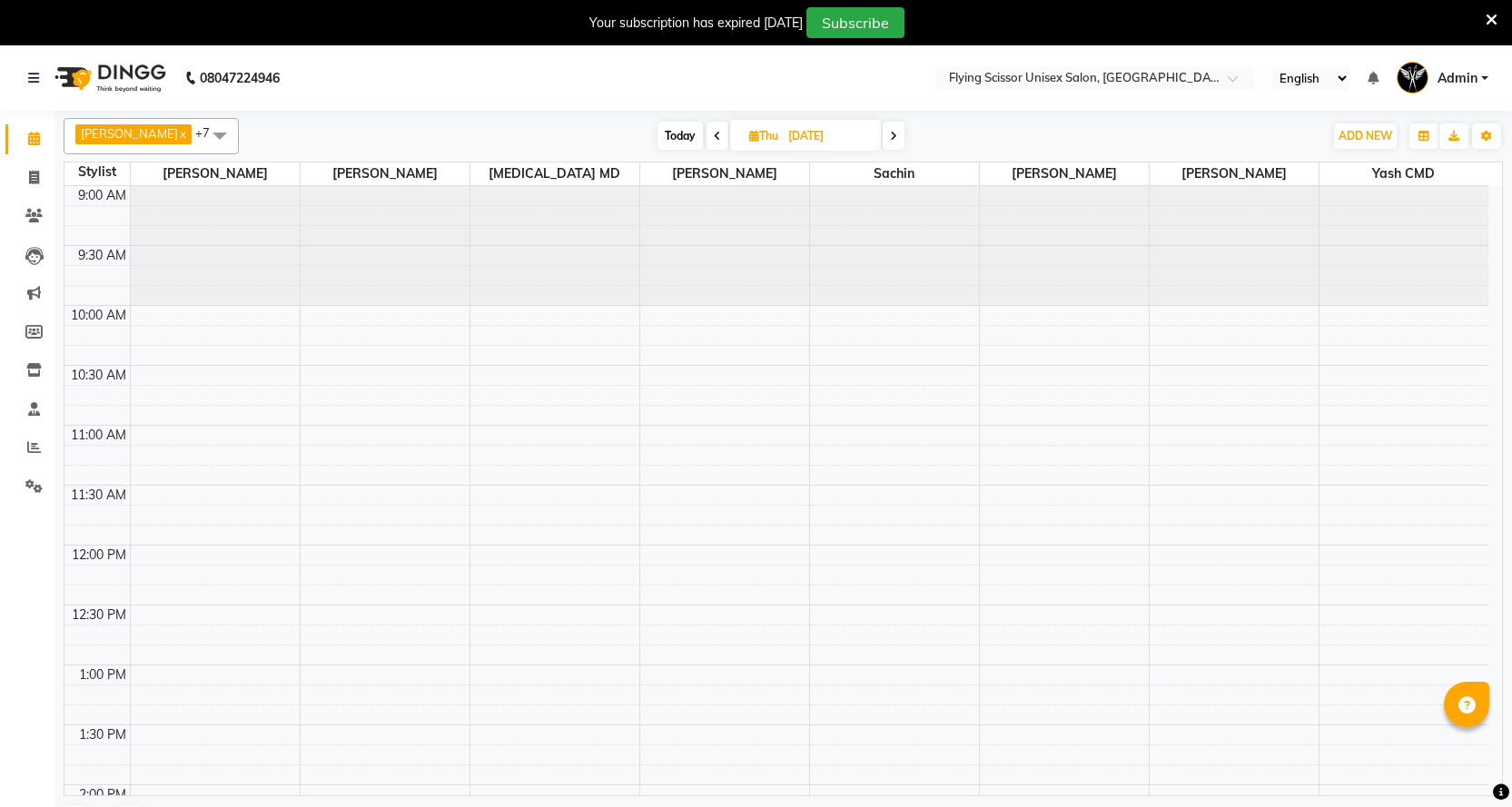
click at [890, 134] on icon at bounding box center [894, 137] width 7 height 11
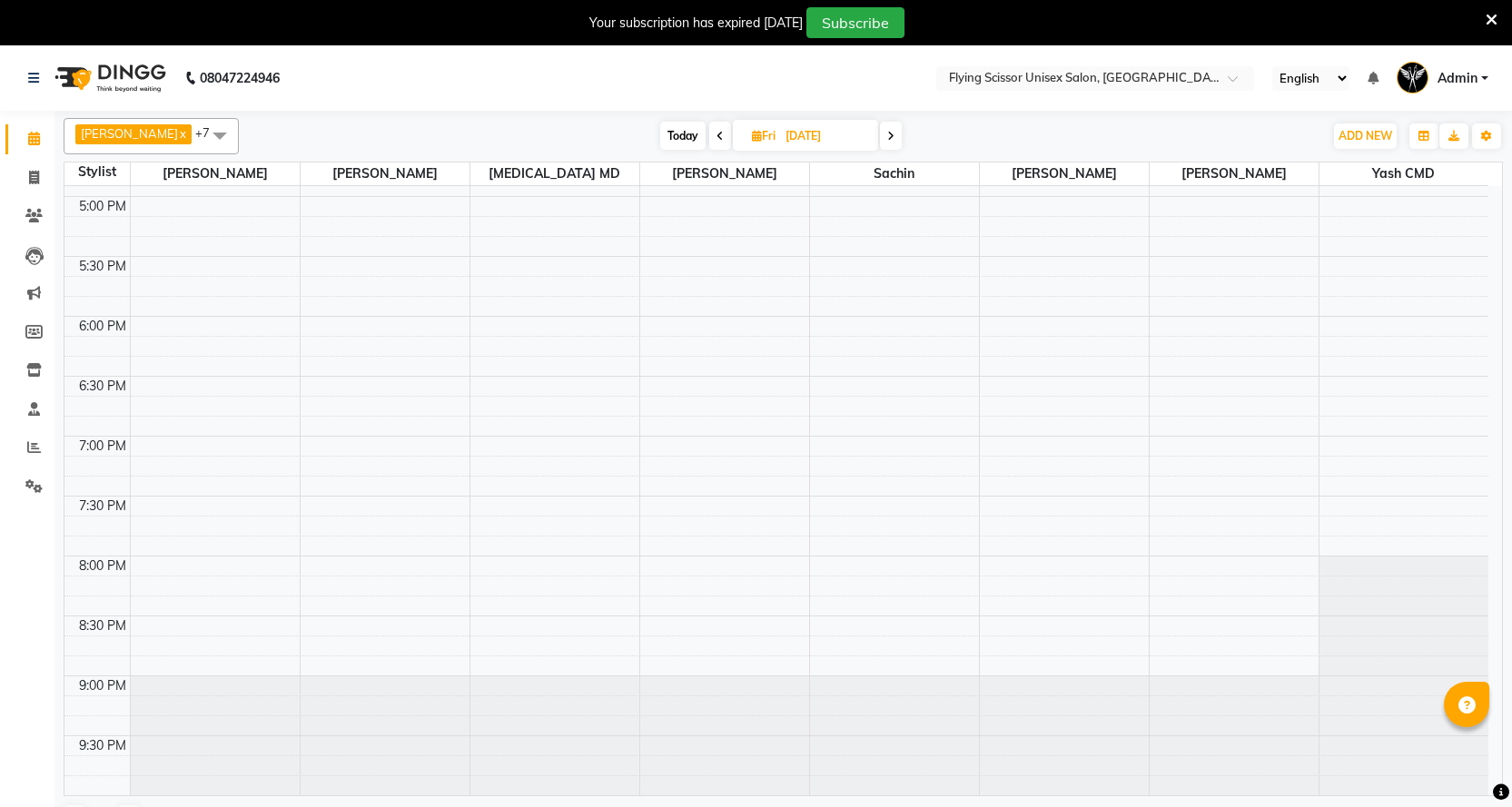
click at [880, 134] on span at bounding box center [891, 136] width 22 height 28
click at [708, 139] on span at bounding box center [719, 136] width 22 height 28
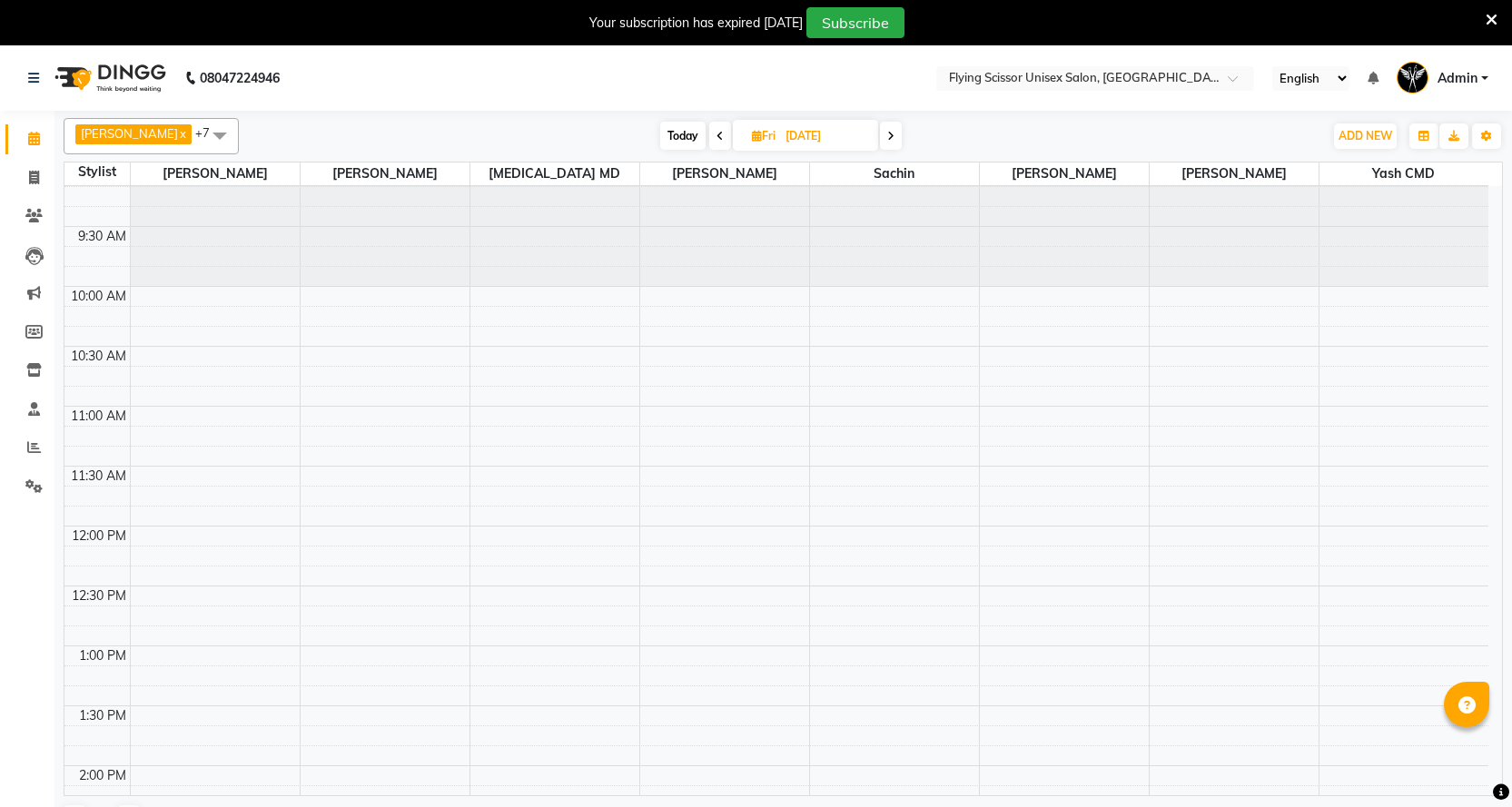
scroll to position [0, 0]
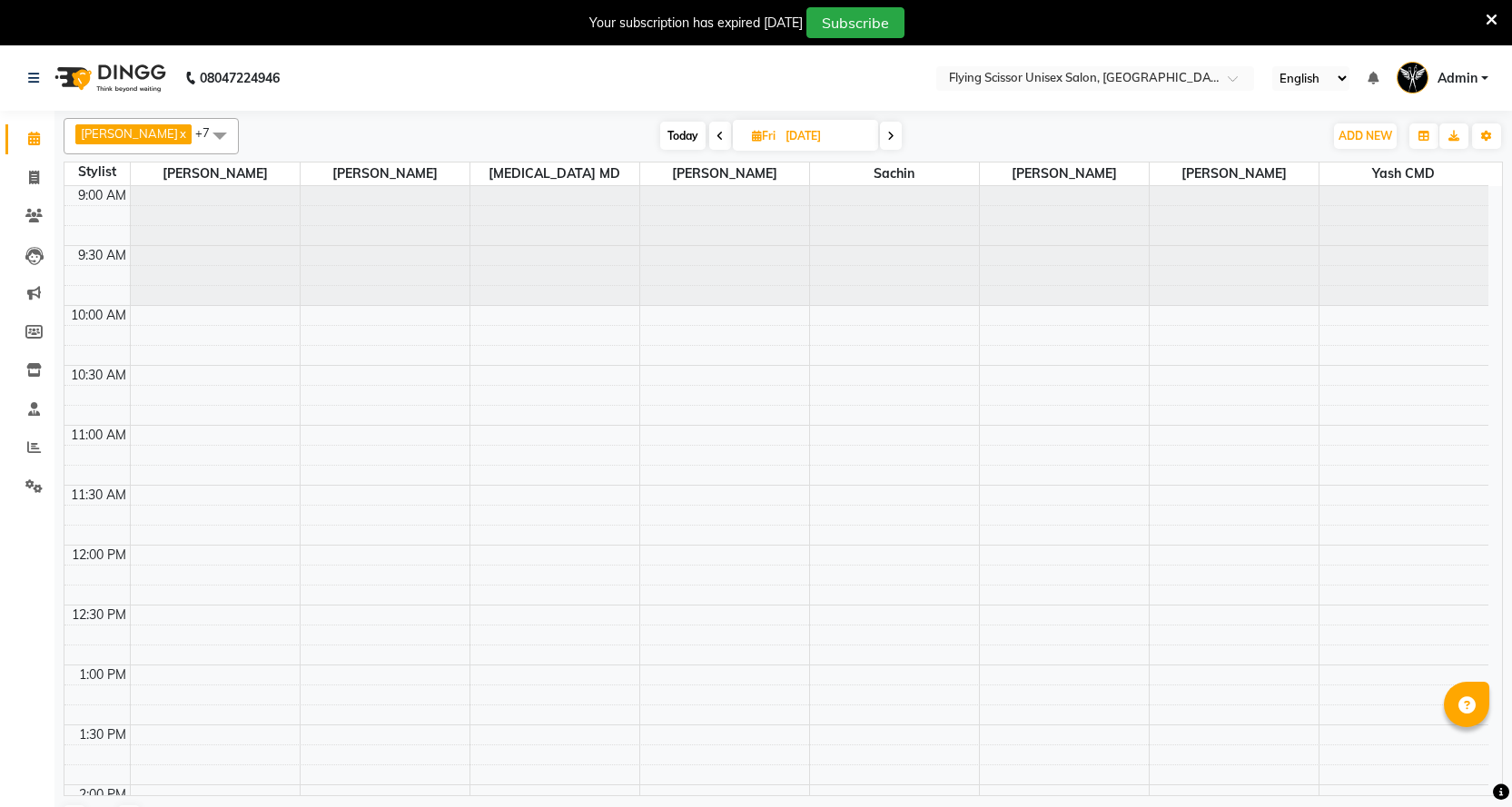
click at [677, 136] on span "Today" at bounding box center [683, 136] width 45 height 28
type input "[DATE]"
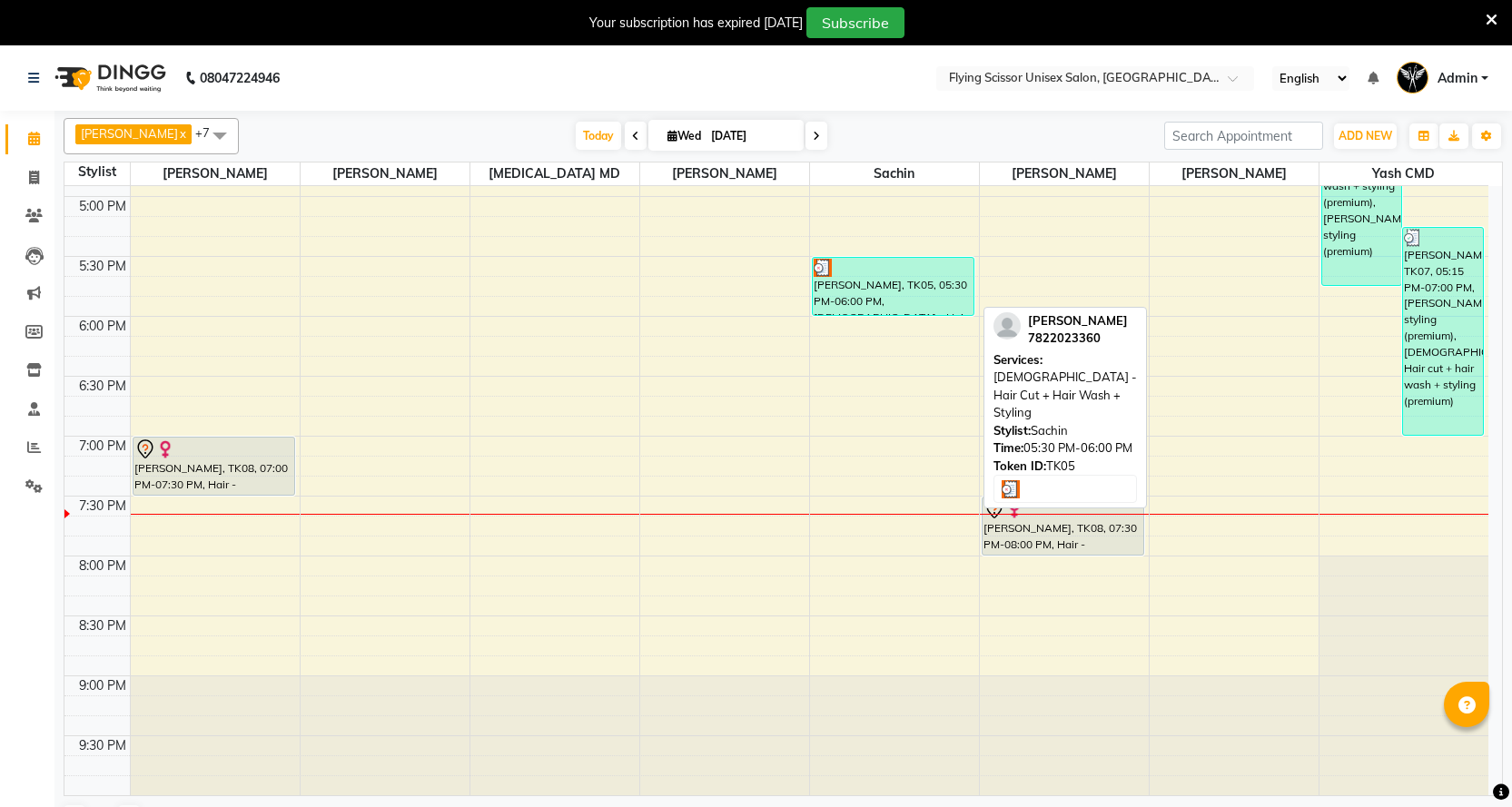
click at [865, 283] on div "[PERSON_NAME], TK05, 05:30 PM-06:00 PM, [DEMOGRAPHIC_DATA] - Hair Cut + Hair Wa…" at bounding box center [893, 286] width 161 height 57
select select "3"
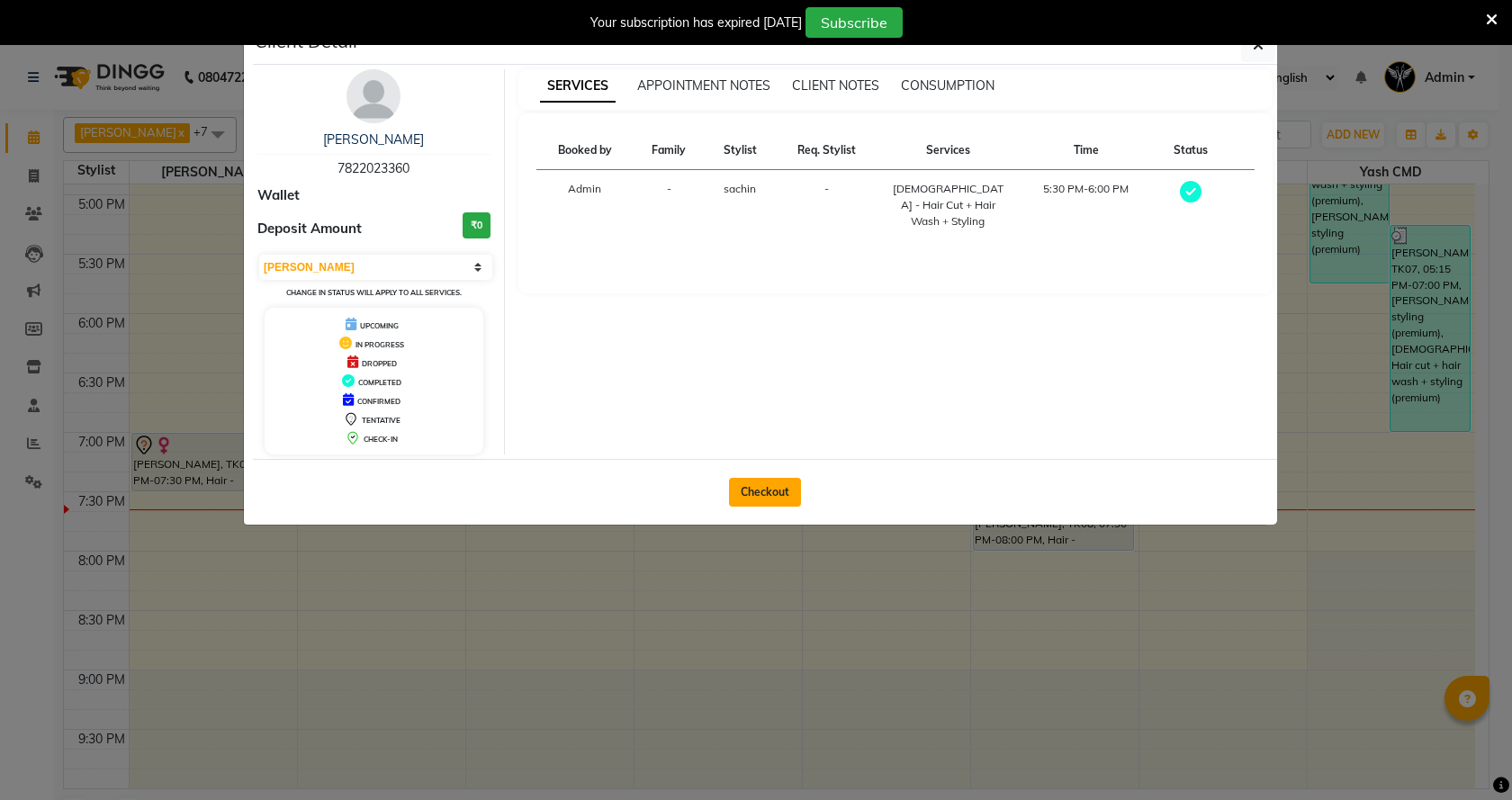
click at [780, 496] on button "Checkout" at bounding box center [765, 492] width 72 height 28
select select "46"
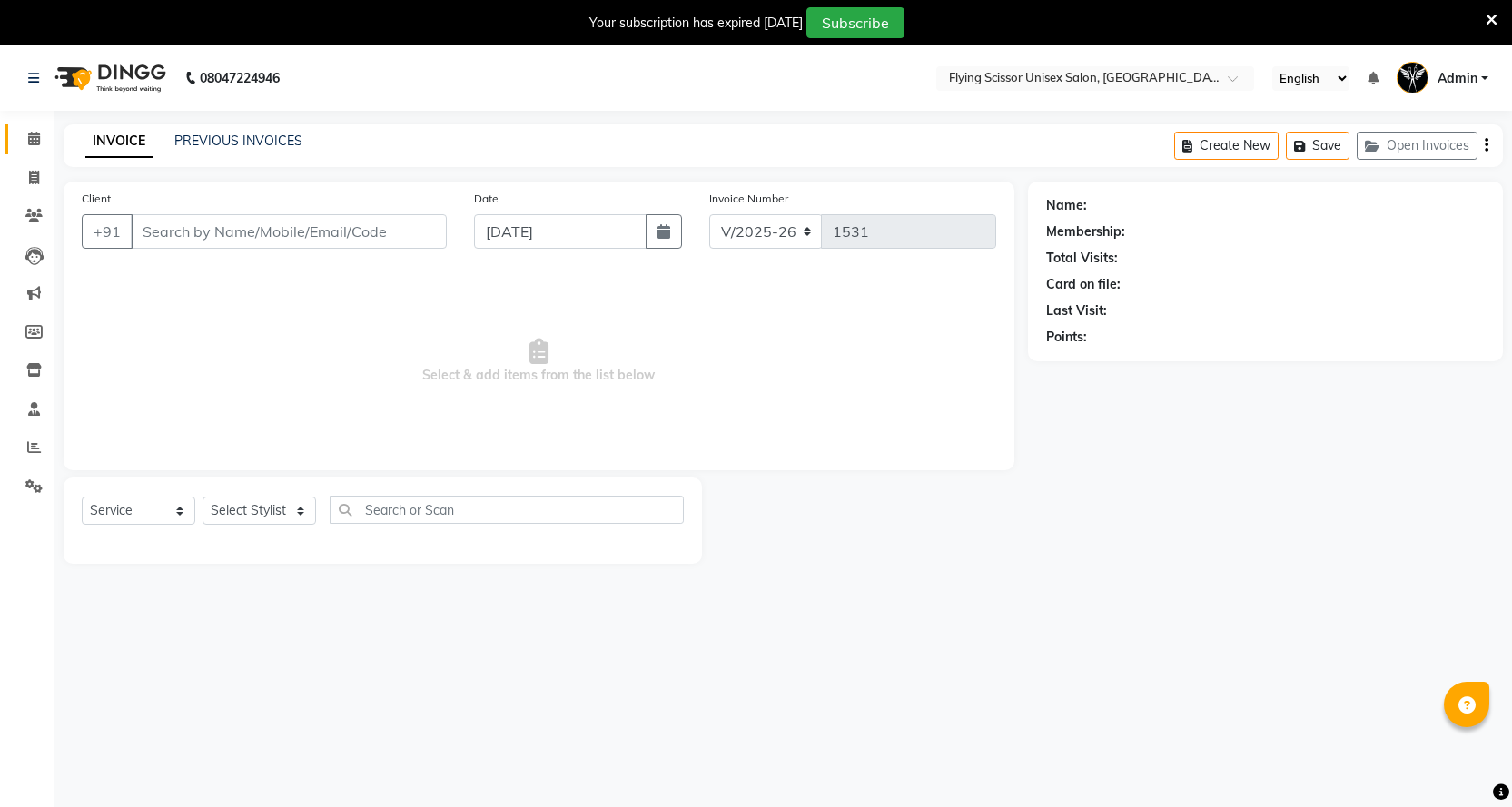
select select "membership"
type input "7822023360"
select select "18390"
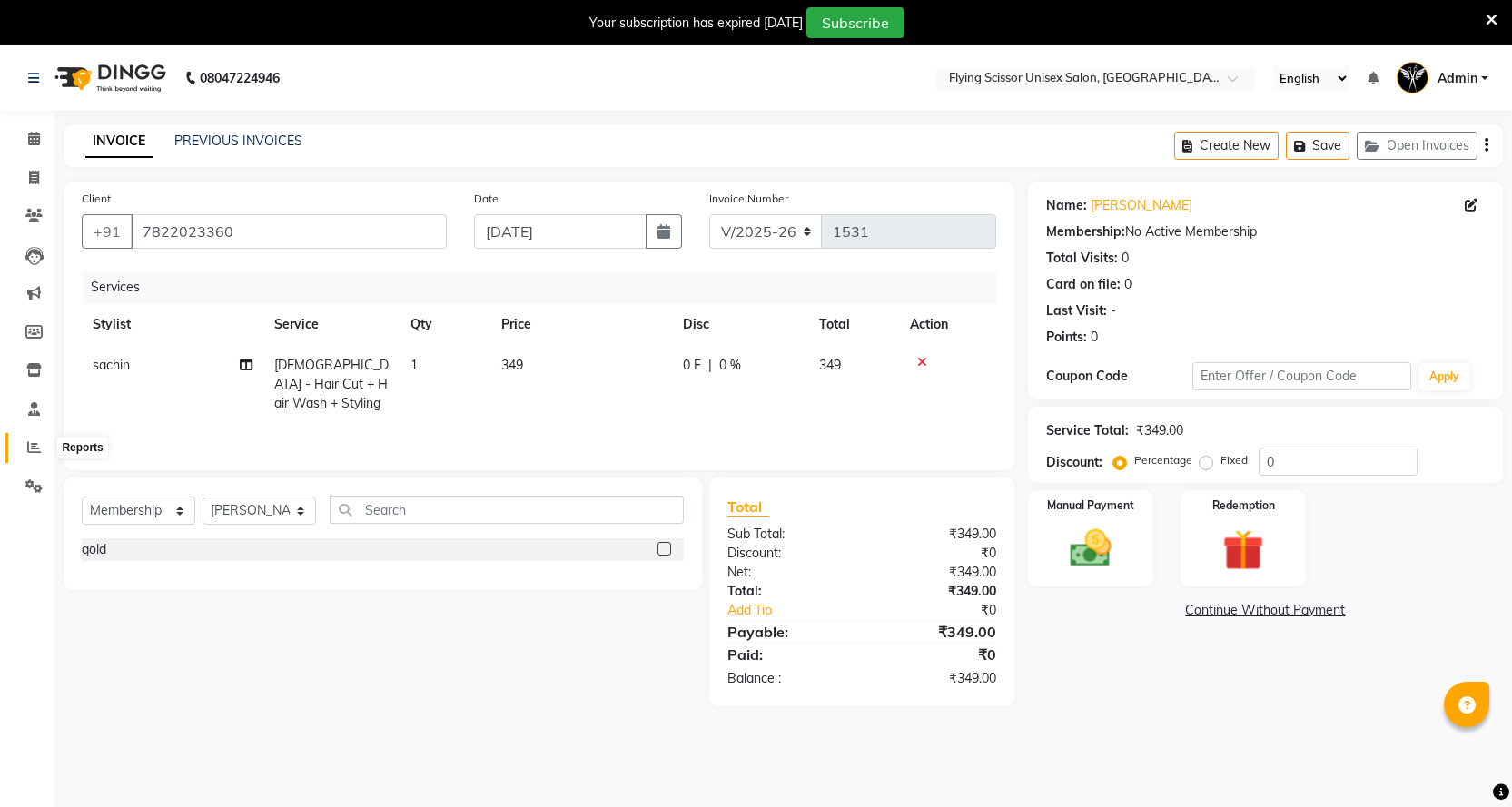
click at [35, 451] on icon at bounding box center [34, 447] width 14 height 14
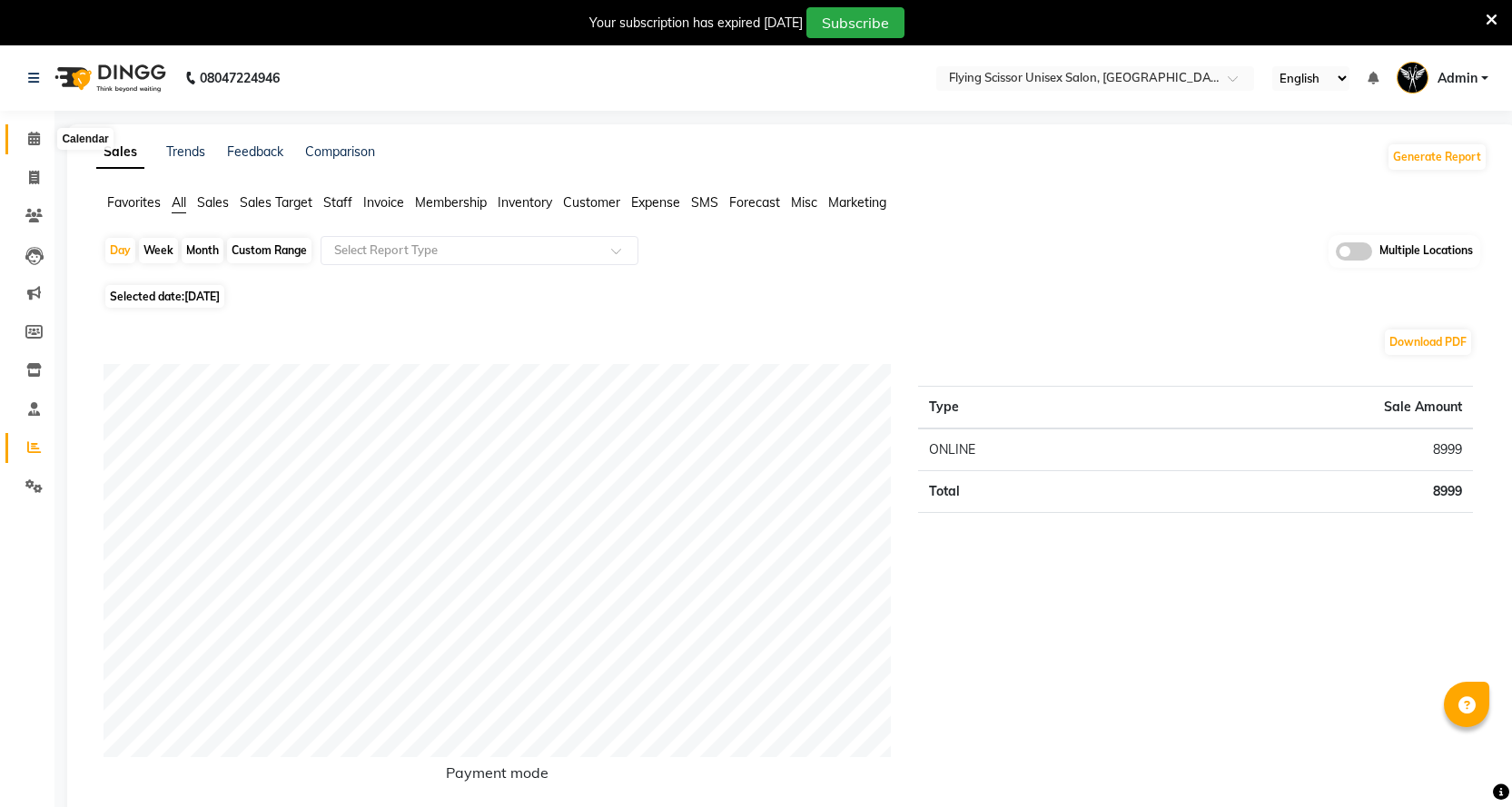
click at [33, 137] on icon at bounding box center [33, 139] width 12 height 14
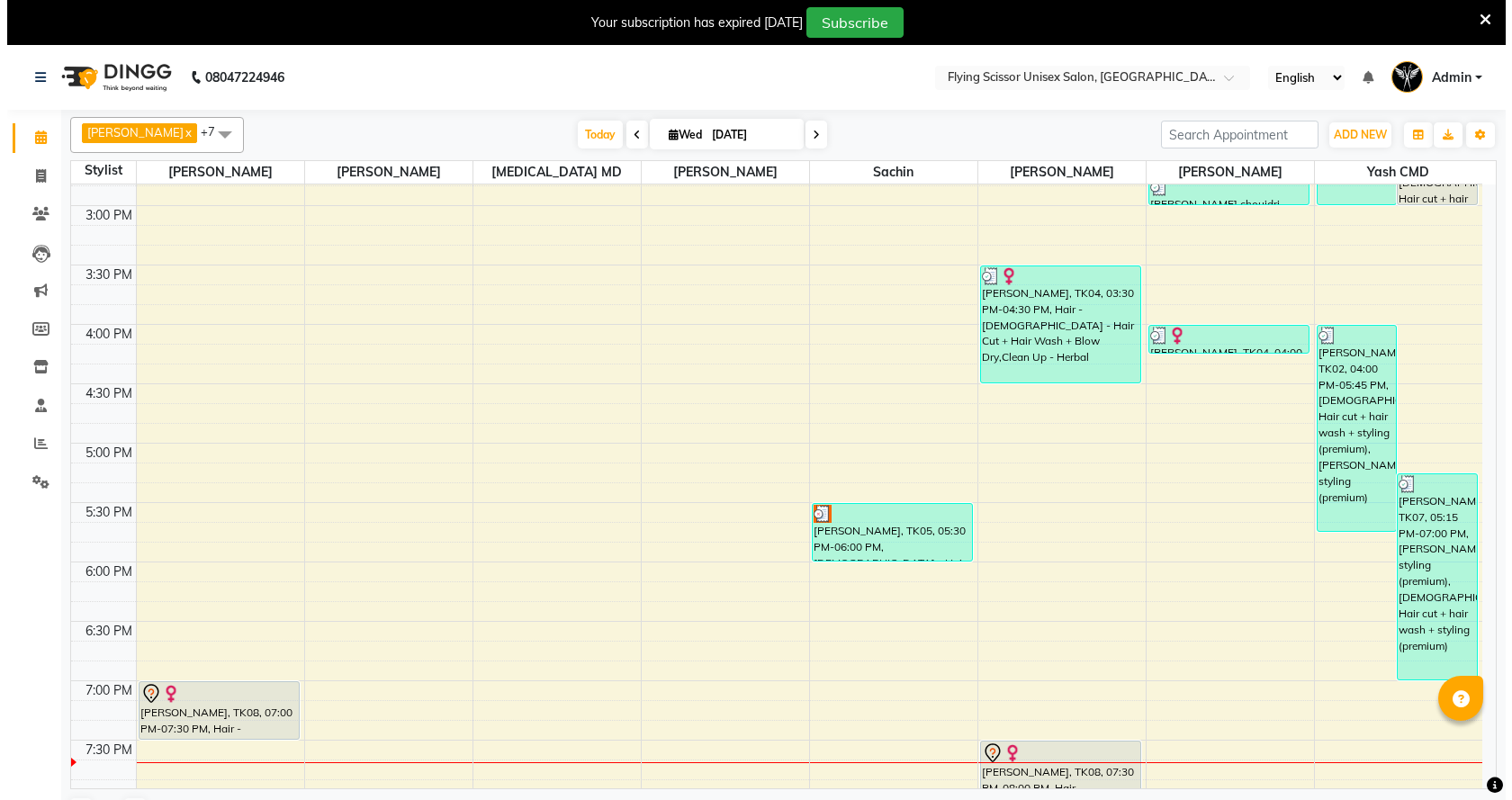
scroll to position [630, 0]
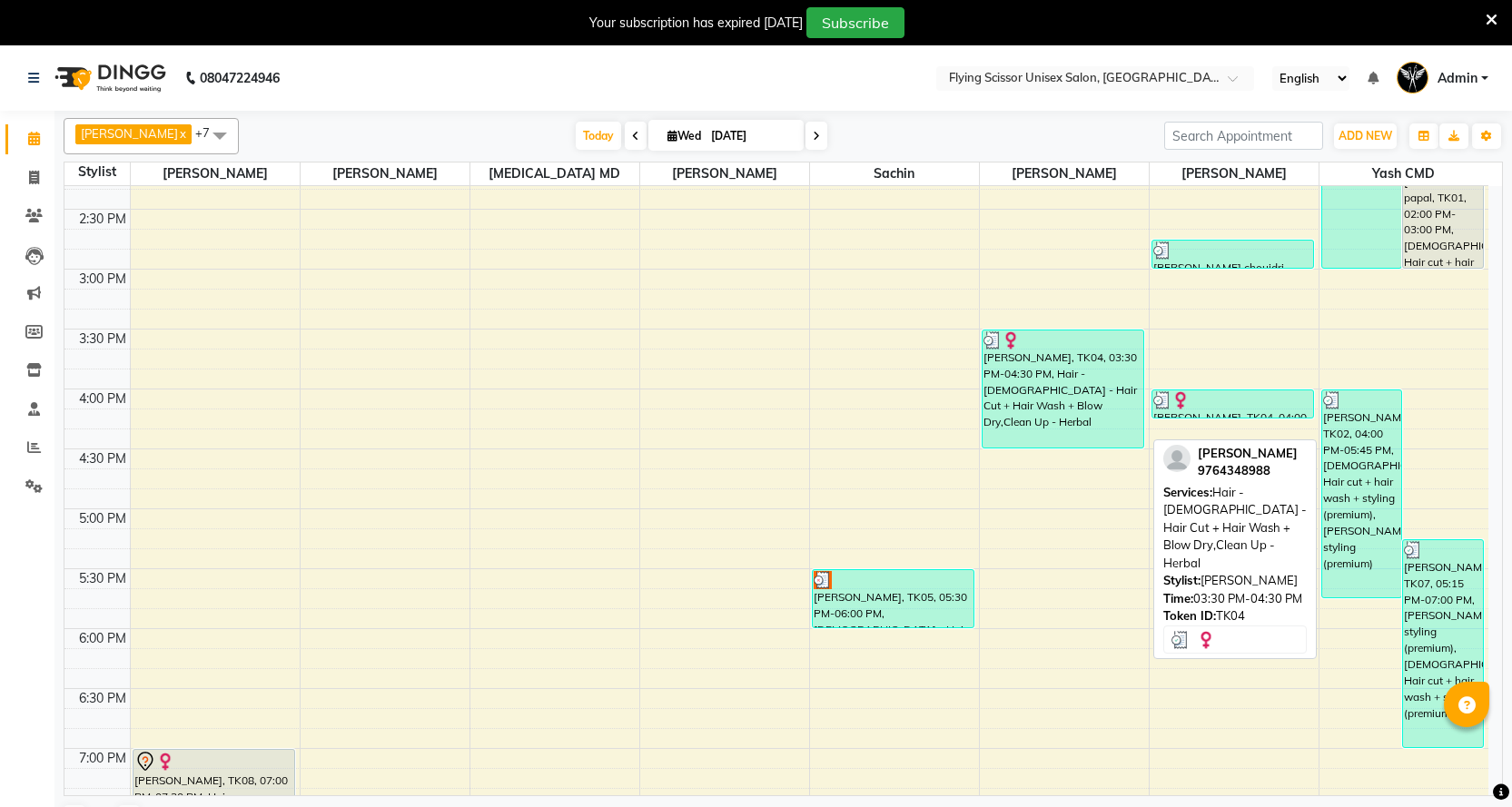
click at [1030, 369] on div "[PERSON_NAME], TK04, 03:30 PM-04:30 PM, Hair - [DEMOGRAPHIC_DATA] - Hair Cut + …" at bounding box center [1063, 389] width 161 height 117
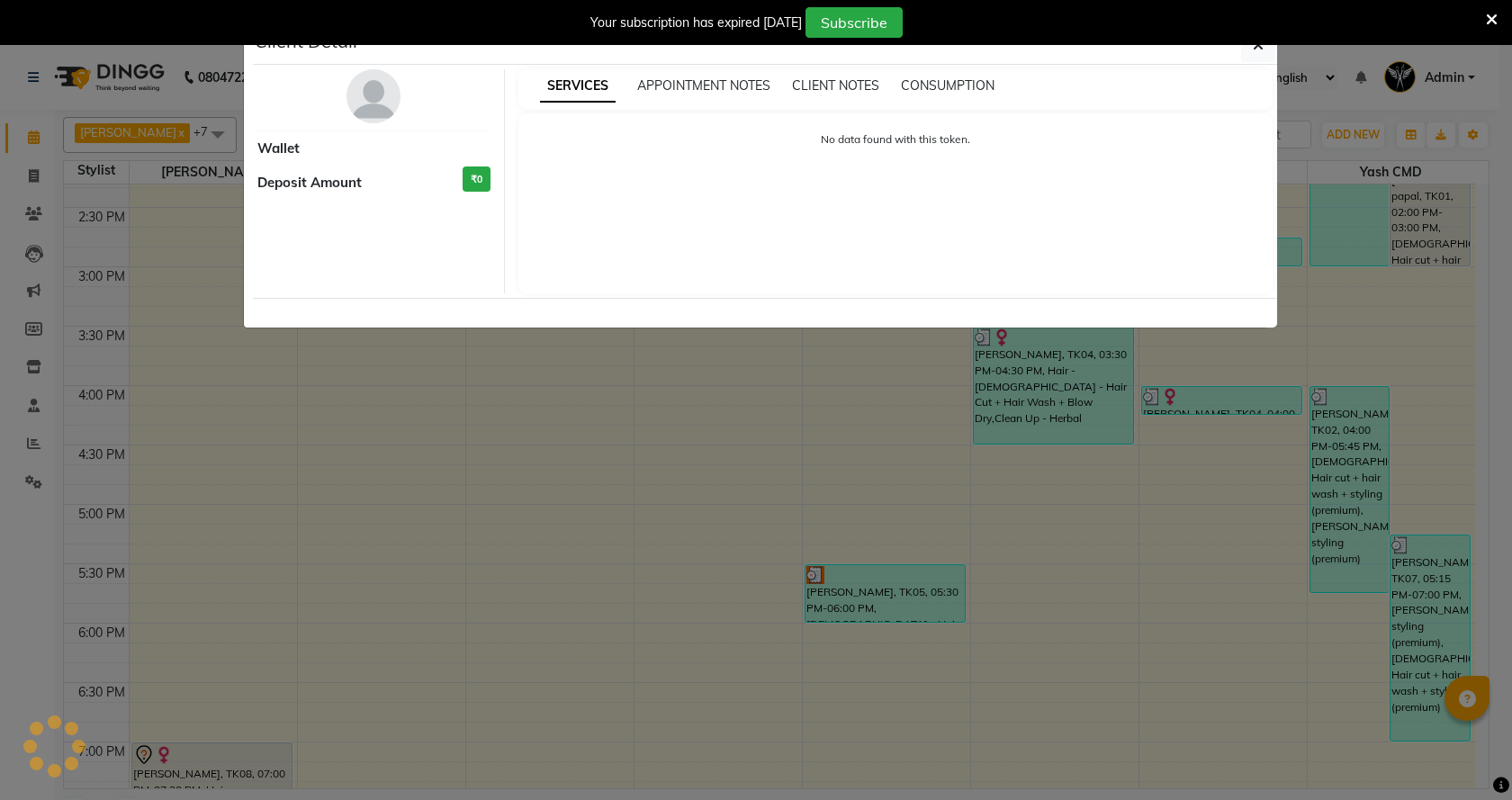
select select "3"
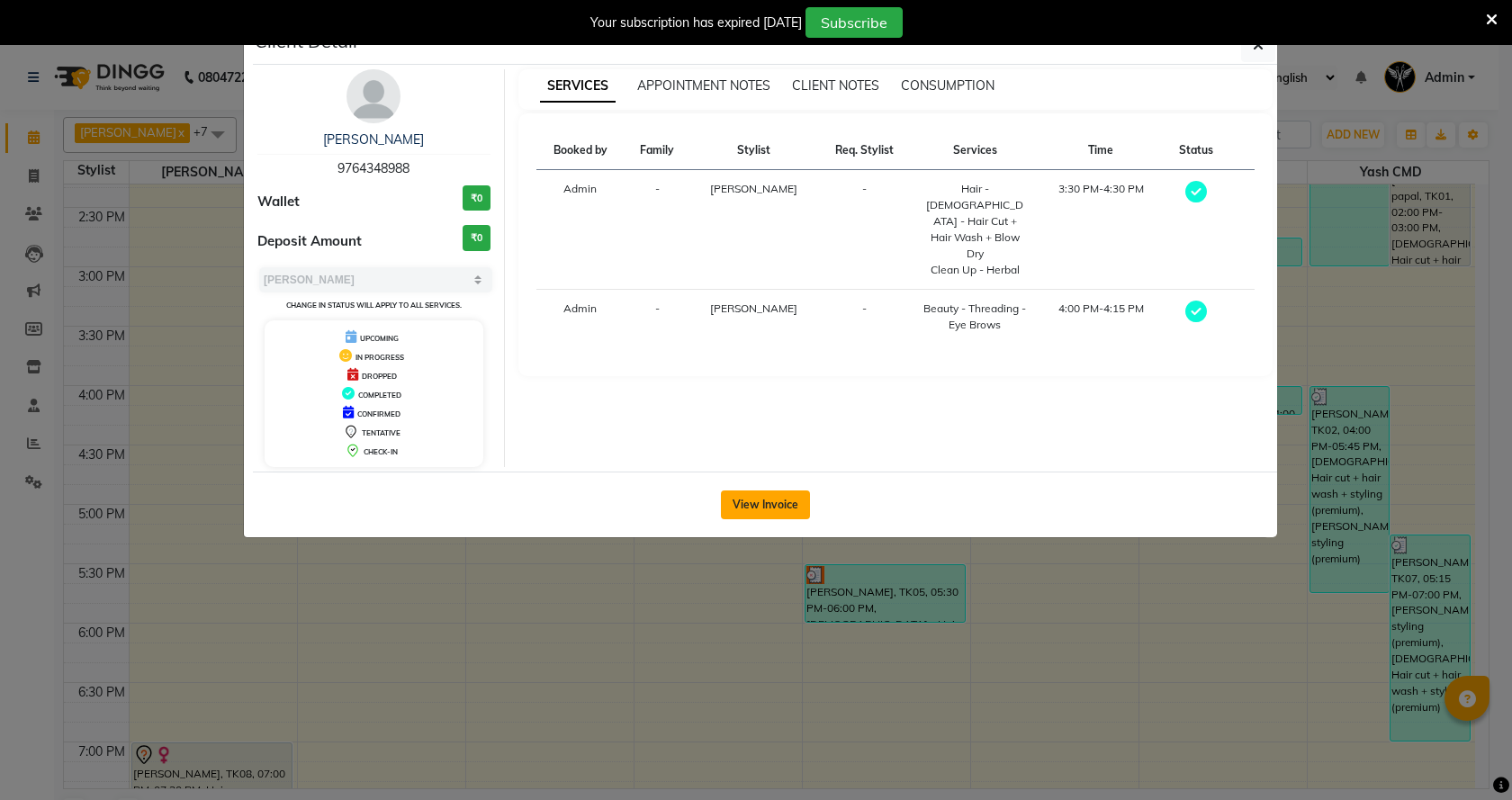
click at [758, 493] on button "View Invoice" at bounding box center [765, 504] width 89 height 28
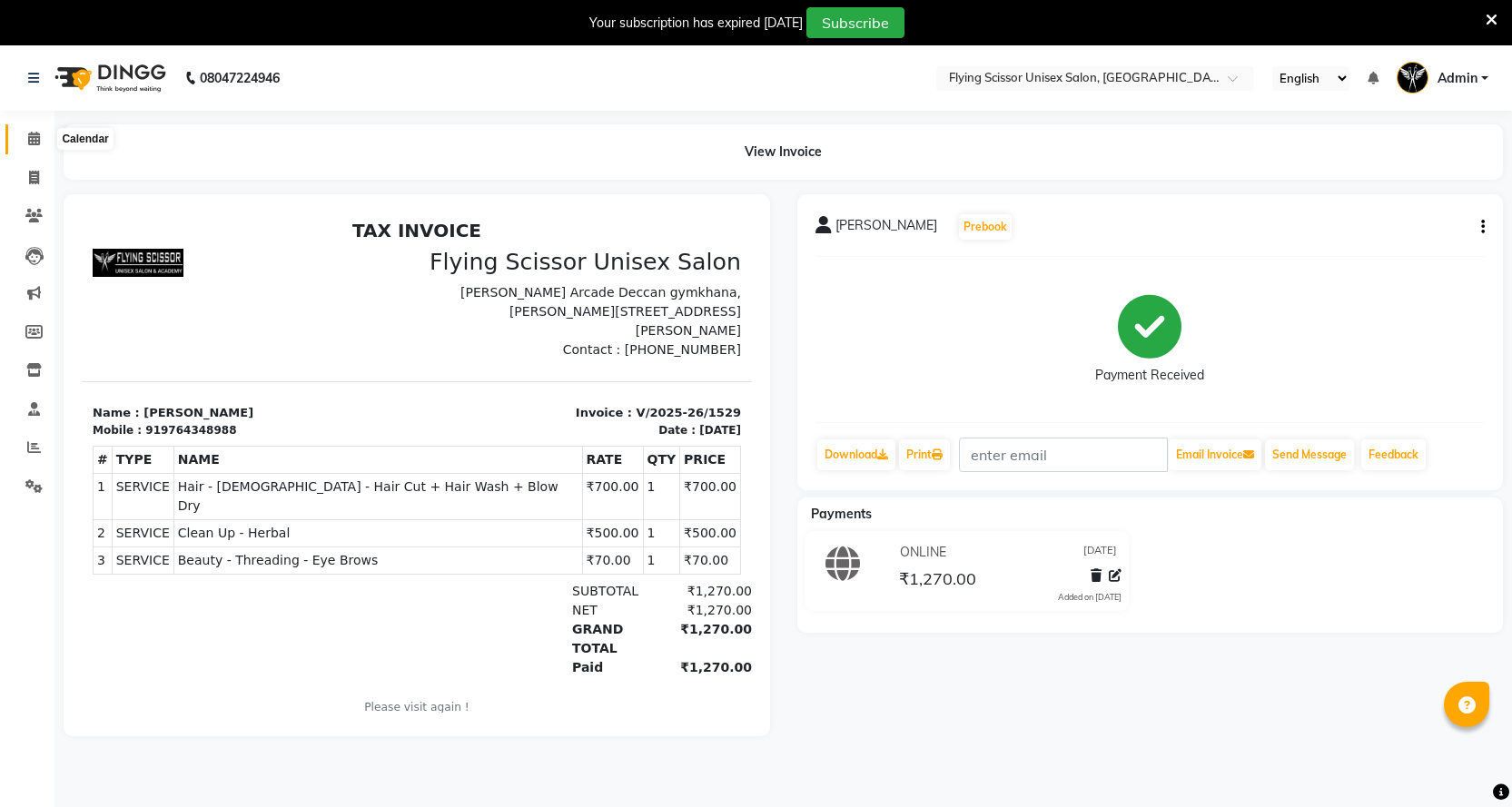
click at [34, 130] on span at bounding box center [34, 139] width 31 height 21
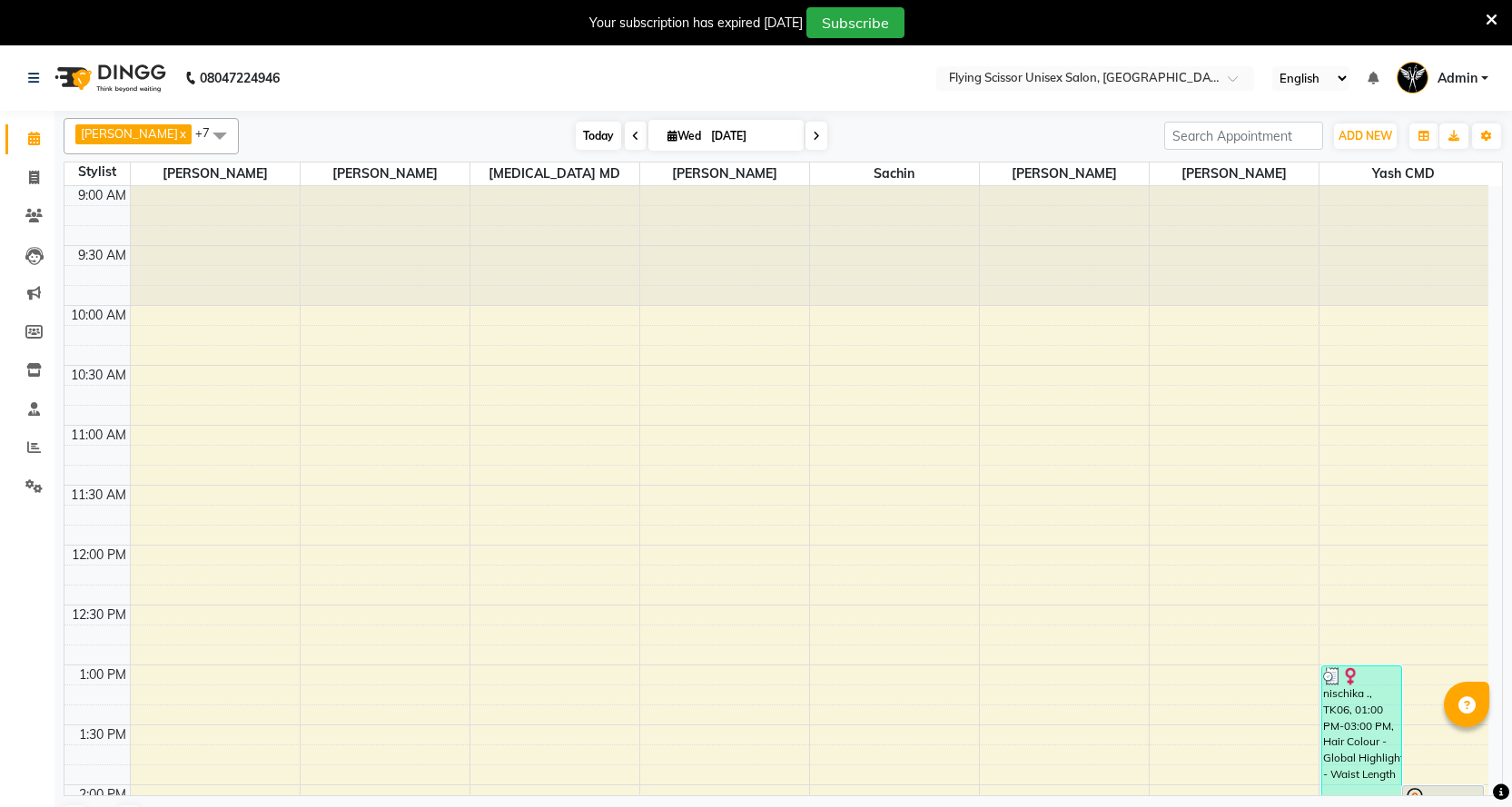
click at [575, 134] on span "Today" at bounding box center [598, 136] width 45 height 28
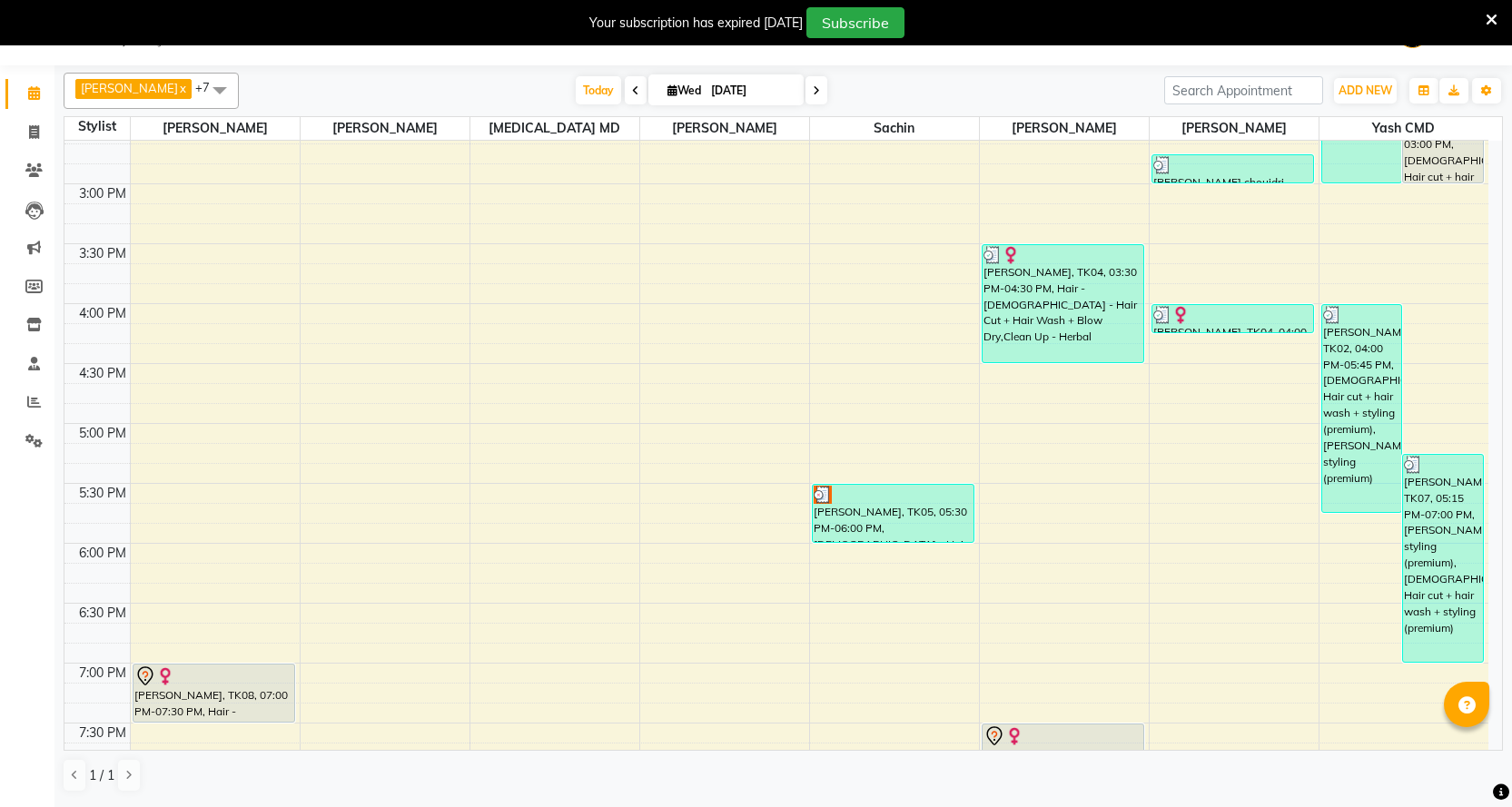
scroll to position [948, 0]
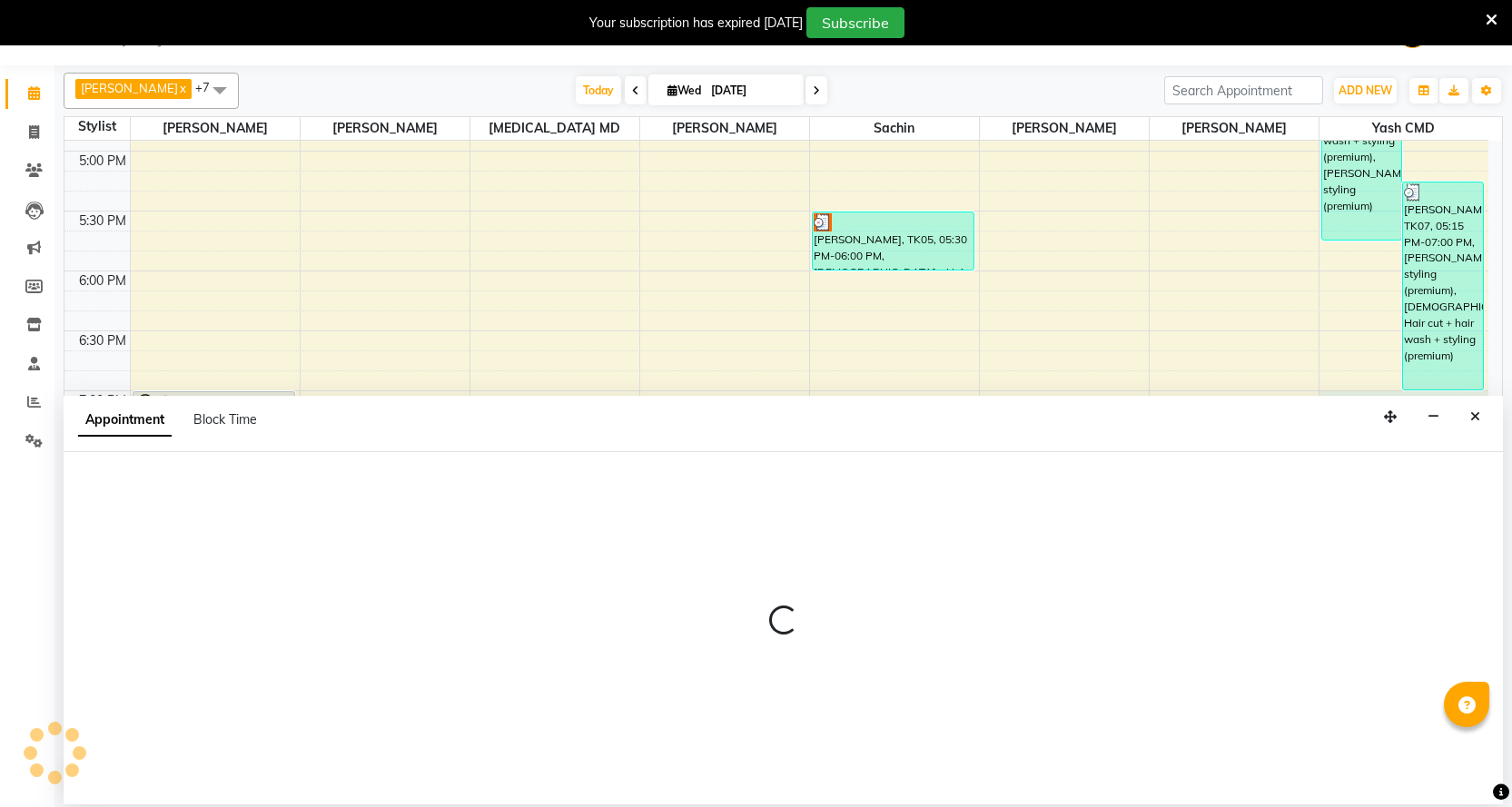
select select "1679"
select select "1140"
select select "tentative"
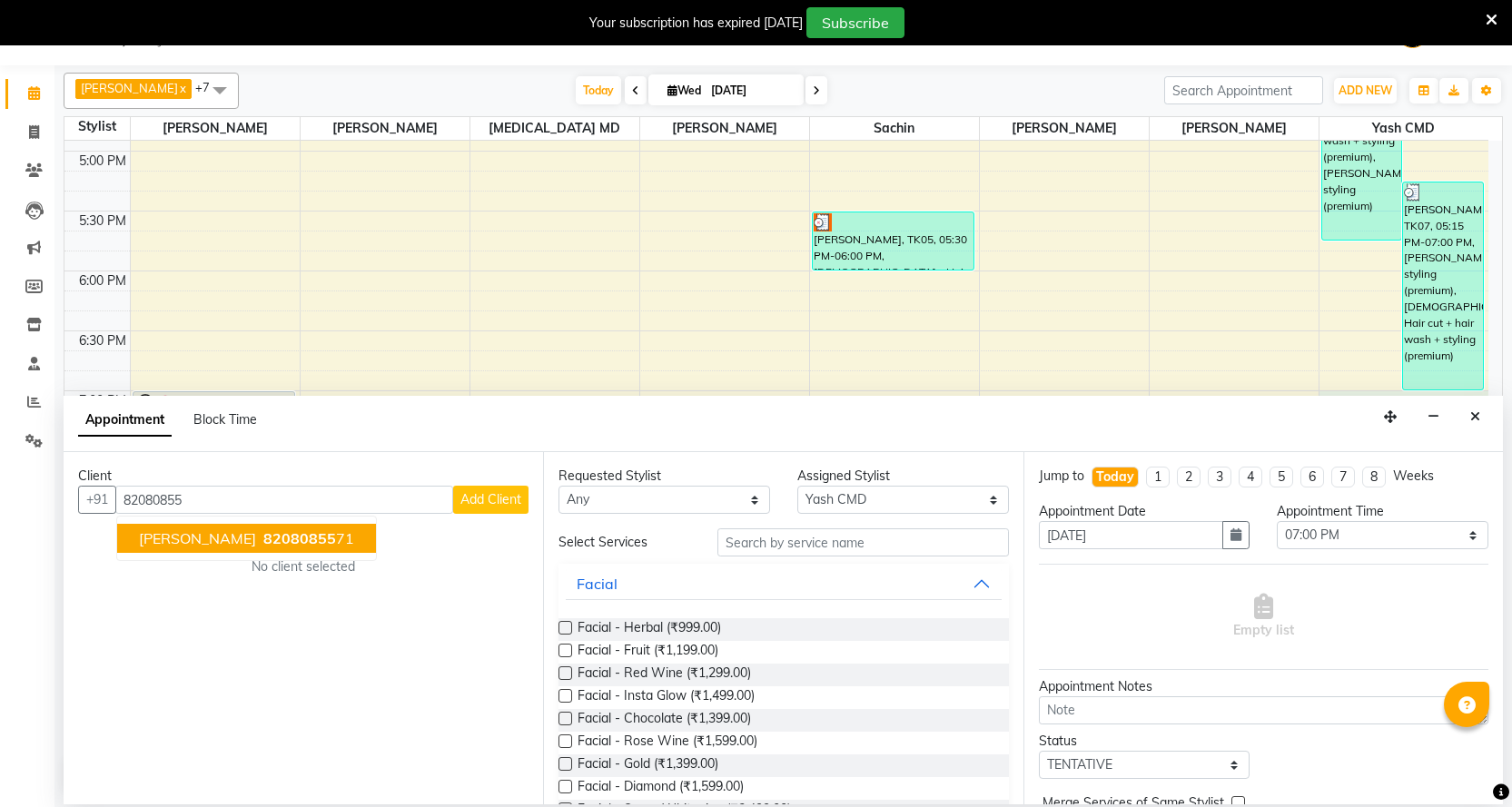
click at [270, 537] on span "82080855" at bounding box center [299, 538] width 73 height 18
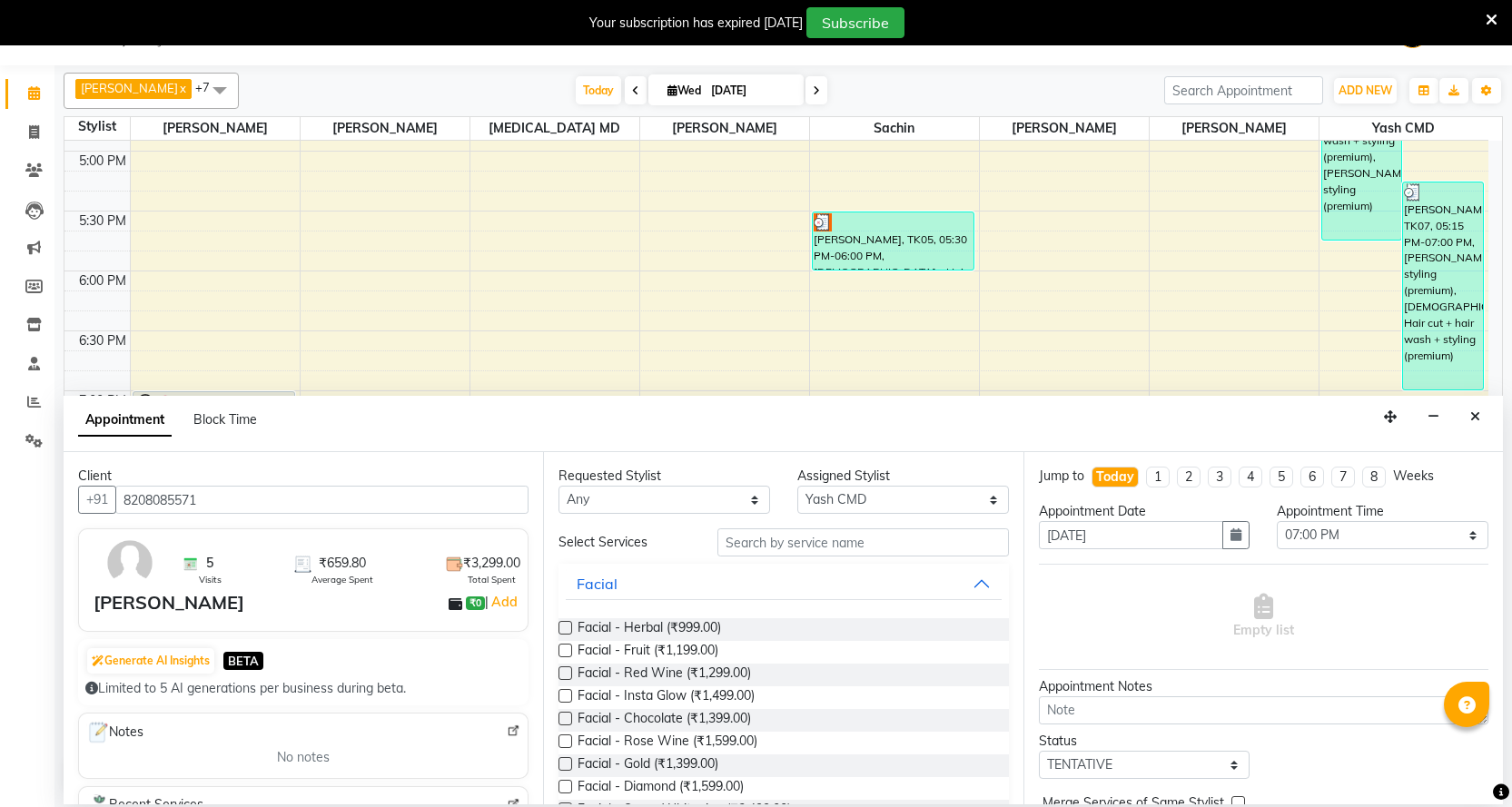
type input "8208085571"
click at [787, 526] on div "Requested Stylist Any Abhi B [PERSON_NAME] J [PERSON_NAME] [MEDICAL_DATA] MD [P…" at bounding box center [782, 629] width 479 height 353
click at [740, 541] on input "text" at bounding box center [863, 542] width 291 height 28
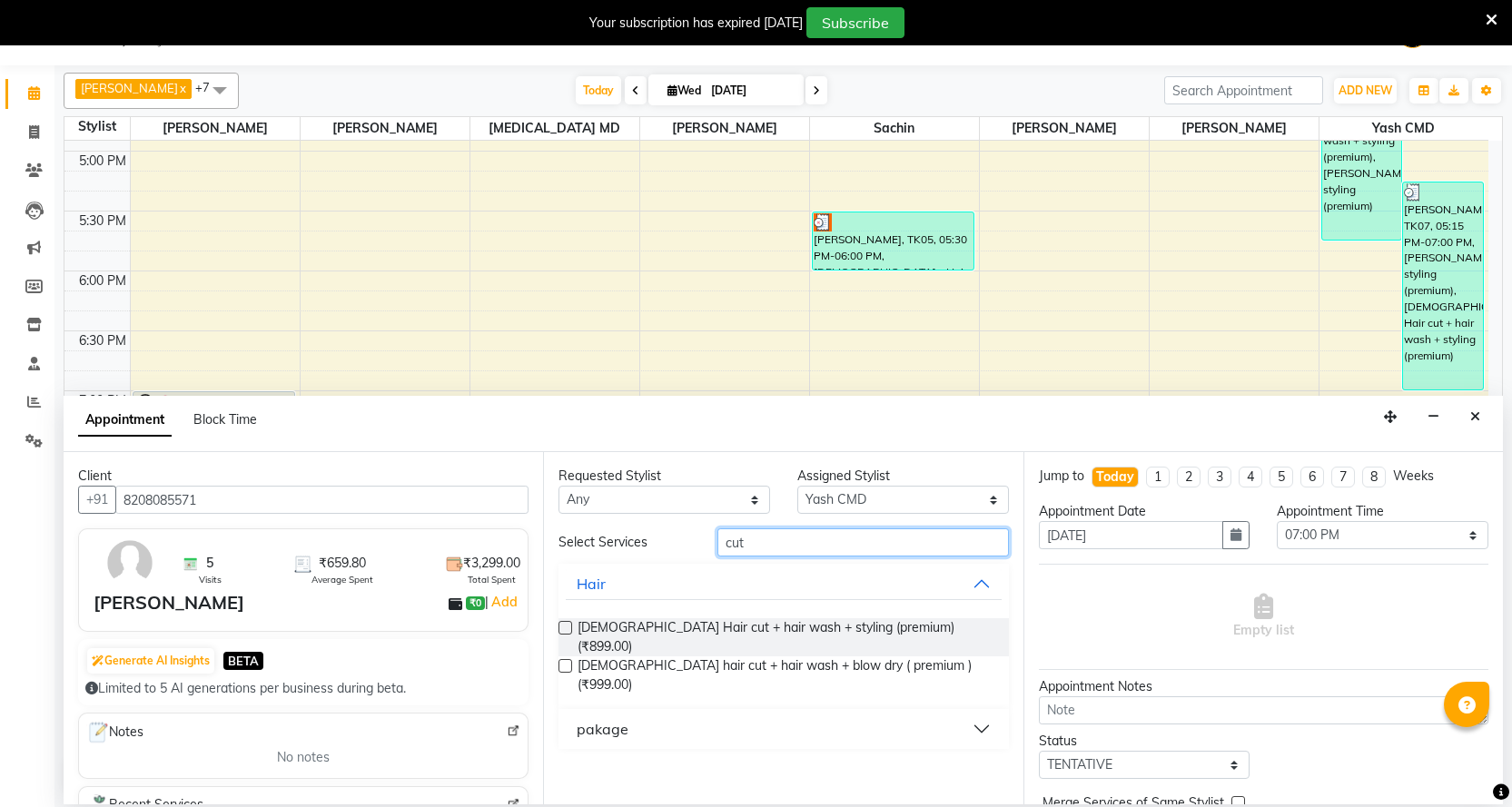
type input "cut"
click at [561, 627] on label at bounding box center [565, 628] width 14 height 14
click at [561, 627] on input "checkbox" at bounding box center [564, 630] width 12 height 12
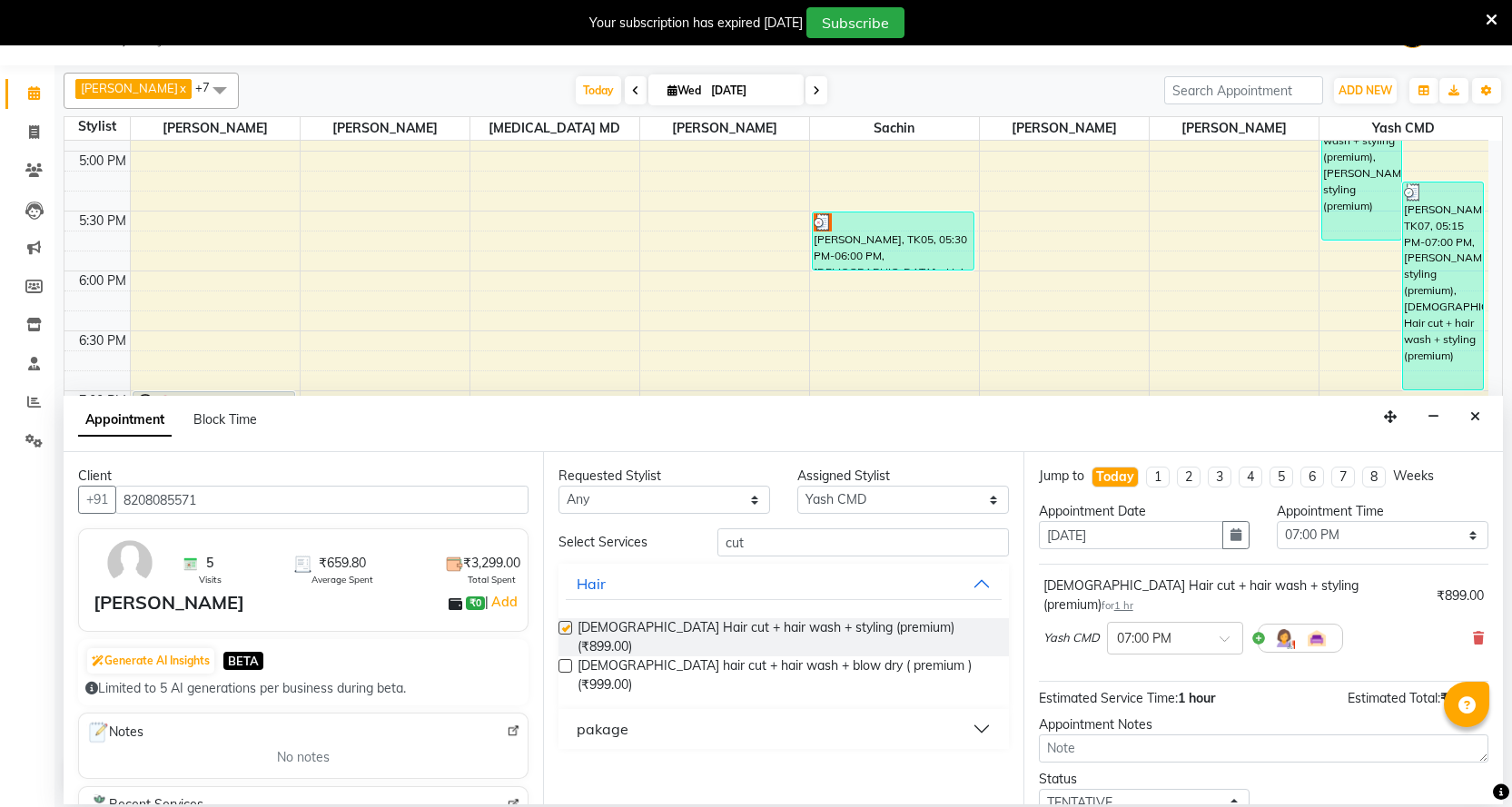
checkbox input "false"
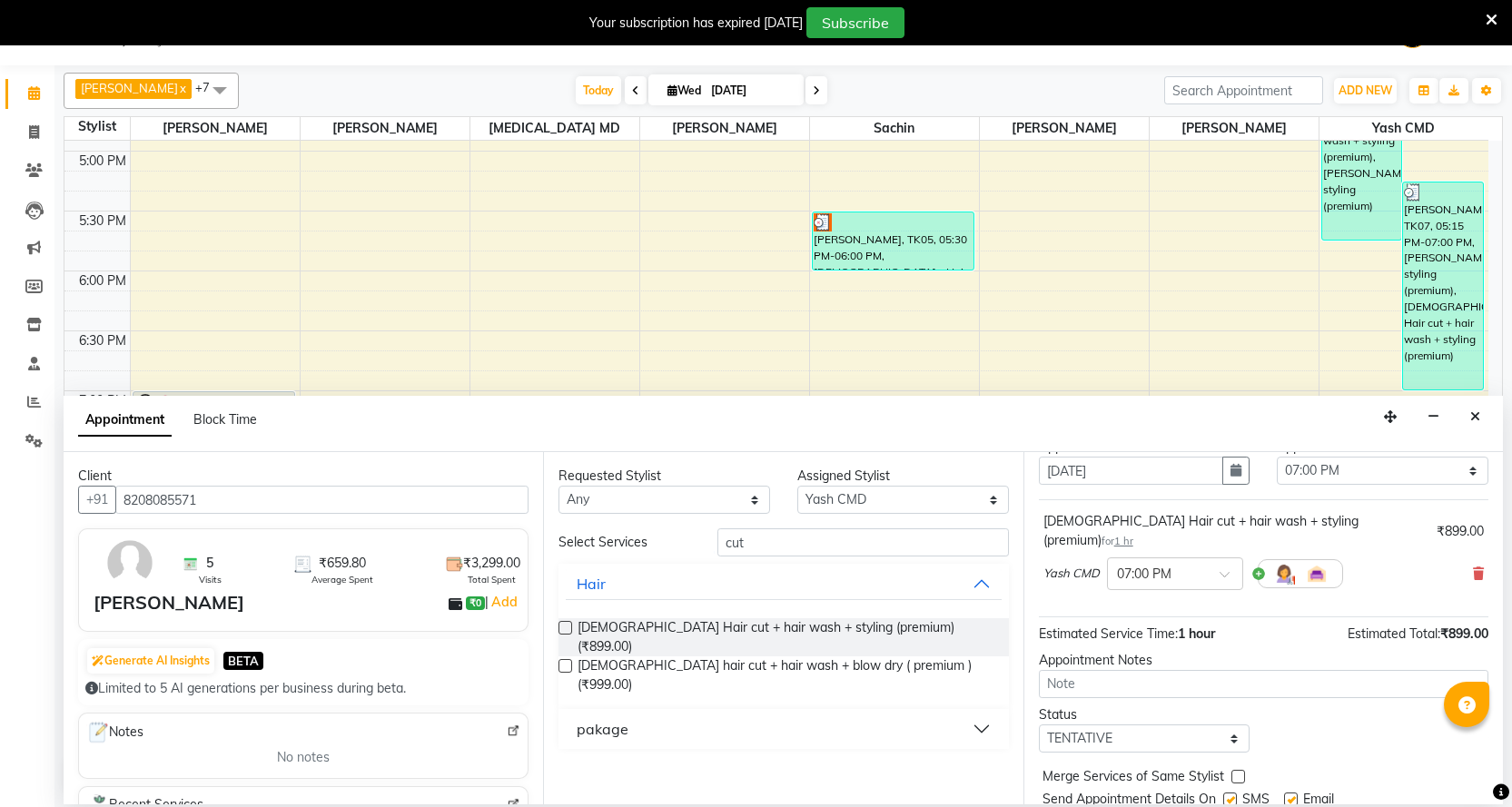
scroll to position [108, 0]
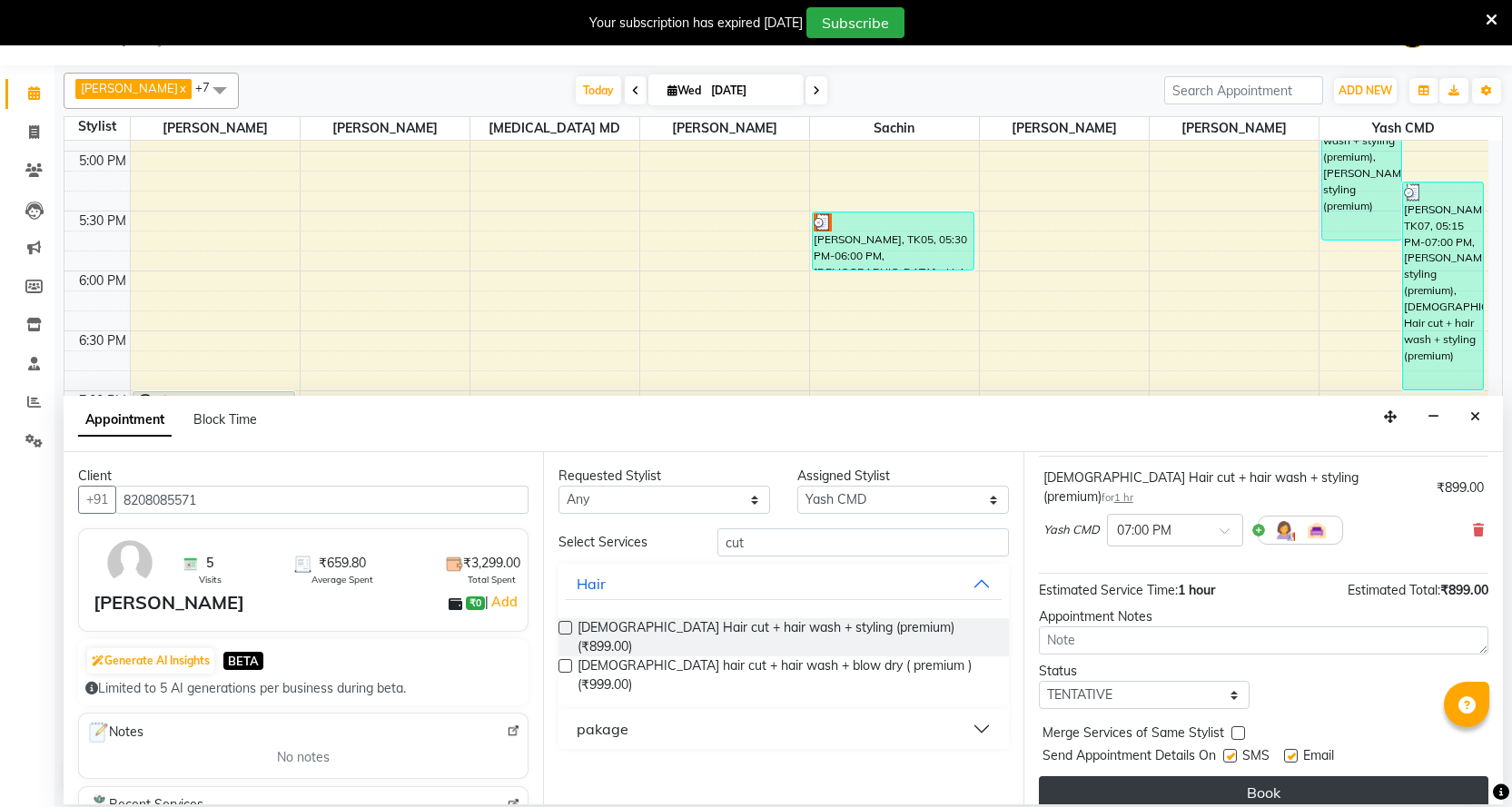
click at [1312, 778] on button "Book" at bounding box center [1264, 792] width 450 height 32
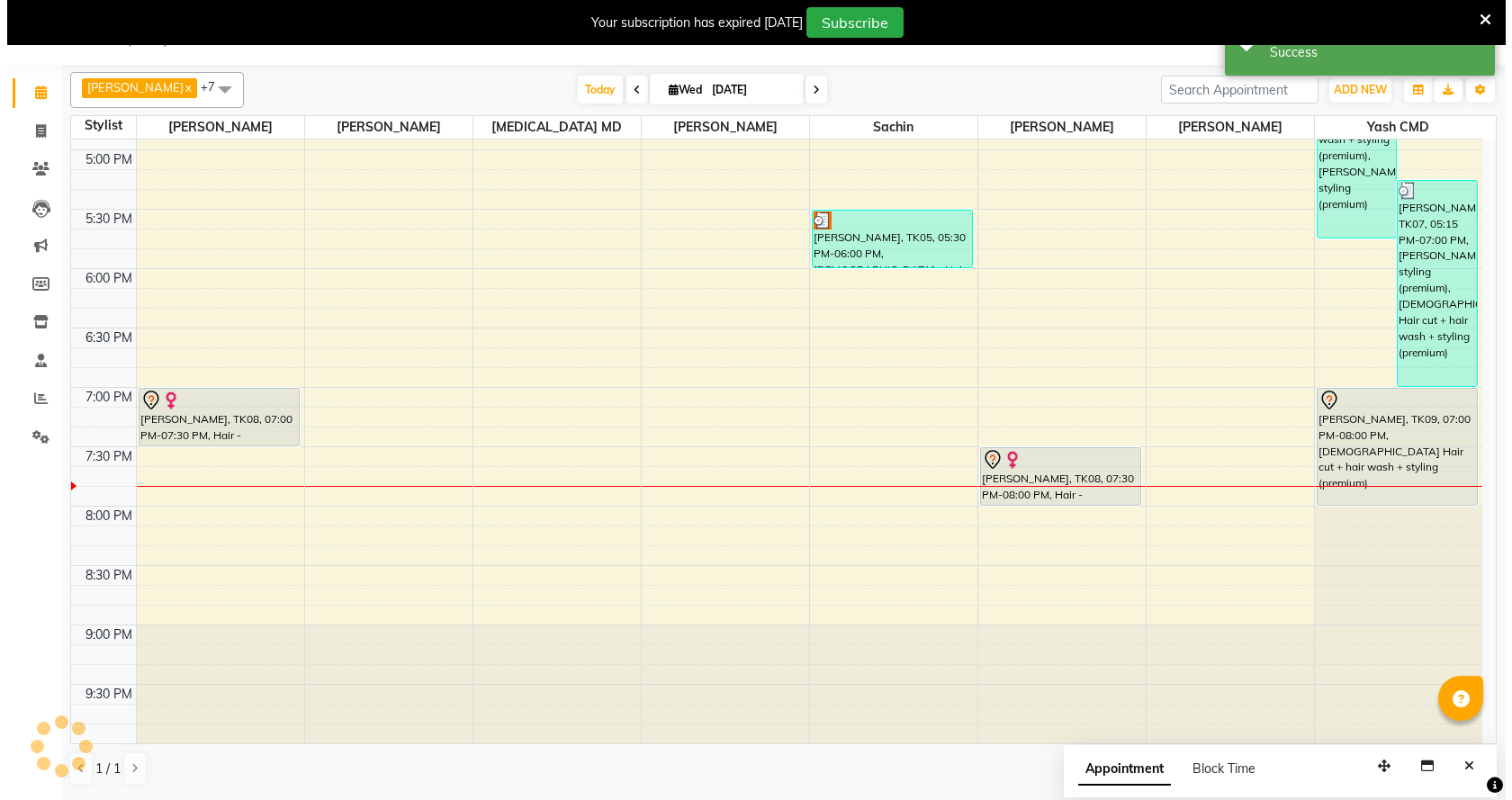
scroll to position [0, 0]
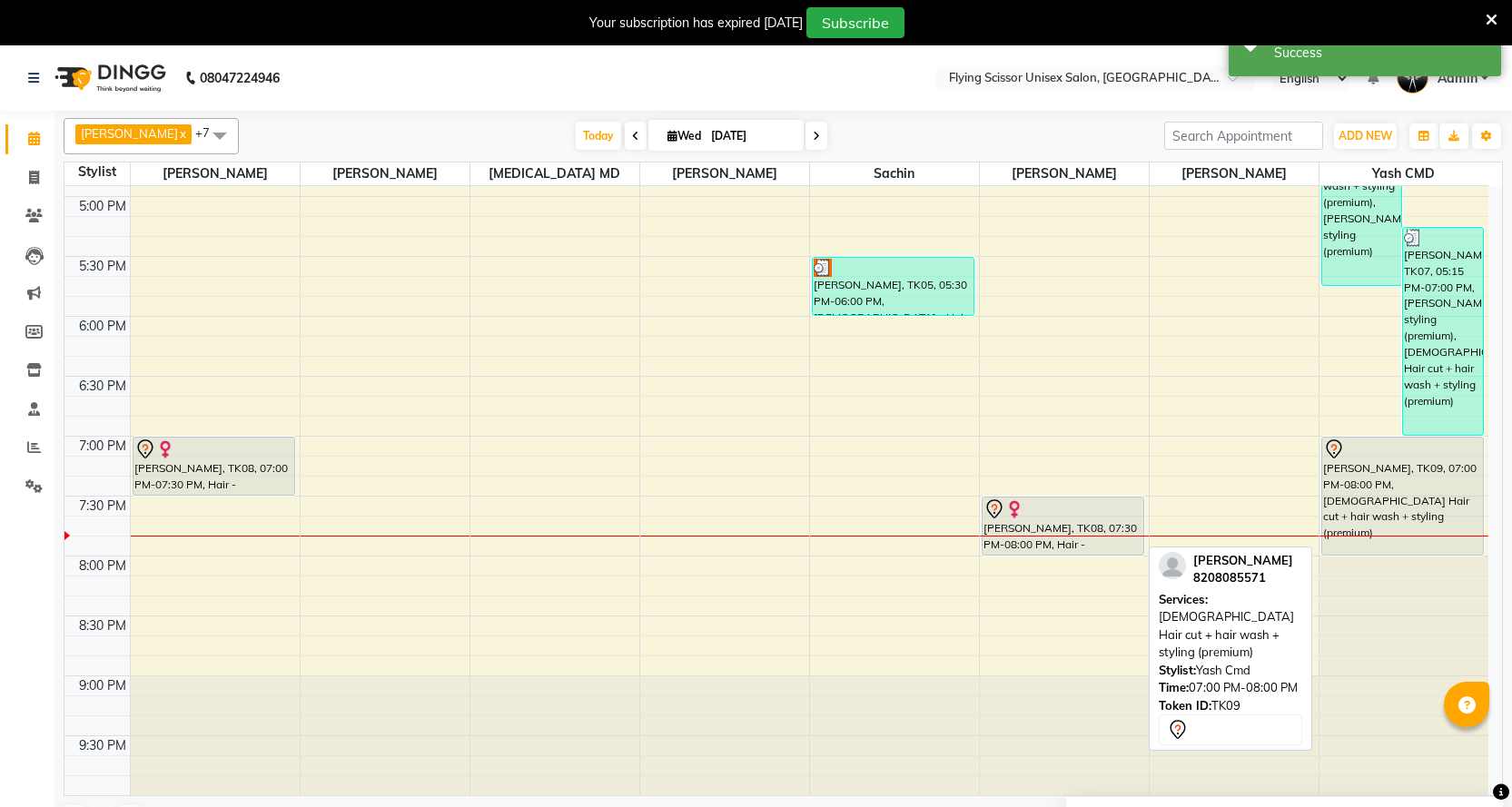
click at [1406, 488] on div "[PERSON_NAME], TK09, 07:00 PM-08:00 PM, [DEMOGRAPHIC_DATA] Hair cut + hair wash…" at bounding box center [1403, 496] width 162 height 117
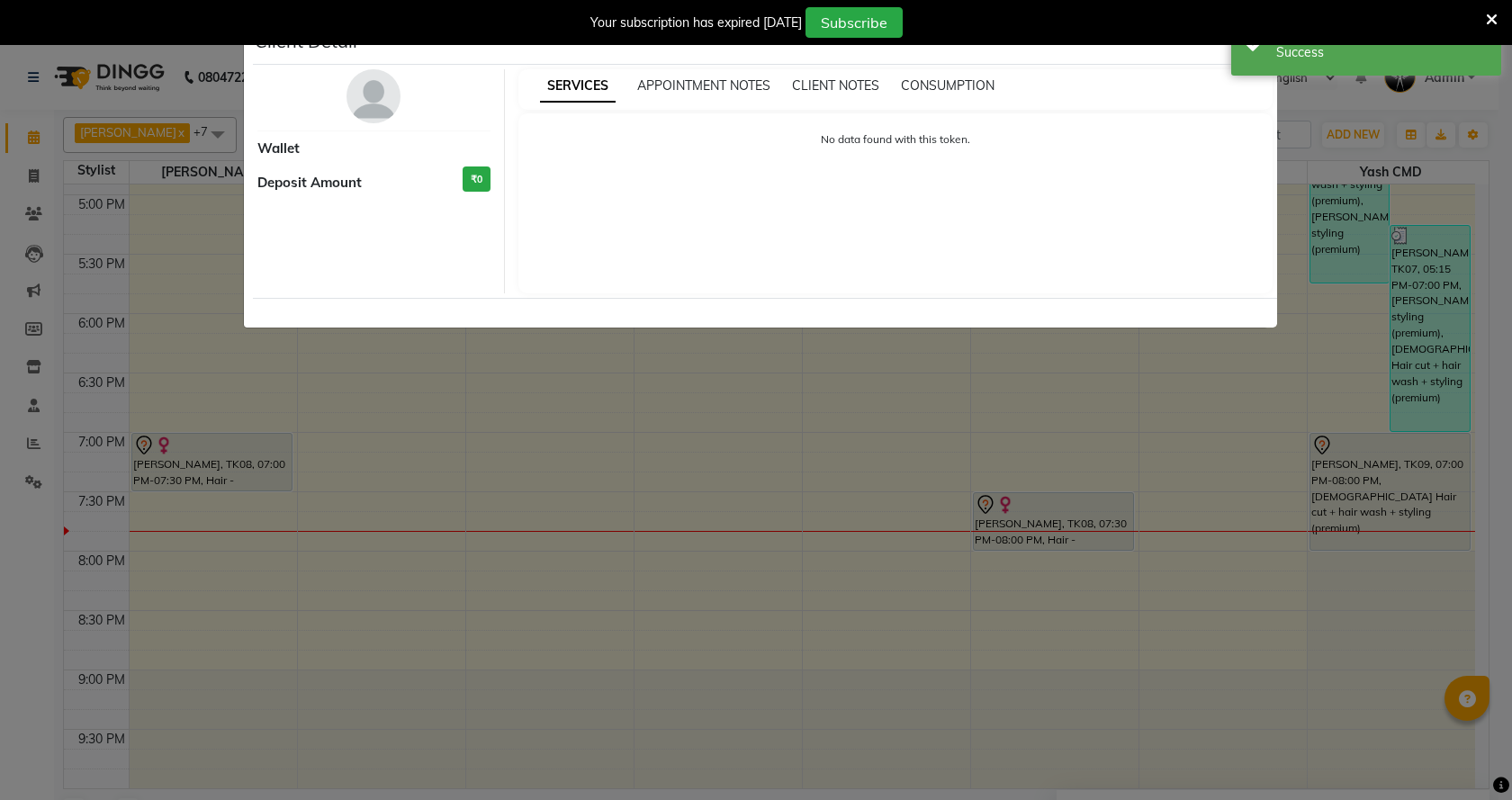
select select "7"
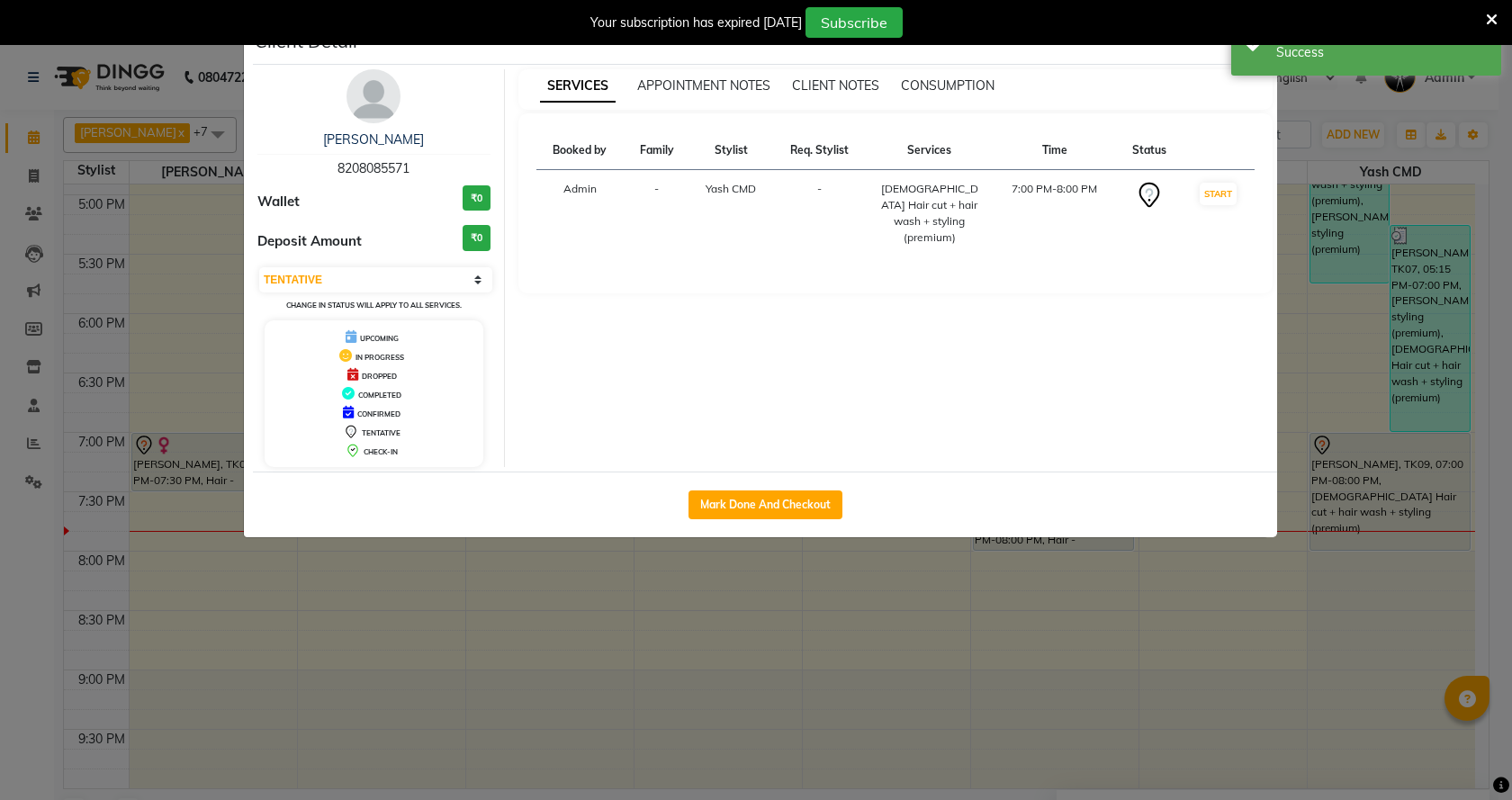
drag, startPoint x: 410, startPoint y: 168, endPoint x: 338, endPoint y: 164, distance: 72.1
click at [329, 162] on div "[PERSON_NAME] 8208085571" at bounding box center [373, 155] width 233 height 48
copy span "8208085571"
click at [27, 427] on ngb-modal-window "Client Detail [PERSON_NAME] 8208085571 Wallet ₹0 Deposit Amount ₹0 Select IN SE…" at bounding box center [756, 400] width 1512 height 800
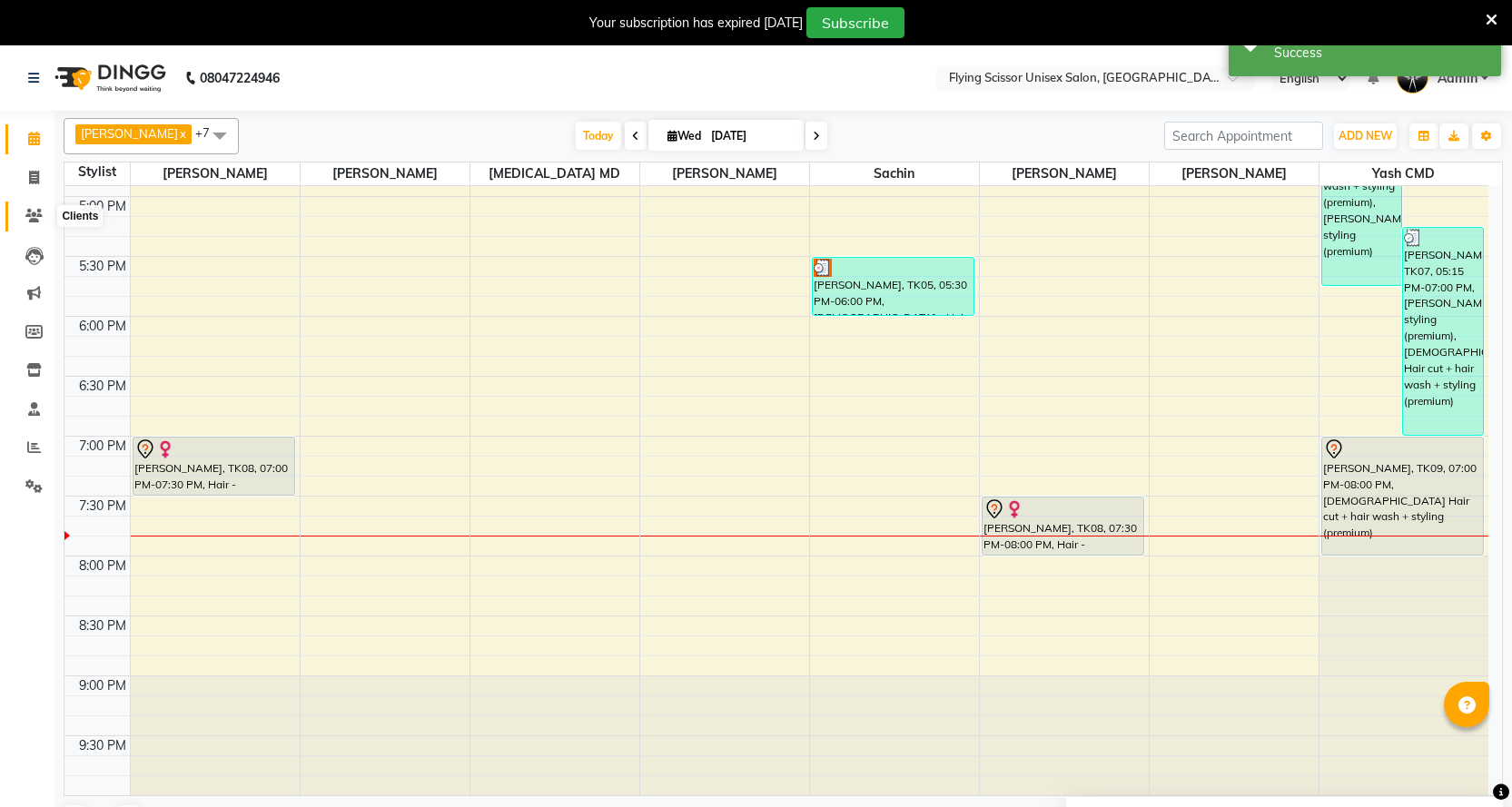
click at [37, 207] on span at bounding box center [34, 216] width 31 height 21
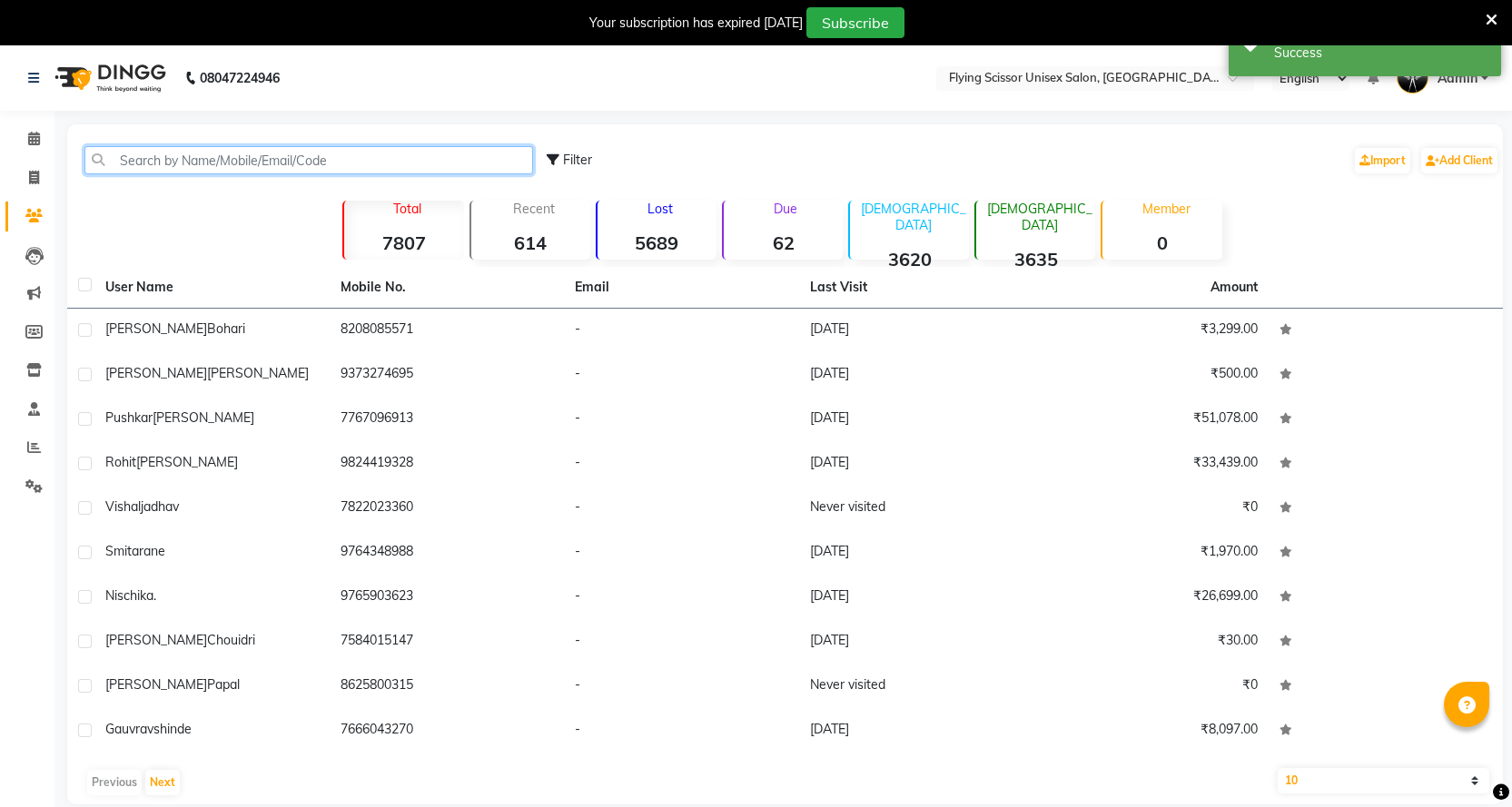
paste input "8208085571"
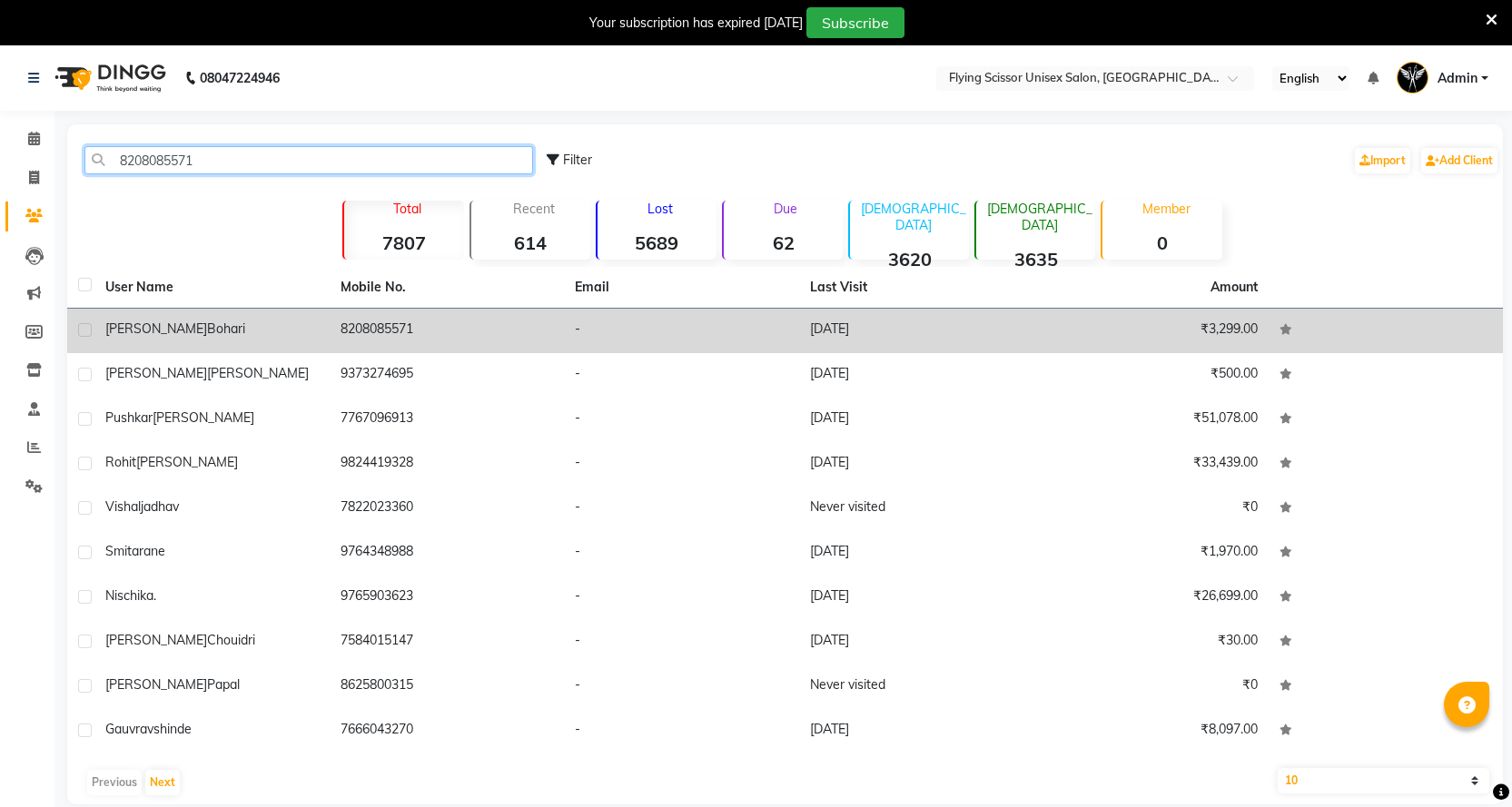
type input "8208085571"
click at [207, 323] on span "bohari" at bounding box center [225, 329] width 38 height 17
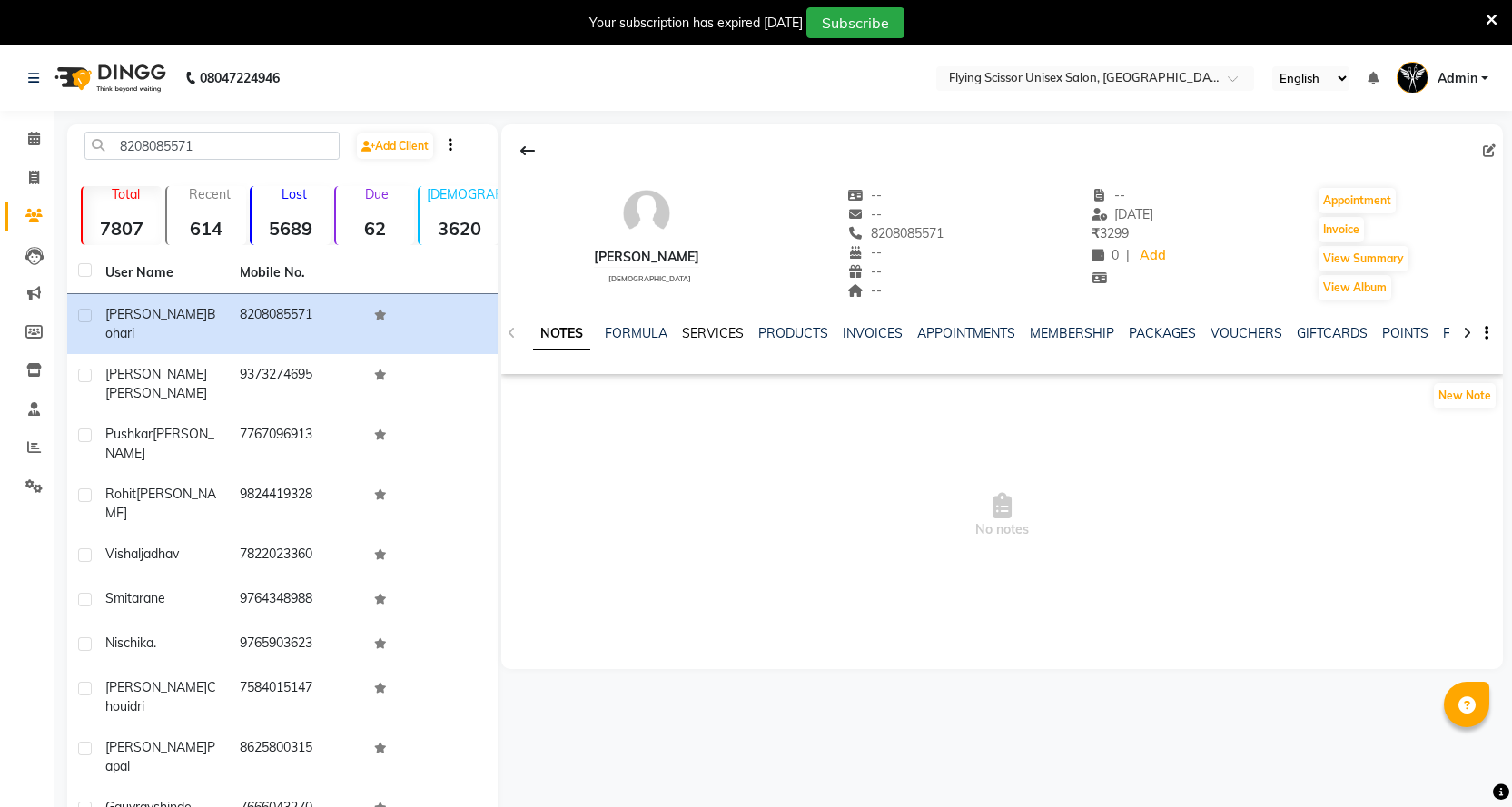
click at [702, 325] on link "SERVICES" at bounding box center [713, 333] width 62 height 17
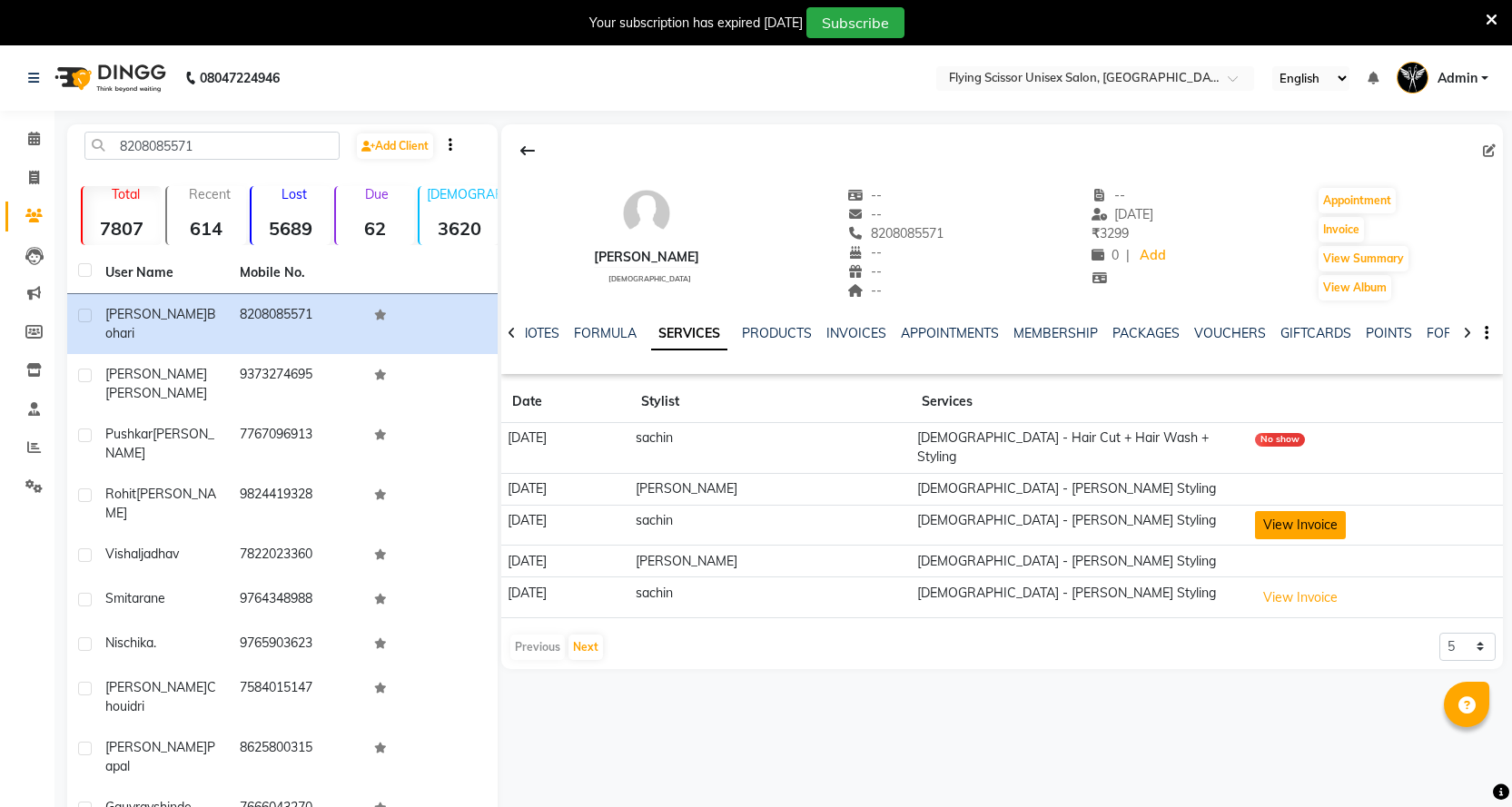
click at [1315, 512] on button "View Invoice" at bounding box center [1300, 525] width 91 height 28
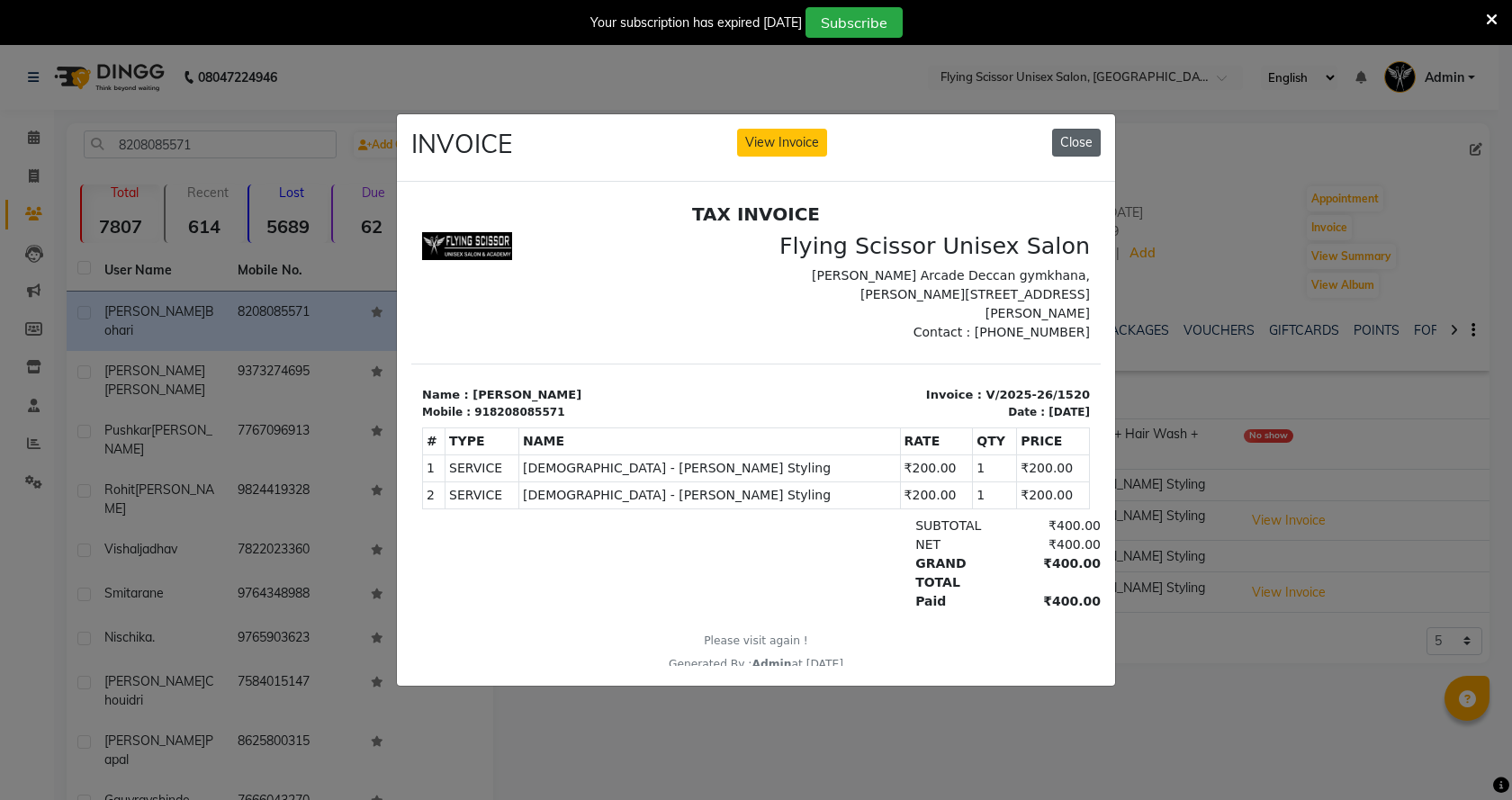
click at [1085, 134] on button "Close" at bounding box center [1076, 143] width 49 height 27
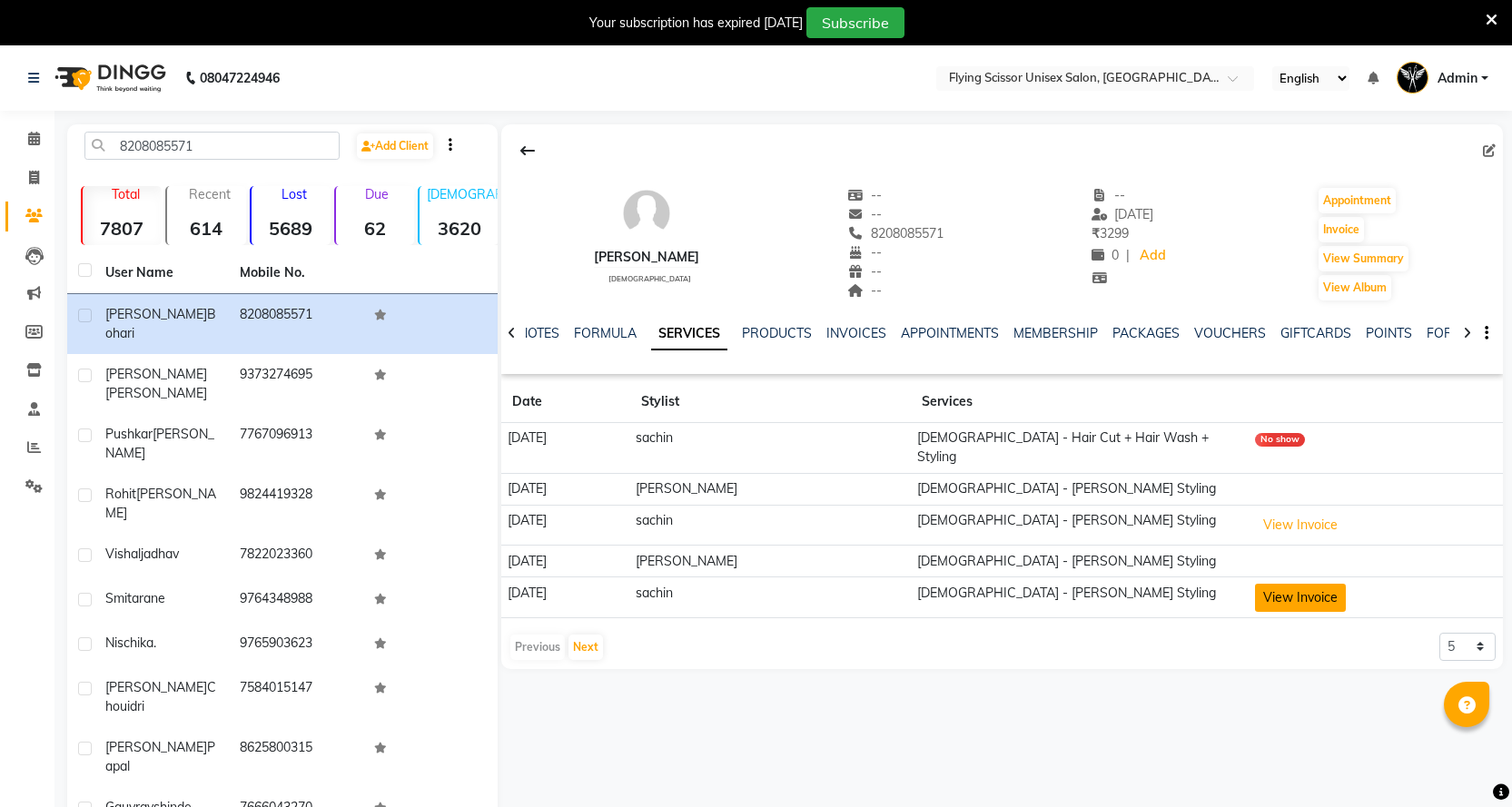
click at [1296, 588] on button "View Invoice" at bounding box center [1300, 597] width 91 height 28
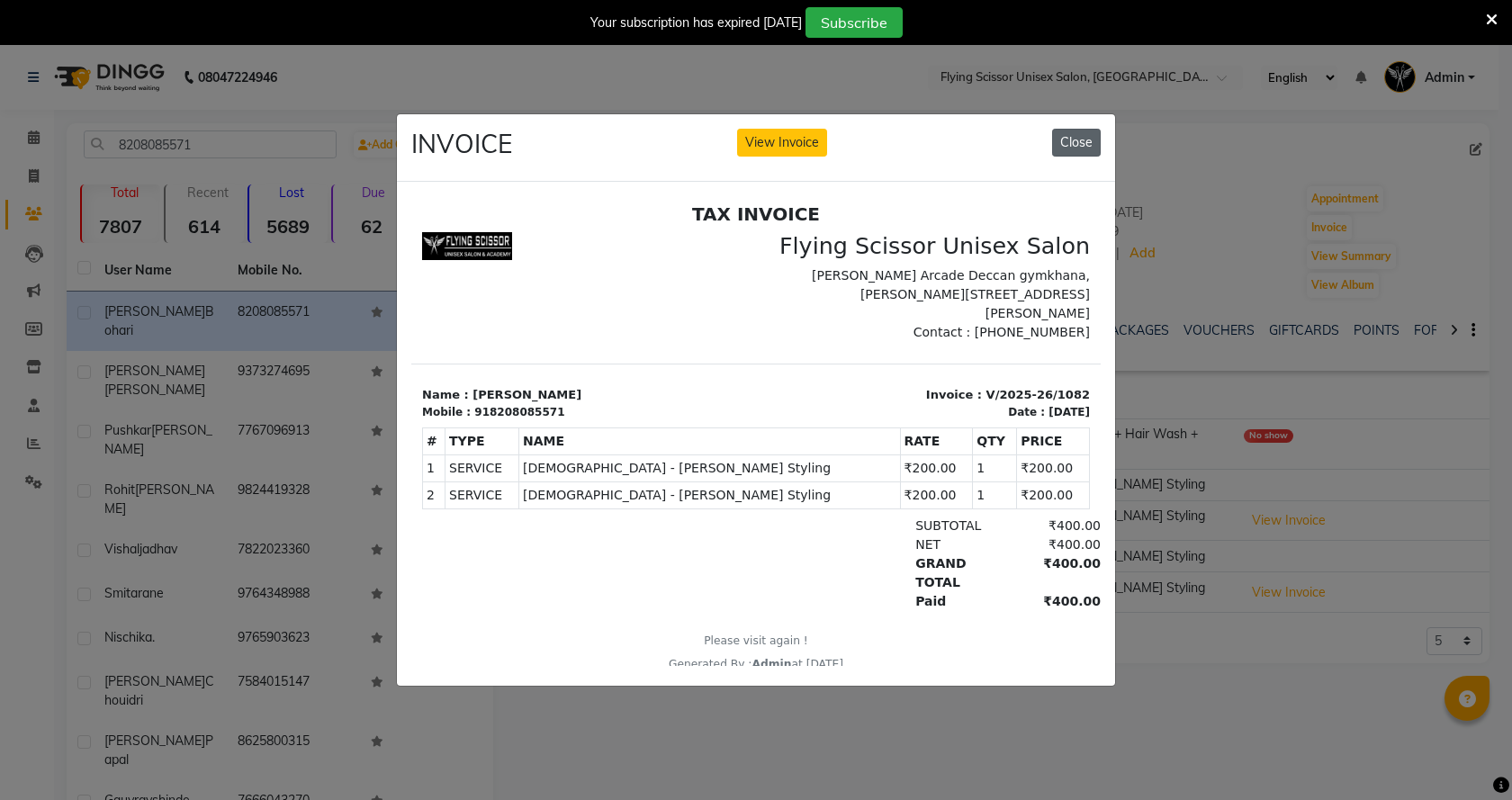
click at [1070, 137] on button "Close" at bounding box center [1076, 143] width 49 height 27
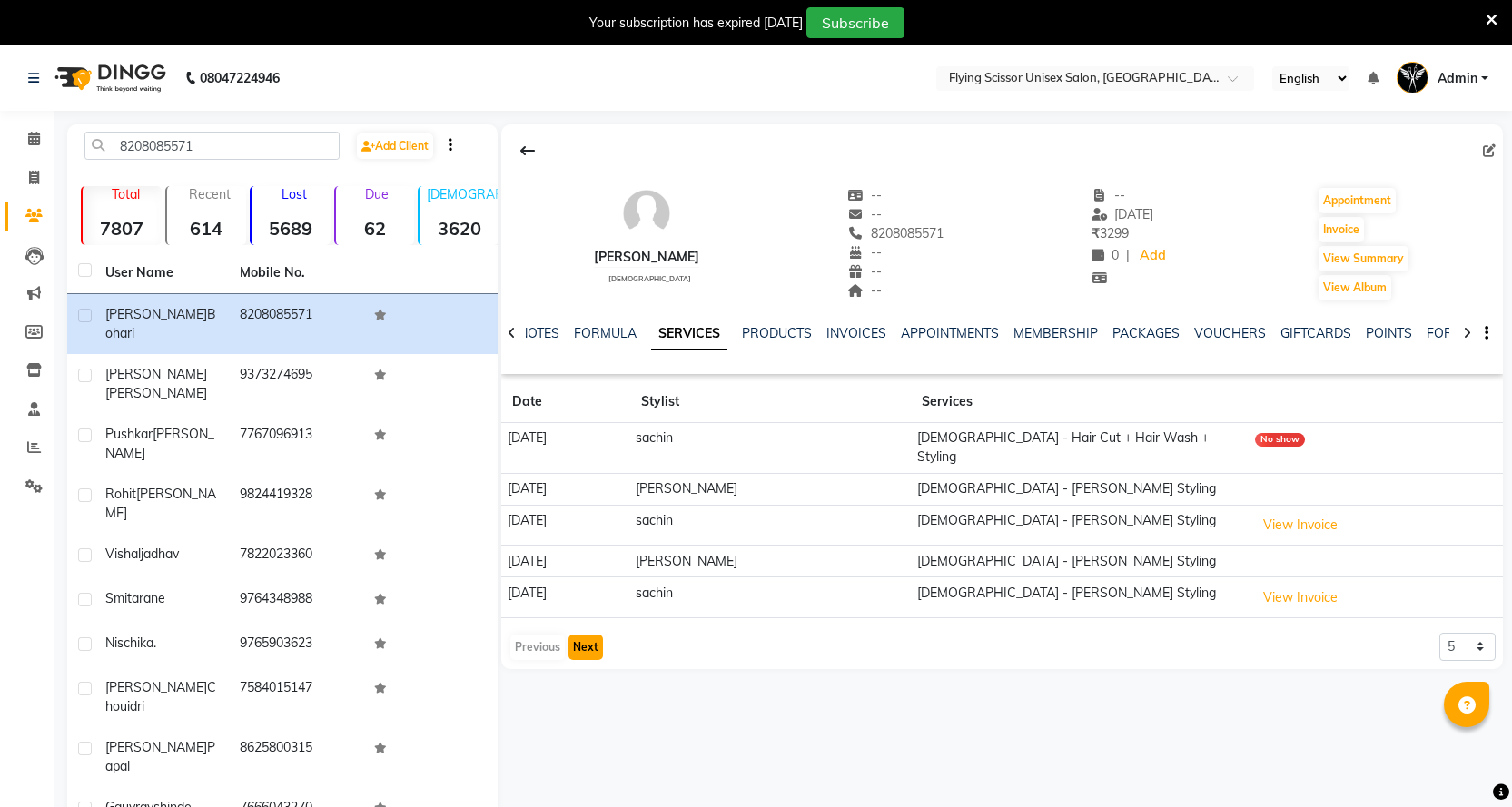
click at [590, 634] on button "Next" at bounding box center [586, 647] width 34 height 26
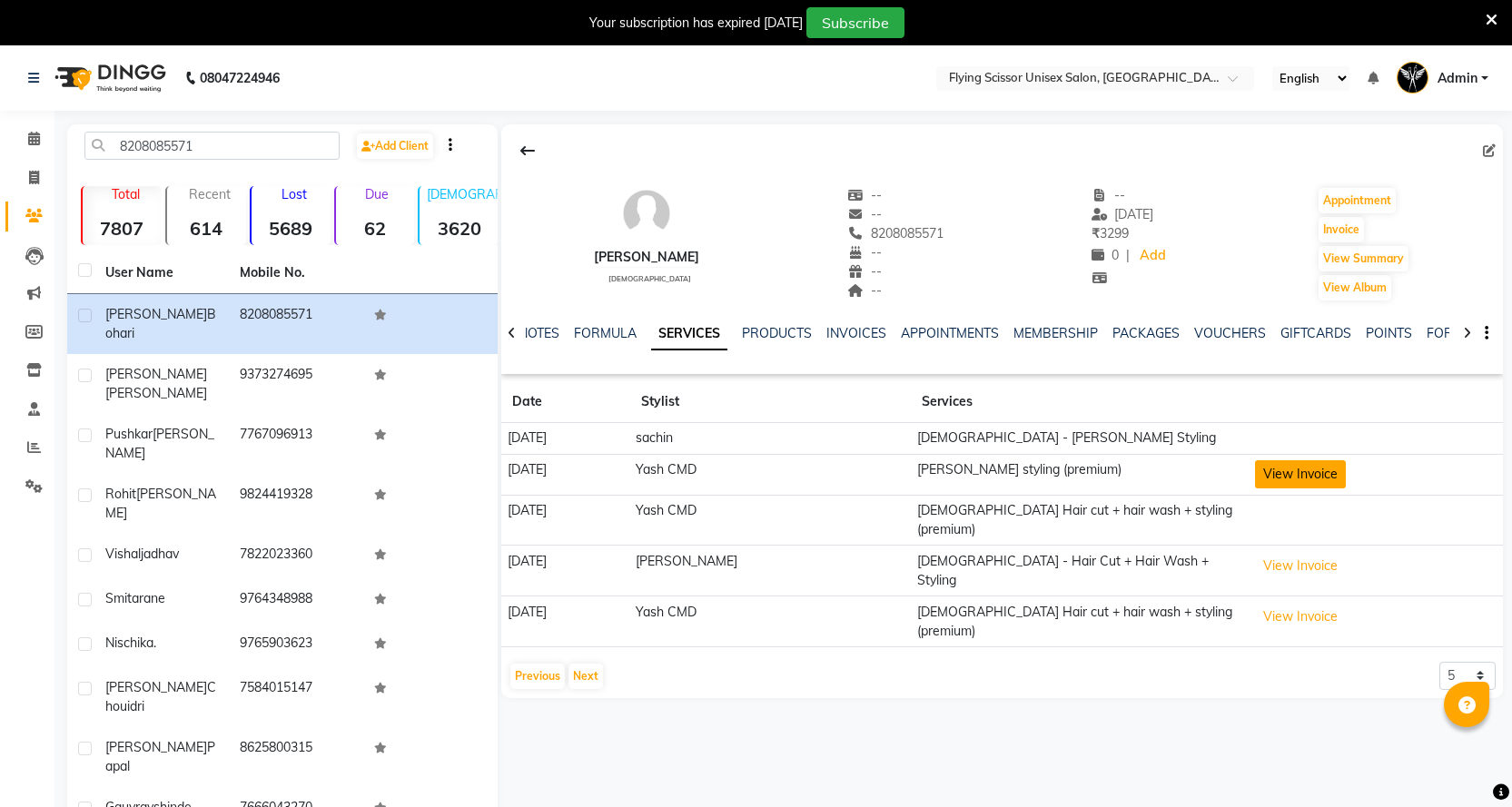
click at [1302, 482] on button "View Invoice" at bounding box center [1300, 475] width 91 height 28
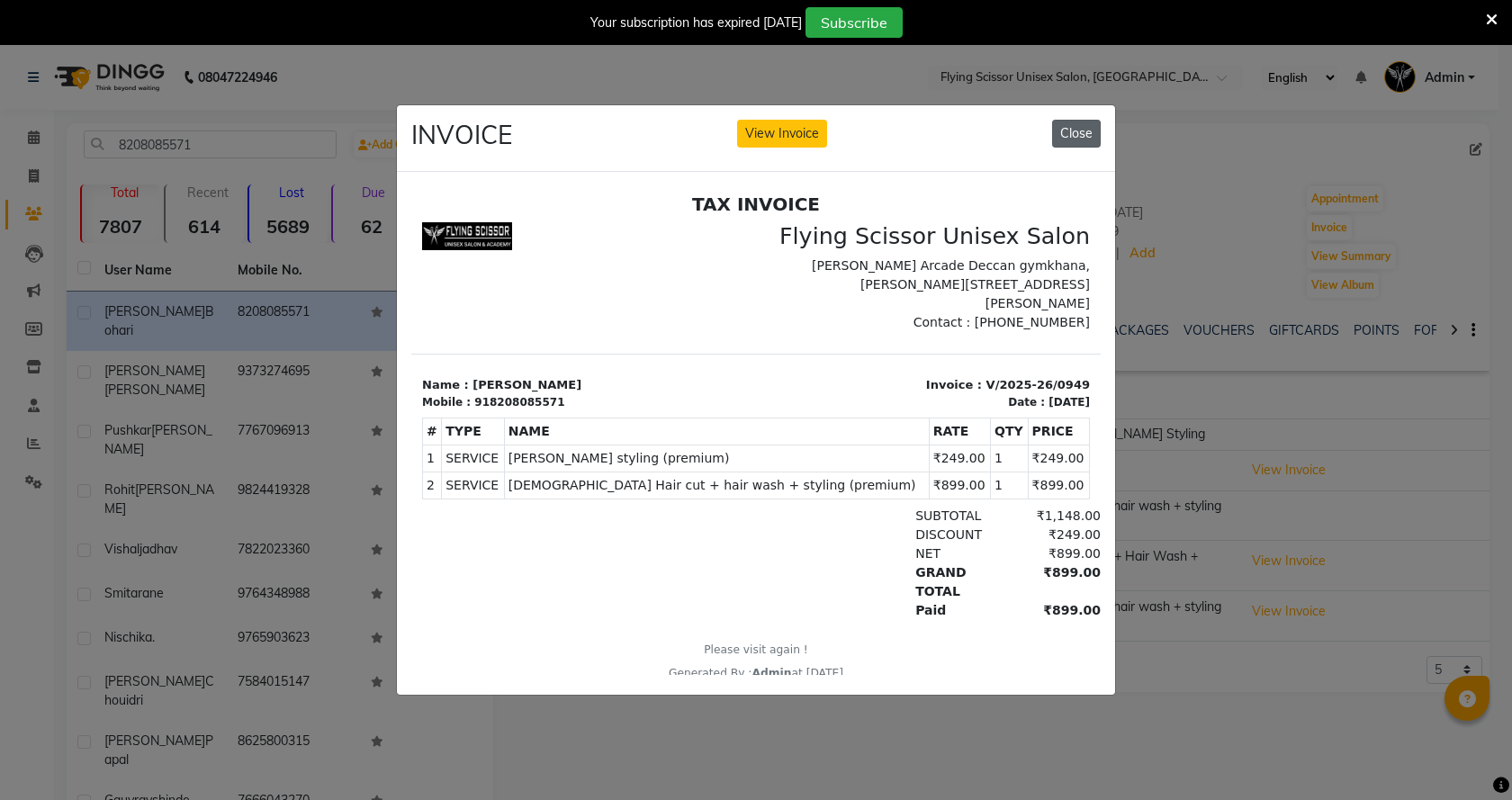
click at [1069, 128] on button "Close" at bounding box center [1076, 134] width 49 height 27
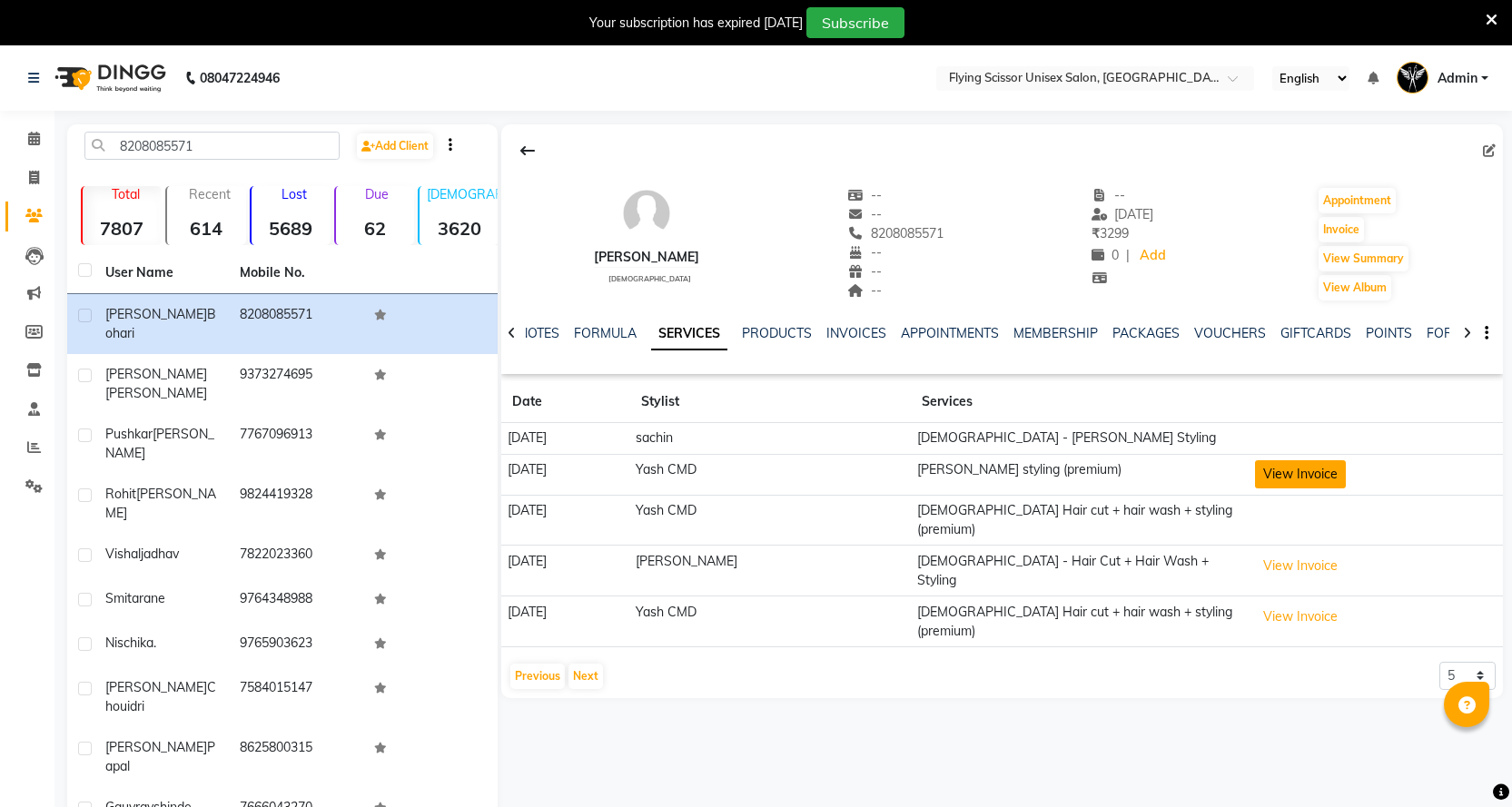
click at [1294, 476] on button "View Invoice" at bounding box center [1300, 475] width 91 height 28
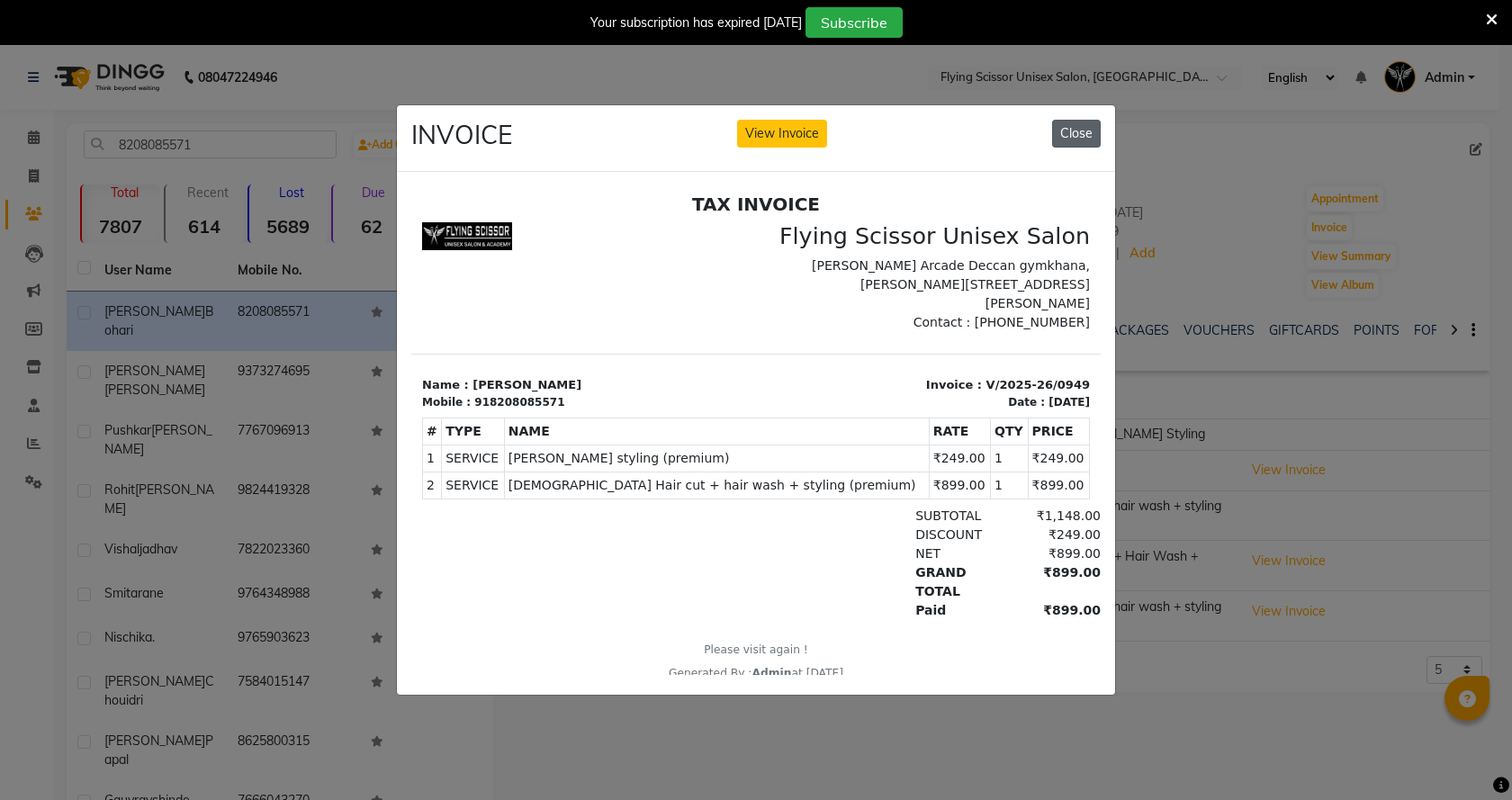
click at [1082, 130] on button "Close" at bounding box center [1076, 134] width 49 height 27
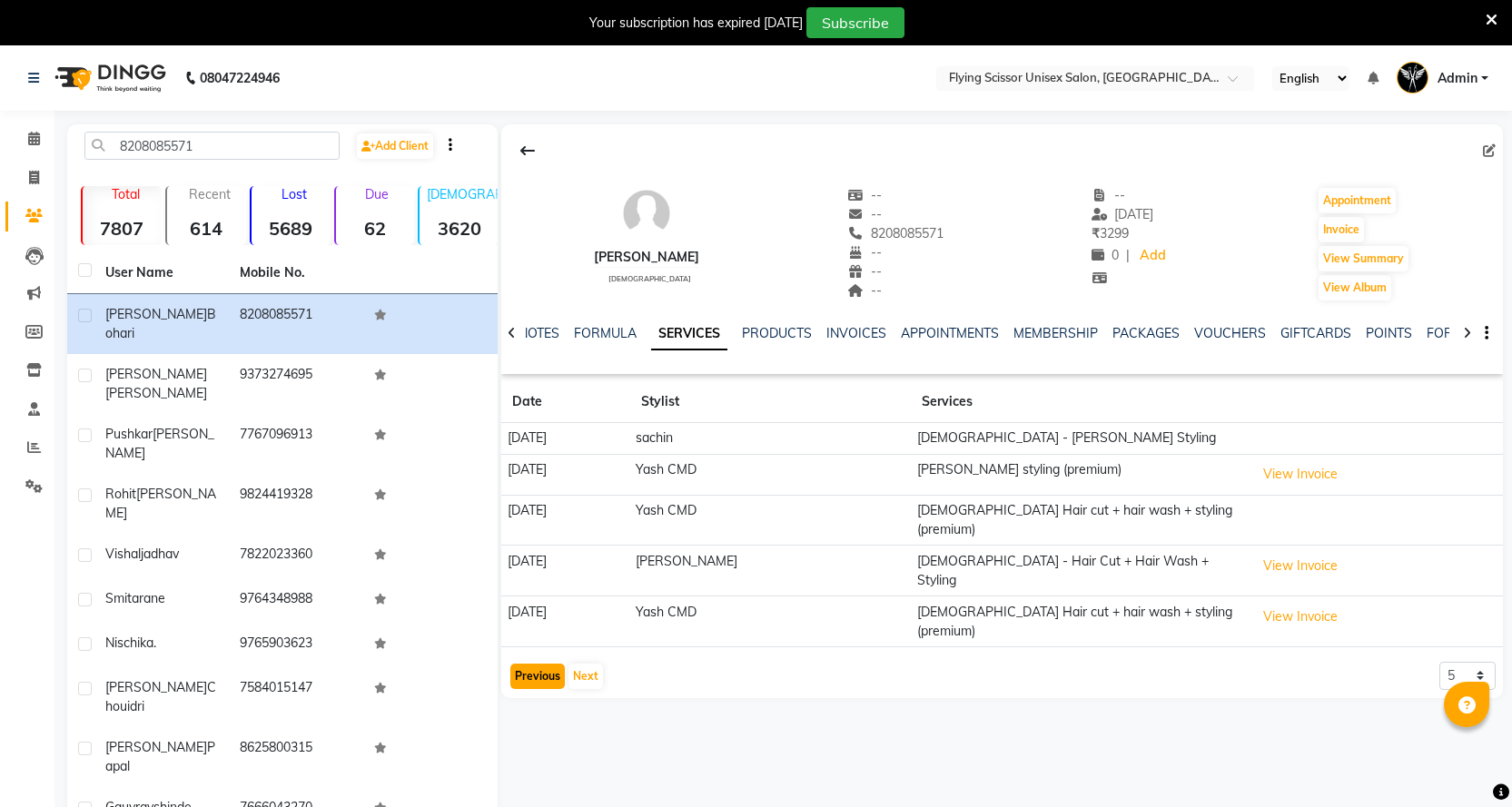
click at [523, 664] on button "Previous" at bounding box center [538, 677] width 54 height 26
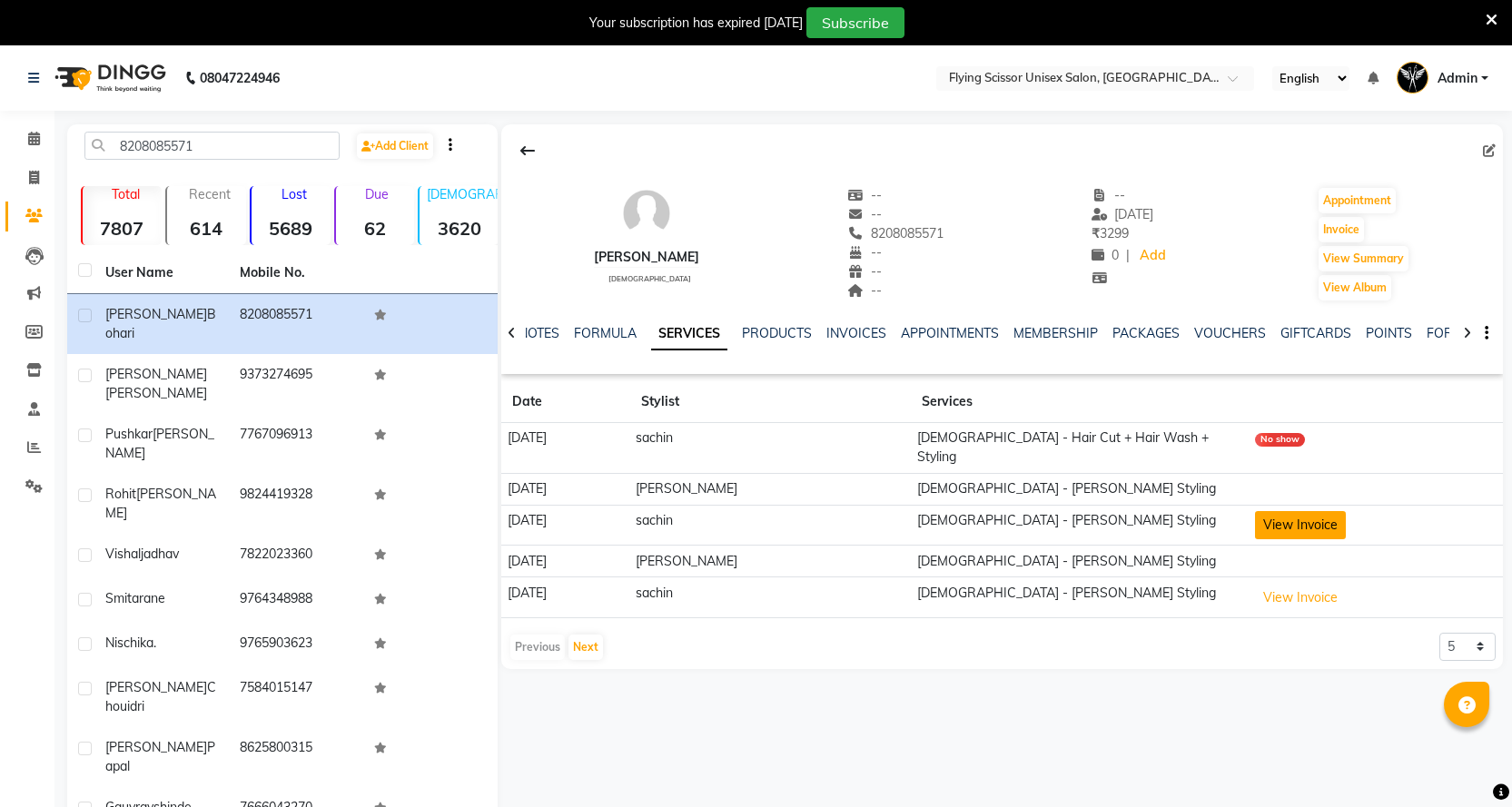
click at [1283, 512] on button "View Invoice" at bounding box center [1300, 525] width 91 height 28
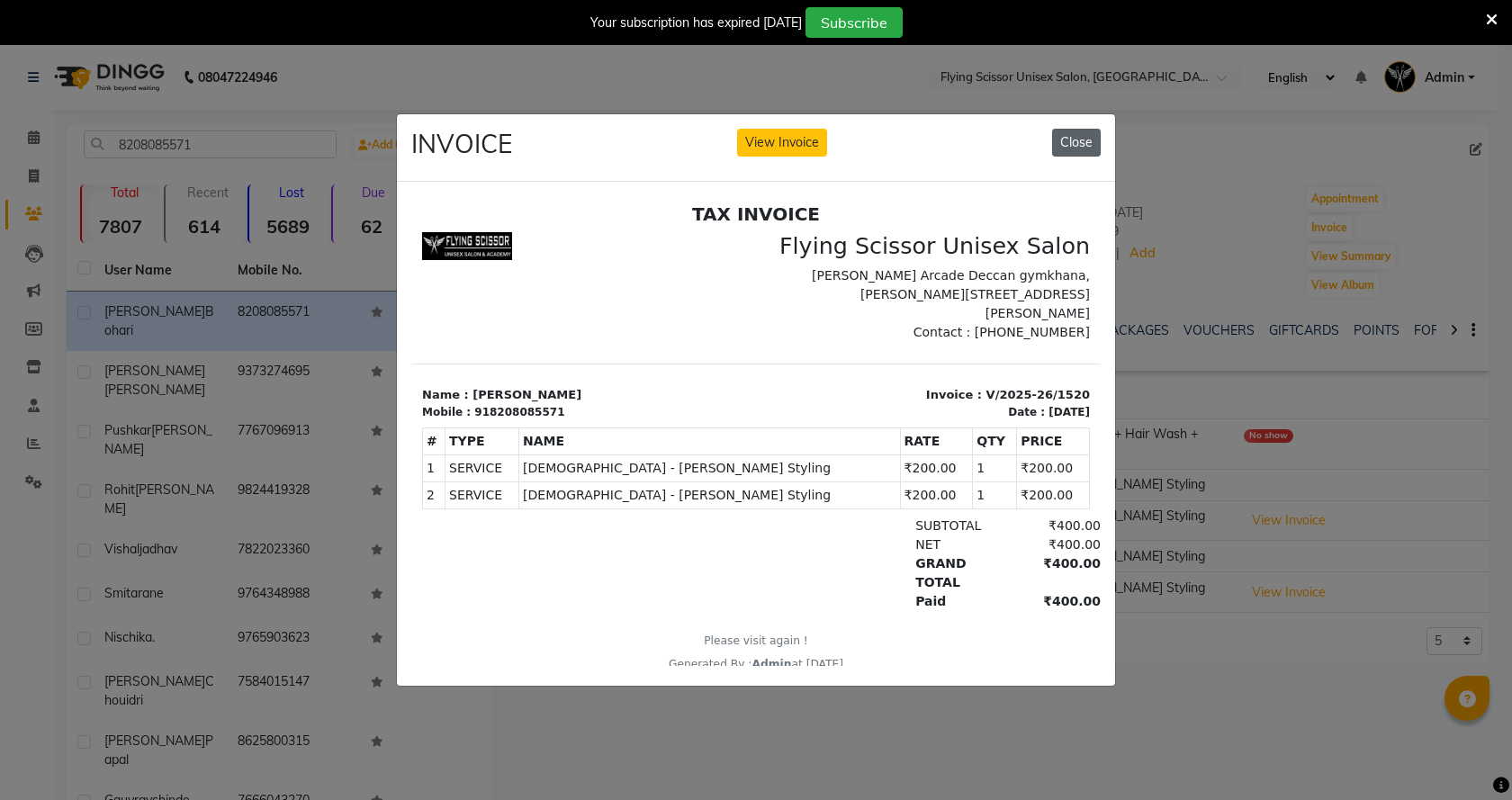
click at [1093, 133] on button "Close" at bounding box center [1076, 143] width 49 height 27
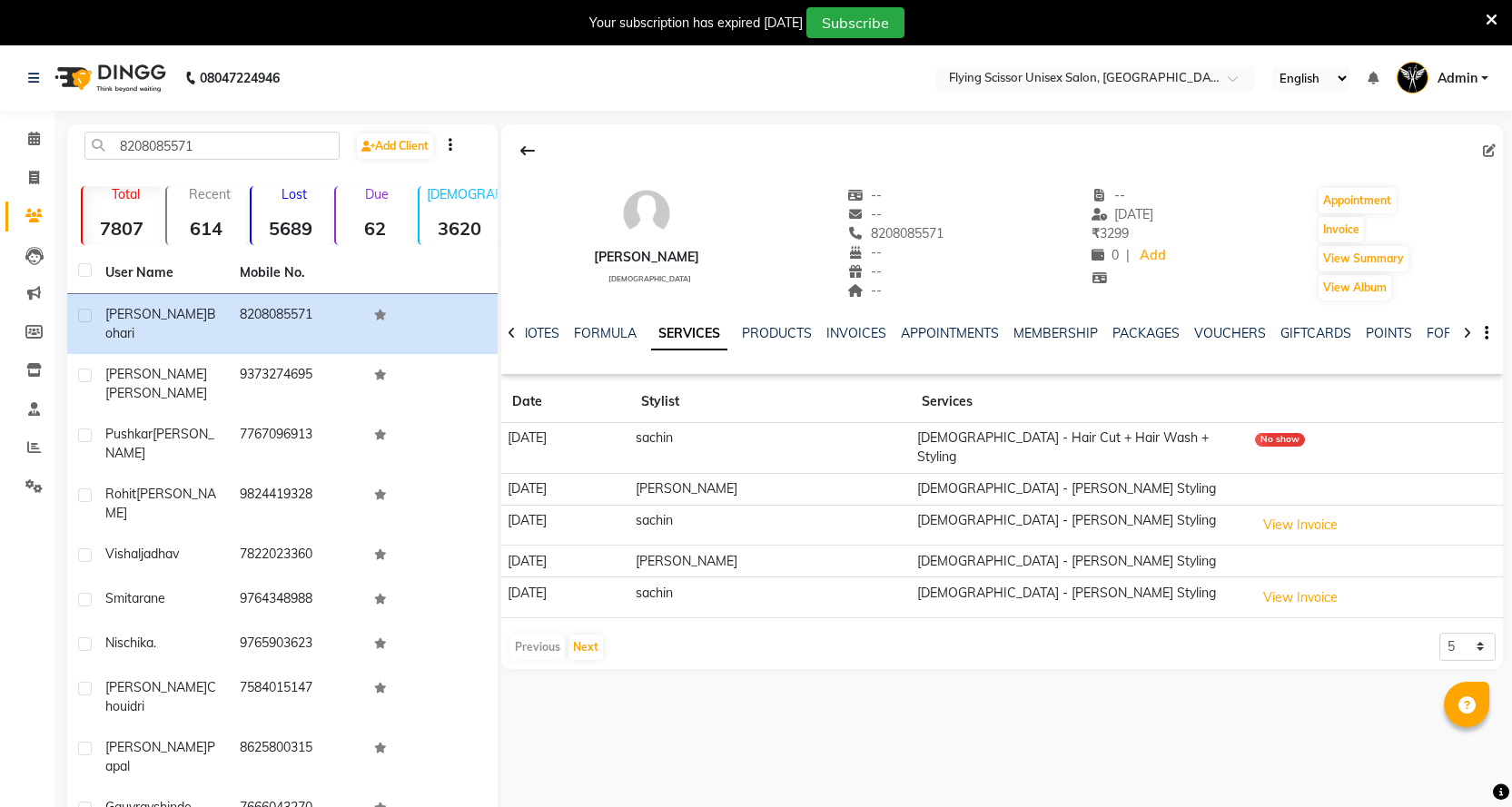
click at [1281, 577] on td "View Invoice" at bounding box center [1375, 597] width 254 height 41
click at [1294, 596] on td "View Invoice" at bounding box center [1375, 597] width 254 height 41
click at [1294, 595] on td "View Invoice" at bounding box center [1375, 597] width 254 height 41
click at [1298, 584] on button "View Invoice" at bounding box center [1300, 597] width 91 height 28
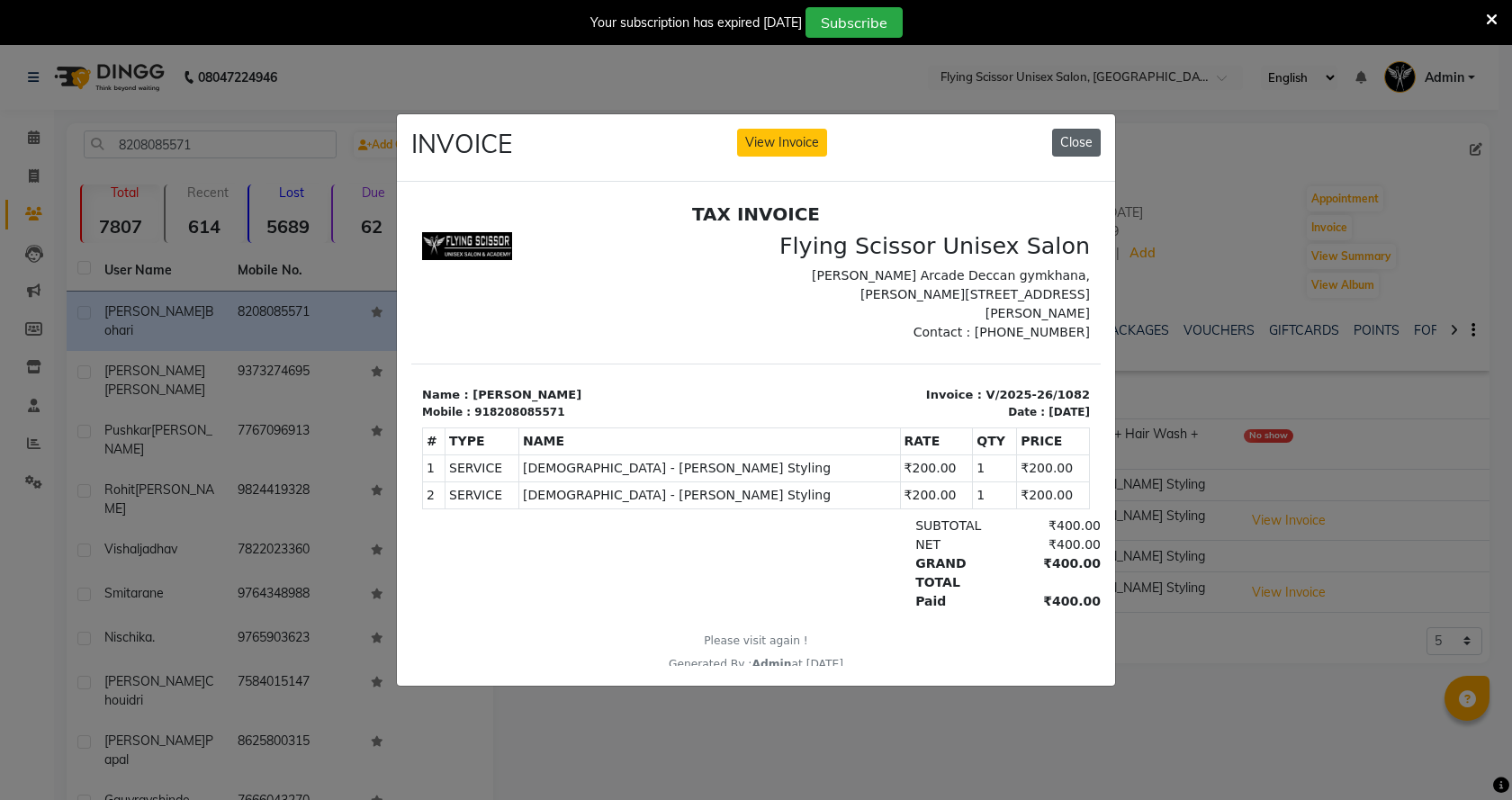
click at [1075, 145] on button "Close" at bounding box center [1076, 143] width 49 height 27
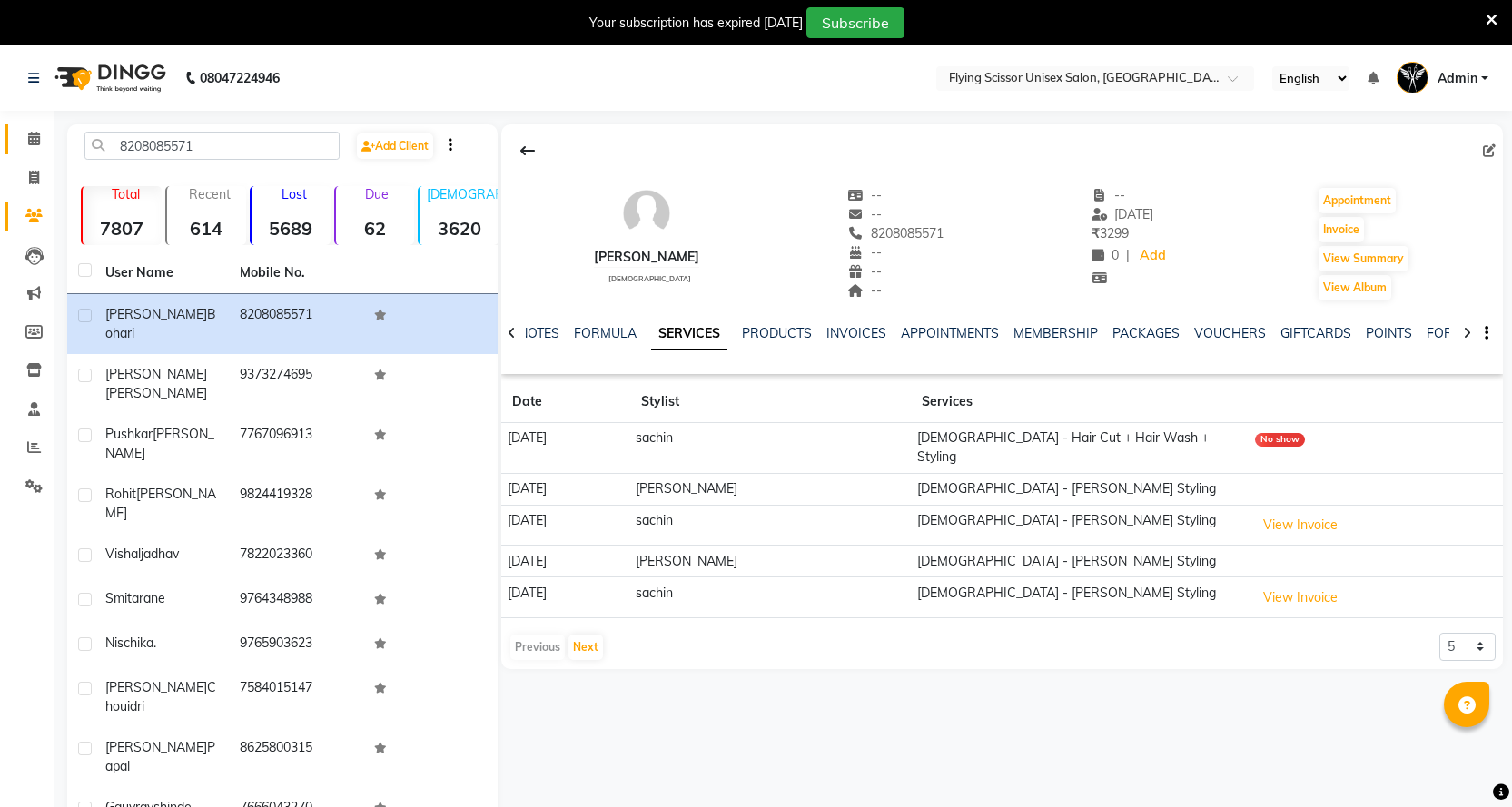
click at [25, 152] on link "Calendar" at bounding box center [27, 139] width 43 height 30
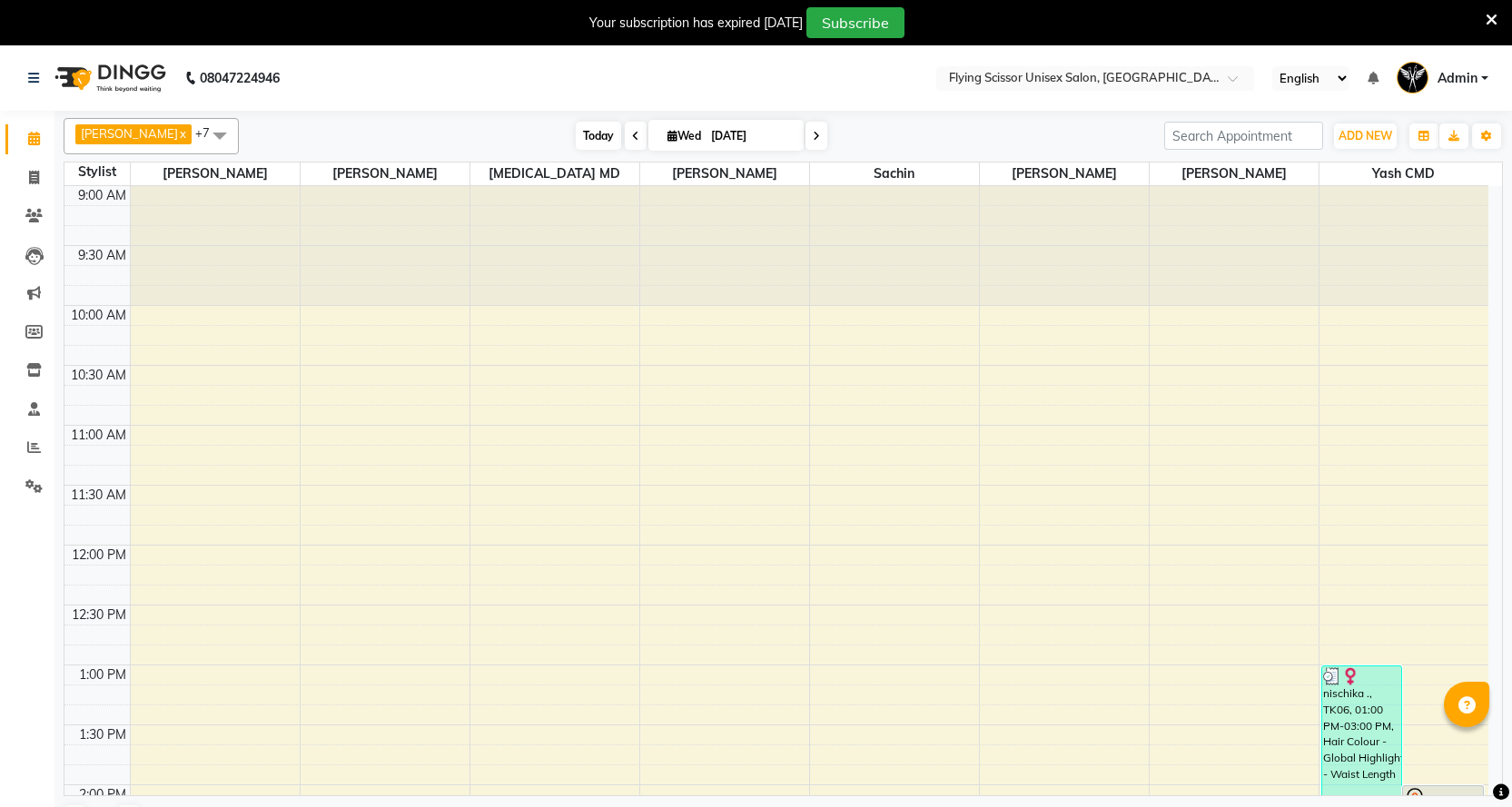
click at [575, 126] on span "Today" at bounding box center [598, 136] width 45 height 28
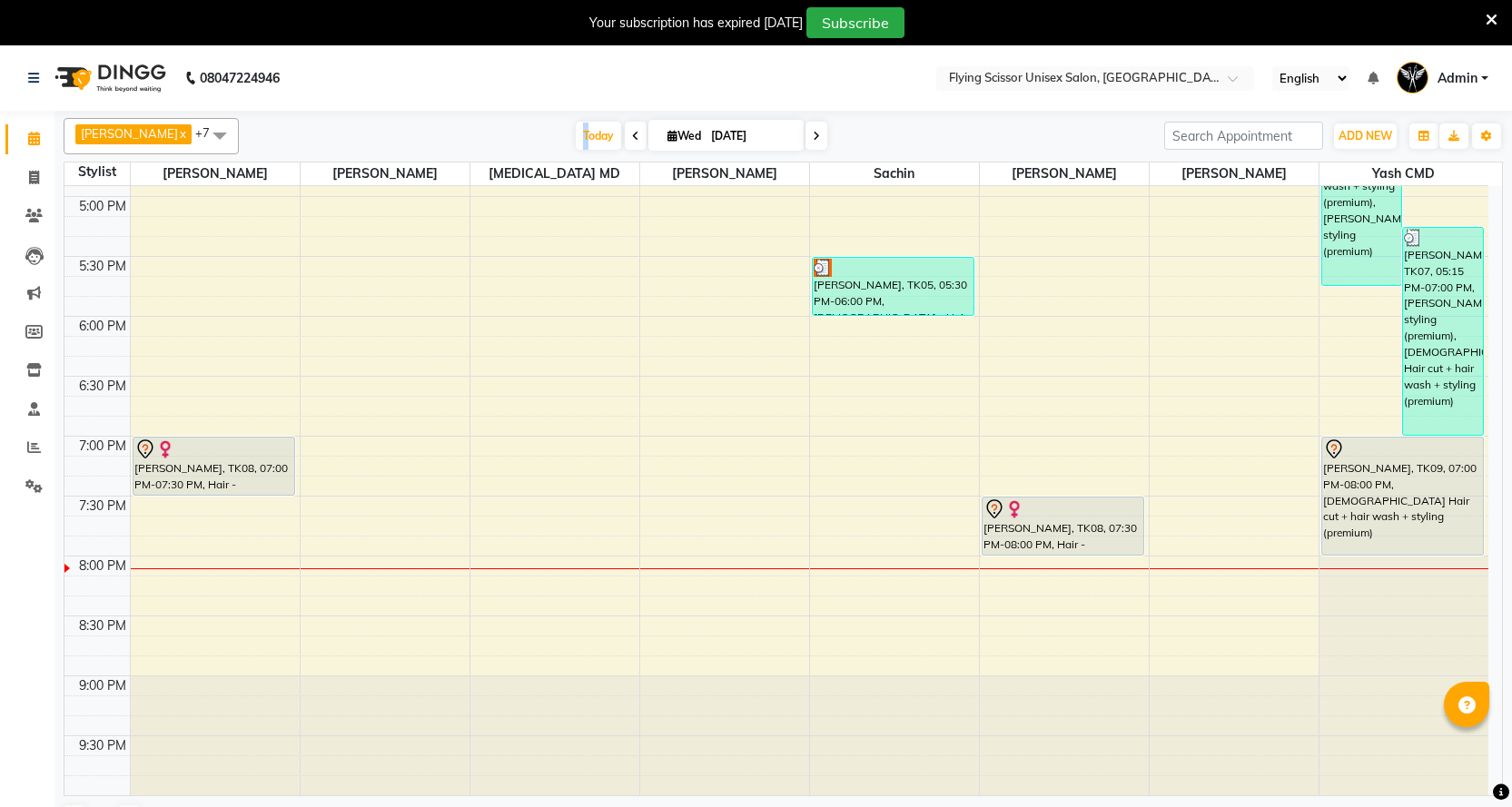
click at [1216, 505] on div "9:00 AM 9:30 AM 10:00 AM 10:30 AM 11:00 AM 11:30 AM 12:00 PM 12:30 PM 1:00 PM 1…" at bounding box center [777, 17] width 1424 height 1558
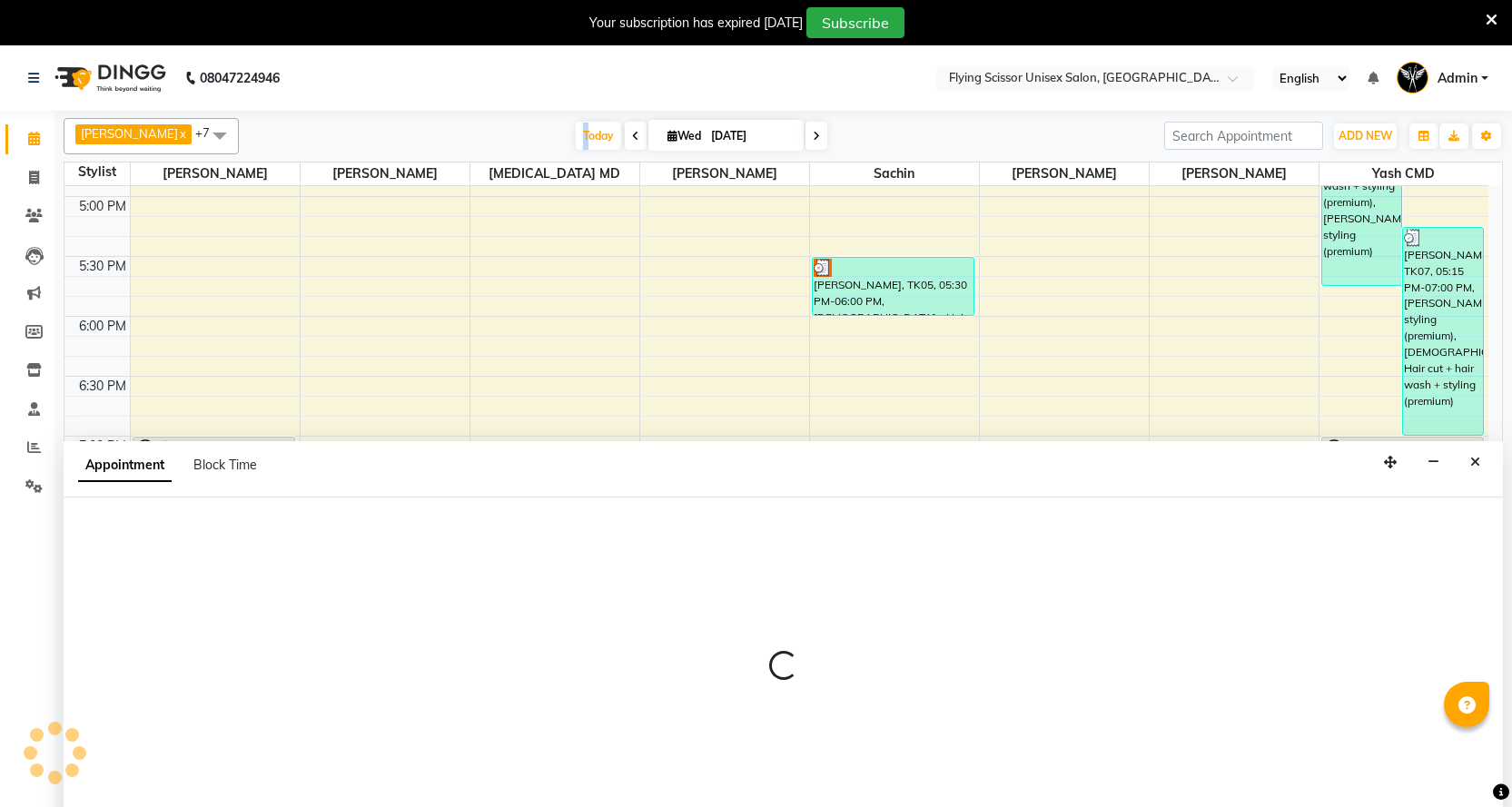
select select "1170"
select select "tentative"
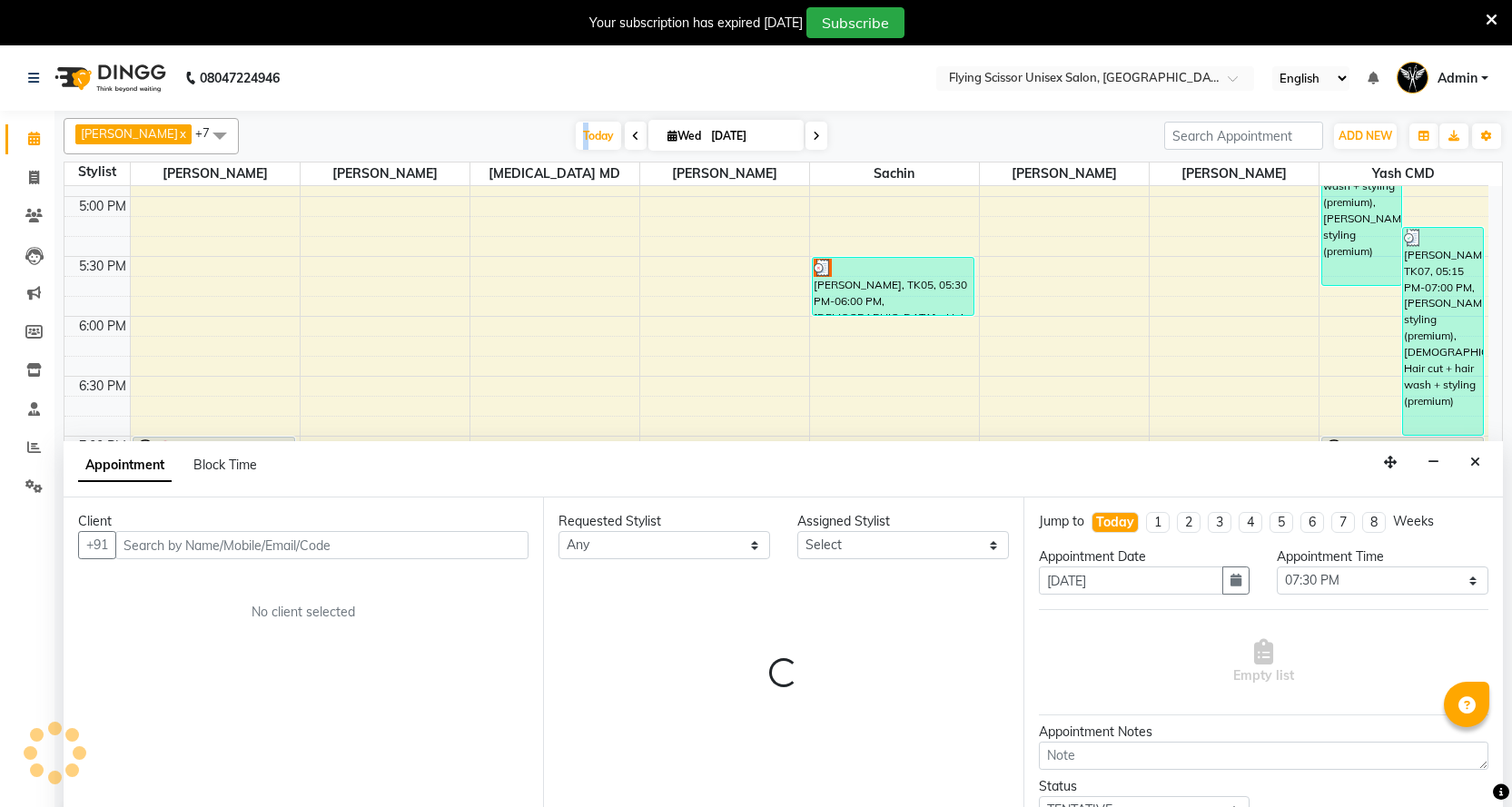
scroll to position [45, 0]
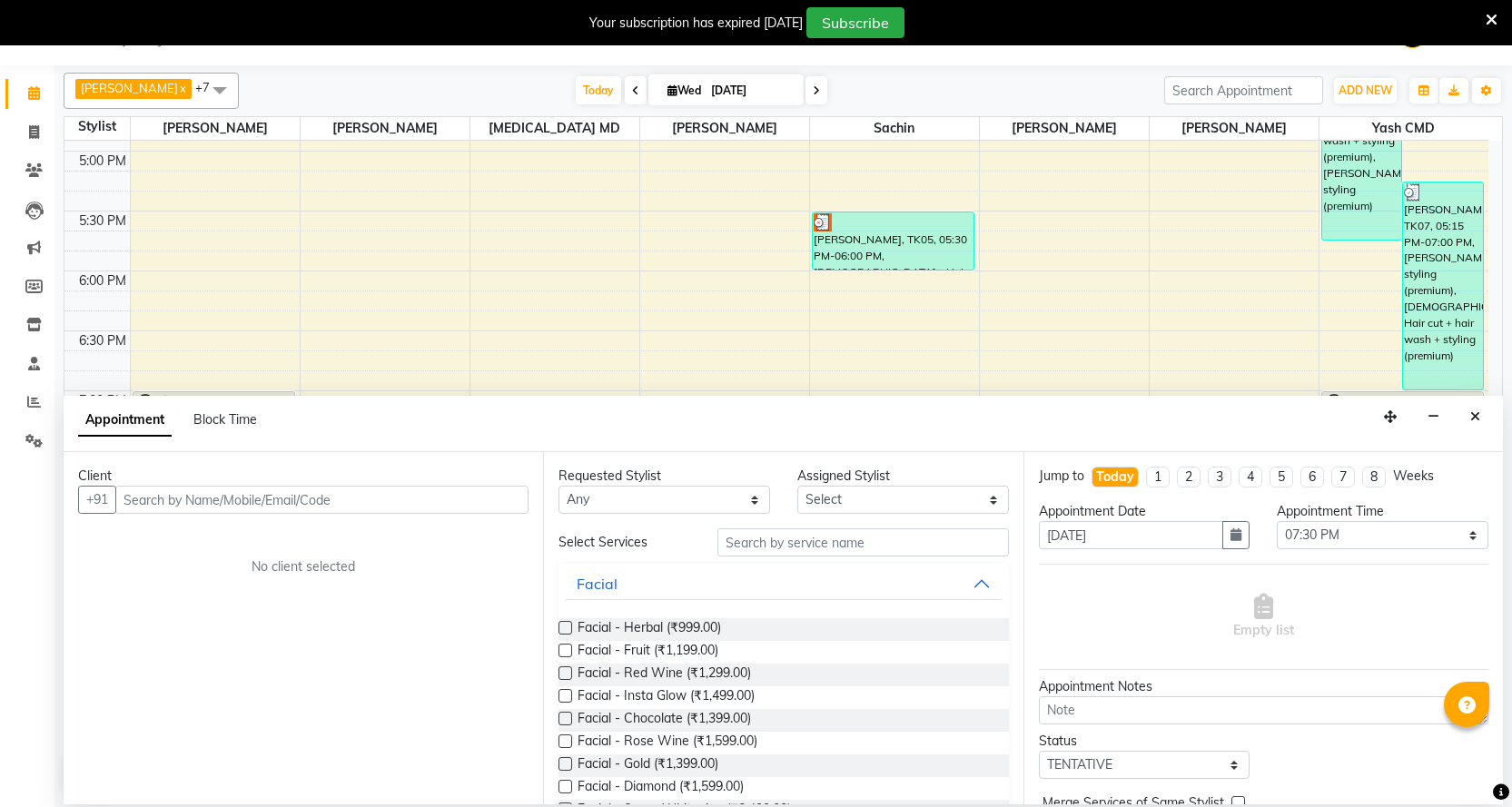
click at [405, 466] on div "Client" at bounding box center [304, 476] width 451 height 19
click at [405, 506] on input "text" at bounding box center [321, 500] width 413 height 28
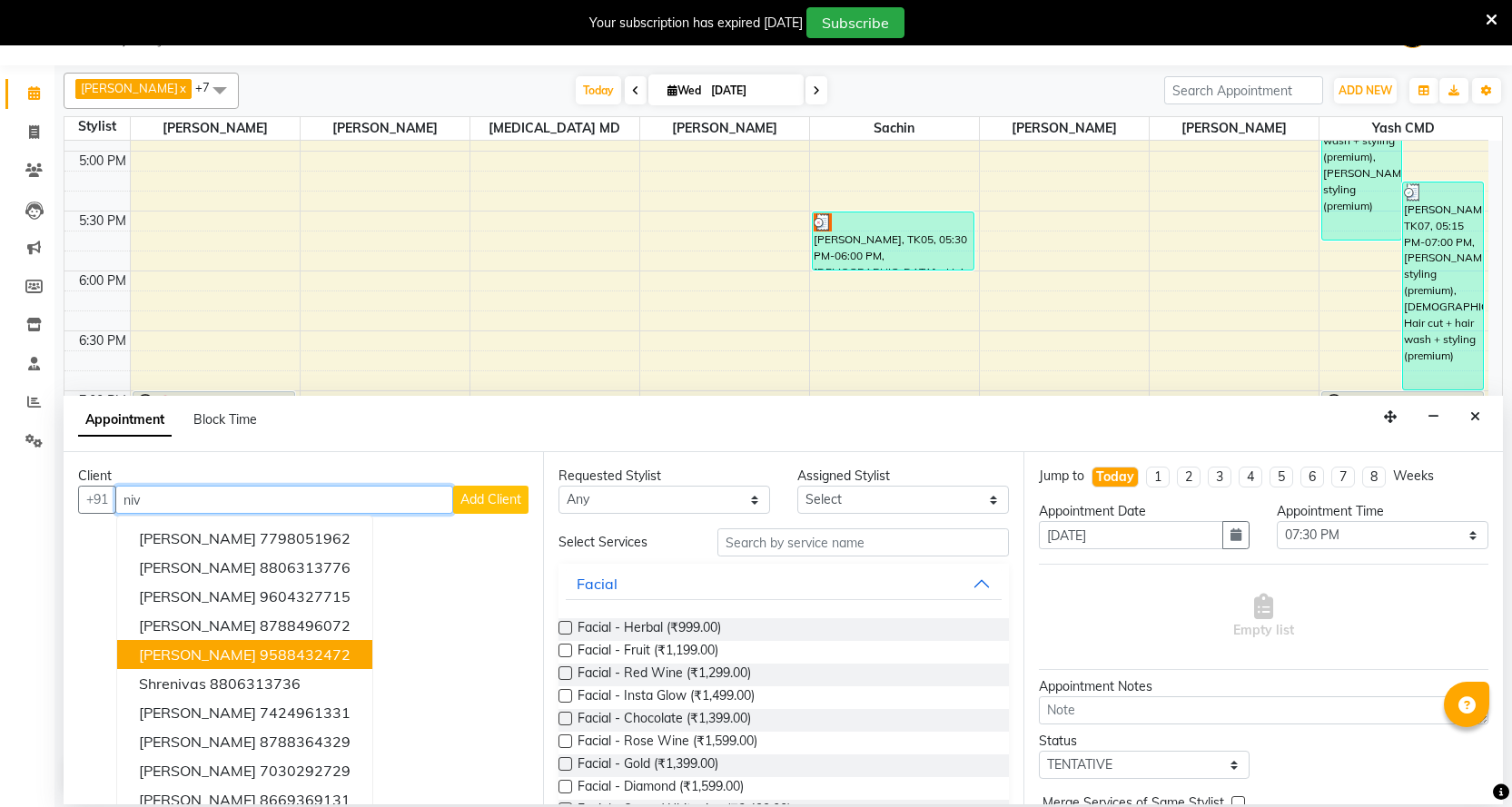
scroll to position [18, 0]
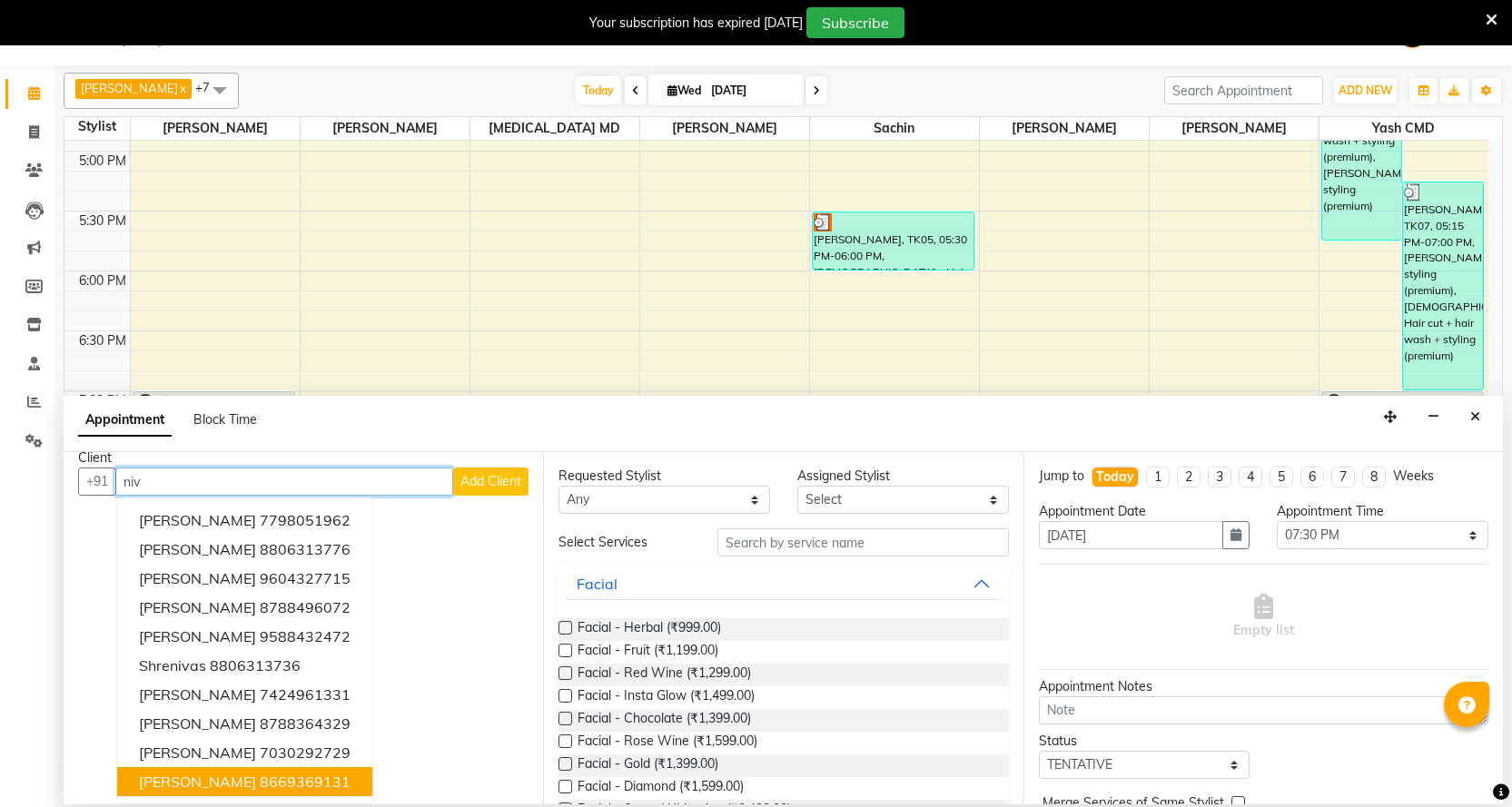
click at [274, 783] on ngb-highlight "8669369131" at bounding box center [305, 782] width 91 height 18
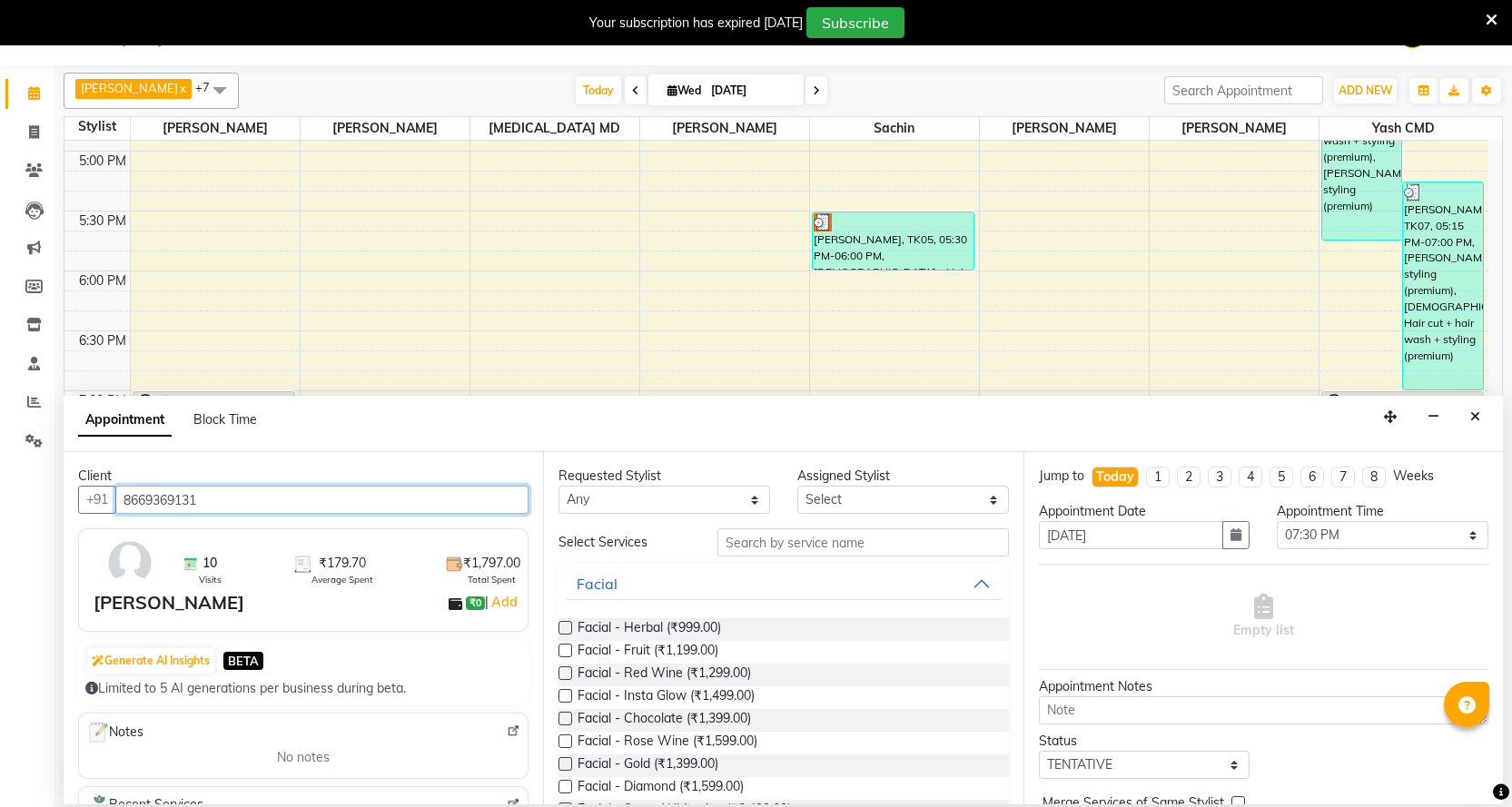
type input "8669369131"
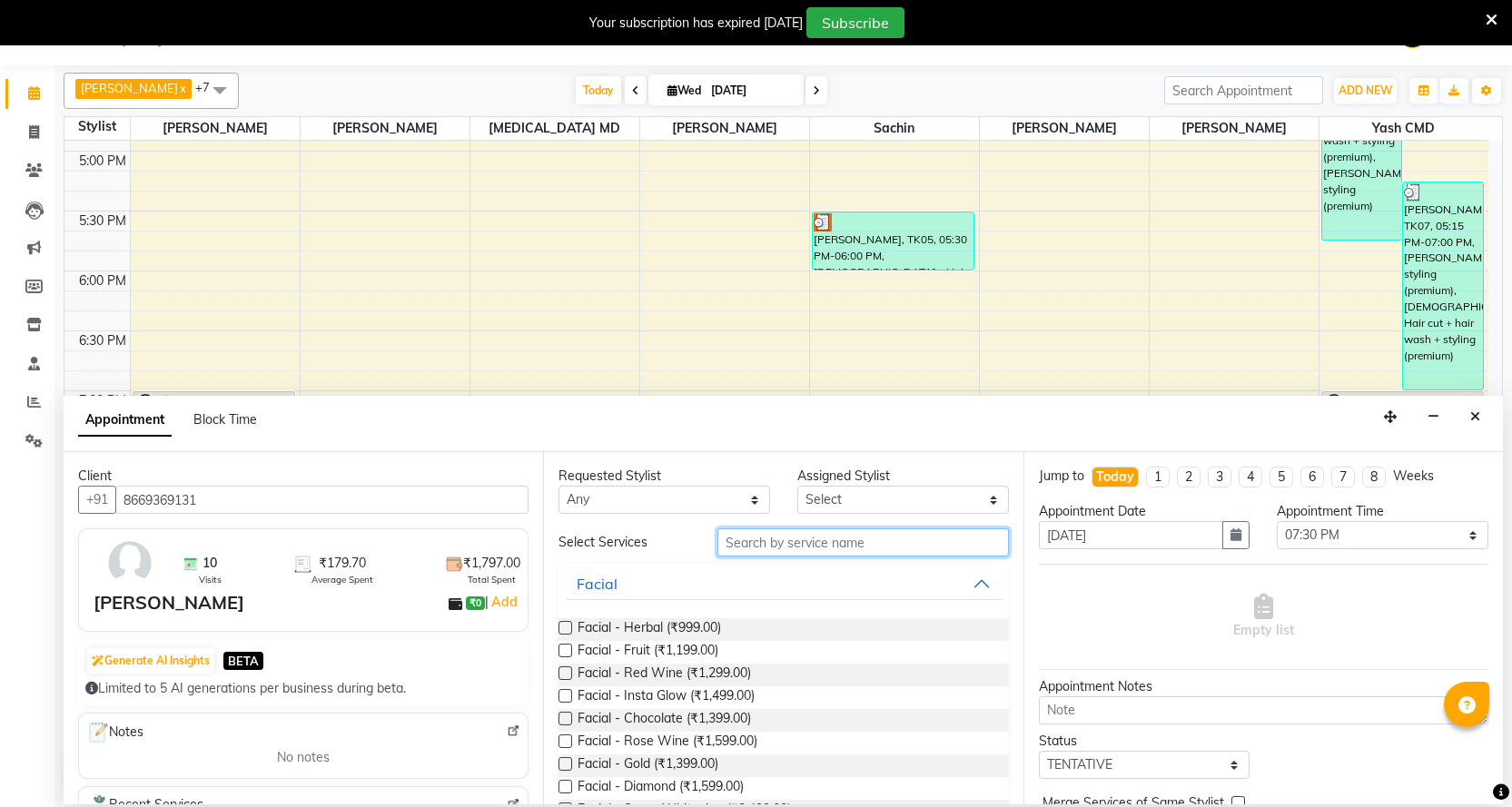
click at [748, 548] on input "text" at bounding box center [863, 542] width 291 height 28
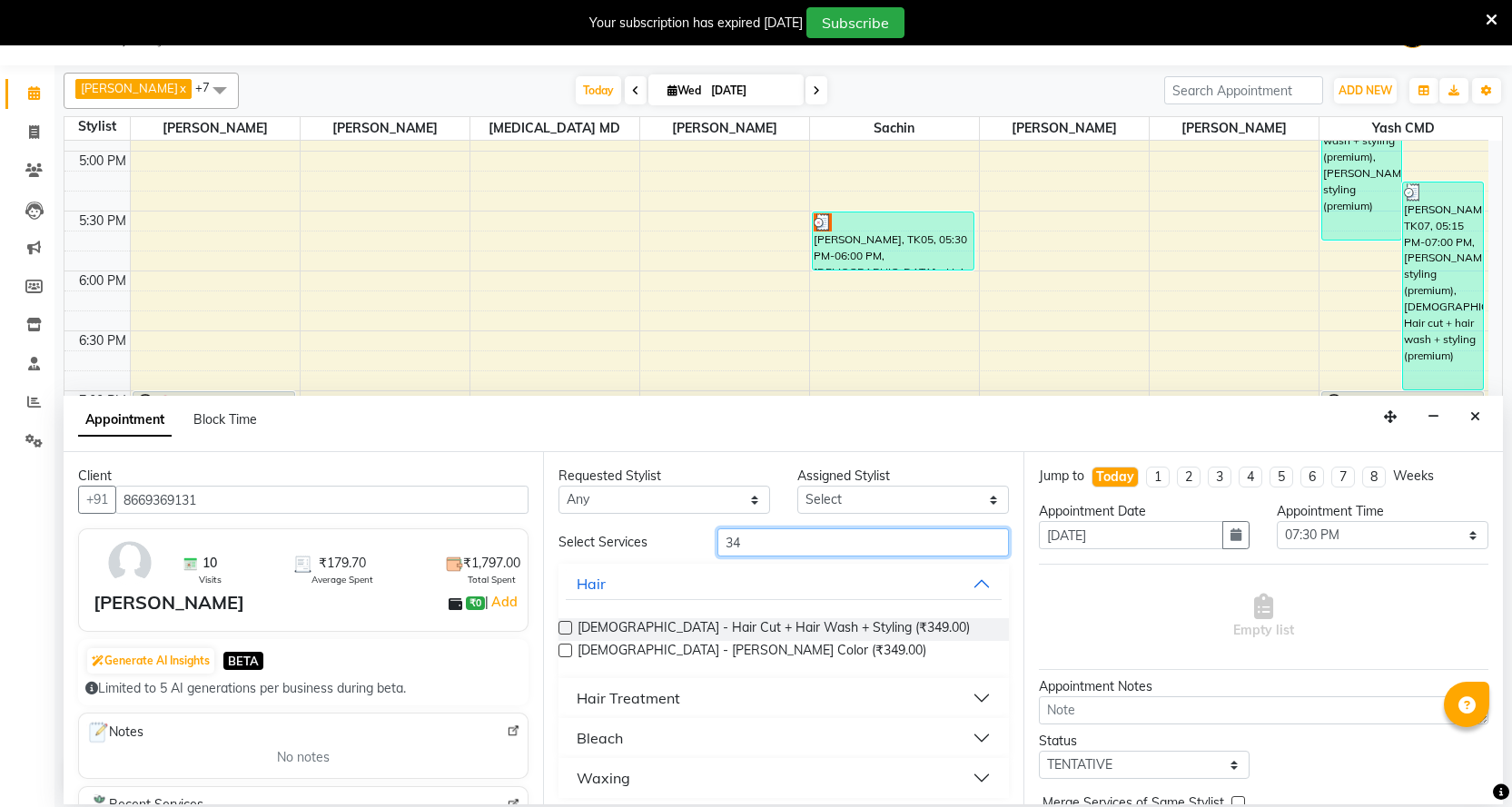
type input "3"
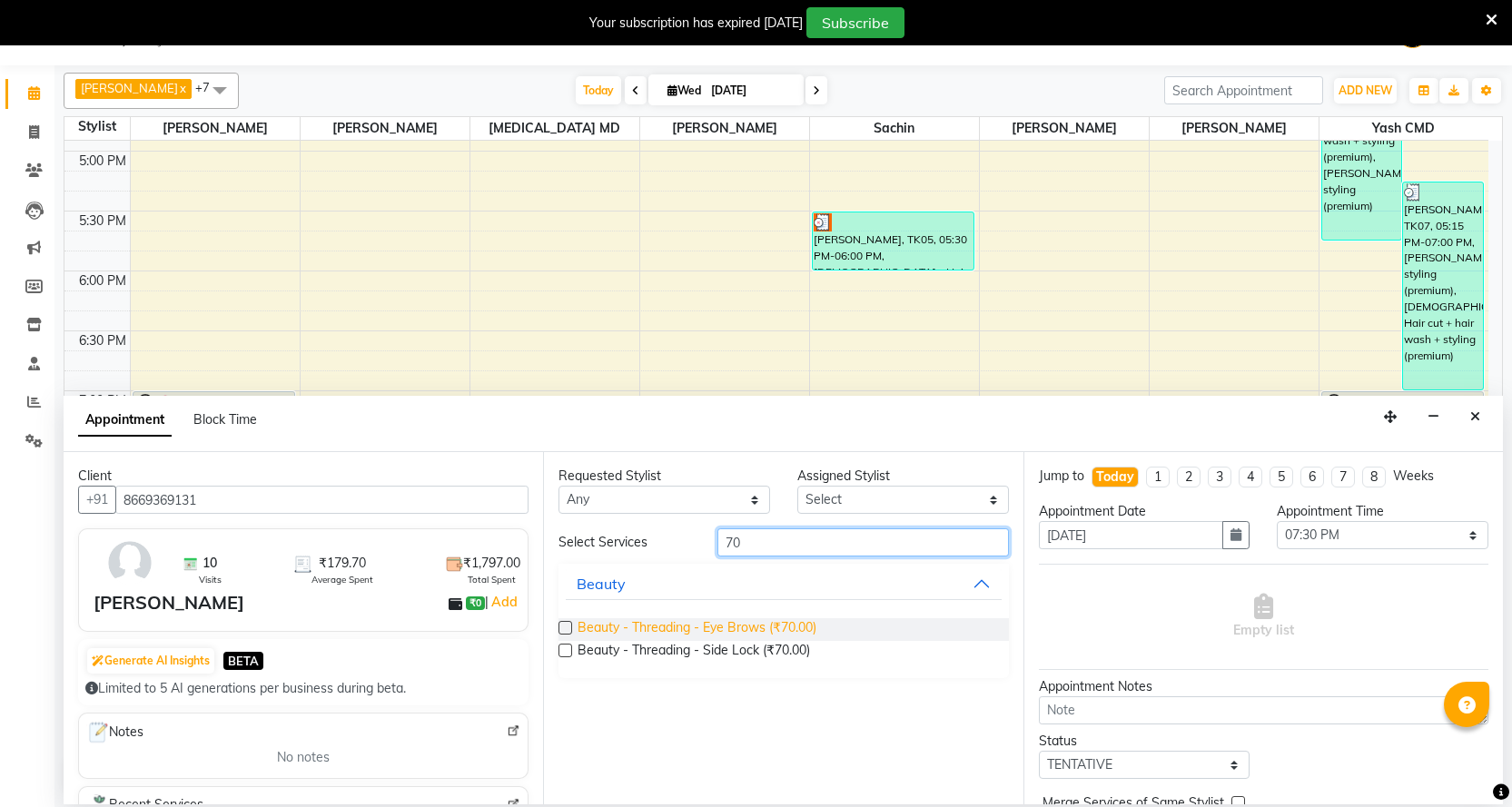
type input "70"
click at [732, 627] on span "Beauty - Threading - Eye Brows (₹70.00)" at bounding box center [696, 630] width 239 height 23
checkbox input "false"
drag, startPoint x: 778, startPoint y: 545, endPoint x: 813, endPoint y: 547, distance: 35.1
click at [780, 545] on input "70" at bounding box center [863, 542] width 291 height 28
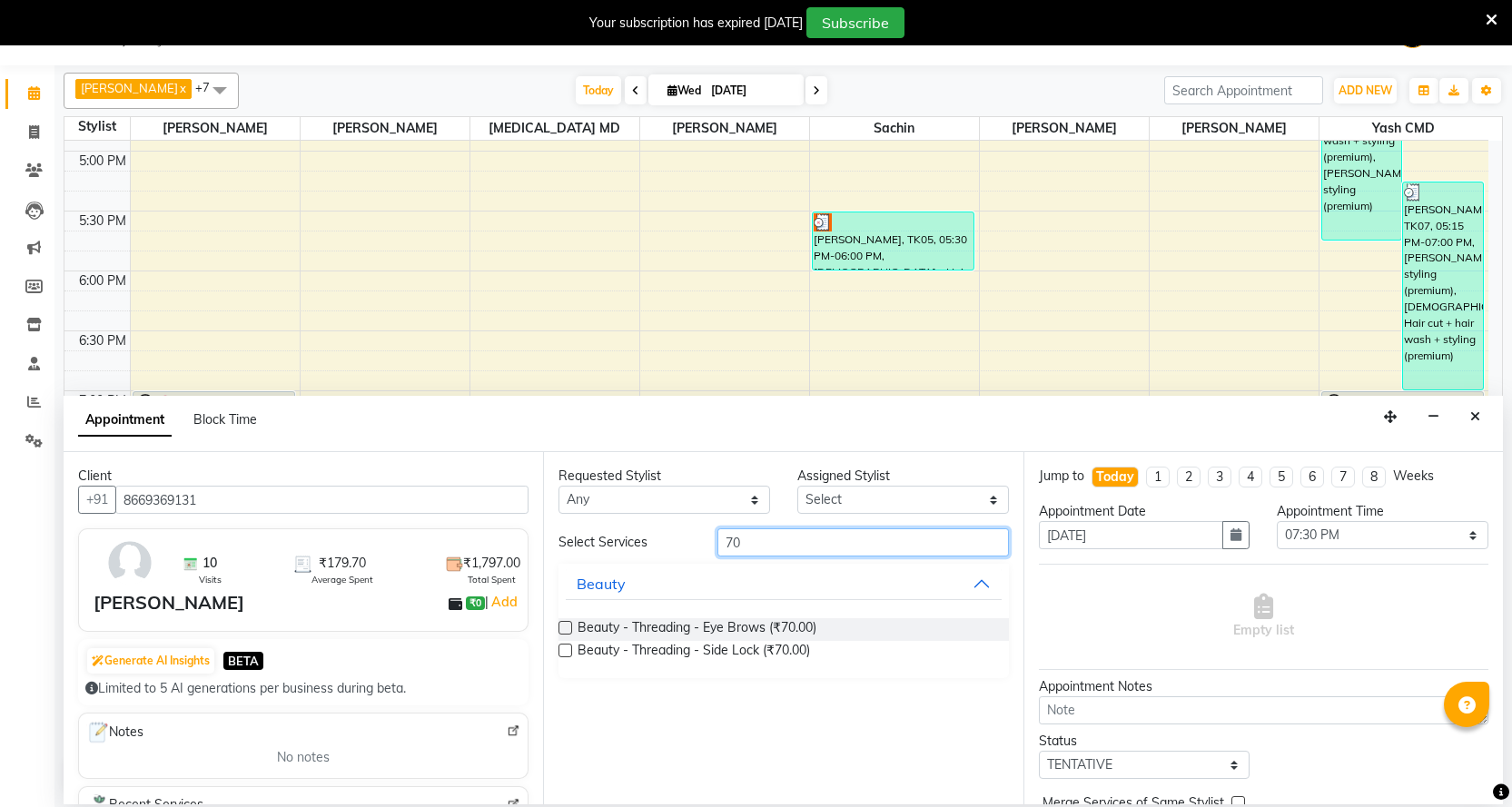
type input "7"
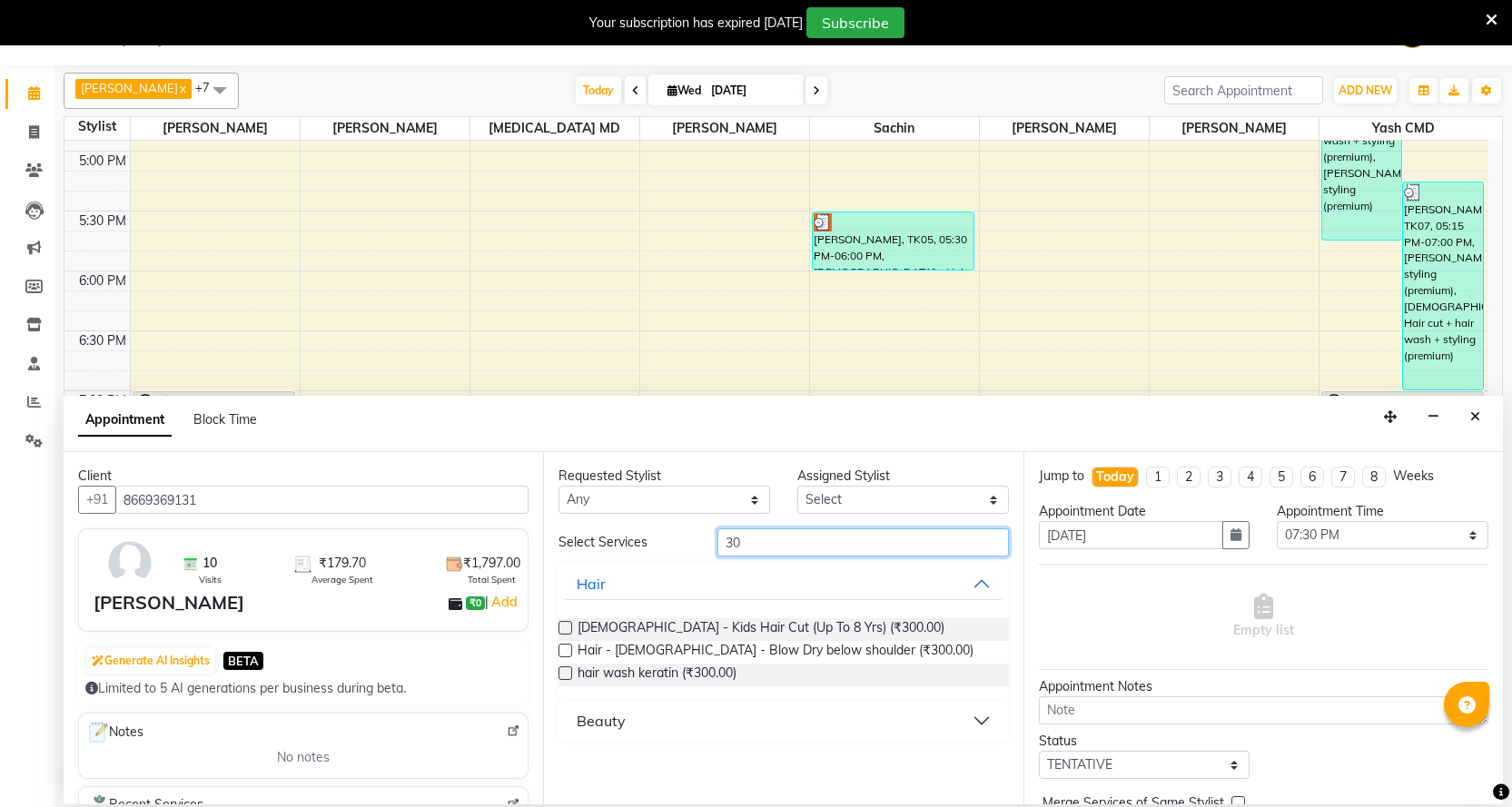
type input "30"
click at [674, 735] on button "Beauty" at bounding box center [783, 720] width 435 height 32
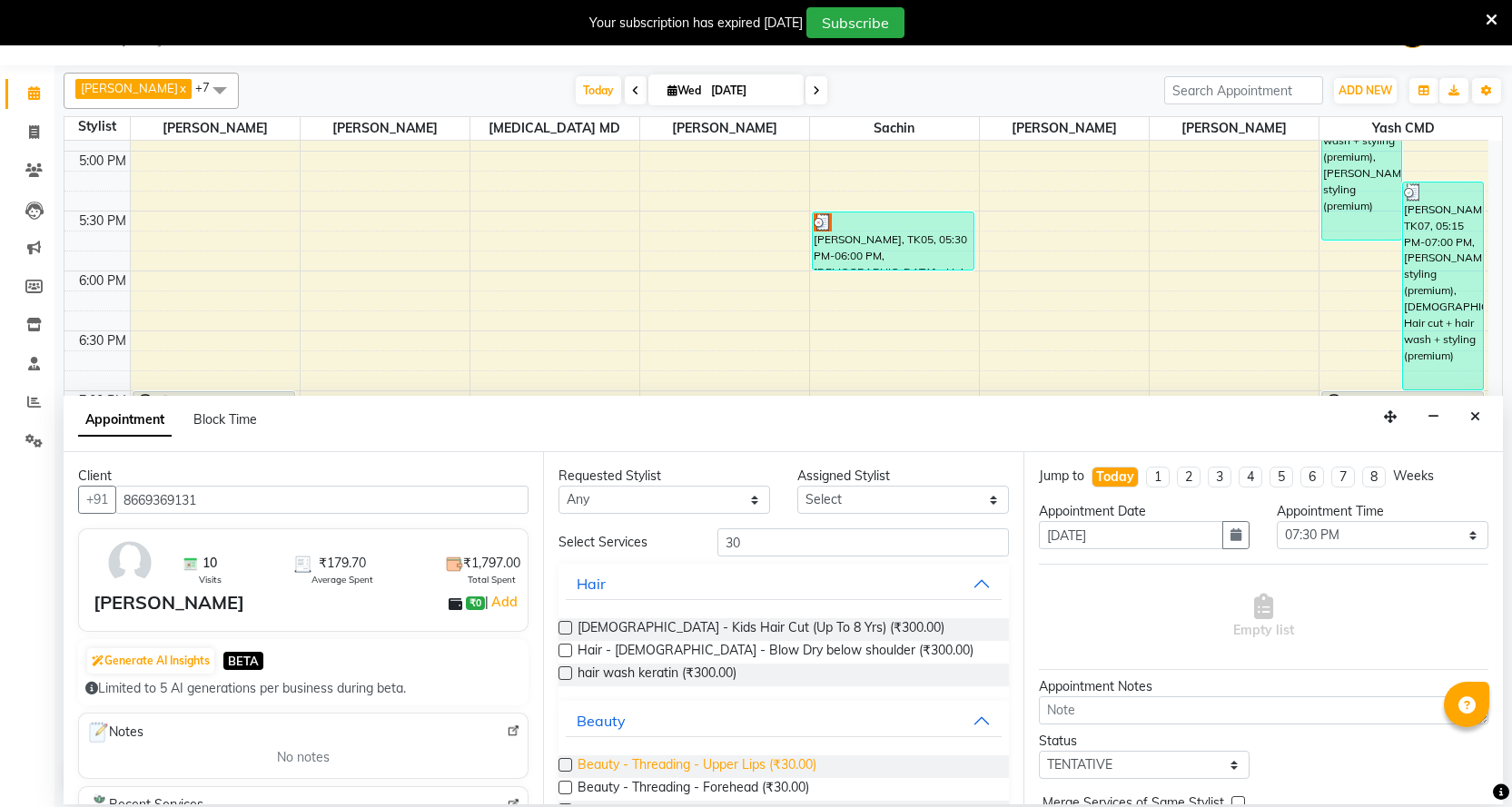
click at [643, 774] on span "Beauty - Threading - Upper Lips (₹30.00)" at bounding box center [696, 766] width 239 height 23
checkbox input "false"
click at [708, 490] on select "Any" at bounding box center [664, 500] width 212 height 28
click at [818, 498] on select "Select" at bounding box center [902, 500] width 212 height 28
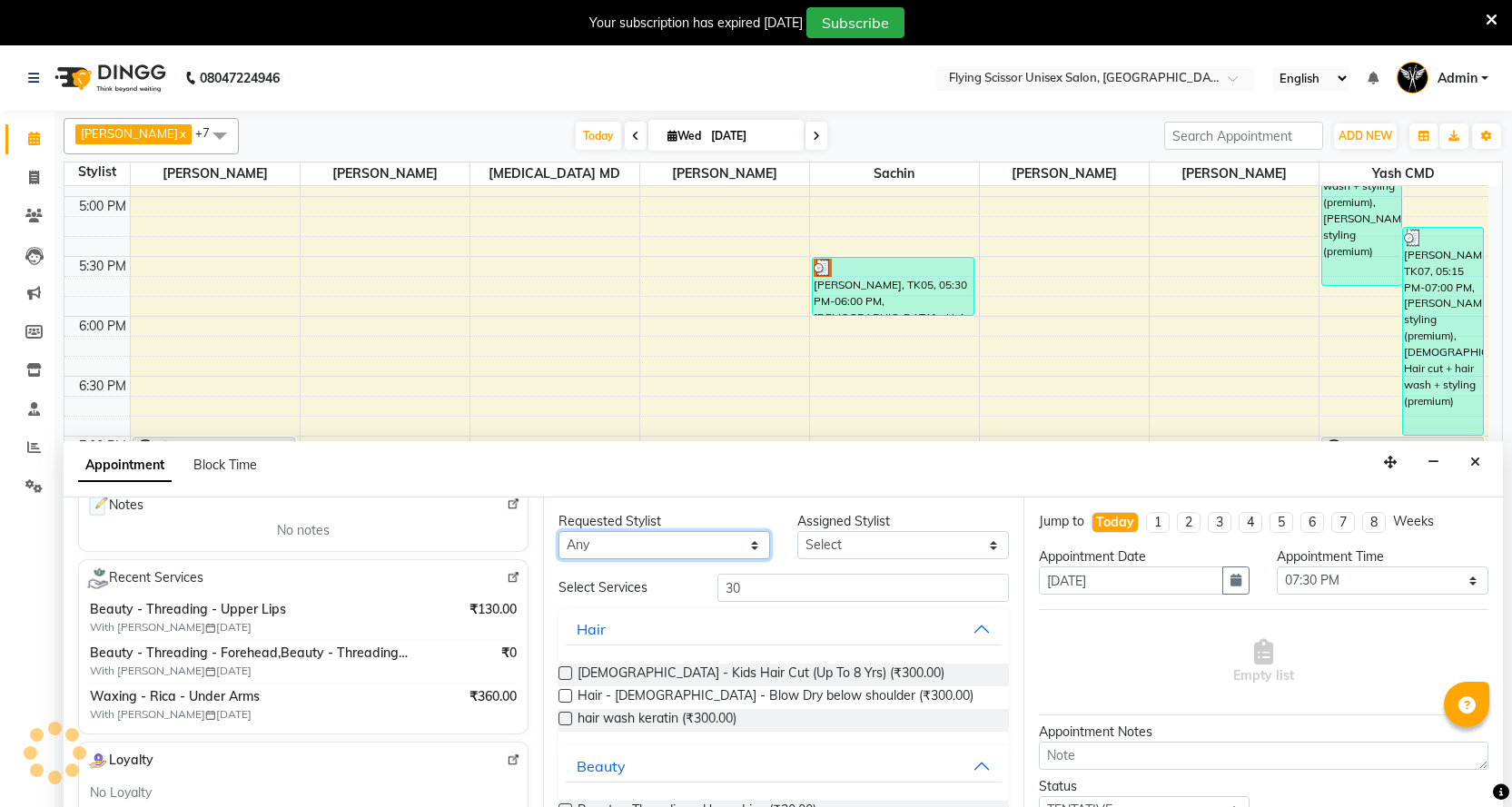
click at [678, 554] on select "Any" at bounding box center [664, 545] width 212 height 28
click at [559, 531] on select "Any" at bounding box center [664, 545] width 212 height 28
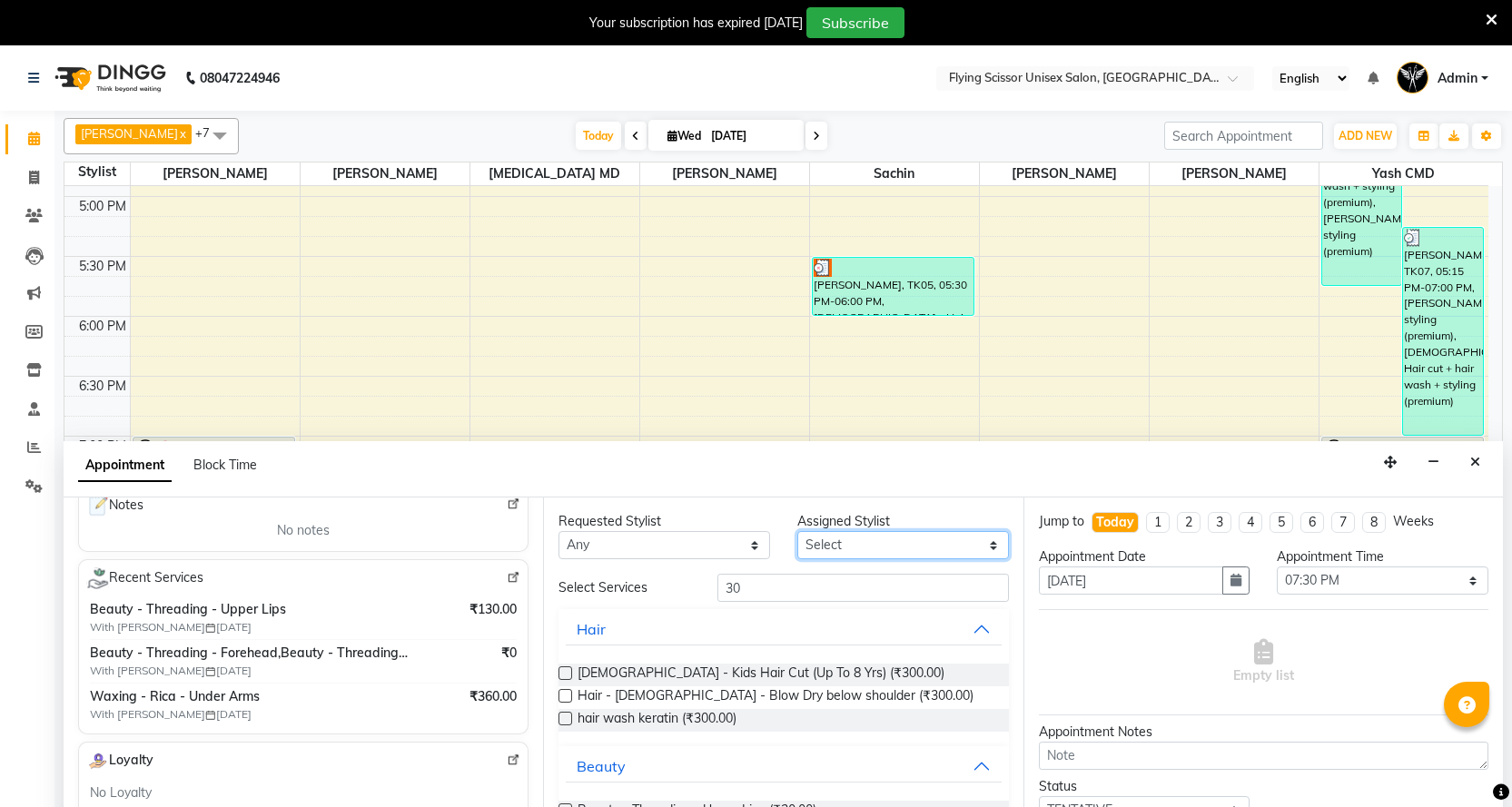
click at [891, 544] on select "Select" at bounding box center [902, 545] width 212 height 28
click at [1476, 456] on icon "Close" at bounding box center [1475, 463] width 10 height 13
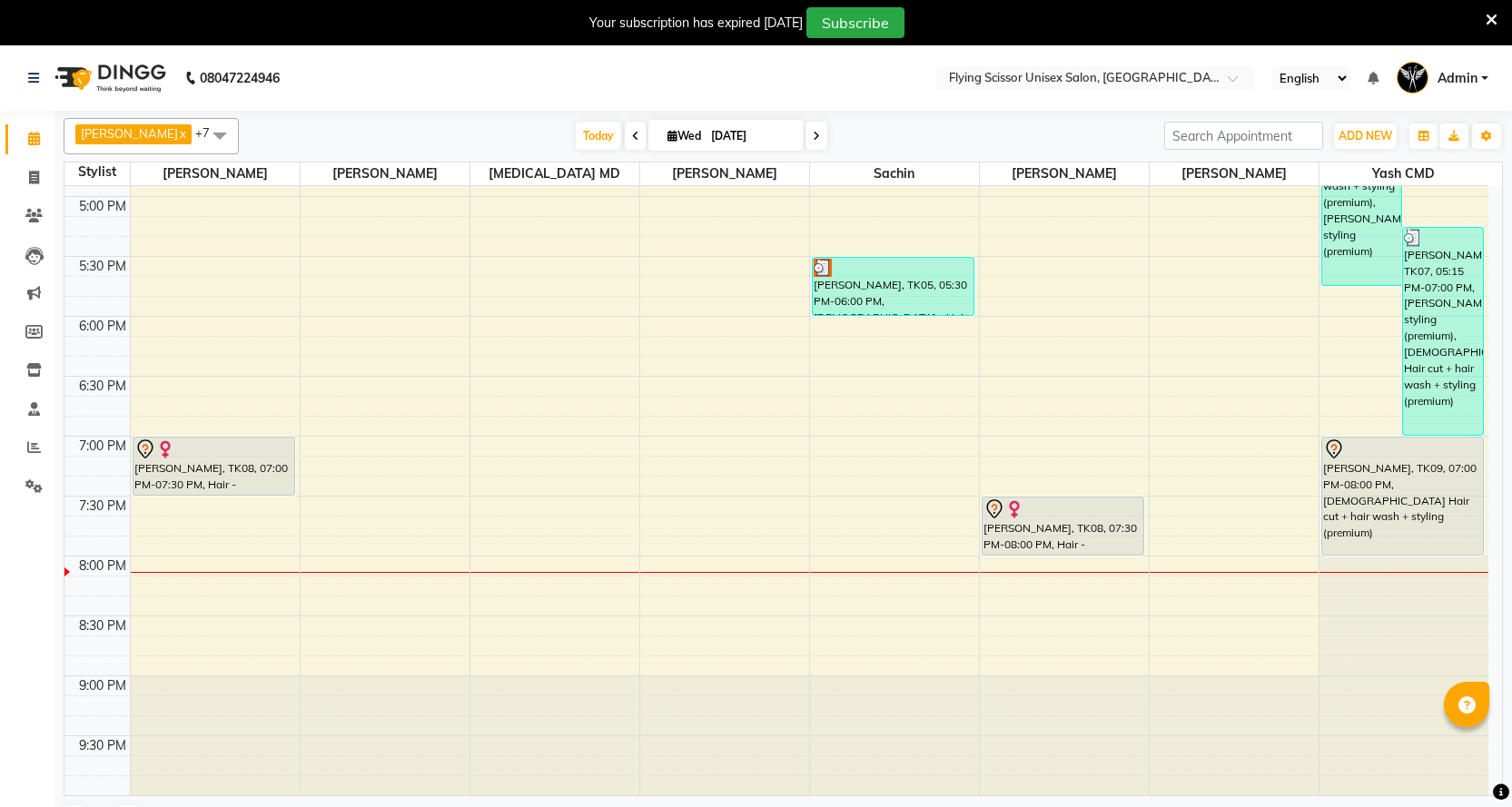
click at [1268, 548] on div "9:00 AM 9:30 AM 10:00 AM 10:30 AM 11:00 AM 11:30 AM 12:00 PM 12:30 PM 1:00 PM 1…" at bounding box center [777, 17] width 1424 height 1558
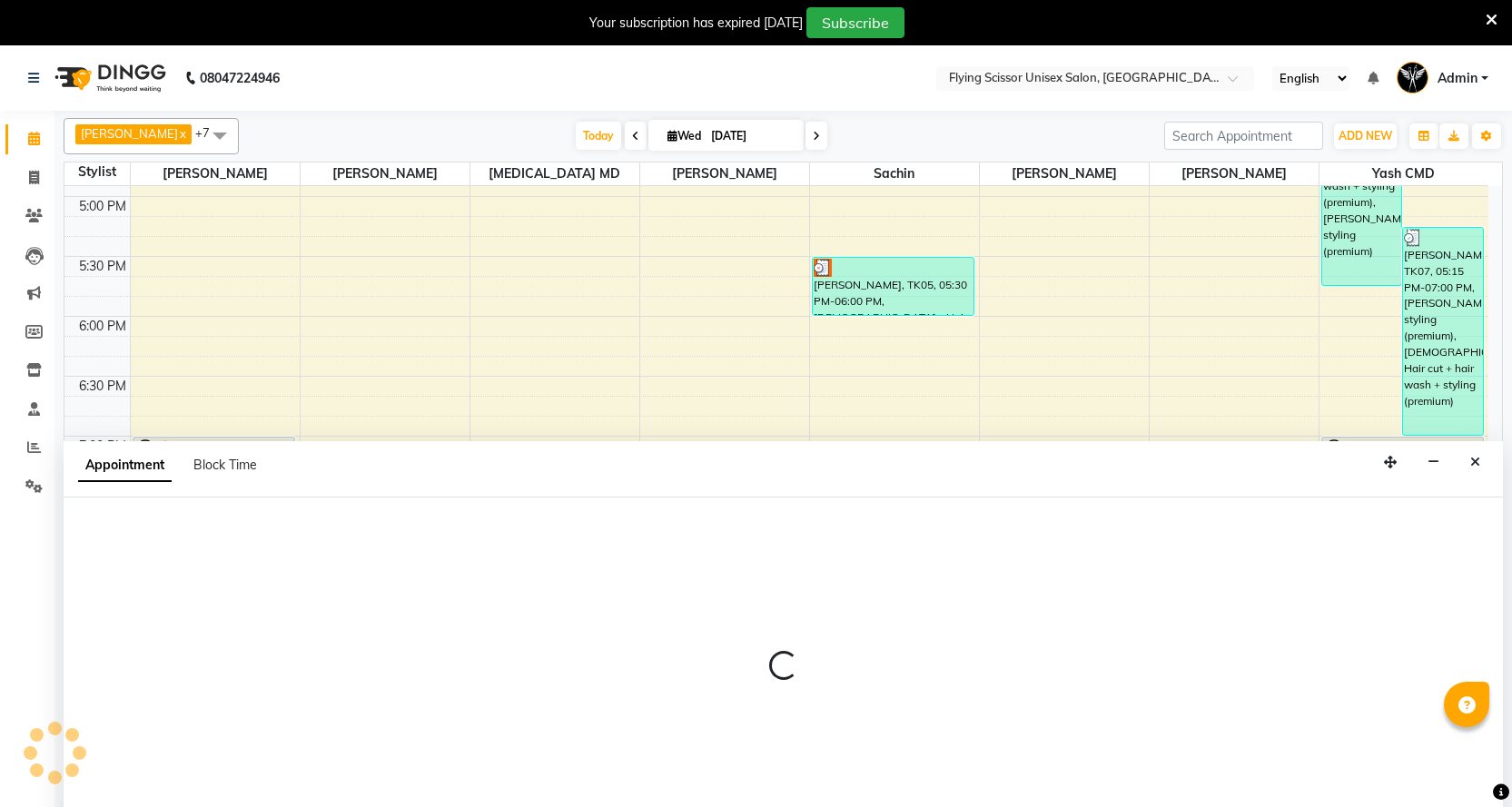
select select "10517"
select select "tentative"
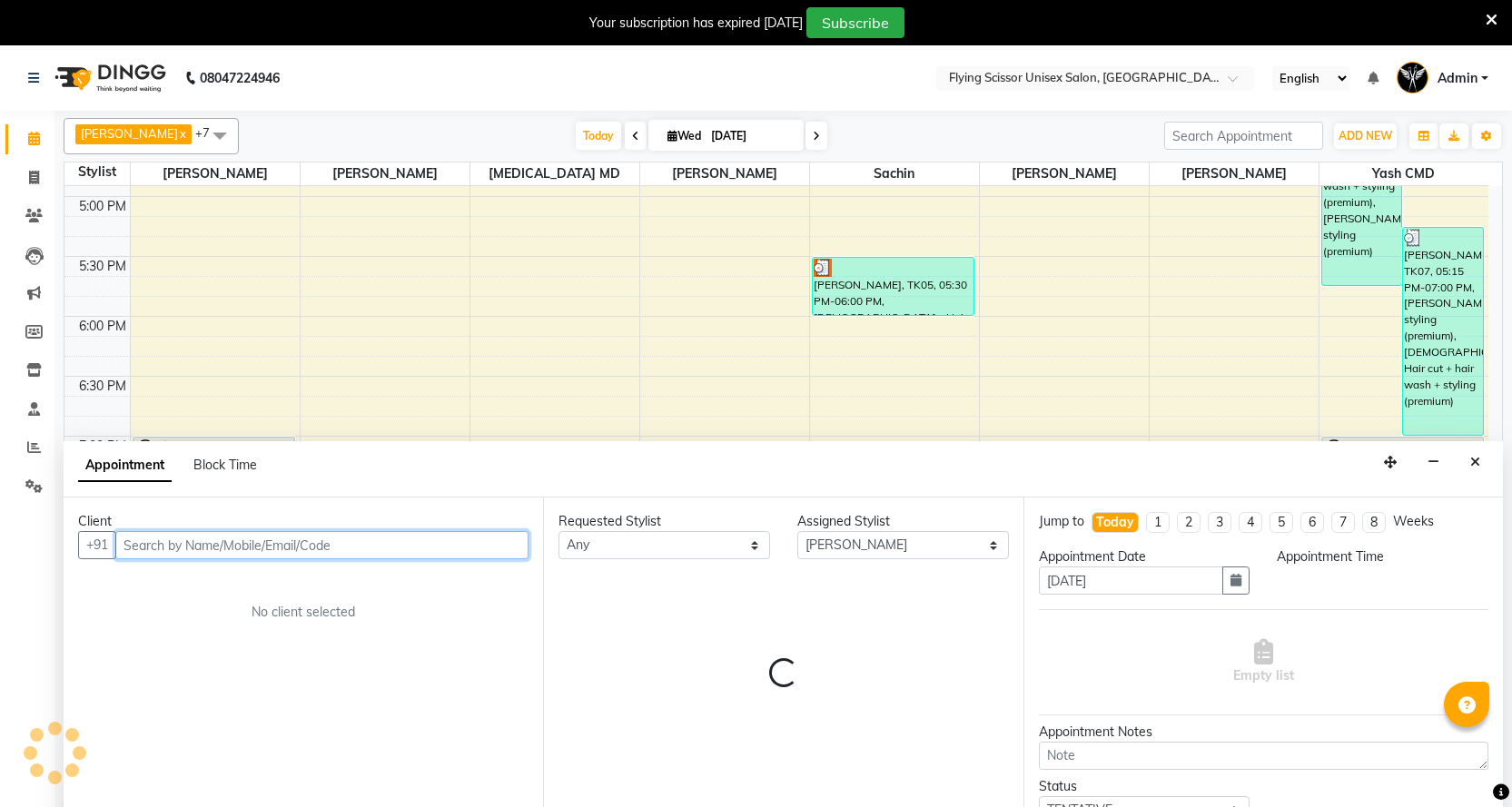
select select "1185"
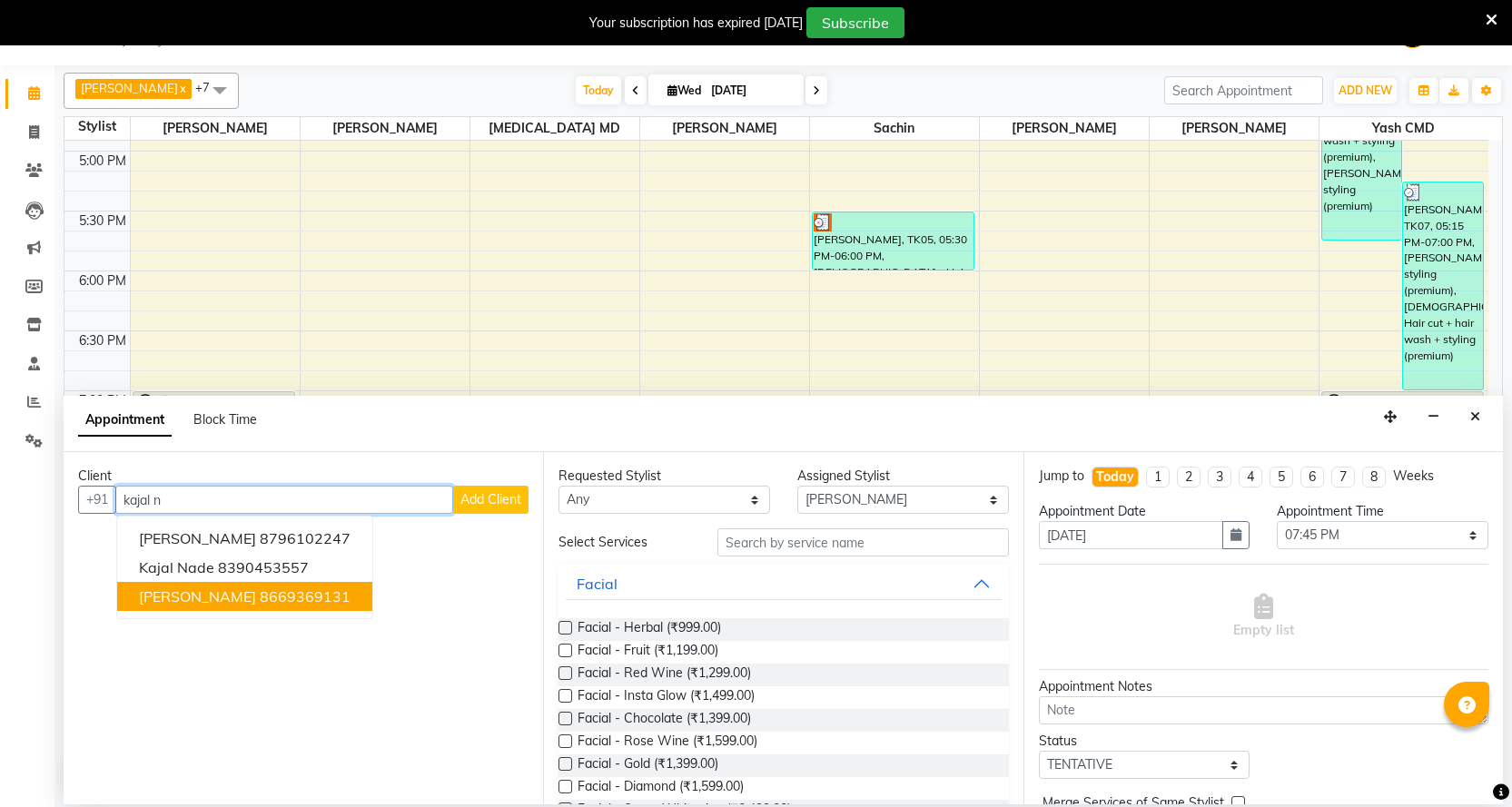
click at [260, 605] on ngb-highlight "8669369131" at bounding box center [305, 596] width 91 height 18
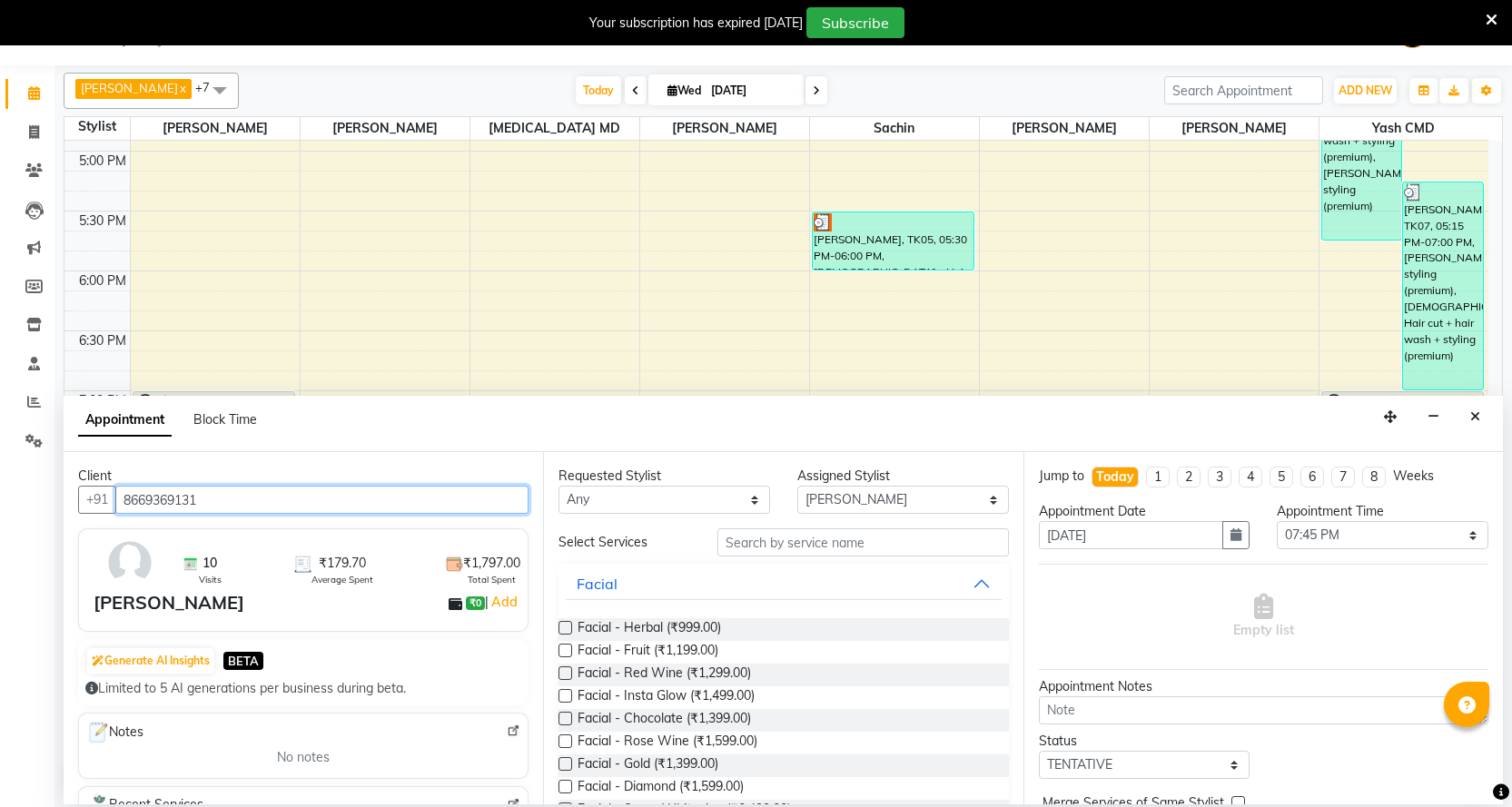
type input "8669369131"
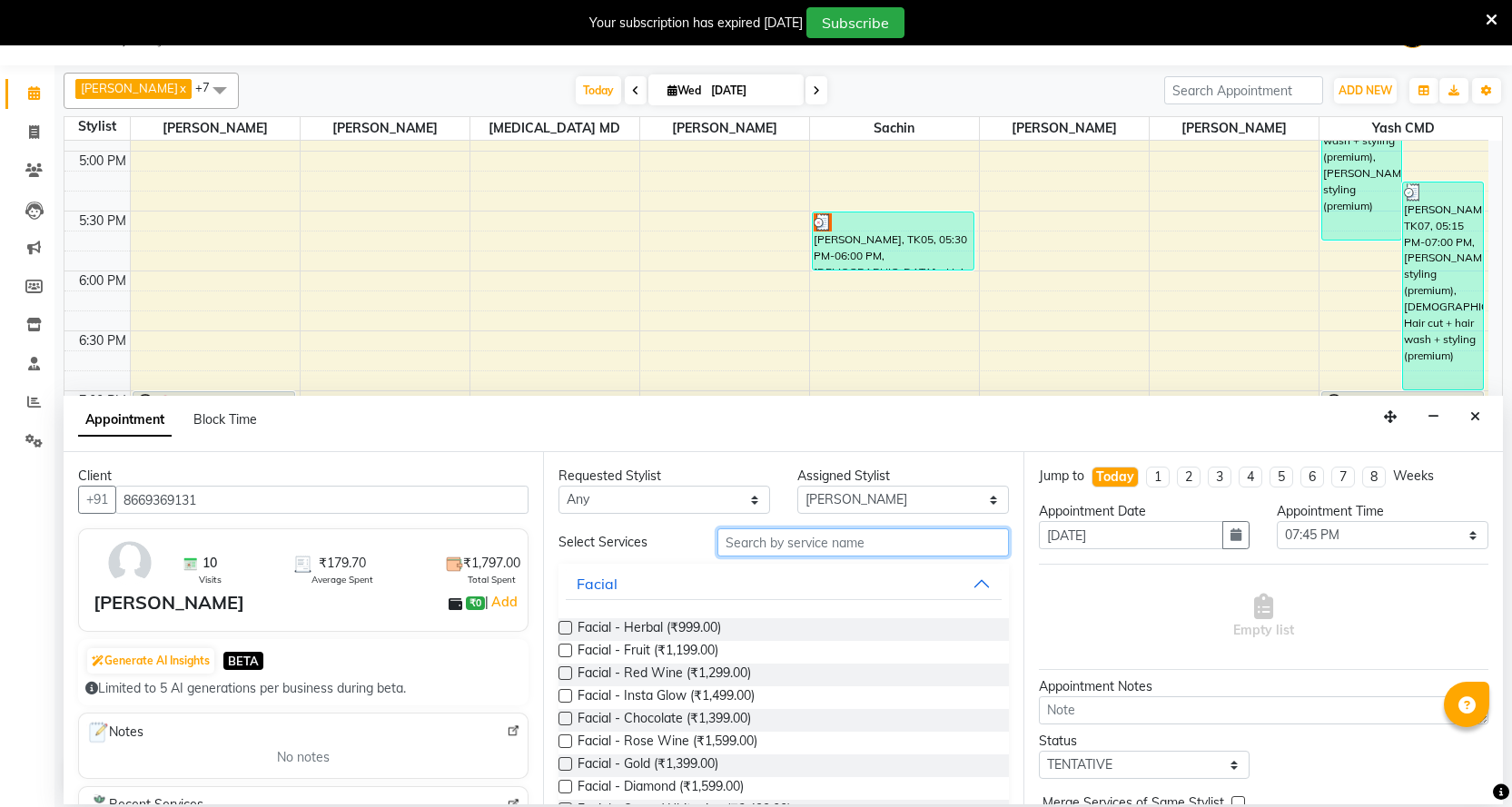
click at [751, 541] on input "text" at bounding box center [863, 542] width 291 height 28
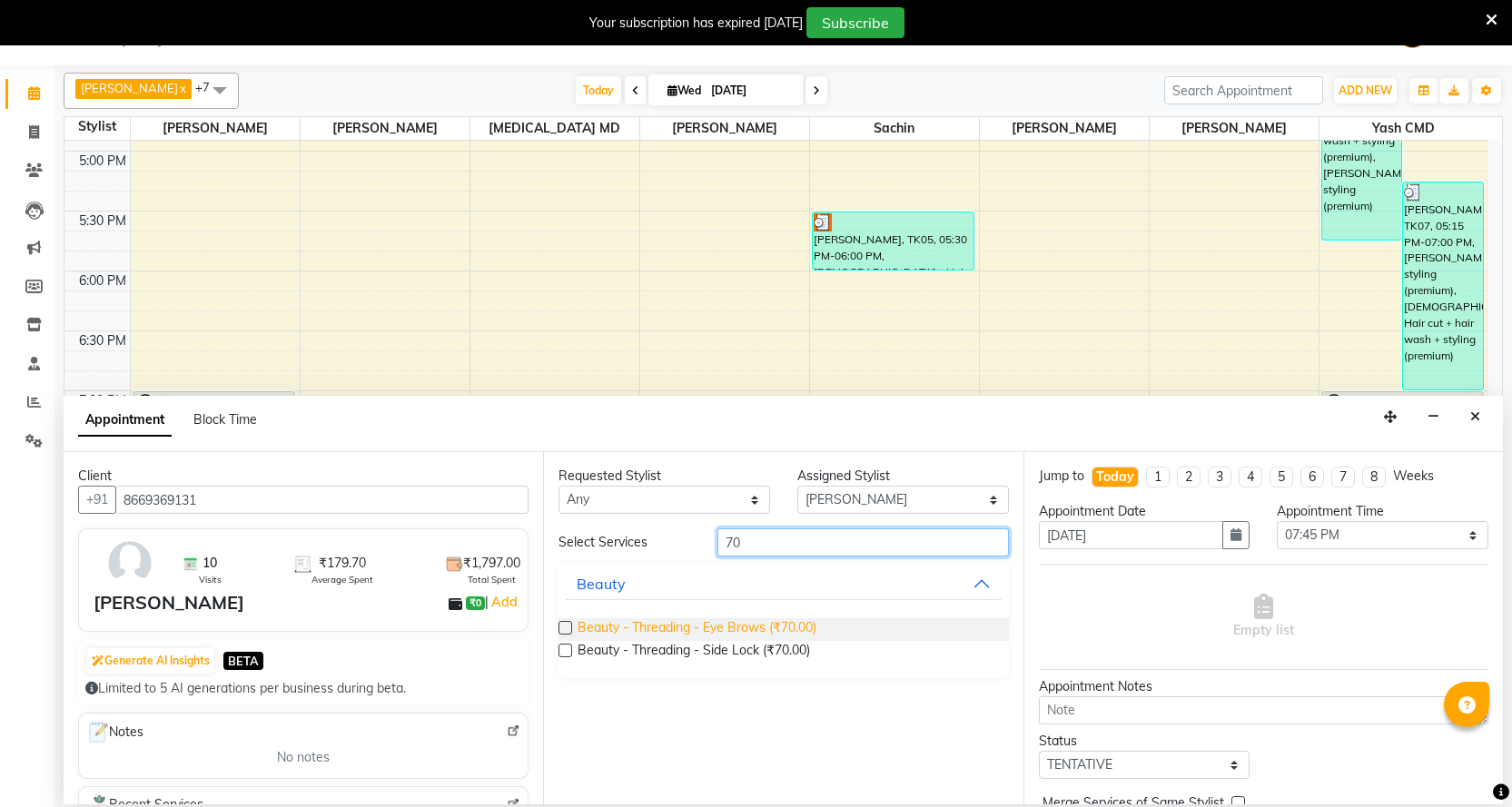
type input "70"
click at [773, 639] on span "Beauty - Threading - Eye Brows (₹70.00)" at bounding box center [696, 630] width 239 height 23
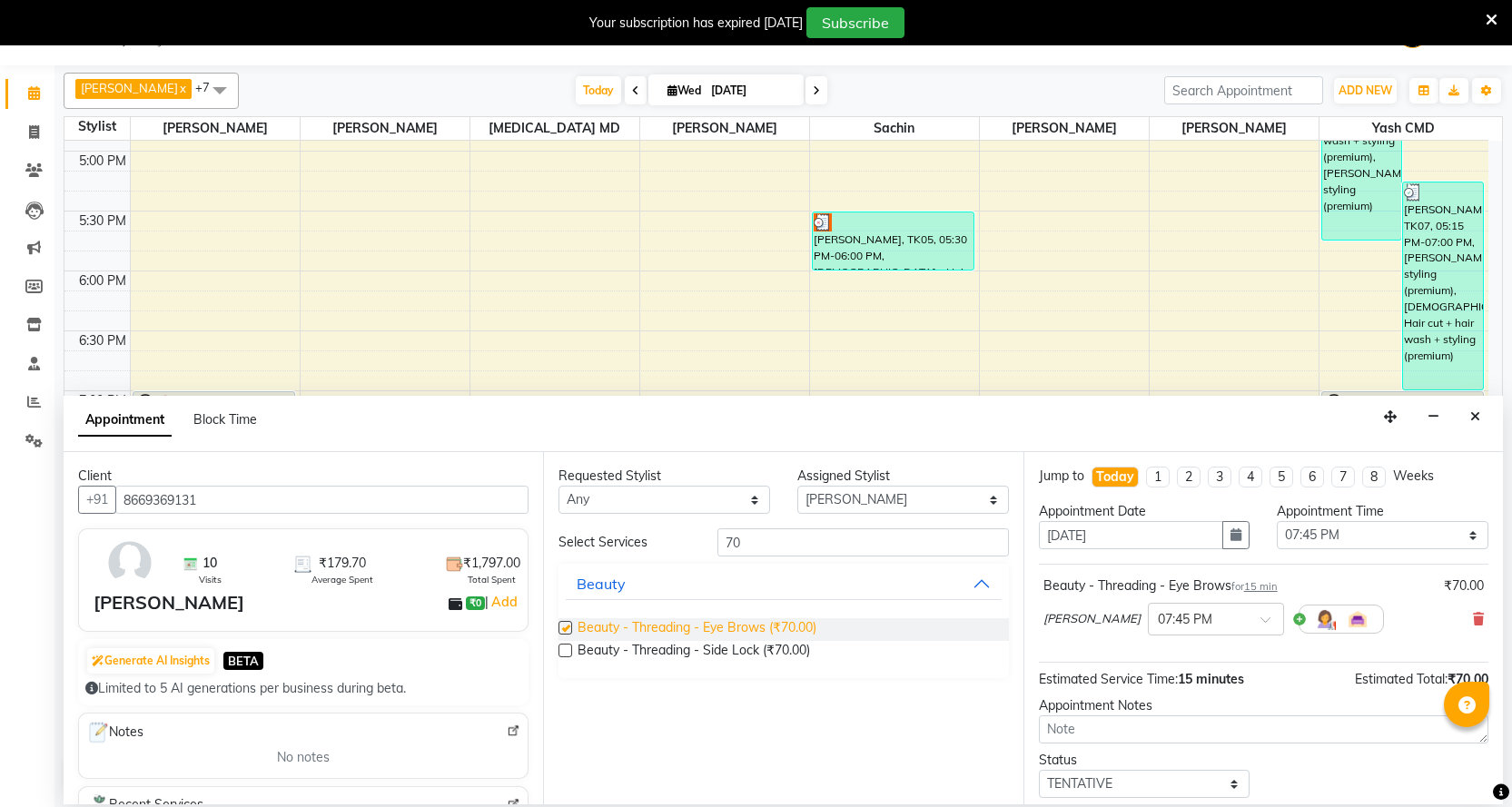
checkbox input "false"
click at [781, 542] on input "70" at bounding box center [863, 542] width 291 height 28
type input "7"
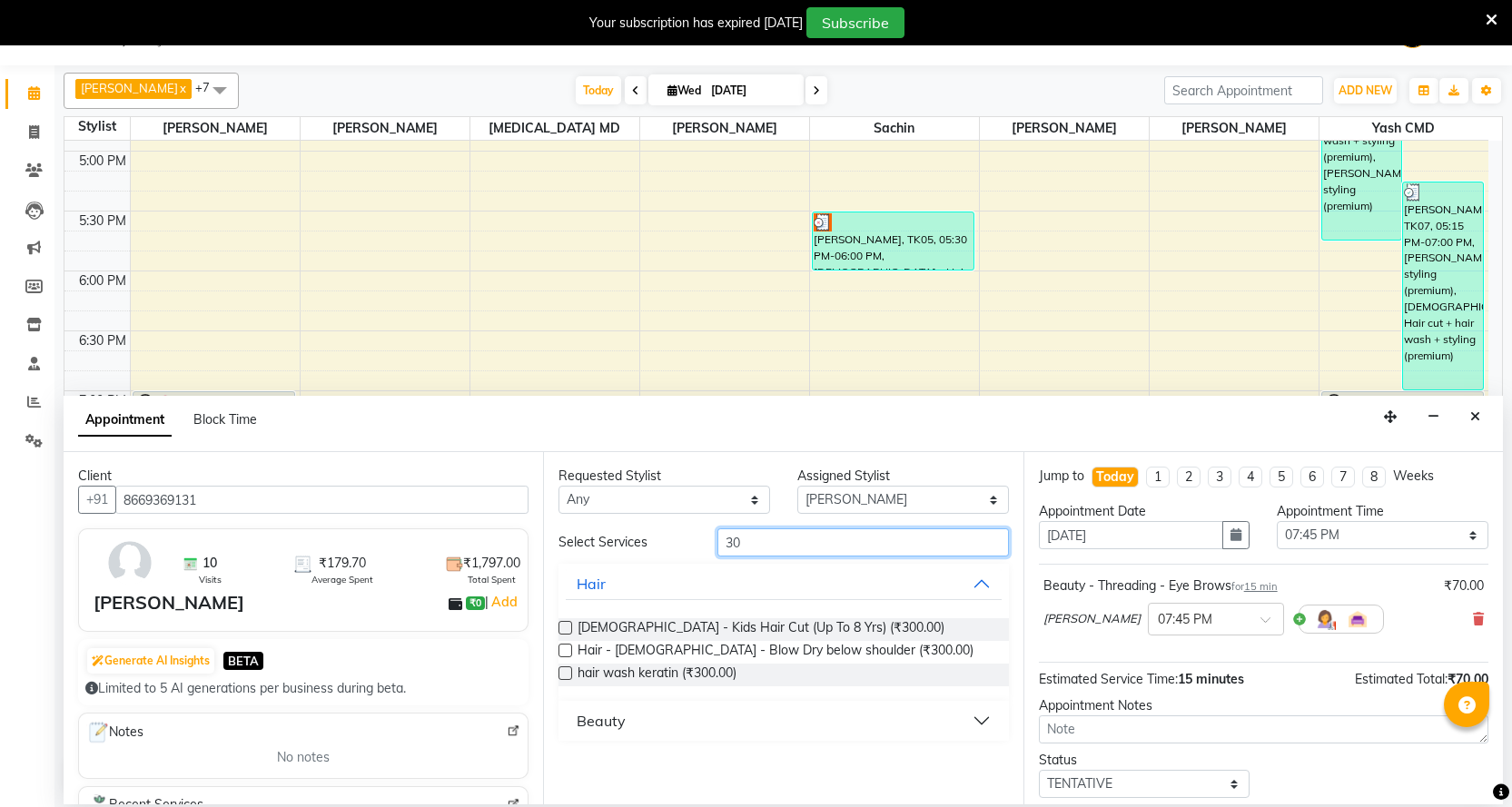
type input "30"
click at [573, 720] on button "Beauty" at bounding box center [783, 720] width 435 height 32
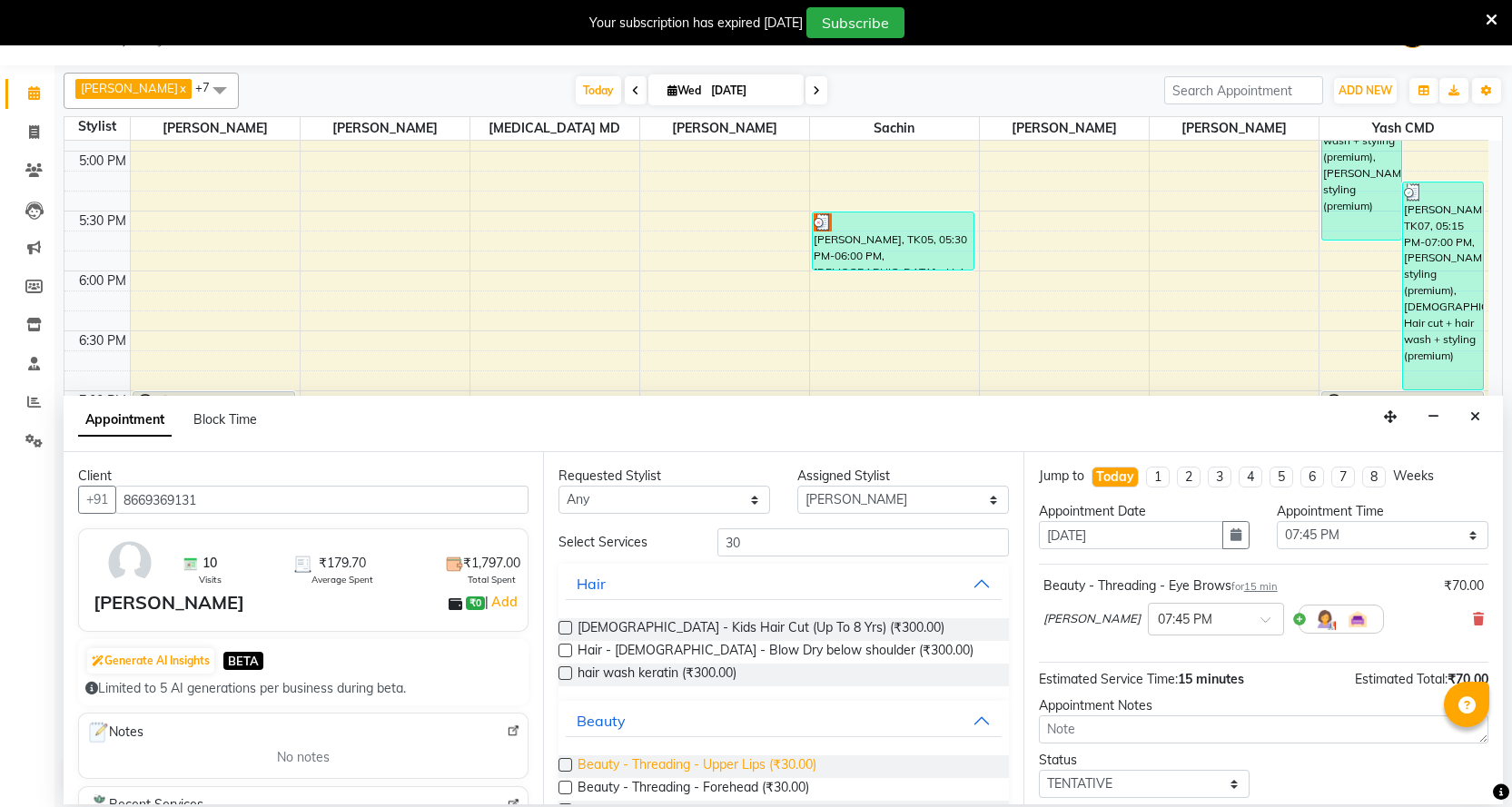
click at [629, 762] on span "Beauty - Threading - Upper Lips (₹30.00)" at bounding box center [696, 766] width 239 height 23
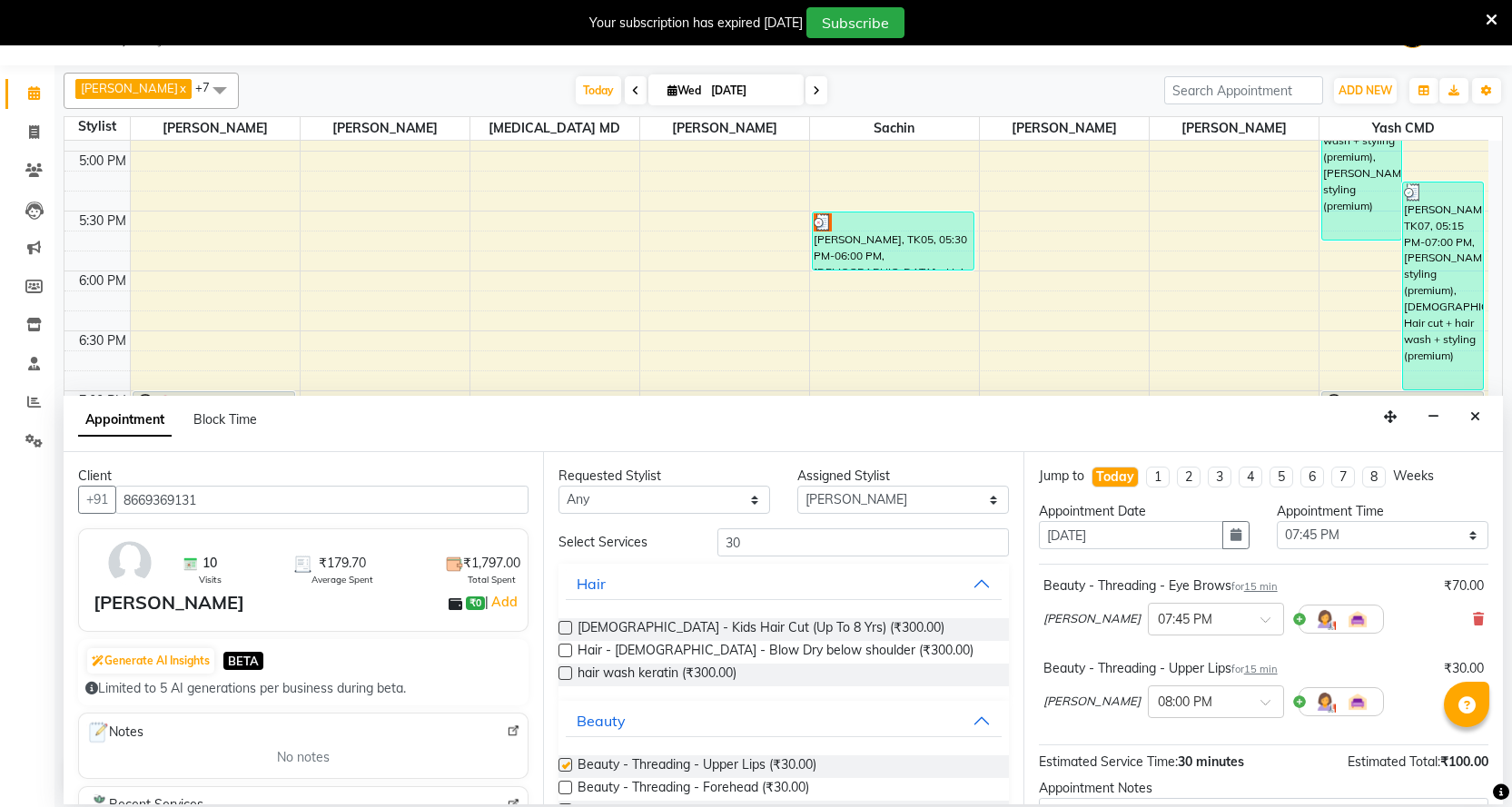
checkbox input "false"
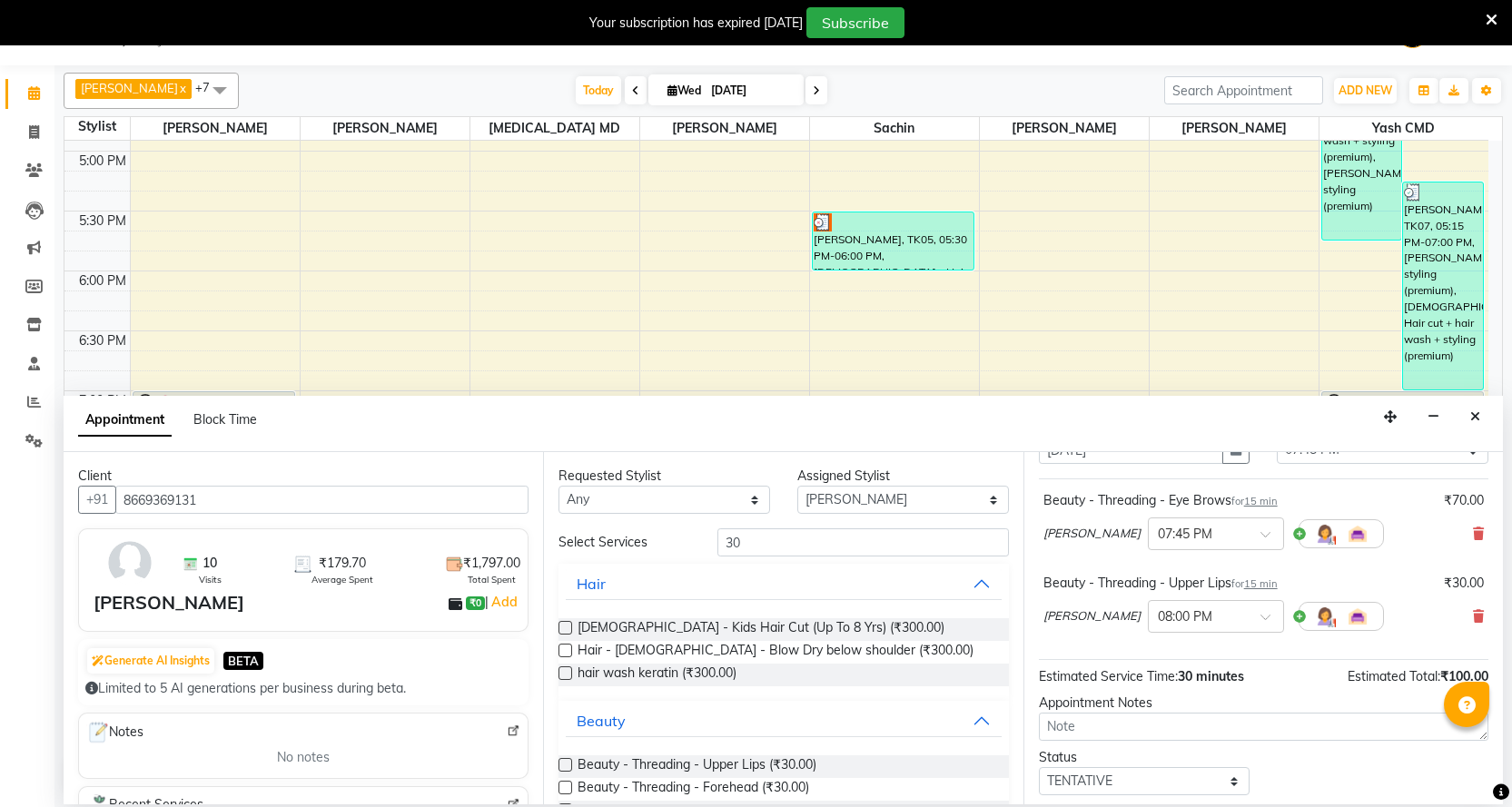
scroll to position [191, 0]
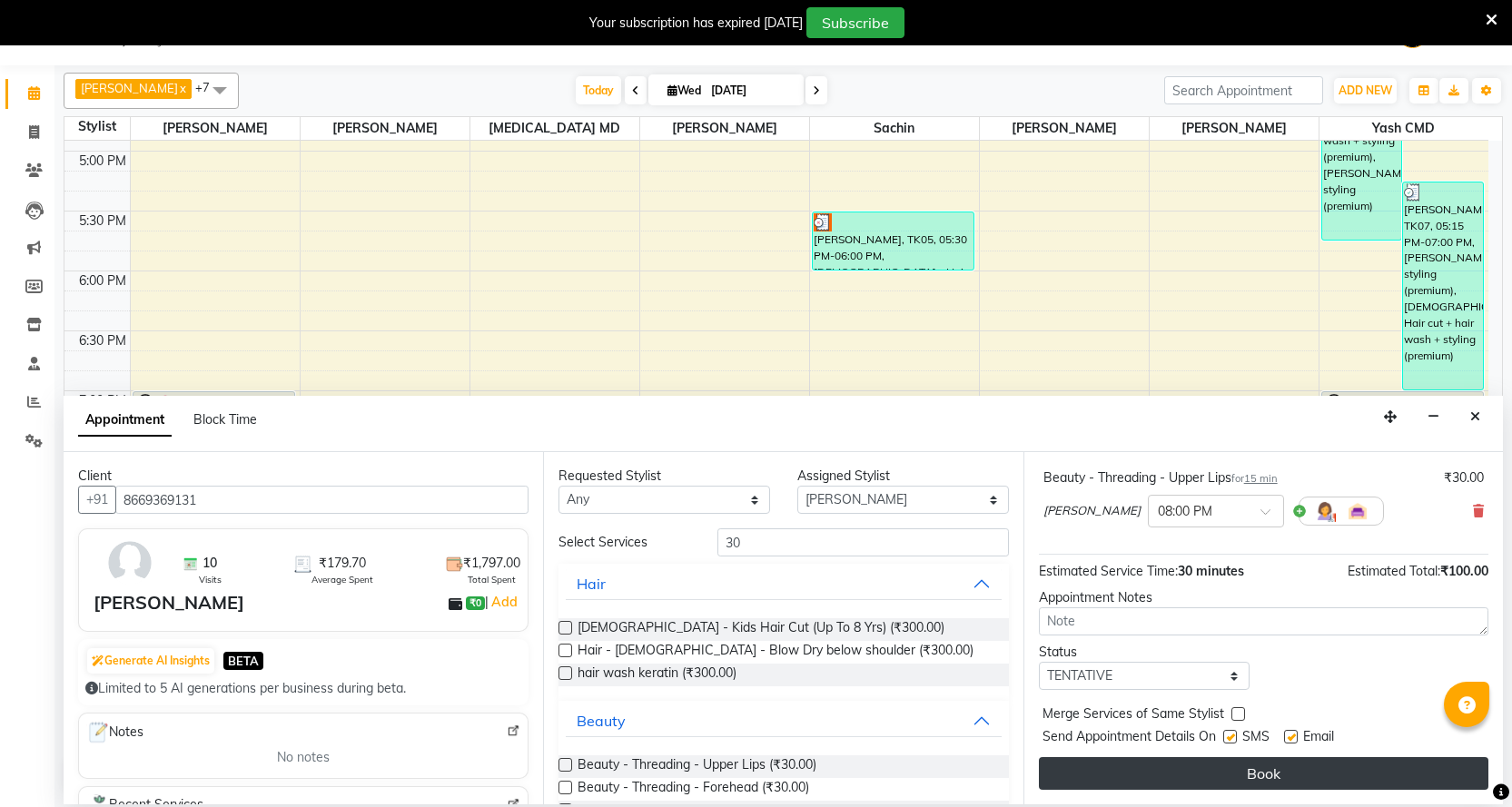
click at [1228, 780] on button "Book" at bounding box center [1264, 773] width 450 height 32
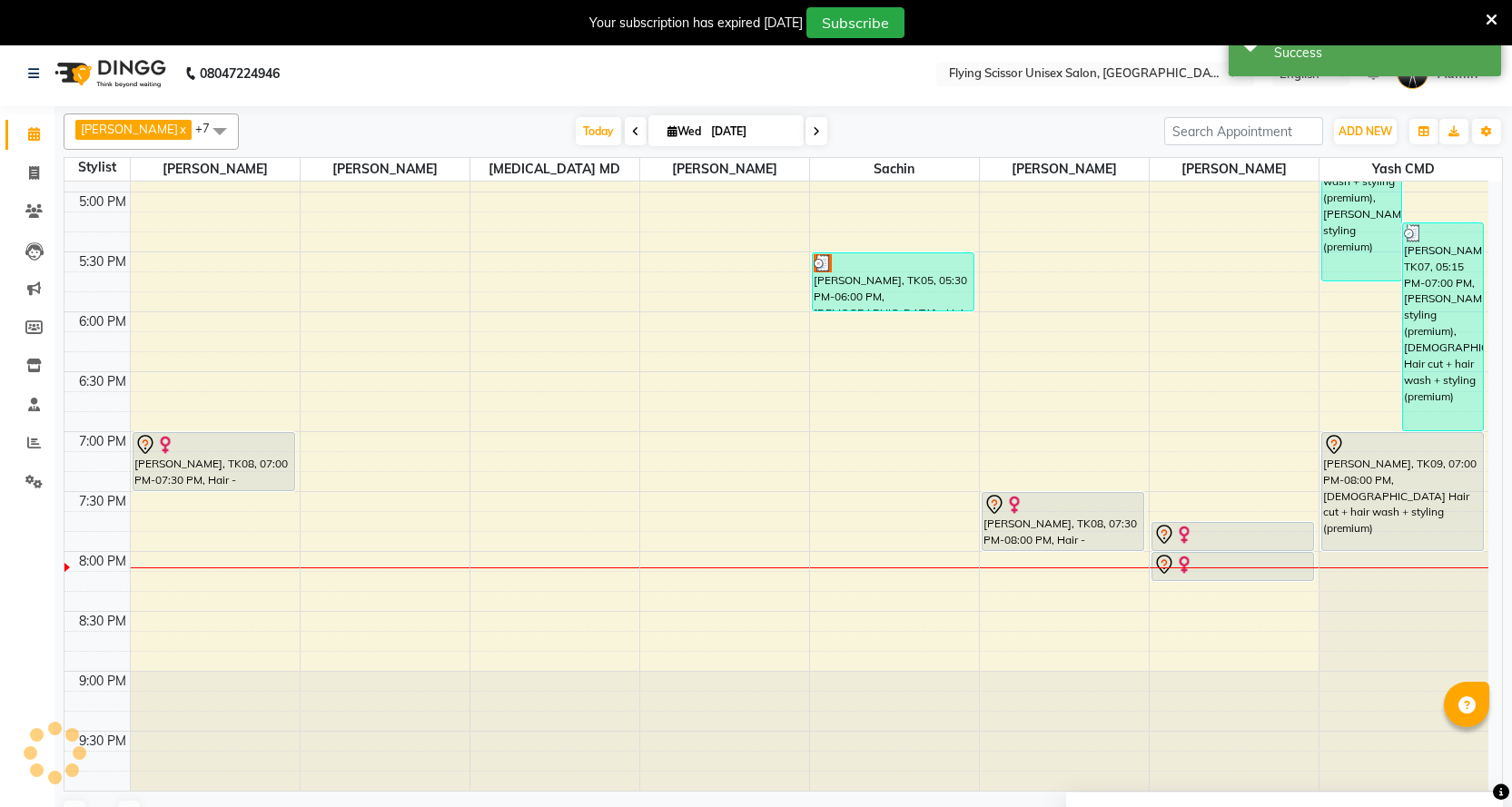
scroll to position [0, 0]
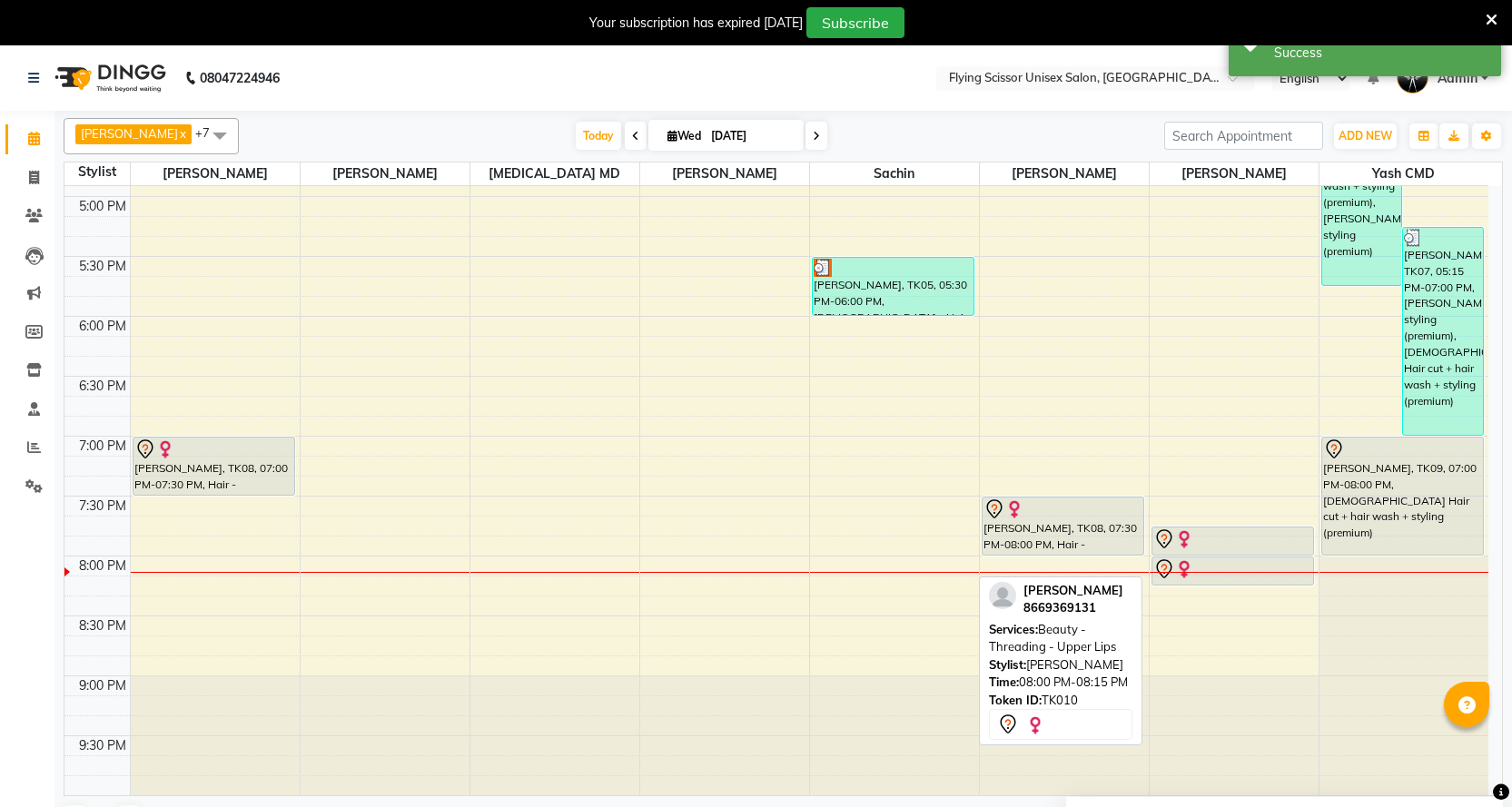
click at [1153, 560] on div "[PERSON_NAME], TK10, 08:00 PM-08:15 PM, Beauty - Threading - Upper Lips" at bounding box center [1233, 572] width 161 height 28
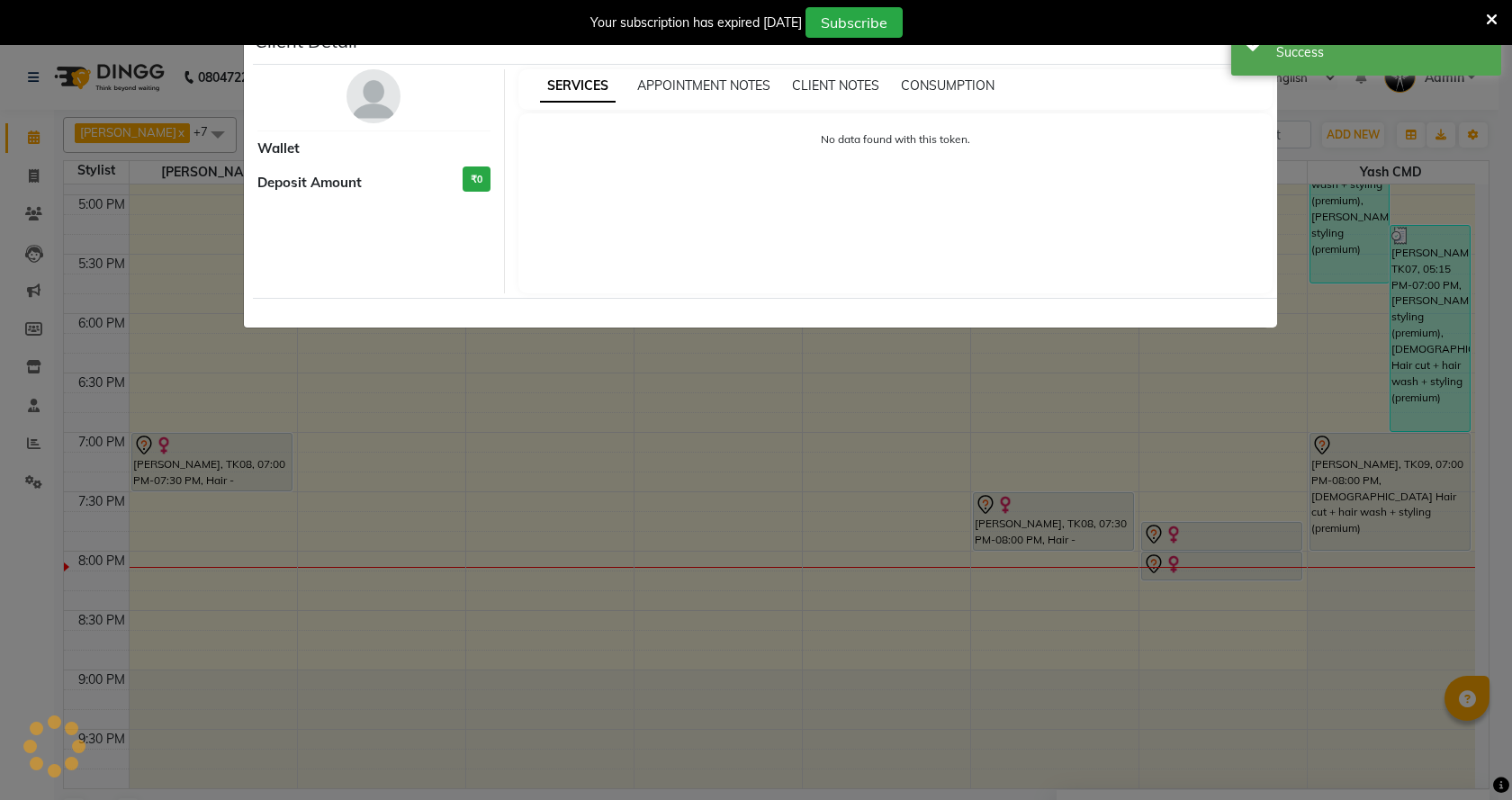
select select "7"
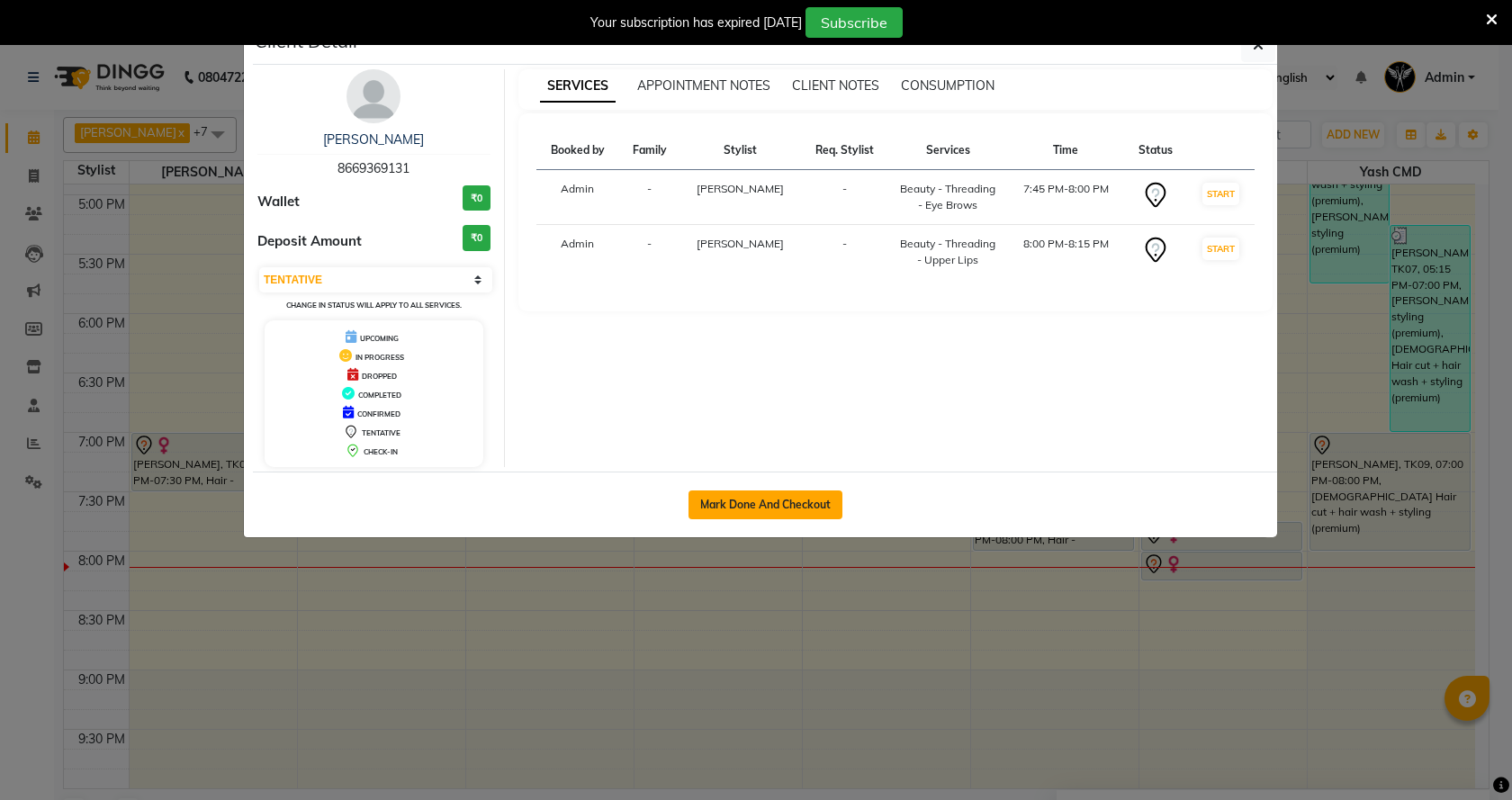
click at [827, 502] on button "Mark Done And Checkout" at bounding box center [765, 504] width 154 height 28
select select "46"
select select "service"
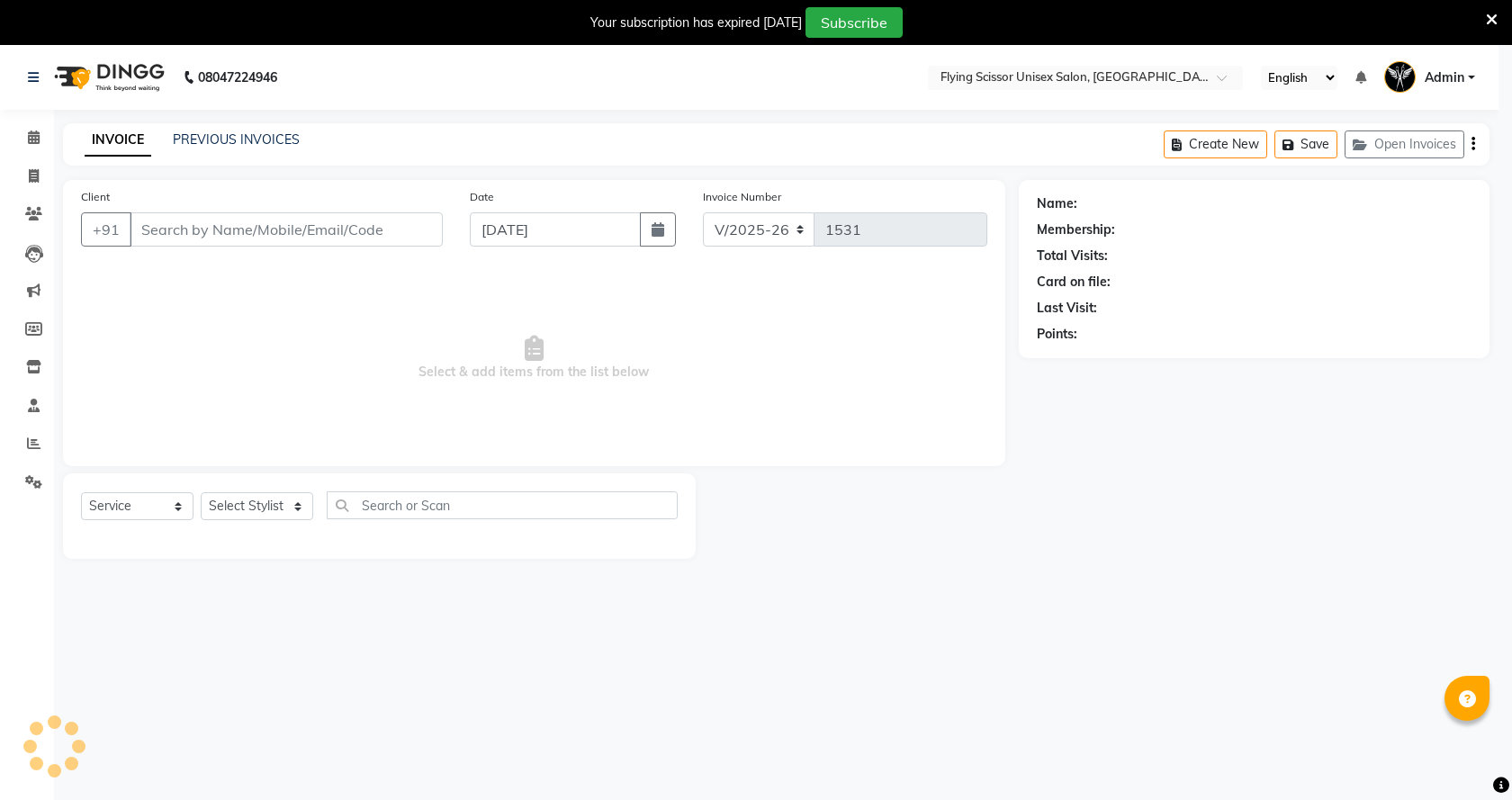
select select "3"
select select "membership"
type input "8669369131"
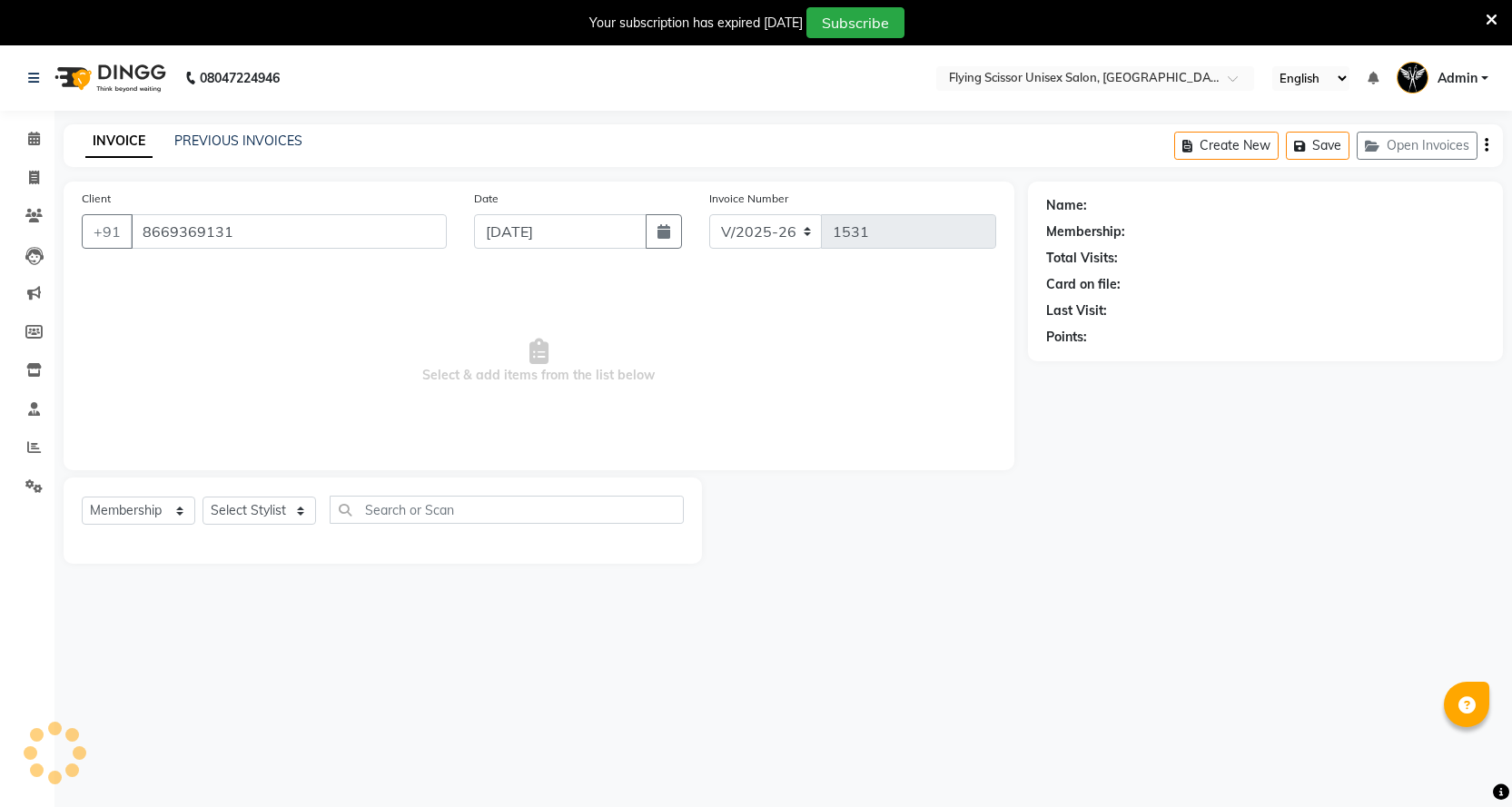
select select "18390"
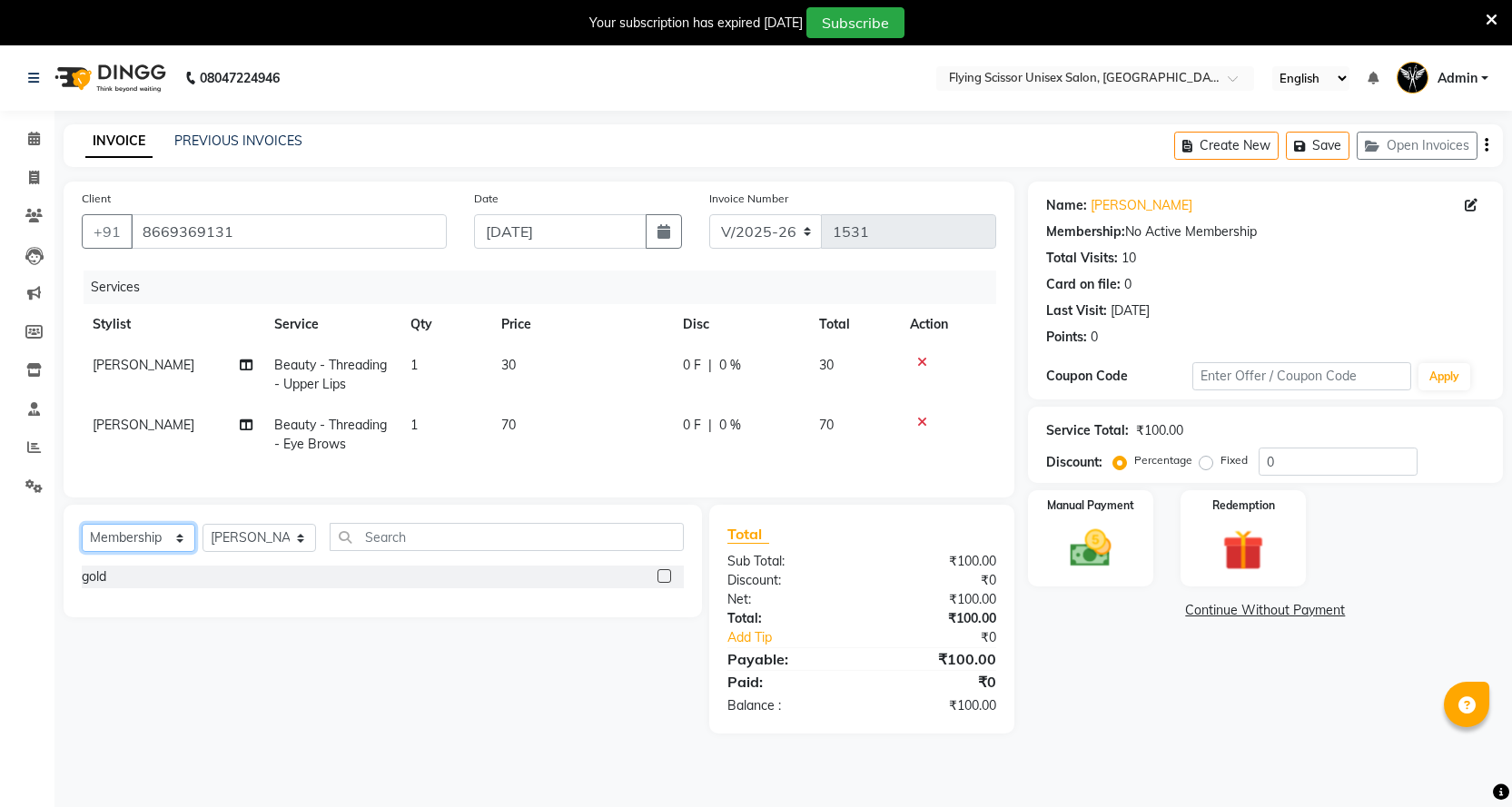
click at [143, 552] on select "Select Service Product Membership Package Voucher Prepaid Gift Card" at bounding box center [139, 537] width 114 height 28
select select "service"
click at [82, 537] on select "Select Service Product Membership Package Voucher Prepaid Gift Card" at bounding box center [139, 537] width 114 height 28
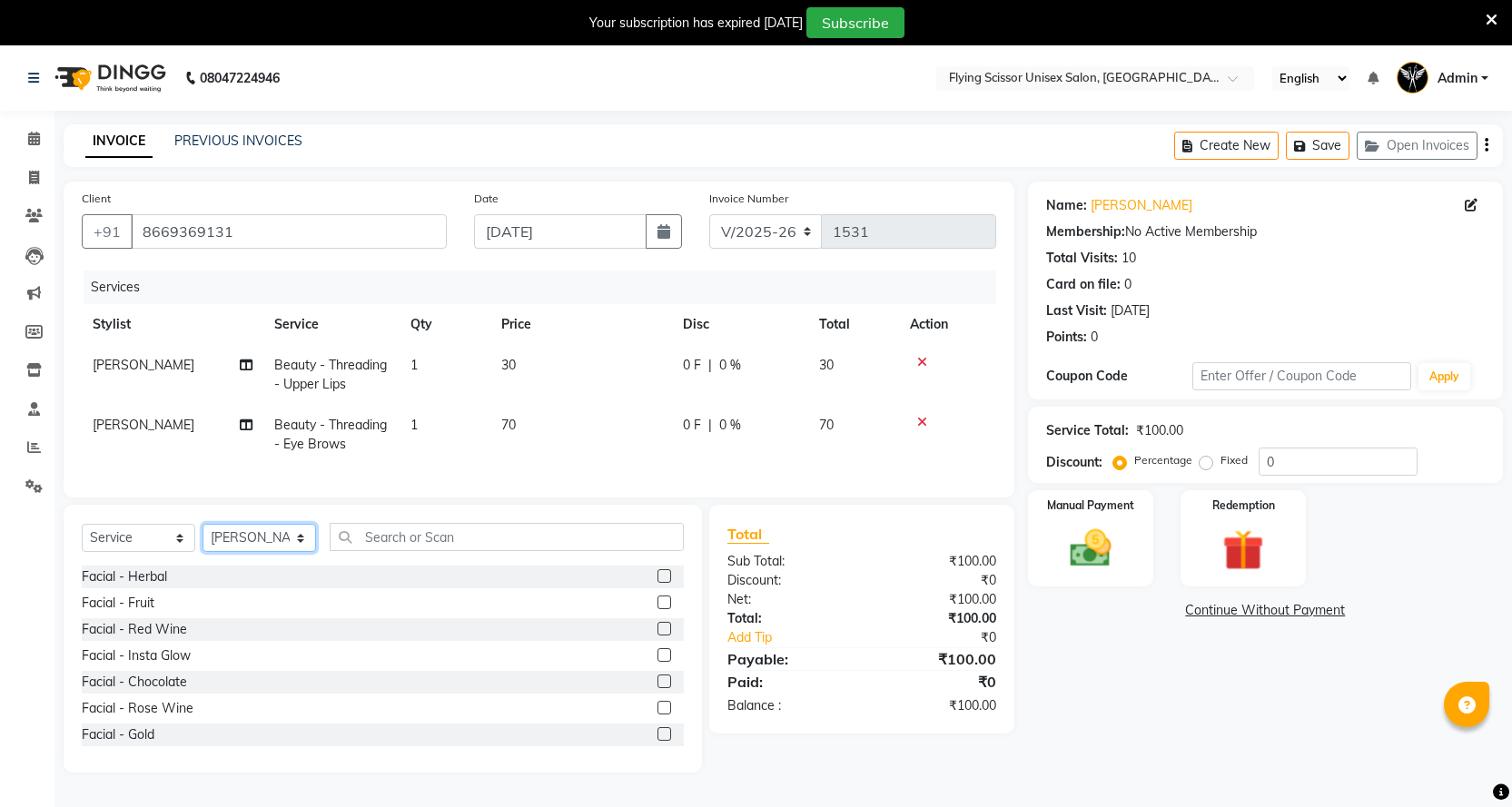
drag, startPoint x: 232, startPoint y: 553, endPoint x: 247, endPoint y: 583, distance: 33.5
click at [235, 552] on select "Select Stylist Abhi B [PERSON_NAME] J [PERSON_NAME][MEDICAL_DATA] MD [PERSON_NA…" at bounding box center [259, 537] width 114 height 28
select select "10517"
click at [202, 537] on select "Select Stylist Abhi B [PERSON_NAME] J [PERSON_NAME][MEDICAL_DATA] MD [PERSON_NA…" at bounding box center [259, 537] width 114 height 28
click at [405, 551] on input "text" at bounding box center [507, 536] width 355 height 28
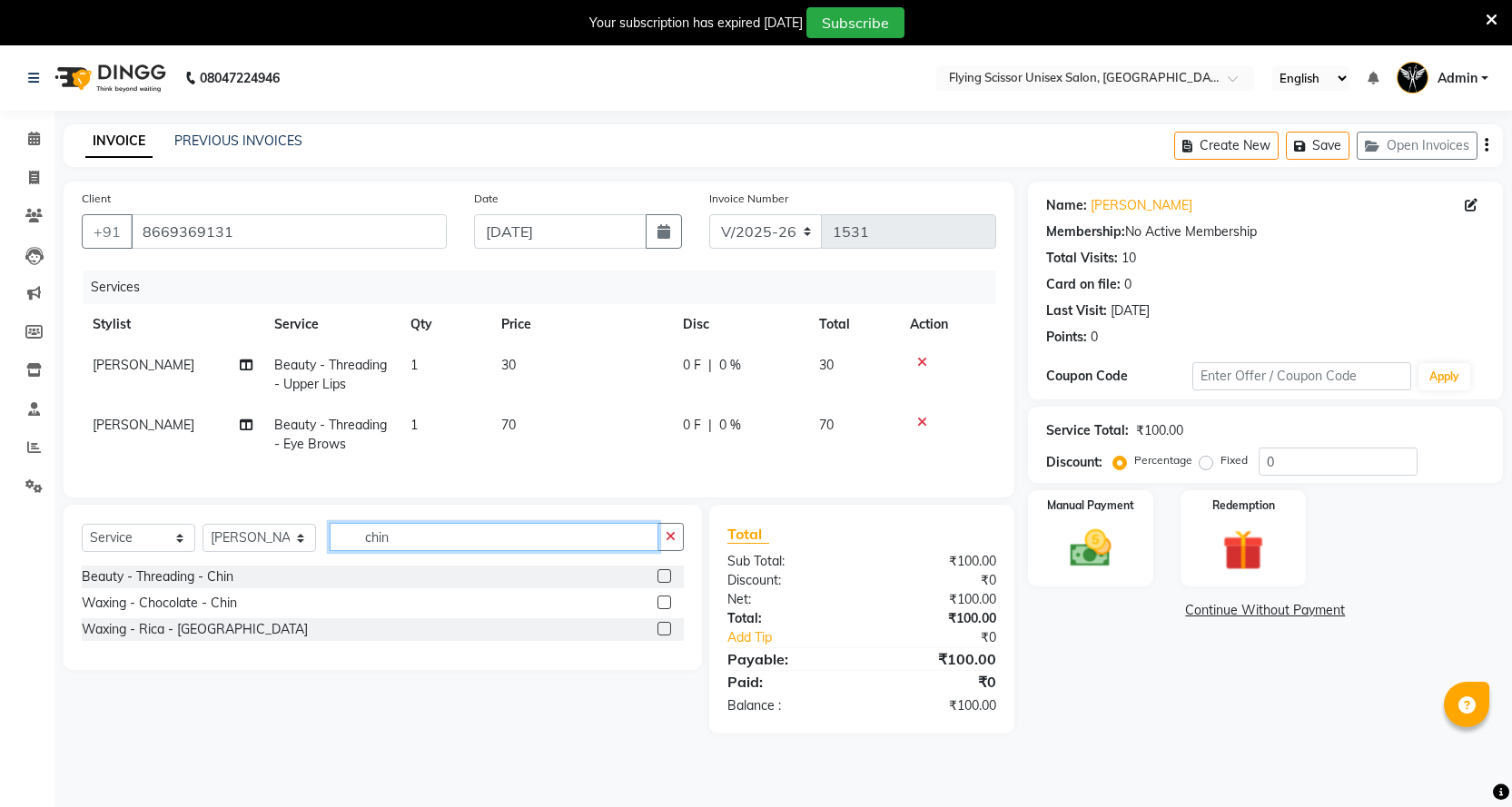
type input "chin"
click at [659, 635] on label at bounding box center [664, 629] width 14 height 14
click at [659, 635] on input "checkbox" at bounding box center [663, 630] width 12 height 12
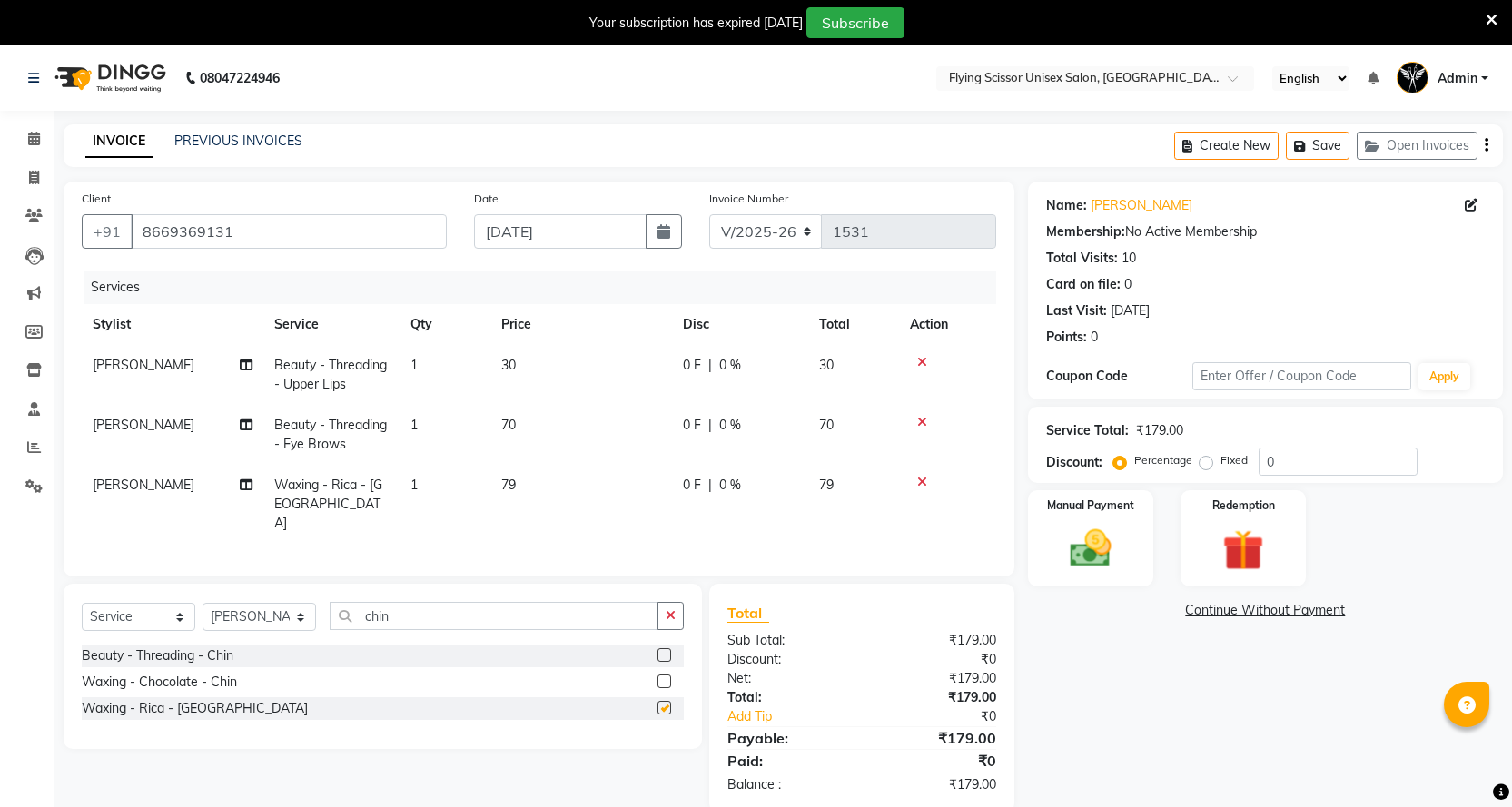
checkbox input "false"
click at [633, 488] on td "79" at bounding box center [581, 505] width 182 height 79
select select "10517"
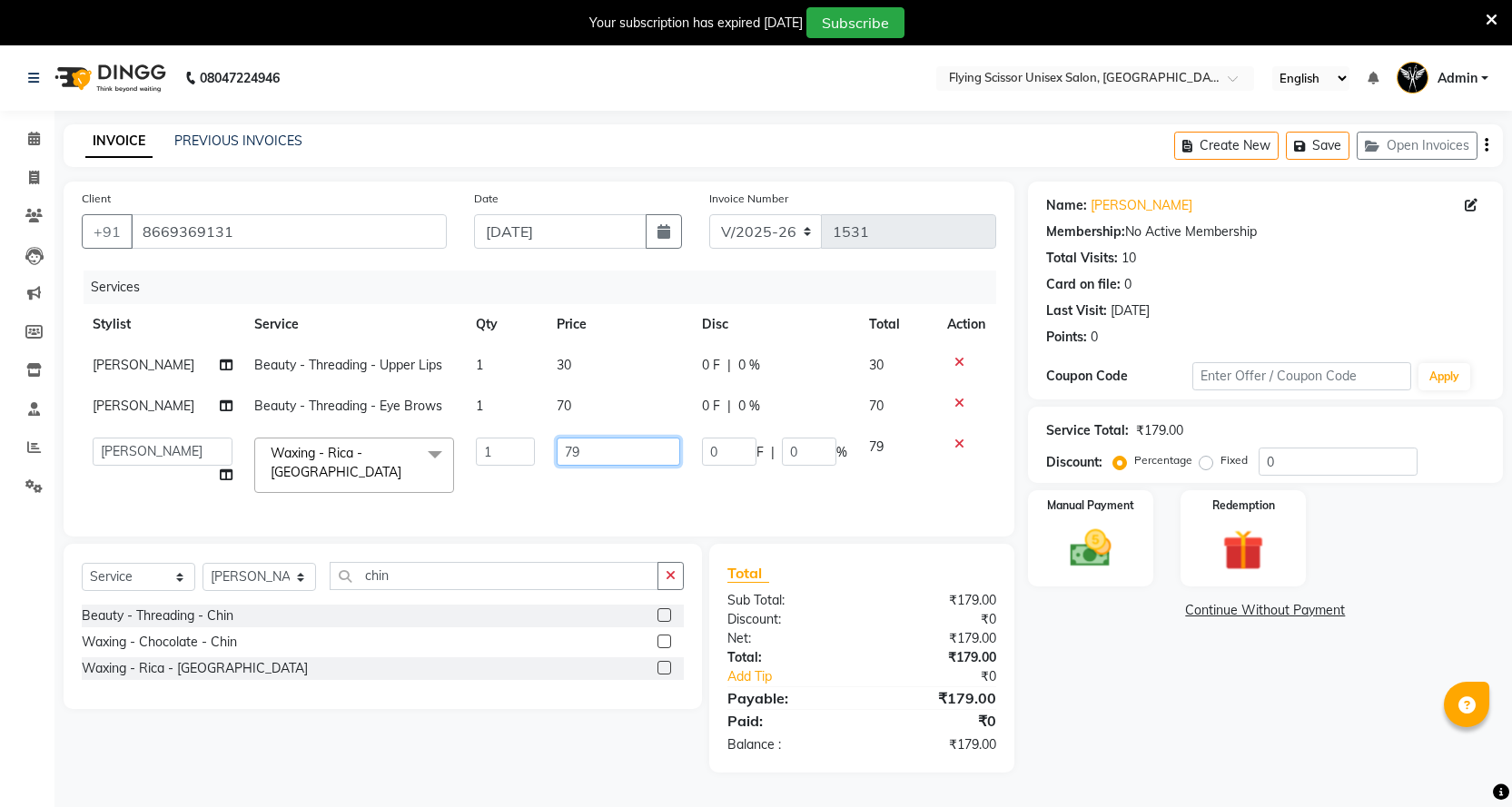
click at [633, 465] on input "79" at bounding box center [619, 452] width 124 height 28
type input "7"
type input "80"
click at [636, 519] on div "Services Stylist Service Qty Price Disc Total Action [PERSON_NAME] Beauty - Thr…" at bounding box center [539, 394] width 914 height 247
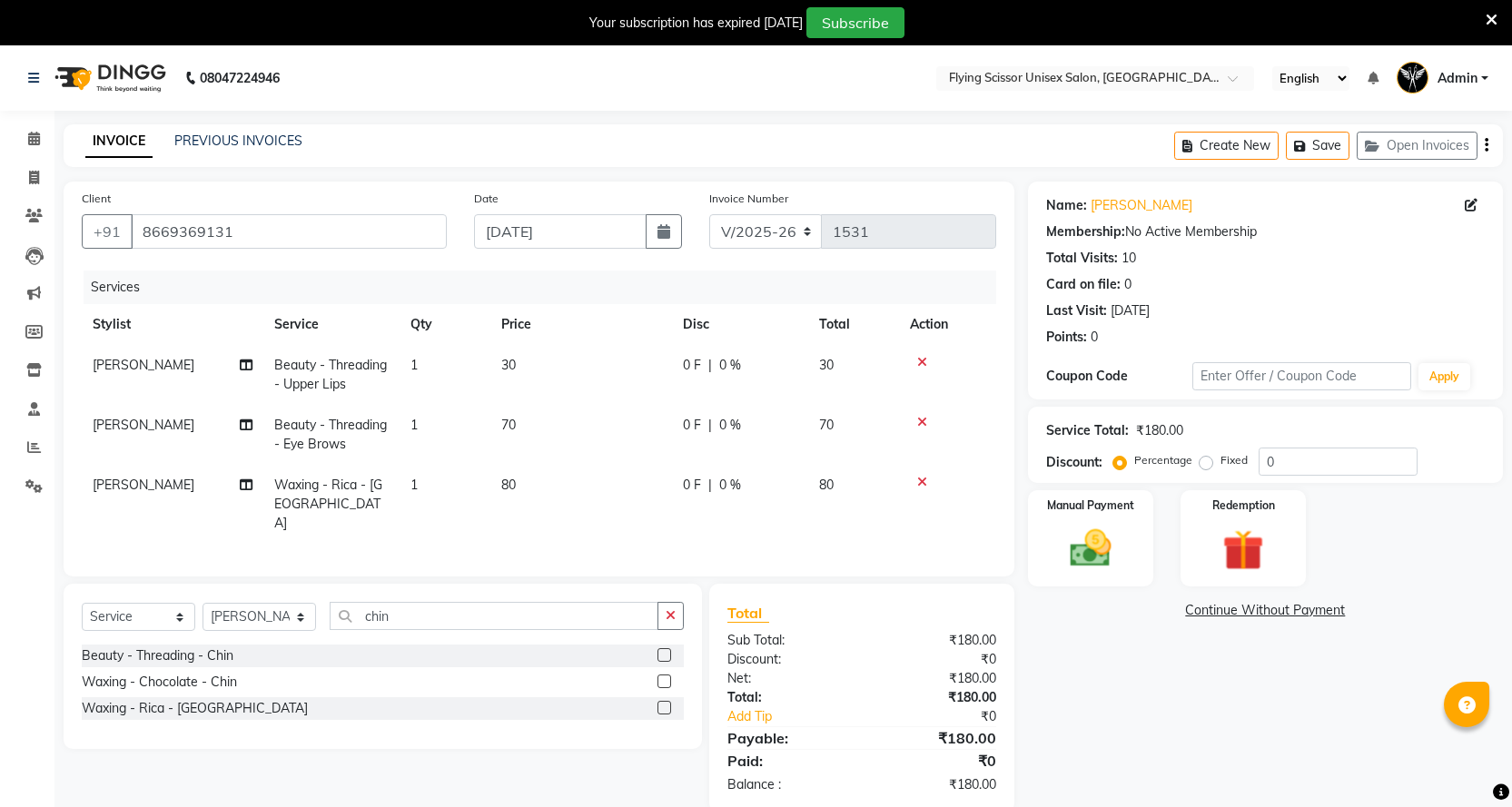
click at [737, 476] on span "0 %" at bounding box center [731, 485] width 22 height 19
select select "10517"
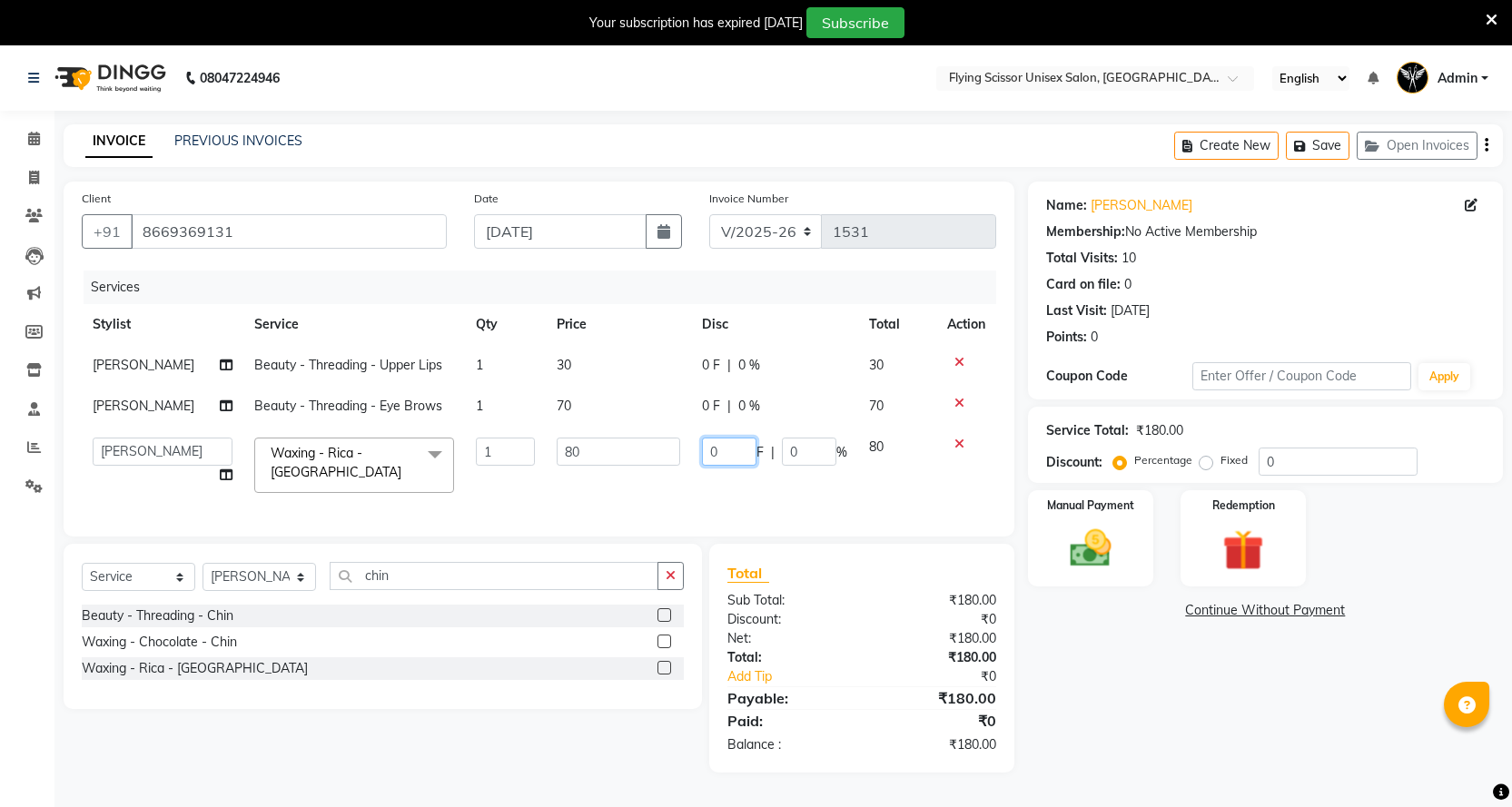
click at [737, 465] on input "0" at bounding box center [729, 452] width 54 height 28
type input "10"
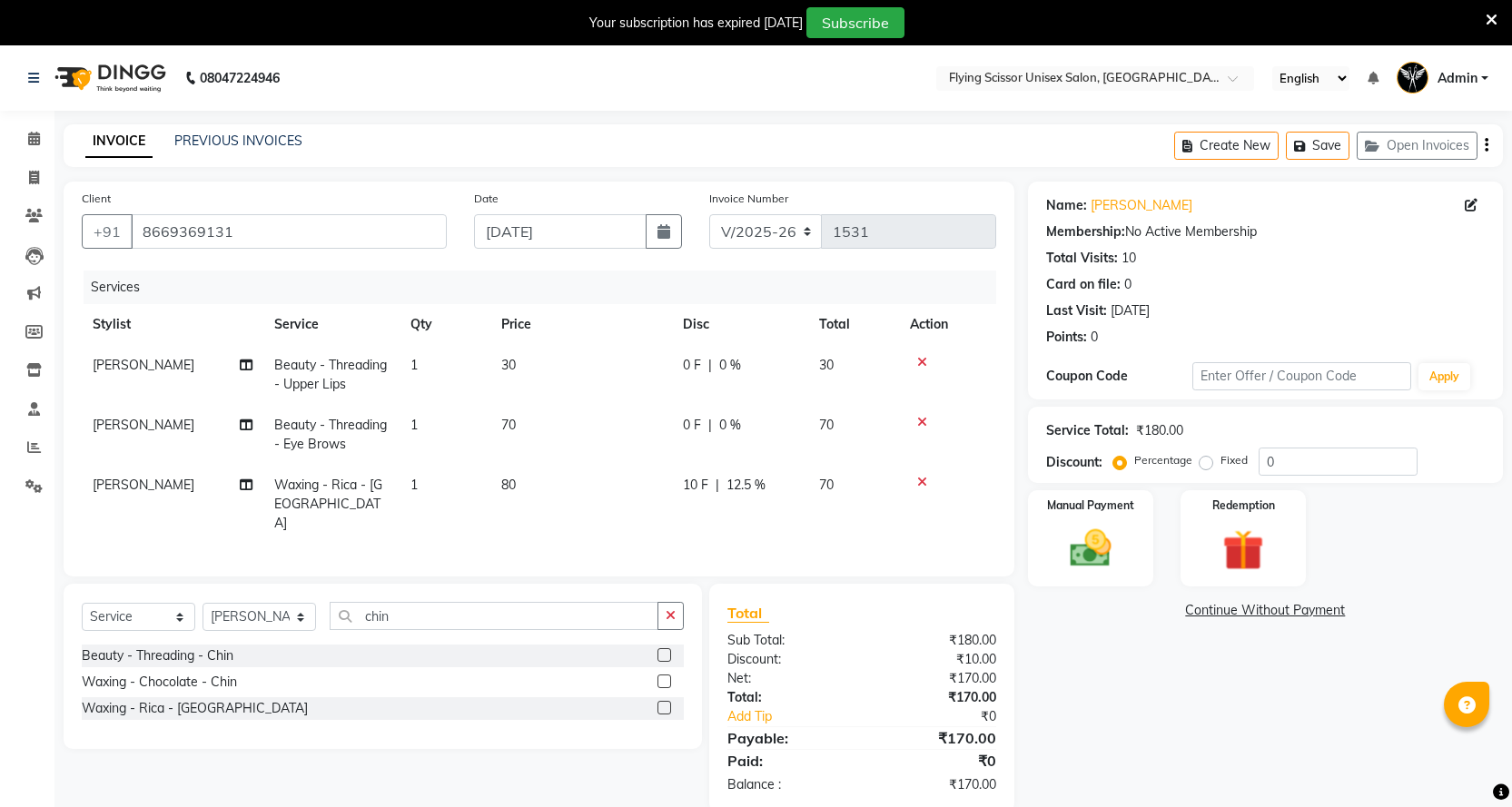
click at [685, 489] on span "10 F" at bounding box center [696, 485] width 26 height 19
select select "10517"
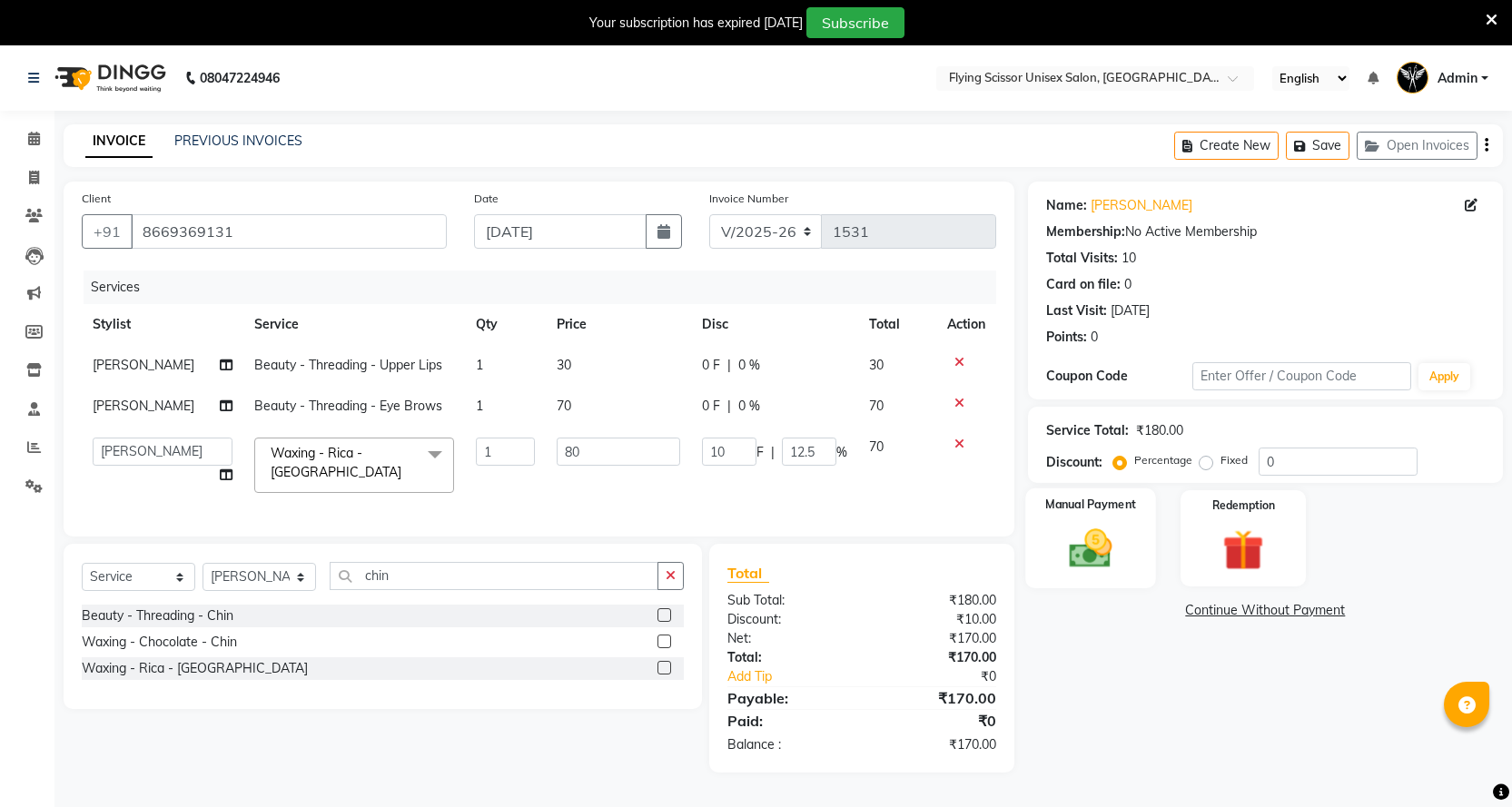
click at [1100, 512] on label "Manual Payment" at bounding box center [1091, 504] width 91 height 18
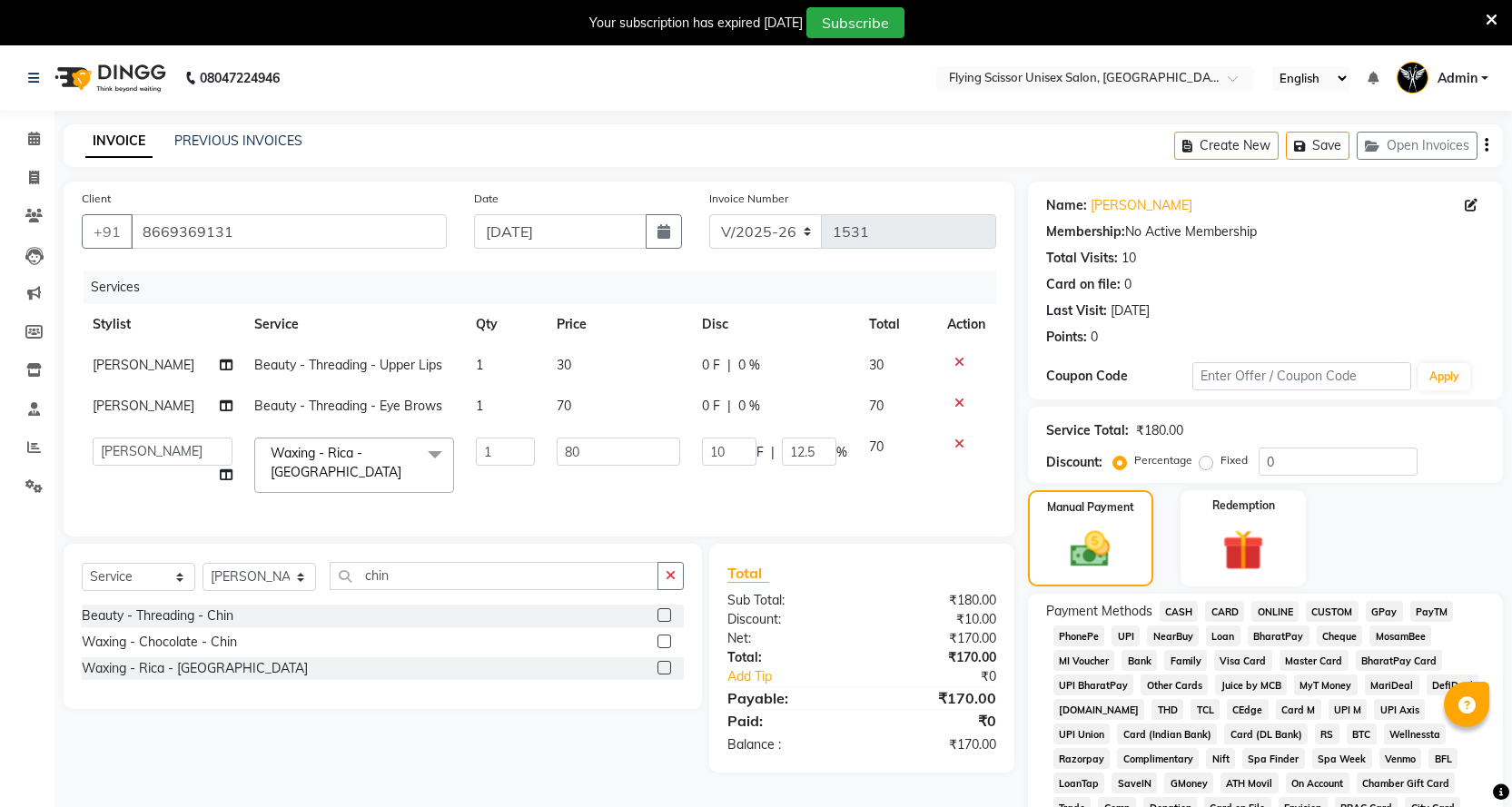
click at [1255, 613] on span "ONLINE" at bounding box center [1275, 611] width 47 height 21
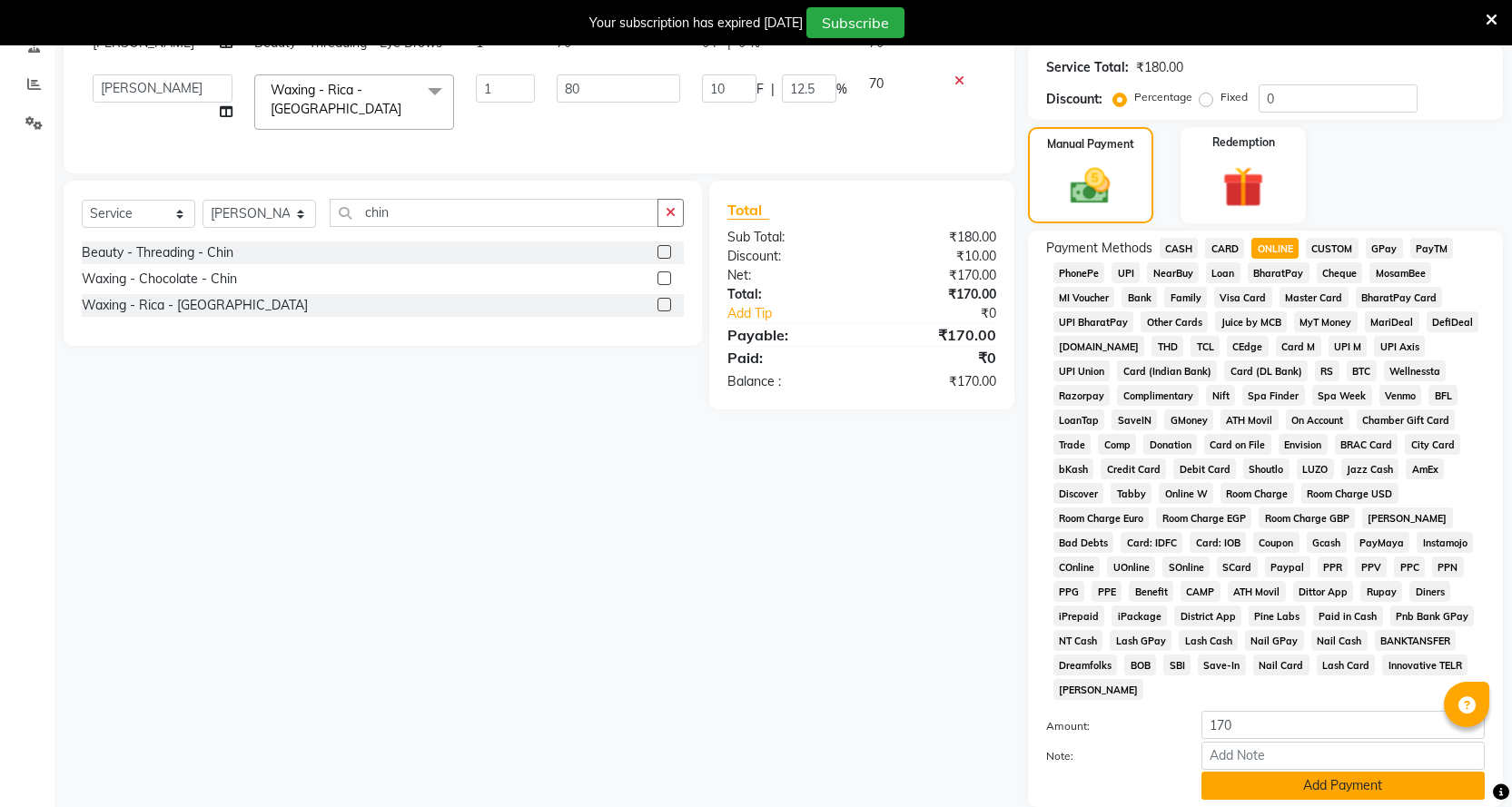
click at [1261, 772] on button "Add Payment" at bounding box center [1343, 786] width 284 height 28
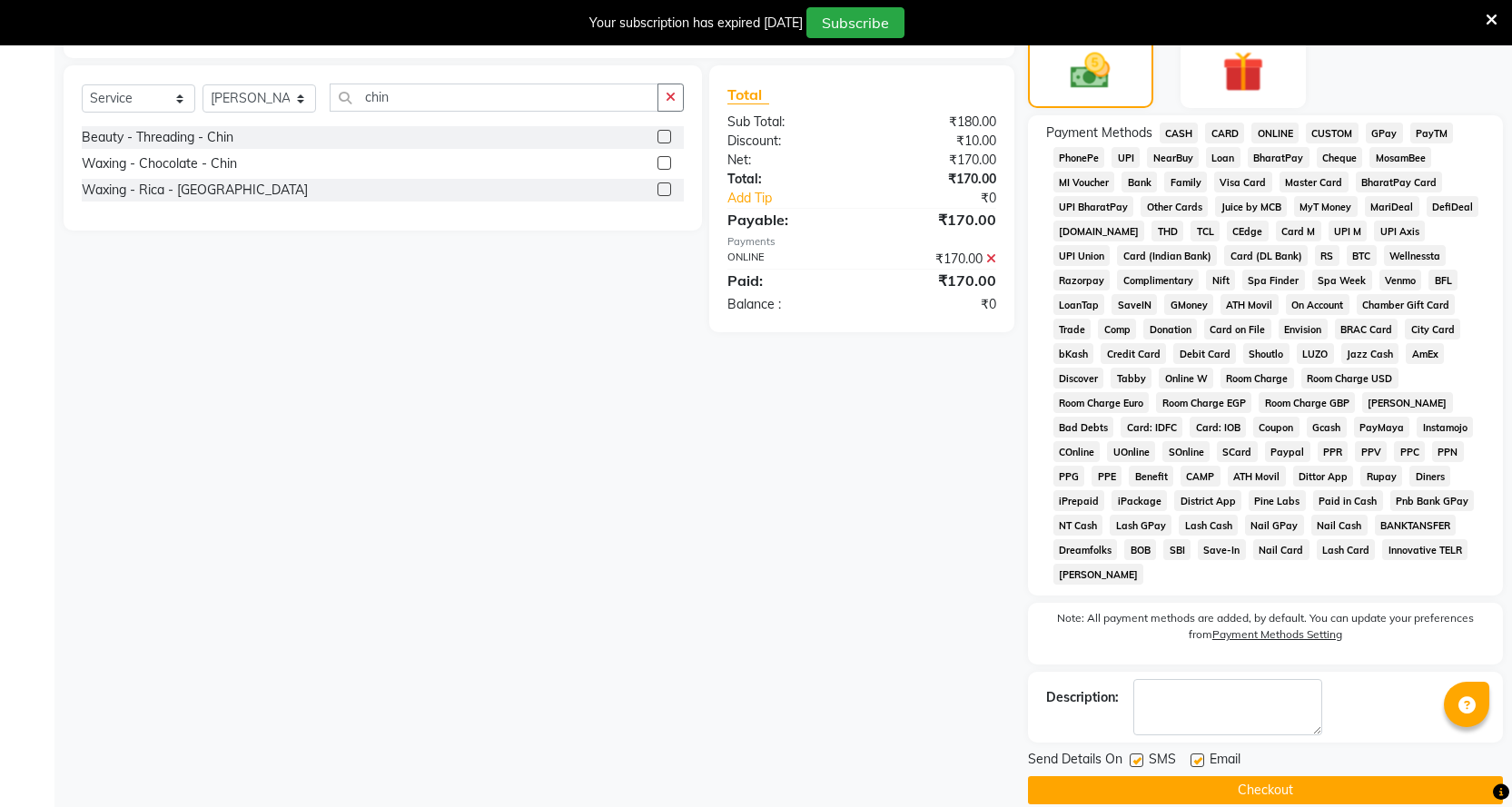
click at [1263, 777] on button "Checkout" at bounding box center [1265, 790] width 475 height 28
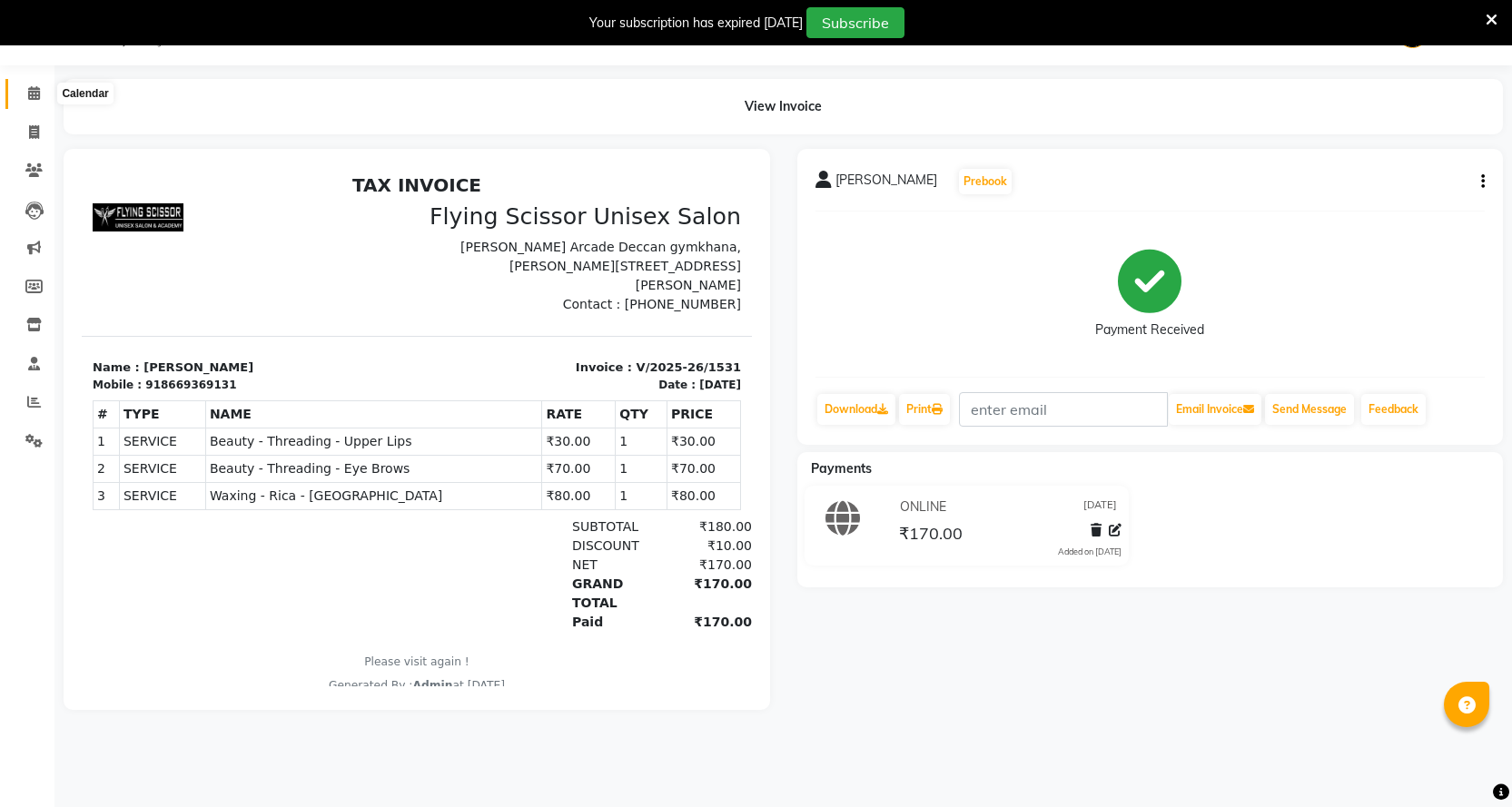
click at [37, 95] on icon at bounding box center [33, 92] width 12 height 14
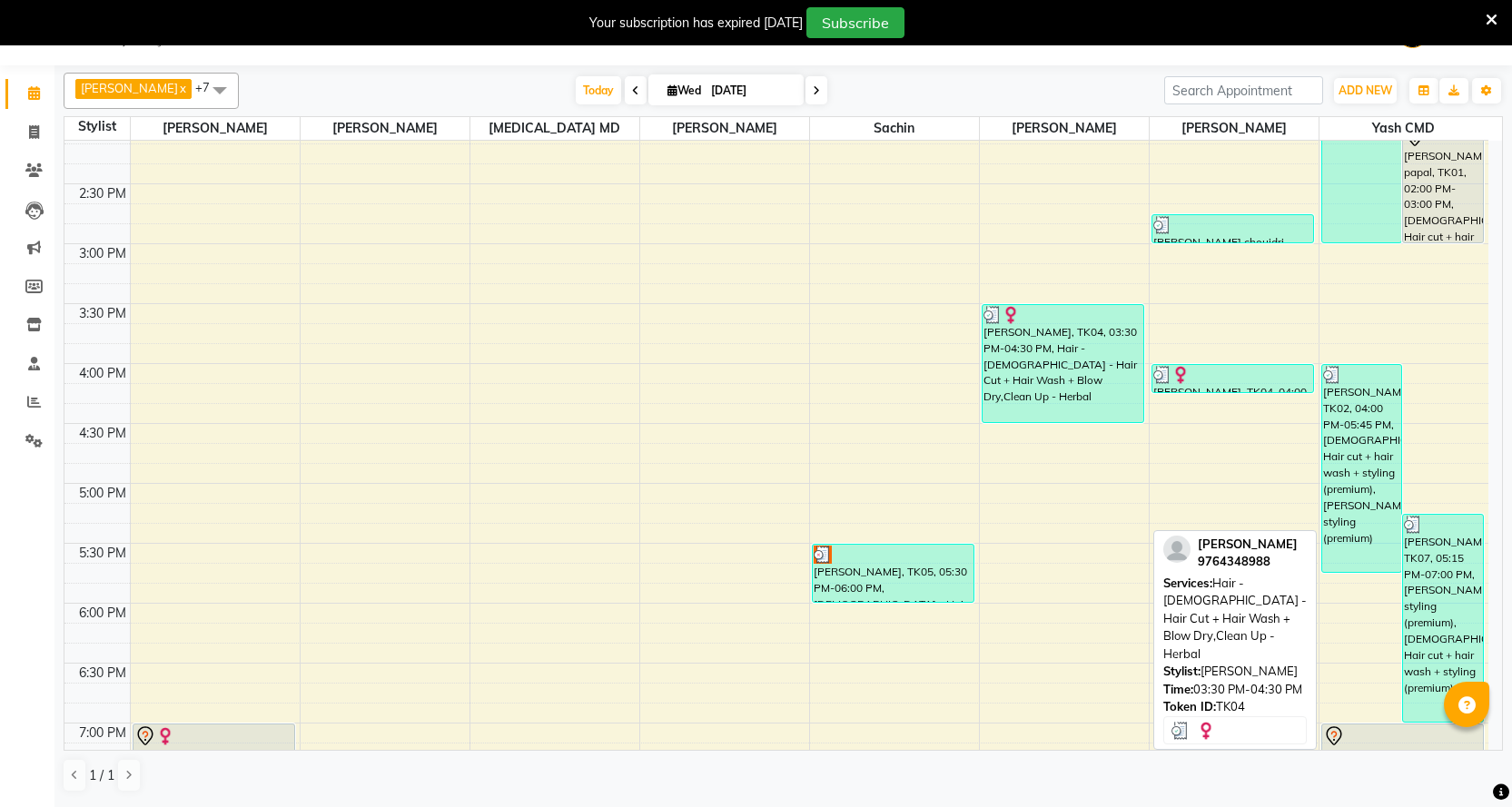
scroll to position [676, 0]
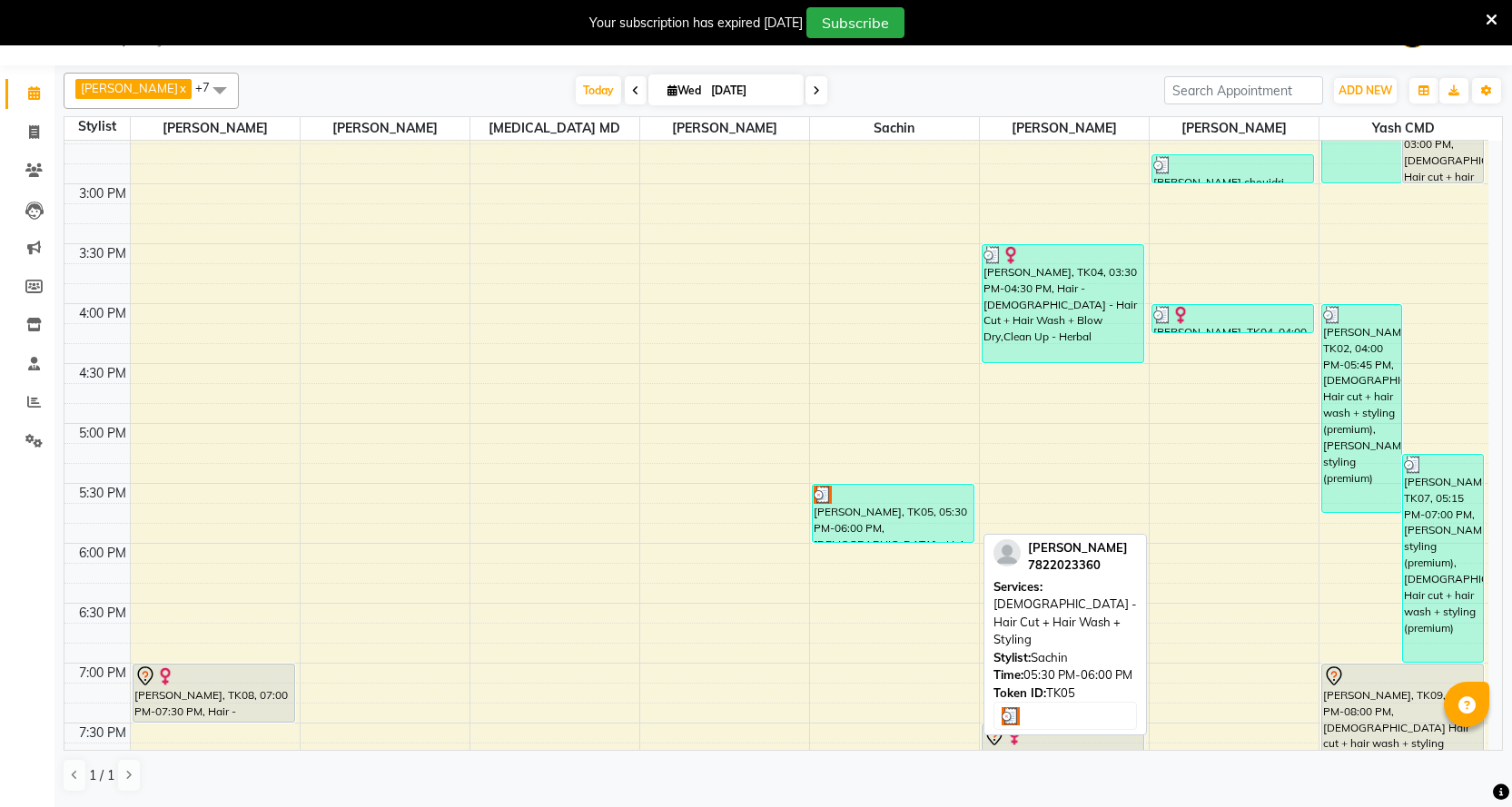
click at [841, 518] on div "[PERSON_NAME], TK05, 05:30 PM-06:00 PM, [DEMOGRAPHIC_DATA] - Hair Cut + Hair Wa…" at bounding box center [893, 513] width 161 height 57
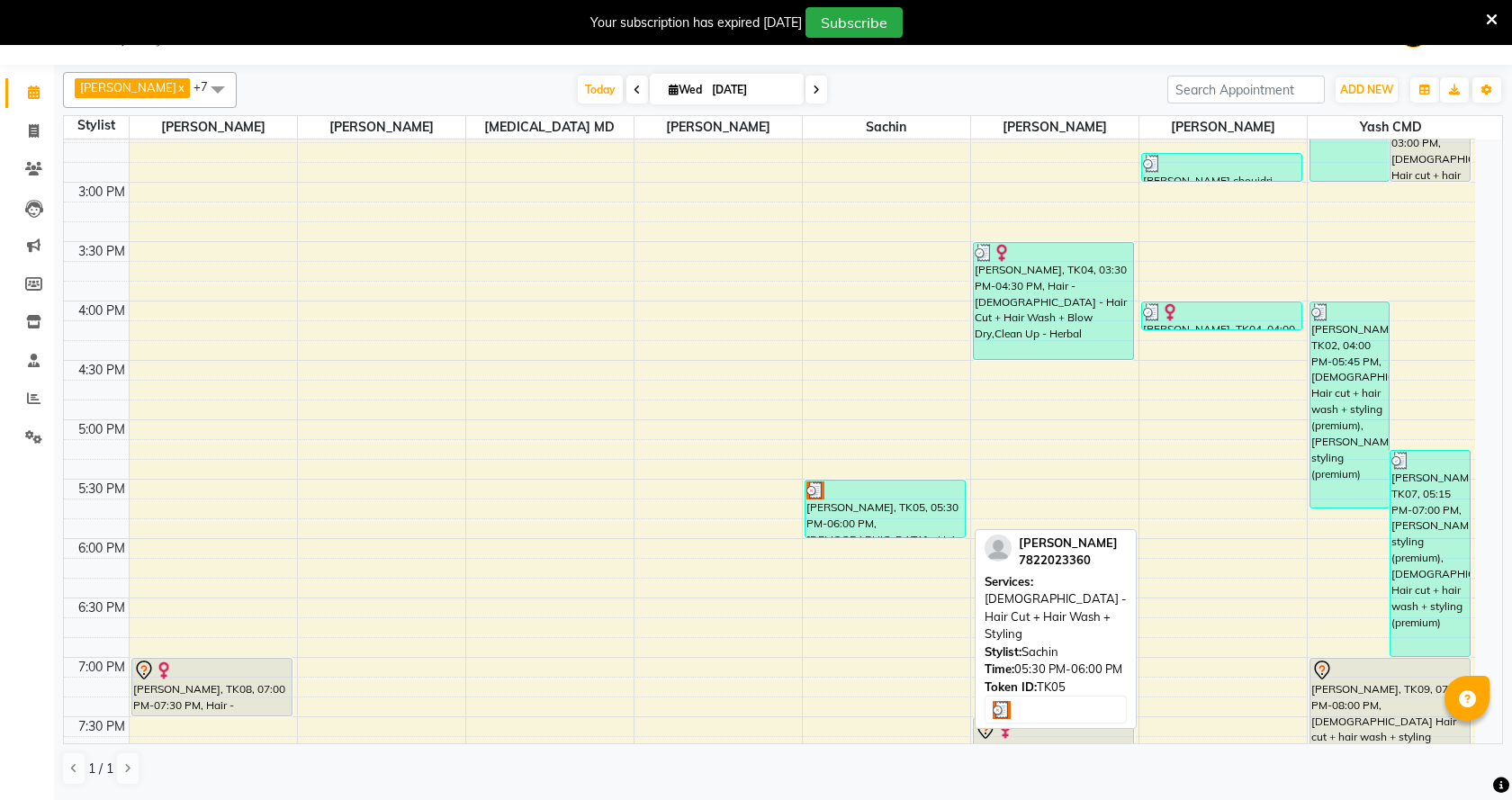
select select "3"
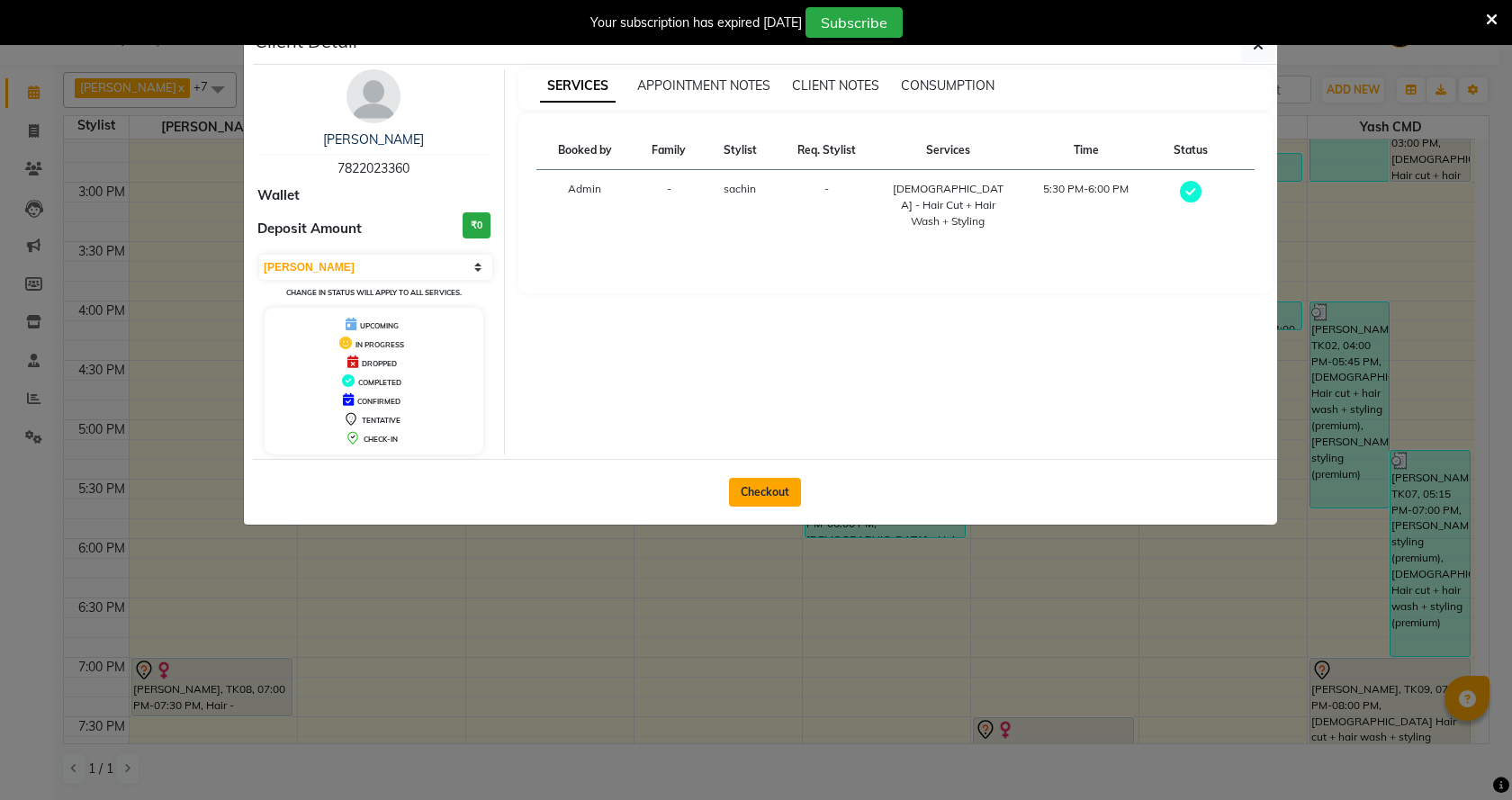
click at [784, 494] on button "Checkout" at bounding box center [765, 492] width 72 height 28
select select "46"
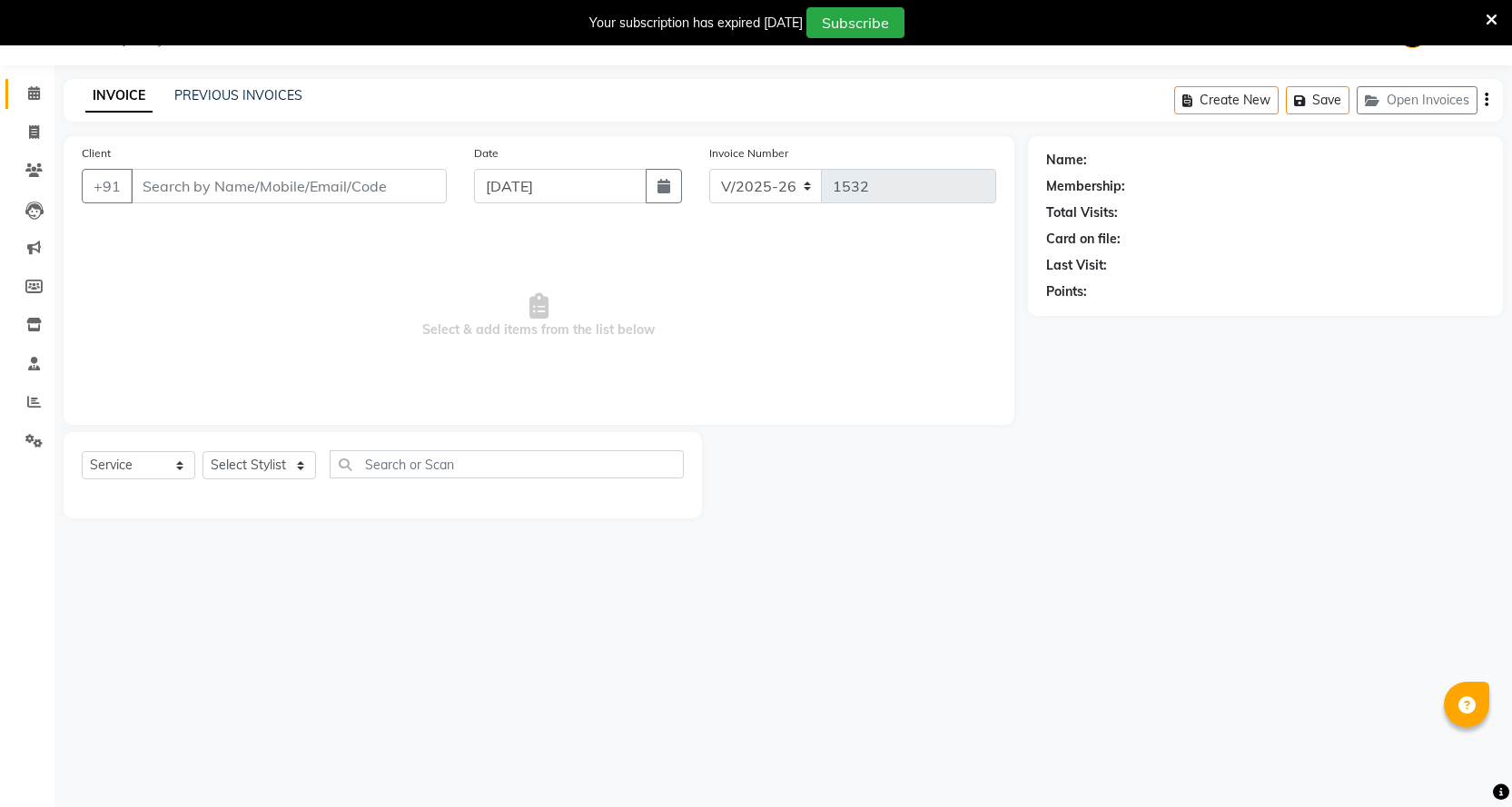
select select "membership"
type input "7822023360"
select select "18390"
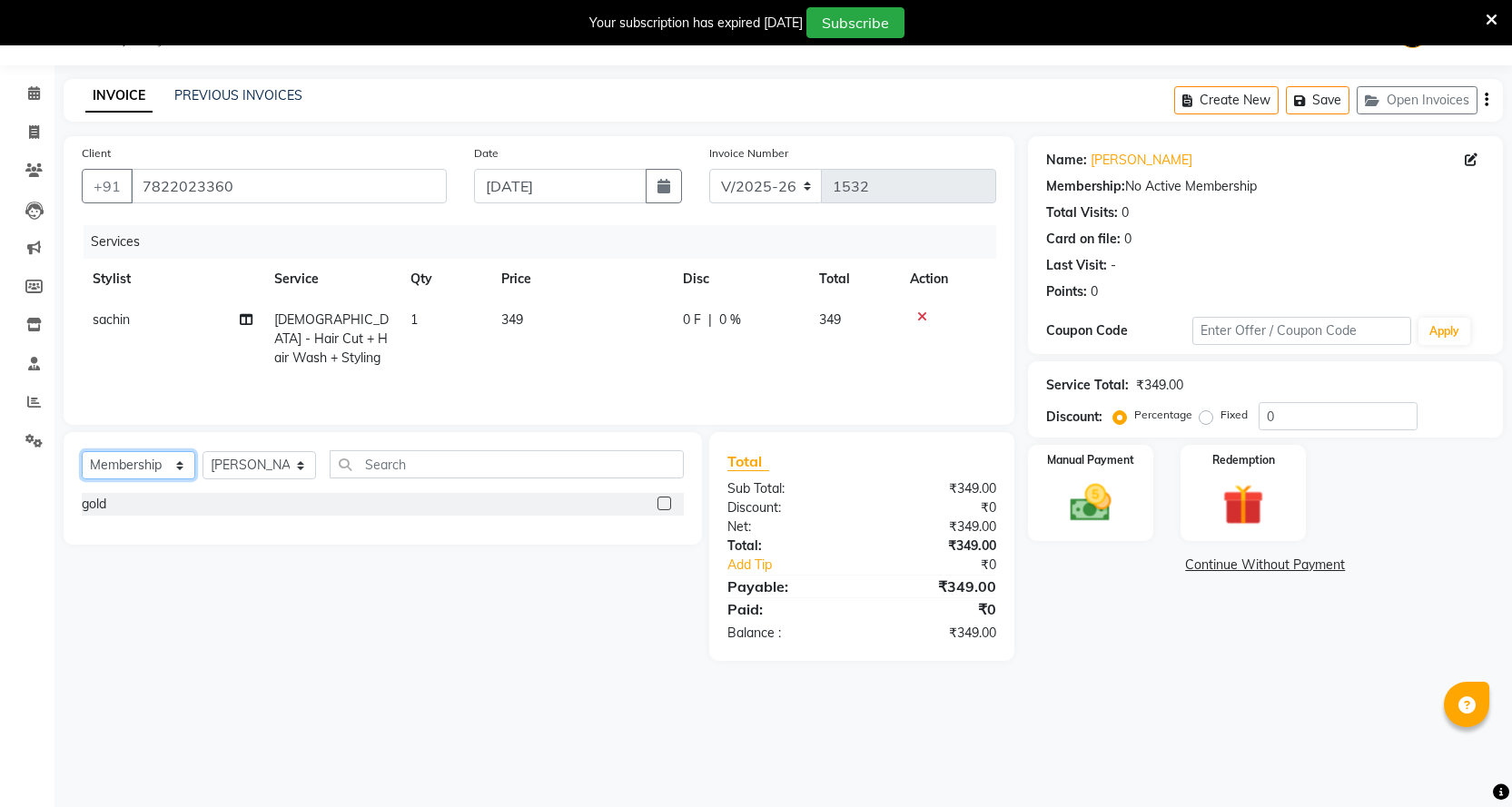
click at [157, 466] on select "Select Service Product Membership Package Voucher Prepaid Gift Card" at bounding box center [139, 465] width 114 height 28
select select "service"
click at [82, 452] on select "Select Service Product Membership Package Voucher Prepaid Gift Card" at bounding box center [139, 465] width 114 height 28
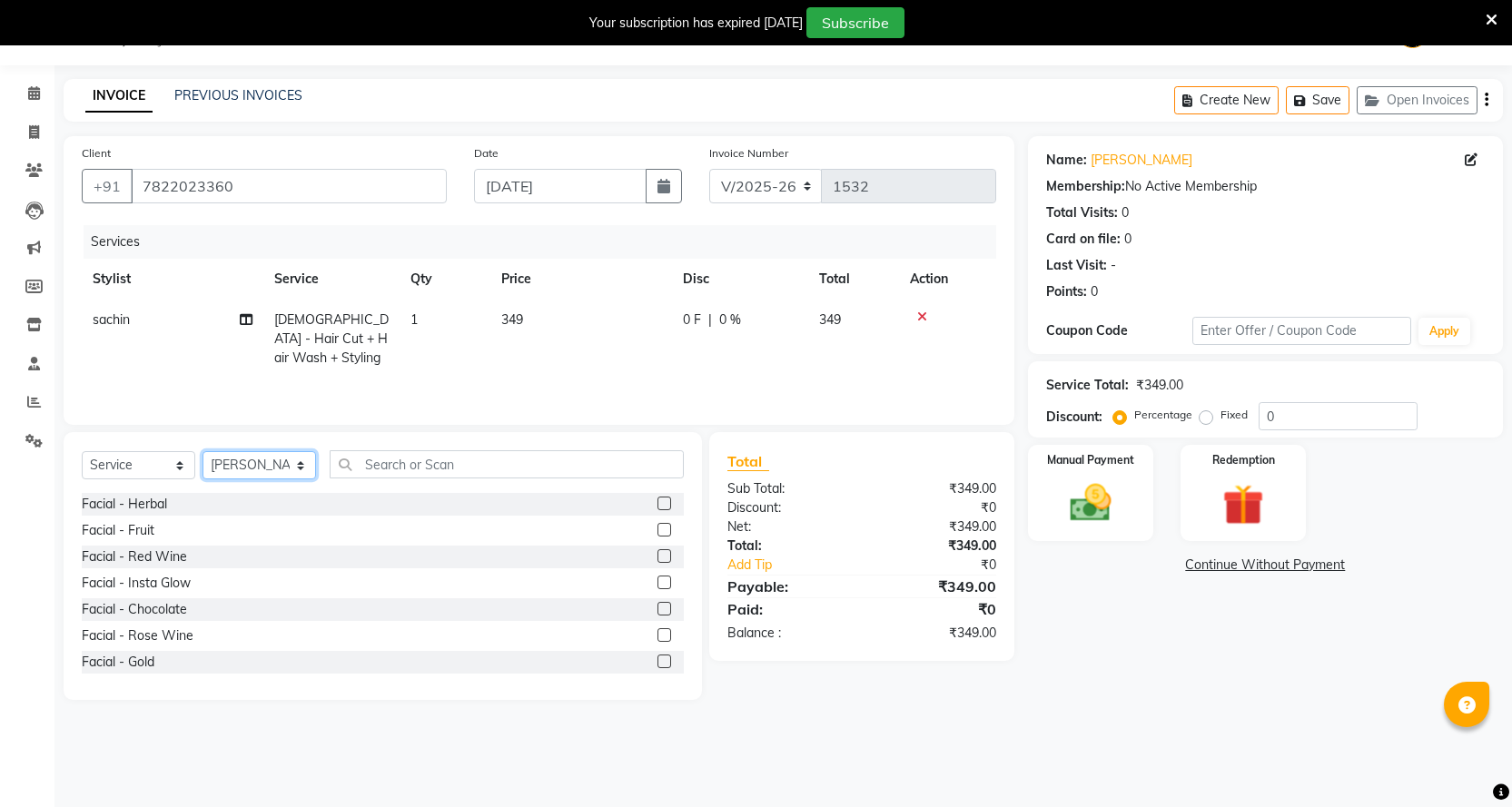
click at [238, 466] on select "Select Stylist Abhi B [PERSON_NAME] J [PERSON_NAME][MEDICAL_DATA] MD [PERSON_NA…" at bounding box center [259, 465] width 114 height 28
select select "67686"
click at [202, 452] on select "Select Stylist Abhi B [PERSON_NAME] J [PERSON_NAME][MEDICAL_DATA] MD [PERSON_NA…" at bounding box center [259, 465] width 114 height 28
click at [496, 453] on input "text" at bounding box center [507, 464] width 355 height 28
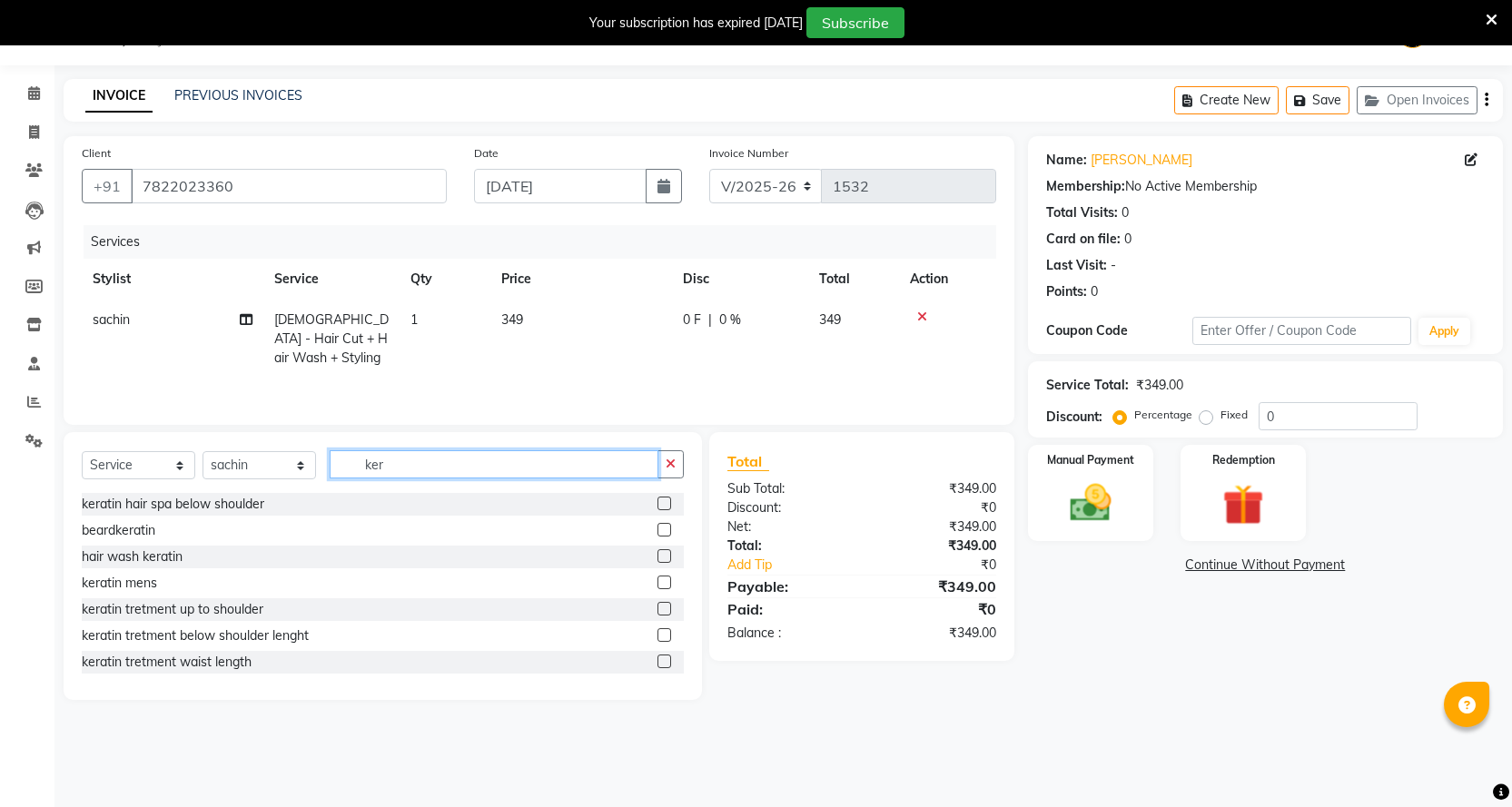
type input "ker"
click at [658, 577] on label at bounding box center [664, 582] width 14 height 14
click at [658, 577] on input "checkbox" at bounding box center [663, 583] width 12 height 12
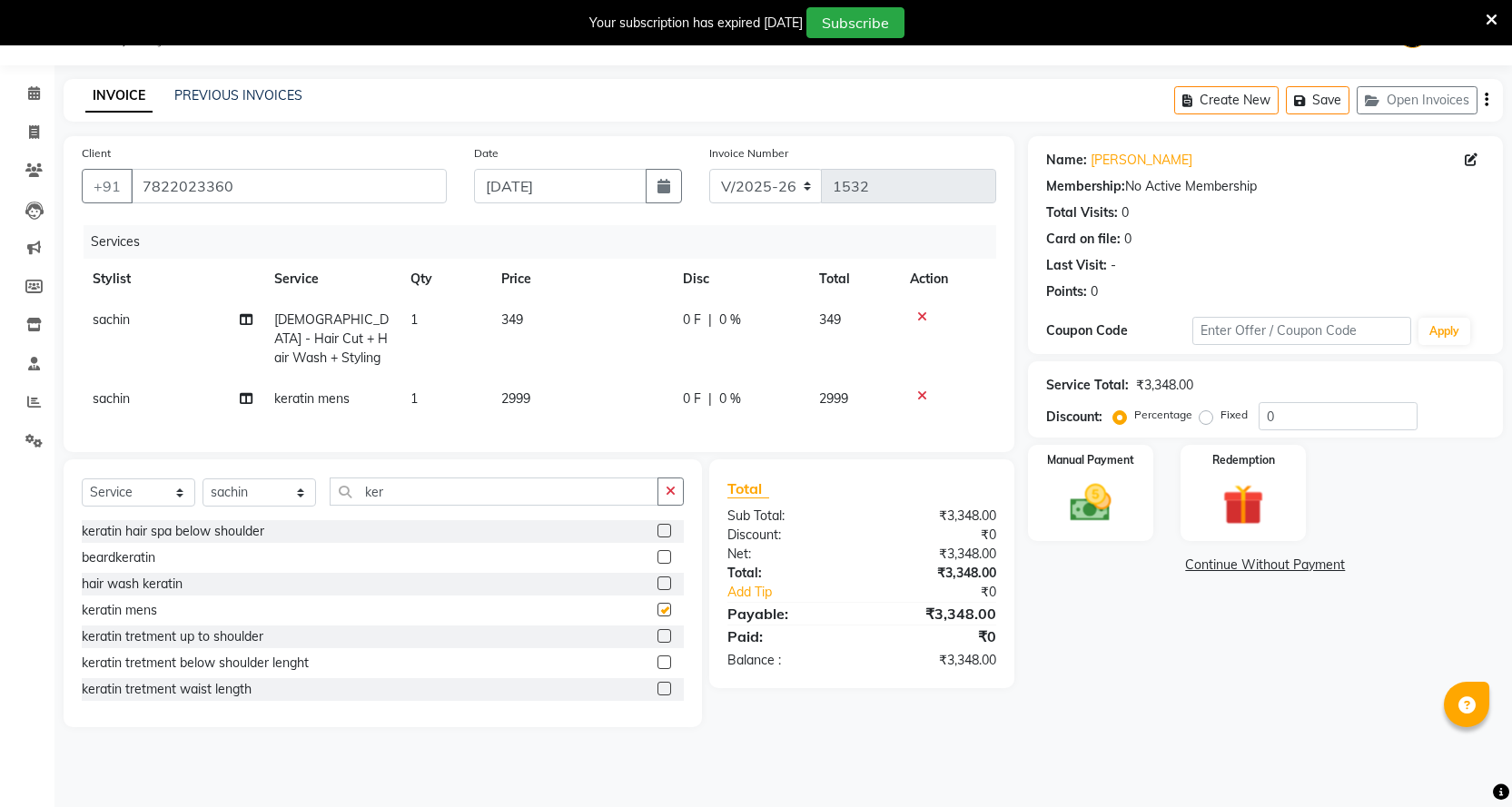
checkbox input "false"
click at [588, 379] on td "2999" at bounding box center [581, 399] width 182 height 41
select select "67686"
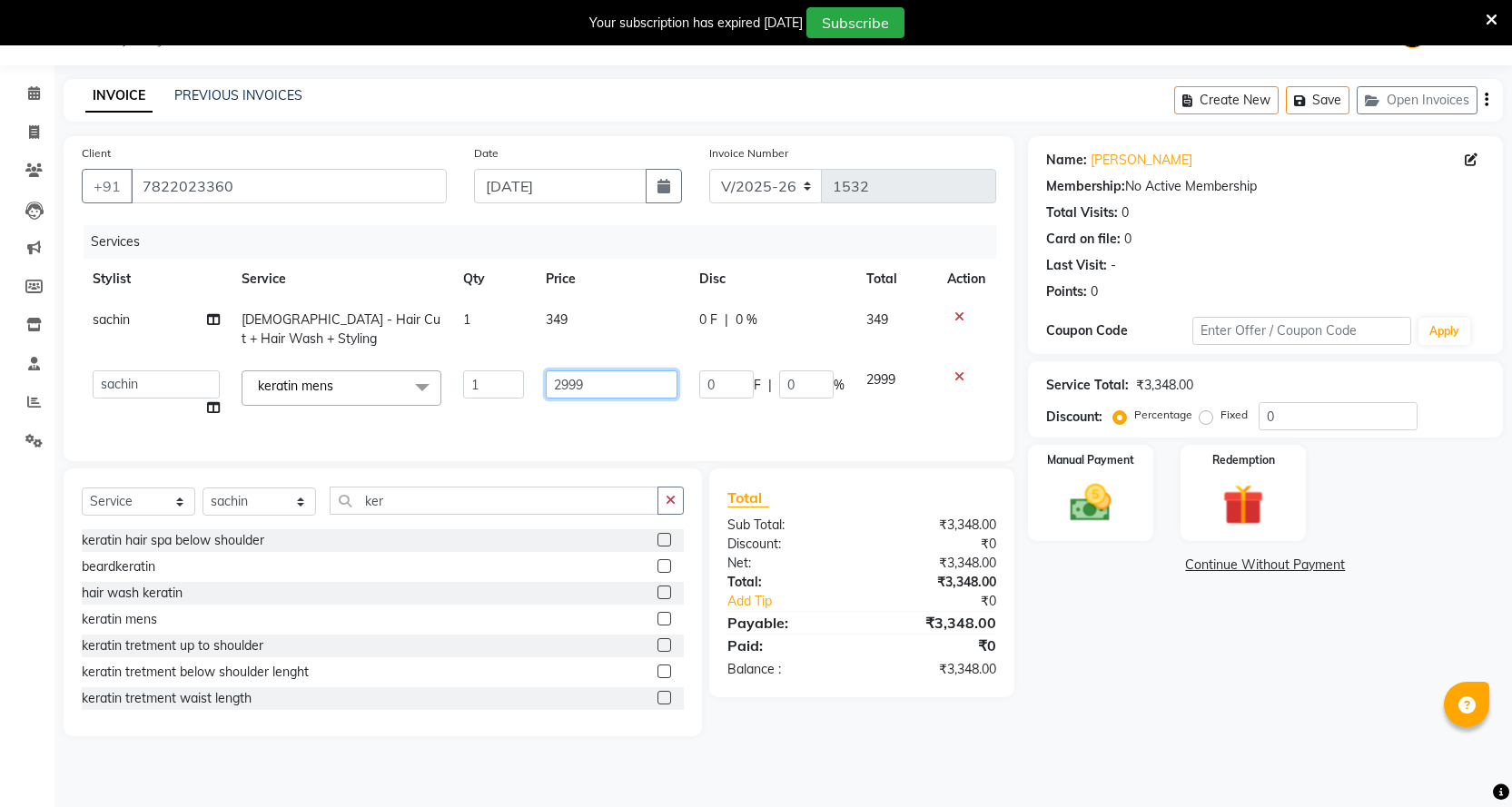
click at [588, 379] on input "2999" at bounding box center [611, 384] width 132 height 28
type input "2"
type input "3000"
click at [605, 323] on td "349" at bounding box center [611, 330] width 153 height 60
select select "67686"
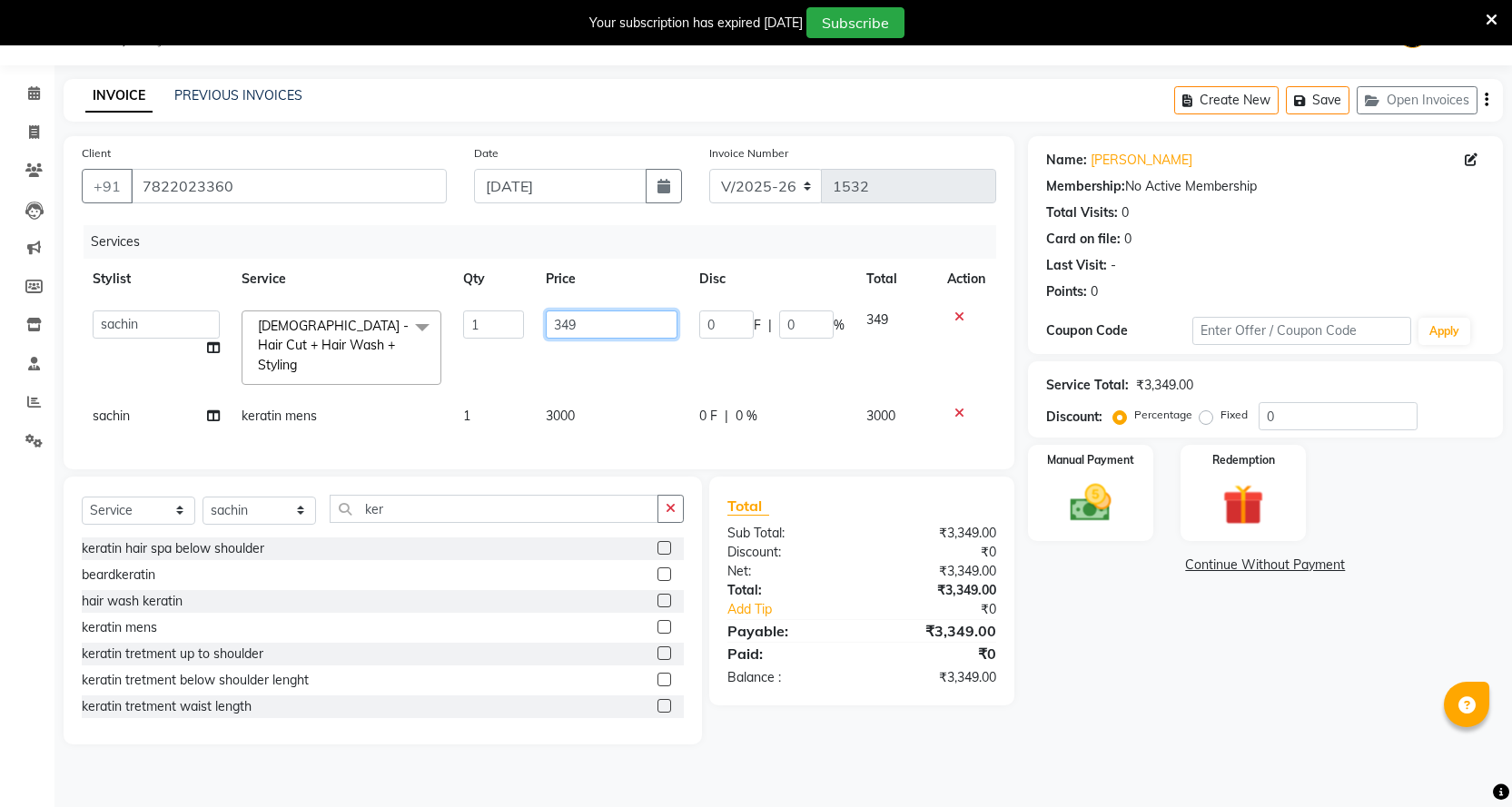
click at [613, 321] on input "349" at bounding box center [611, 324] width 132 height 28
type input "350"
click at [712, 401] on div "Services Stylist Service Qty Price Disc Total Action Abhi B Ashish J [PERSON_NA…" at bounding box center [539, 338] width 914 height 226
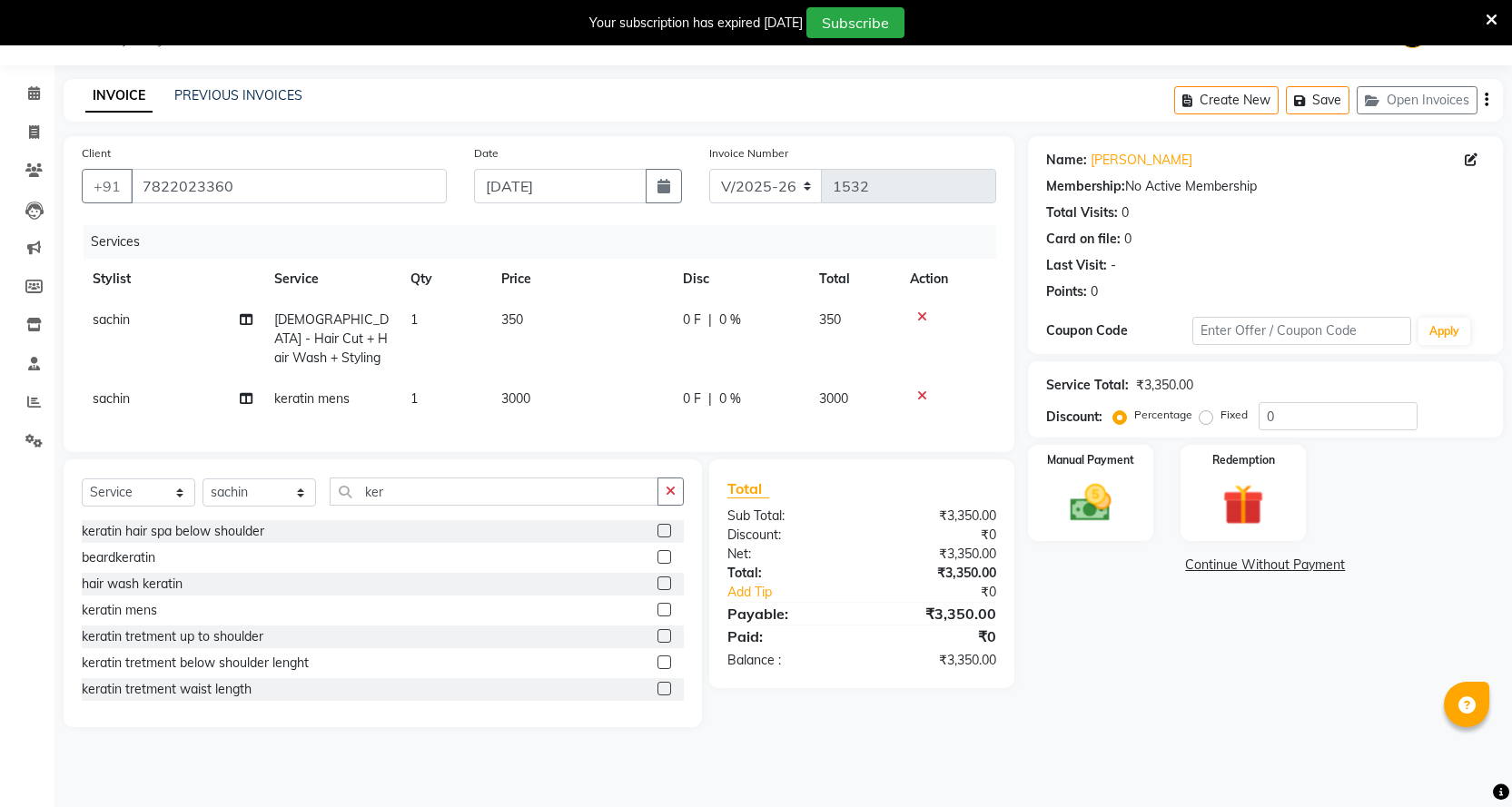
click at [728, 391] on td "0 F | 0 %" at bounding box center [741, 399] width 137 height 41
select select "67686"
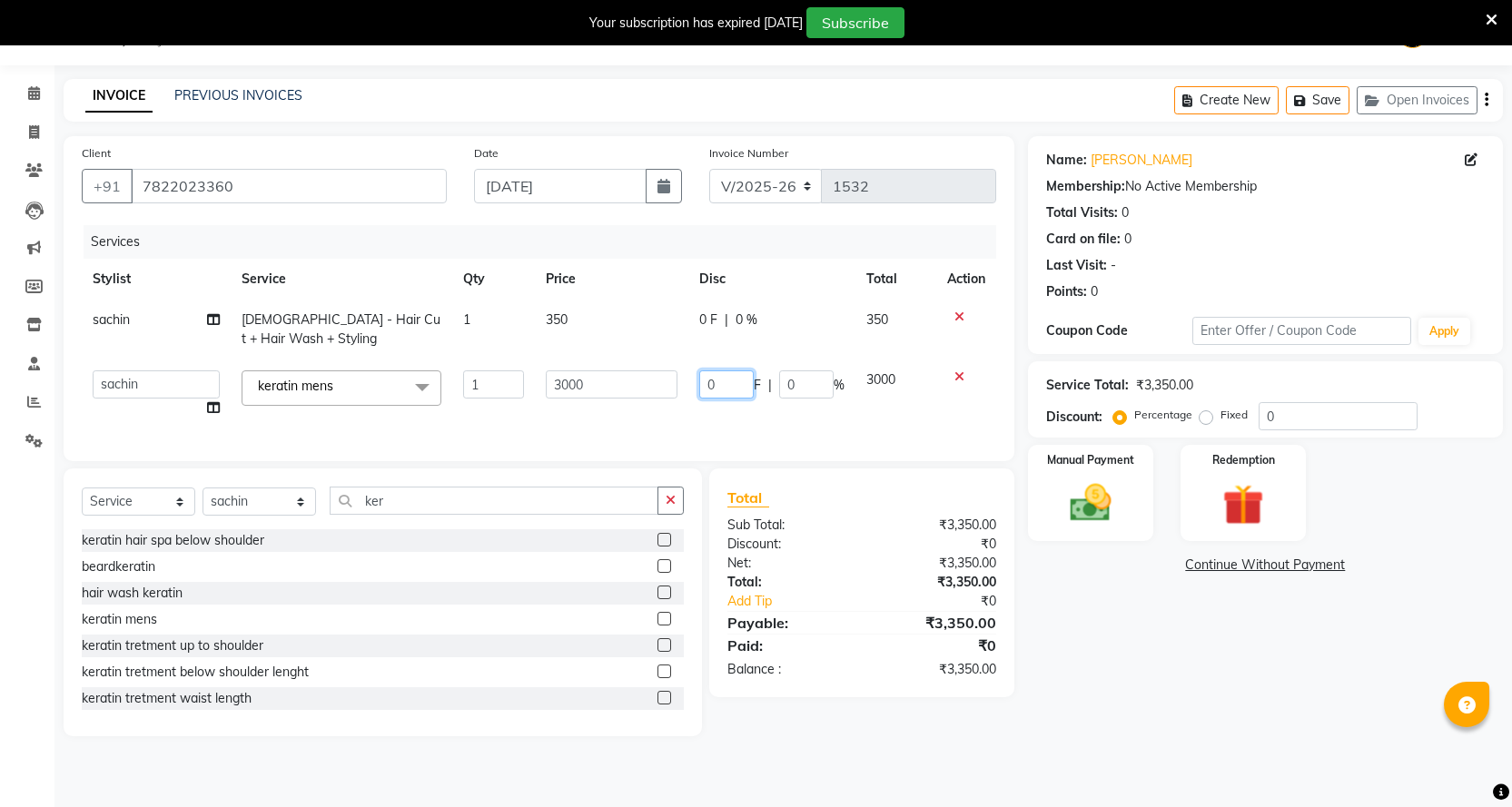
click at [728, 381] on input "0" at bounding box center [726, 384] width 54 height 28
type input "1150"
click at [731, 421] on div "Services Stylist Service Qty Price Disc Total Action sachin [DEMOGRAPHIC_DATA] …" at bounding box center [539, 334] width 914 height 218
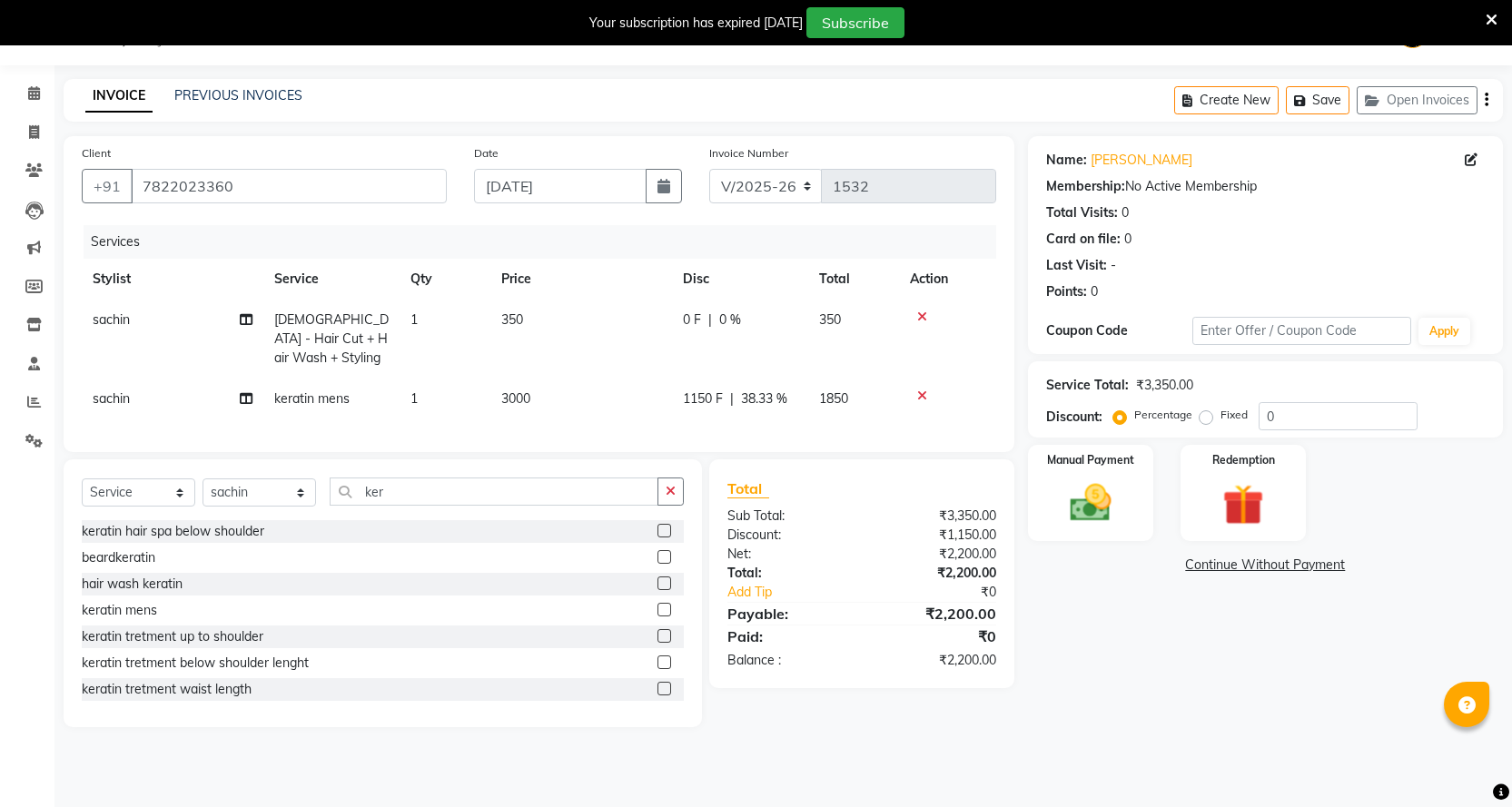
click at [698, 390] on span "1150 F" at bounding box center [703, 399] width 40 height 19
select select "67686"
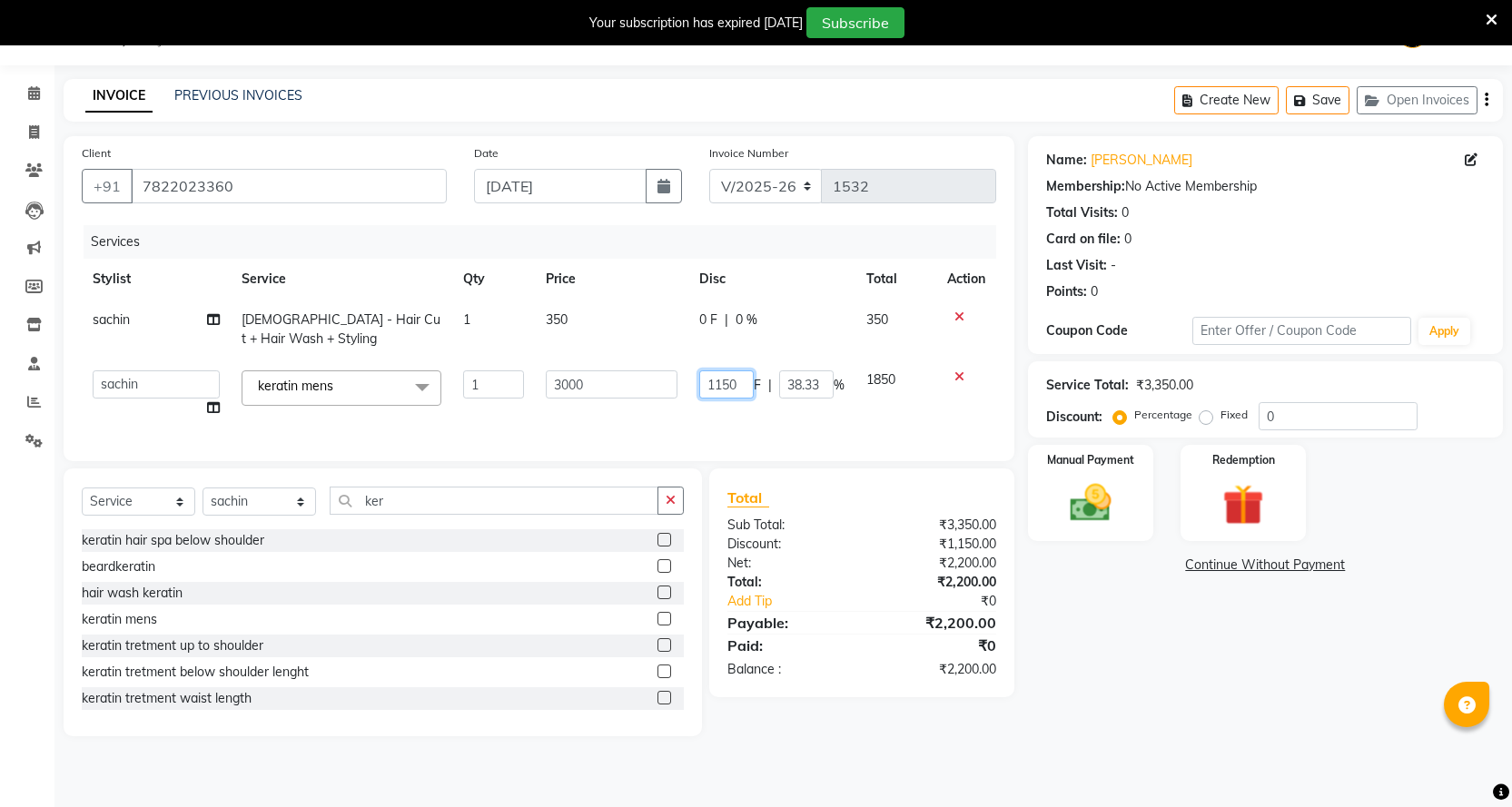
click at [720, 384] on input "1150" at bounding box center [726, 384] width 54 height 28
type input "1850"
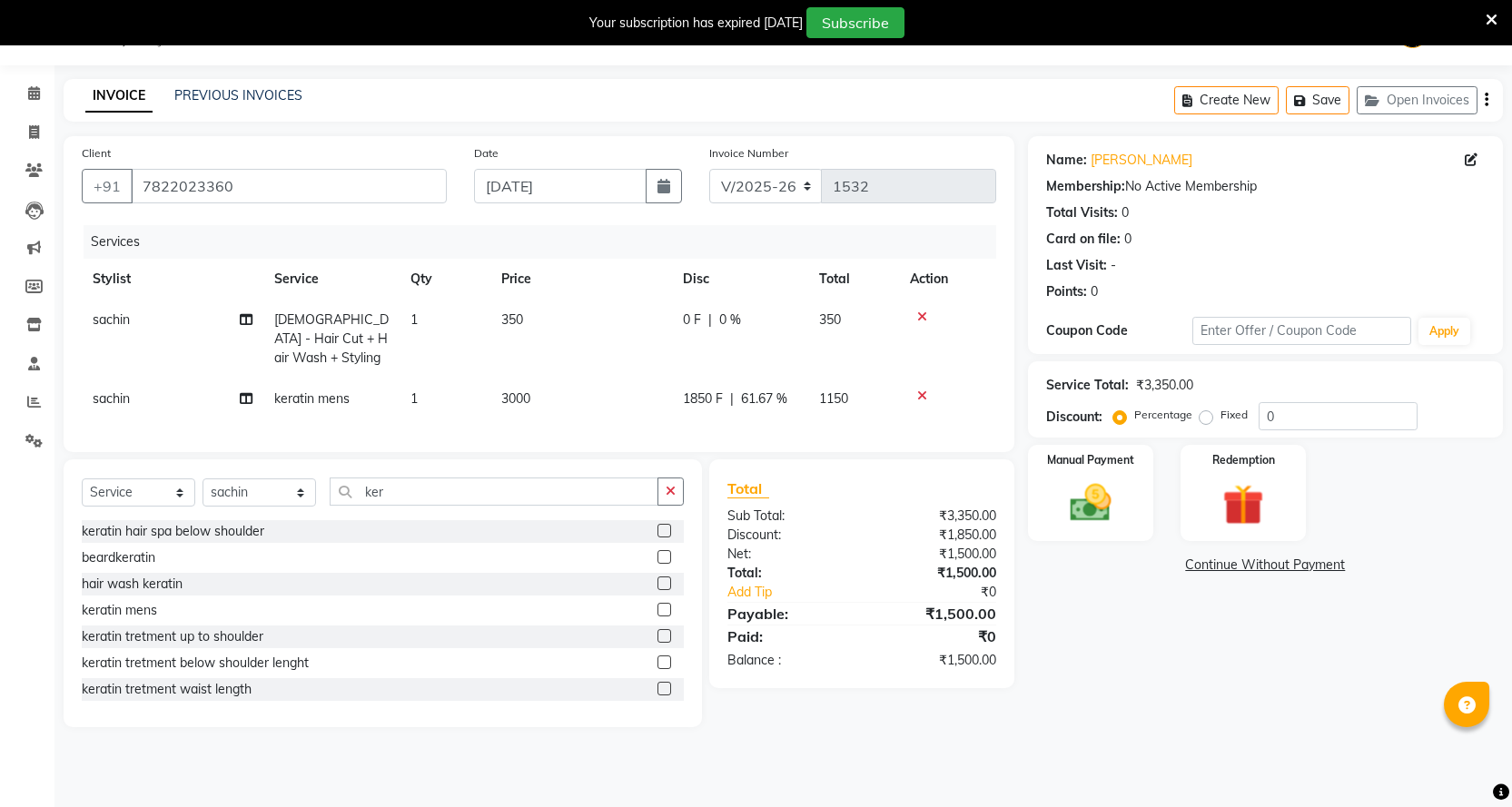
click at [706, 416] on div "Services Stylist Service Qty Price Disc Total Action sachin [DEMOGRAPHIC_DATA] …" at bounding box center [539, 330] width 914 height 209
click at [1096, 511] on img at bounding box center [1091, 502] width 70 height 49
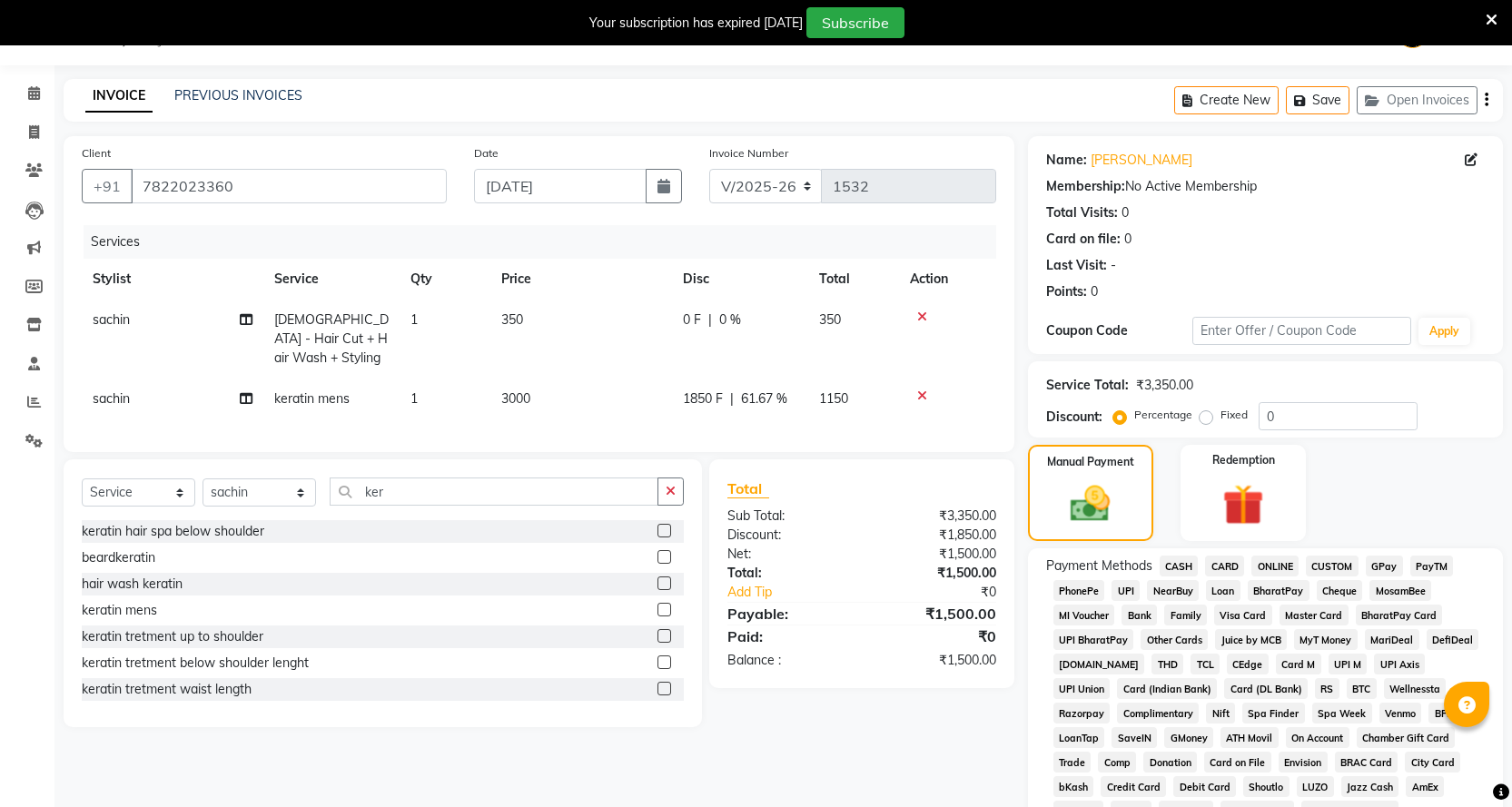
click at [1262, 559] on span "ONLINE" at bounding box center [1275, 566] width 47 height 21
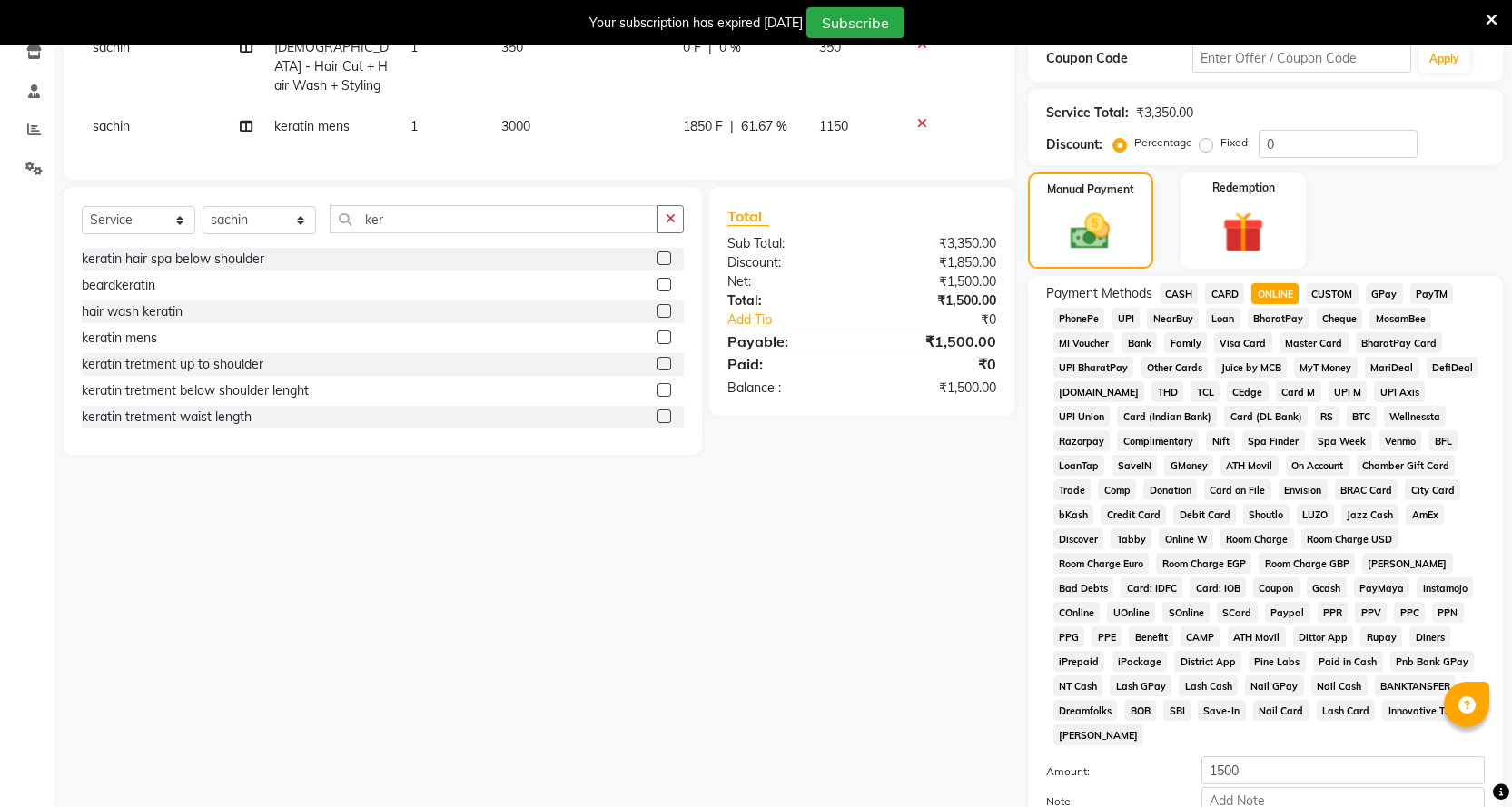
scroll to position [472, 0]
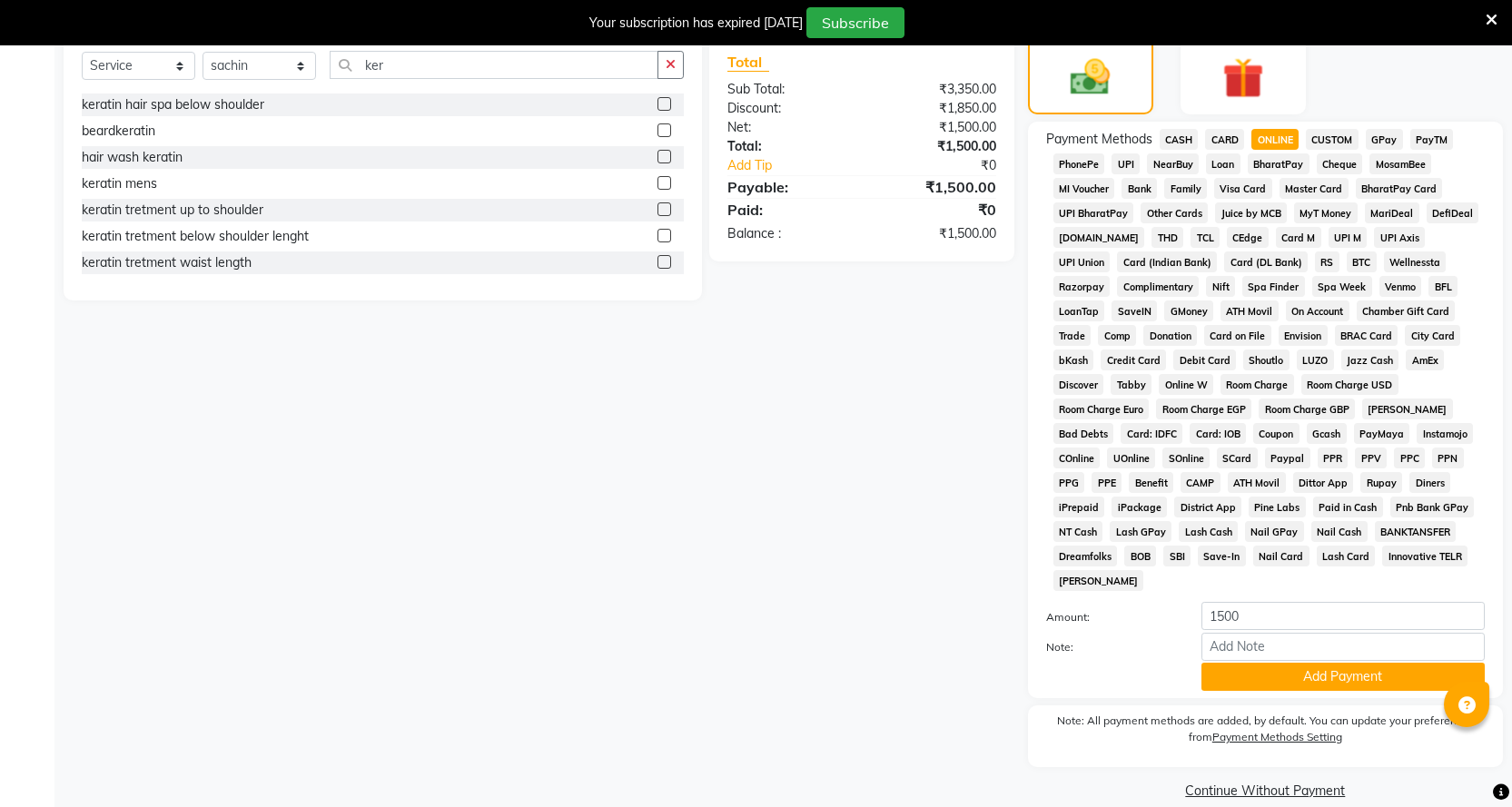
click at [1183, 137] on span "CASH" at bounding box center [1179, 139] width 39 height 21
click at [1218, 663] on button "Add Payment" at bounding box center [1343, 677] width 284 height 28
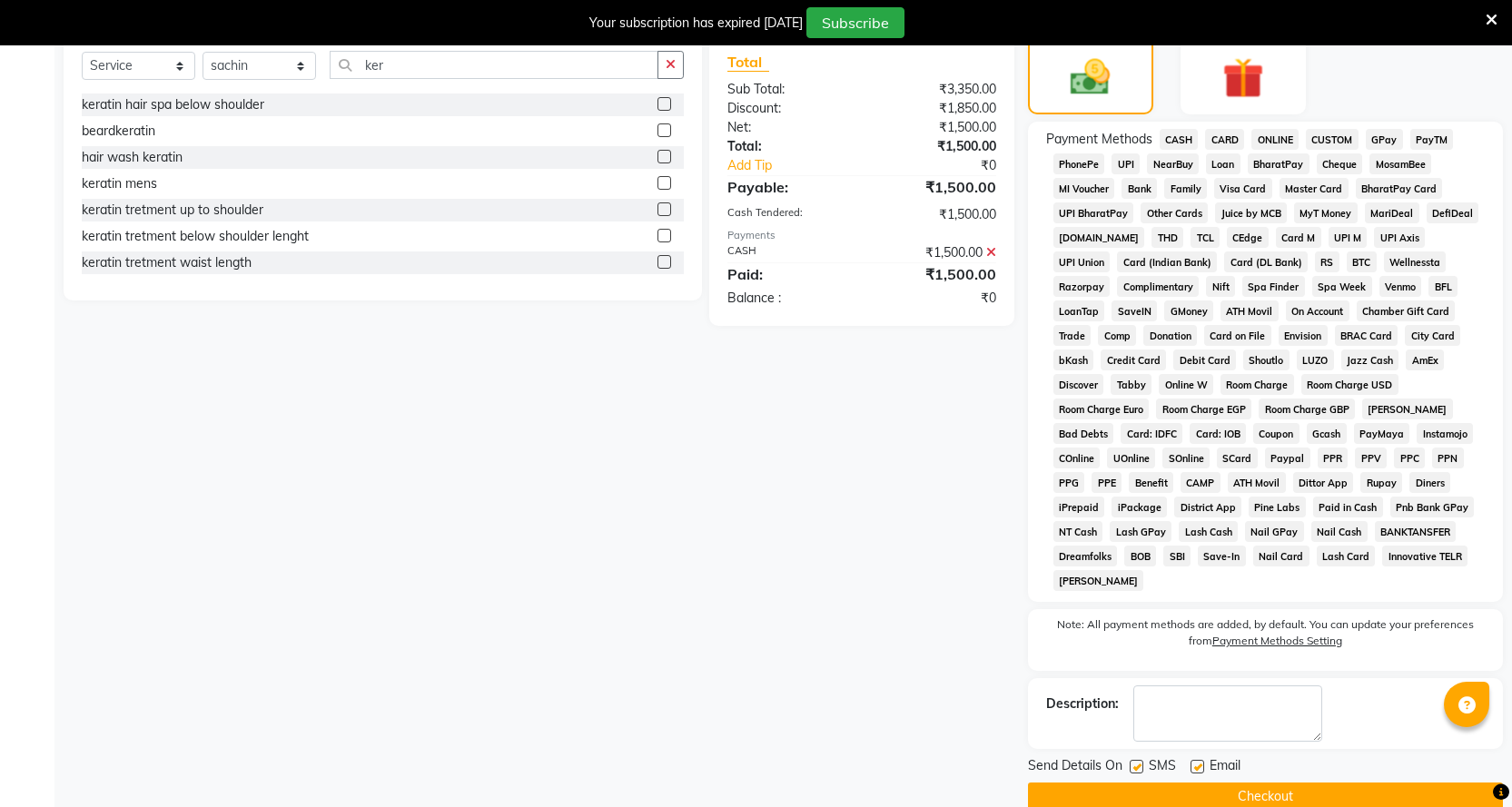
scroll to position [109, 0]
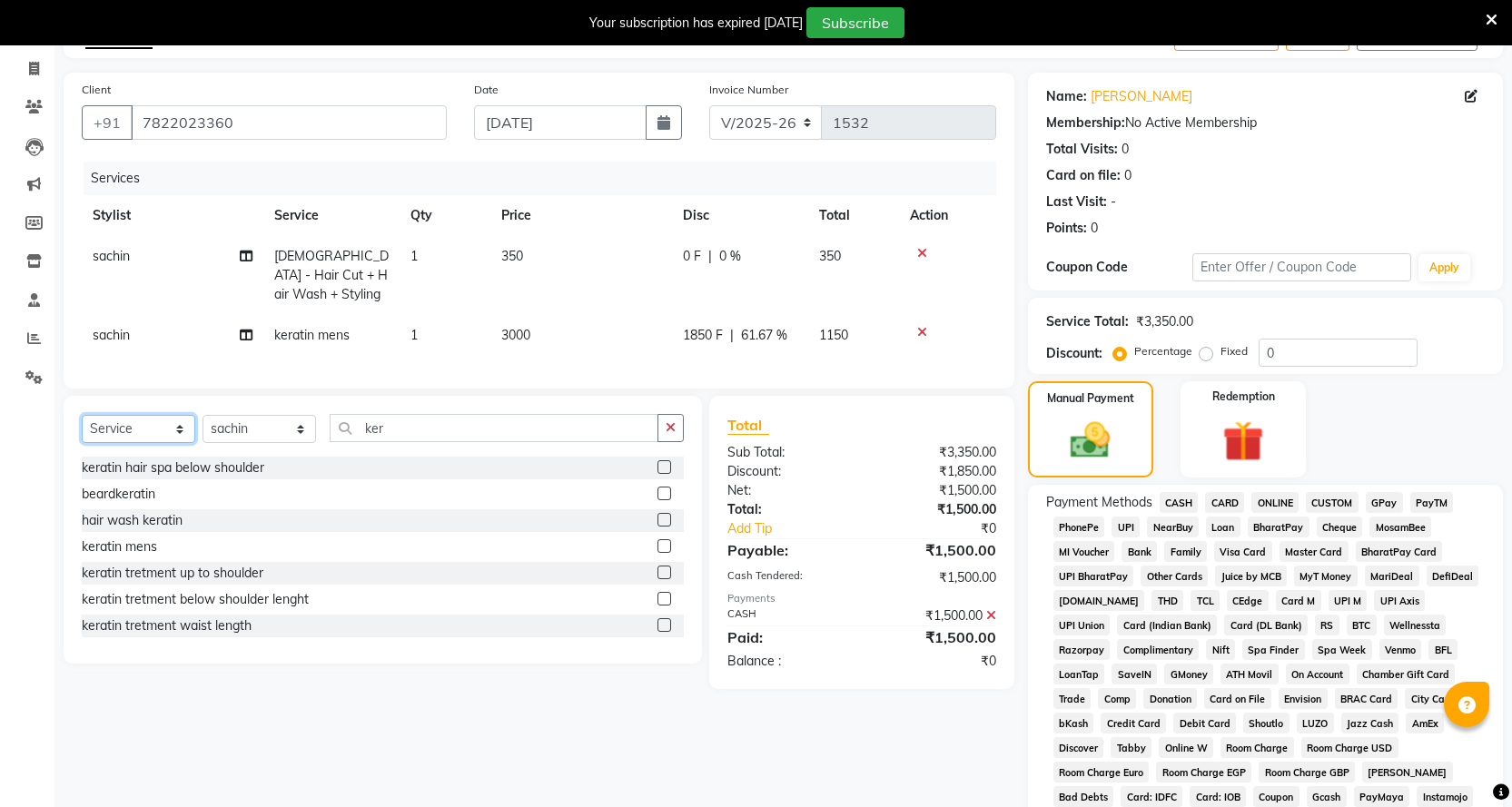
drag, startPoint x: 147, startPoint y: 423, endPoint x: 147, endPoint y: 435, distance: 12.0
click at [147, 428] on select "Select Service Product Membership Package Voucher Prepaid Gift Card" at bounding box center [139, 428] width 114 height 28
select select "product"
click at [82, 415] on select "Select Service Product Membership Package Voucher Prepaid Gift Card" at bounding box center [139, 428] width 114 height 28
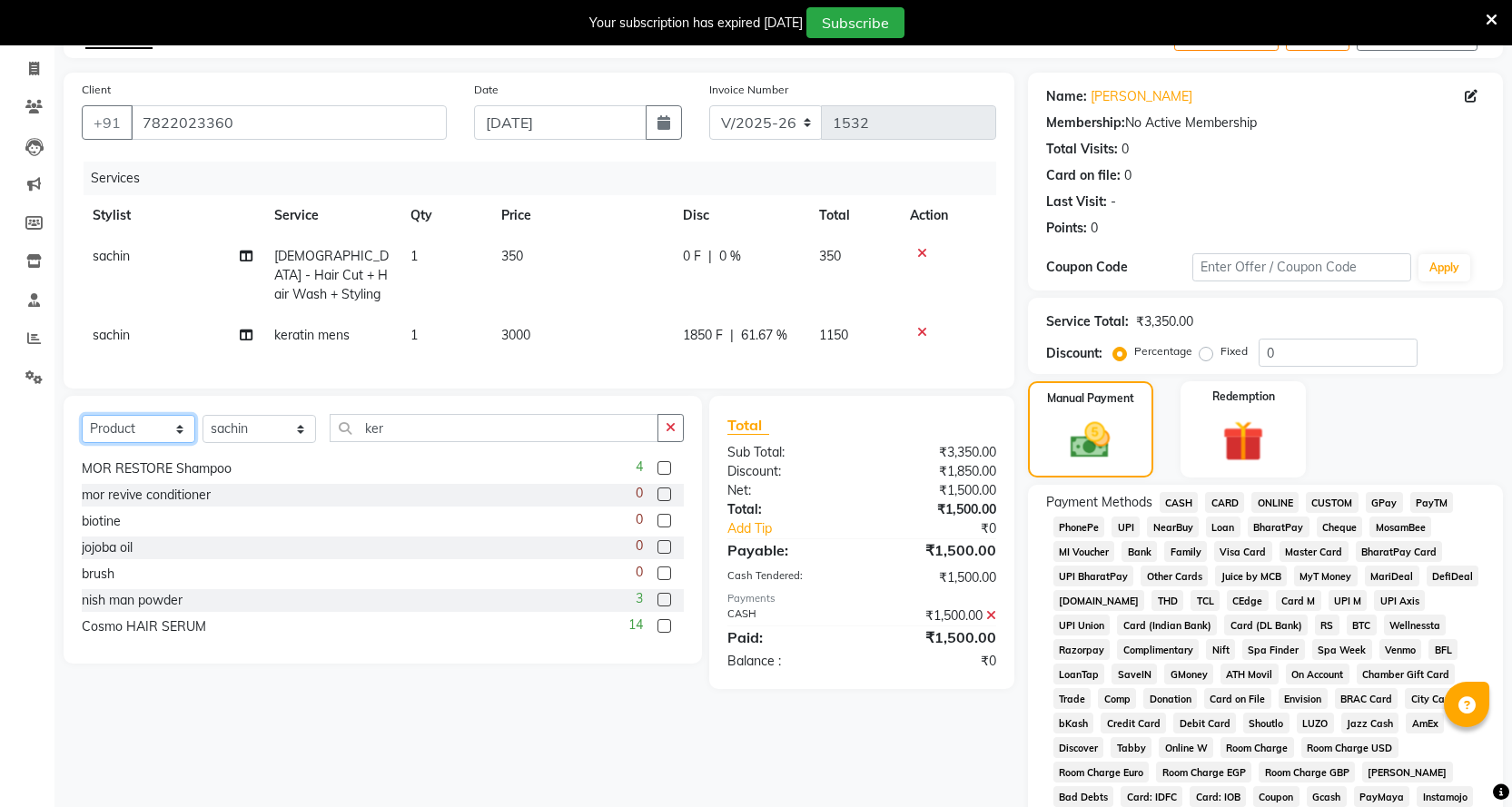
scroll to position [187, 0]
click at [659, 615] on div "14" at bounding box center [657, 623] width 55 height 23
click at [658, 617] on label at bounding box center [664, 622] width 14 height 14
click at [658, 618] on input "checkbox" at bounding box center [663, 623] width 12 height 12
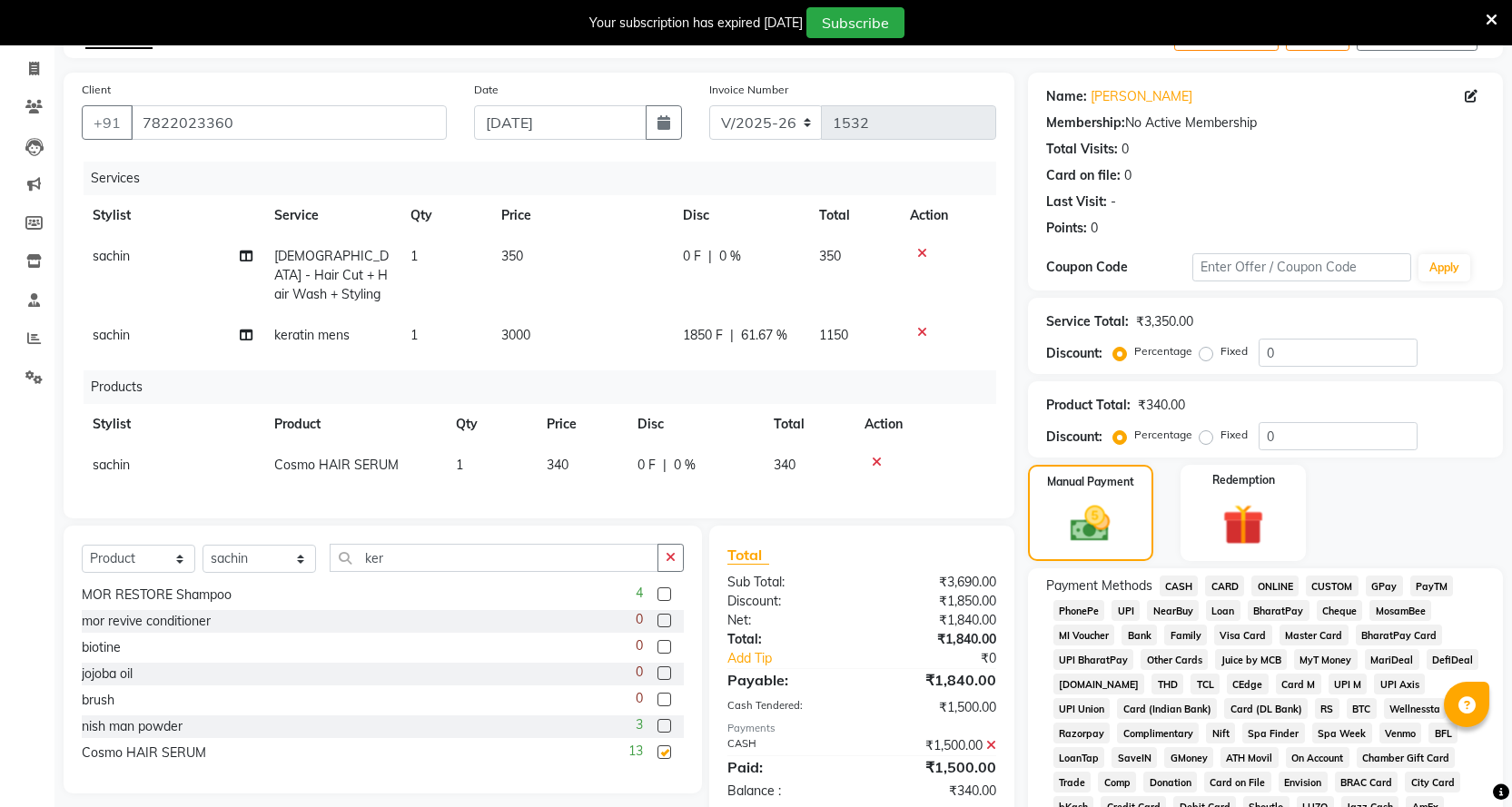
checkbox input "false"
click at [622, 445] on td "340" at bounding box center [581, 465] width 91 height 41
select select "67686"
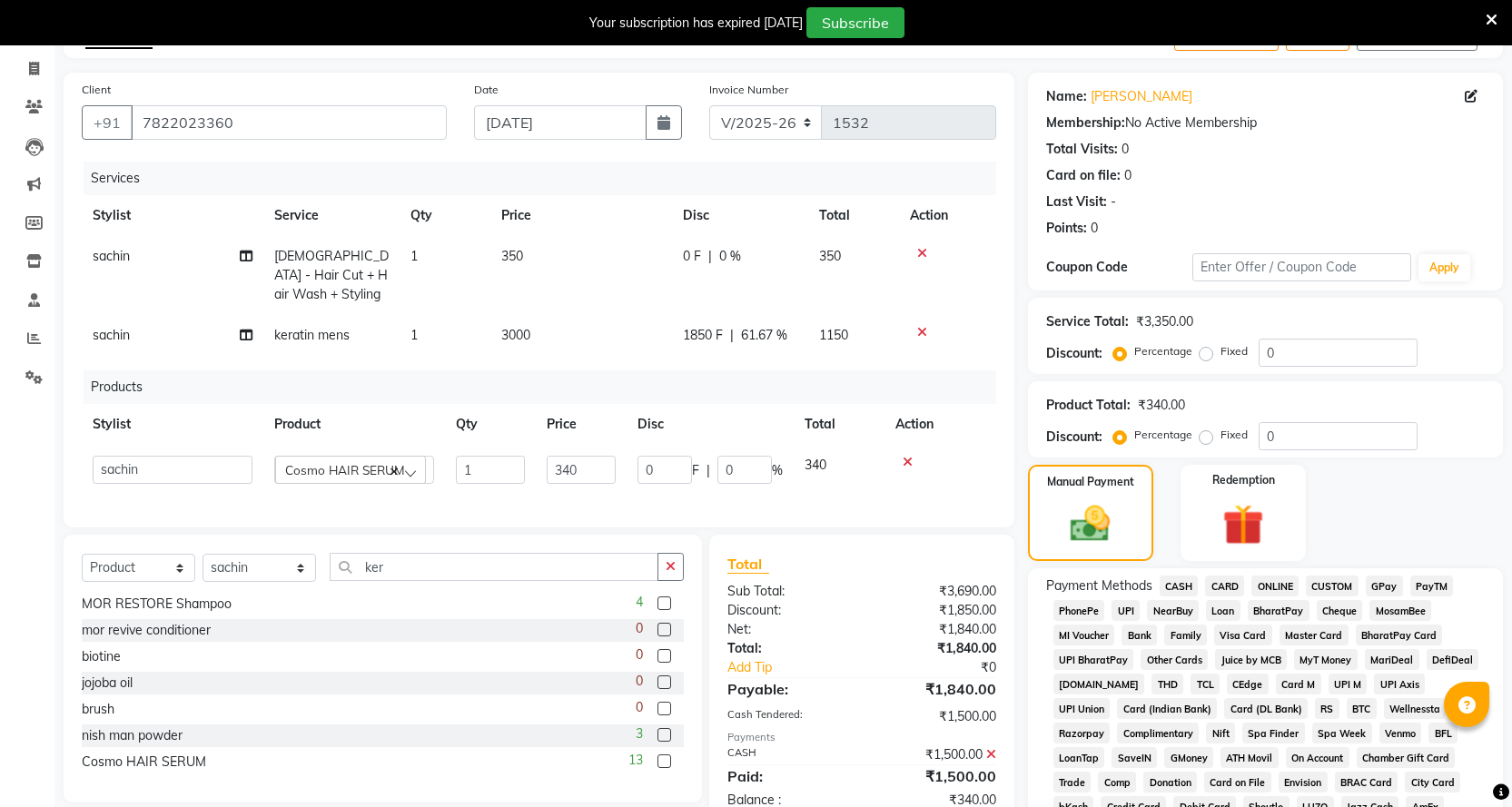
click at [622, 445] on td "340" at bounding box center [581, 470] width 91 height 50
click at [592, 456] on input "340" at bounding box center [581, 470] width 69 height 28
type input "350"
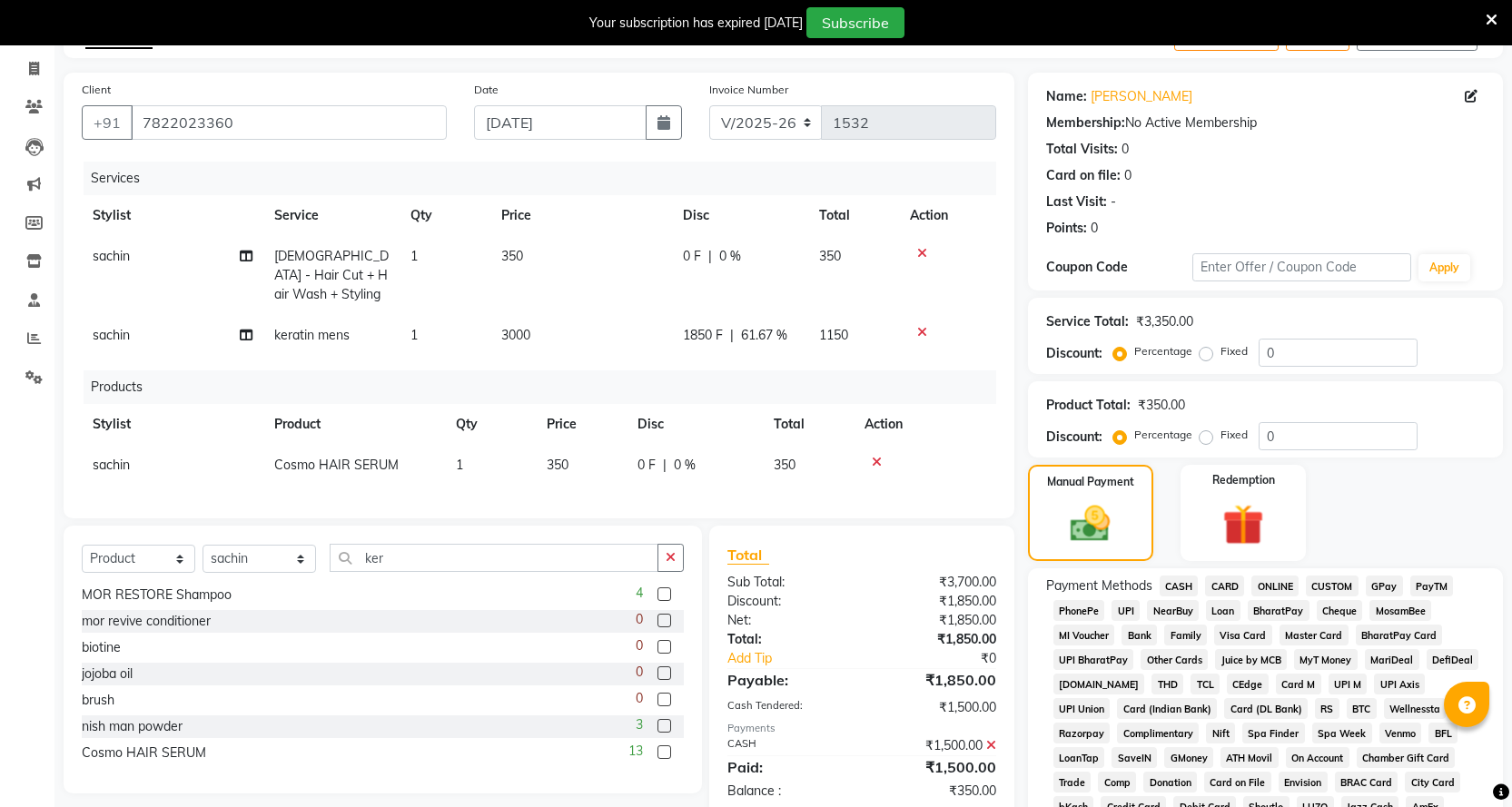
click at [587, 465] on td "350" at bounding box center [581, 465] width 91 height 41
select select "67686"
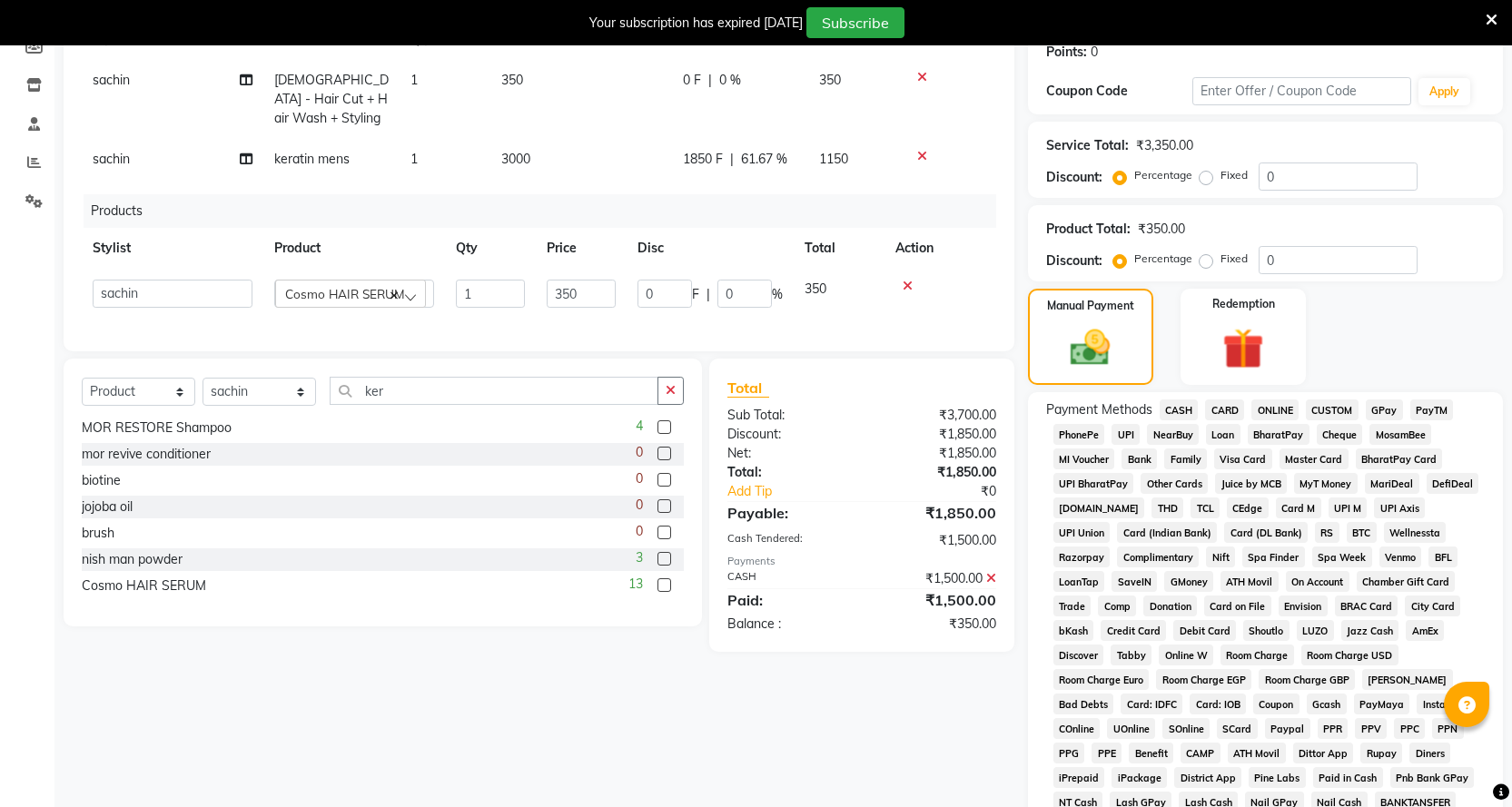
scroll to position [472, 0]
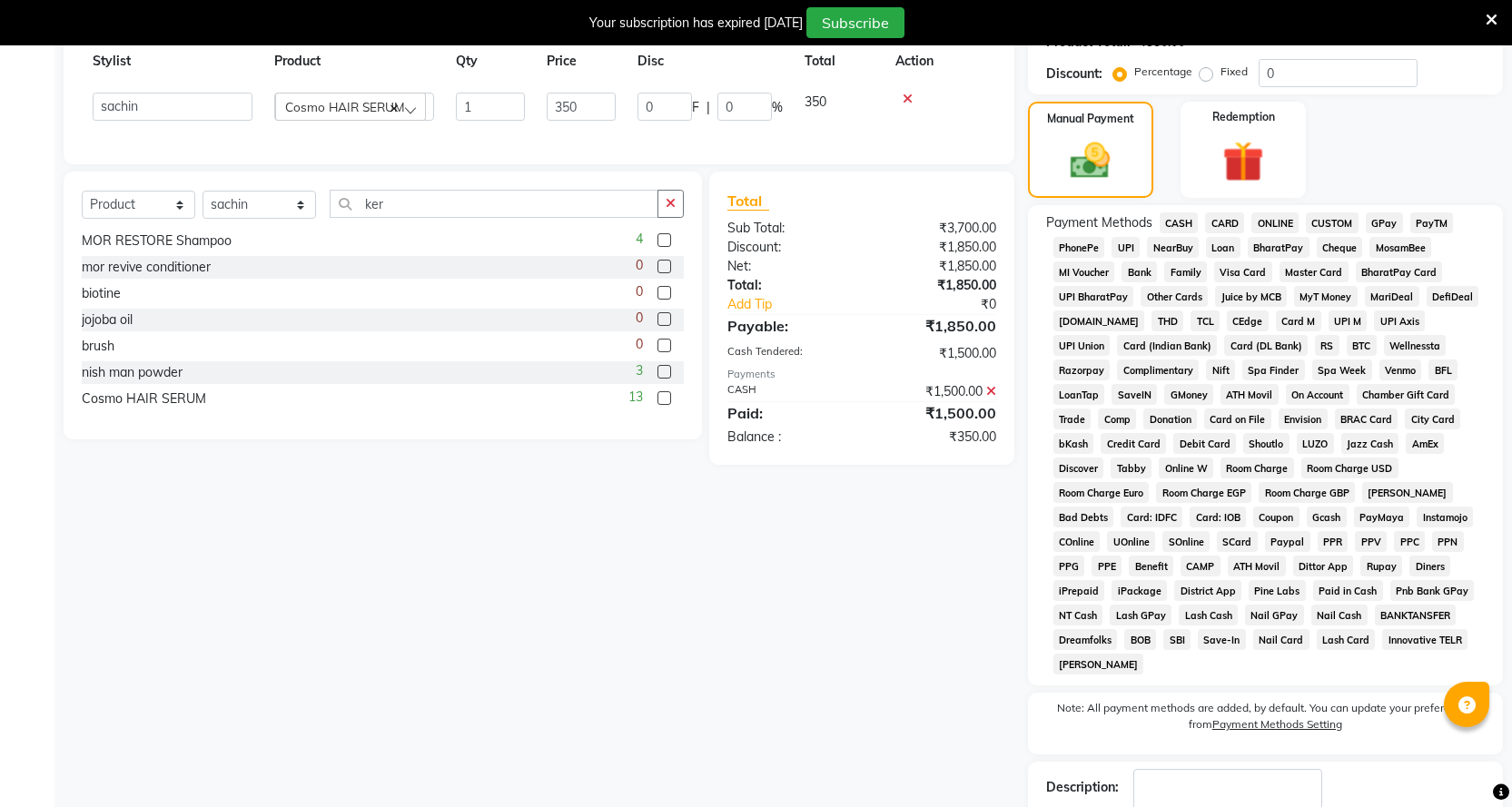
click at [988, 385] on icon at bounding box center [991, 391] width 10 height 13
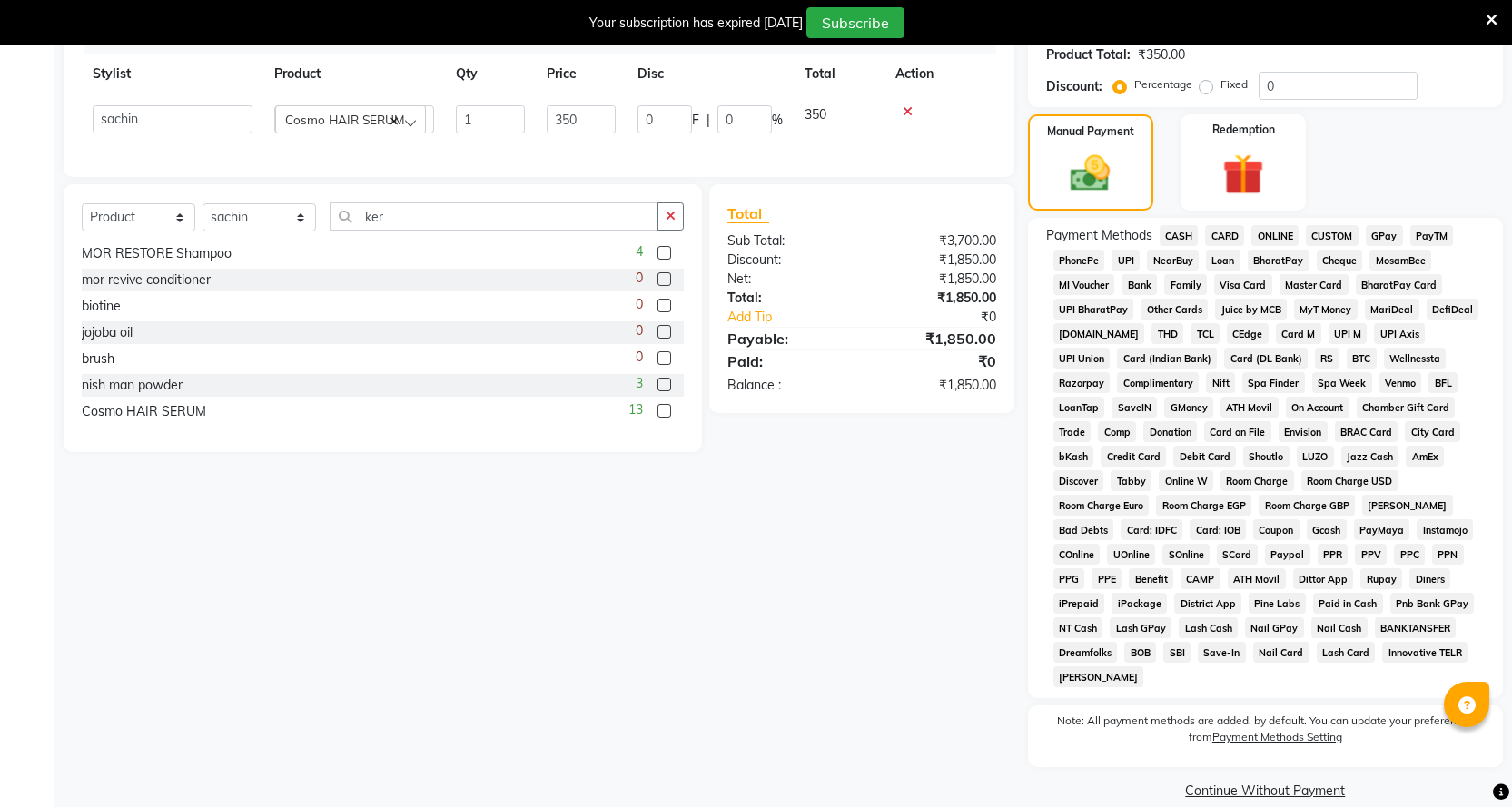
click at [992, 382] on div "₹1,850.00" at bounding box center [936, 385] width 148 height 19
click at [1188, 232] on span "CASH" at bounding box center [1179, 235] width 39 height 21
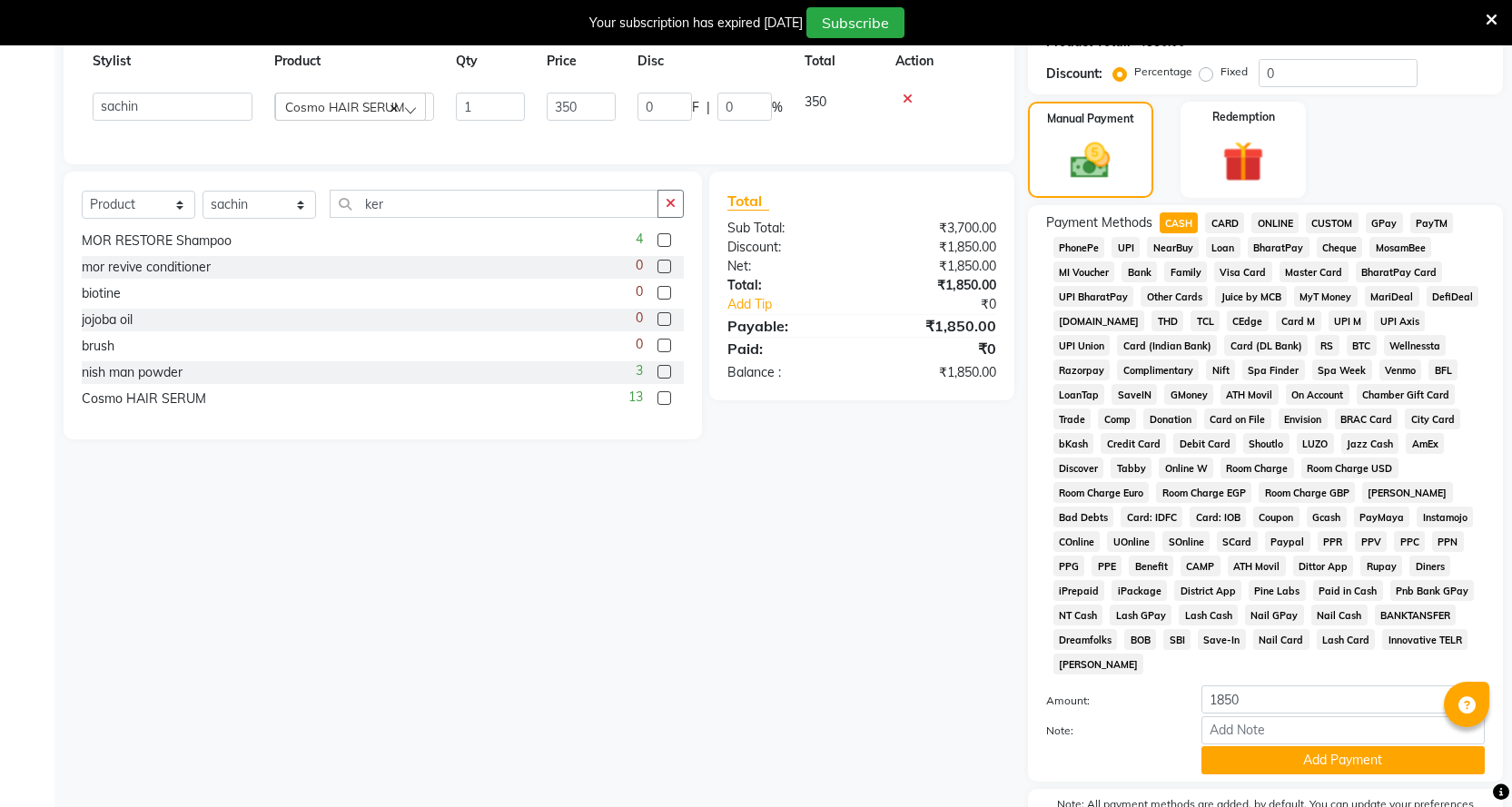
scroll to position [556, 0]
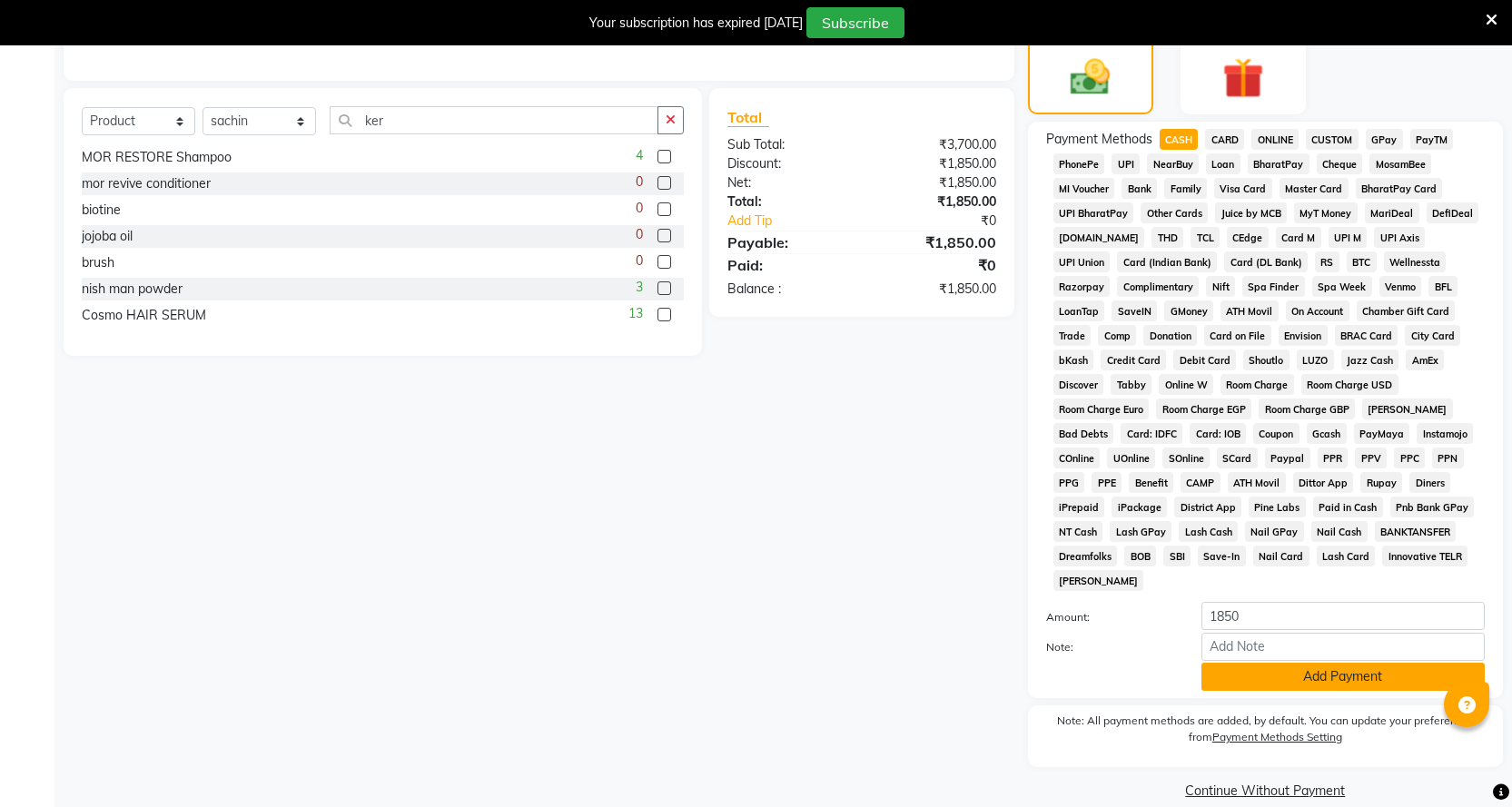
click at [1288, 663] on button "Add Payment" at bounding box center [1343, 677] width 284 height 28
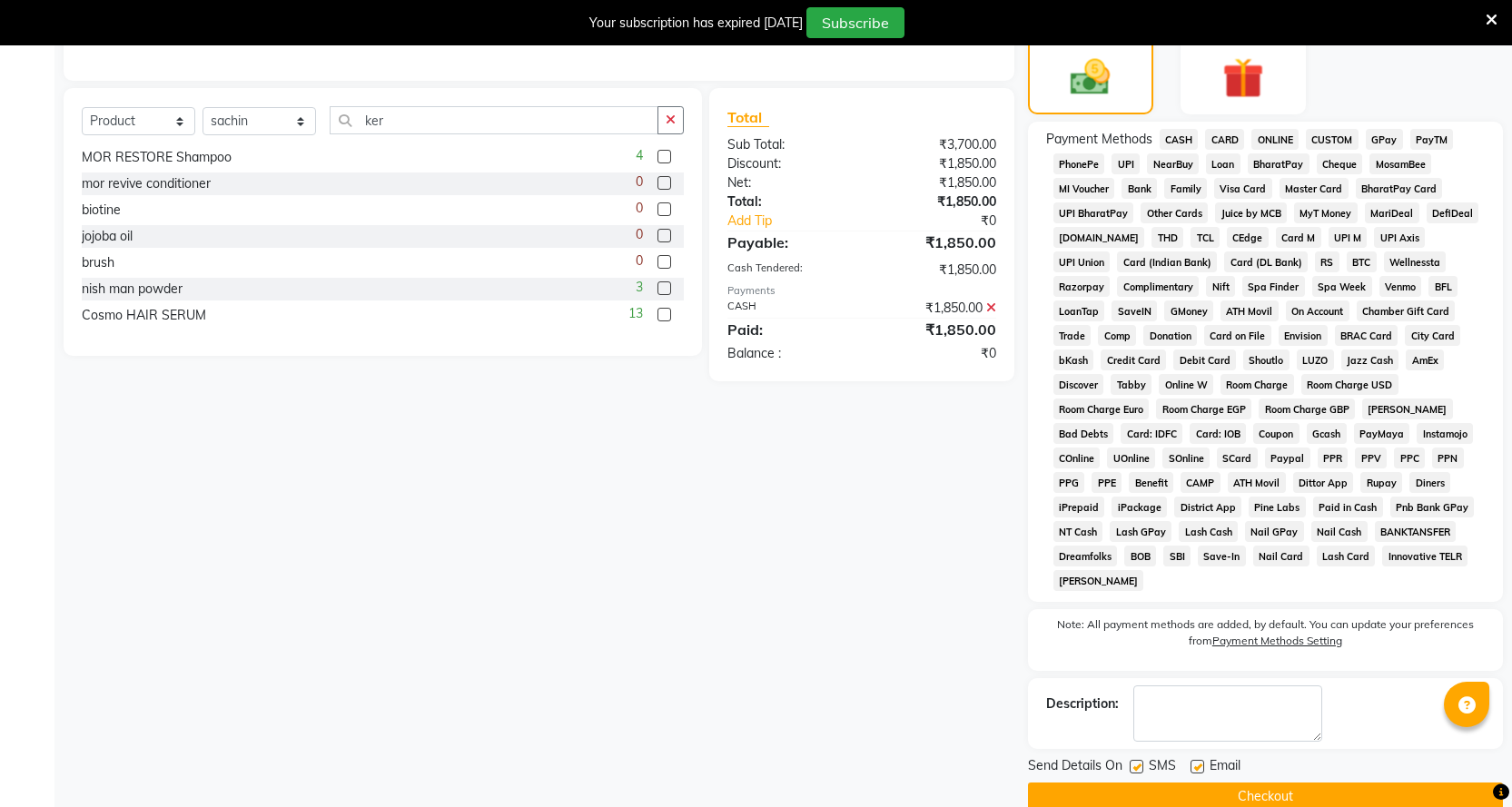
scroll to position [562, 0]
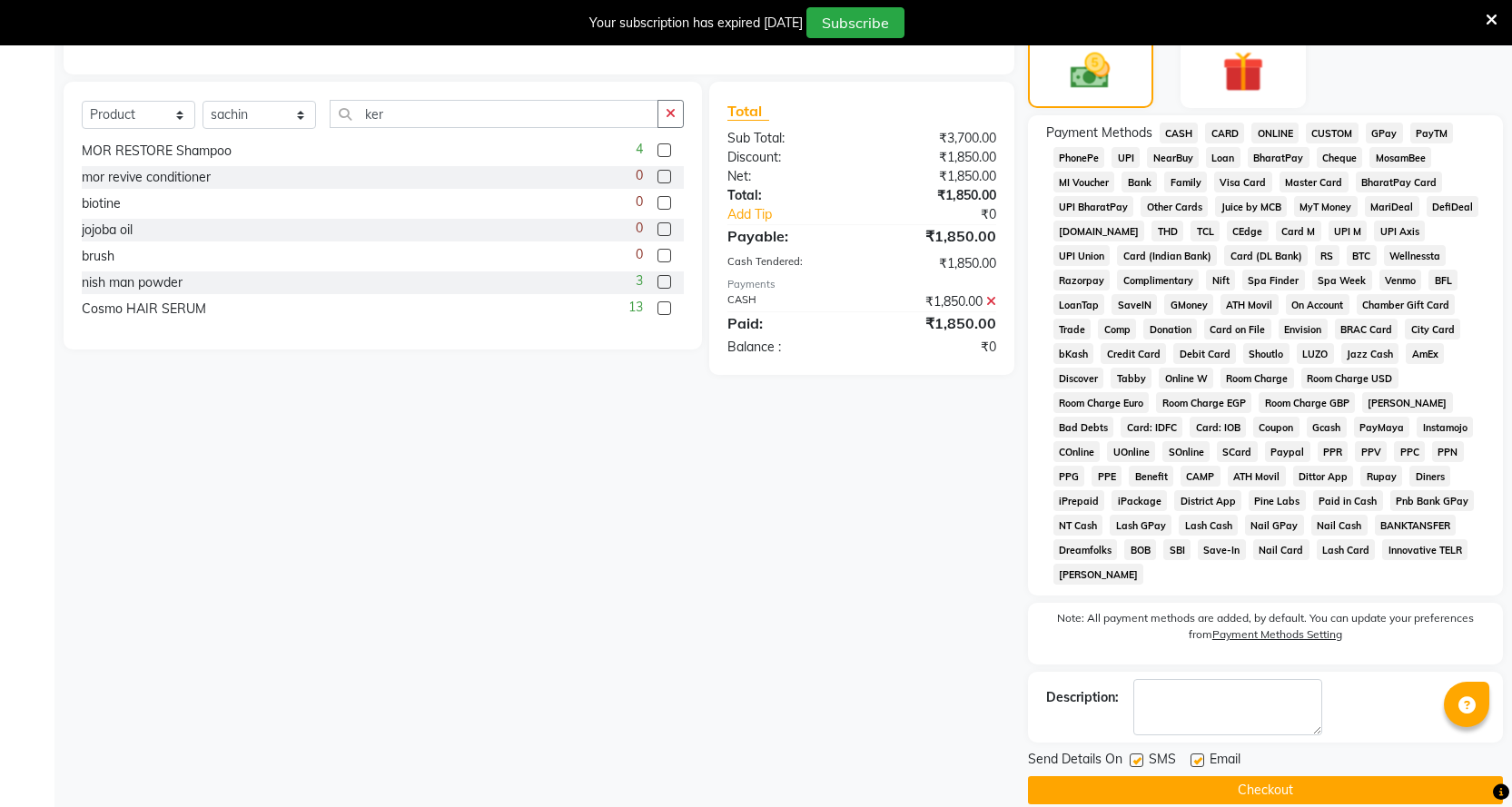
click at [1290, 777] on button "Checkout" at bounding box center [1265, 790] width 475 height 28
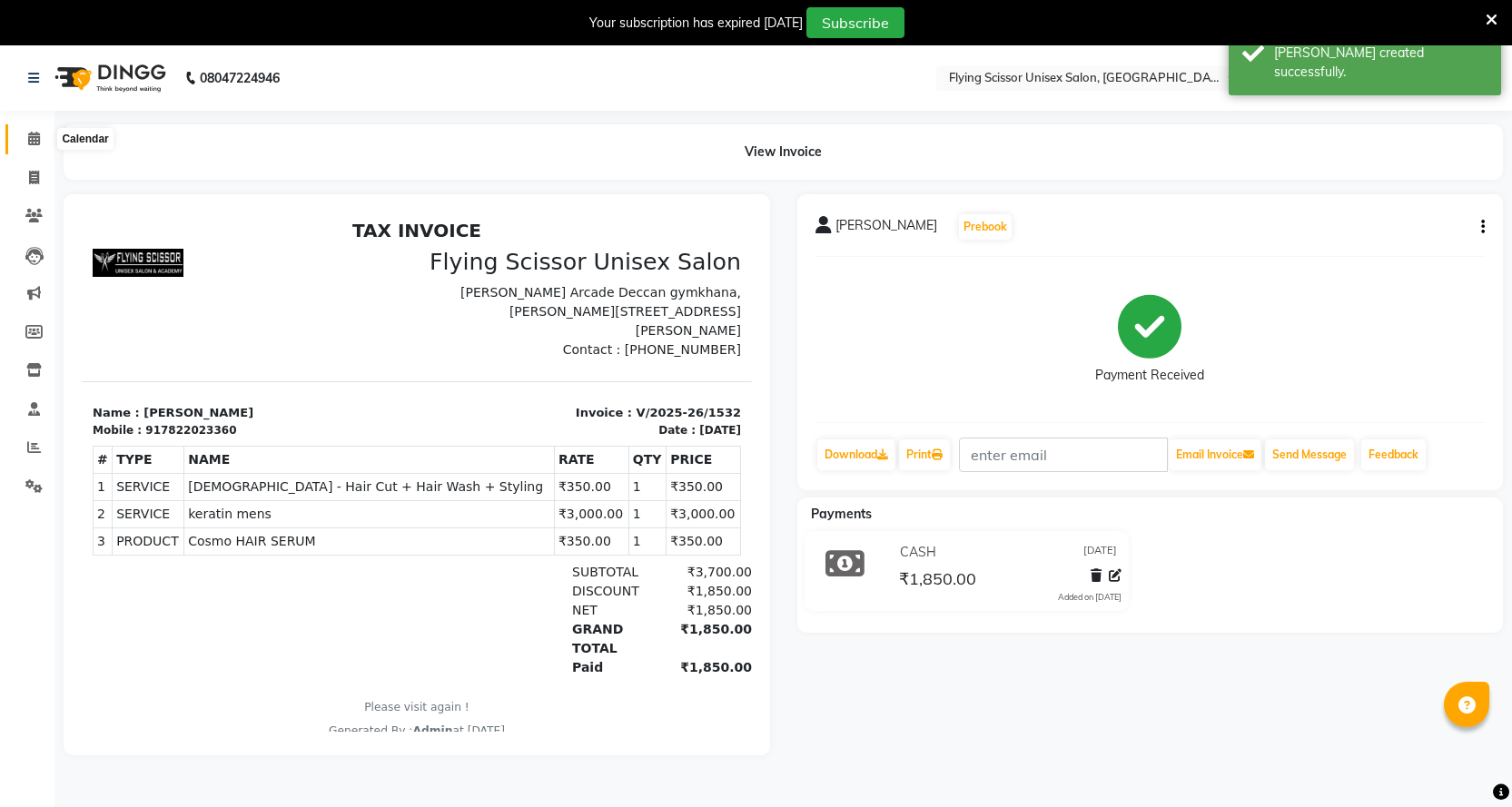
click at [30, 139] on icon at bounding box center [33, 139] width 12 height 14
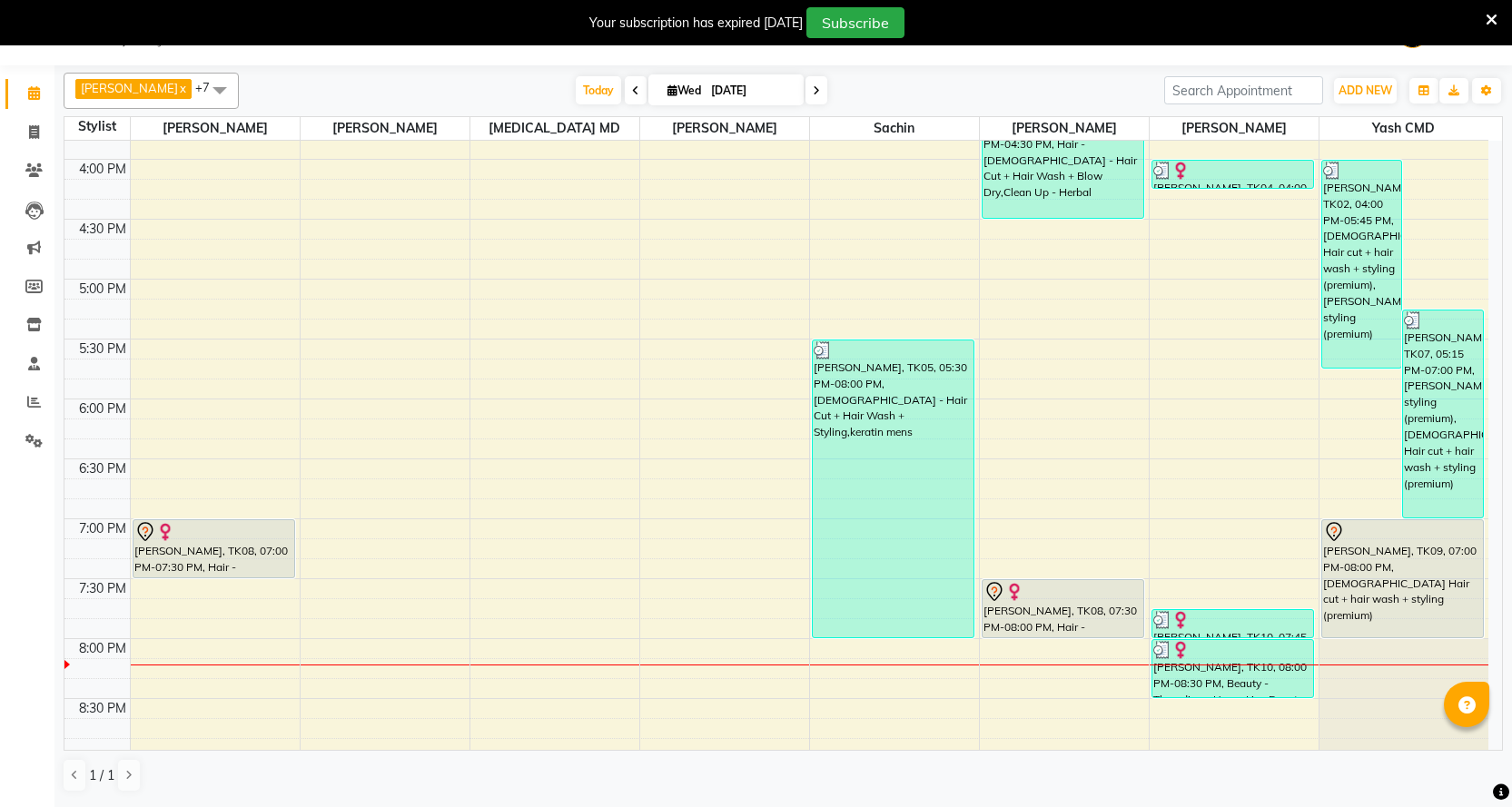
scroll to position [676, 0]
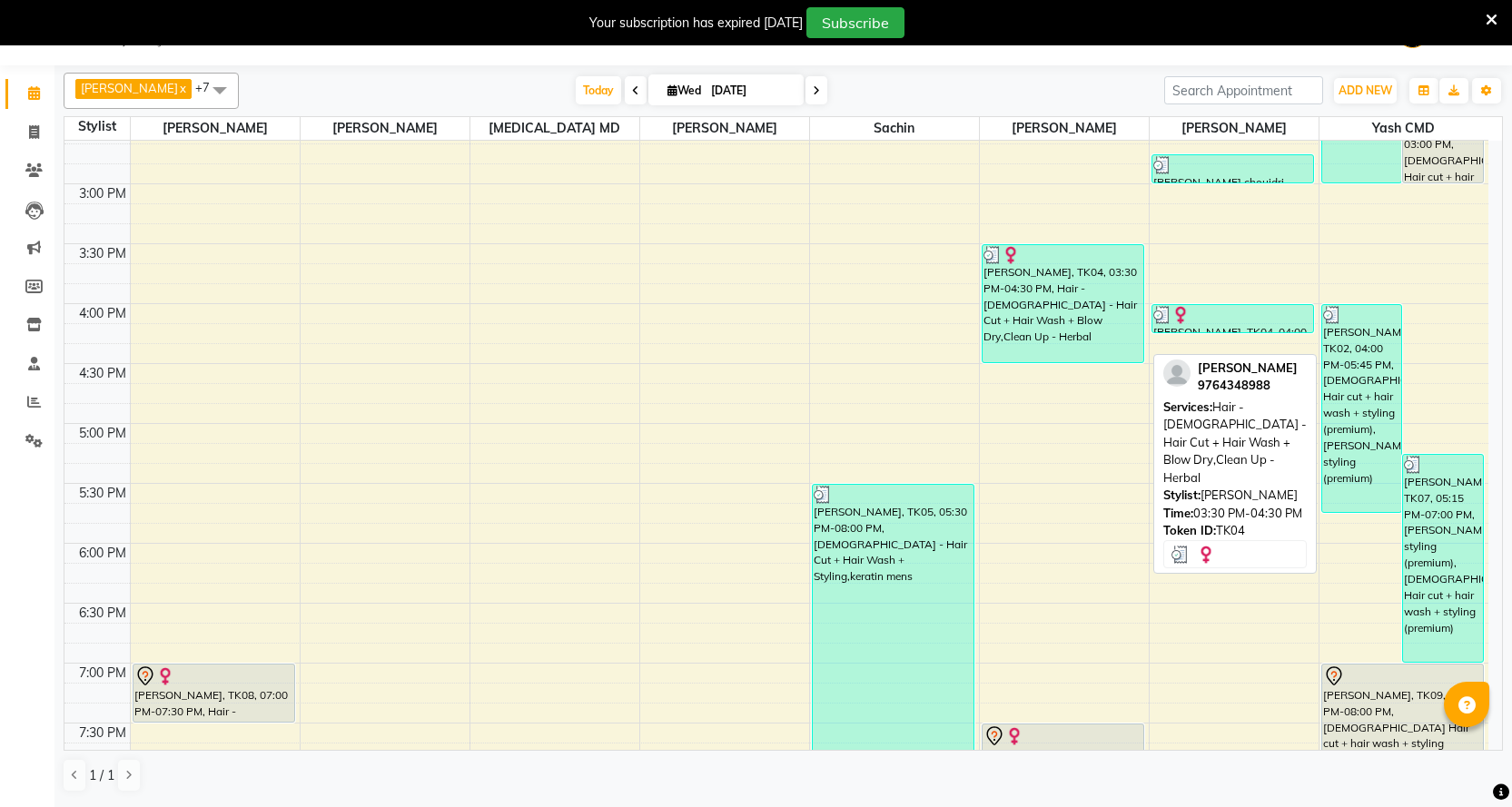
click at [1088, 289] on div "[PERSON_NAME], TK04, 03:30 PM-04:30 PM, Hair - [DEMOGRAPHIC_DATA] - Hair Cut + …" at bounding box center [1063, 304] width 161 height 117
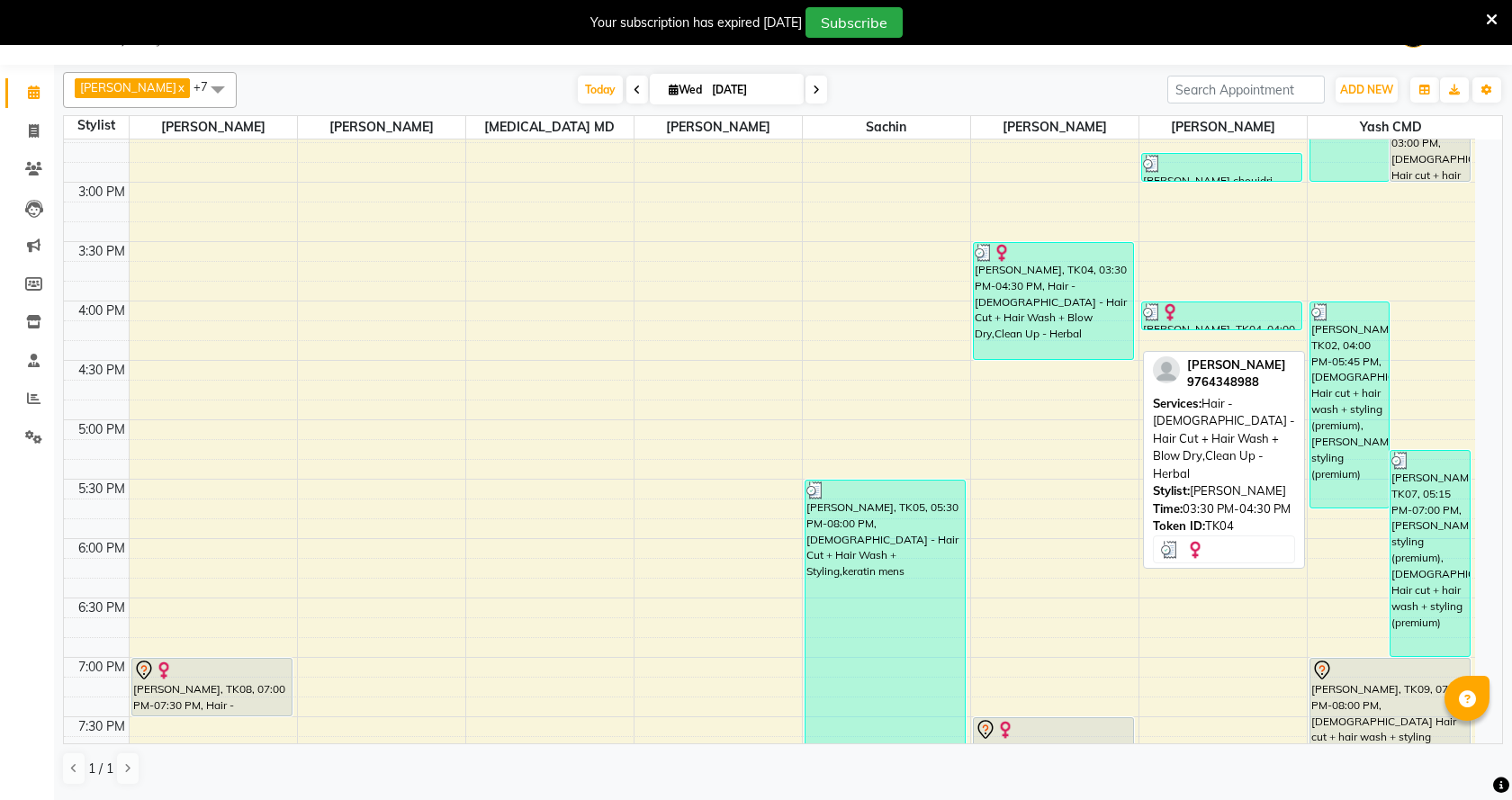
select select "3"
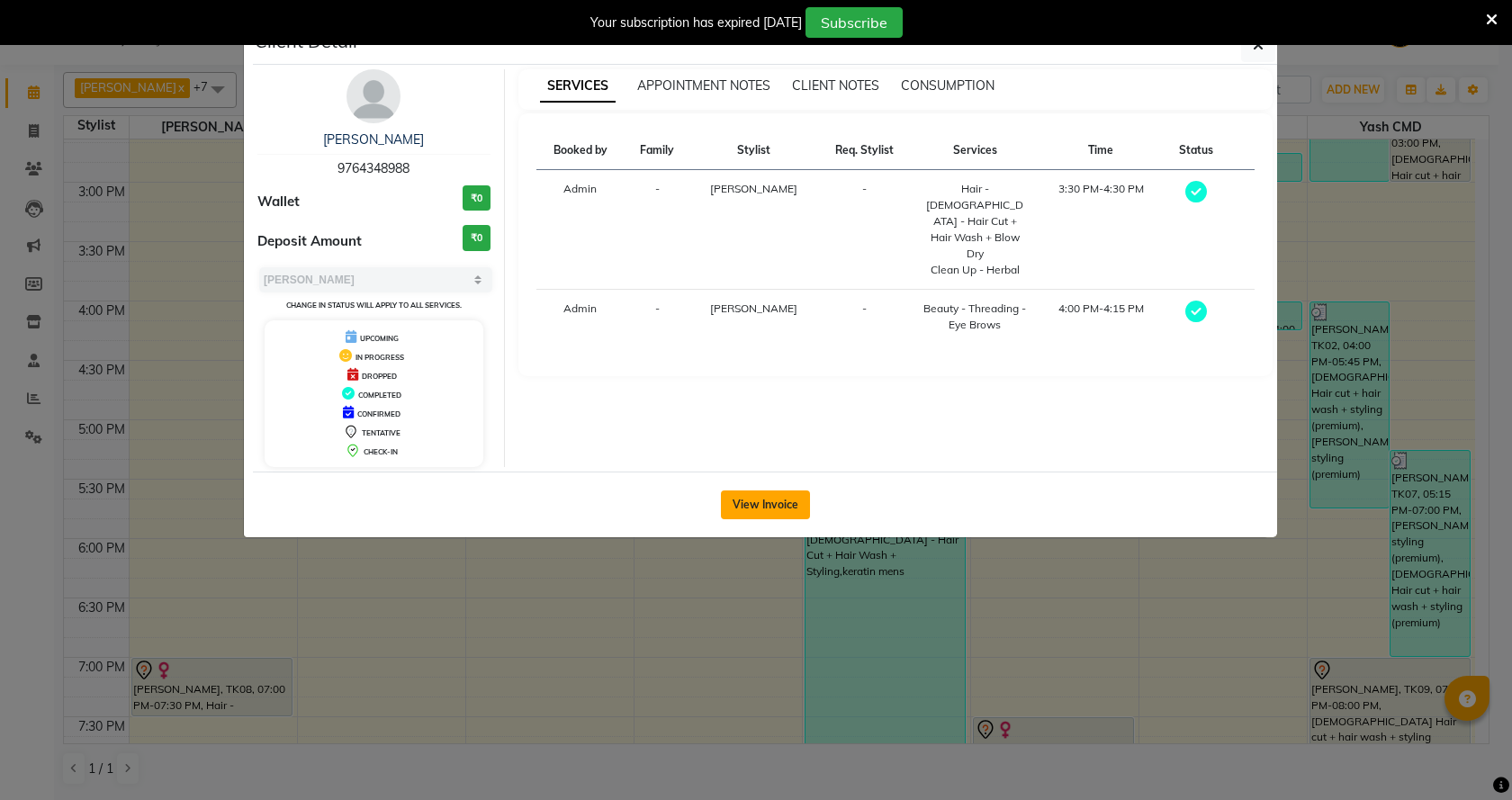
click at [781, 507] on button "View Invoice" at bounding box center [765, 504] width 89 height 28
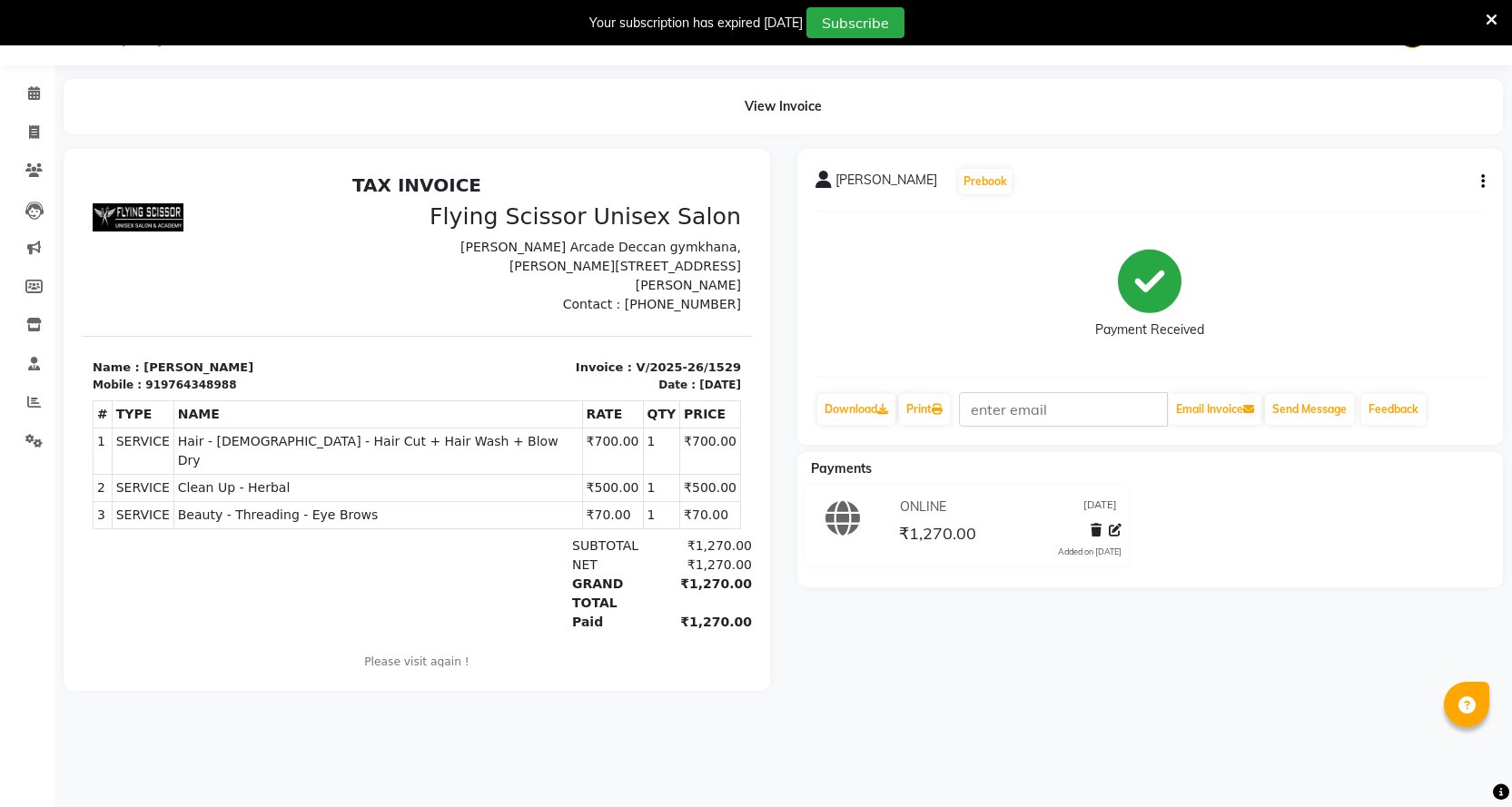
click at [1474, 178] on button "button" at bounding box center [1480, 182] width 11 height 19
click at [1407, 195] on div "Edit Invoice" at bounding box center [1393, 204] width 125 height 23
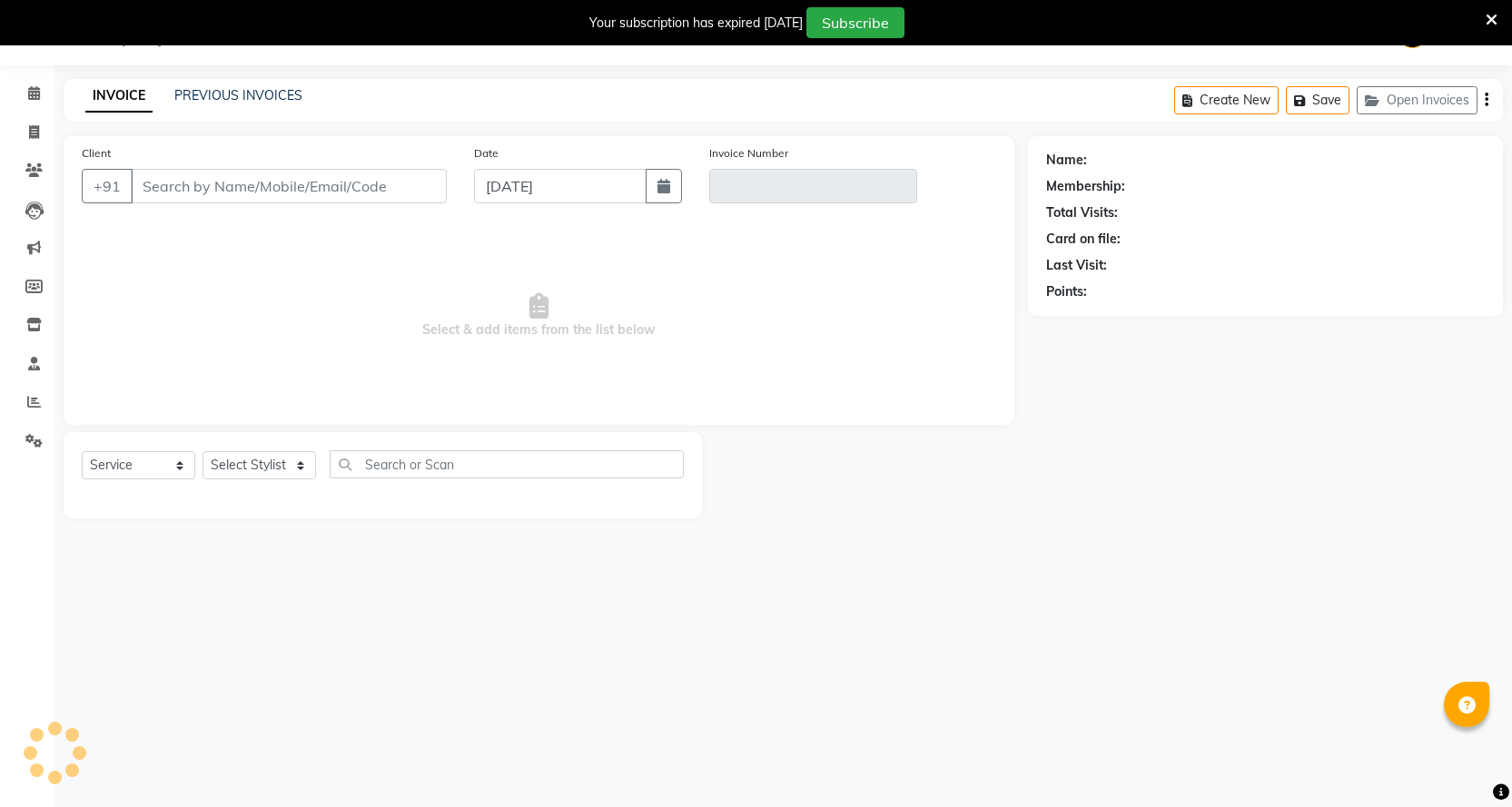
select select "membership"
select select "18390"
type input "9764348988"
type input "V/2025-26/1529"
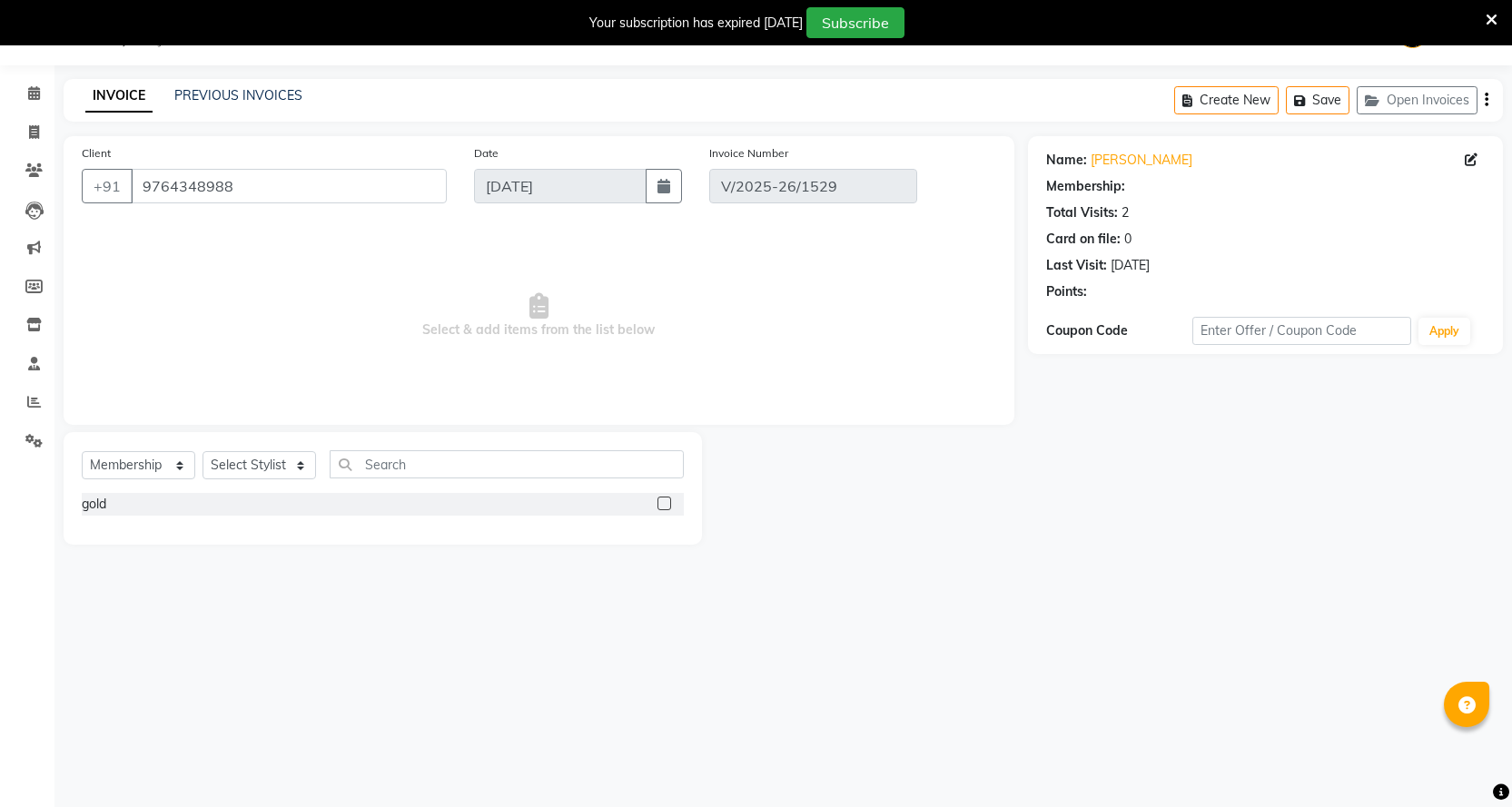
select select "select"
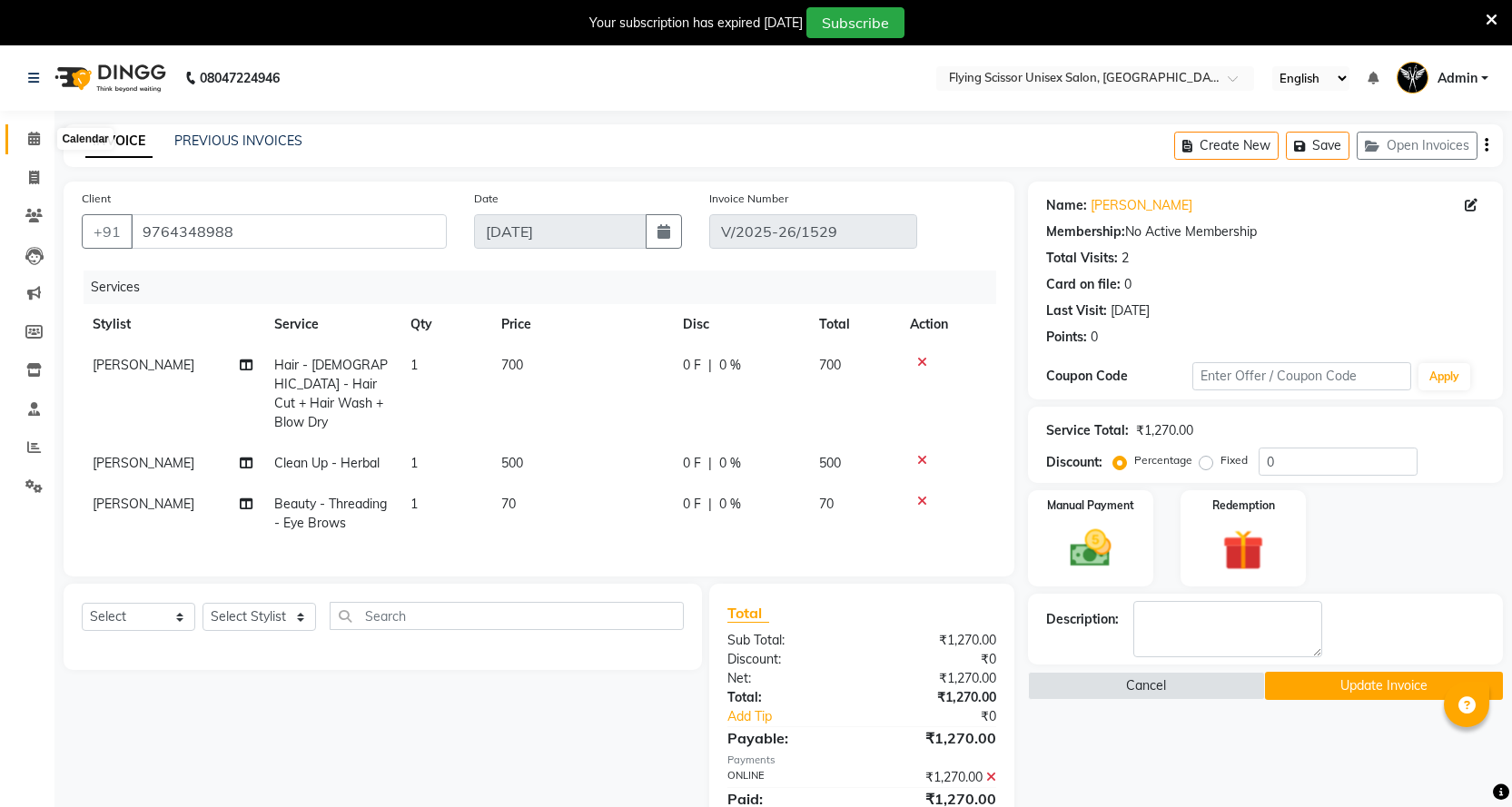
click at [29, 131] on span at bounding box center [34, 139] width 31 height 21
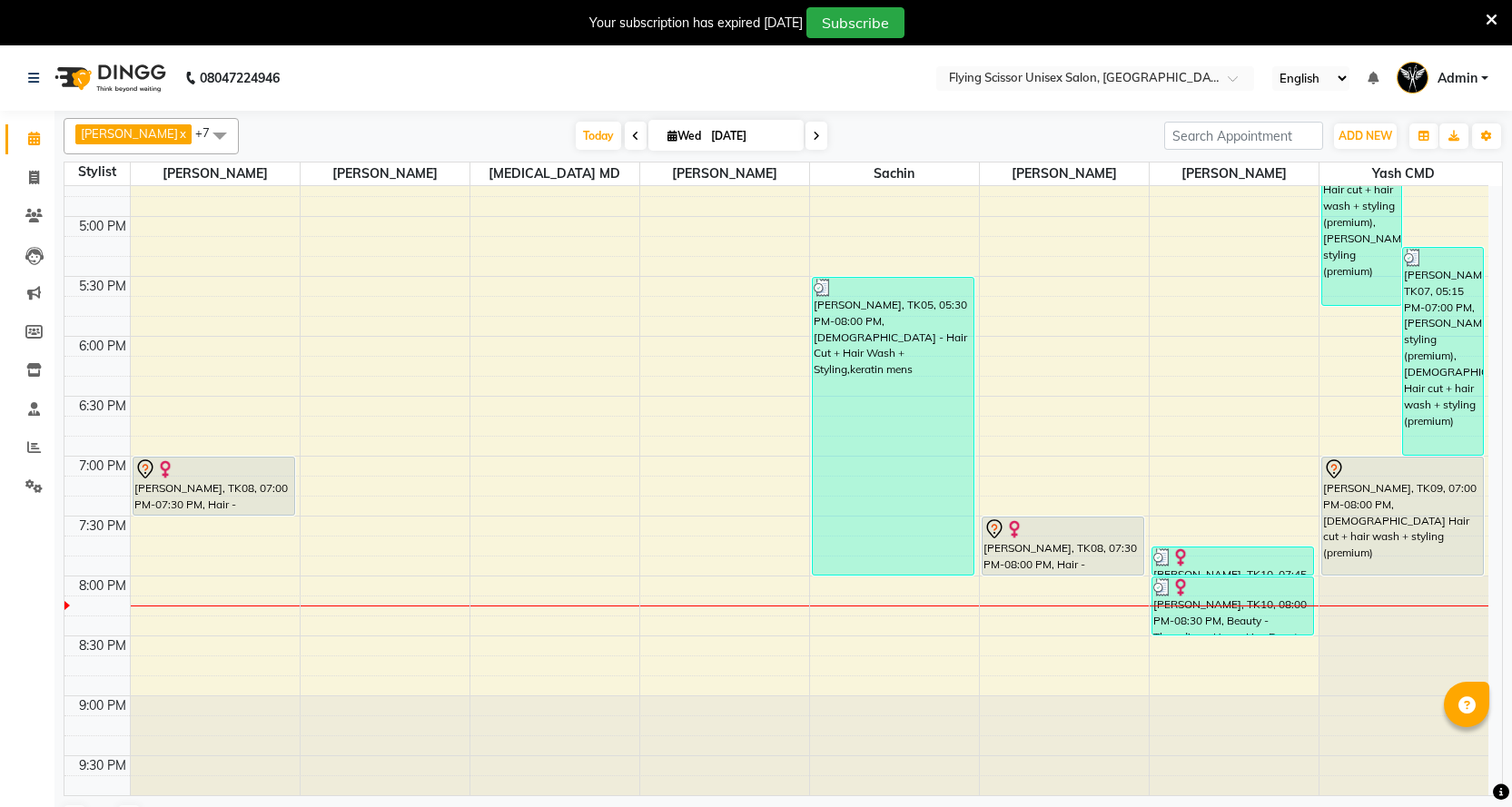
scroll to position [948, 0]
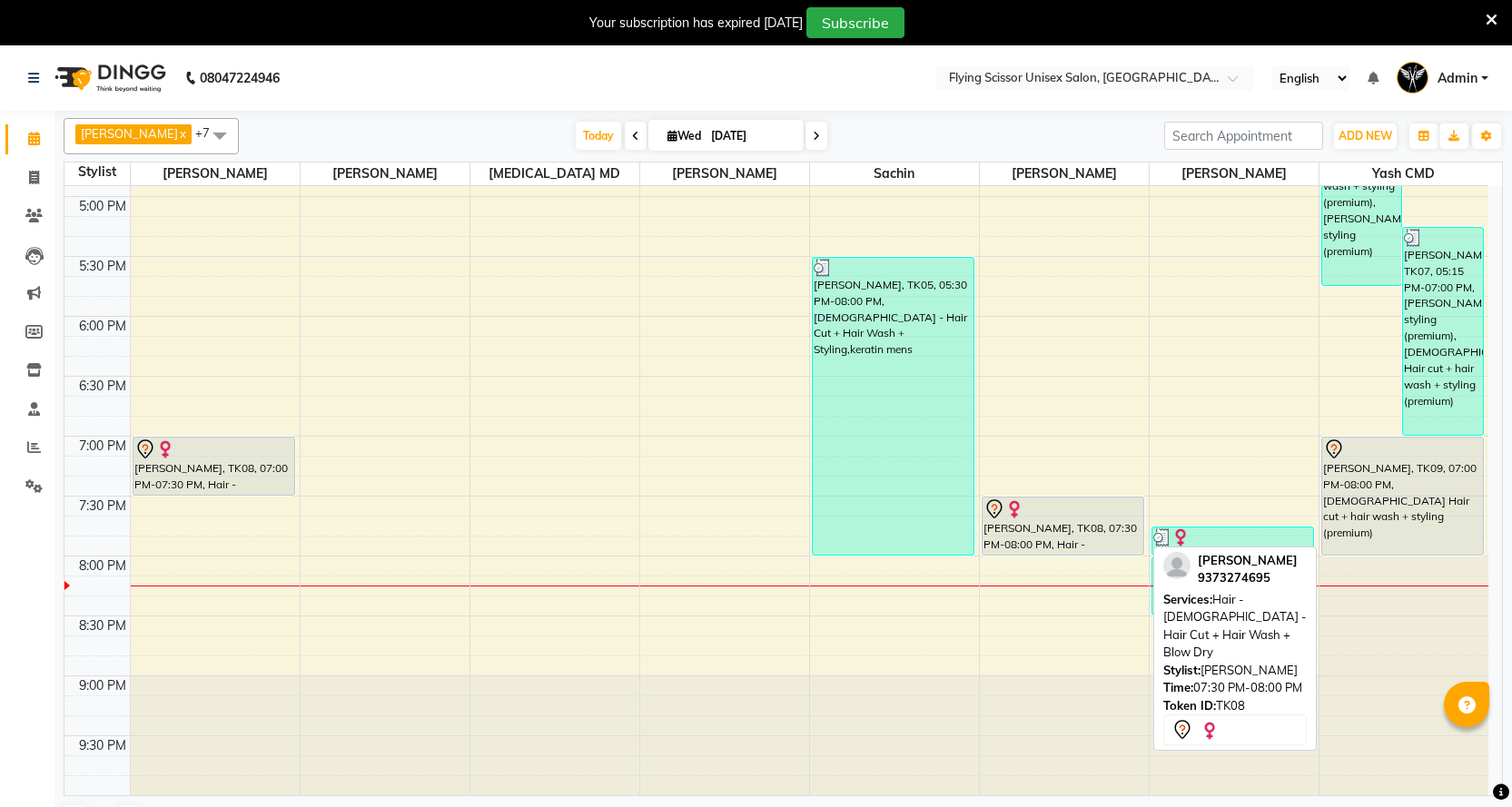
click at [1025, 530] on div "[PERSON_NAME], TK08, 07:30 PM-08:00 PM, Hair - [DEMOGRAPHIC_DATA] - Hair Cut + …" at bounding box center [1063, 526] width 161 height 57
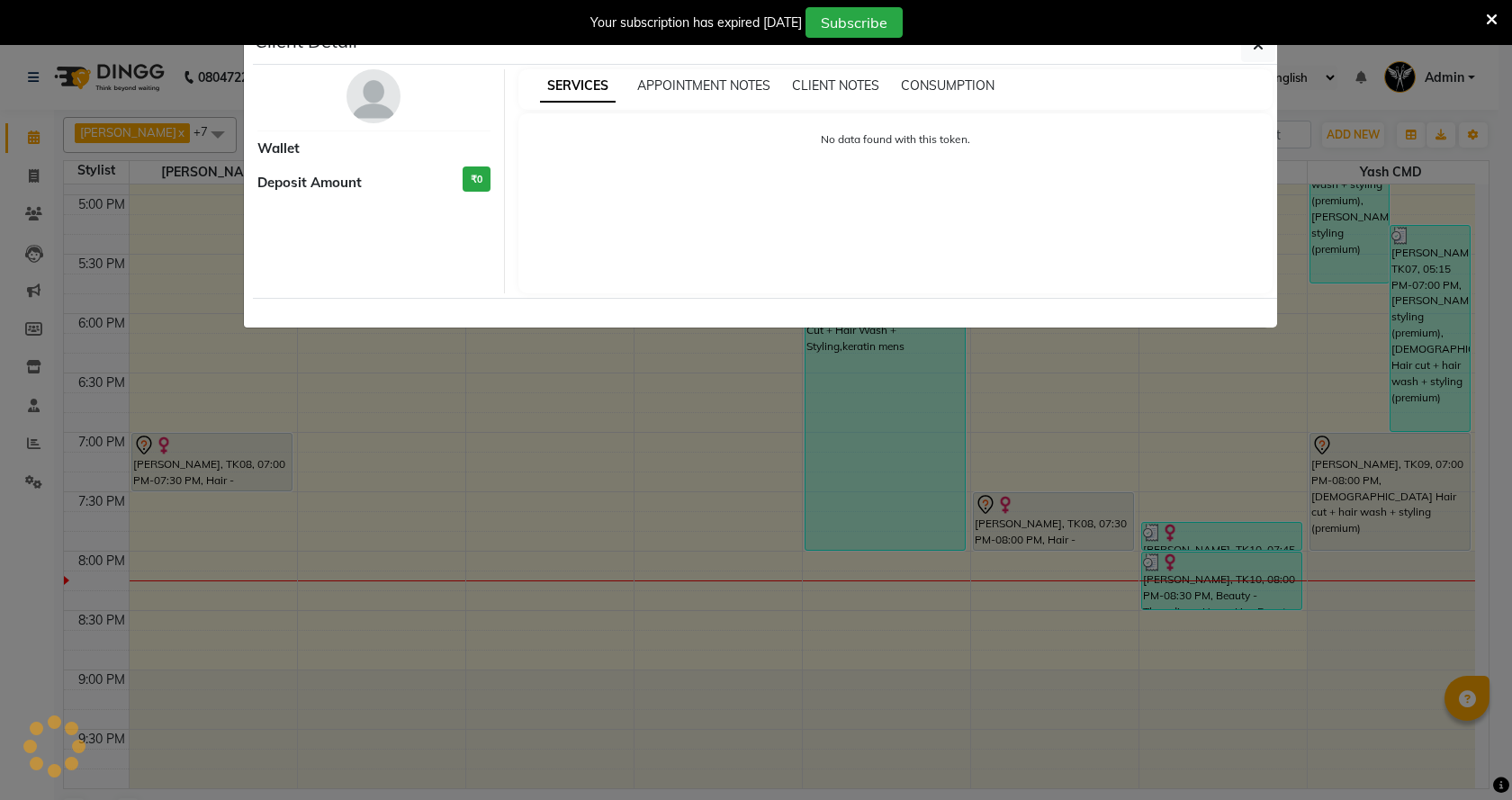
select select "7"
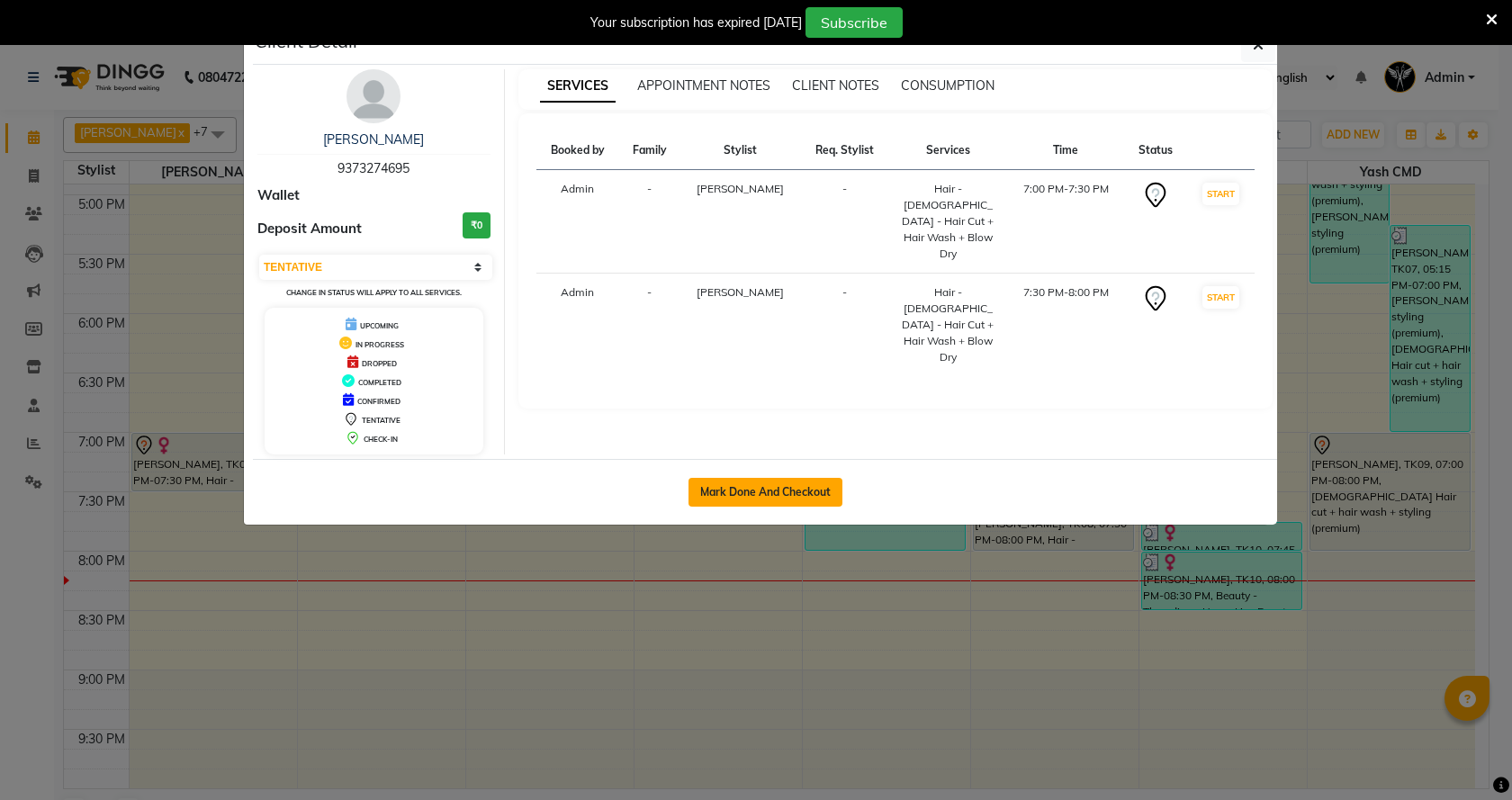
click at [718, 494] on button "Mark Done And Checkout" at bounding box center [765, 492] width 154 height 28
select select "service"
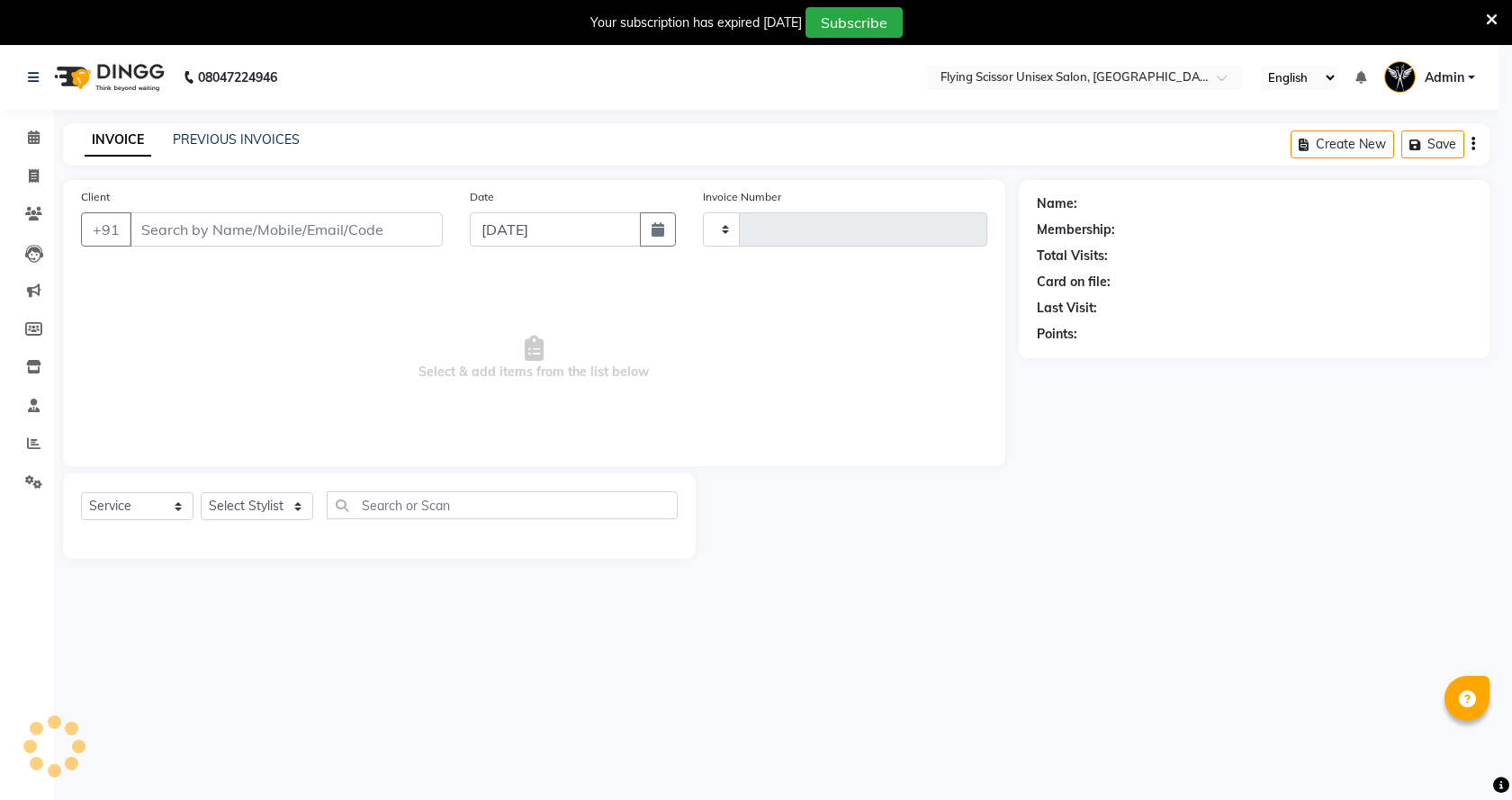
type input "1533"
select select "3"
select select "46"
select select "membership"
select select "18390"
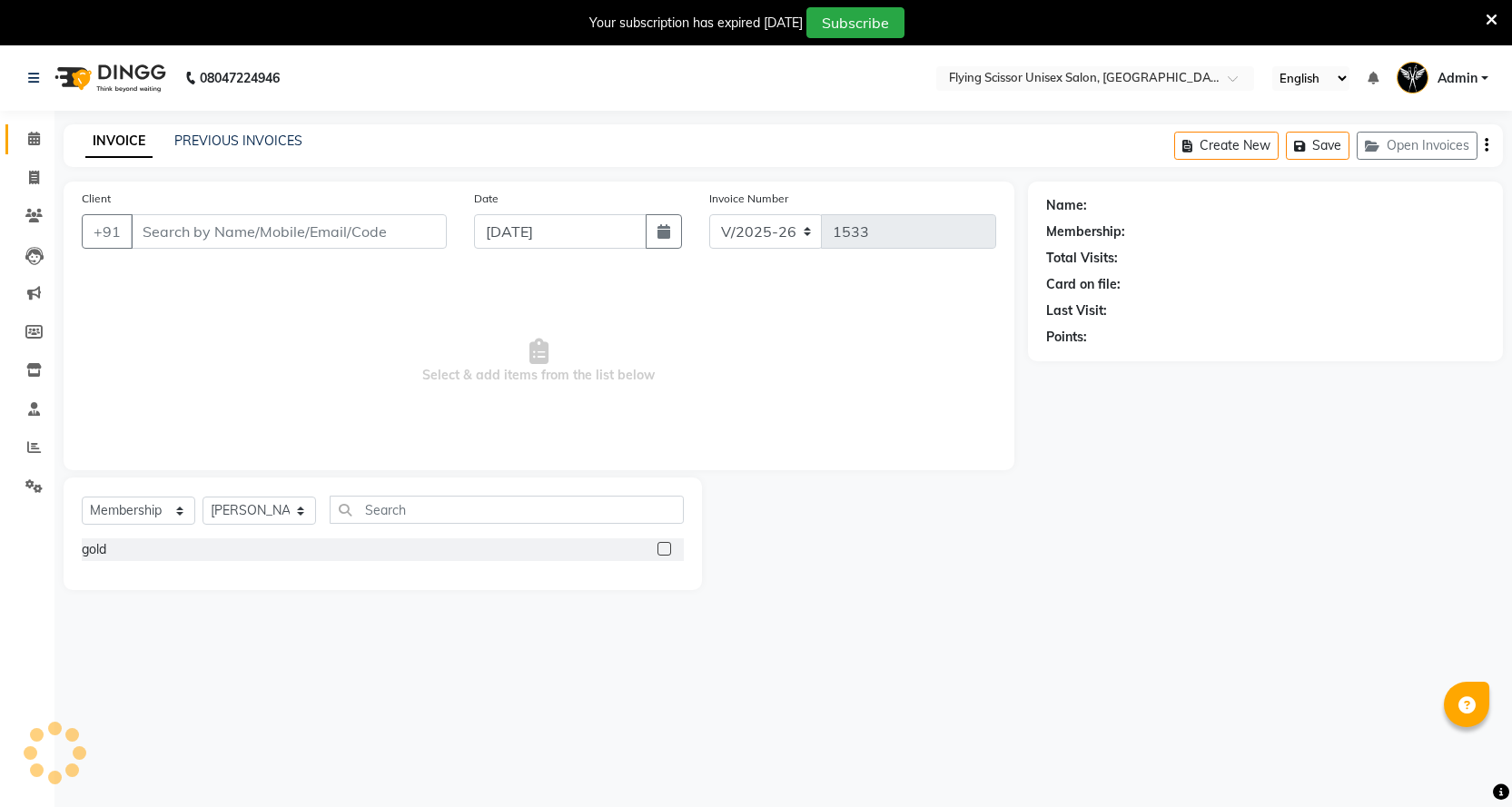
type input "9373274695"
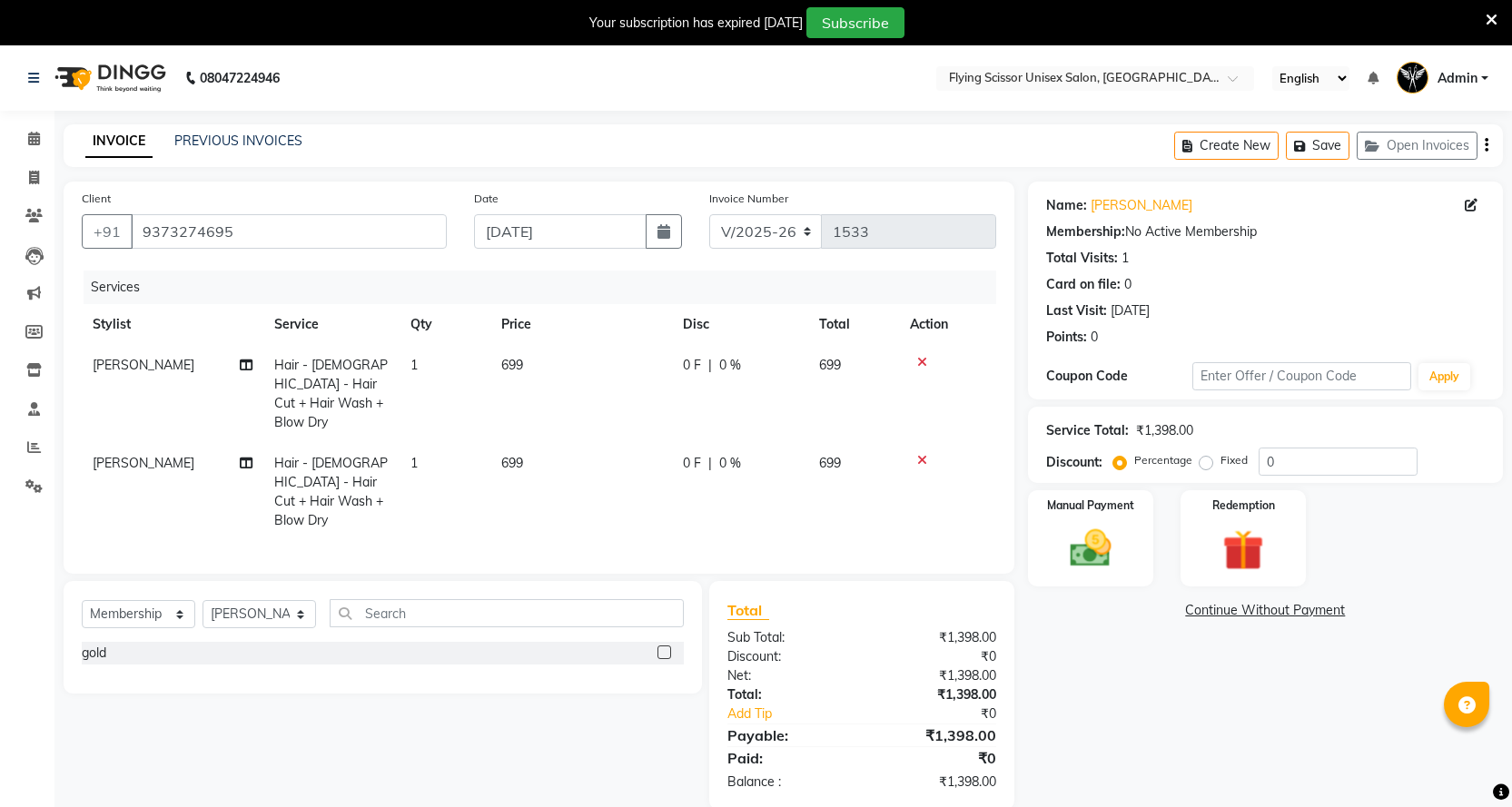
drag, startPoint x: 540, startPoint y: 473, endPoint x: 543, endPoint y: 460, distance: 13.3
click at [543, 460] on td "699" at bounding box center [581, 492] width 182 height 98
select select "70618"
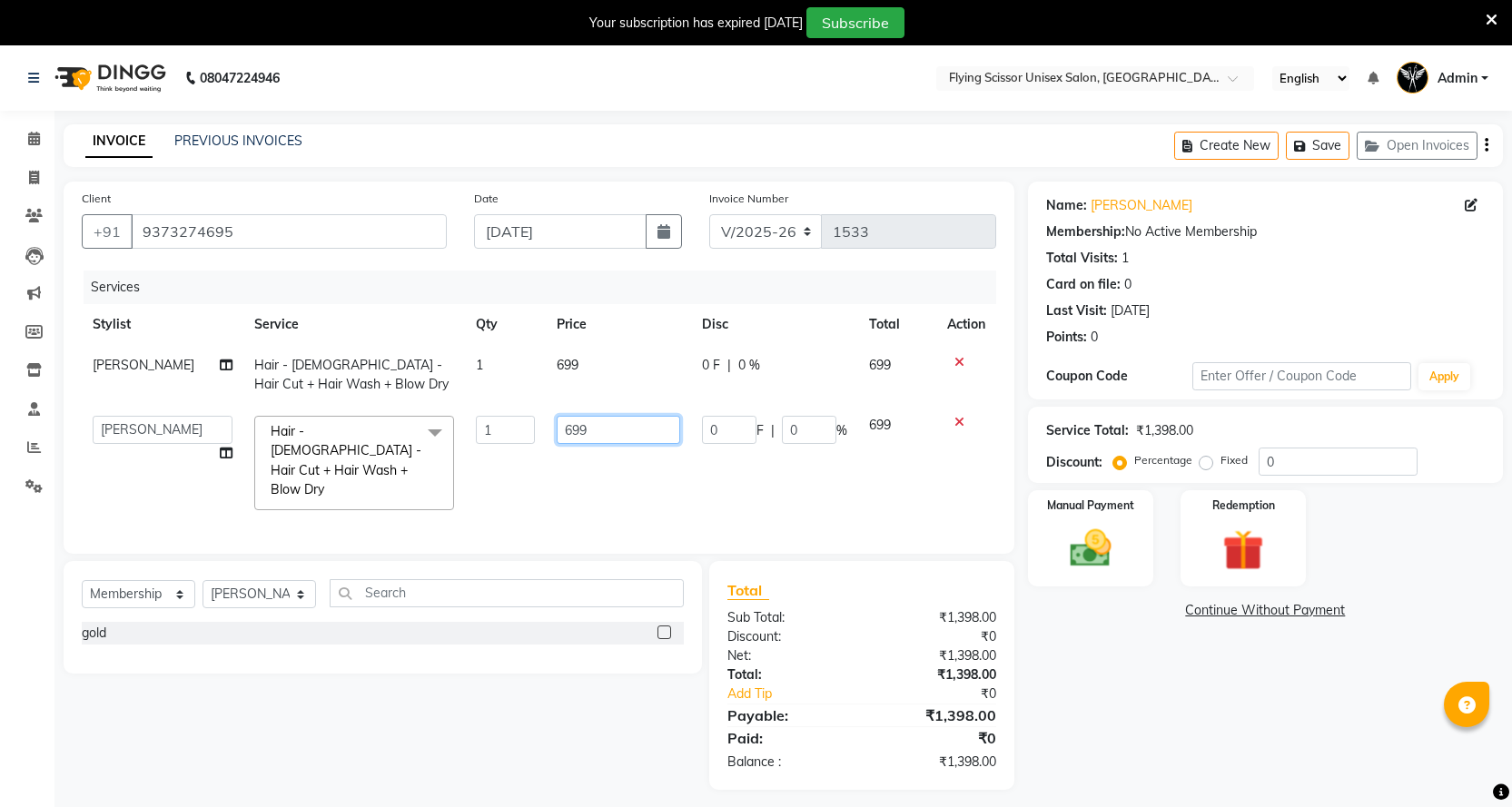
click at [599, 428] on input "699" at bounding box center [619, 429] width 124 height 28
type input "6"
type input "700"
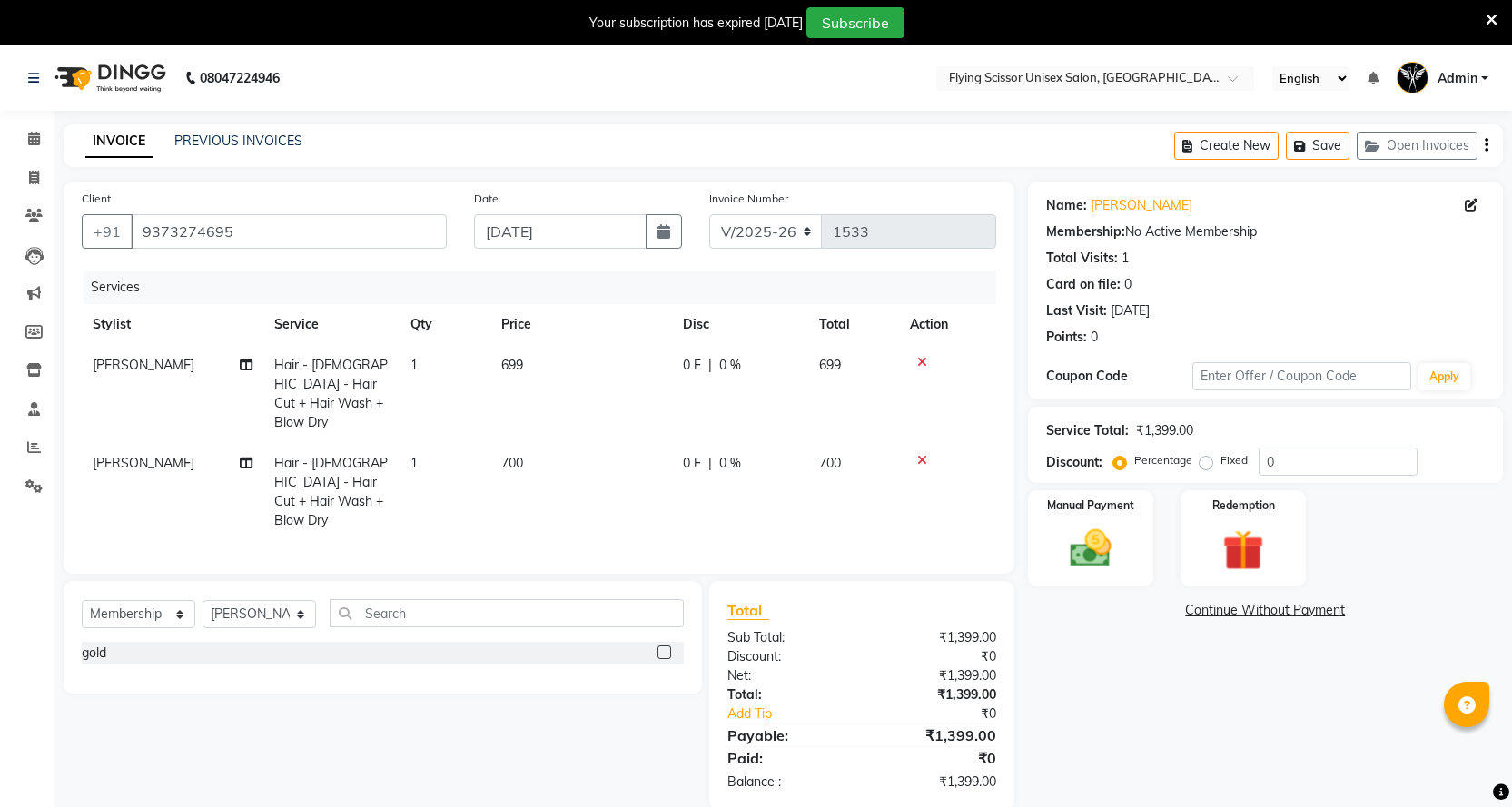
click at [591, 373] on td "699" at bounding box center [581, 394] width 182 height 98
select select "15730"
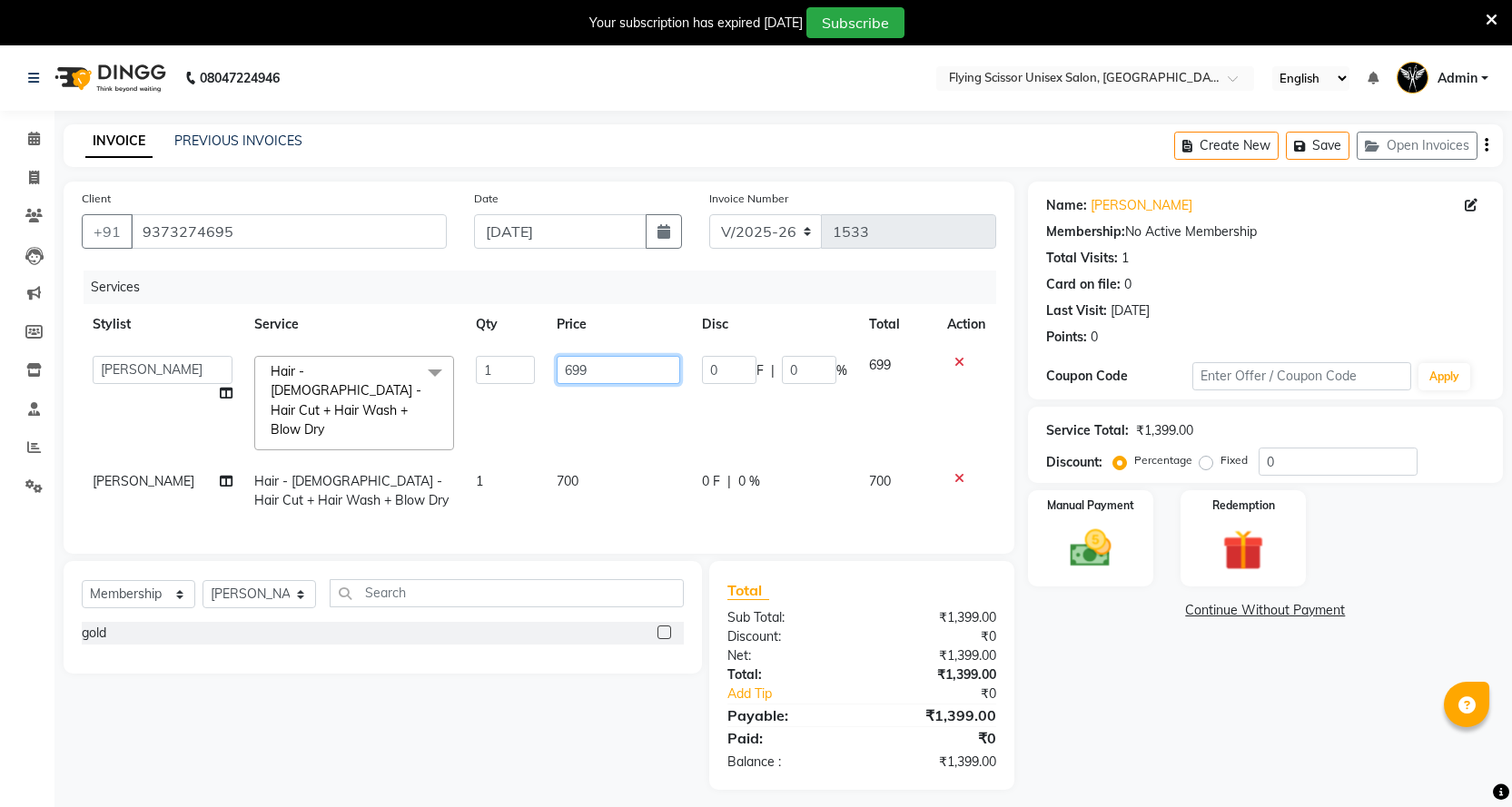
click at [591, 373] on input "699" at bounding box center [619, 369] width 124 height 28
type input "6"
type input "700"
click at [182, 585] on select "Select Service Product Membership Package Voucher Prepaid Gift Card" at bounding box center [139, 594] width 114 height 28
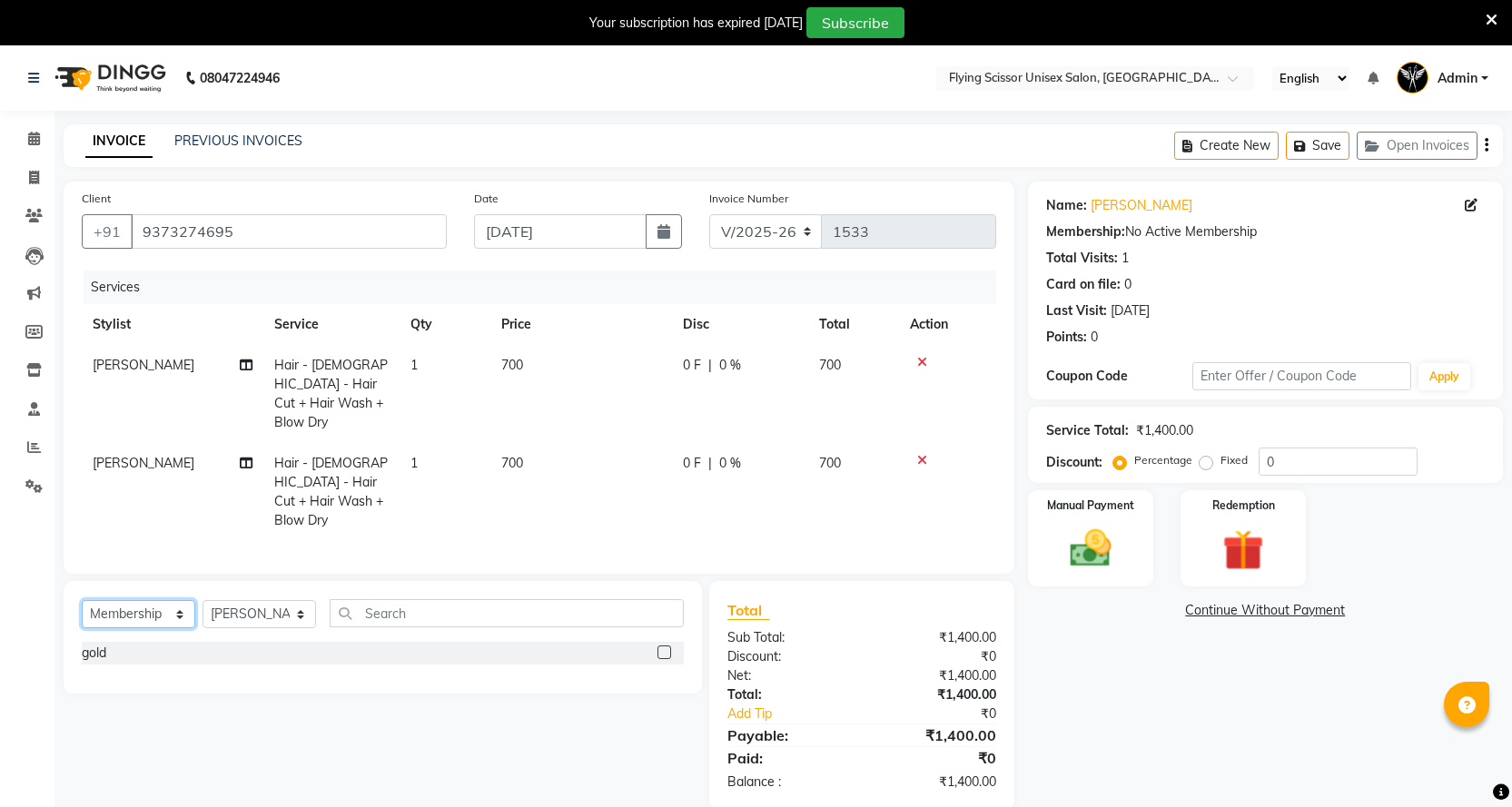
select select "service"
click at [82, 600] on select "Select Service Product Membership Package Voucher Prepaid Gift Card" at bounding box center [139, 614] width 114 height 28
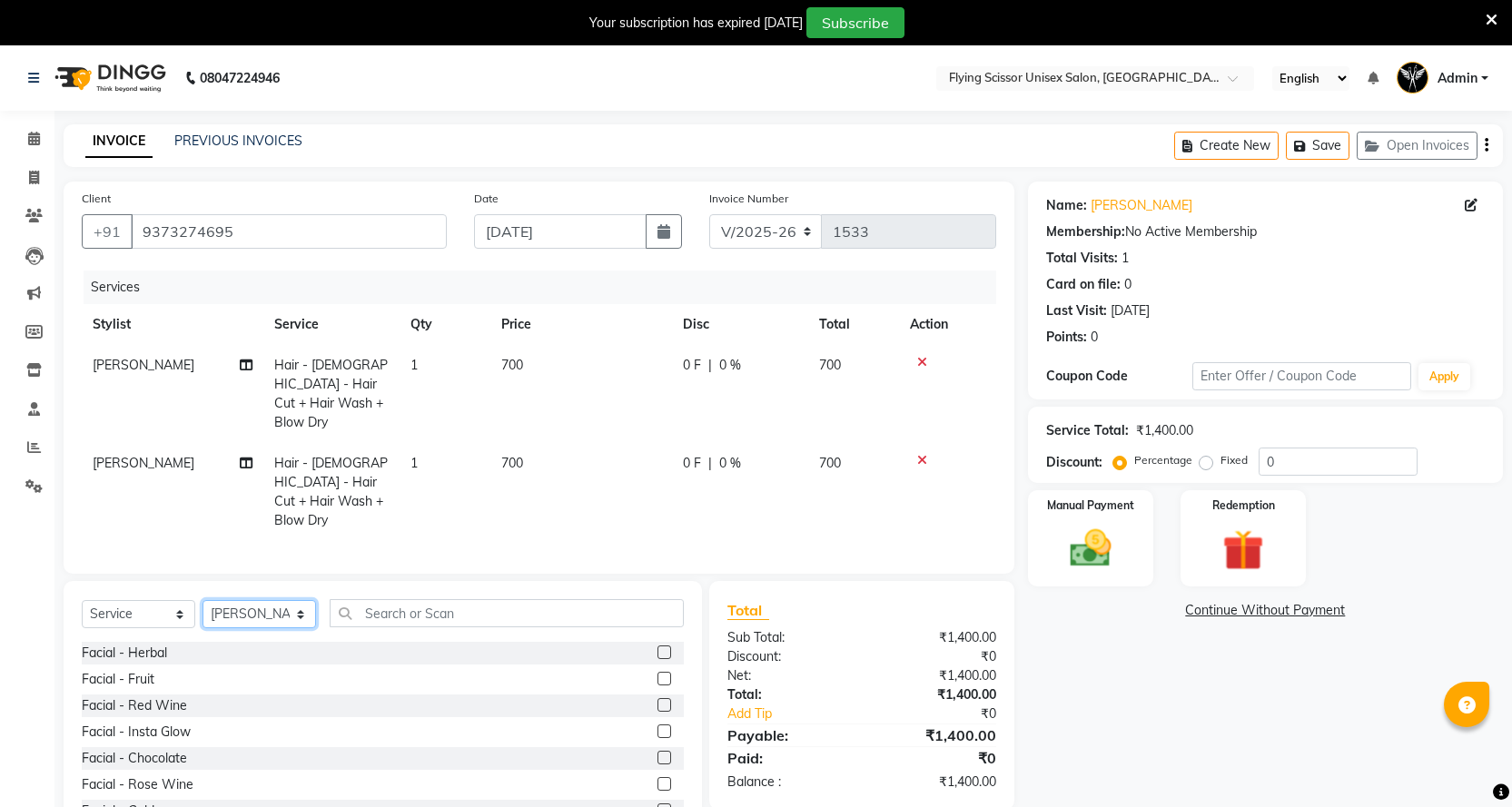
click at [272, 600] on select "Select Stylist Abhi B [PERSON_NAME] J [PERSON_NAME][MEDICAL_DATA] MD [PERSON_NA…" at bounding box center [259, 614] width 114 height 28
select select "10517"
click at [202, 600] on select "Select Stylist Abhi B [PERSON_NAME] J [PERSON_NAME][MEDICAL_DATA] MD [PERSON_NA…" at bounding box center [259, 614] width 114 height 28
click at [360, 599] on input "text" at bounding box center [507, 613] width 355 height 28
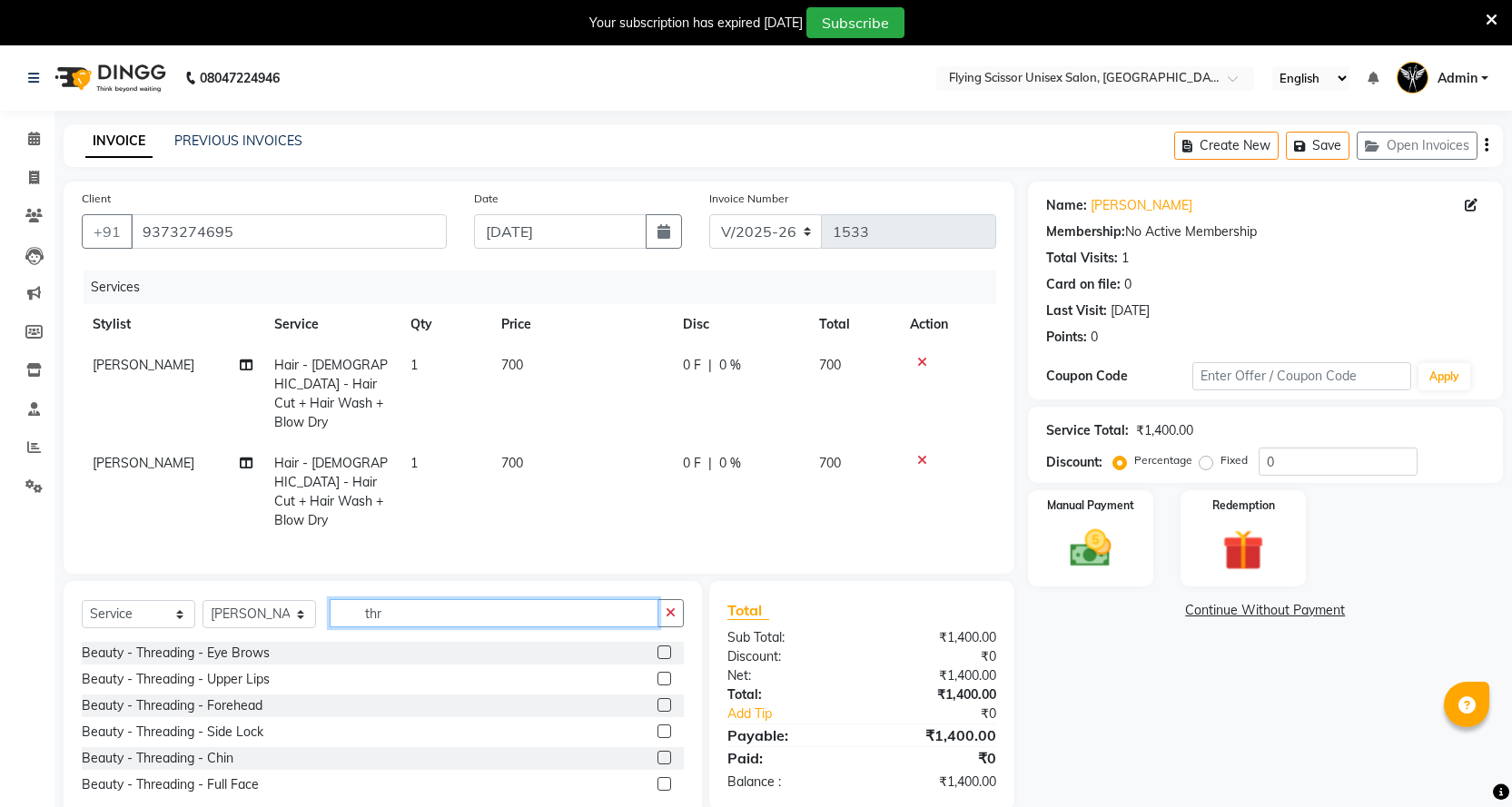
type input "thr"
click at [659, 645] on label at bounding box center [664, 652] width 14 height 14
click at [659, 647] on input "checkbox" at bounding box center [663, 653] width 12 height 12
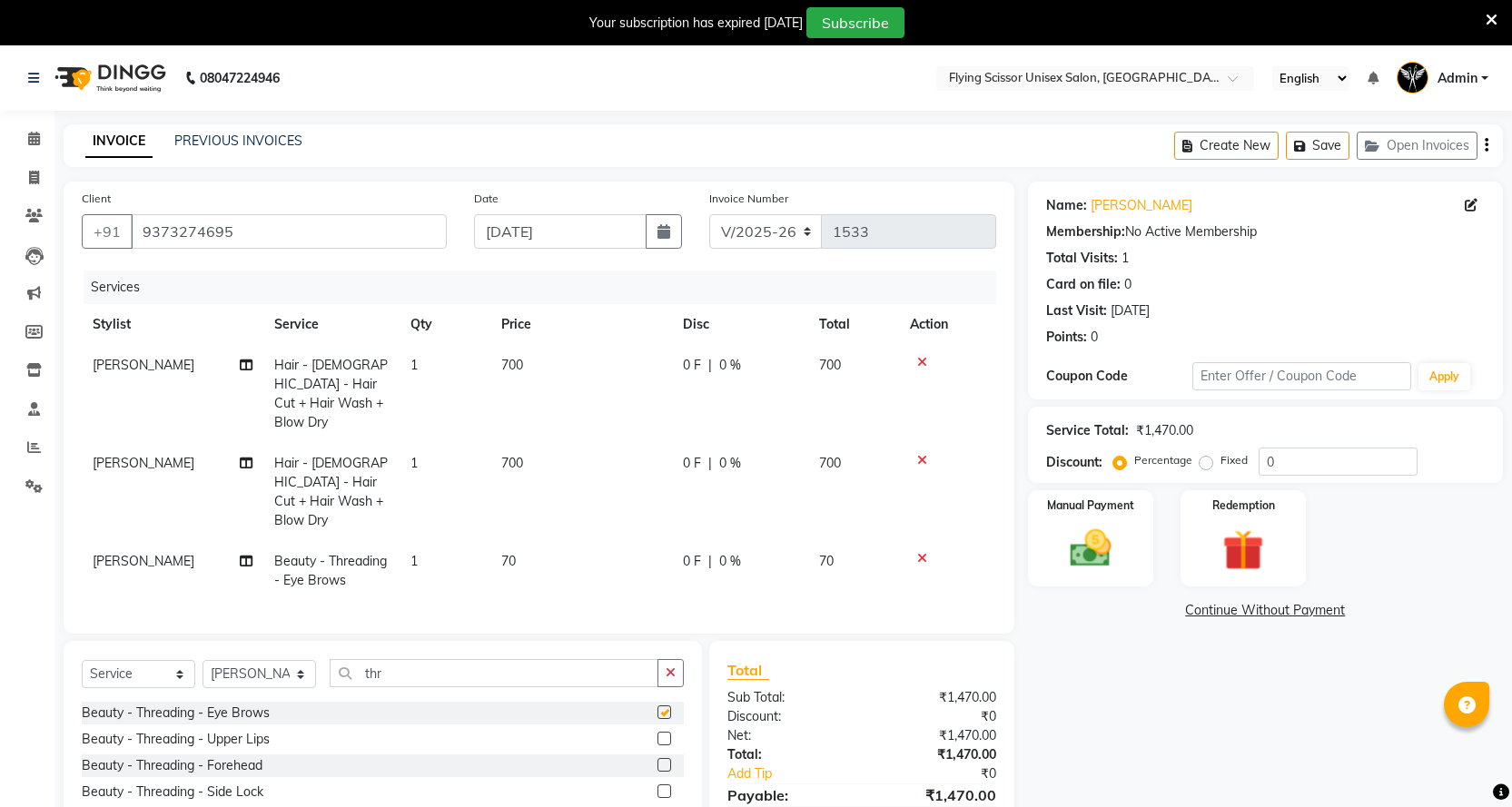
checkbox input "false"
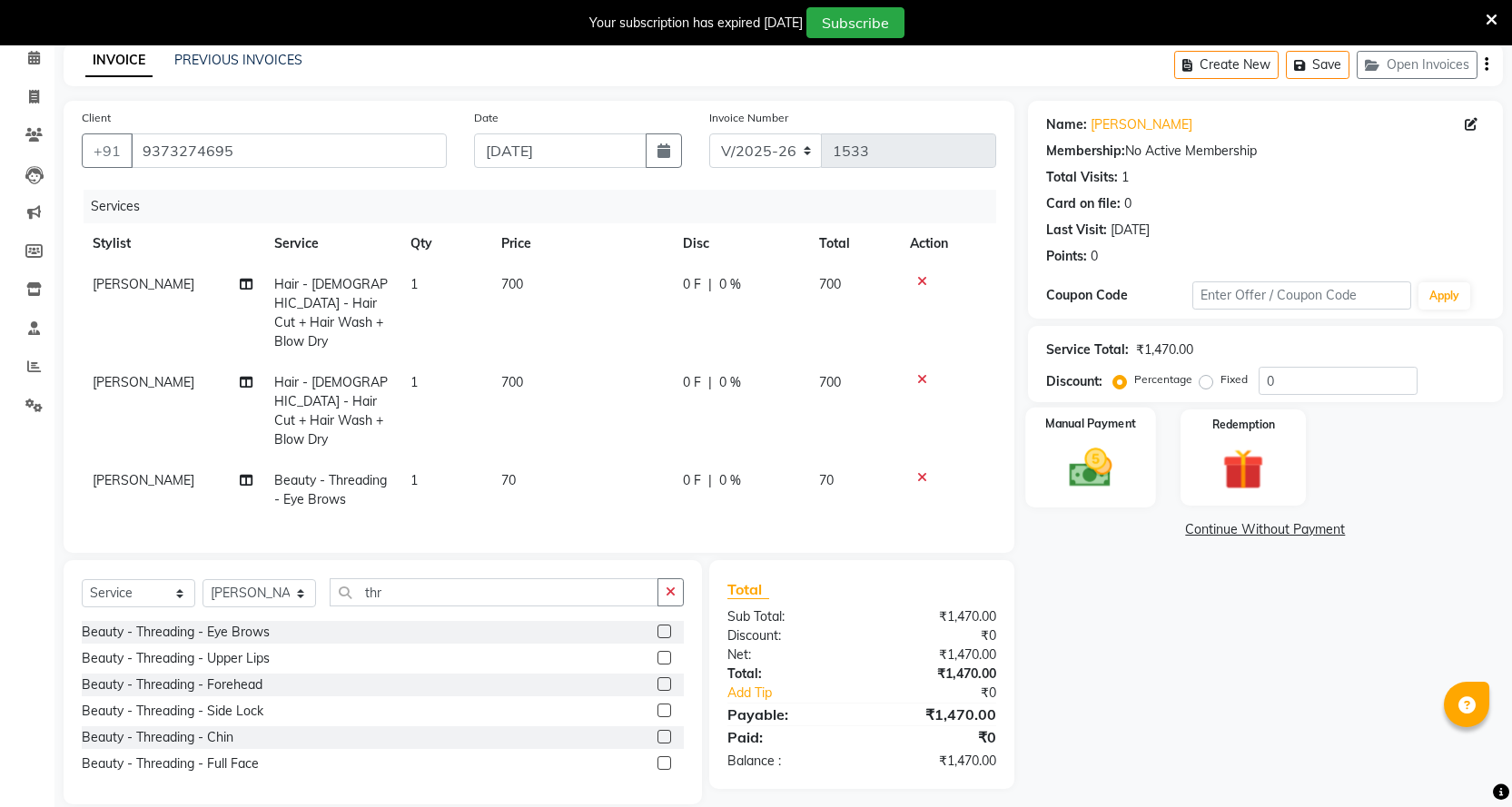
click at [1126, 488] on div "Manual Payment" at bounding box center [1091, 458] width 131 height 101
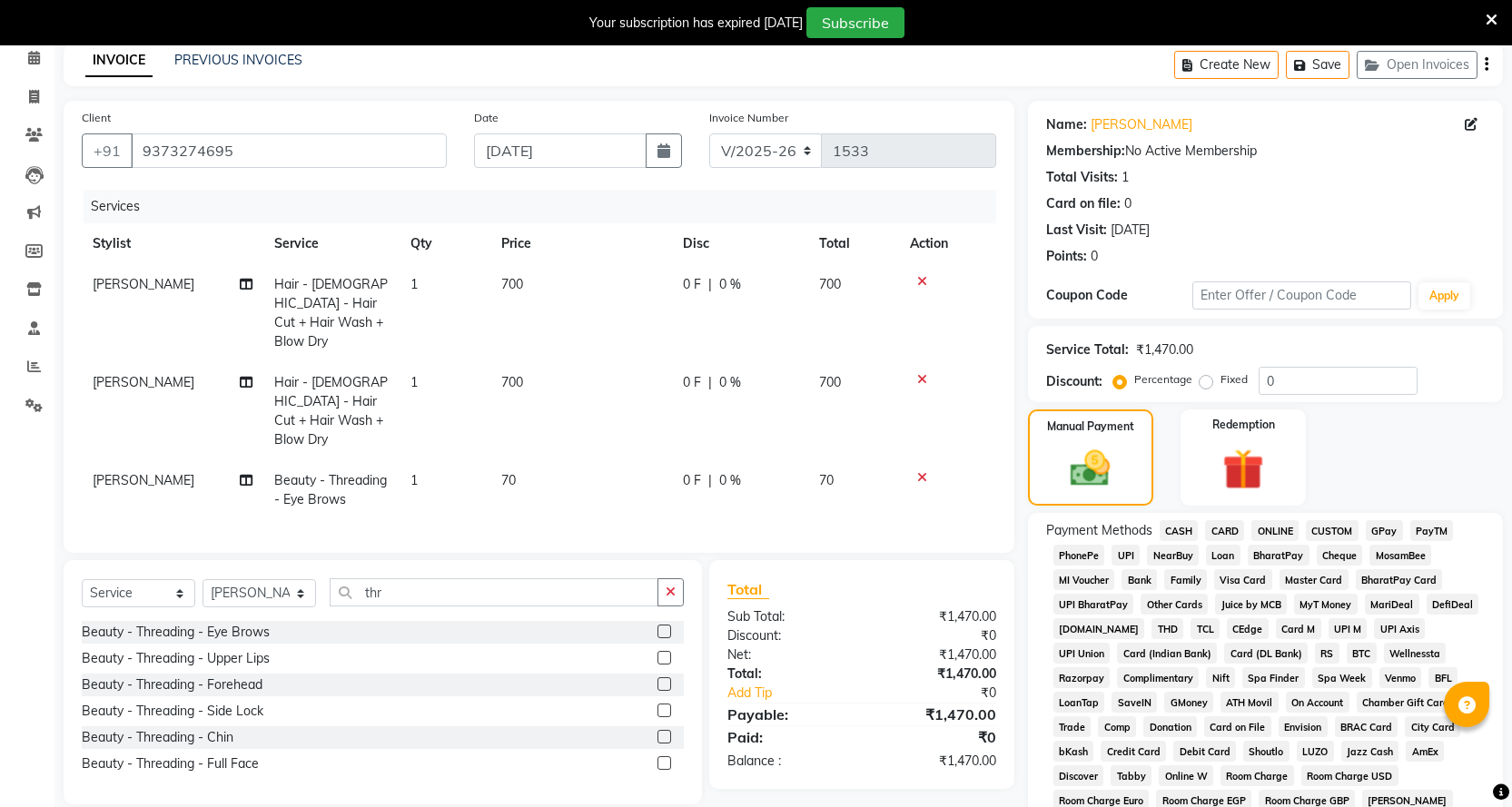
click at [1281, 533] on span "ONLINE" at bounding box center [1275, 530] width 47 height 21
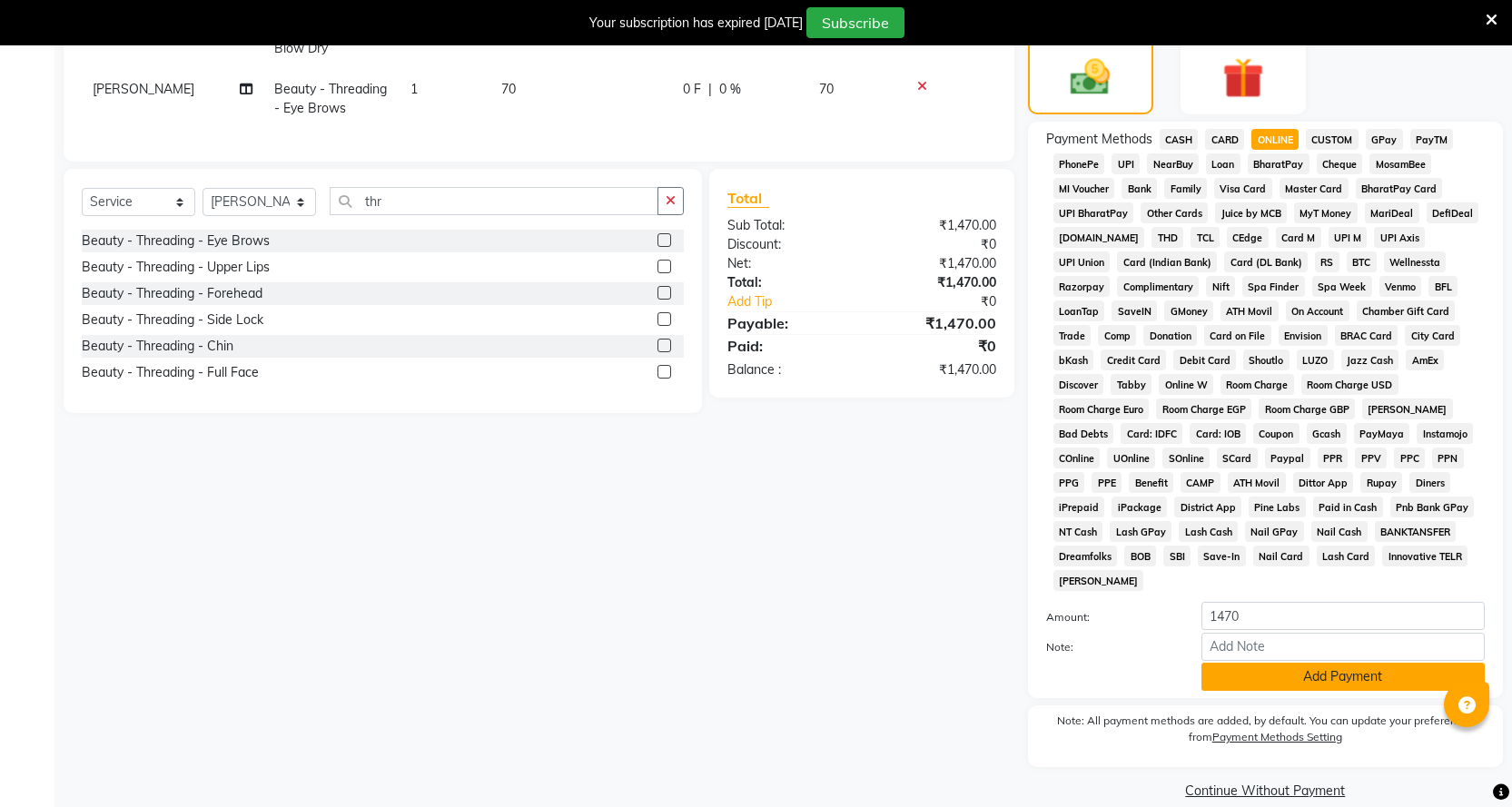
click at [1238, 663] on button "Add Payment" at bounding box center [1343, 677] width 284 height 28
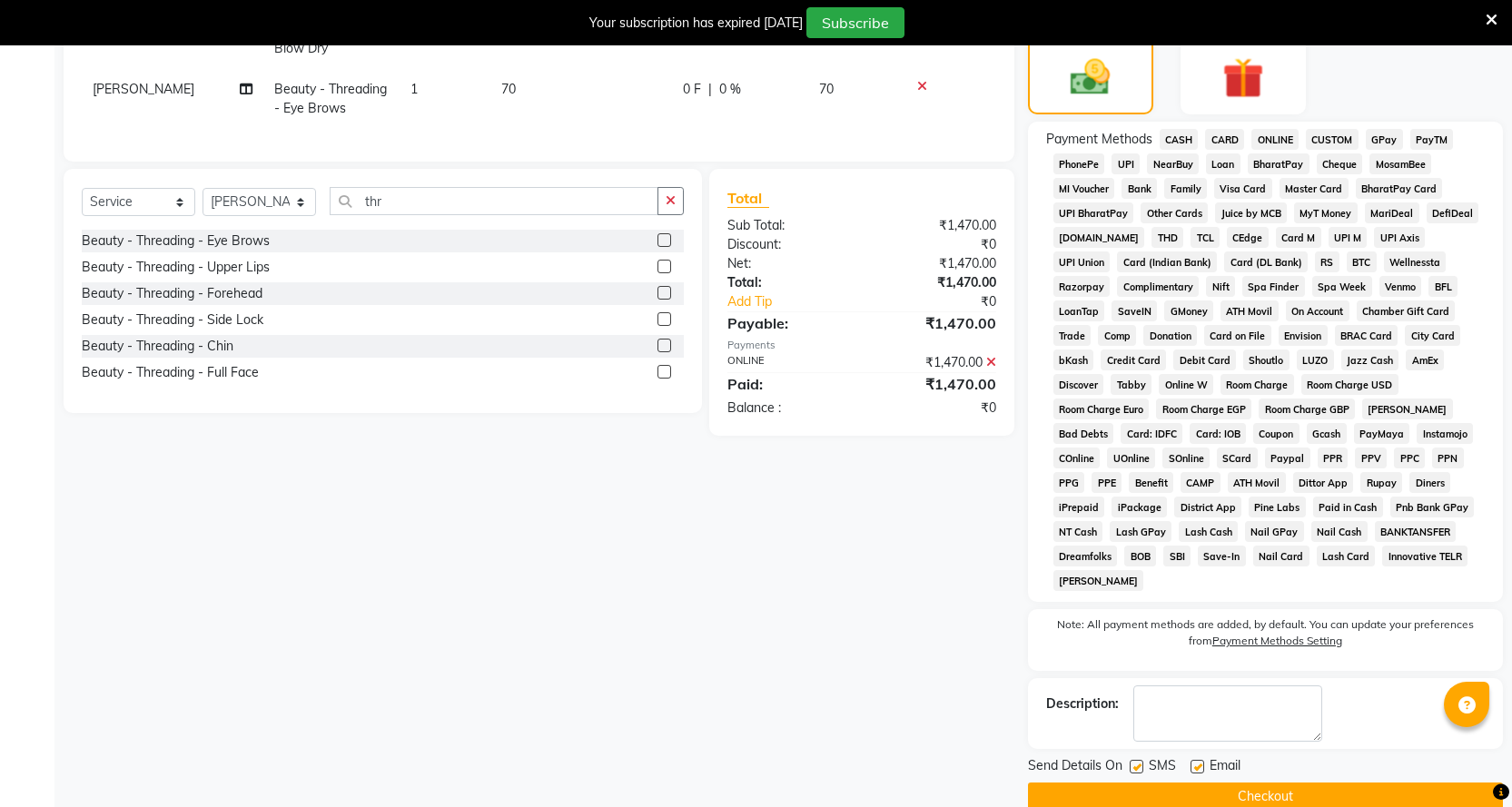
scroll to position [478, 0]
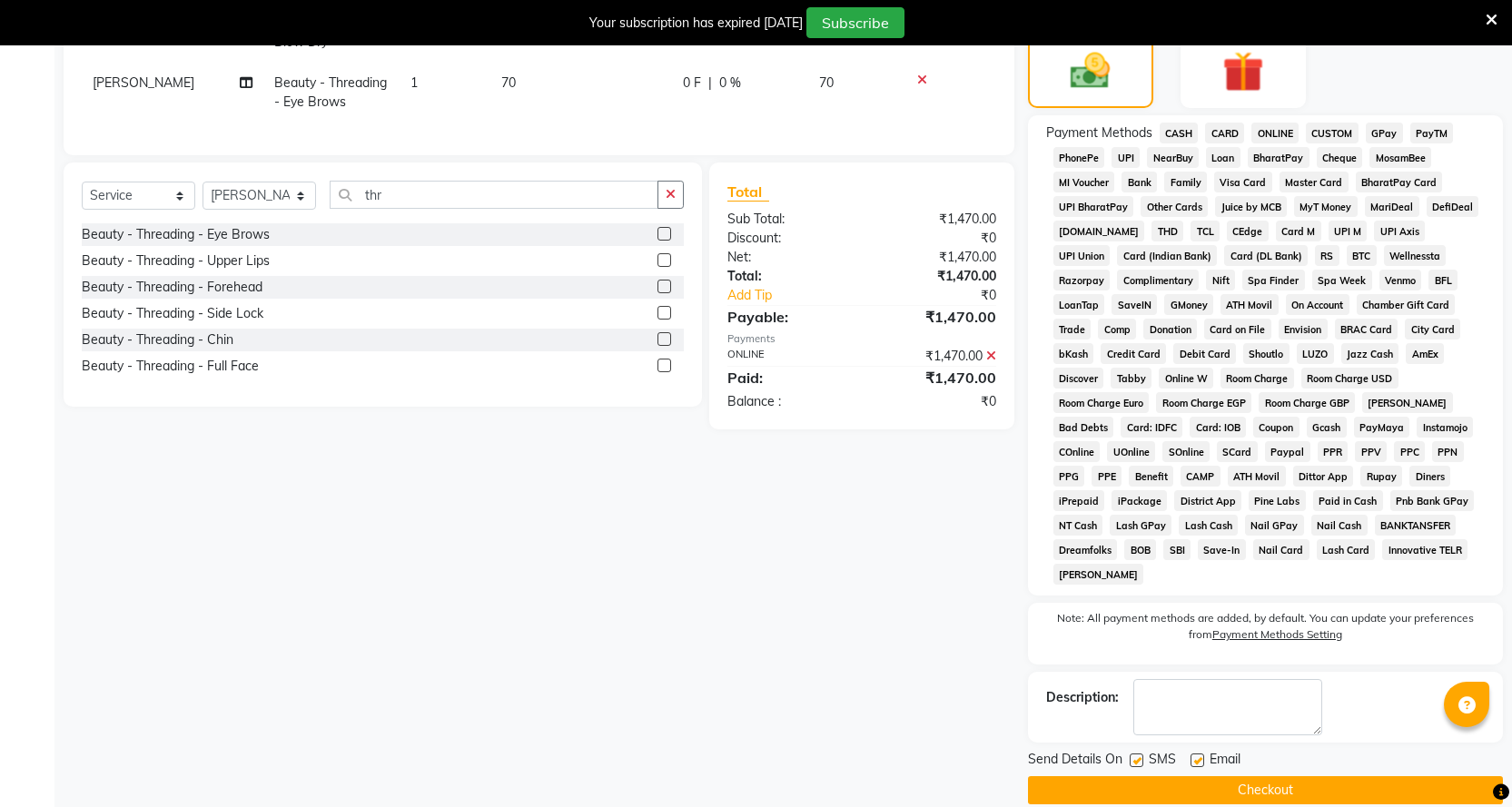
click at [1106, 777] on button "Checkout" at bounding box center [1265, 790] width 475 height 28
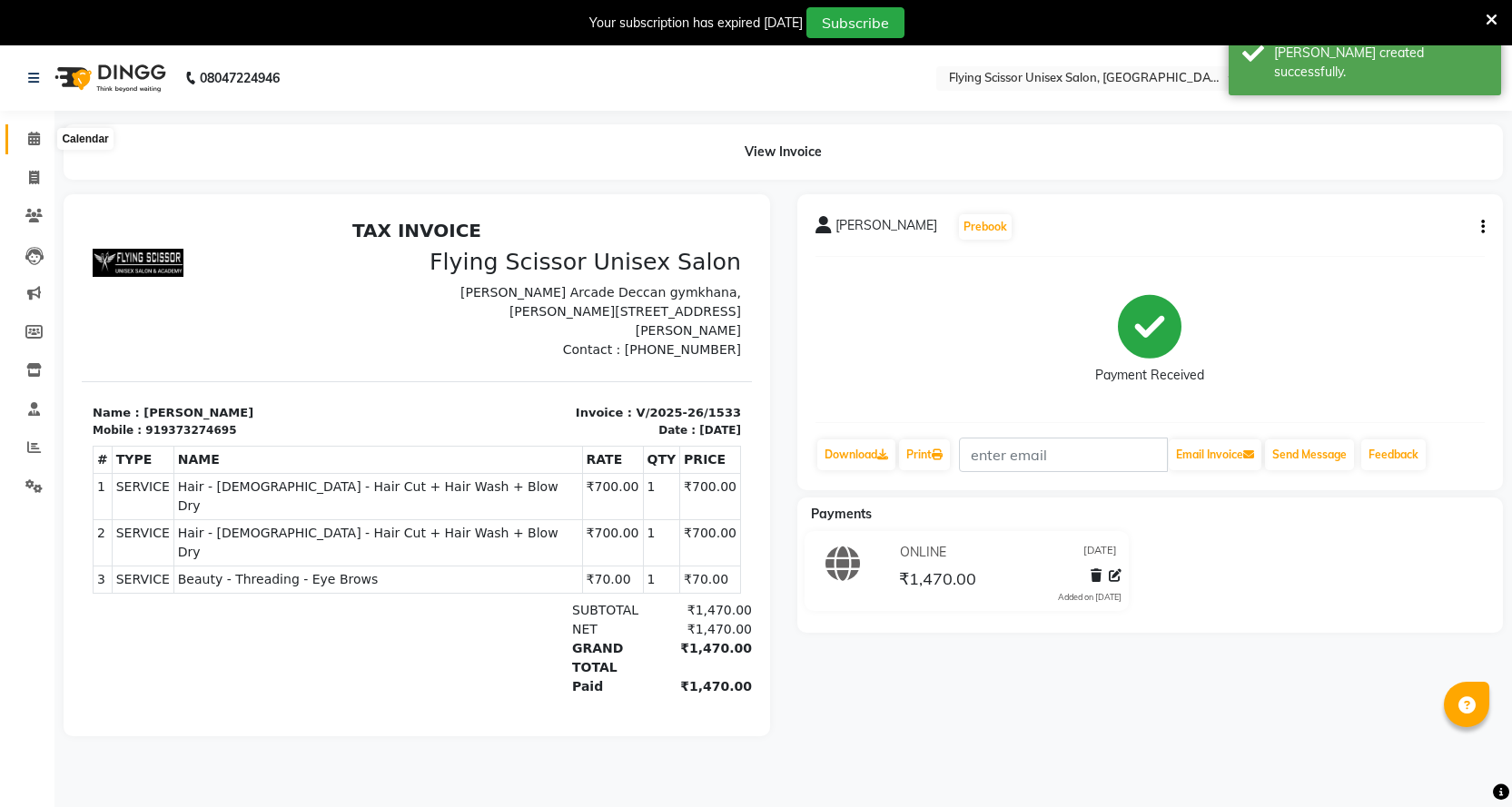
click at [33, 134] on icon at bounding box center [33, 139] width 12 height 14
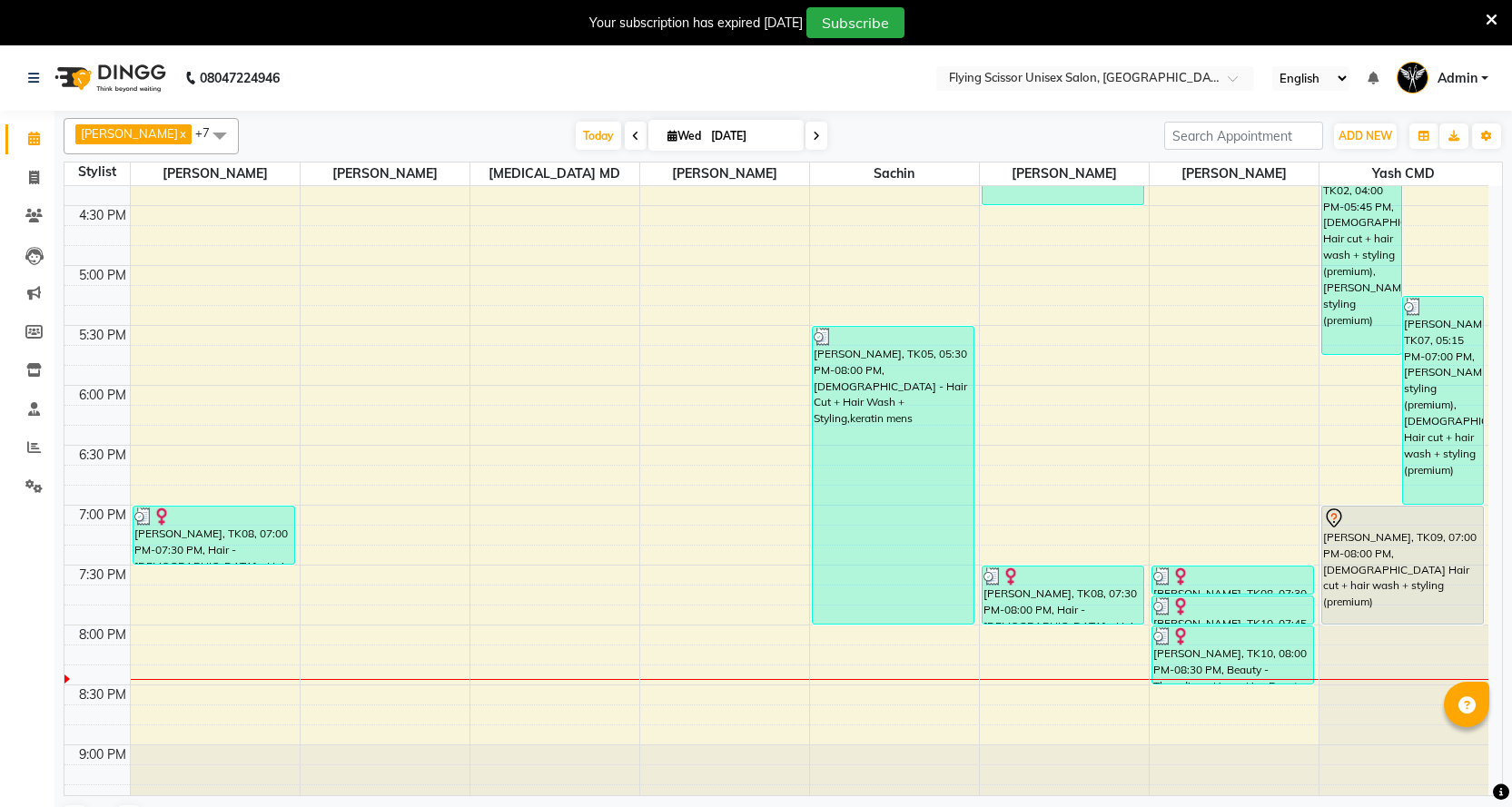
scroll to position [908, 0]
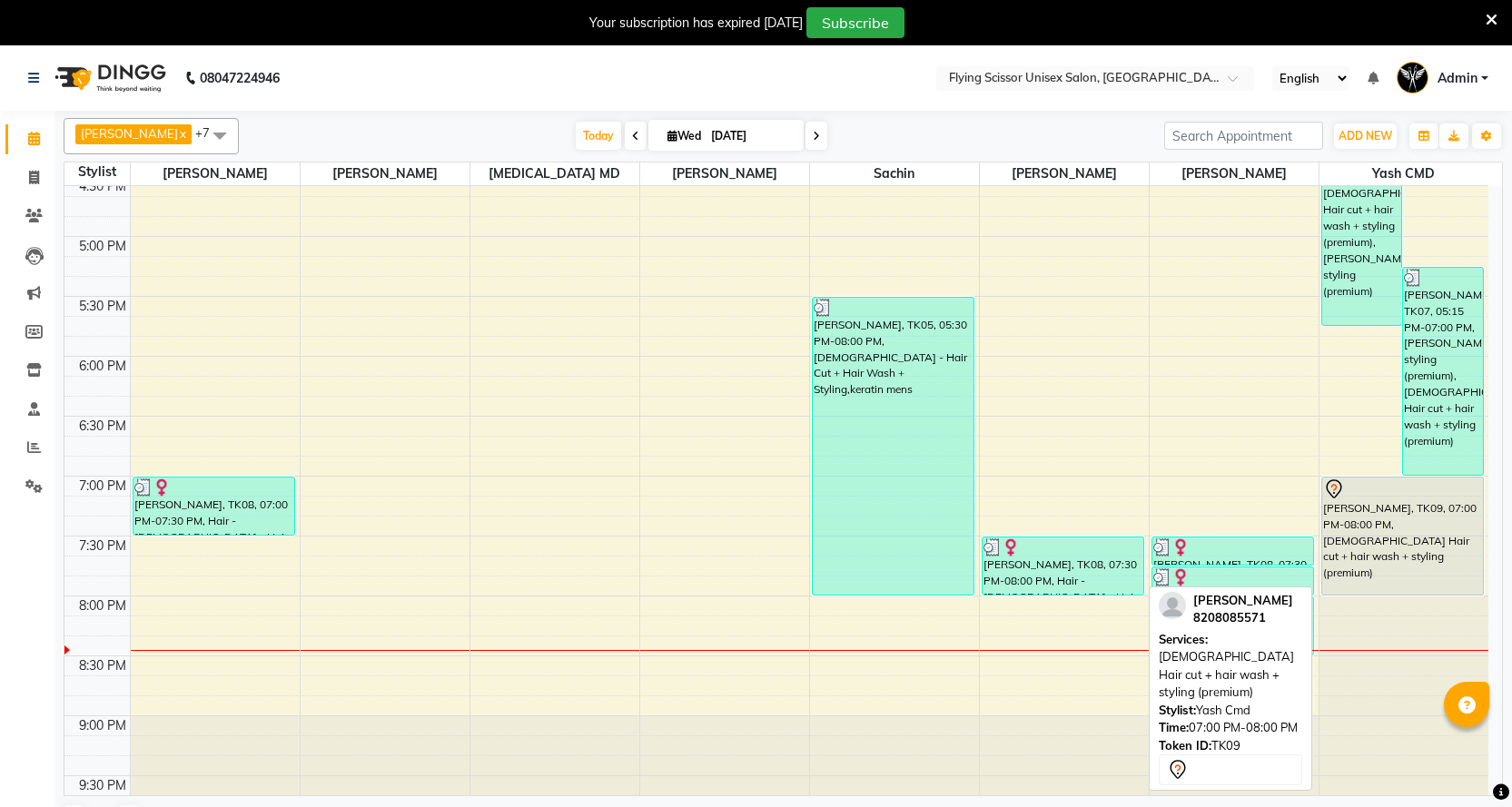
click at [1463, 512] on div "[PERSON_NAME], TK09, 07:00 PM-08:00 PM, [DEMOGRAPHIC_DATA] Hair cut + hair wash…" at bounding box center [1403, 536] width 162 height 117
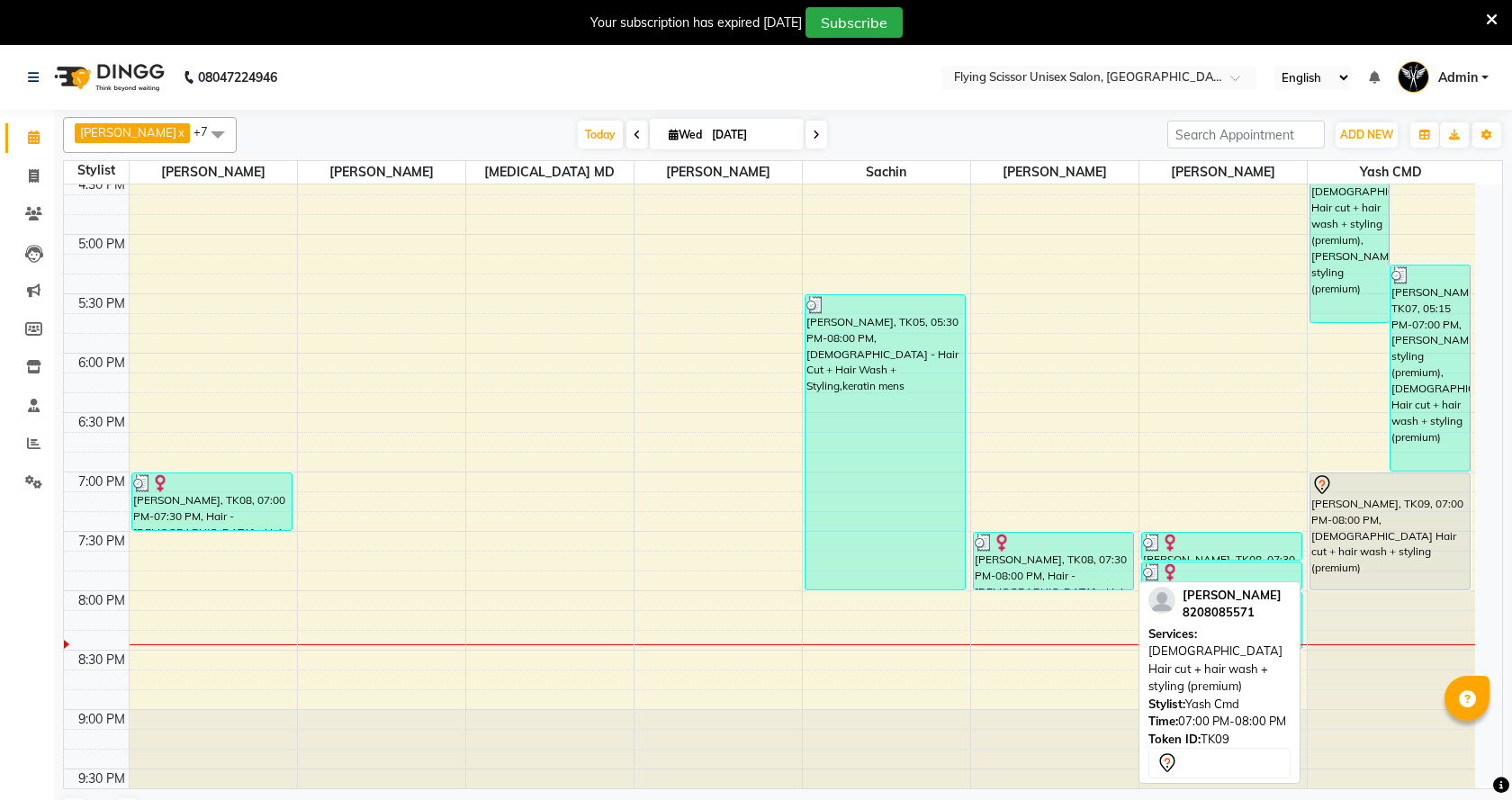
select select "7"
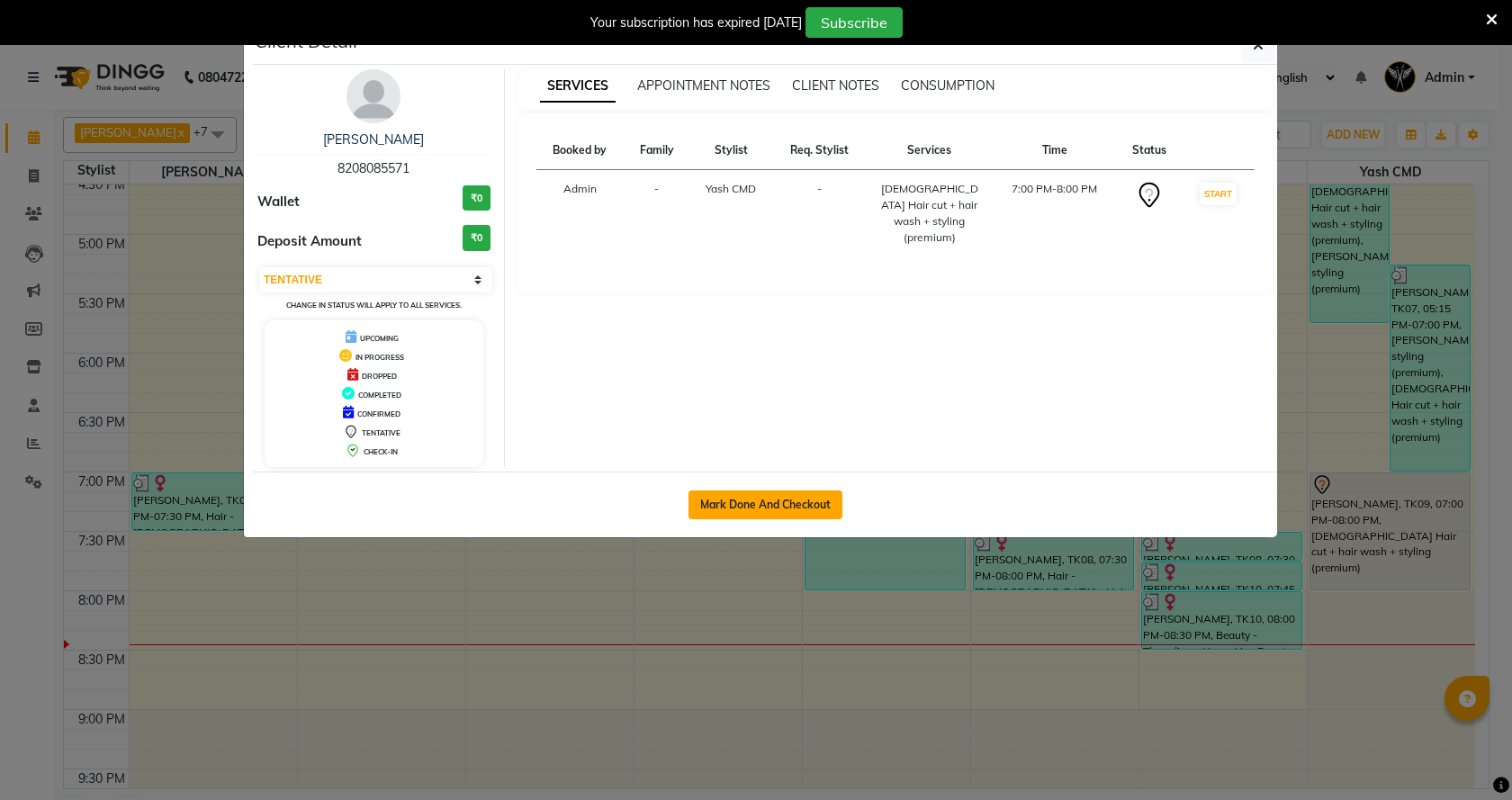
click at [784, 496] on button "Mark Done And Checkout" at bounding box center [765, 504] width 154 height 28
select select "service"
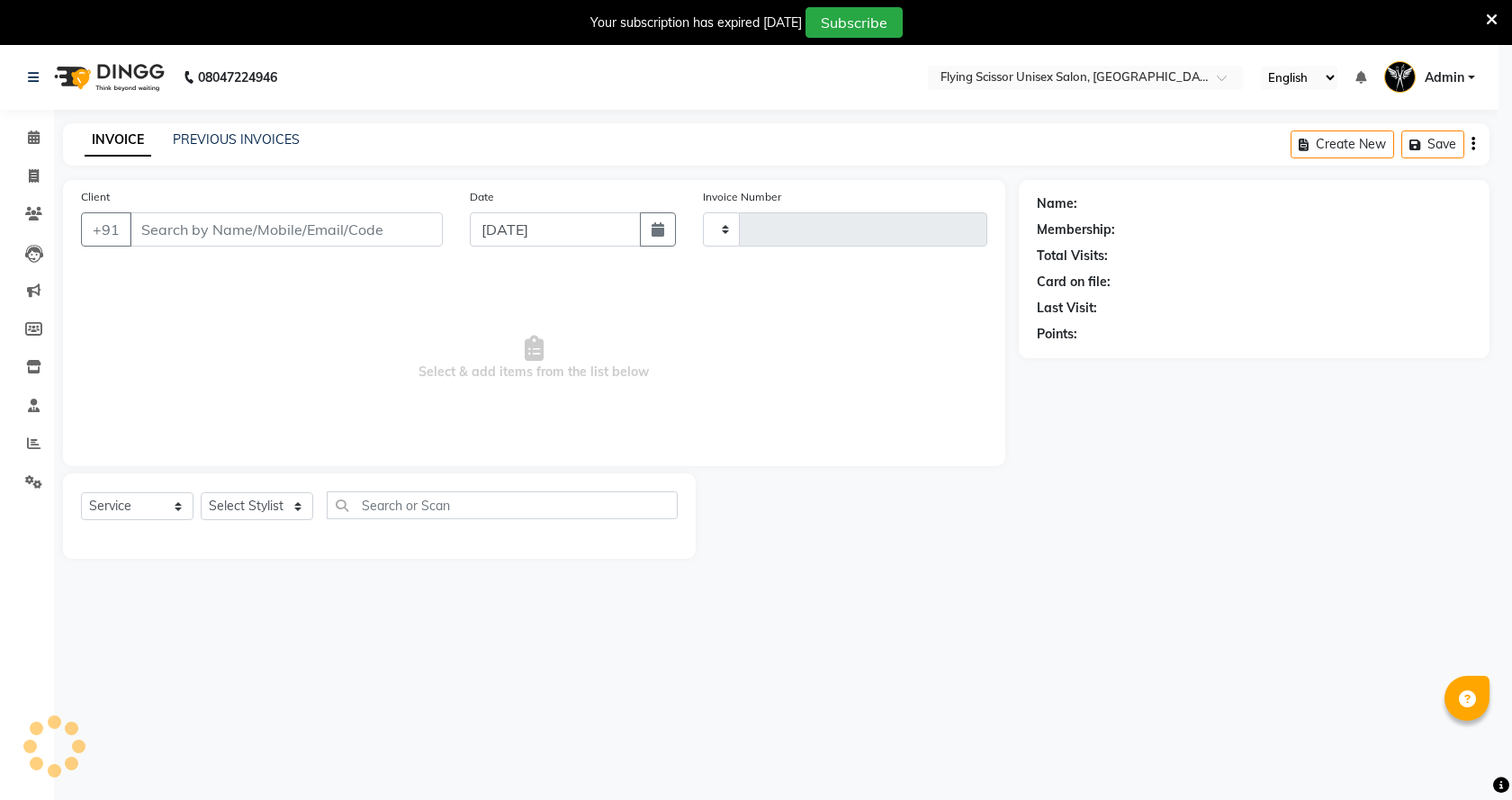
type input "1534"
select select "46"
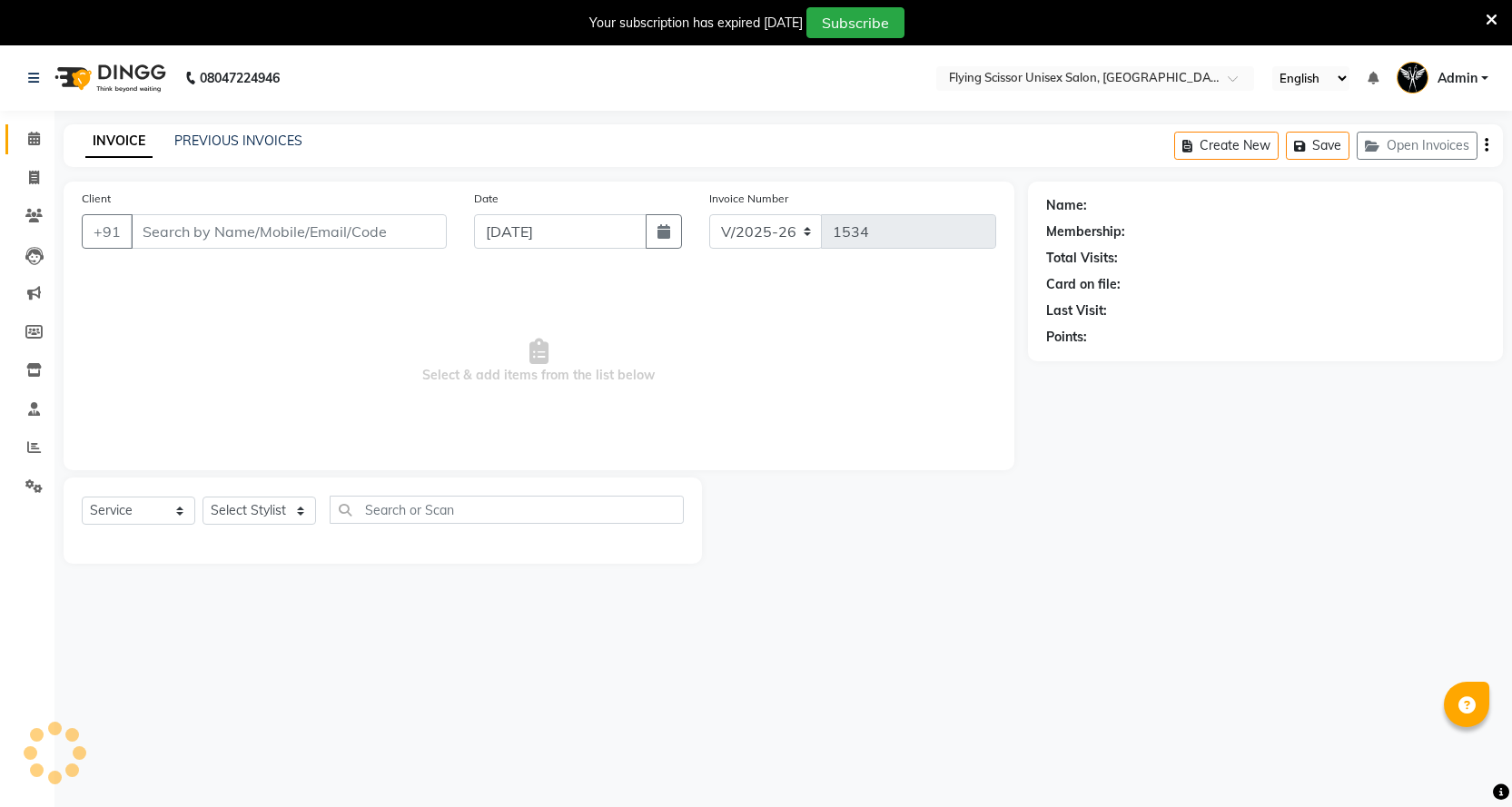
select select "membership"
select select "18390"
type input "8208085571"
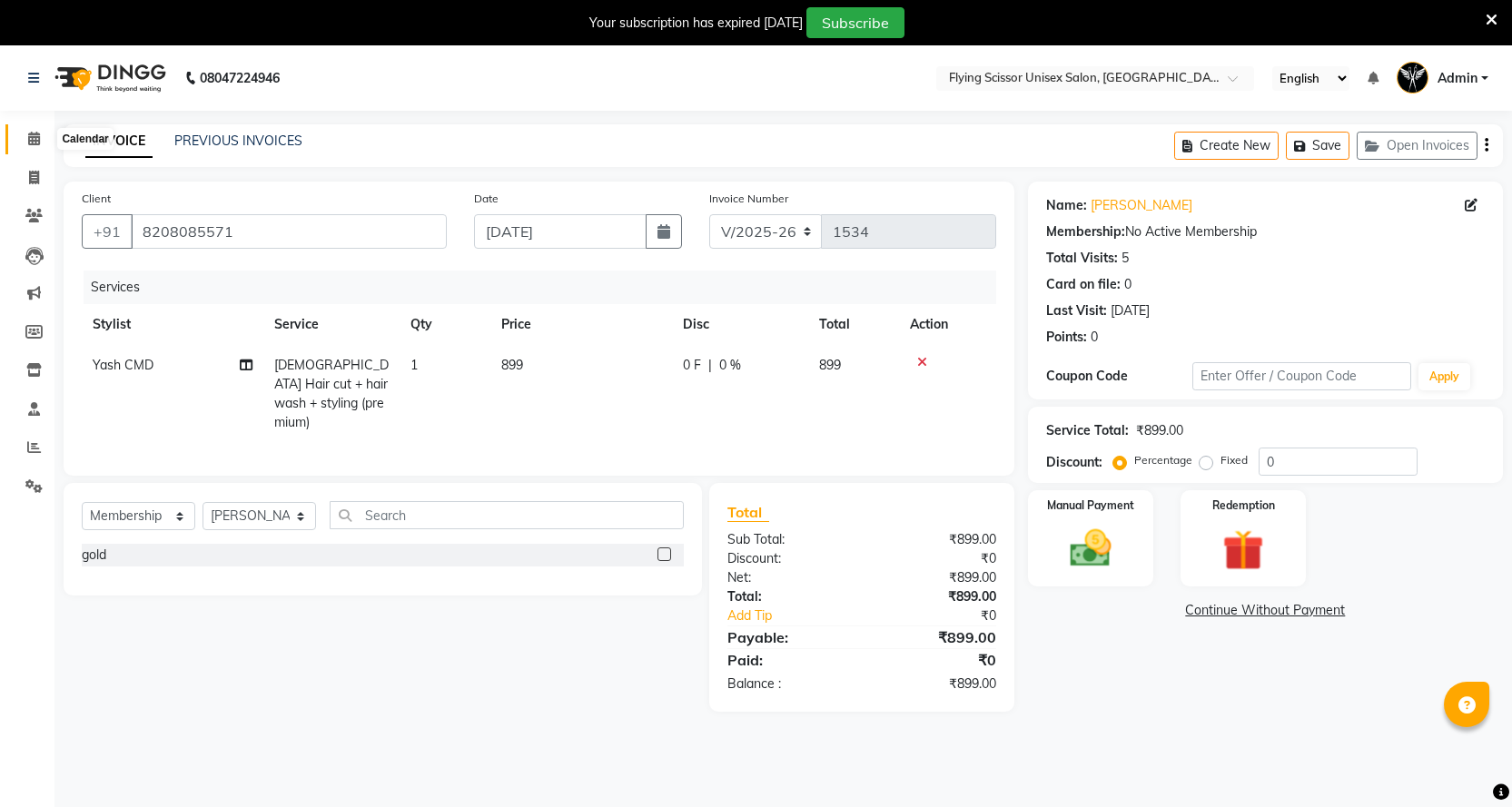
click at [20, 141] on span at bounding box center [34, 139] width 31 height 21
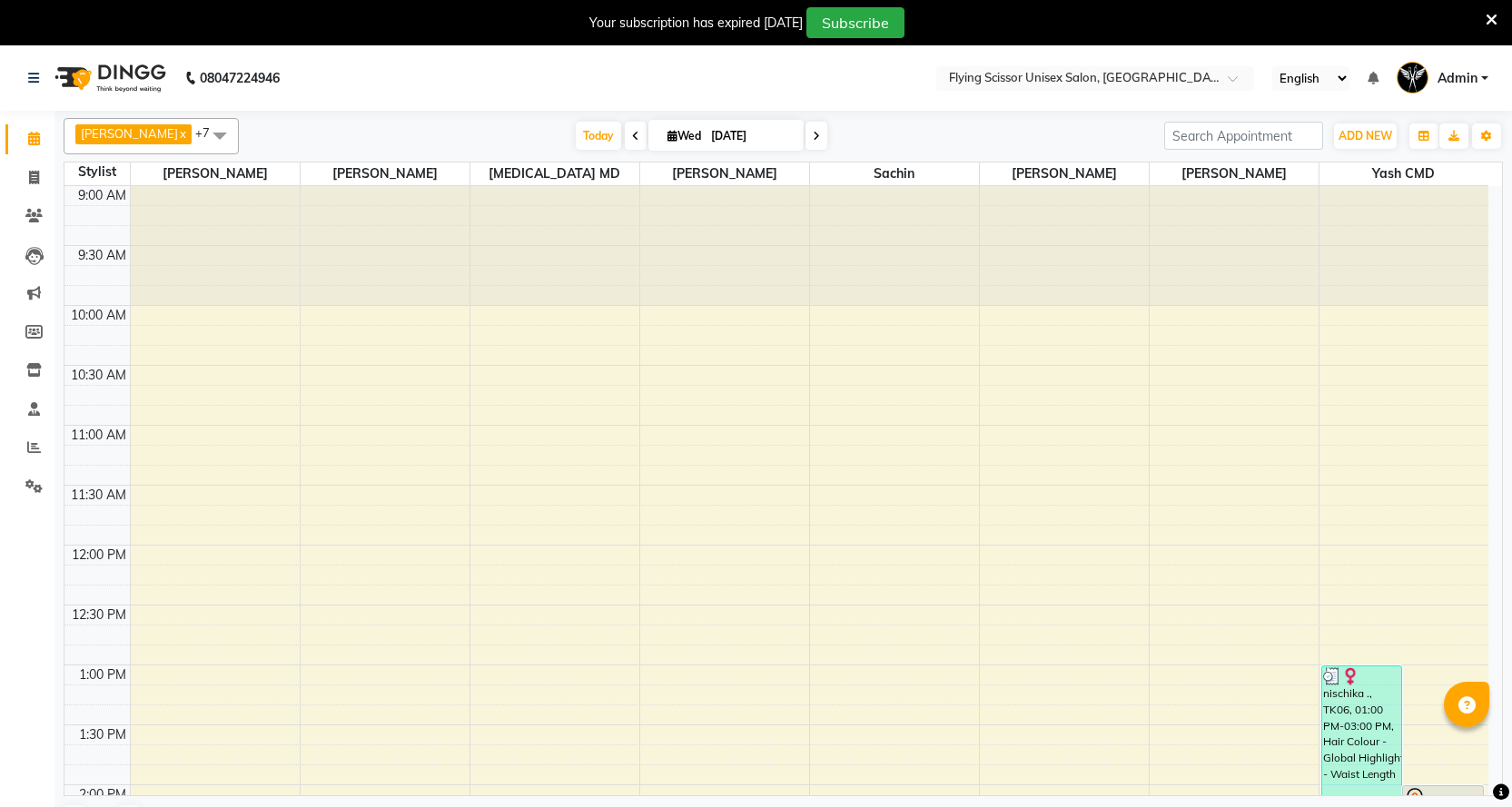
click at [805, 135] on div "[DATE] [DATE]" at bounding box center [702, 137] width 255 height 28
click at [805, 136] on span at bounding box center [816, 136] width 22 height 28
type input "[DATE]"
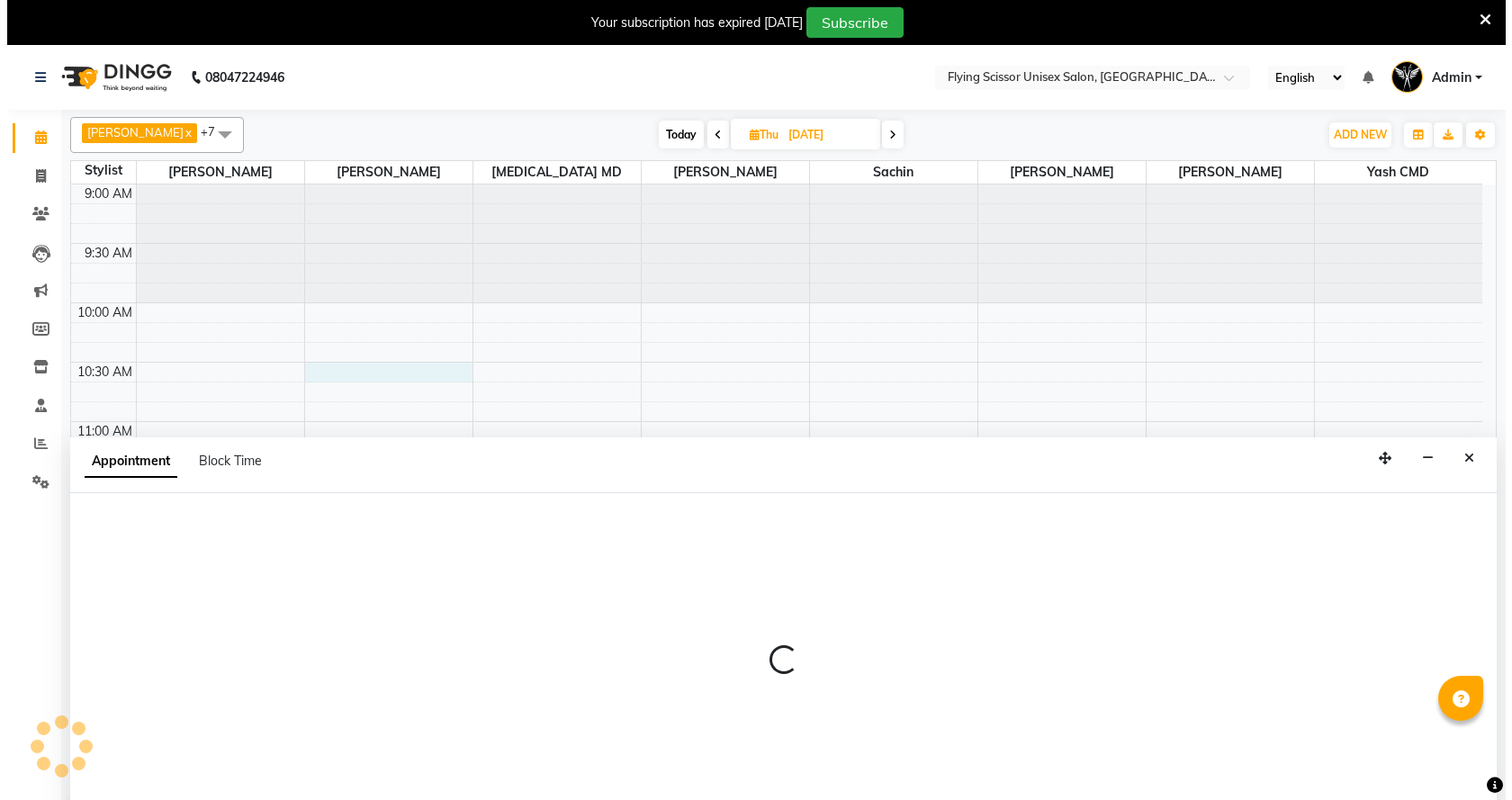
scroll to position [45, 0]
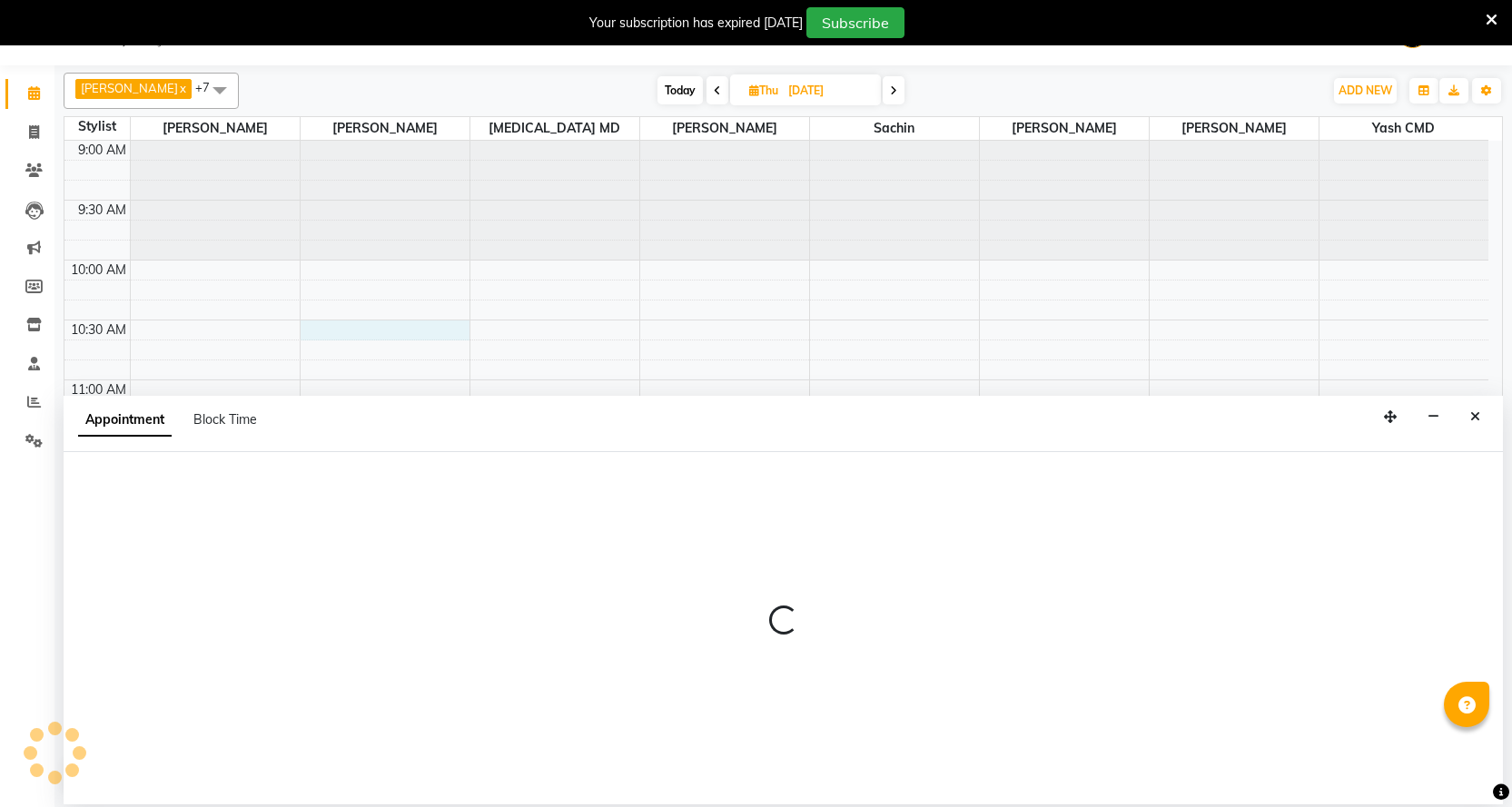
select select "18390"
select select "630"
select select "tentative"
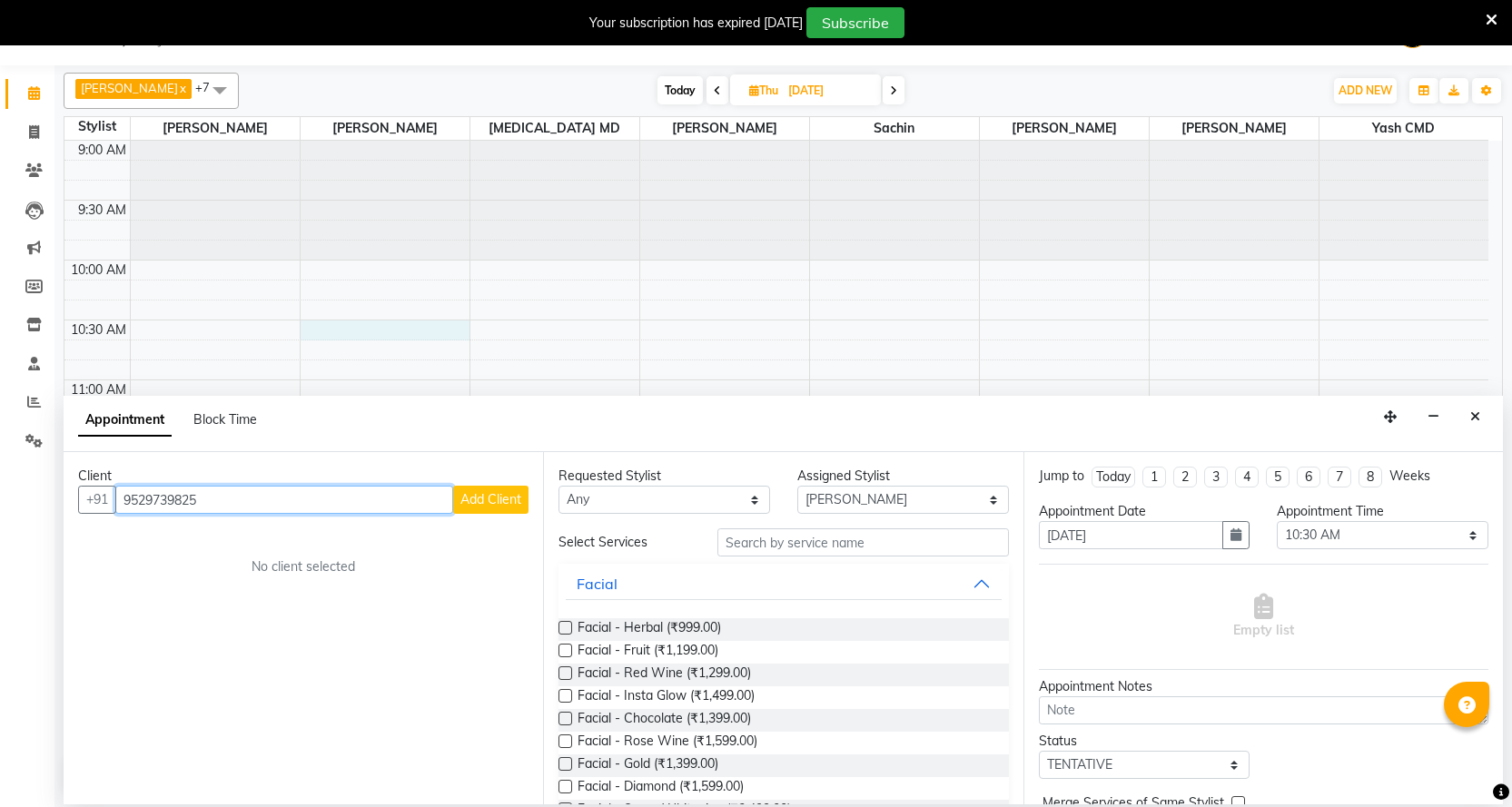
type input "9529739825"
click at [484, 497] on span "Add Client" at bounding box center [491, 500] width 61 height 17
select select "22"
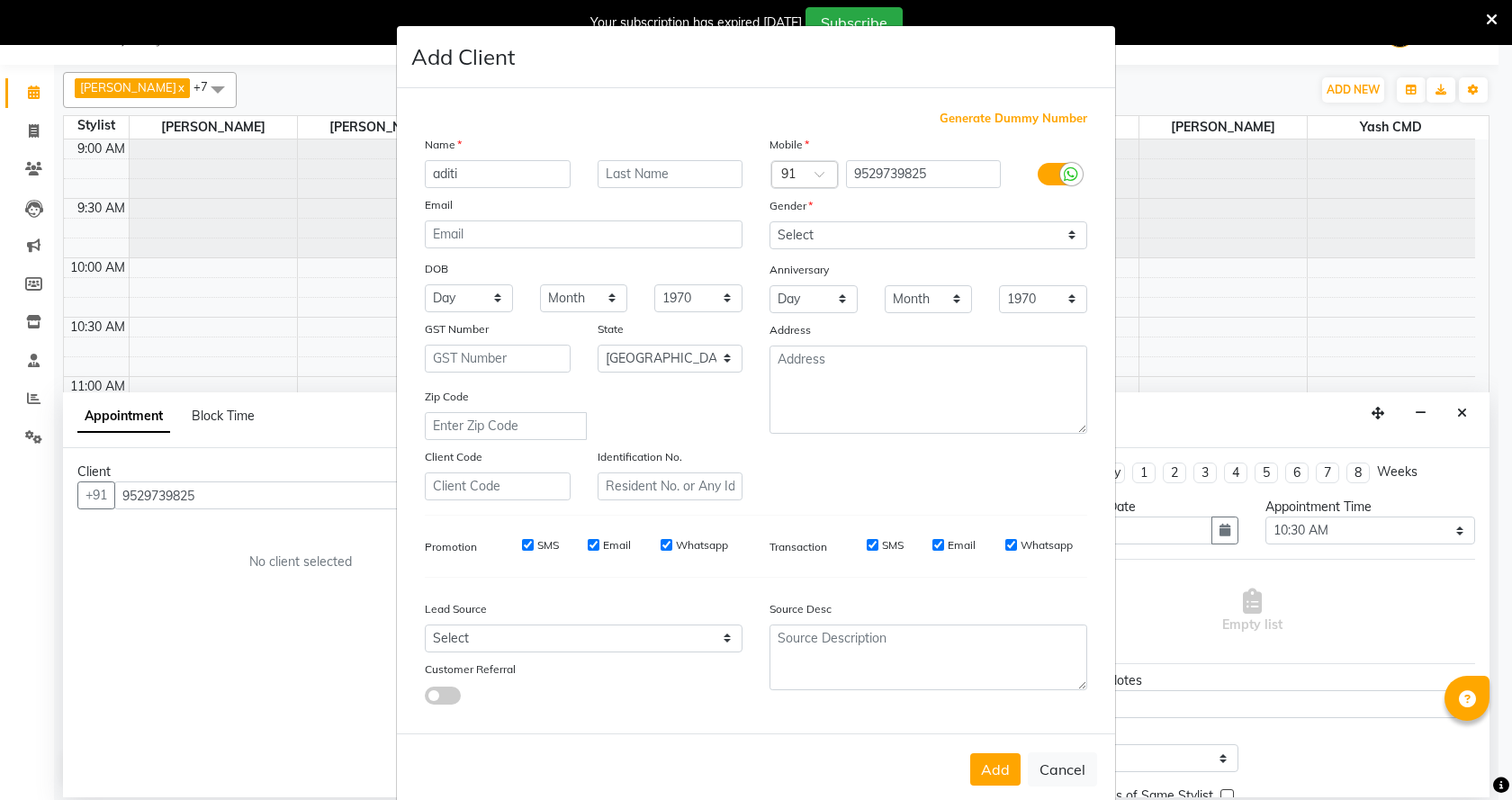
type input "aditi"
click at [666, 181] on input "text" at bounding box center [670, 174] width 146 height 27
type input "shinde"
click at [857, 233] on select "Select [DEMOGRAPHIC_DATA] [DEMOGRAPHIC_DATA] Other Prefer Not To Say" at bounding box center [928, 235] width 318 height 27
select select "[DEMOGRAPHIC_DATA]"
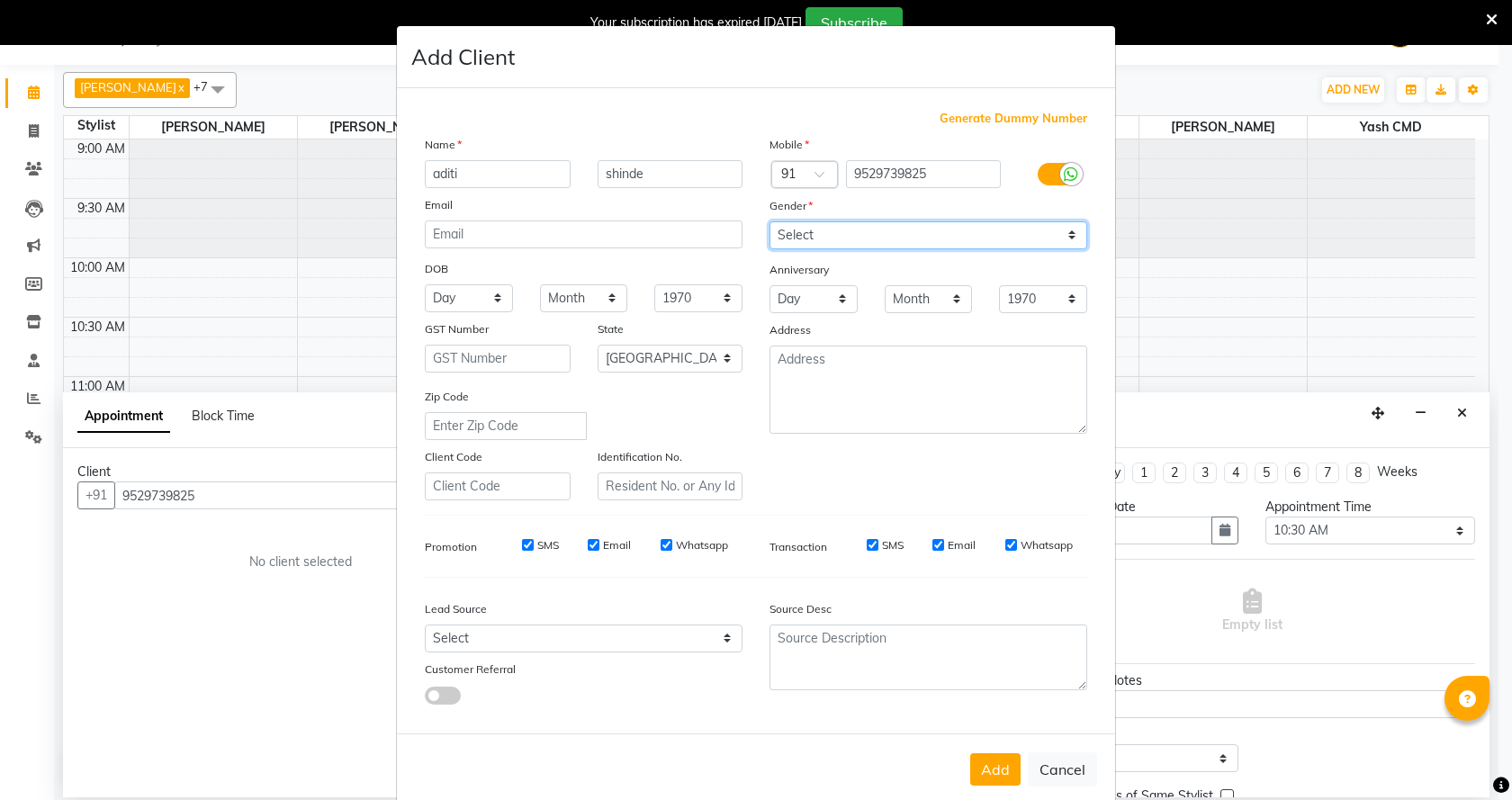
click at [770, 222] on select "Select [DEMOGRAPHIC_DATA] [DEMOGRAPHIC_DATA] Other Prefer Not To Say" at bounding box center [928, 235] width 318 height 27
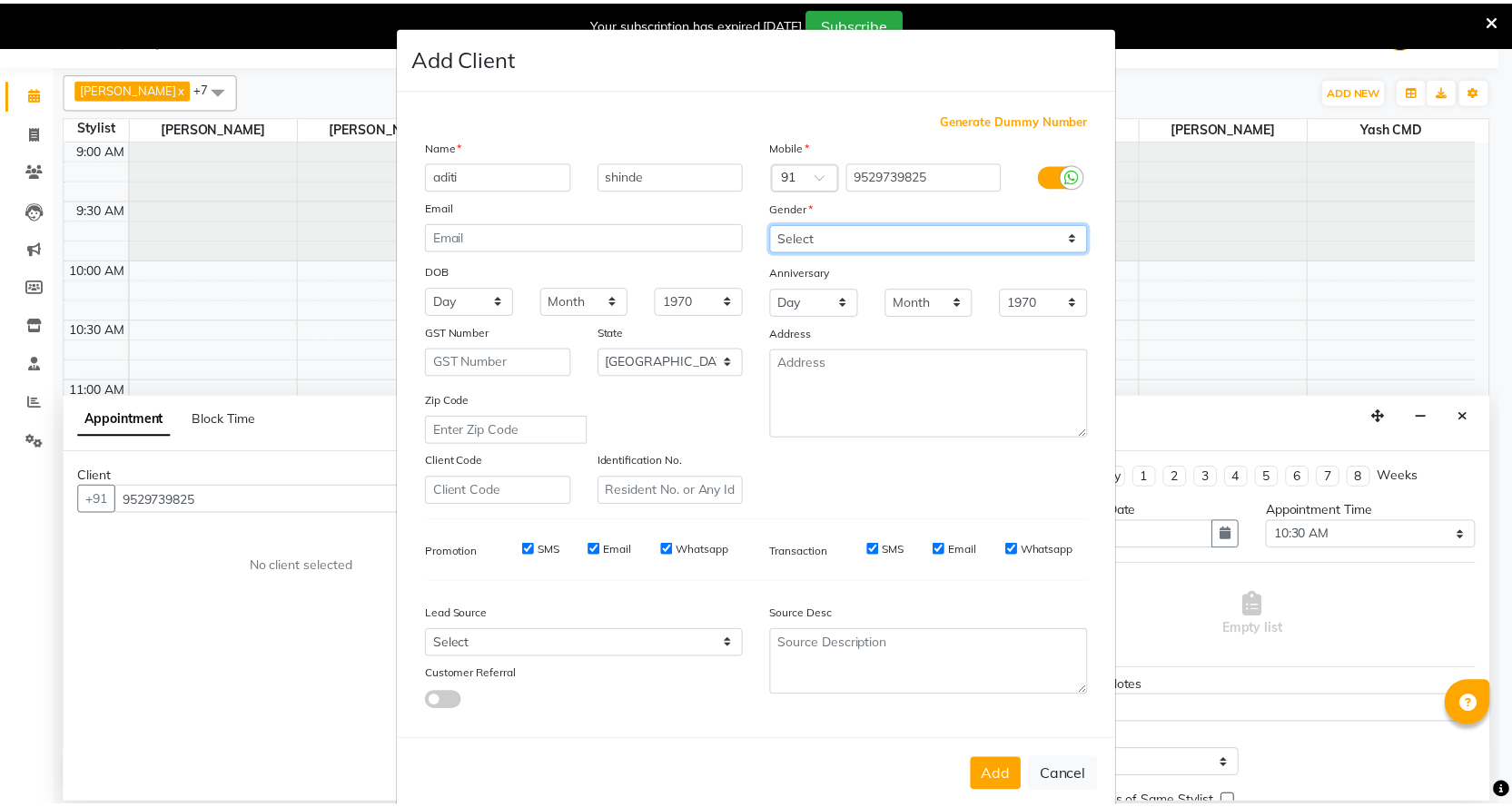
scroll to position [30, 0]
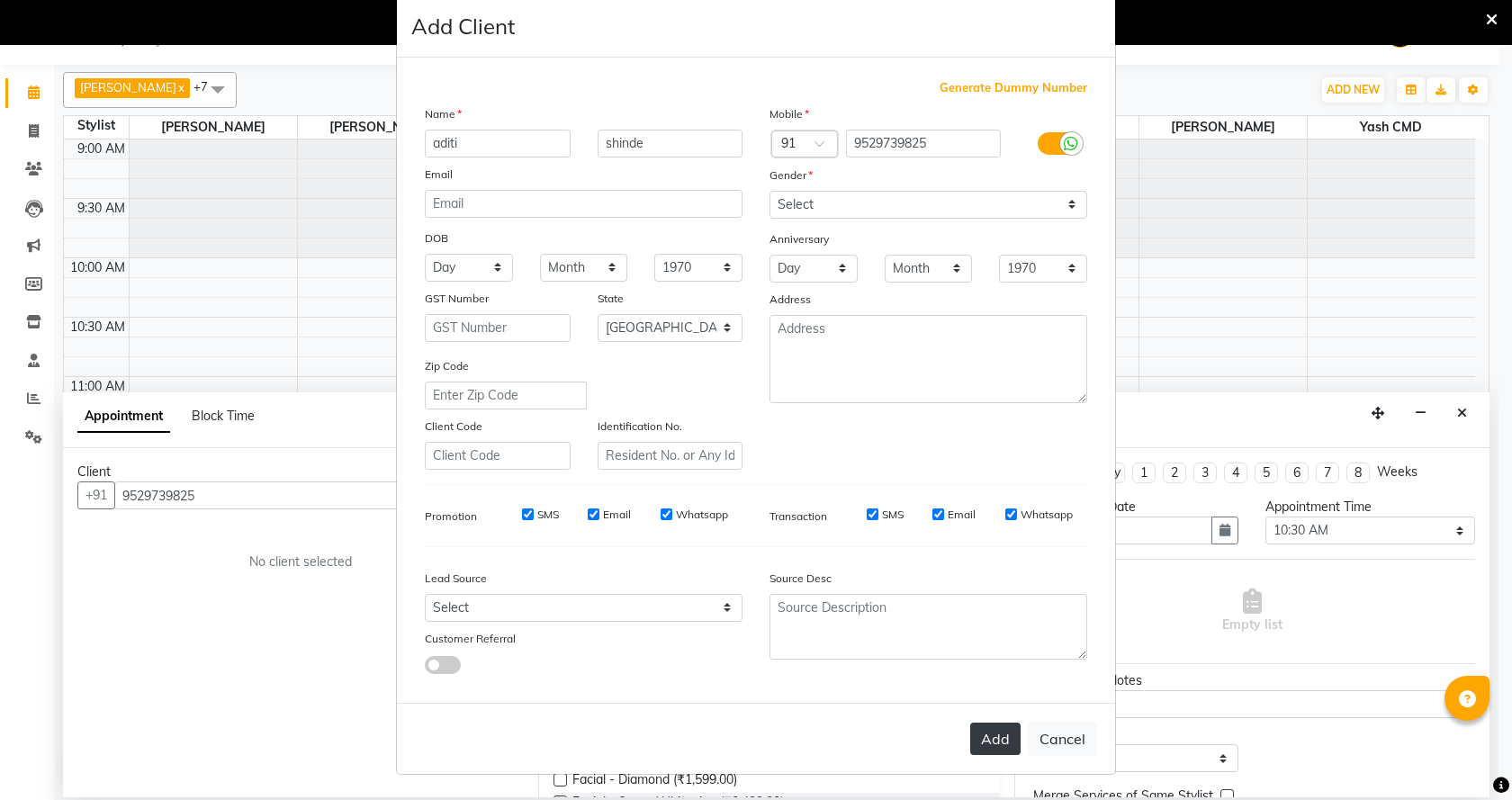
click at [992, 752] on button "Add" at bounding box center [995, 739] width 50 height 32
select select
select select "null"
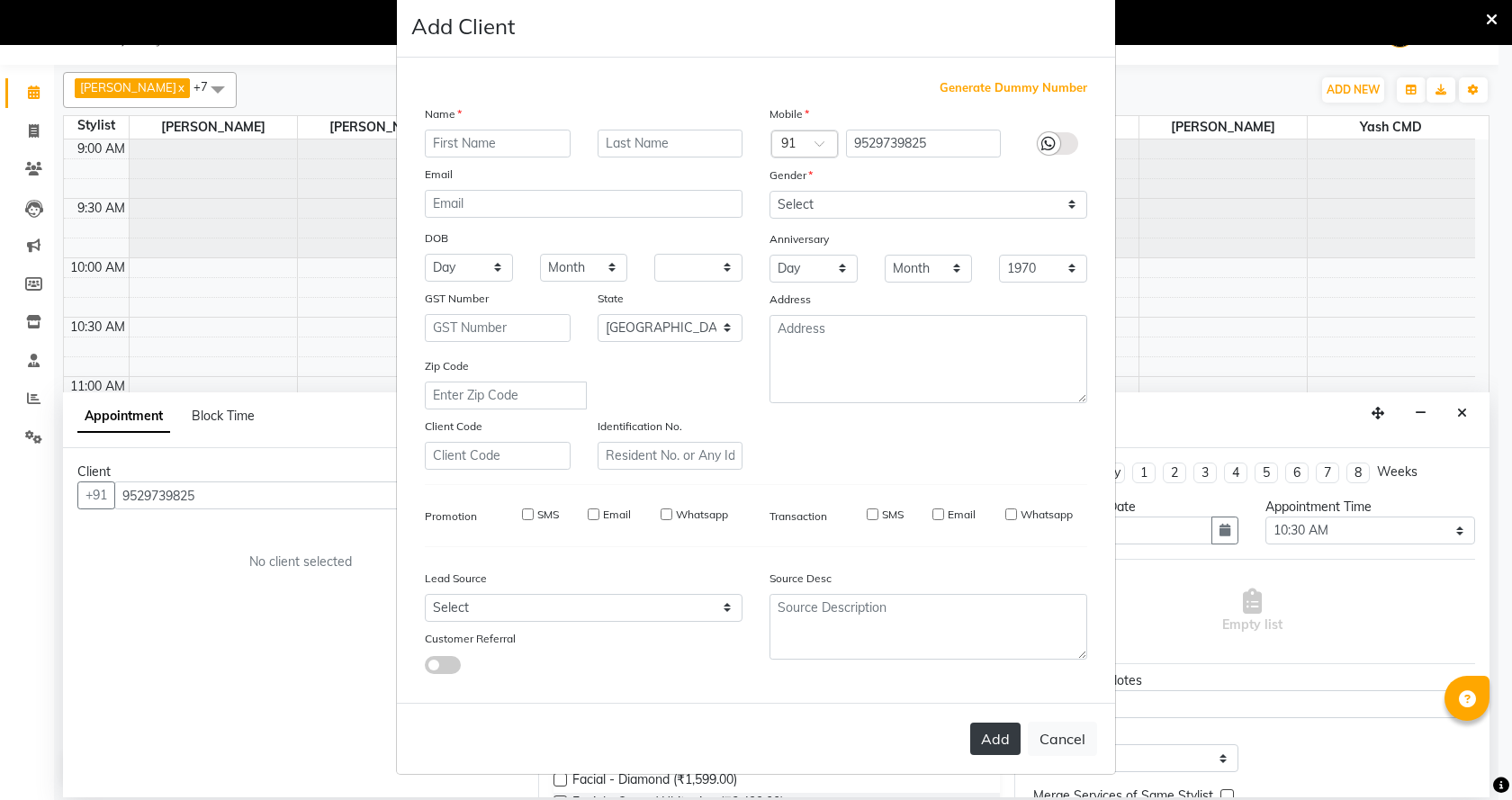
select select
checkbox input "false"
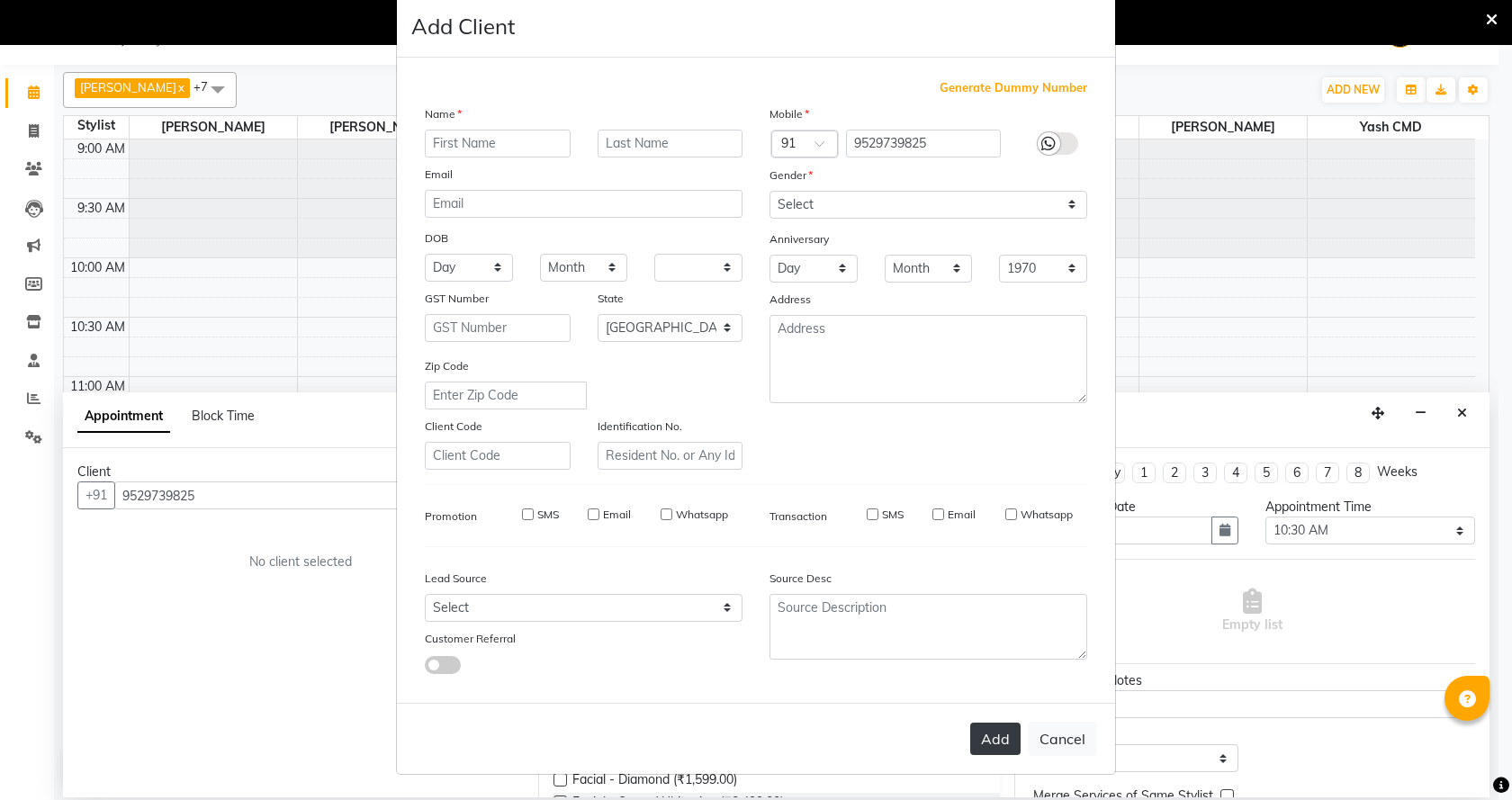
checkbox input "false"
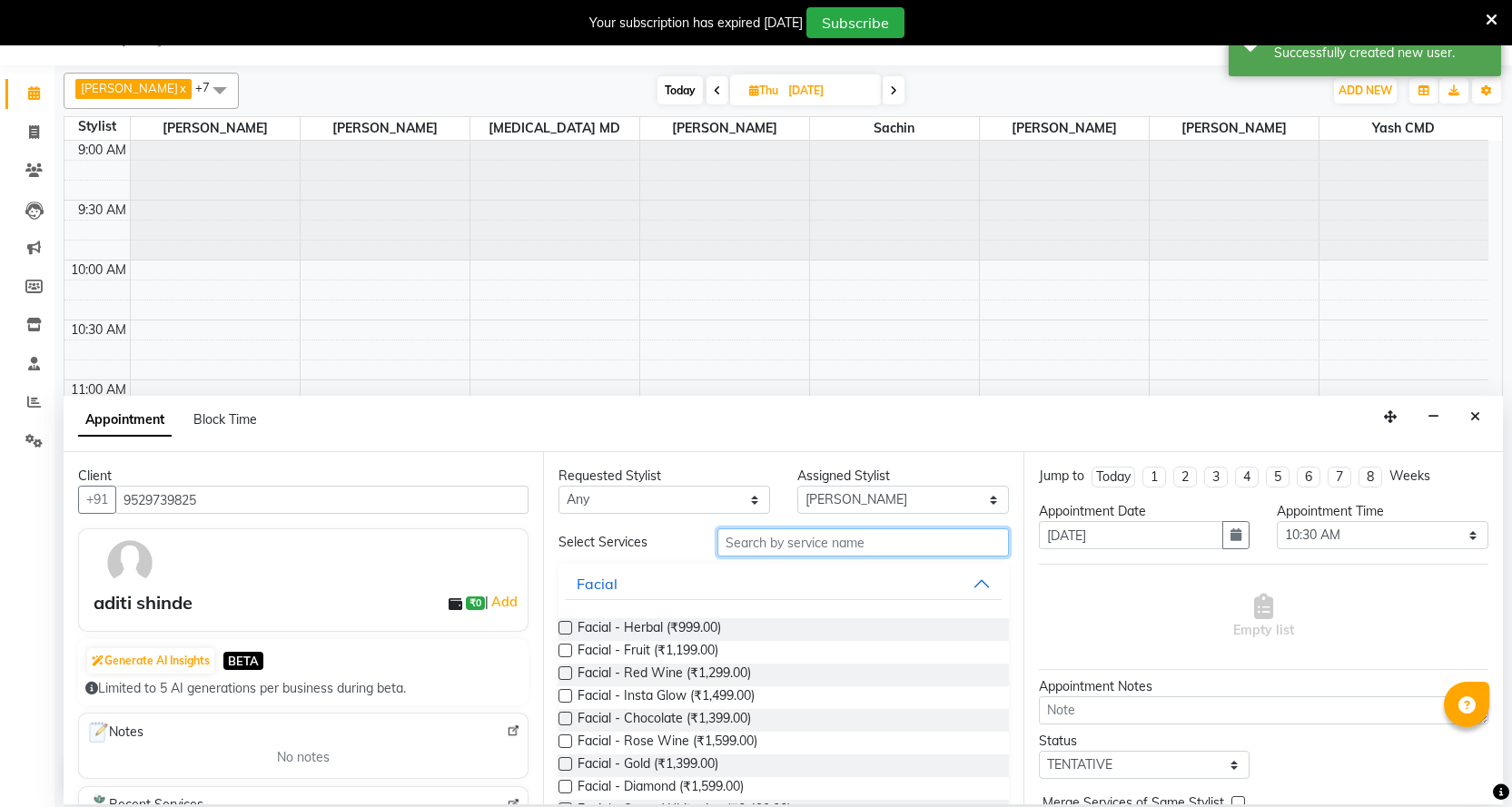
click at [852, 552] on input "text" at bounding box center [863, 542] width 291 height 28
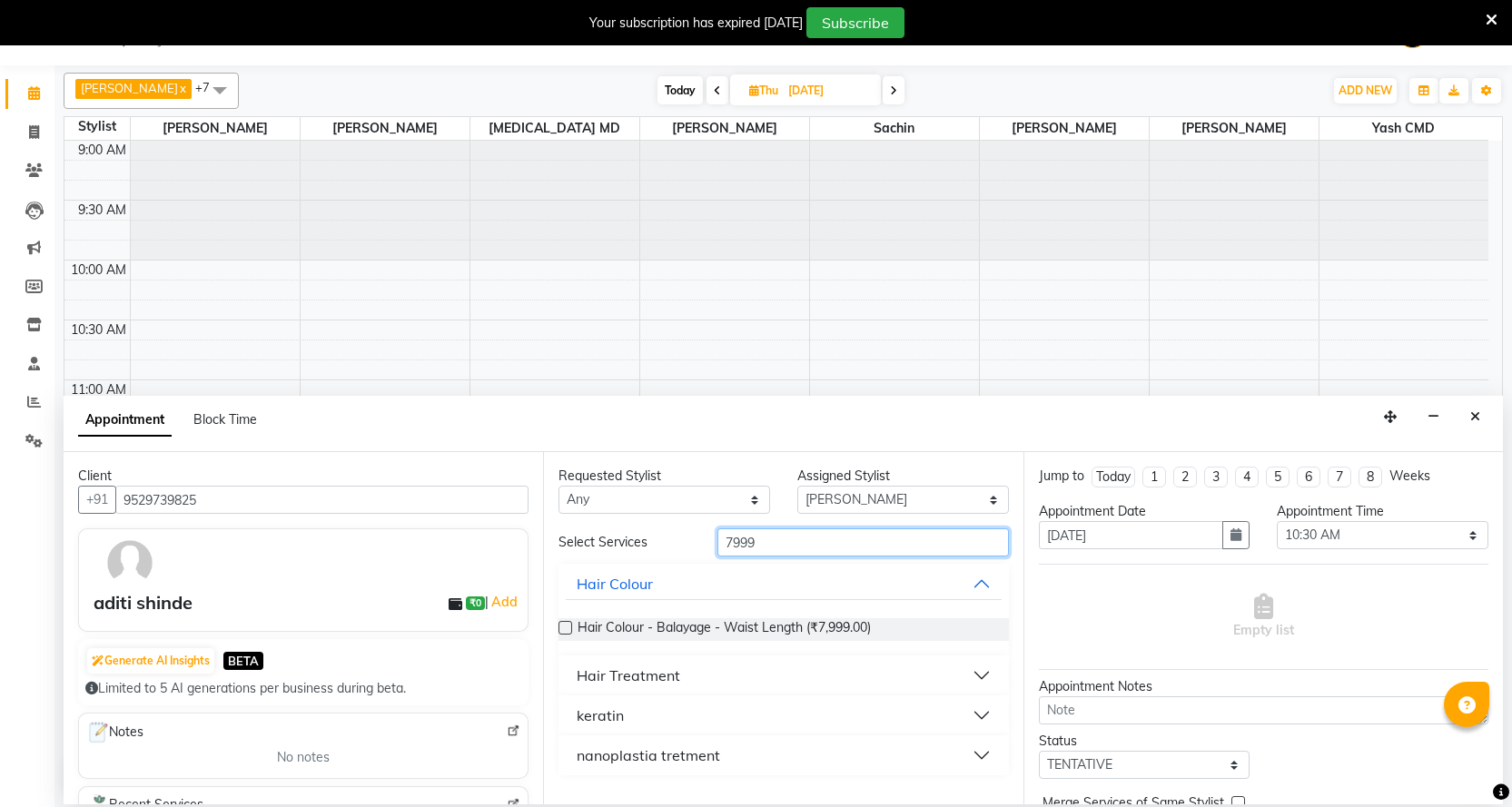
type input "7999"
click at [652, 705] on button "keratin" at bounding box center [783, 715] width 435 height 32
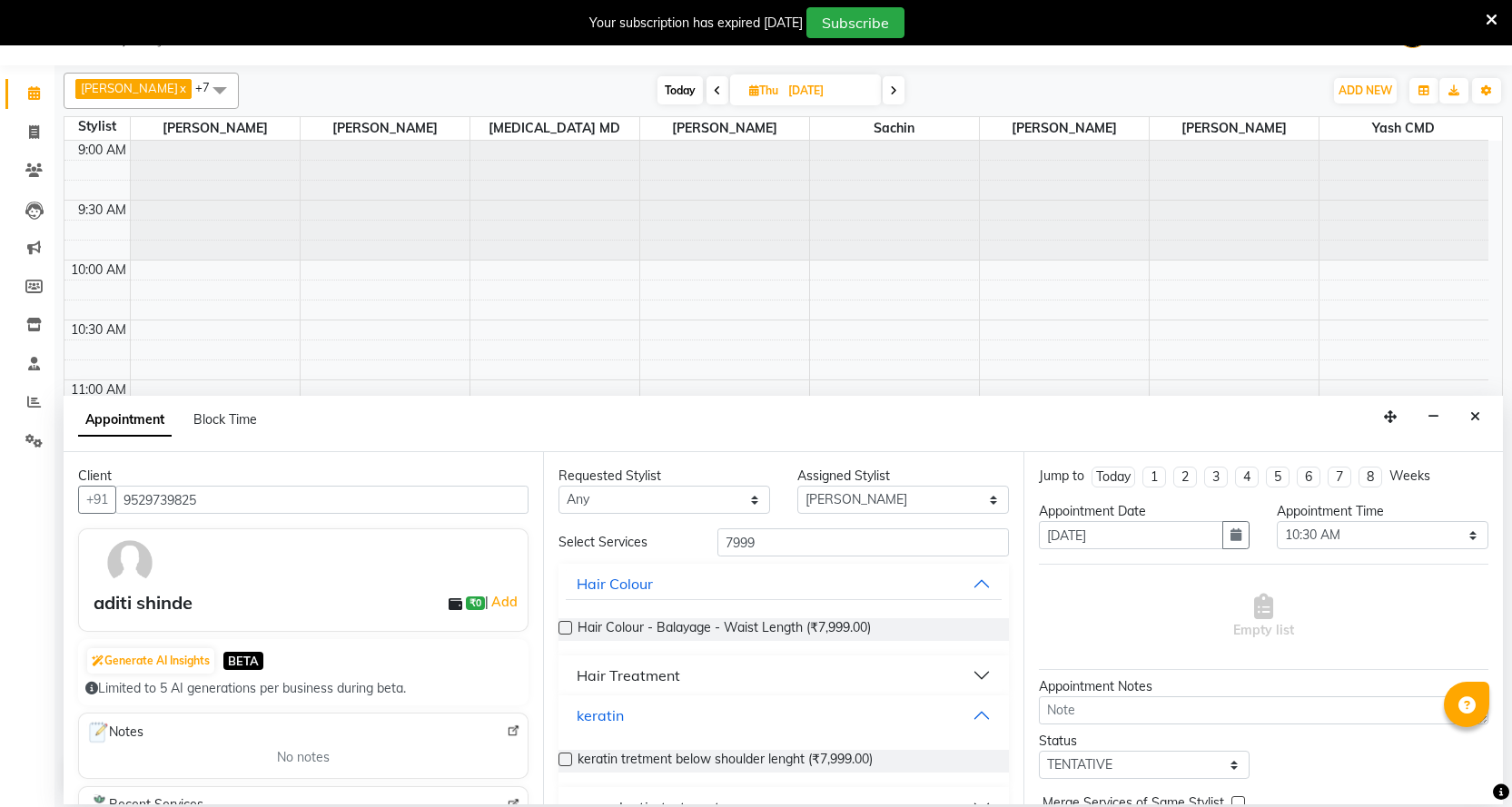
scroll to position [37, 0]
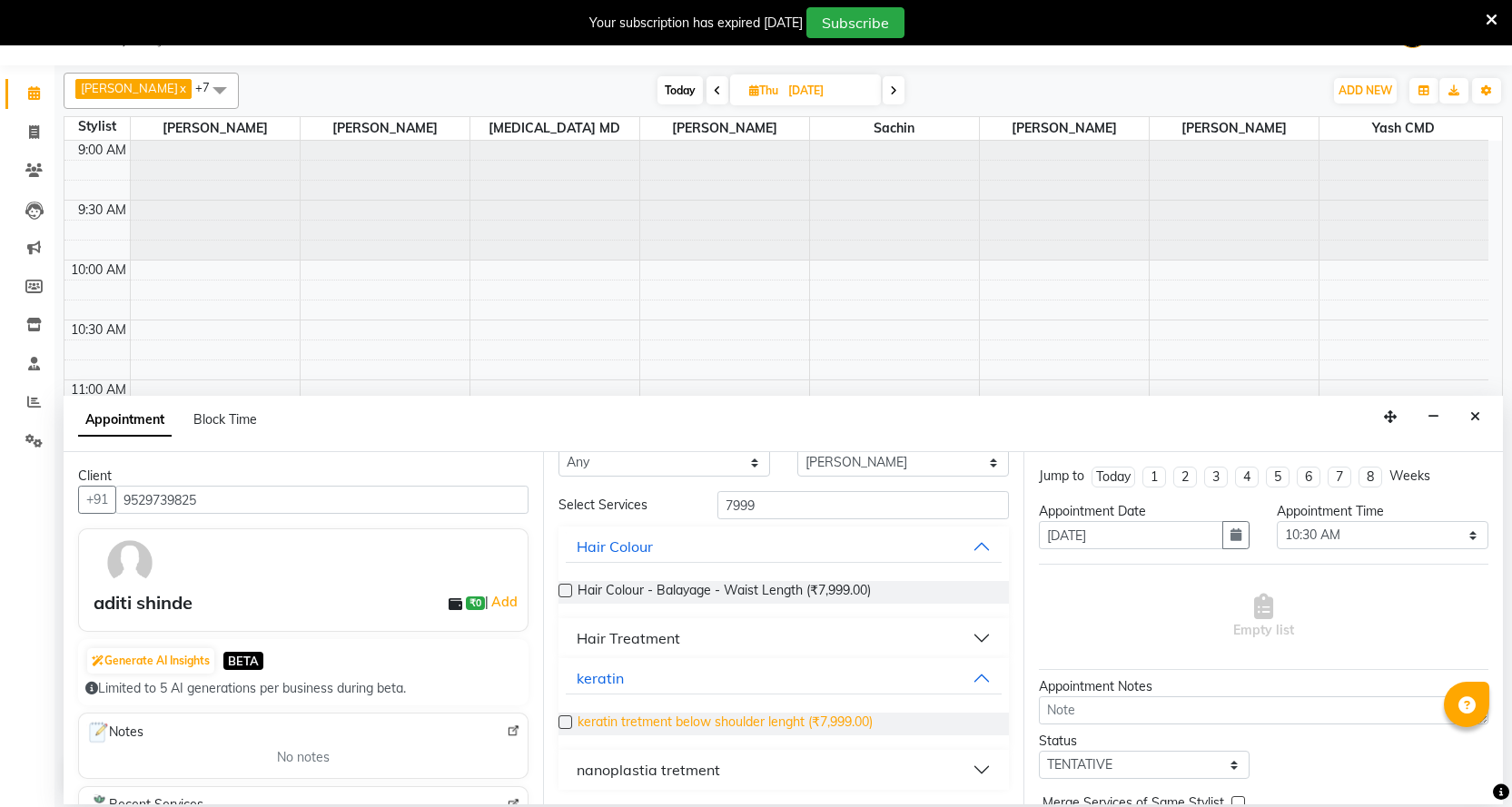
click at [670, 723] on span "keratin tretment below shoulder lenght (₹7,999.00)" at bounding box center [725, 724] width 296 height 23
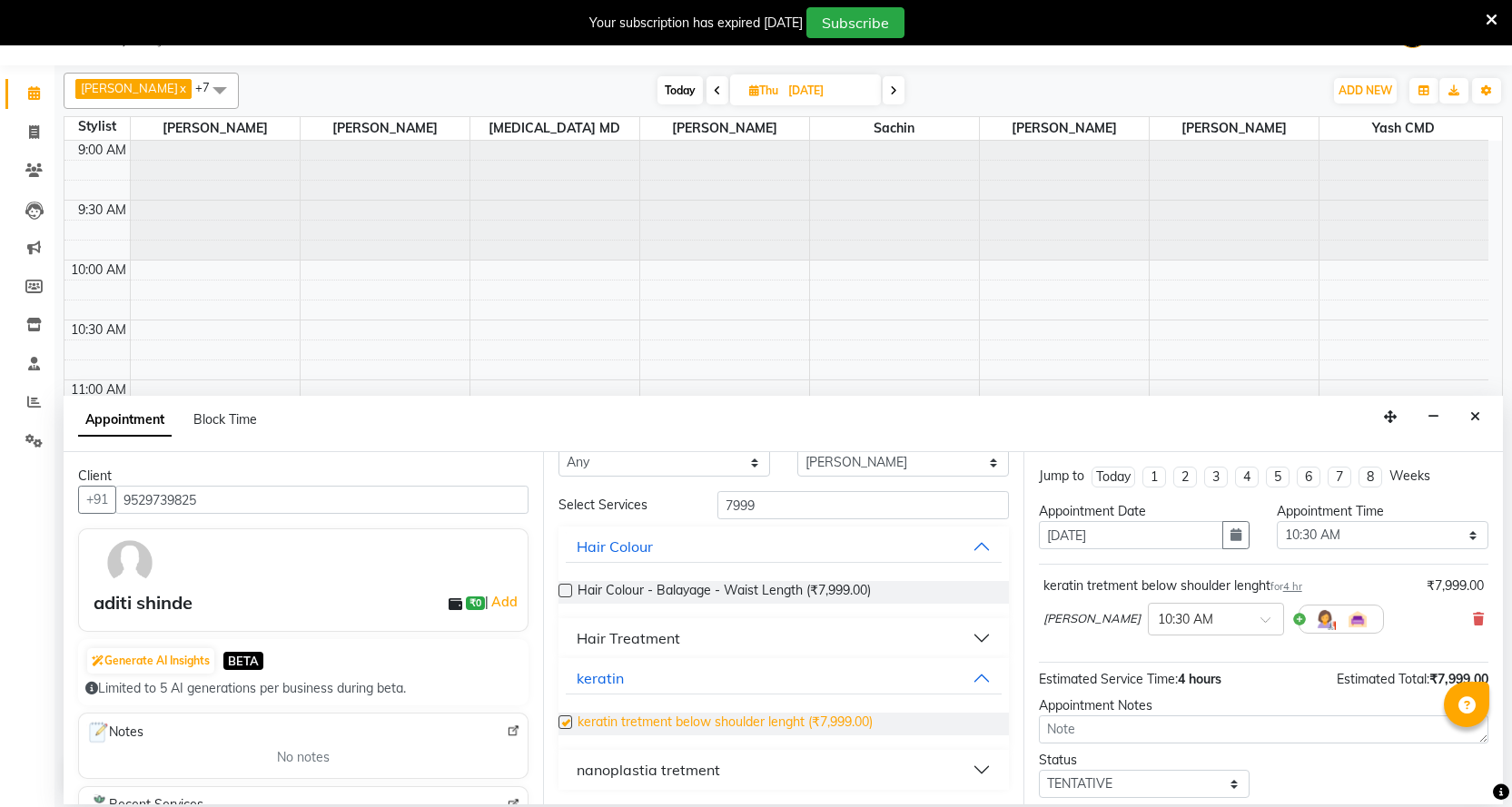
checkbox input "false"
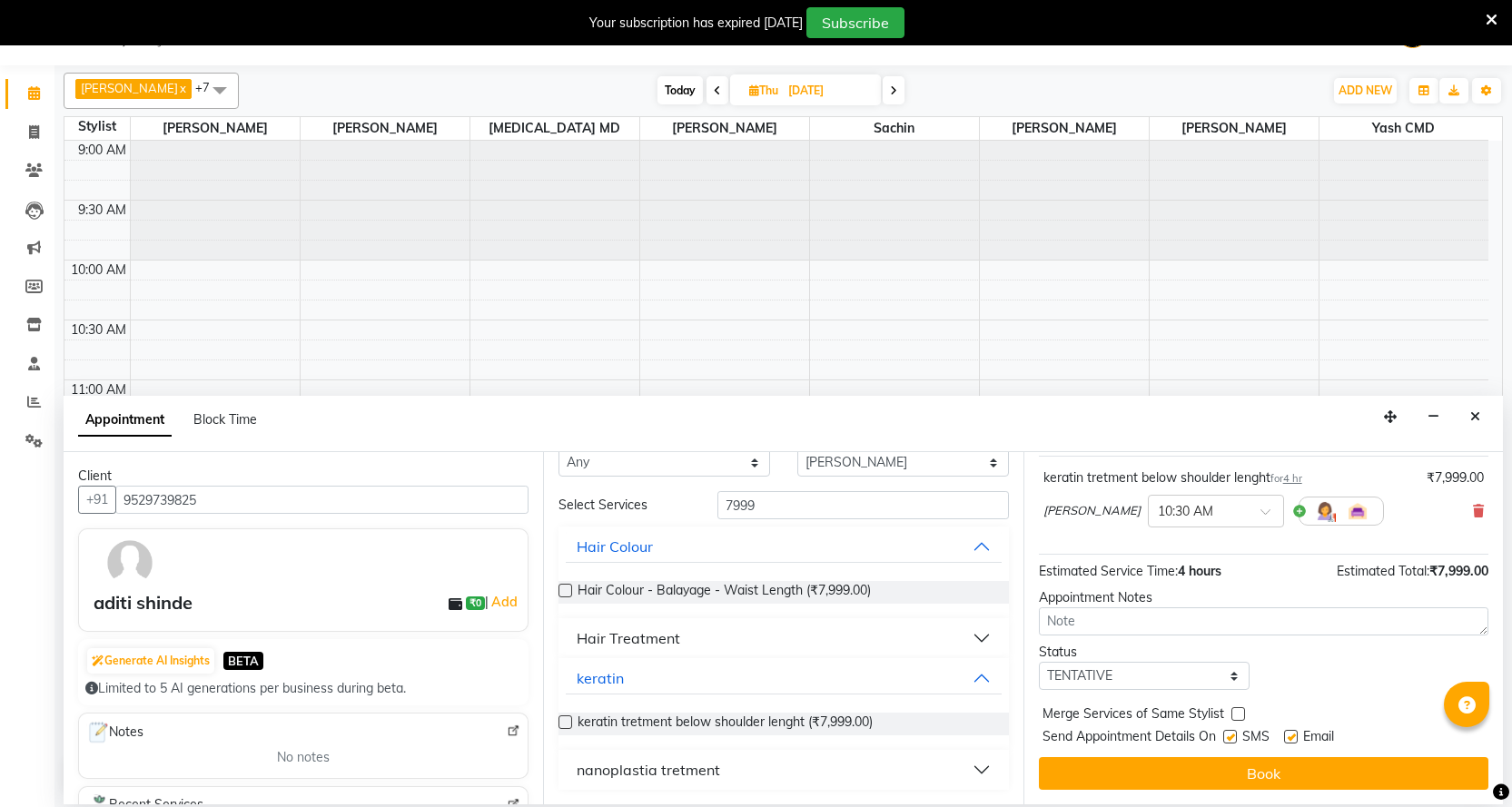
click at [1217, 776] on button "Book" at bounding box center [1264, 773] width 450 height 32
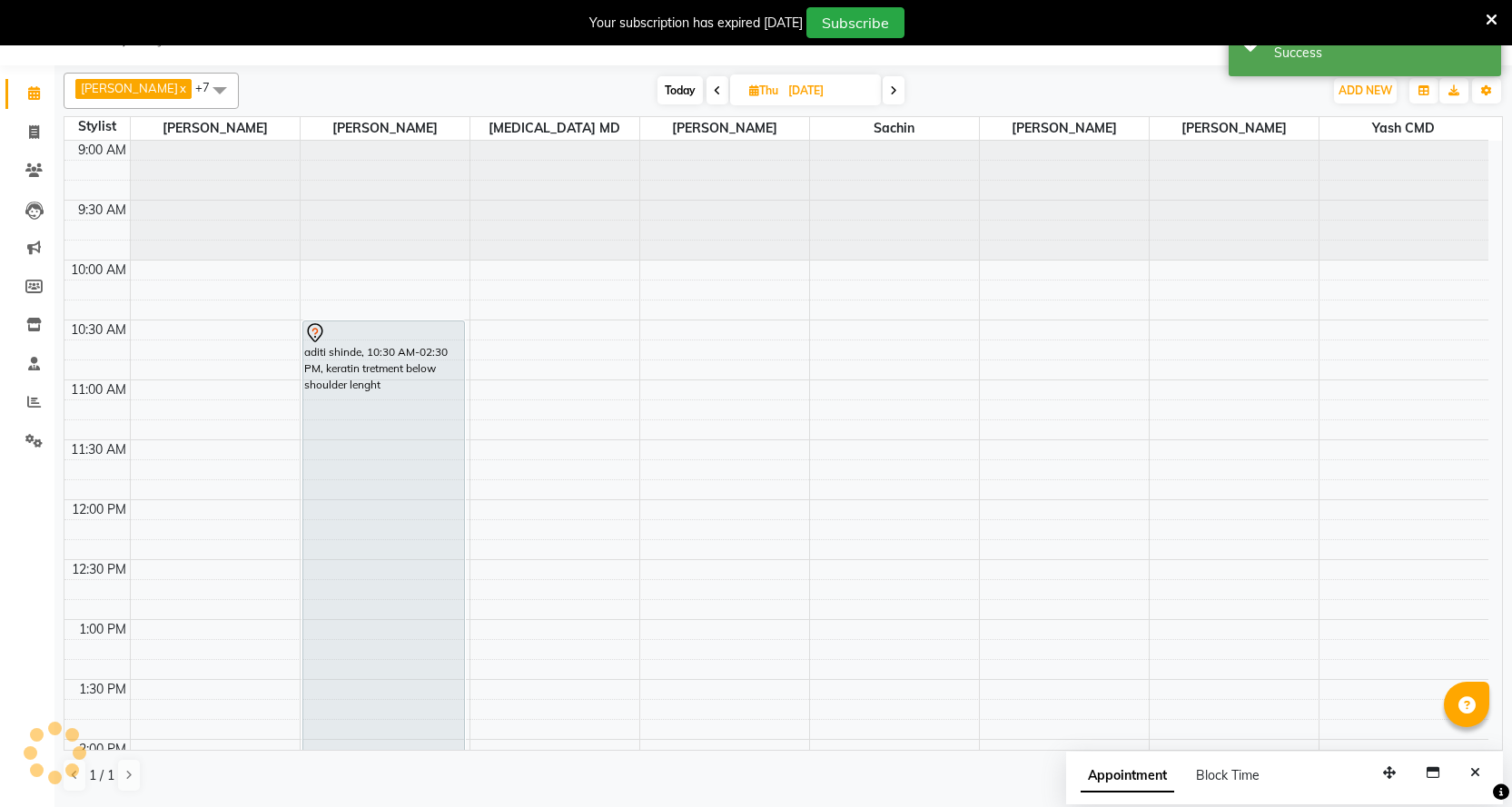
scroll to position [0, 0]
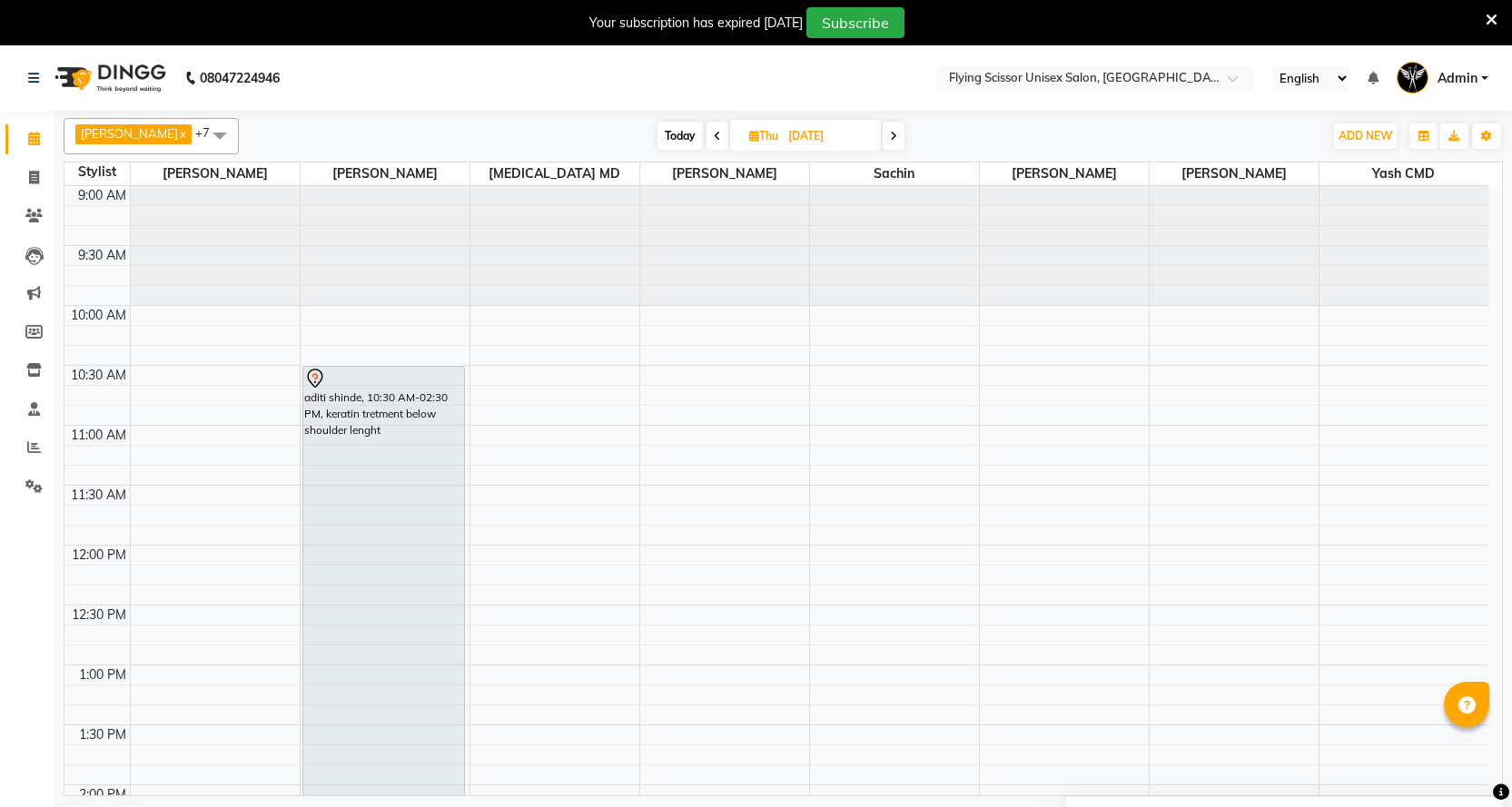
click at [658, 129] on span "Today" at bounding box center [680, 136] width 45 height 28
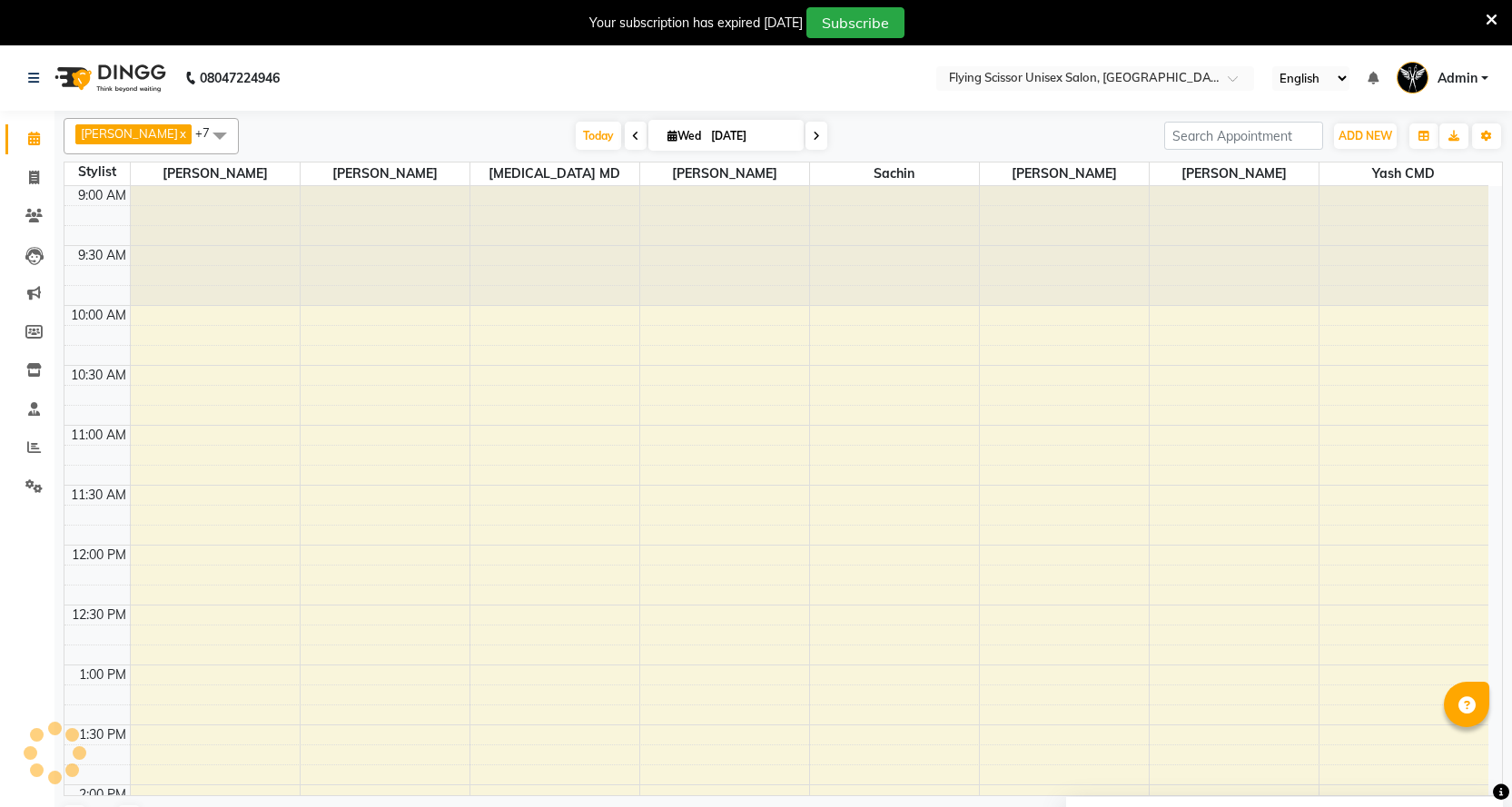
scroll to position [948, 0]
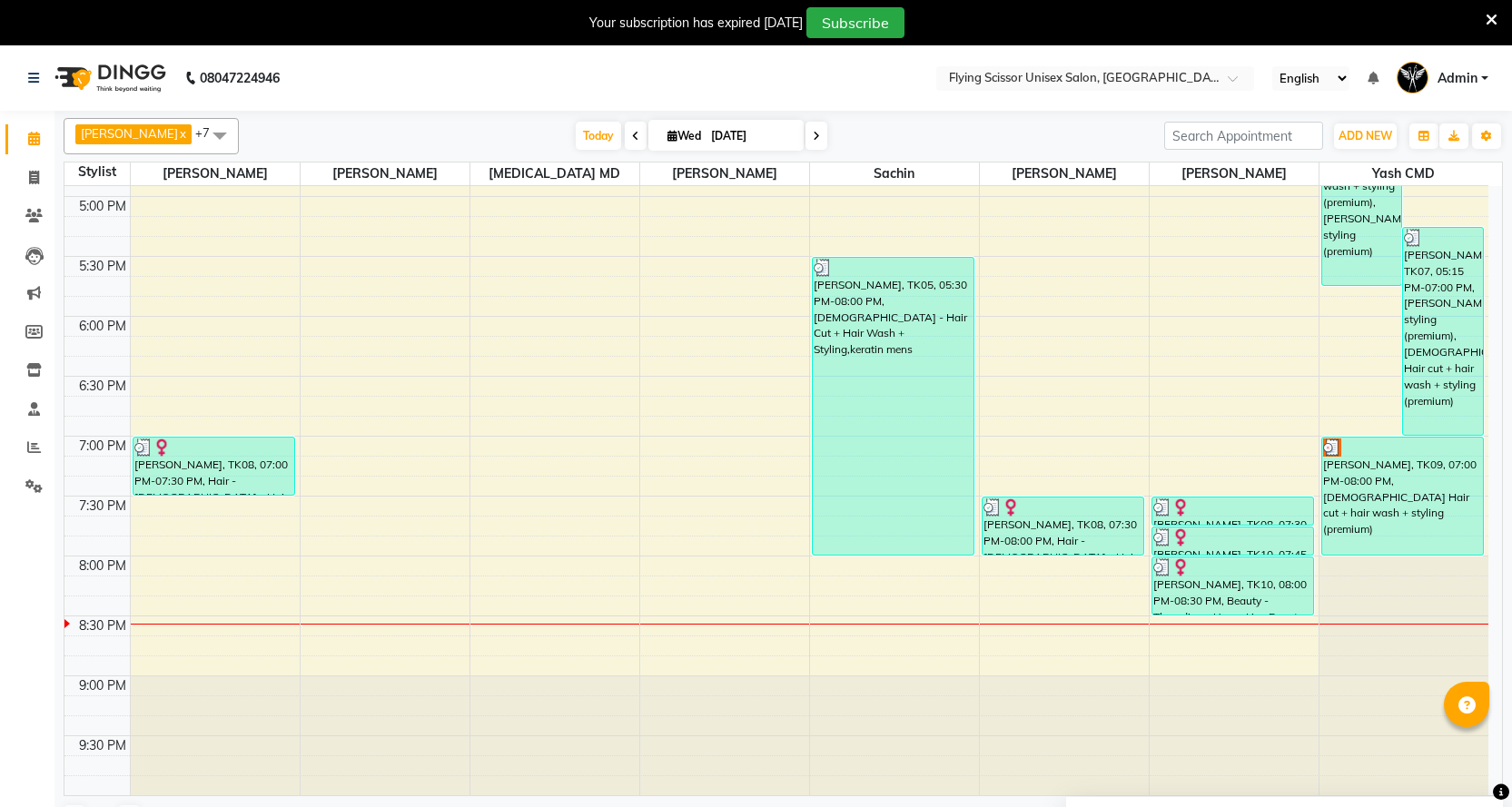
click at [805, 138] on span at bounding box center [816, 136] width 22 height 28
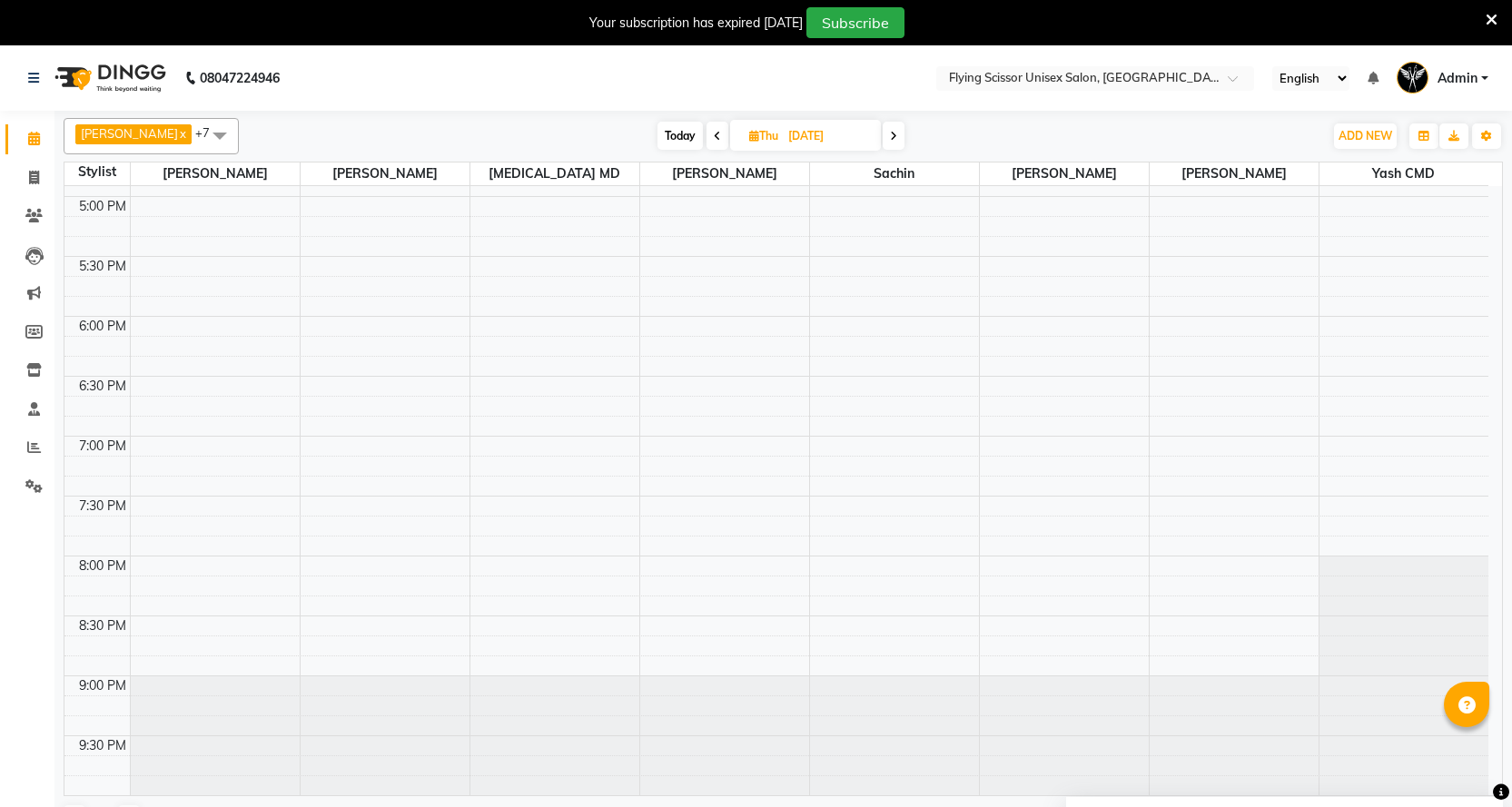
click at [883, 139] on span at bounding box center [894, 136] width 22 height 28
type input "[DATE]"
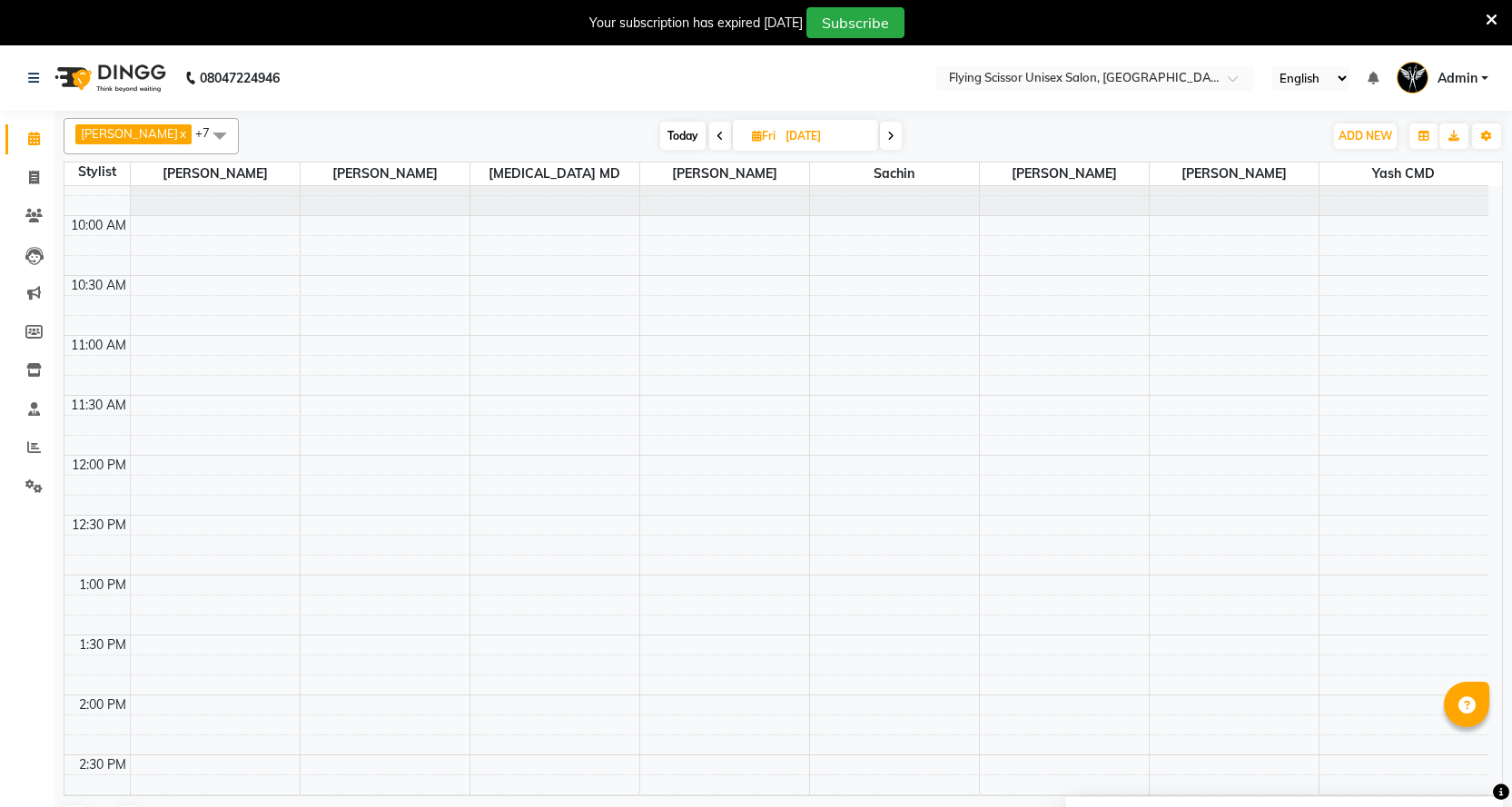
scroll to position [40, 0]
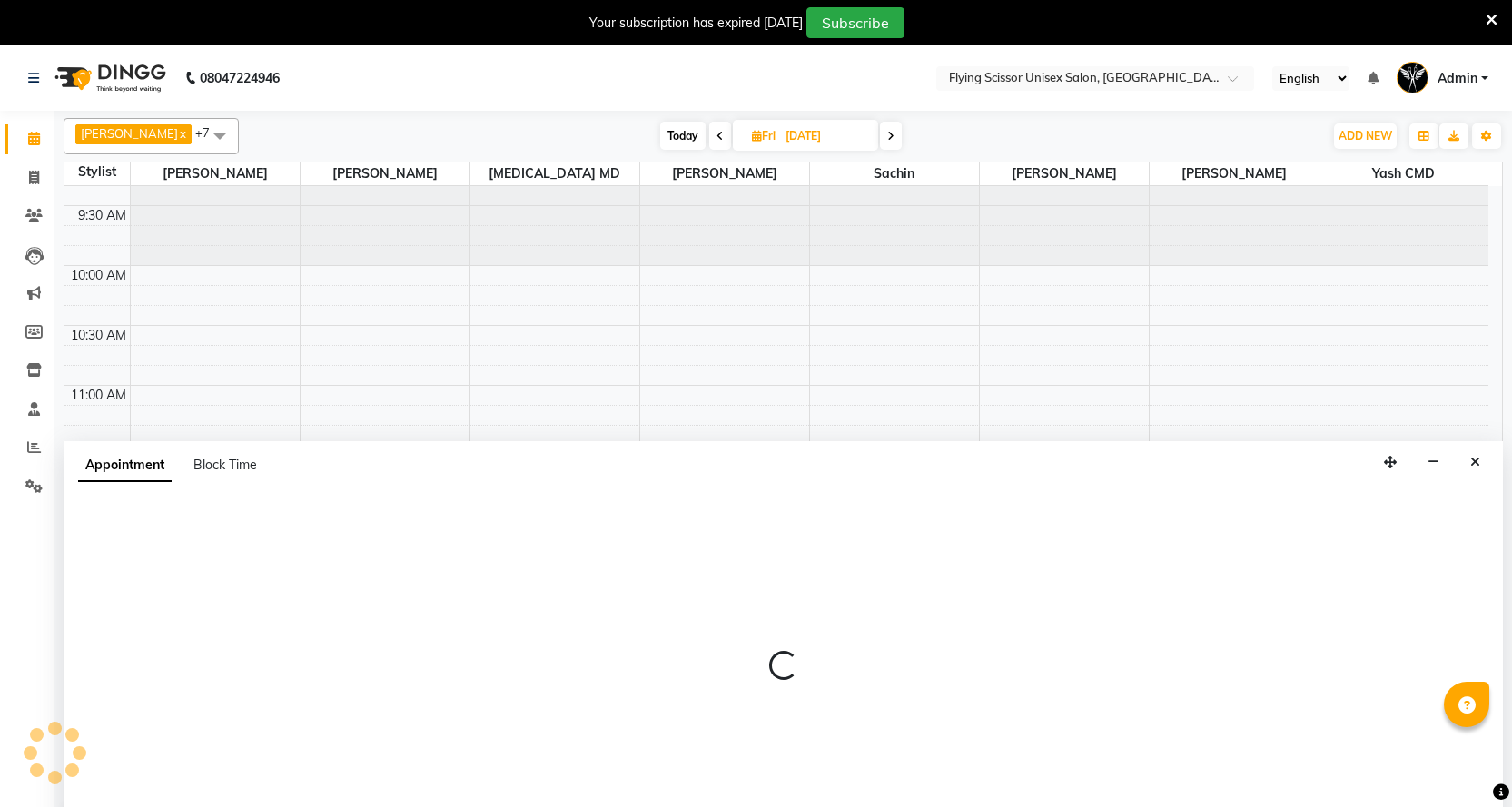
scroll to position [45, 0]
select select "18390"
select select "690"
select select "tentative"
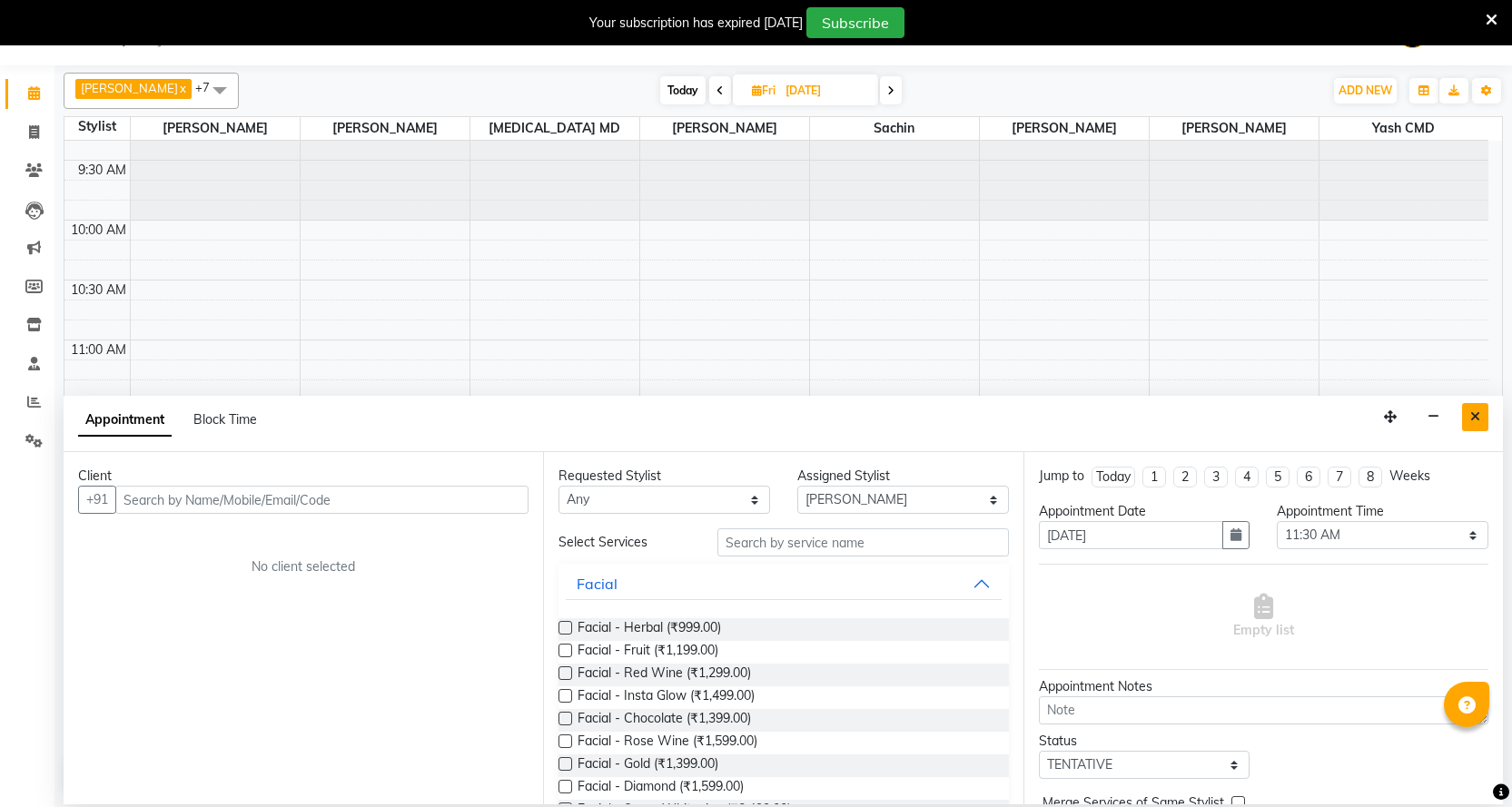
click at [1465, 417] on button "Close" at bounding box center [1475, 417] width 27 height 28
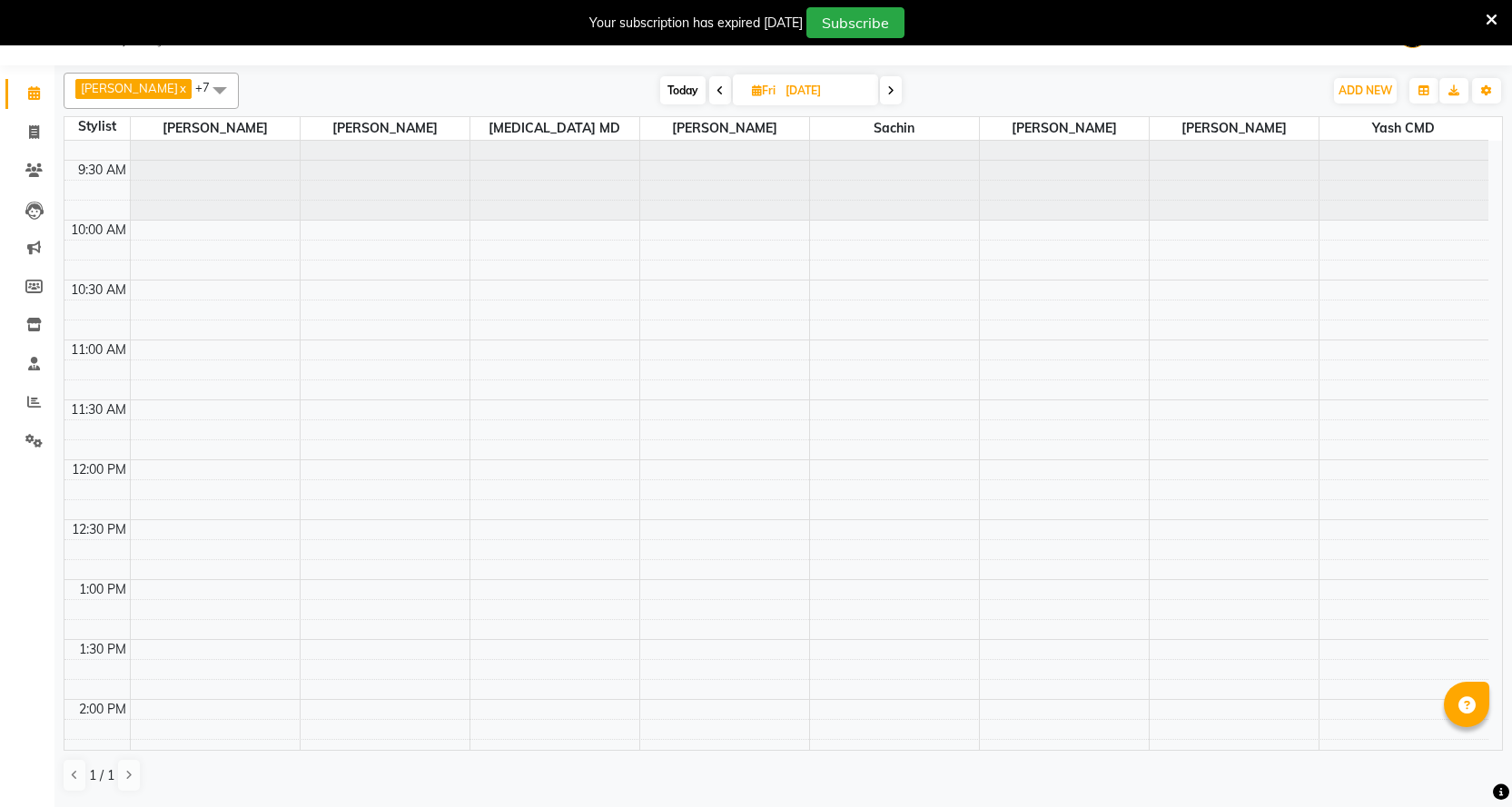
click at [662, 87] on span "Today" at bounding box center [683, 90] width 45 height 28
type input "[DATE]"
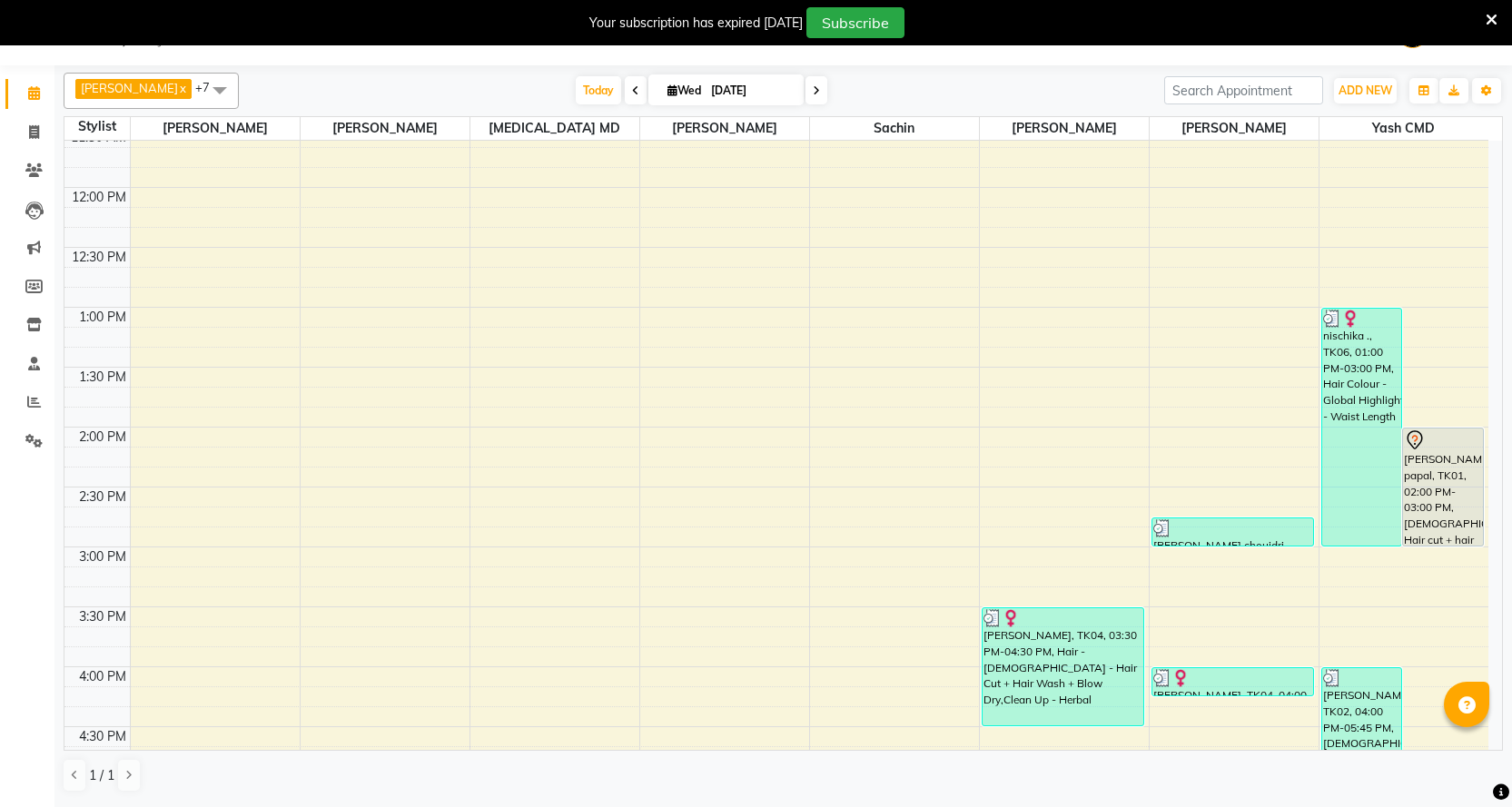
scroll to position [131, 0]
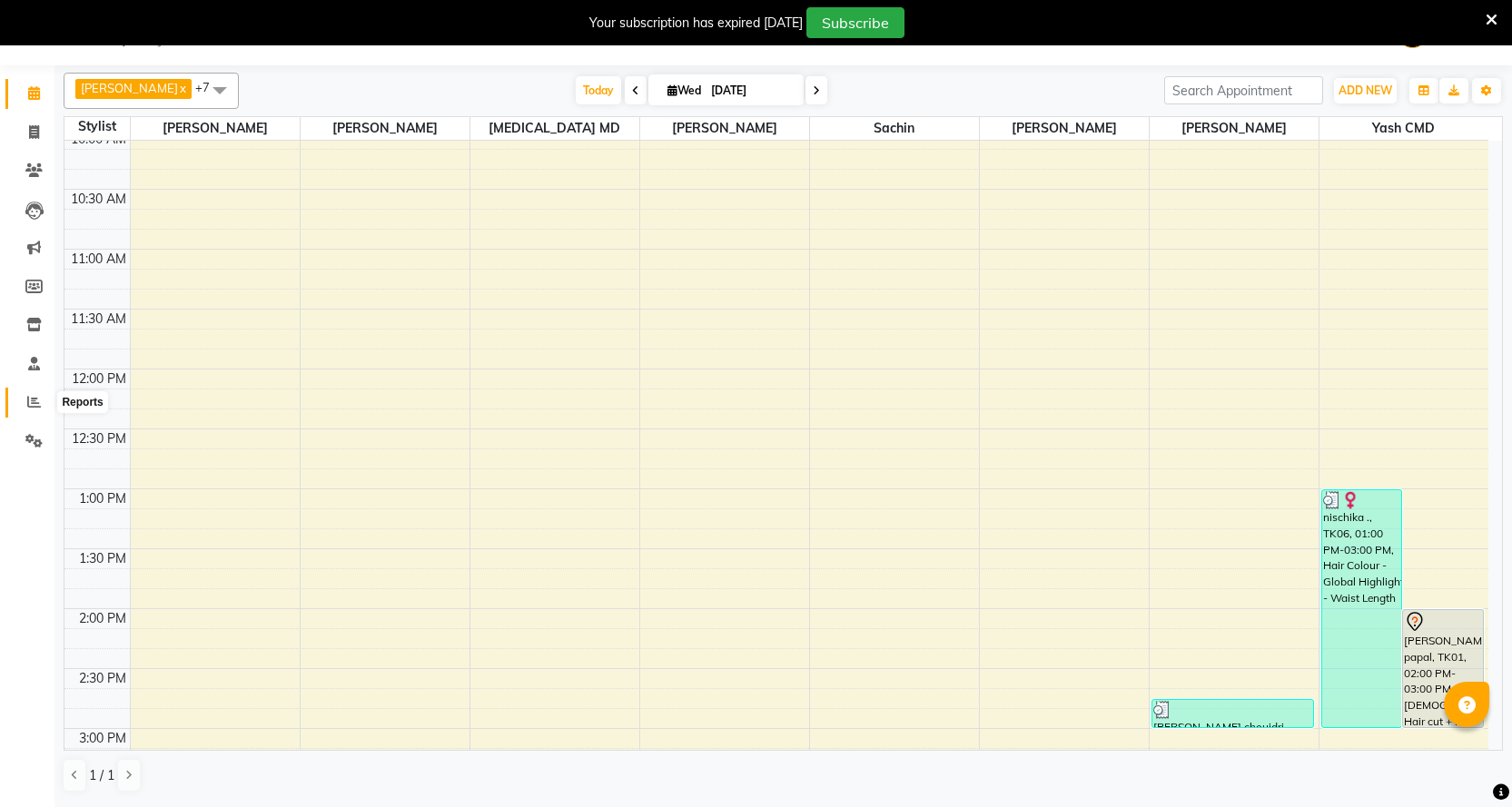
click at [32, 401] on icon at bounding box center [34, 402] width 14 height 14
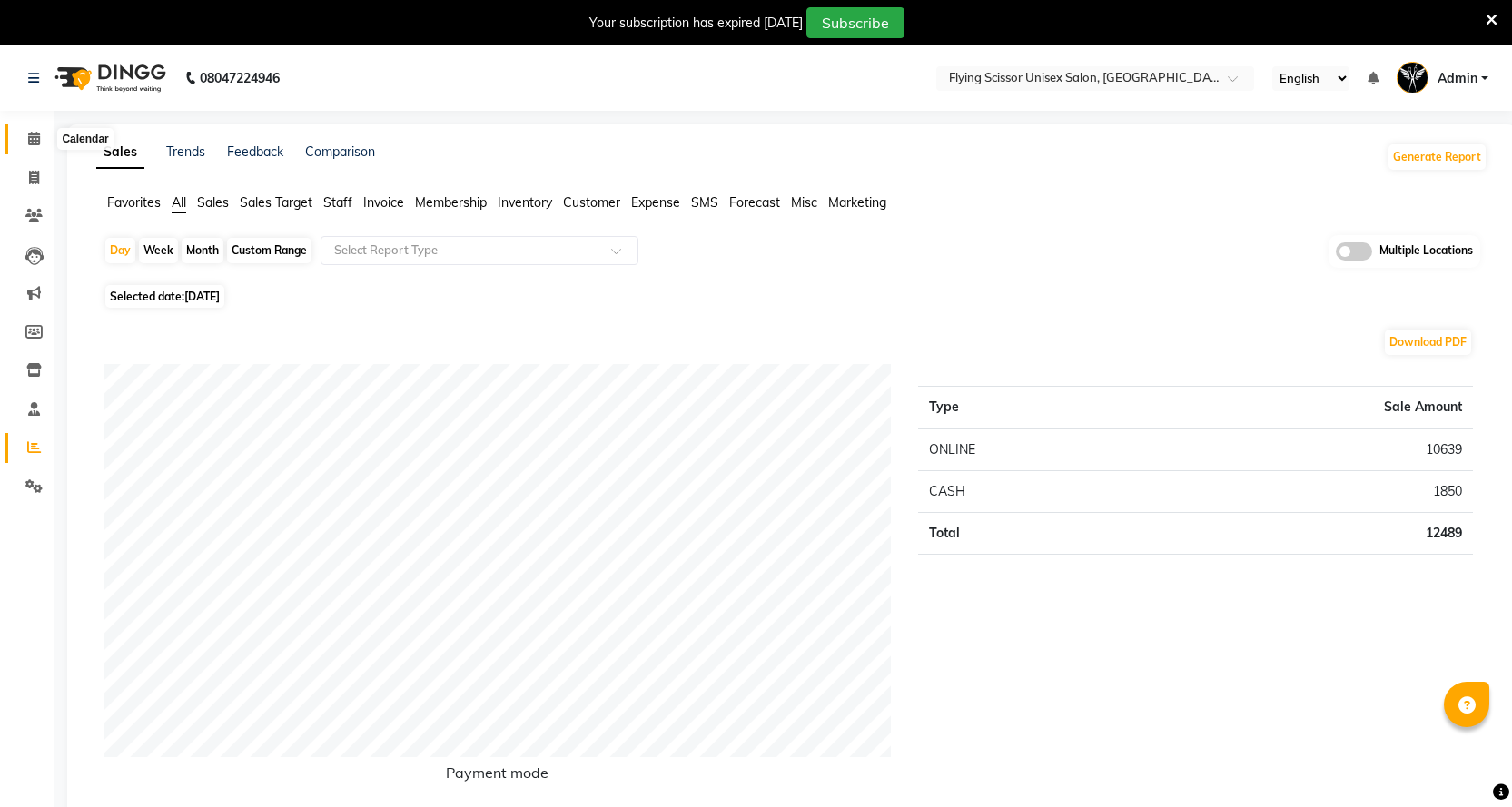
click at [36, 140] on icon at bounding box center [33, 139] width 12 height 14
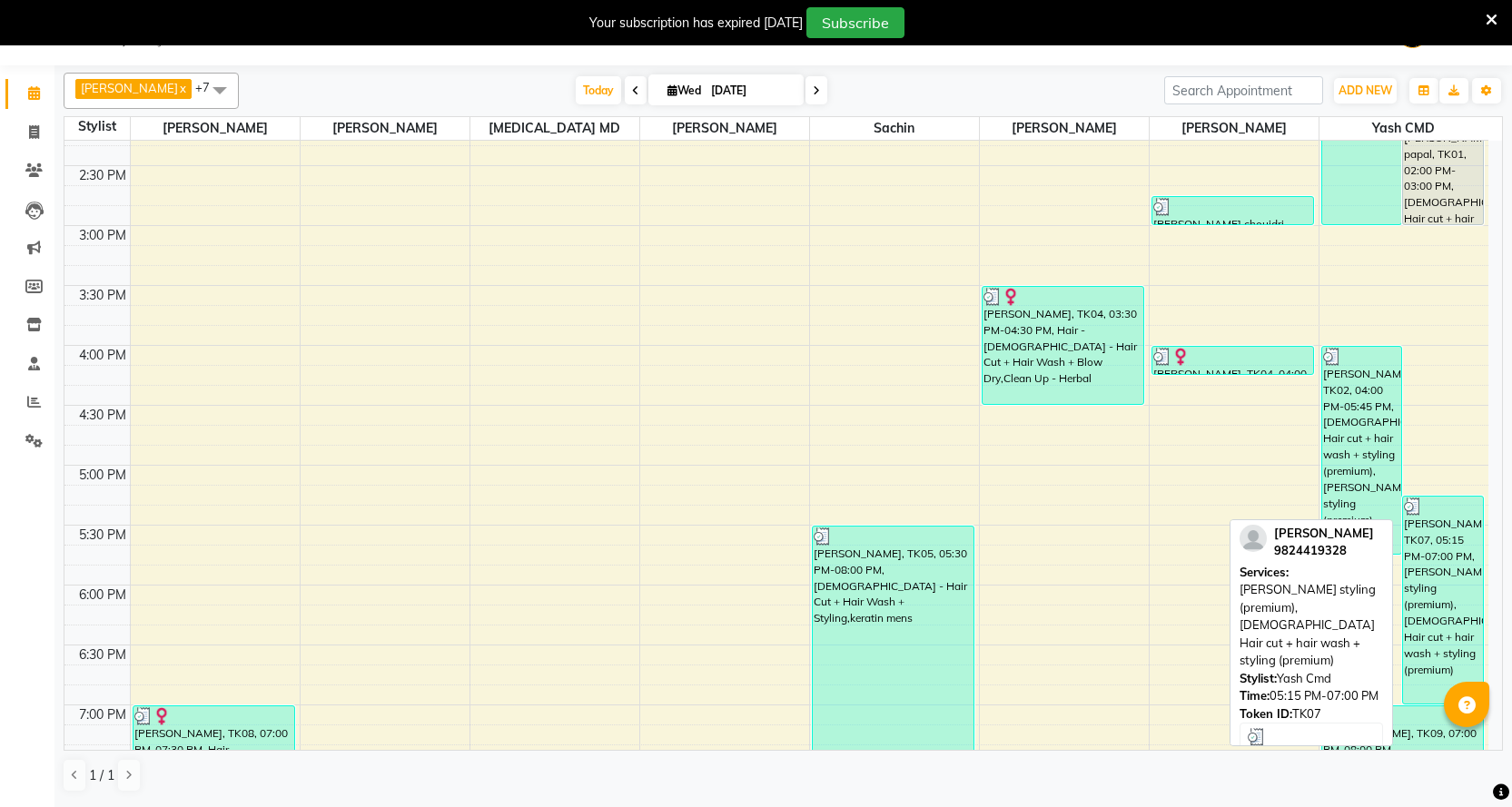
scroll to position [635, 0]
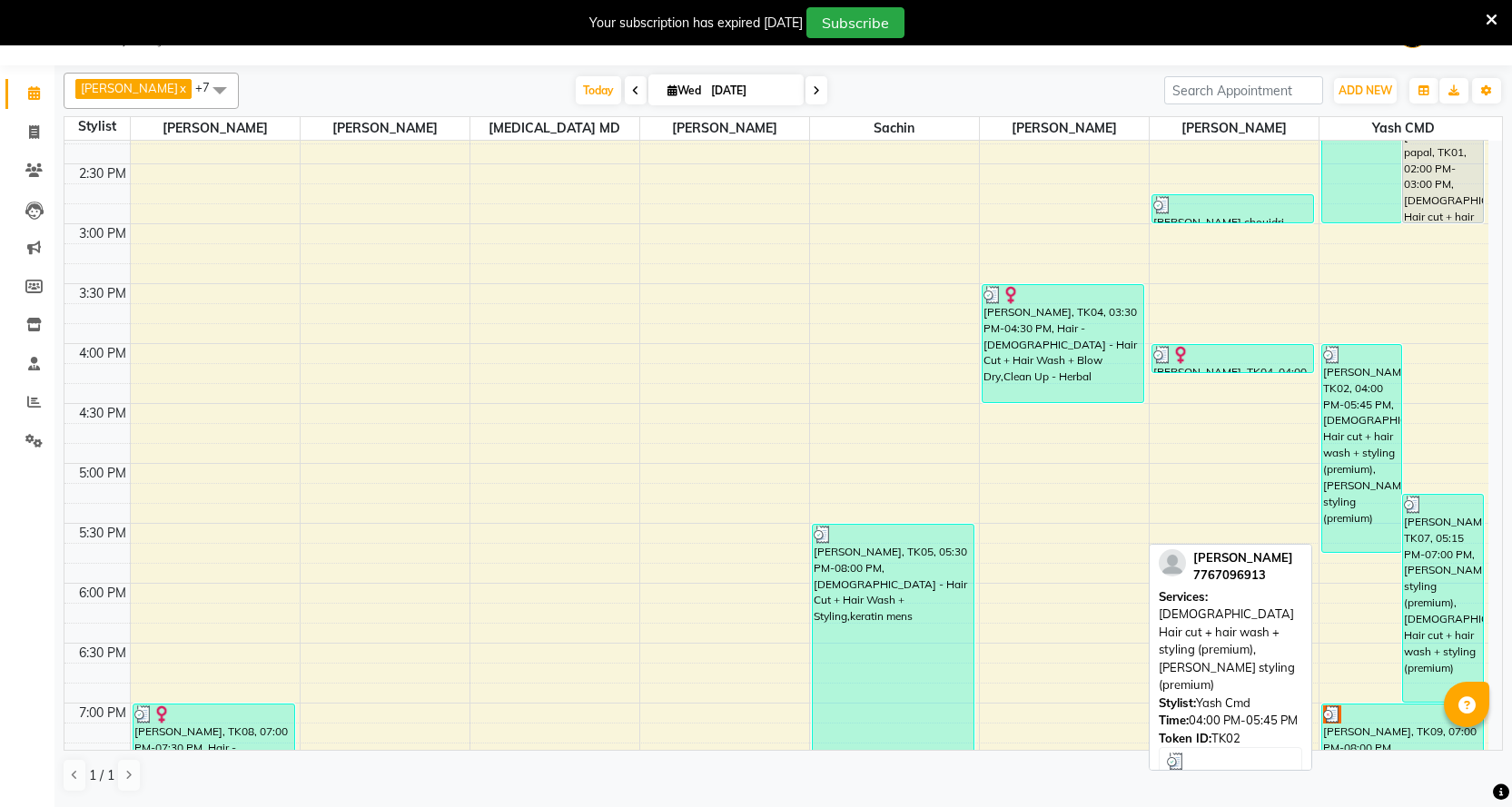
click at [1379, 451] on div "[PERSON_NAME], TK02, 04:00 PM-05:45 PM, [DEMOGRAPHIC_DATA] Hair cut + hair wash…" at bounding box center [1362, 449] width 80 height 207
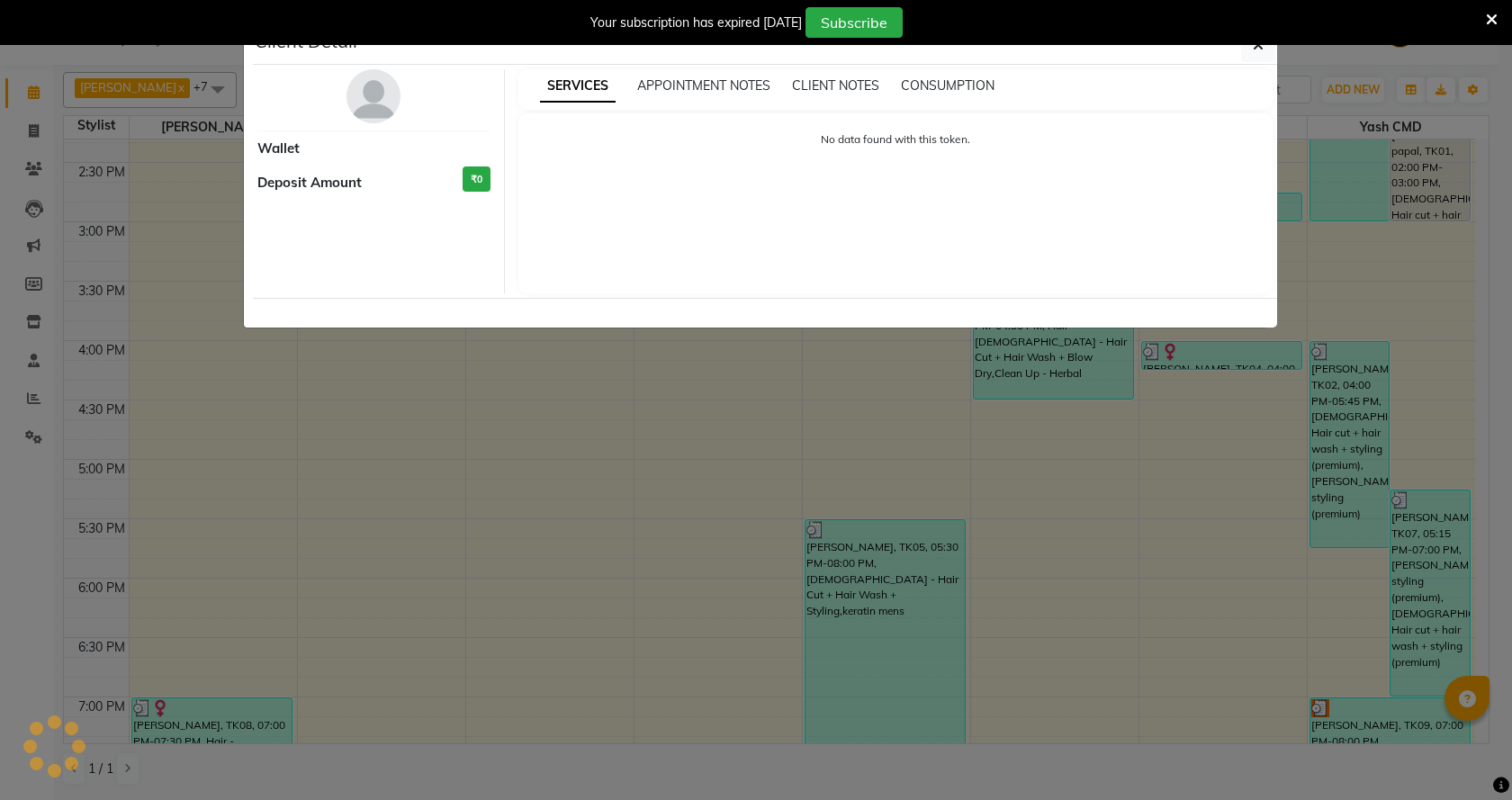
select select "3"
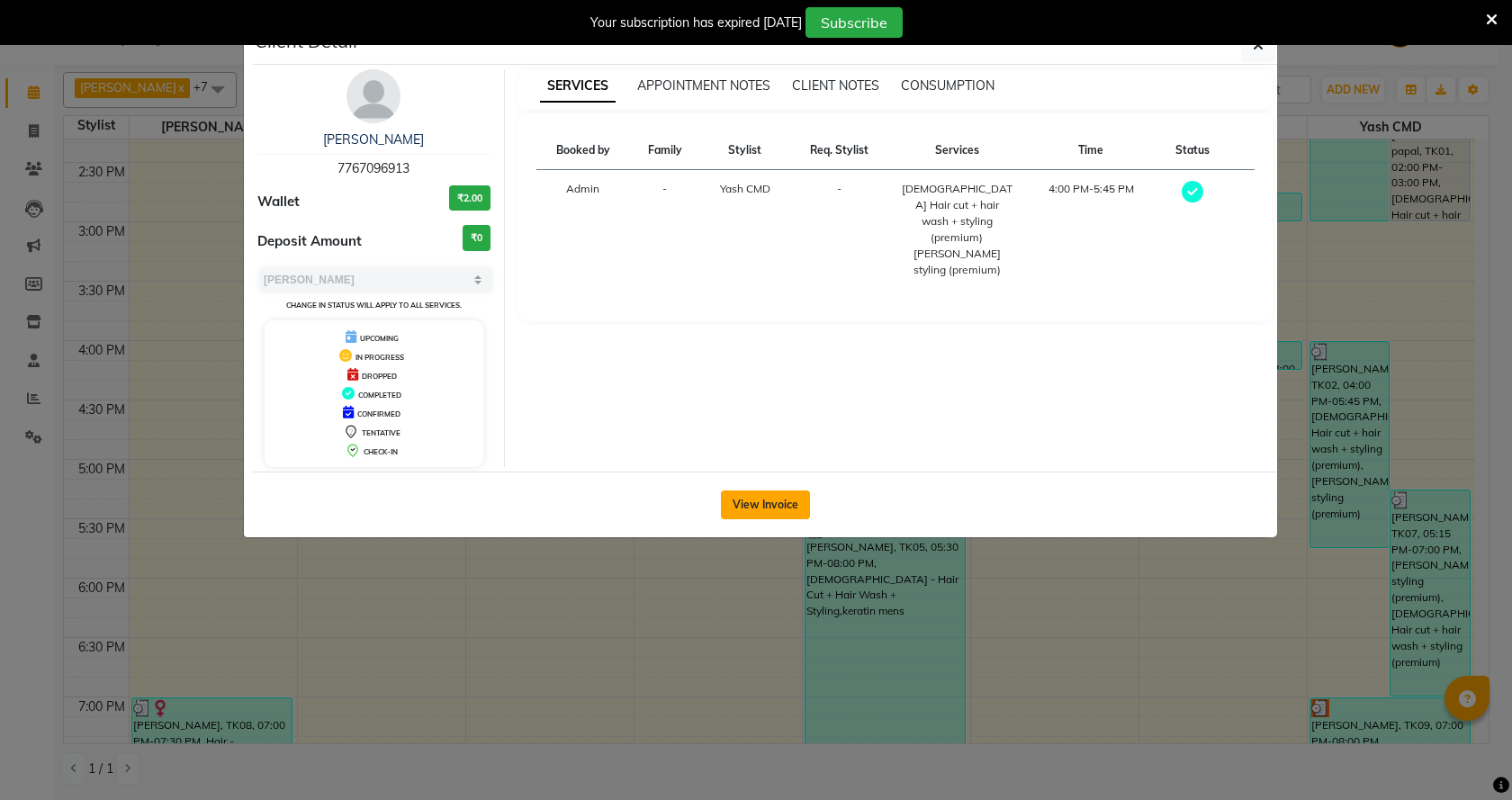
drag, startPoint x: 768, startPoint y: 500, endPoint x: 772, endPoint y: 484, distance: 16.5
click at [768, 502] on button "View Invoice" at bounding box center [765, 504] width 89 height 28
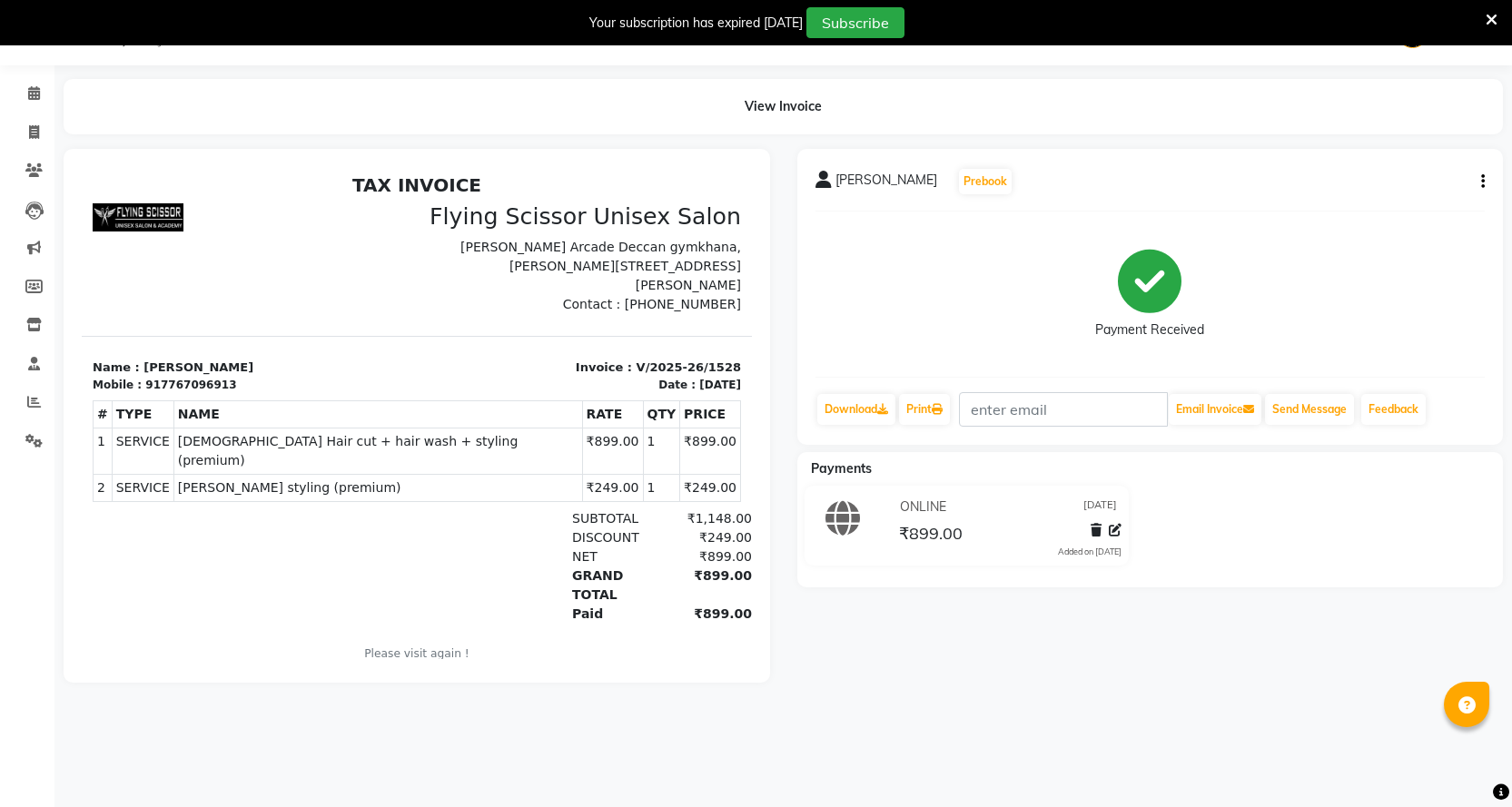
click at [1477, 183] on button "button" at bounding box center [1480, 182] width 11 height 19
click at [1402, 157] on div "Split Service Amount" at bounding box center [1393, 159] width 125 height 23
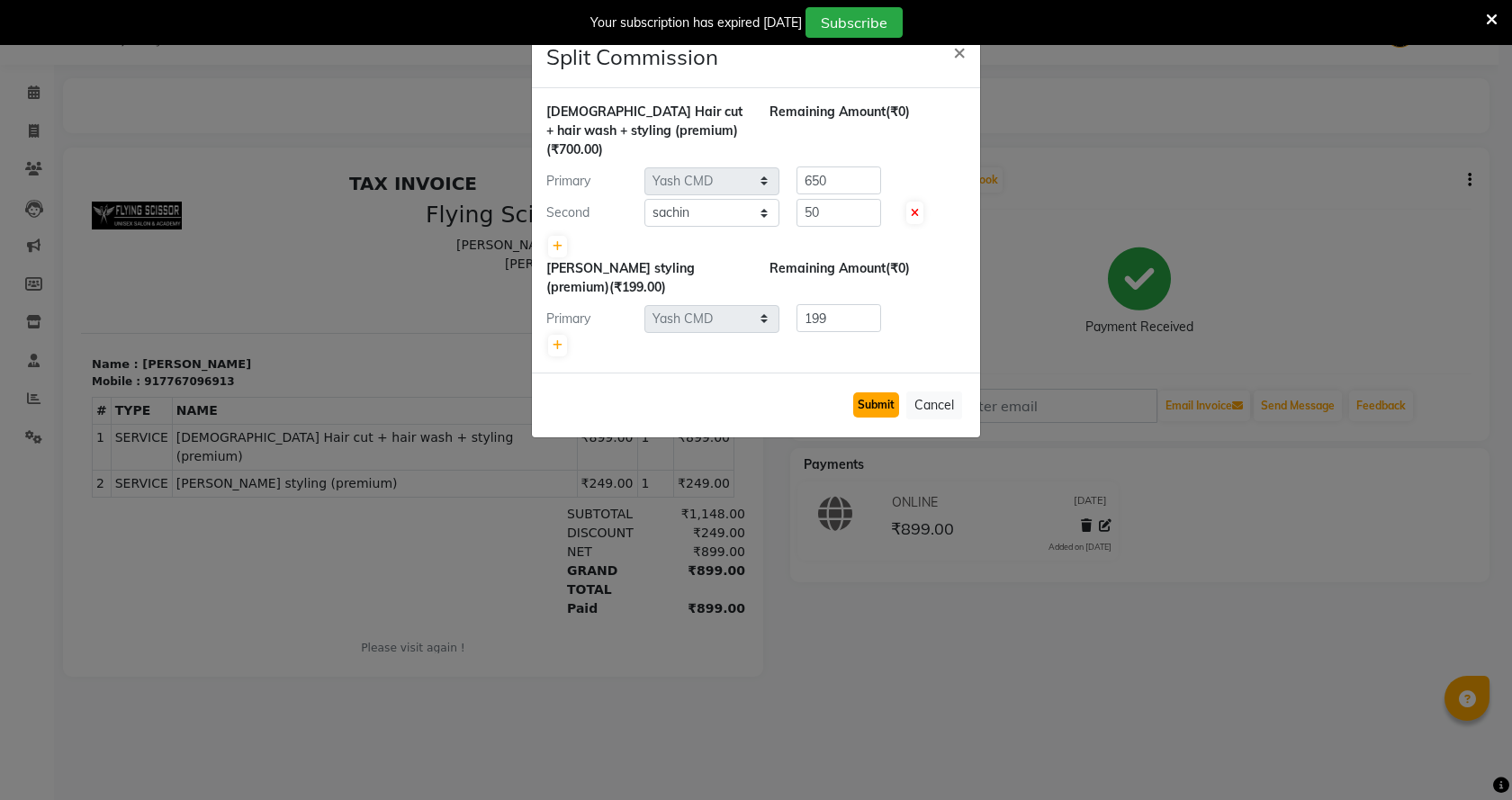
click at [894, 393] on button "Submit" at bounding box center [876, 405] width 46 height 26
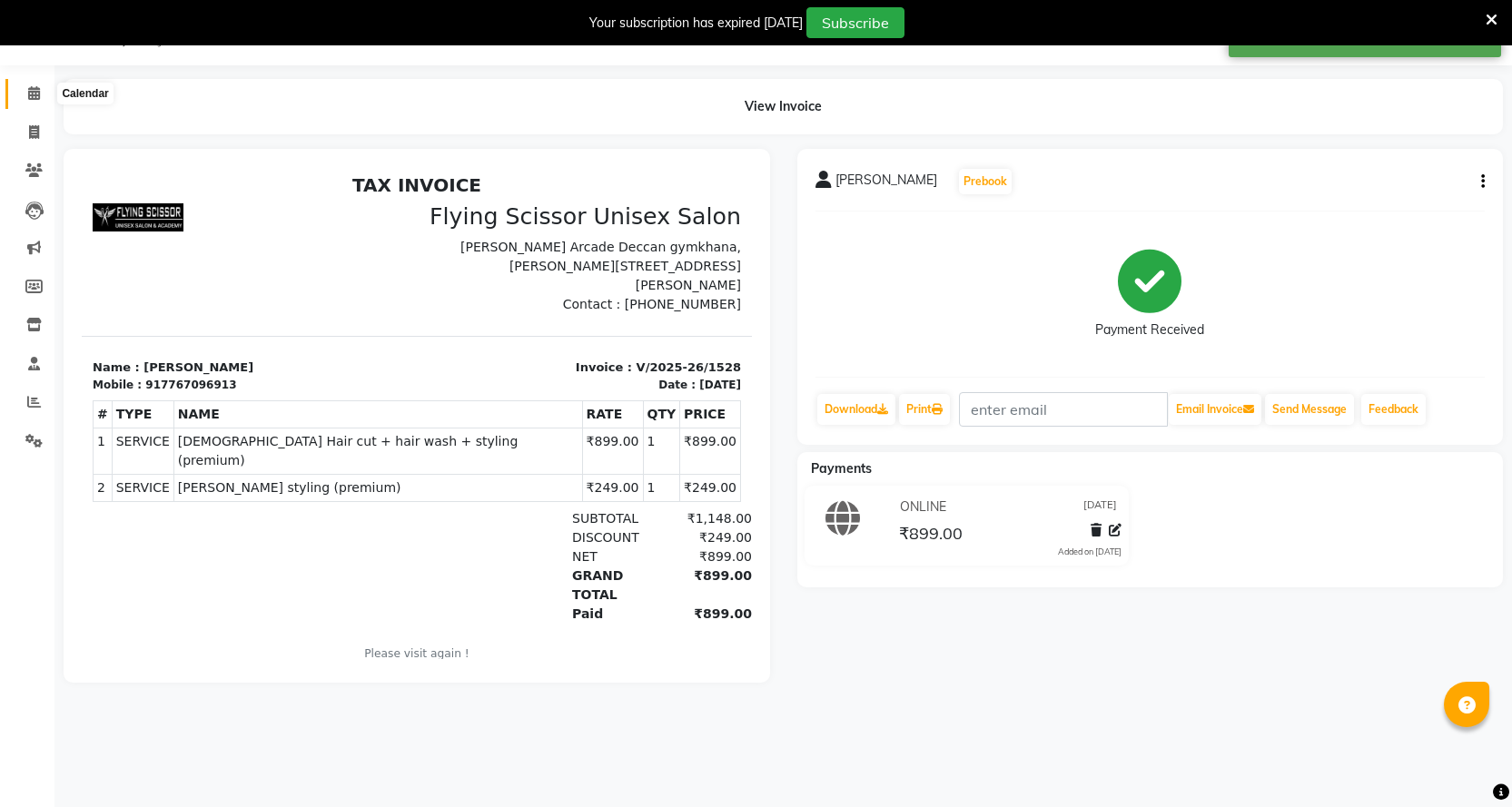
drag, startPoint x: 43, startPoint y: 90, endPoint x: 56, endPoint y: 88, distance: 13.2
click at [43, 91] on span at bounding box center [34, 93] width 31 height 21
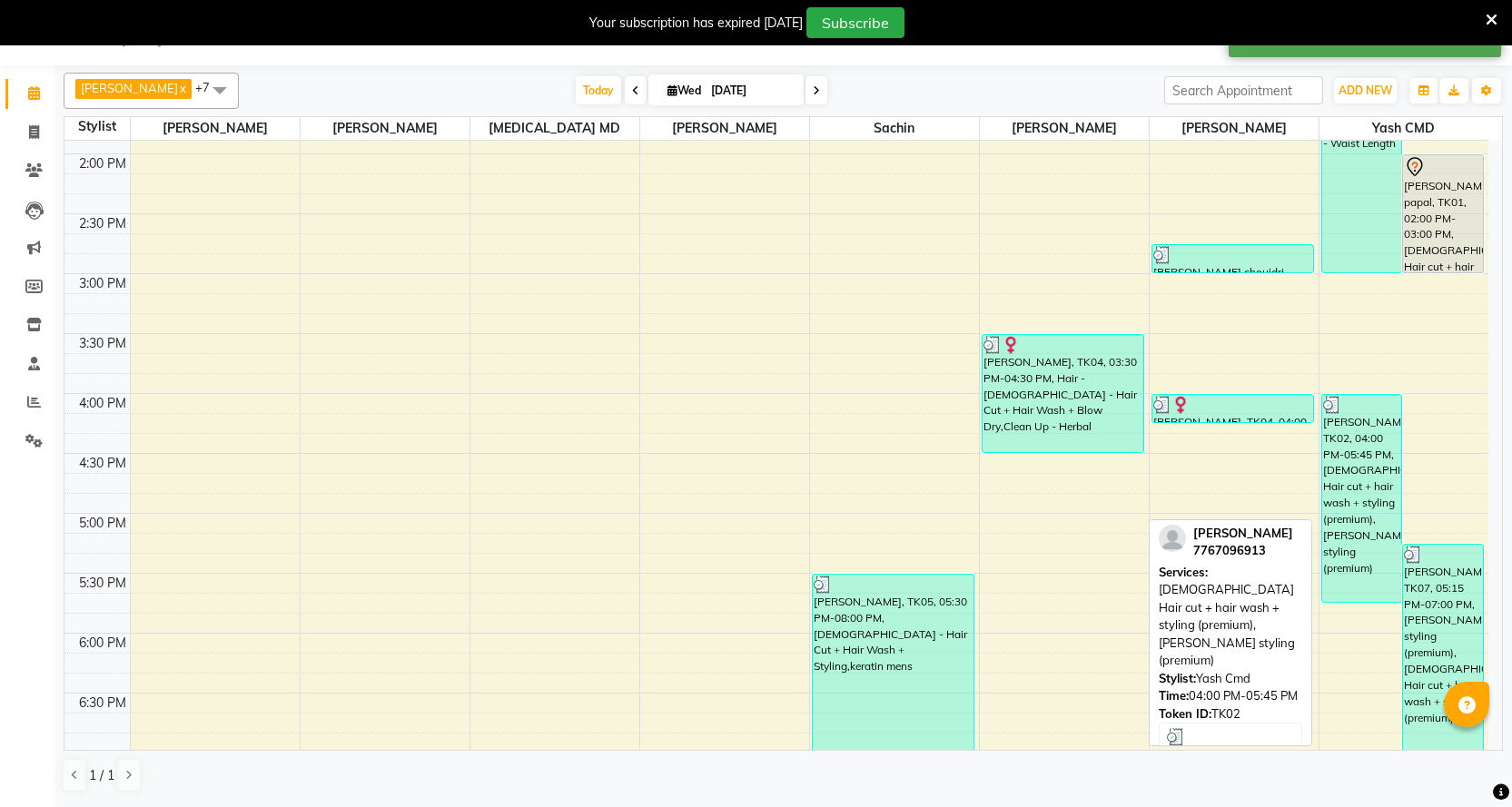
scroll to position [727, 0]
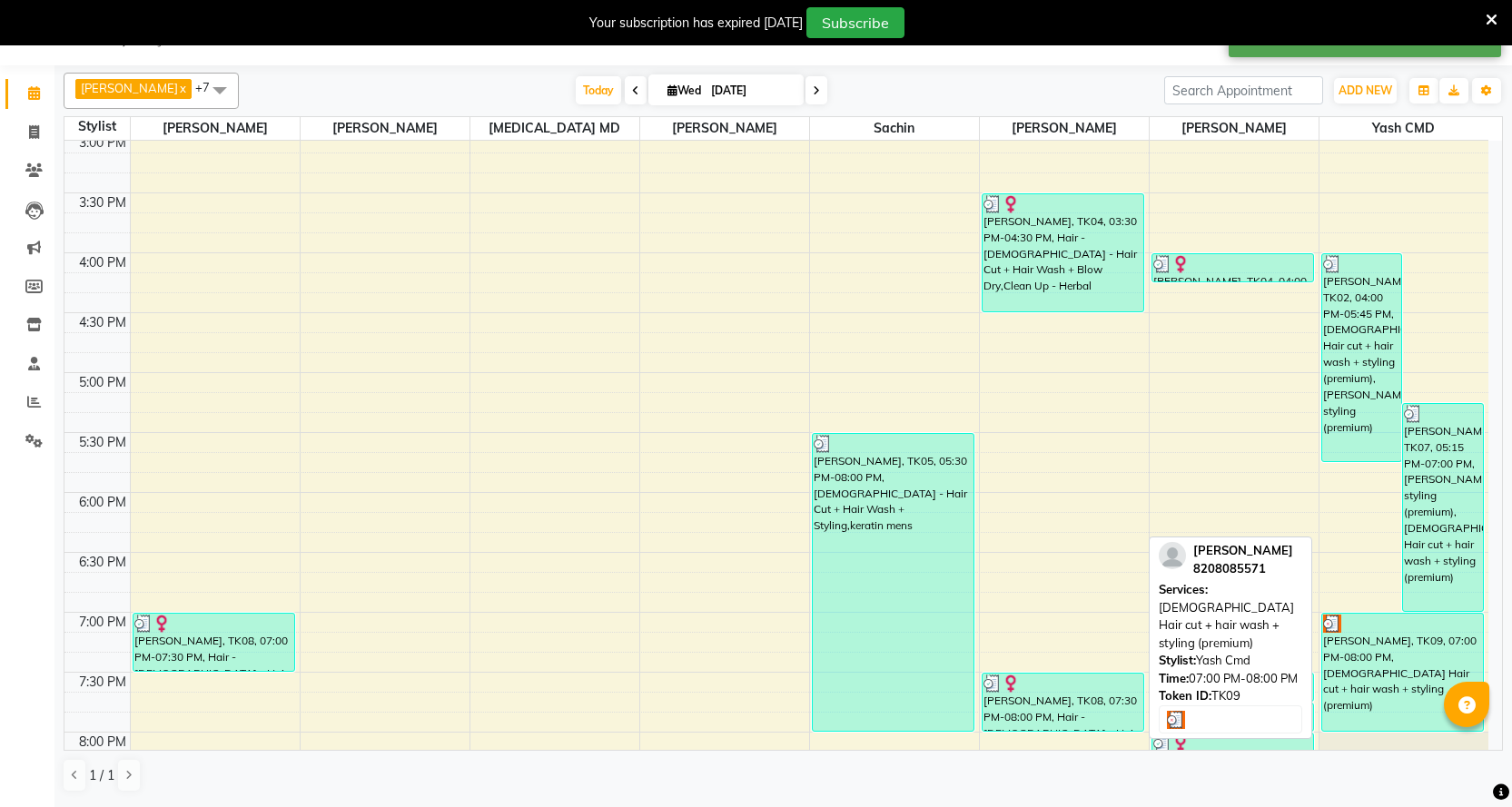
click at [1349, 658] on div "[PERSON_NAME], TK09, 07:00 PM-08:00 PM, [DEMOGRAPHIC_DATA] Hair cut + hair wash…" at bounding box center [1403, 672] width 162 height 117
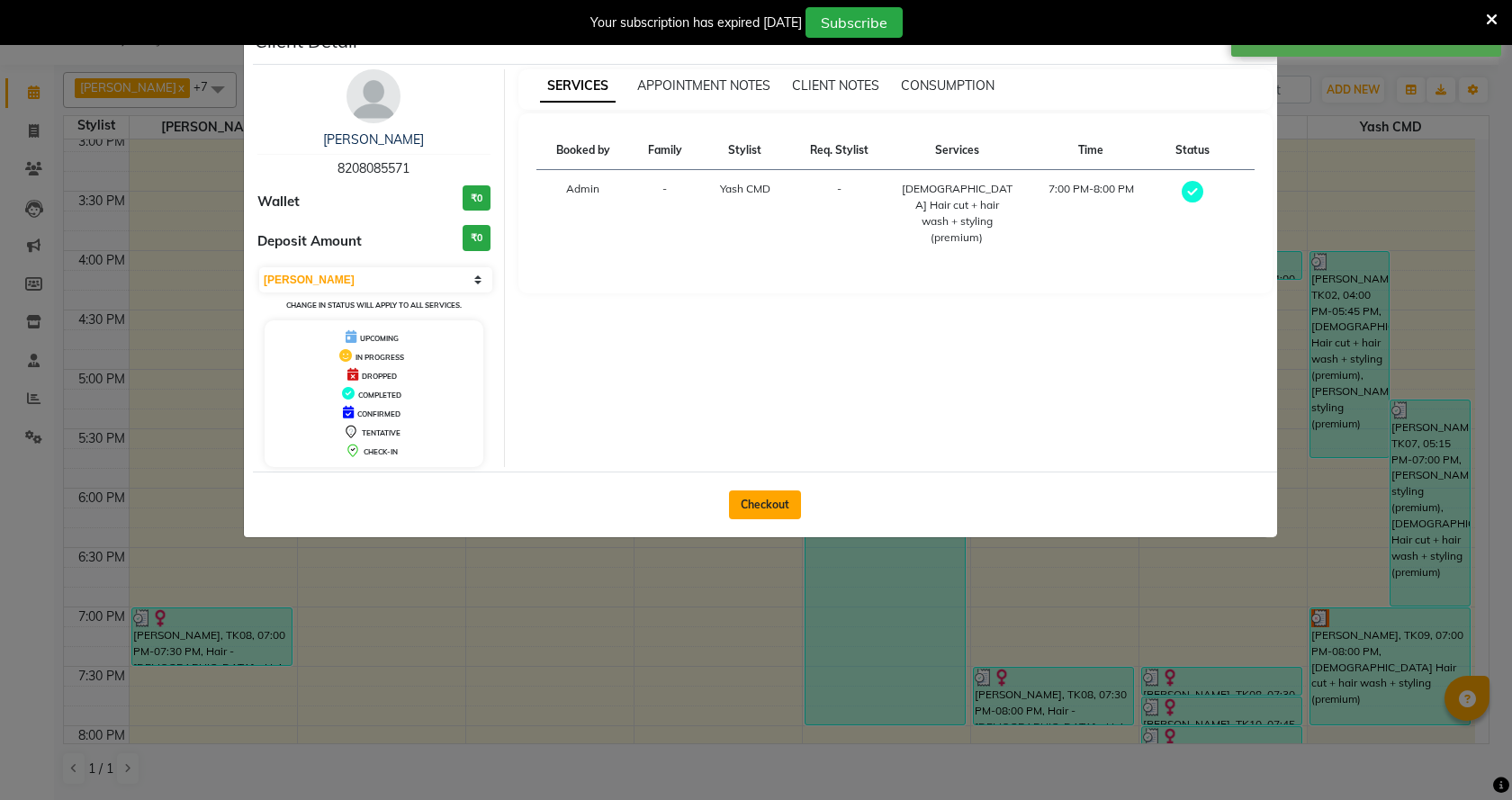
click at [788, 491] on button "Checkout" at bounding box center [765, 504] width 72 height 28
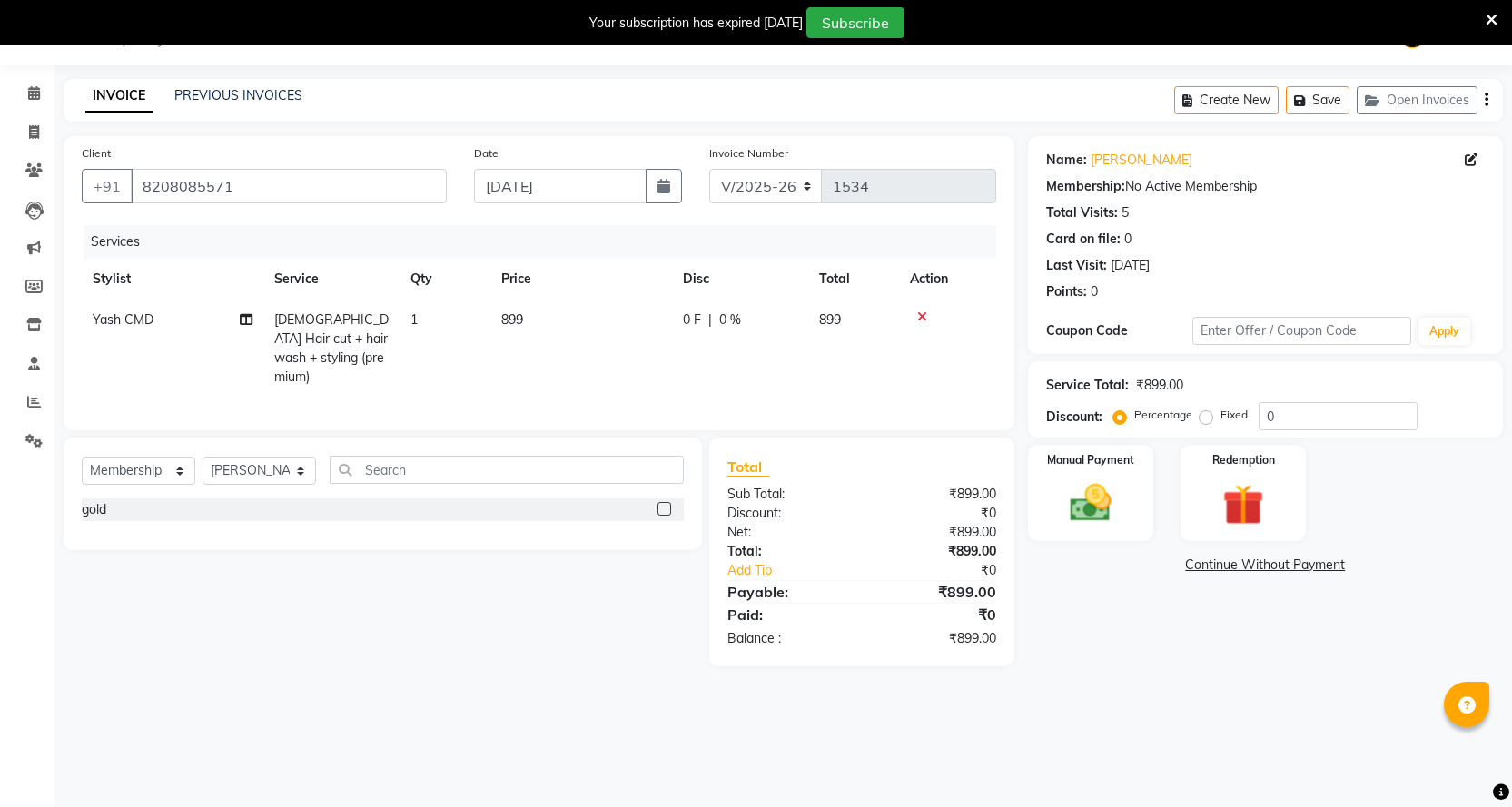
drag, startPoint x: 622, startPoint y: 310, endPoint x: 626, endPoint y: 319, distance: 9.8
click at [626, 319] on td "899" at bounding box center [581, 349] width 182 height 98
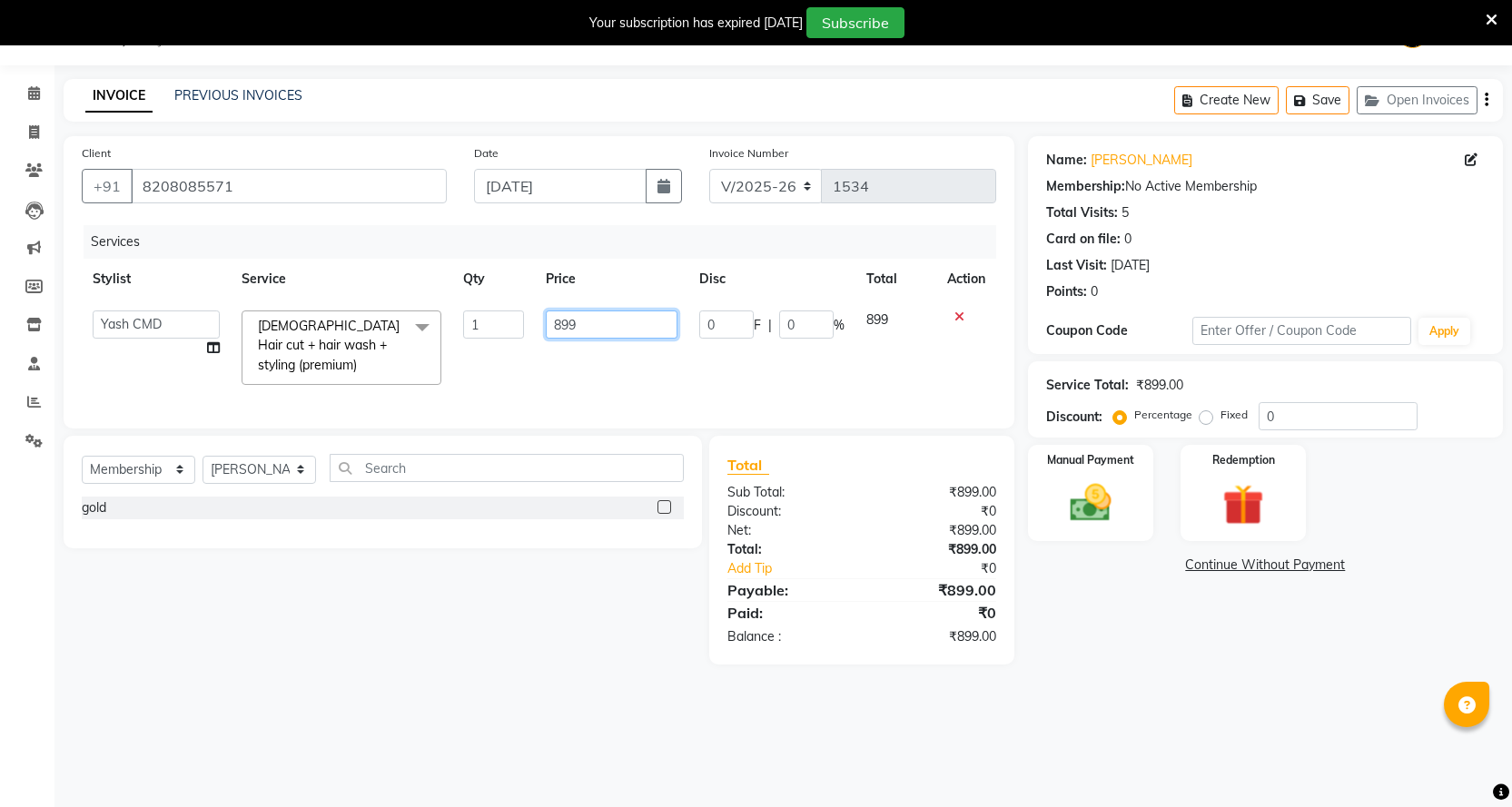
click at [620, 325] on input "899" at bounding box center [611, 324] width 132 height 28
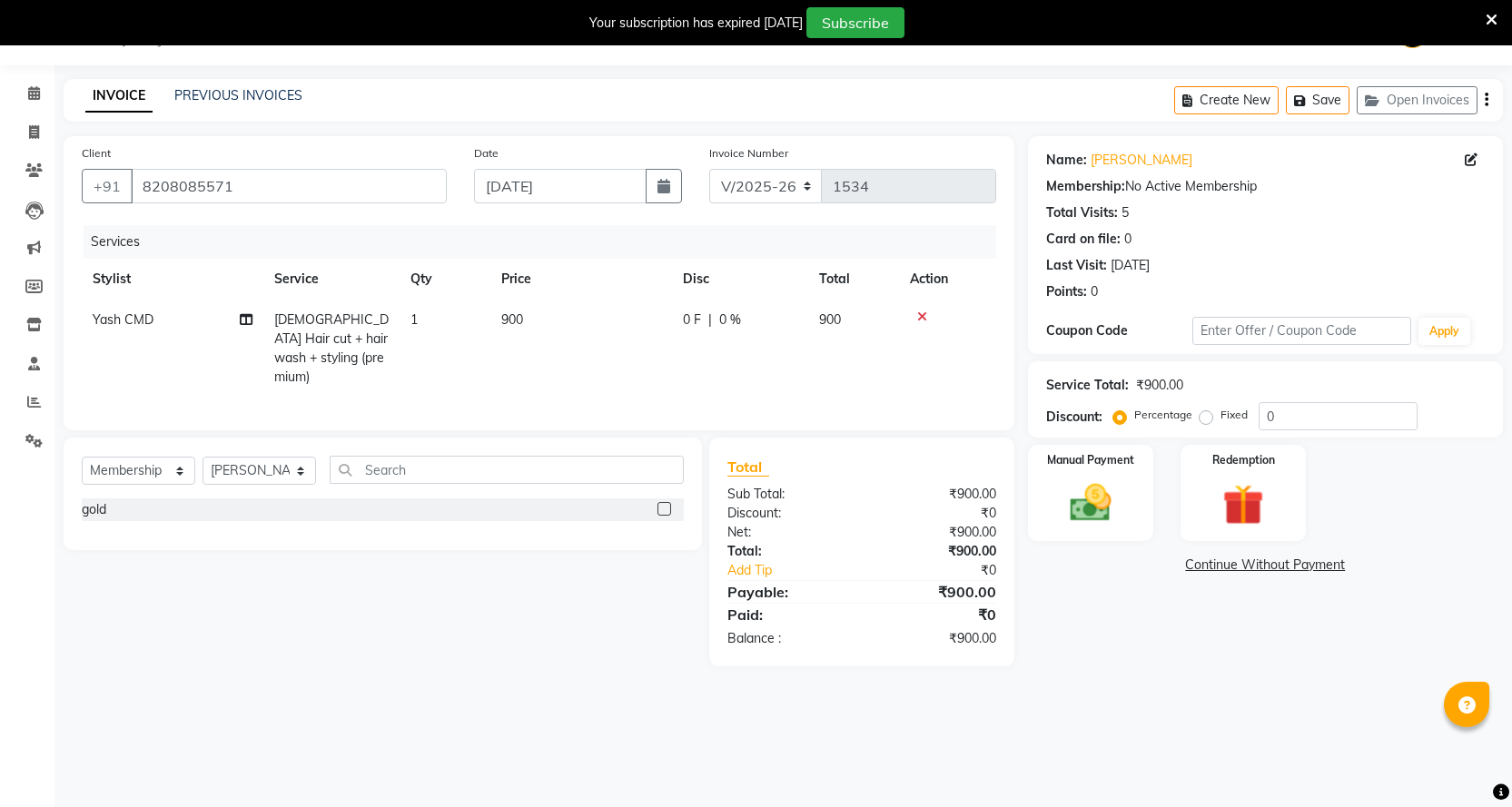
click at [642, 350] on td "900" at bounding box center [581, 349] width 182 height 98
click at [1102, 524] on img at bounding box center [1091, 502] width 70 height 49
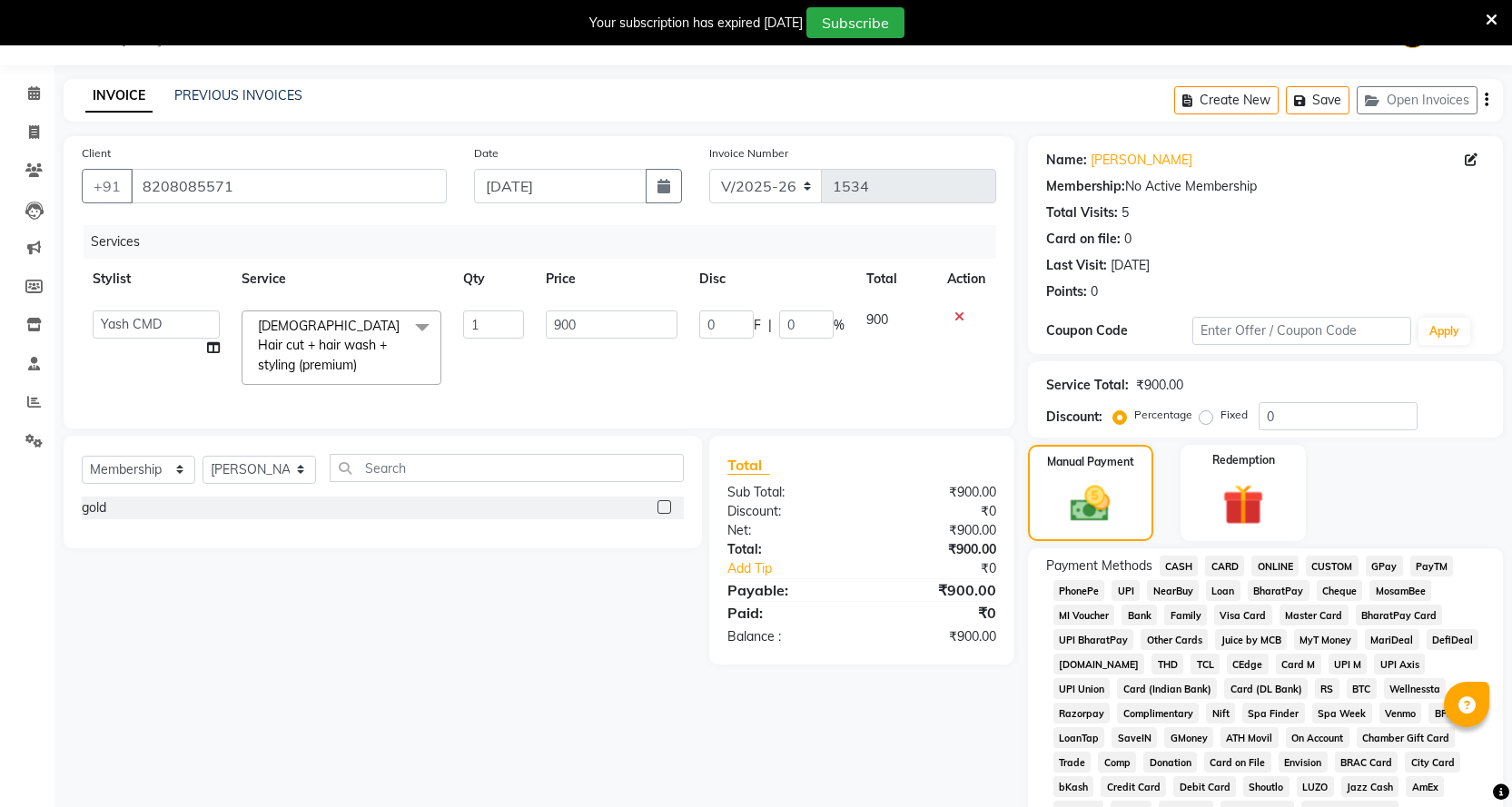
drag, startPoint x: 1271, startPoint y: 548, endPoint x: 1266, endPoint y: 572, distance: 24.5
click at [1269, 558] on div "Payment Methods CASH CARD ONLINE CUSTOM GPay PayTM PhonePe UPI NearBuy Loan Bha…" at bounding box center [1265, 789] width 475 height 480
click at [1266, 572] on span "ONLINE" at bounding box center [1275, 566] width 47 height 21
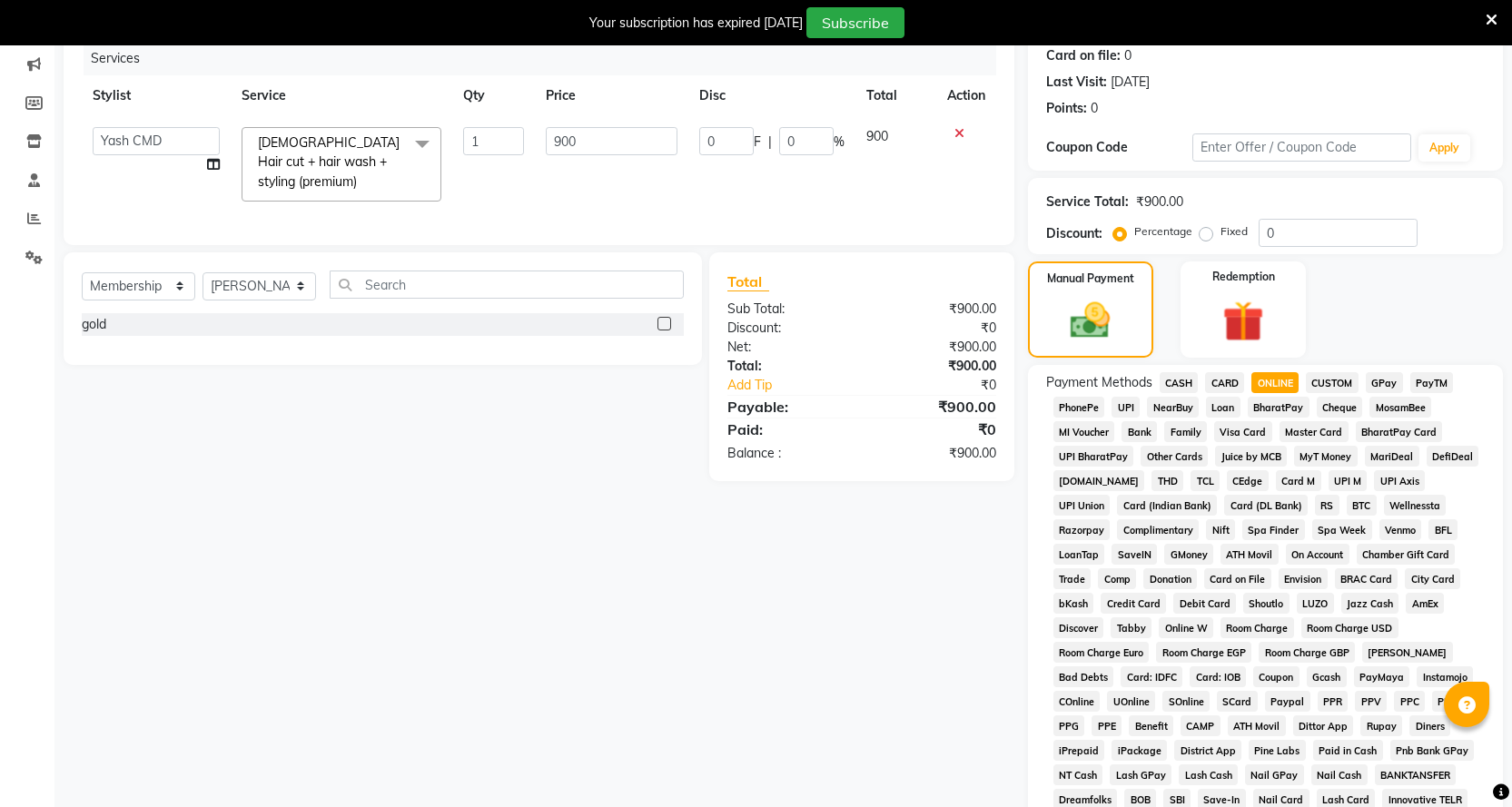
scroll to position [472, 0]
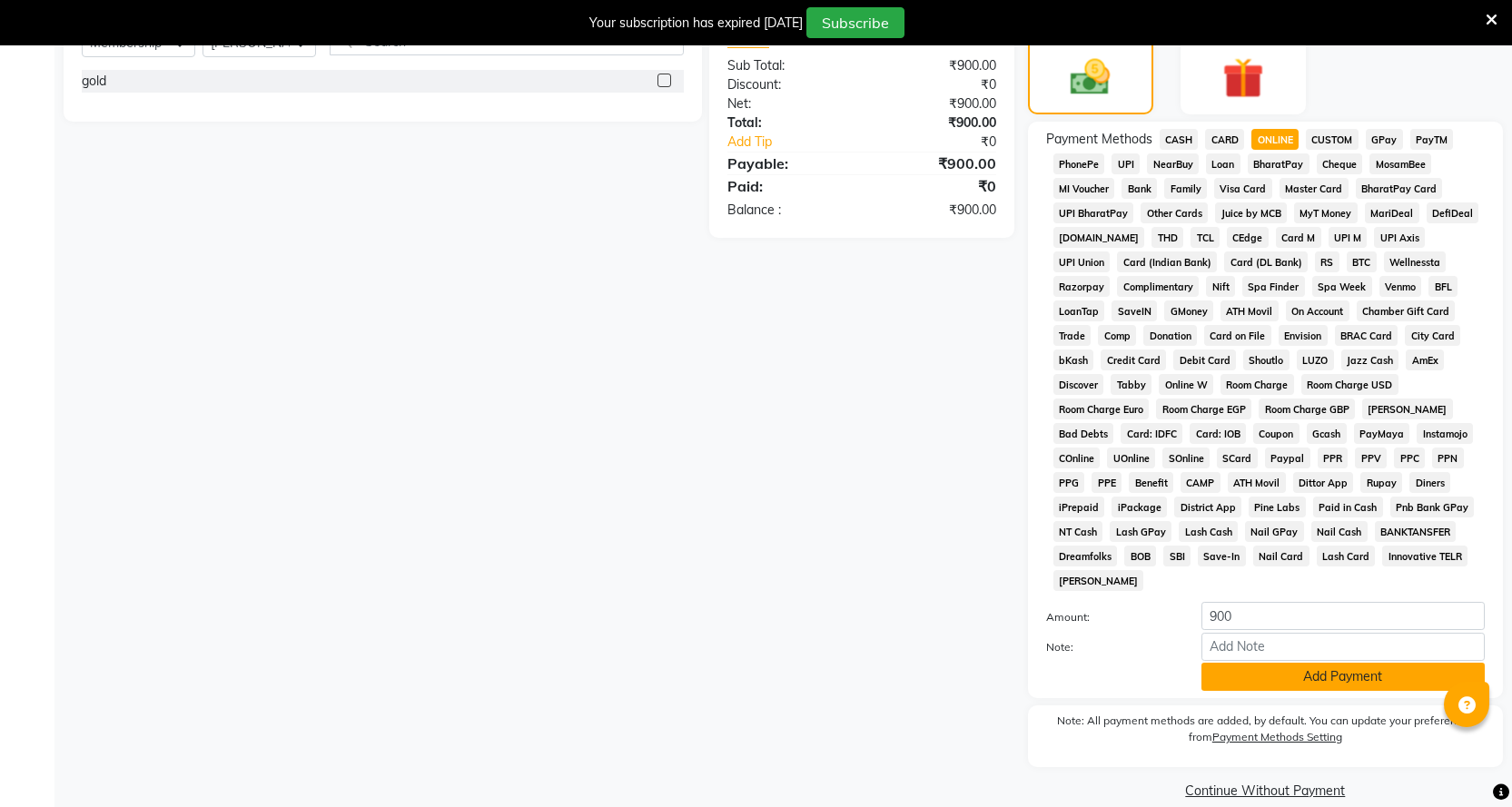
click at [1274, 663] on button "Add Payment" at bounding box center [1343, 677] width 284 height 28
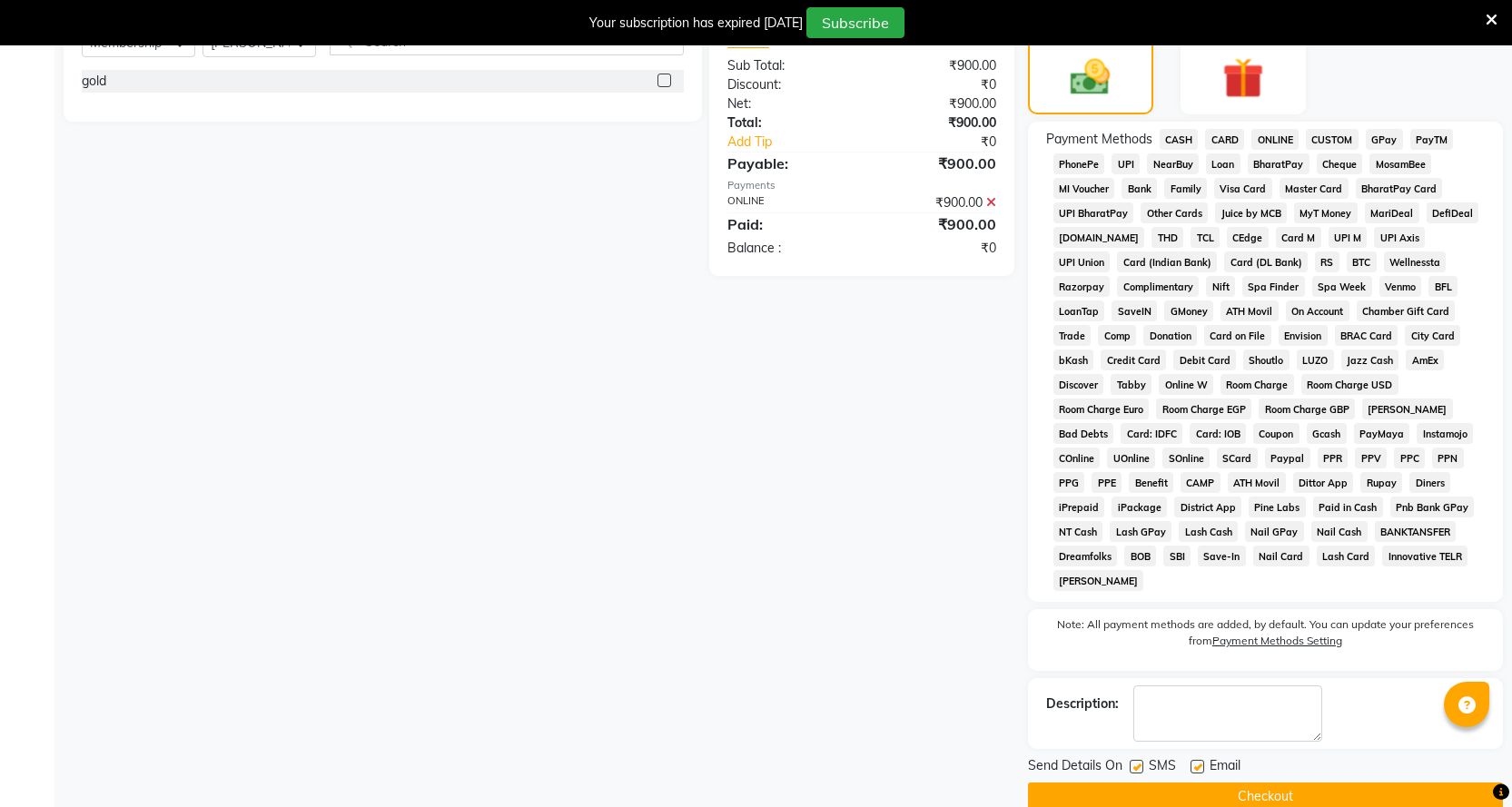
click at [1348, 783] on button "Checkout" at bounding box center [1265, 797] width 475 height 28
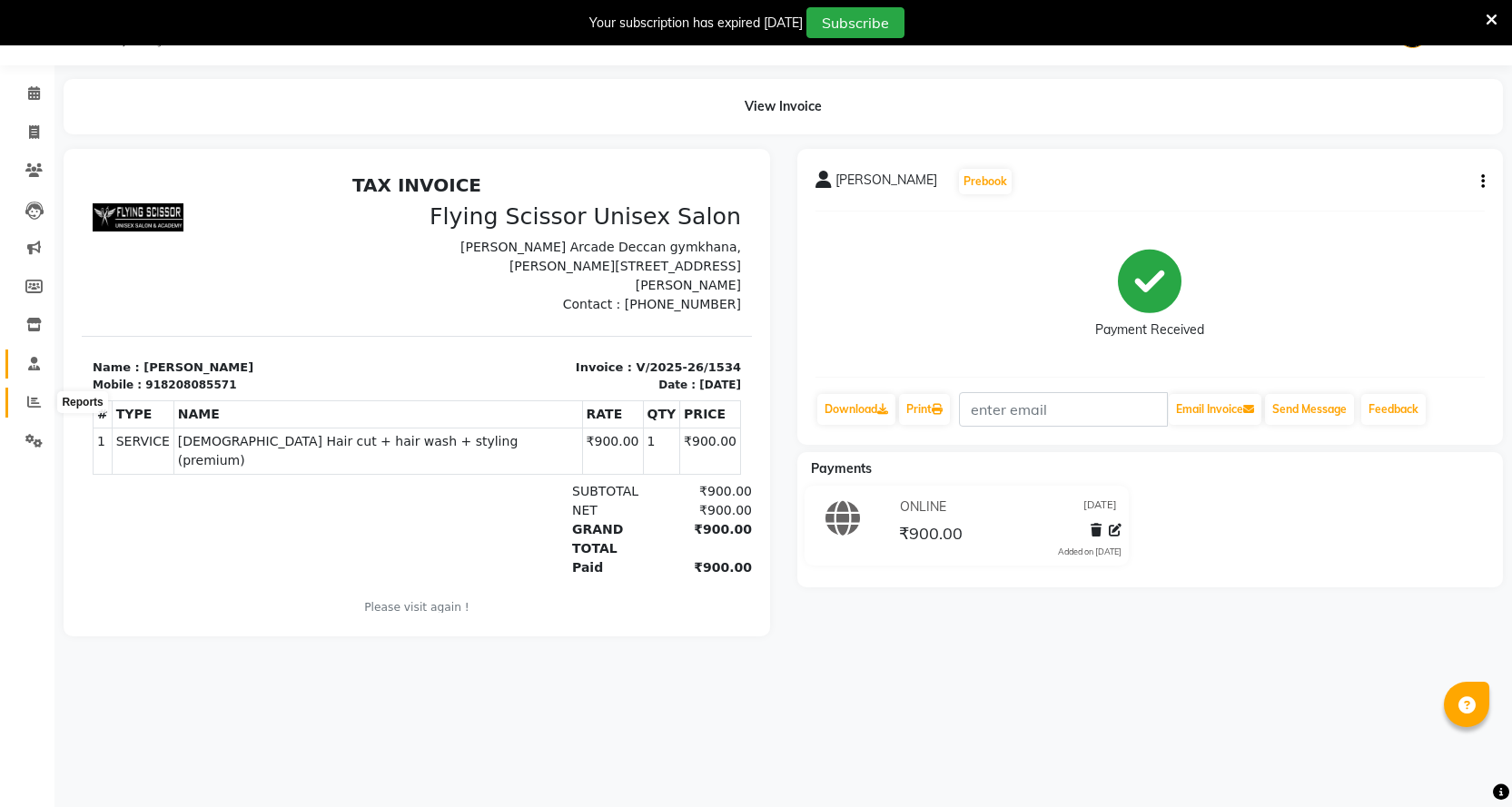
drag, startPoint x: 23, startPoint y: 401, endPoint x: 23, endPoint y: 371, distance: 30.0
click at [23, 404] on span at bounding box center [34, 403] width 31 height 21
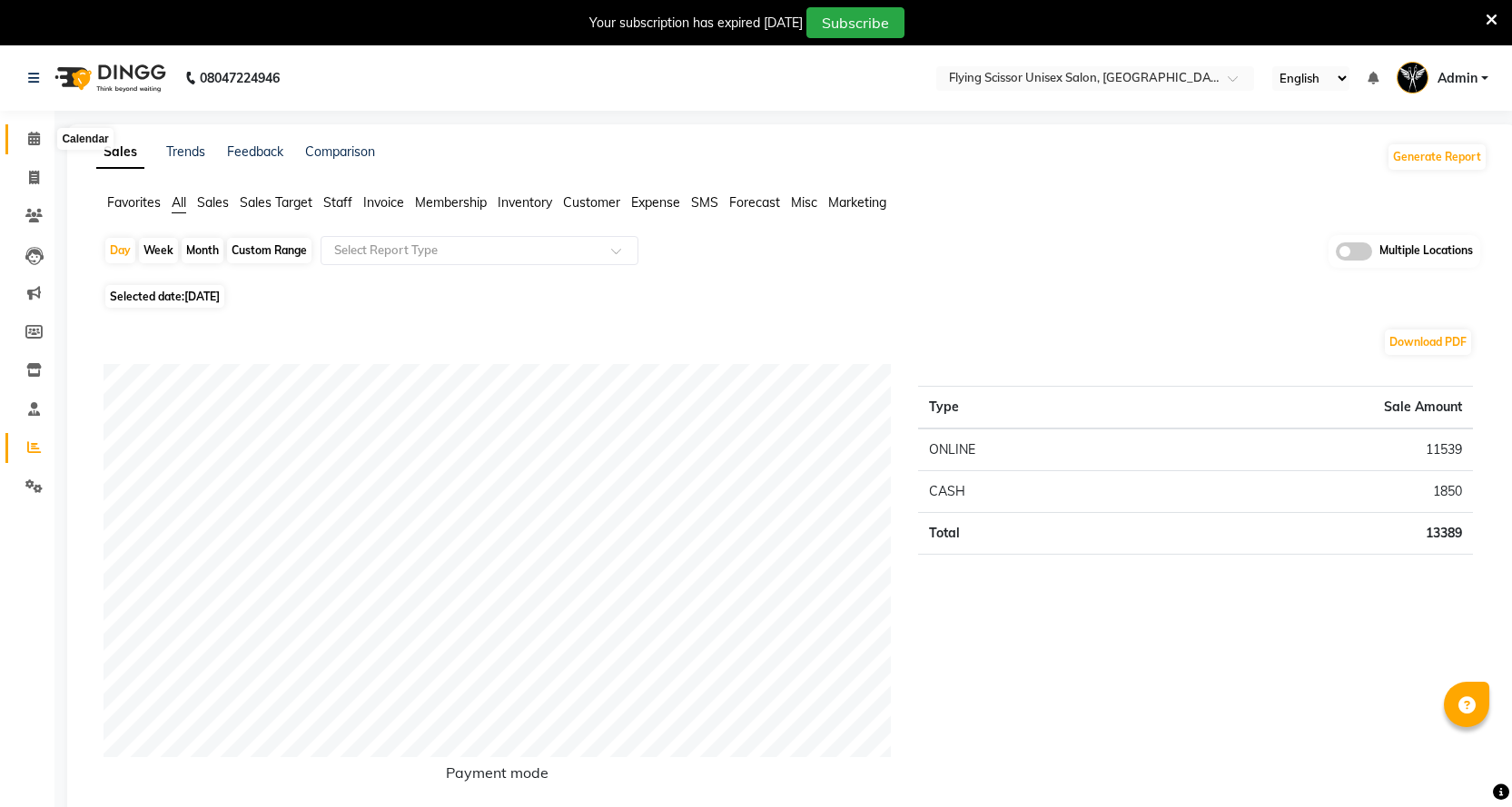
click at [22, 144] on span at bounding box center [34, 139] width 31 height 21
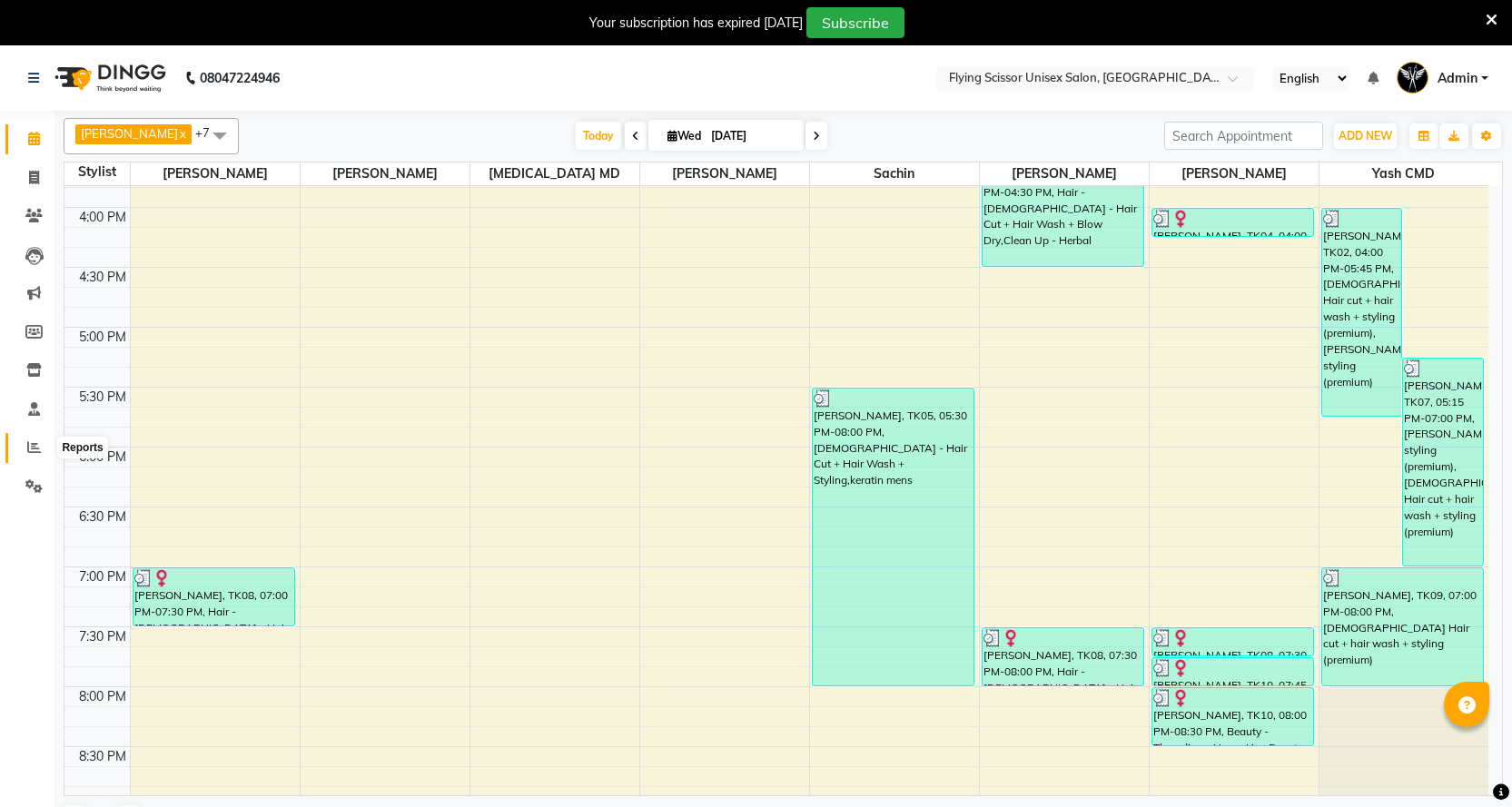
click at [27, 445] on span at bounding box center [34, 448] width 31 height 21
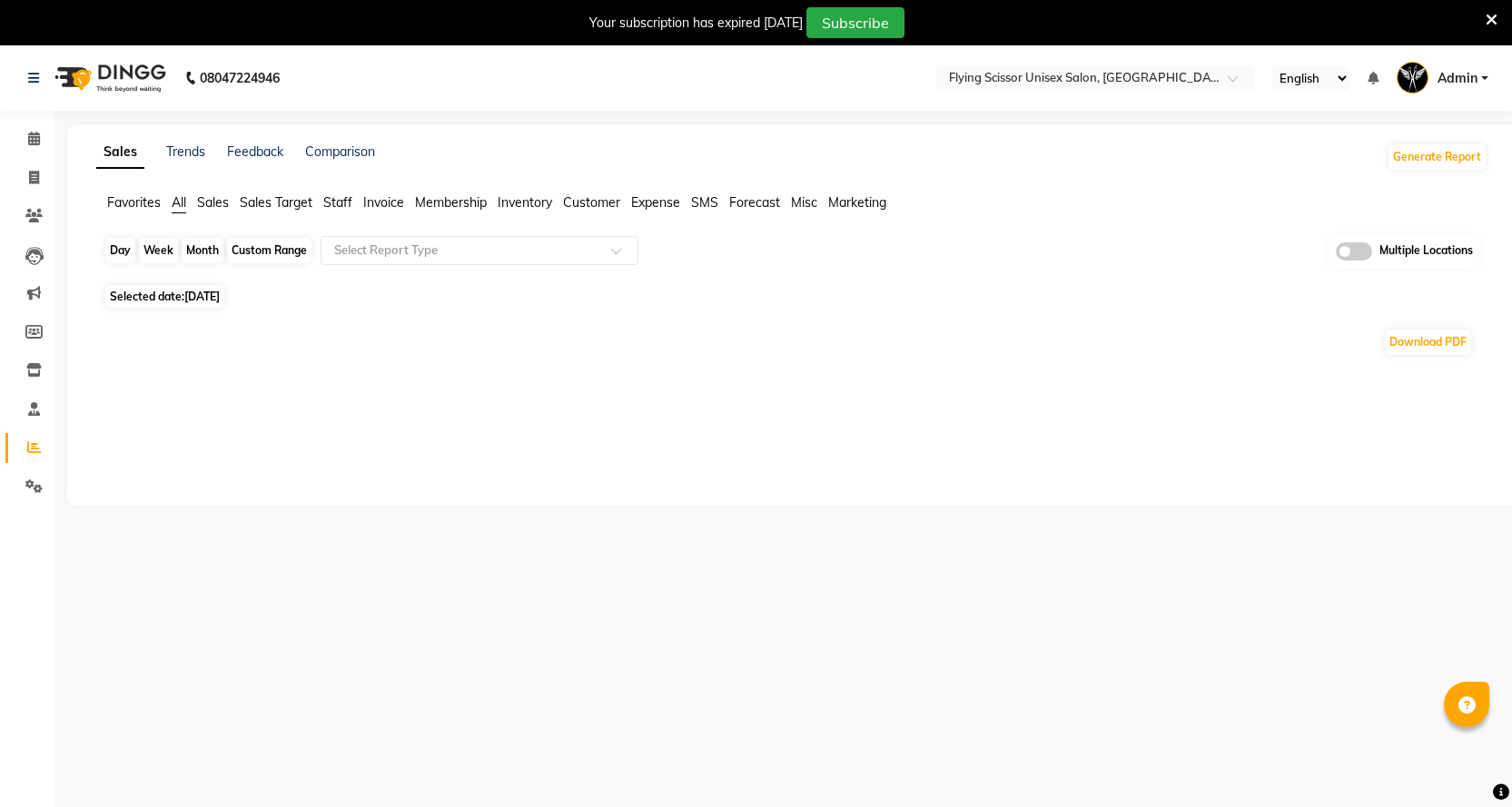
click at [120, 252] on div "Day" at bounding box center [120, 251] width 30 height 26
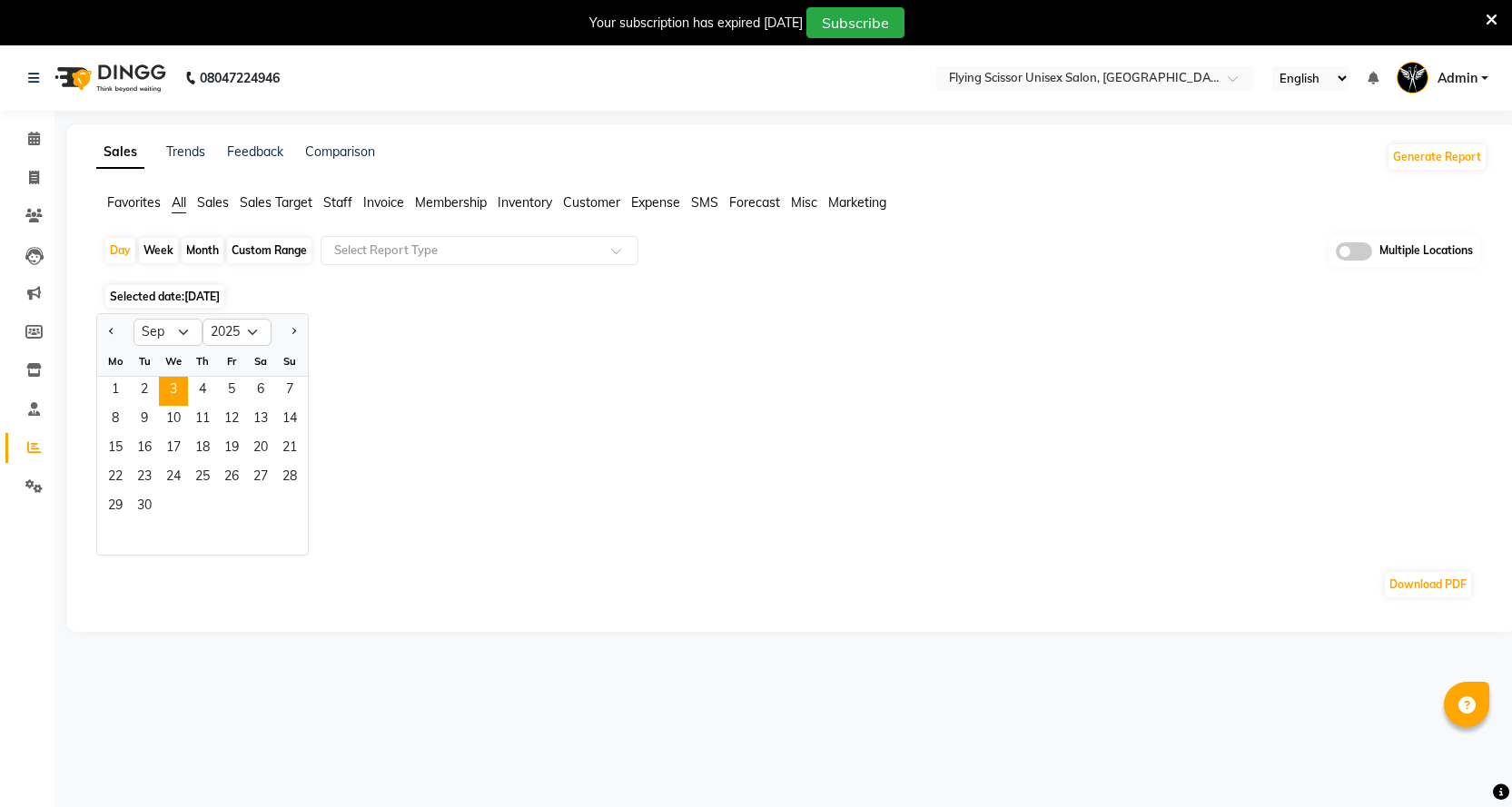
click at [151, 250] on div "Week" at bounding box center [158, 251] width 39 height 26
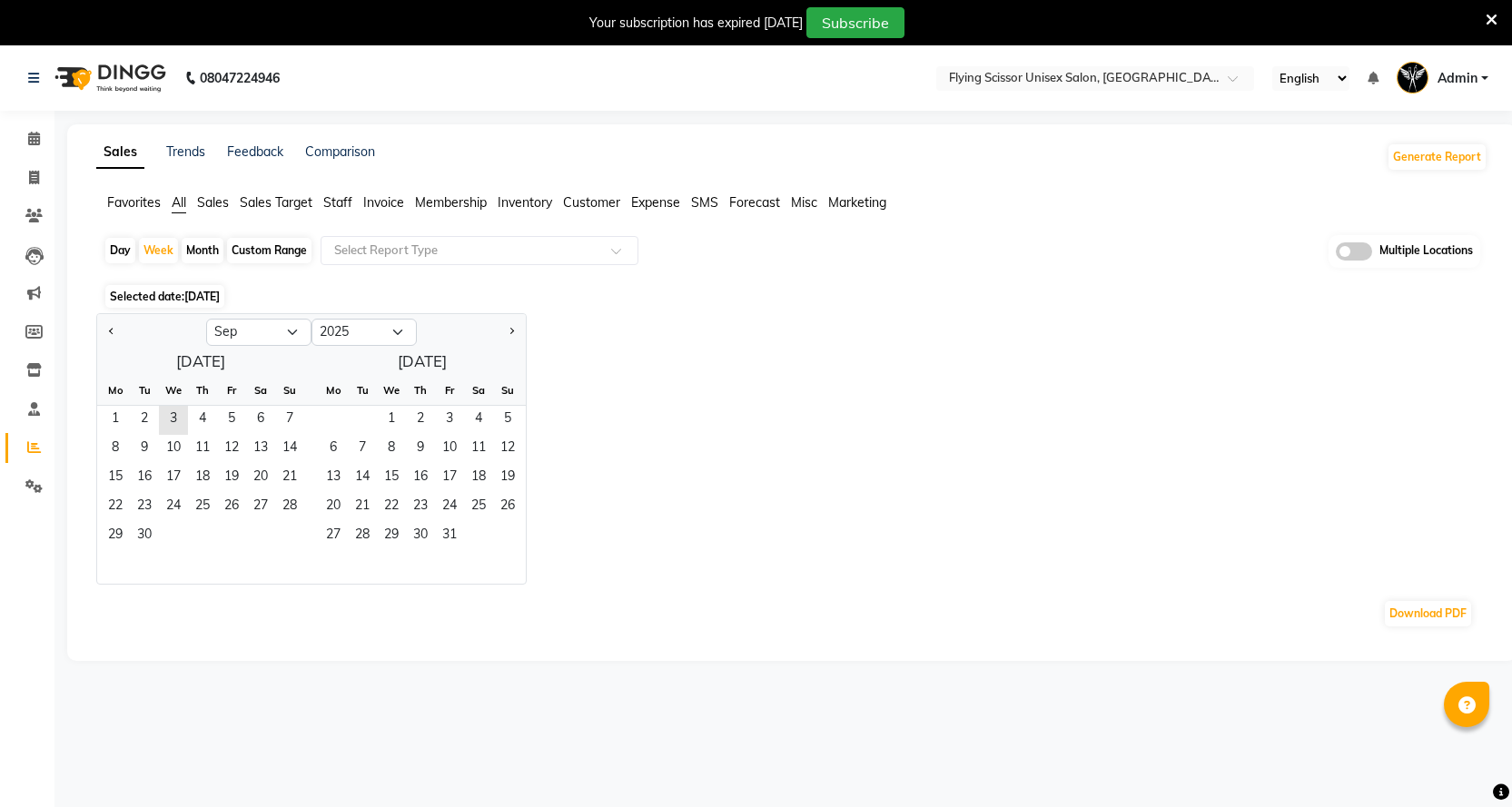
click at [202, 249] on div "Month" at bounding box center [202, 251] width 42 height 26
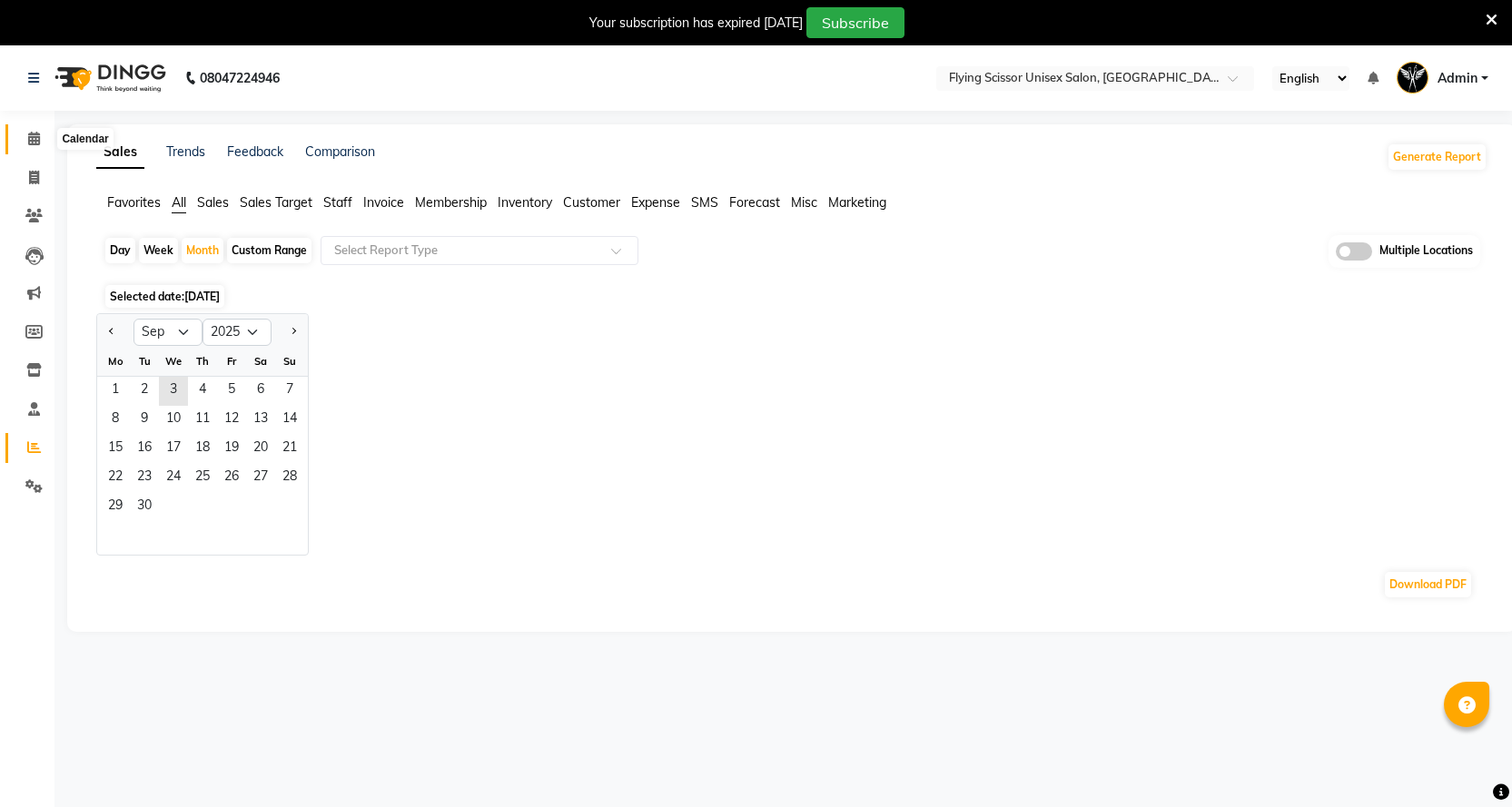
click at [30, 134] on icon at bounding box center [33, 139] width 12 height 14
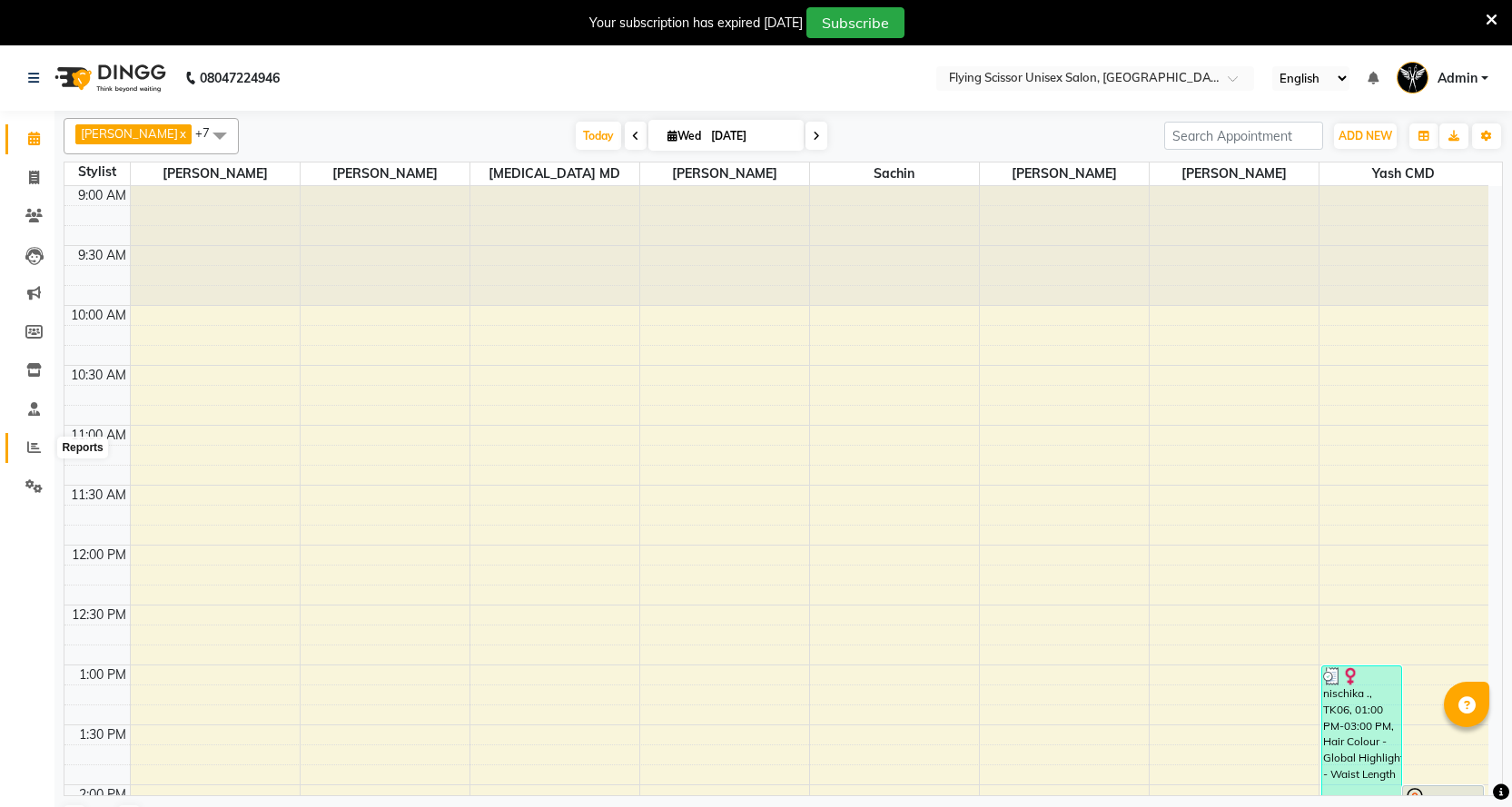
click at [36, 439] on span at bounding box center [34, 448] width 31 height 21
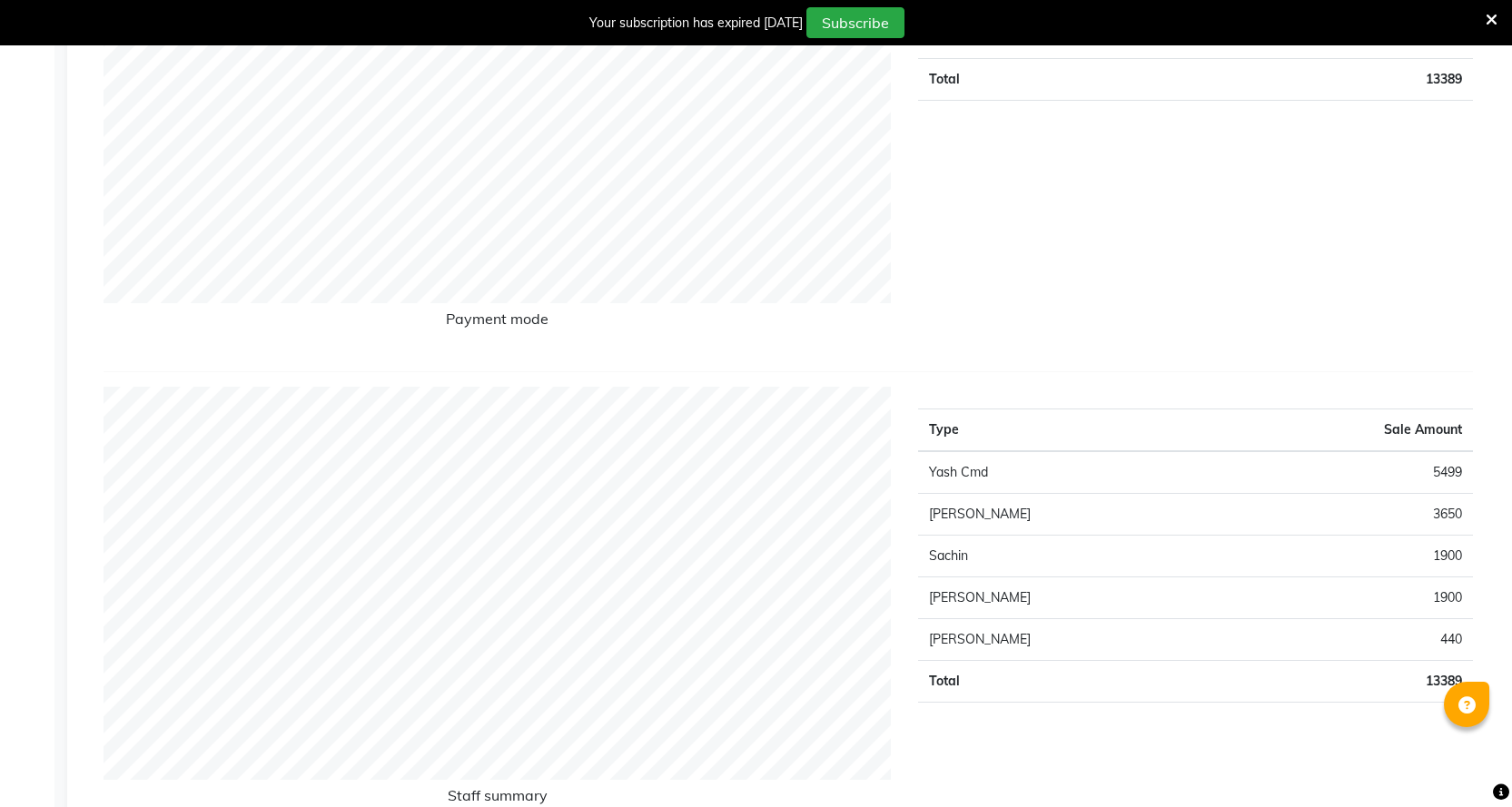
scroll to position [545, 0]
